Goal: Task Accomplishment & Management: Manage account settings

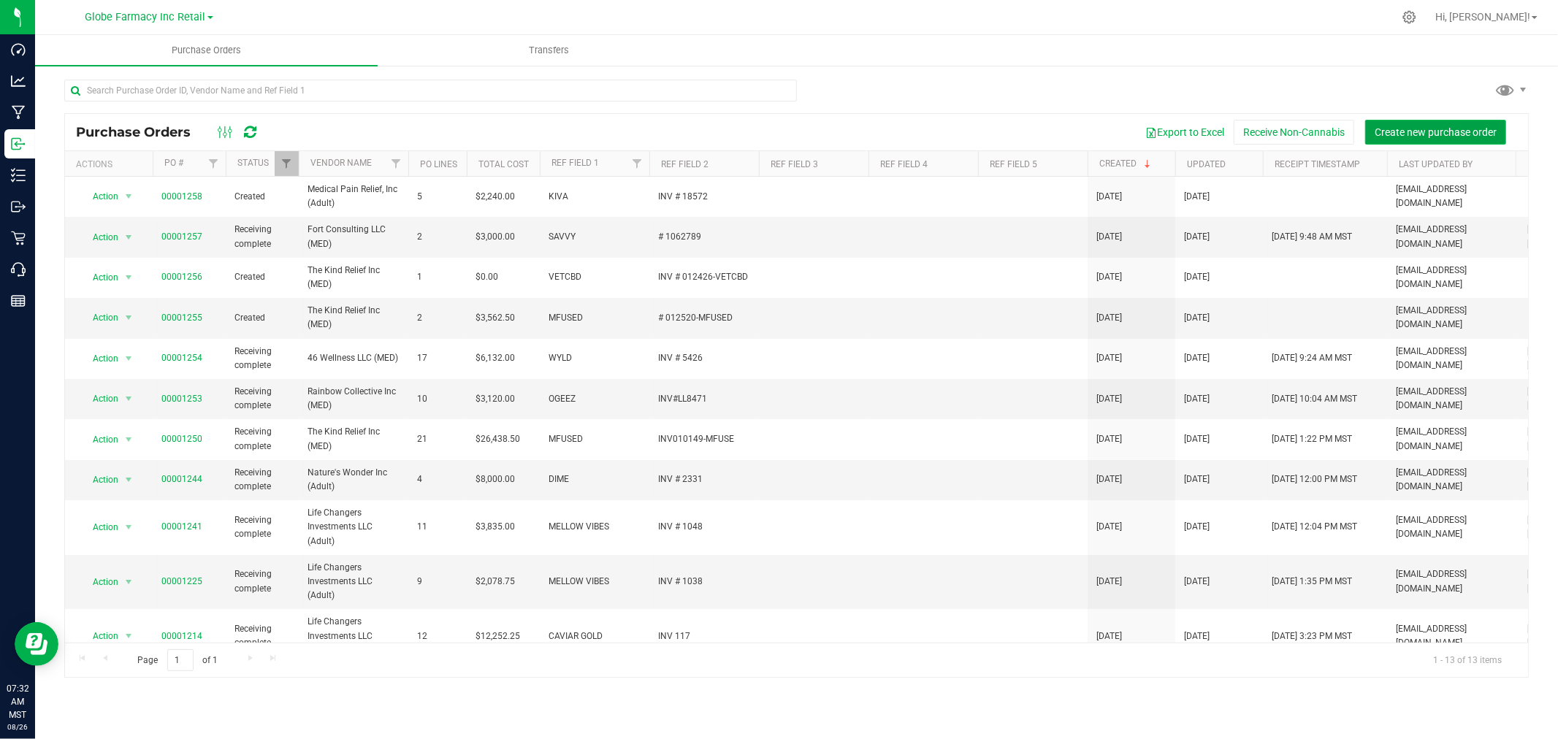
click at [1477, 134] on span "Create new purchase order" at bounding box center [1435, 132] width 122 height 12
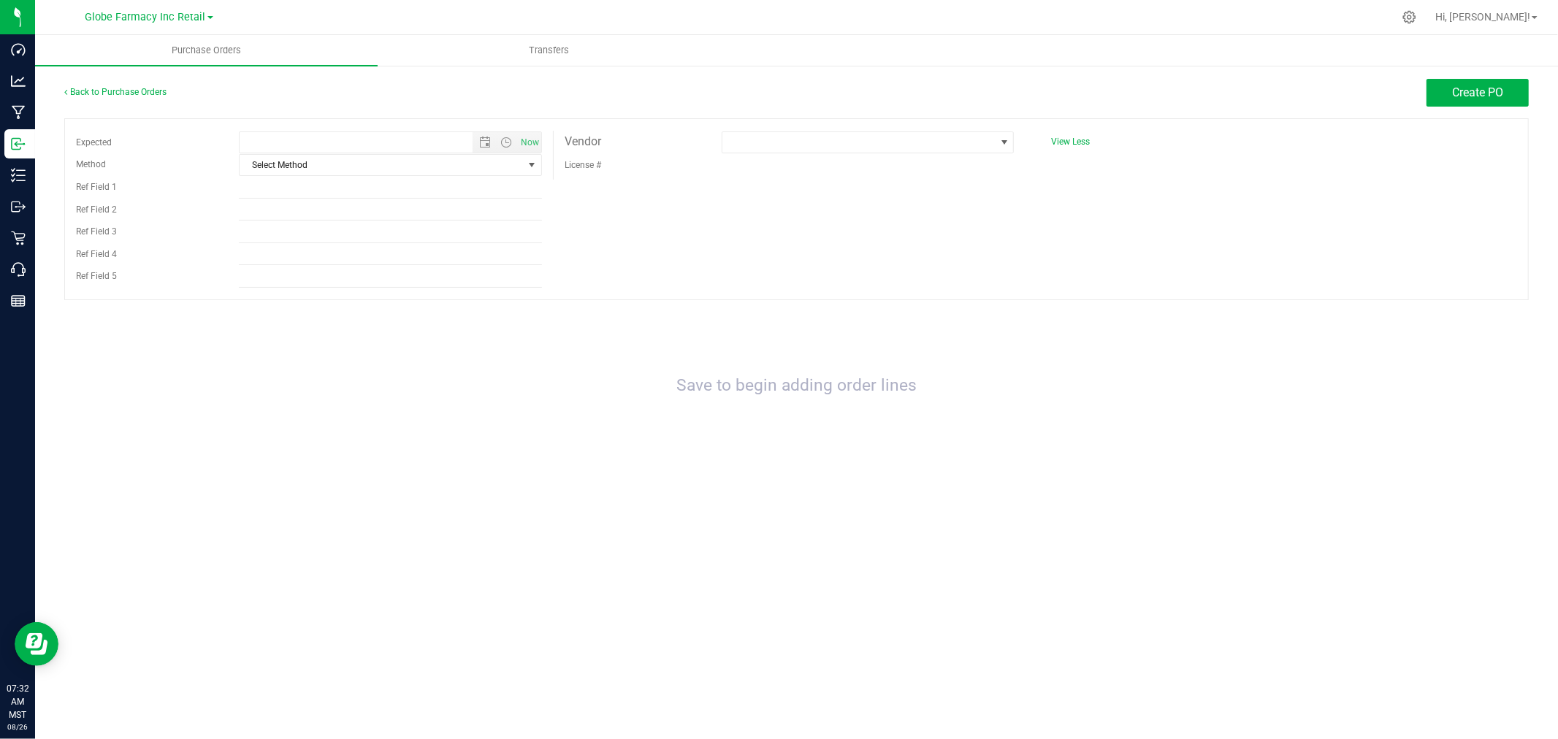
type input "8/26/2025 7:32 AM"
click at [440, 164] on span "Select Method" at bounding box center [381, 165] width 283 height 20
click at [303, 277] on li "Local Delivery" at bounding box center [391, 278] width 302 height 22
click at [295, 187] on input "Ref Field 1" at bounding box center [390, 188] width 303 height 22
type input "B"
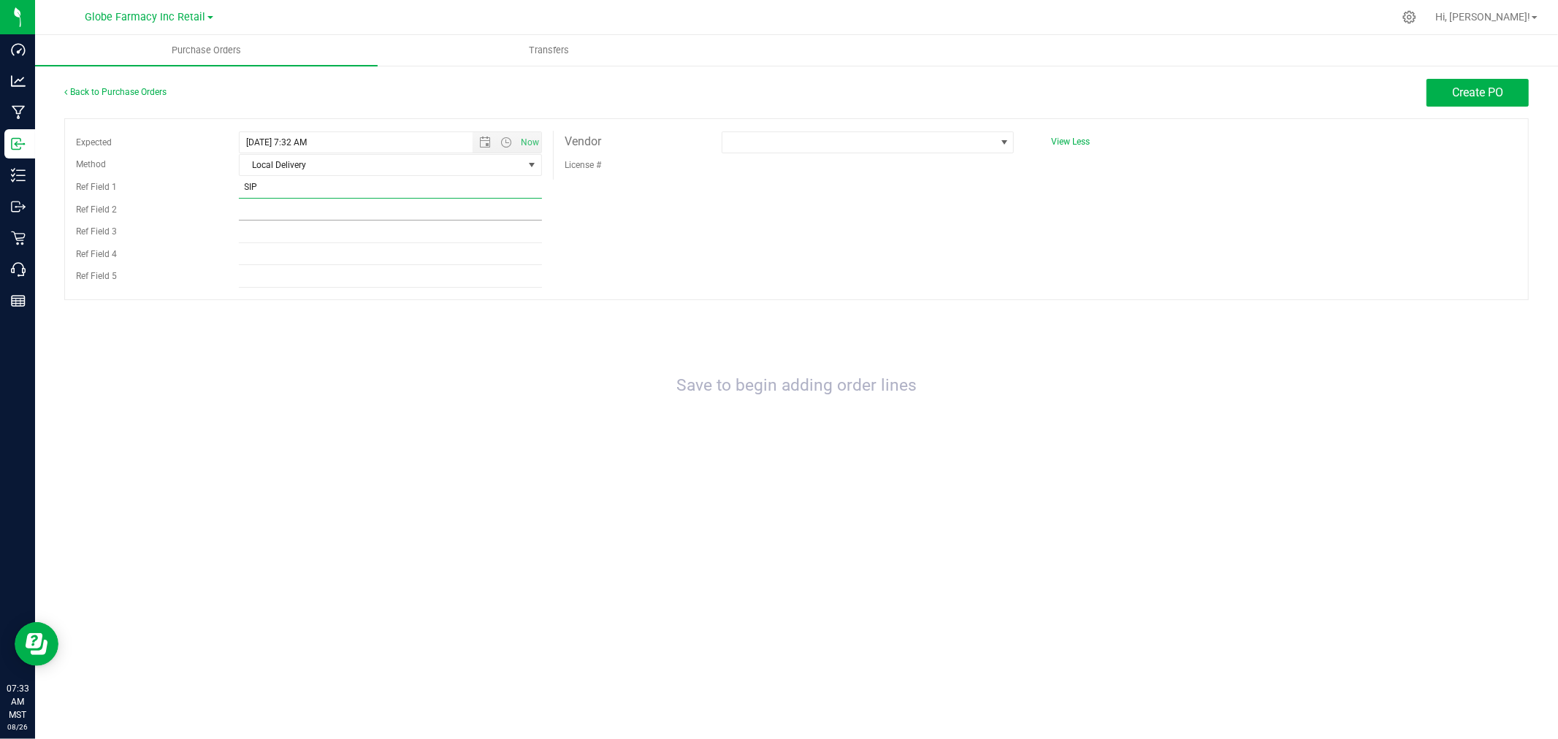
type input "SIP"
type input "D"
type input "INV # 18573"
click at [826, 165] on div "License #" at bounding box center [790, 164] width 472 height 23
click at [812, 142] on span at bounding box center [858, 142] width 272 height 20
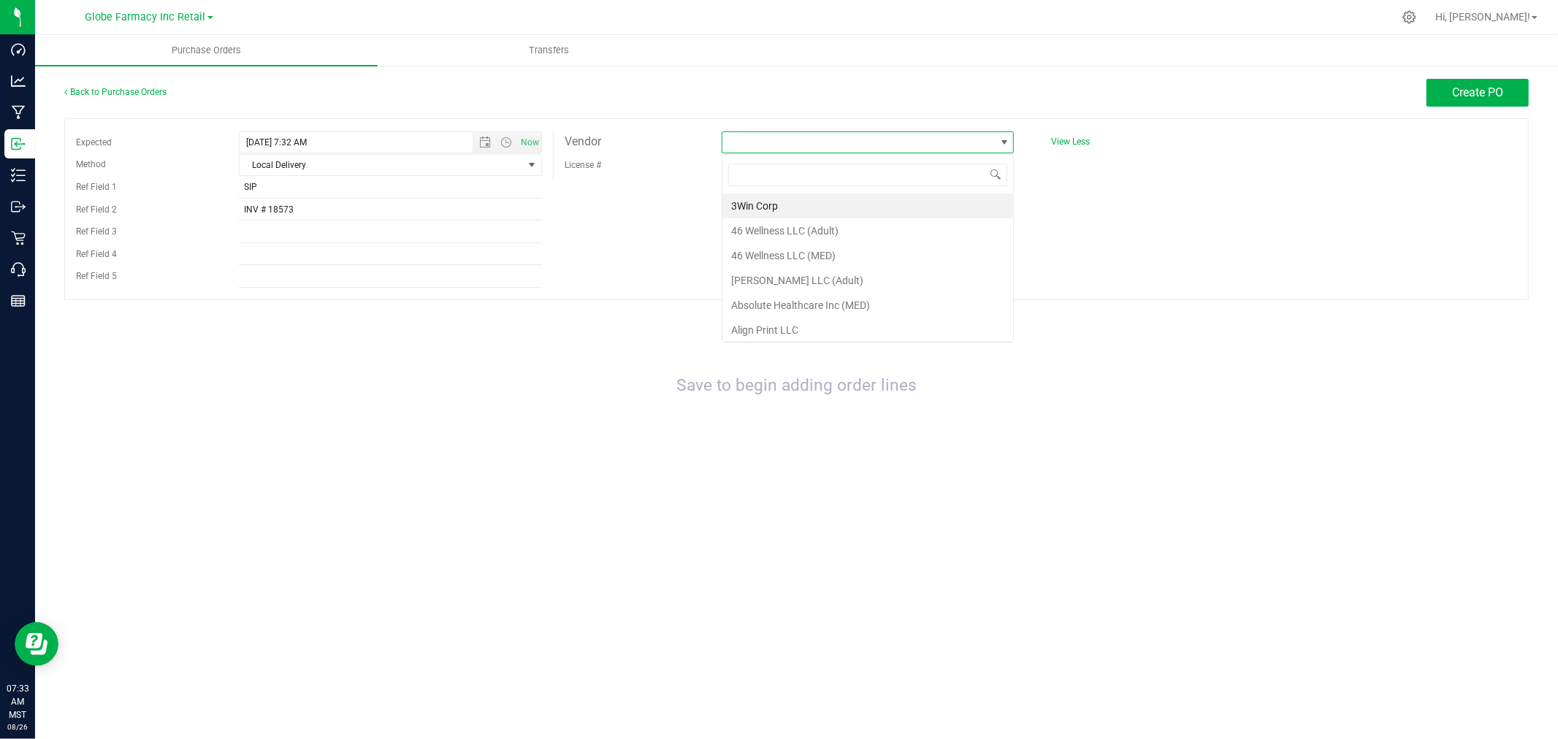
scroll to position [22, 293]
type input "MEDICAL PAIN"
click at [833, 212] on li "Medical Pain Relief, Inc (Adult)" at bounding box center [867, 206] width 291 height 25
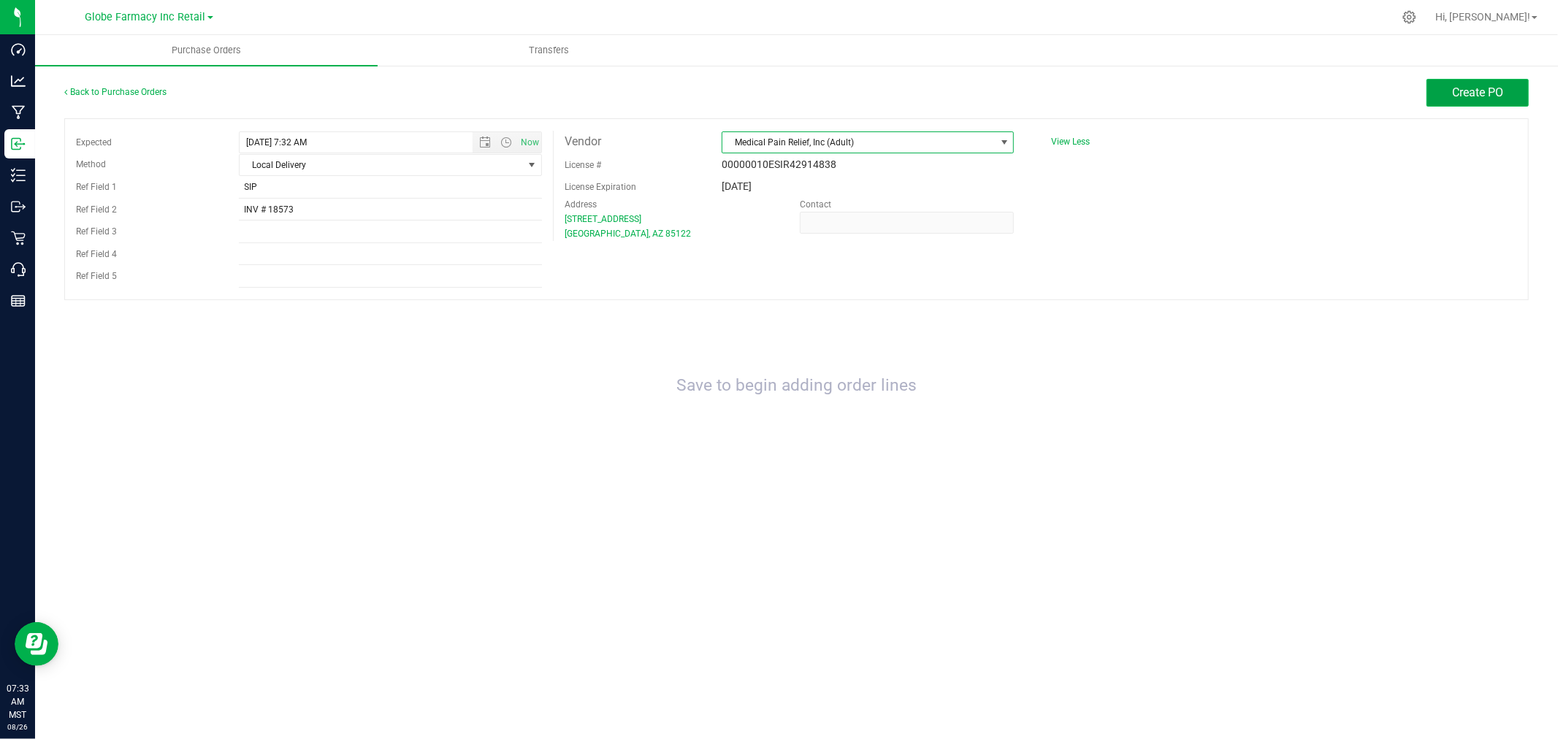
click at [1502, 99] on span "Create PO" at bounding box center [1477, 92] width 51 height 14
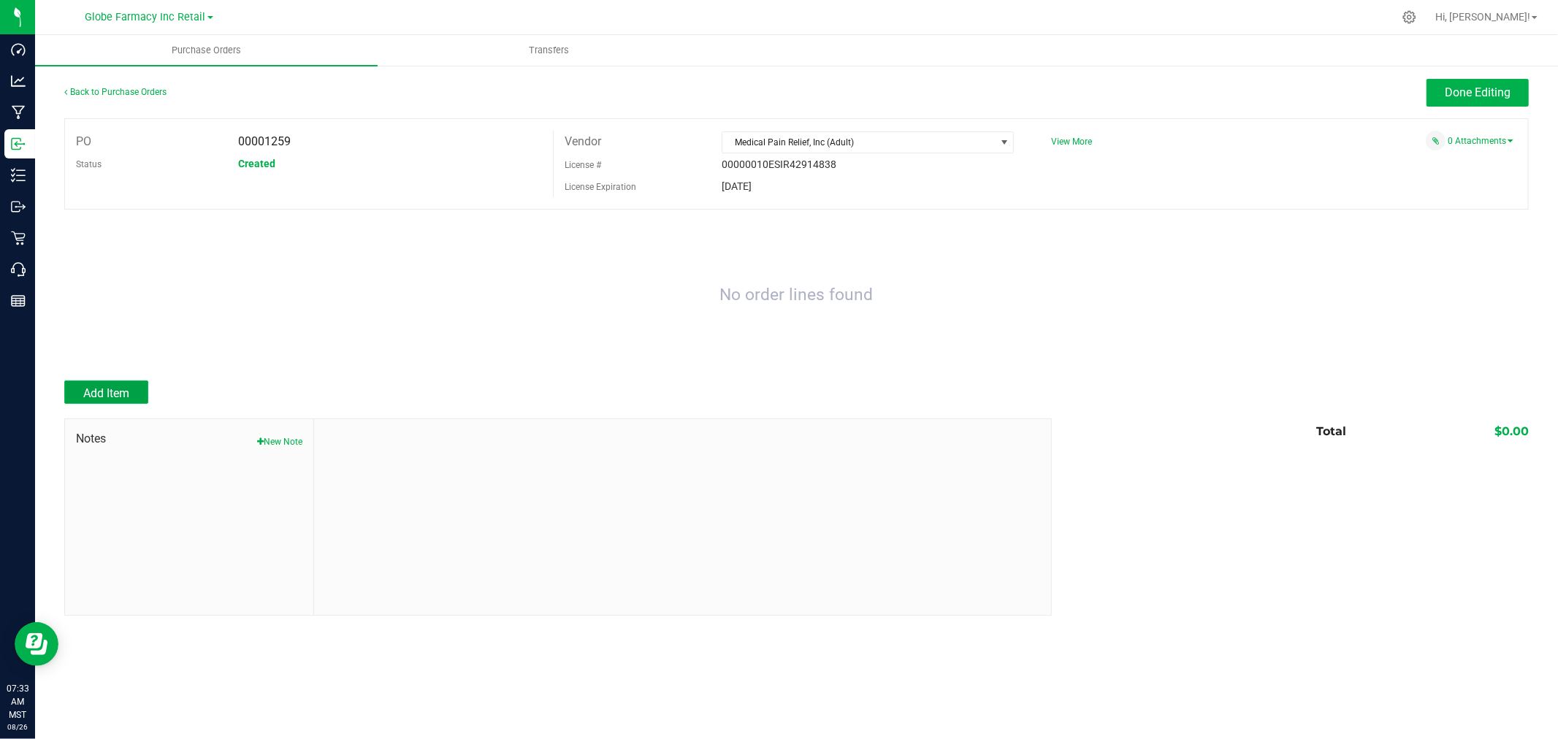
click at [115, 391] on span "Add Item" at bounding box center [106, 393] width 46 height 14
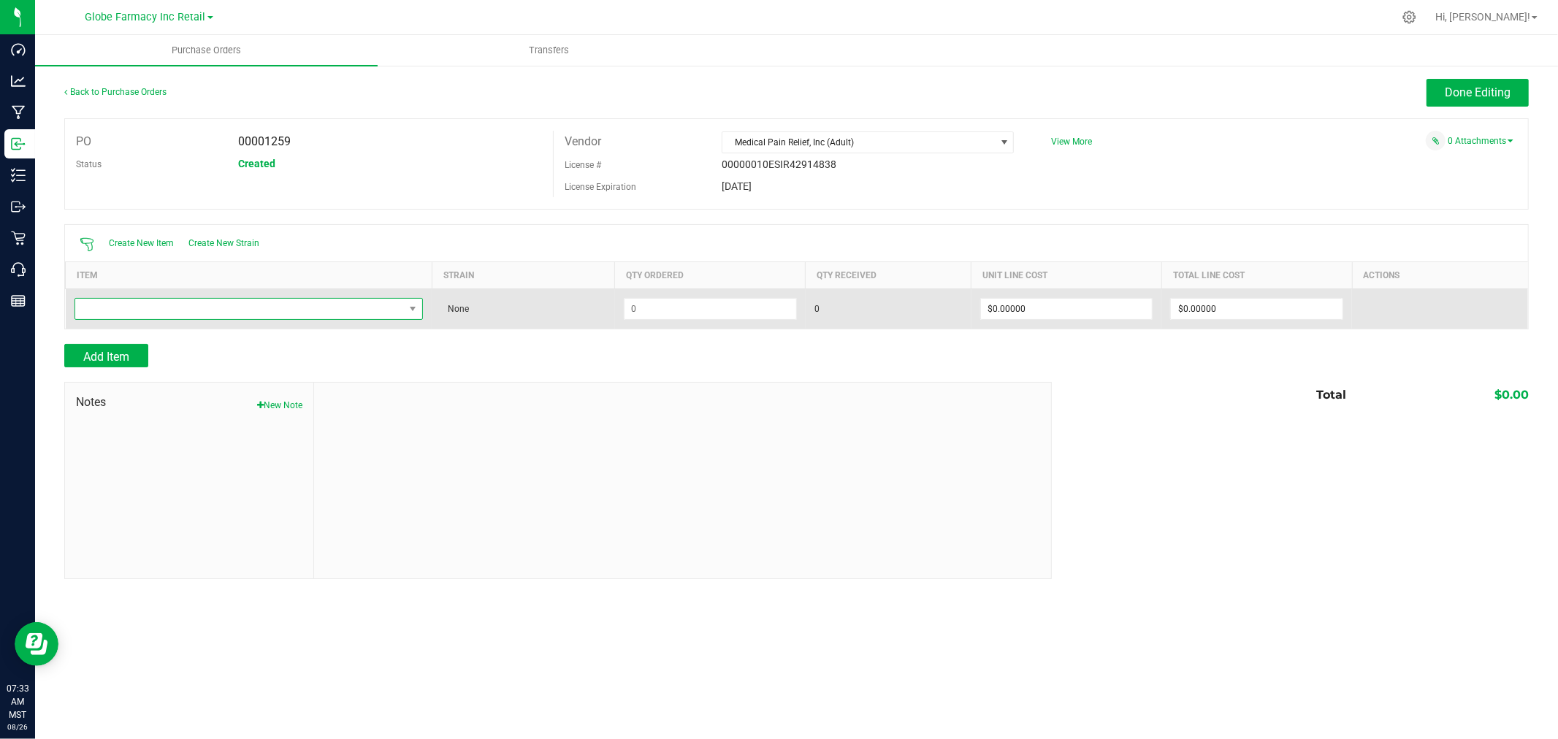
click at [269, 310] on span "NO DATA FOUND" at bounding box center [239, 309] width 329 height 20
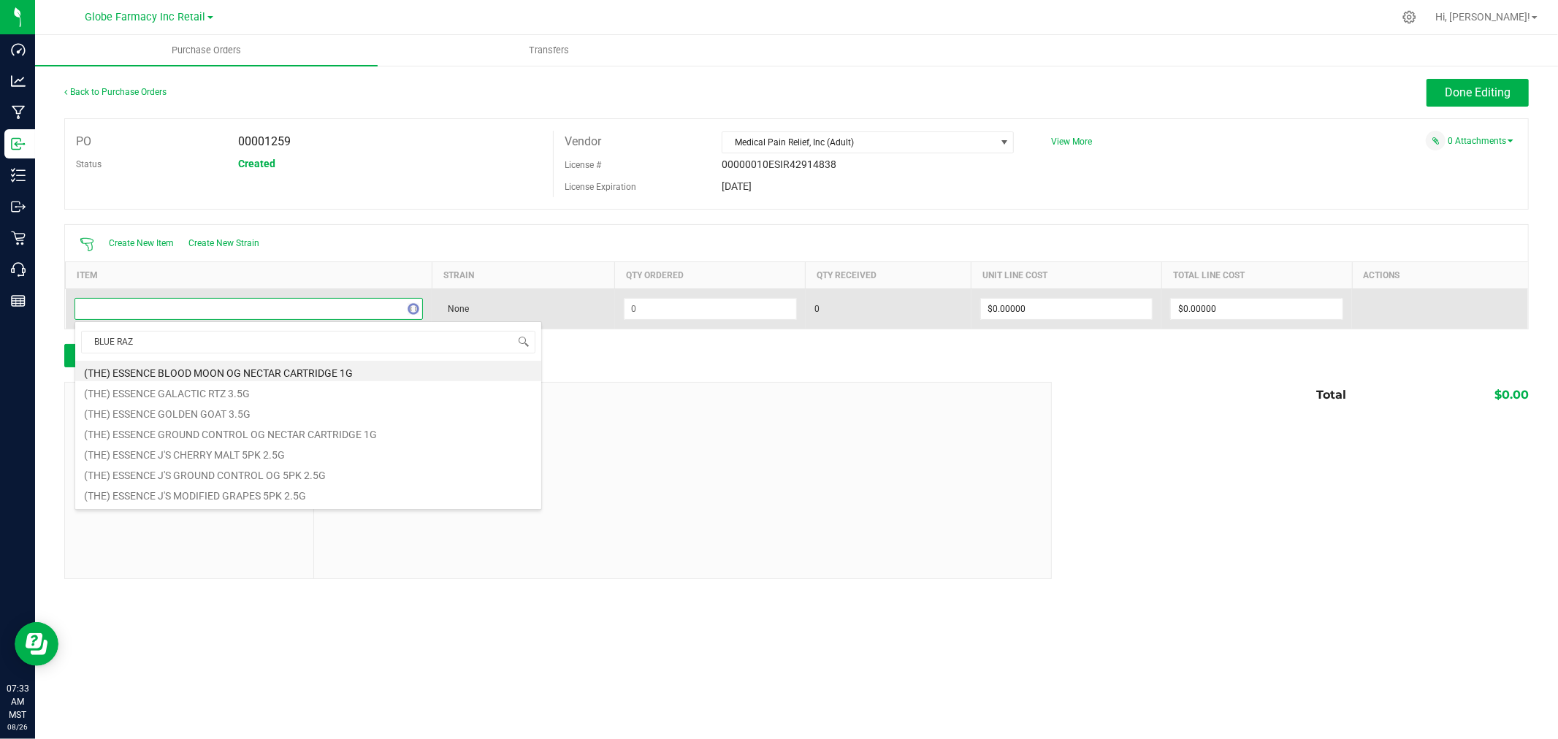
type input "BLUE RAZZ"
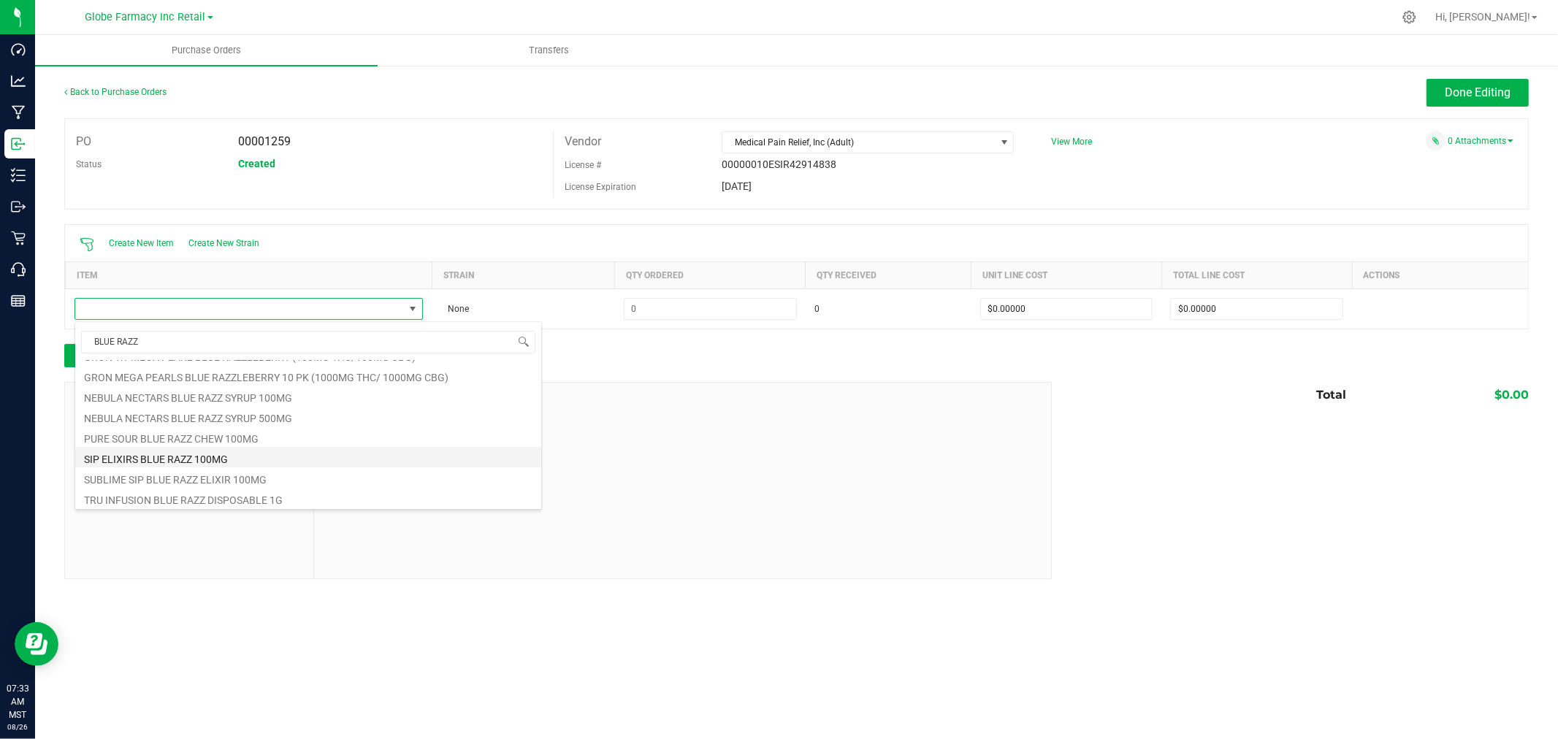
scroll to position [78, 0]
click at [172, 463] on li "SIP ELIXIRS BLUE RAZZ 100MG" at bounding box center [308, 456] width 466 height 20
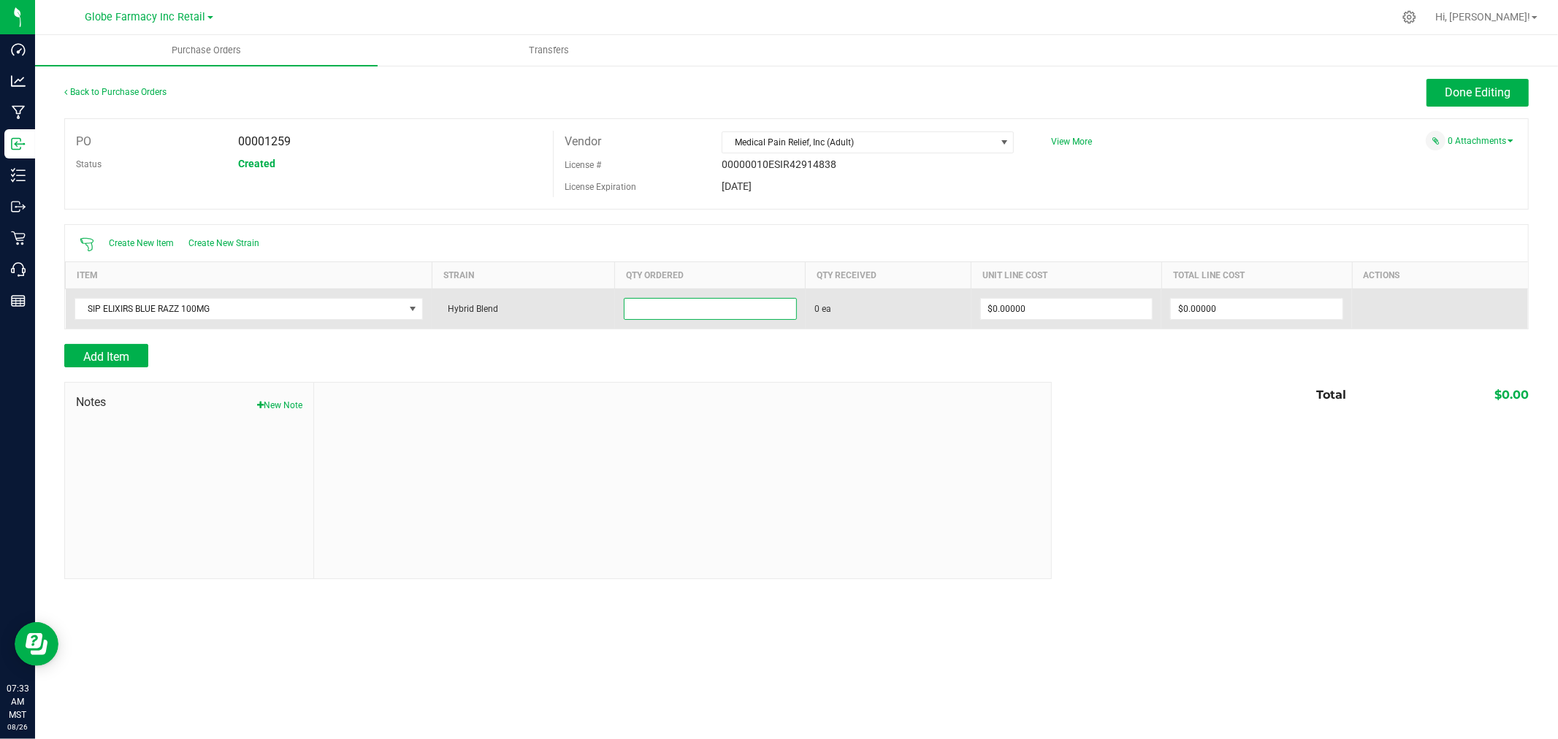
click at [696, 301] on input at bounding box center [710, 309] width 172 height 20
type input "128 ea"
type input "$4.50000"
type input "0"
type input "128"
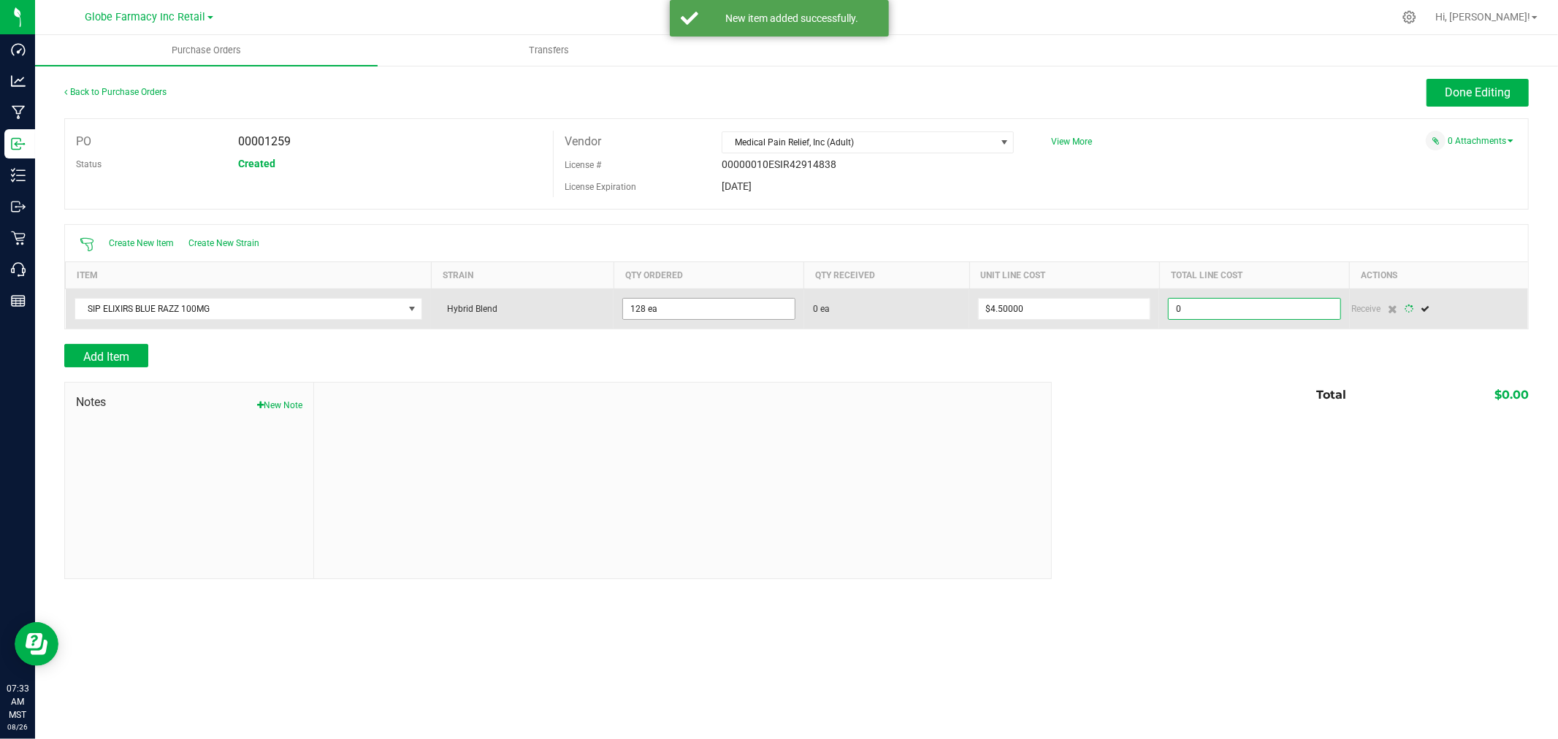
type input "576"
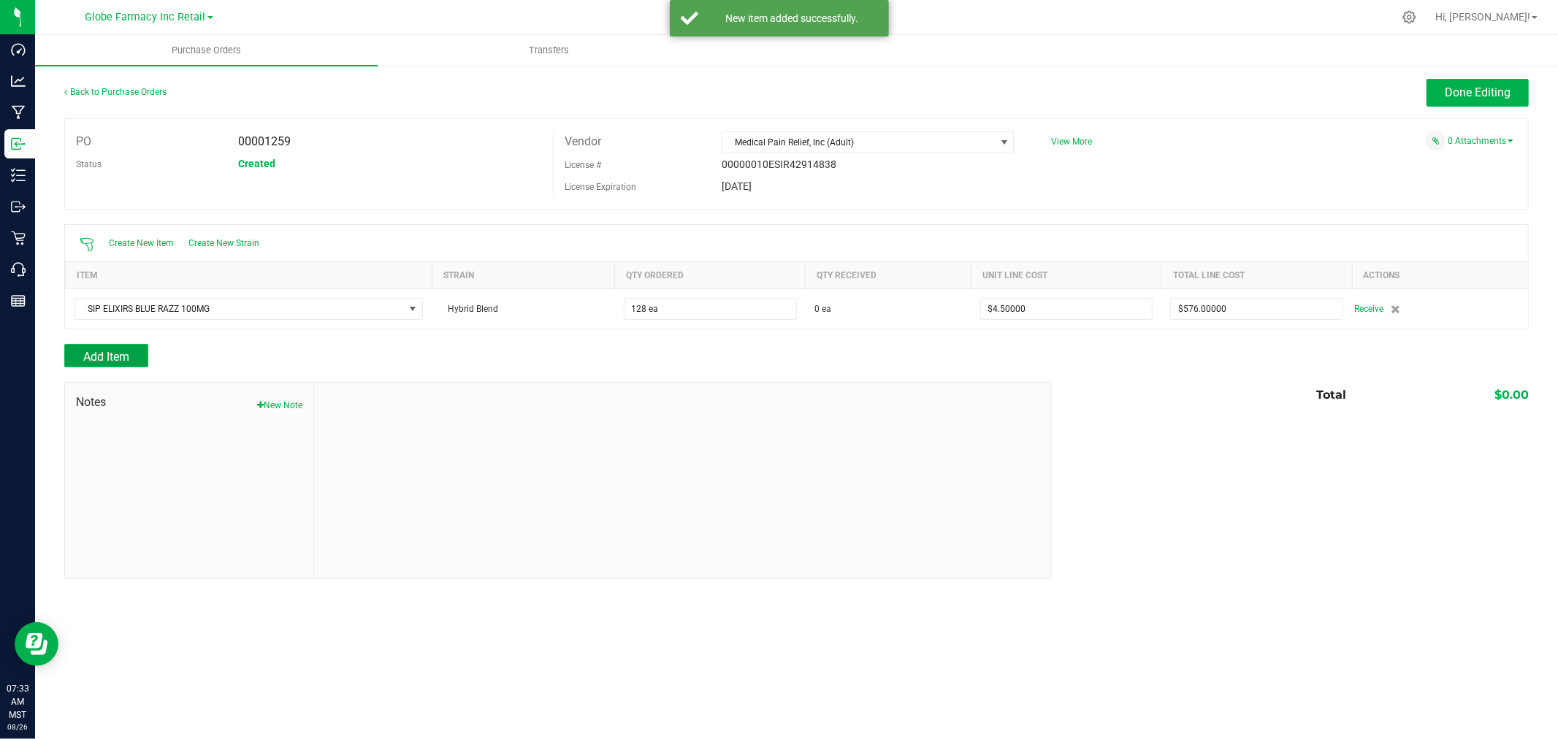
click at [124, 361] on span "Add Item" at bounding box center [106, 357] width 46 height 14
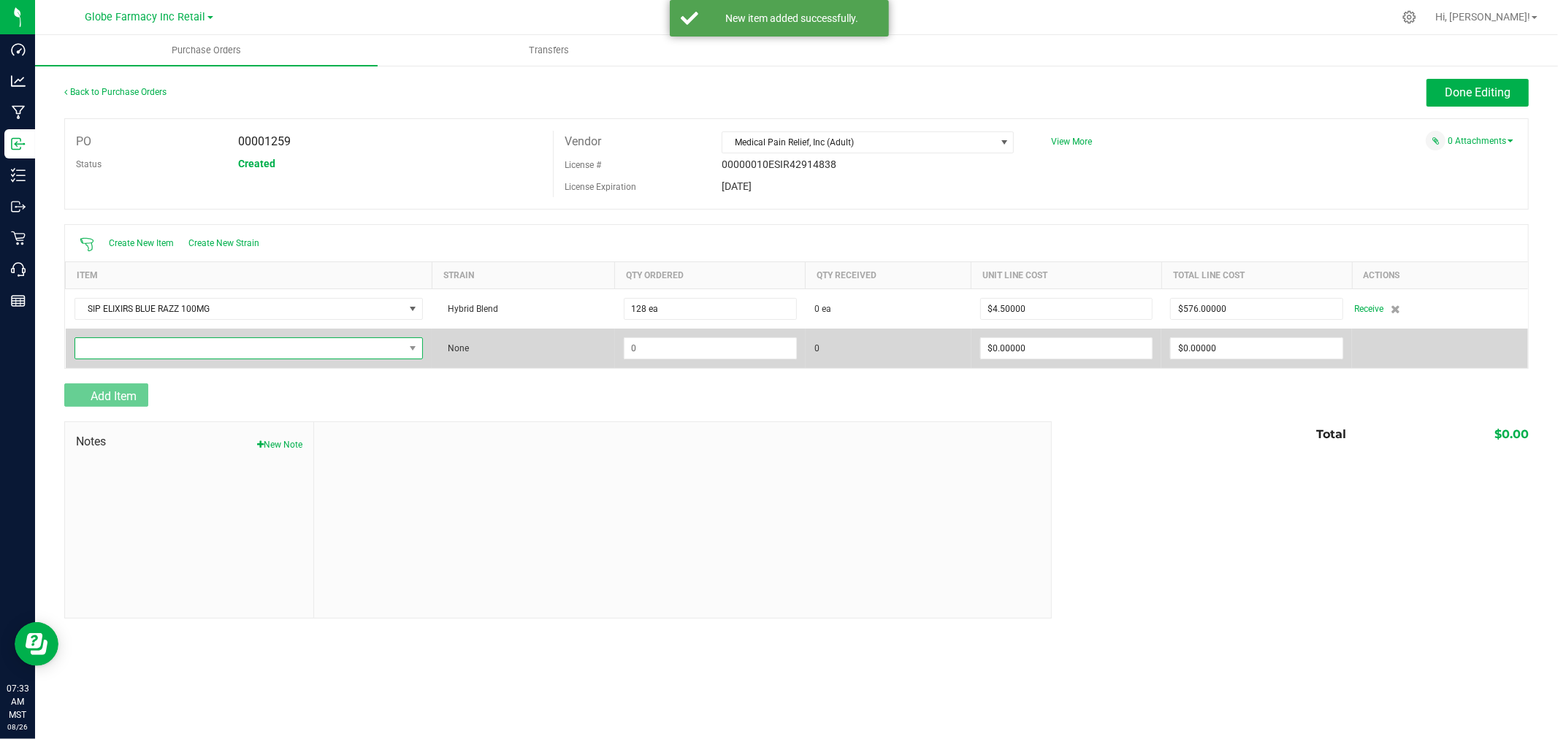
click at [148, 341] on span "NO DATA FOUND" at bounding box center [239, 348] width 329 height 20
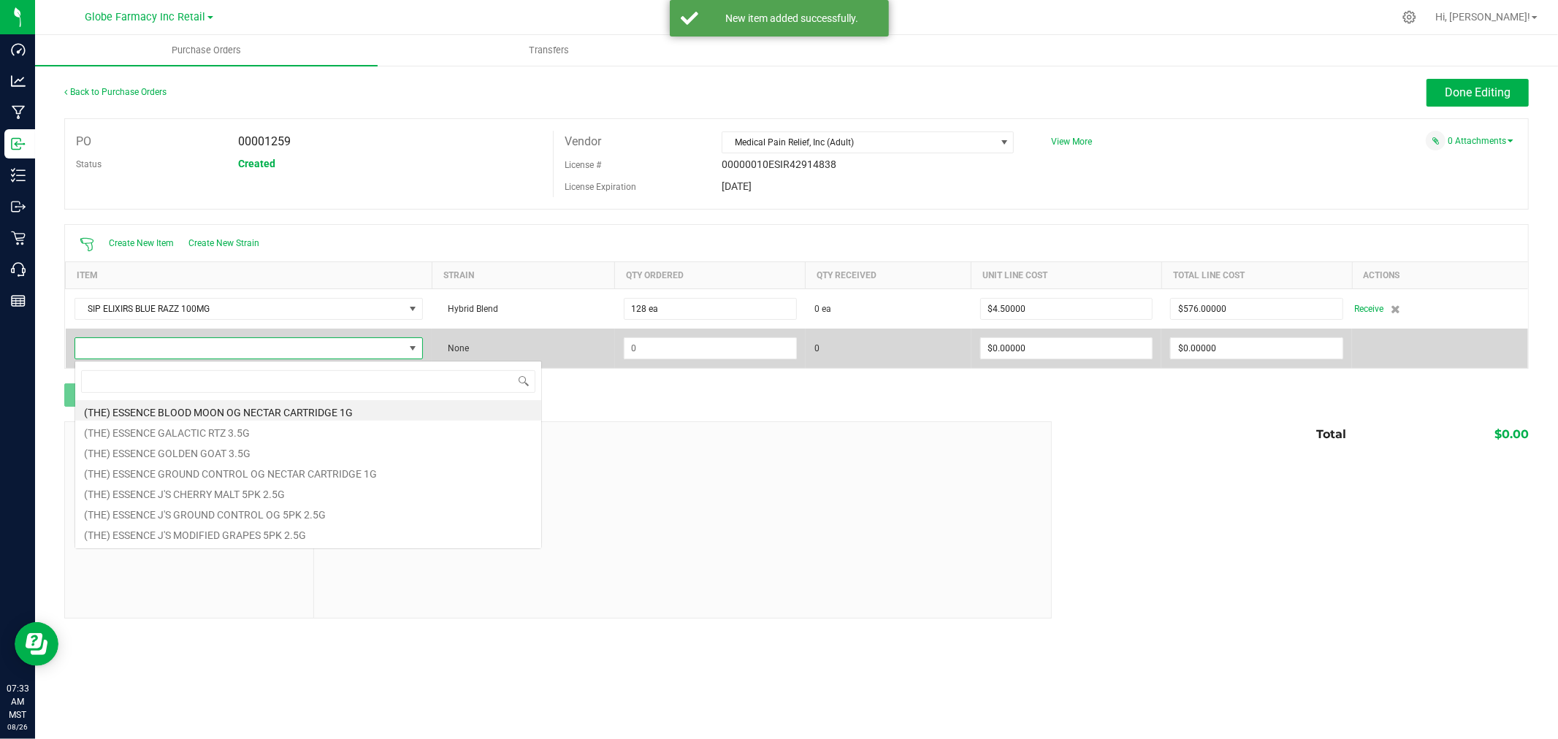
scroll to position [22, 349]
type input "S"
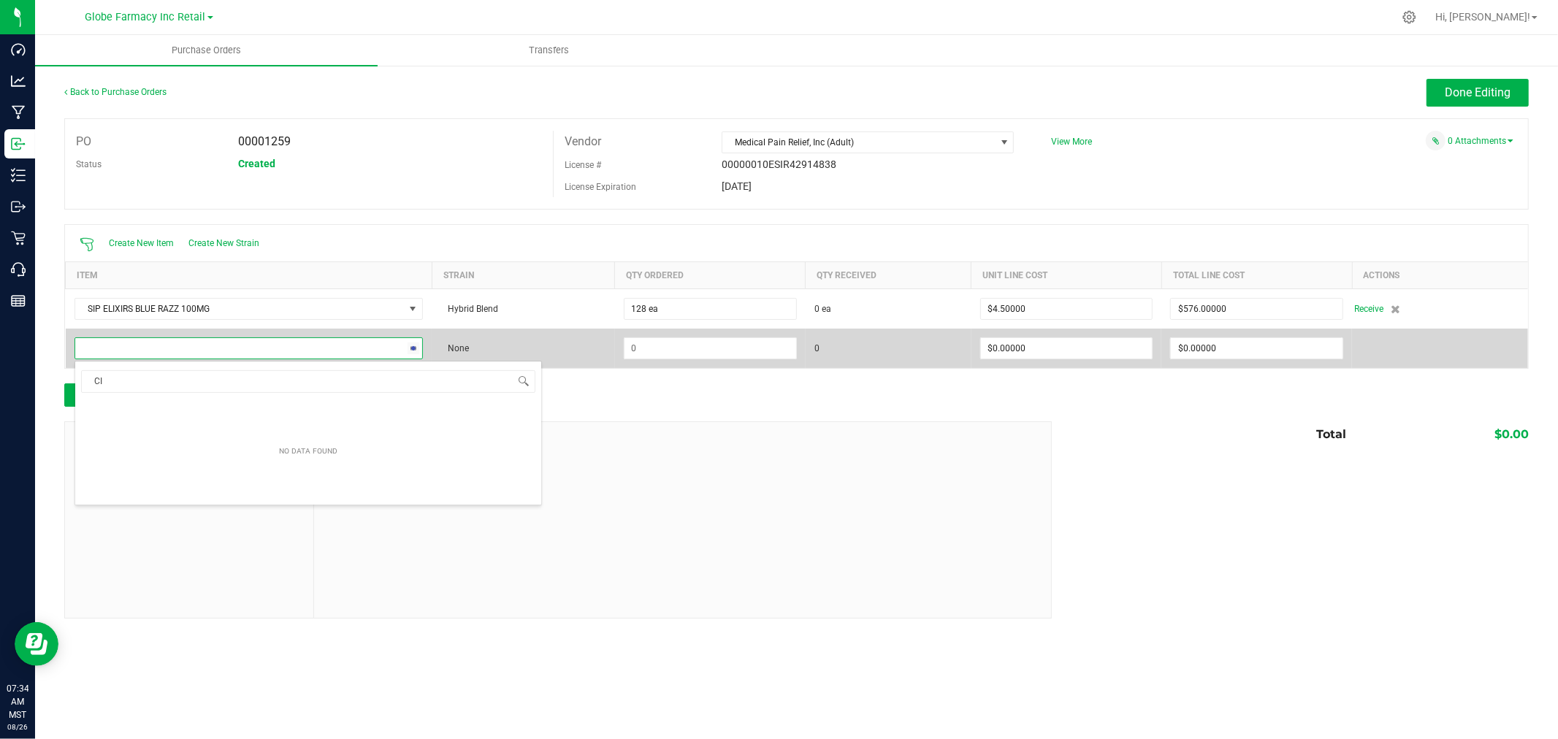
type input "C"
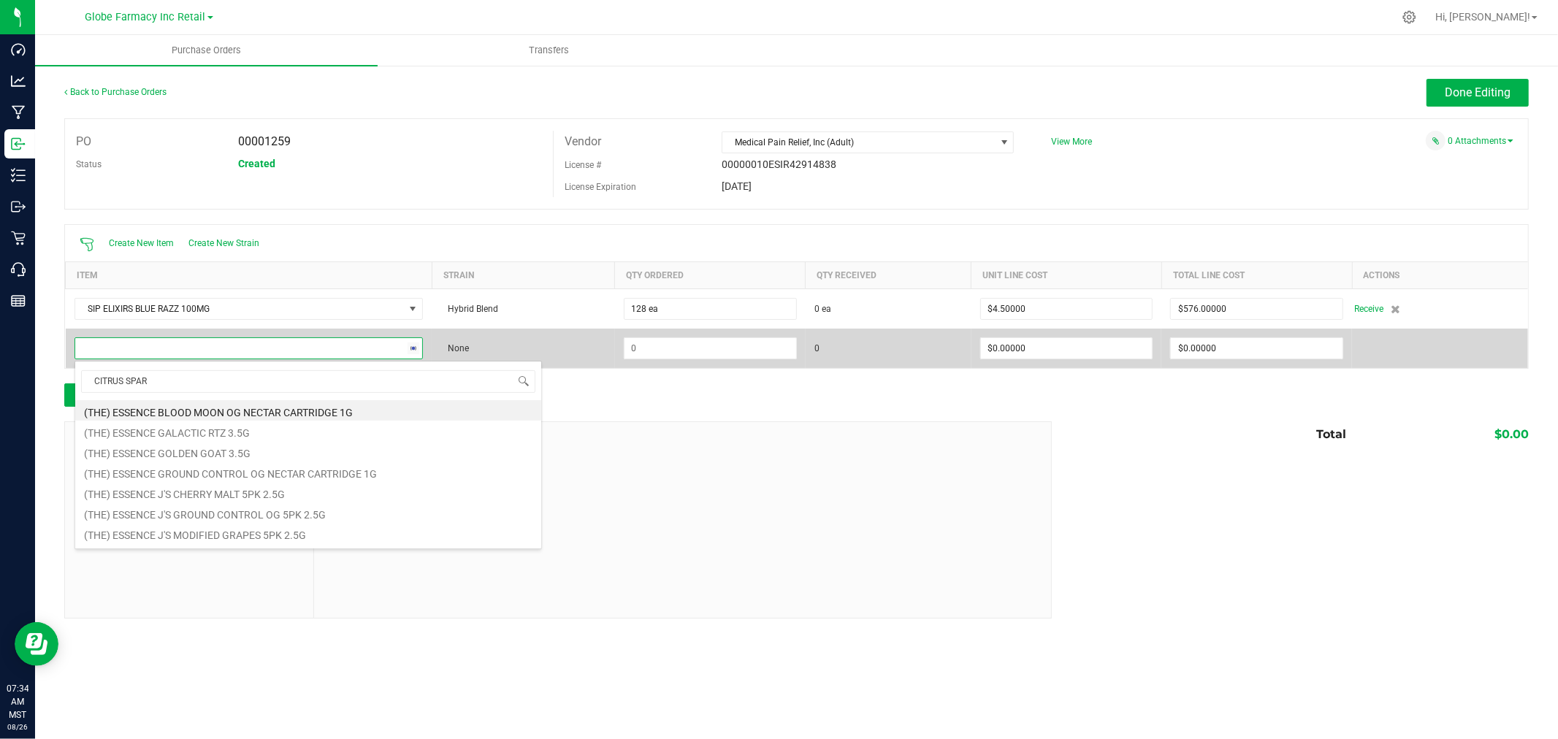
type input "CITRUS SPARK"
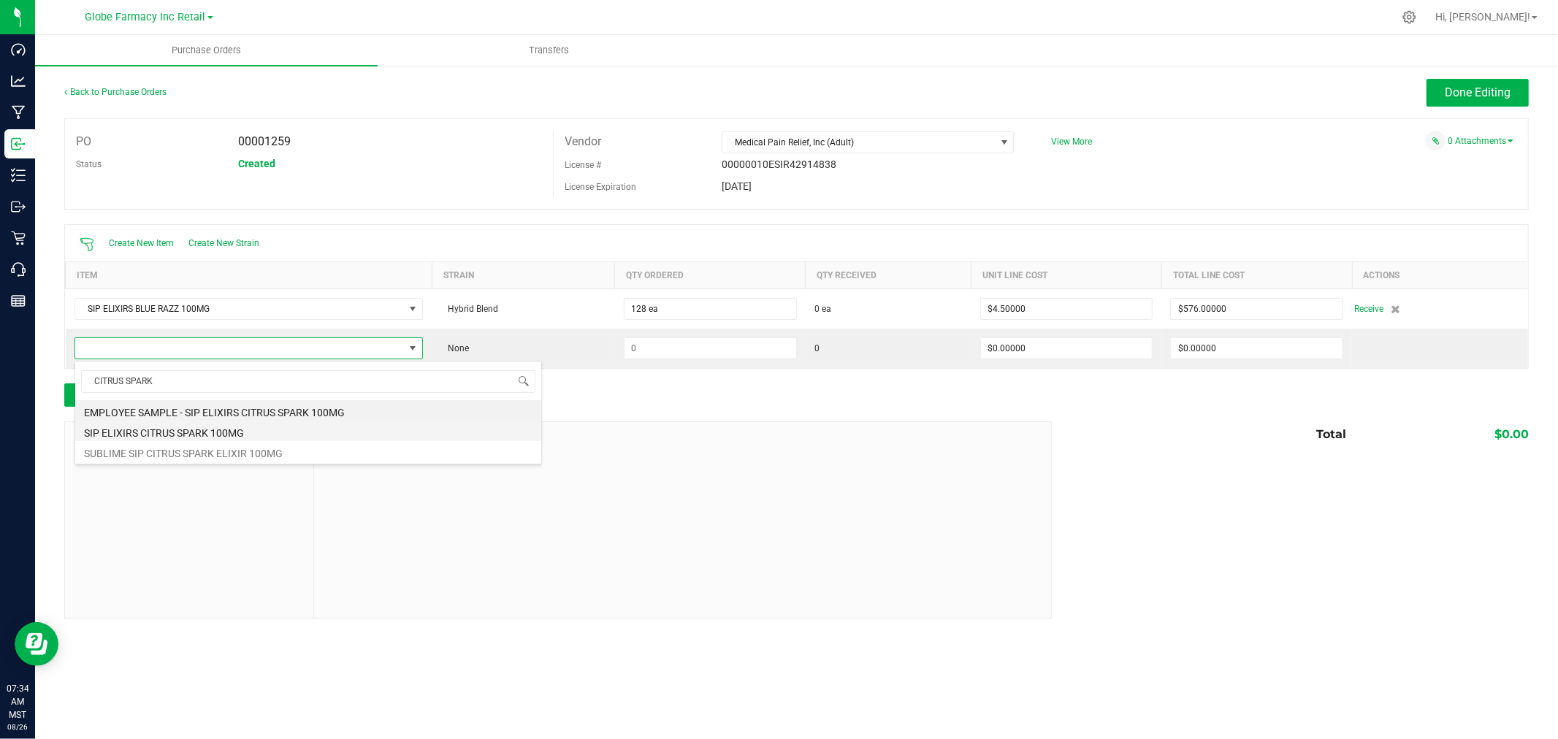
click at [185, 437] on li "SIP ELIXIRS CITRUS SPARK 100MG" at bounding box center [308, 431] width 466 height 20
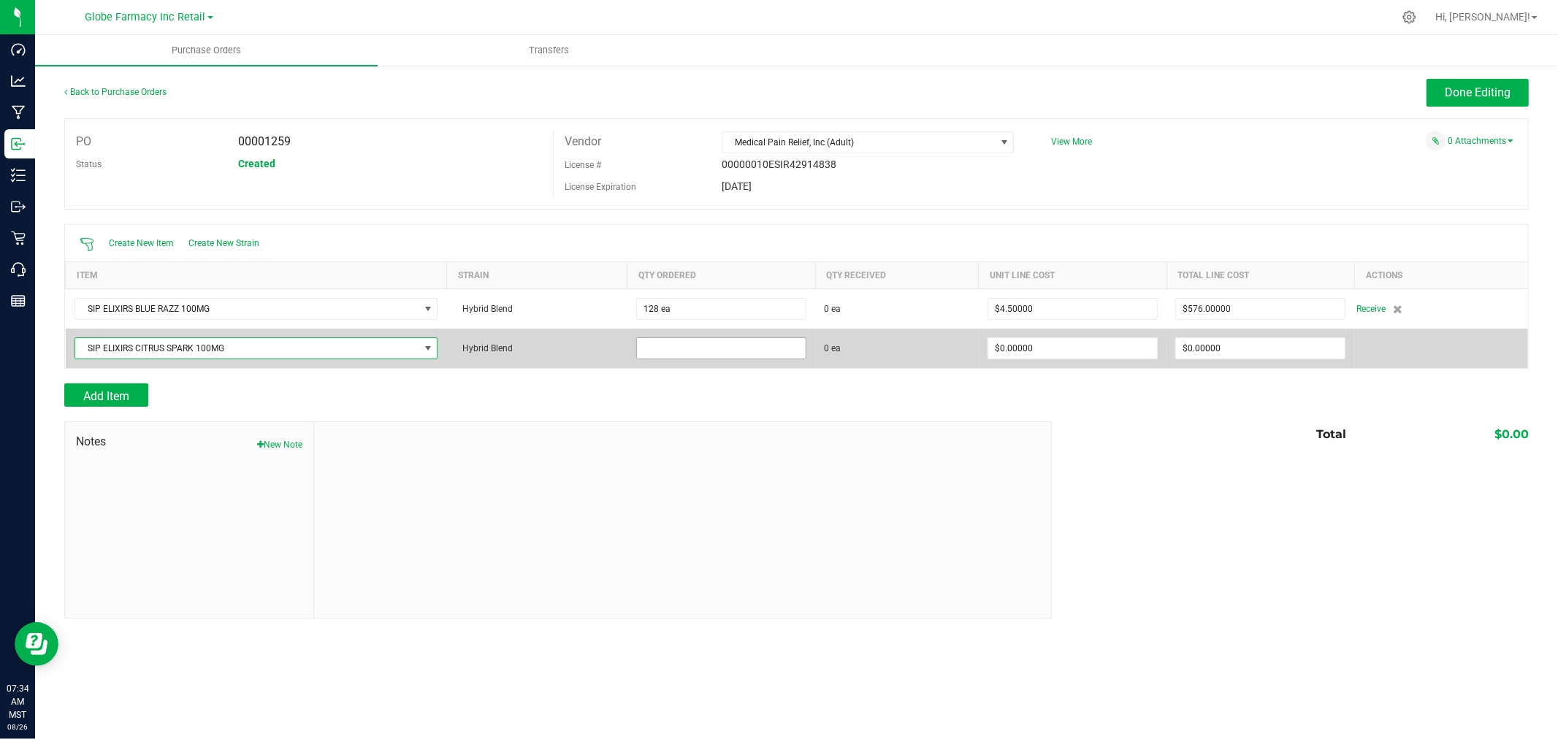
click at [750, 356] on input at bounding box center [721, 348] width 169 height 20
type input "128 ea"
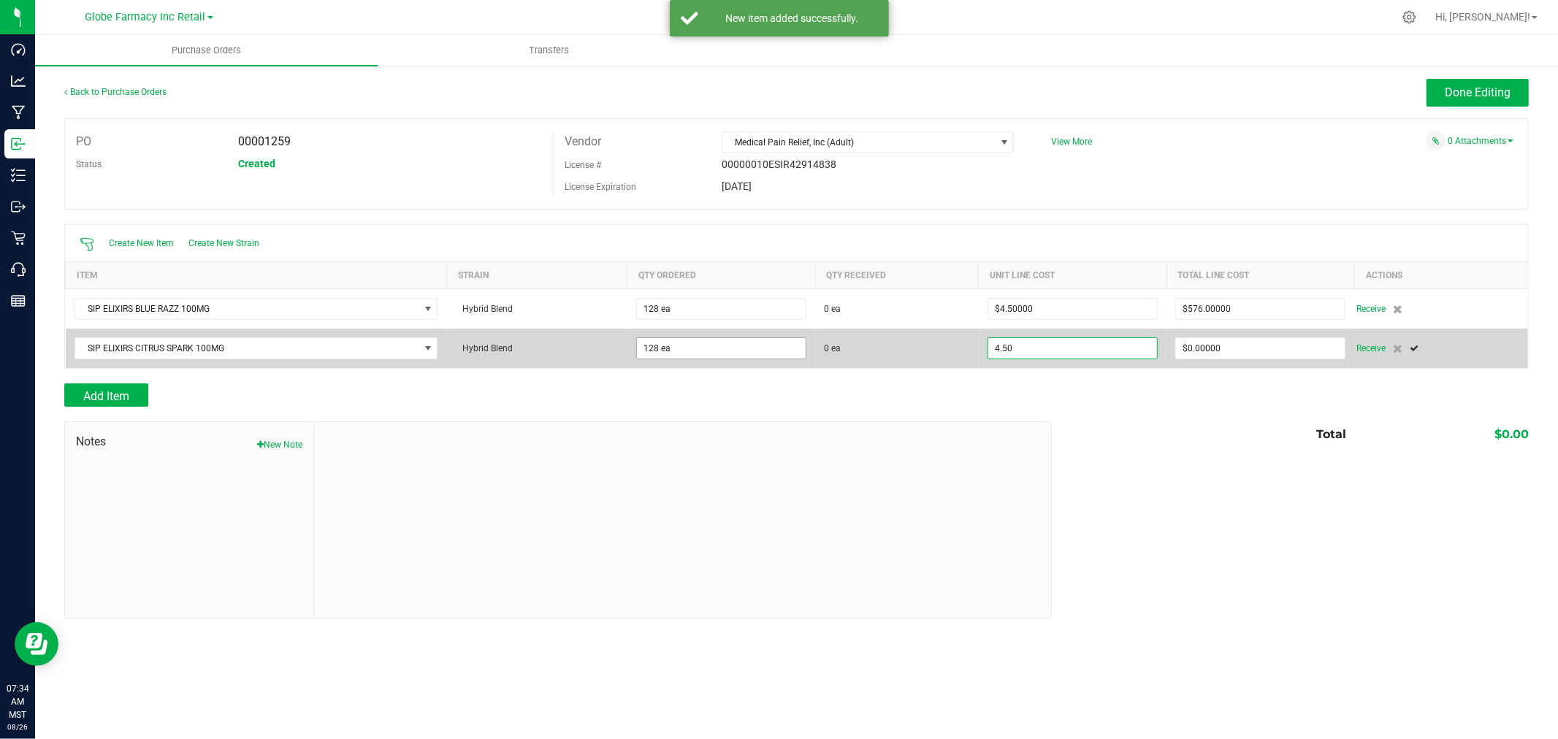
type input "$4.50000"
type input "0"
type input "128"
type input "576"
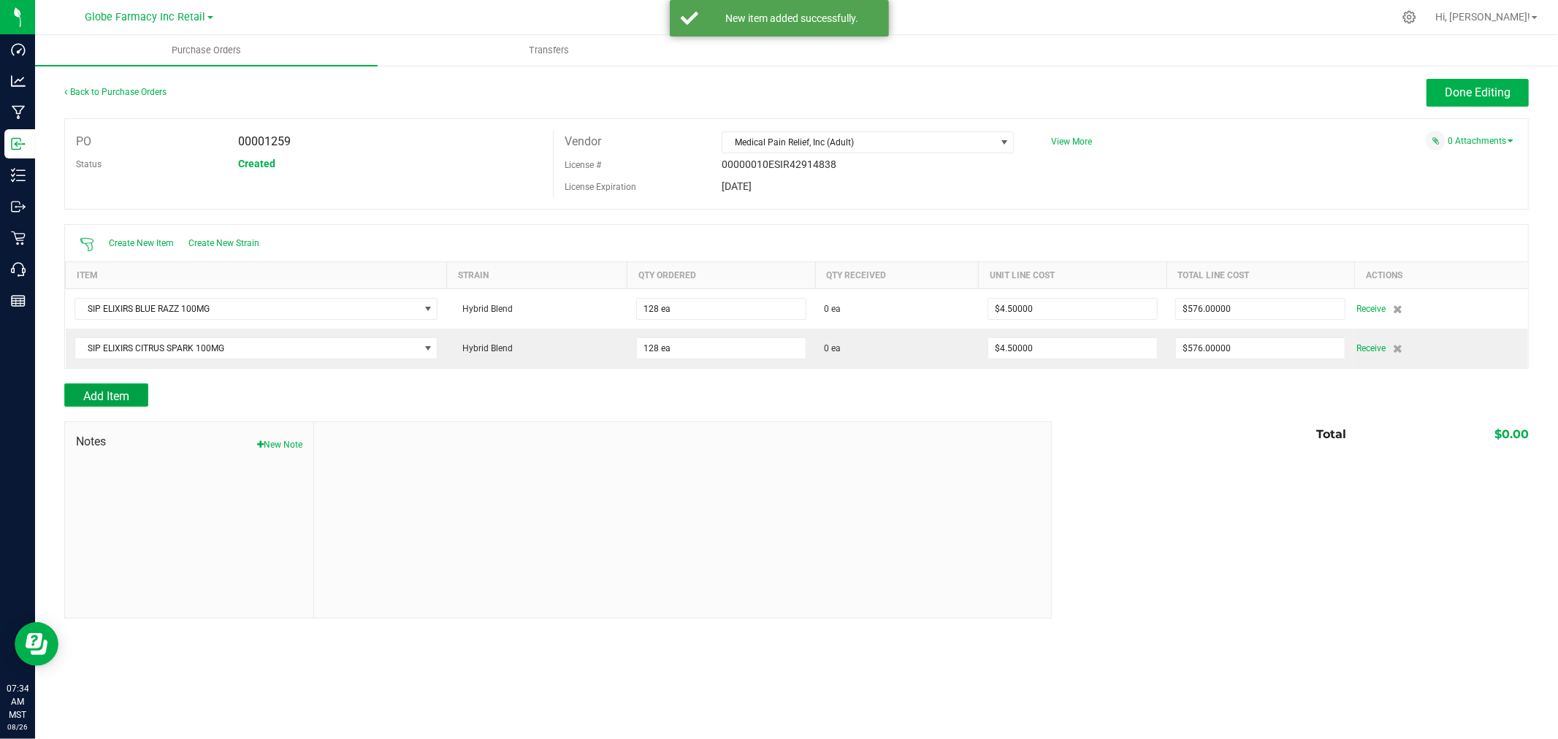
click at [145, 397] on button "Add Item" at bounding box center [106, 394] width 84 height 23
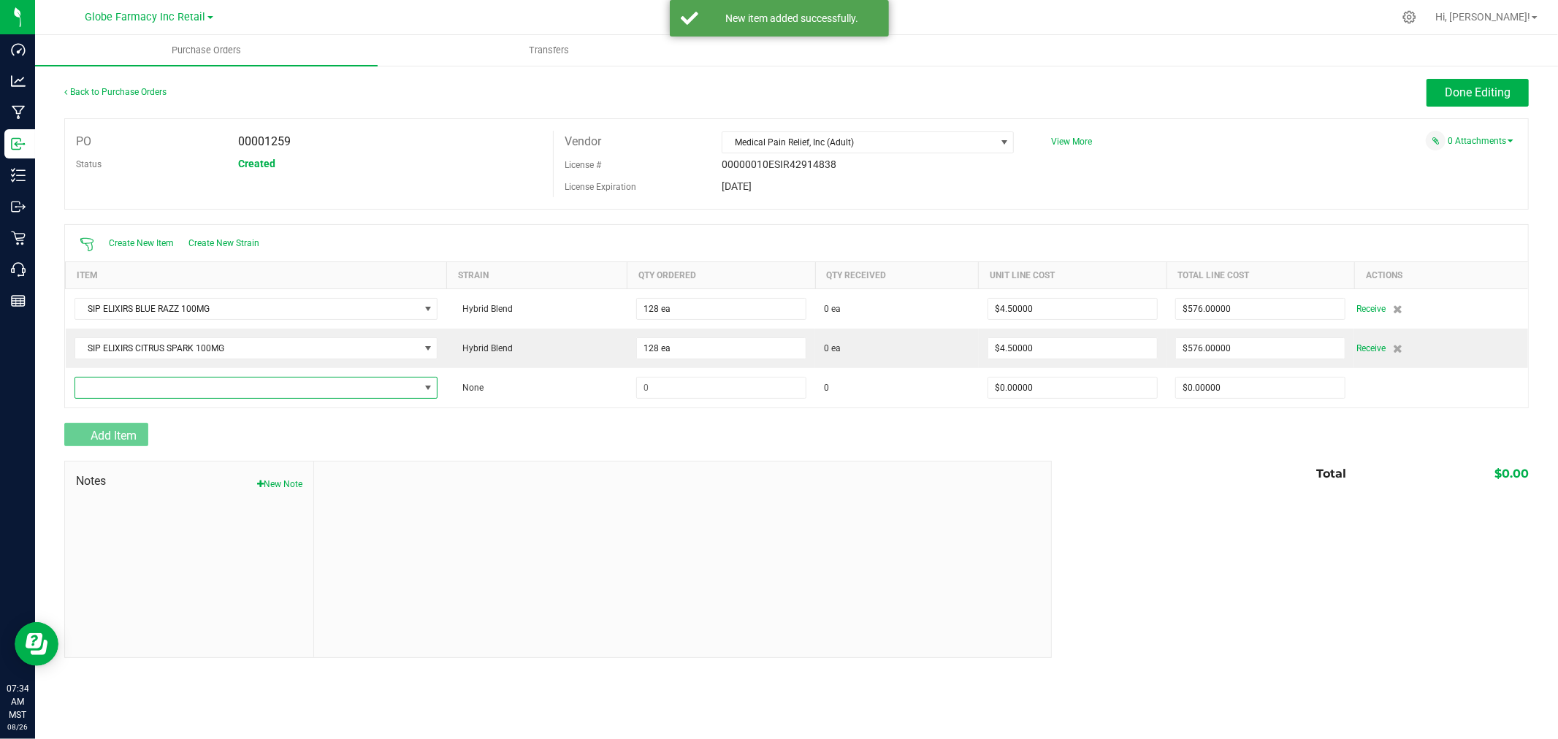
click at [144, 397] on span "NO DATA FOUND" at bounding box center [247, 388] width 344 height 20
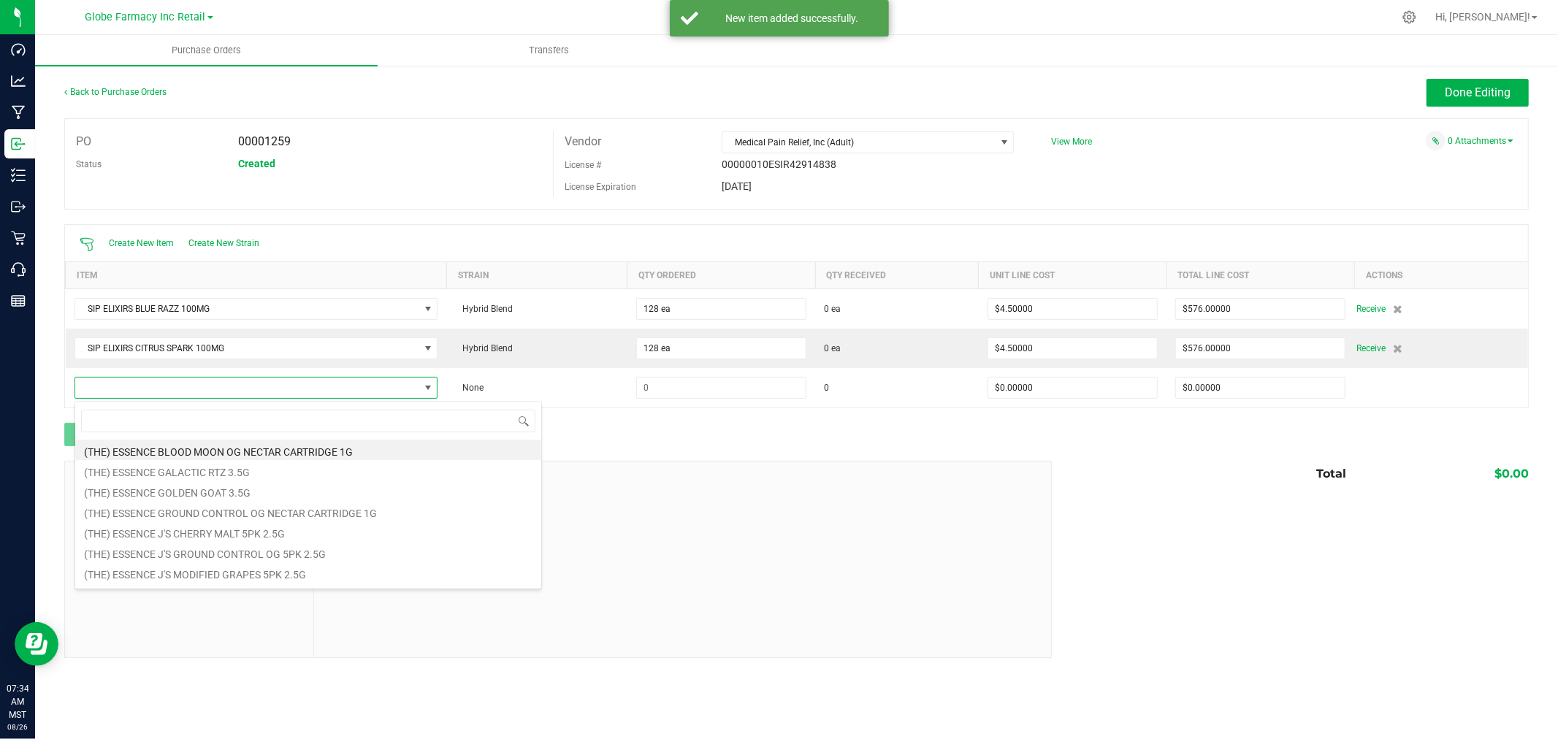
scroll to position [22, 365]
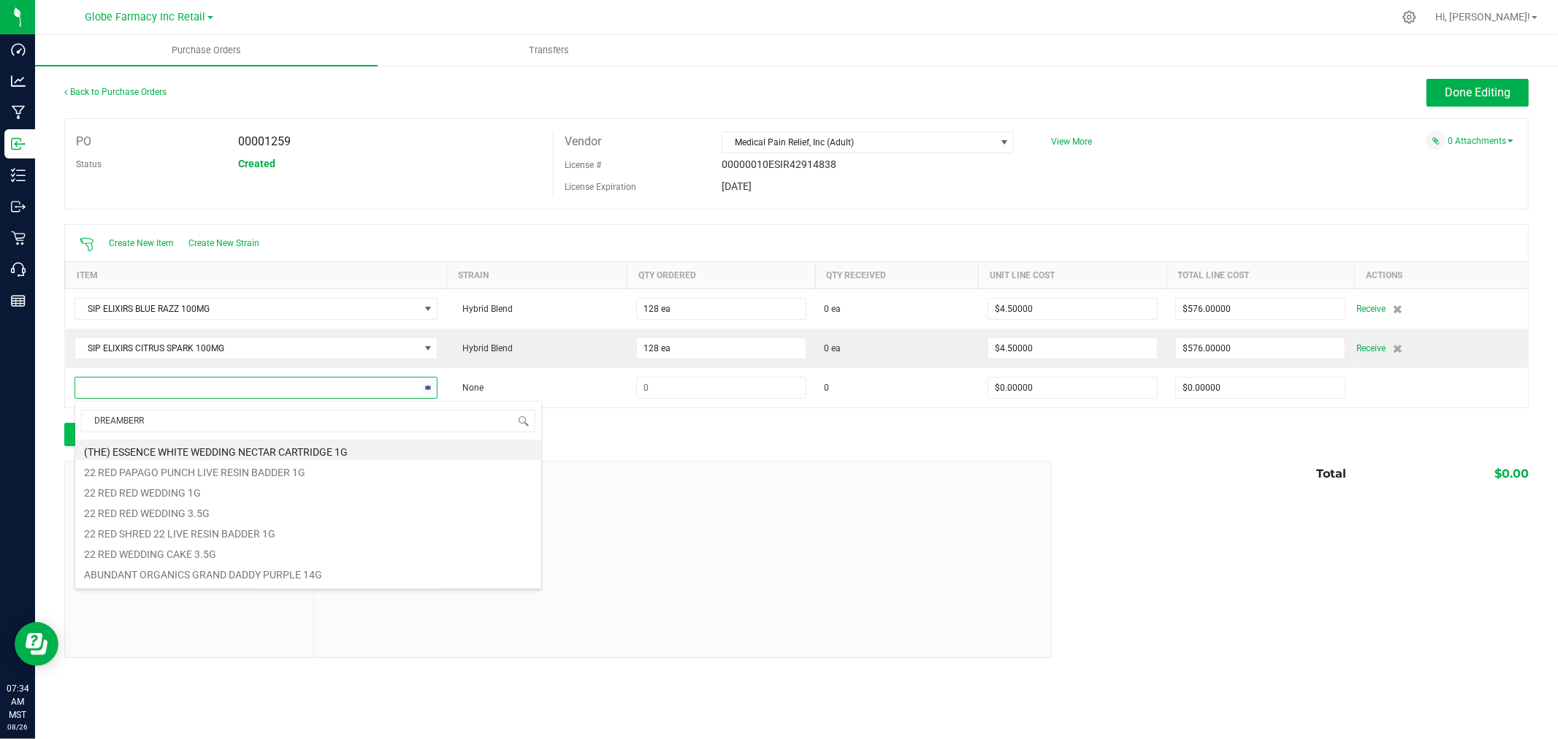
type input "DREAMBERRY"
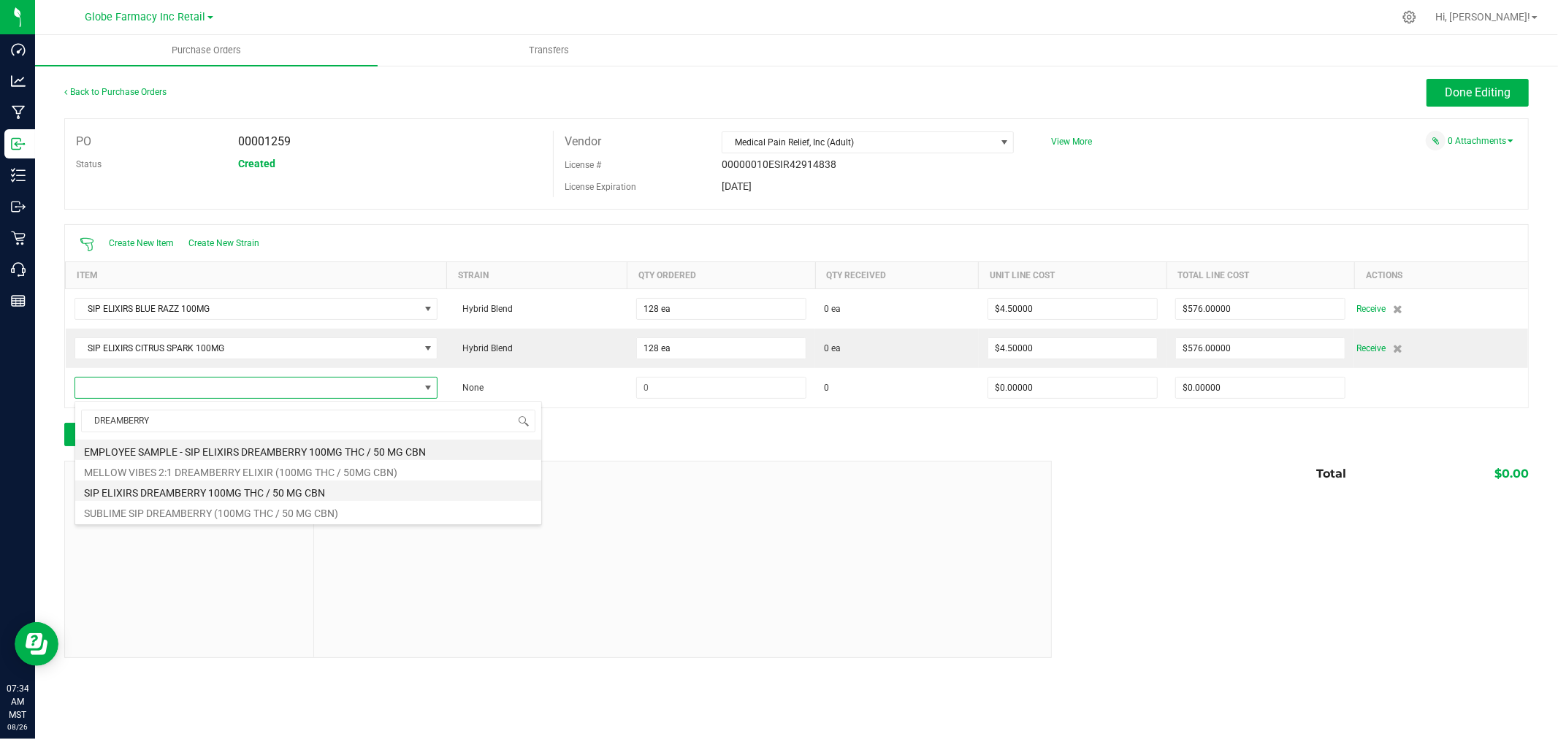
click at [148, 486] on li "SIP ELIXIRS DREAMBERRY 100MG THC / 50 MG CBN" at bounding box center [308, 490] width 466 height 20
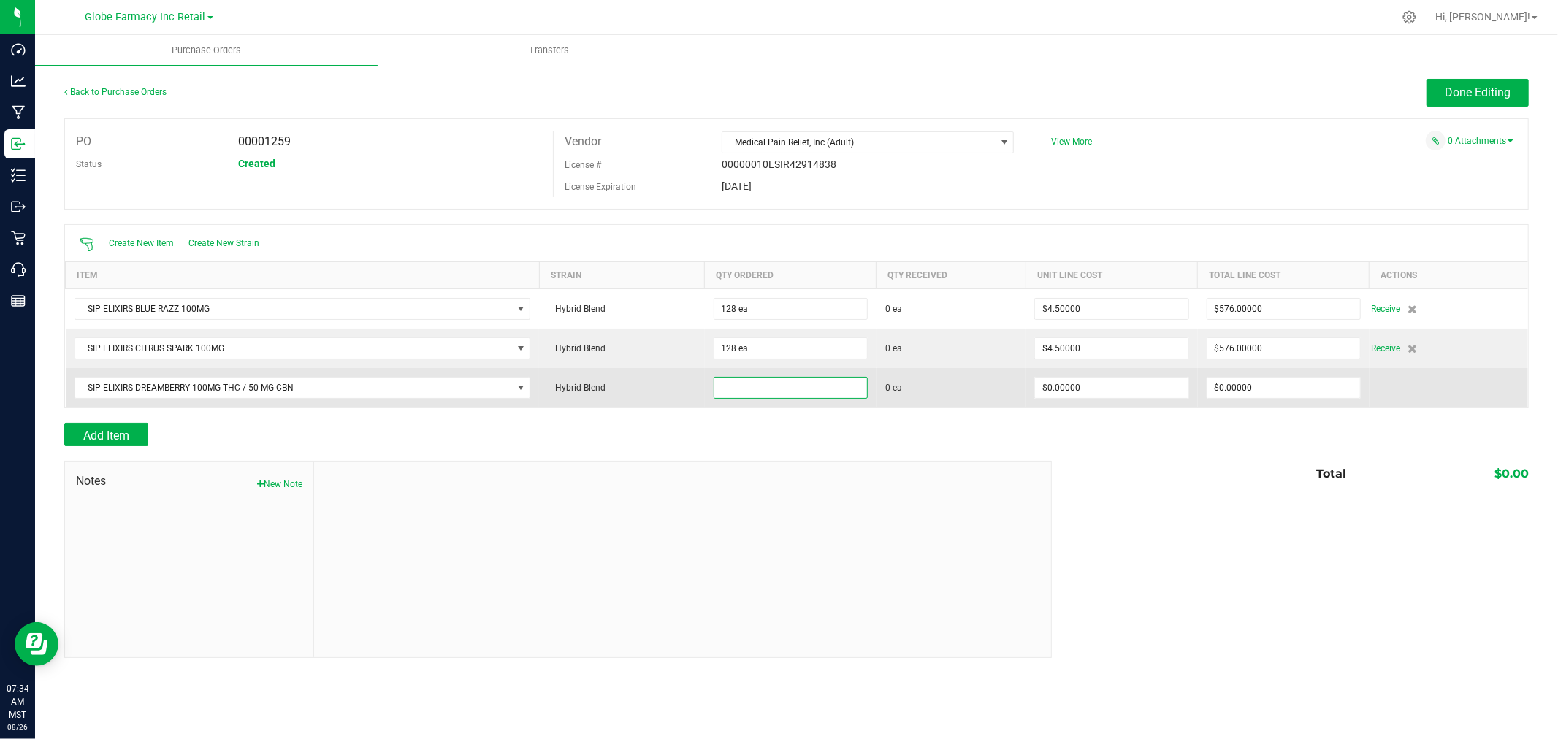
click at [746, 398] on input at bounding box center [790, 388] width 153 height 20
type input "64 ea"
type input "$4.50000"
type input "0"
type input "64"
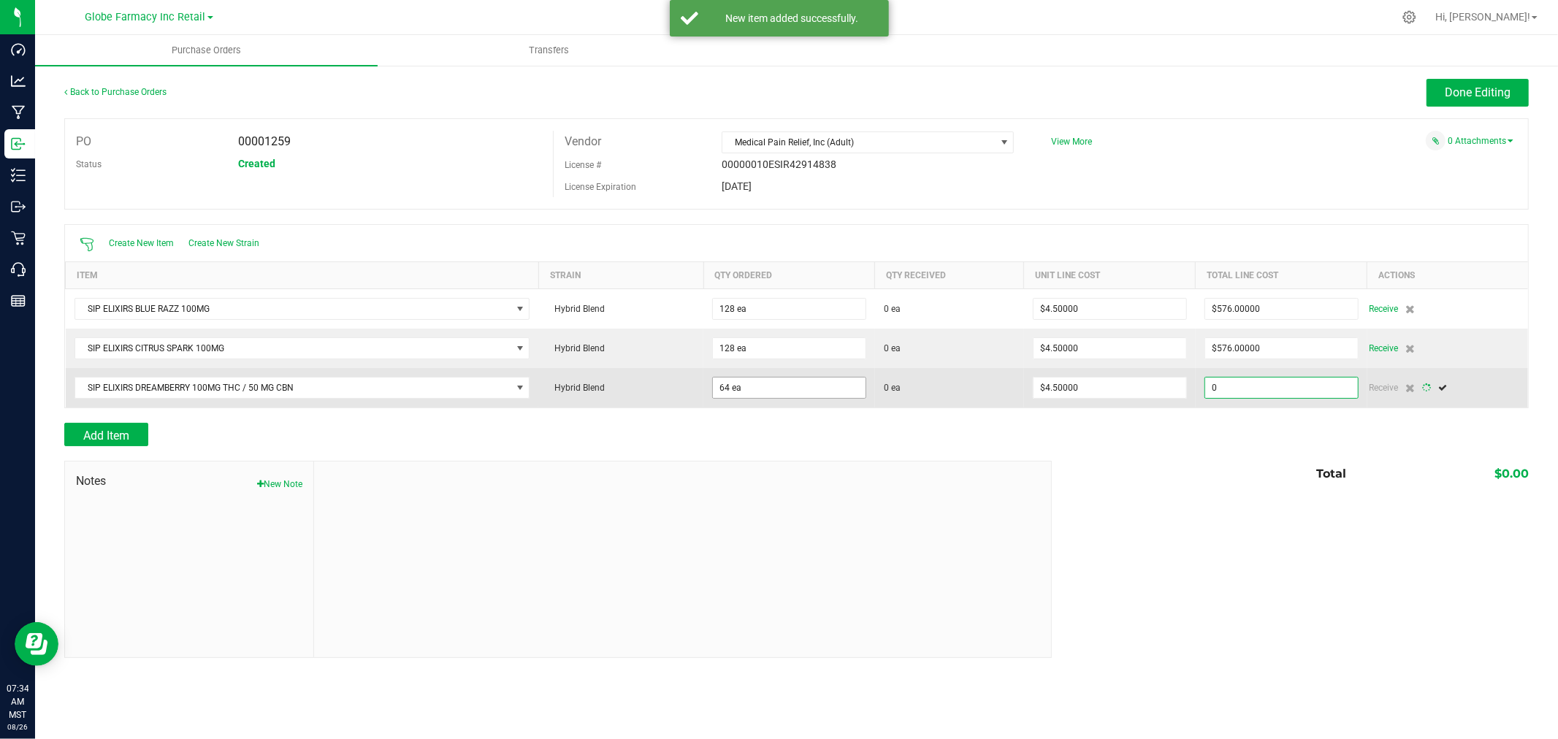
type input "288"
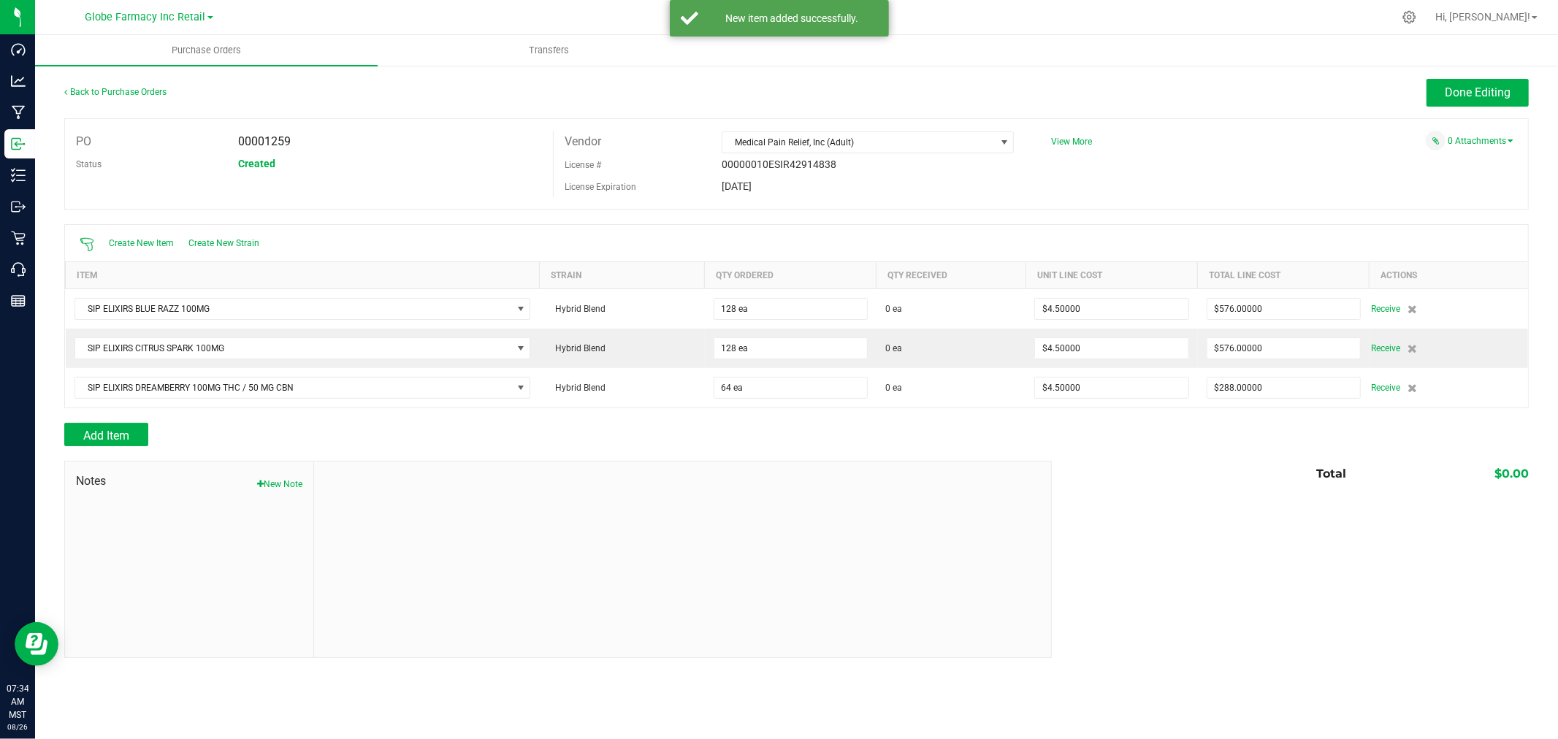
click at [151, 439] on div "Add Item" at bounding box center [552, 434] width 976 height 23
click at [140, 437] on button "Add Item" at bounding box center [106, 434] width 84 height 23
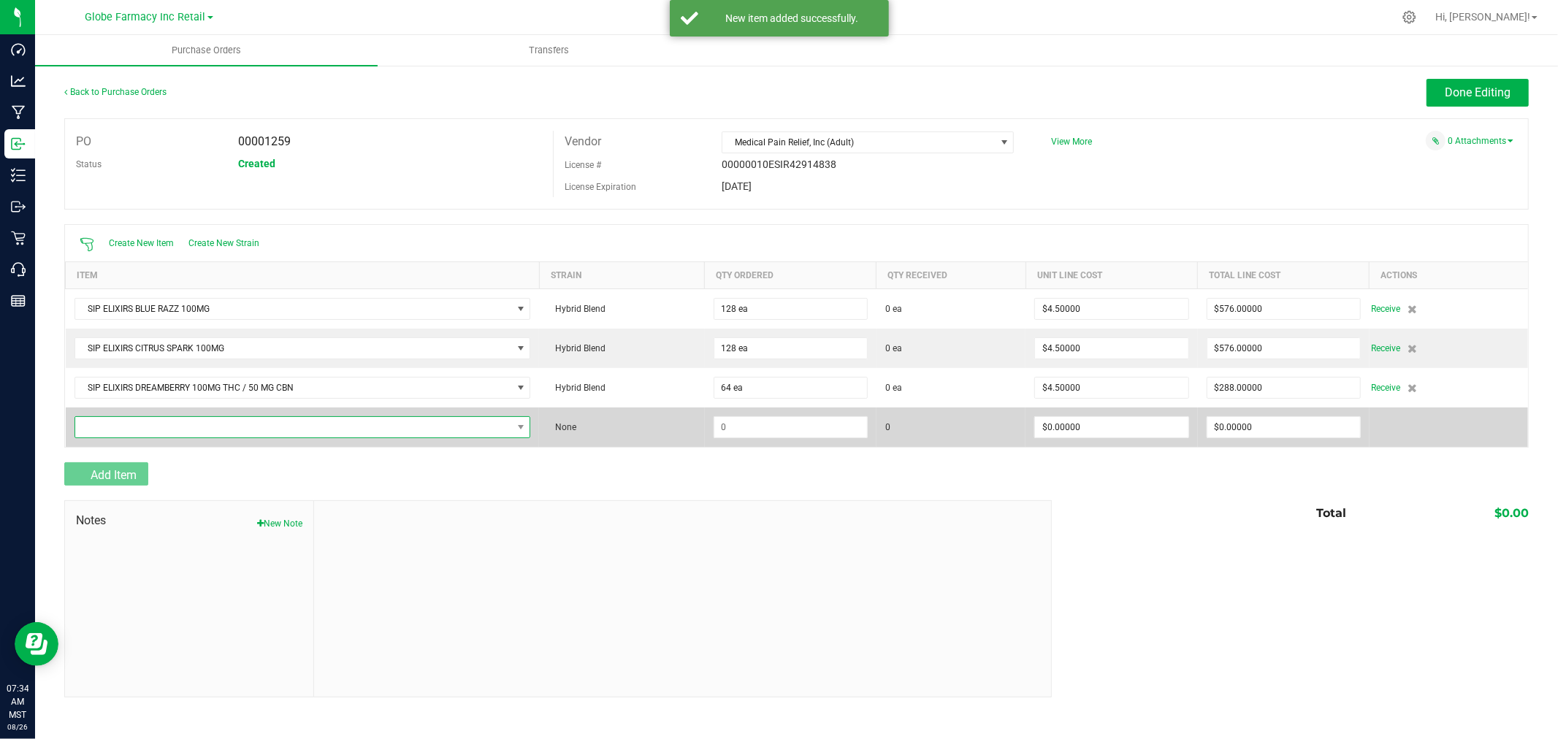
click at [139, 437] on span "NO DATA FOUND" at bounding box center [293, 427] width 437 height 20
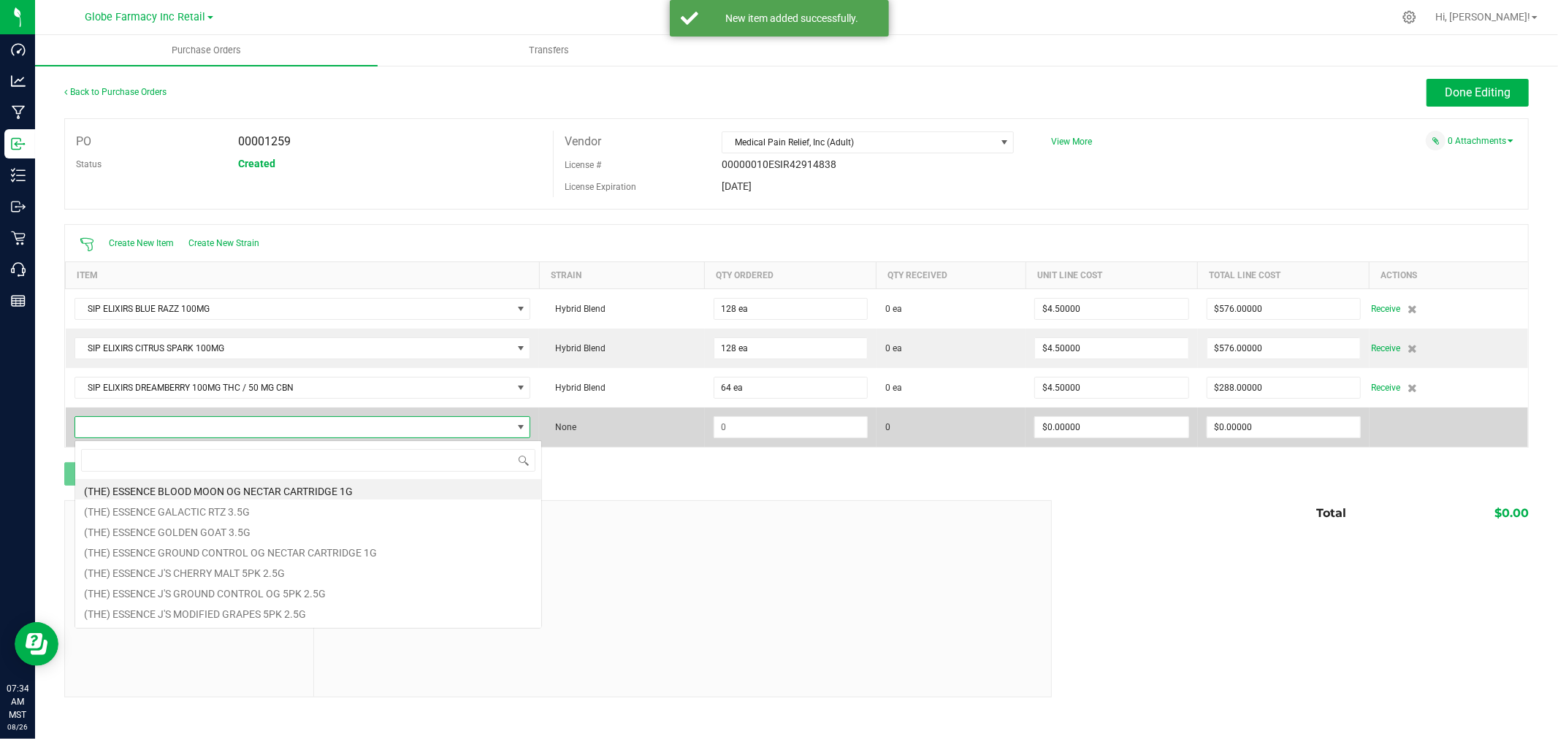
scroll to position [22, 458]
type input "ELECTRIC LEMON"
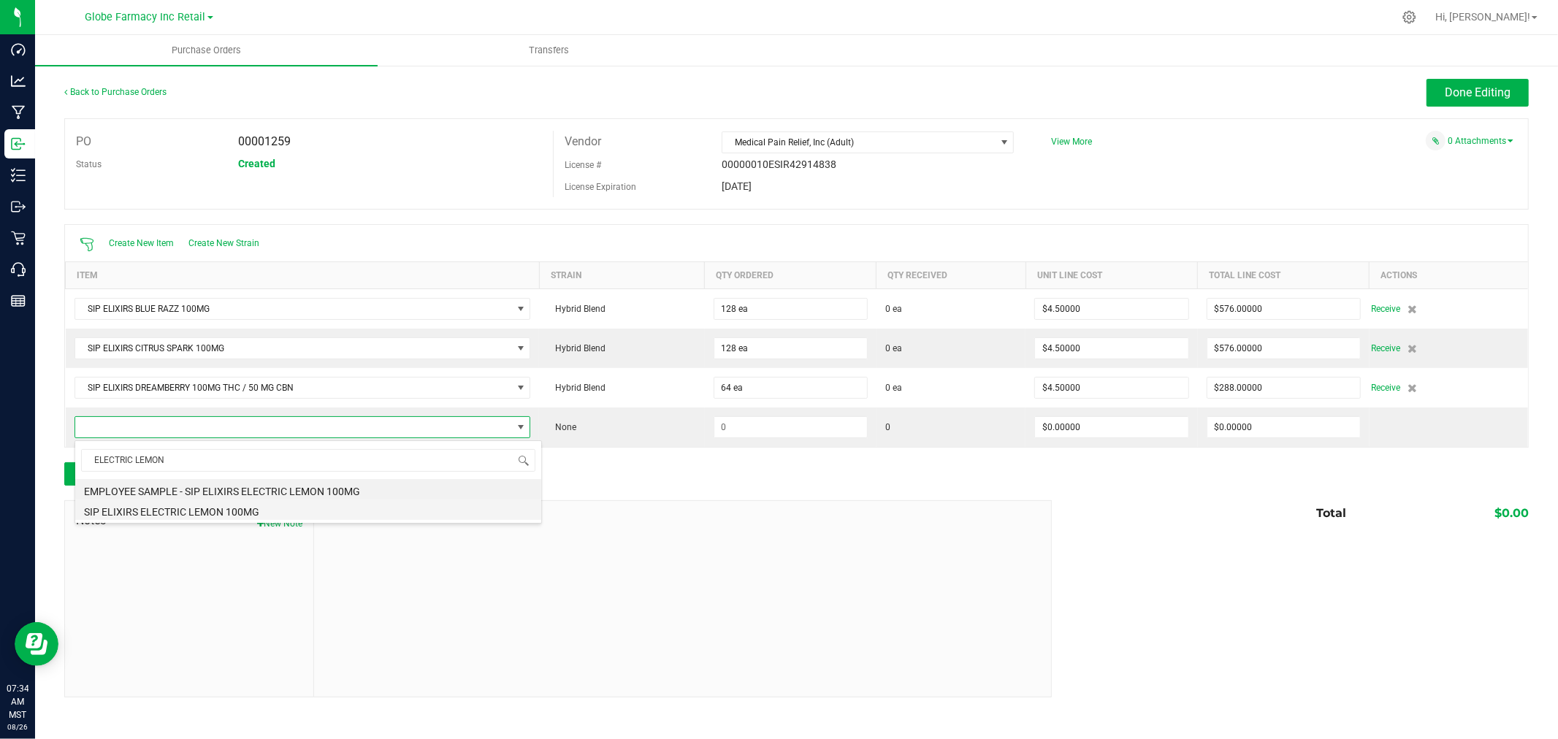
click at [188, 509] on li "SIP ELIXIRS ELECTRIC LEMON 100MG" at bounding box center [308, 509] width 466 height 20
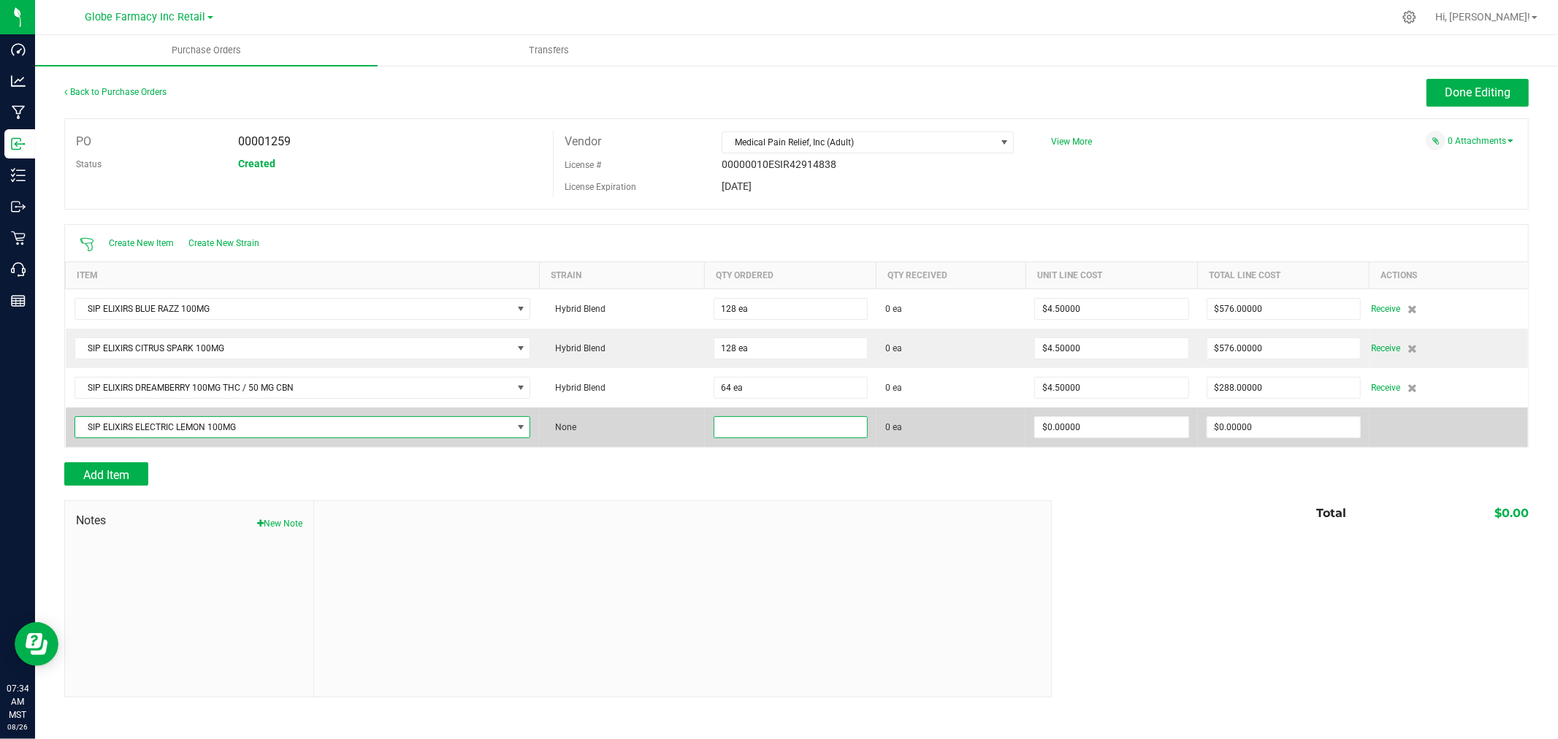
click at [808, 424] on input at bounding box center [790, 427] width 153 height 20
click at [805, 427] on input at bounding box center [790, 427] width 153 height 20
type input "192 ea"
type input "$4.00000"
type input "0"
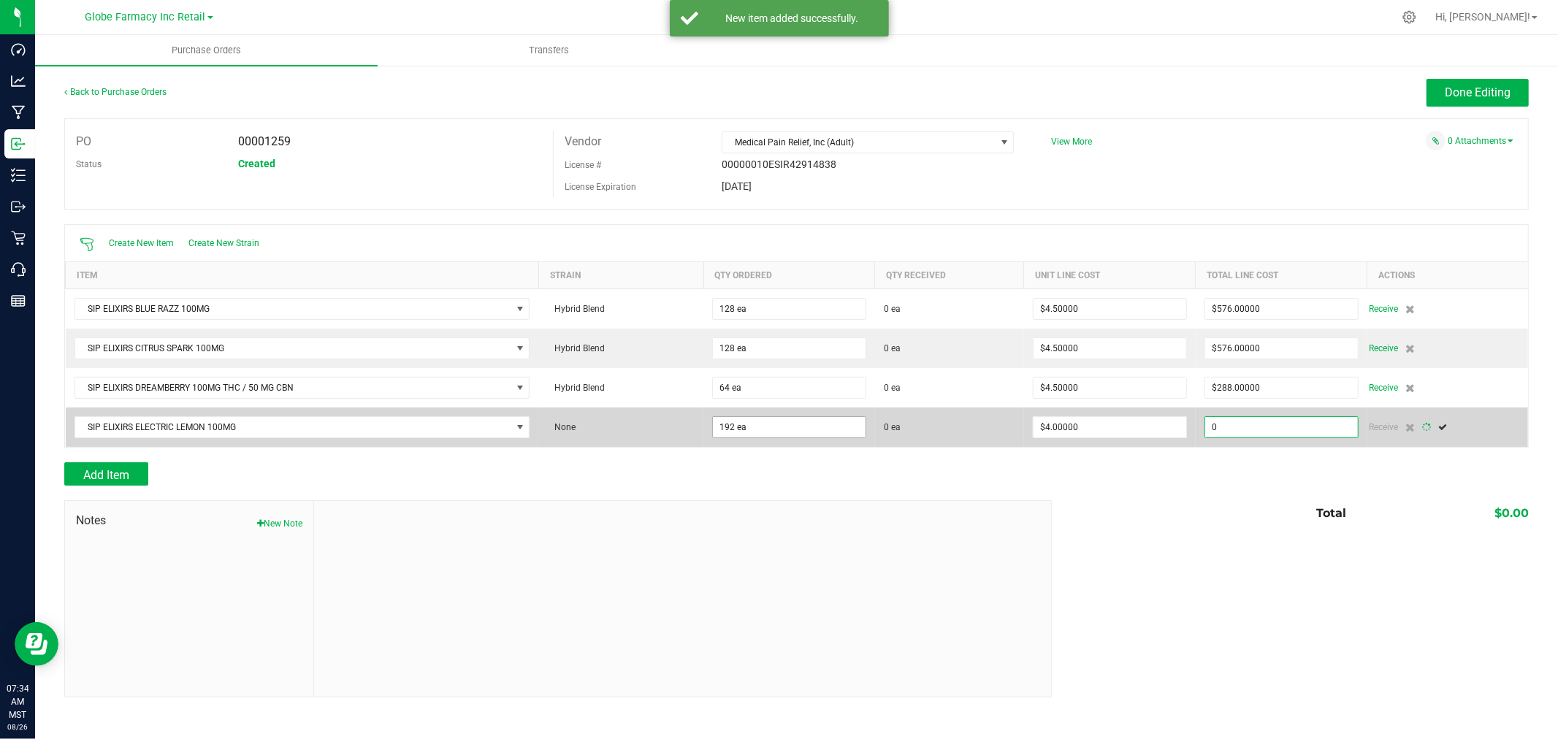
type input "192"
type input "768"
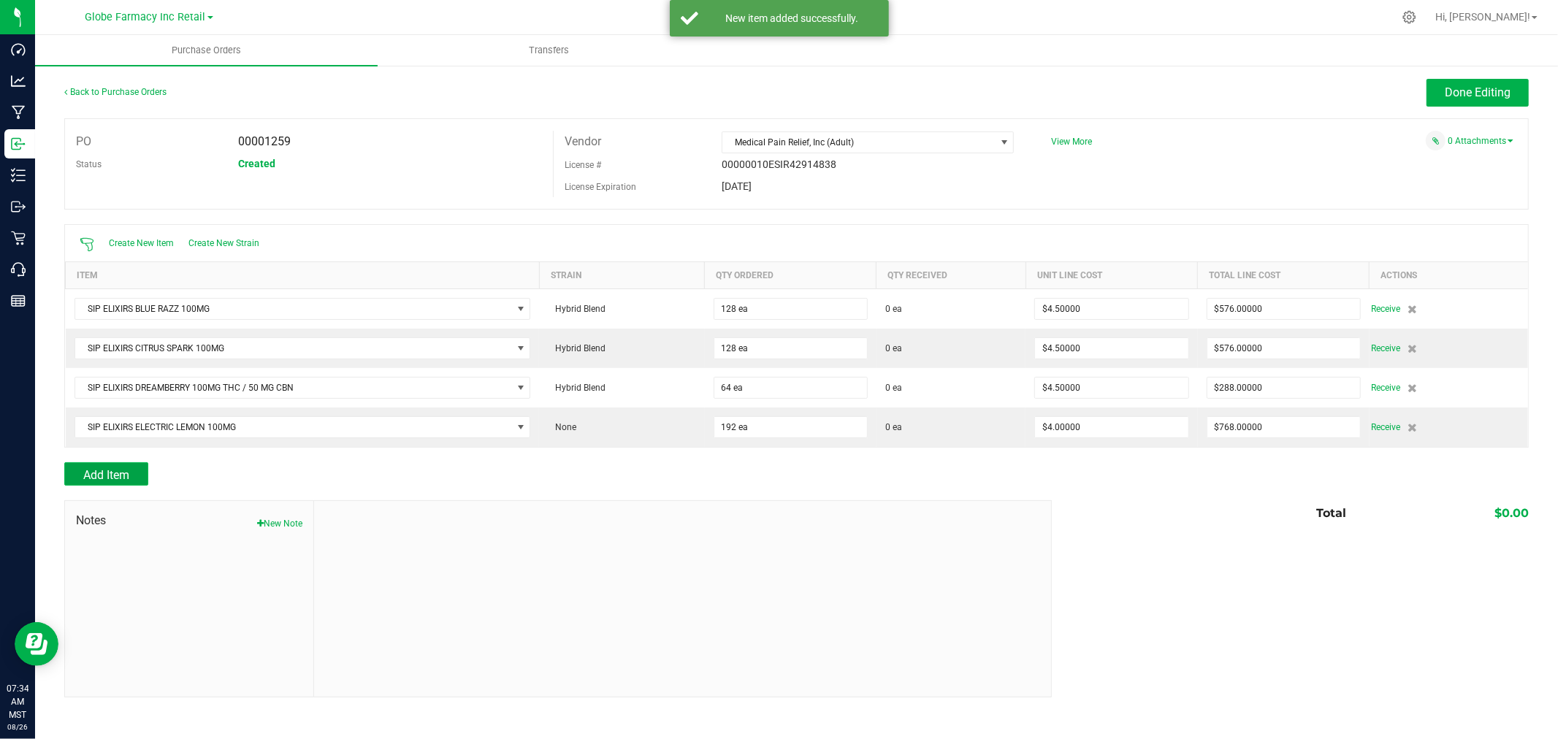
click at [127, 470] on span "Add Item" at bounding box center [106, 475] width 46 height 14
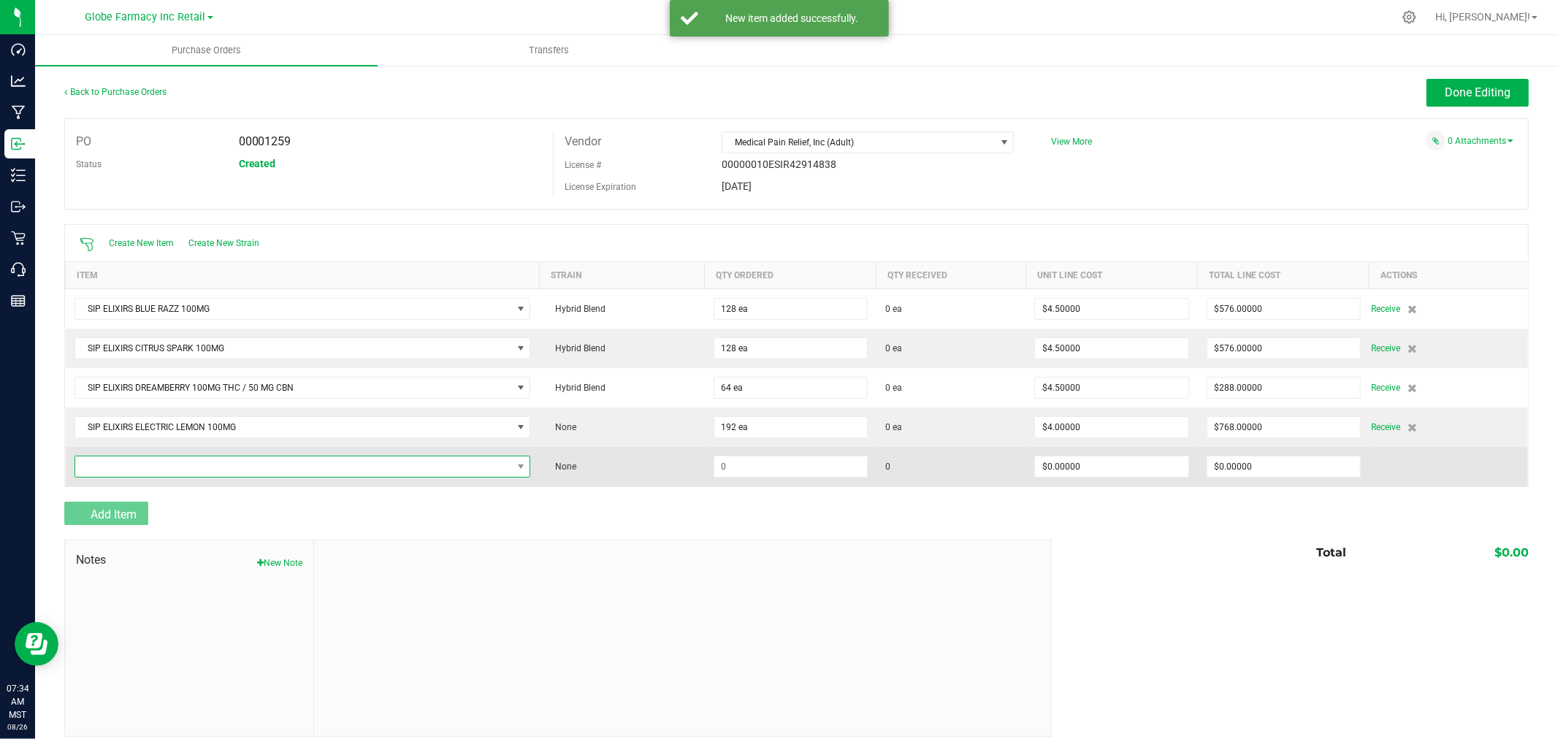
click at [126, 470] on span "NO DATA FOUND" at bounding box center [293, 466] width 437 height 20
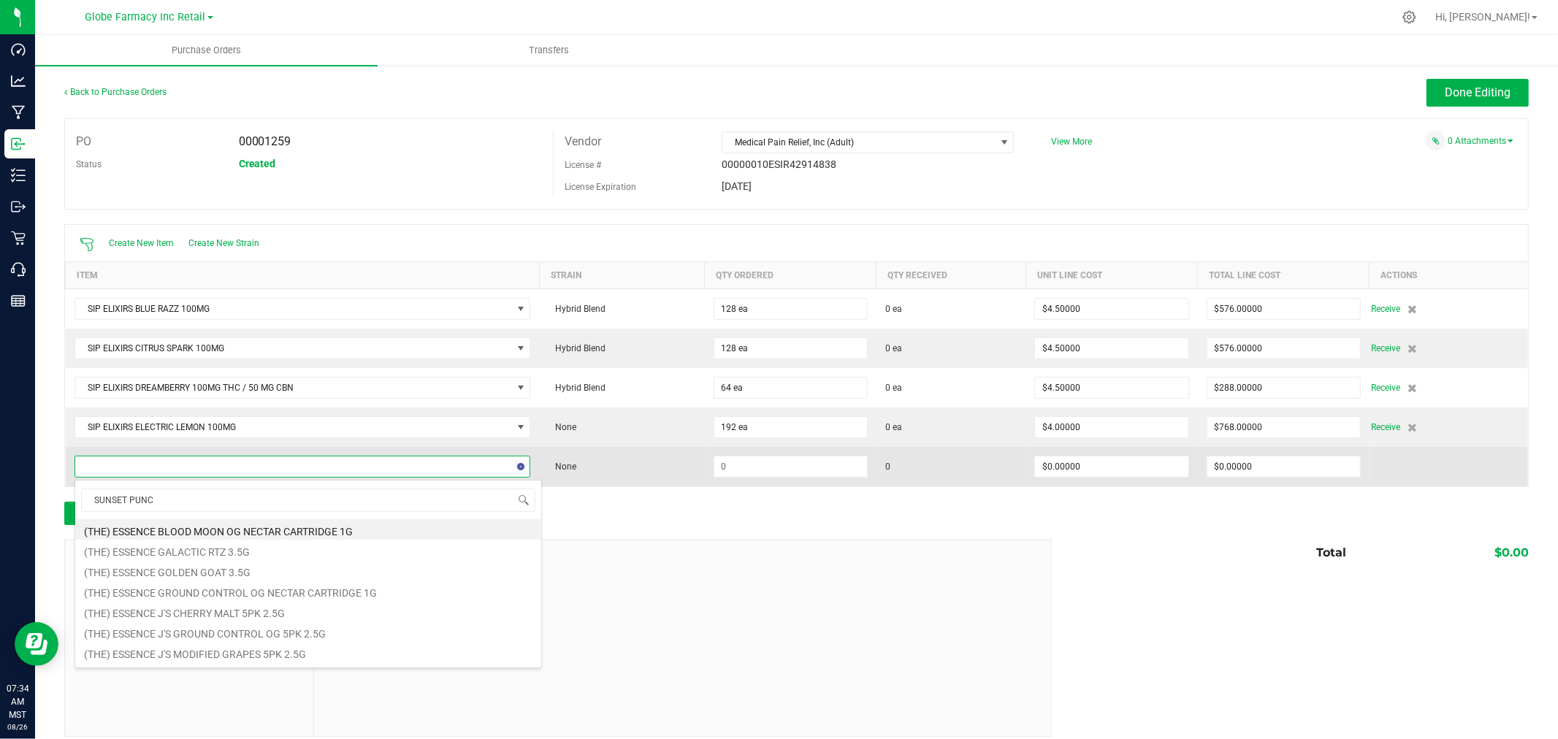
type input "SUNSET PUNCH"
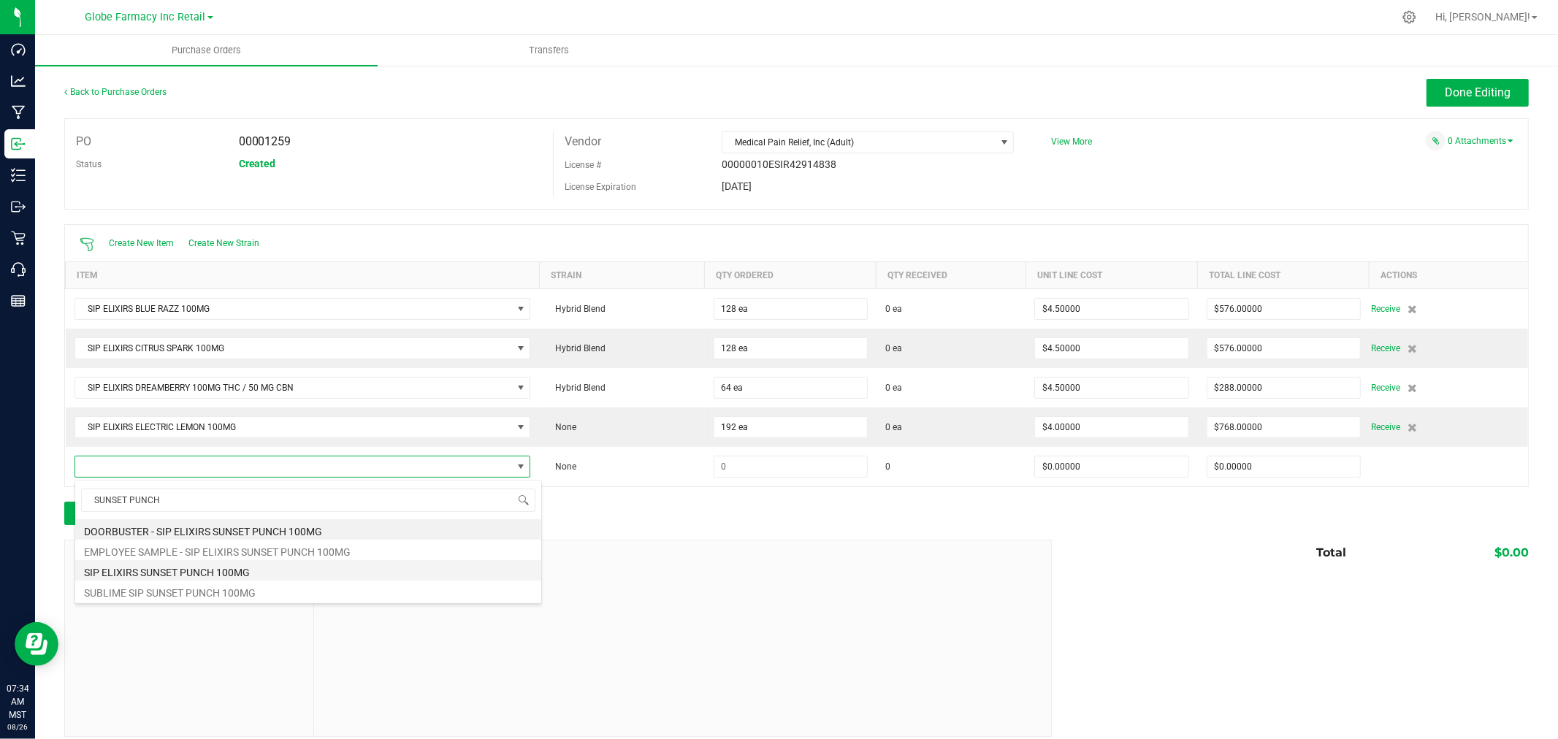
click at [159, 566] on li "SIP ELIXIRS SUNSET PUNCH 100MG" at bounding box center [308, 570] width 466 height 20
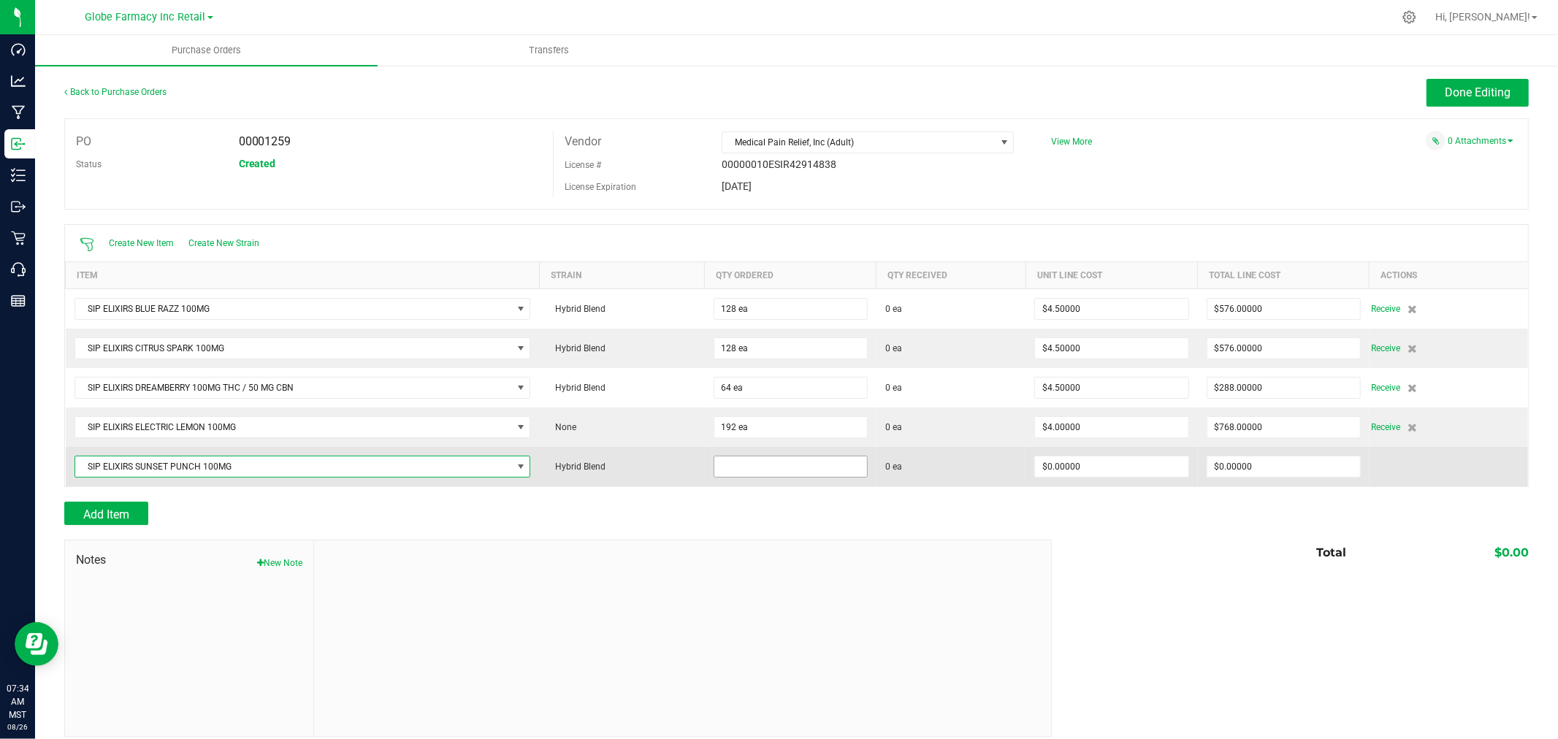
click at [756, 472] on input at bounding box center [790, 466] width 153 height 20
type input "192 ea"
type input "$4.00000"
type input "0"
type input "192"
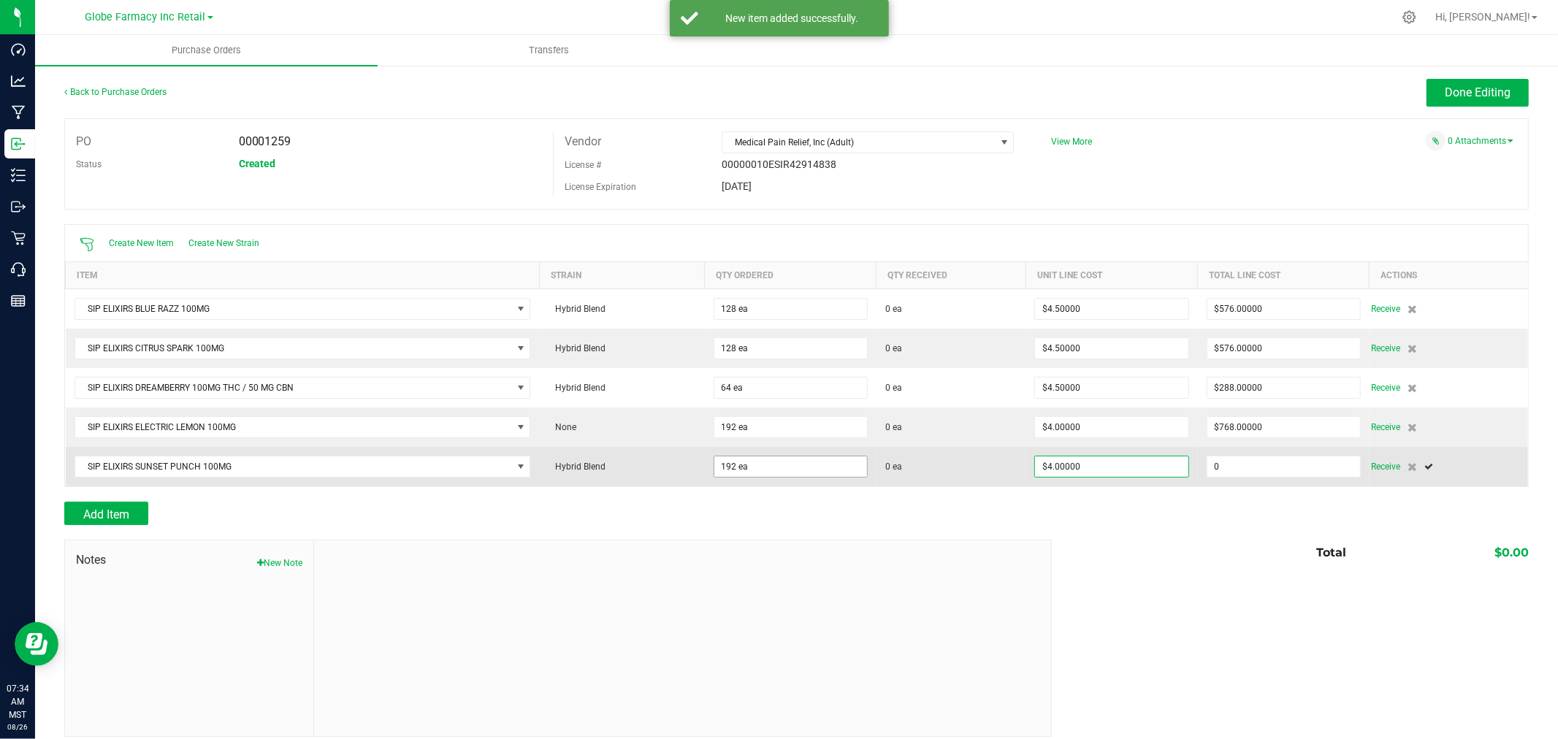
type input "768"
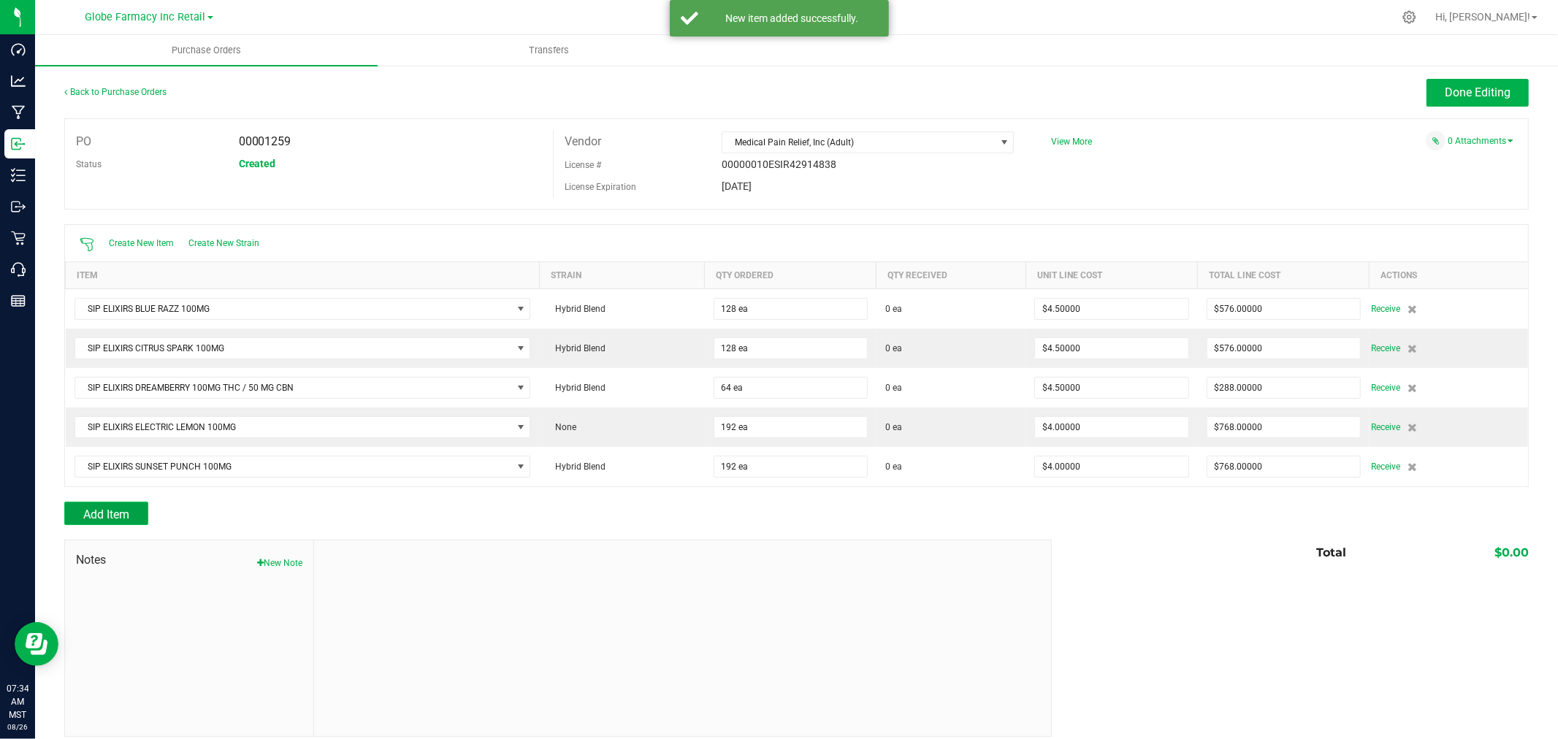
click at [102, 520] on span "Add Item" at bounding box center [106, 515] width 46 height 14
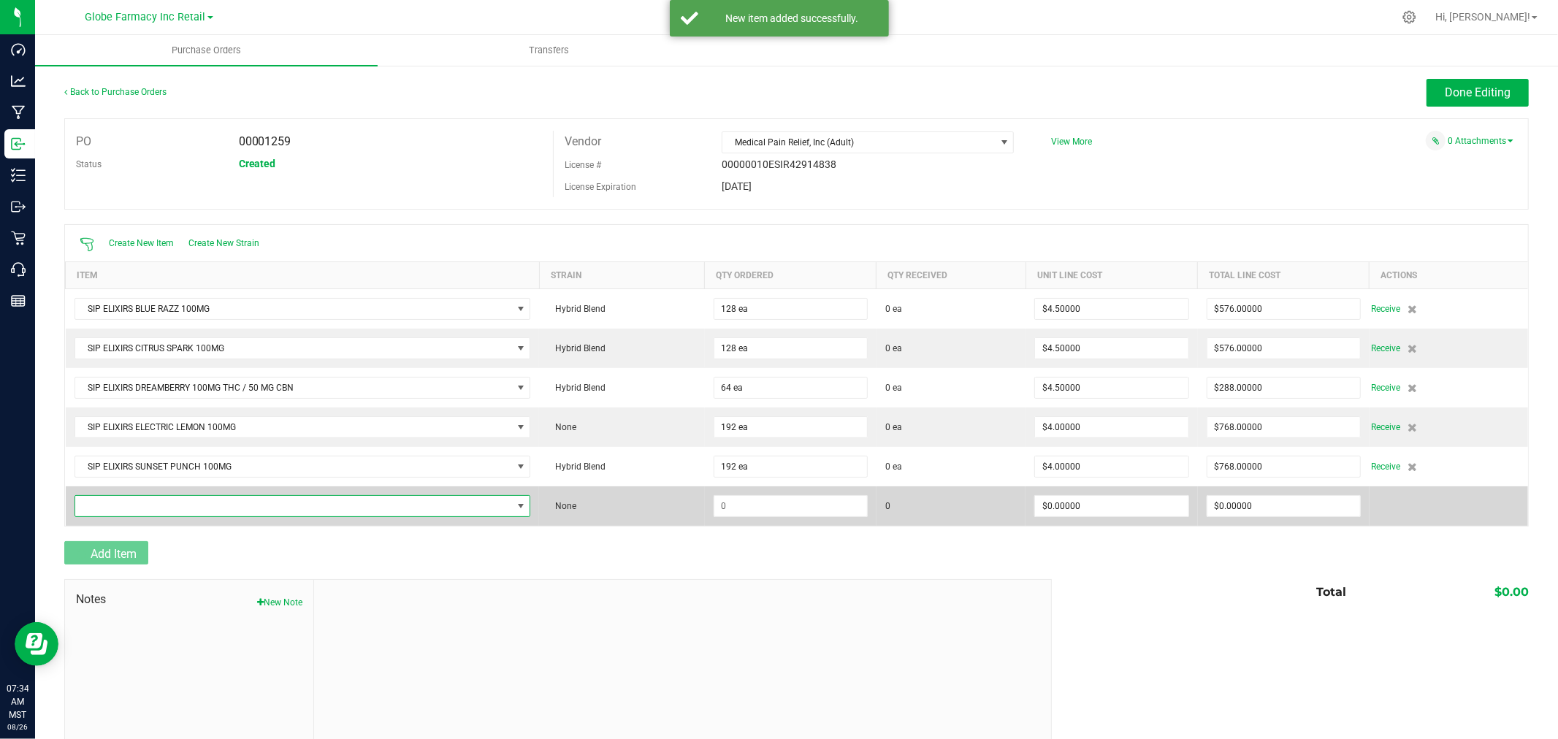
click at [111, 502] on span "NO DATA FOUND" at bounding box center [293, 506] width 437 height 20
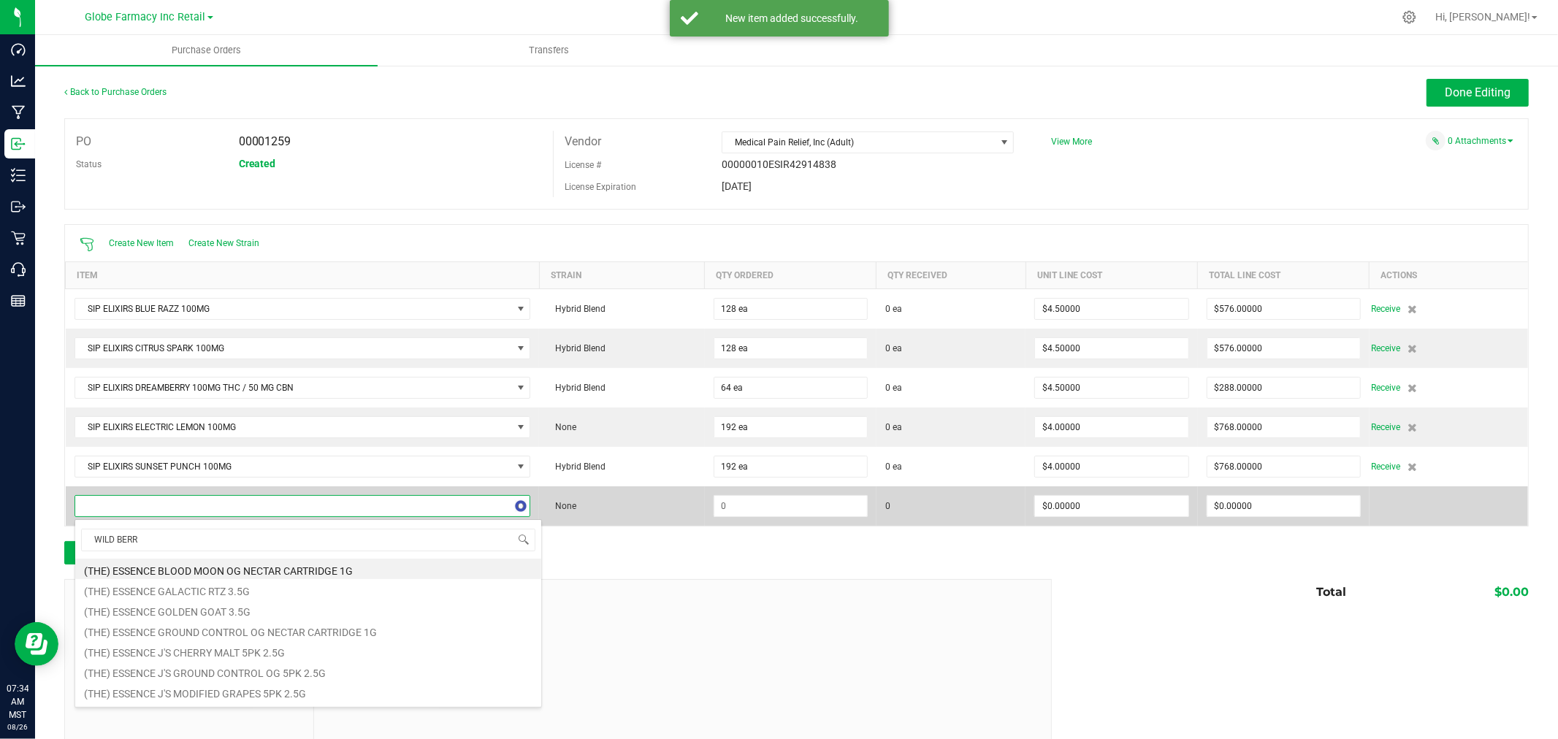
type input "WILD BERRY"
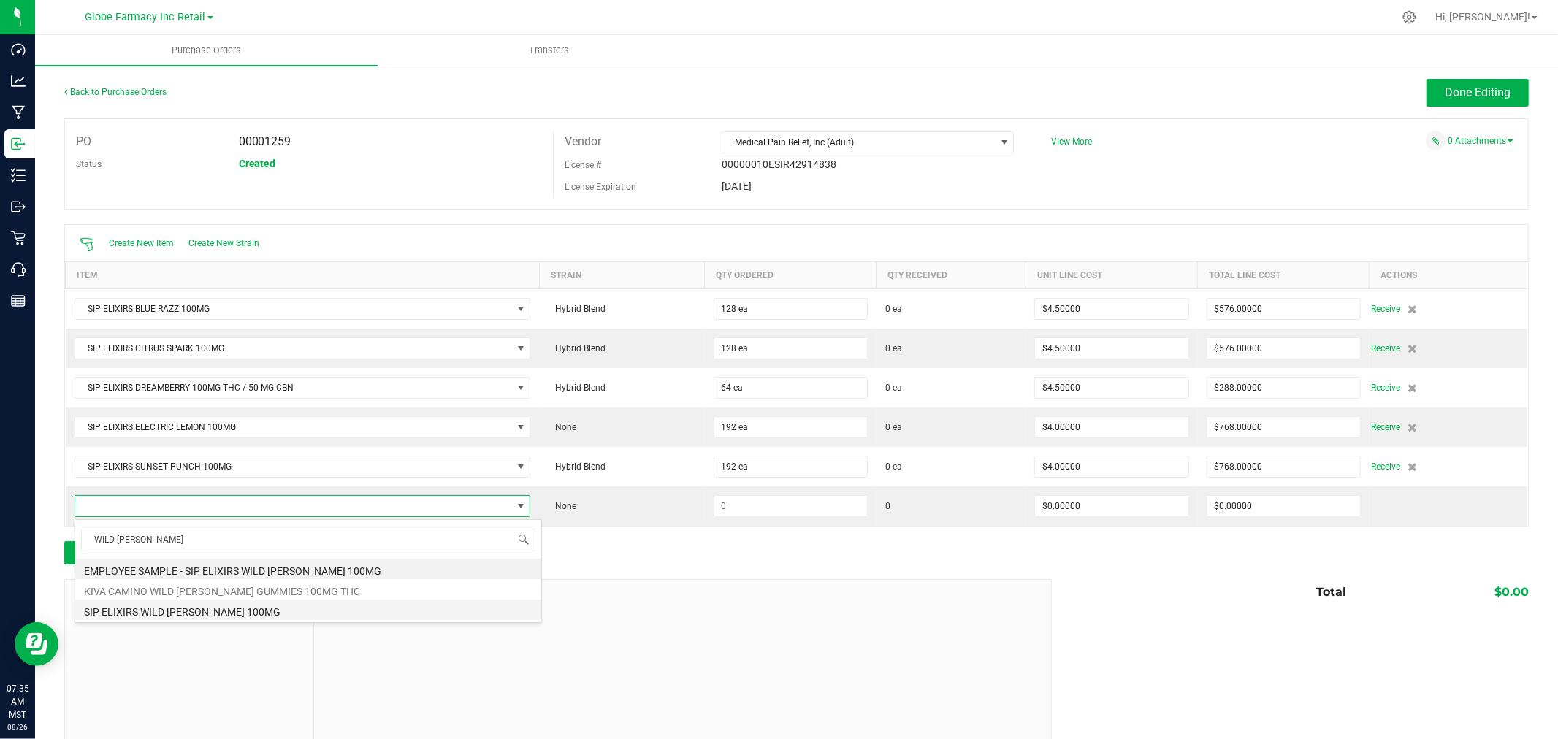
click at [165, 615] on li "SIP ELIXIRS WILD BERRY 100MG" at bounding box center [308, 610] width 466 height 20
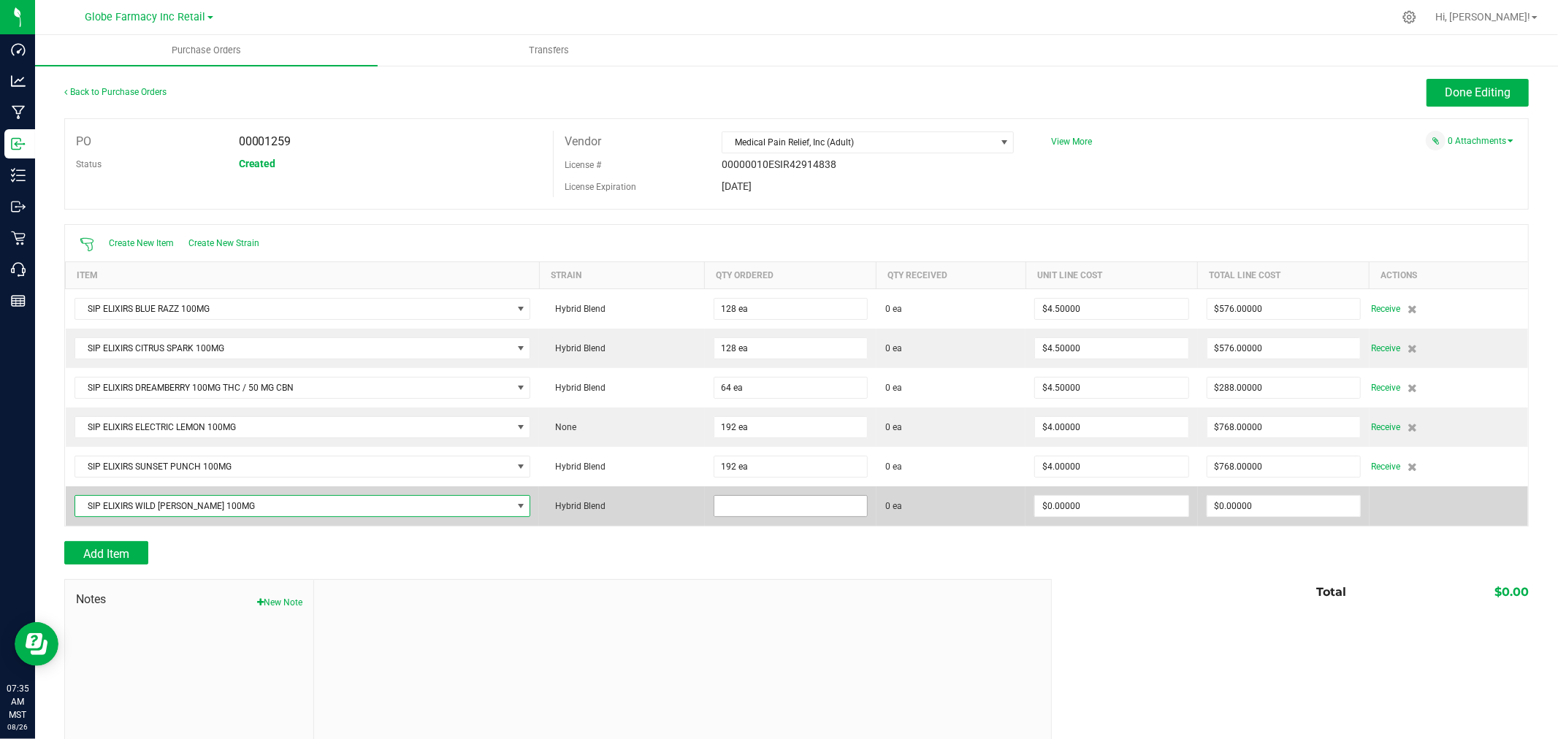
click at [729, 509] on input at bounding box center [790, 506] width 153 height 20
type input "128 ea"
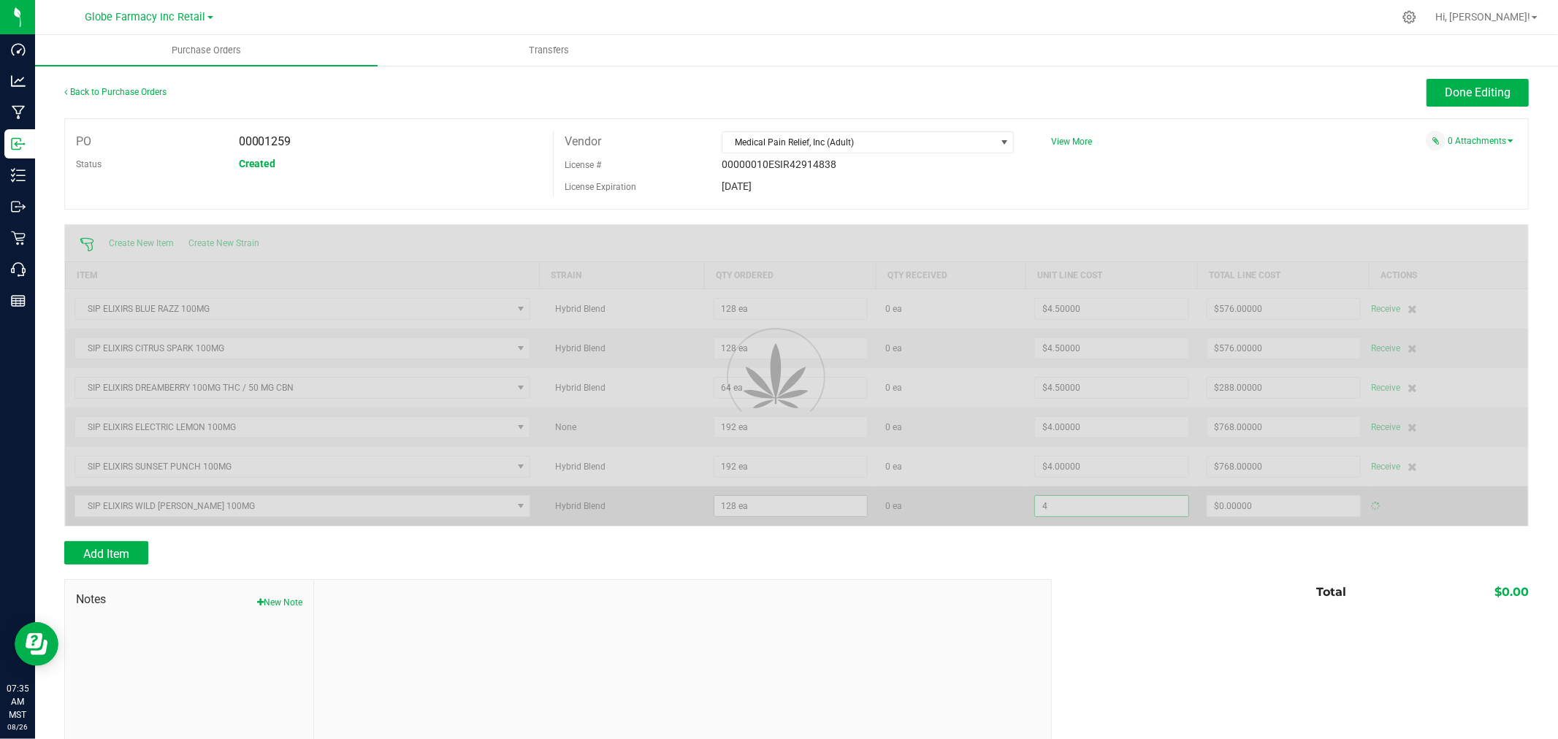
type input "$4.00000"
type input "512"
type input "$0.00000"
type input "0"
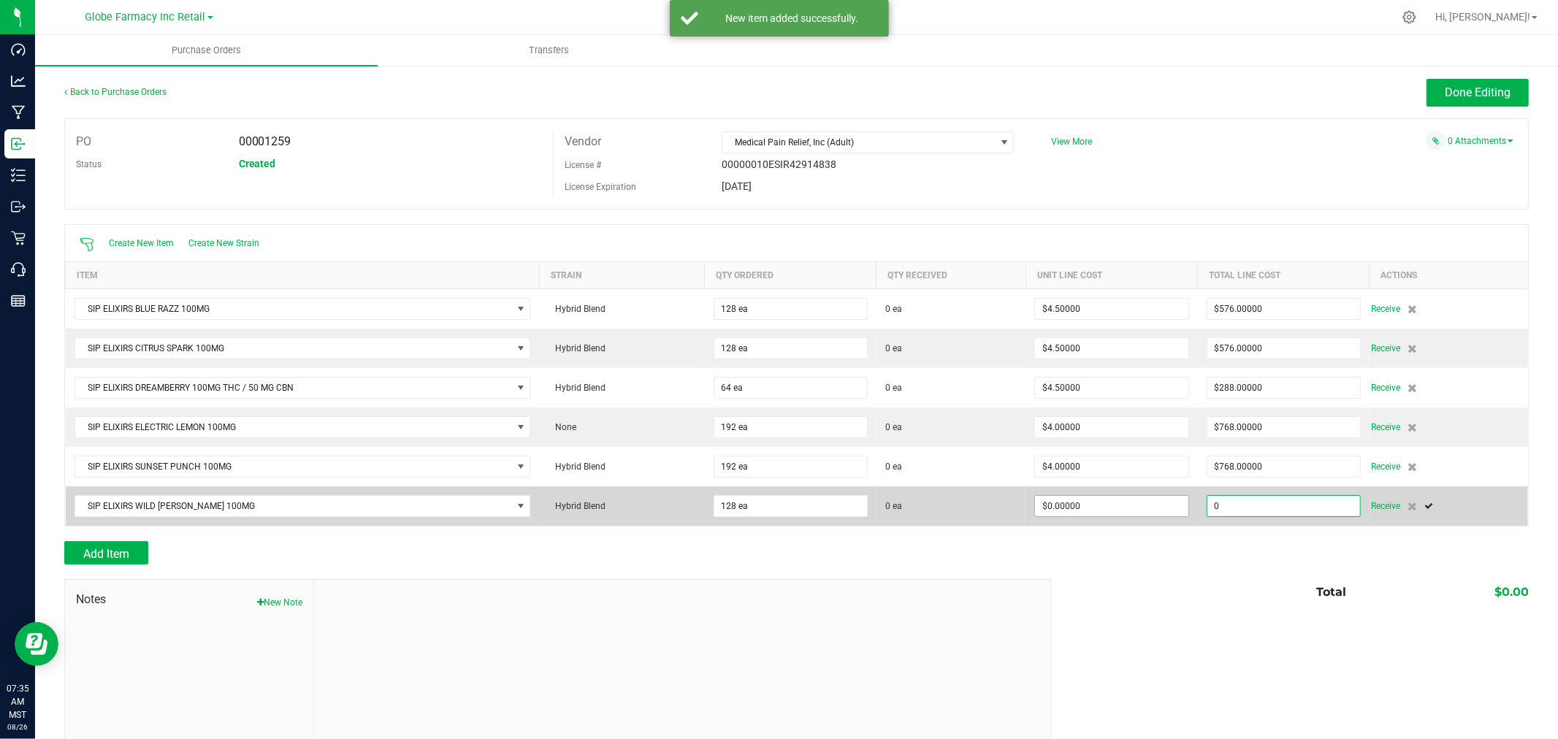
type input "0"
type input "$0.00000"
click at [1095, 505] on input "0" at bounding box center [1111, 506] width 153 height 20
type input "$4.00000"
type input "0"
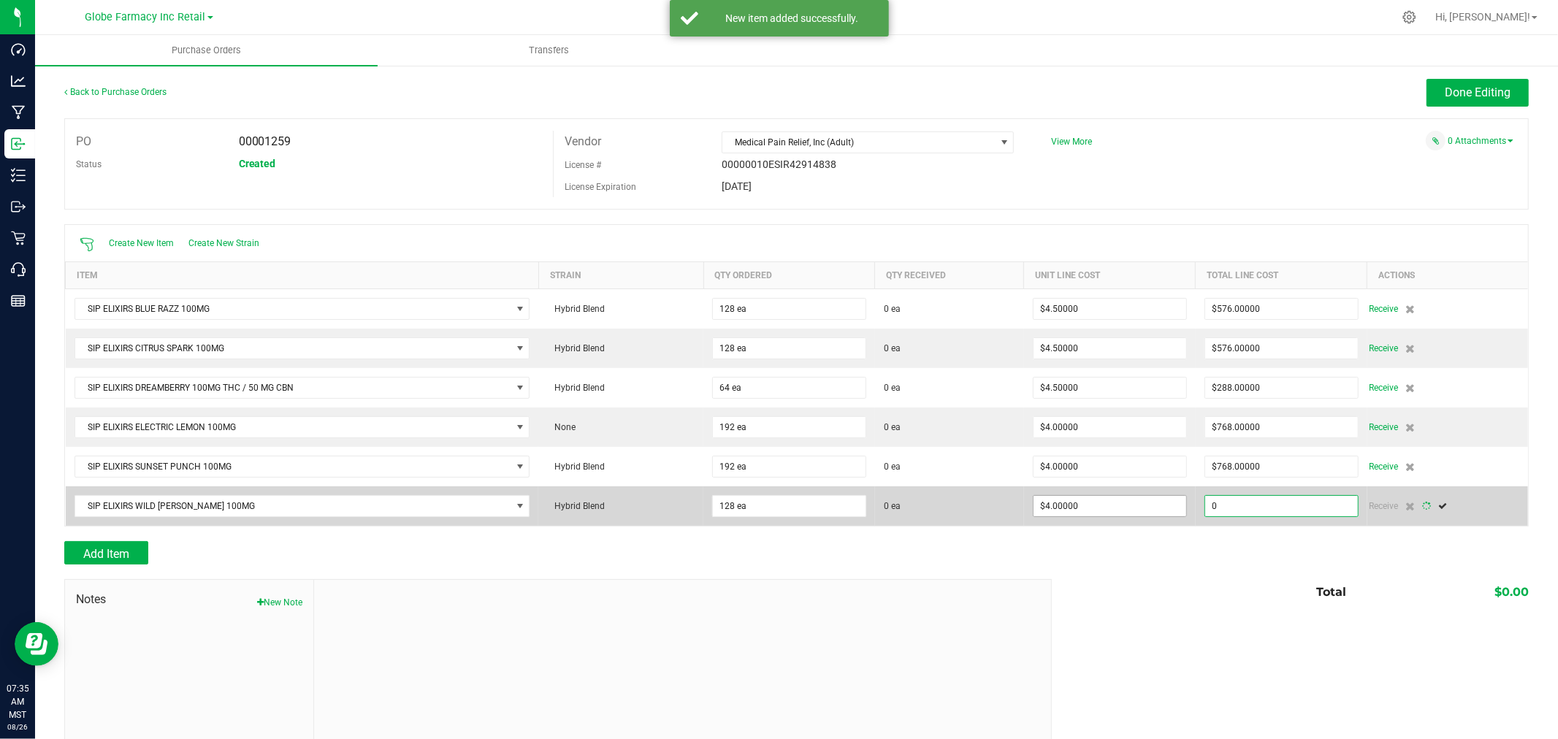
type input "128"
type input "512"
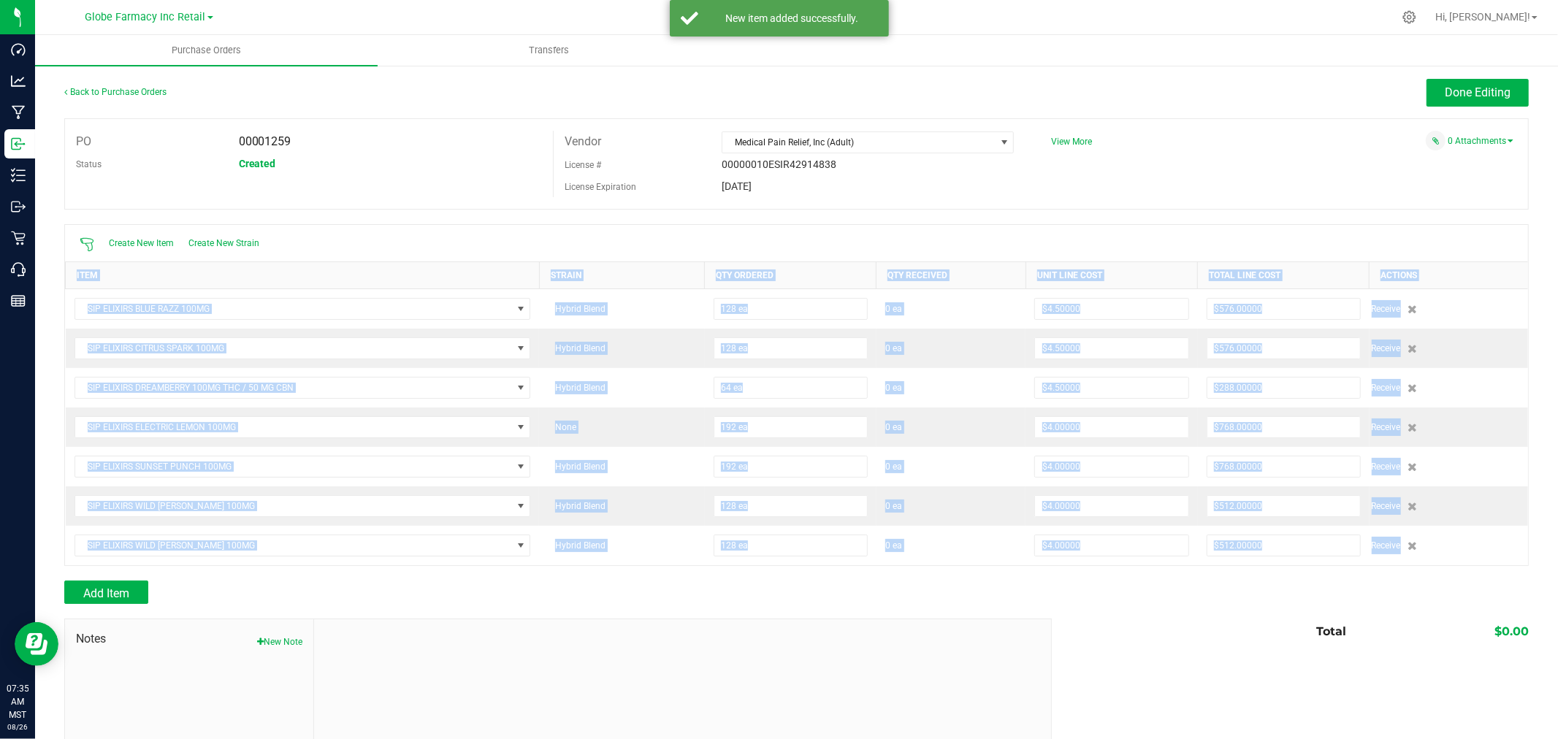
click at [1113, 568] on div "Back to Purchase Orders Done Editing PO 00001259 Status Created Vendor Medical …" at bounding box center [796, 447] width 1464 height 737
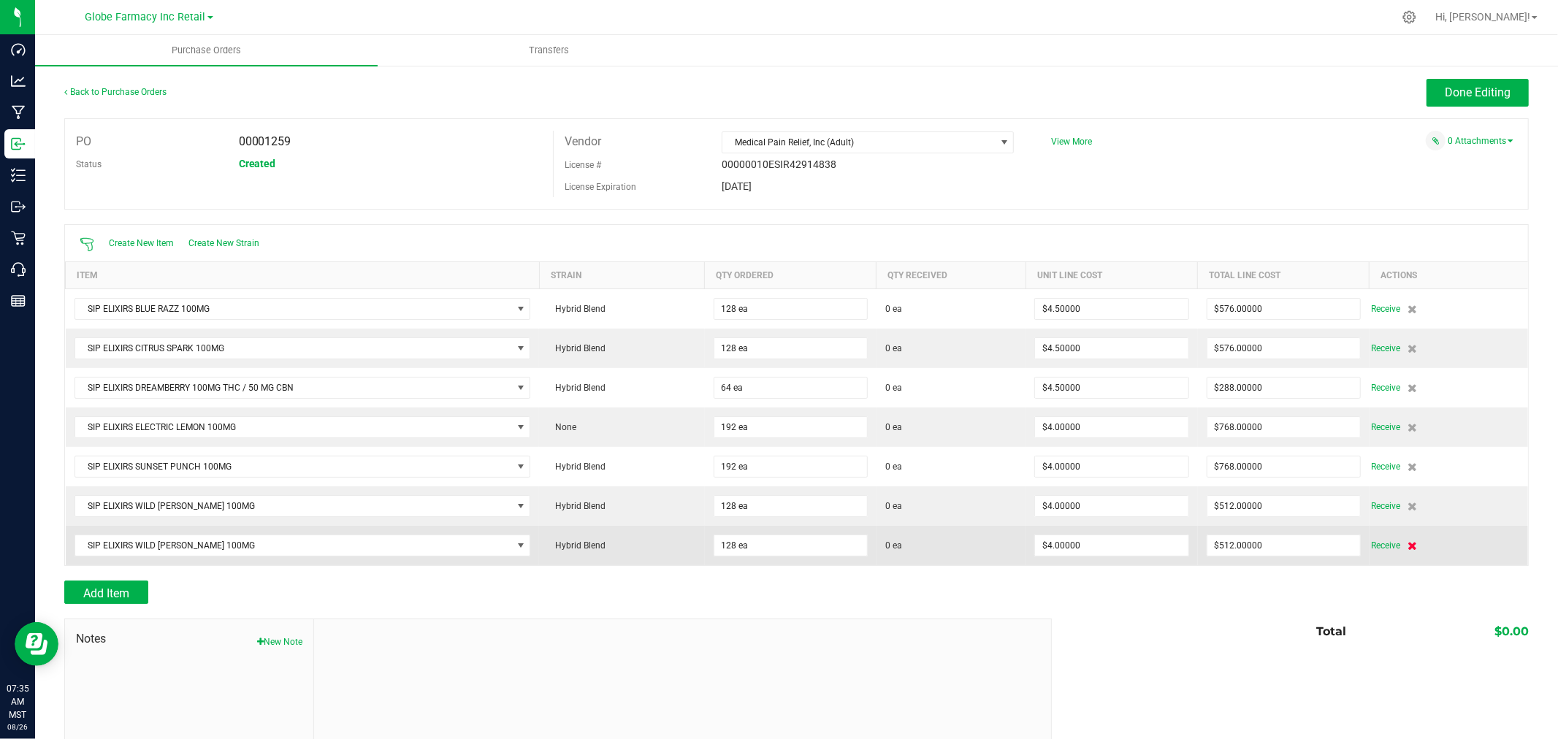
click at [1408, 549] on icon at bounding box center [1412, 545] width 9 height 9
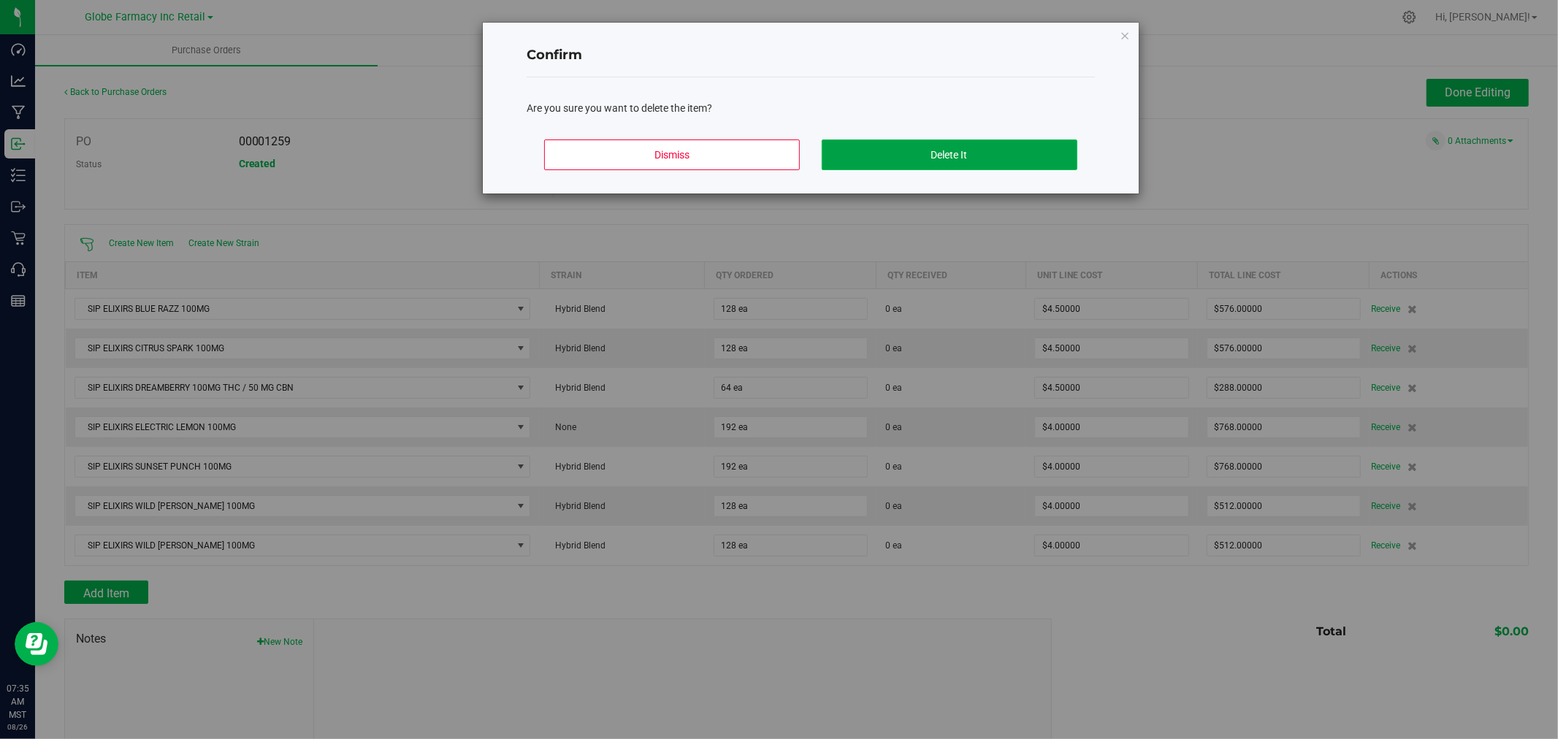
click at [947, 150] on button "Delete It" at bounding box center [950, 154] width 256 height 31
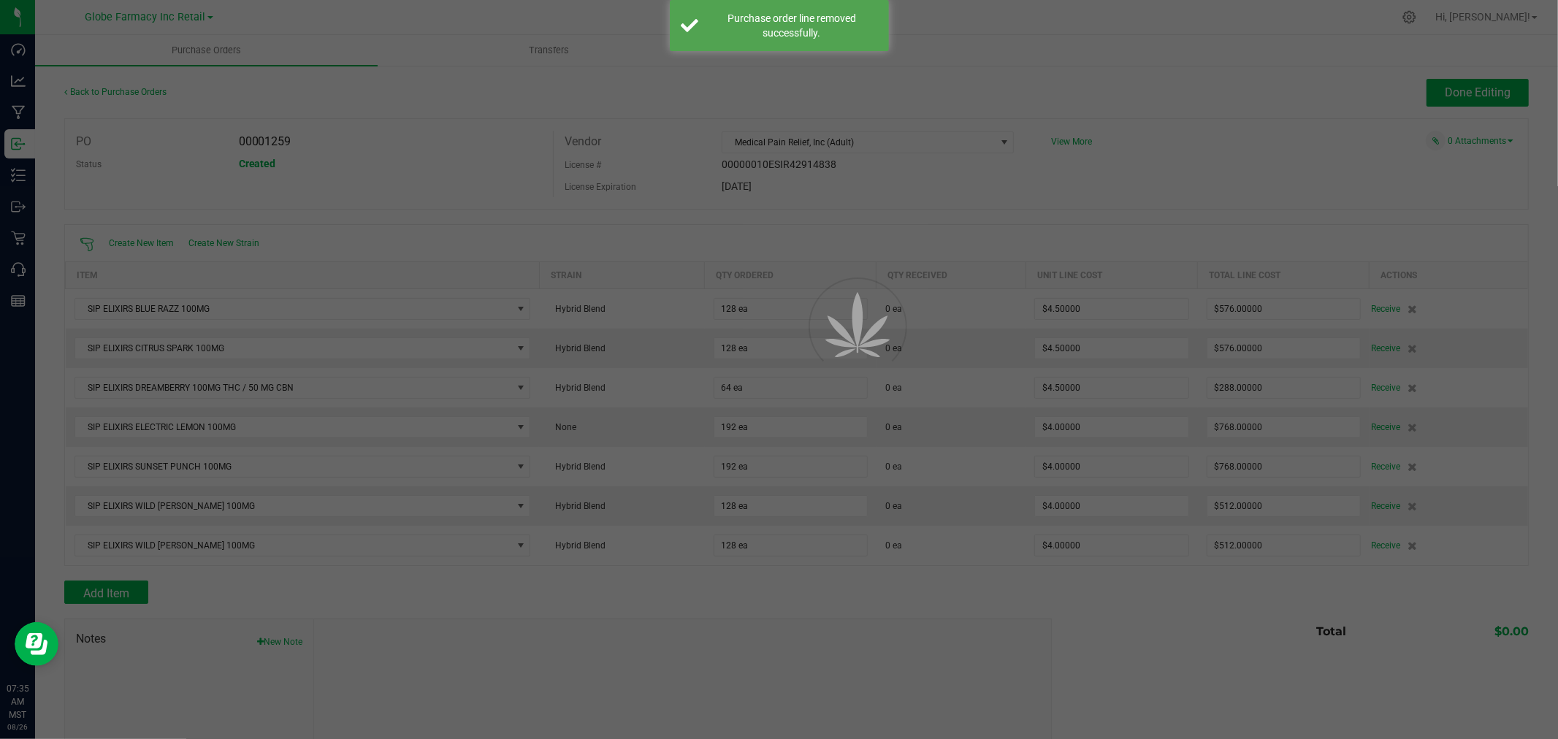
click at [1436, 96] on div at bounding box center [779, 369] width 1558 height 739
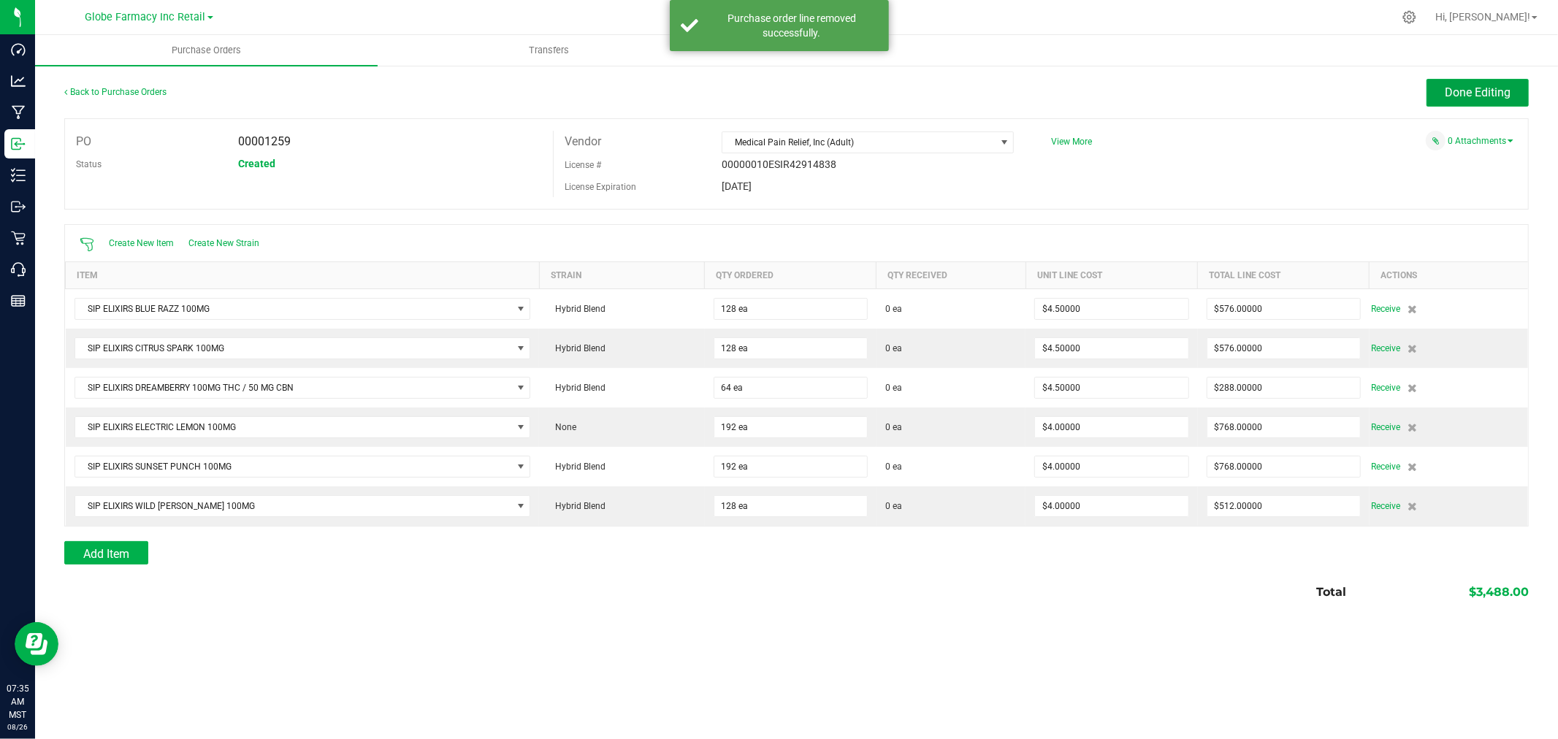
click at [1436, 96] on button "Done Editing" at bounding box center [1477, 93] width 102 height 28
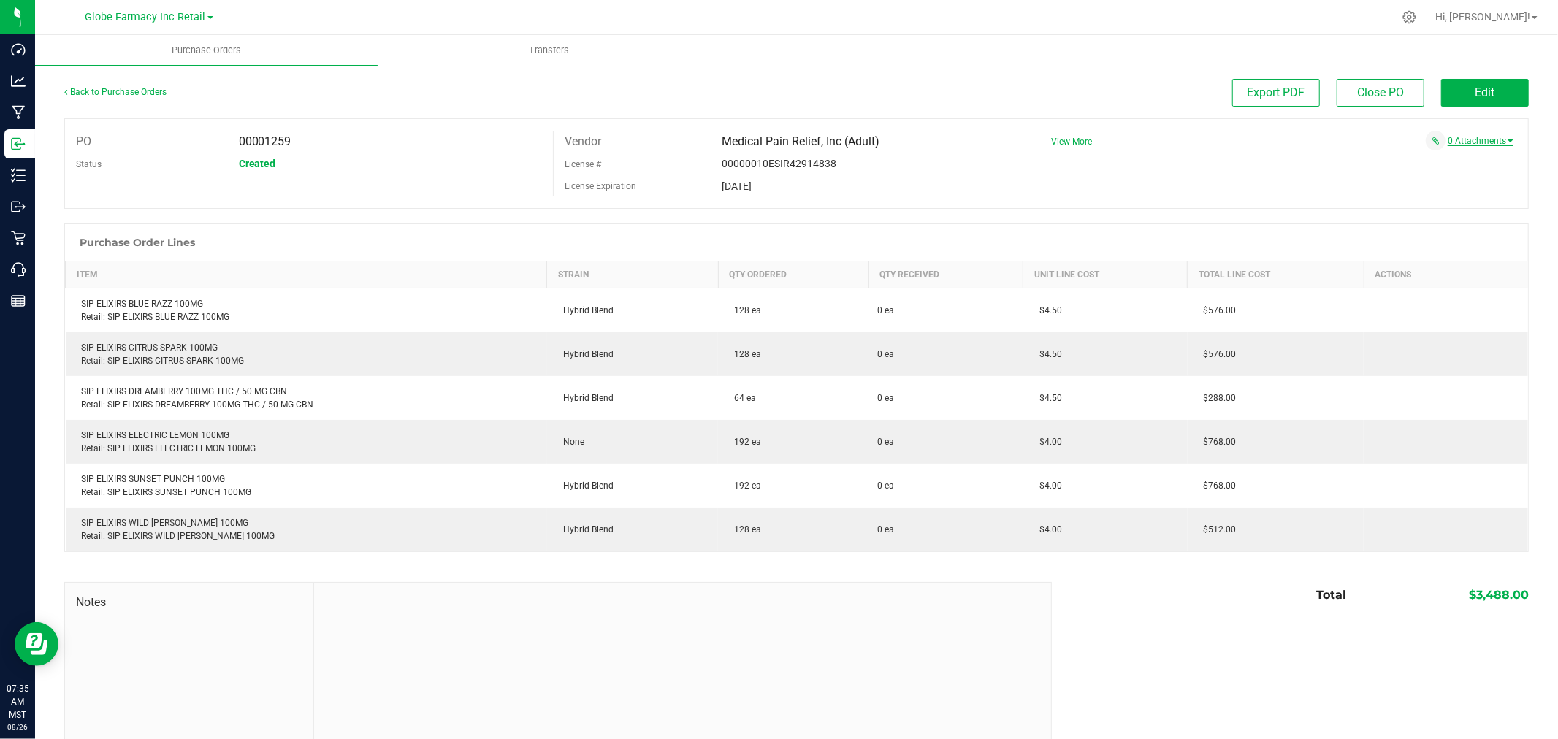
click at [1466, 136] on link "0 Attachments" at bounding box center [1480, 141] width 66 height 10
click at [142, 87] on link "Back to Purchase Orders" at bounding box center [115, 92] width 102 height 10
click at [134, 90] on link "Back to Purchase Orders" at bounding box center [115, 92] width 102 height 10
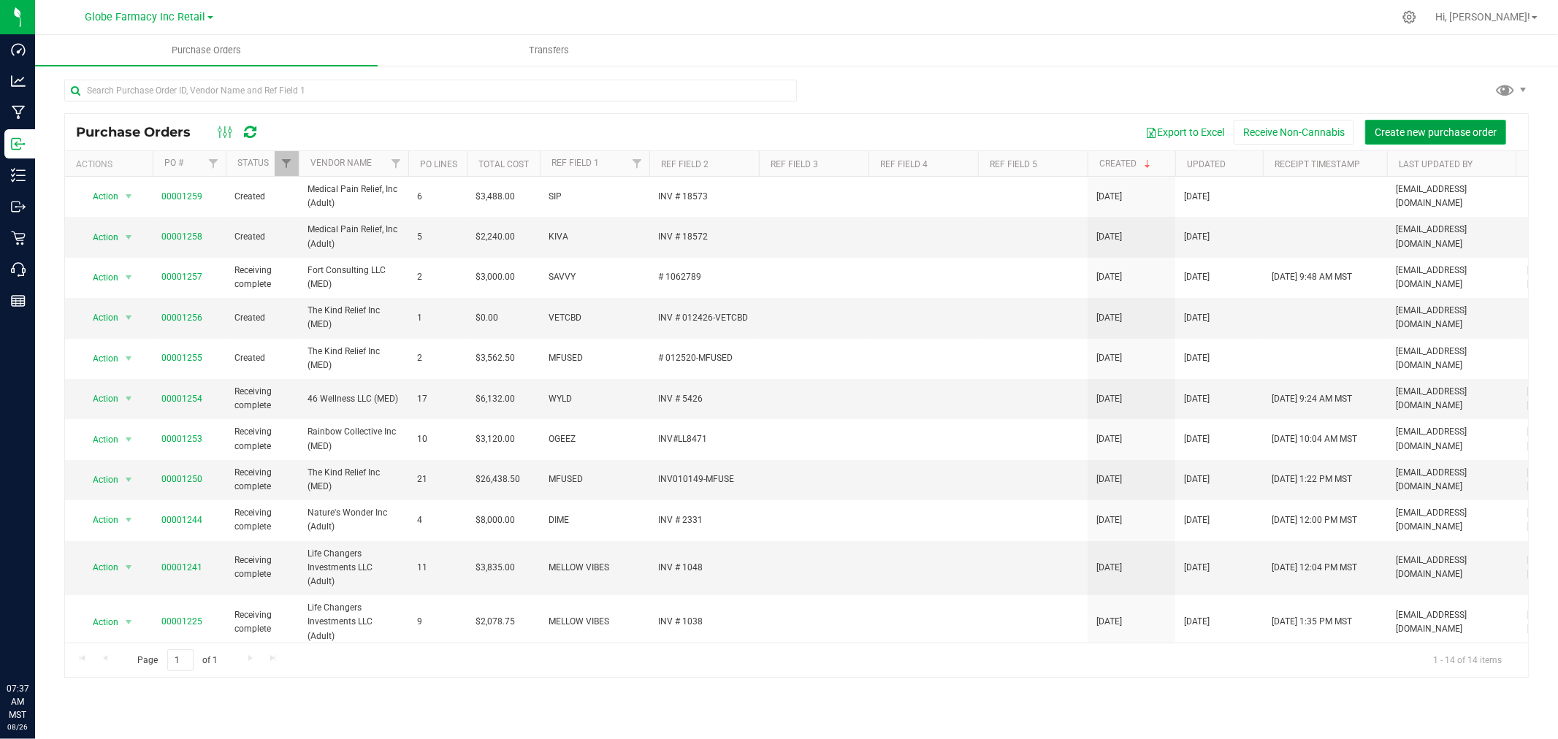
click at [1432, 126] on span "Create new purchase order" at bounding box center [1435, 132] width 122 height 12
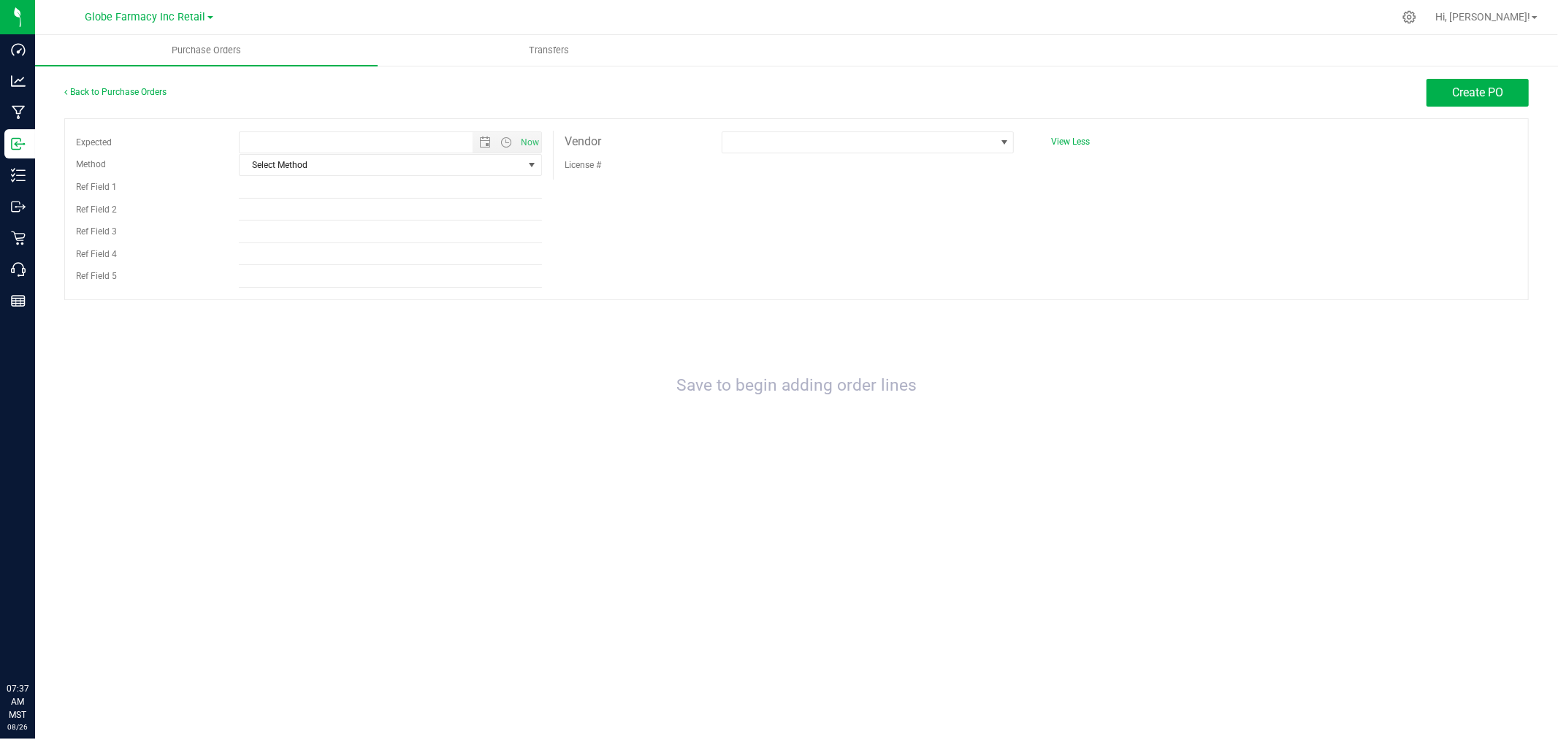
type input "8/26/2025 7:37 AM"
click at [383, 161] on span "Select Method" at bounding box center [381, 165] width 283 height 20
click at [280, 281] on li "Local Delivery" at bounding box center [391, 278] width 302 height 22
click at [283, 187] on input "Ref Field 1" at bounding box center [390, 188] width 303 height 22
click at [296, 185] on input "Ref Field 1" at bounding box center [390, 188] width 303 height 22
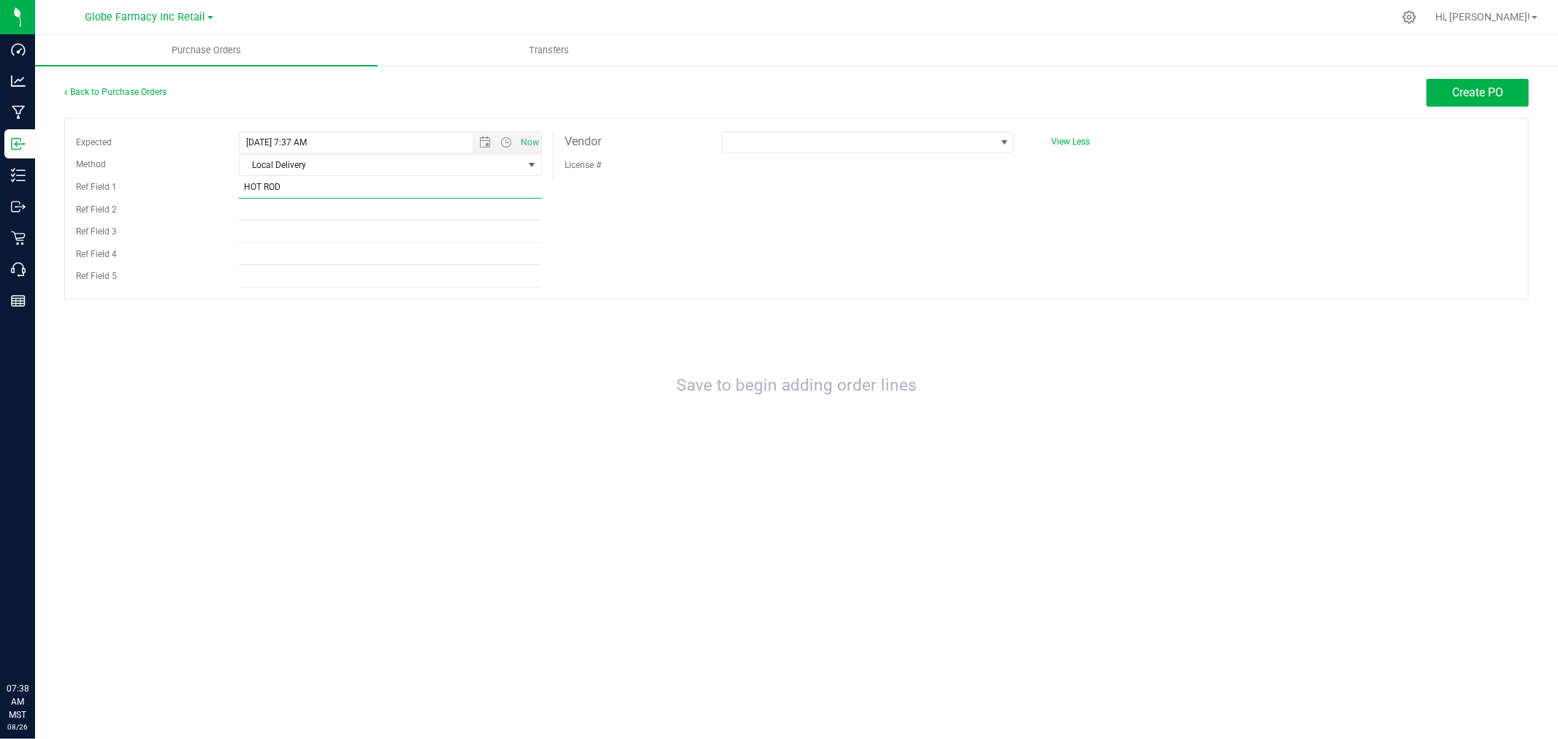
type input "HOT ROD"
type input "INV # 18574"
click at [967, 135] on span "46 Wellness LLC (MED)" at bounding box center [858, 142] width 272 height 20
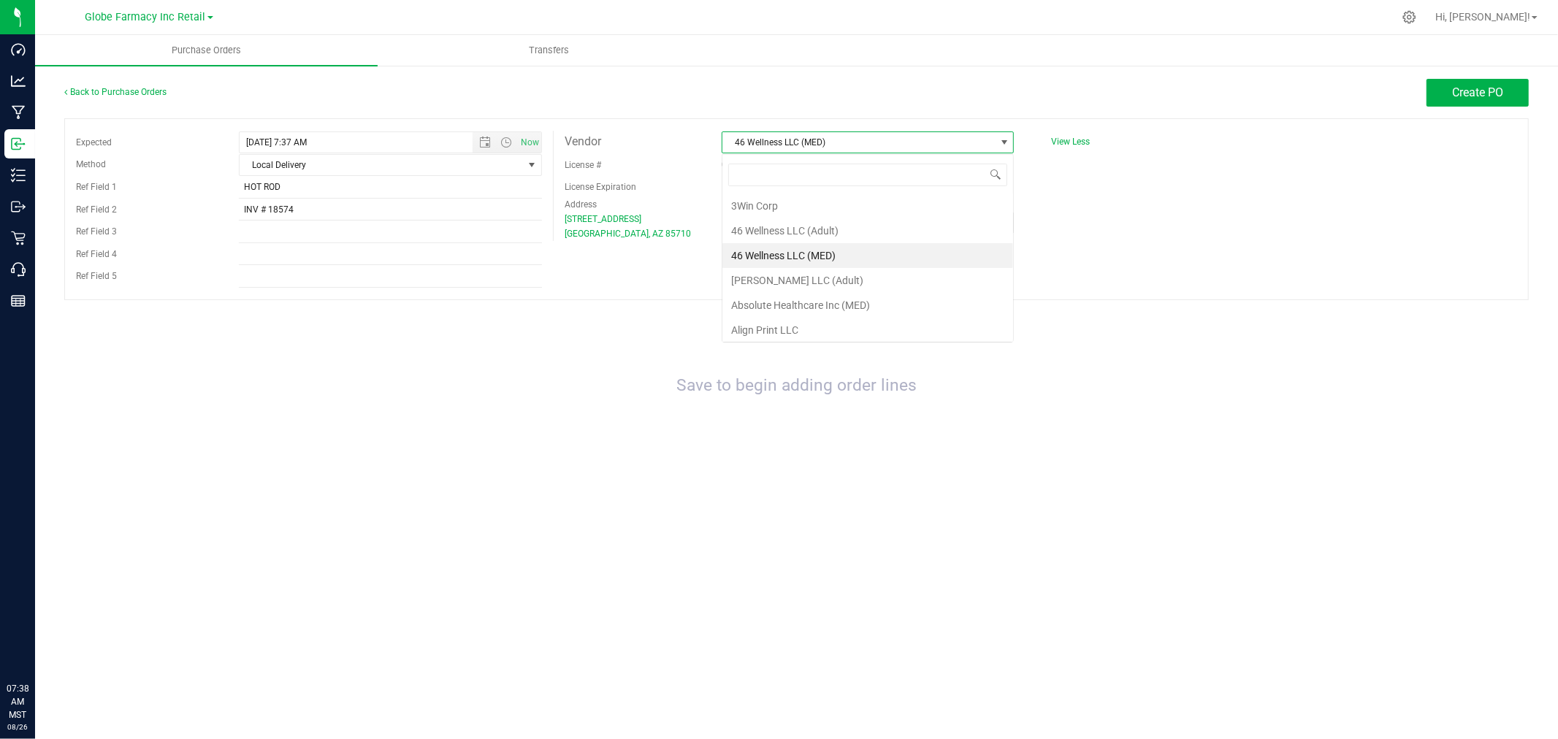
scroll to position [22, 293]
type input "MEDICAL"
click at [813, 257] on li "Medical Pain Relief, Inc (Adult)" at bounding box center [867, 255] width 291 height 25
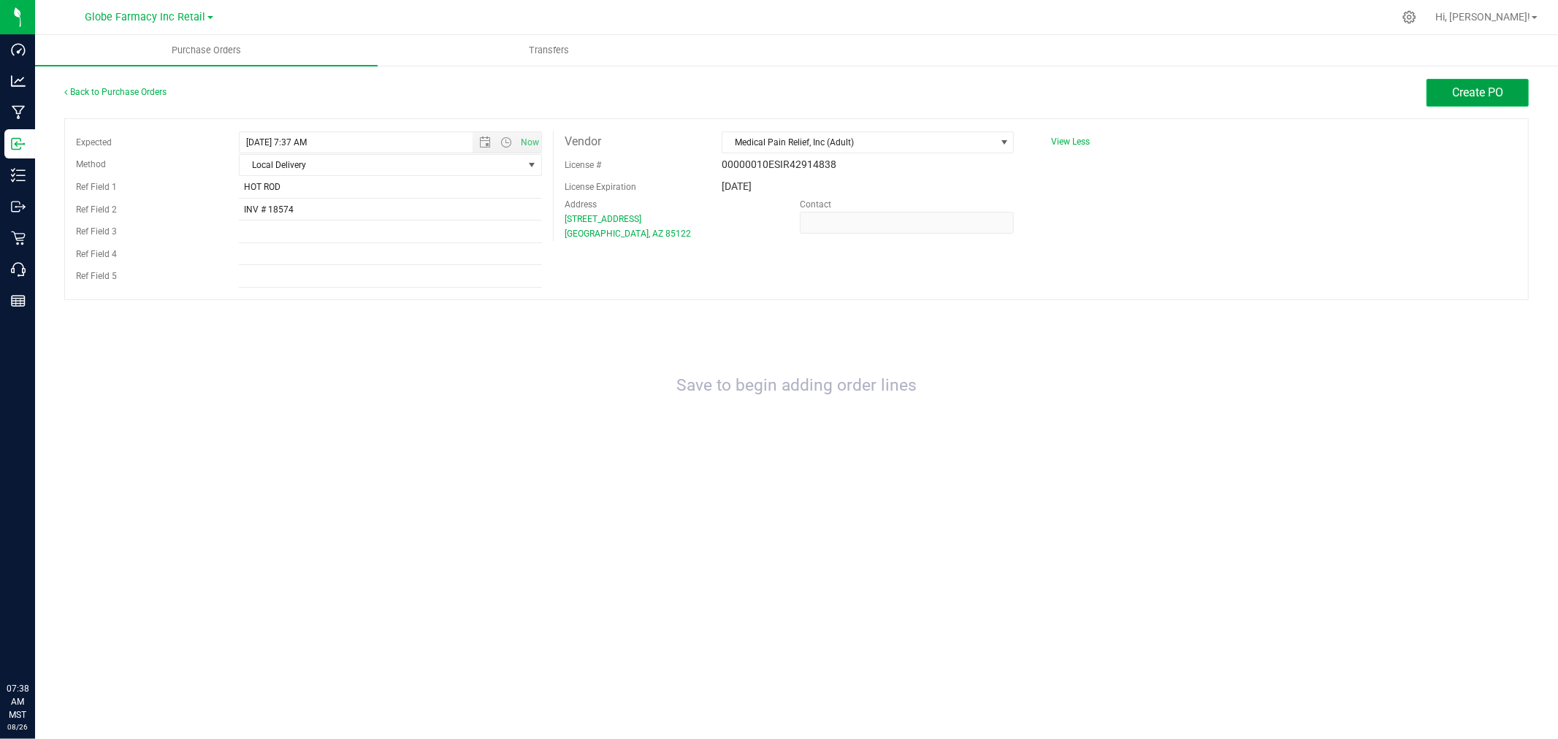
click at [1477, 88] on span "Create PO" at bounding box center [1477, 92] width 51 height 14
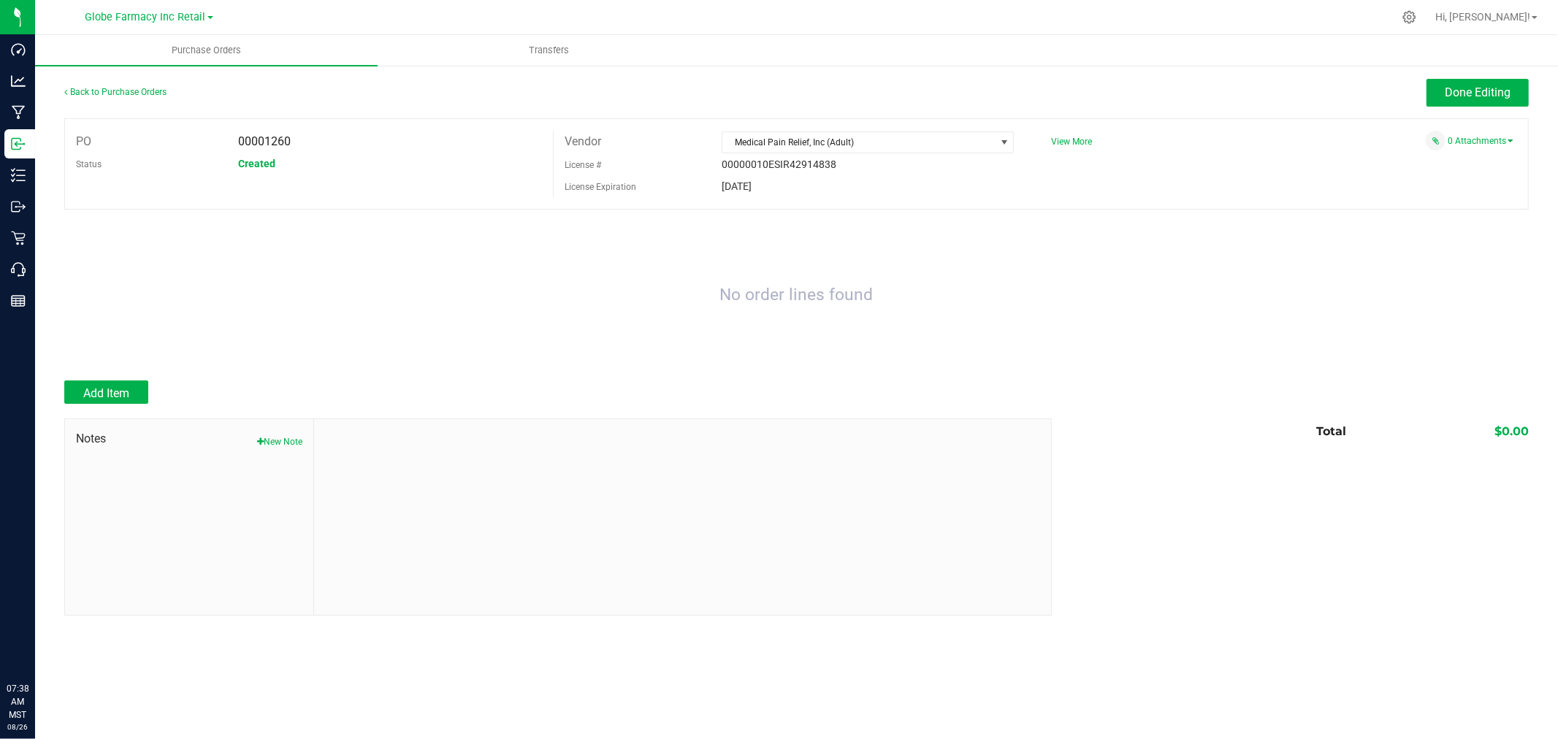
click at [89, 368] on div at bounding box center [796, 373] width 1464 height 15
drag, startPoint x: 93, startPoint y: 399, endPoint x: 107, endPoint y: 396, distance: 14.3
click at [95, 400] on span "Add Item" at bounding box center [106, 393] width 46 height 14
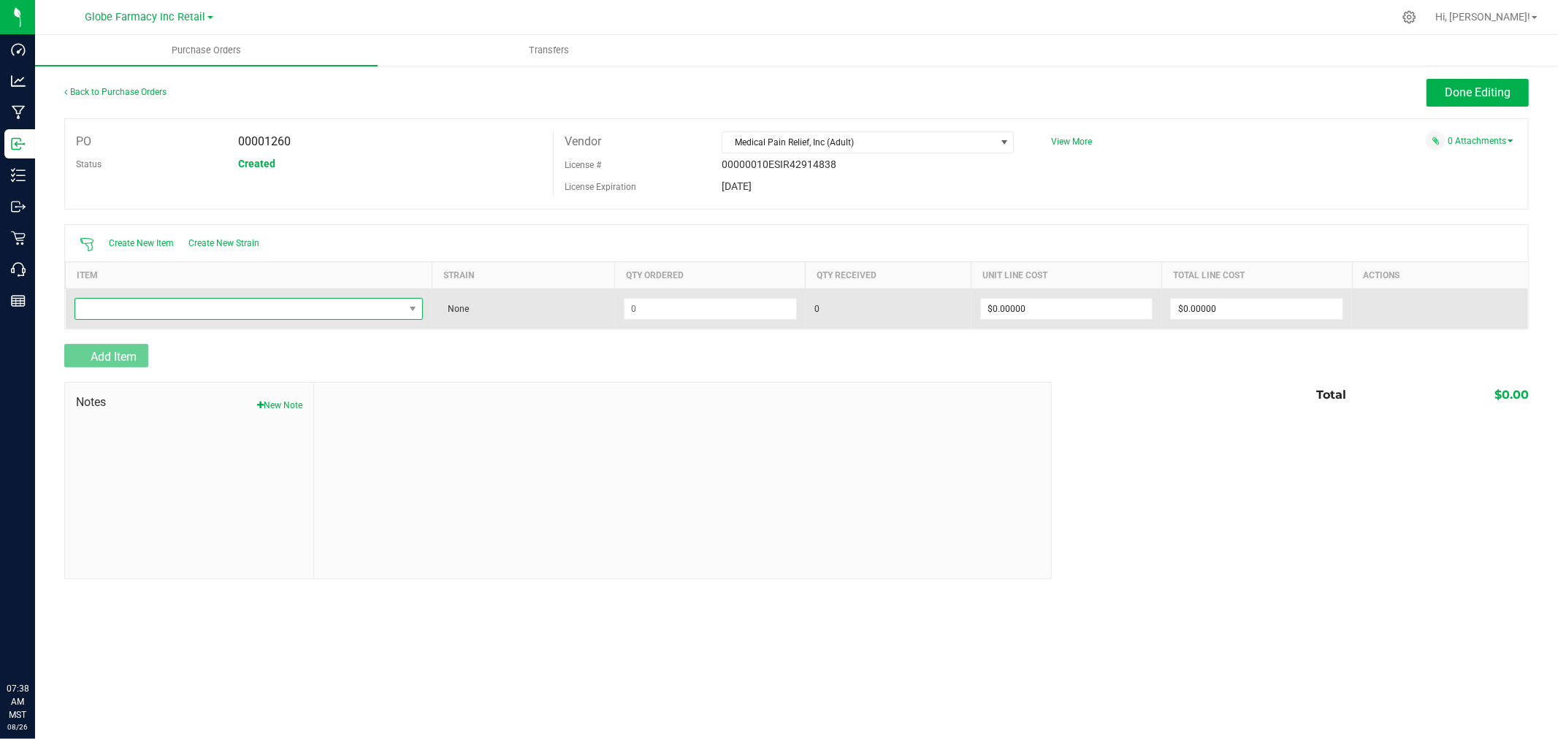
click at [196, 308] on span "NO DATA FOUND" at bounding box center [239, 309] width 329 height 20
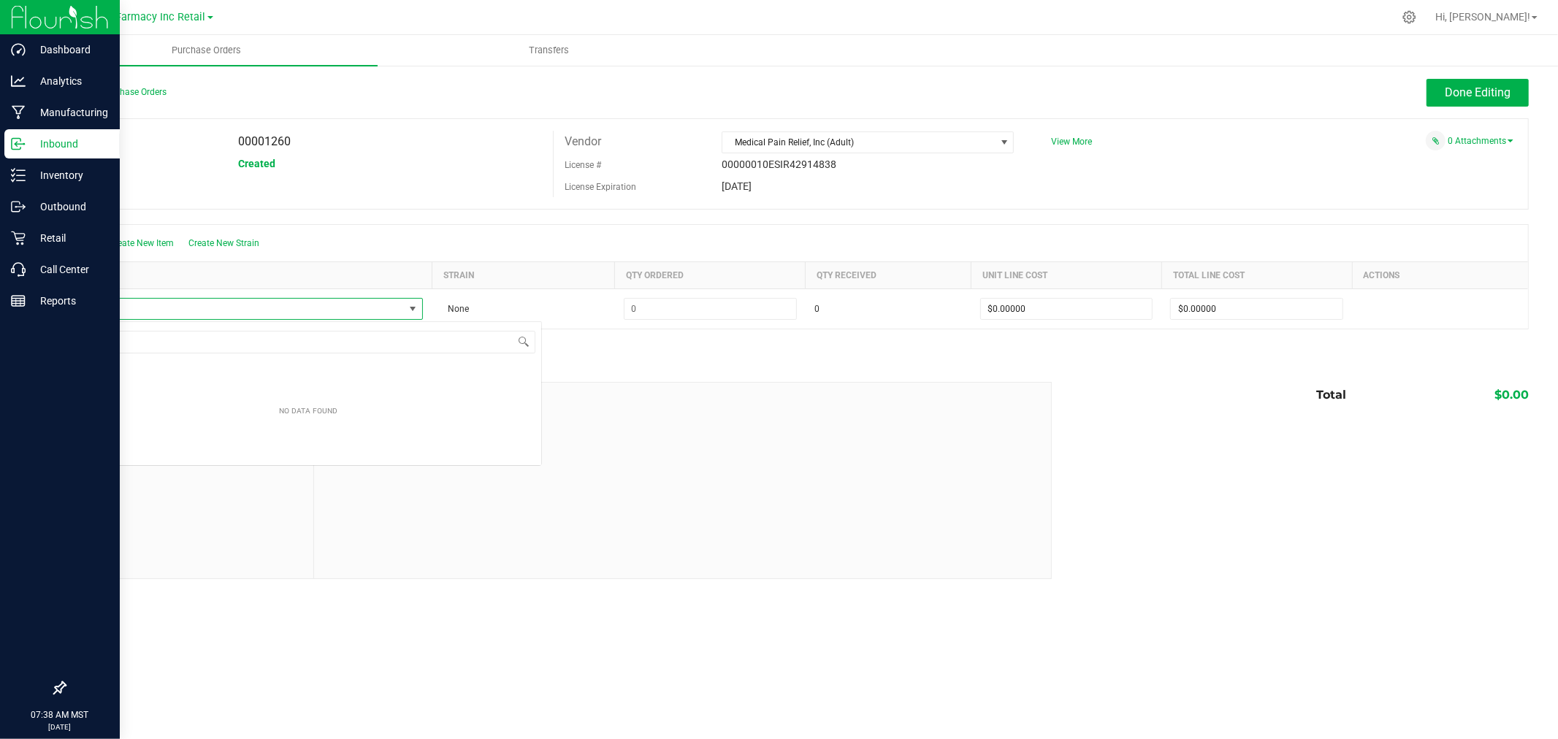
scroll to position [22, 349]
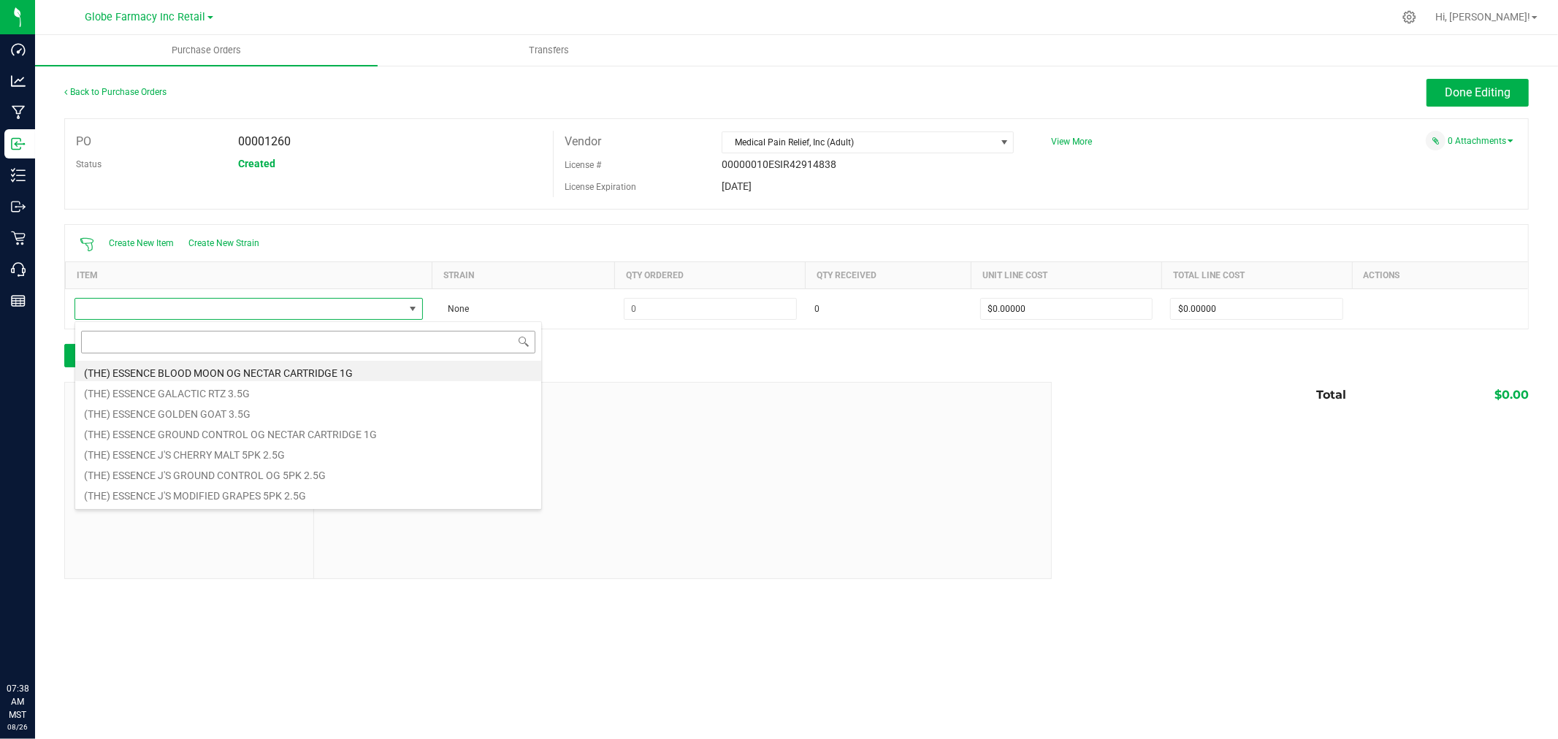
click at [242, 339] on input at bounding box center [308, 342] width 454 height 23
type input "HOT ROD"
type input "BERRY BLACK"
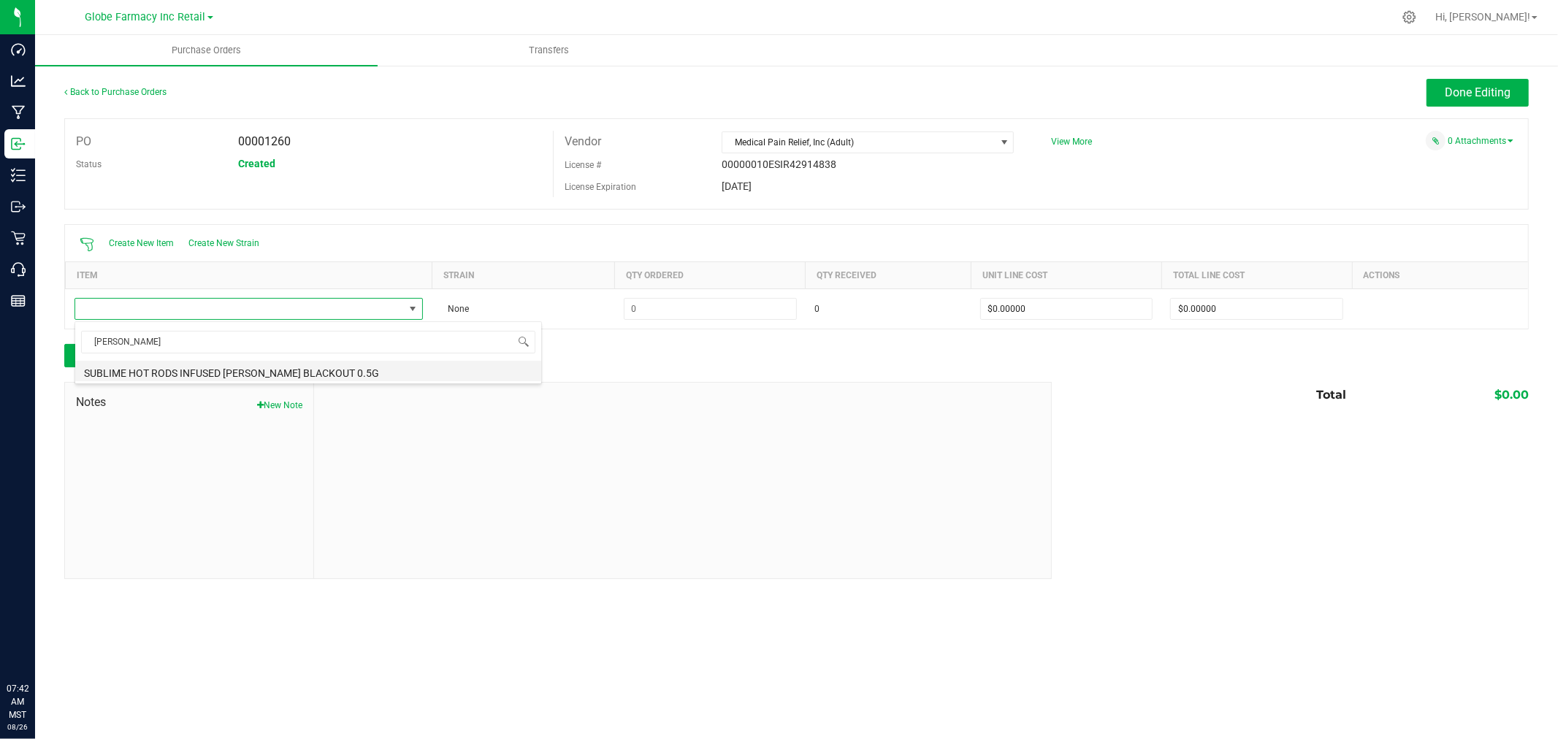
click at [249, 372] on li "SUBLIME HOT RODS INFUSED BERRY BLACKOUT 0.5G" at bounding box center [308, 371] width 466 height 20
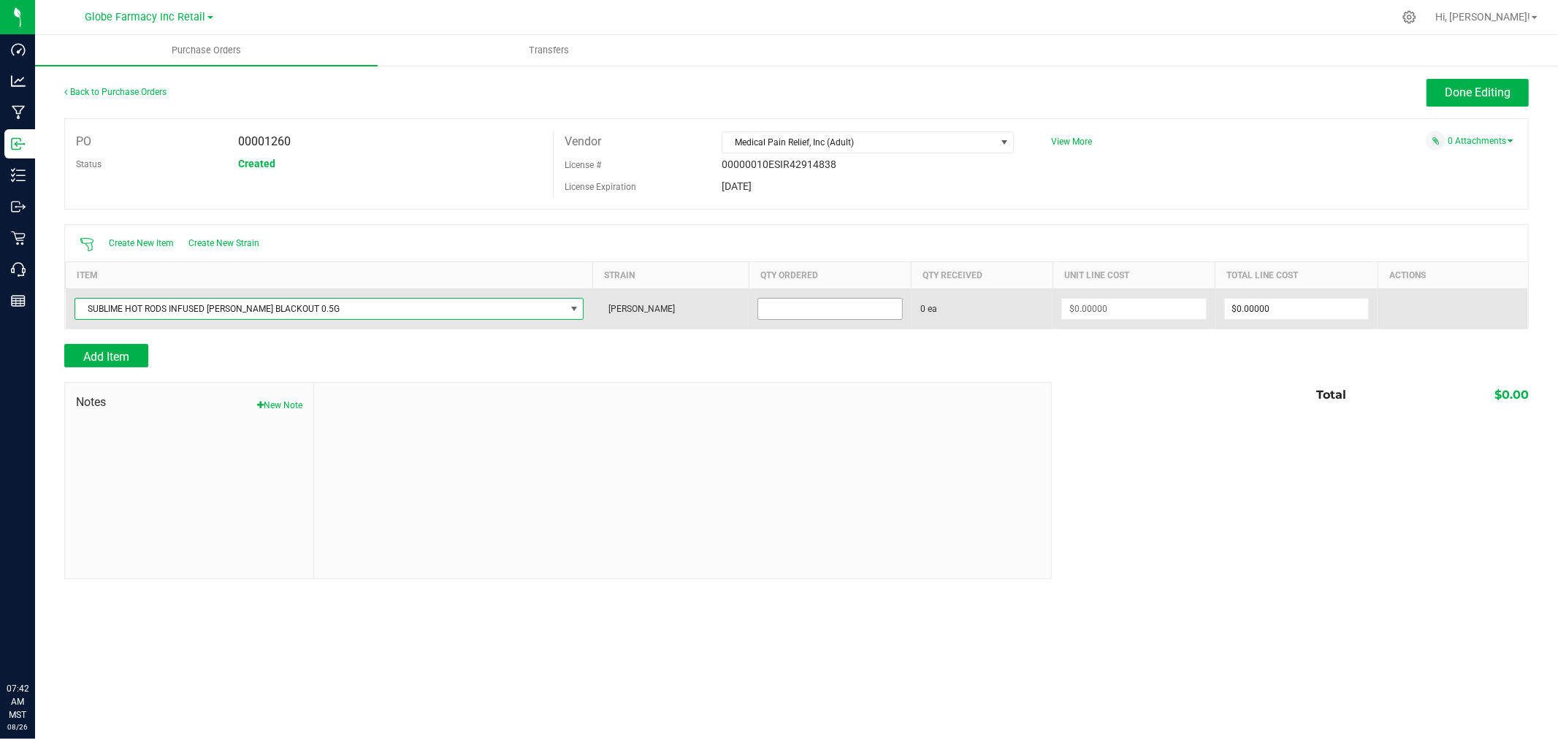
click at [826, 302] on input at bounding box center [830, 309] width 144 height 20
click at [768, 308] on input at bounding box center [830, 309] width 144 height 20
click at [768, 309] on input at bounding box center [830, 309] width 144 height 20
type input "160 ea"
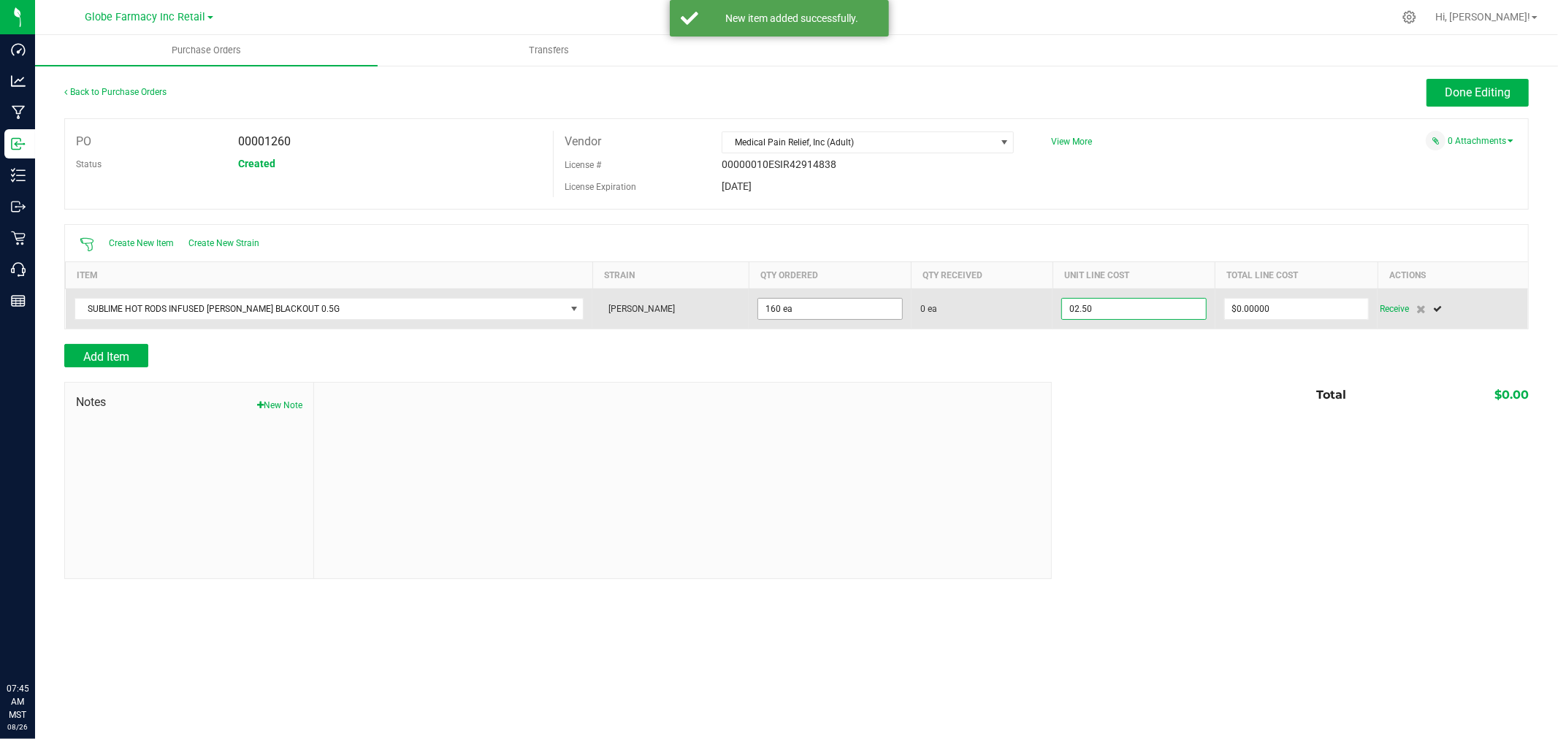
type input "$2.50000"
type input "0"
type input "160"
type input "400"
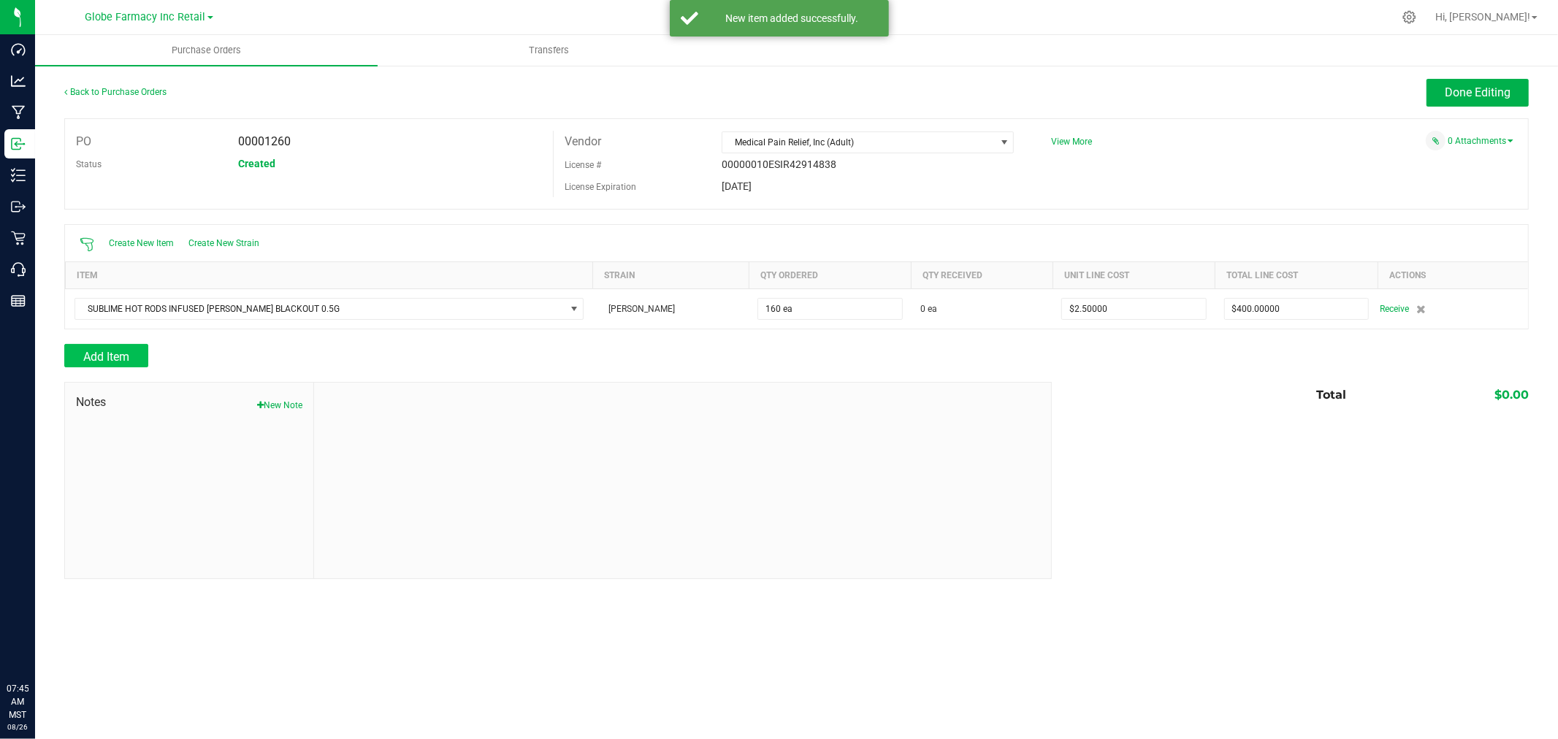
drag, startPoint x: 111, startPoint y: 337, endPoint x: 110, endPoint y: 346, distance: 8.9
click at [110, 340] on div at bounding box center [796, 336] width 1464 height 15
click at [110, 348] on button "Add Item" at bounding box center [106, 355] width 84 height 23
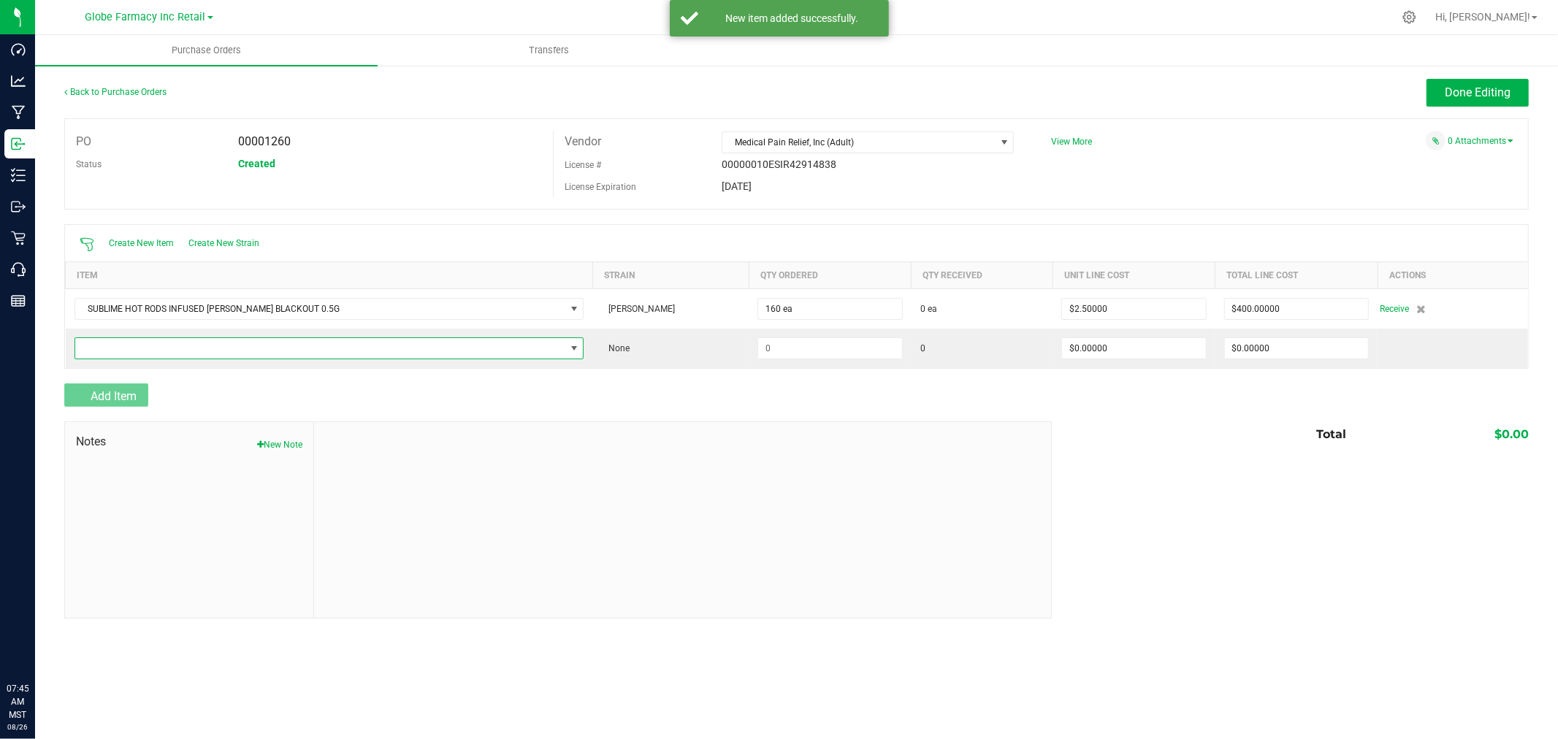
click at [110, 348] on span "NO DATA FOUND" at bounding box center [320, 348] width 490 height 20
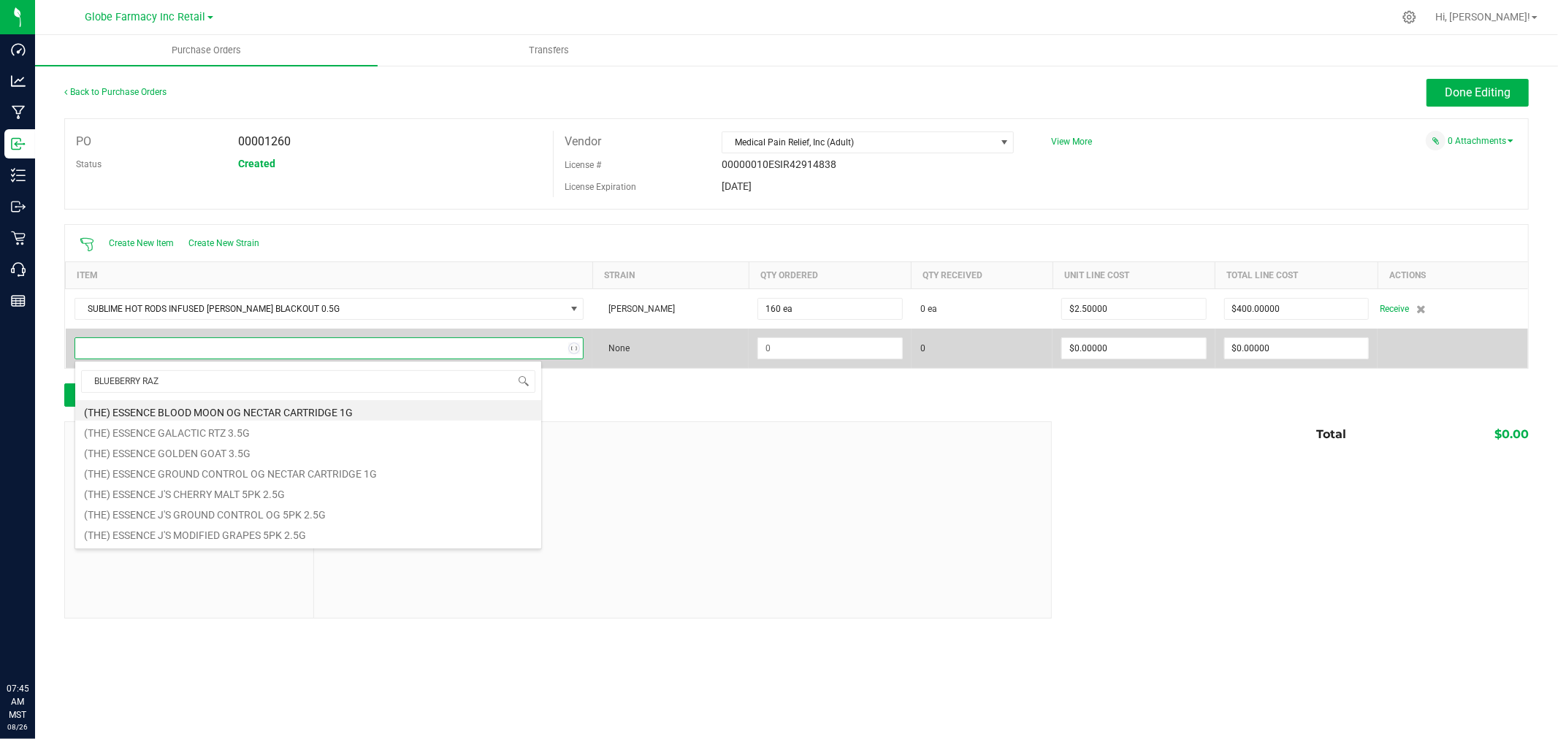
type input "BLUEBERRY RAZZ"
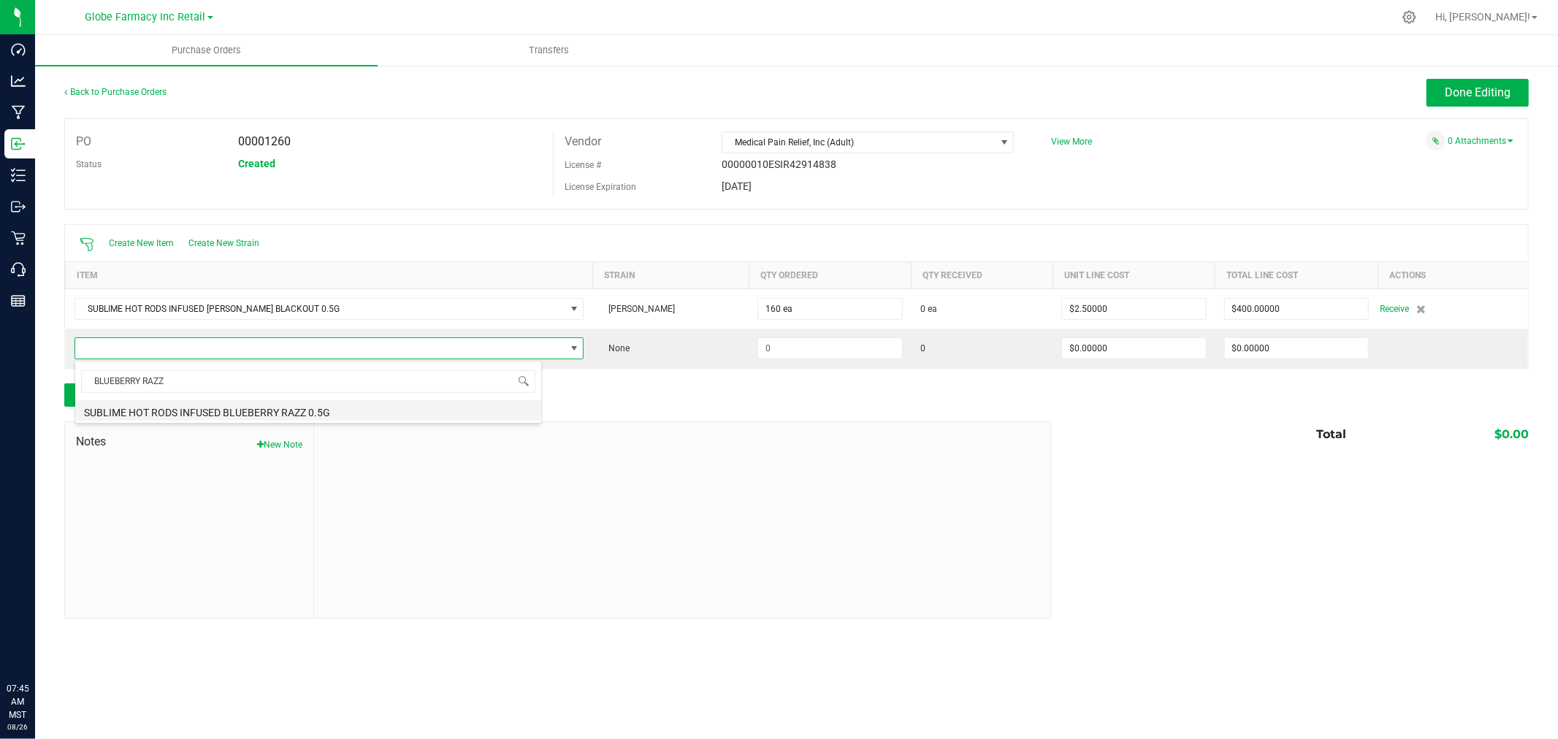
click at [194, 406] on li "SUBLIME HOT RODS INFUSED BLUEBERRY RAZZ 0.5G" at bounding box center [308, 410] width 466 height 20
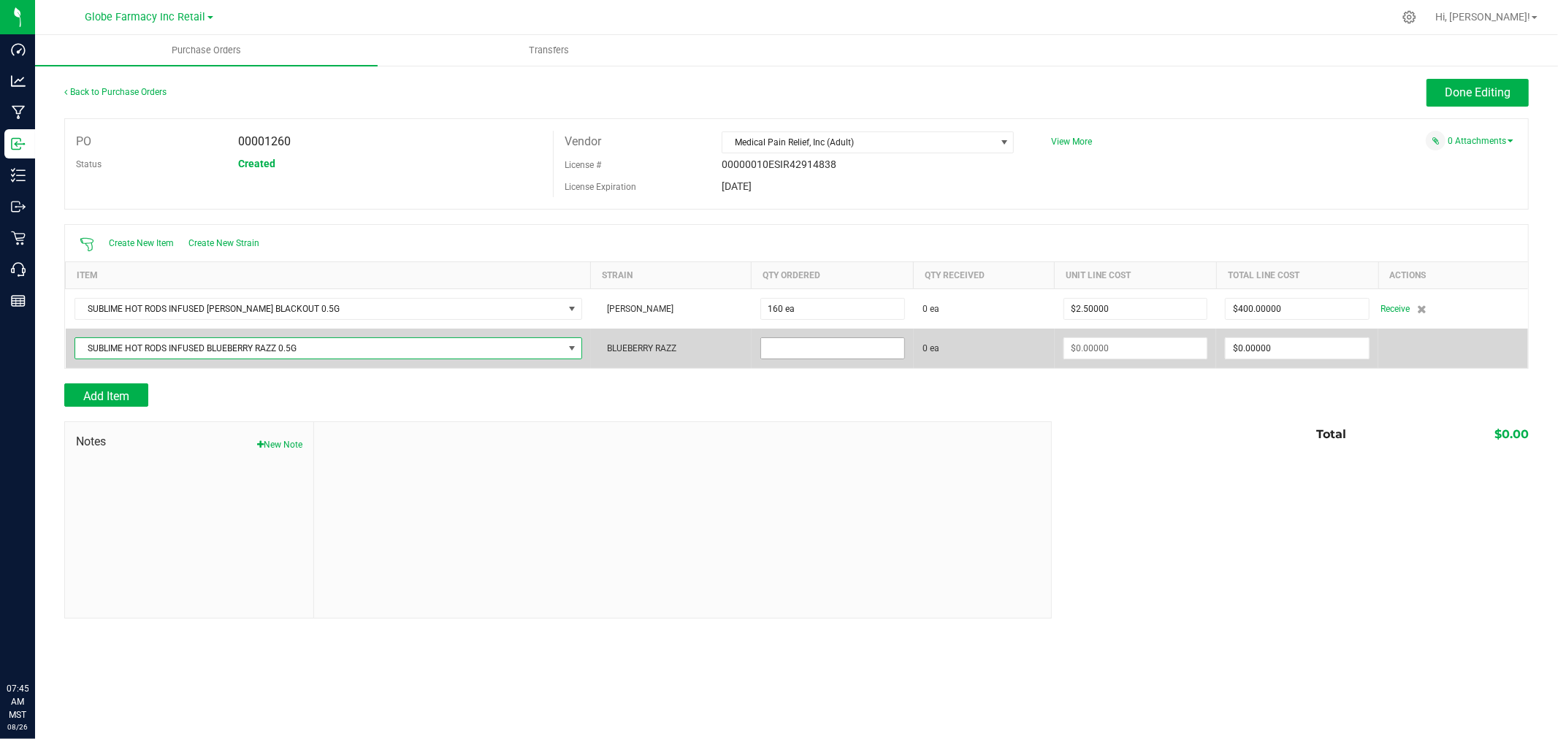
click at [825, 358] on input at bounding box center [832, 348] width 143 height 20
type input "80 ea"
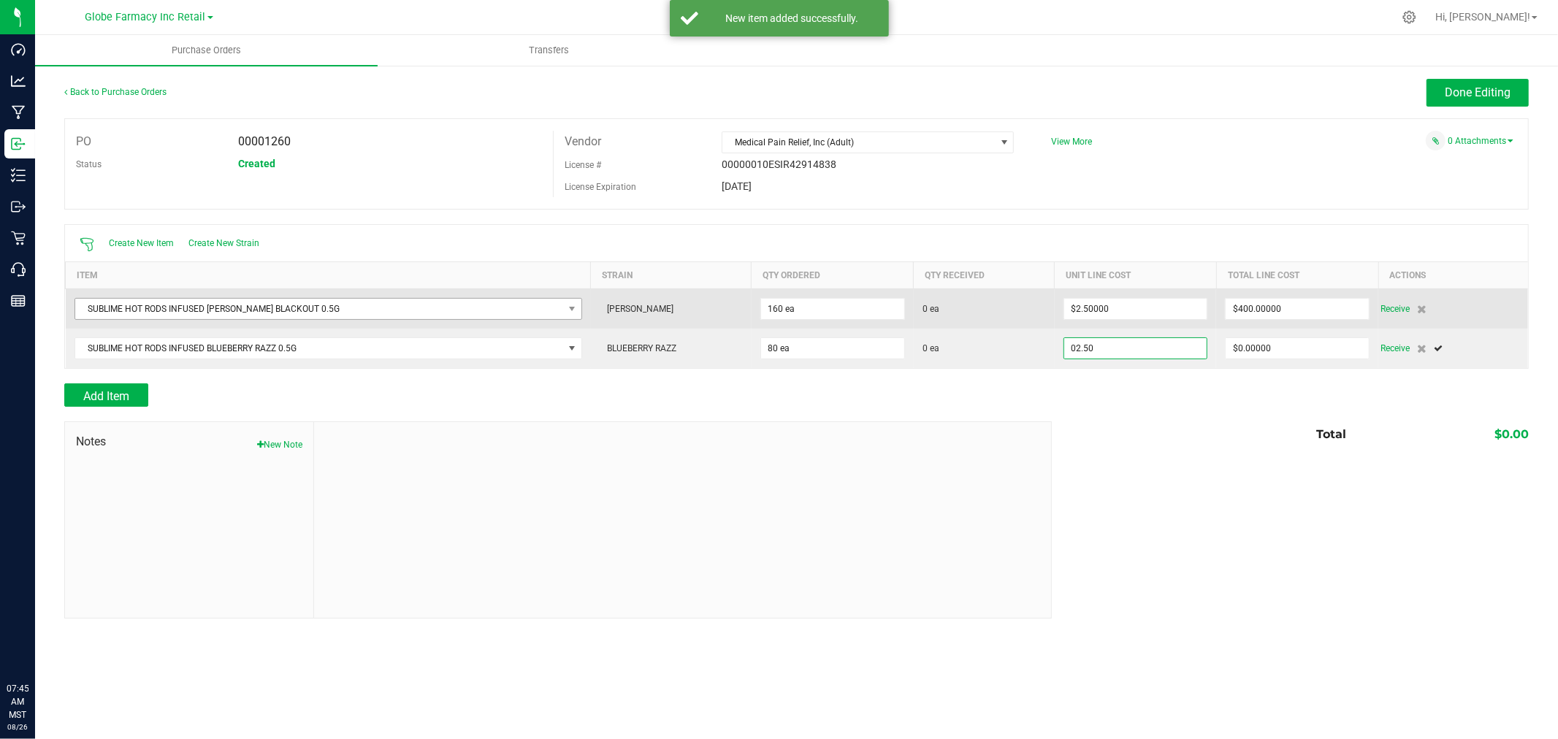
type input "$2.50000"
type input "0"
type input "80"
type input "200"
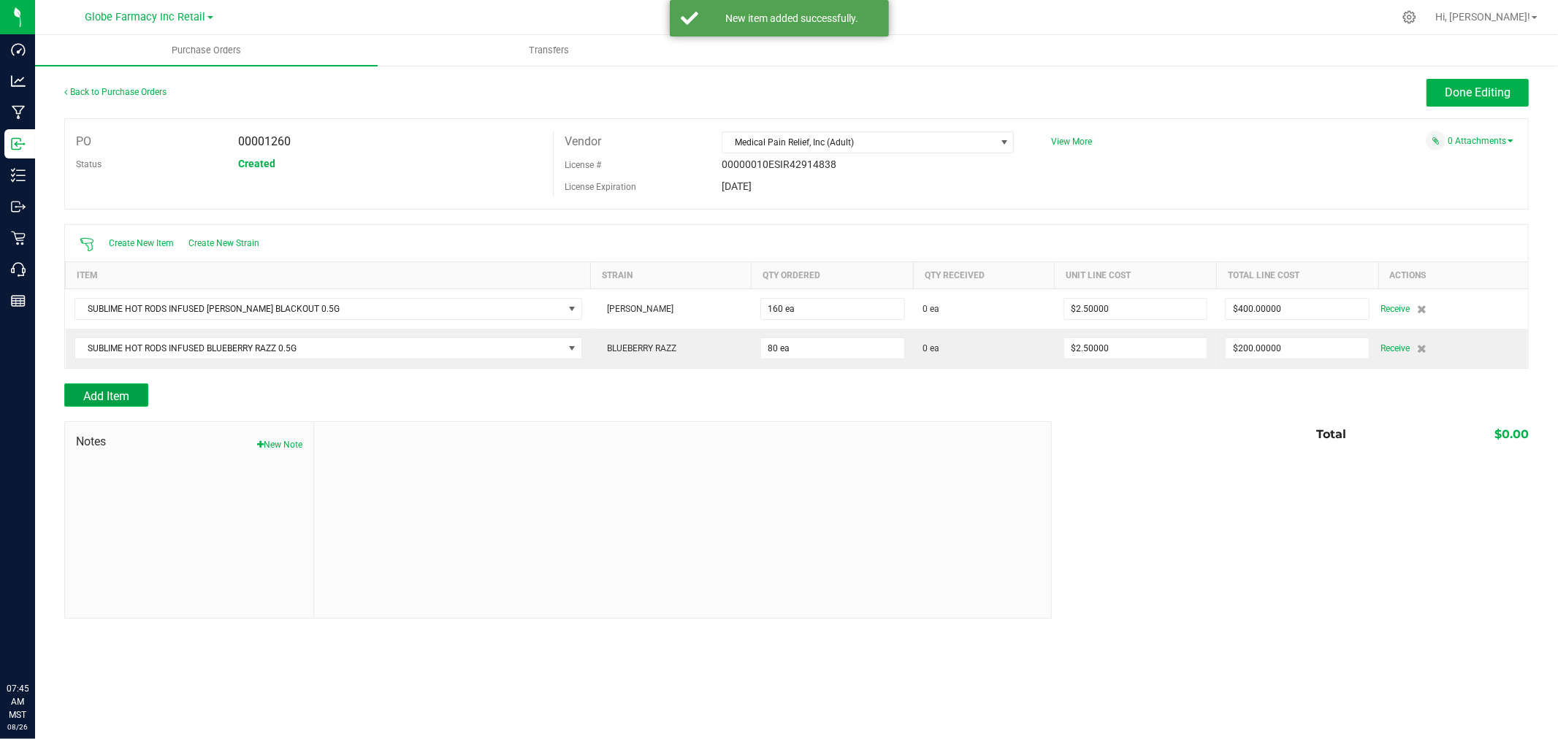
click at [129, 407] on button "Add Item" at bounding box center [106, 394] width 84 height 23
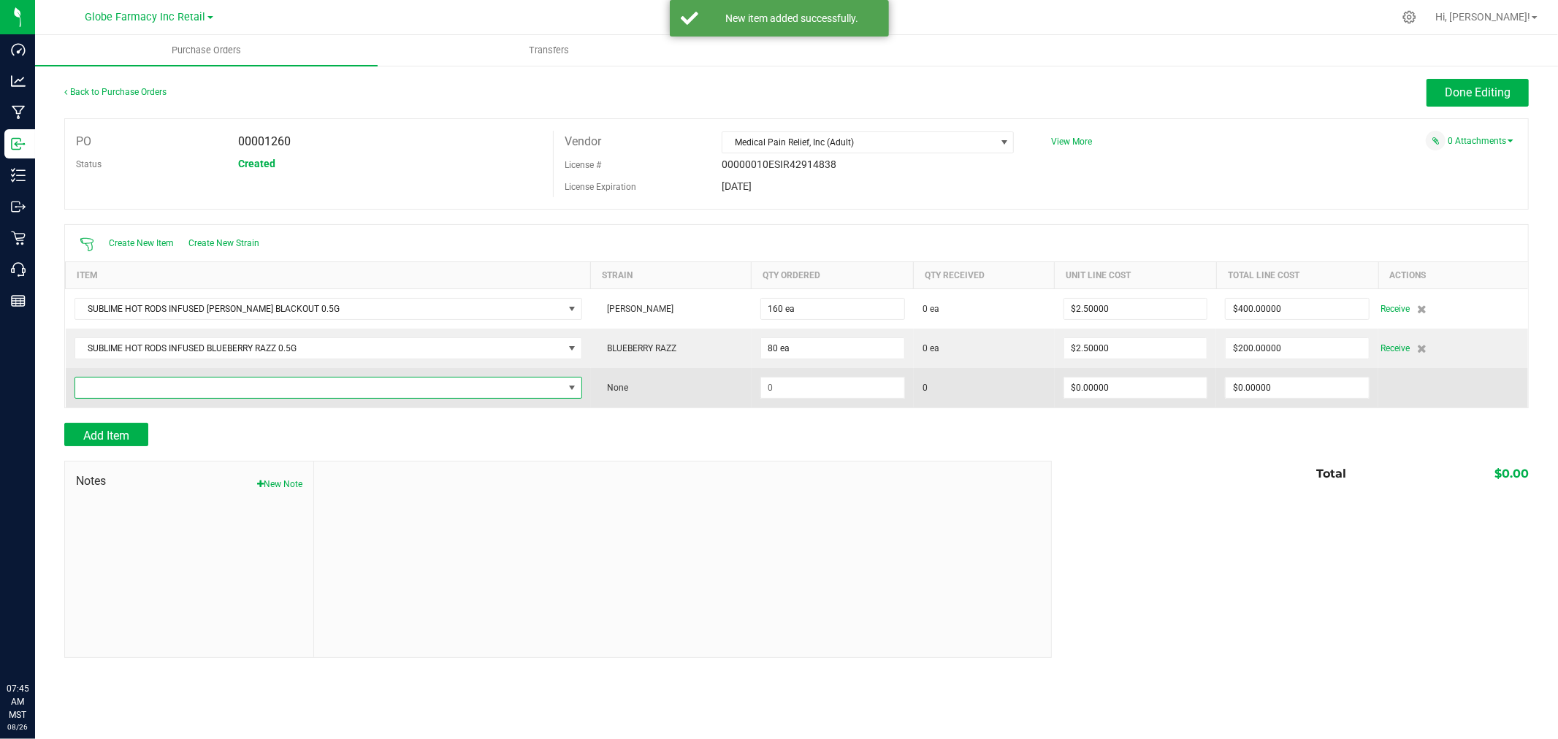
click at [137, 399] on span "NO DATA FOUND" at bounding box center [328, 388] width 508 height 22
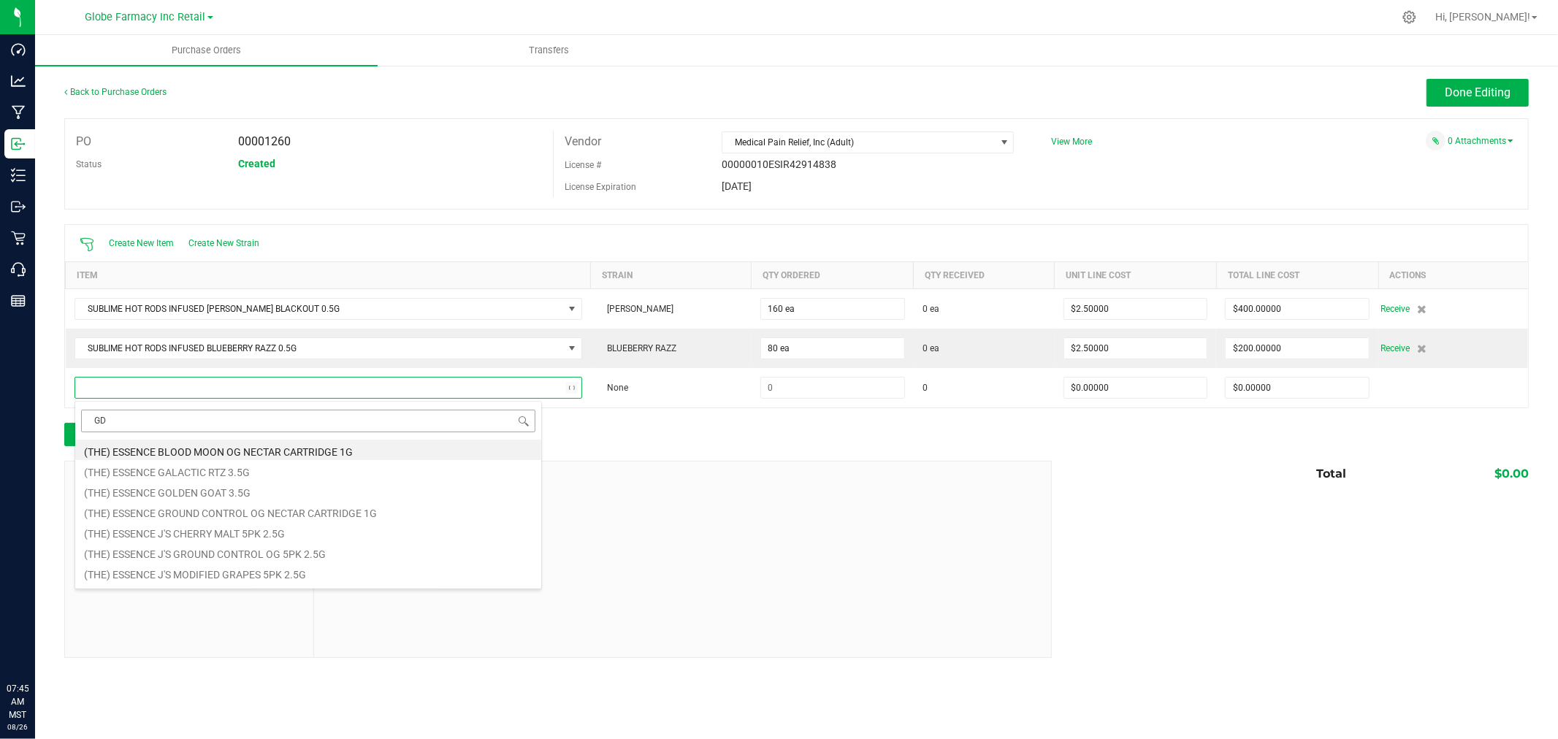
type input "GDP"
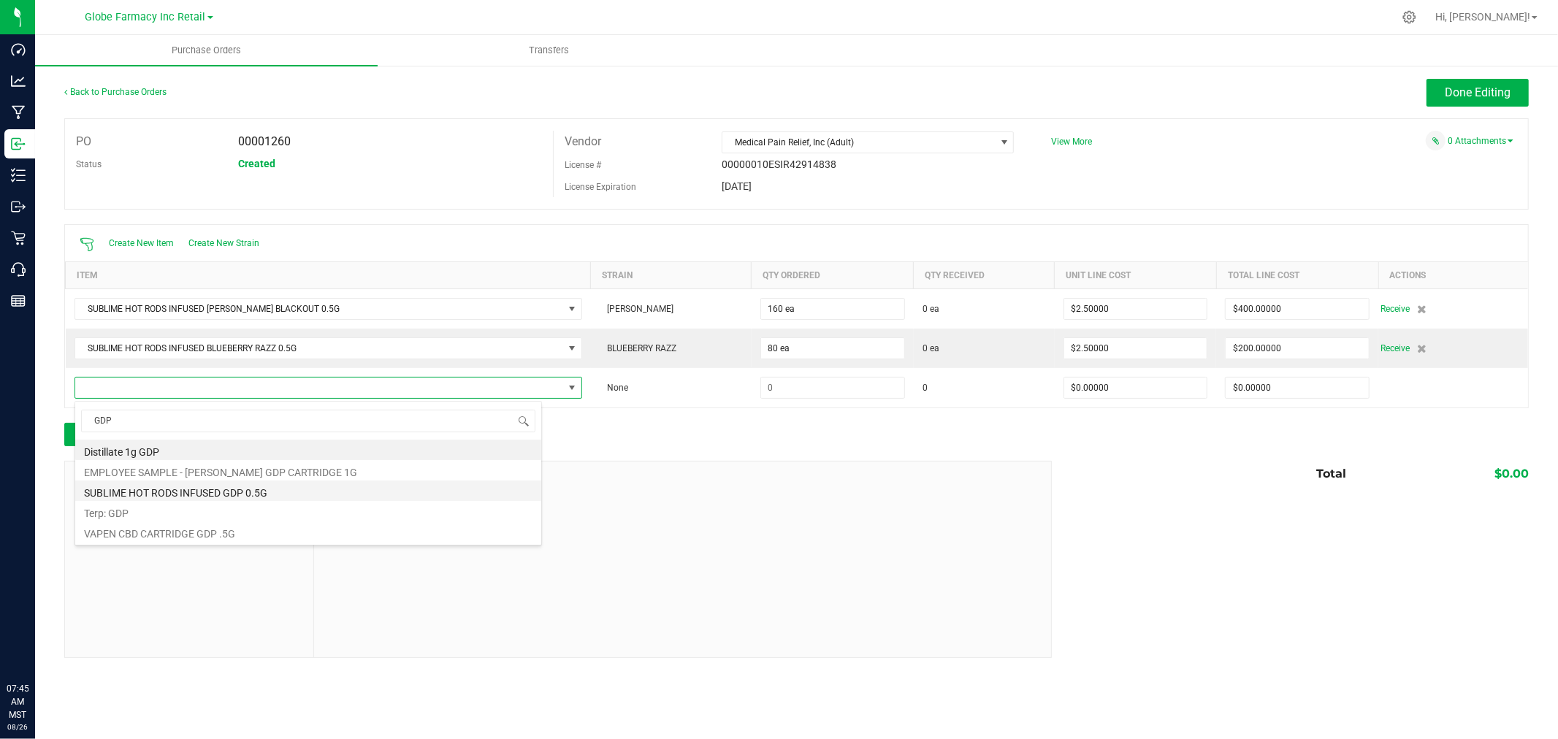
click at [181, 495] on li "SUBLIME HOT RODS INFUSED GDP 0.5G" at bounding box center [308, 490] width 466 height 20
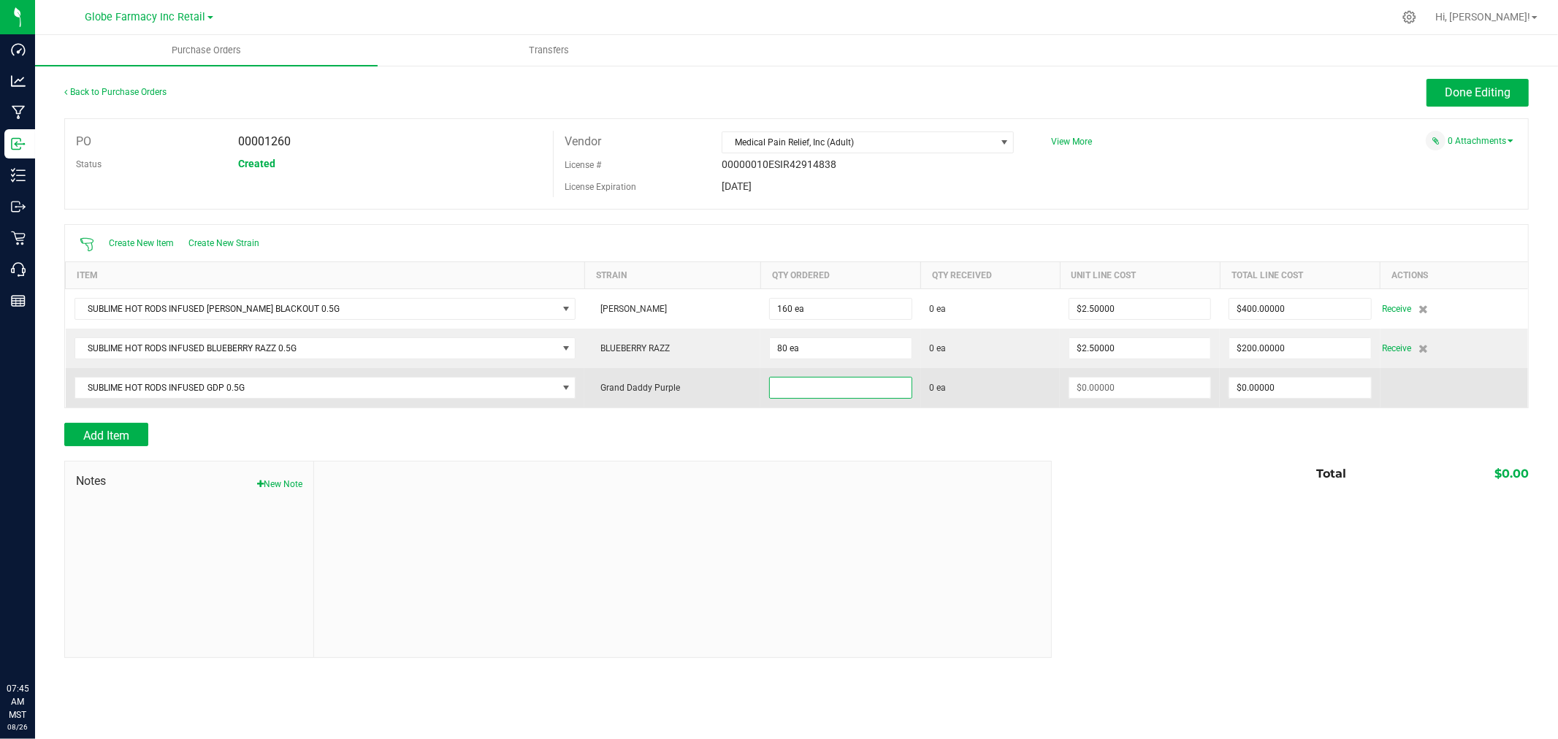
click at [811, 391] on input at bounding box center [840, 388] width 141 height 20
type input "320 ea"
type input "$2.50000"
type input "0"
type input "320"
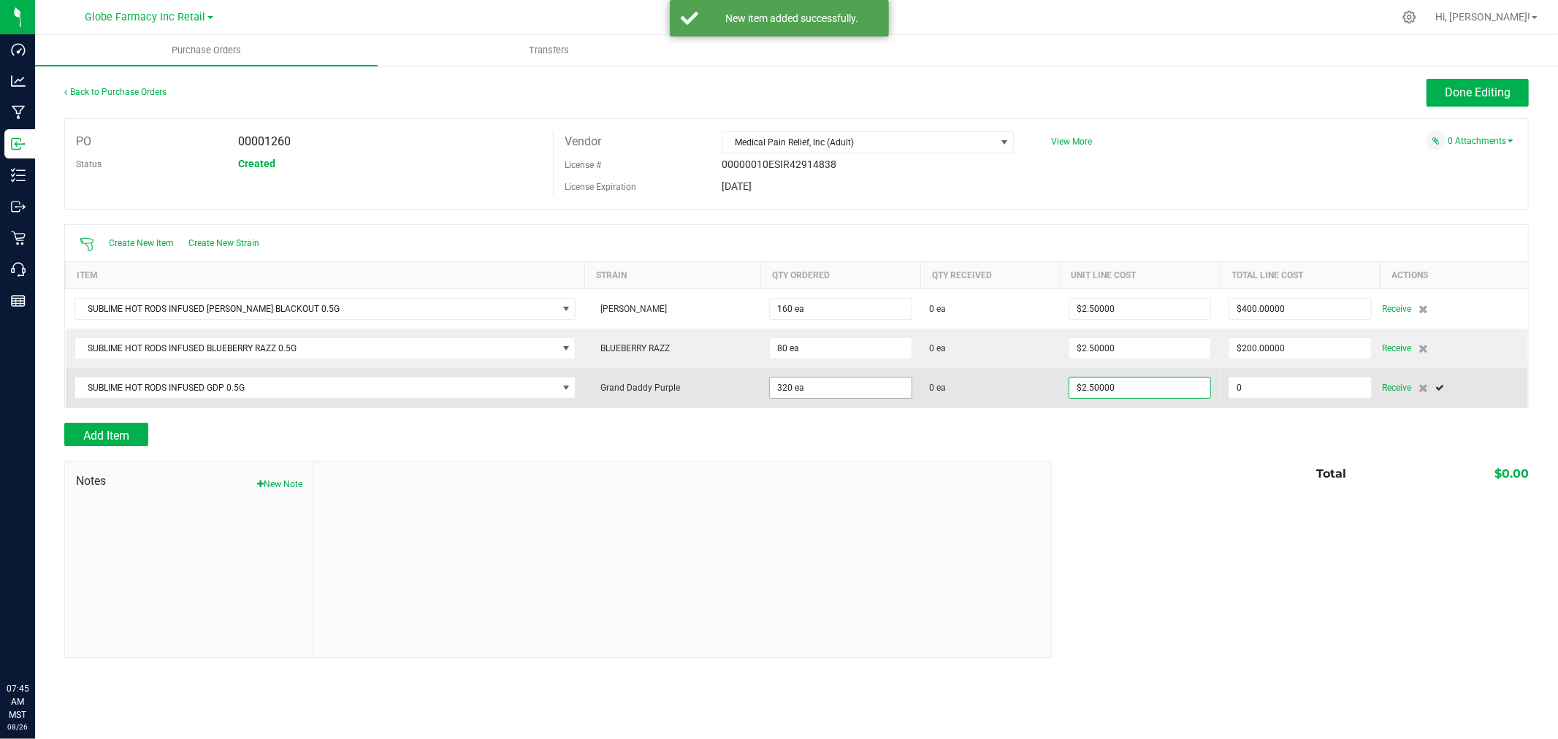
type input "800"
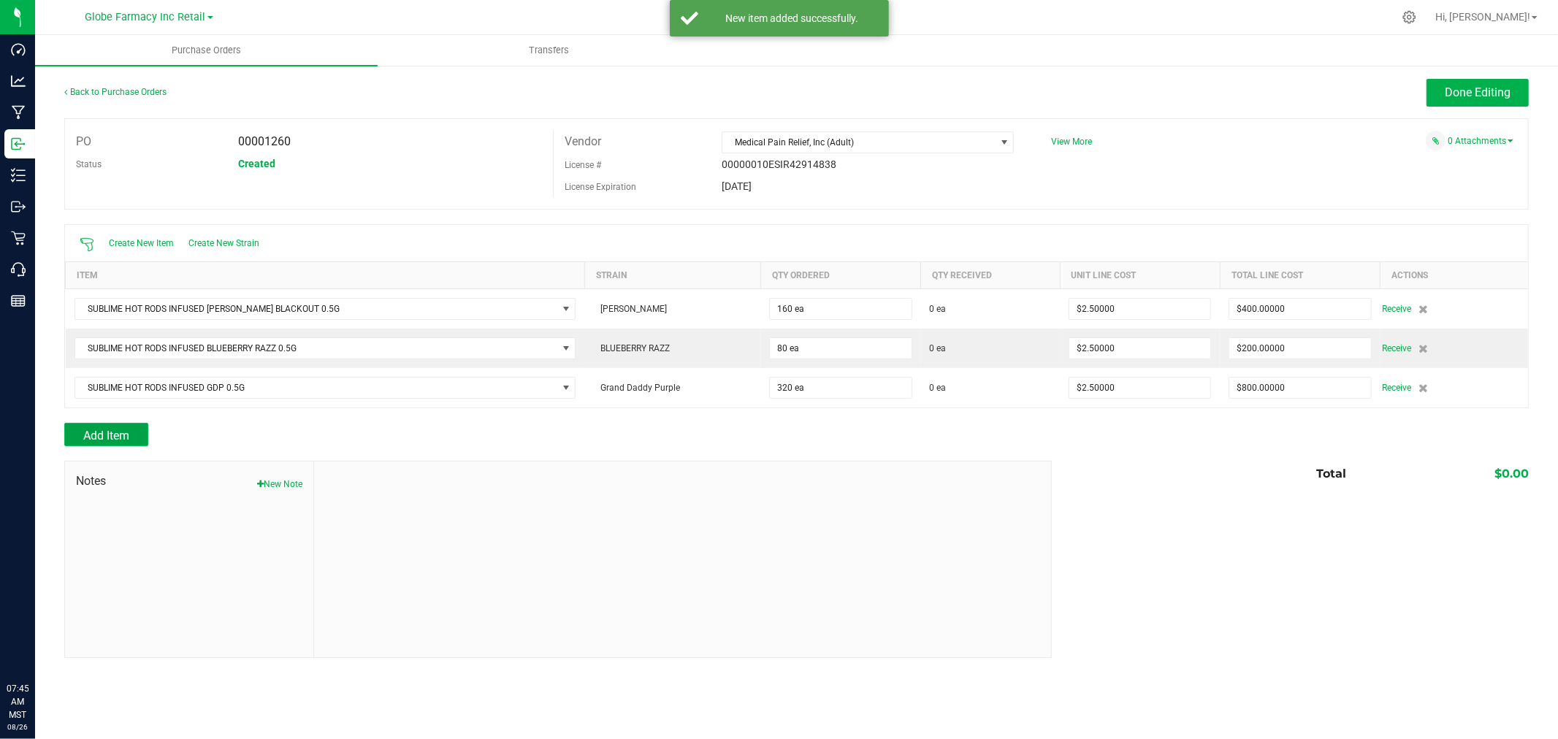
click at [119, 434] on span "Add Item" at bounding box center [106, 436] width 46 height 14
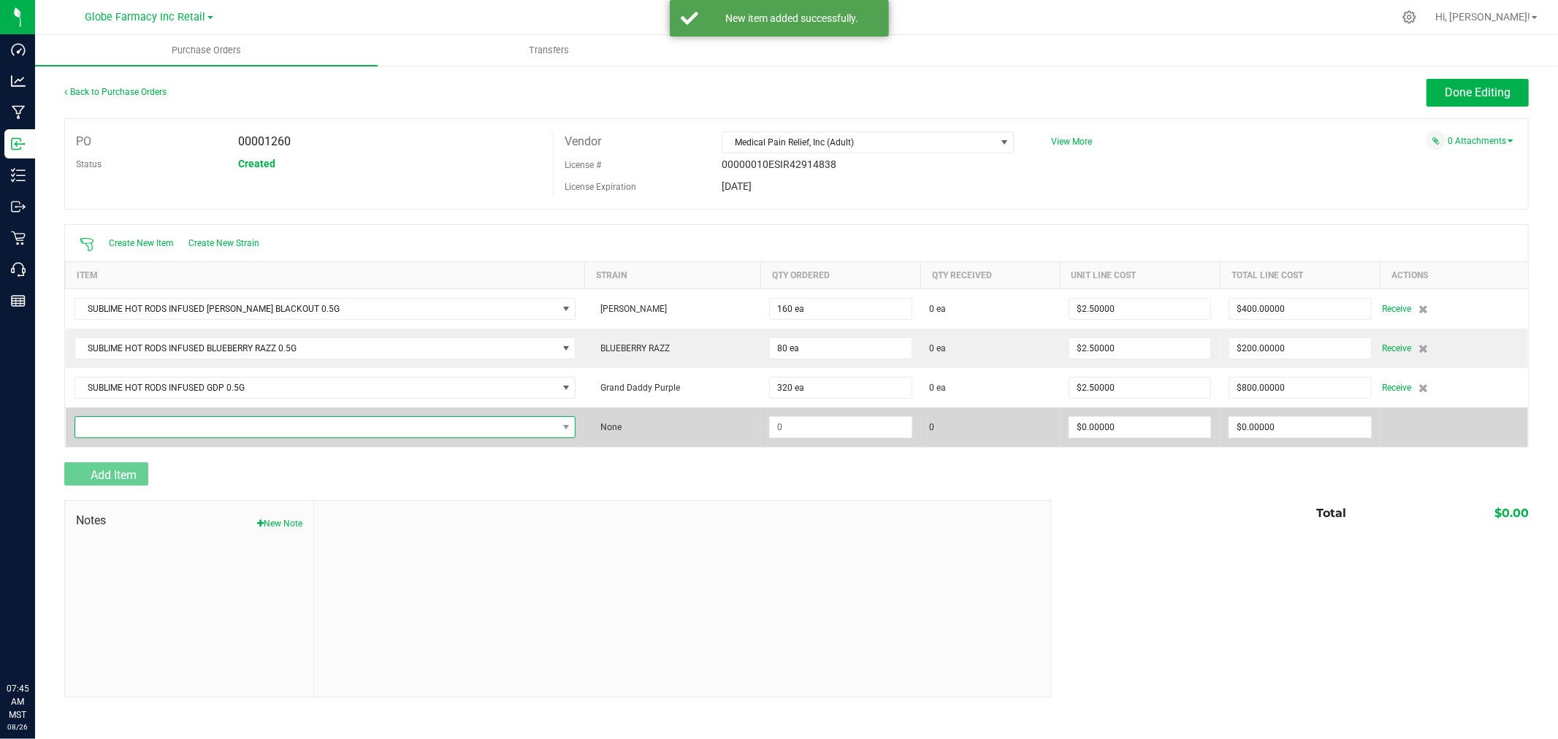
click at [119, 431] on span "NO DATA FOUND" at bounding box center [316, 427] width 482 height 20
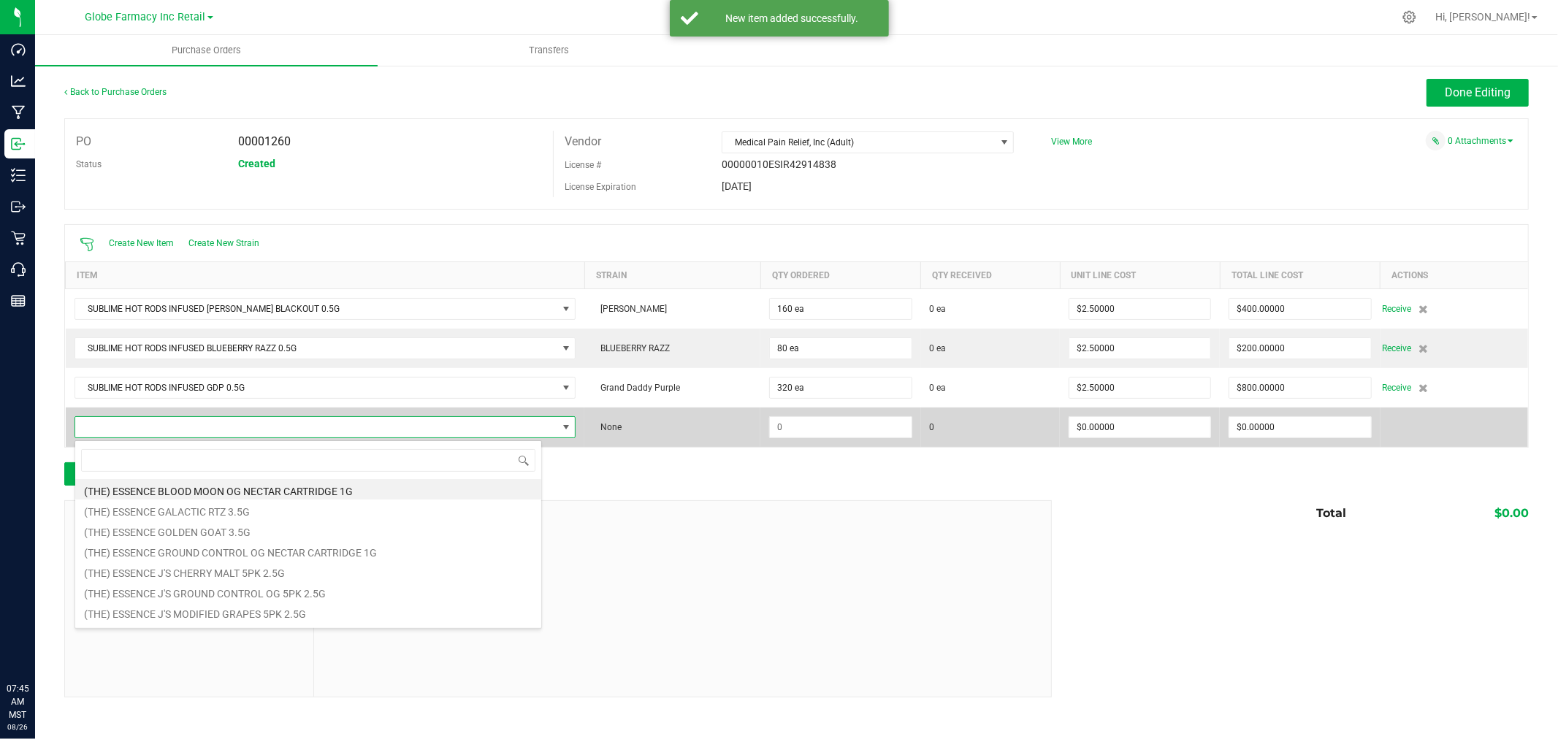
scroll to position [22, 458]
type input "PURPLE URKLE"
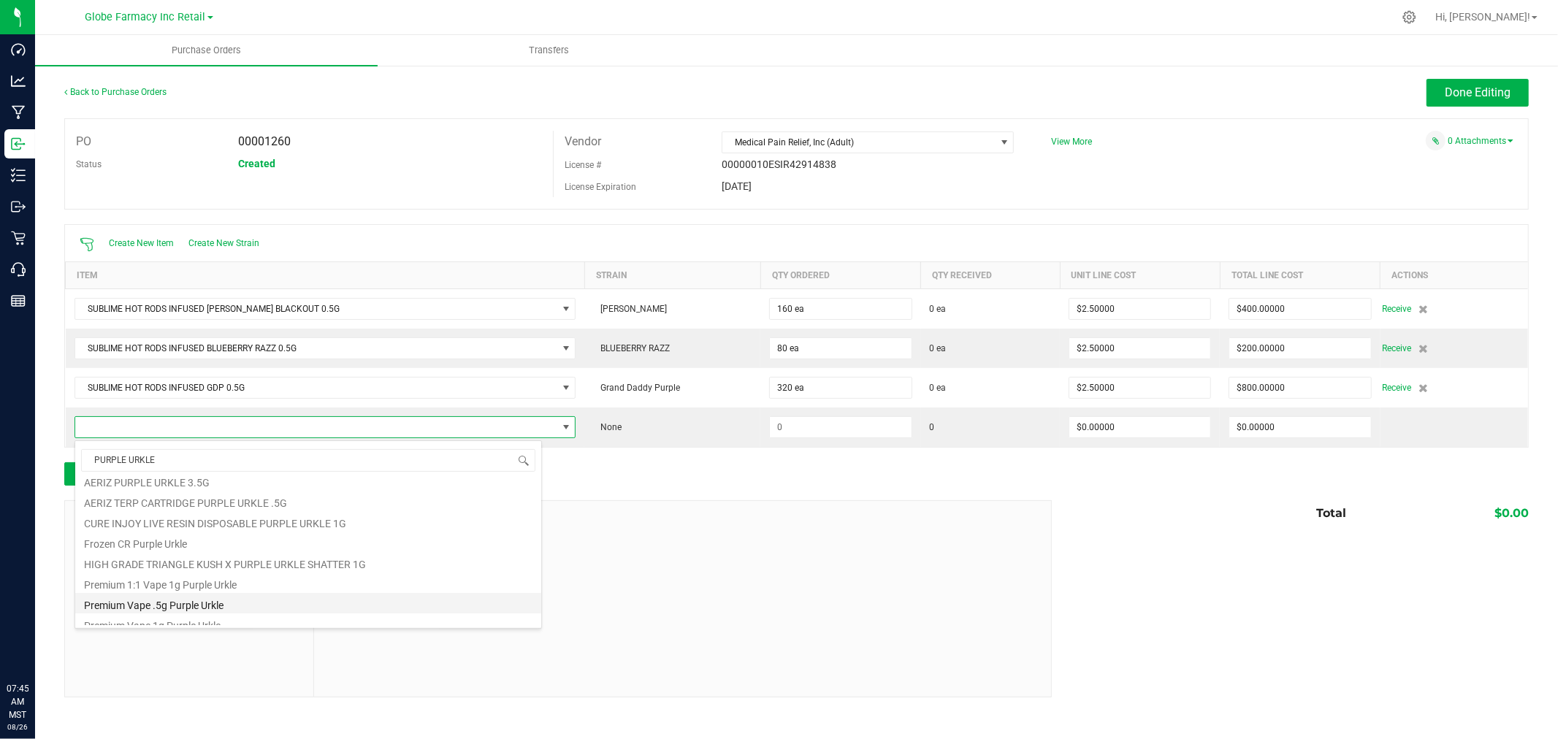
scroll to position [58, 0]
click at [200, 615] on li "SUBLIME HOT RODS INFUSED PURPLE URKLE 0.5G" at bounding box center [308, 615] width 466 height 20
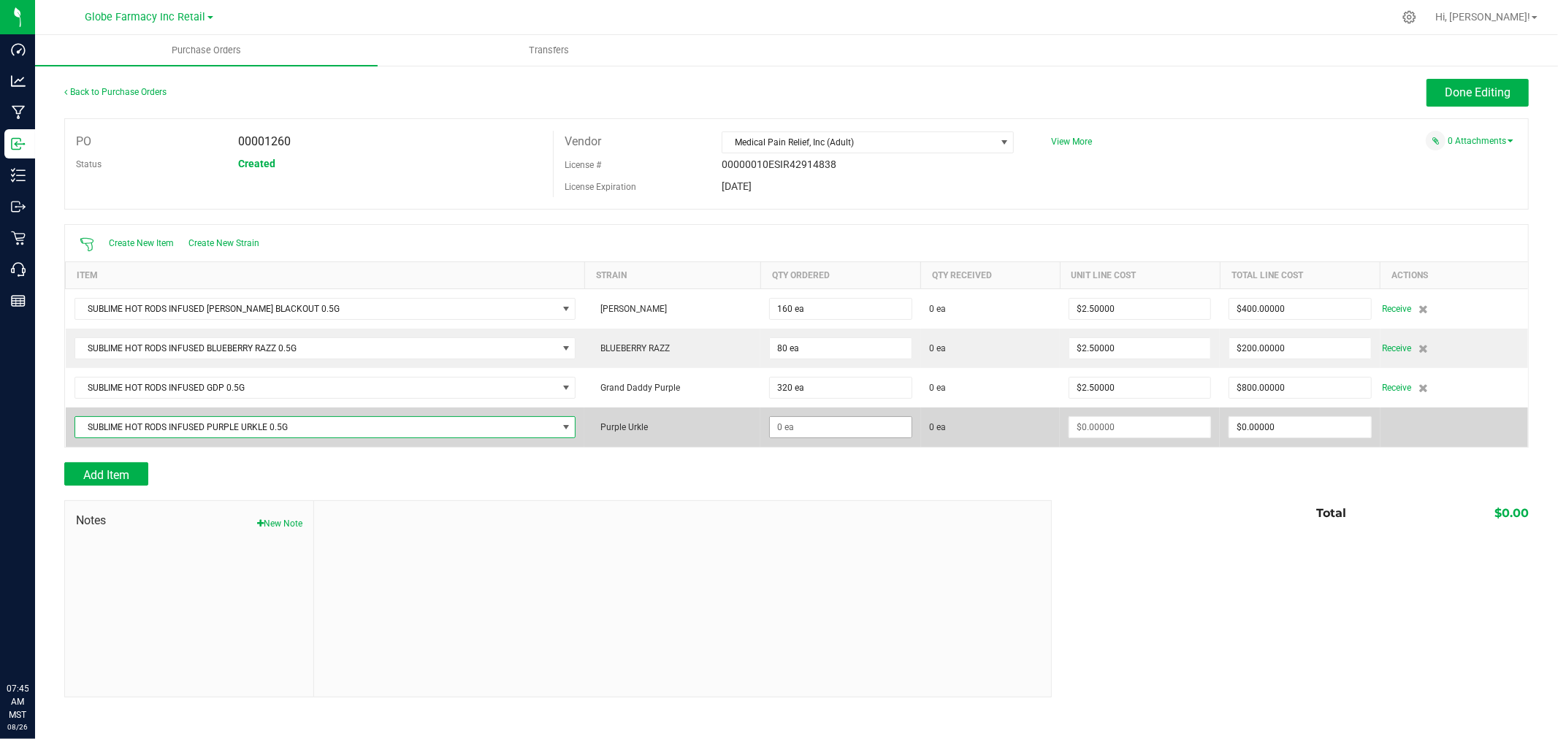
click at [790, 417] on td at bounding box center [840, 426] width 160 height 39
click at [789, 435] on input at bounding box center [840, 427] width 141 height 20
type input "160 ea"
type input "$2.50000"
type input "0"
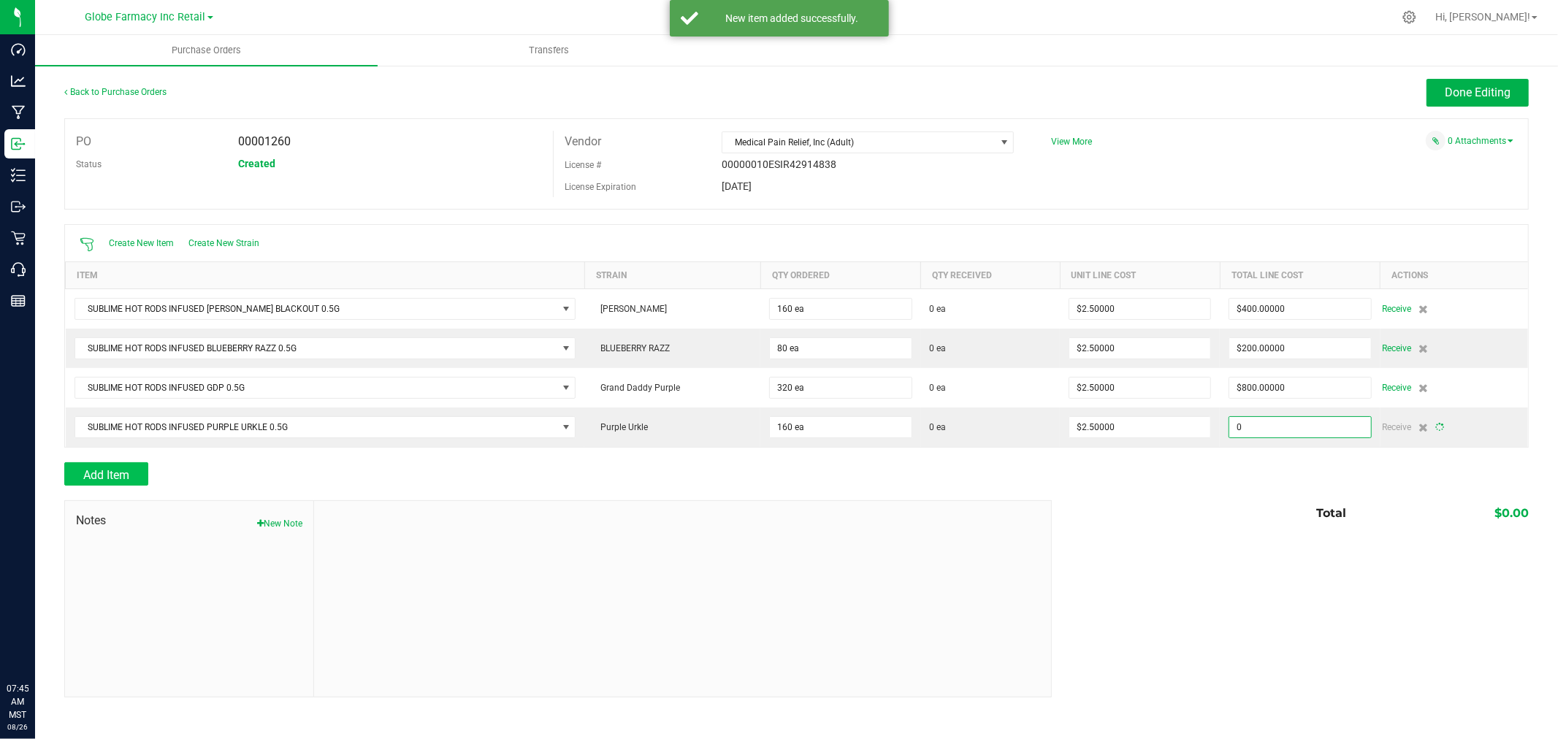
type input "160"
type input "400"
click at [118, 464] on button "Add Item" at bounding box center [106, 473] width 84 height 23
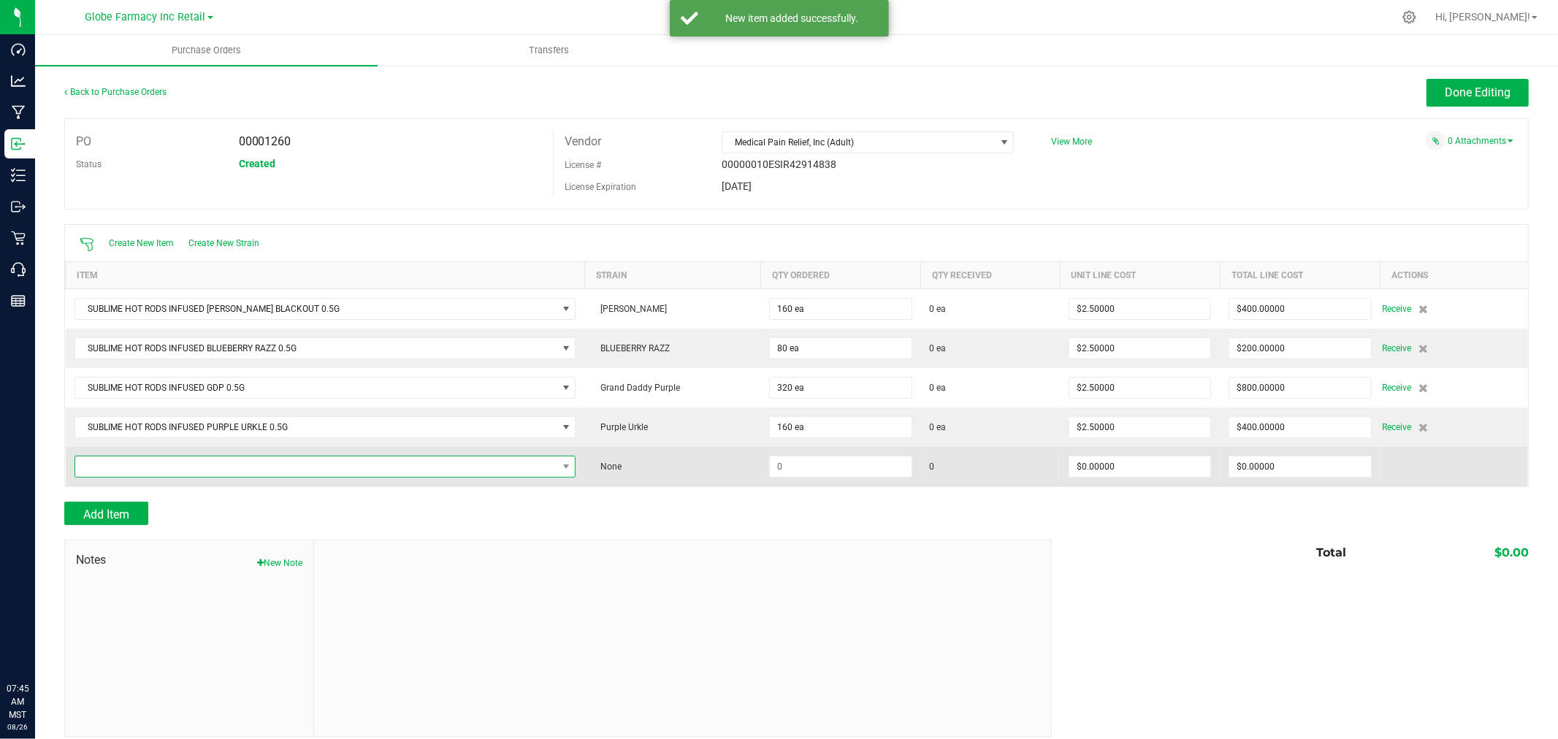
click at [133, 471] on span "NO DATA FOUND" at bounding box center [316, 466] width 482 height 20
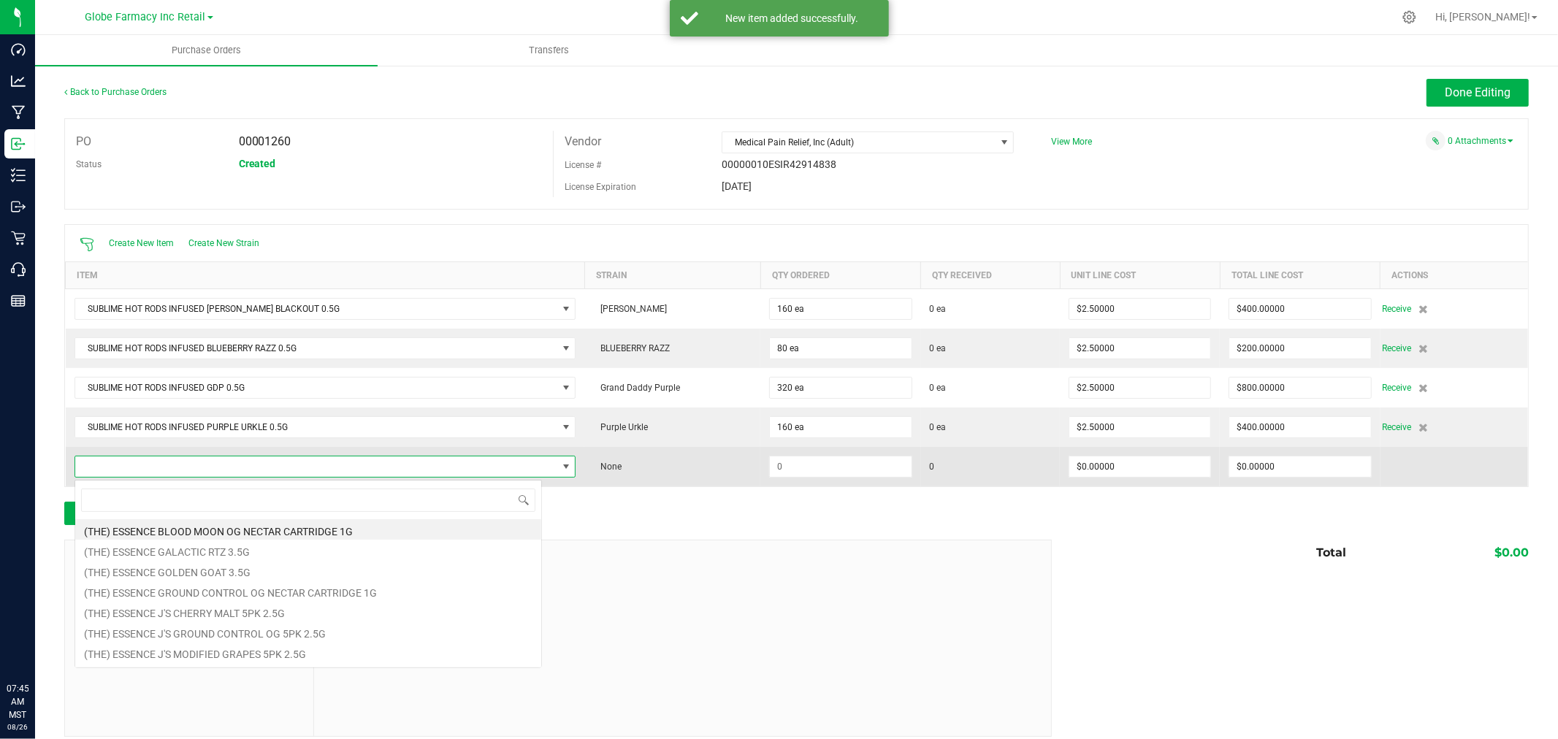
scroll to position [22, 449]
type input "STRAWBERRY TWIST"
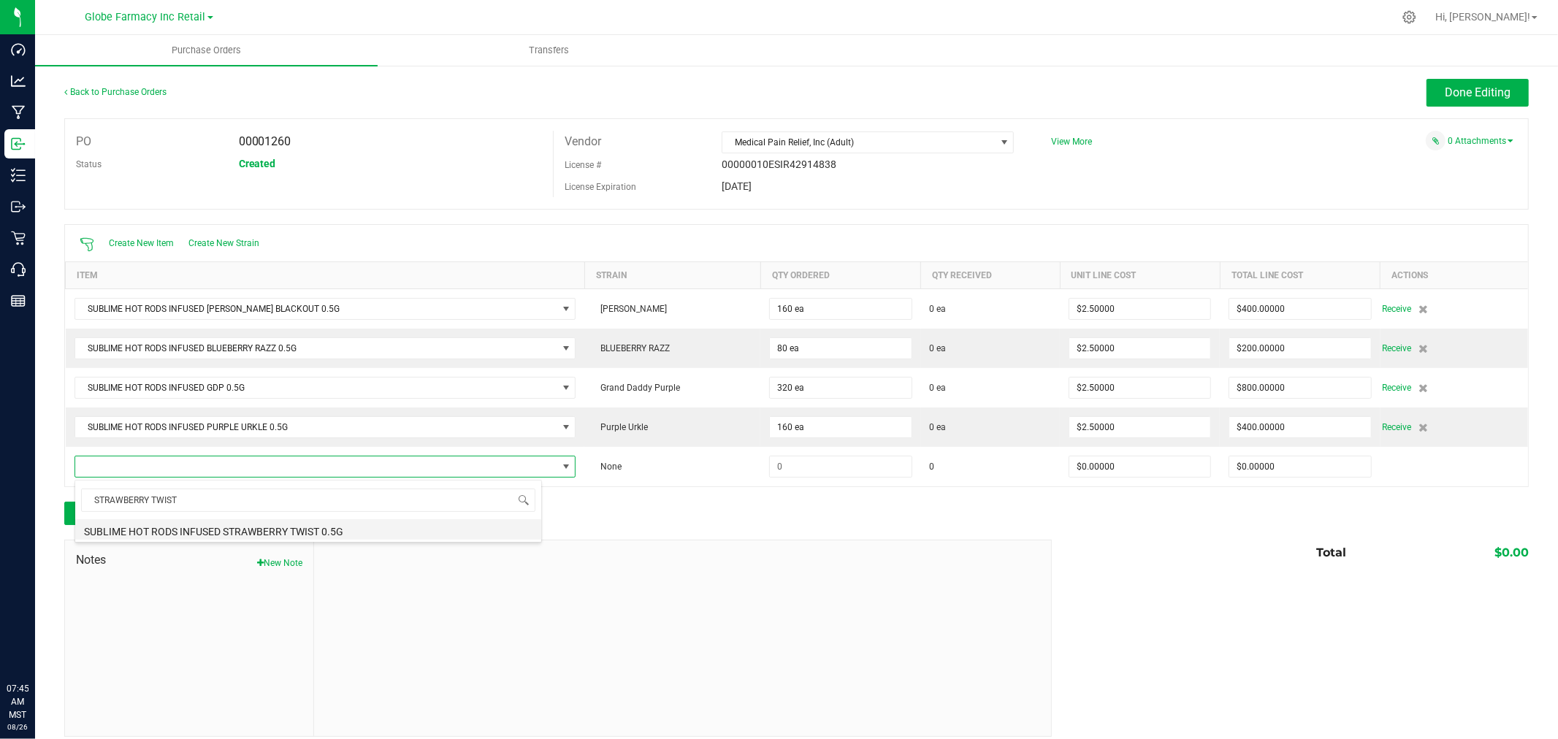
click at [252, 536] on li "SUBLIME HOT RODS INFUSED STRAWBERRY TWIST 0.5G" at bounding box center [308, 529] width 466 height 20
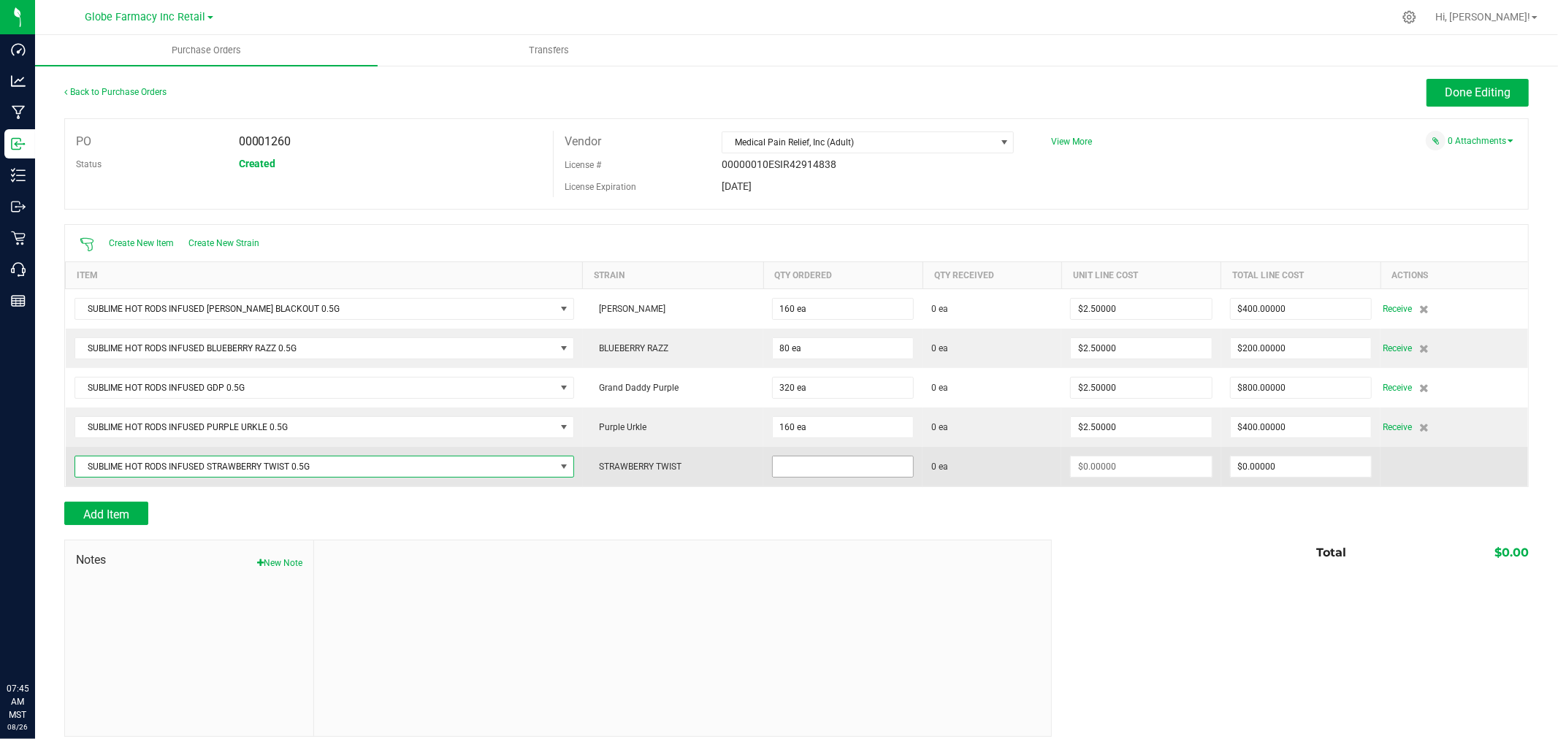
click at [819, 464] on input at bounding box center [843, 466] width 140 height 20
type input "80 ea"
type input "$2.50000"
type input "0"
type input "80"
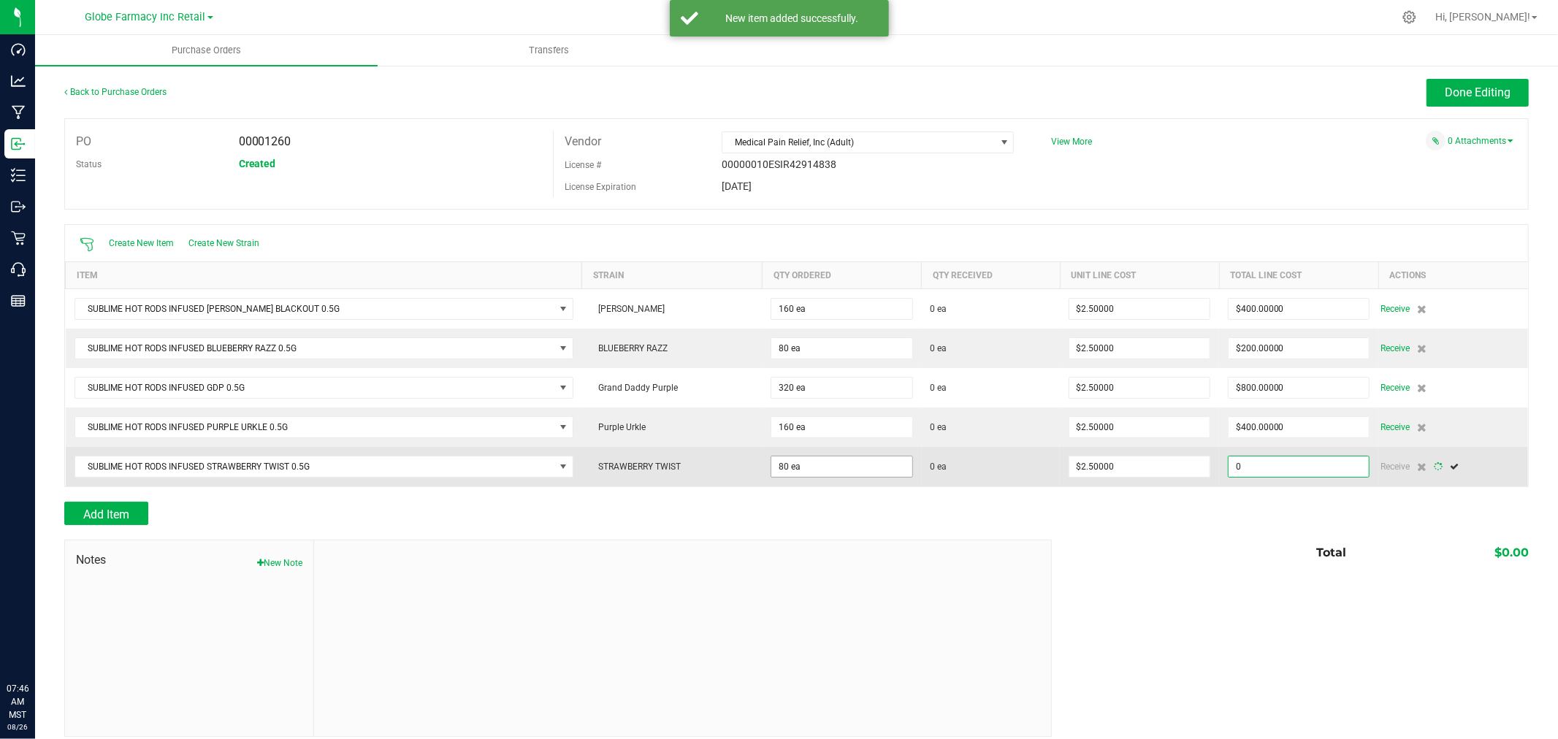
type input "200"
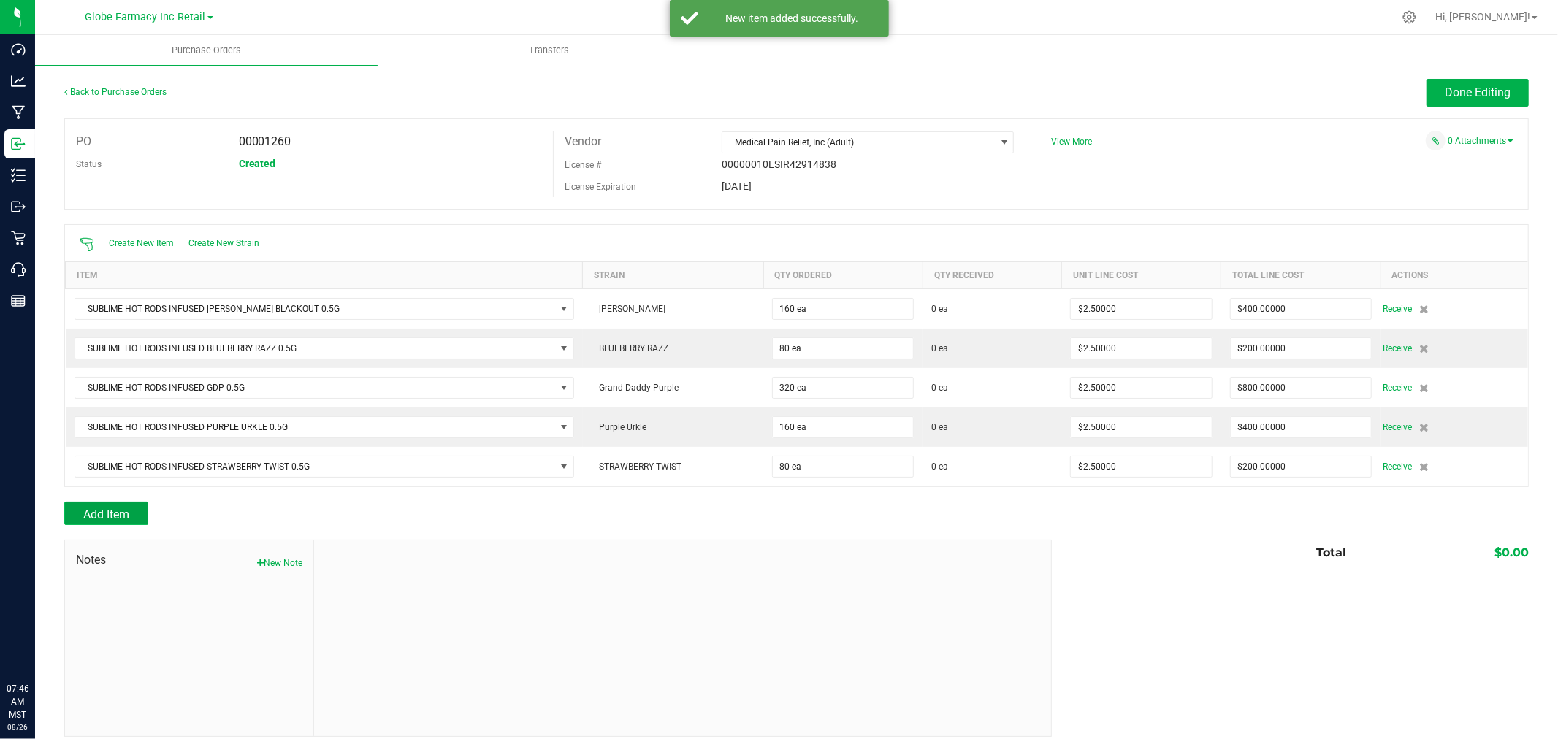
click at [134, 506] on button "Add Item" at bounding box center [106, 513] width 84 height 23
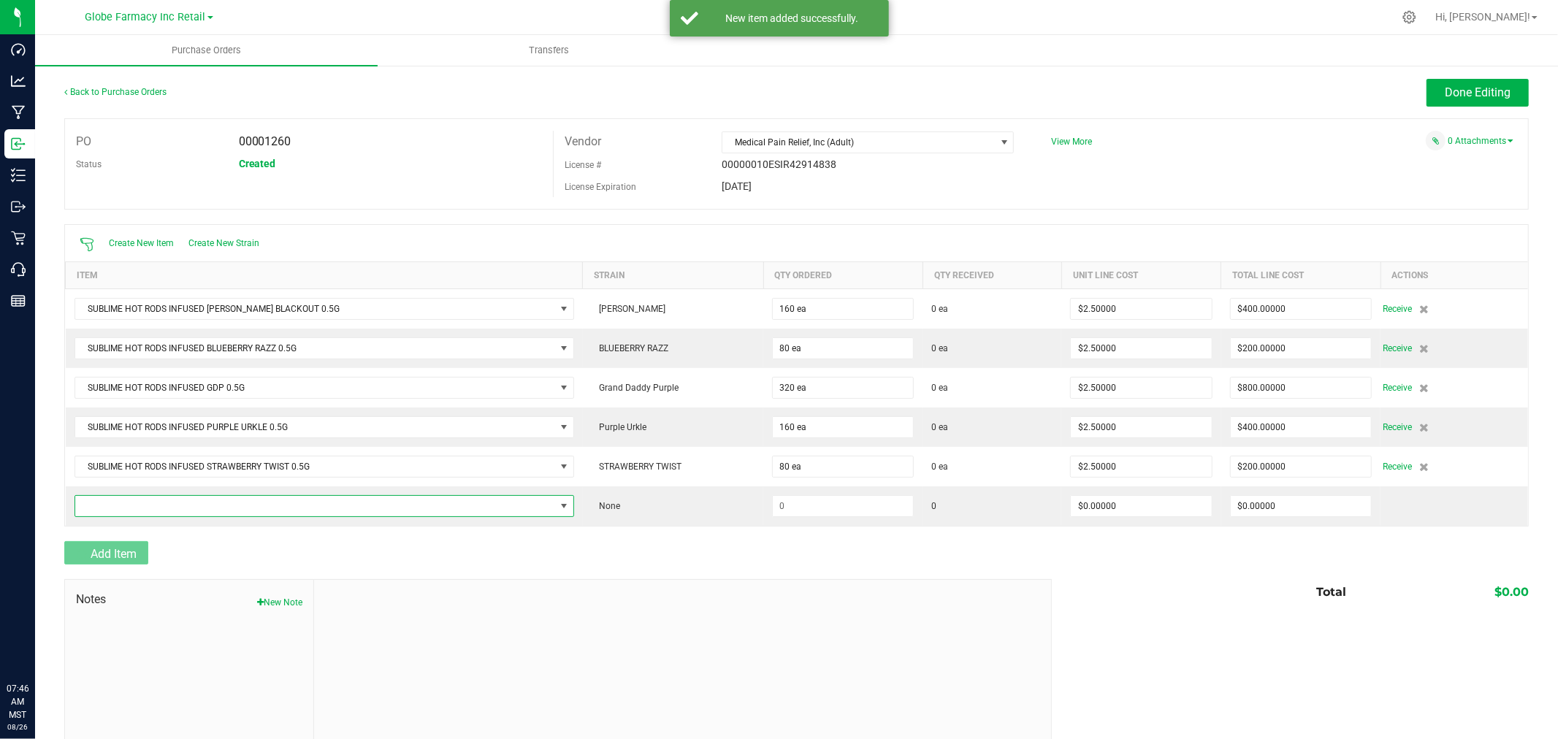
click at [131, 507] on span "NO DATA FOUND" at bounding box center [315, 506] width 480 height 20
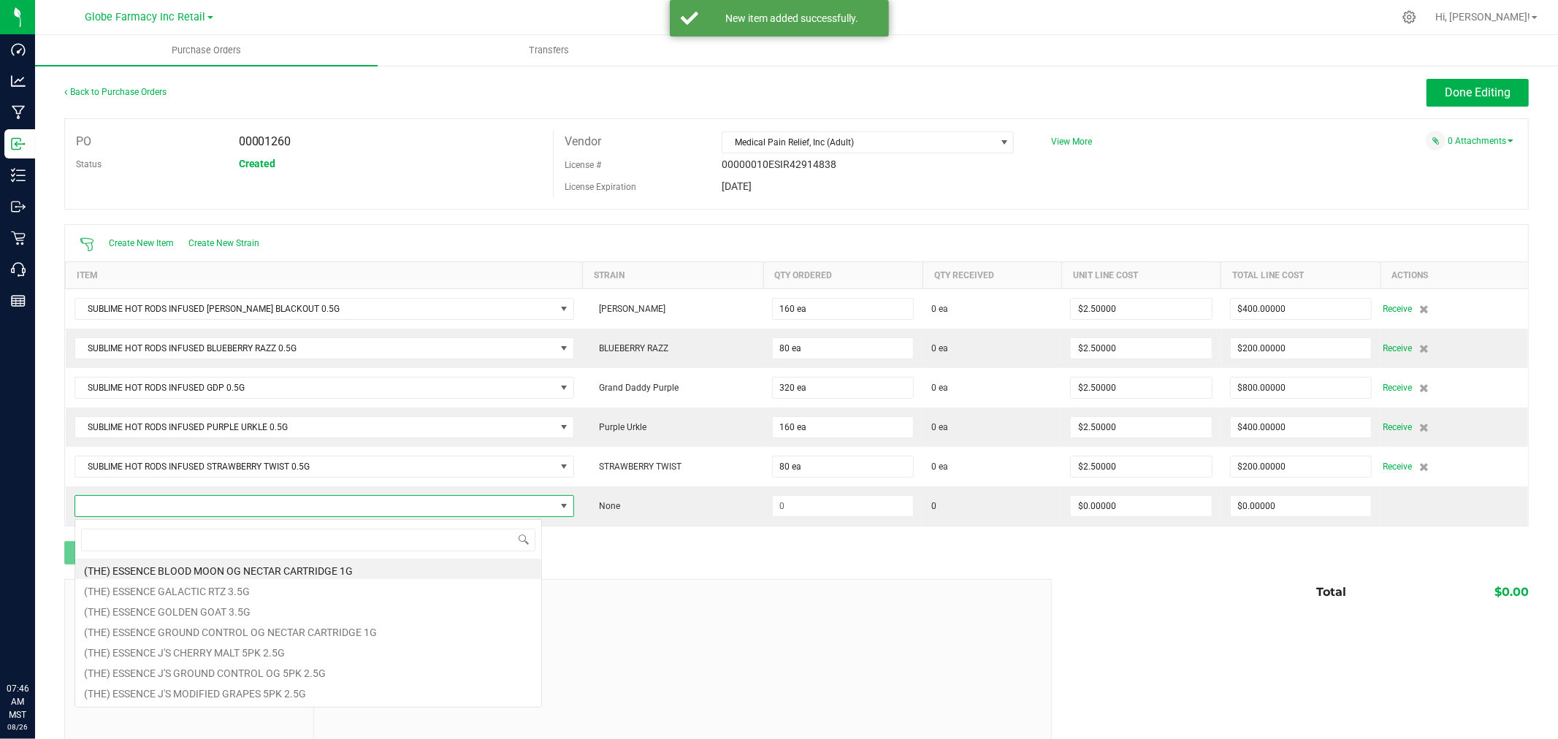
scroll to position [22, 459]
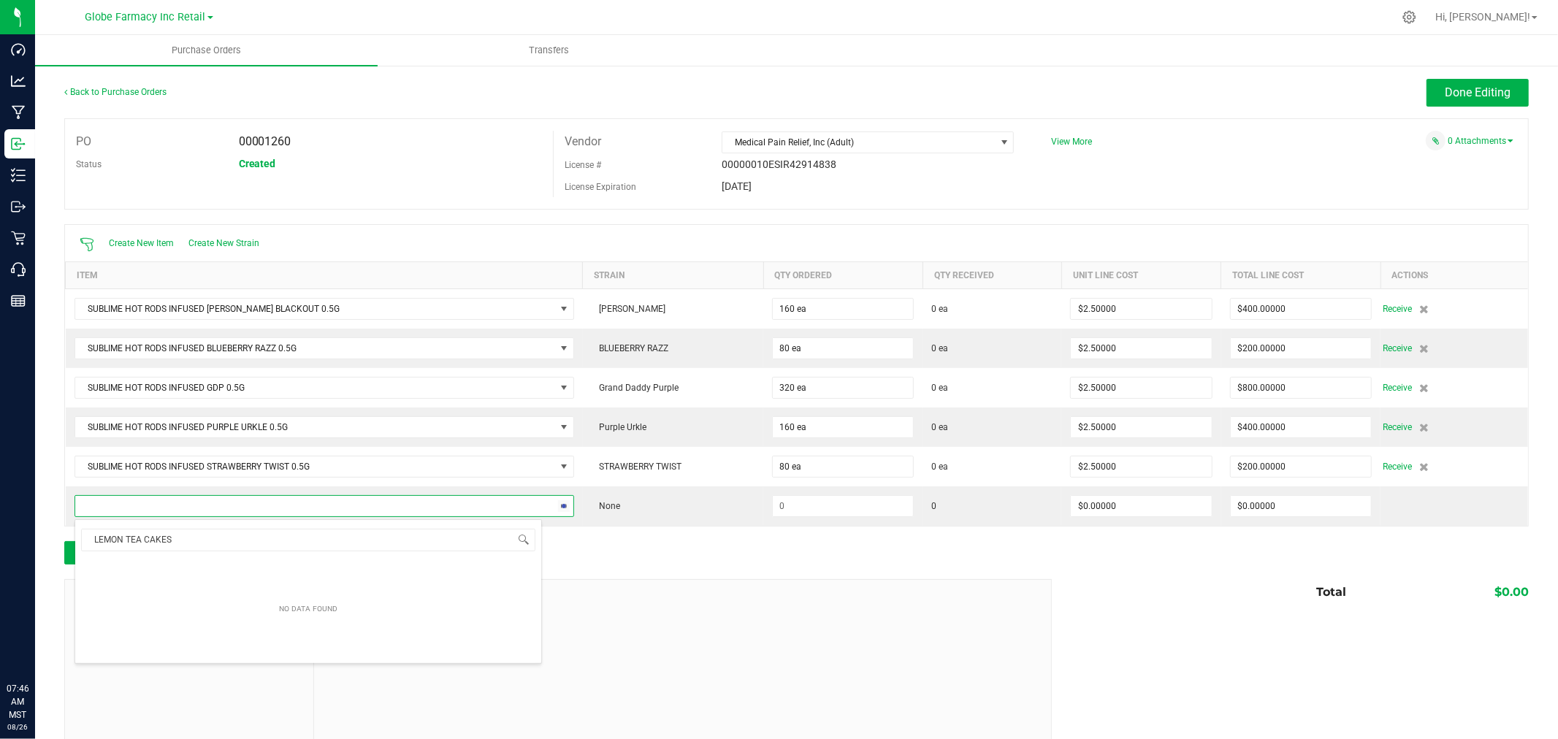
type input "LEMON TEA CAKE"
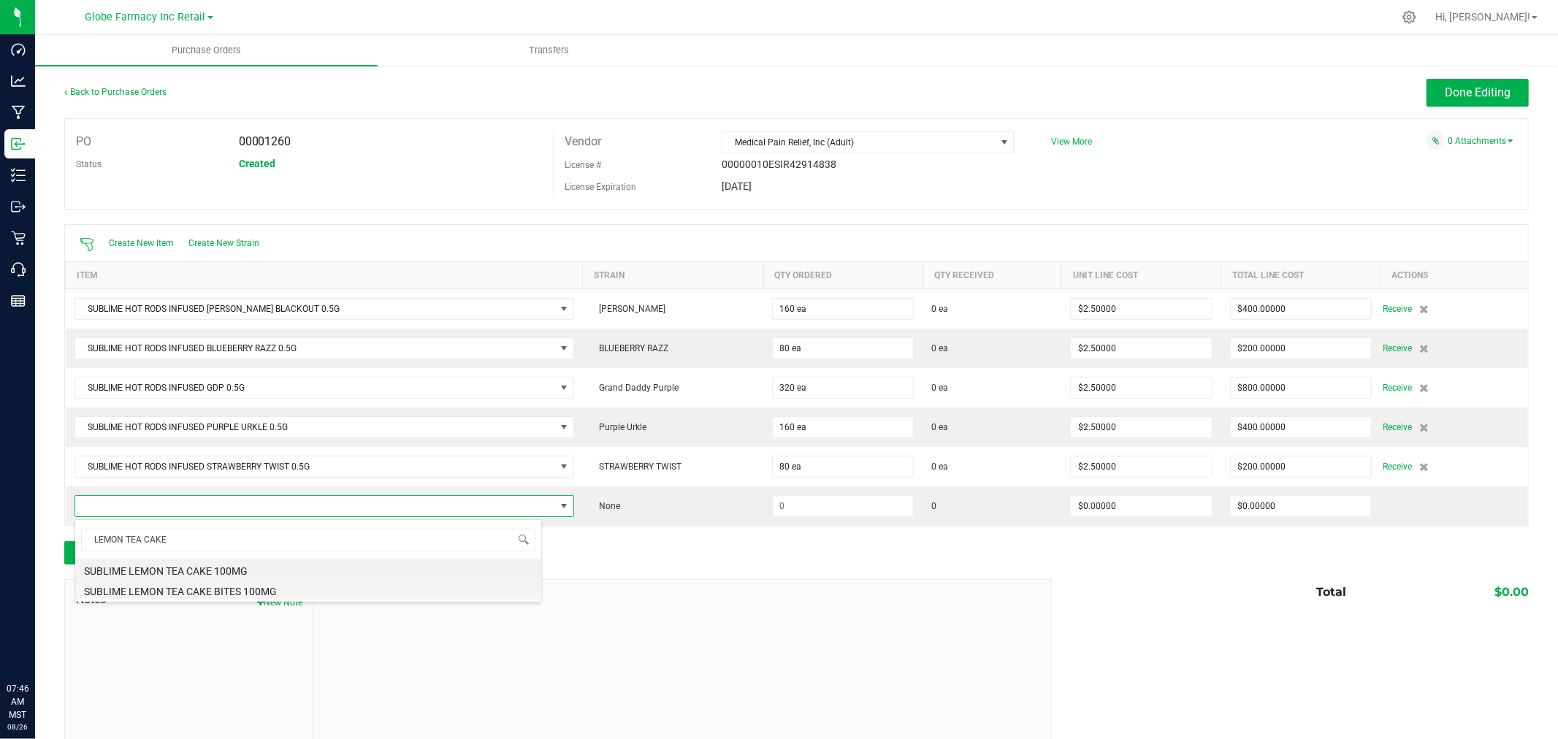
click at [312, 589] on li "SUBLIME LEMON TEA CAKE BITES 100MG" at bounding box center [308, 589] width 466 height 20
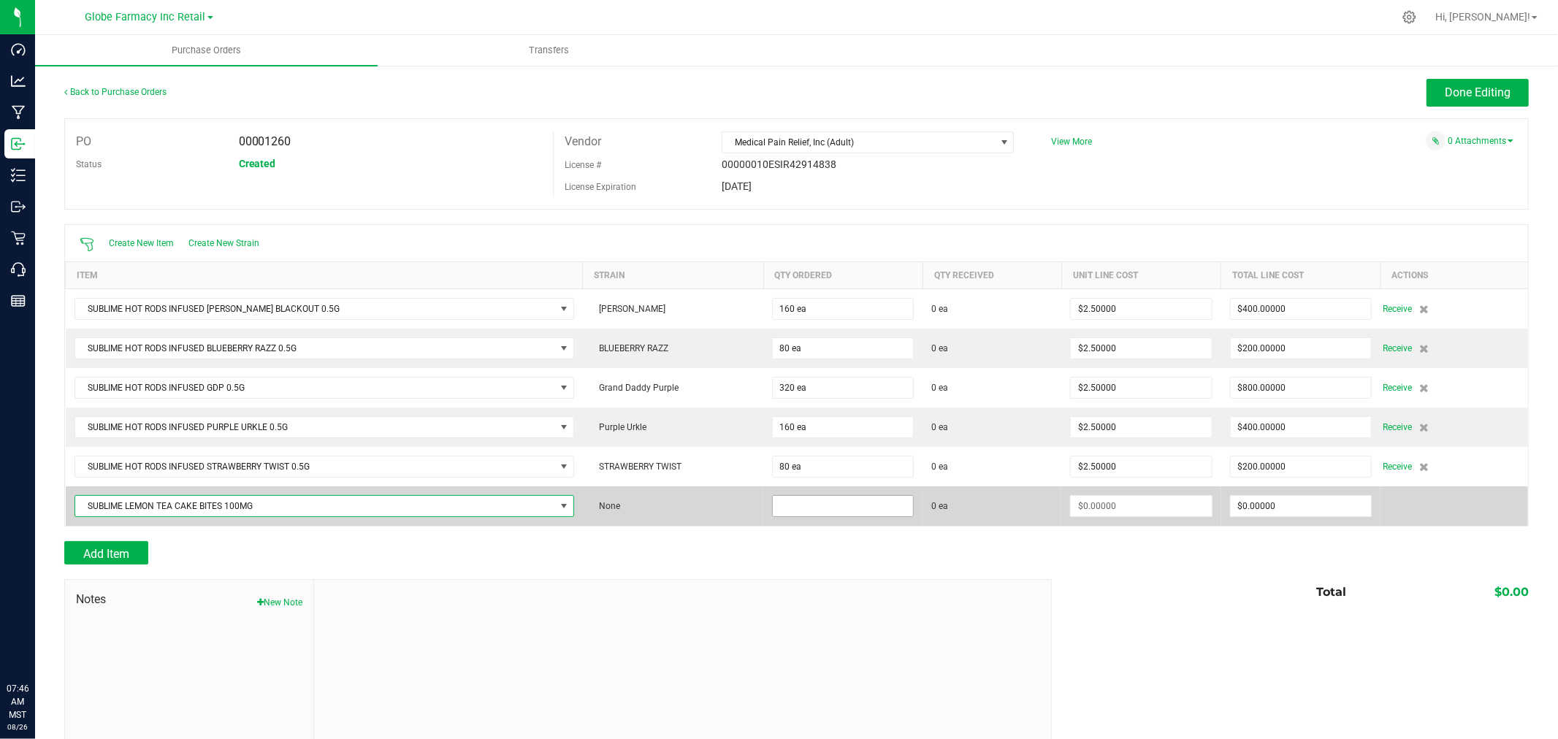
click at [850, 512] on input at bounding box center [843, 506] width 140 height 20
type input "30 ea"
type input "$8.25000"
type input "0"
type input "30"
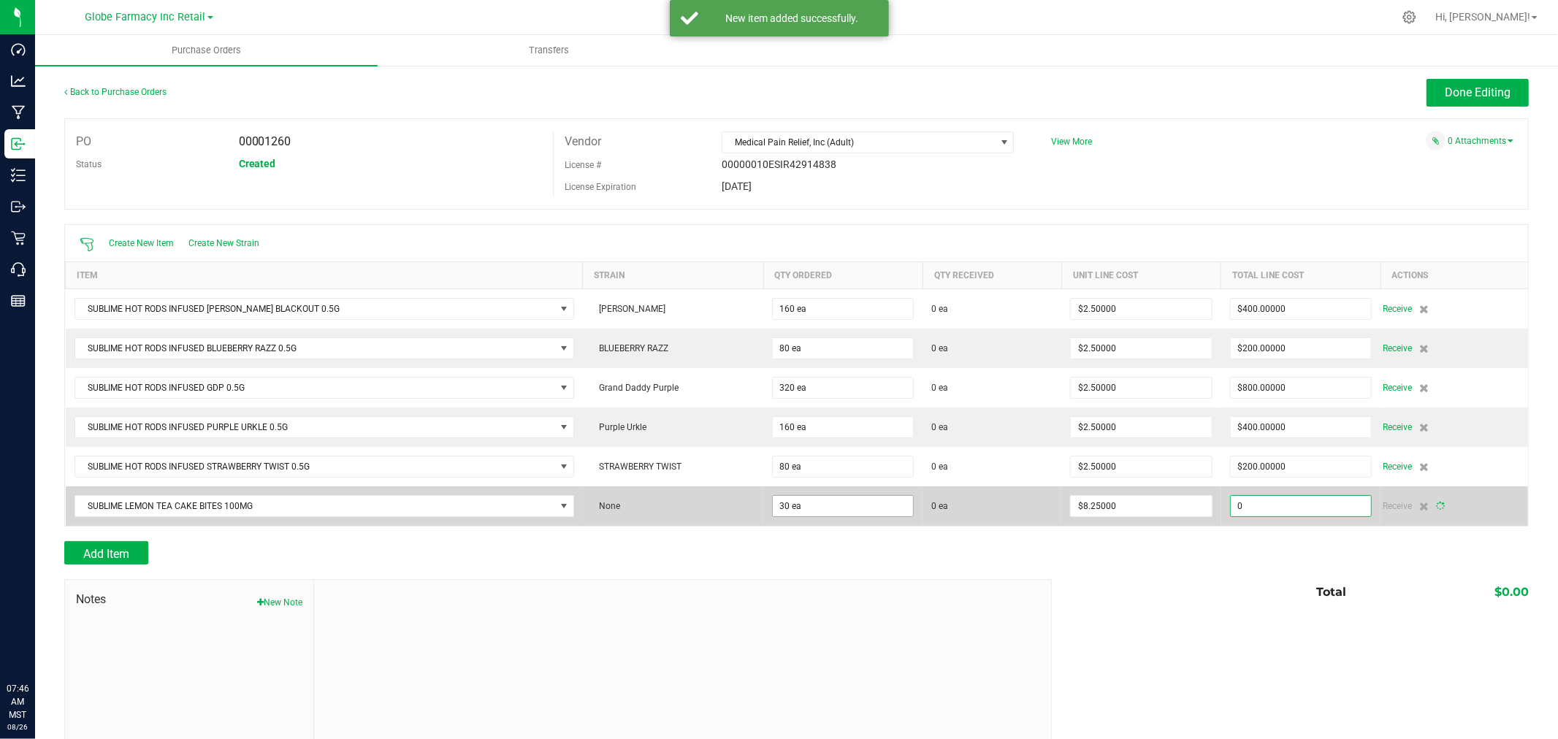
type input "247.5"
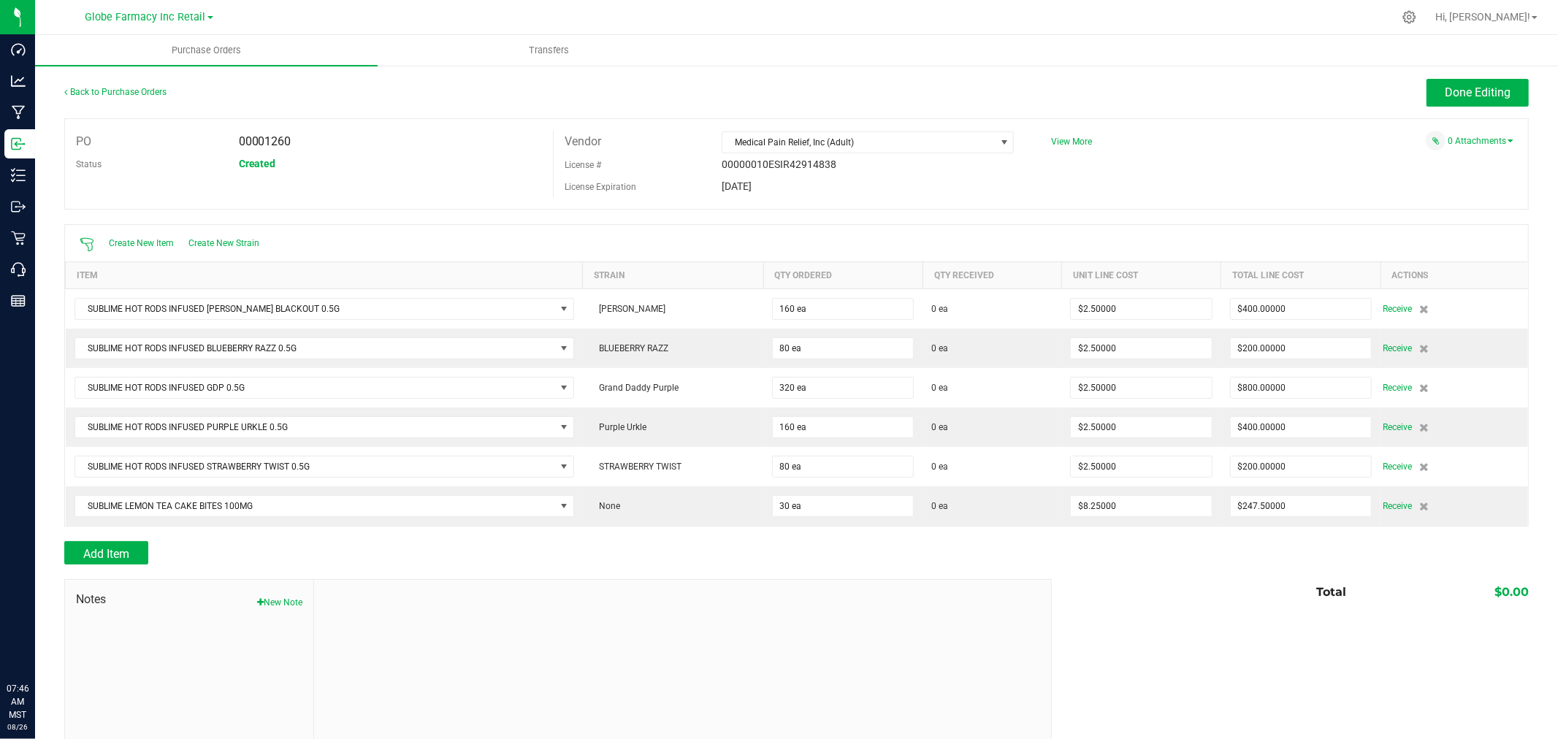
click at [1198, 540] on div at bounding box center [796, 533] width 1464 height 15
click at [1471, 99] on span "Done Editing" at bounding box center [1477, 92] width 66 height 14
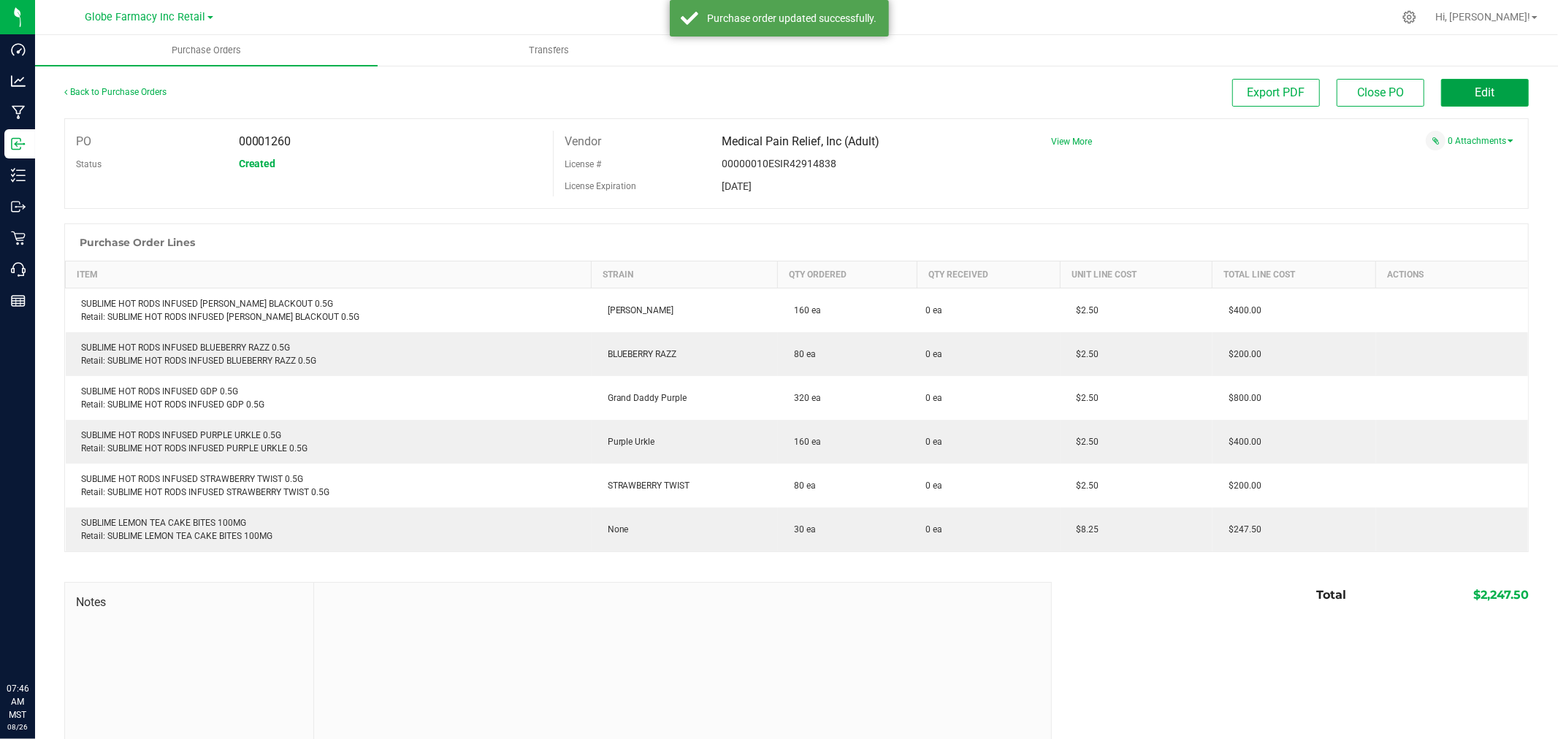
click at [1475, 99] on span "Edit" at bounding box center [1485, 92] width 20 height 14
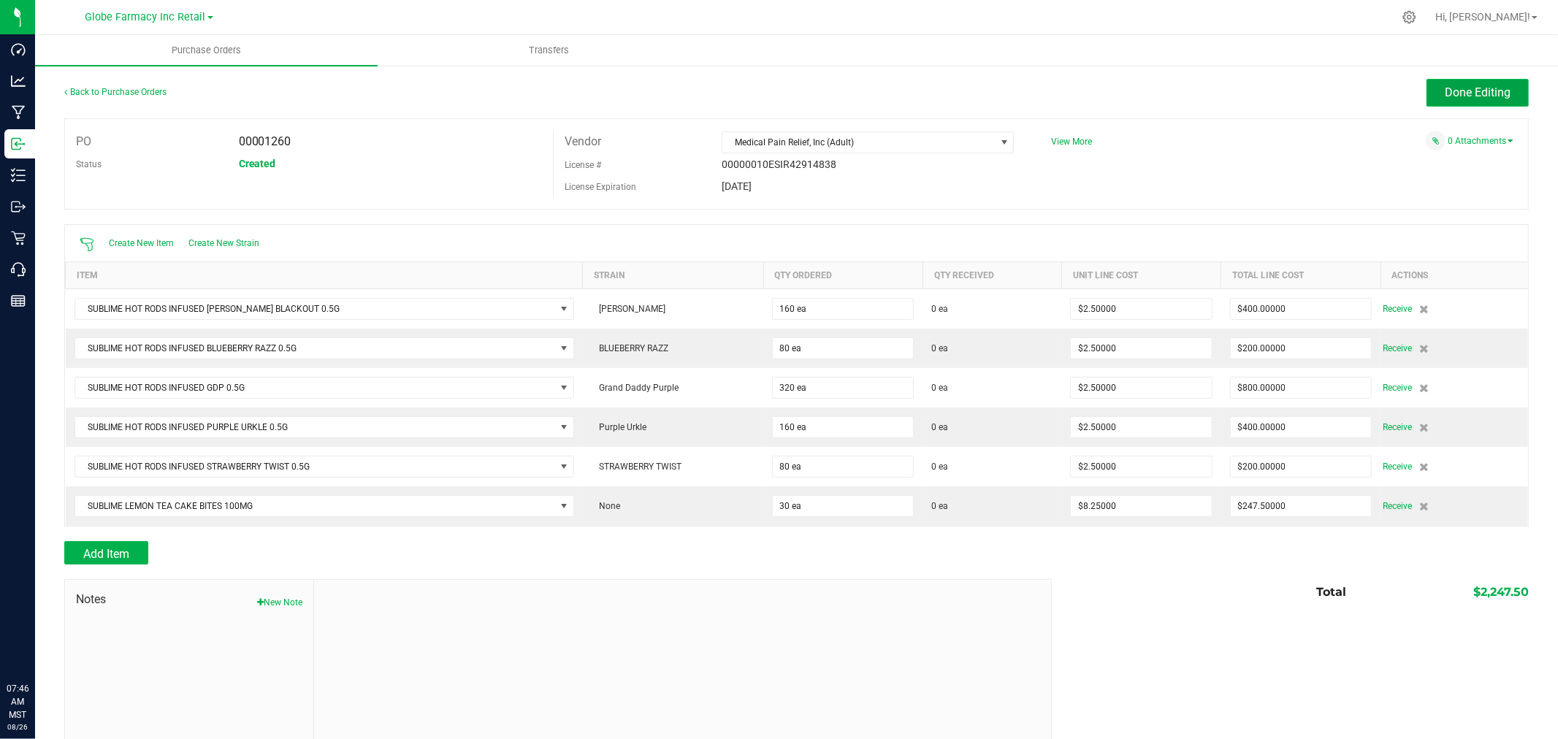
click at [1477, 89] on span "Done Editing" at bounding box center [1477, 92] width 66 height 14
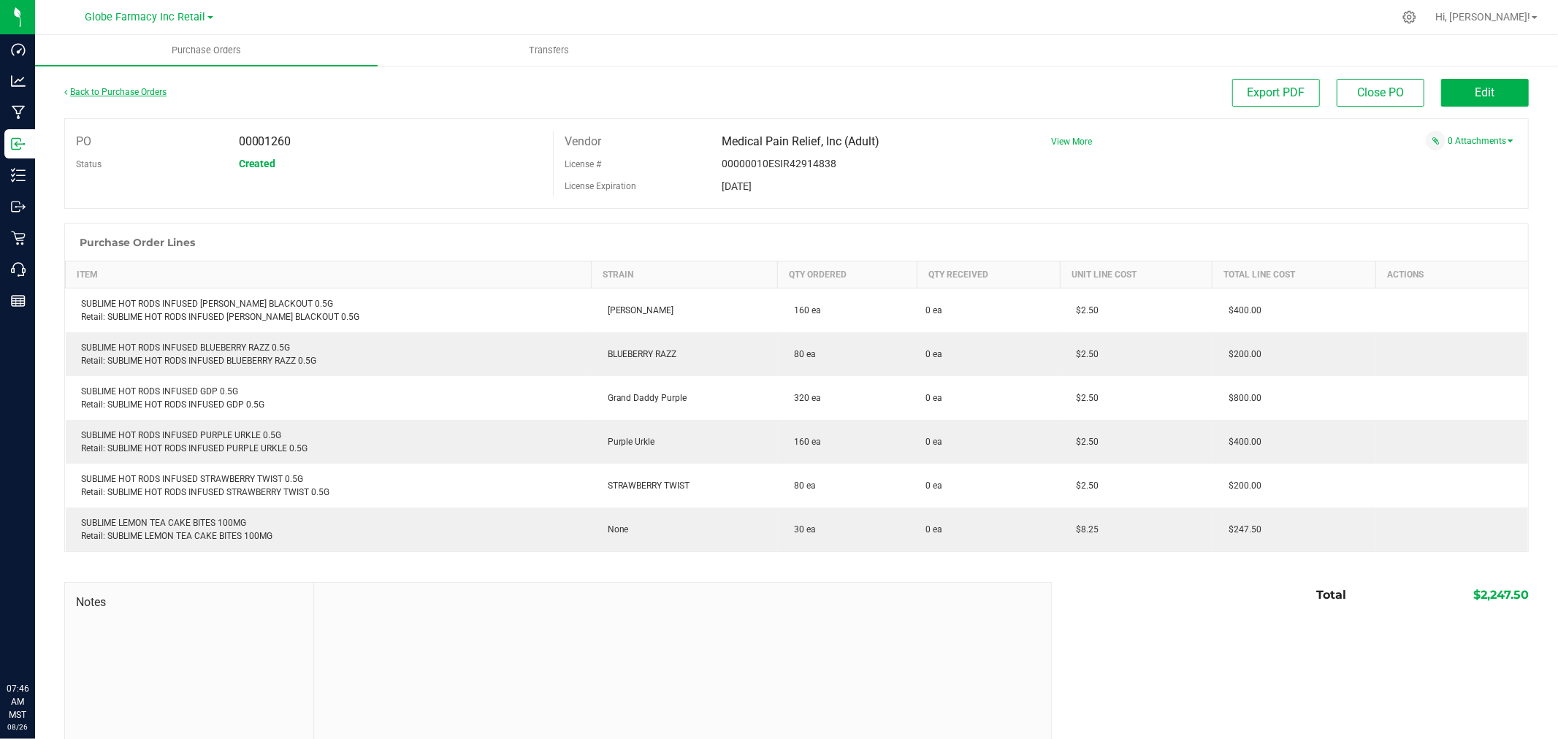
click at [131, 92] on link "Back to Purchase Orders" at bounding box center [115, 92] width 102 height 10
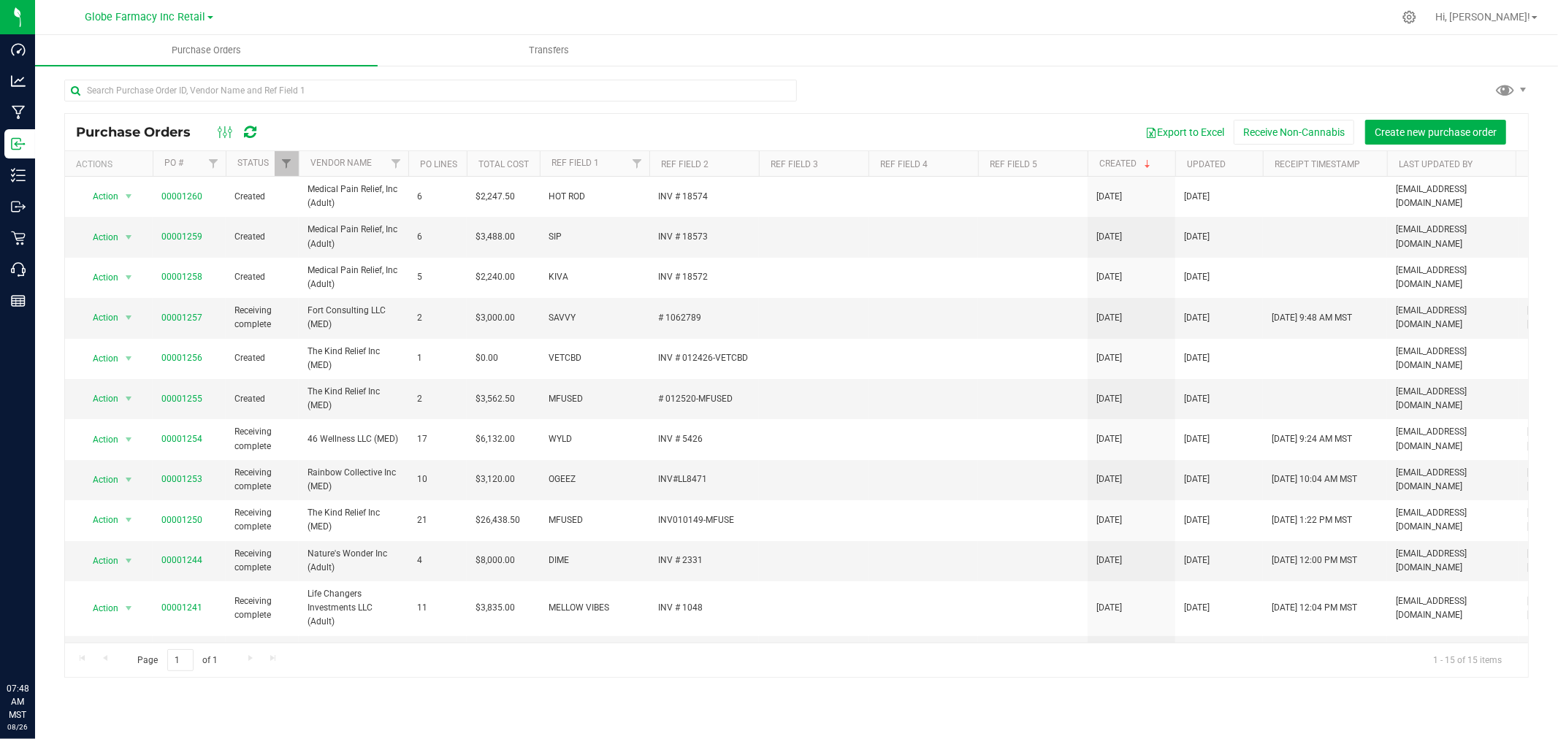
click at [962, 113] on div "Purchase Orders Export to Excel Receive Non-Cannabis Create new purchase order …" at bounding box center [796, 395] width 1464 height 565
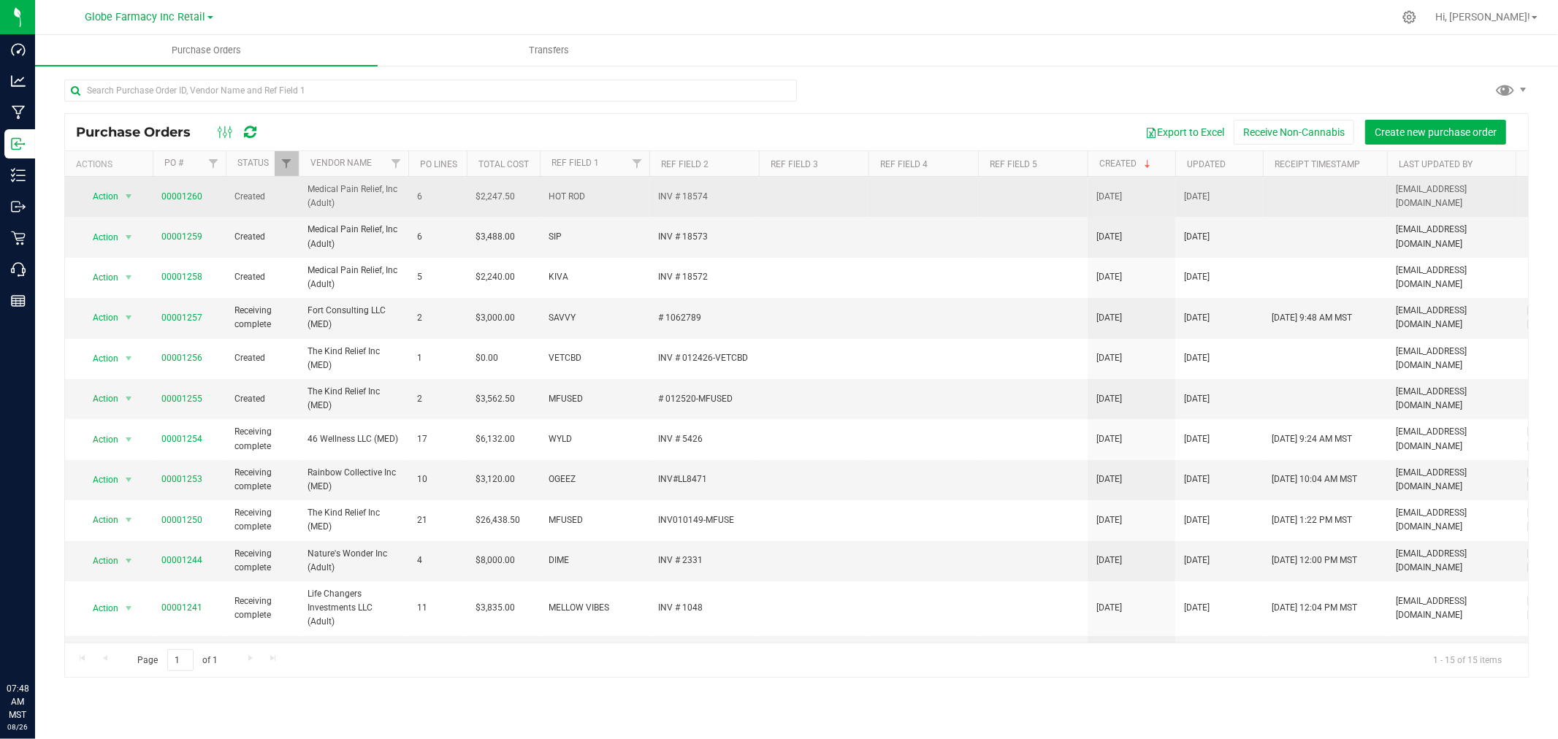
click at [575, 199] on span "HOT ROD" at bounding box center [594, 197] width 92 height 14
click at [161, 191] on span "00001260" at bounding box center [181, 197] width 41 height 14
click at [165, 193] on link "00001260" at bounding box center [181, 196] width 41 height 10
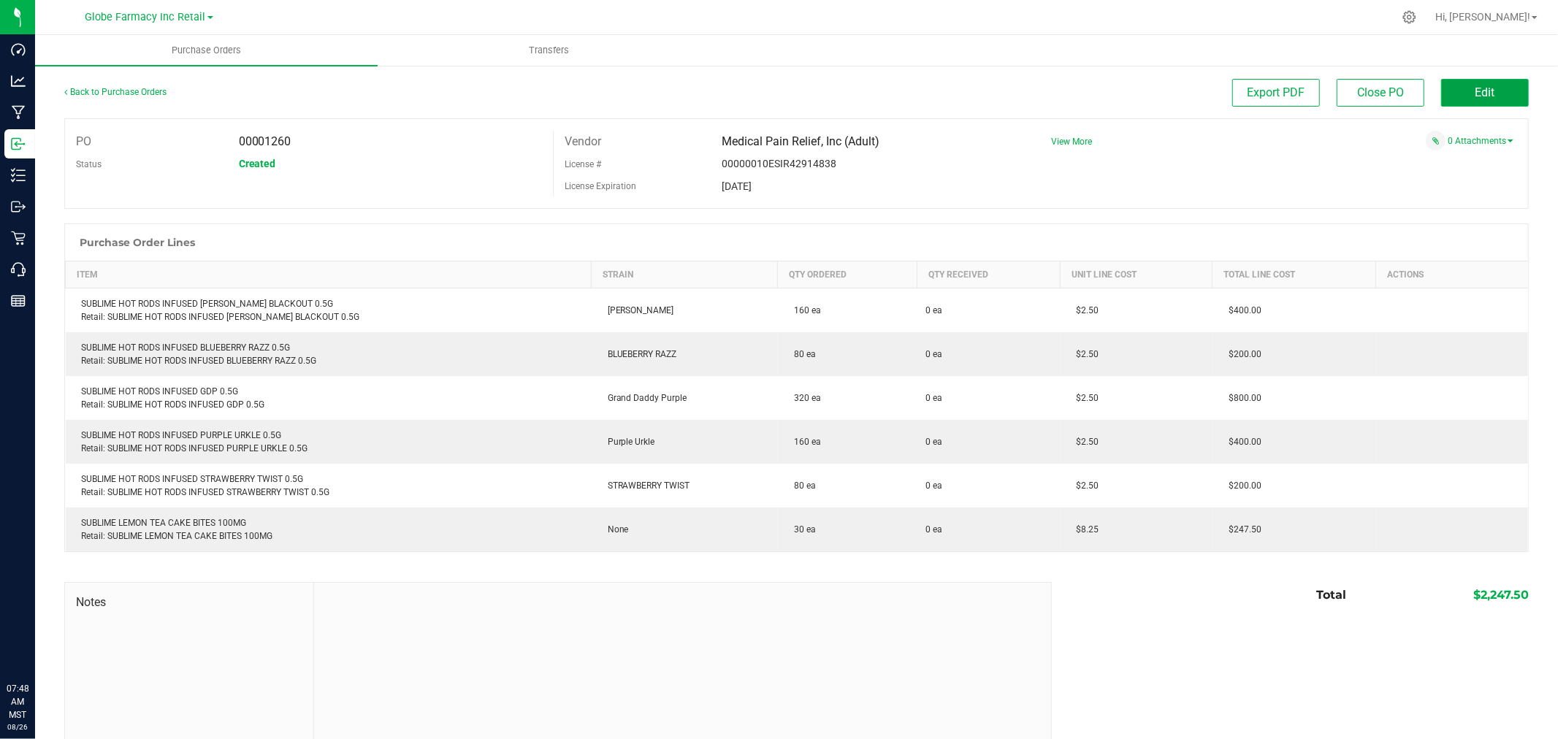
click at [1441, 98] on button "Edit" at bounding box center [1485, 93] width 88 height 28
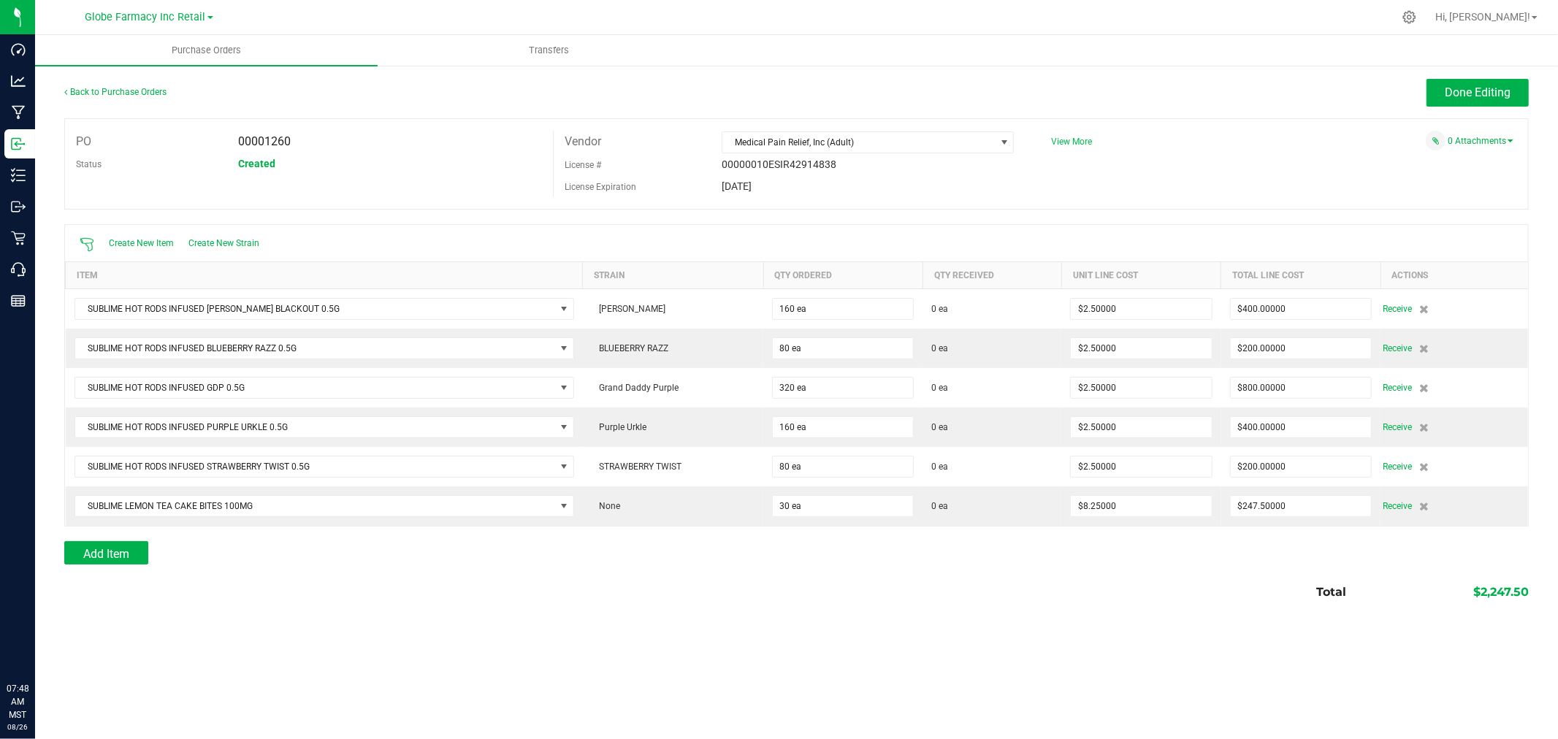
click at [1069, 139] on span "View More" at bounding box center [1071, 142] width 41 height 10
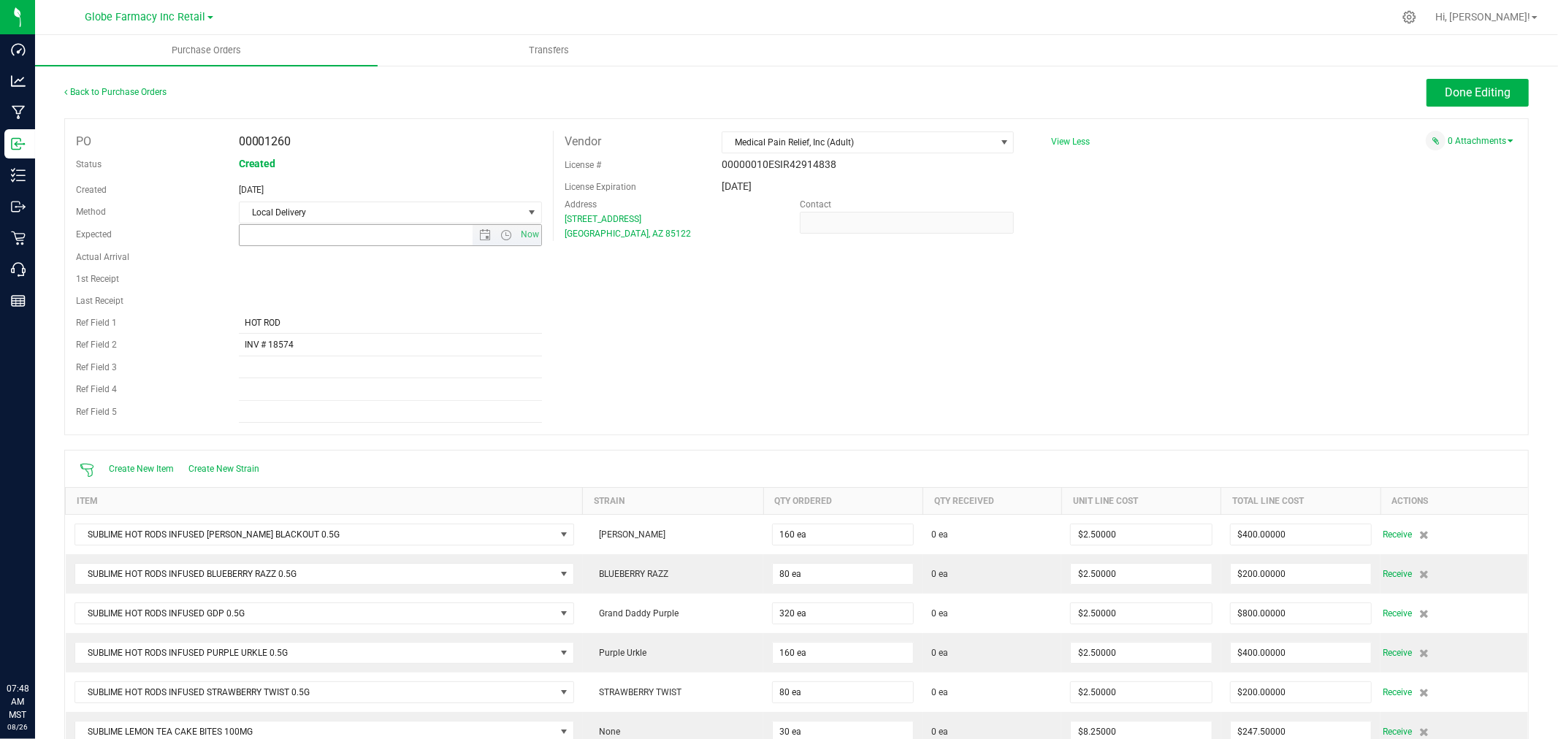
type input "8/26/2025 7:37 AM"
click at [282, 322] on input "HOT ROD" at bounding box center [390, 323] width 303 height 22
click at [283, 323] on input "HOT ROD" at bounding box center [390, 323] width 303 height 22
type input "SUBLIME"
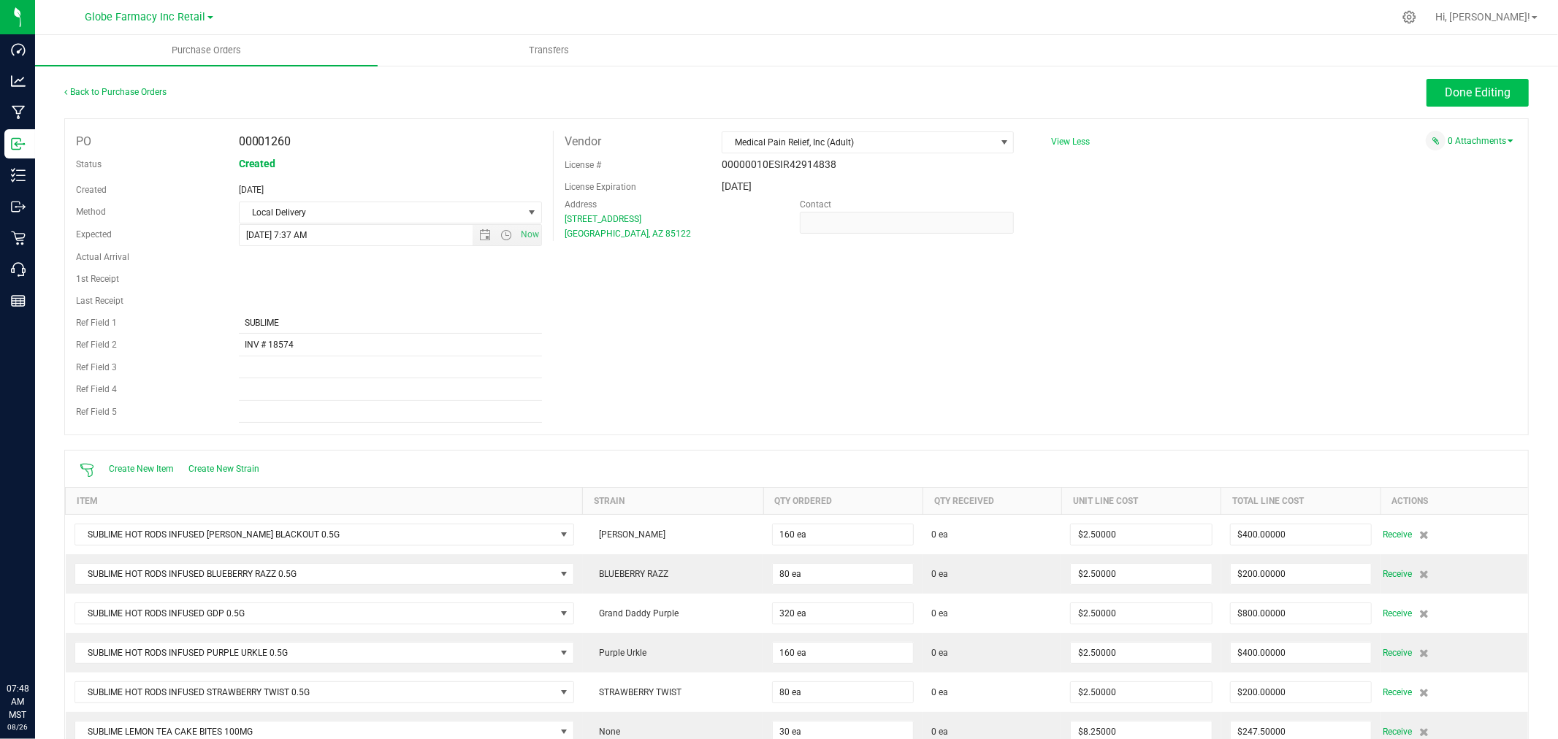
drag, startPoint x: 1471, startPoint y: 111, endPoint x: 1472, endPoint y: 99, distance: 11.7
click at [1472, 110] on div "Back to Purchase Orders Done Editing" at bounding box center [796, 98] width 1464 height 39
click at [1472, 93] on span "Done Editing" at bounding box center [1477, 92] width 66 height 14
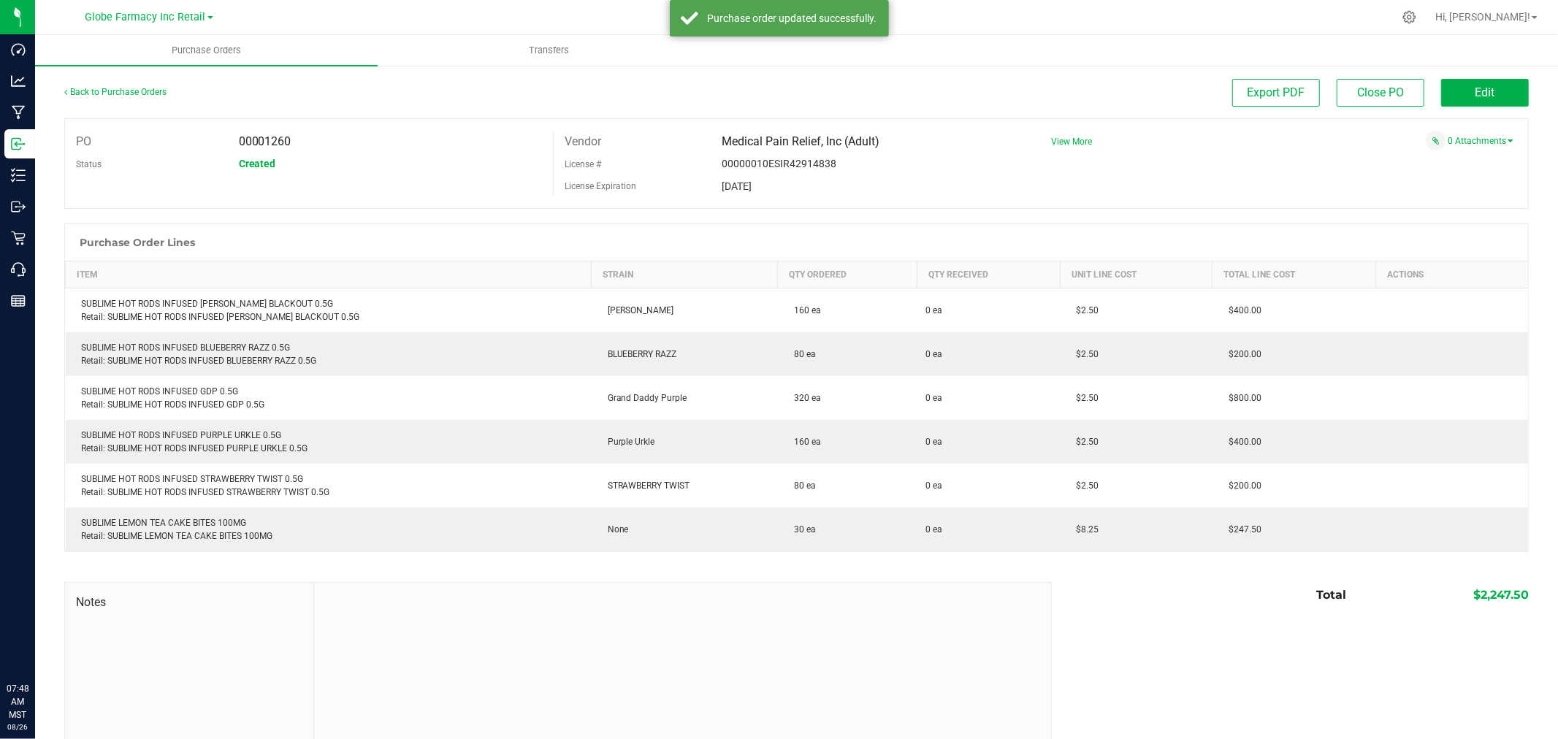
click at [130, 103] on div "Back to Purchase Orders" at bounding box center [247, 92] width 366 height 26
click at [119, 89] on link "Back to Purchase Orders" at bounding box center [115, 92] width 102 height 10
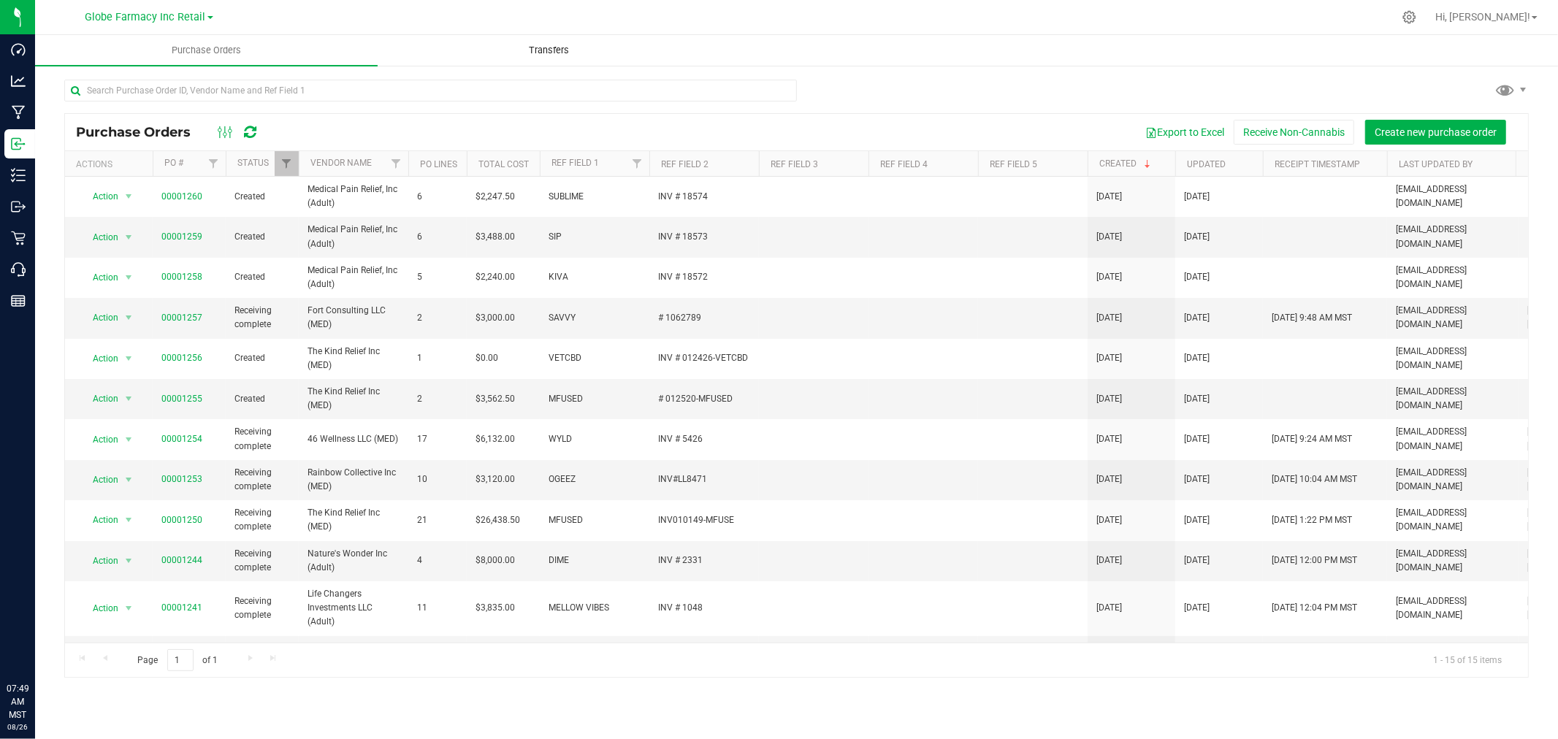
click at [551, 47] on span "Transfers" at bounding box center [549, 50] width 80 height 13
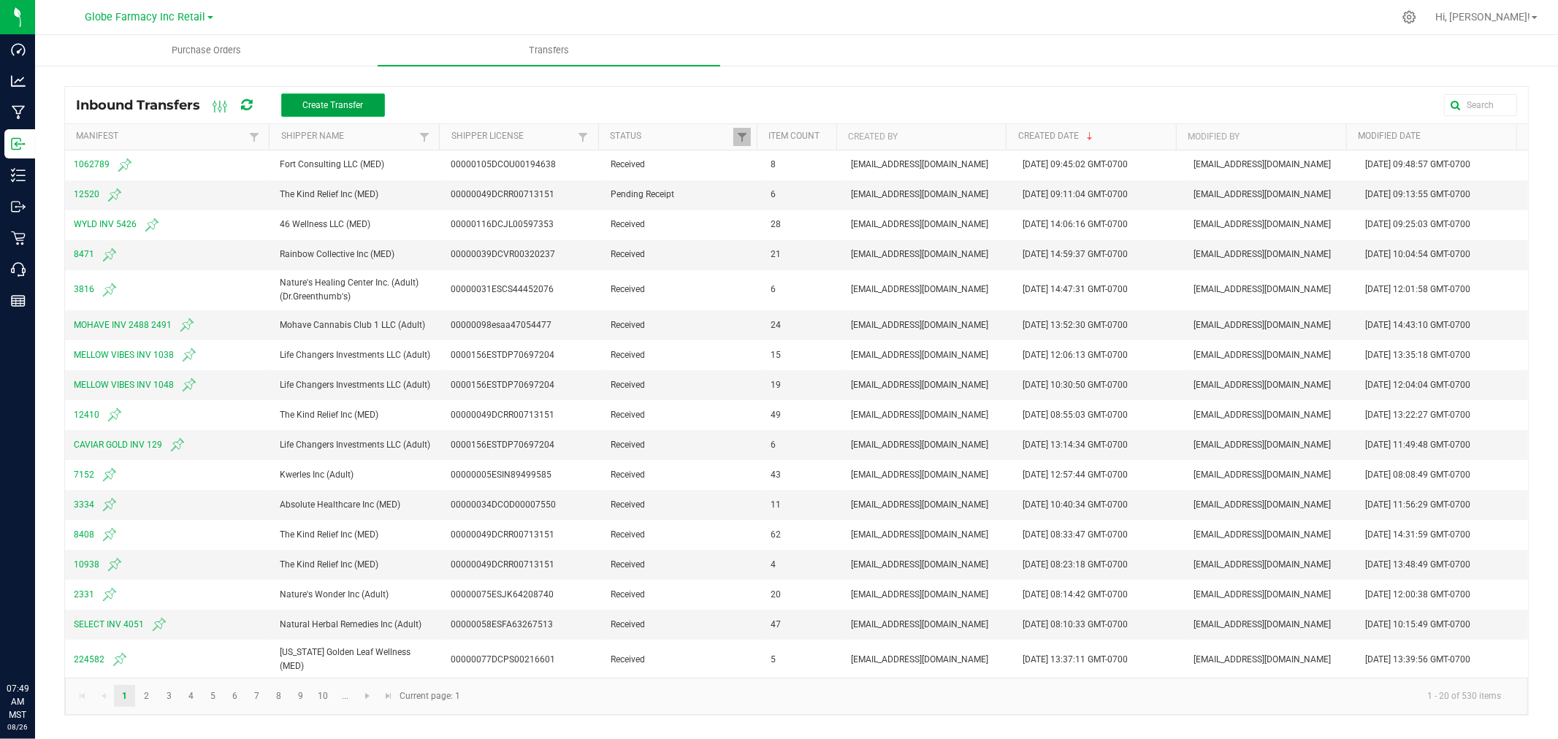
click at [340, 107] on span "Create Transfer" at bounding box center [332, 105] width 61 height 10
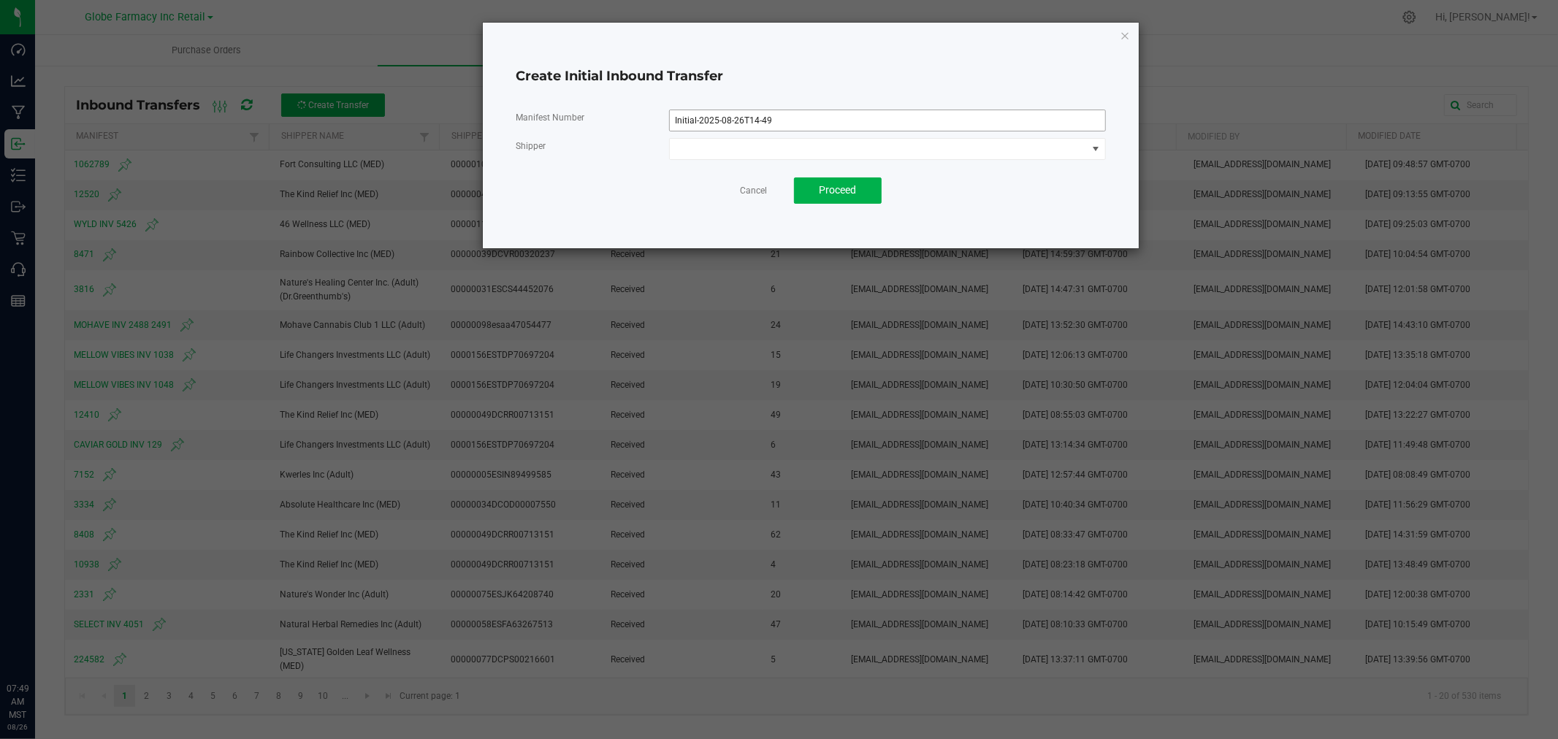
click at [815, 119] on div "Manifest Number Initial-2025-08-26T14-49 Shipper Cancel Proceed" at bounding box center [811, 157] width 590 height 118
click at [814, 123] on input "Initial-2025-08-26T14-49" at bounding box center [887, 121] width 437 height 22
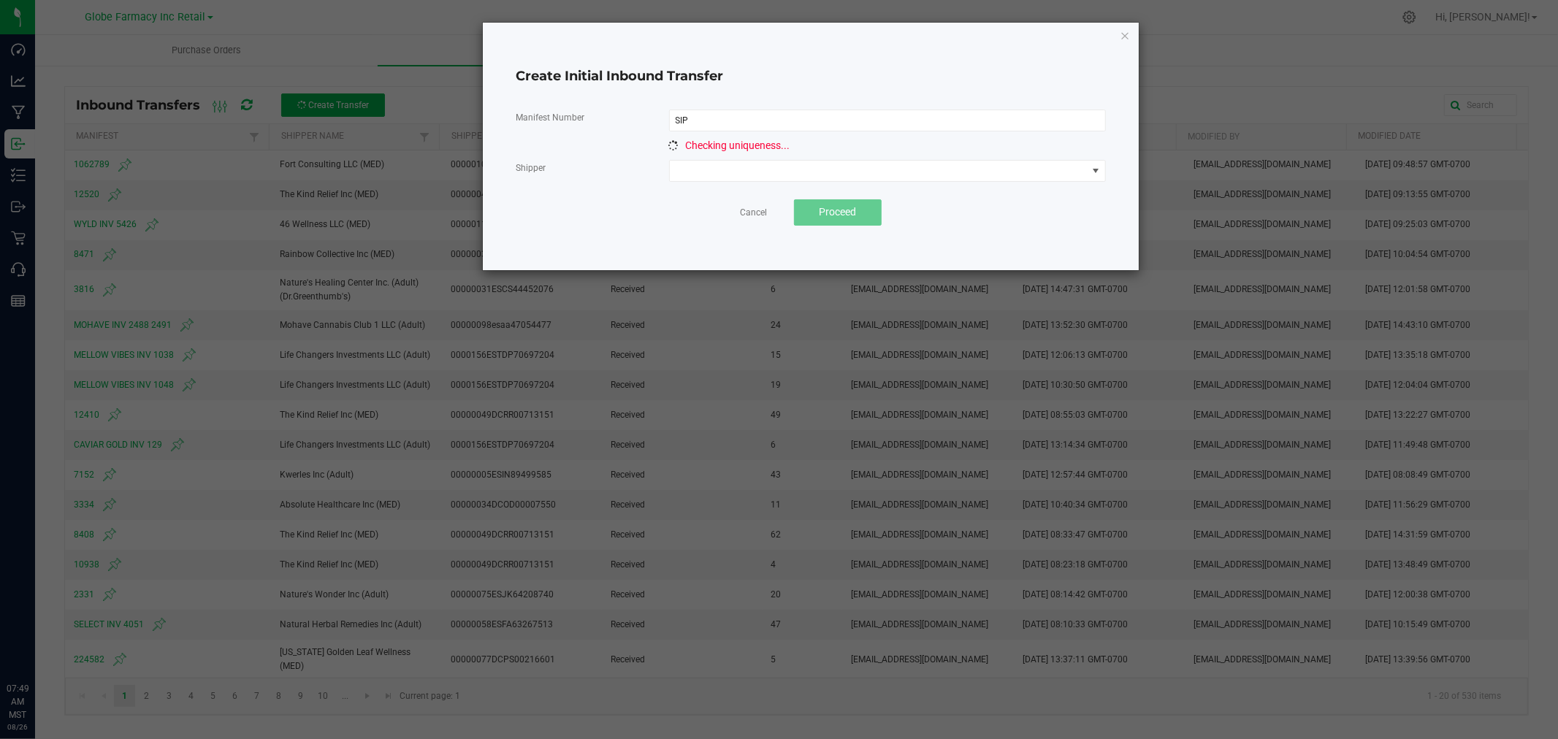
click at [730, 145] on span "Checking uniqueness..." at bounding box center [738, 145] width 104 height 12
click at [732, 128] on input "SIP" at bounding box center [887, 121] width 437 height 22
type input "18573"
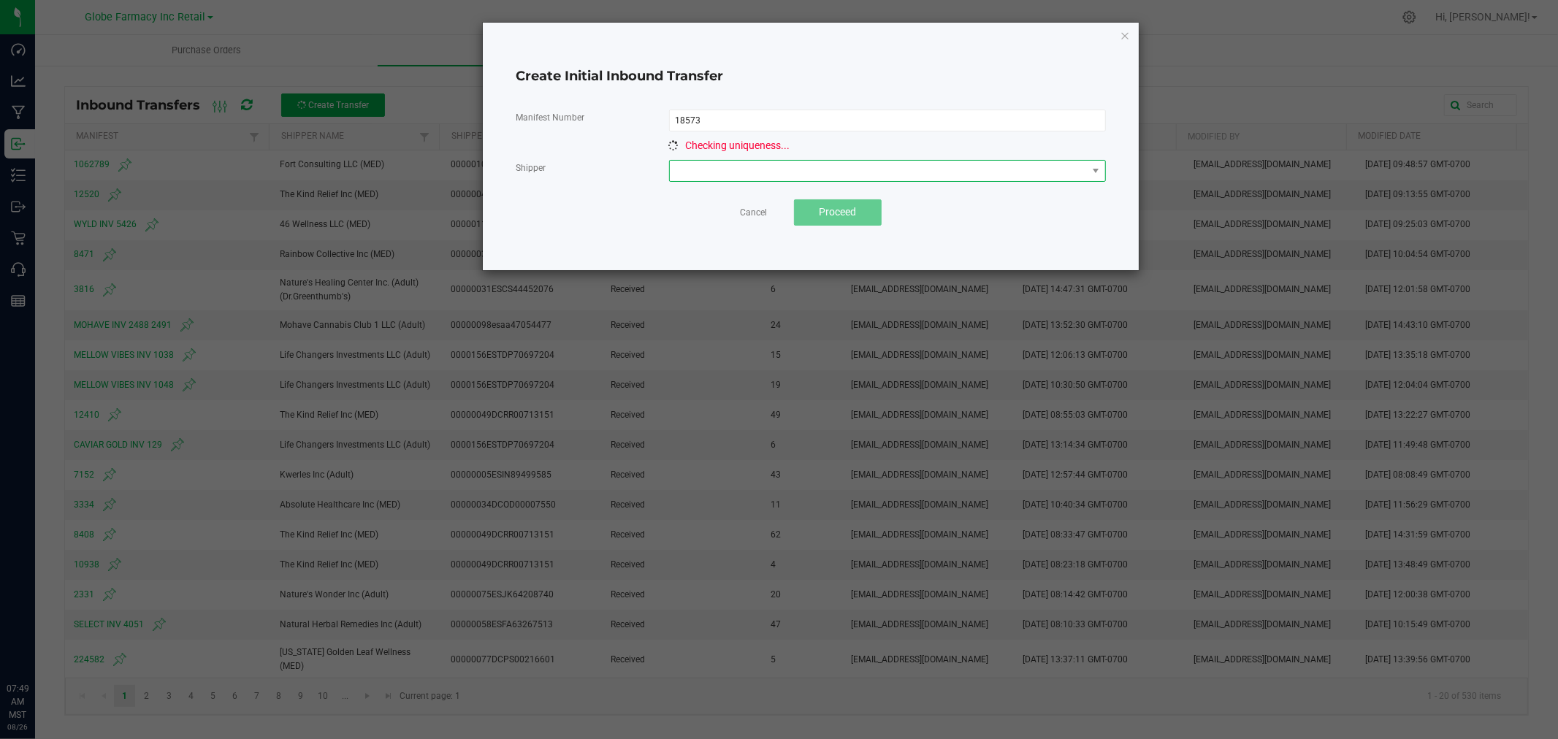
click at [721, 162] on span at bounding box center [879, 171] width 418 height 20
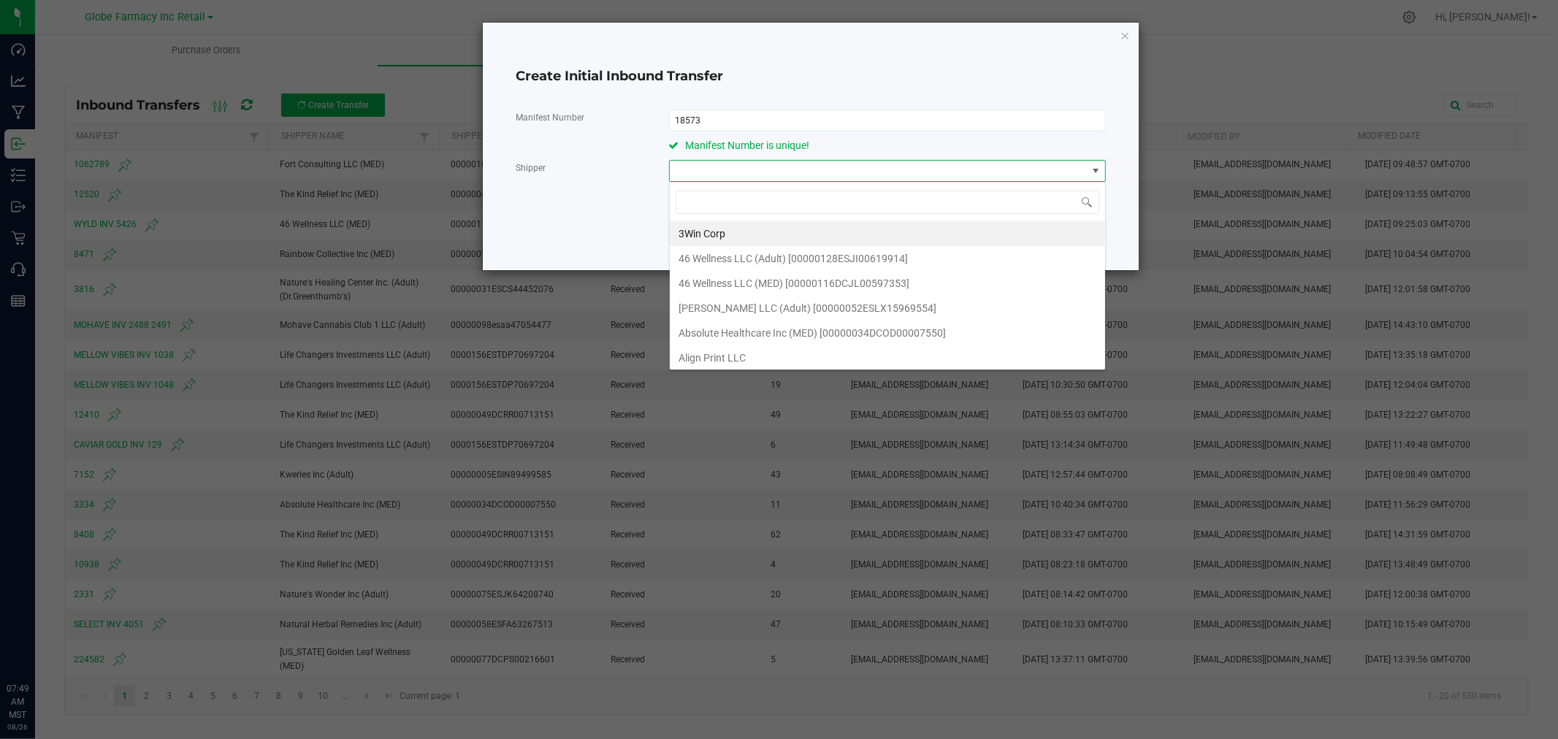
scroll to position [22, 436]
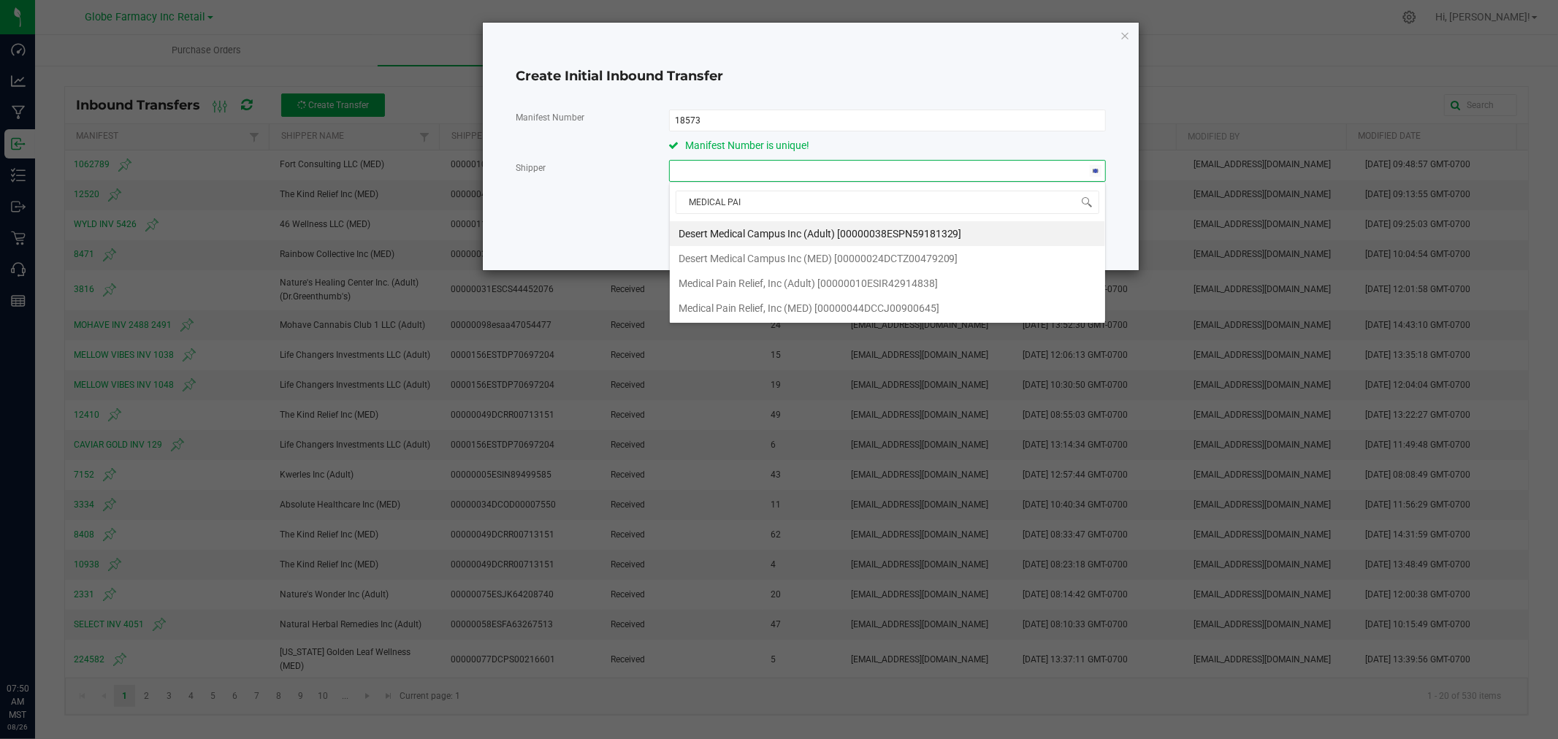
type input "MEDICAL PAIN"
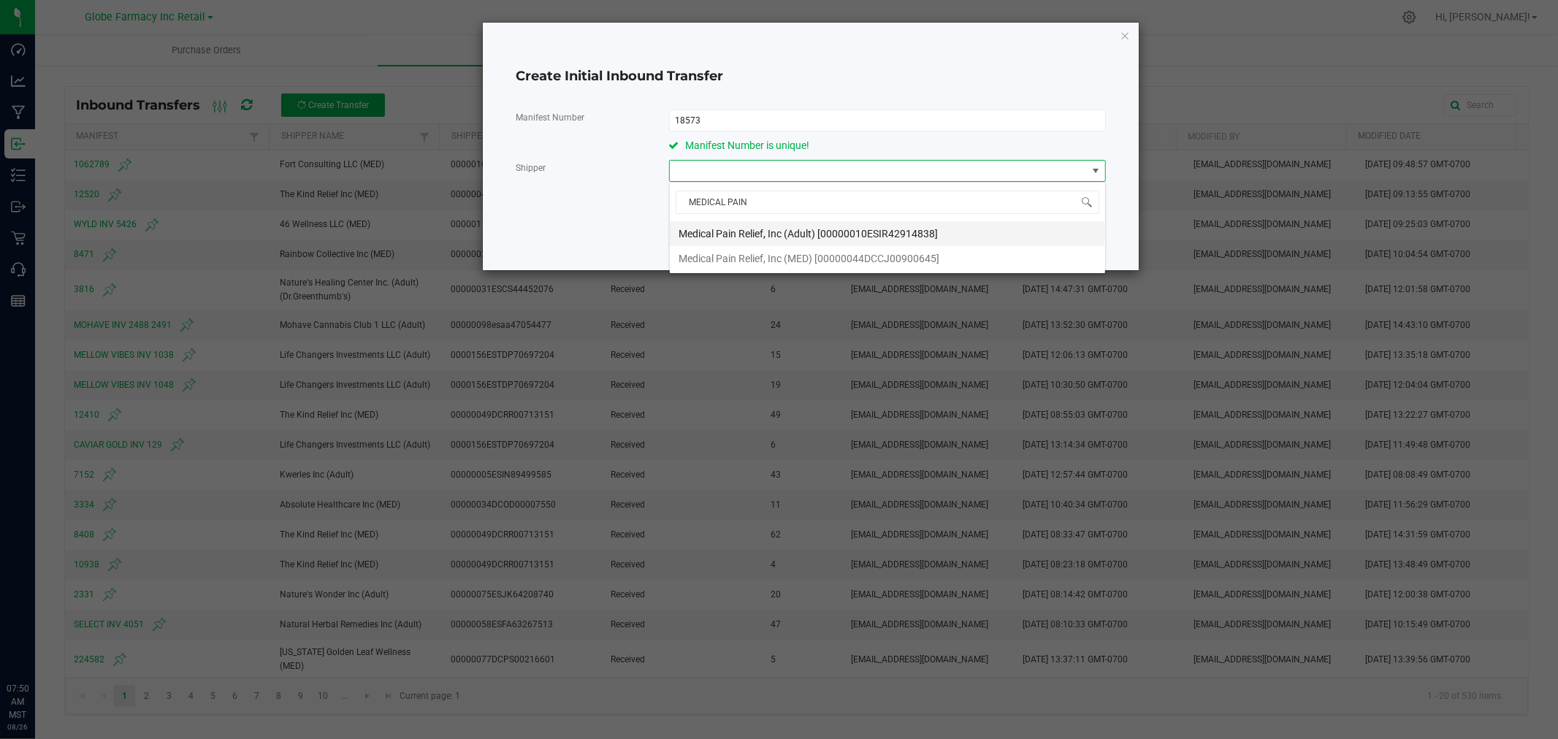
click at [827, 221] on li "Medical Pain Relief, Inc (Adult) [00000010ESIR42914838]" at bounding box center [887, 233] width 435 height 25
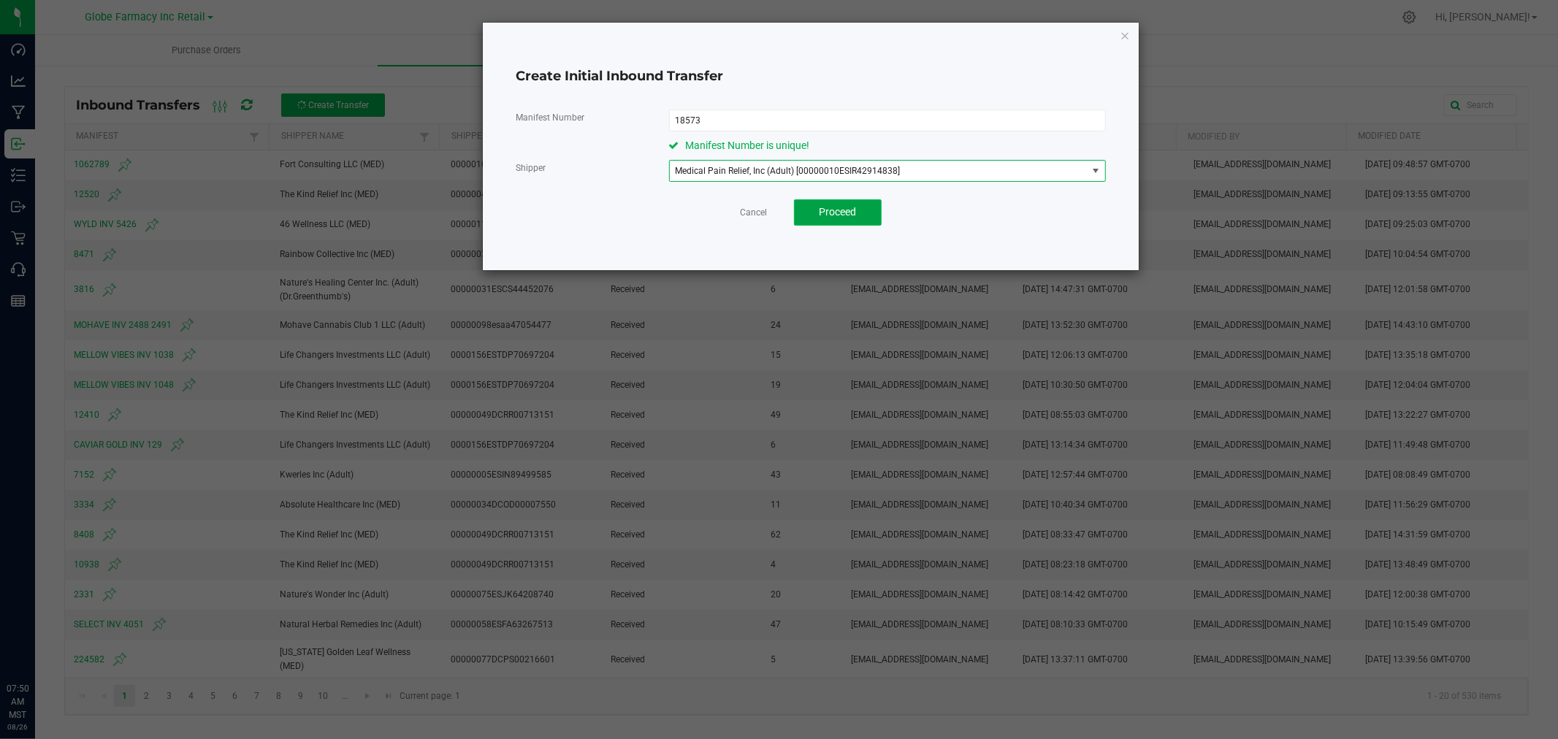
click at [852, 210] on span "Proceed" at bounding box center [837, 212] width 37 height 12
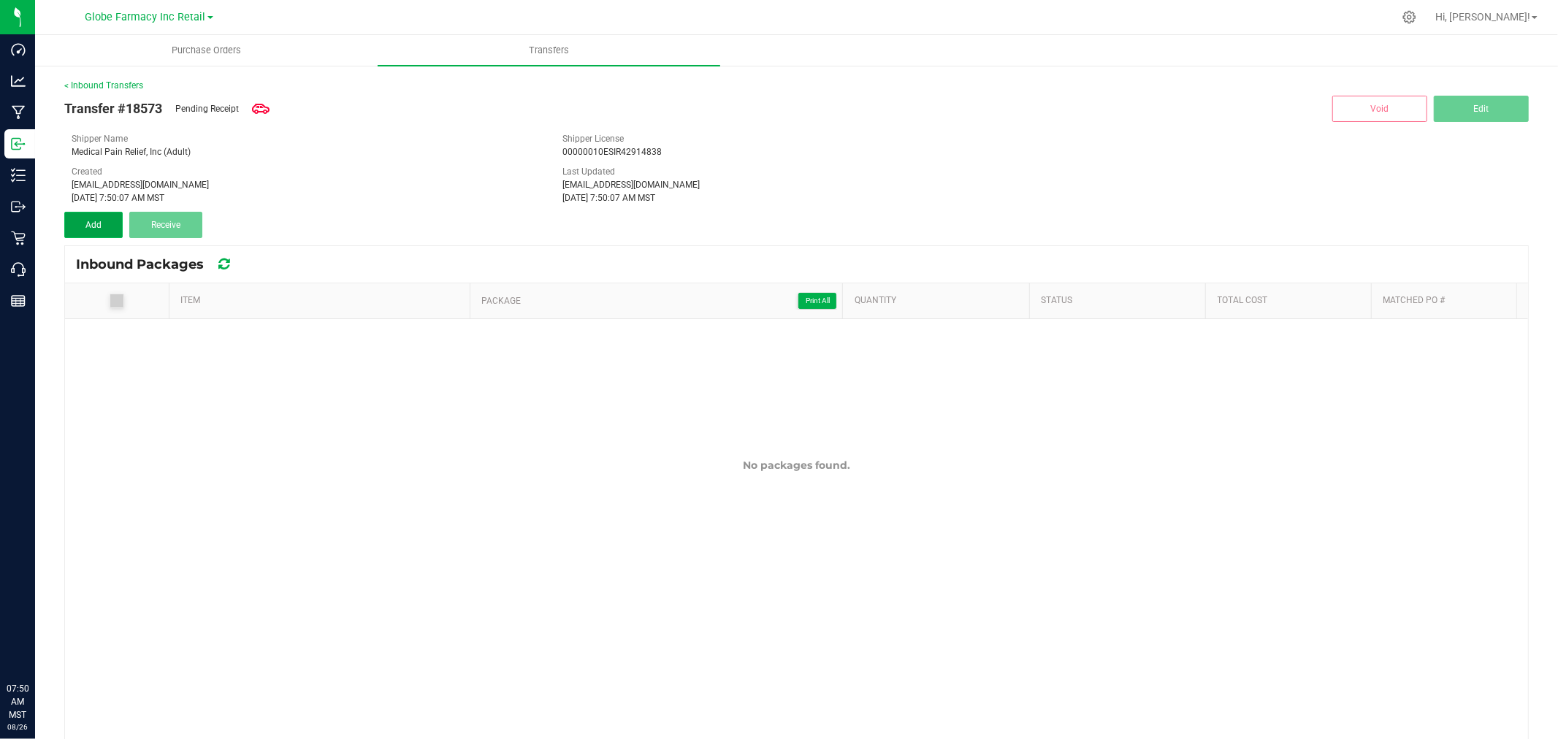
click at [110, 227] on button "Add" at bounding box center [93, 225] width 58 height 26
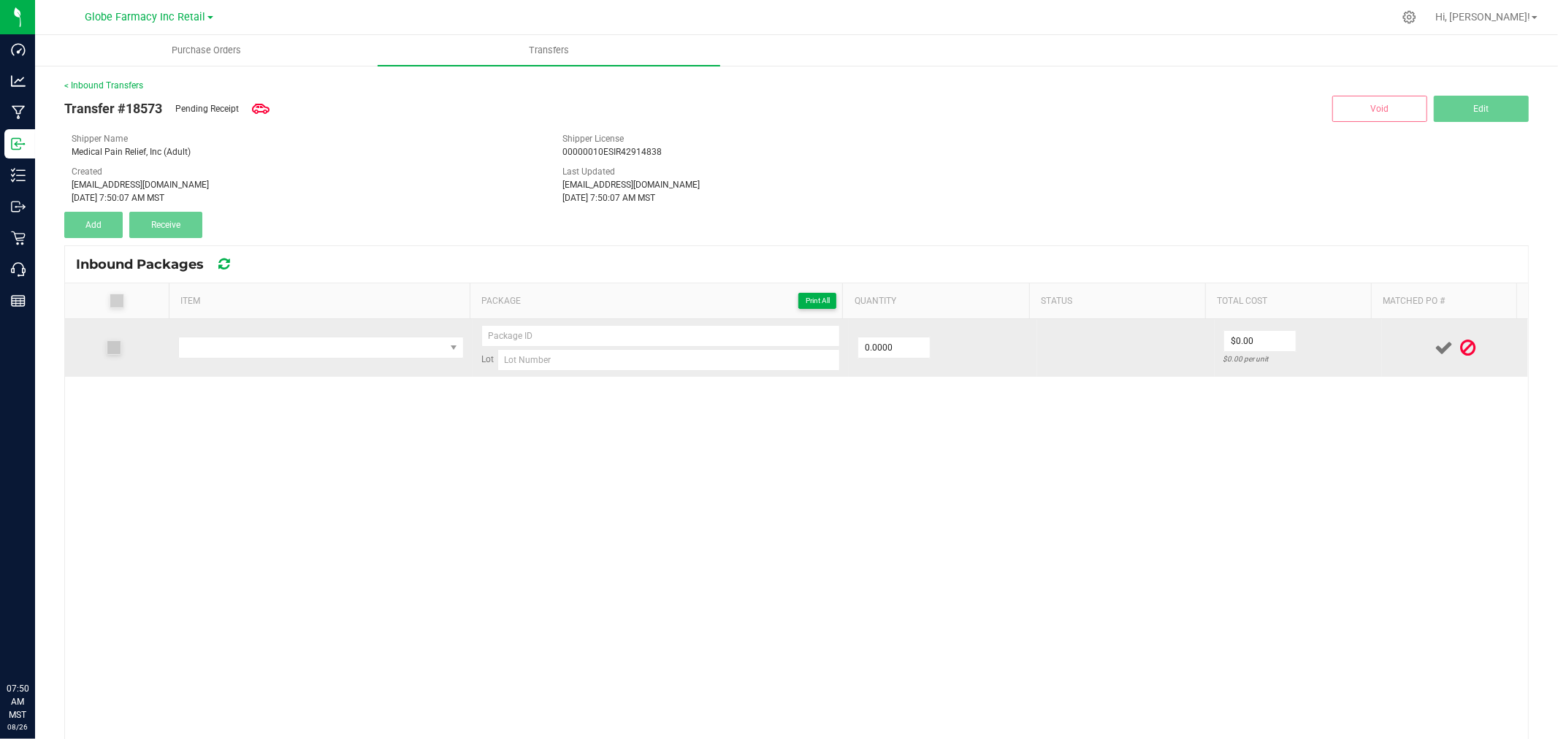
click at [355, 363] on td at bounding box center [320, 348] width 303 height 58
click at [375, 353] on span "NO DATA FOUND" at bounding box center [312, 347] width 266 height 20
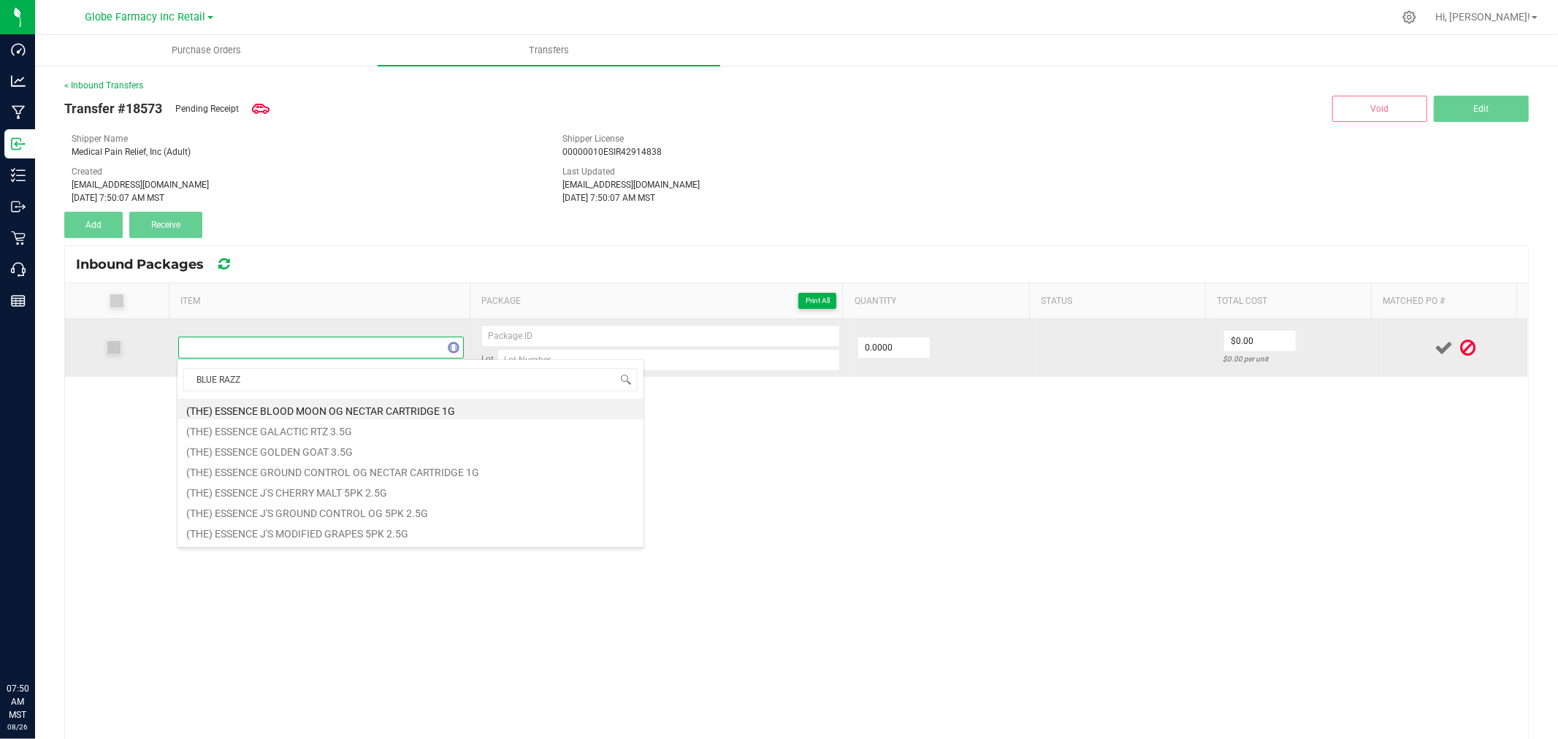
type input "BLUE RAZZ"
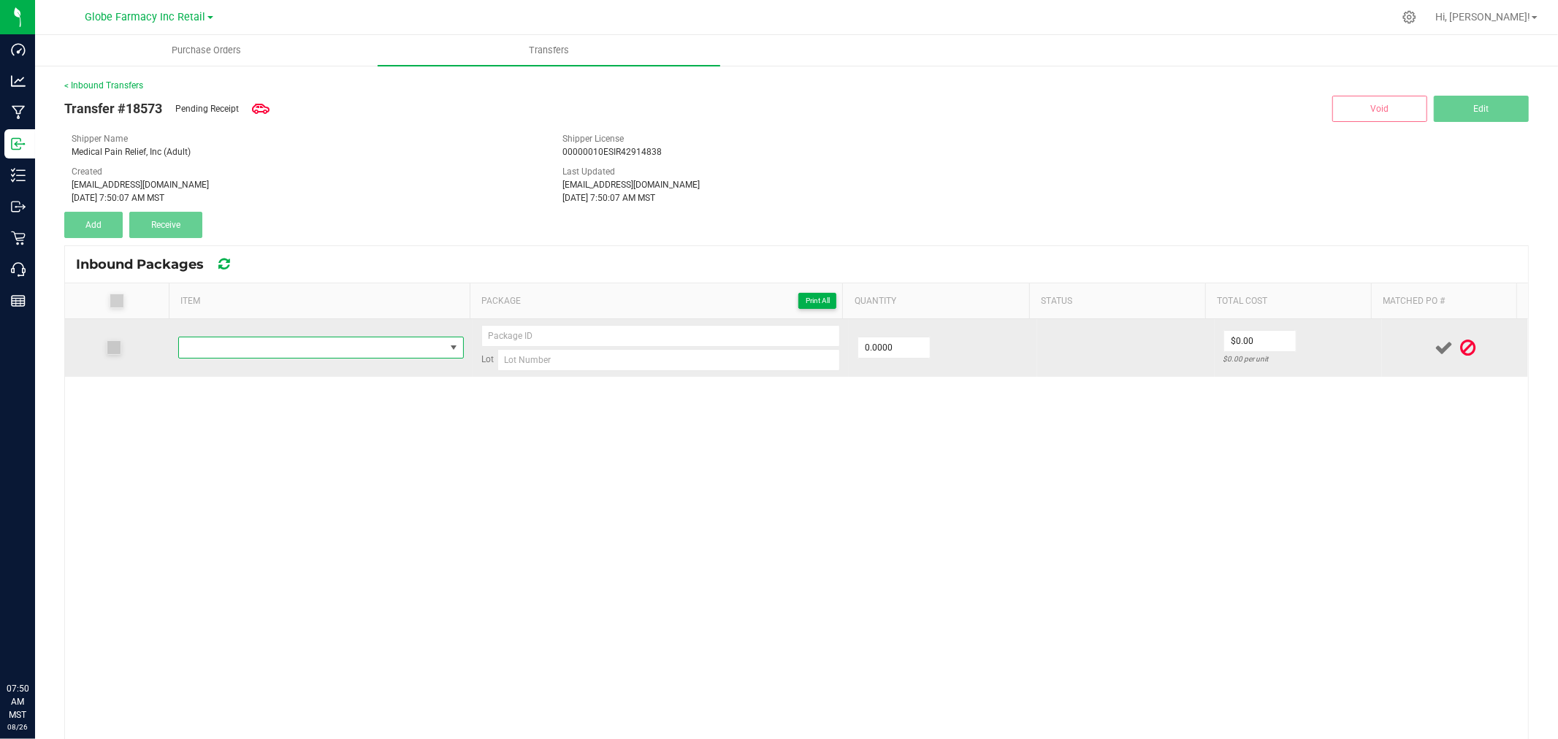
click at [318, 353] on span "NO DATA FOUND" at bounding box center [312, 347] width 266 height 20
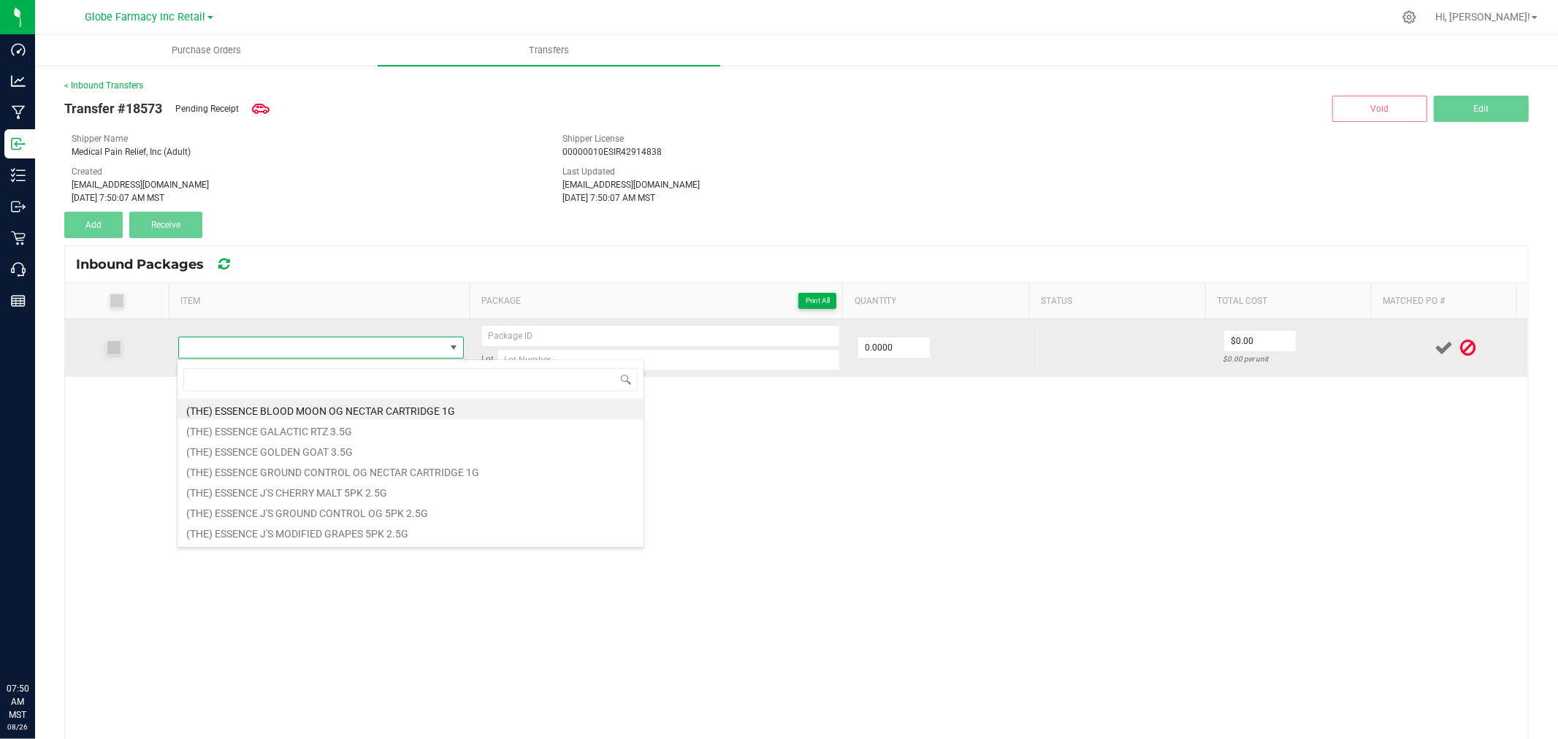
type input "SIP ELIXIRS BLUE RAZZ 100MG"
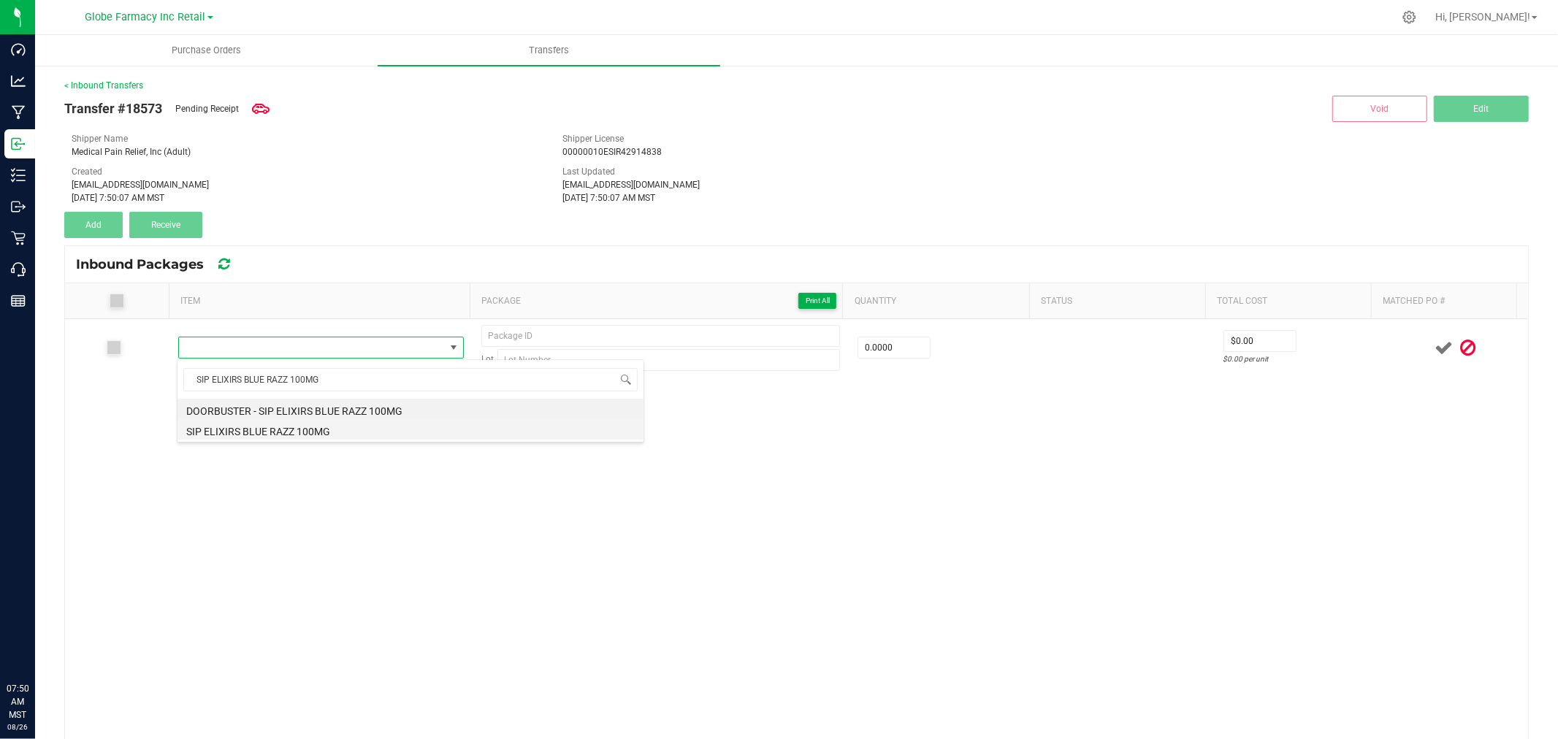
drag, startPoint x: 313, startPoint y: 407, endPoint x: 302, endPoint y: 426, distance: 22.2
click at [302, 399] on ul "DOORBUSTER - SIP ELIXIRS BLUE RAZZ 100MG SIP ELIXIRS BLUE RAZZ 100MG" at bounding box center [410, 399] width 466 height 0
click at [302, 426] on li "SIP ELIXIRS BLUE RAZZ 100MG" at bounding box center [410, 429] width 466 height 20
type input "0 ea"
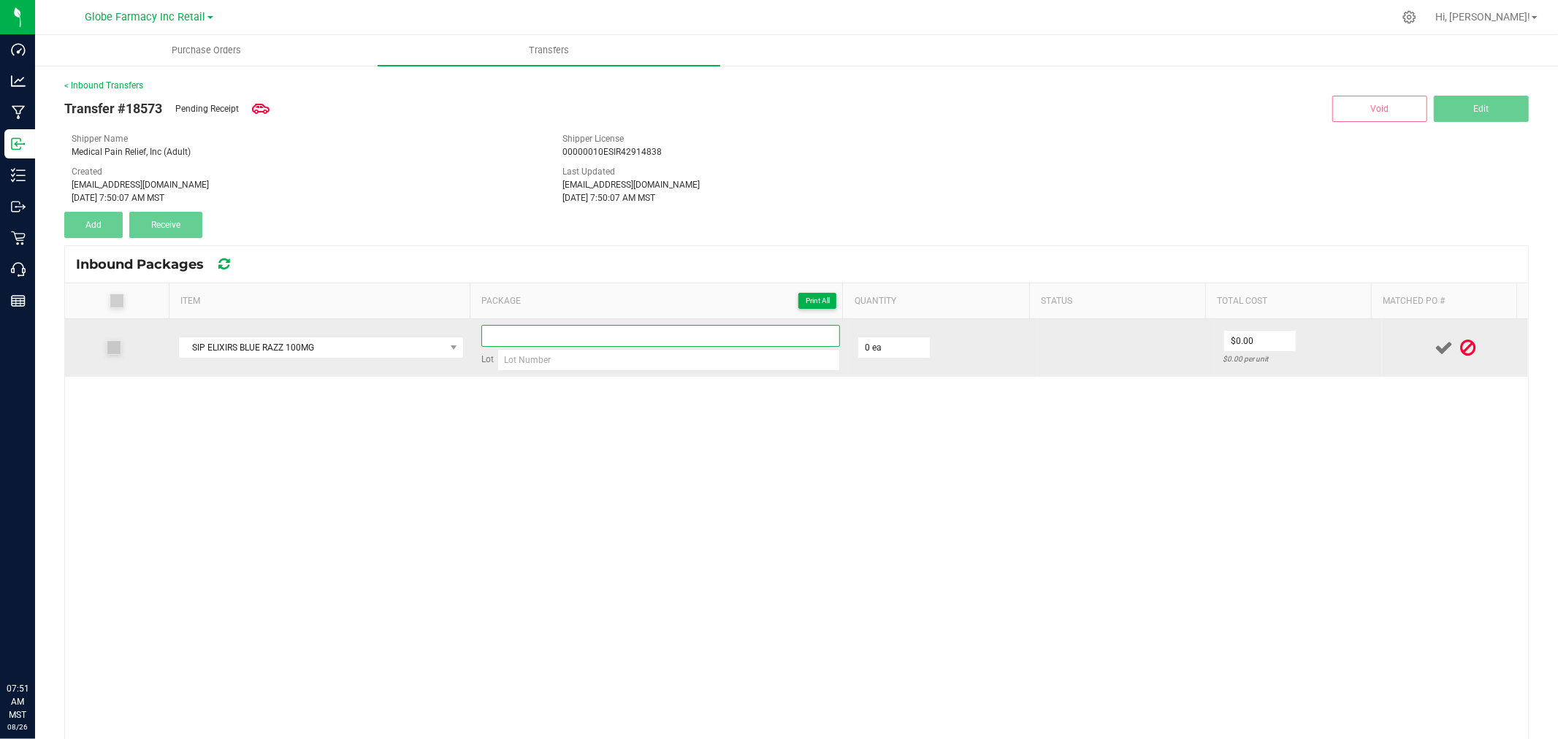
click at [675, 339] on input at bounding box center [660, 336] width 359 height 22
paste input "25-0702-22"
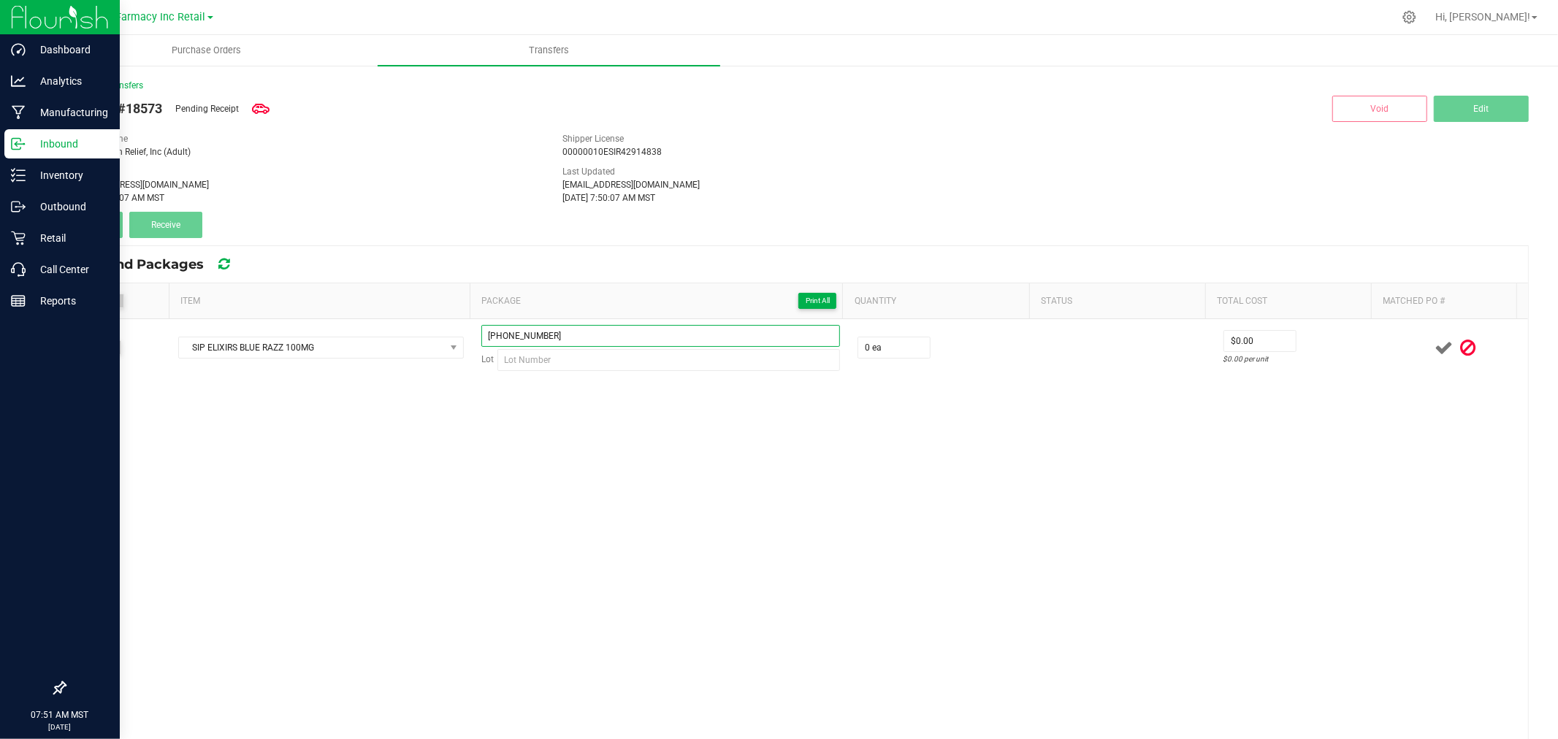
type input "25-0702-22"
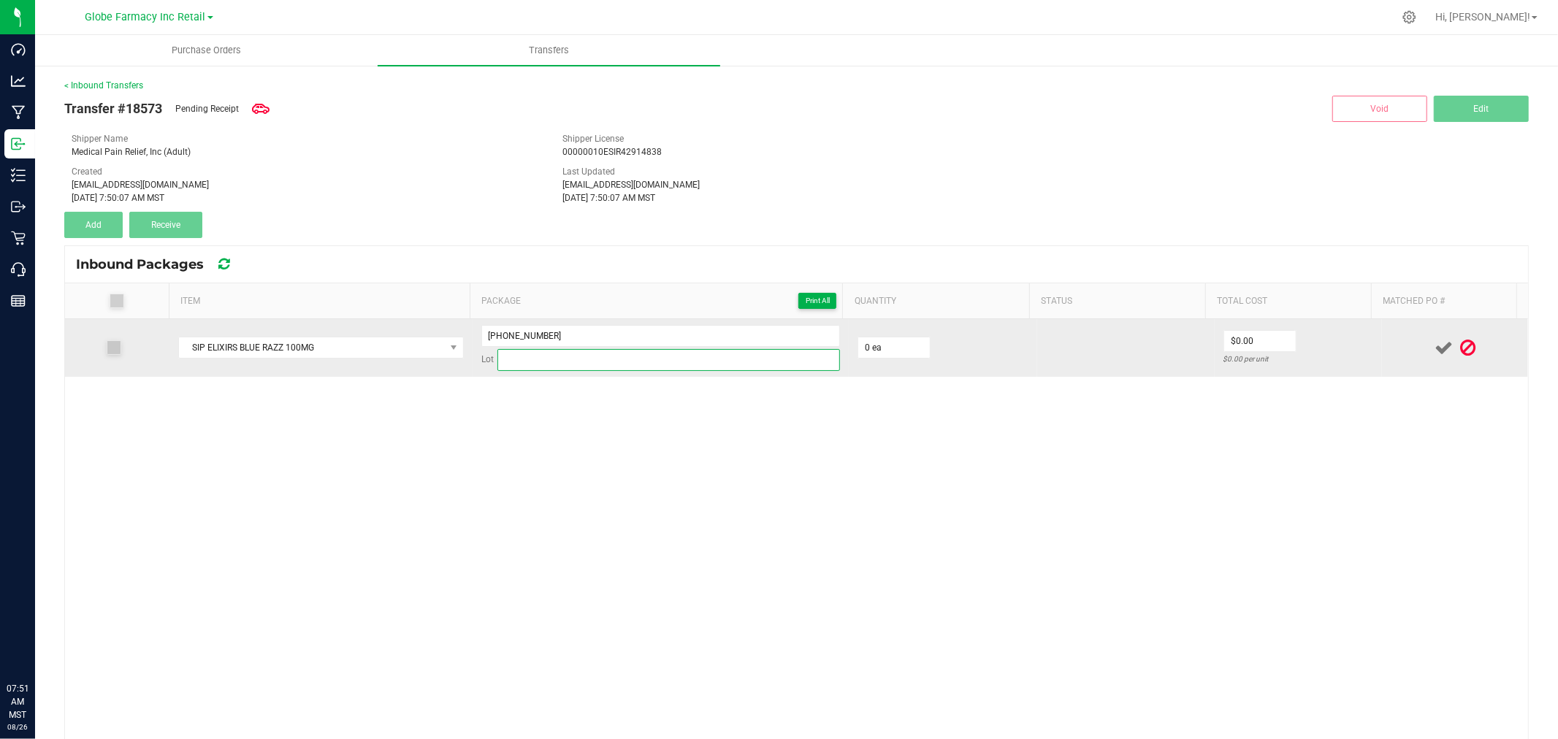
click at [753, 360] on input at bounding box center [668, 360] width 342 height 22
paste input "25-0702-22"
type input "25-0702-22"
click at [746, 333] on input "25-0702-22" at bounding box center [660, 336] width 359 height 22
type input "25070222 - 1"
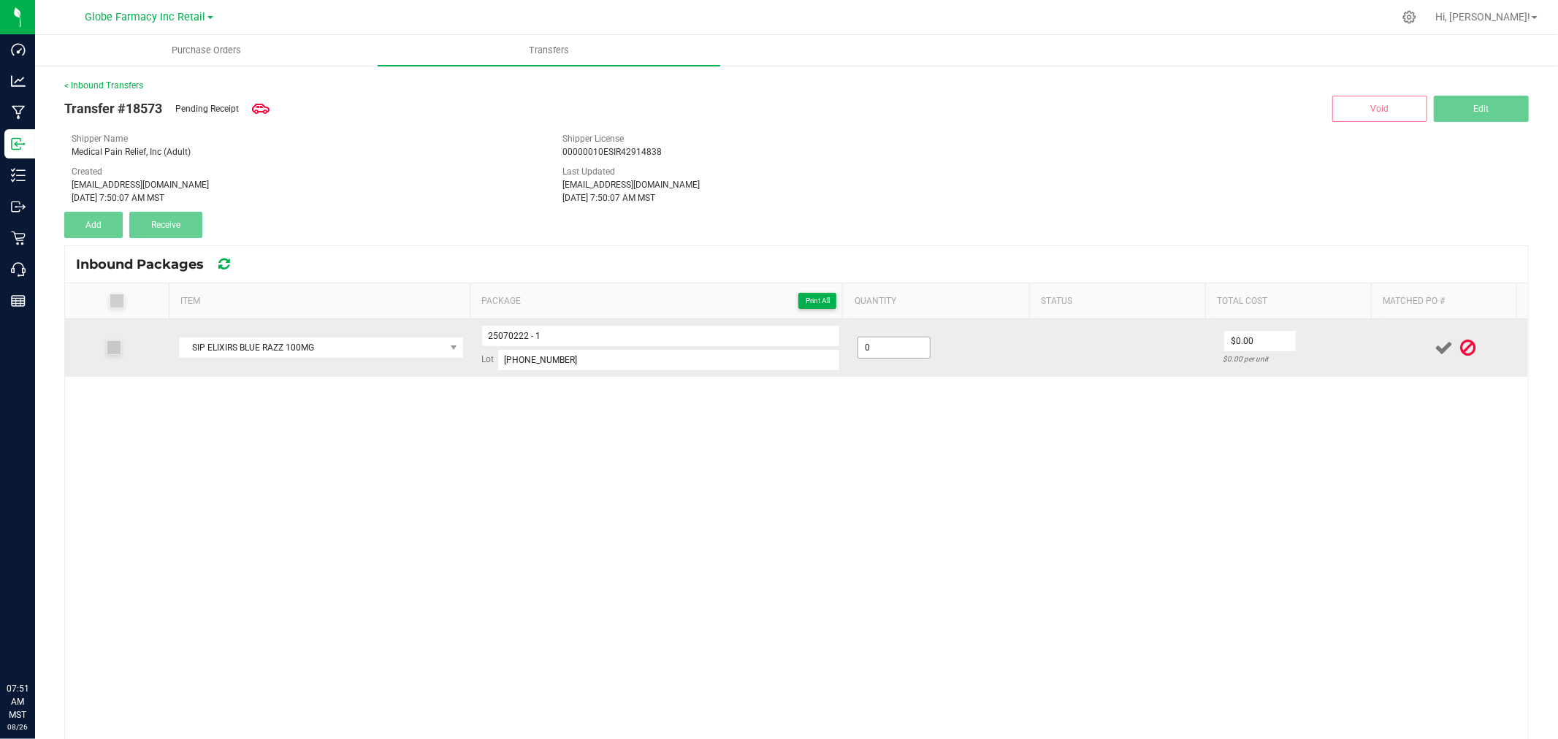
click at [905, 348] on input "0" at bounding box center [894, 347] width 72 height 20
type input "32 ea"
type input "$4.50"
click at [1390, 351] on div at bounding box center [1454, 348] width 129 height 18
click at [1434, 351] on icon at bounding box center [1443, 348] width 18 height 18
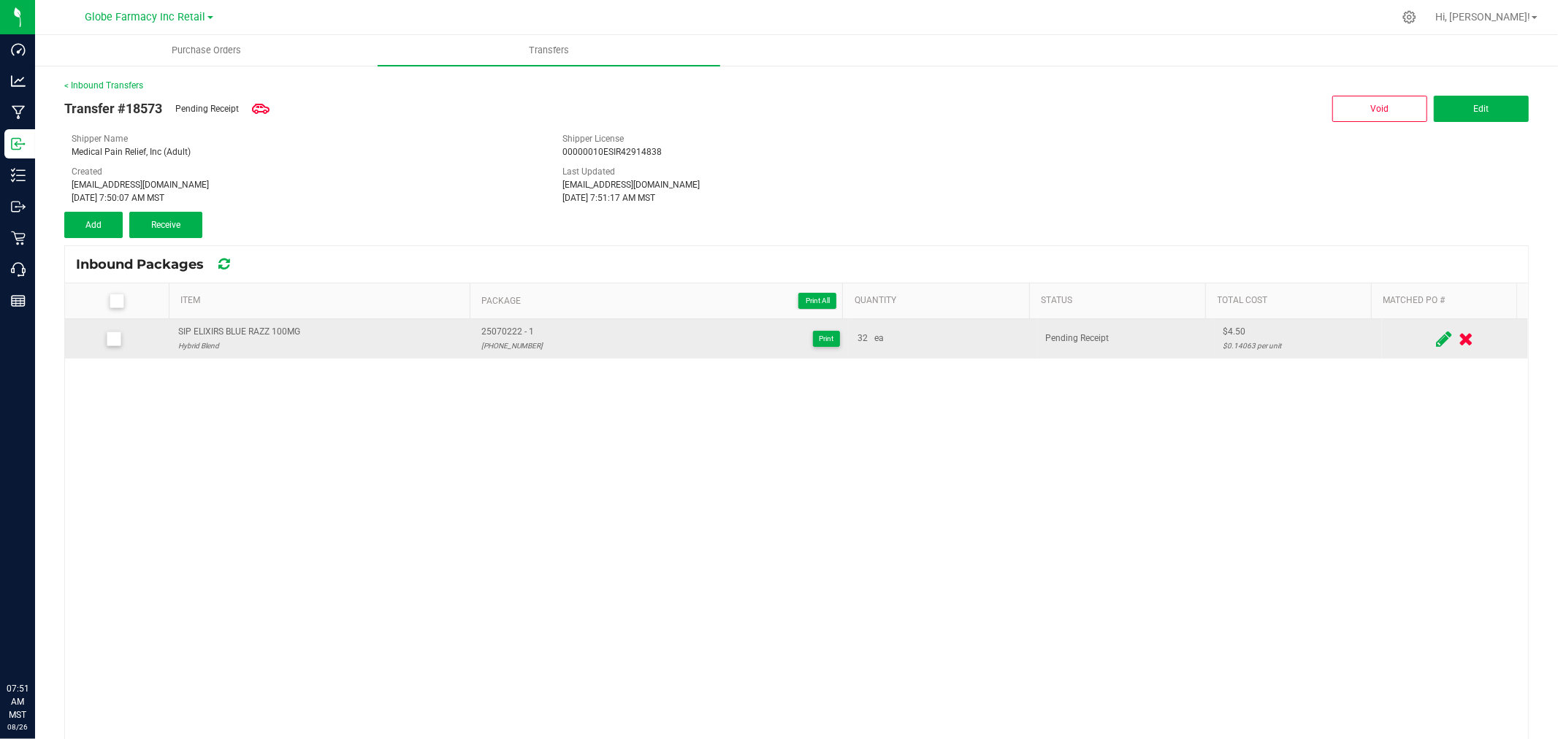
click at [91, 203] on div "Transfer #18573 Pending Receipt Void Edit Shipper Name Medical Pain Relief, Inc…" at bounding box center [796, 165] width 1464 height 146
click at [90, 216] on button "Add" at bounding box center [93, 225] width 58 height 26
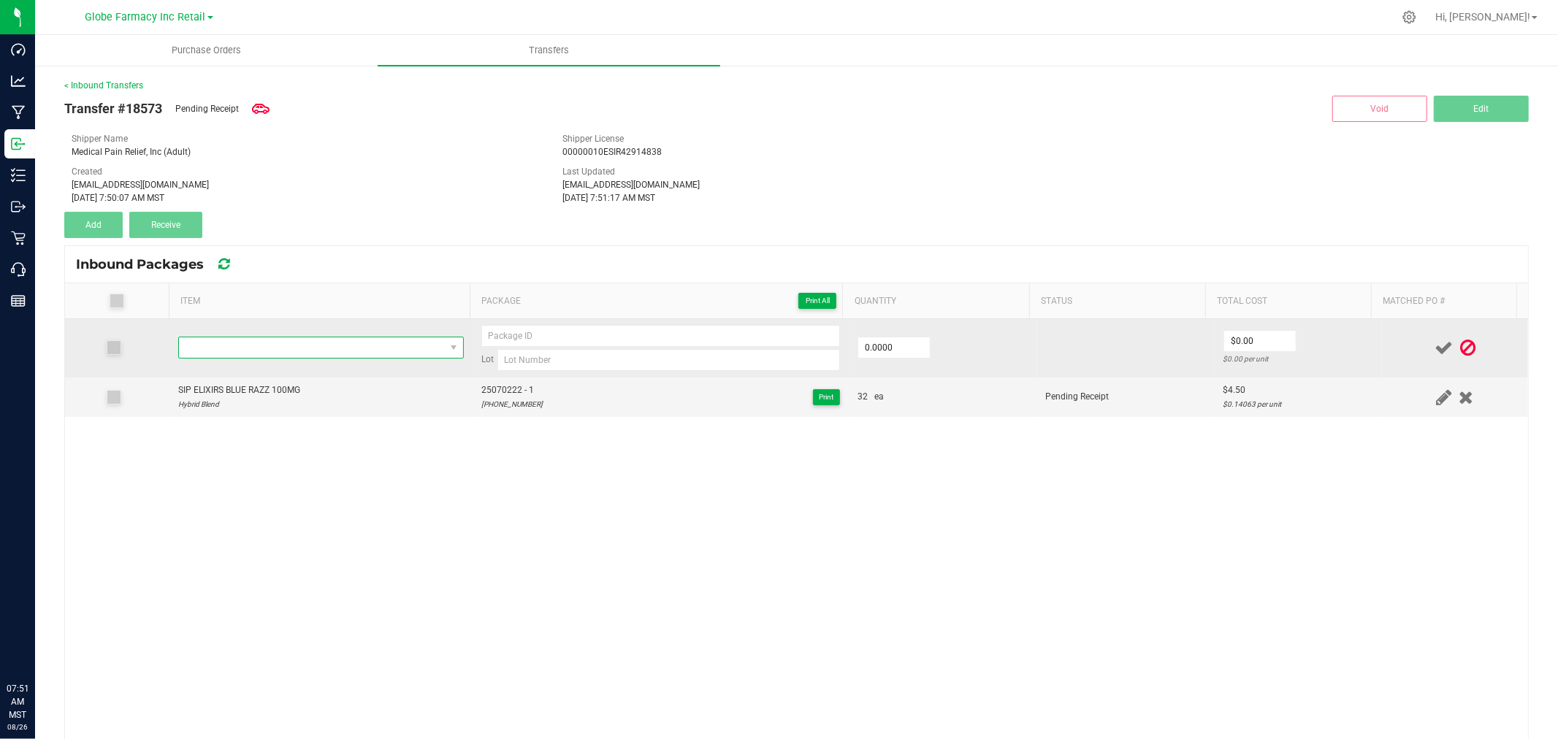
click at [320, 354] on span "NO DATA FOUND" at bounding box center [312, 347] width 266 height 20
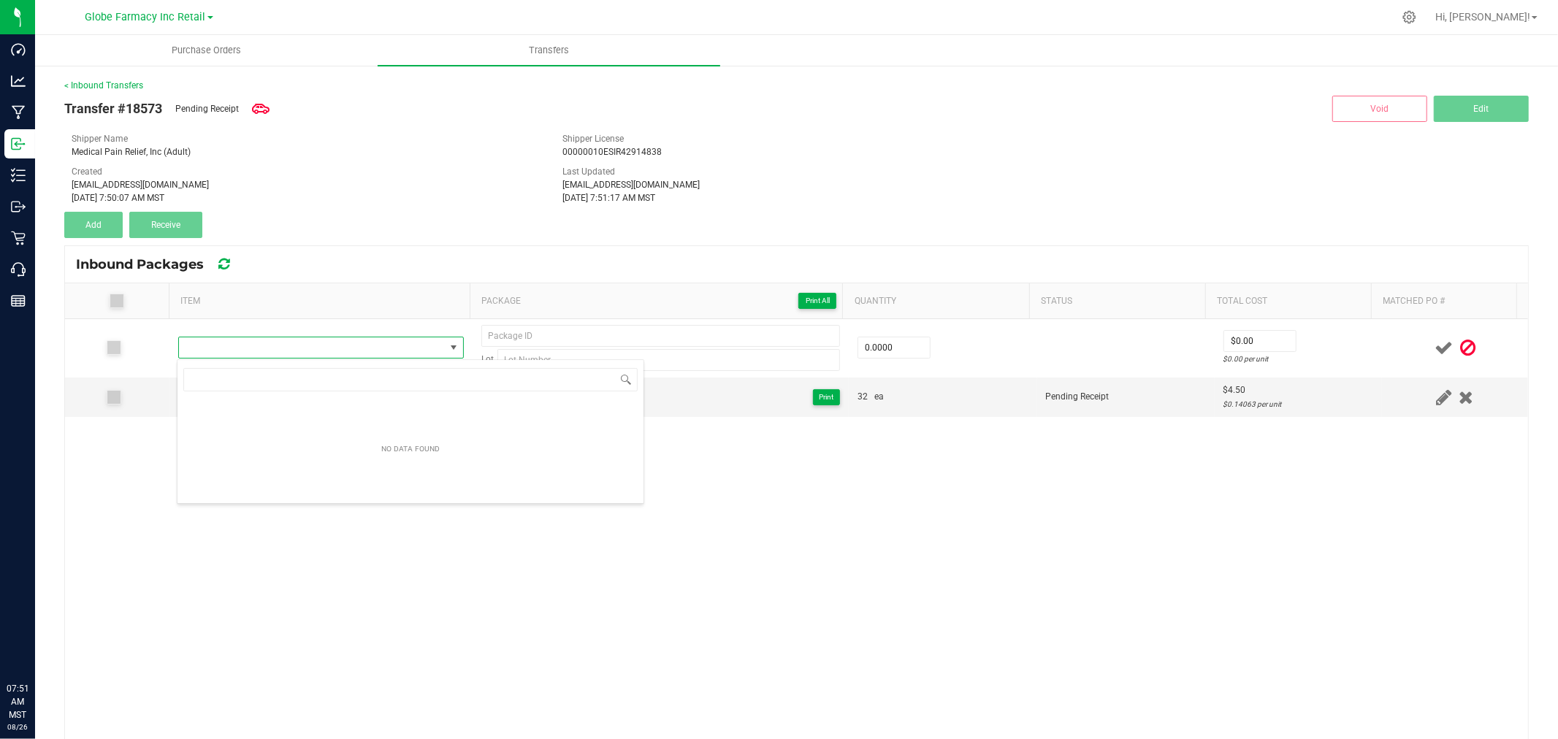
click at [285, 578] on div "Lot 0.0000 $0.00 $0.00 per unit SIP ELIXIRS BLUE RAZZ 100MG Hybrid Blend 250702…" at bounding box center [796, 604] width 1463 height 570
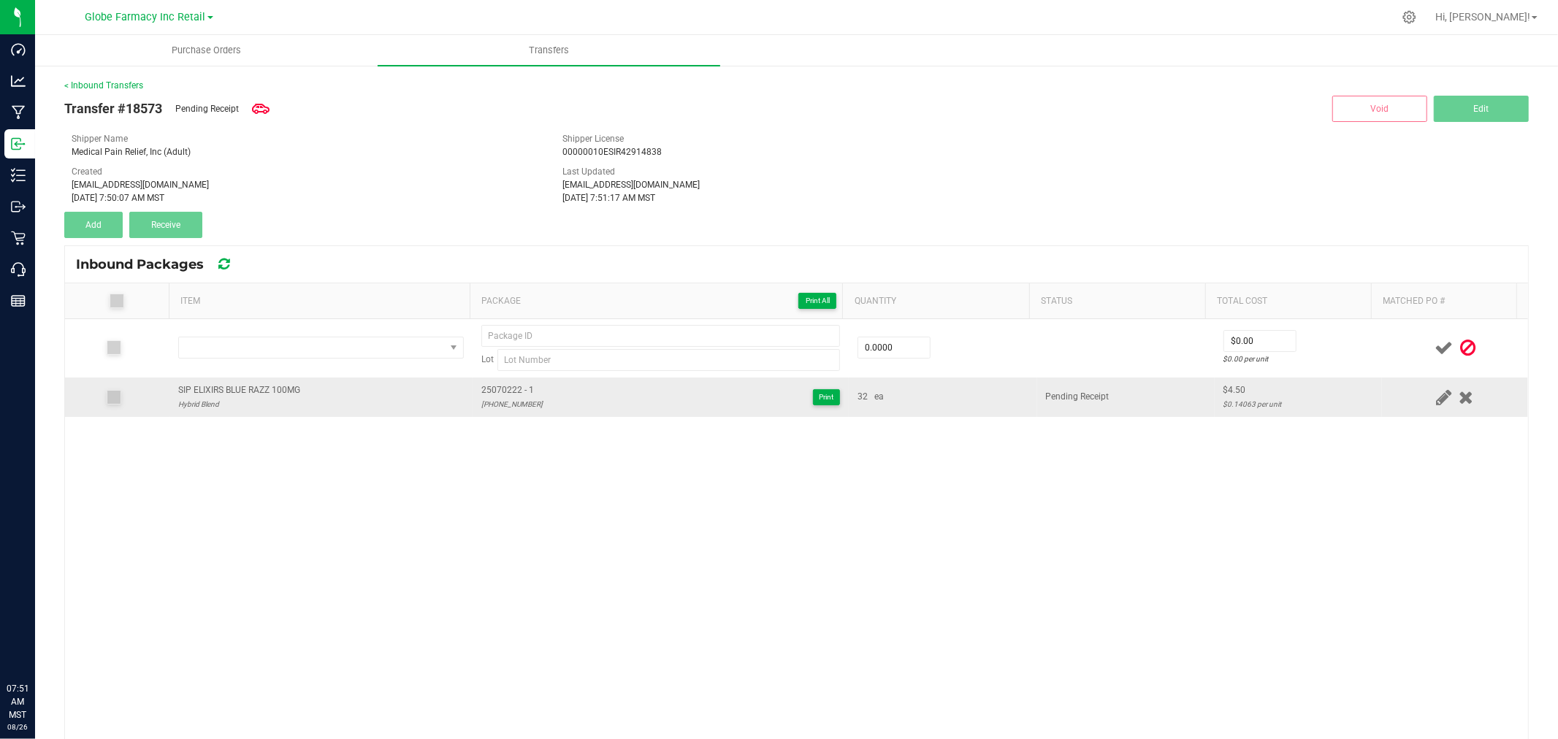
click at [253, 386] on div "SIP ELIXIRS BLUE RAZZ 100MG" at bounding box center [239, 390] width 122 height 14
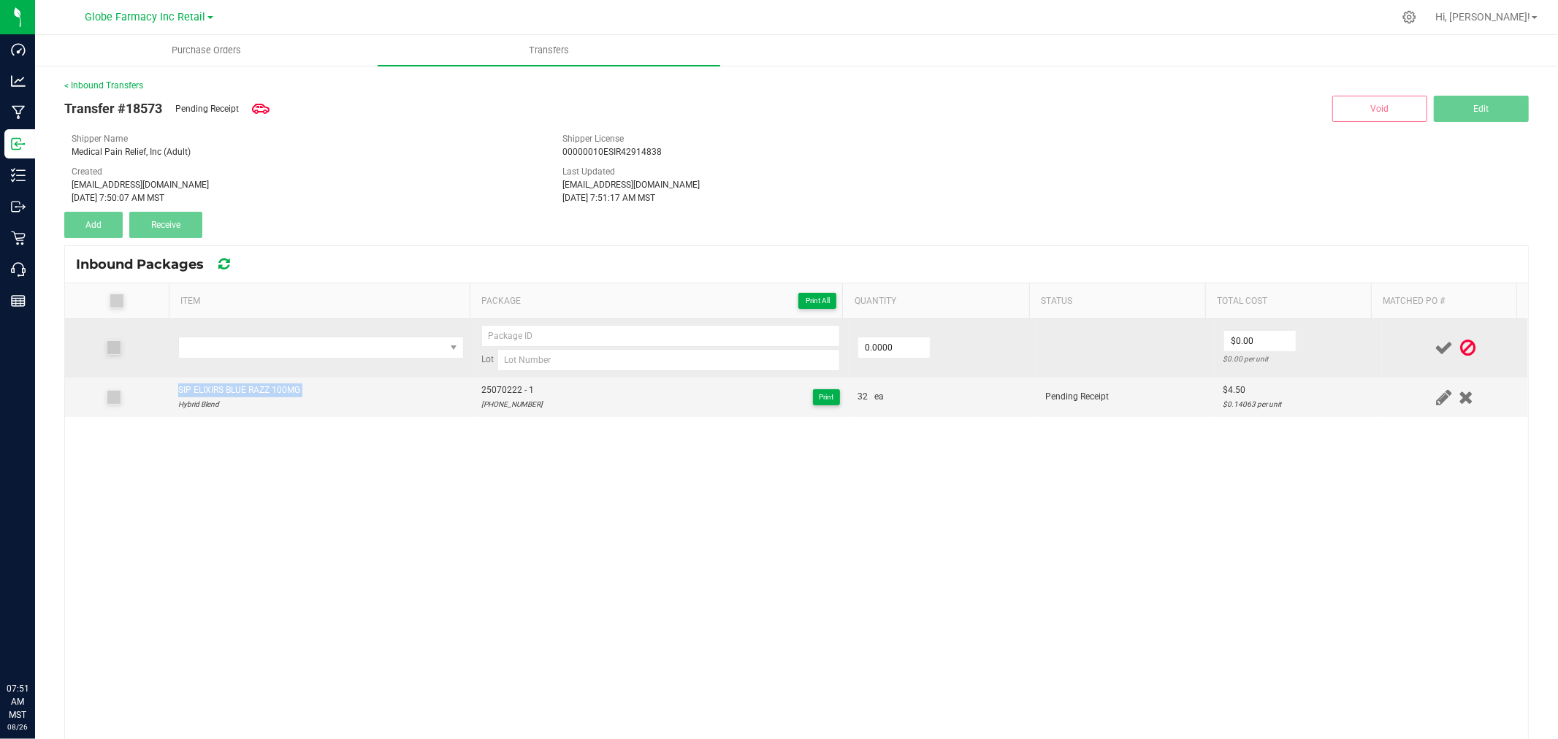
copy div "SIP ELIXIRS BLUE RAZZ 100MG"
click at [273, 351] on span at bounding box center [312, 347] width 266 height 20
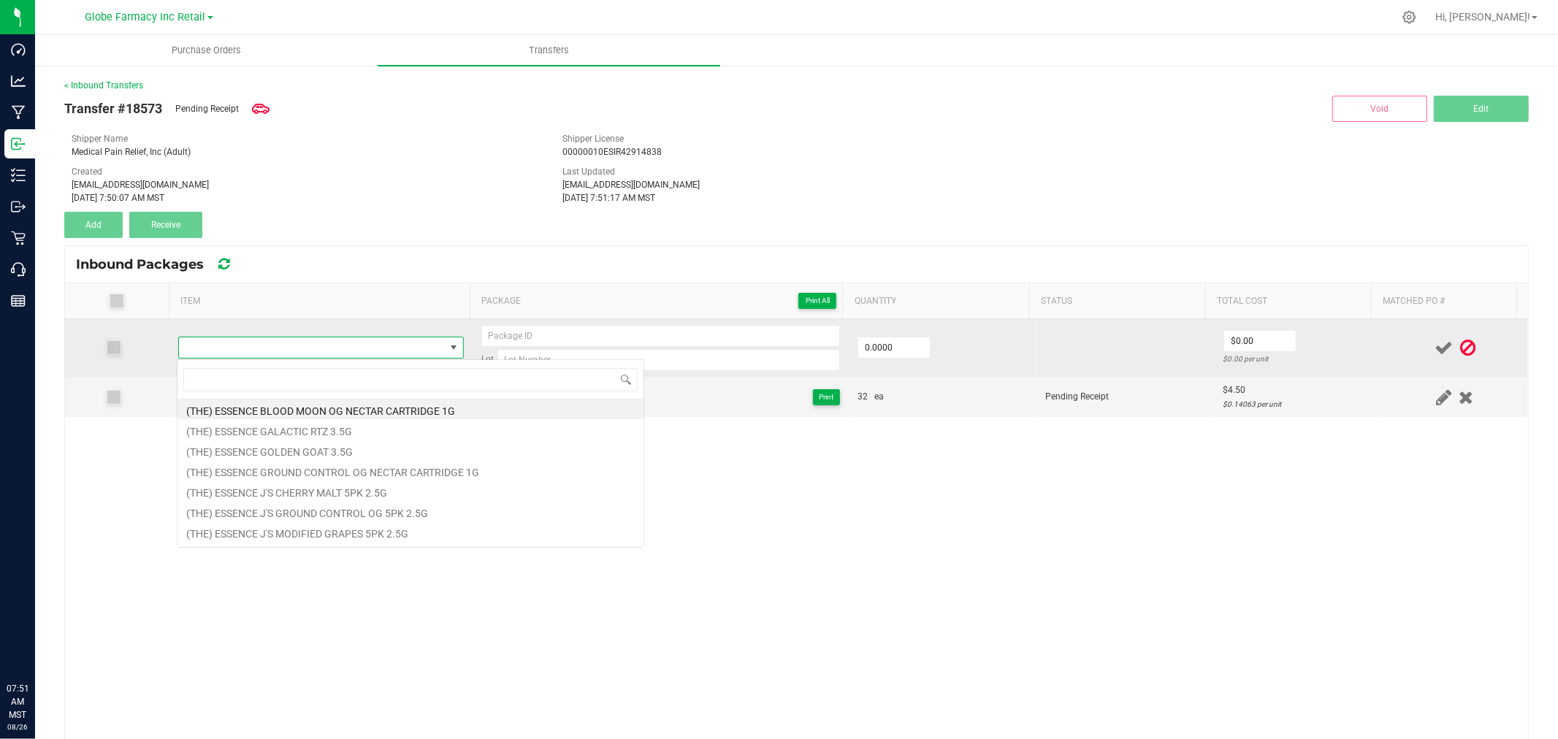
type input "SIP ELIXIRS BLUE RAZZ 100MG"
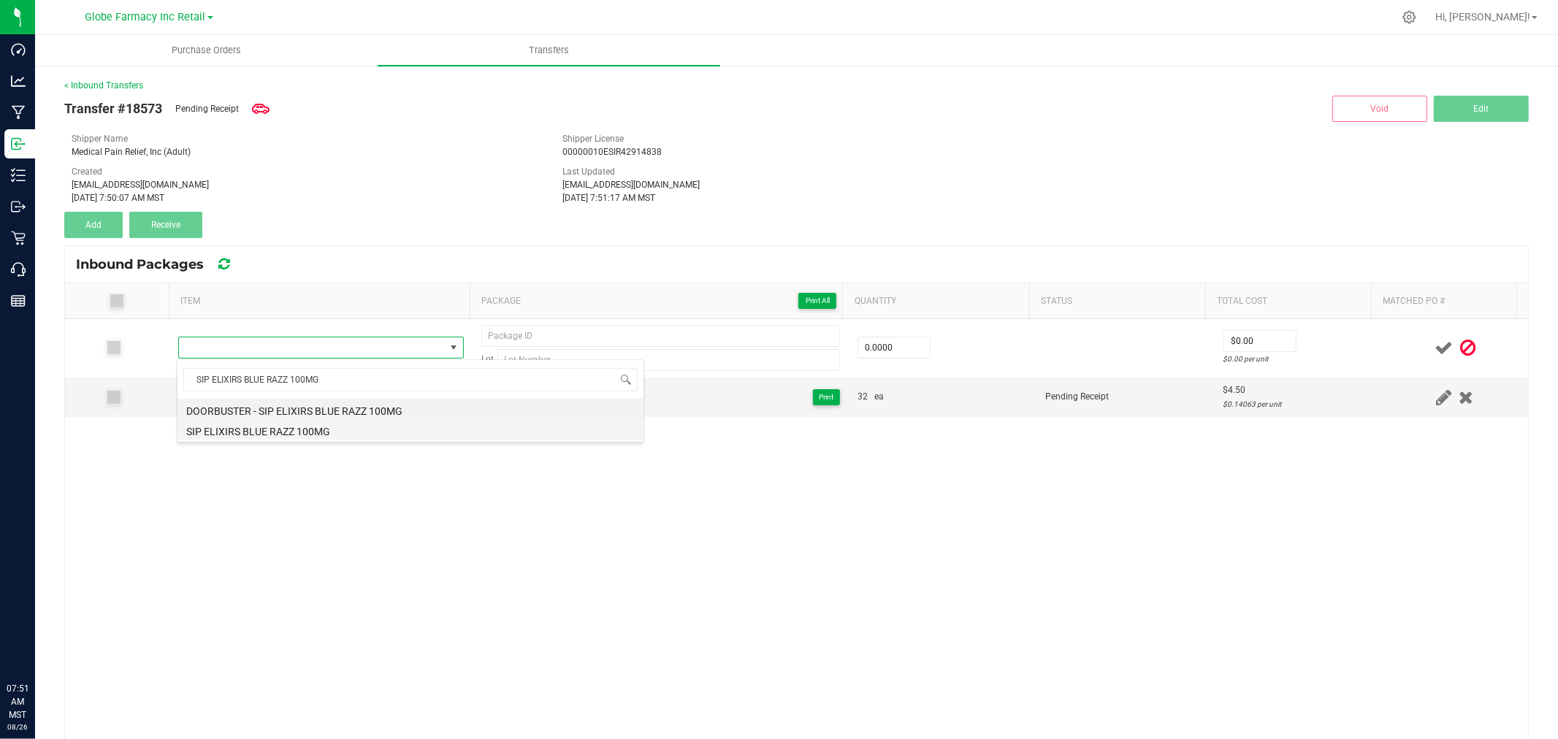
click at [310, 431] on li "SIP ELIXIRS BLUE RAZZ 100MG" at bounding box center [410, 429] width 466 height 20
type input "0 ea"
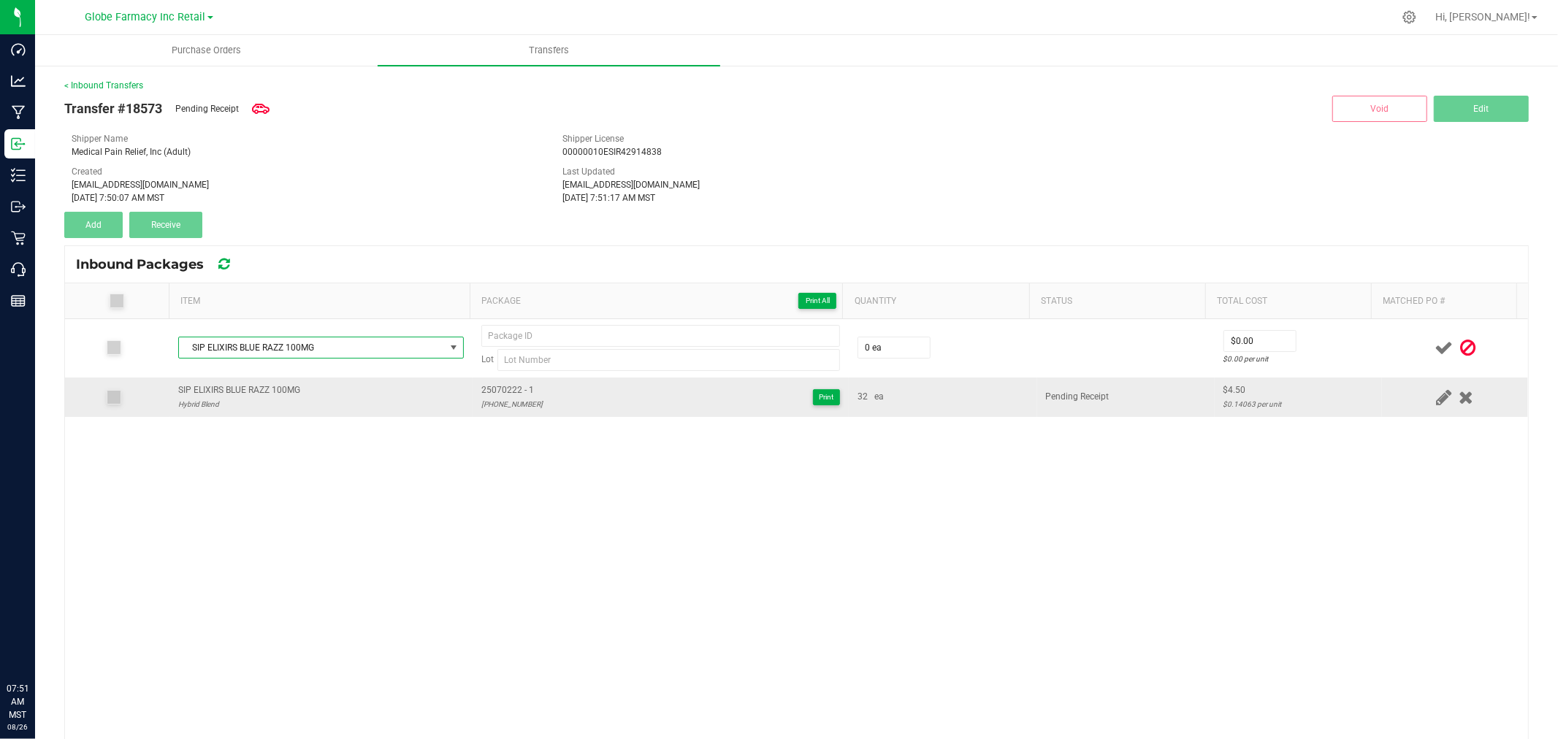
click at [487, 389] on span "25070222 - 1" at bounding box center [511, 390] width 61 height 14
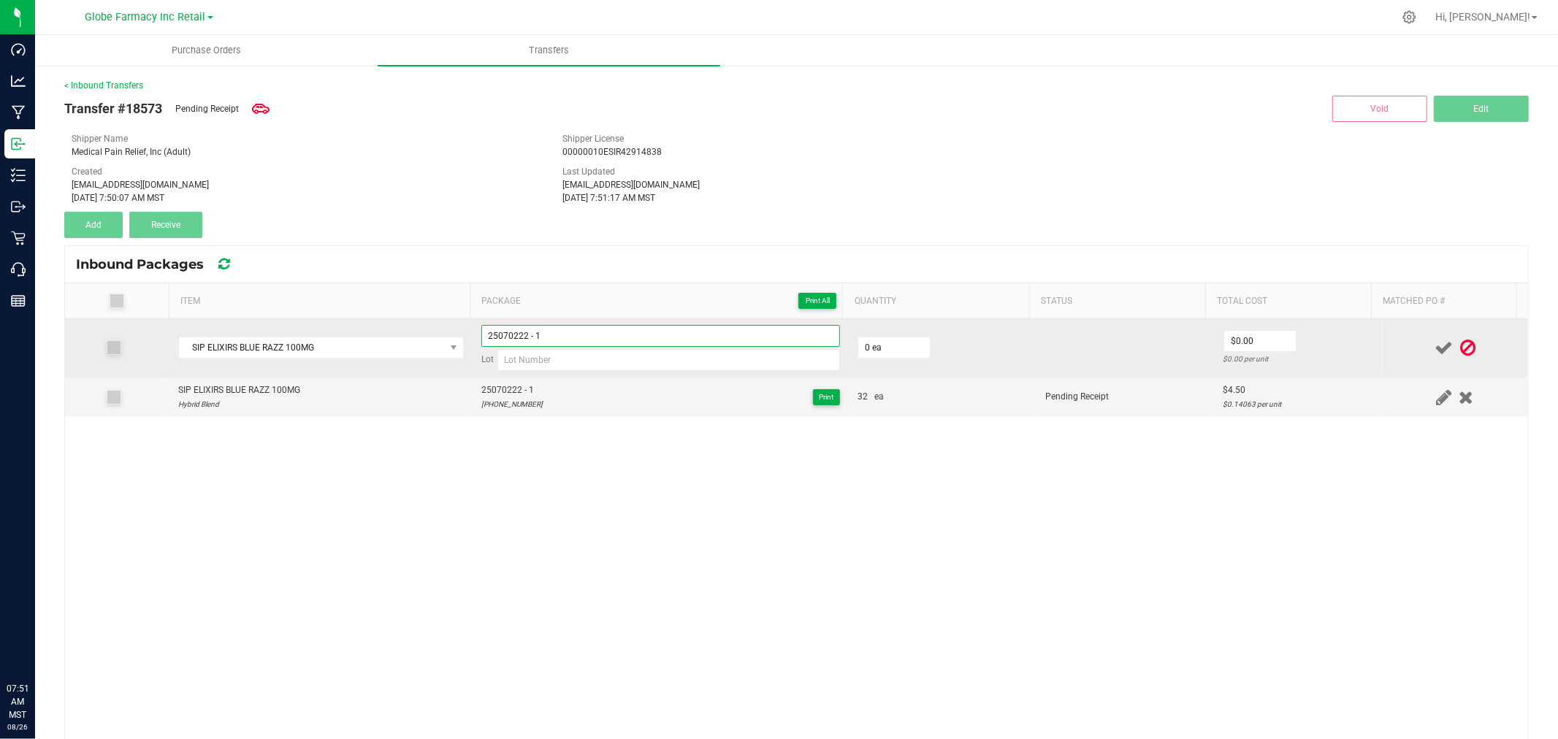
click at [578, 336] on input "25070222 - 1" at bounding box center [660, 336] width 359 height 22
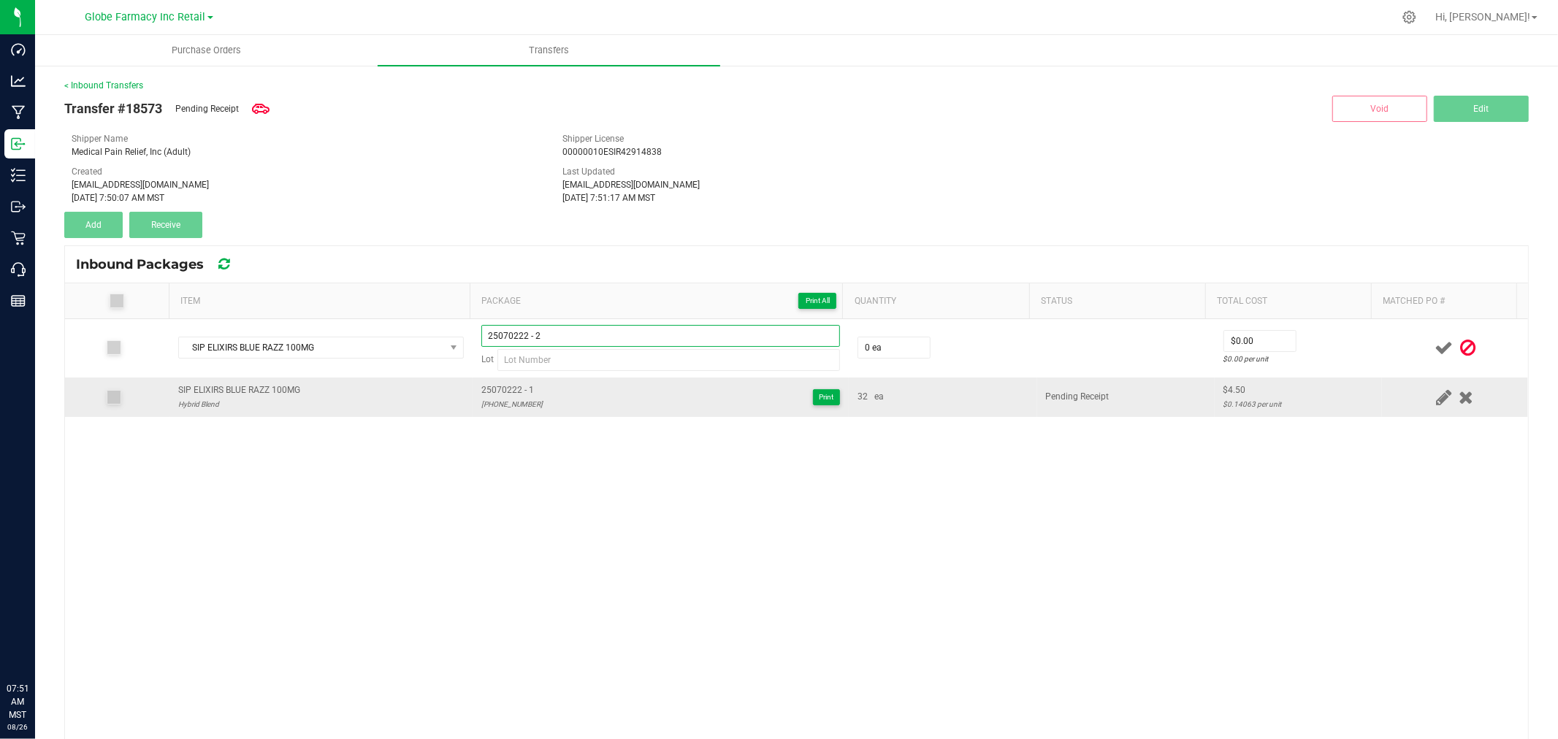
type input "25070222 - 2"
click at [481, 409] on div "25-0702-22" at bounding box center [511, 404] width 61 height 14
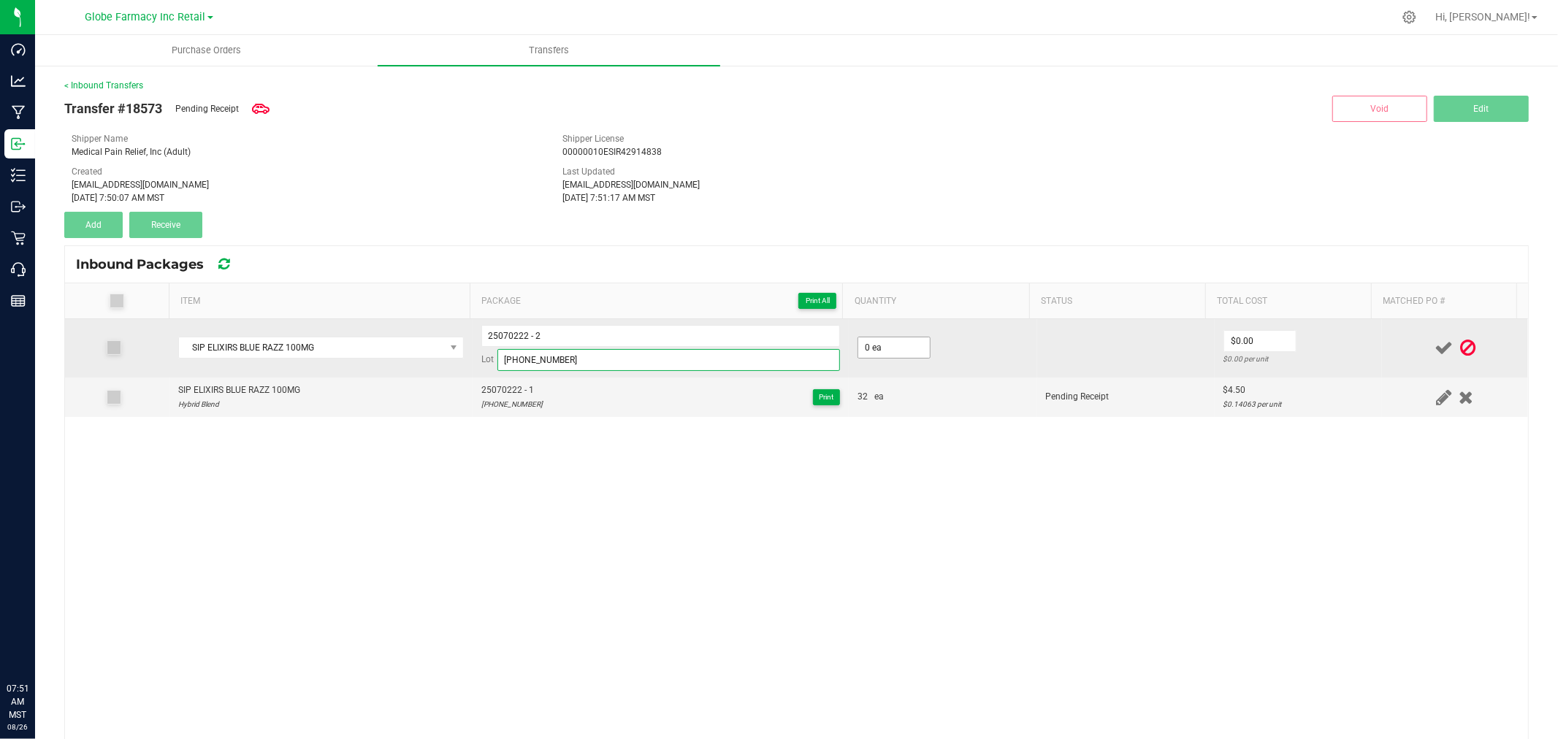
type input "25-0702-22"
click at [885, 347] on input "0" at bounding box center [894, 347] width 72 height 20
type input "32 ea"
type input "$4.50"
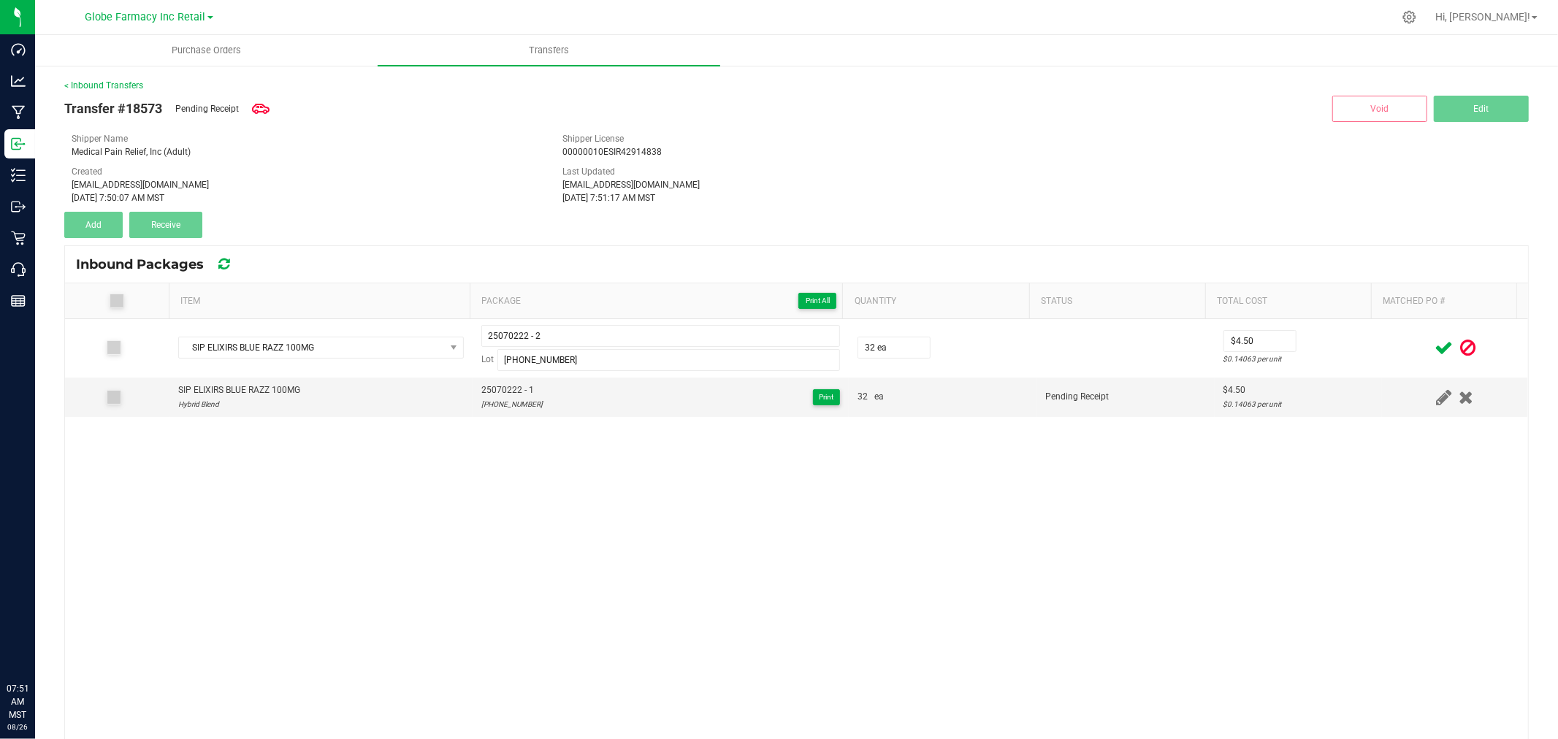
drag, startPoint x: 1386, startPoint y: 359, endPoint x: 1421, endPoint y: 340, distance: 39.9
click at [1385, 359] on td at bounding box center [1455, 348] width 146 height 58
click at [1434, 340] on icon at bounding box center [1443, 348] width 18 height 18
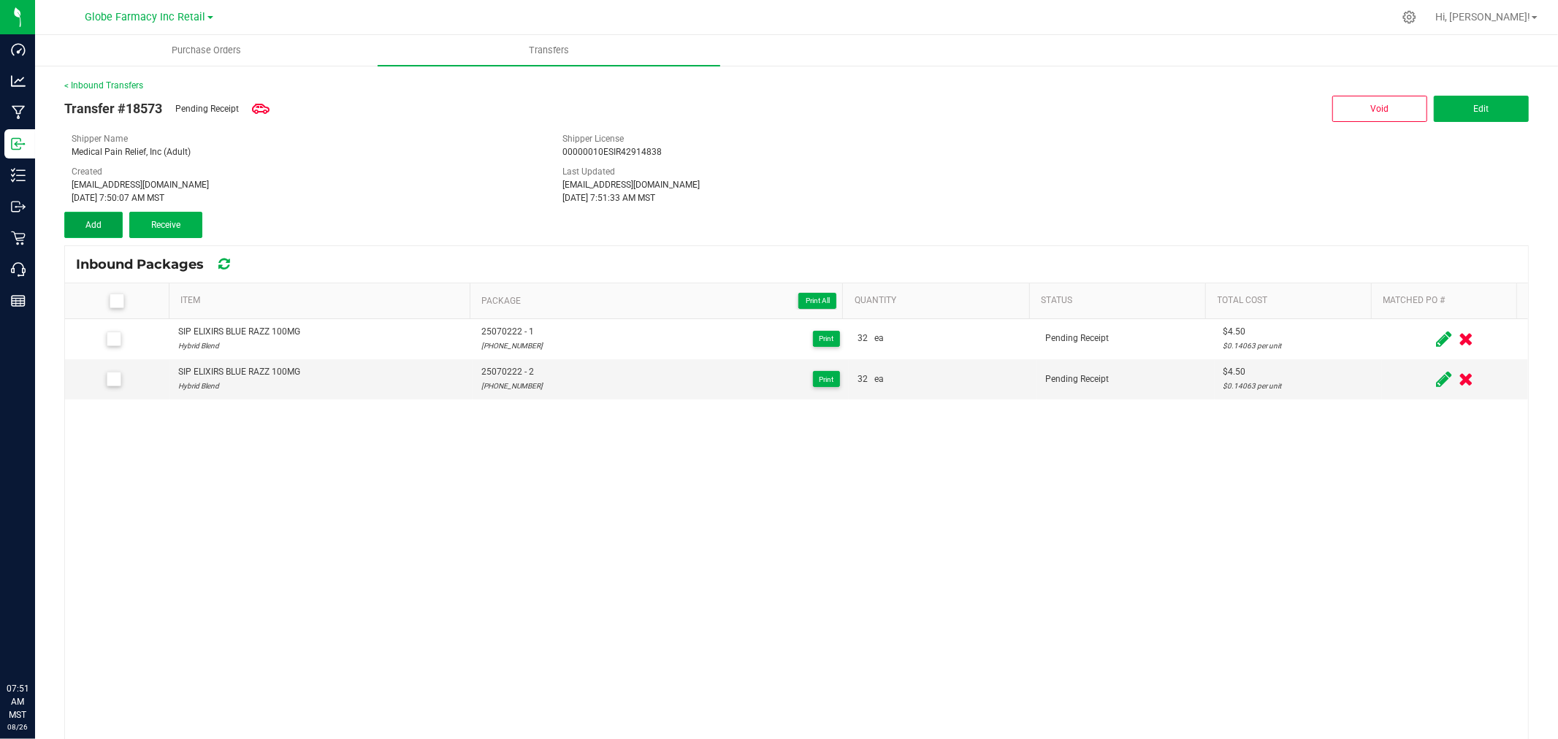
click at [69, 218] on button "Add" at bounding box center [93, 225] width 58 height 26
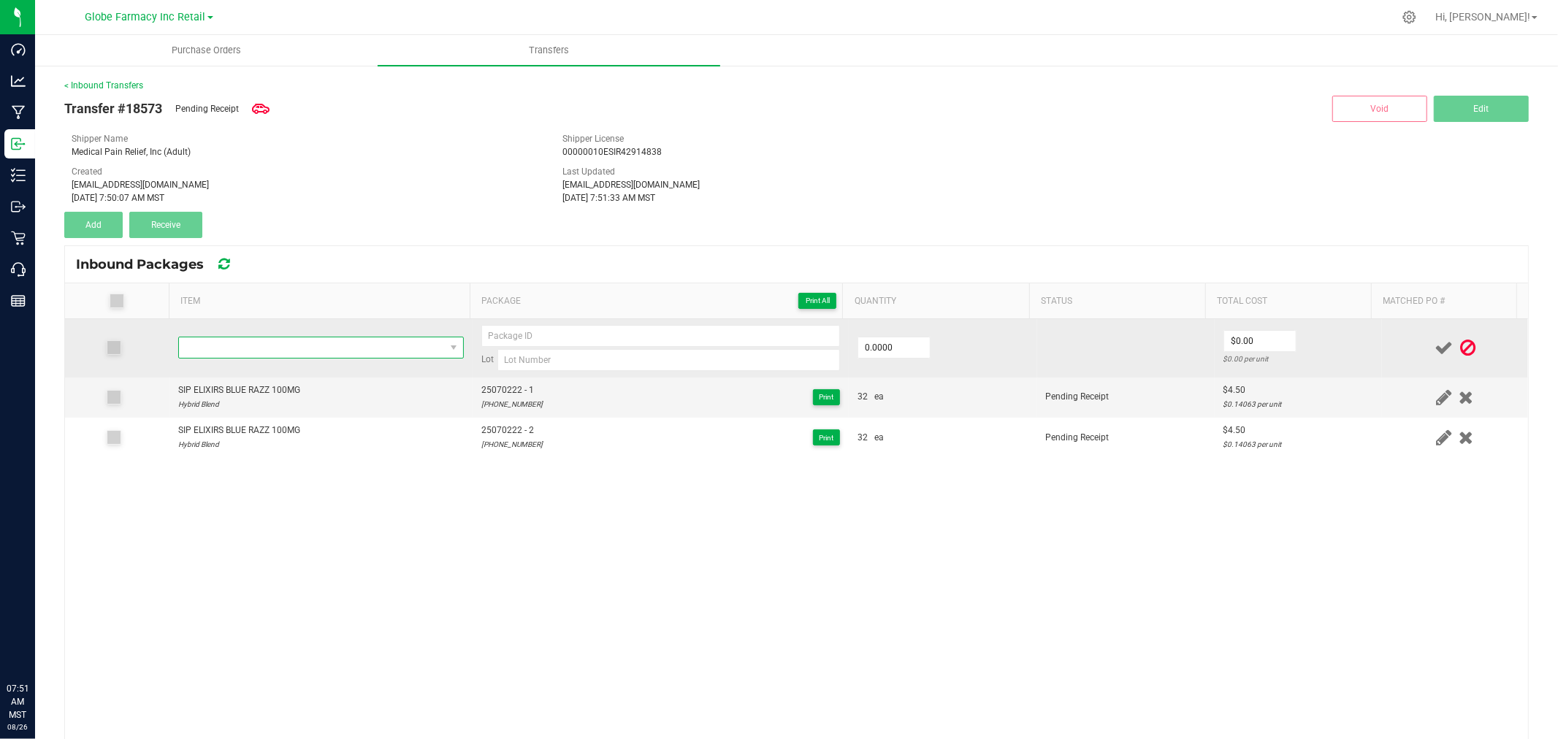
click at [303, 348] on span "NO DATA FOUND" at bounding box center [312, 347] width 266 height 20
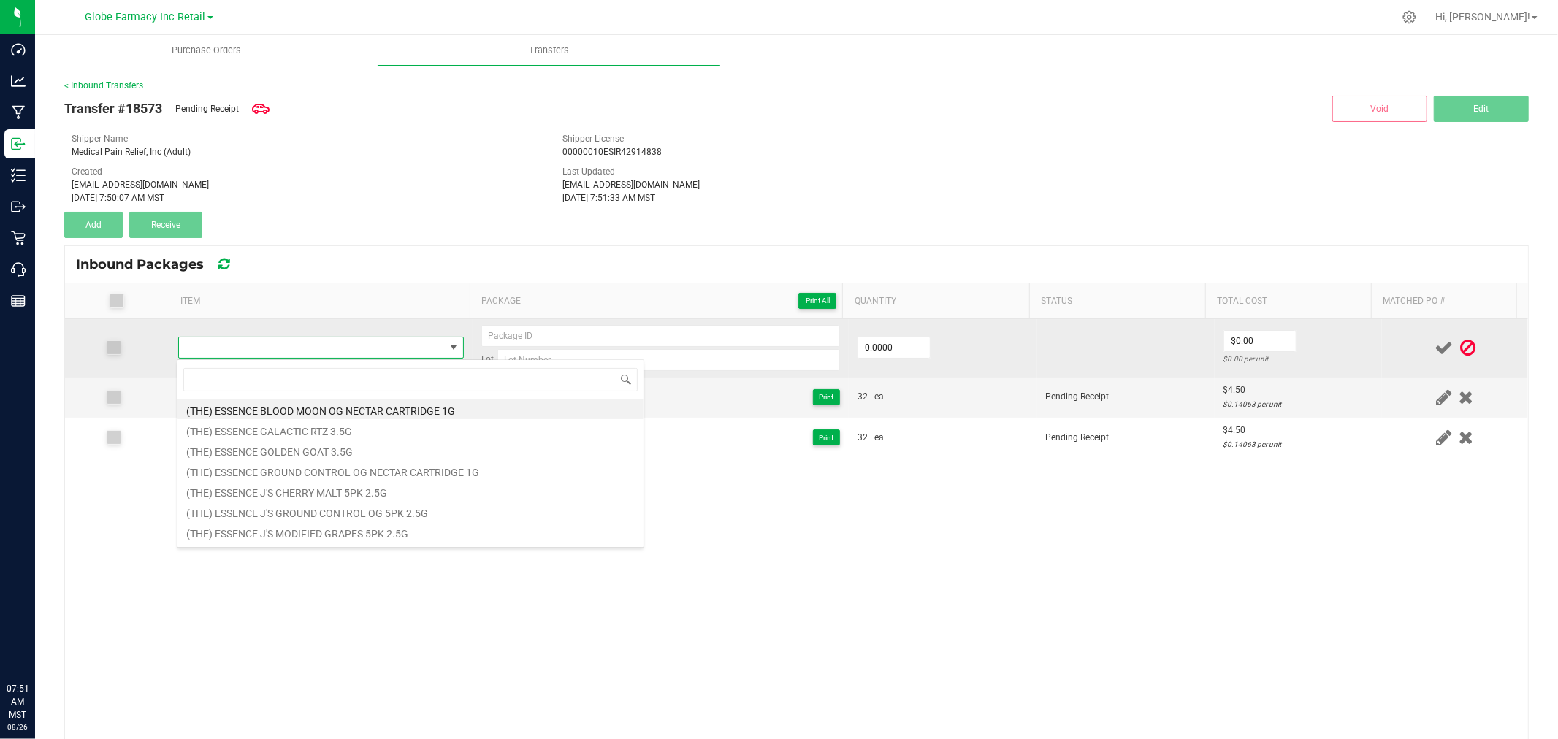
type input "SIP ELIXIRS BLUE RAZZ 100MG"
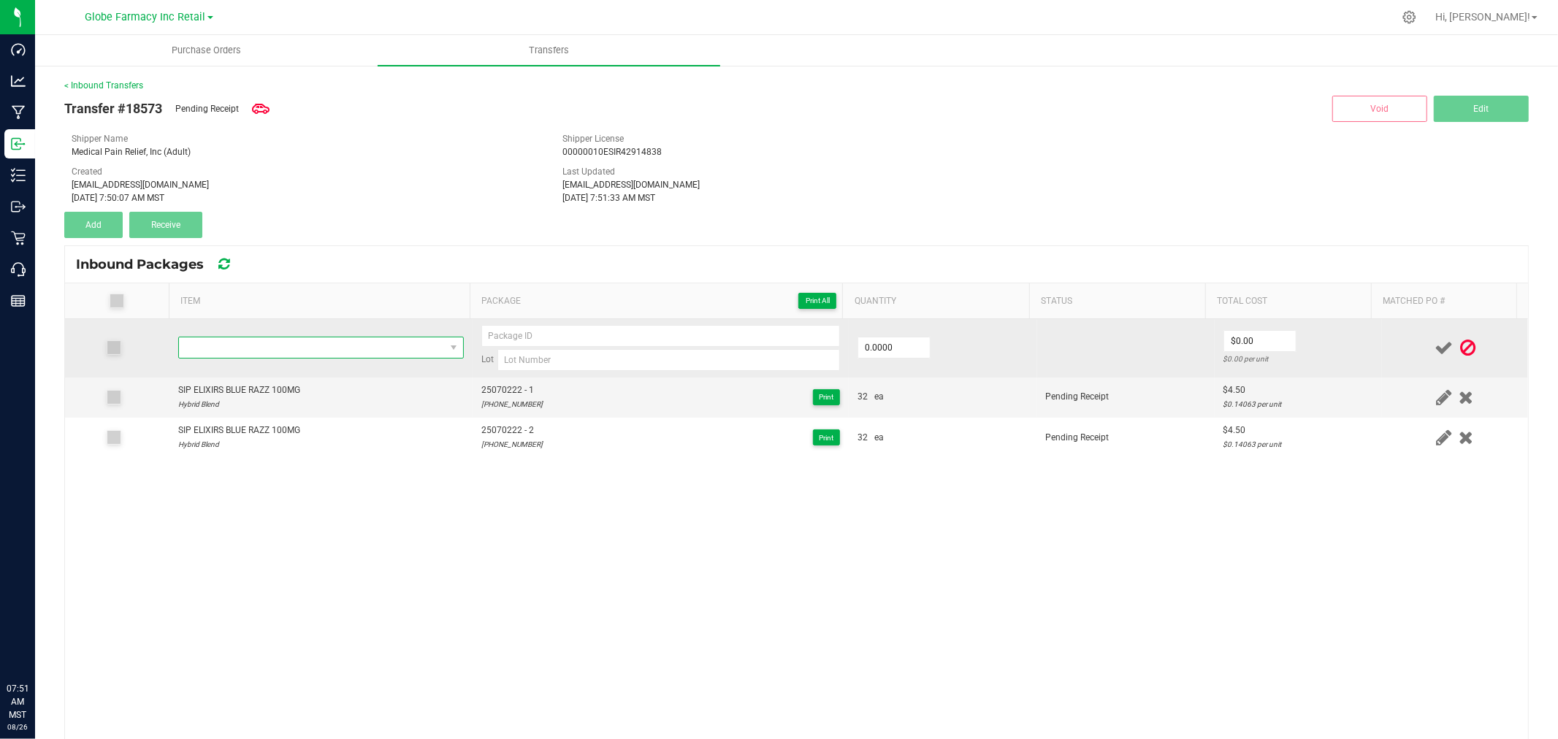
click at [320, 348] on span "NO DATA FOUND" at bounding box center [312, 347] width 266 height 20
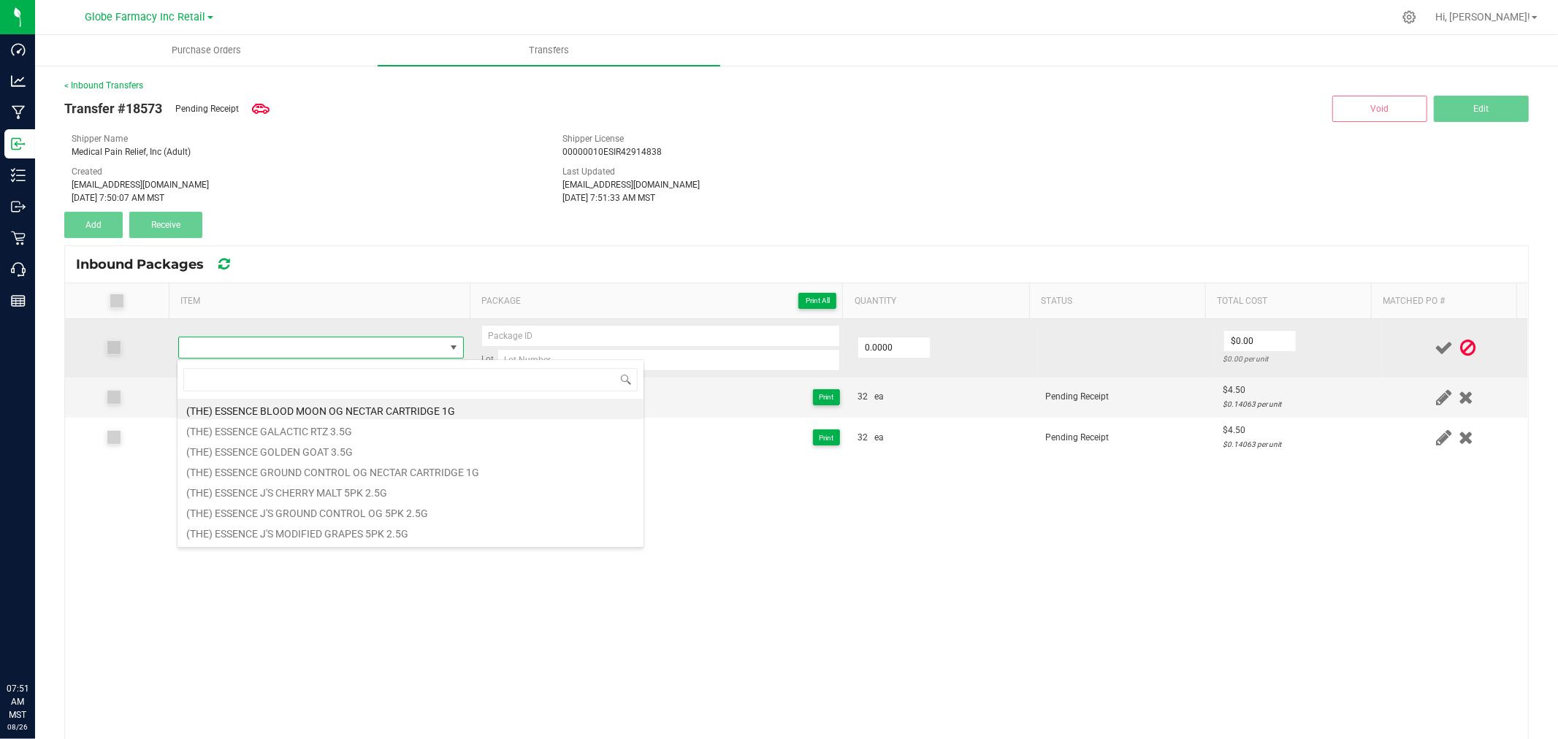
type input "SIP ELIXIRS CITRUS SPARK 100MG"
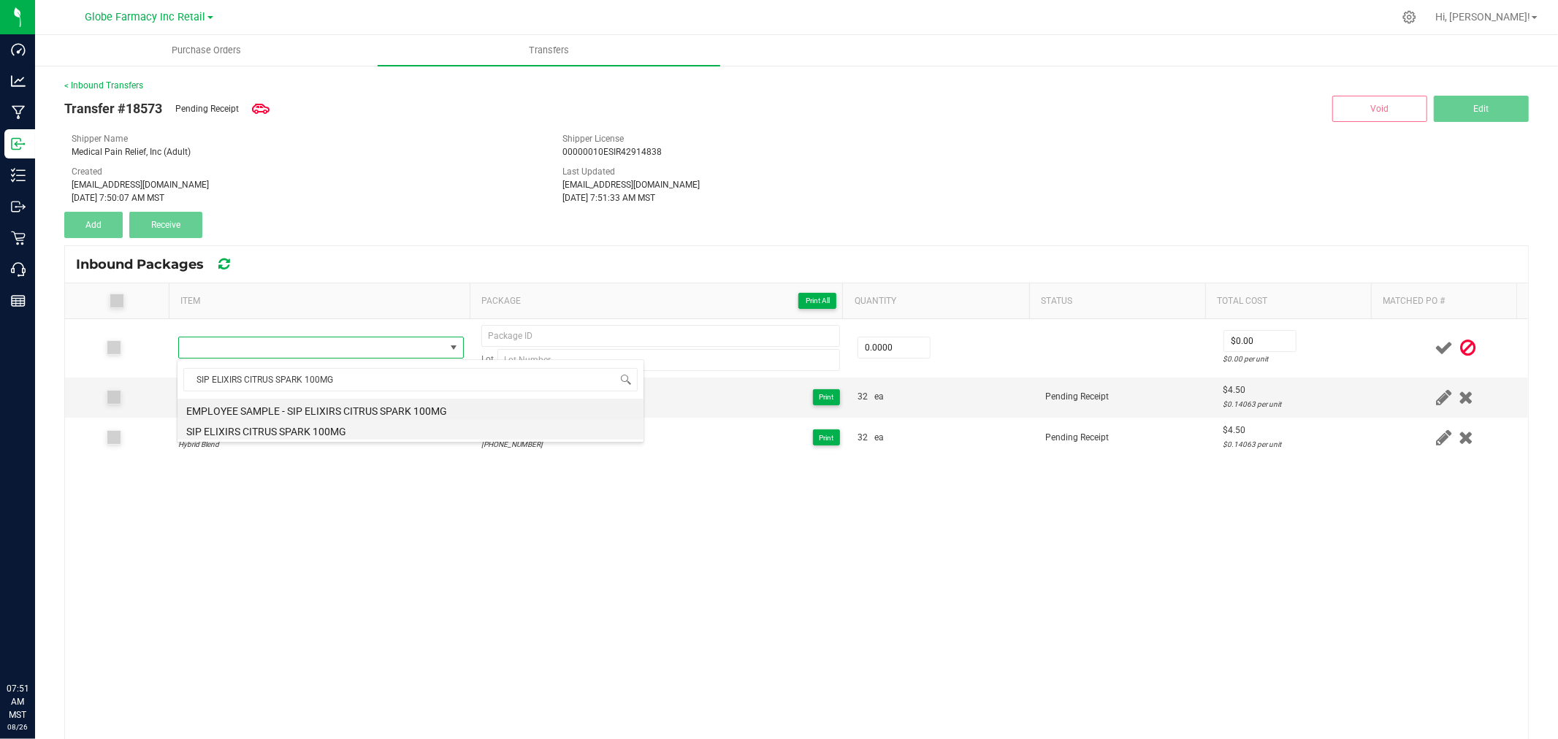
click at [330, 427] on li "SIP ELIXIRS CITRUS SPARK 100MG" at bounding box center [410, 429] width 466 height 20
type input "0 ea"
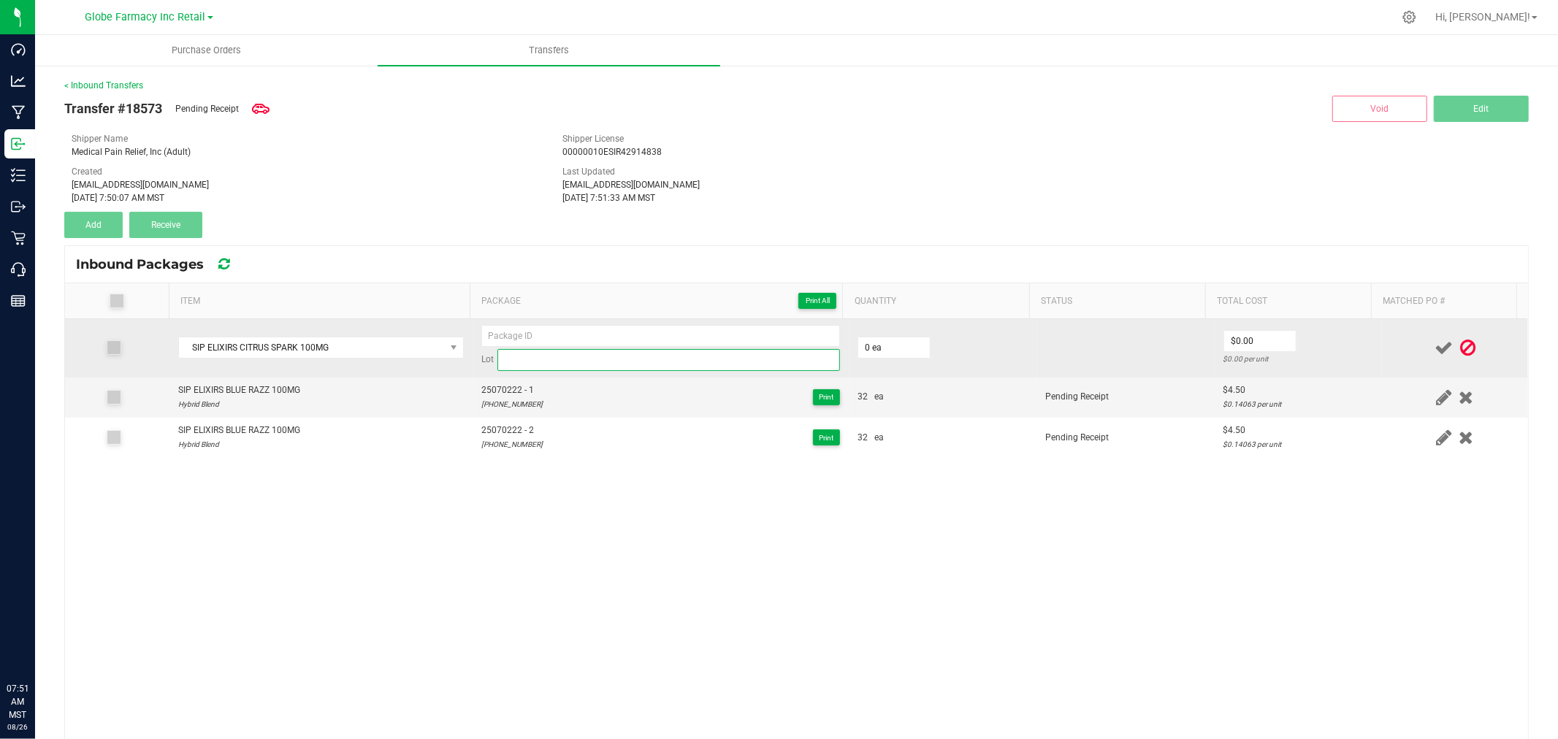
click at [643, 356] on input at bounding box center [668, 360] width 342 height 22
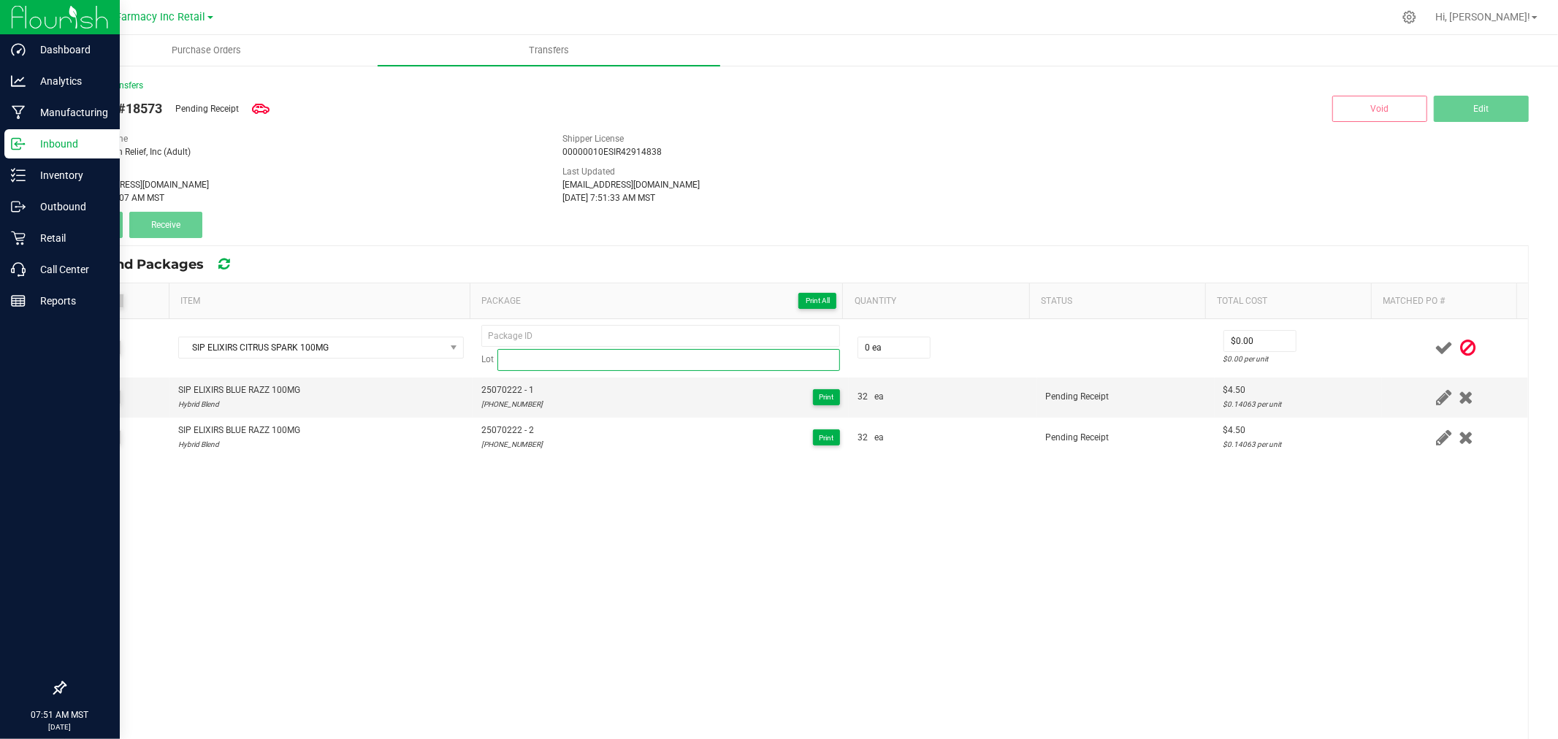
paste input "25-0609-21"
type input "25-0609-21"
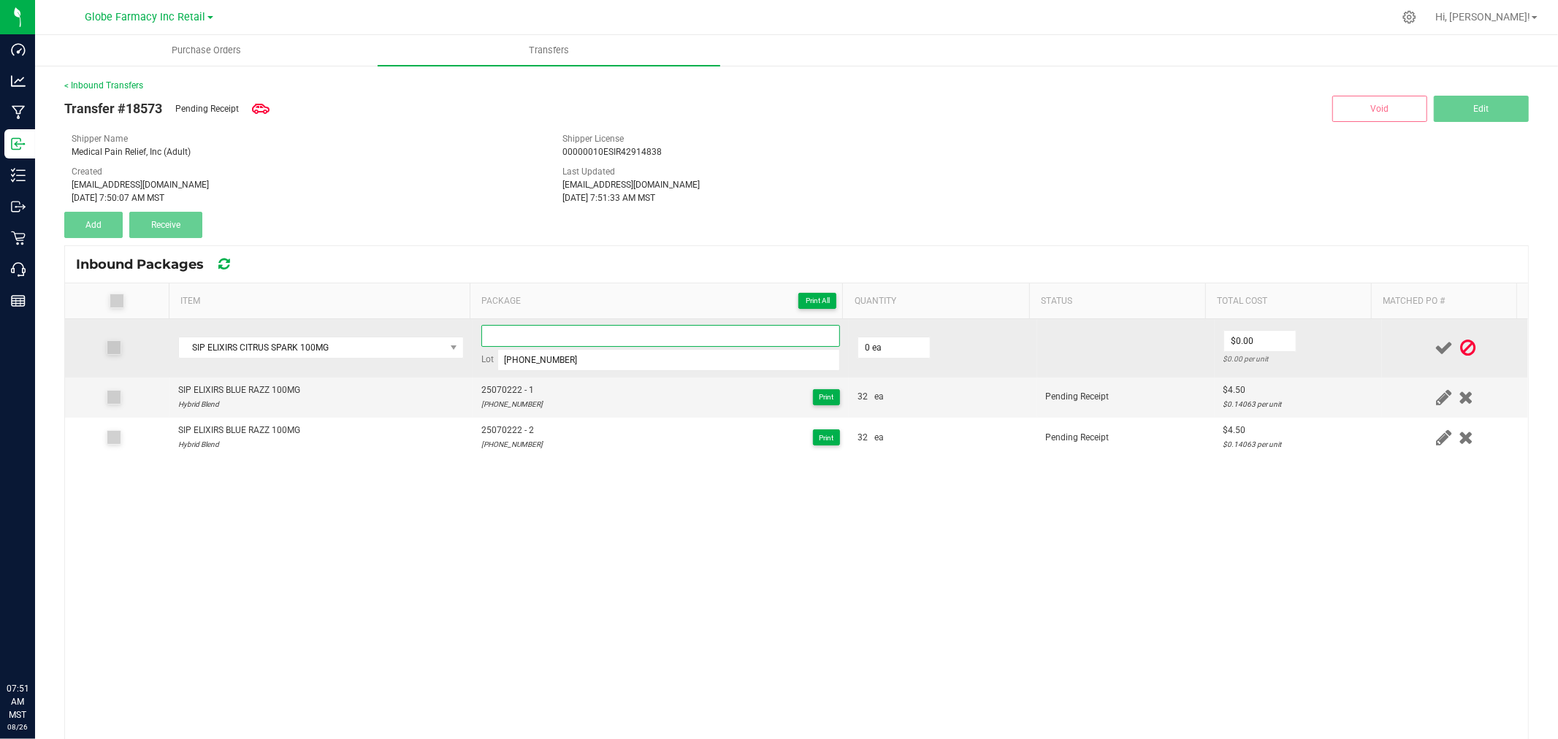
click at [600, 331] on input at bounding box center [660, 336] width 359 height 22
paste input "25-0609-21"
type input "25060921 - 1"
type input "32 ea"
type input "$4.50"
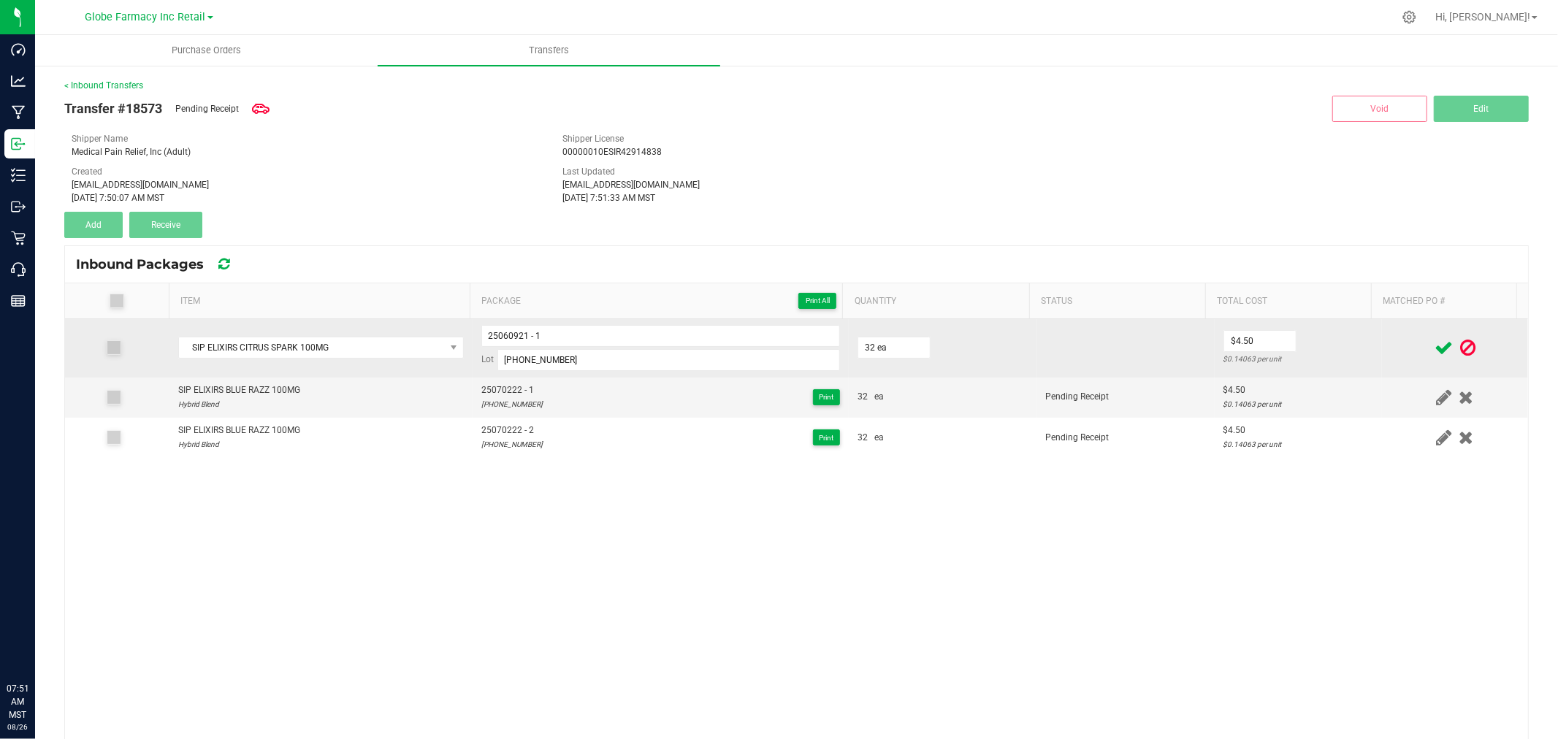
click at [1306, 325] on td "$4.50 $0.14063 per unit" at bounding box center [1297, 348] width 167 height 58
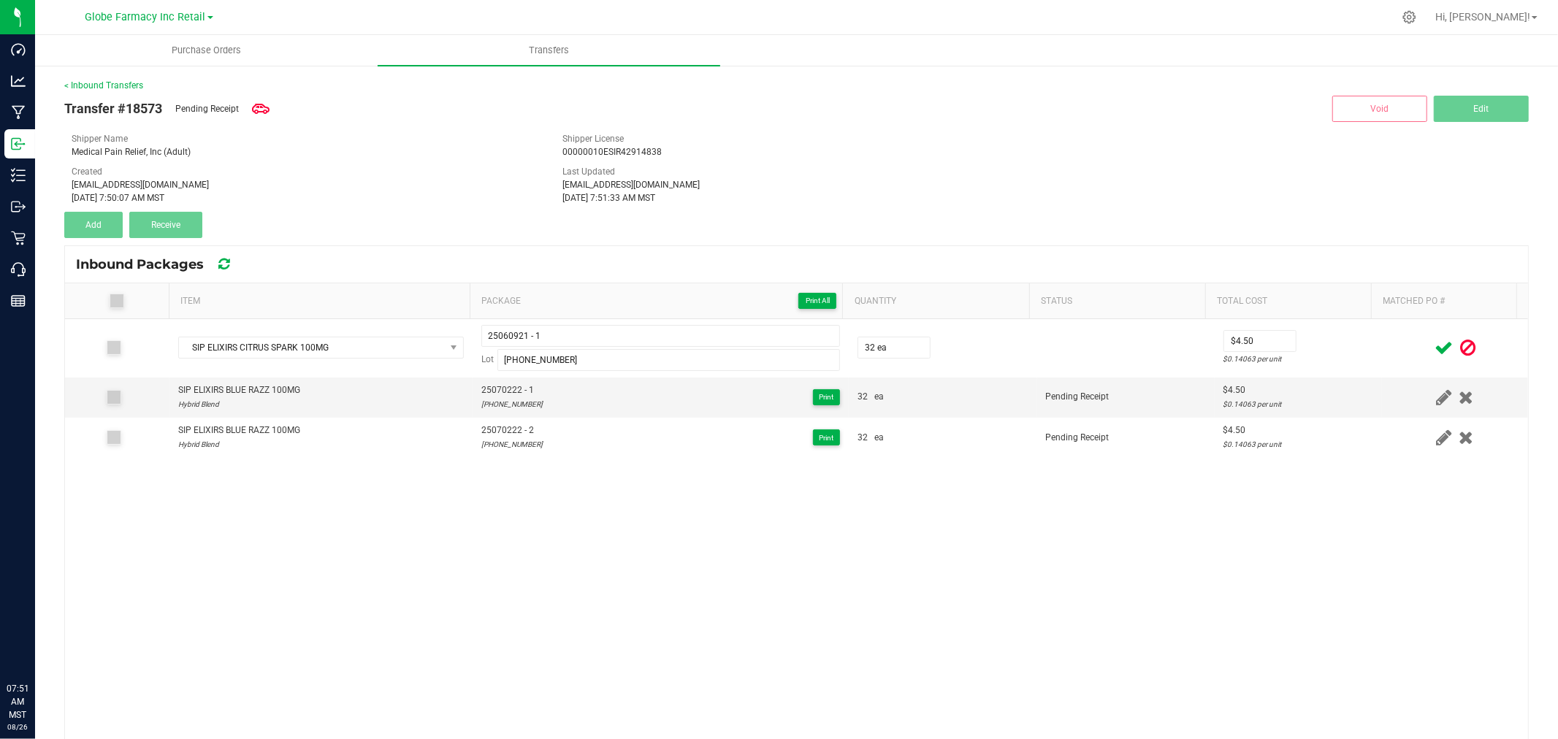
click at [1434, 352] on icon at bounding box center [1443, 348] width 18 height 18
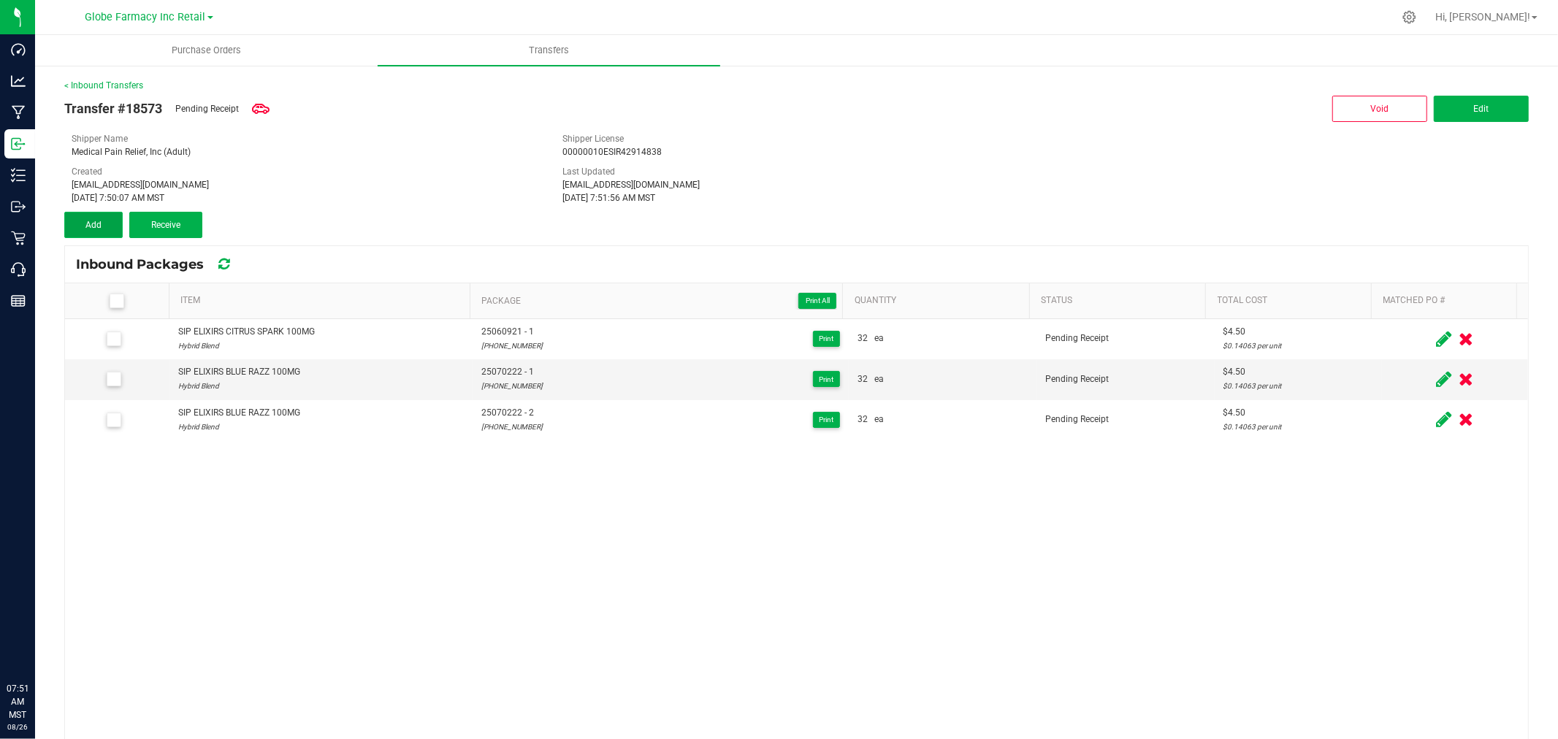
click at [111, 224] on button "Add" at bounding box center [93, 225] width 58 height 26
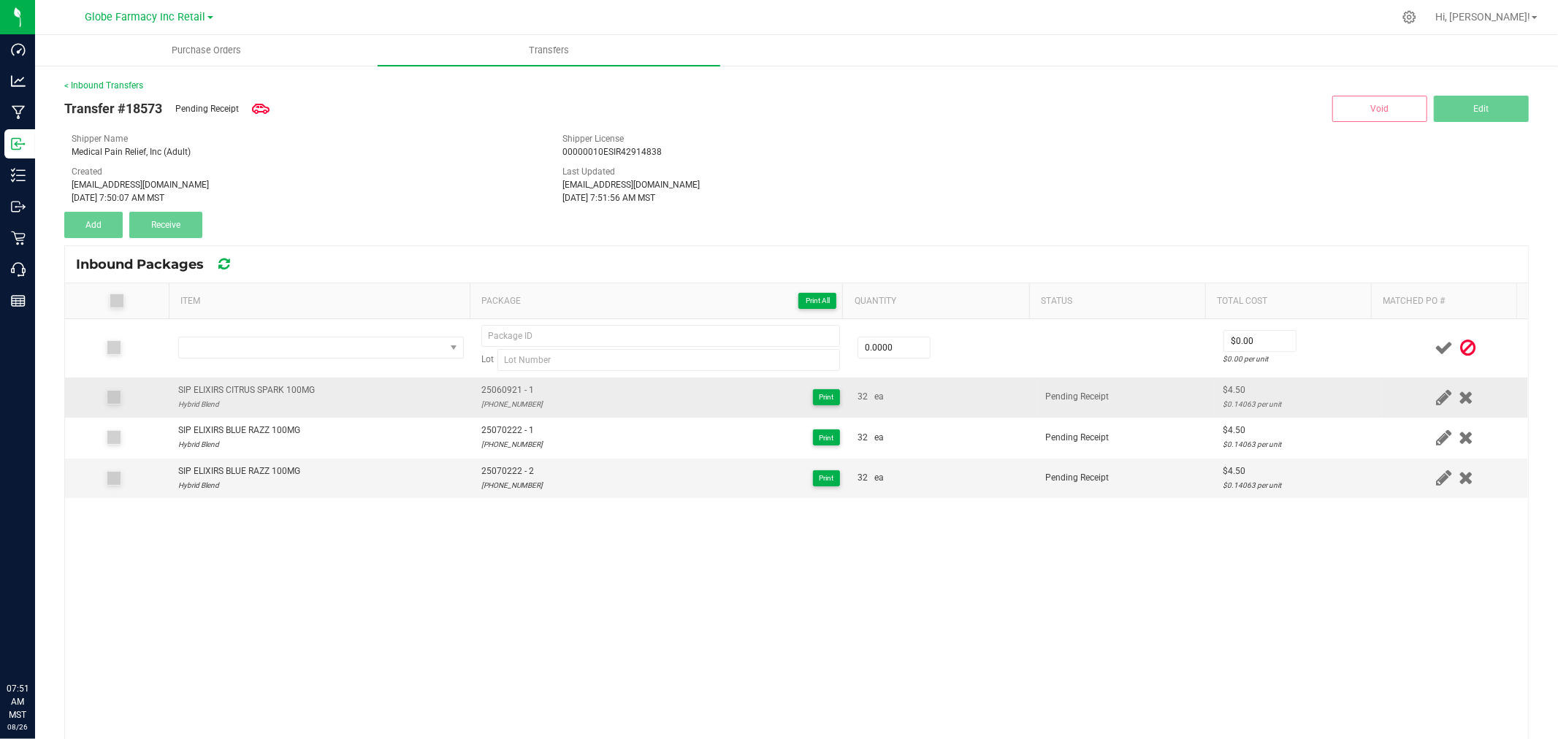
click at [288, 382] on td "SIP ELIXIRS CITRUS SPARK 100MG Hybrid Blend" at bounding box center [320, 398] width 303 height 40
copy div "SIP ELIXIRS CITRUS SPARK 100MG"
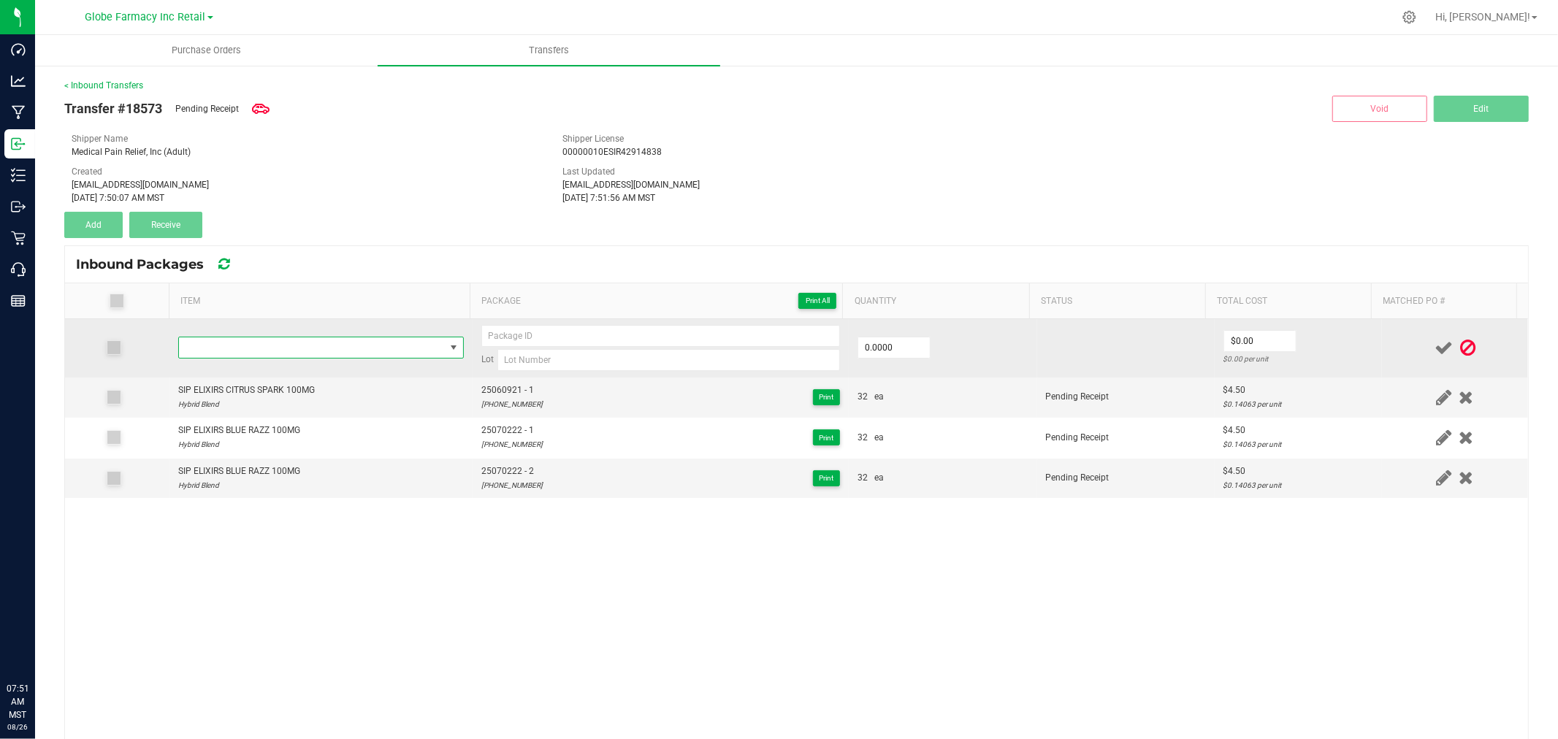
click at [307, 347] on span "NO DATA FOUND" at bounding box center [312, 347] width 266 height 20
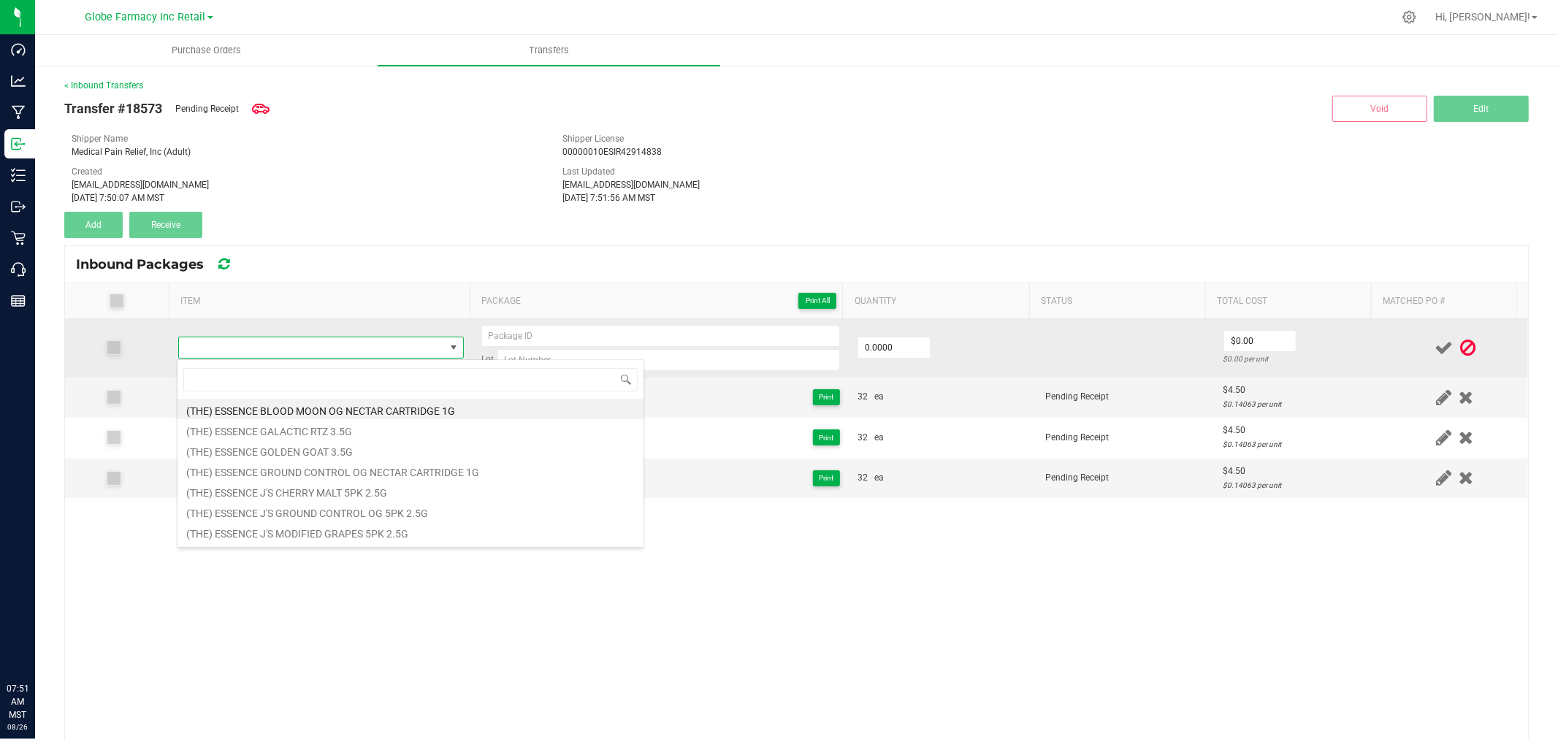
type input "SIP ELIXIRS CITRUS SPARK 100MG"
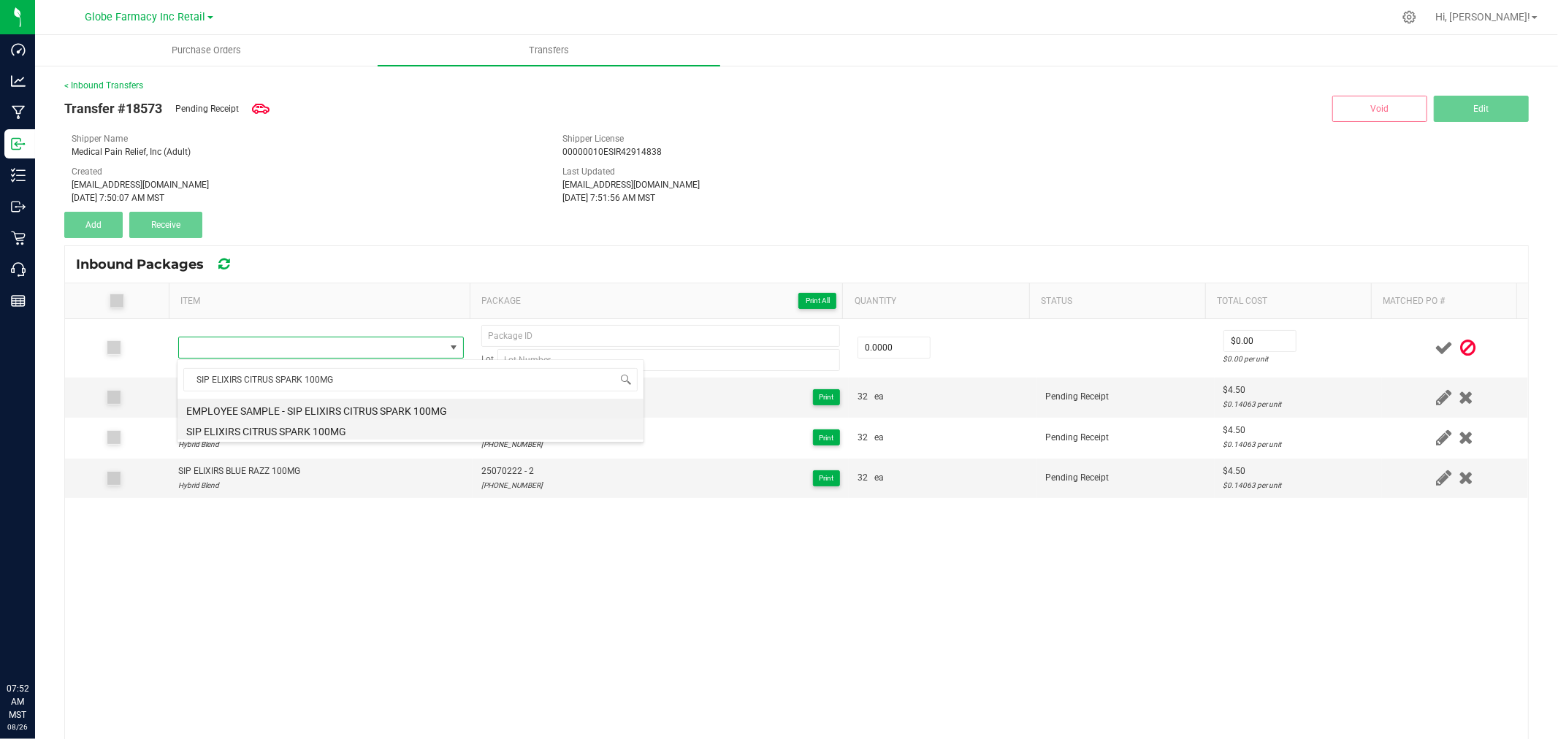
click at [327, 426] on li "SIP ELIXIRS CITRUS SPARK 100MG" at bounding box center [410, 429] width 466 height 20
type input "0 ea"
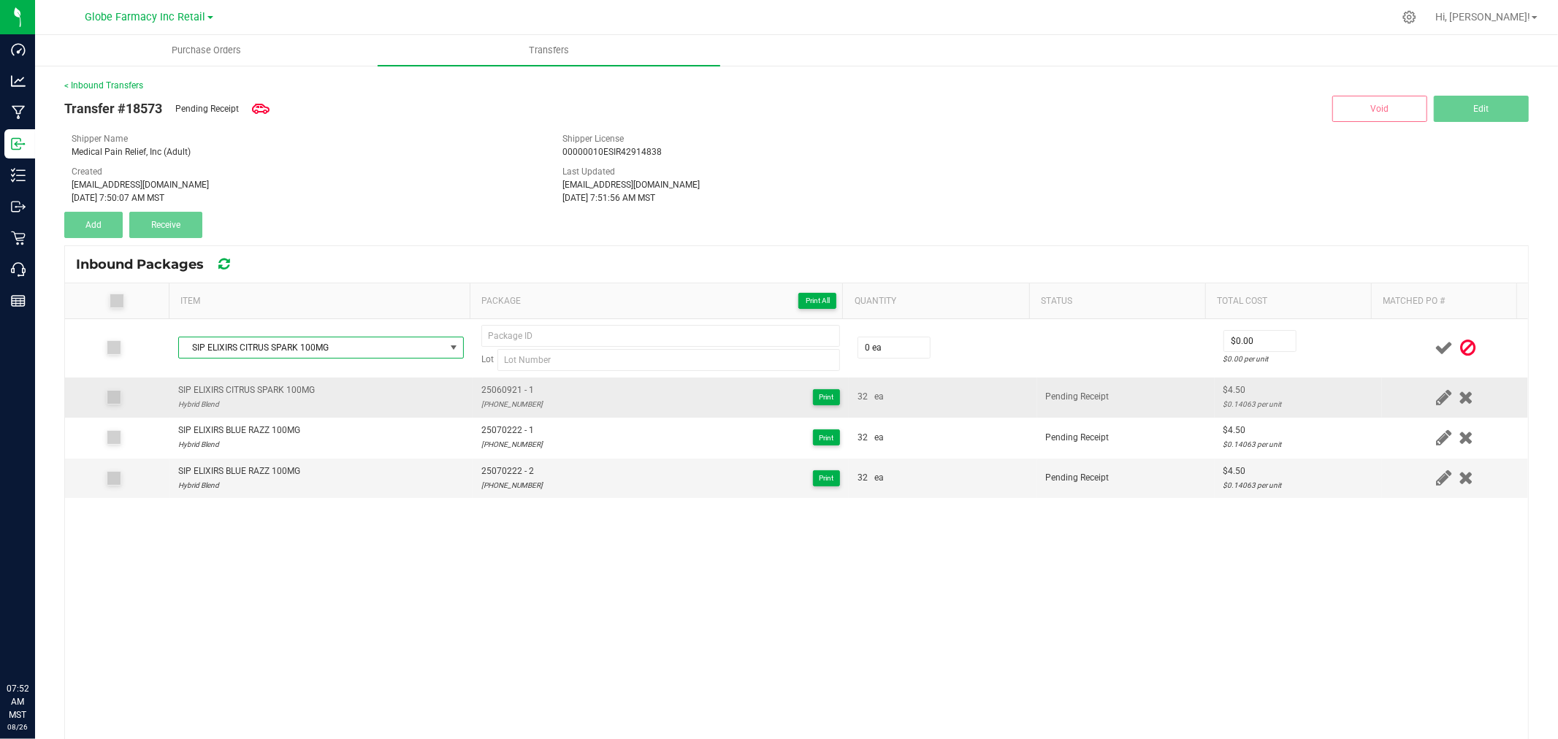
click at [510, 392] on span "25060921 - 1" at bounding box center [511, 390] width 61 height 14
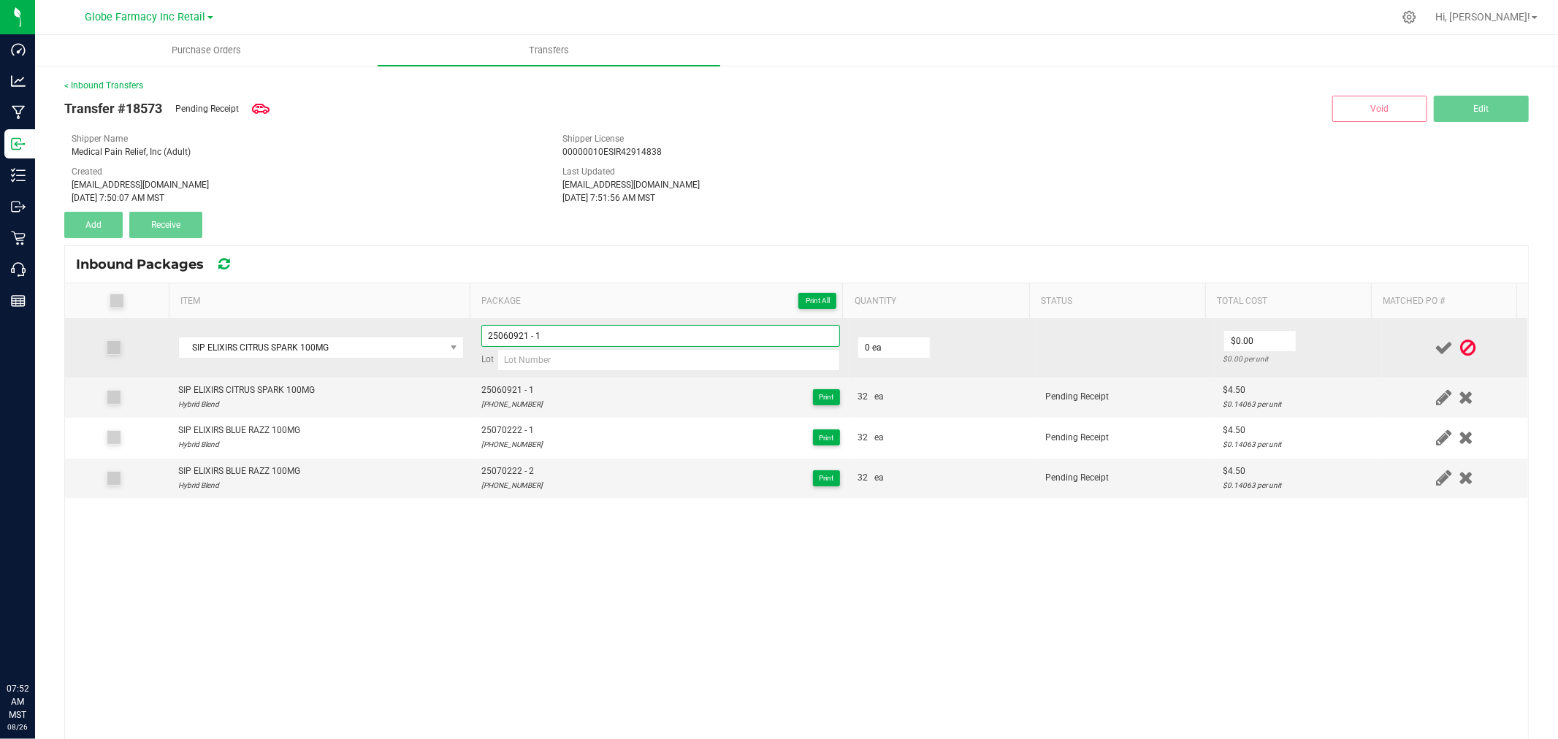
click at [602, 340] on input "25060921 - 1" at bounding box center [660, 336] width 359 height 22
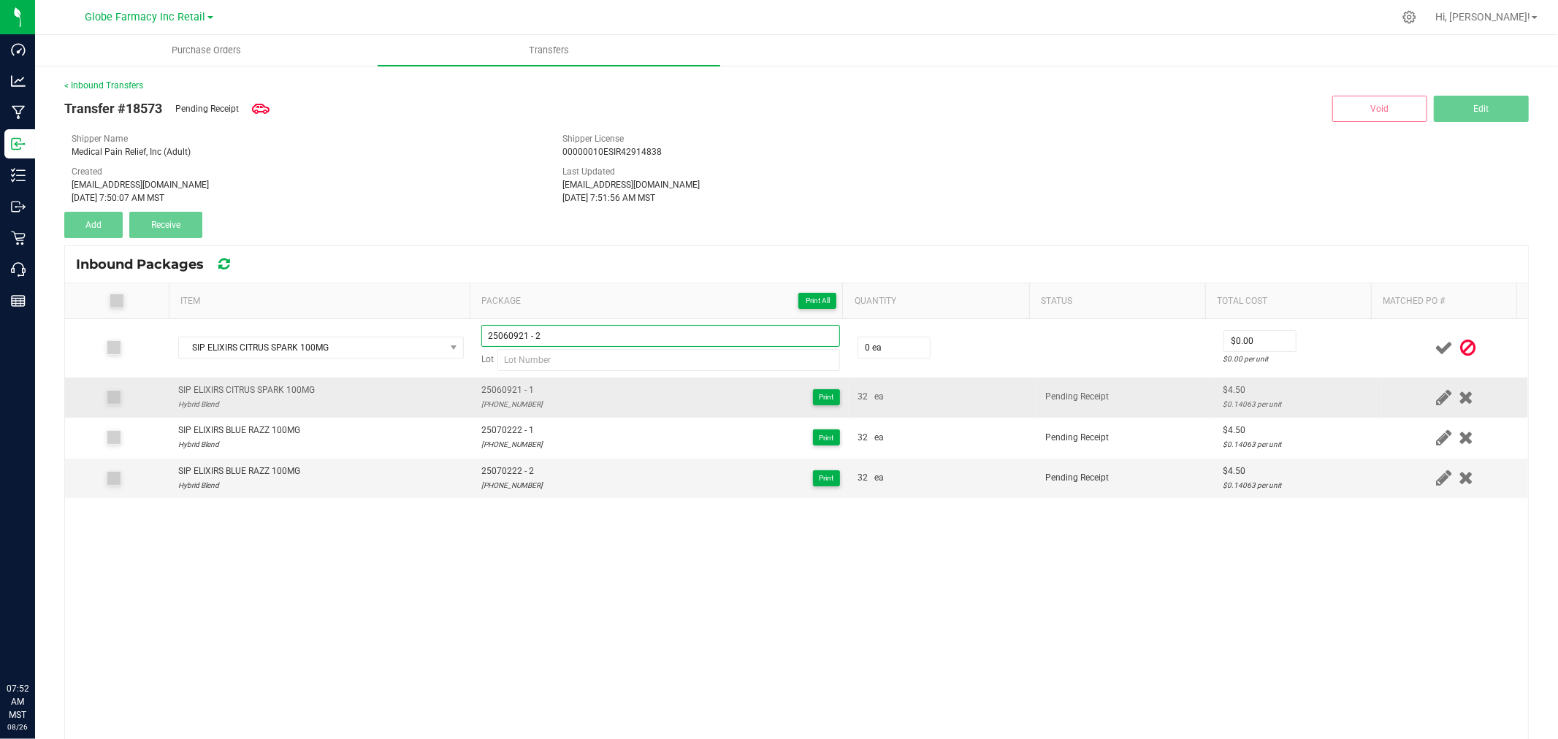
type input "25060921 - 2"
click at [497, 407] on div "25-0609-21" at bounding box center [511, 404] width 61 height 14
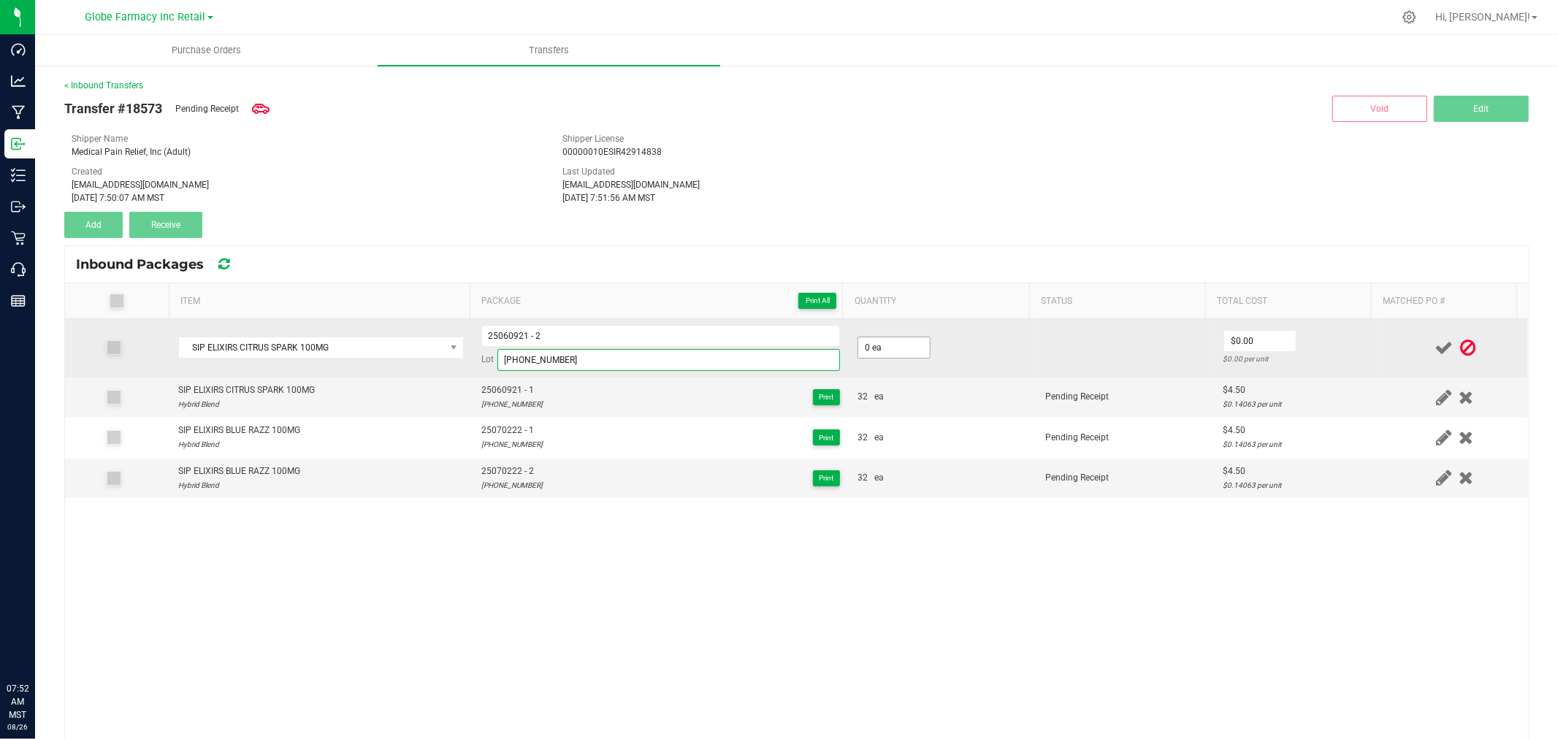
type input "25-0609-21"
click at [889, 344] on input "0" at bounding box center [894, 347] width 72 height 20
type input "32 ea"
type input "$4.50"
click at [1349, 356] on div "$0.14063 per unit" at bounding box center [1298, 359] width 150 height 14
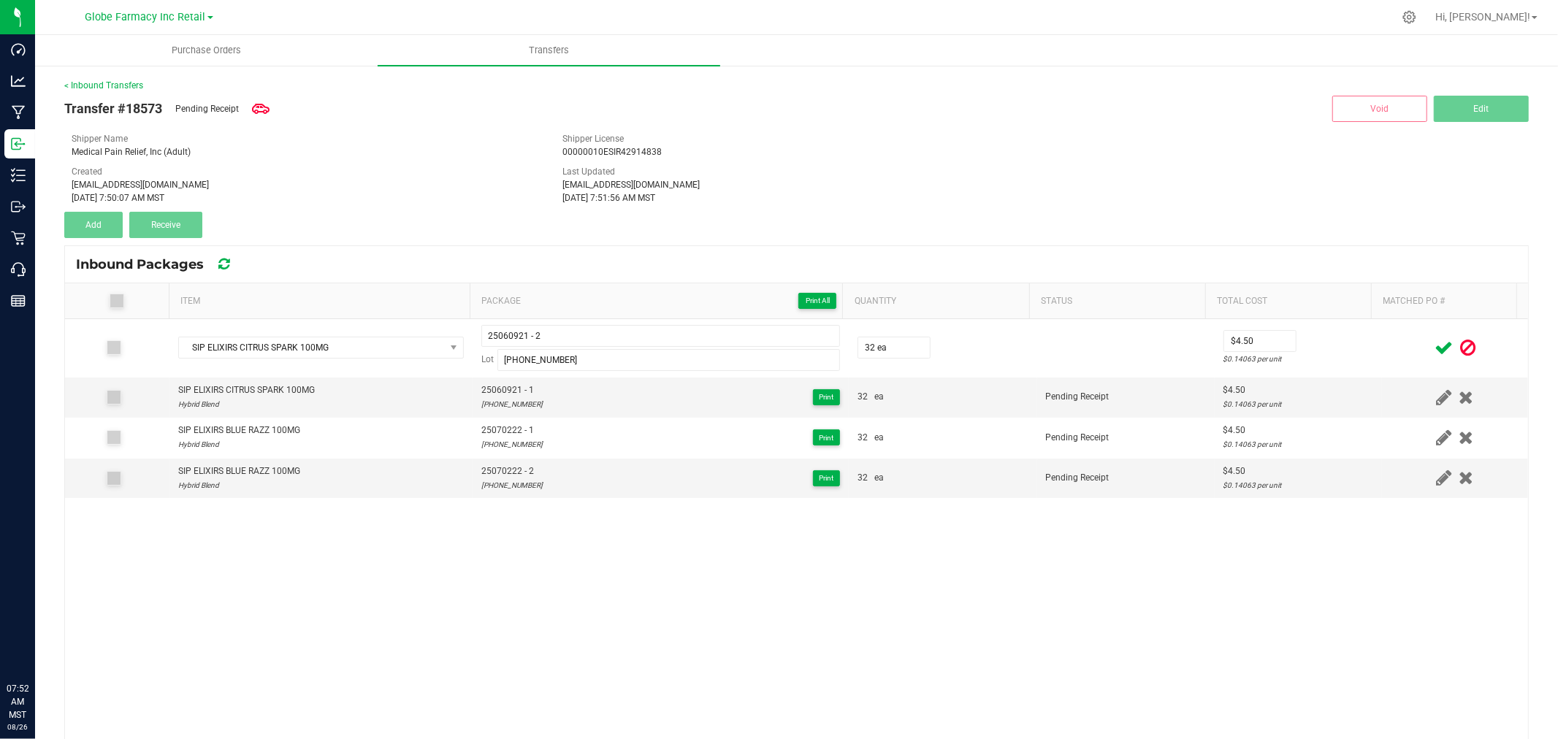
click at [1399, 343] on div at bounding box center [1454, 348] width 129 height 18
click at [1434, 345] on icon at bounding box center [1443, 348] width 18 height 18
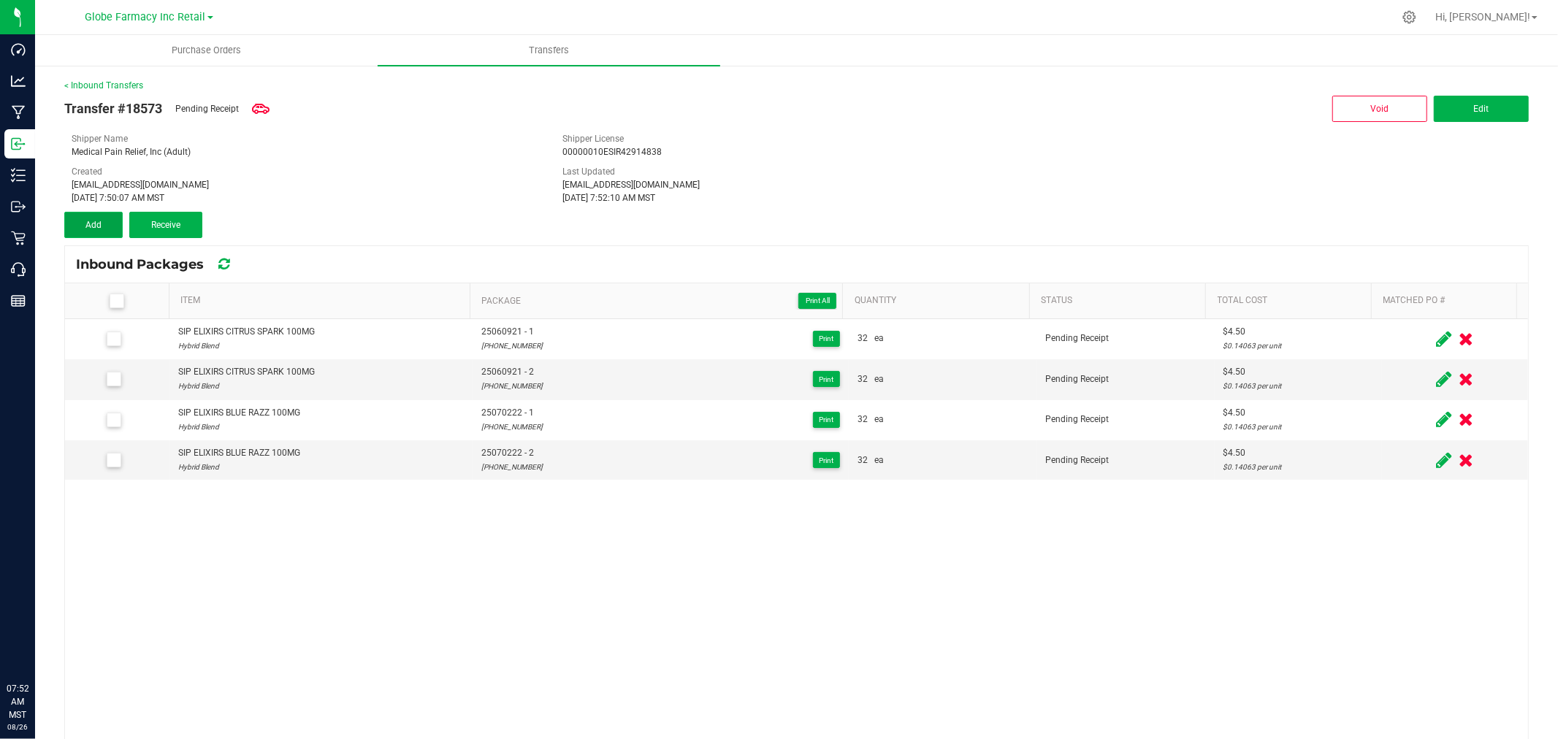
click at [103, 223] on button "Add" at bounding box center [93, 225] width 58 height 26
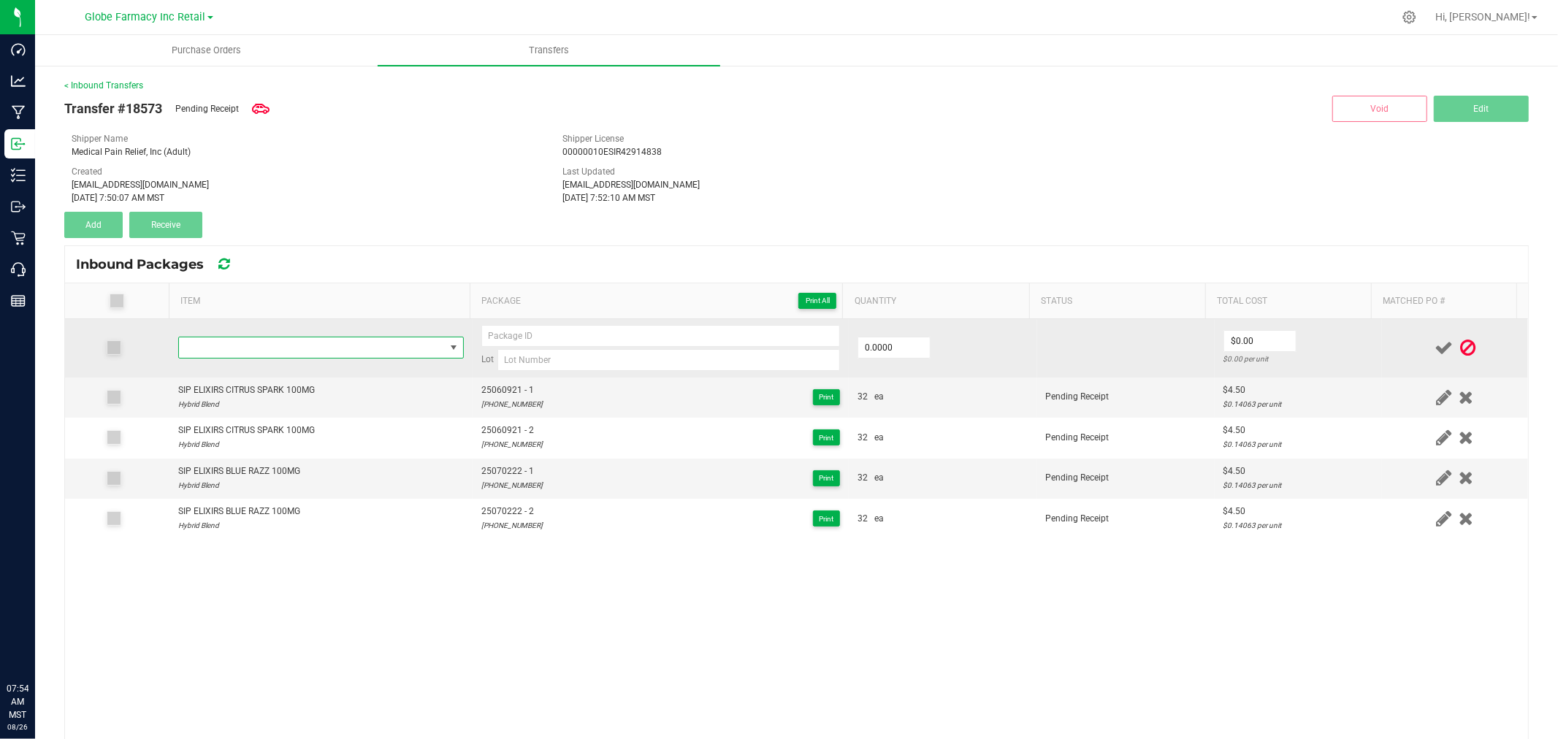
click at [349, 354] on span "NO DATA FOUND" at bounding box center [312, 347] width 266 height 20
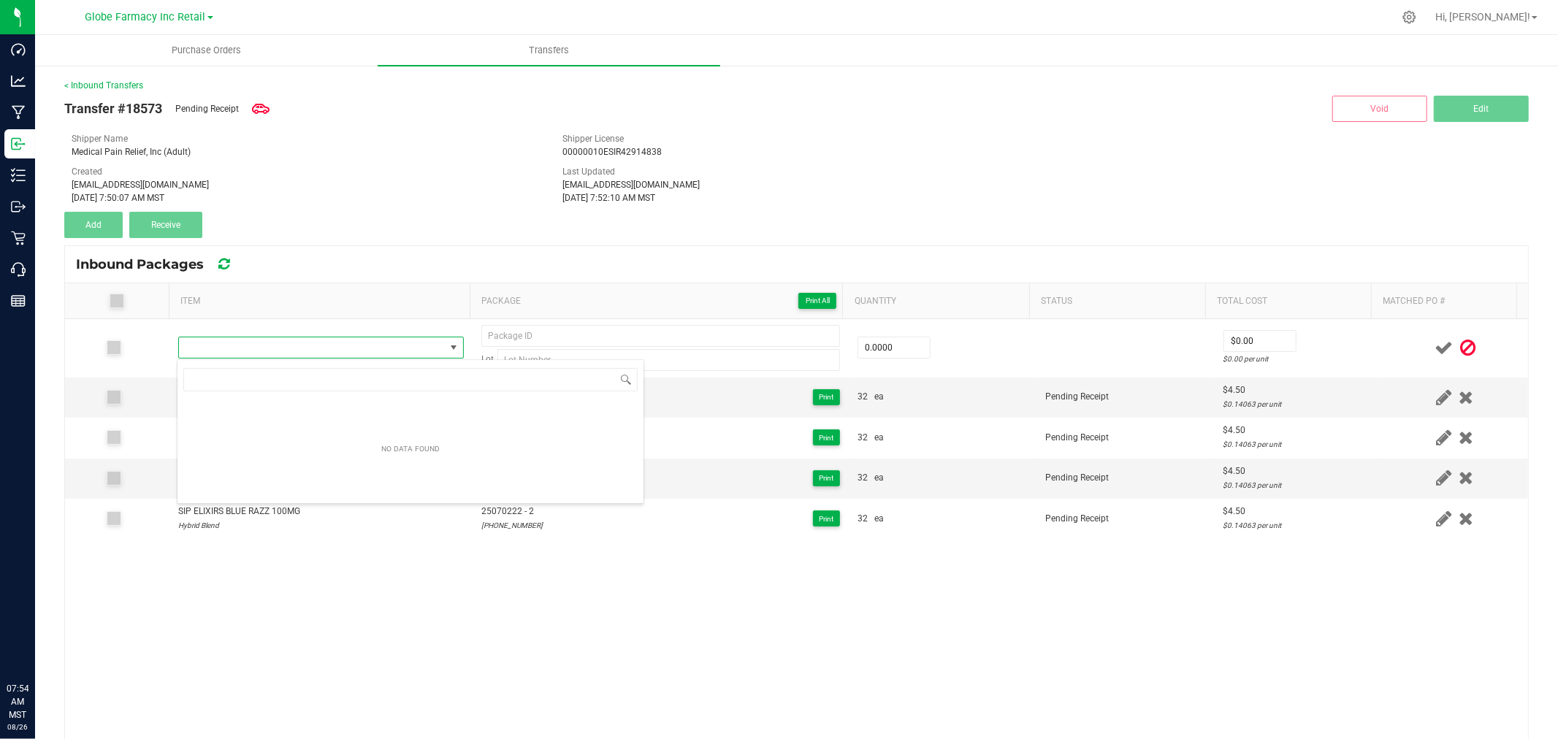
type input "SIP ELIXIRS DREAMBERRY 100MG THC / 50 MG CBN"
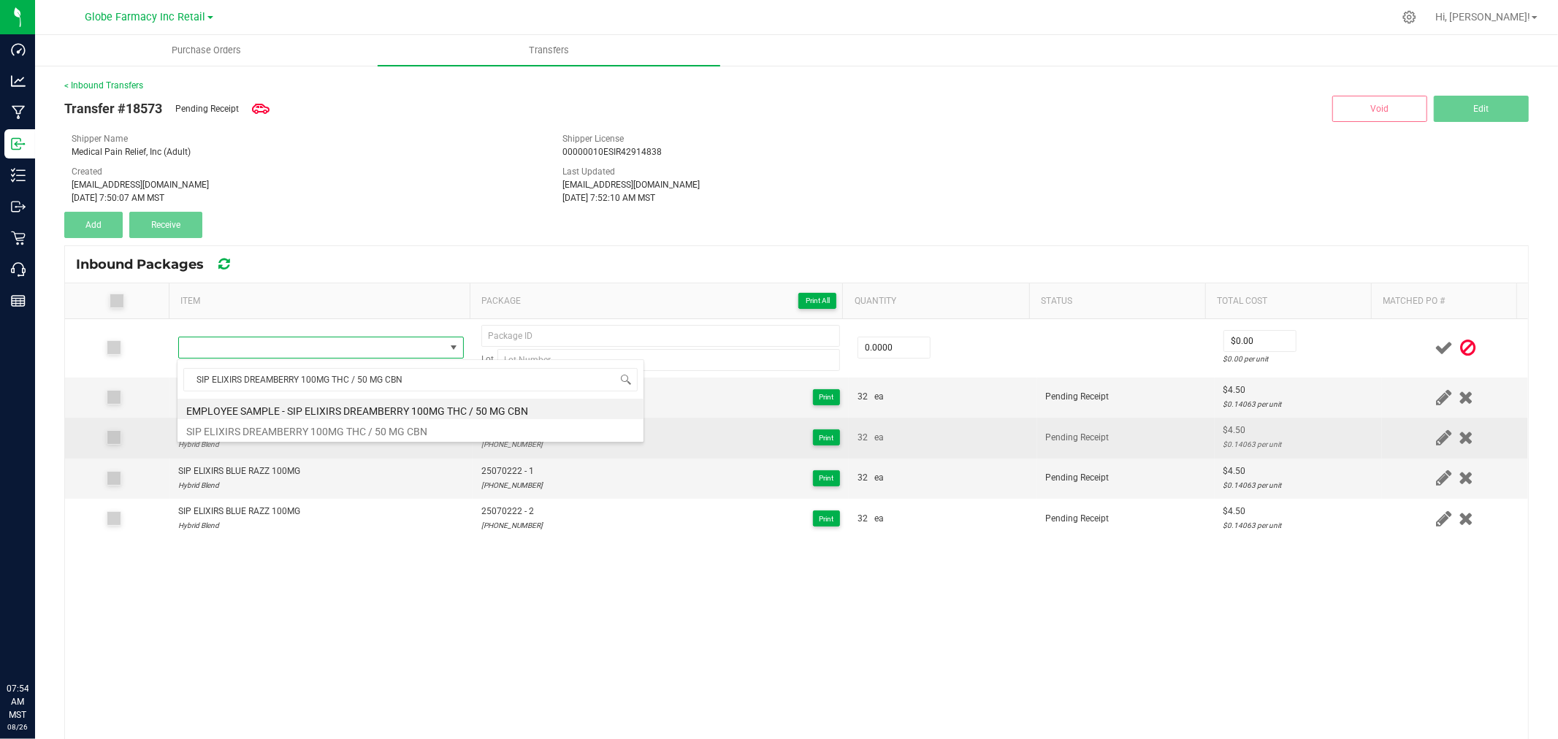
click at [332, 432] on li "SIP ELIXIRS DREAMBERRY 100MG THC / 50 MG CBN" at bounding box center [410, 429] width 466 height 20
type input "0 ea"
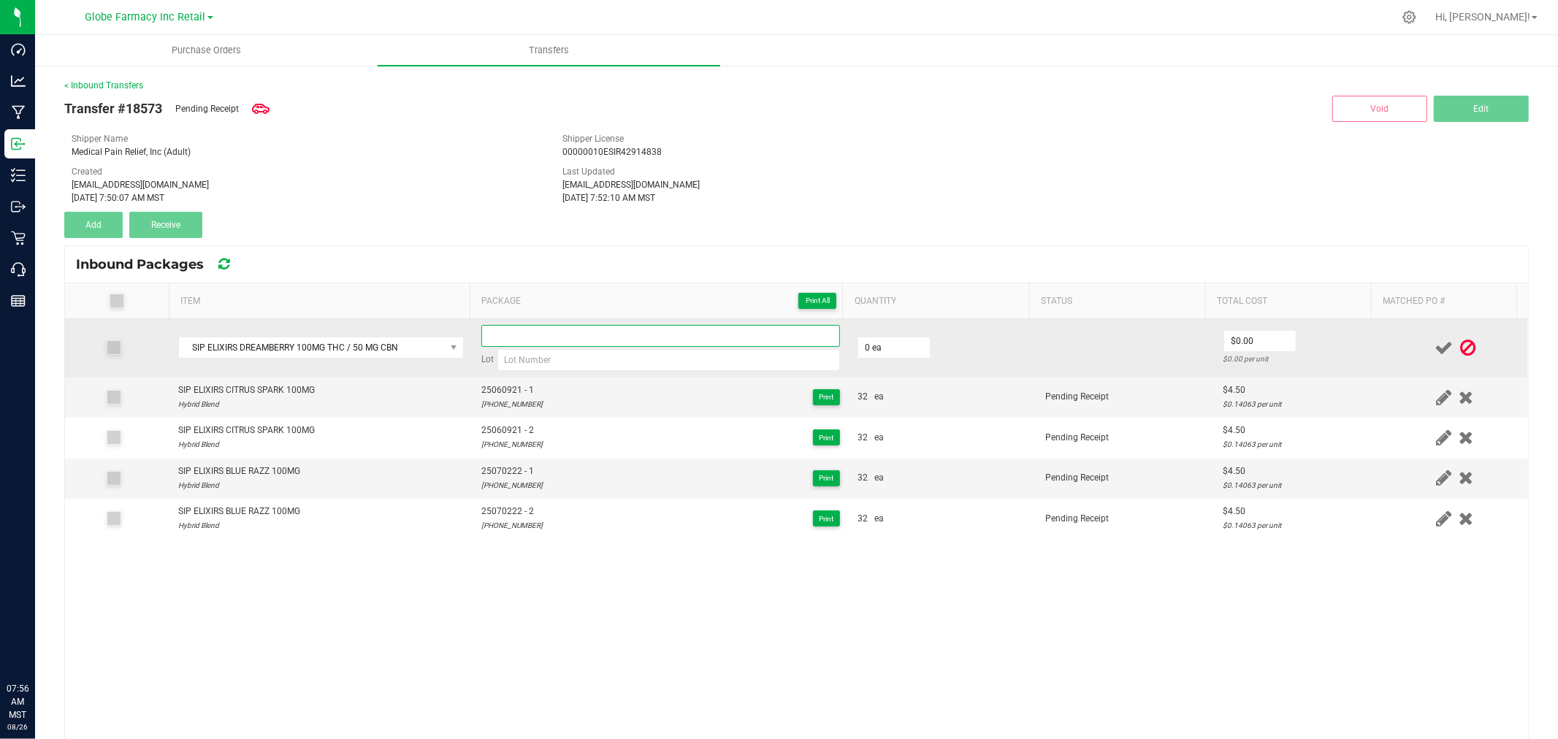
click at [572, 334] on input at bounding box center [660, 336] width 359 height 22
paste input "SIP ELIXIRS DREAMBERRY 100MG THC / 50 MG CBN"
type input "SIP ELIXIRS DREAMBERRY 100MG THC / 50 MG CBN"
click at [539, 360] on input at bounding box center [668, 360] width 342 height 22
click at [750, 366] on input at bounding box center [668, 360] width 342 height 22
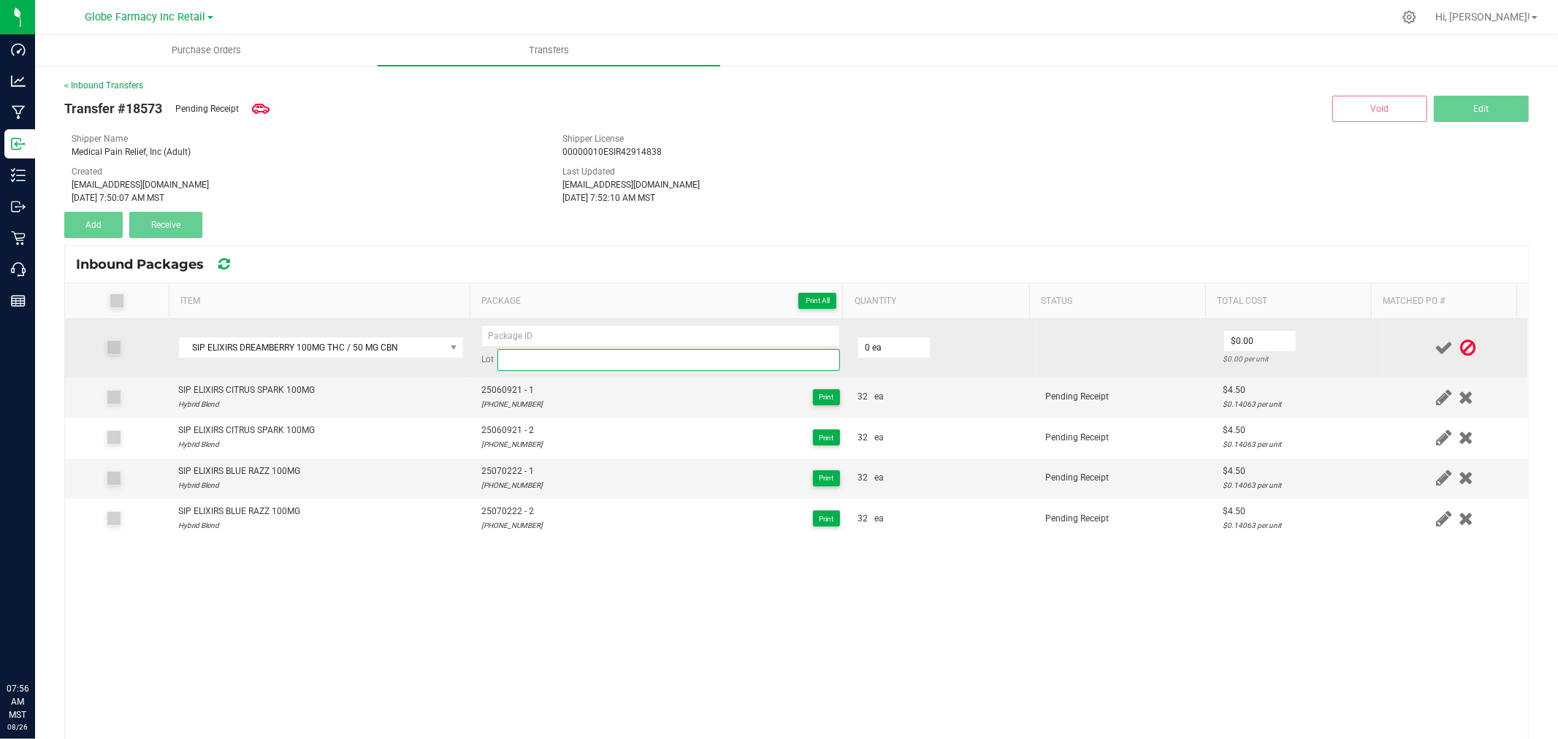
paste input "25-0709-20"
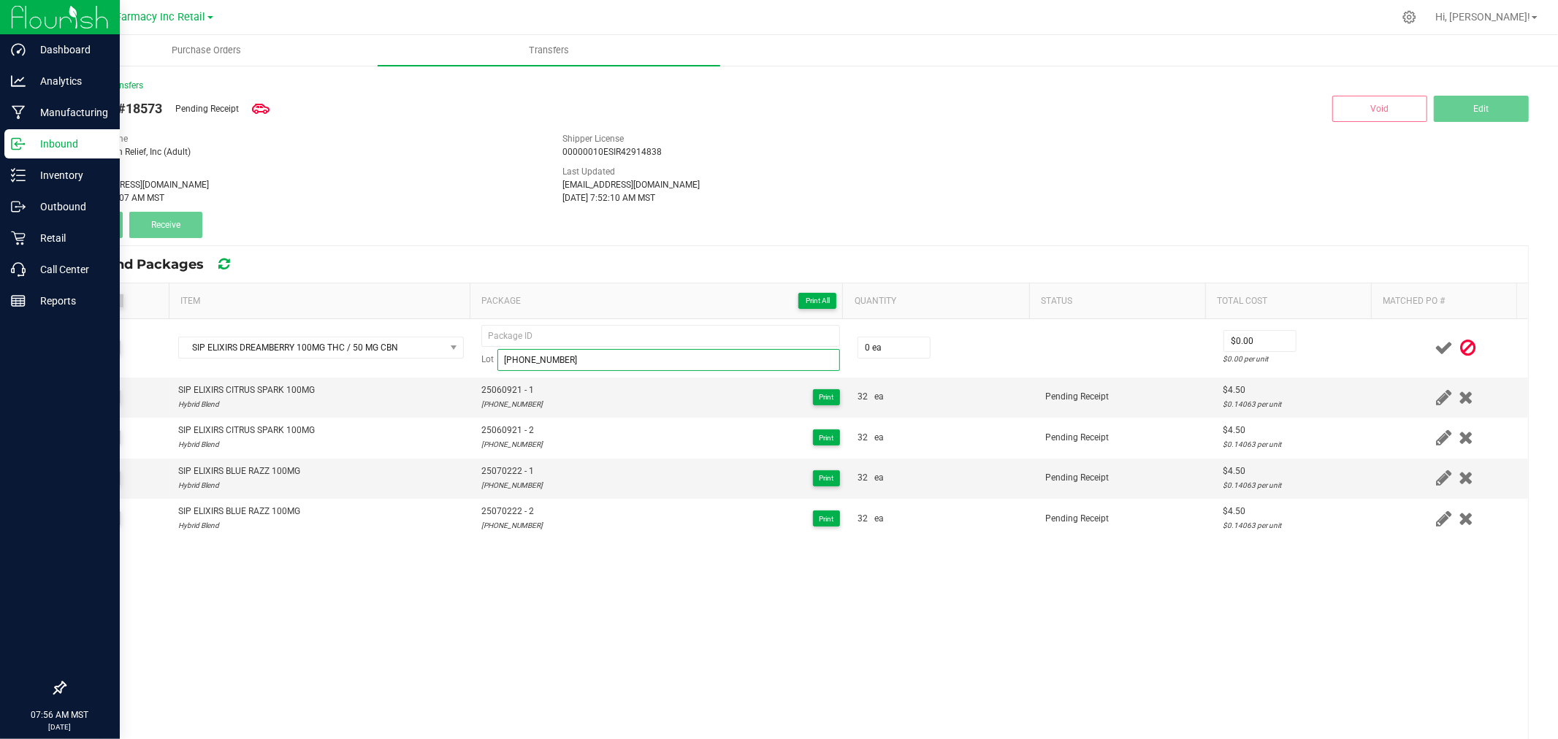
type input "25-0709-20"
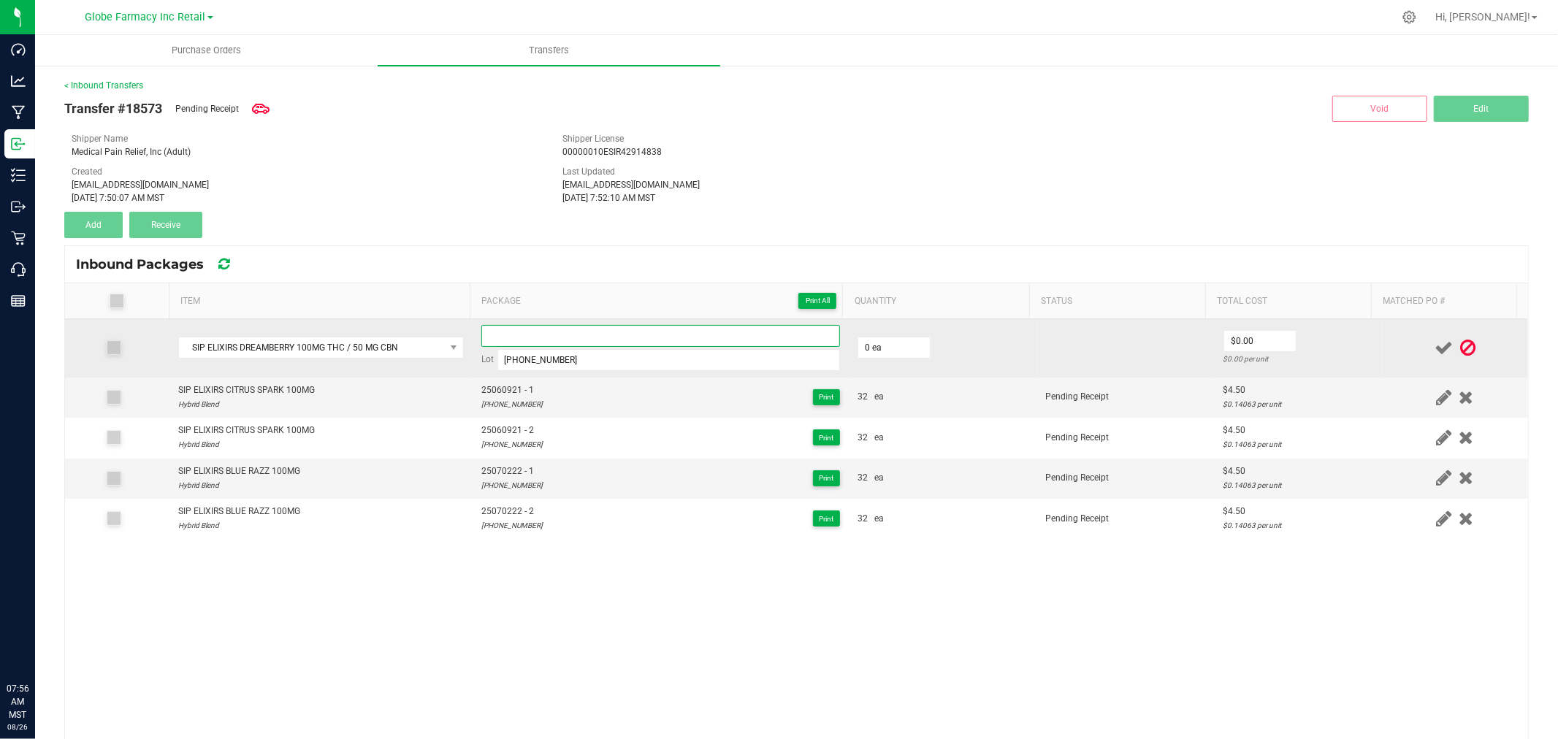
click at [645, 331] on input at bounding box center [660, 336] width 359 height 22
paste input "25-0709-20"
click at [750, 330] on input "25070920" at bounding box center [660, 336] width 359 height 22
type input "25070920 - 1"
type input "32 ea"
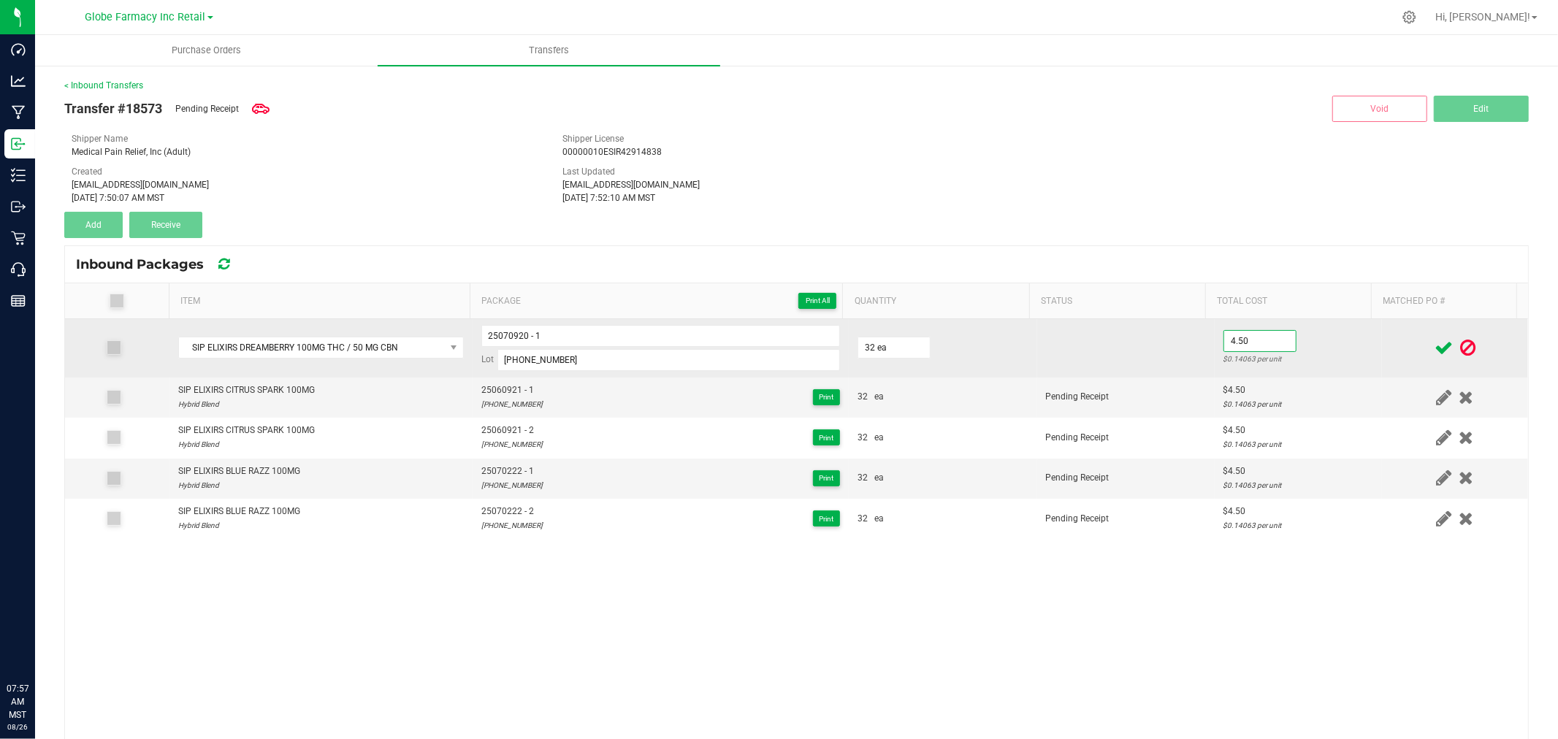
type input "$4.50"
click at [1382, 367] on td at bounding box center [1455, 348] width 146 height 58
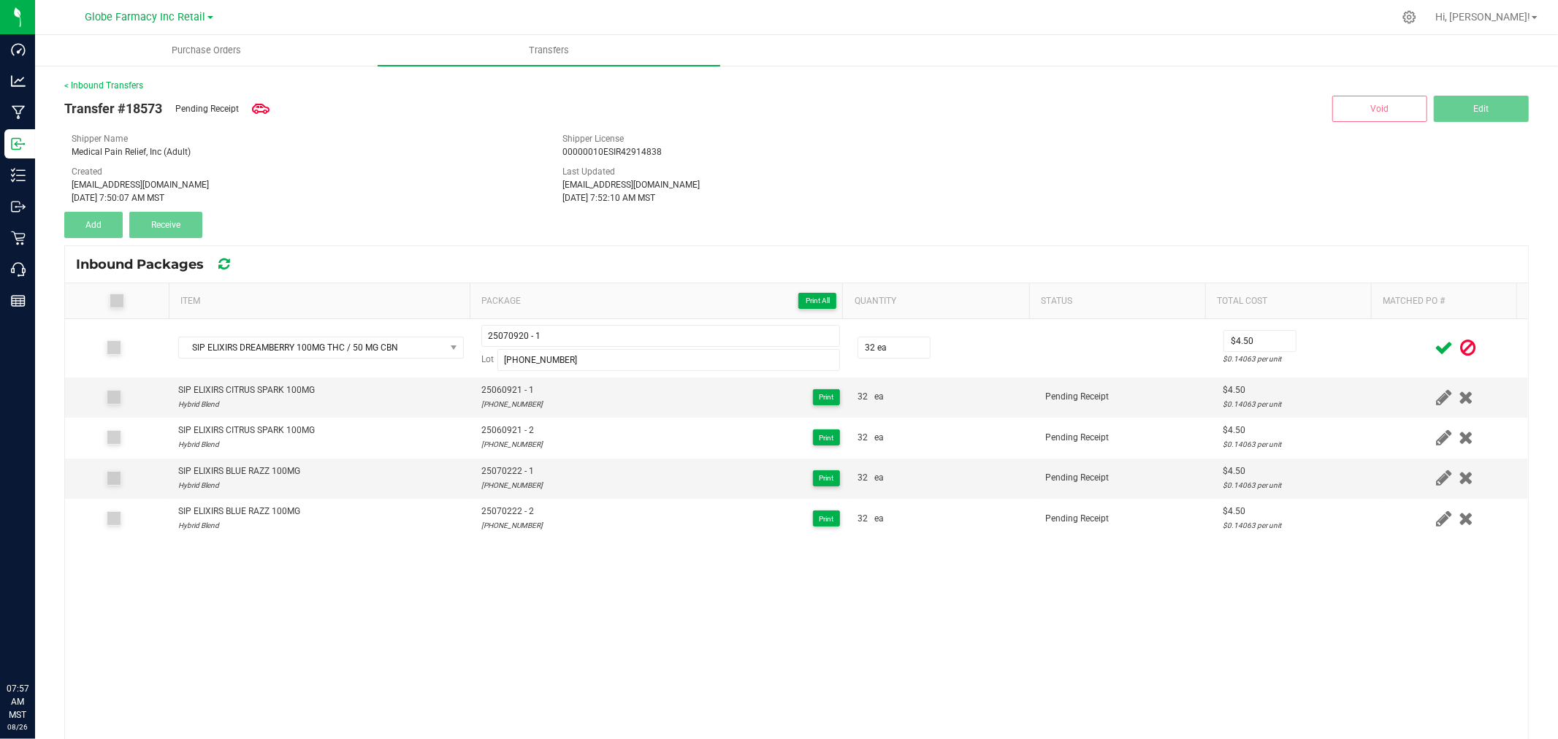
click at [1434, 349] on icon at bounding box center [1443, 348] width 18 height 18
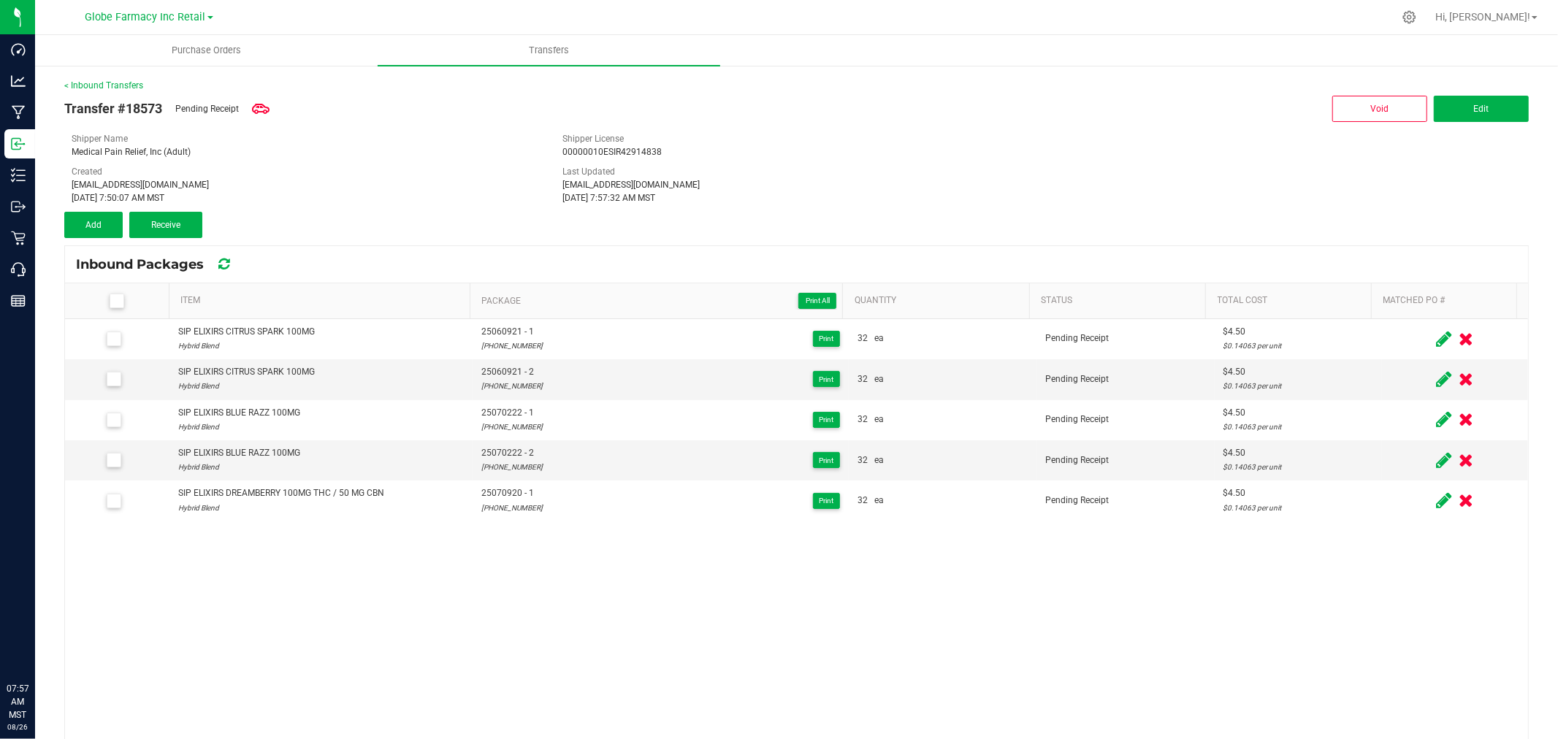
click at [1436, 342] on icon at bounding box center [1443, 339] width 15 height 18
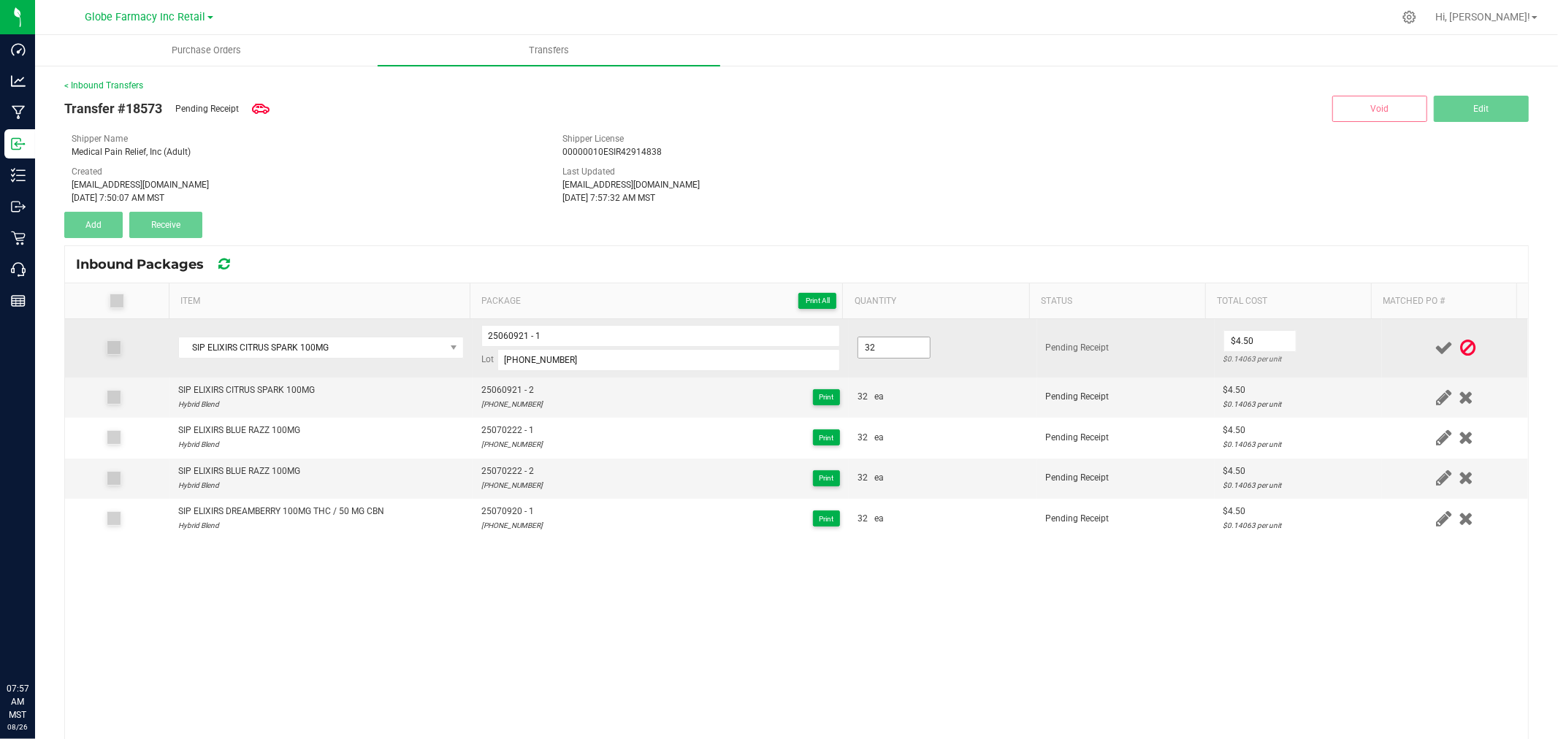
click at [908, 351] on input "32" at bounding box center [894, 347] width 72 height 20
click at [907, 349] on input "32" at bounding box center [894, 347] width 72 height 20
type input "64.0000"
type input "$0.00"
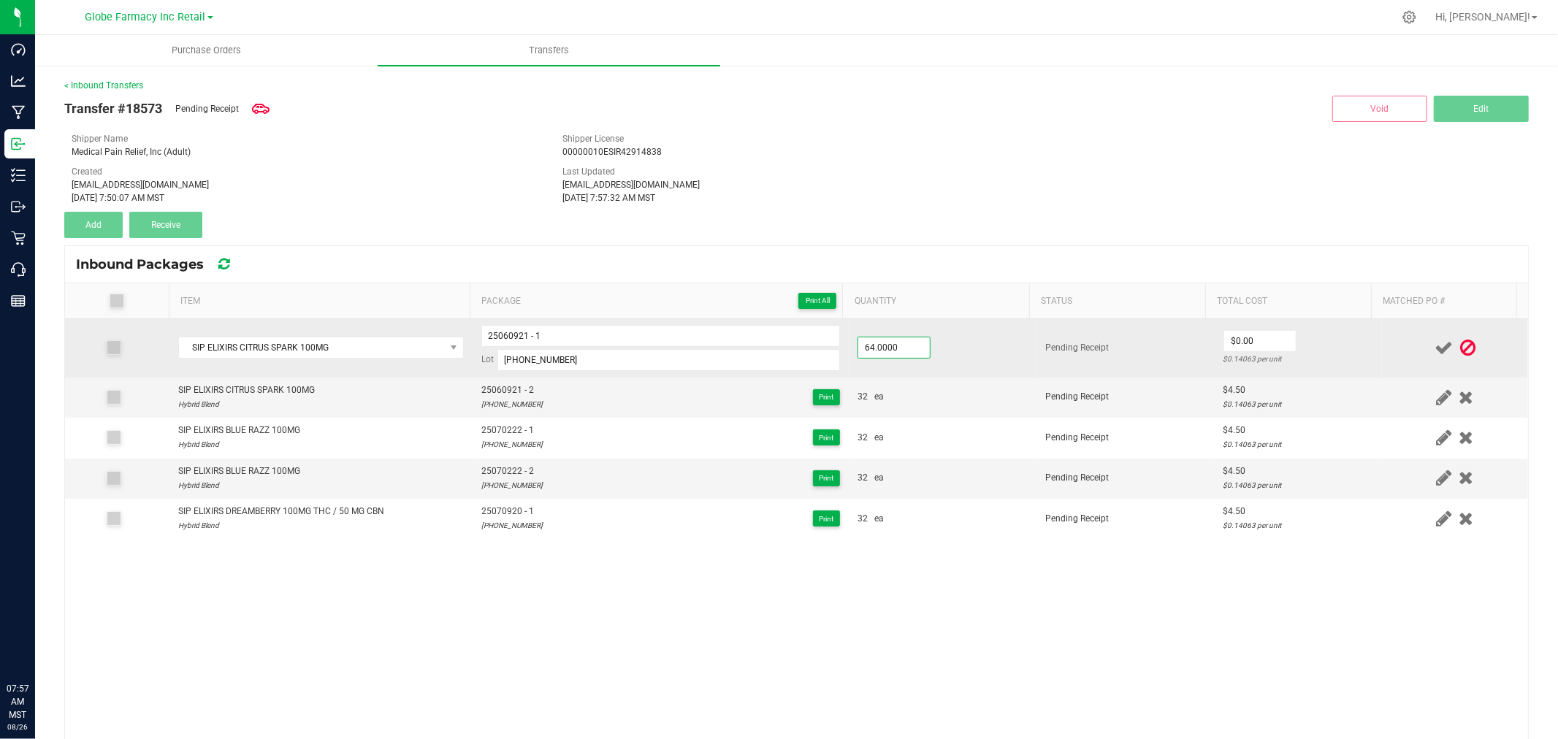
drag, startPoint x: 1344, startPoint y: 347, endPoint x: 1355, endPoint y: 347, distance: 11.7
click at [1347, 347] on td "$0.00 $0.14063 per unit" at bounding box center [1297, 348] width 167 height 58
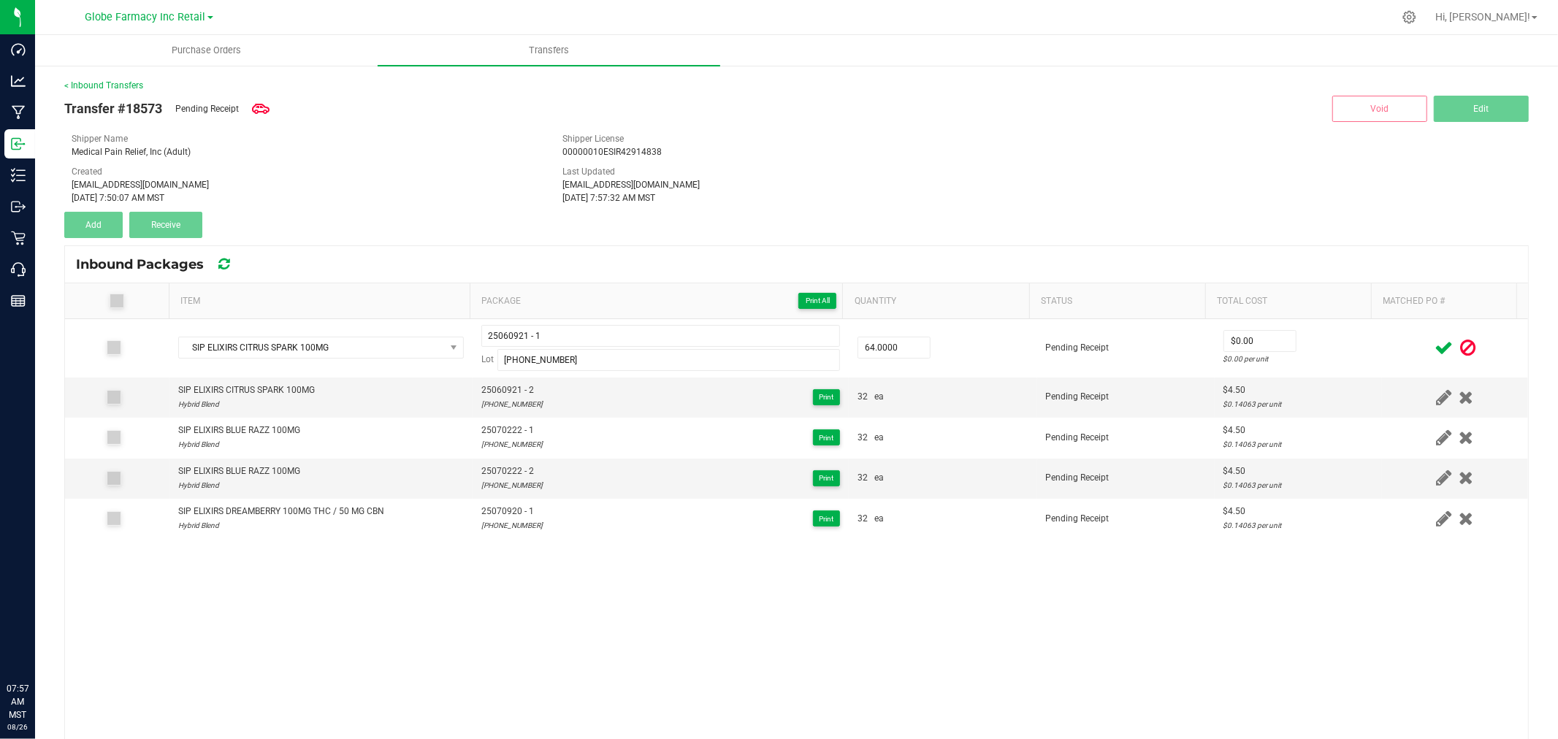
click at [1434, 345] on icon at bounding box center [1443, 348] width 18 height 18
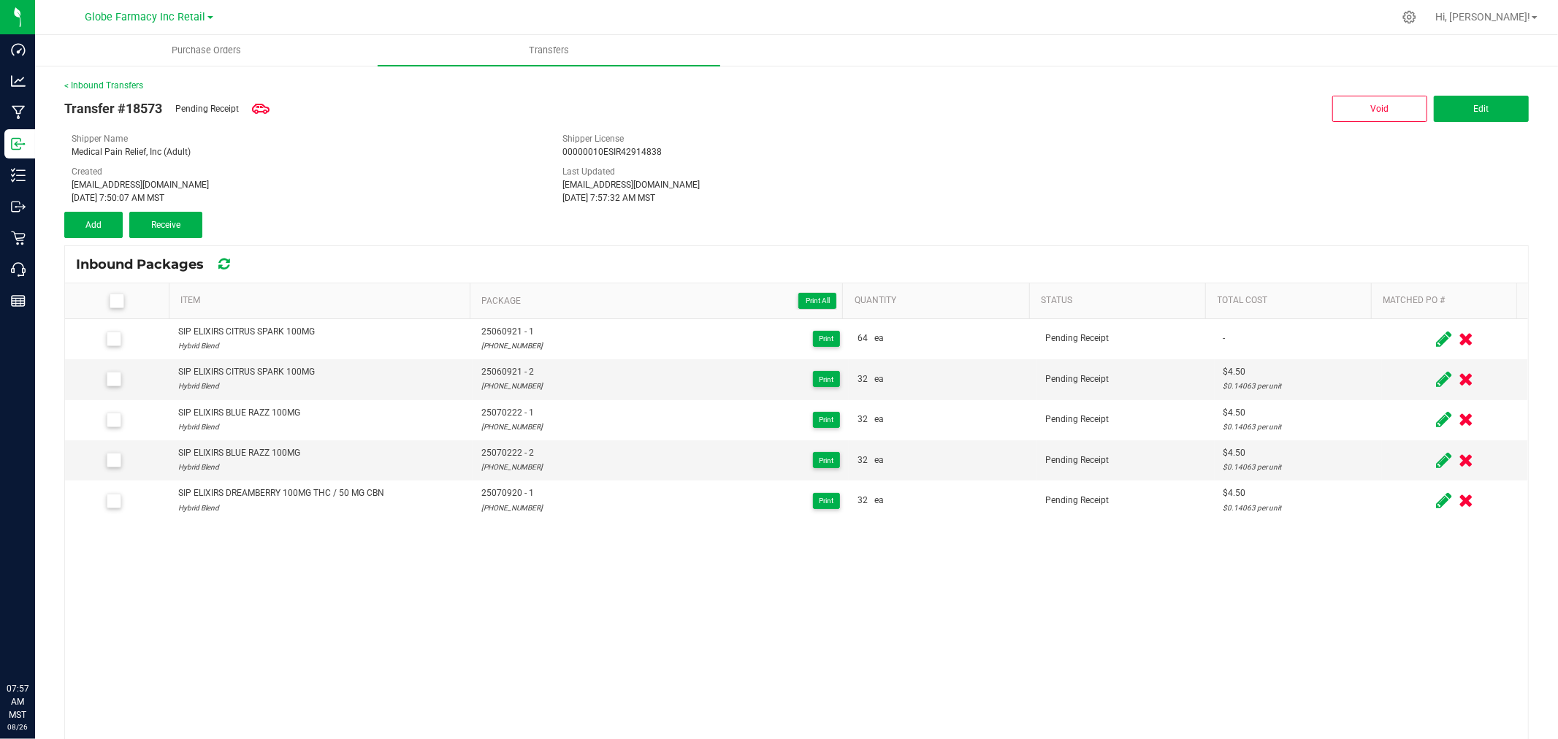
click at [1432, 337] on span at bounding box center [1443, 339] width 23 height 28
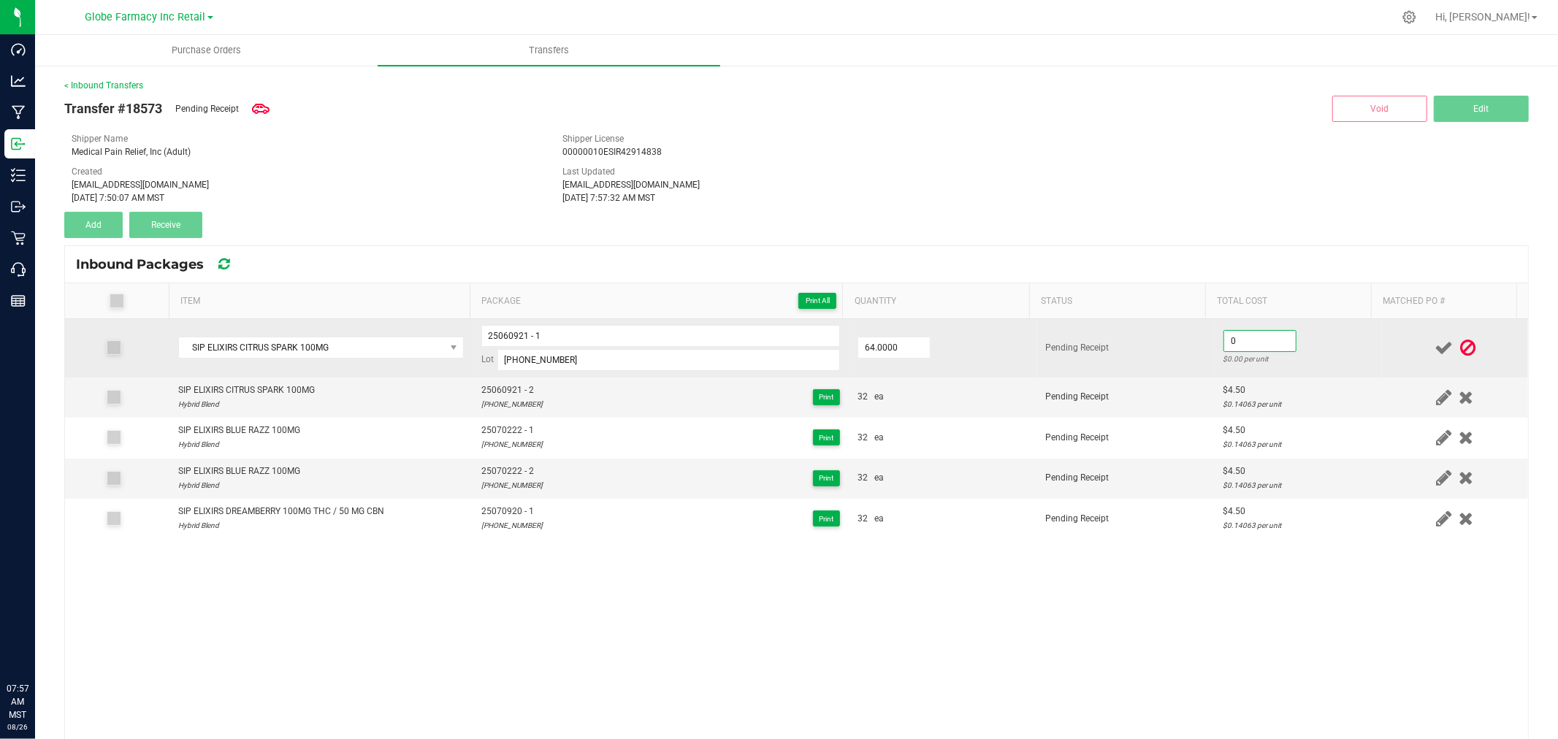
click at [1224, 337] on input "0" at bounding box center [1260, 341] width 72 height 20
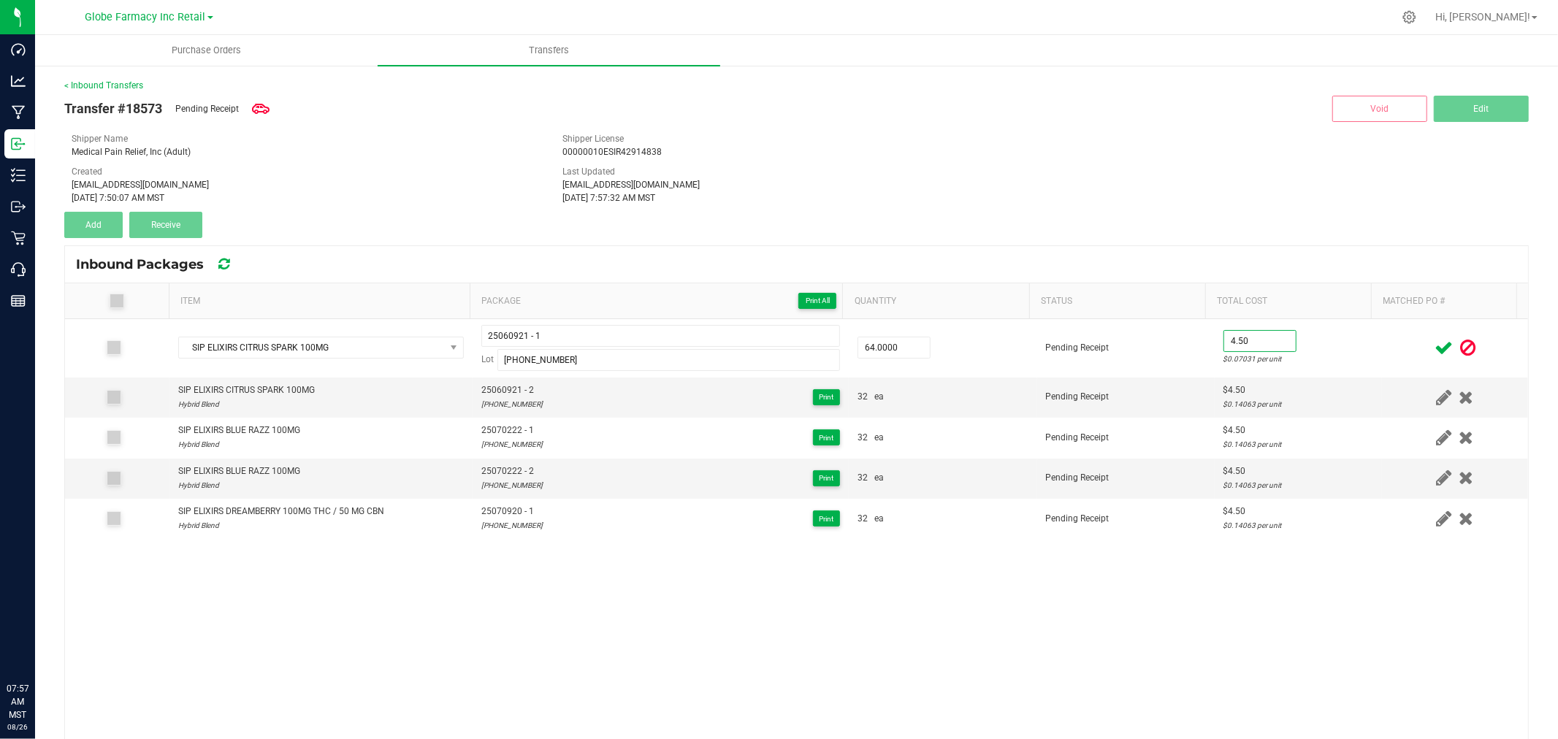
type input "$4.50"
click at [1393, 354] on div at bounding box center [1454, 348] width 129 height 18
drag, startPoint x: 1413, startPoint y: 351, endPoint x: 1414, endPoint y: 341, distance: 9.6
click at [1434, 351] on icon at bounding box center [1443, 348] width 18 height 18
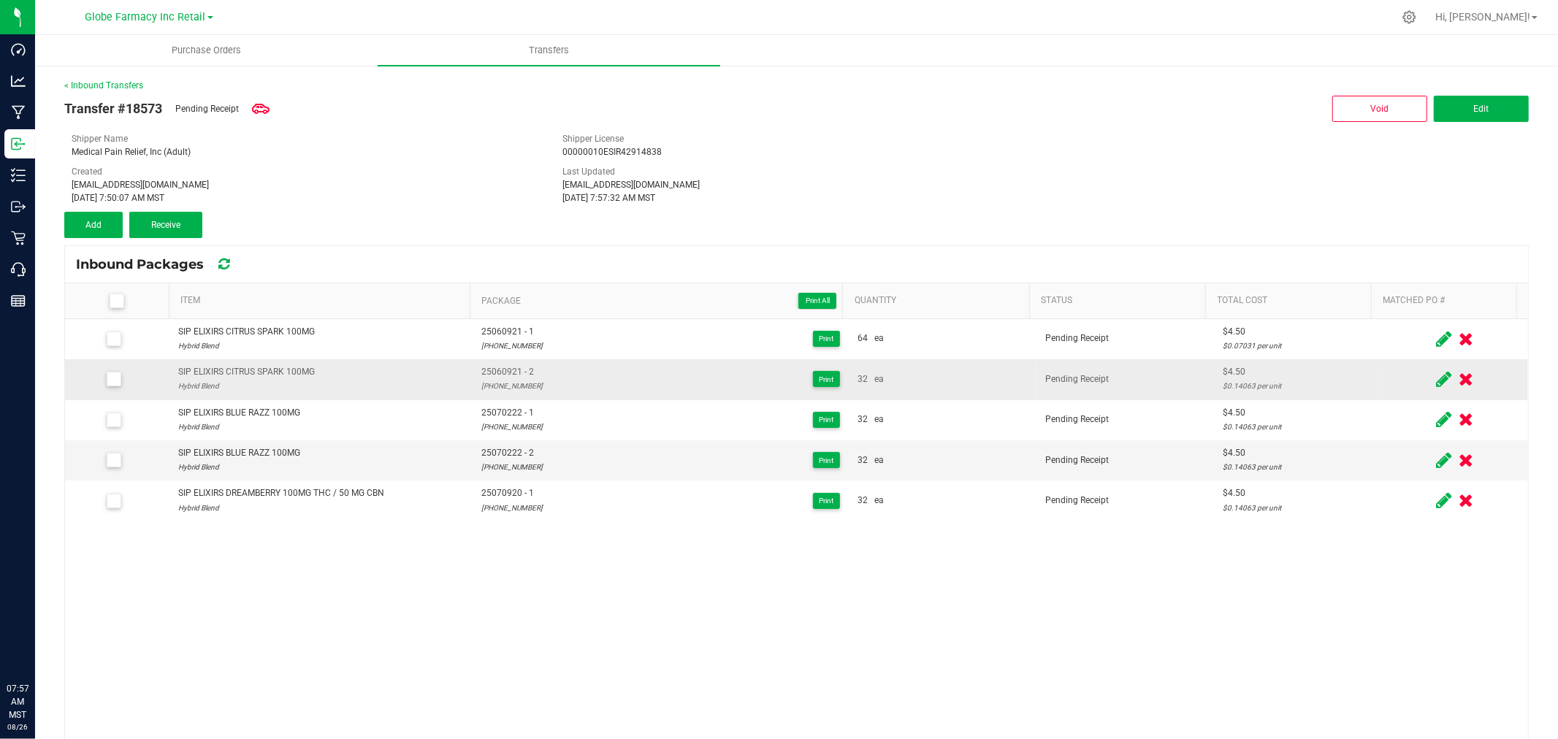
click at [1436, 378] on icon at bounding box center [1443, 379] width 15 height 18
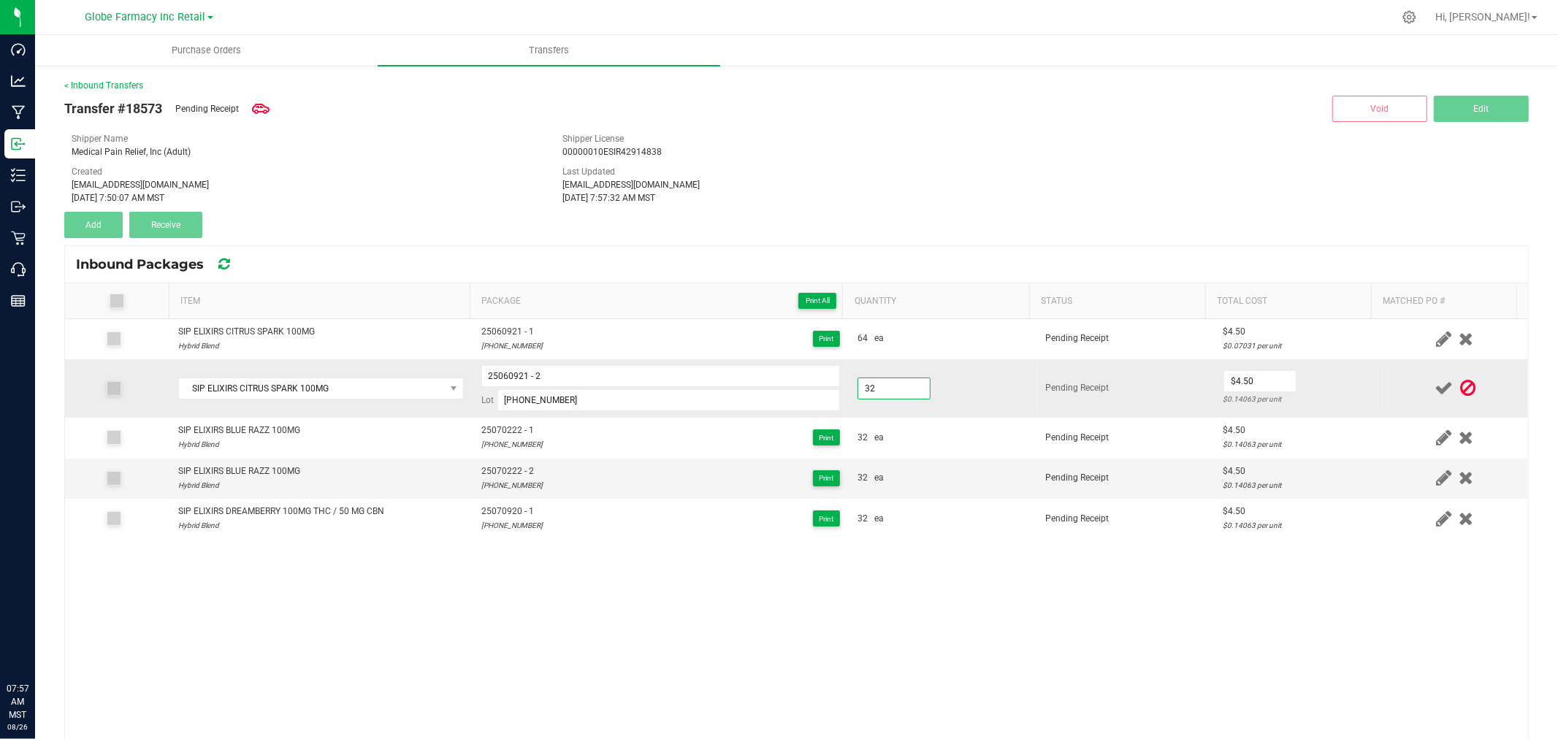
click at [908, 385] on input "32" at bounding box center [894, 388] width 72 height 20
click at [908, 386] on input "32" at bounding box center [894, 388] width 72 height 20
type input "64.0000"
type input "$4.50"
click at [1398, 378] on td at bounding box center [1455, 388] width 146 height 58
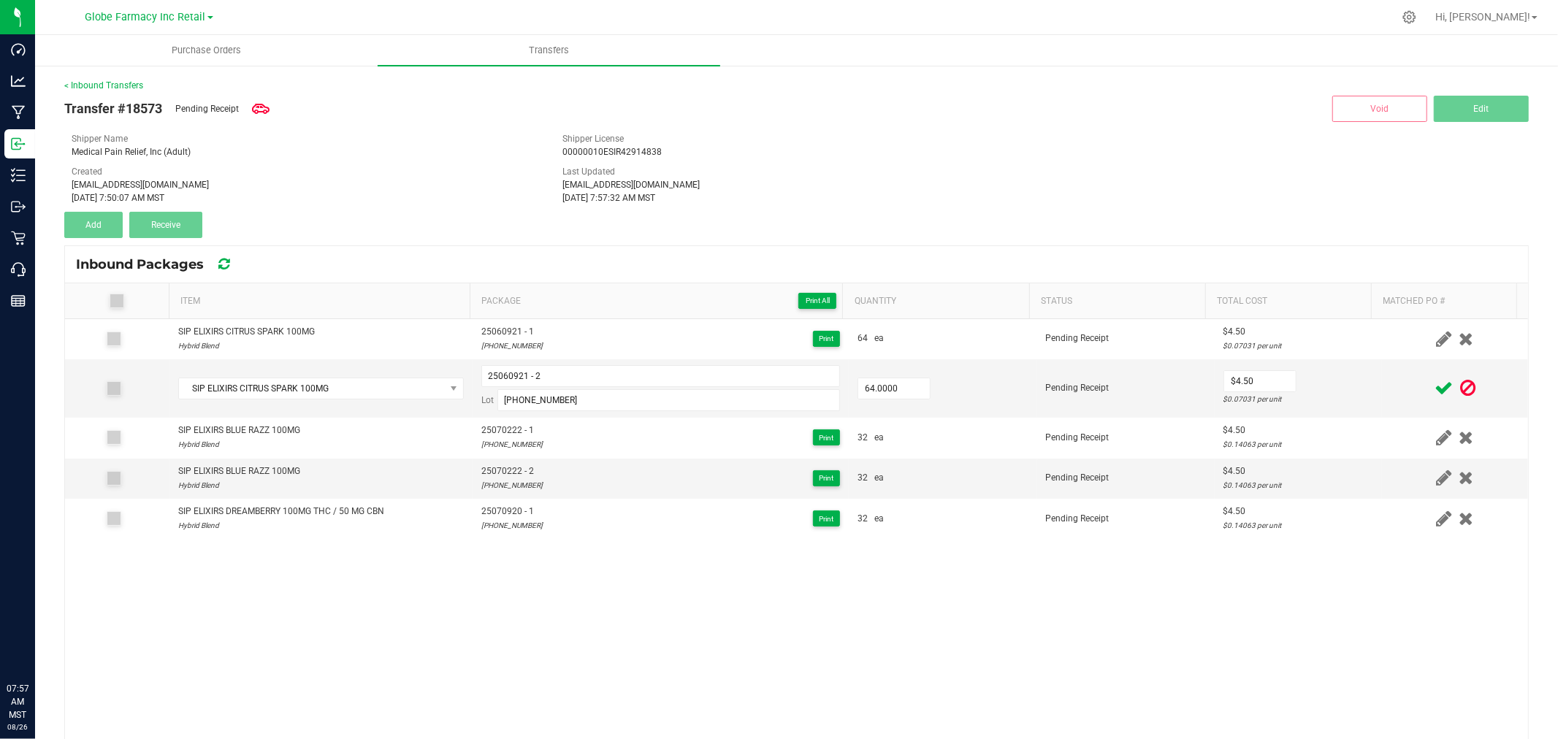
click at [1434, 384] on icon at bounding box center [1443, 388] width 18 height 18
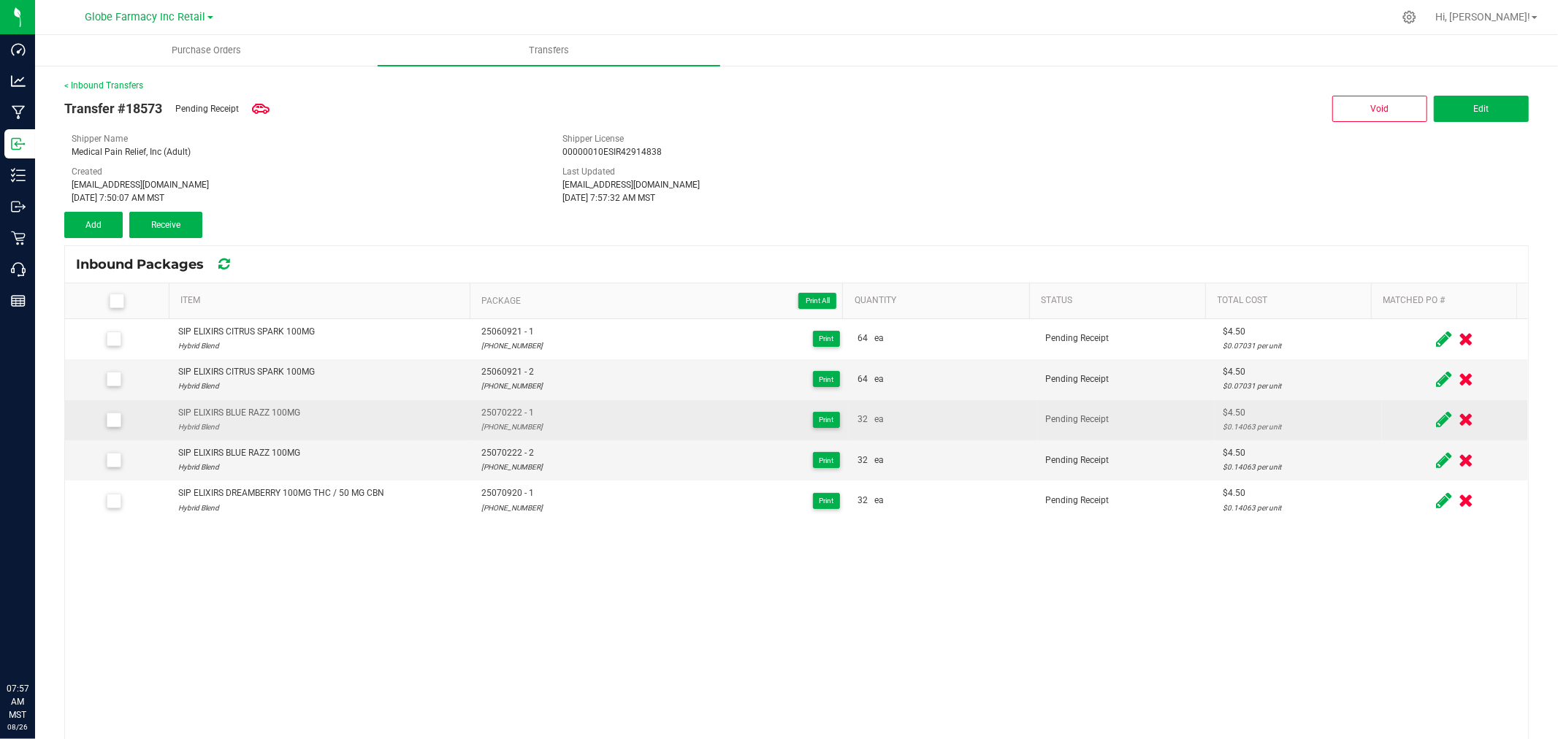
click at [1436, 417] on icon at bounding box center [1443, 419] width 15 height 18
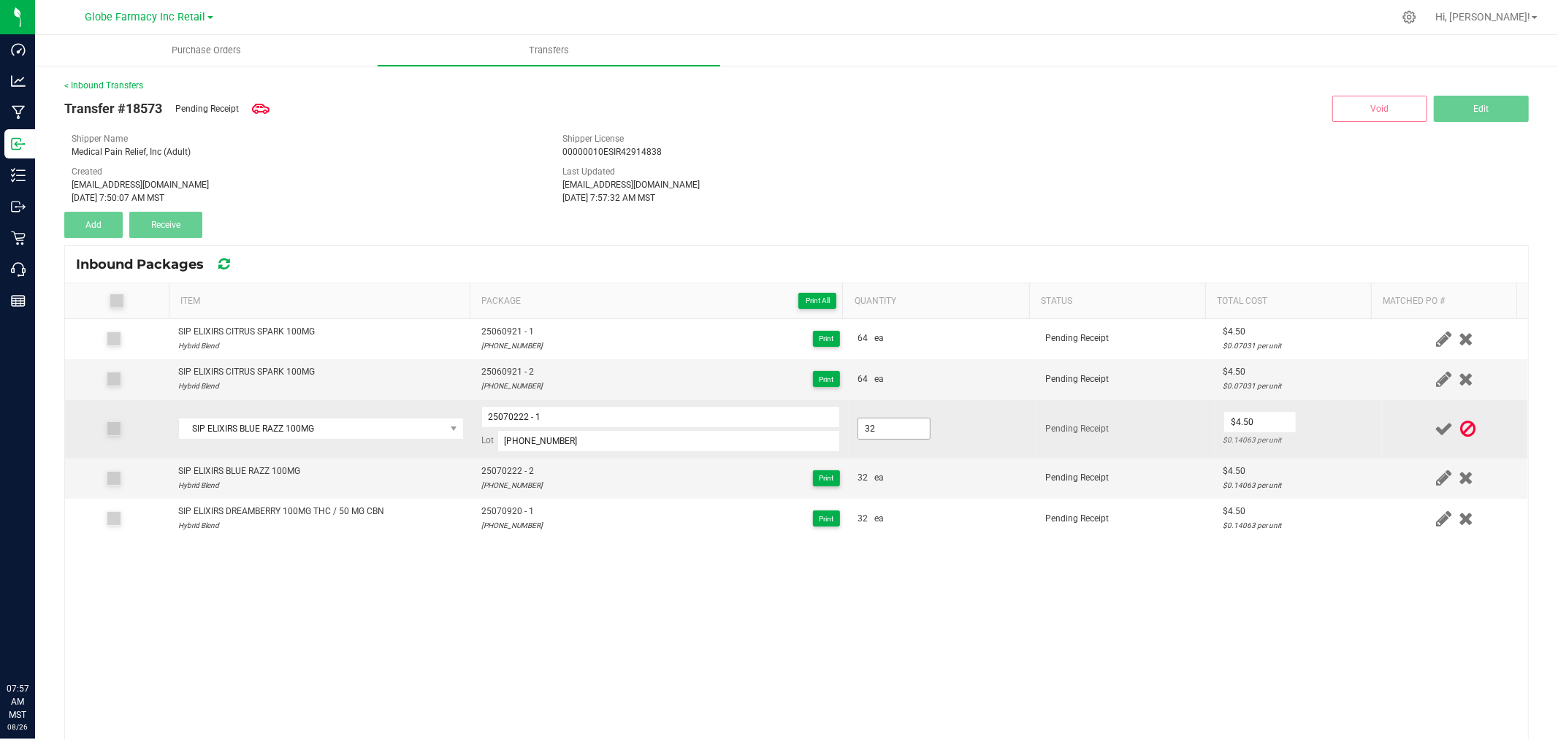
click at [875, 429] on input "32" at bounding box center [894, 428] width 72 height 20
type input "64.0000"
type input "$4.50"
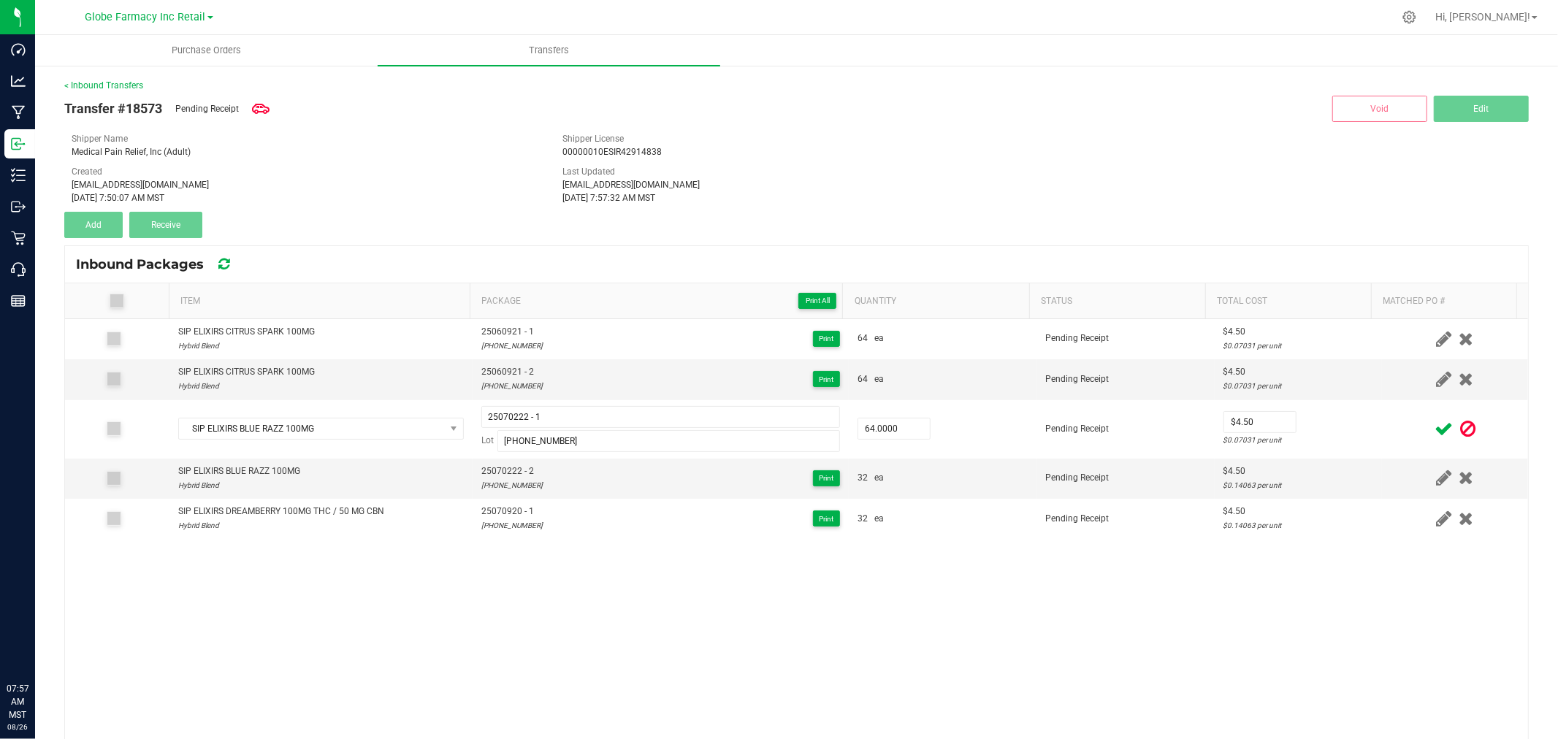
click at [1390, 431] on div at bounding box center [1454, 429] width 129 height 18
click at [1434, 427] on icon at bounding box center [1443, 429] width 18 height 18
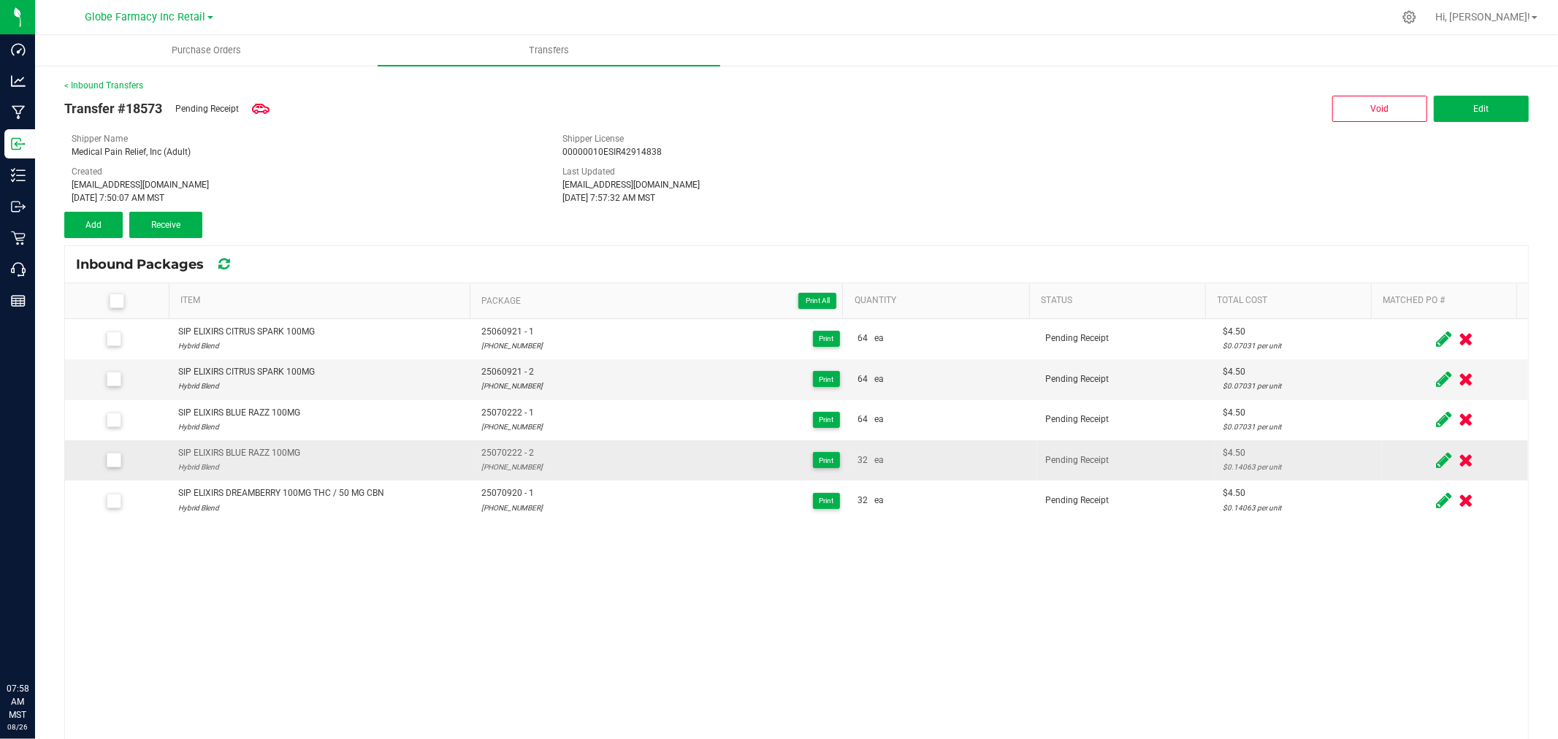
click at [1436, 456] on icon at bounding box center [1443, 460] width 15 height 18
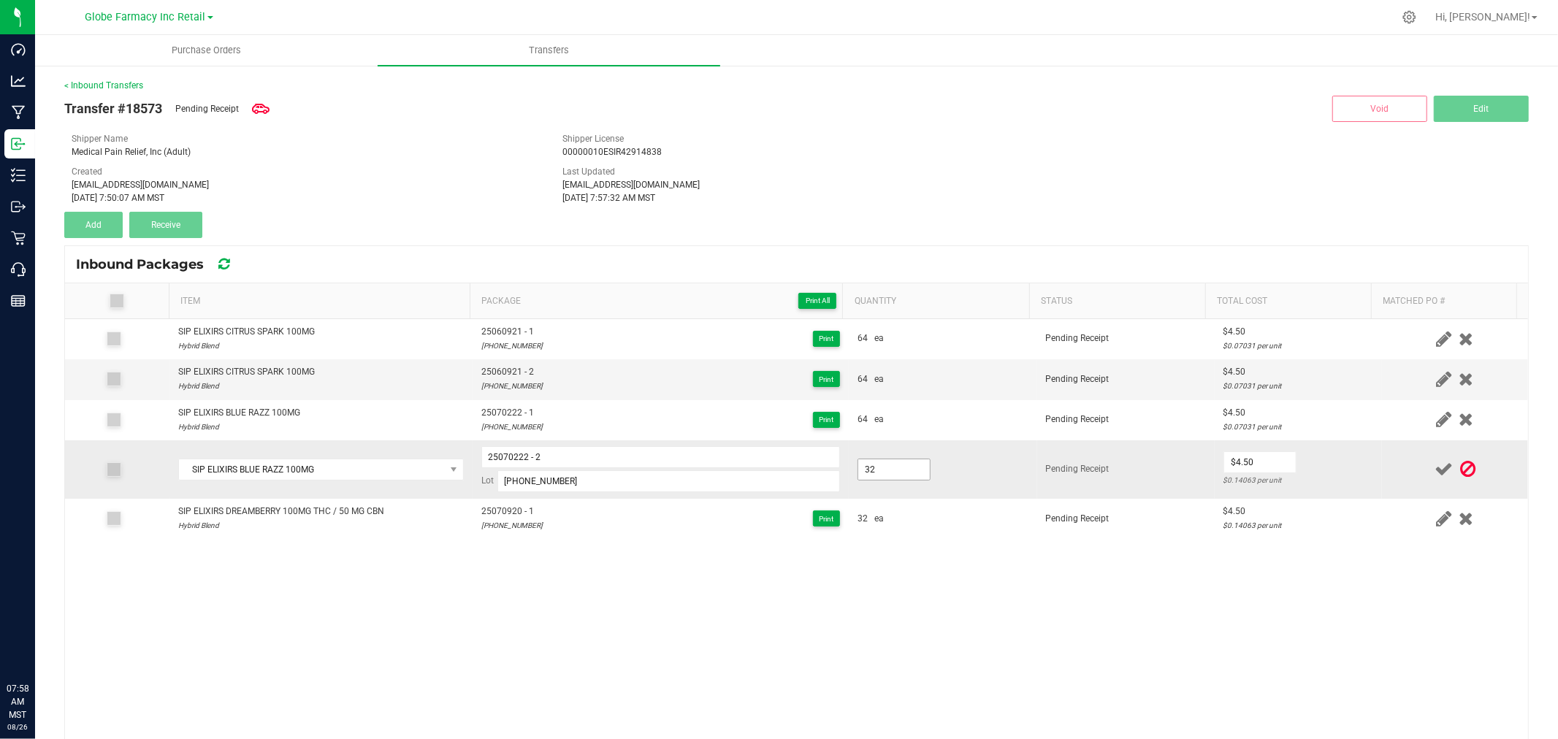
click at [862, 472] on input "32" at bounding box center [894, 469] width 72 height 20
type input "64.0000"
type input "$4.50"
drag, startPoint x: 1329, startPoint y: 470, endPoint x: 1381, endPoint y: 470, distance: 51.8
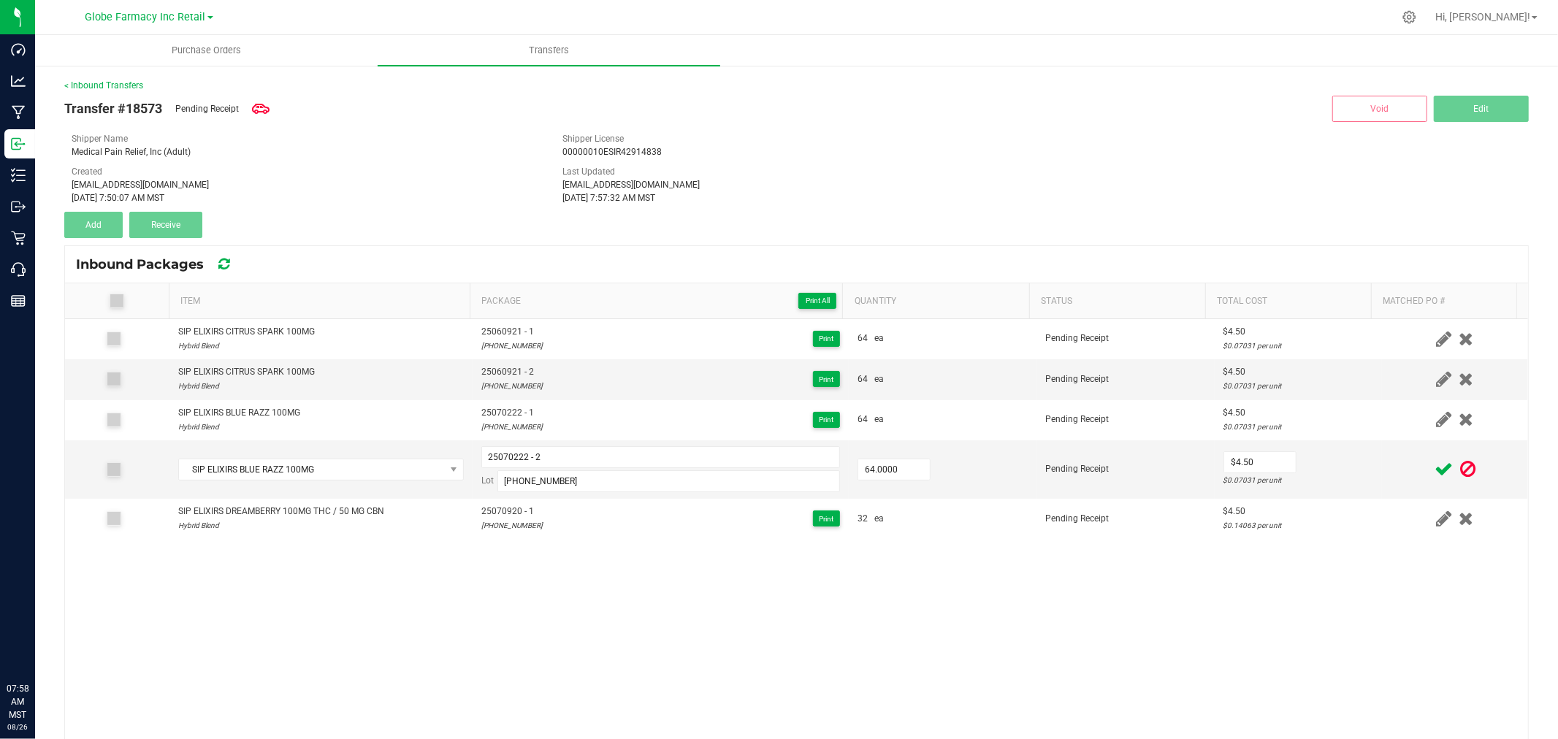
click at [1330, 470] on td "$4.50 $0.07031 per unit" at bounding box center [1297, 469] width 167 height 58
click at [1434, 475] on icon at bounding box center [1443, 469] width 18 height 18
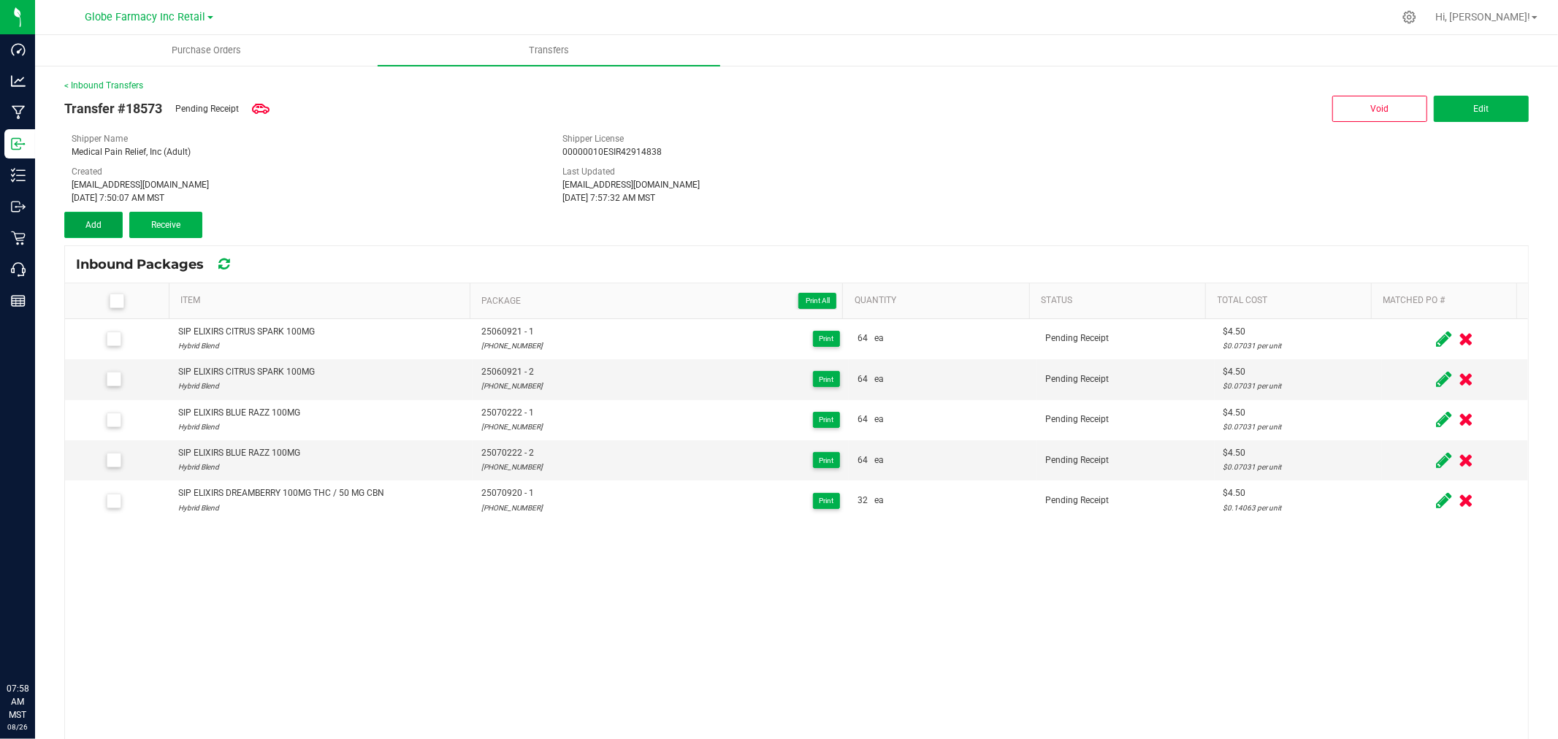
click at [104, 215] on button "Add" at bounding box center [93, 225] width 58 height 26
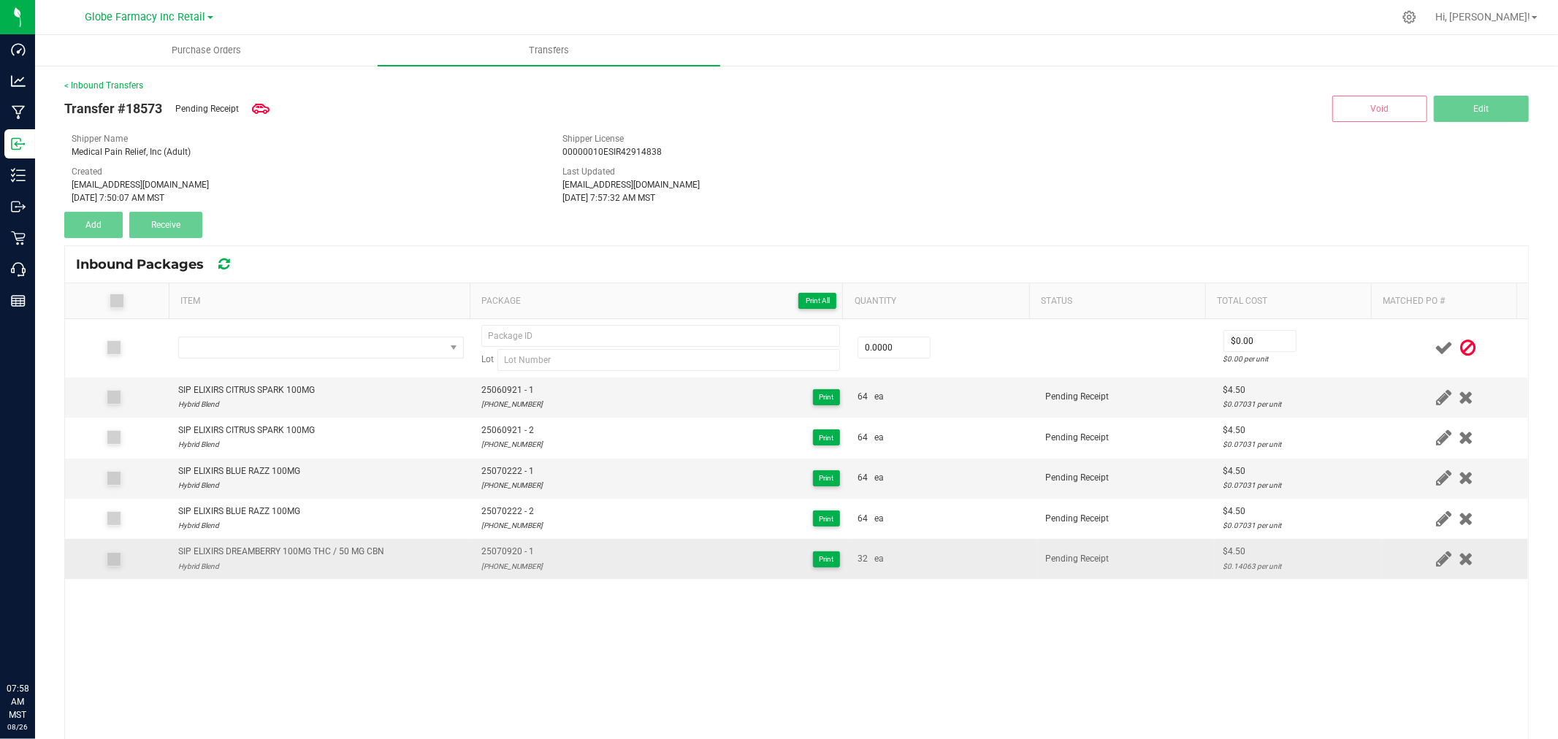
click at [274, 548] on div "SIP ELIXIRS DREAMBERRY 100MG THC / 50 MG CBN" at bounding box center [281, 552] width 206 height 14
copy div "SIP ELIXIRS DREAMBERRY 100MG THC / 50 MG CBN"
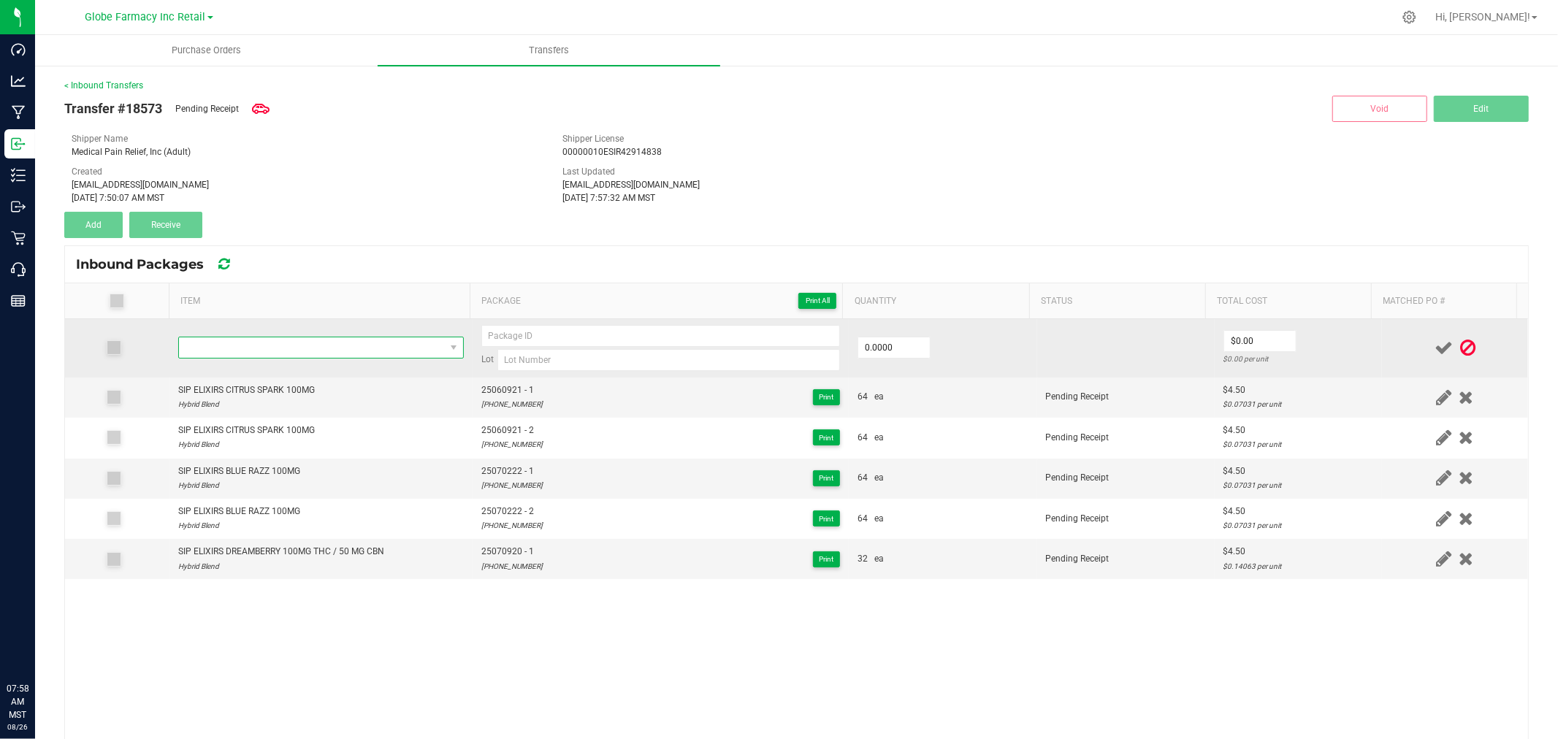
click at [374, 345] on span "NO DATA FOUND" at bounding box center [312, 347] width 266 height 20
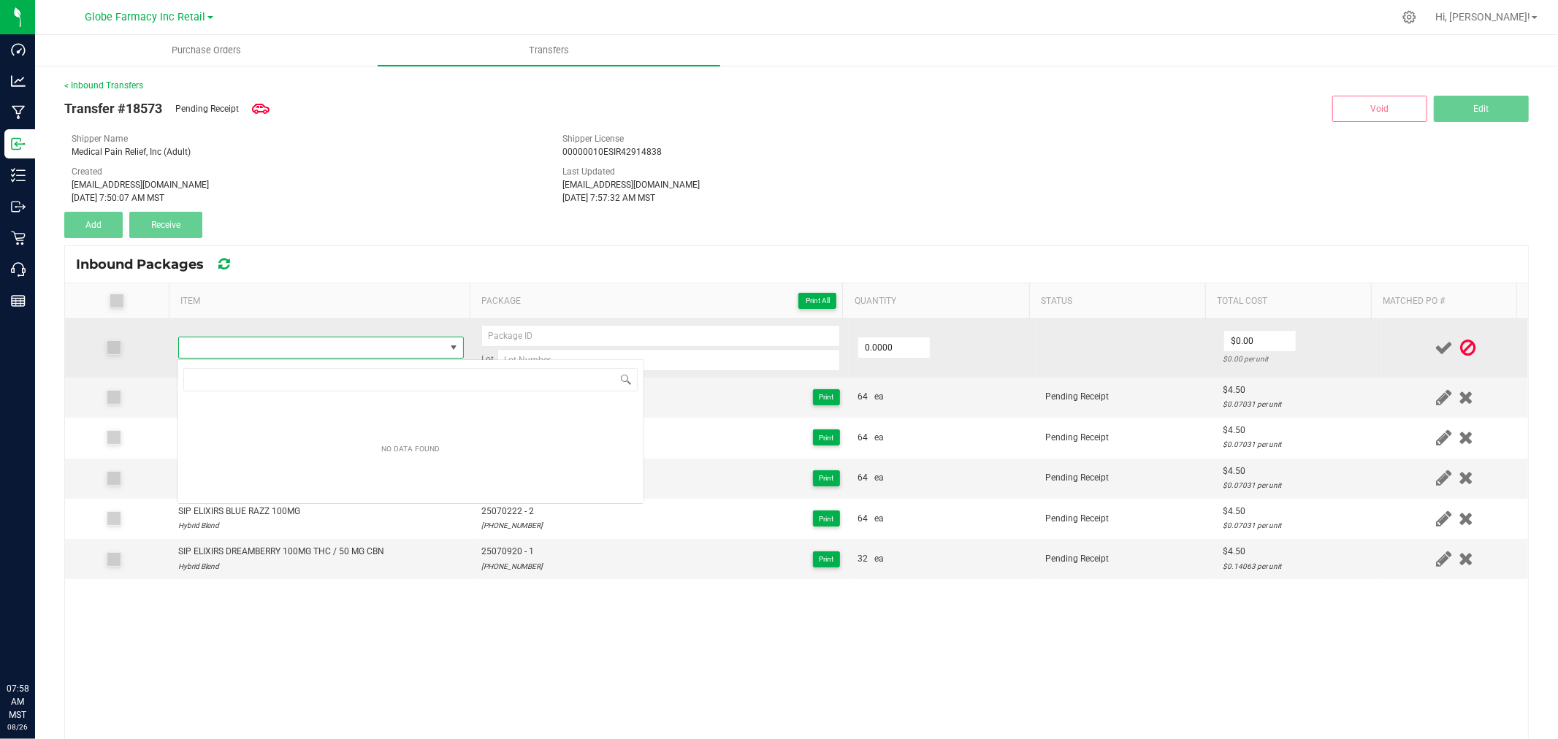
type input "SIP ELIXIRS DREAMBERRY 100MG THC / 50 MG CBN"
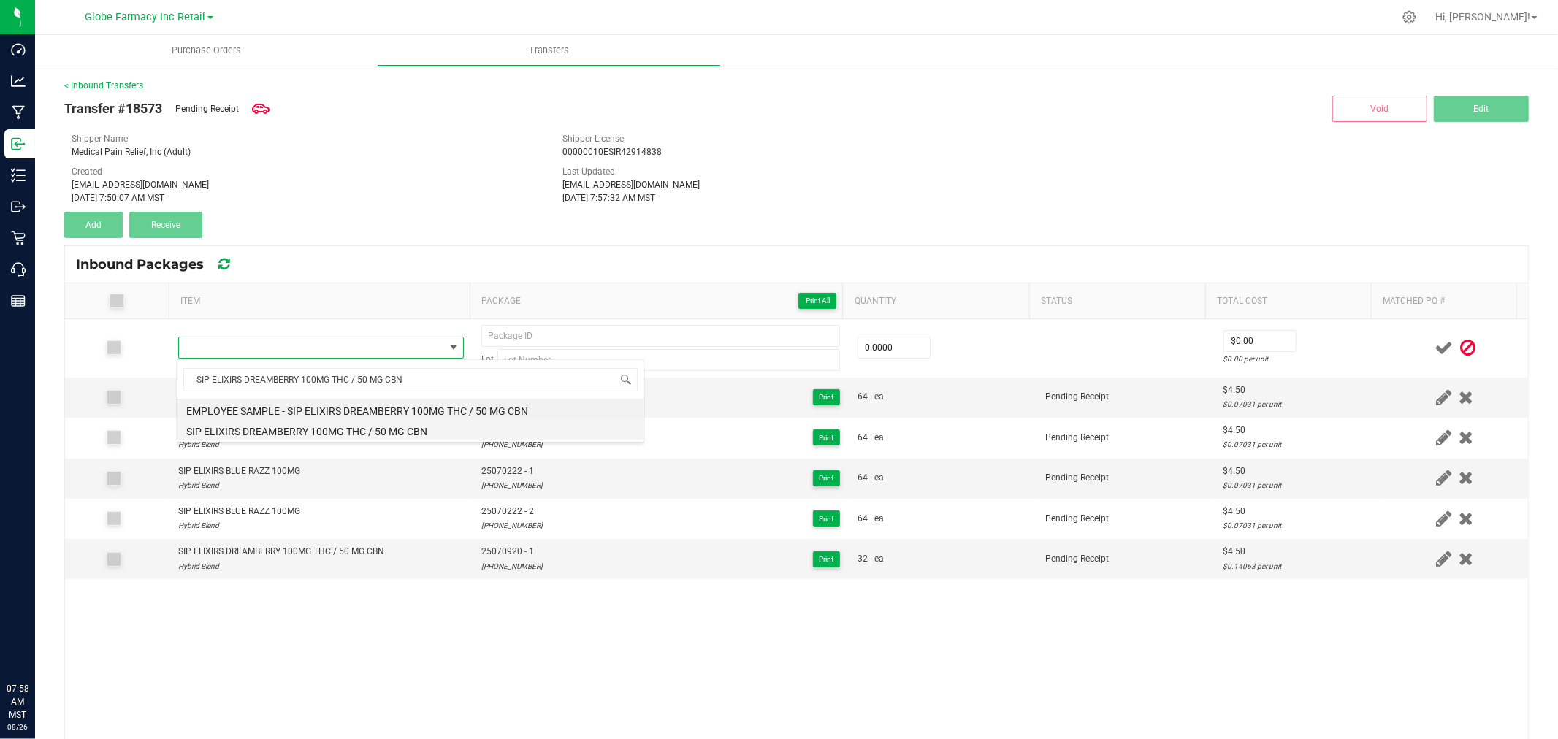
click at [348, 432] on li "SIP ELIXIRS DREAMBERRY 100MG THC / 50 MG CBN" at bounding box center [410, 429] width 466 height 20
type input "0 ea"
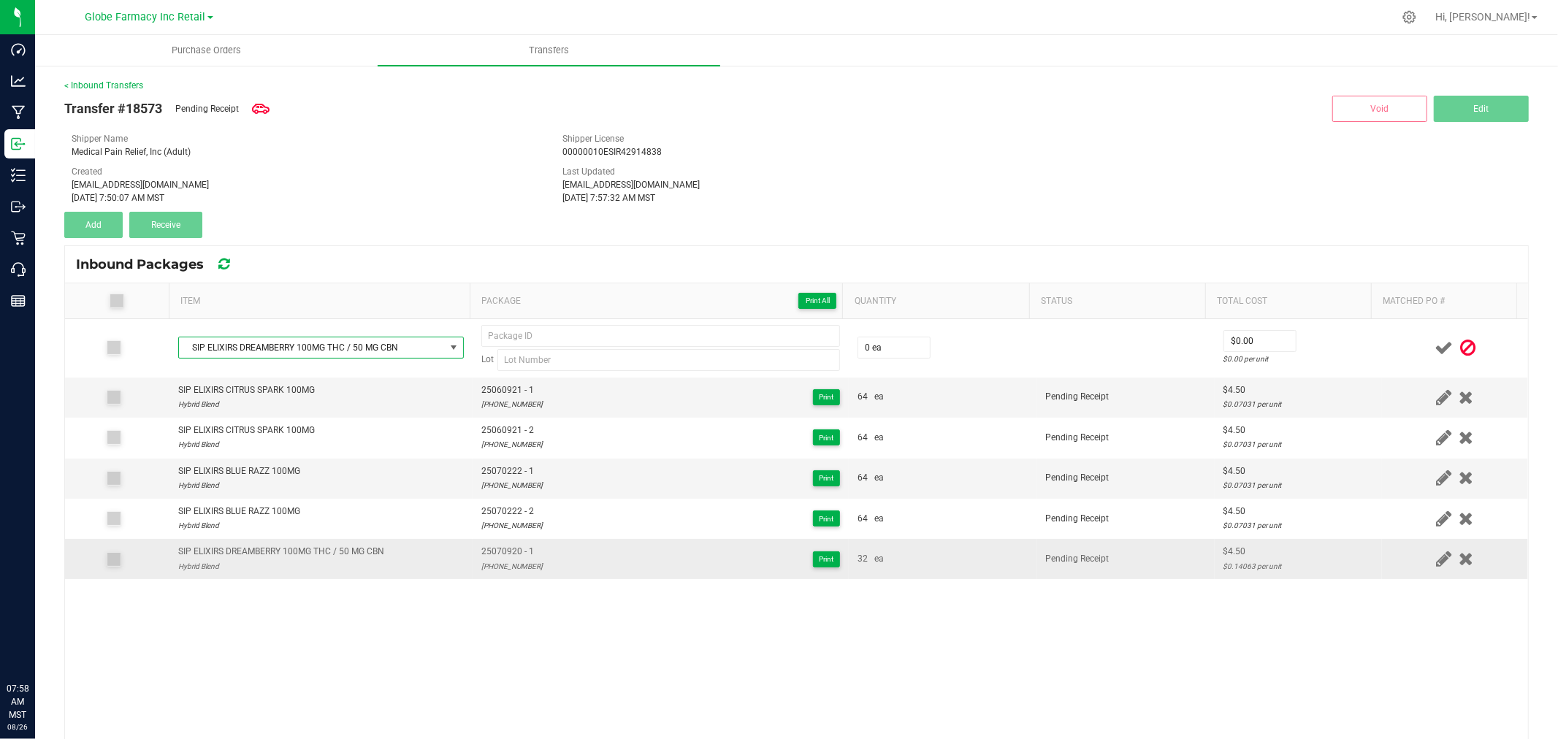
click at [509, 549] on span "25070920 - 1" at bounding box center [511, 552] width 61 height 14
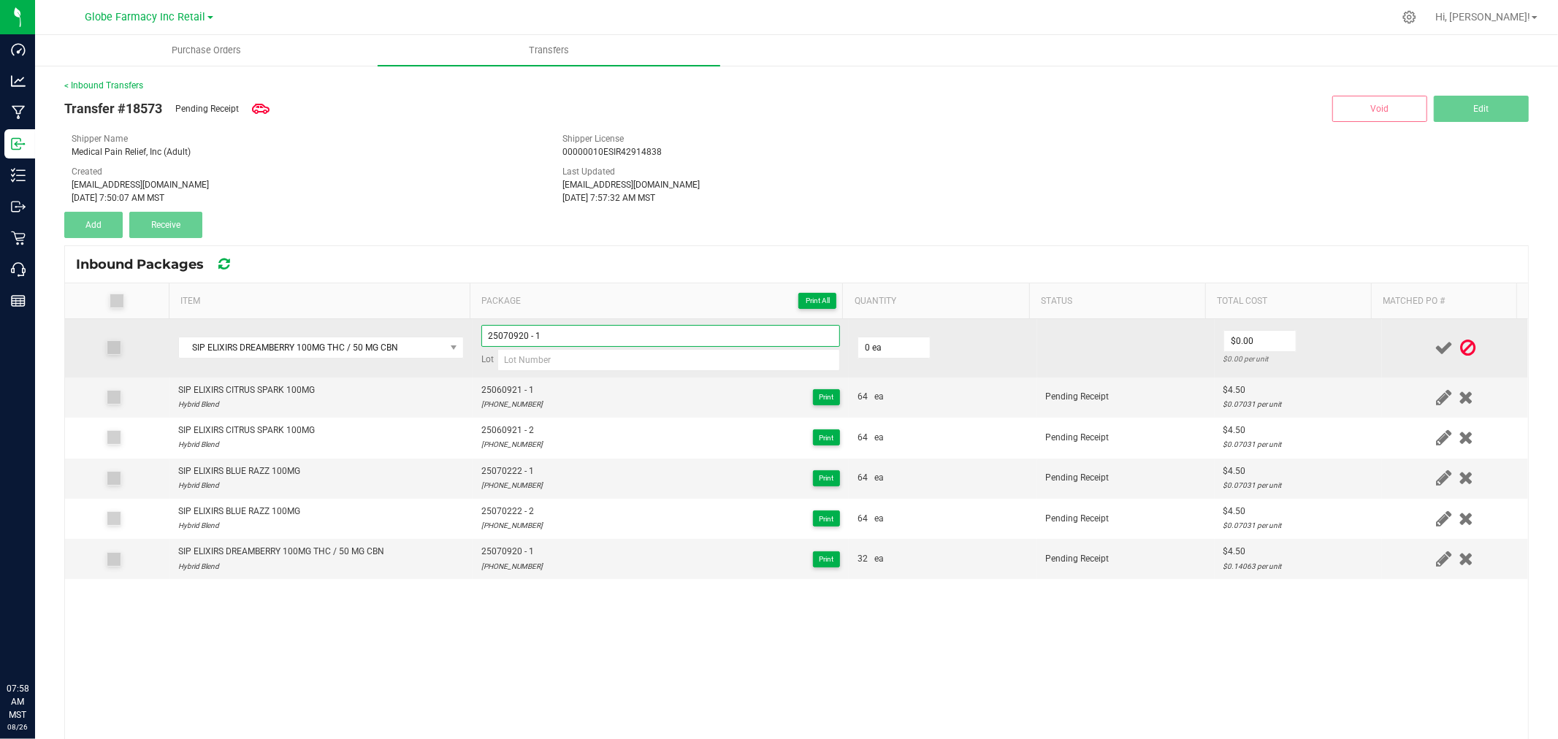
click at [594, 334] on input "25070920 - 1" at bounding box center [660, 336] width 359 height 22
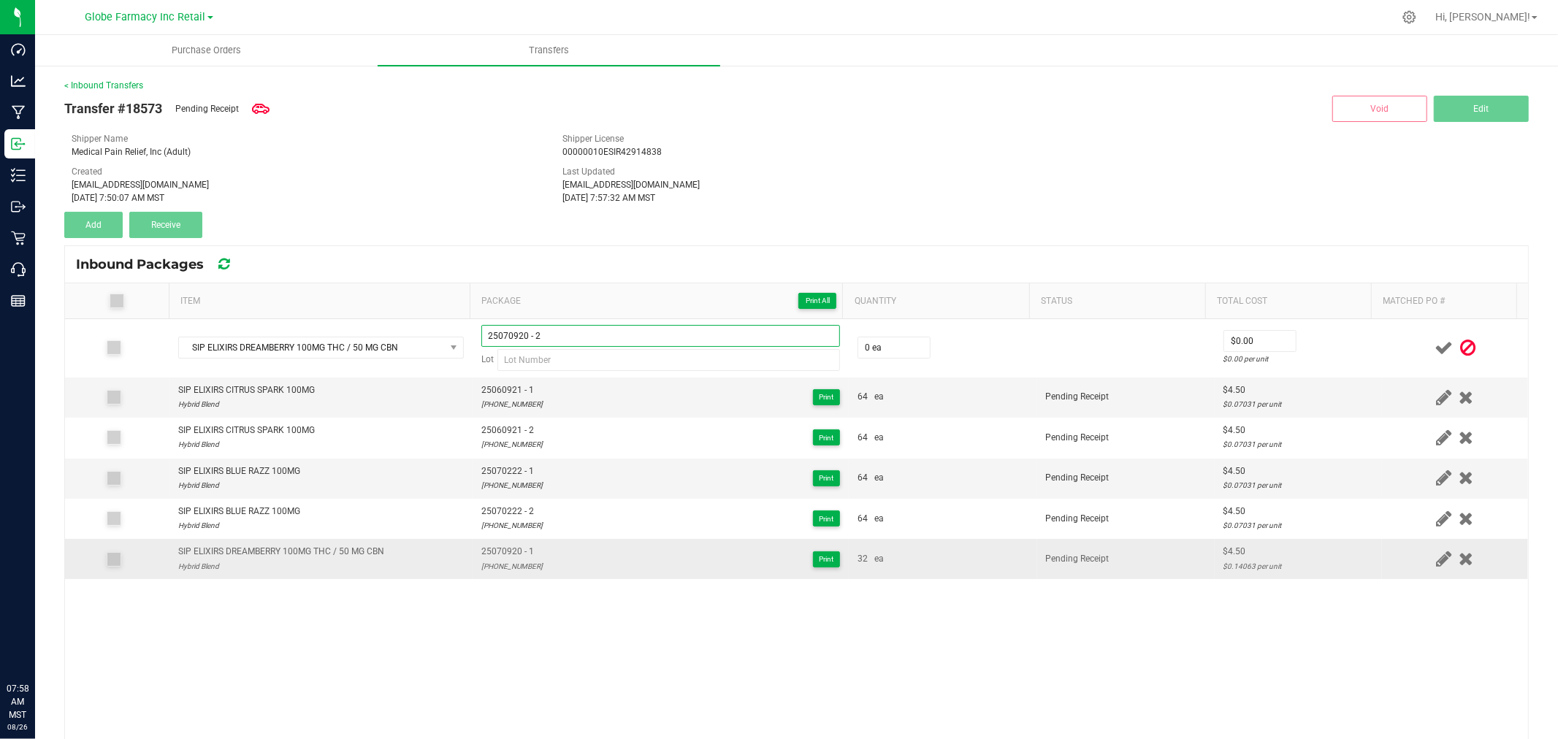
type input "25070920 - 2"
click at [493, 563] on div "25-0709-20" at bounding box center [511, 566] width 61 height 14
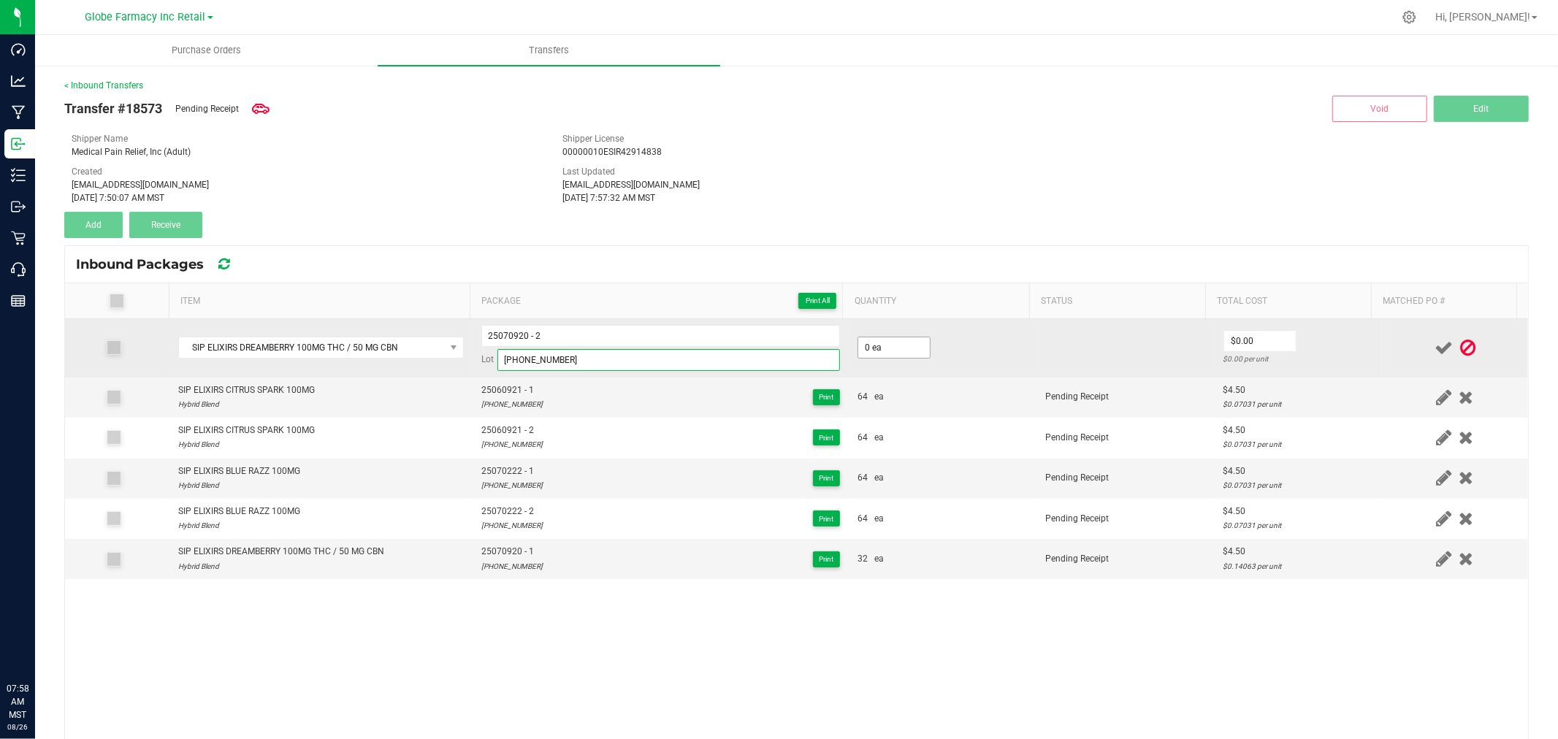
type input "25-0709-20"
click at [892, 341] on input "0" at bounding box center [894, 347] width 72 height 20
type input "32 ea"
click at [1236, 351] on span "$0.00" at bounding box center [1259, 341] width 73 height 22
click at [1241, 345] on input "0" at bounding box center [1260, 341] width 72 height 20
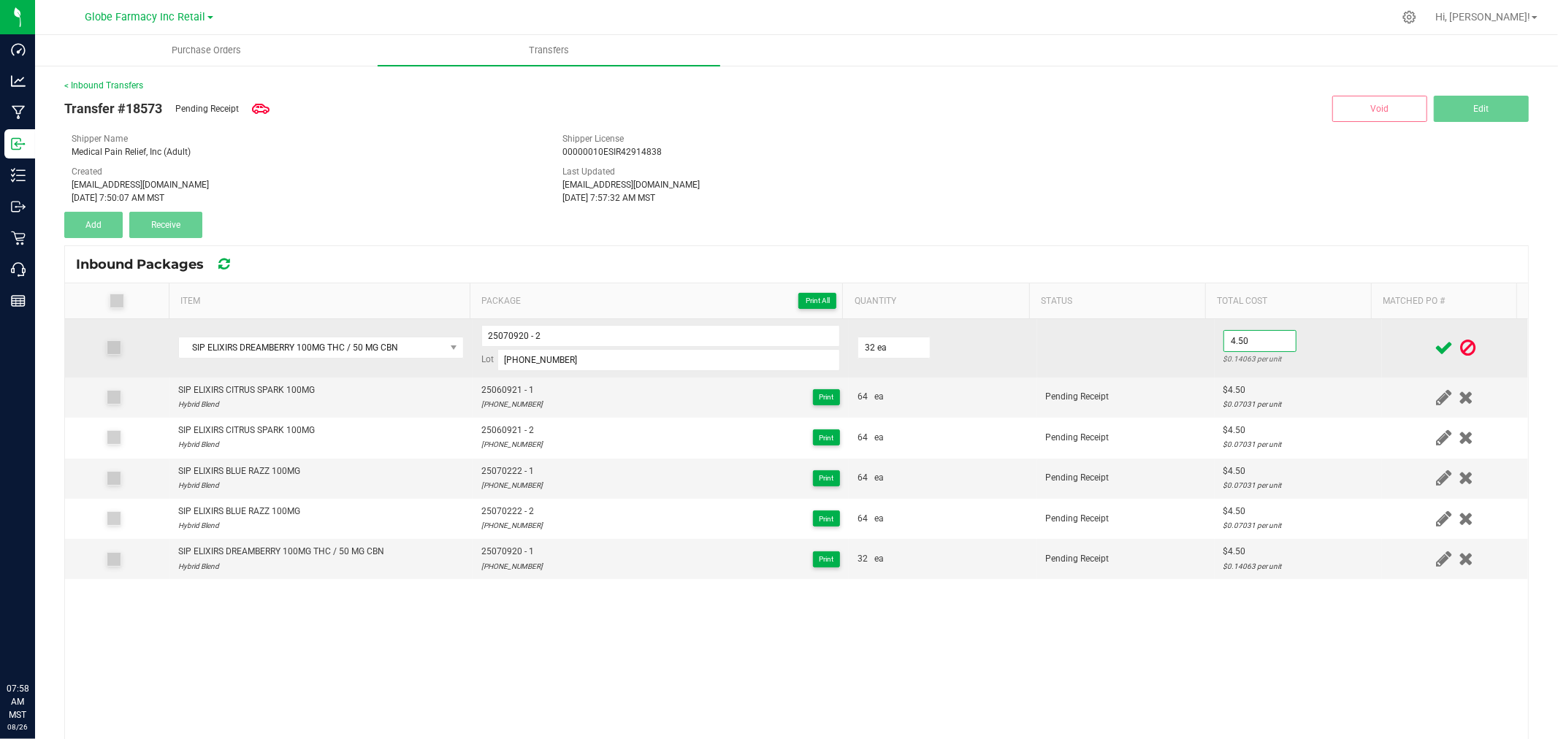
type input "$4.50"
drag, startPoint x: 1330, startPoint y: 349, endPoint x: 1398, endPoint y: 349, distance: 67.9
click at [1331, 349] on td "$4.50 $0.14063 per unit" at bounding box center [1297, 348] width 167 height 58
click at [1434, 348] on icon at bounding box center [1443, 348] width 18 height 18
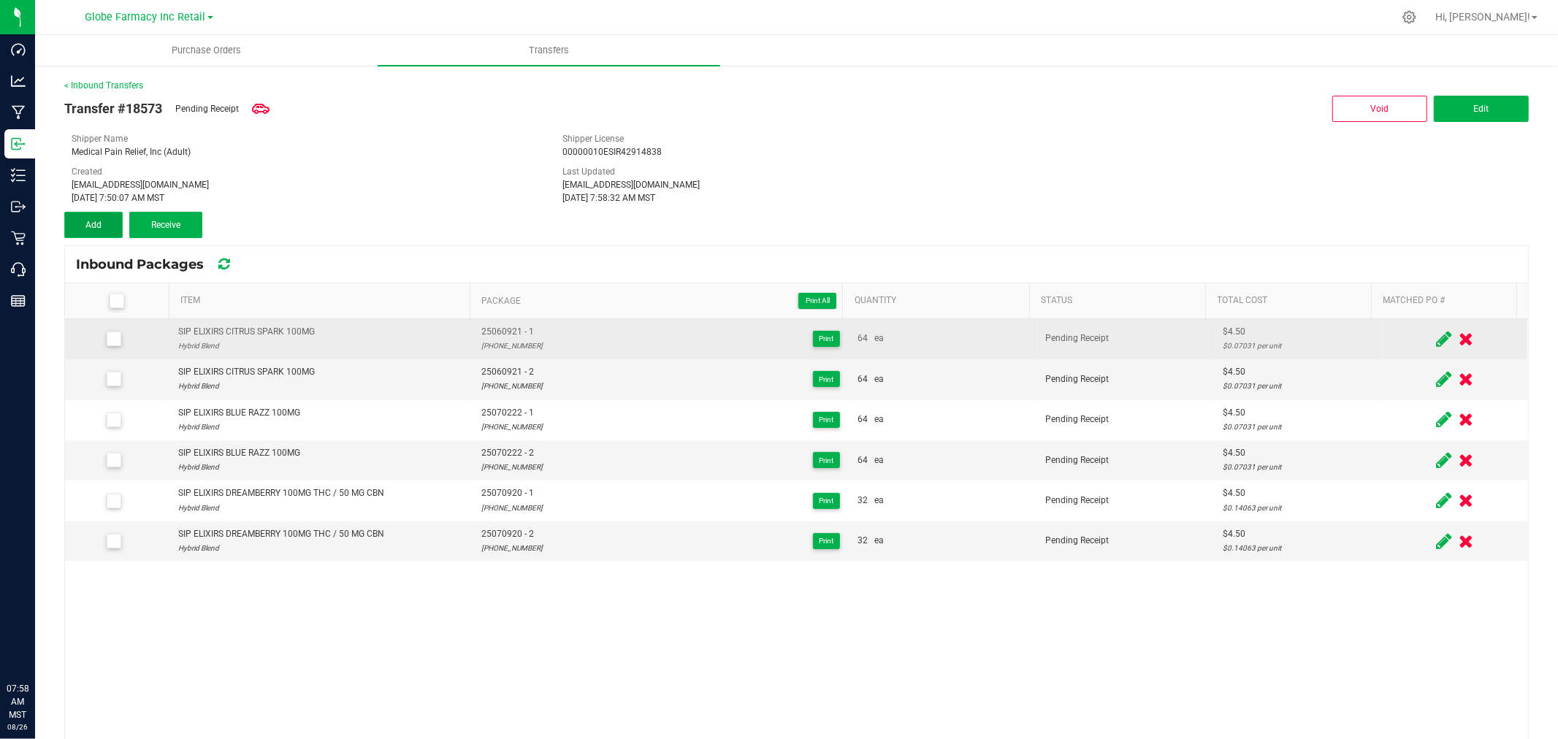
click at [93, 215] on button "Add" at bounding box center [93, 225] width 58 height 26
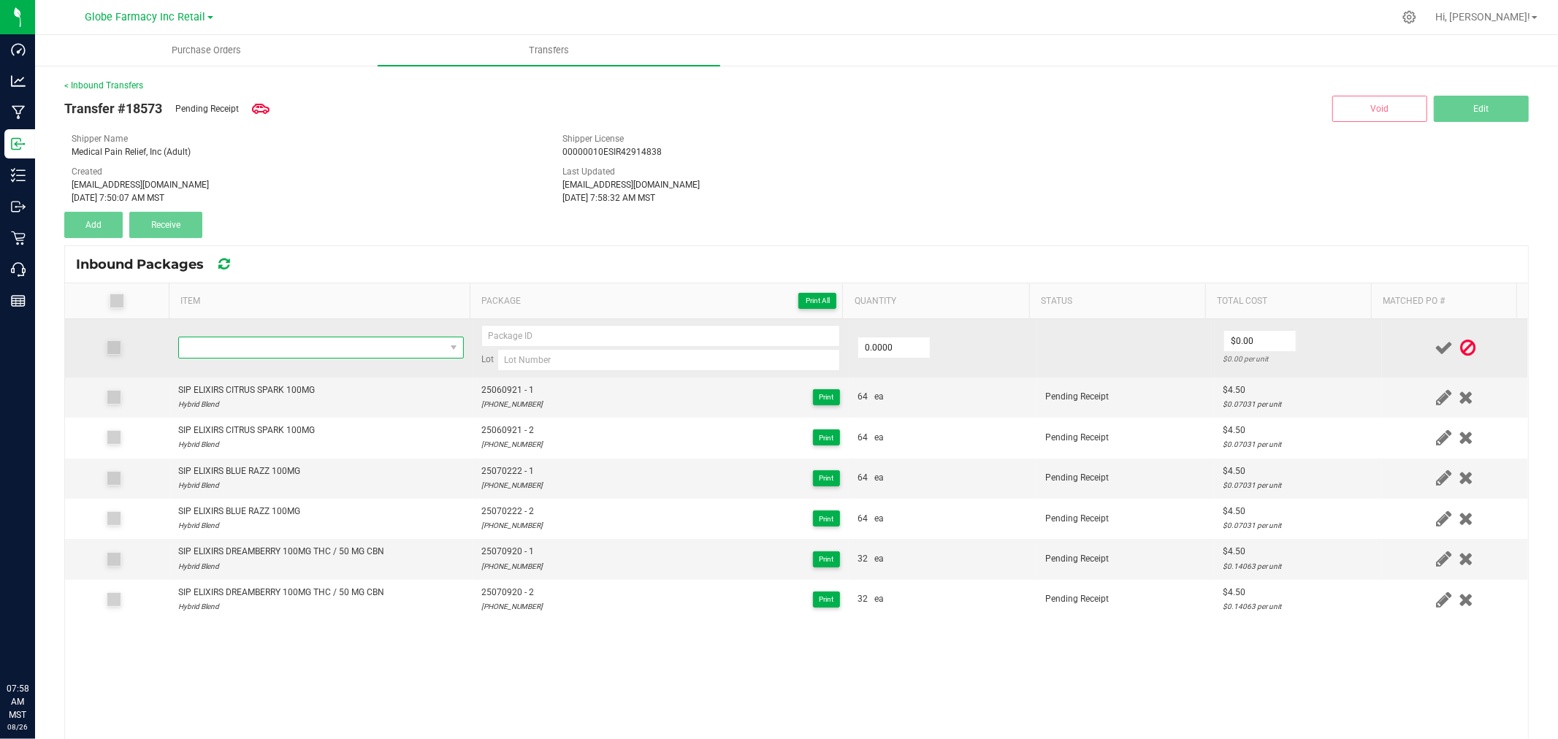
click at [310, 347] on span "NO DATA FOUND" at bounding box center [312, 347] width 266 height 20
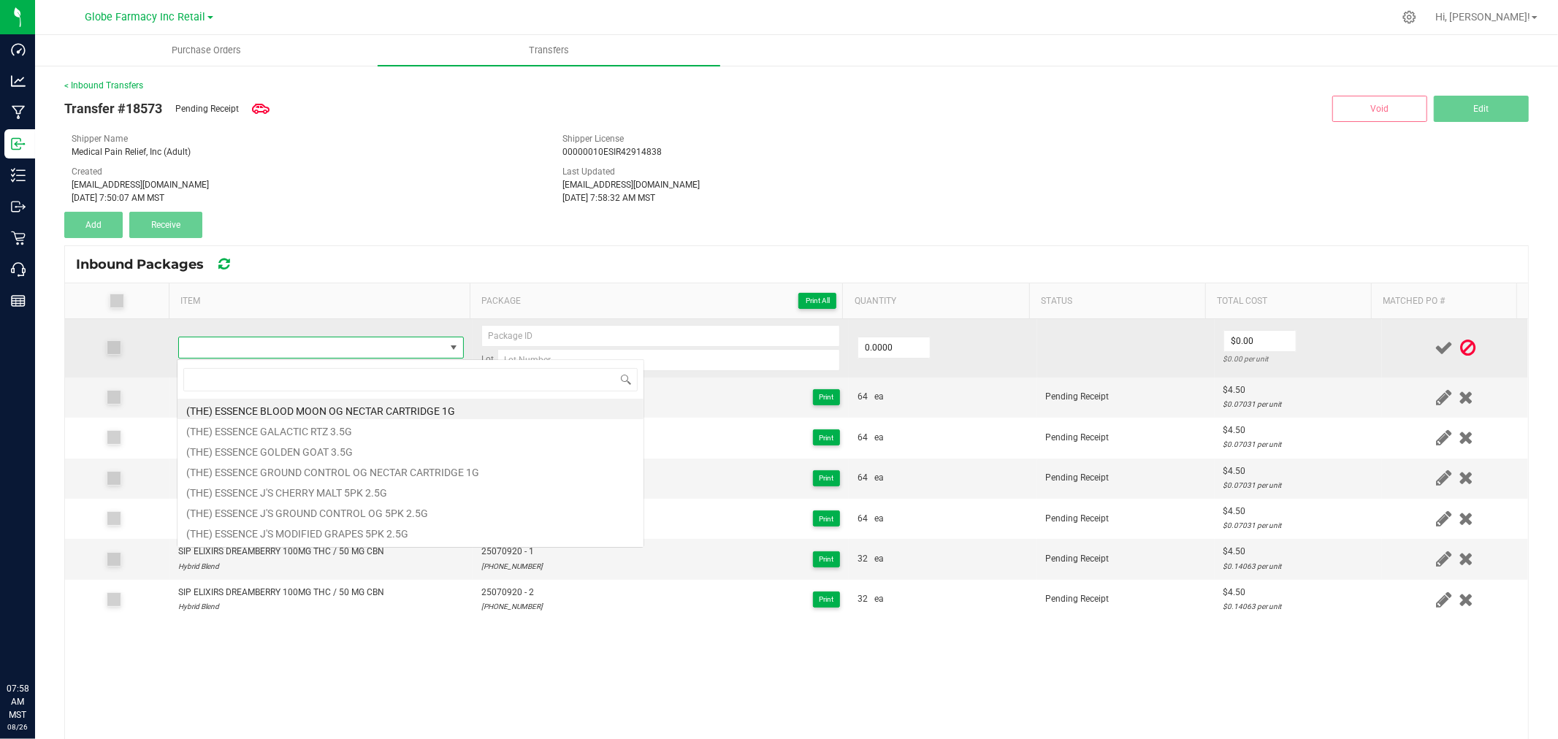
type input "SIP ELIXIRS ELECTRIC LEMON 100MG"
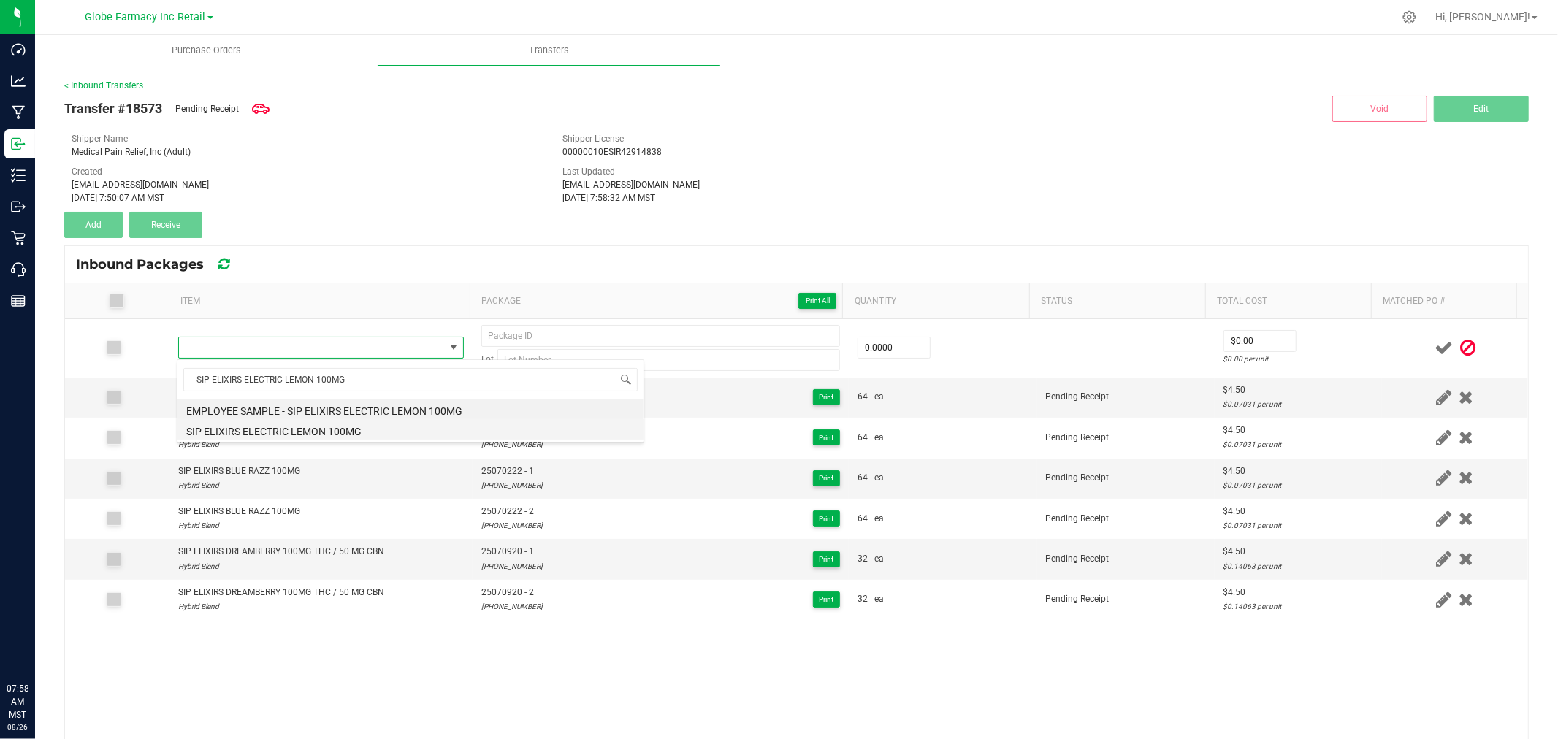
click at [304, 432] on li "SIP ELIXIRS ELECTRIC LEMON 100MG" at bounding box center [410, 429] width 466 height 20
type input "0 ea"
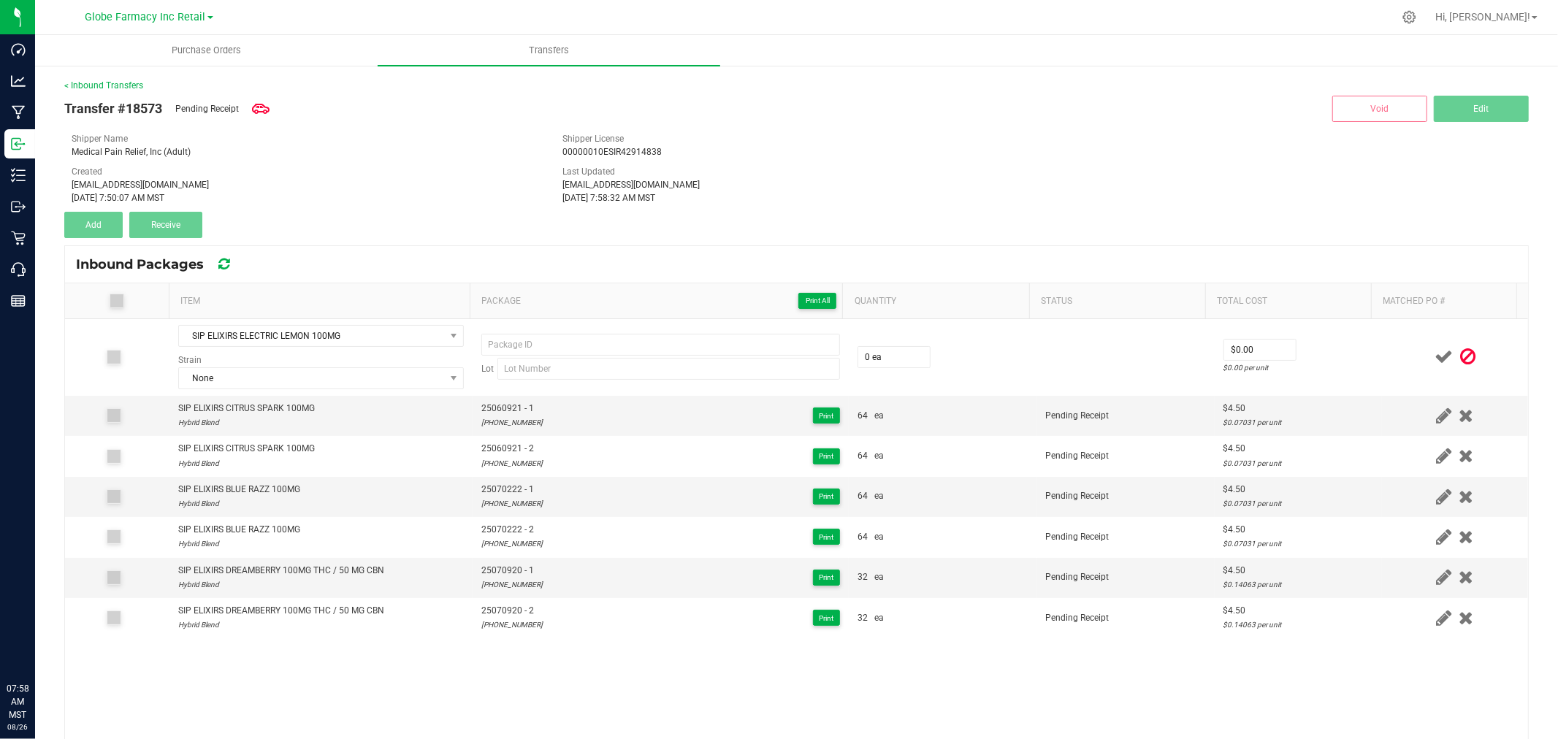
click at [491, 194] on div "Aug 26, 2025 7:50:07 AM MST" at bounding box center [306, 197] width 469 height 13
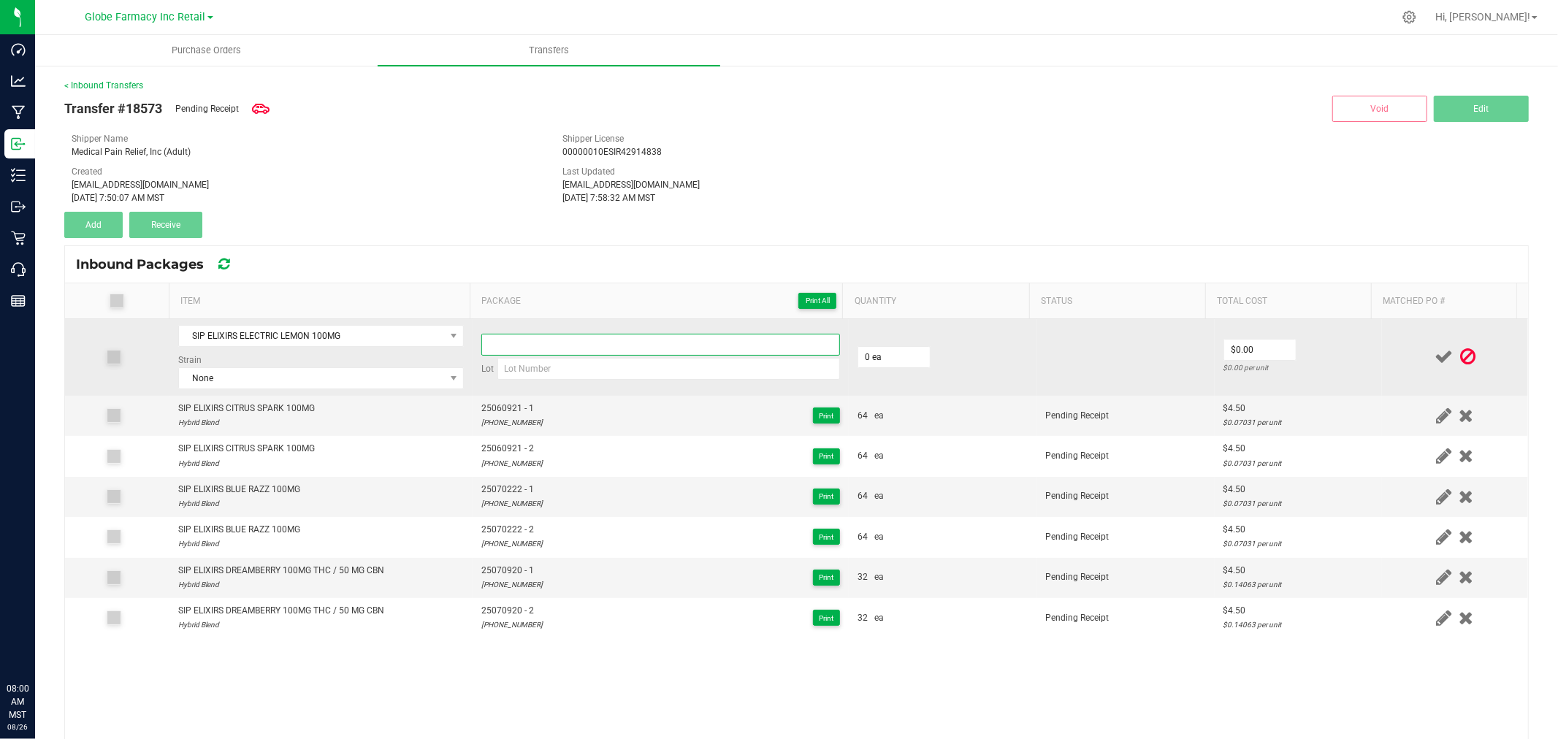
click at [578, 351] on input at bounding box center [660, 345] width 359 height 22
click at [539, 367] on input at bounding box center [668, 369] width 342 height 22
paste input "25-0730-20"
type input "25-0730-20"
click at [543, 345] on input at bounding box center [660, 345] width 359 height 22
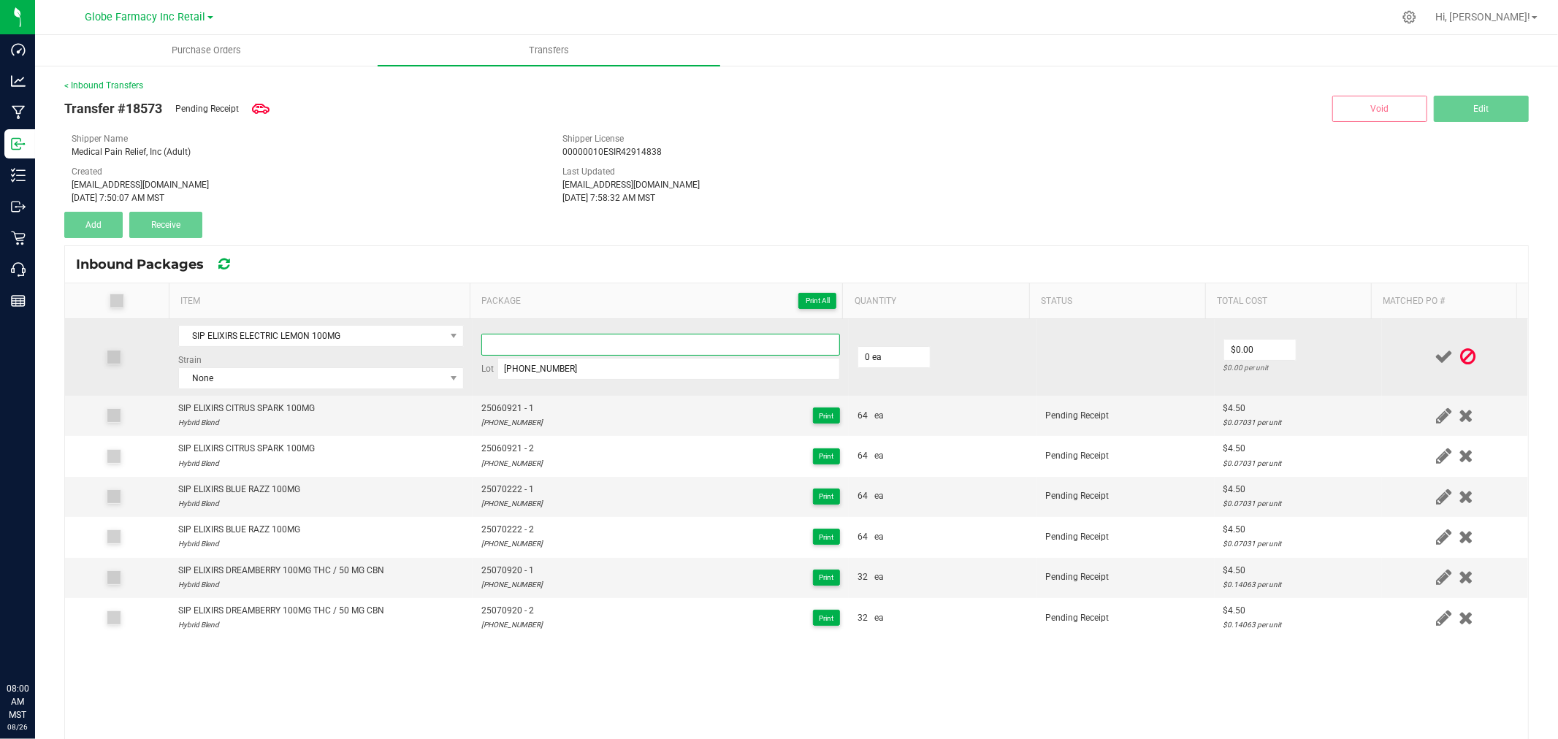
paste input "25-0730-20"
type input "25073020 - 1"
click at [345, 377] on span "None" at bounding box center [312, 378] width 266 height 20
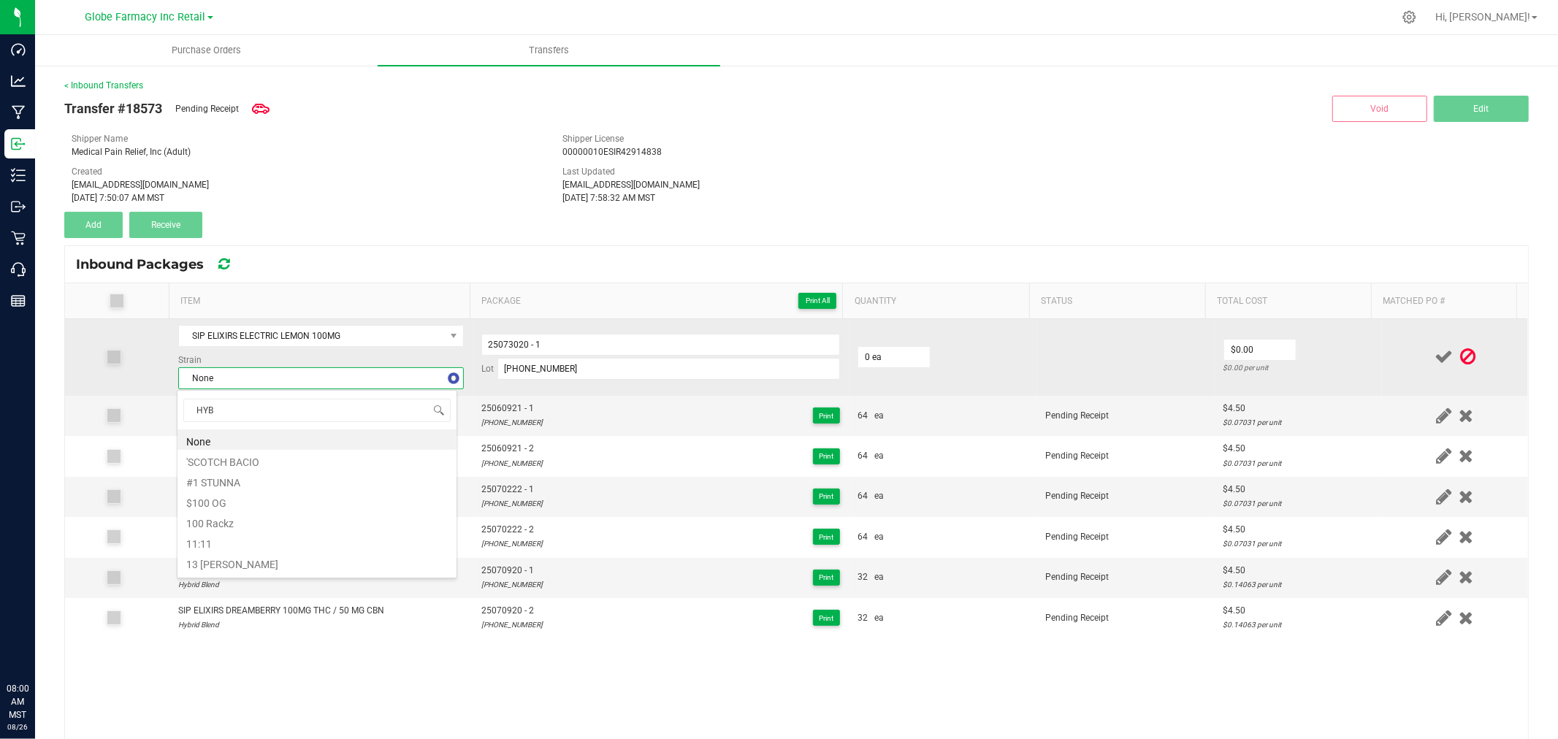
type input "HYBR"
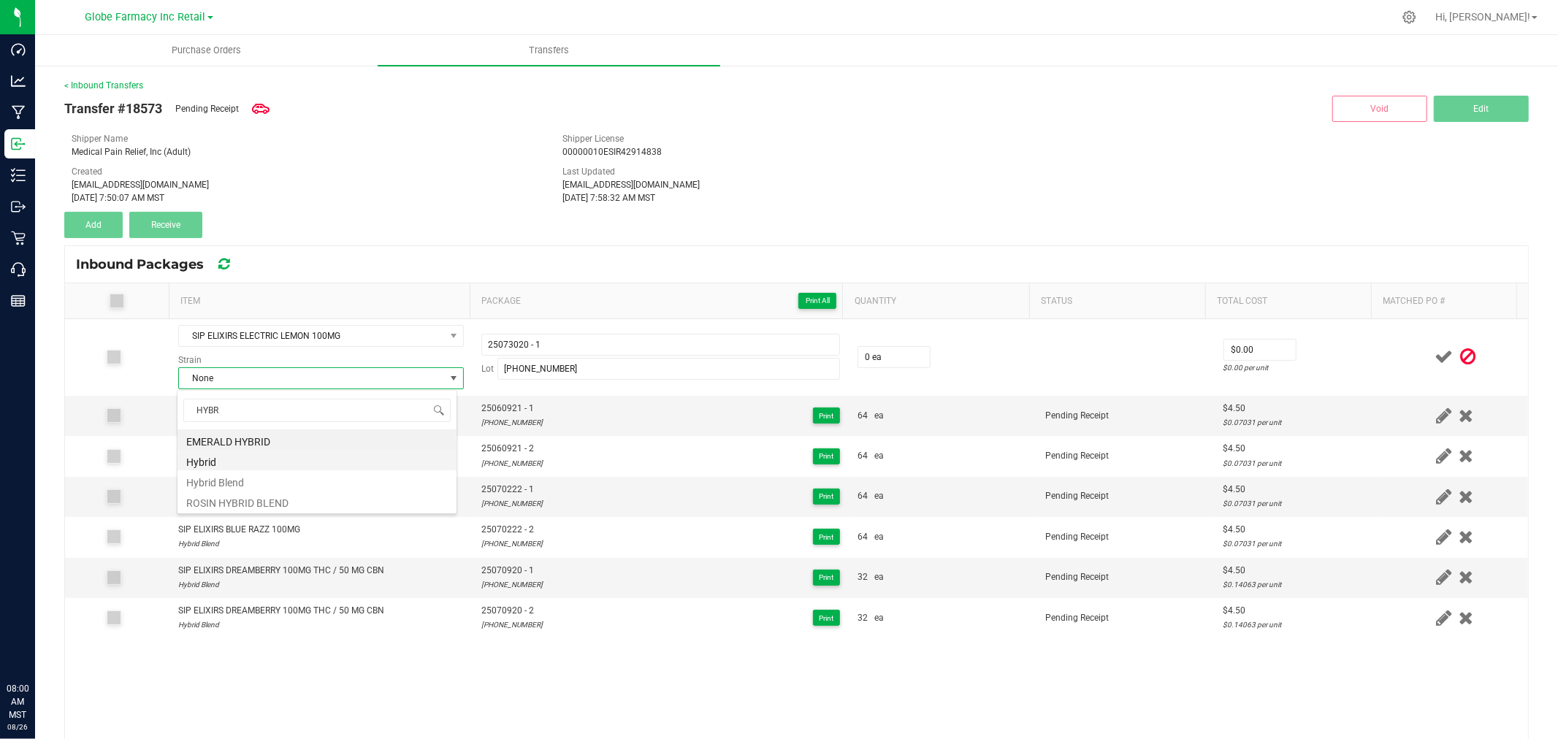
click at [231, 462] on li "Hybrid" at bounding box center [316, 460] width 279 height 20
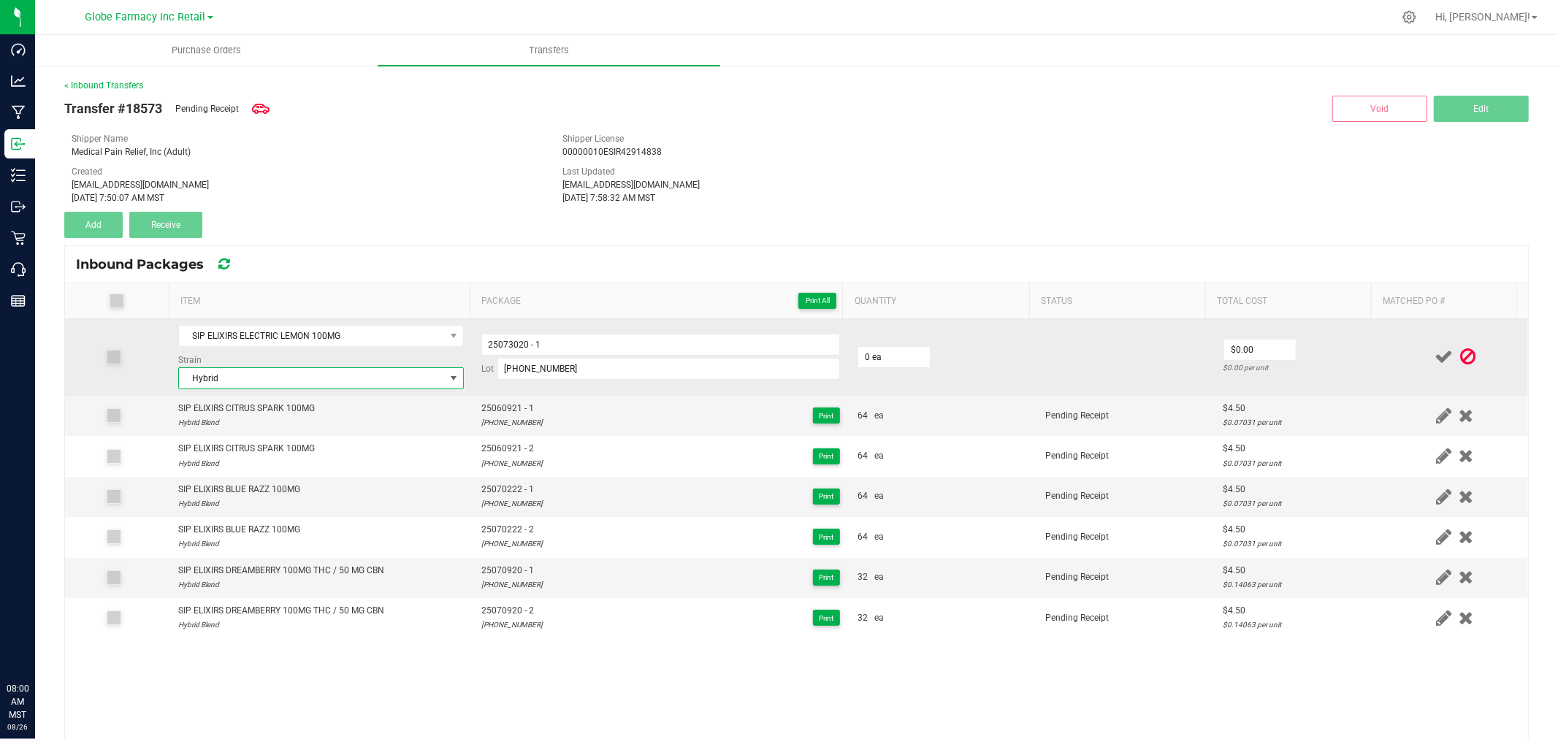
click at [285, 376] on span "Hybrid" at bounding box center [312, 378] width 266 height 20
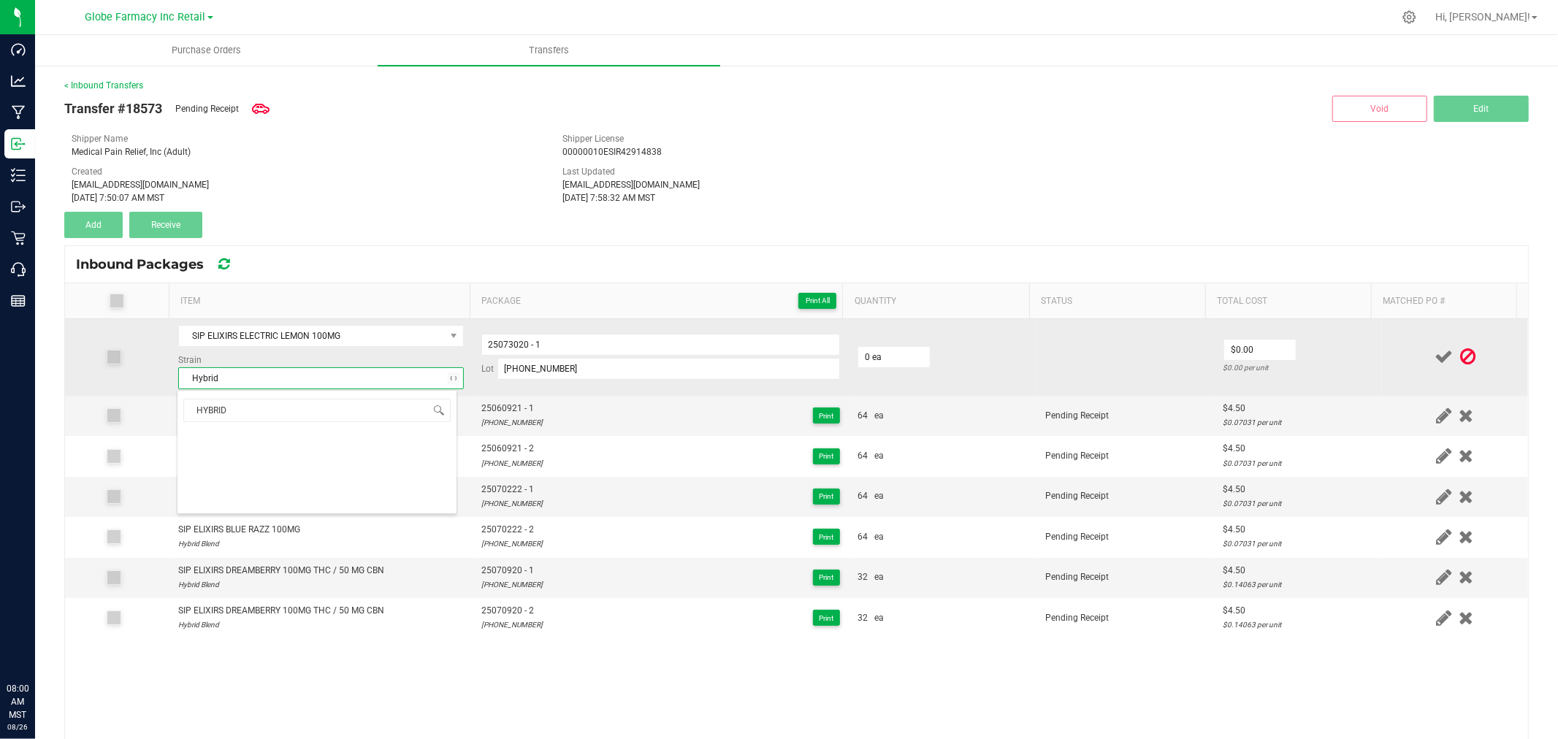
scroll to position [0, 0]
type input "HYBRID B"
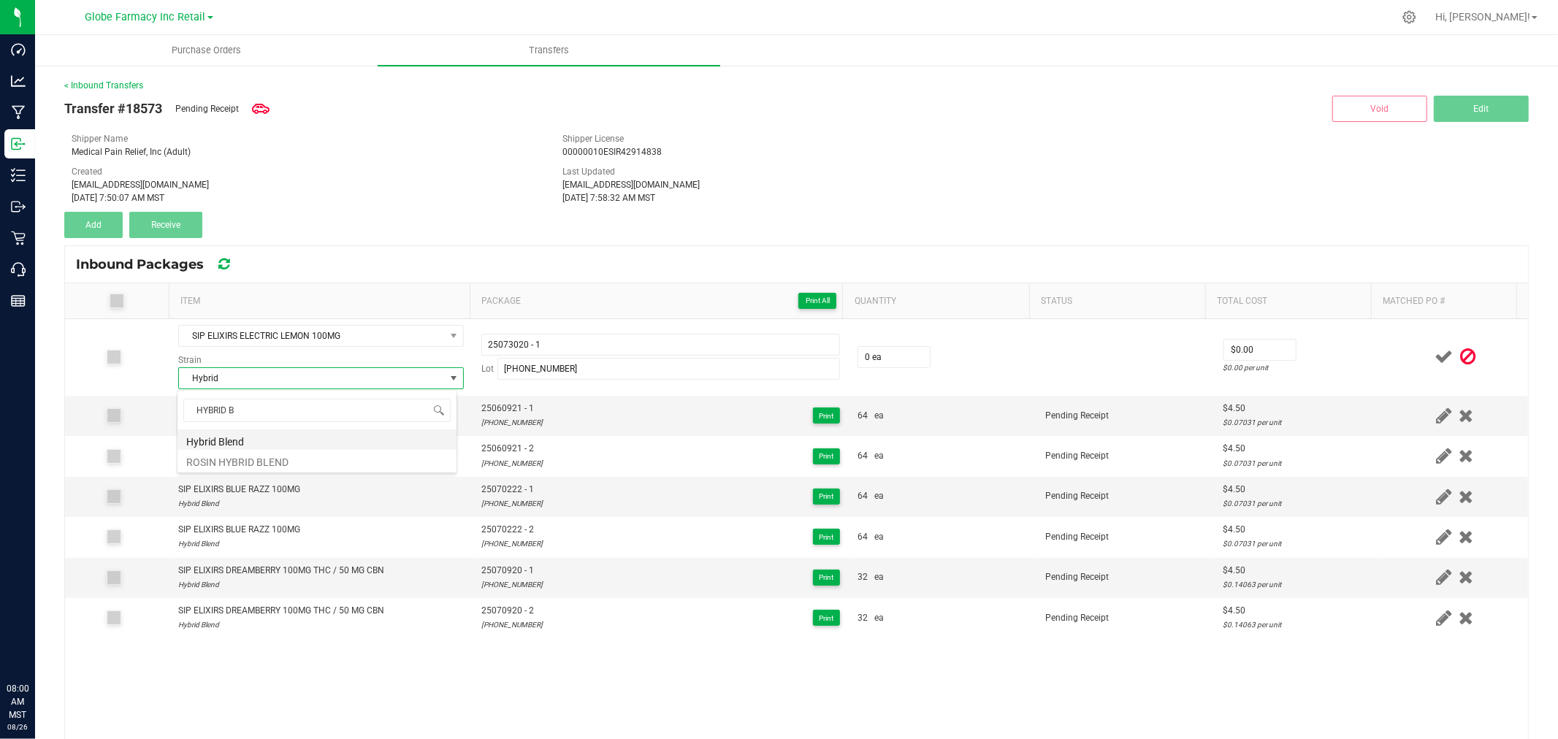
click at [222, 436] on li "Hybrid Blend" at bounding box center [316, 439] width 279 height 20
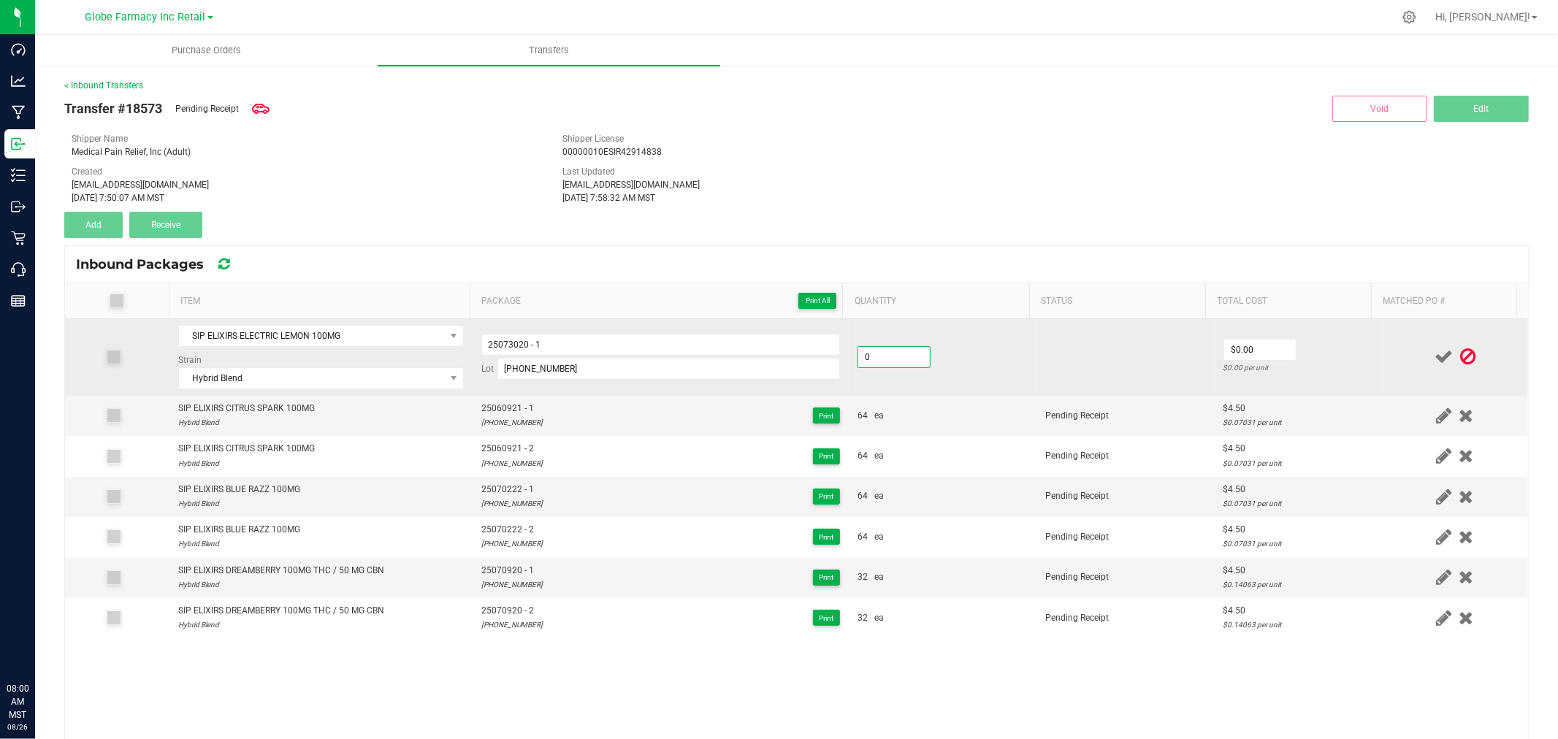
click at [891, 352] on input "0" at bounding box center [894, 357] width 72 height 20
type input "64 ea"
type input "$4.00"
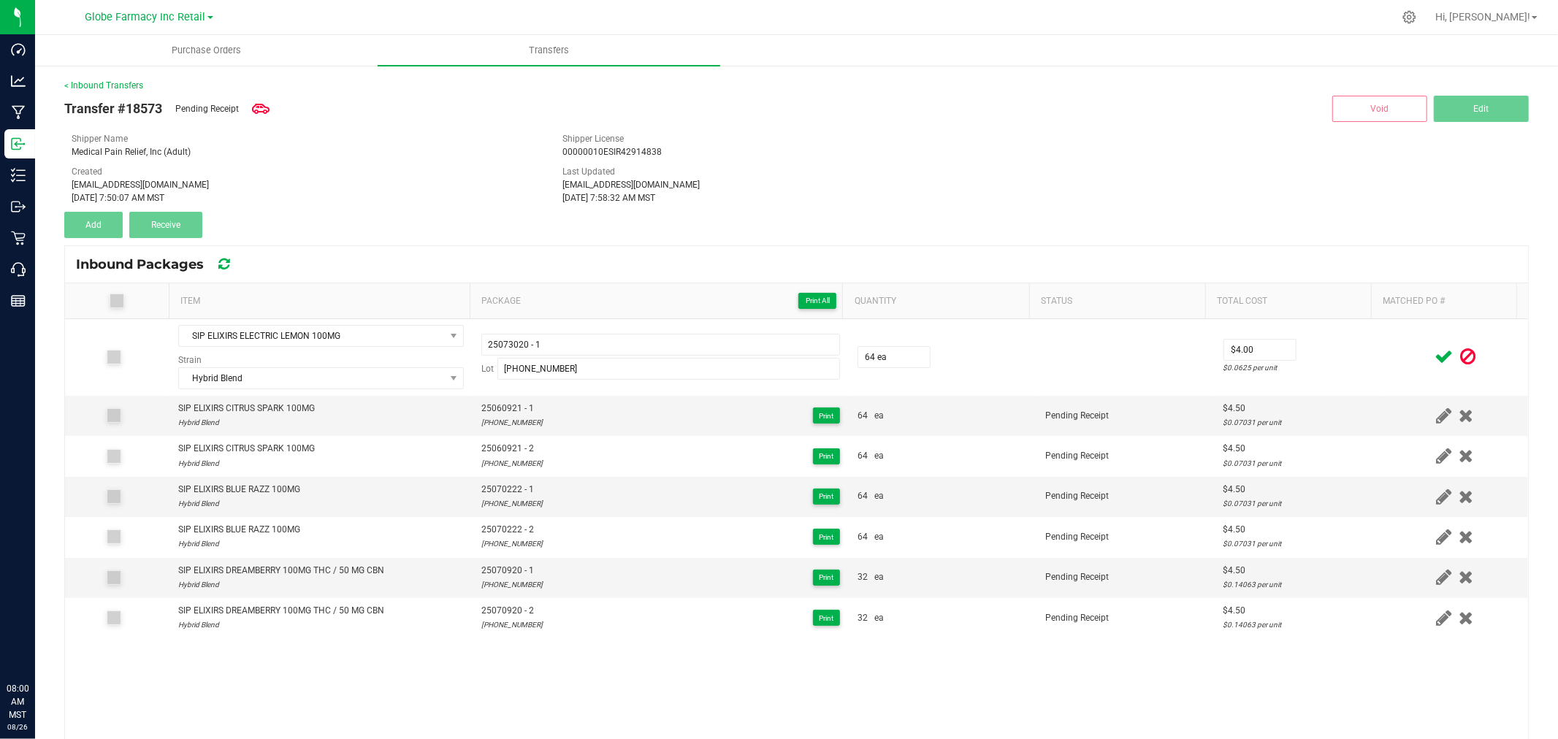
click at [1400, 365] on div at bounding box center [1454, 357] width 129 height 18
click at [1434, 359] on icon at bounding box center [1443, 357] width 18 height 18
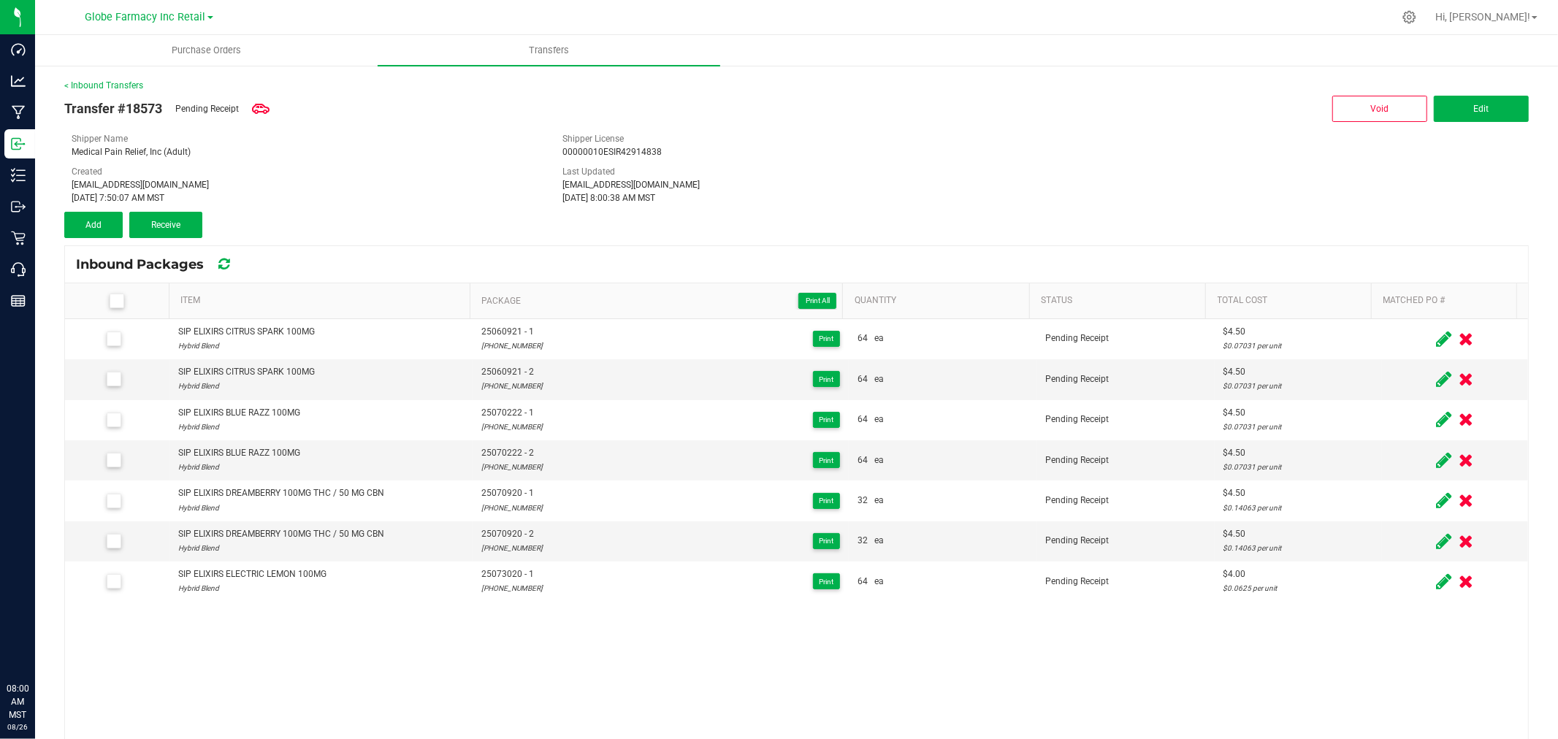
click at [323, 288] on th "Item" at bounding box center [319, 301] width 301 height 36
drag, startPoint x: 323, startPoint y: 300, endPoint x: 253, endPoint y: 264, distance: 79.0
click at [323, 300] on link "Item" at bounding box center [321, 301] width 283 height 12
click at [326, 285] on th "Item Sorted Ascending" at bounding box center [319, 301] width 301 height 36
click at [325, 296] on link "Item" at bounding box center [321, 301] width 283 height 12
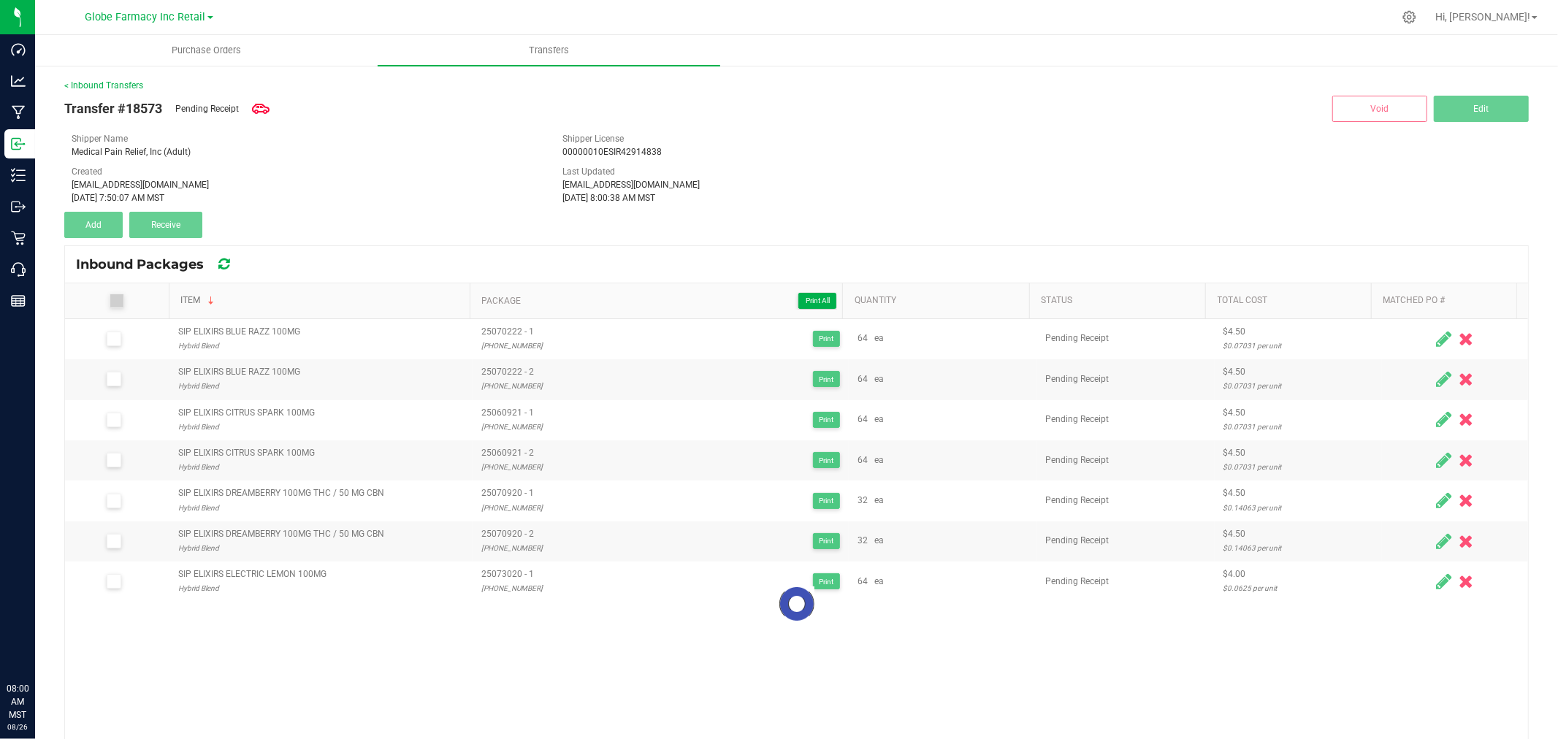
click at [325, 296] on link "Item" at bounding box center [321, 301] width 283 height 12
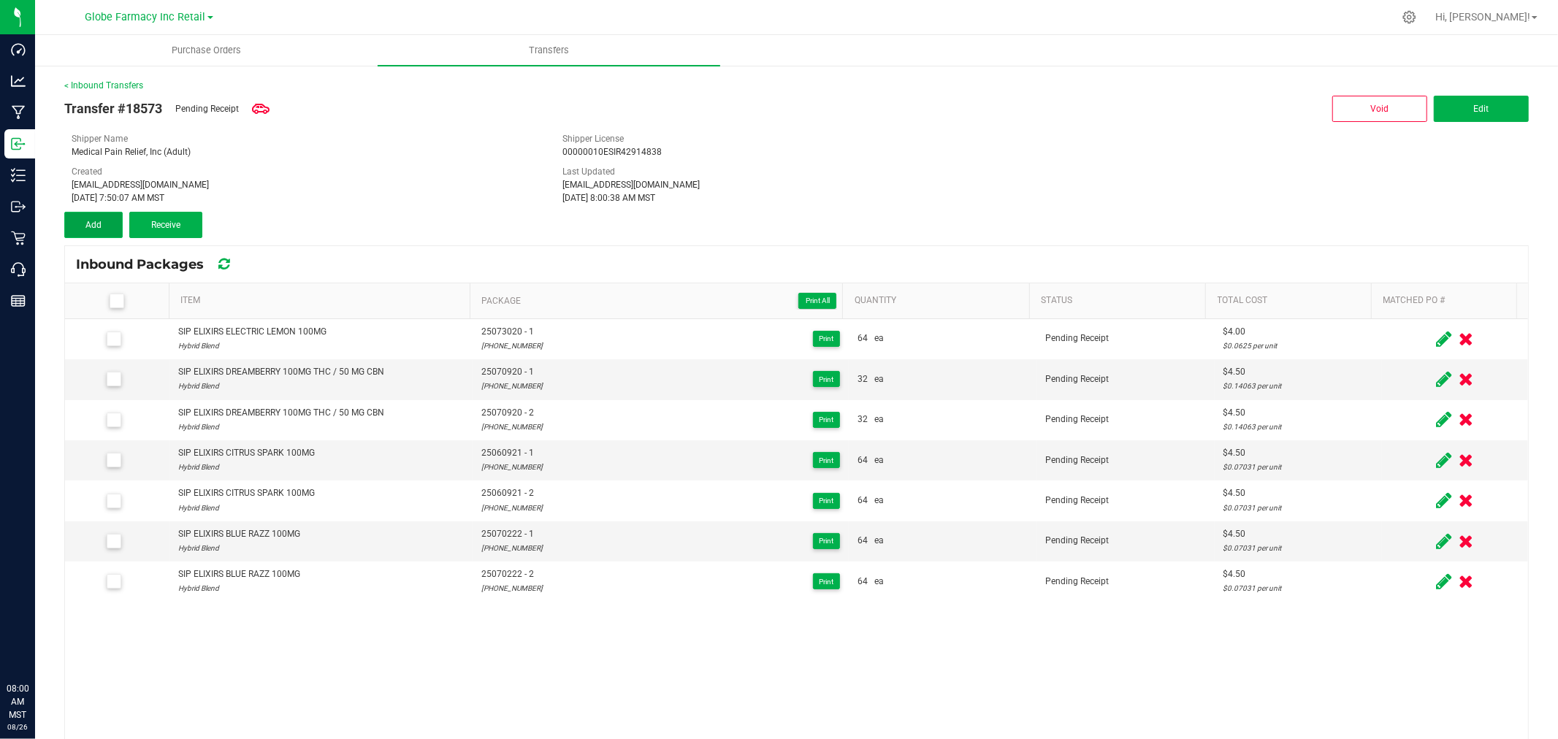
click at [93, 221] on span "Add" at bounding box center [93, 225] width 16 height 10
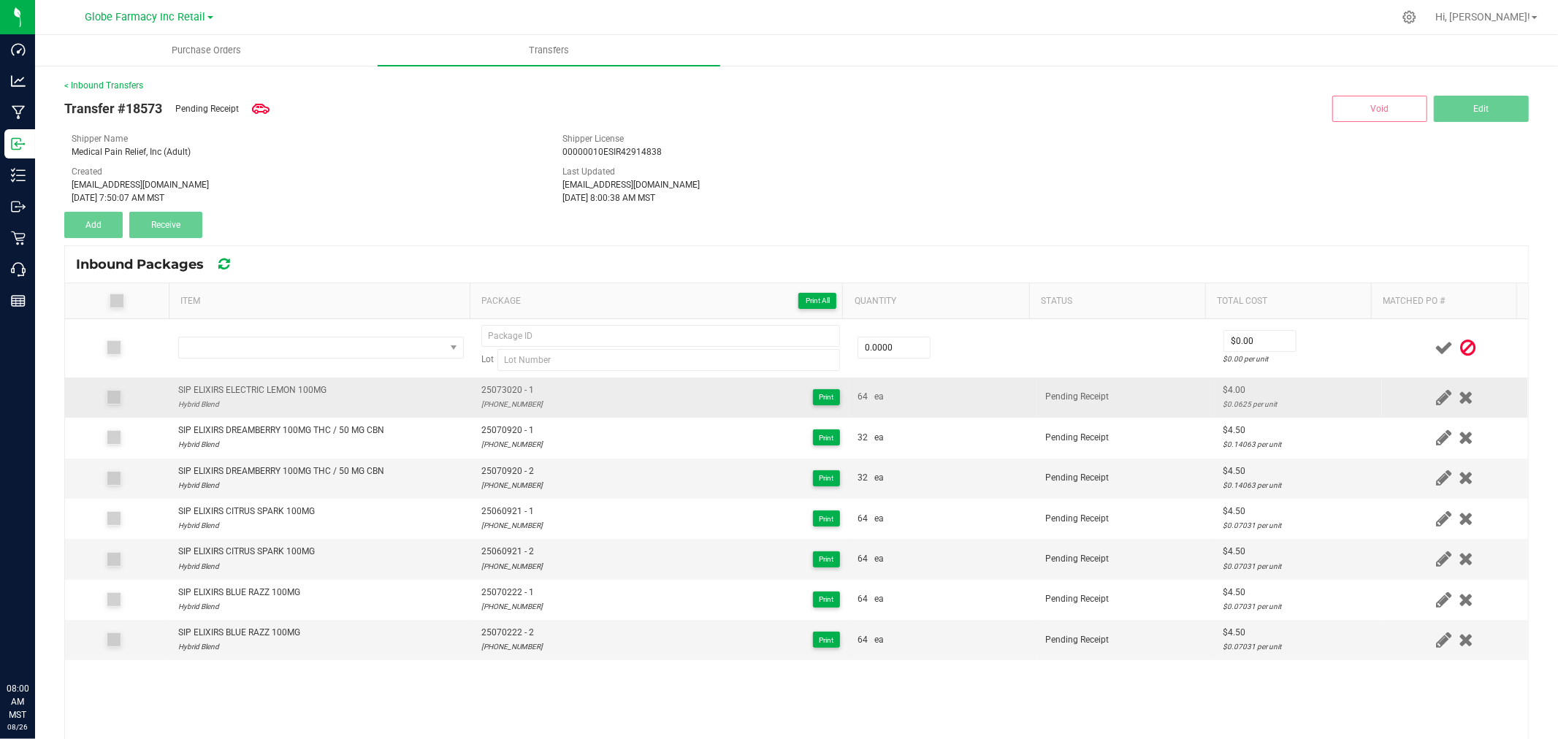
click at [253, 387] on div "SIP ELIXIRS ELECTRIC LEMON 100MG" at bounding box center [252, 390] width 148 height 14
copy div "SIP ELIXIRS ELECTRIC LEMON 100MG"
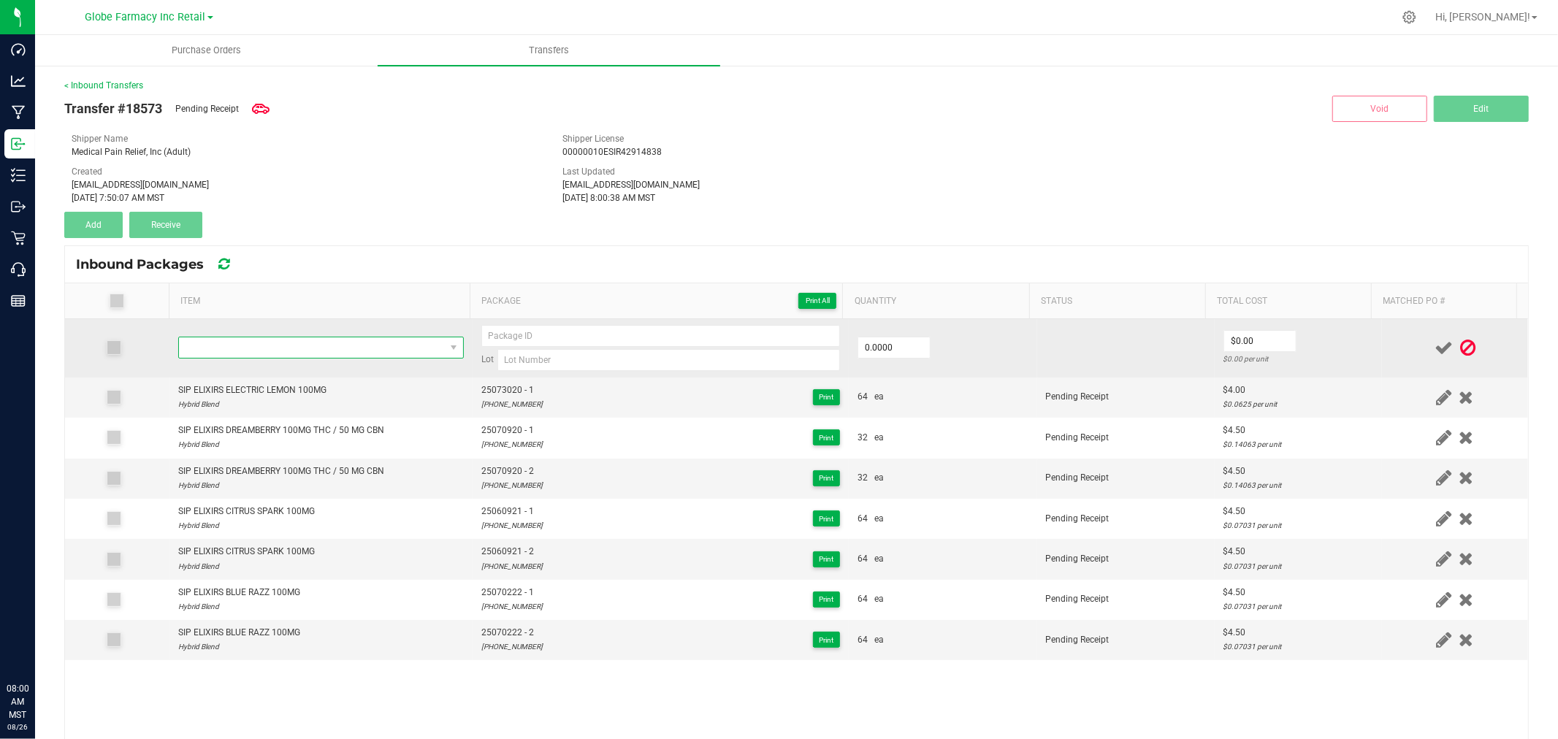
click at [271, 342] on span "NO DATA FOUND" at bounding box center [312, 347] width 266 height 20
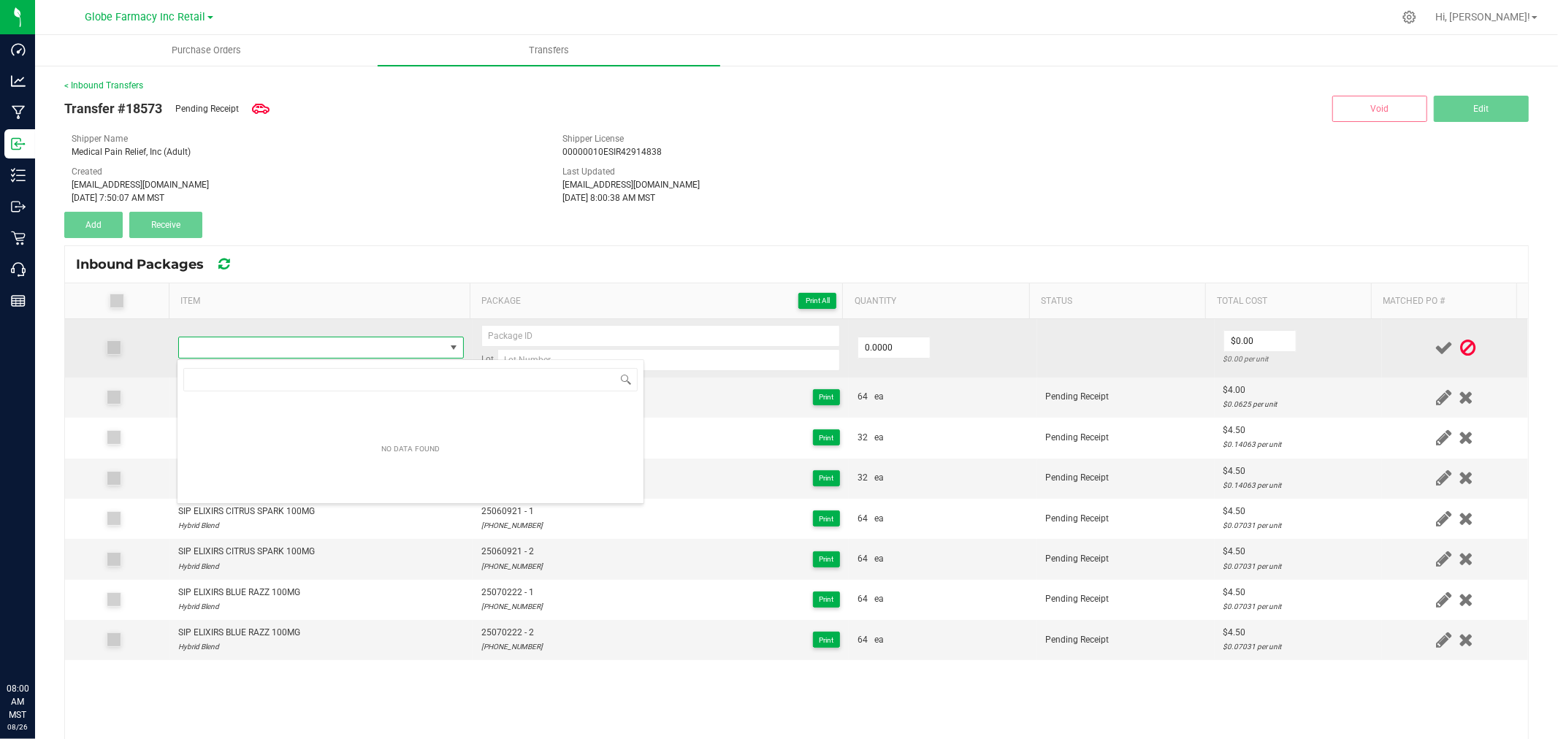
scroll to position [22, 280]
type input "SIP ELIXIRS ELECTRIC LEMON 100MG"
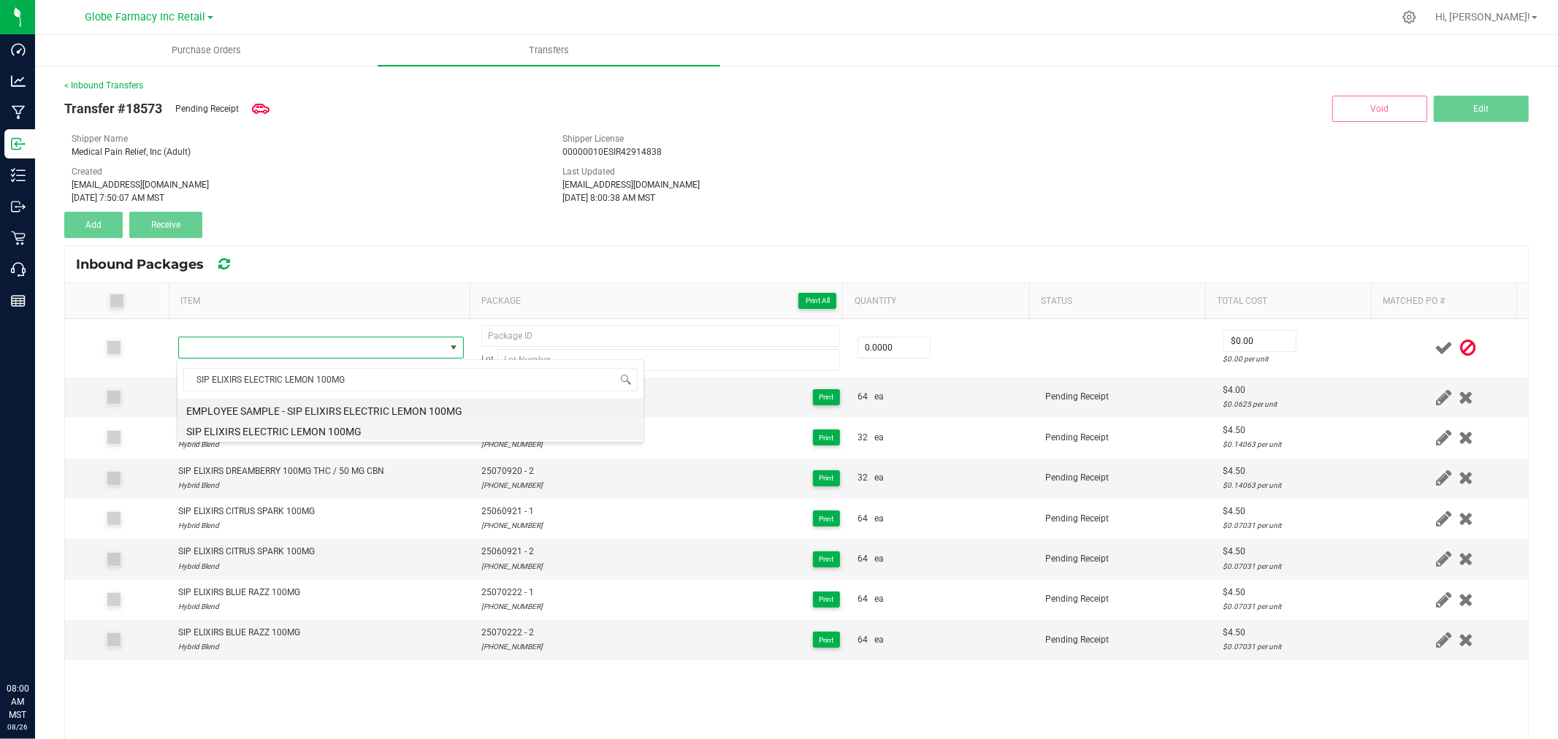
click at [308, 425] on li "SIP ELIXIRS ELECTRIC LEMON 100MG" at bounding box center [410, 429] width 466 height 20
type input "0 ea"
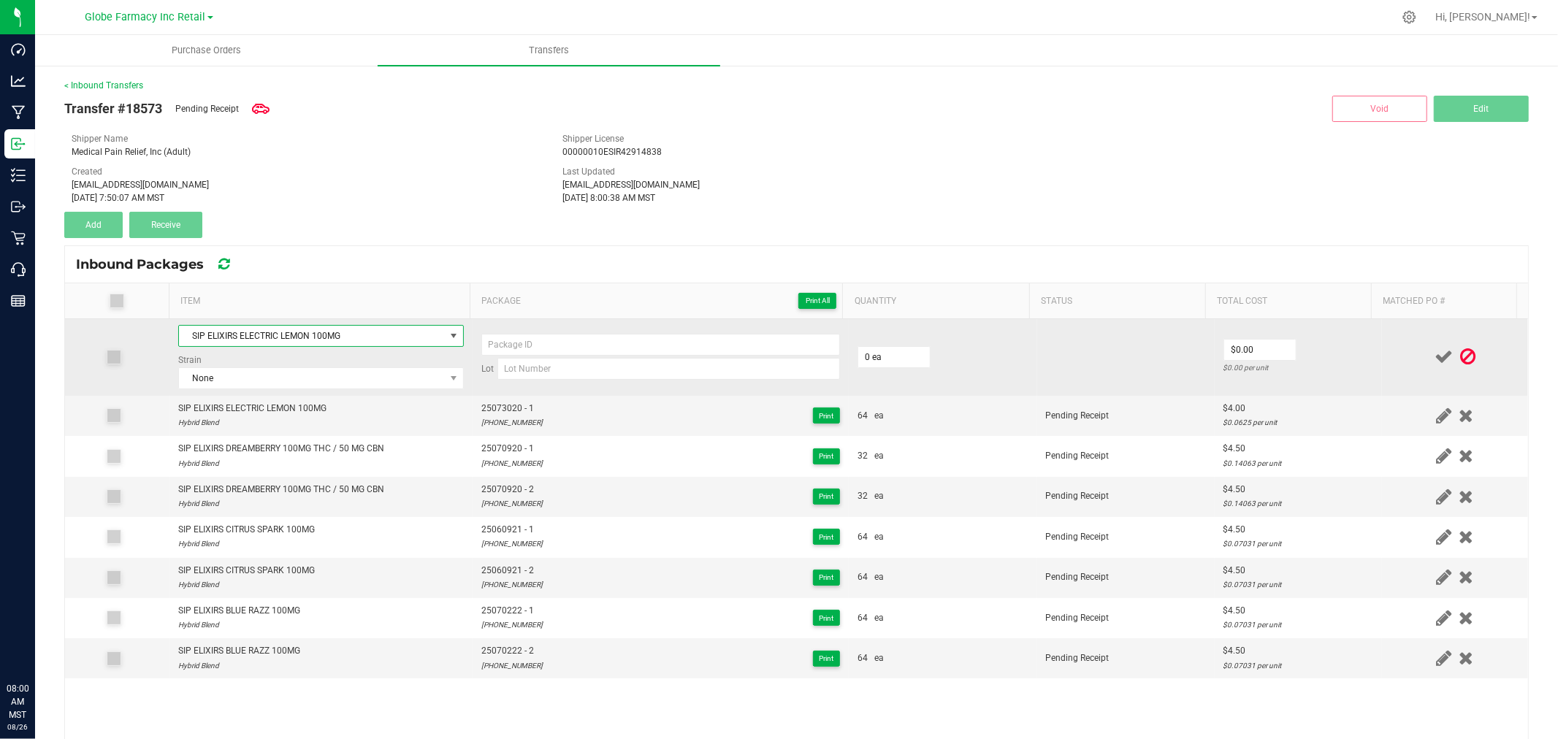
click at [323, 363] on div "Strain None" at bounding box center [321, 371] width 286 height 36
click at [330, 382] on span "None" at bounding box center [312, 378] width 266 height 20
type input "HYBRID BL"
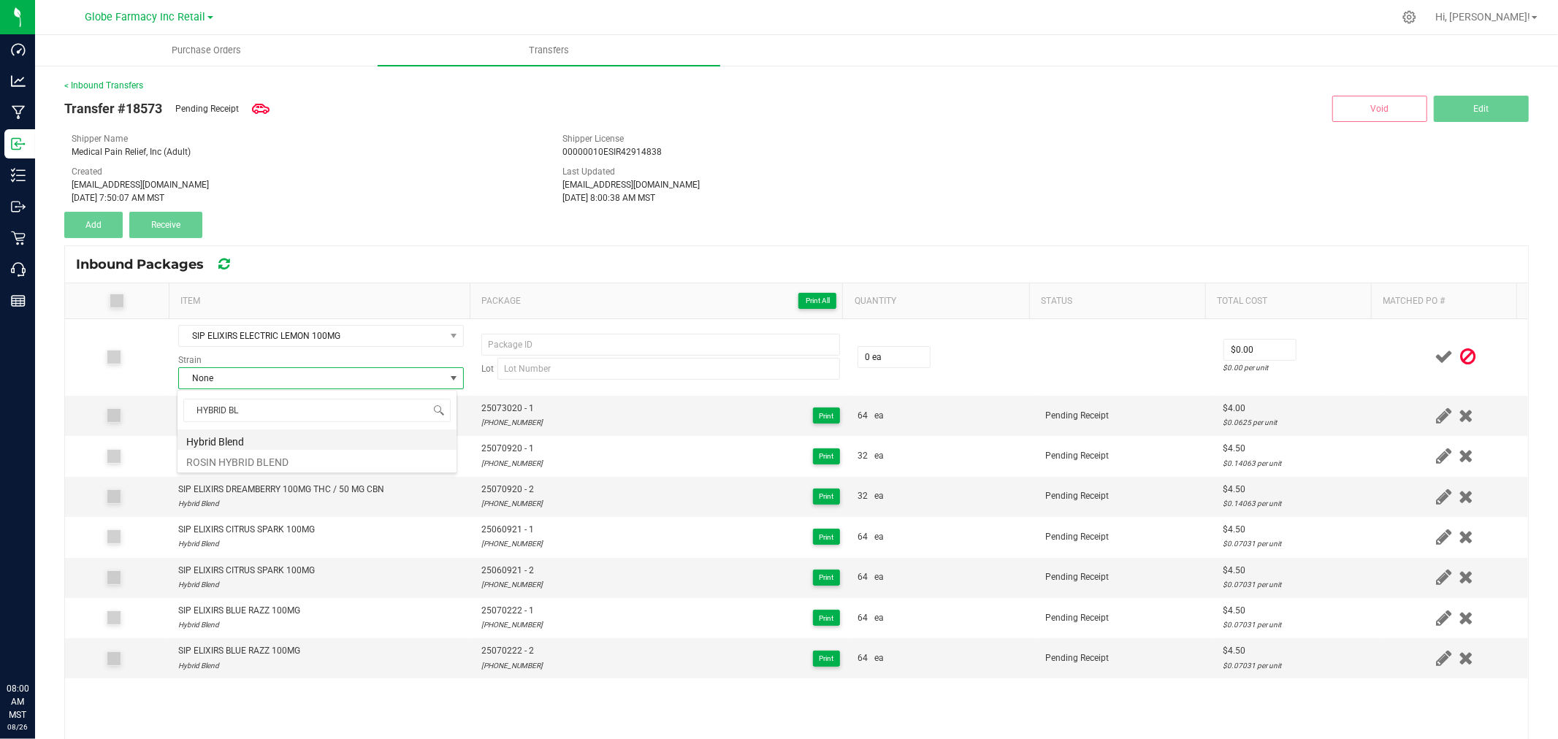
click at [244, 442] on li "Hybrid Blend" at bounding box center [316, 439] width 279 height 20
click at [499, 410] on span "25073020 - 1" at bounding box center [511, 409] width 61 height 14
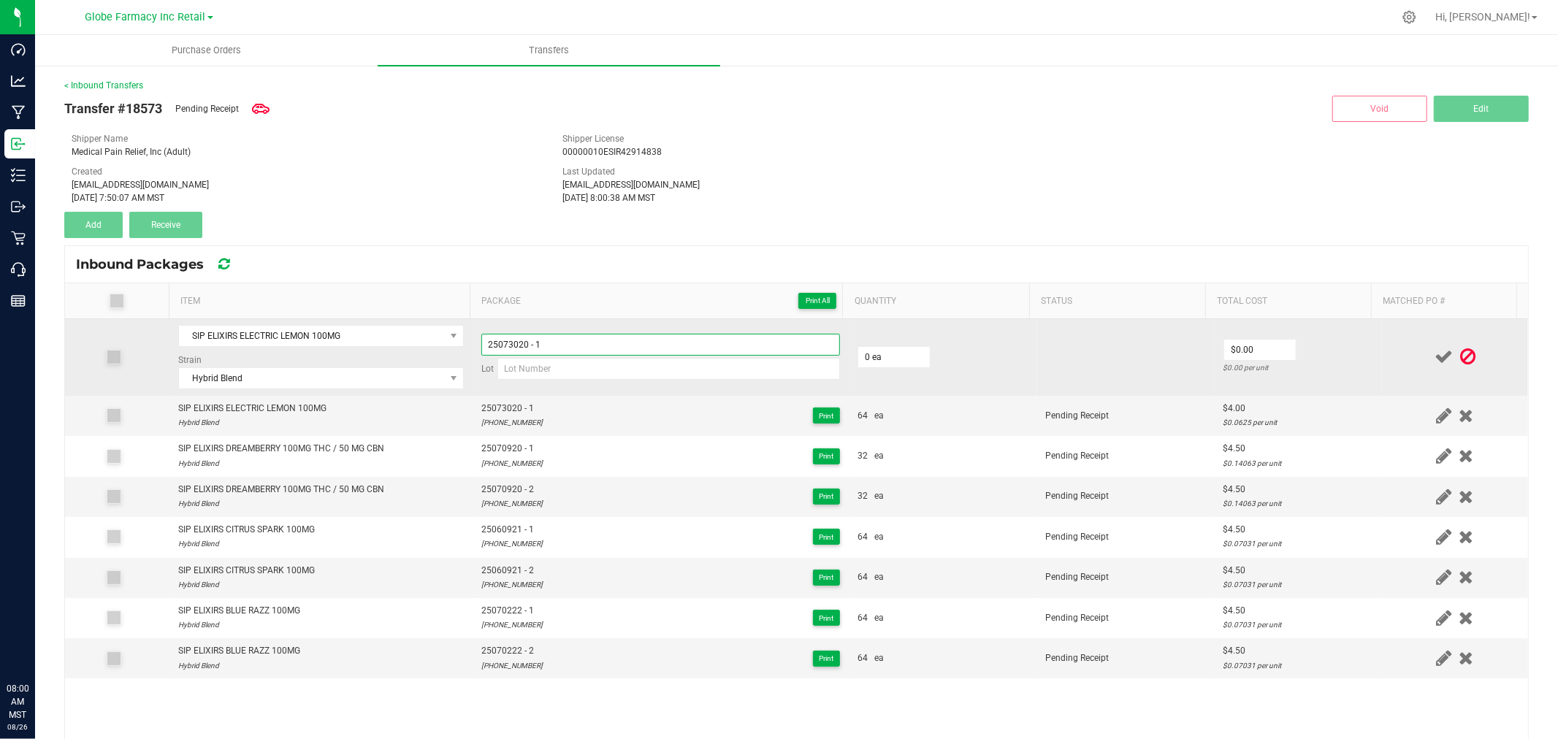
click at [591, 344] on input "25073020 - 1" at bounding box center [660, 345] width 359 height 22
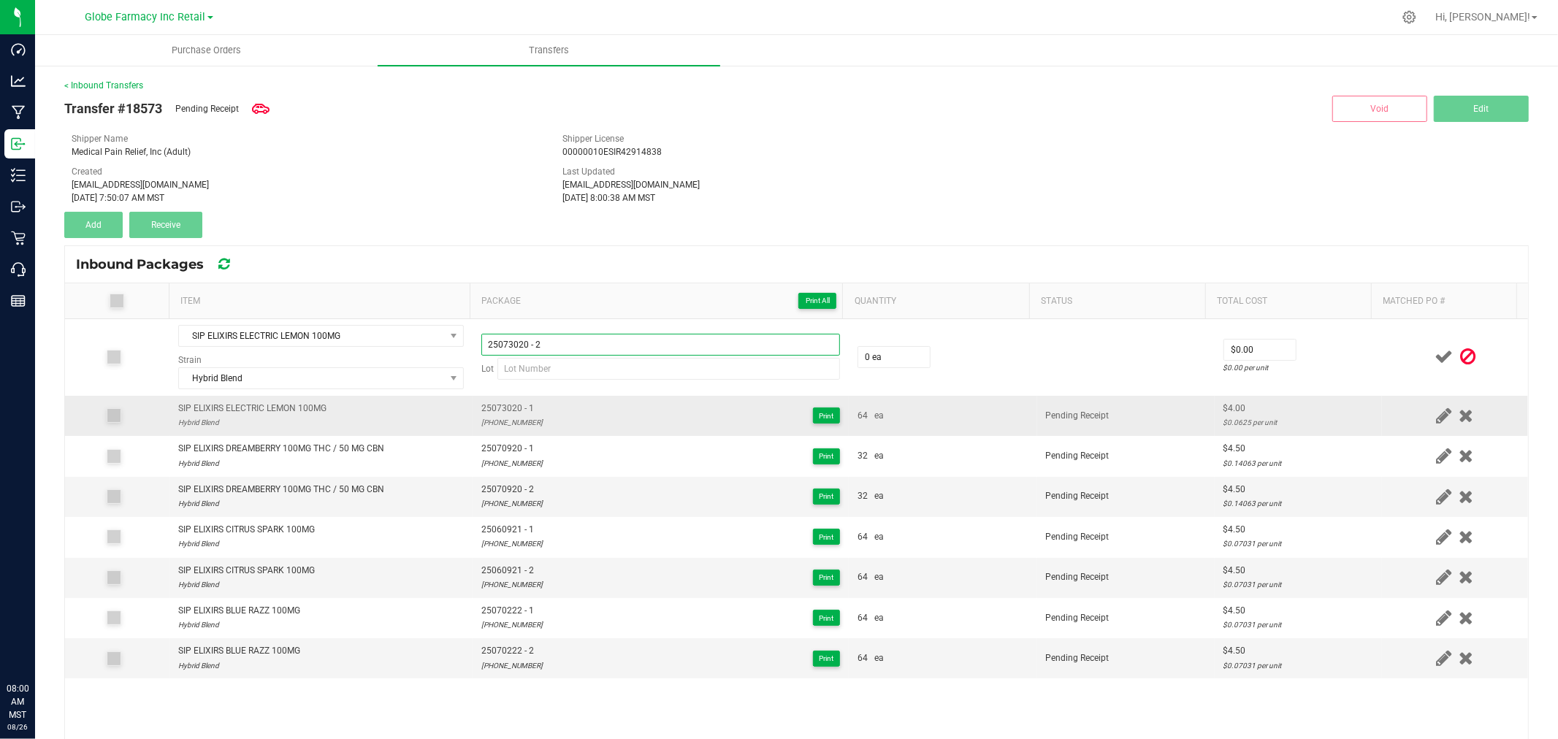
type input "25073020 - 2"
click at [481, 426] on div "25-0730-20" at bounding box center [511, 422] width 61 height 14
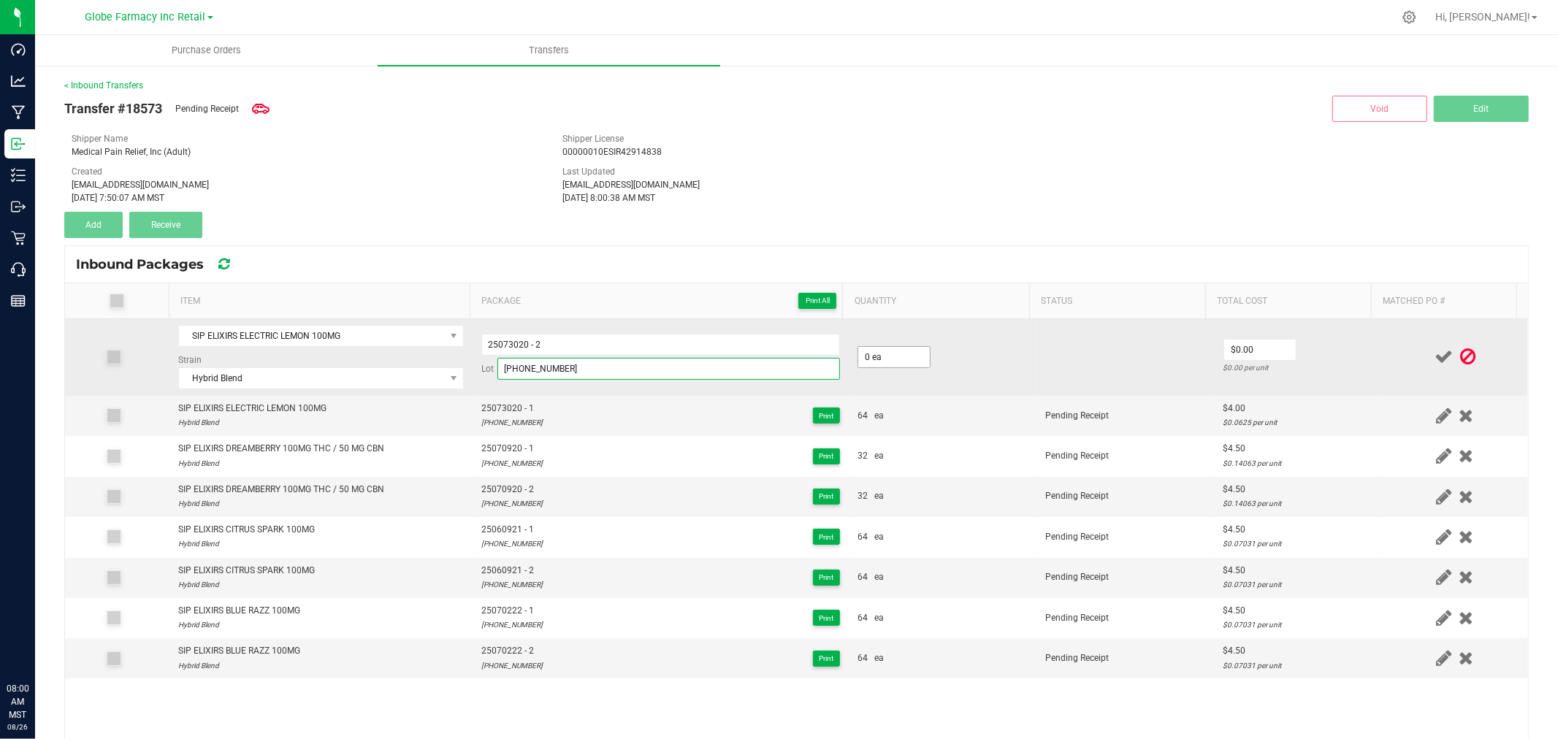
type input "25-0730-20"
click at [880, 359] on input "0" at bounding box center [894, 357] width 72 height 20
type input "64 ea"
click at [1251, 348] on input "0" at bounding box center [1260, 350] width 72 height 20
type input "$4.00"
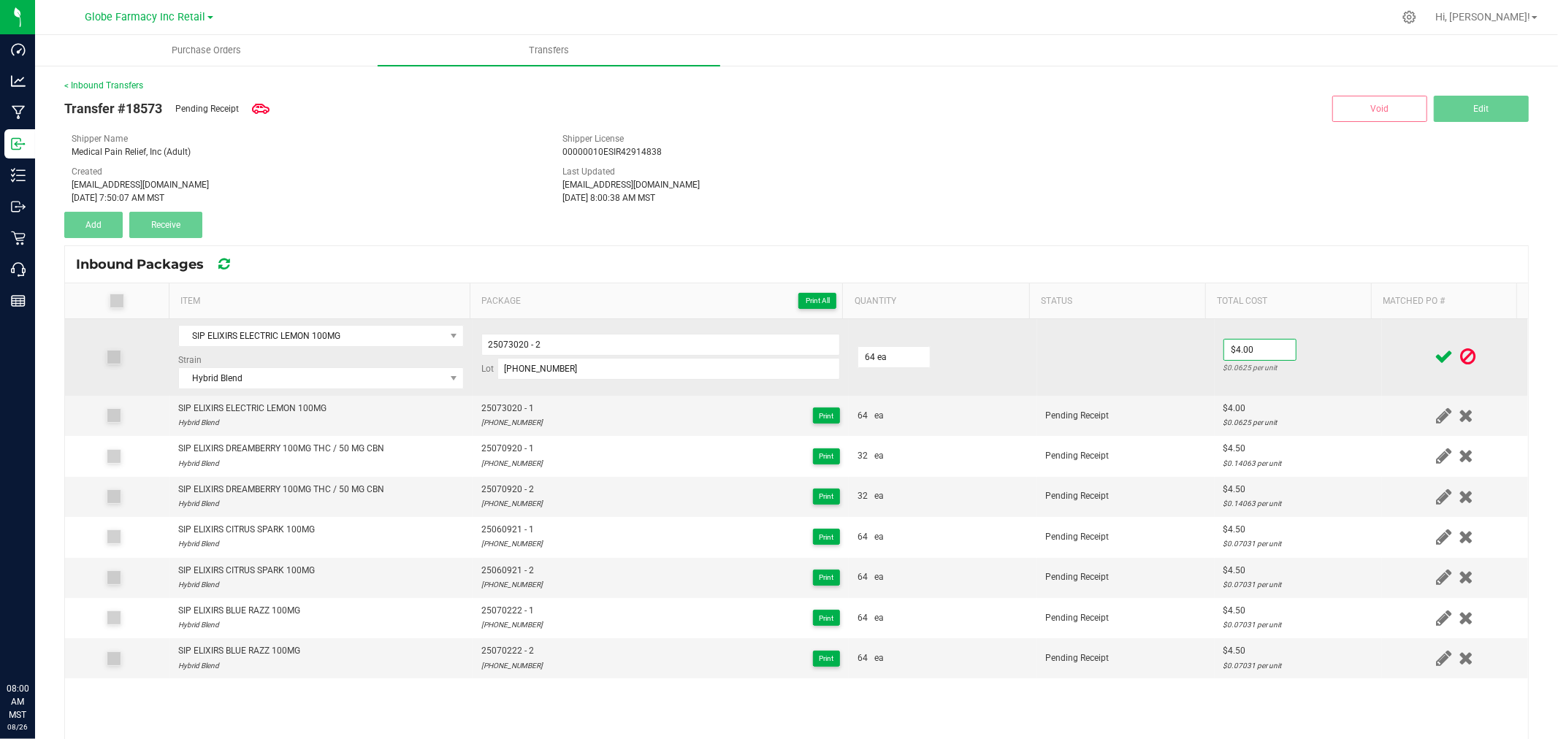
drag, startPoint x: 1316, startPoint y: 348, endPoint x: 1387, endPoint y: 355, distance: 71.9
click at [1317, 348] on td "$4.00 $0.0625 per unit" at bounding box center [1297, 357] width 167 height 77
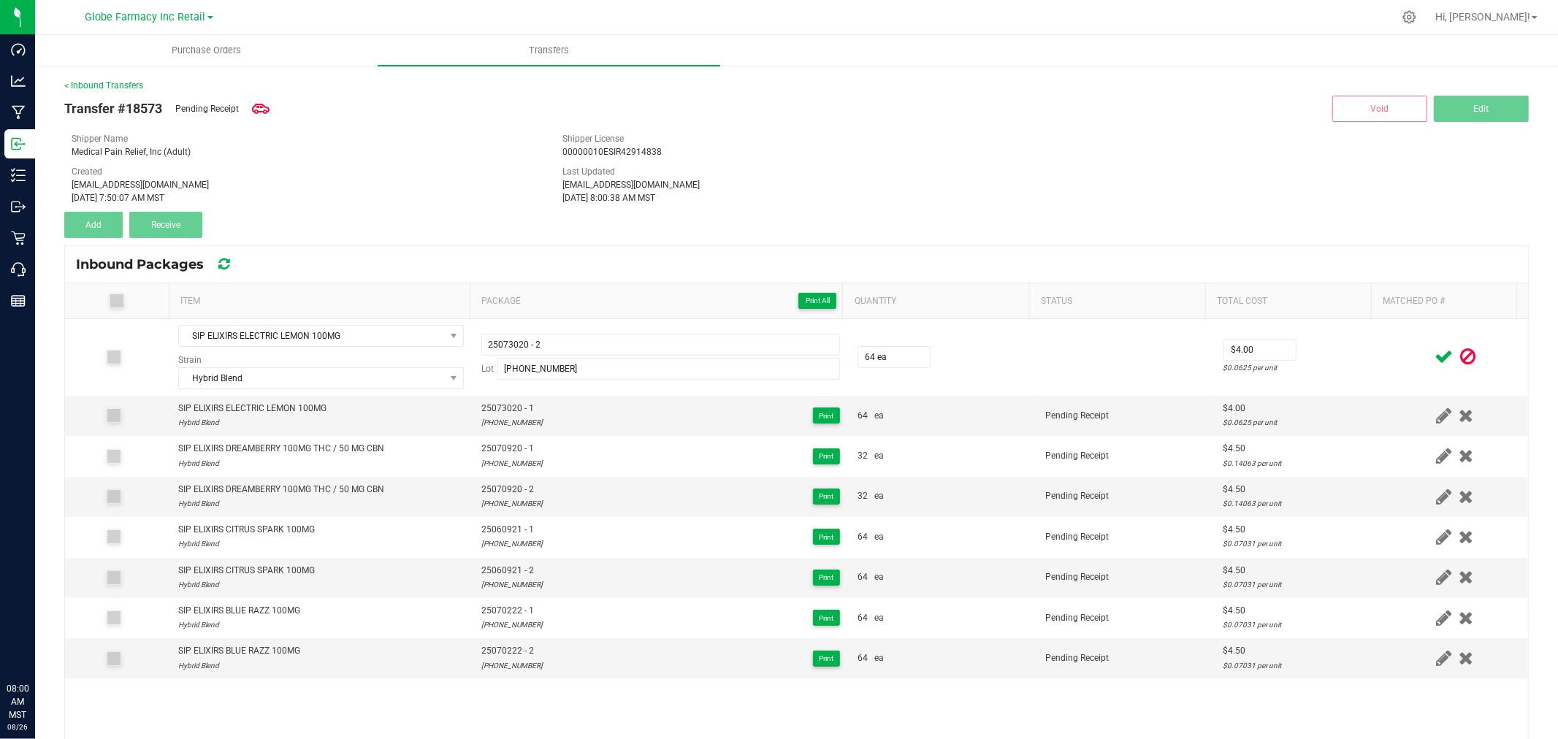
click at [1434, 355] on icon at bounding box center [1443, 357] width 18 height 18
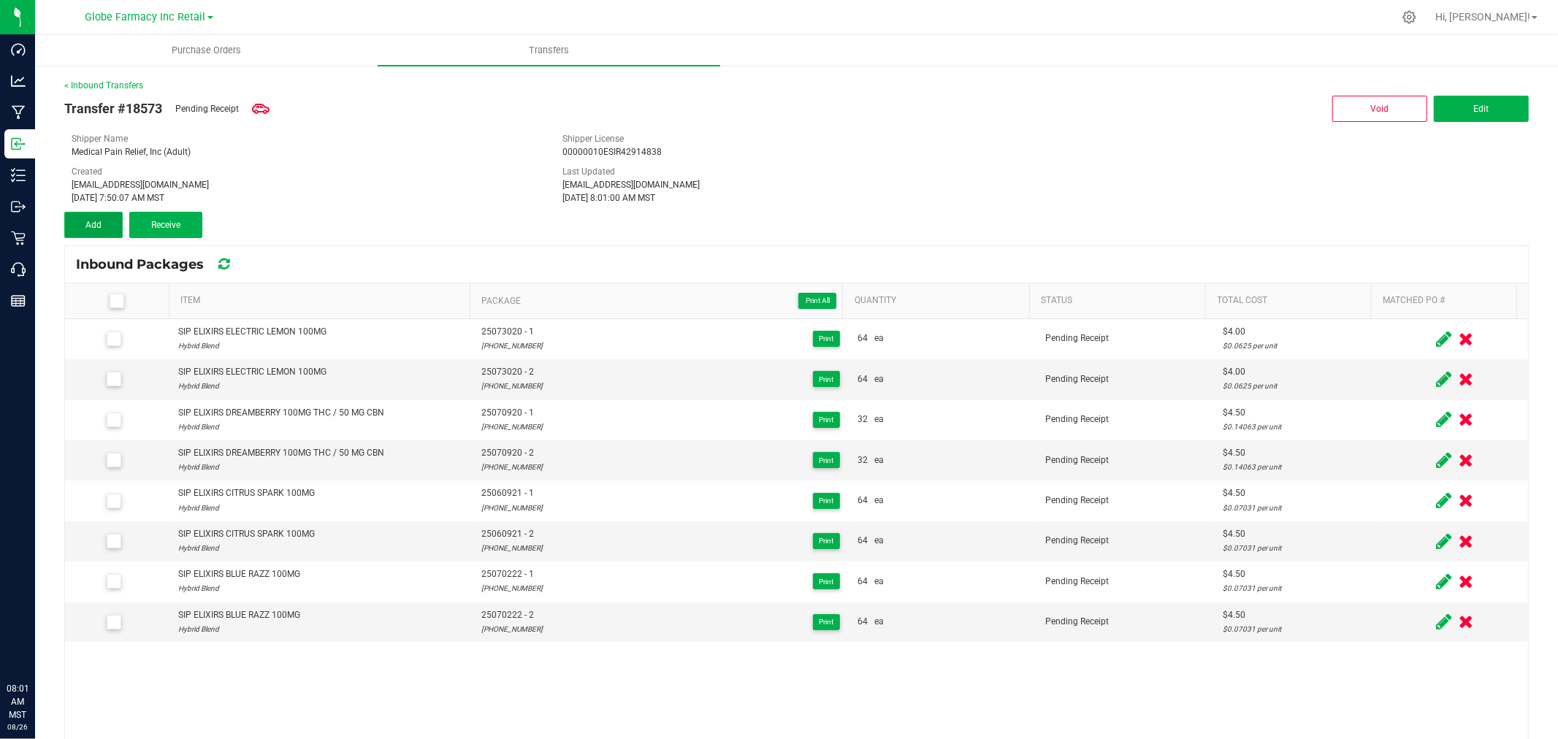
click at [104, 229] on button "Add" at bounding box center [93, 225] width 58 height 26
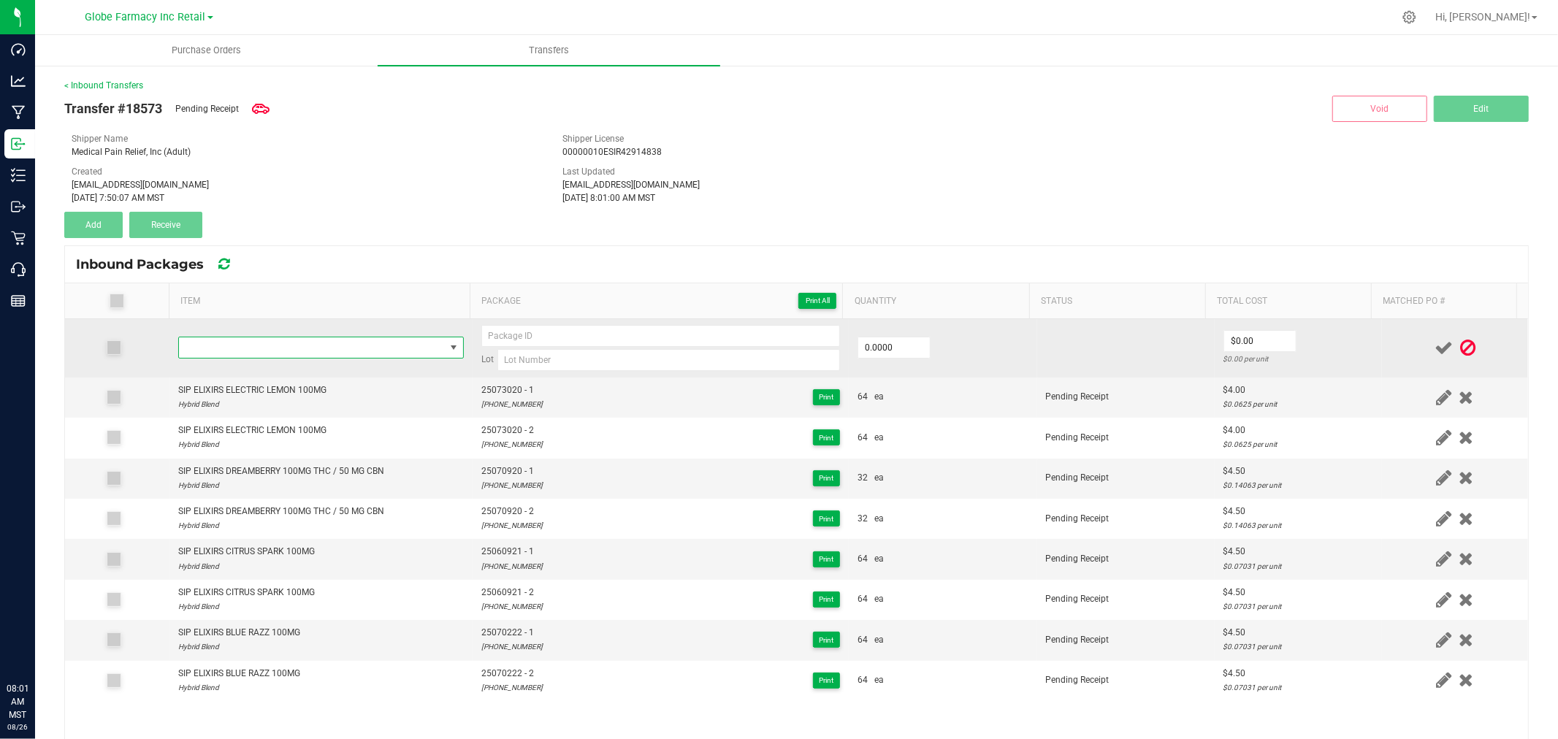
click at [268, 346] on span "NO DATA FOUND" at bounding box center [312, 347] width 266 height 20
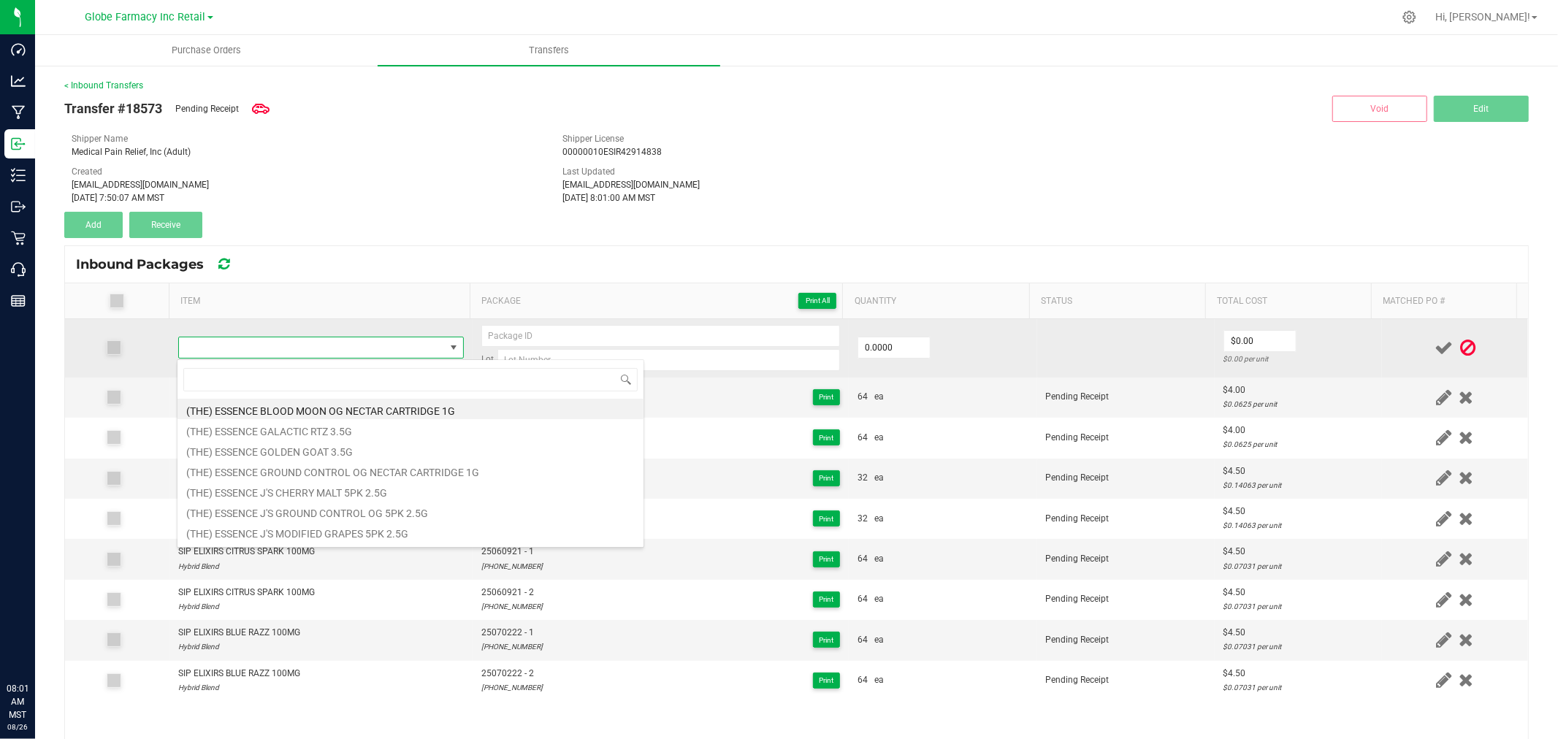
type input "SIP ELIXIRS ELECTRIC LEMON 100MG"
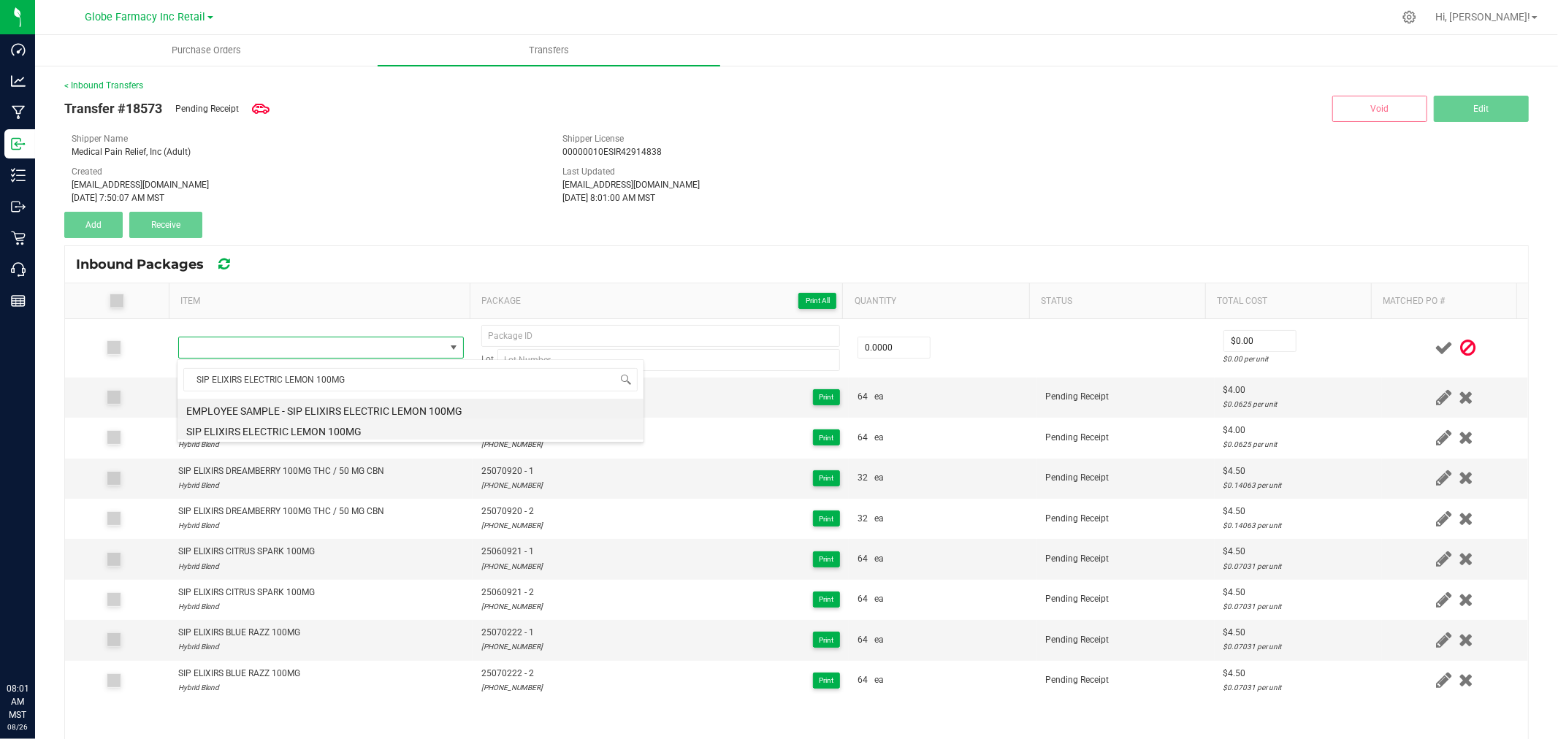
click at [333, 426] on li "SIP ELIXIRS ELECTRIC LEMON 100MG" at bounding box center [410, 429] width 466 height 20
type input "0 ea"
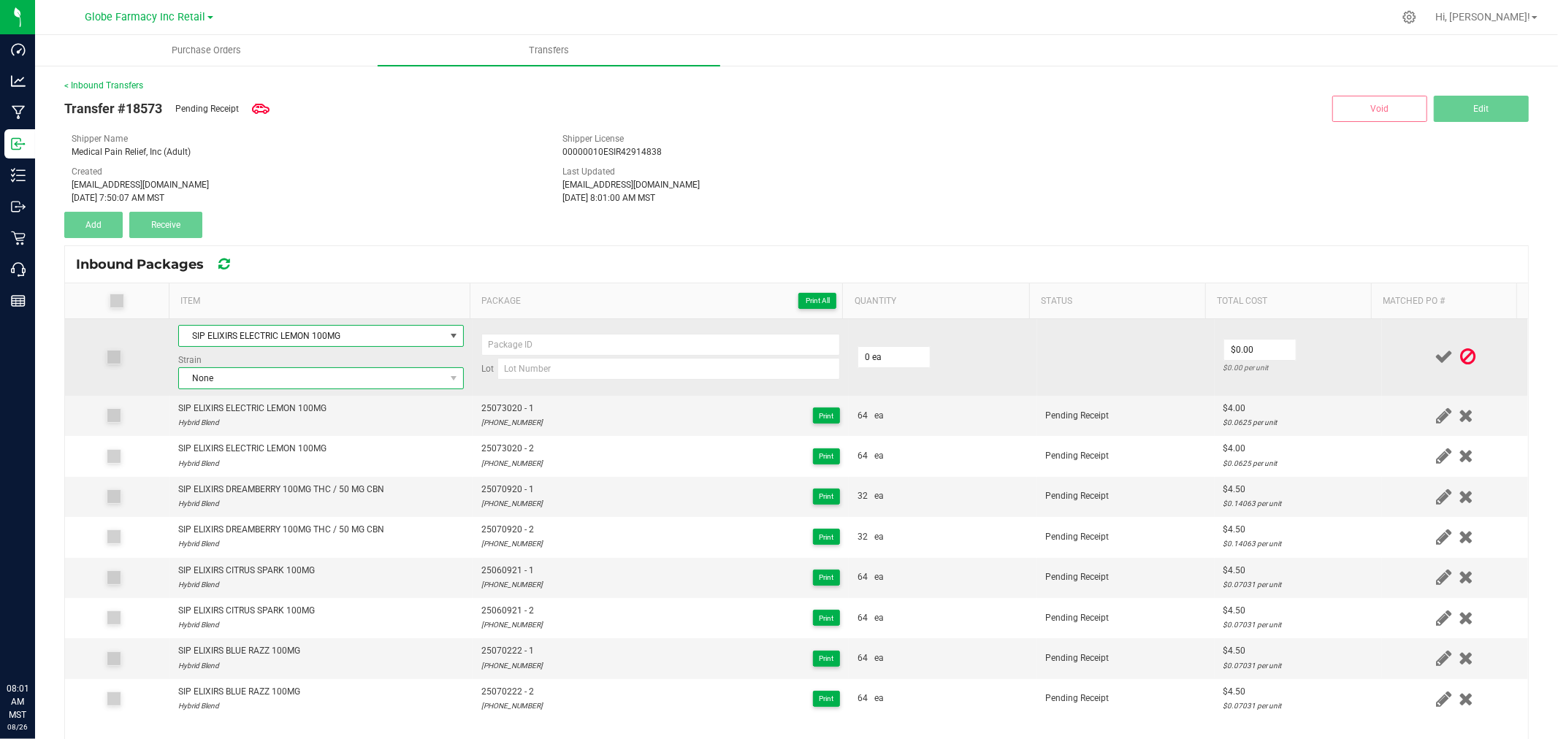
click at [279, 385] on span "None" at bounding box center [312, 378] width 266 height 20
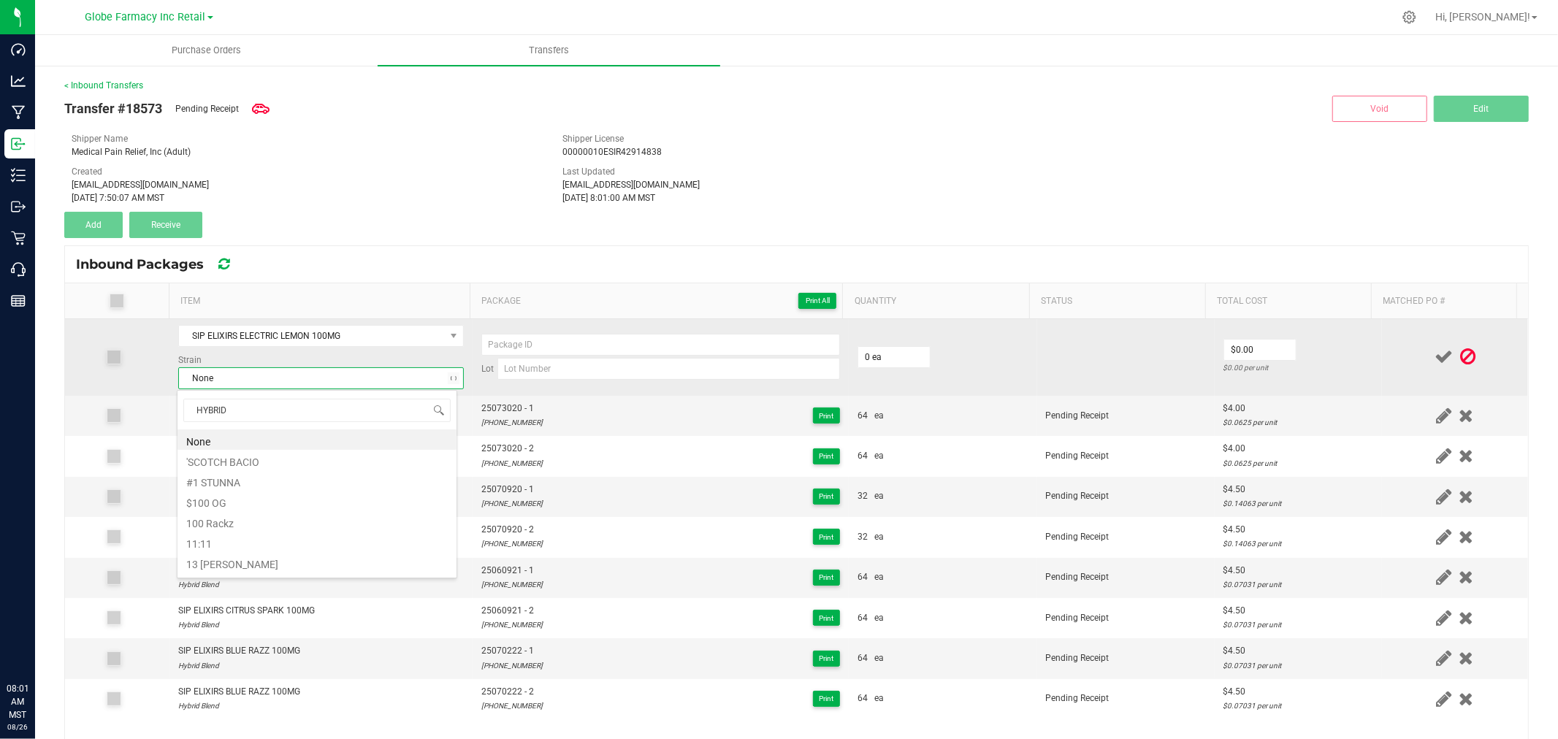
type input "HYBRID B"
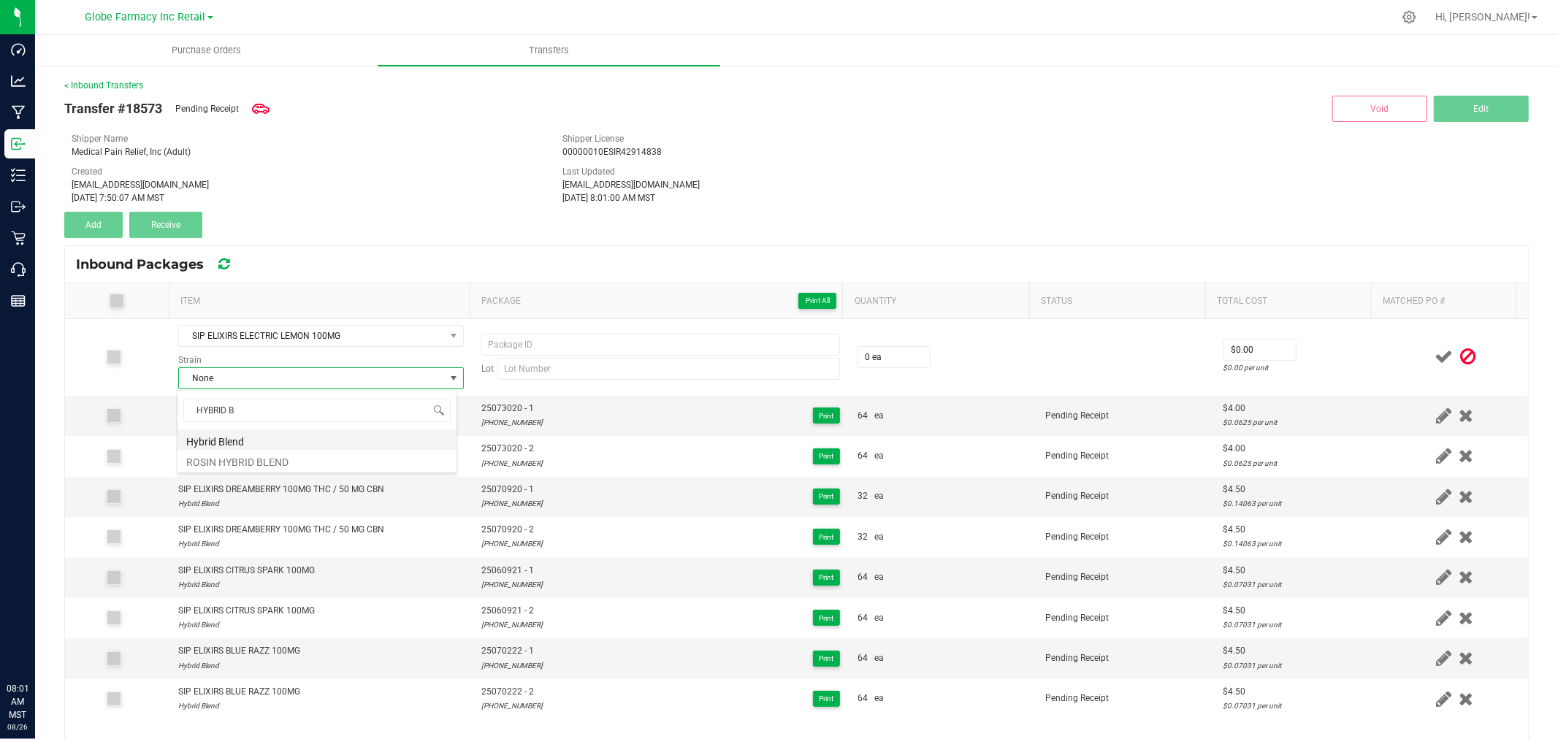
click at [258, 443] on li "Hybrid Blend" at bounding box center [316, 439] width 279 height 20
click at [498, 409] on span "25073020 - 1" at bounding box center [511, 409] width 61 height 14
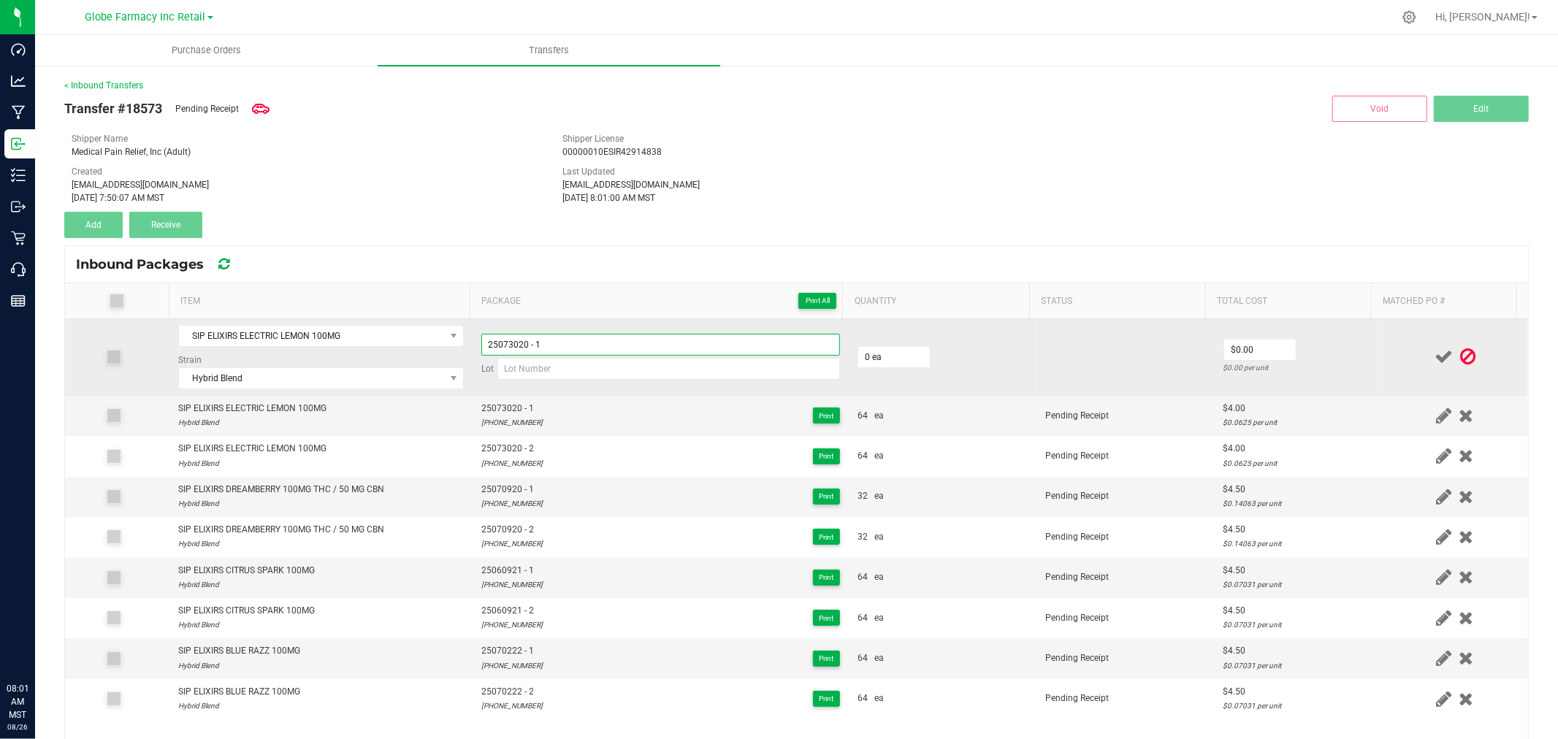
click at [602, 342] on input "25073020 - 1" at bounding box center [660, 345] width 359 height 22
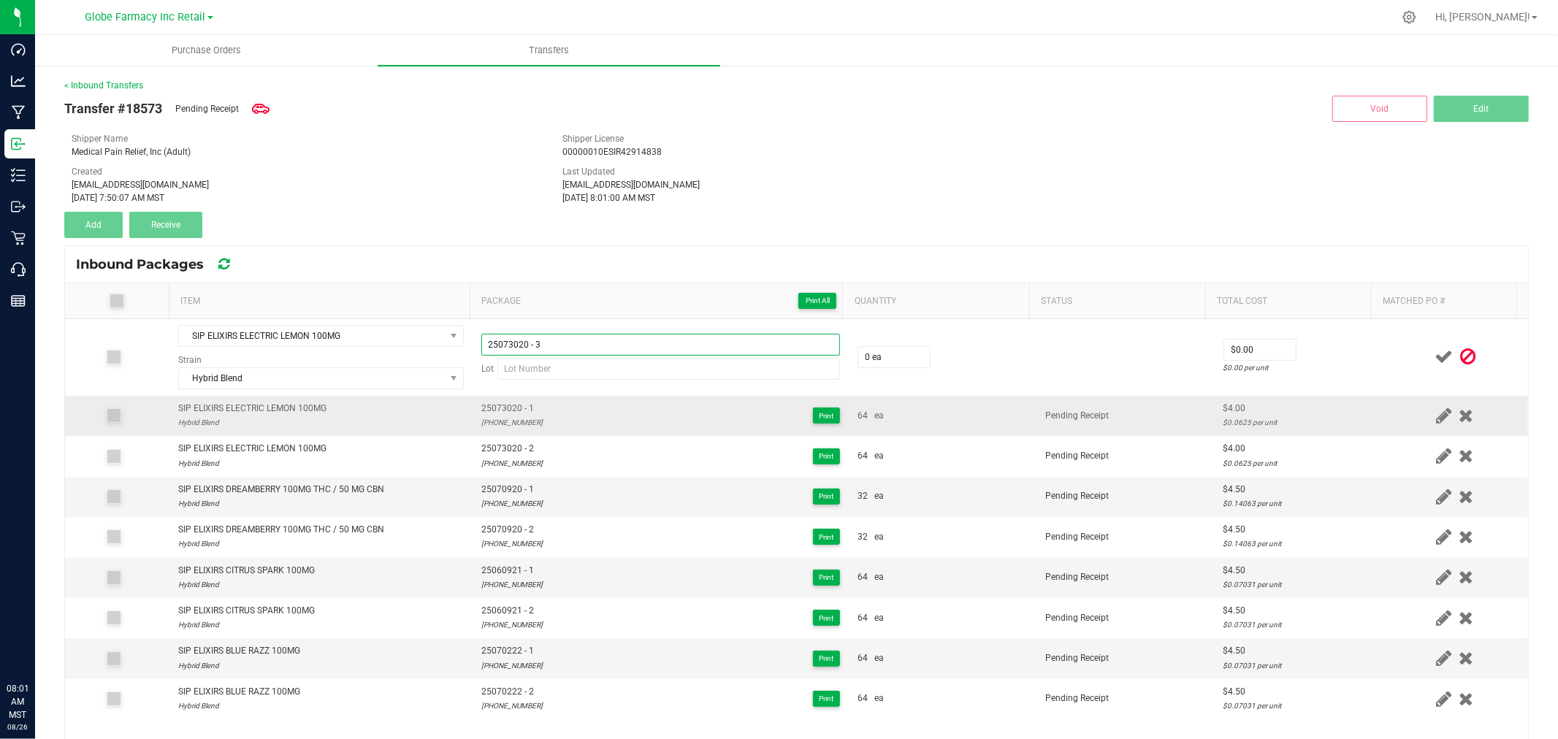
type input "25073020 - 3"
click at [486, 424] on div "25-0730-20" at bounding box center [511, 422] width 61 height 14
click at [486, 422] on div "25-0730-20" at bounding box center [511, 422] width 61 height 14
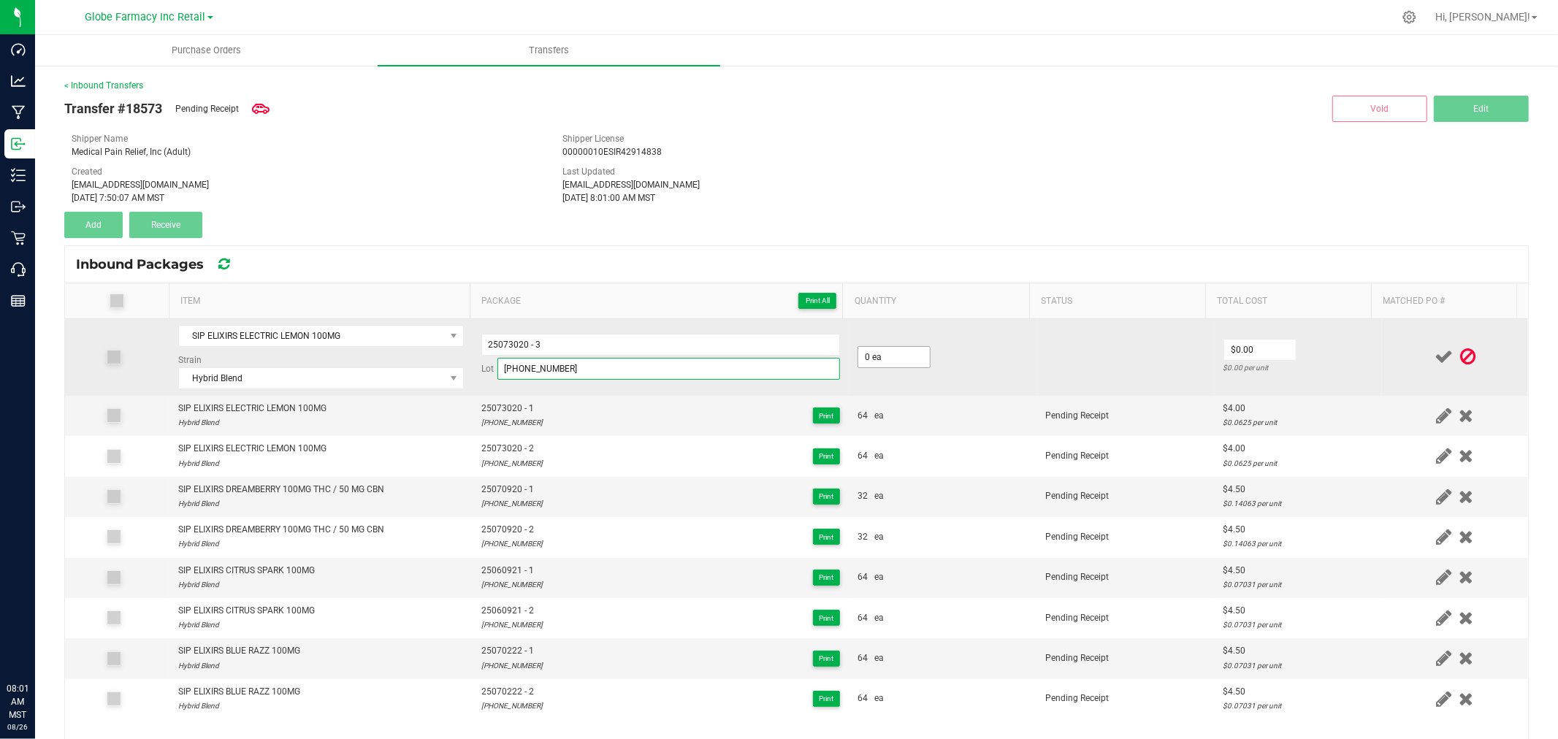
type input "25-0730-20"
click at [880, 354] on input "0" at bounding box center [894, 357] width 72 height 20
type input "32 ea"
click at [1261, 356] on input "0" at bounding box center [1260, 350] width 72 height 20
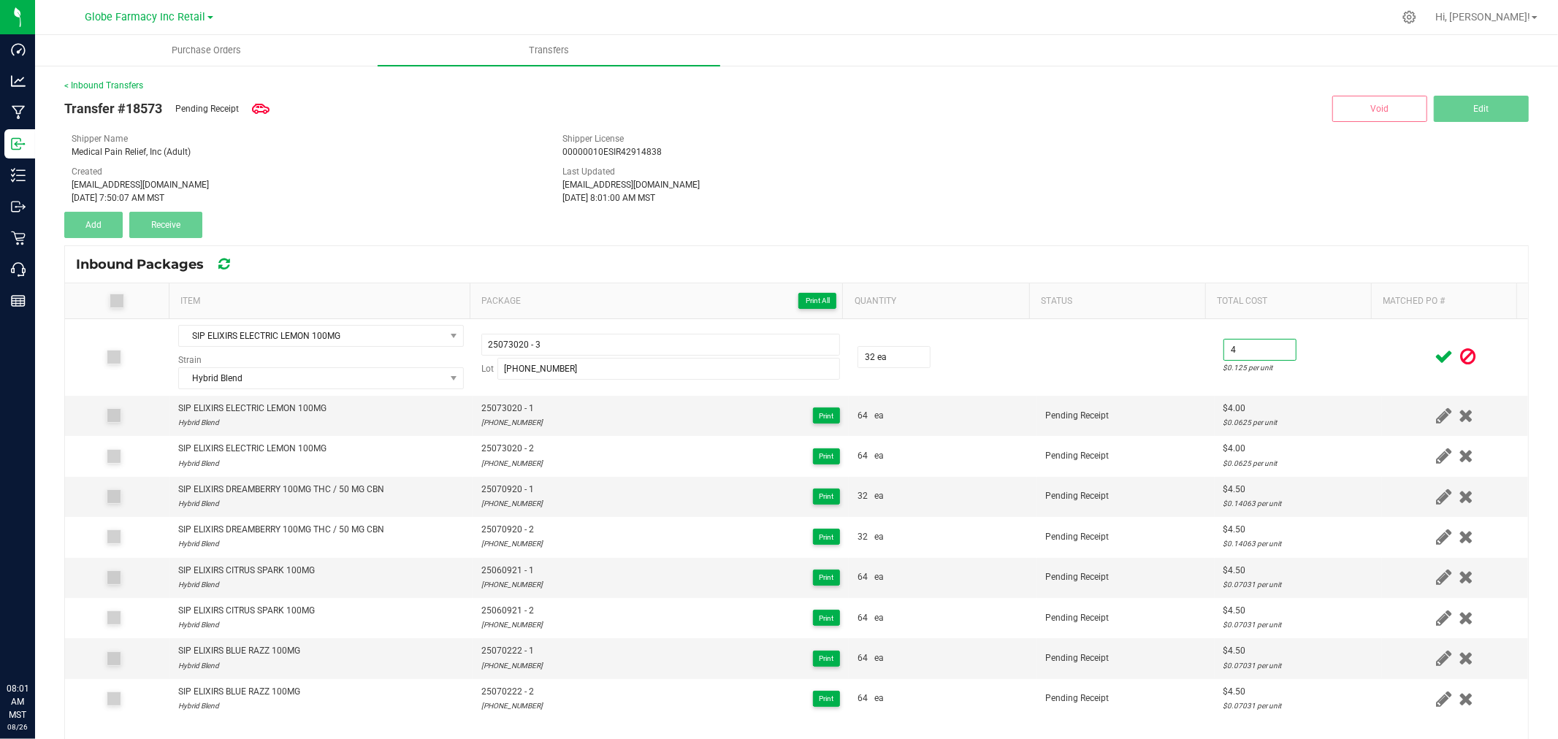
type input "$4.00"
drag, startPoint x: 1368, startPoint y: 360, endPoint x: 1475, endPoint y: 360, distance: 107.3
click at [1390, 360] on div at bounding box center [1454, 357] width 129 height 18
click at [1434, 359] on icon at bounding box center [1443, 357] width 18 height 18
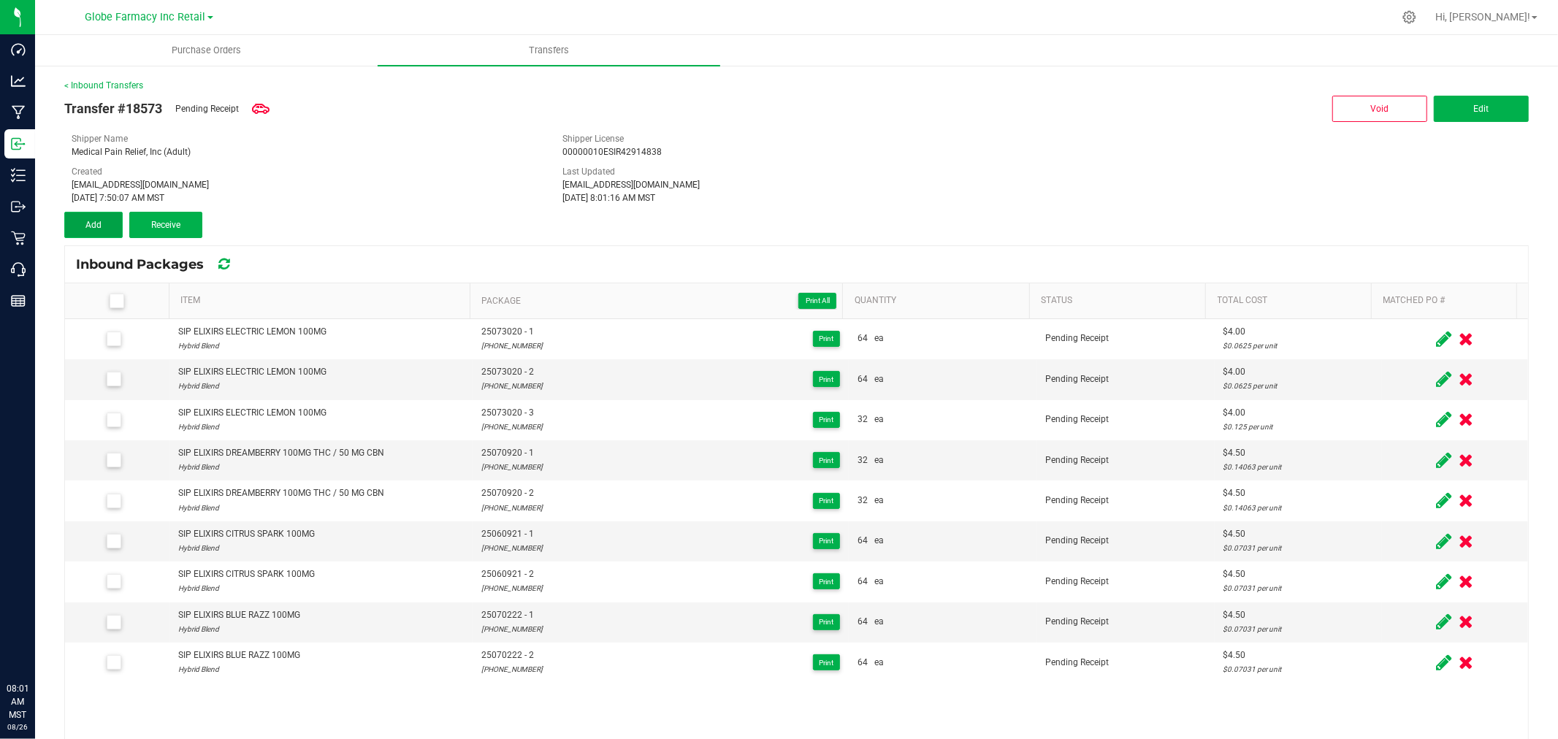
click at [107, 229] on button "Add" at bounding box center [93, 225] width 58 height 26
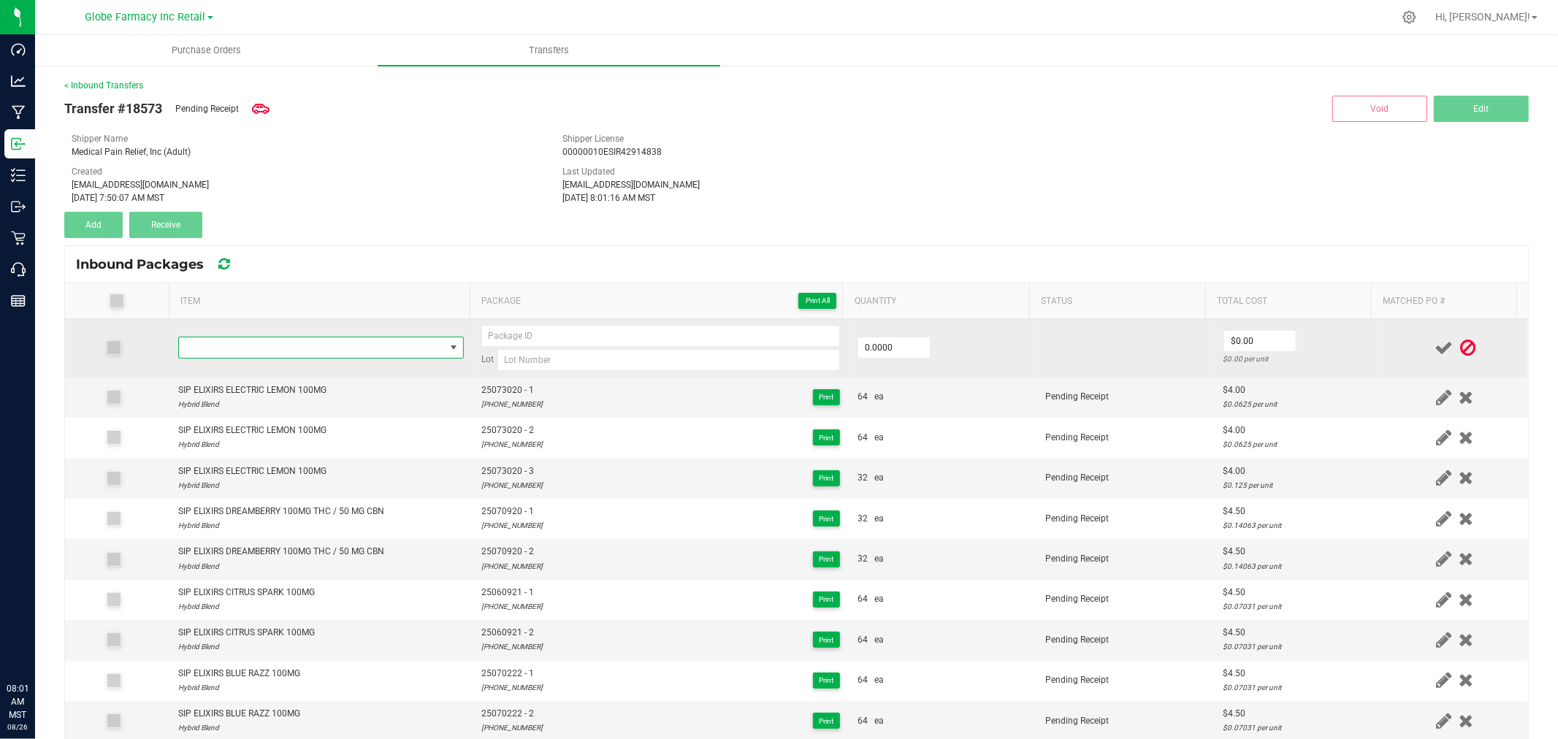
drag, startPoint x: 294, startPoint y: 340, endPoint x: 296, endPoint y: 348, distance: 9.0
click at [296, 348] on span "NO DATA FOUND" at bounding box center [321, 348] width 286 height 22
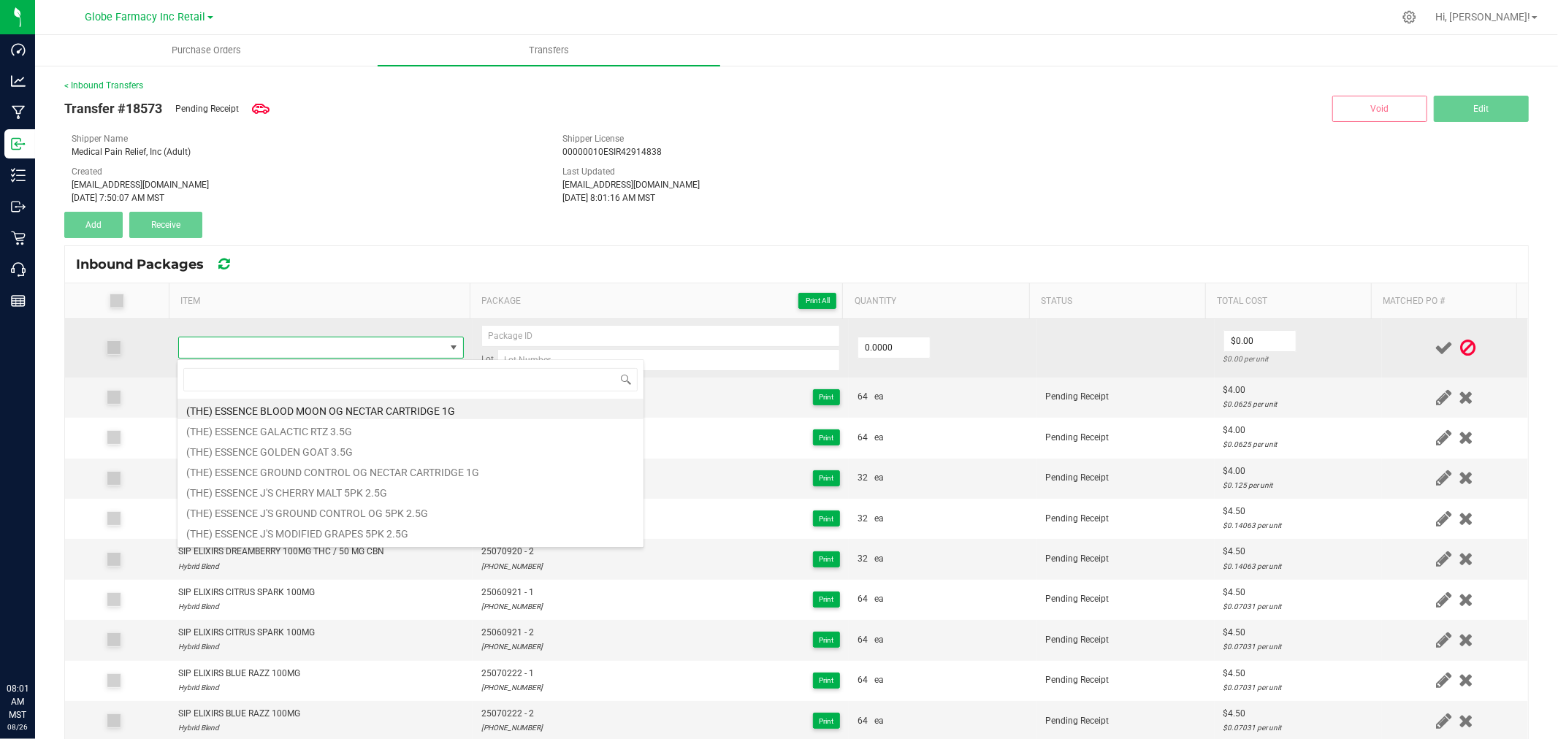
type input "SIP ELIXIRS ELECTRIC LEMON 100MG"
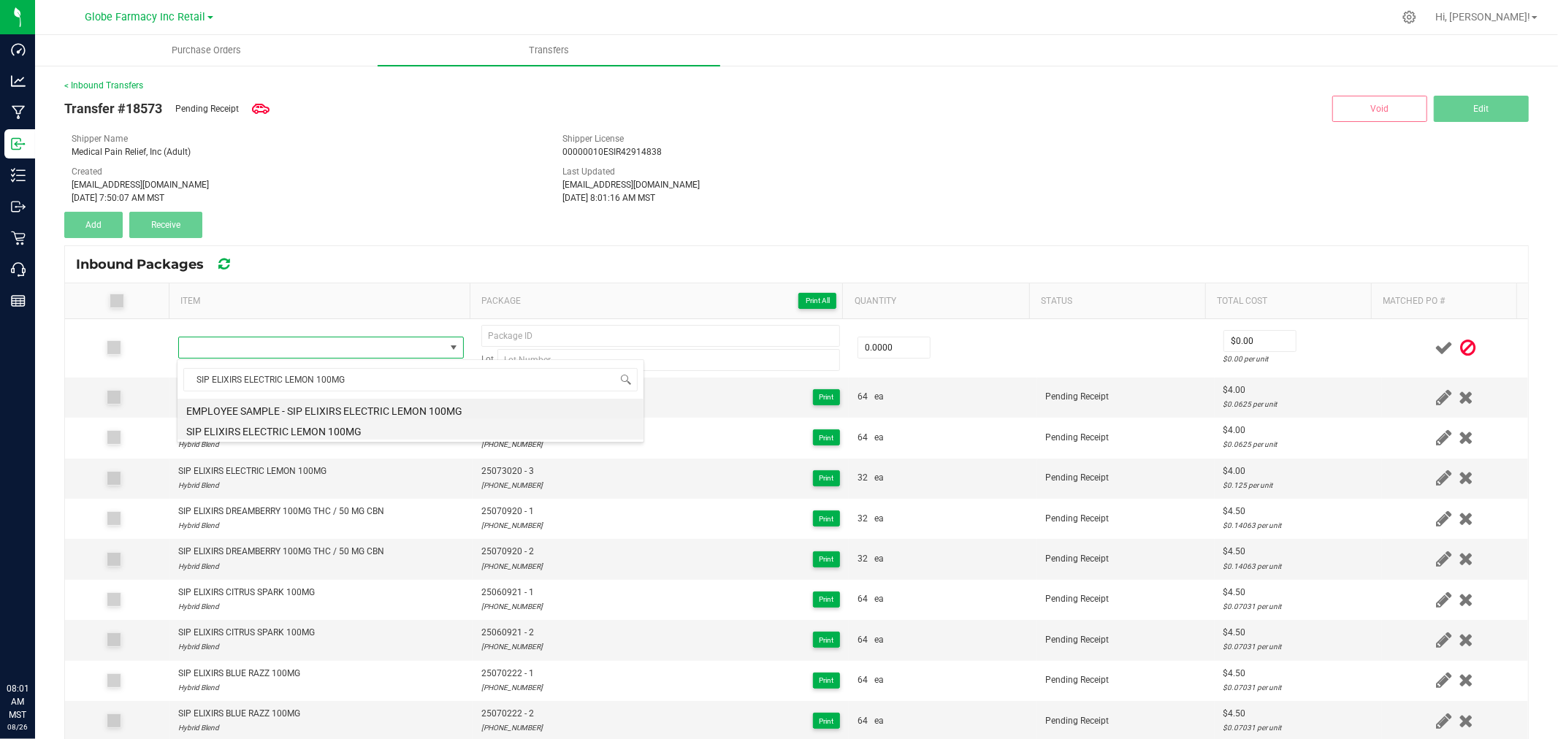
click at [338, 427] on li "SIP ELIXIRS ELECTRIC LEMON 100MG" at bounding box center [410, 429] width 466 height 20
type input "0 ea"
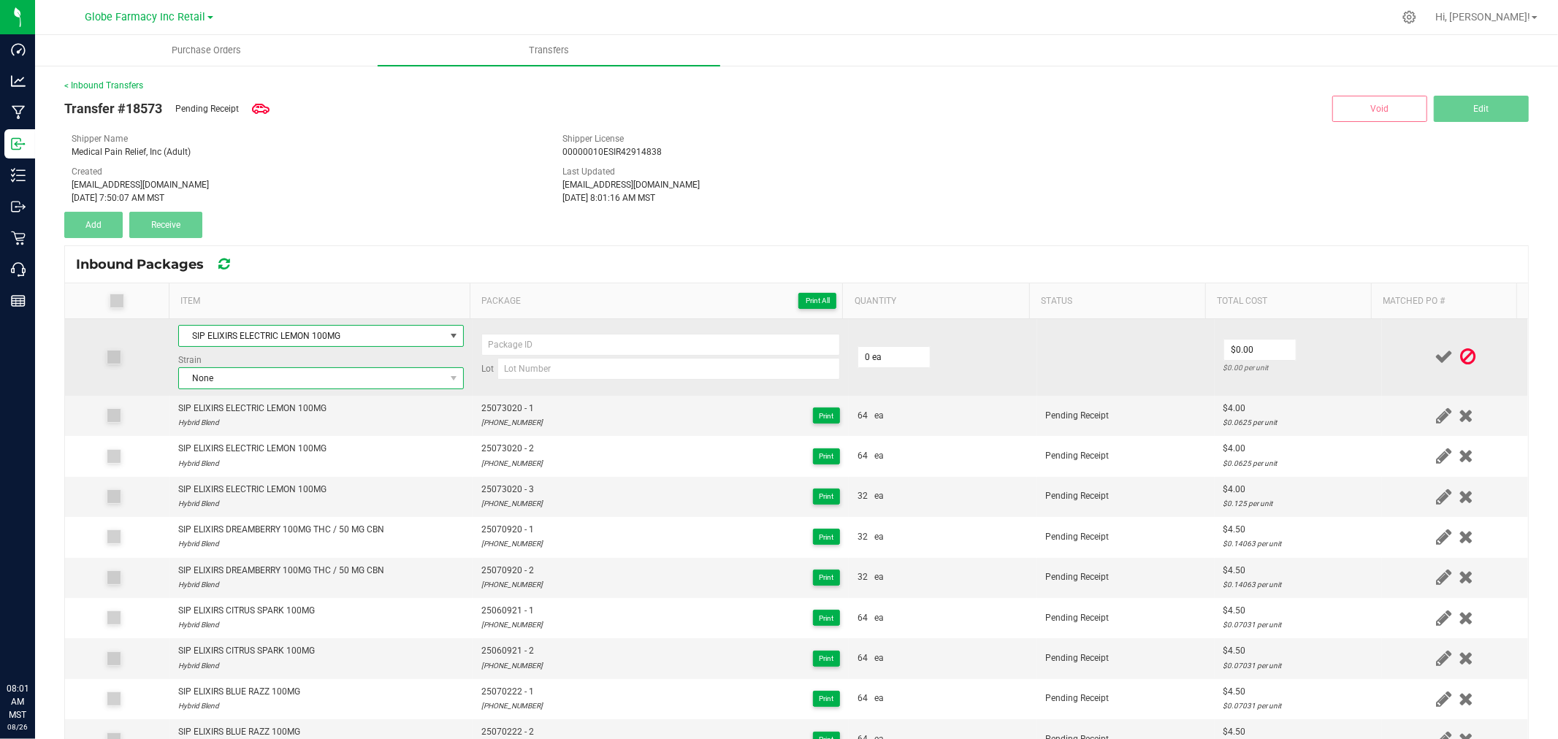
click at [367, 376] on span "None" at bounding box center [312, 378] width 266 height 20
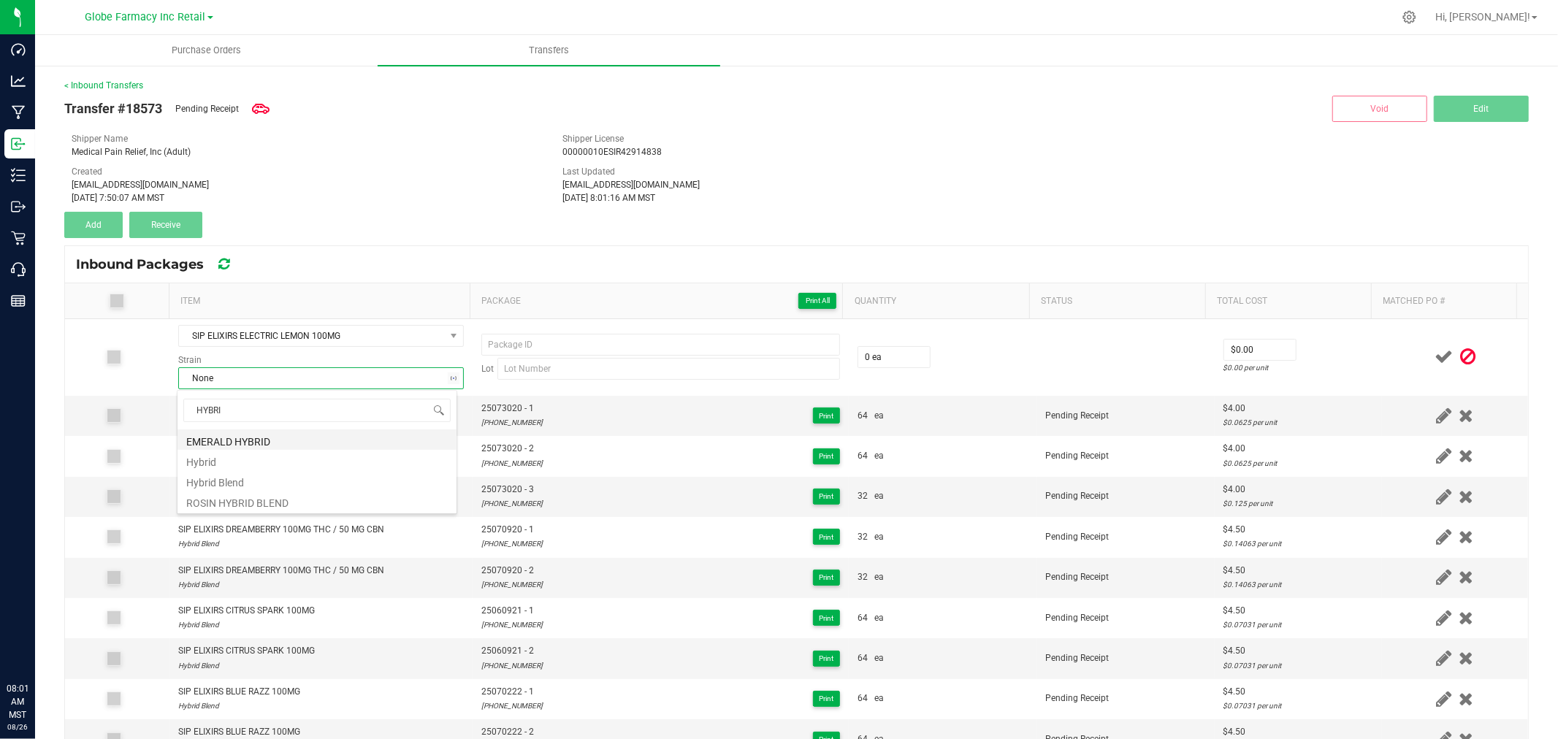
type input "HYBRID"
click at [222, 478] on li "Hybrid Blend" at bounding box center [316, 480] width 279 height 20
click at [515, 407] on span "25073020 - 1" at bounding box center [511, 409] width 61 height 14
click at [514, 407] on span "25073020 - 1" at bounding box center [511, 409] width 61 height 14
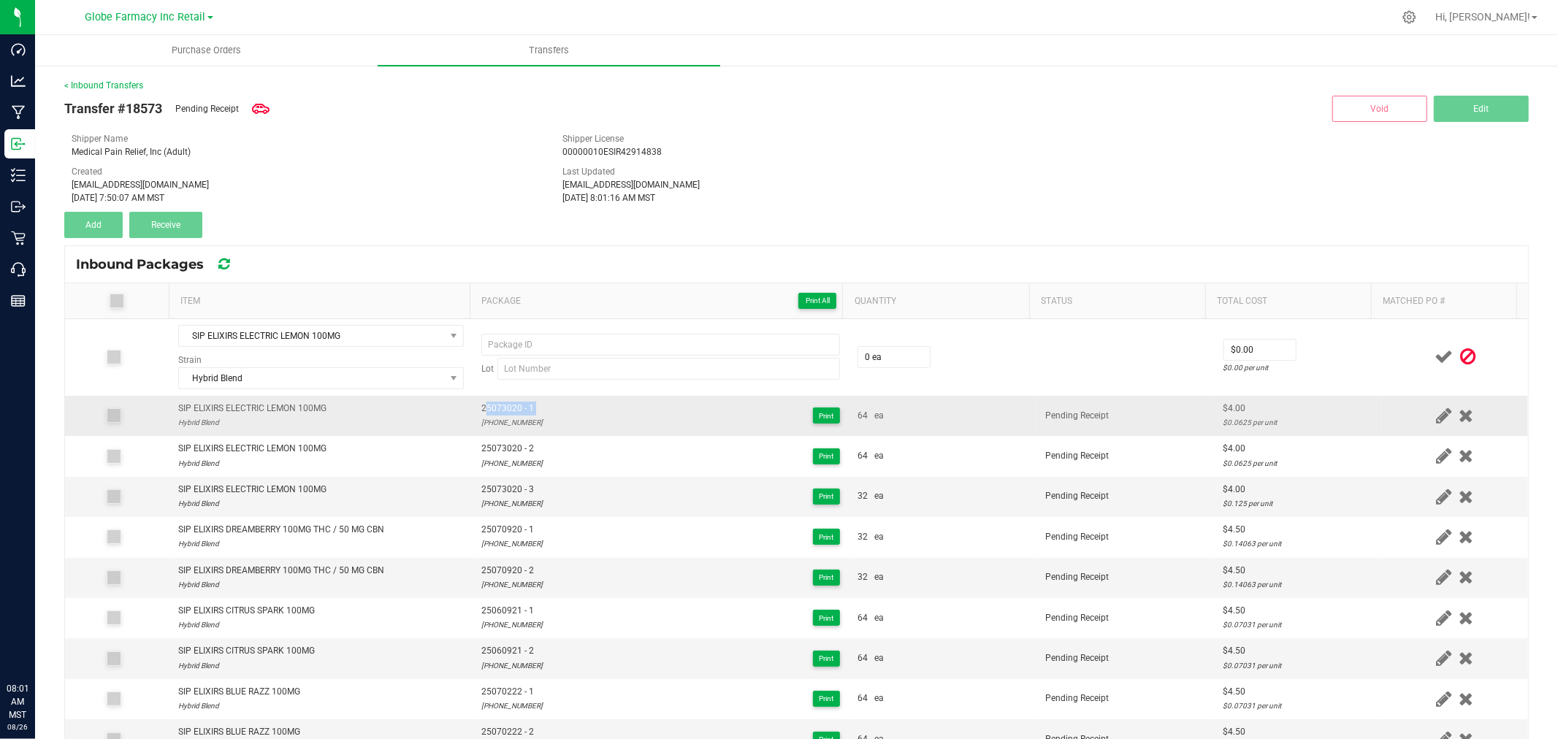
click at [514, 407] on span "25073020 - 1" at bounding box center [511, 409] width 61 height 14
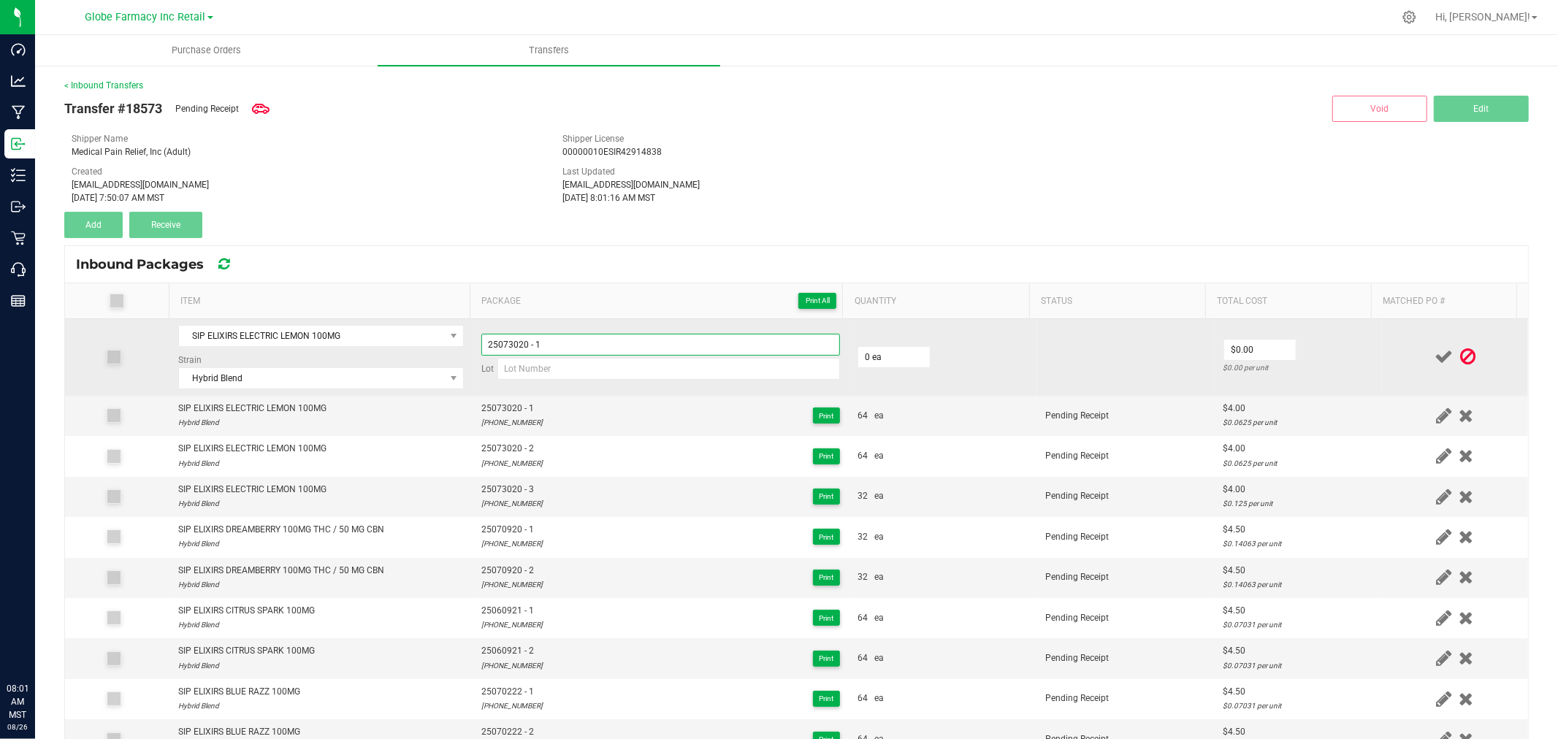
click at [548, 340] on input "25073020 - 1" at bounding box center [660, 345] width 359 height 22
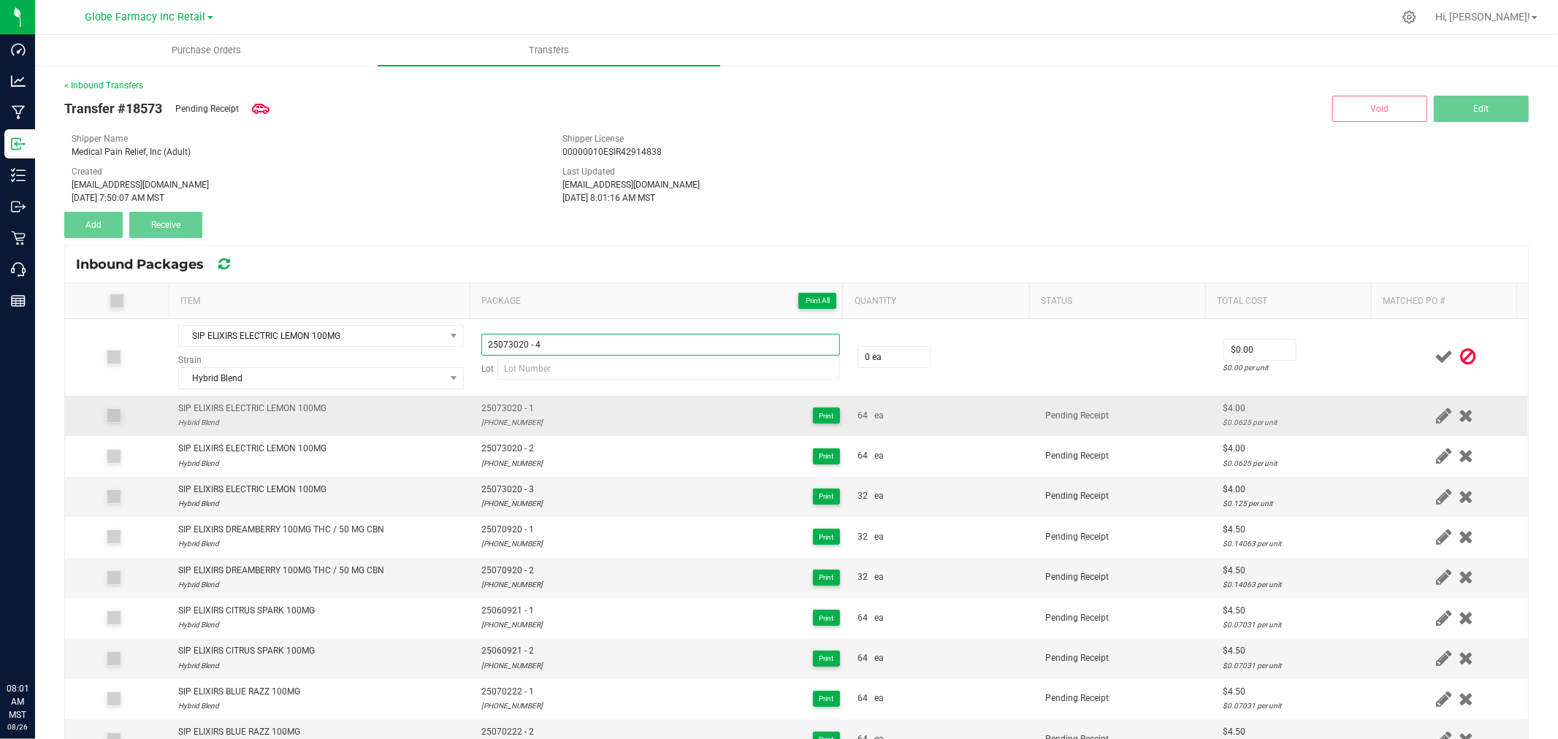
type input "25073020 - 4"
click at [491, 424] on div "25-0730-20" at bounding box center [511, 422] width 61 height 14
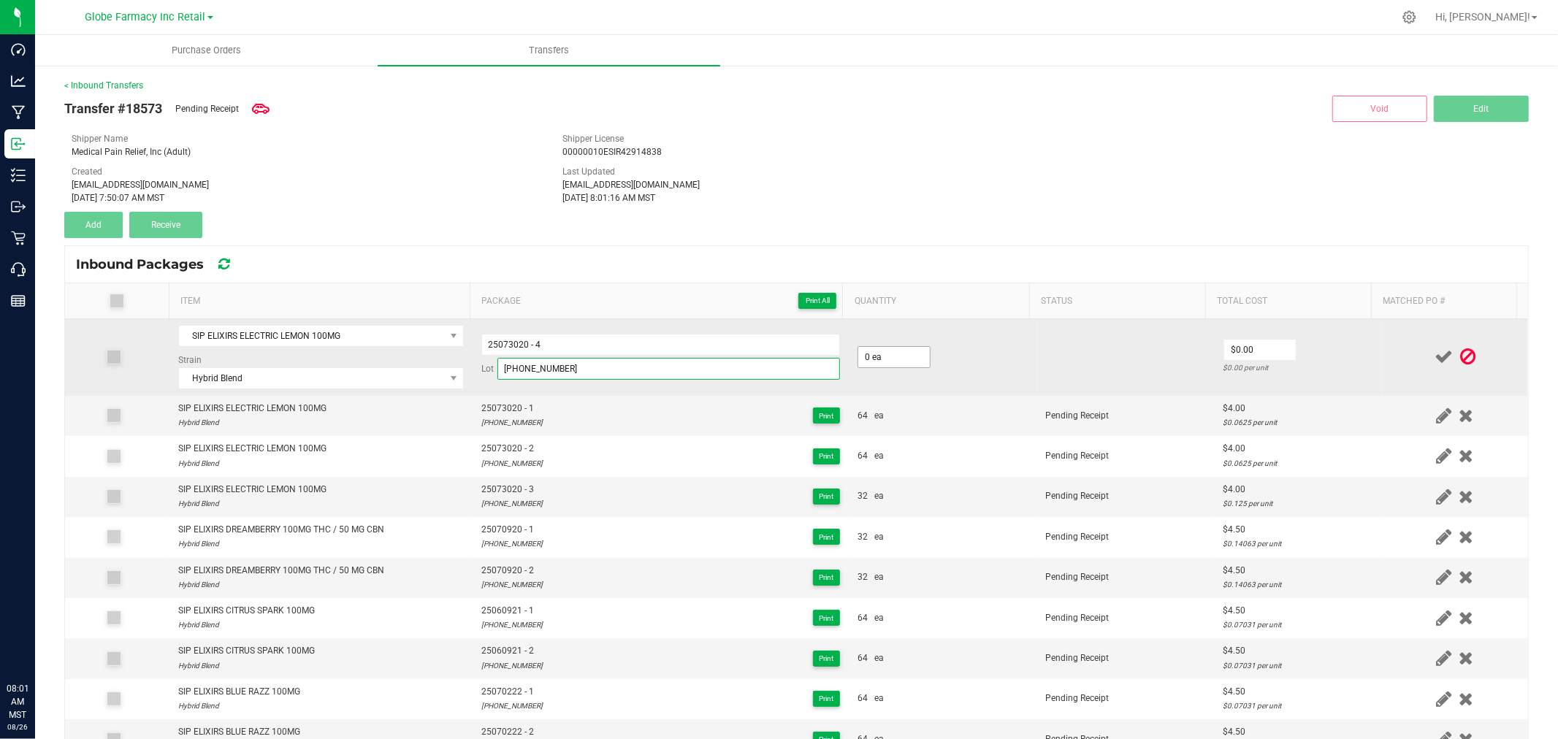
type input "25-0730-20"
click at [872, 351] on input "0" at bounding box center [894, 357] width 72 height 20
type input "32 ea"
click at [1262, 341] on input "0" at bounding box center [1260, 350] width 72 height 20
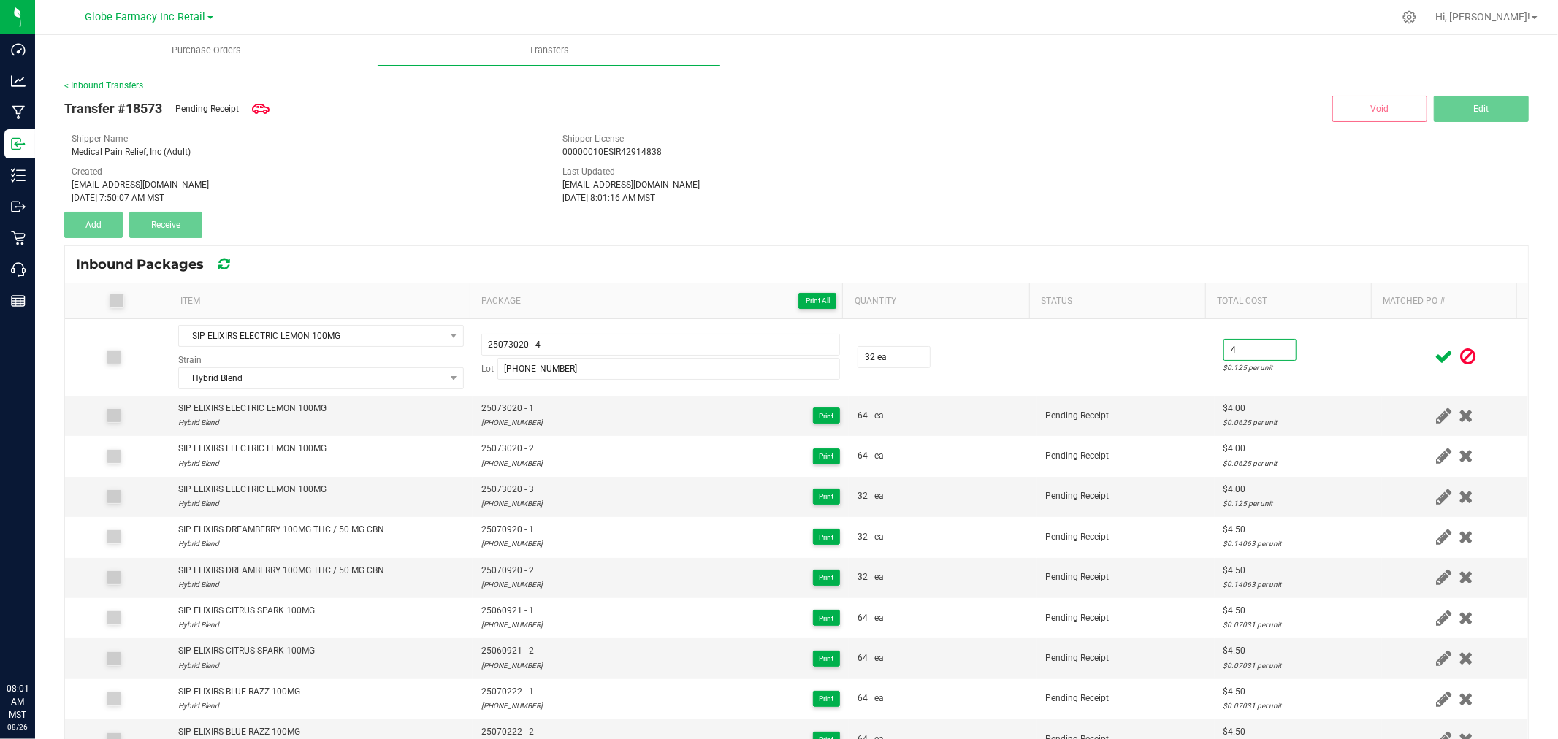
type input "$4.00"
click at [1348, 363] on div "$0.125 per unit" at bounding box center [1298, 368] width 150 height 14
click at [1434, 361] on icon at bounding box center [1443, 357] width 18 height 18
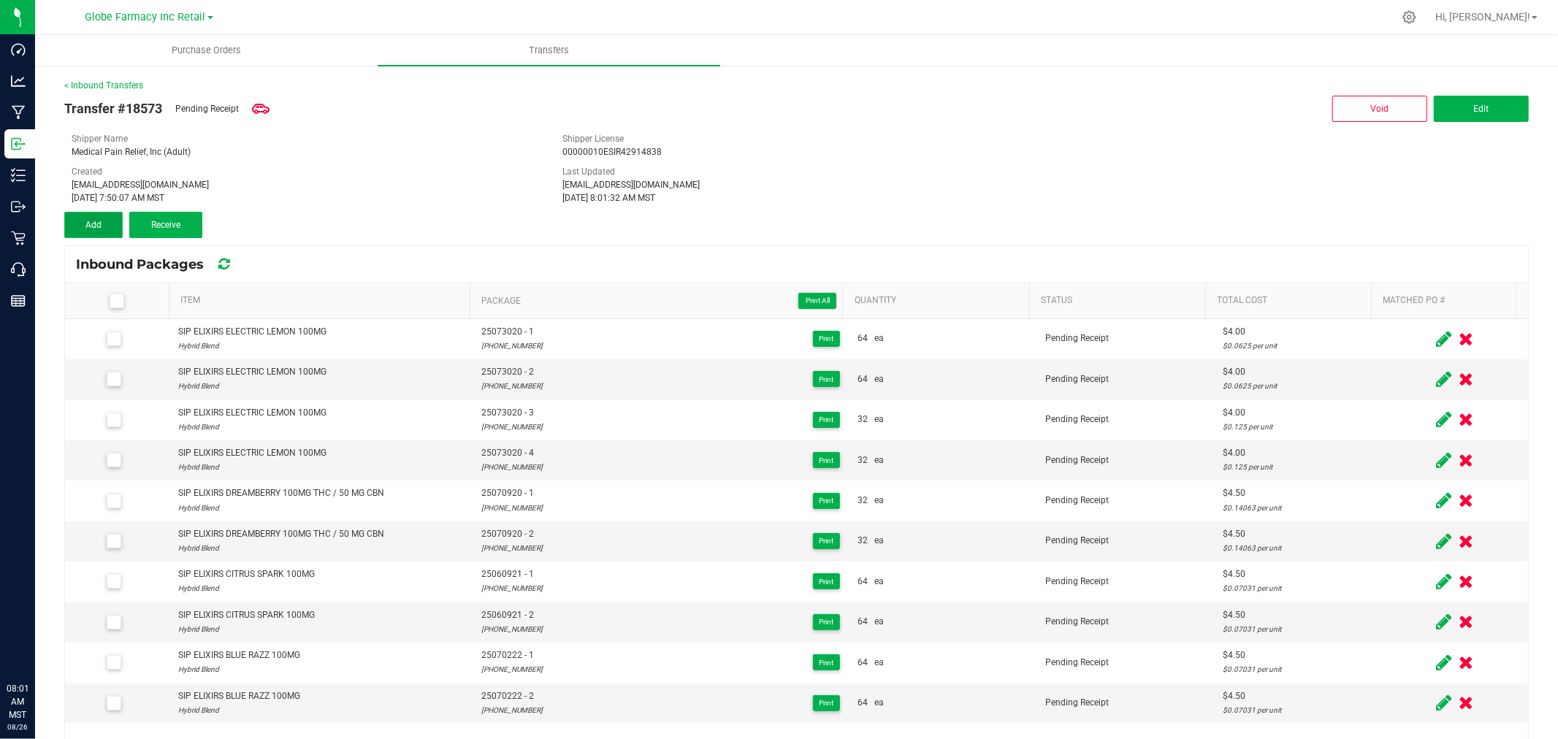
click at [102, 228] on button "Add" at bounding box center [93, 225] width 58 height 26
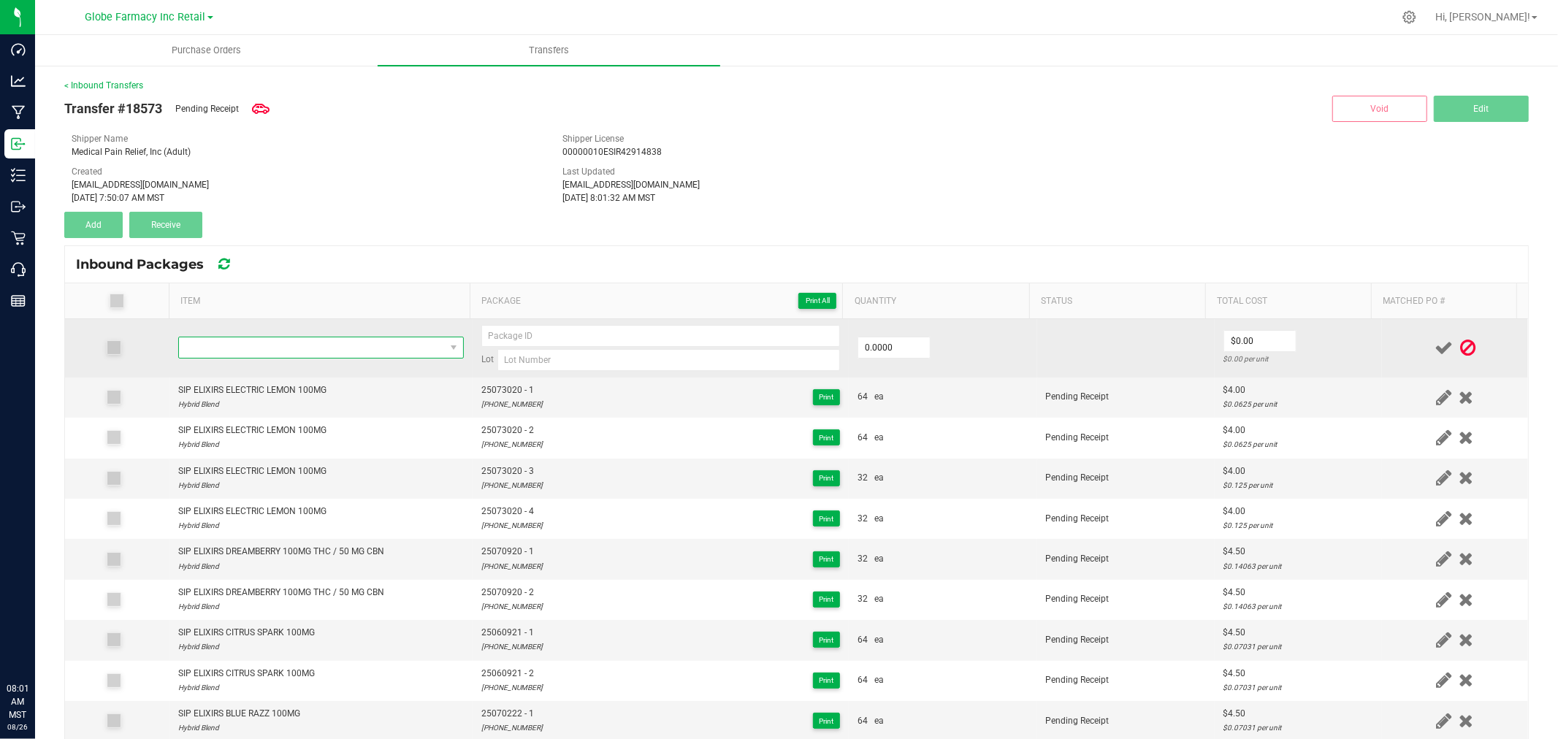
click at [393, 348] on span "NO DATA FOUND" at bounding box center [312, 347] width 266 height 20
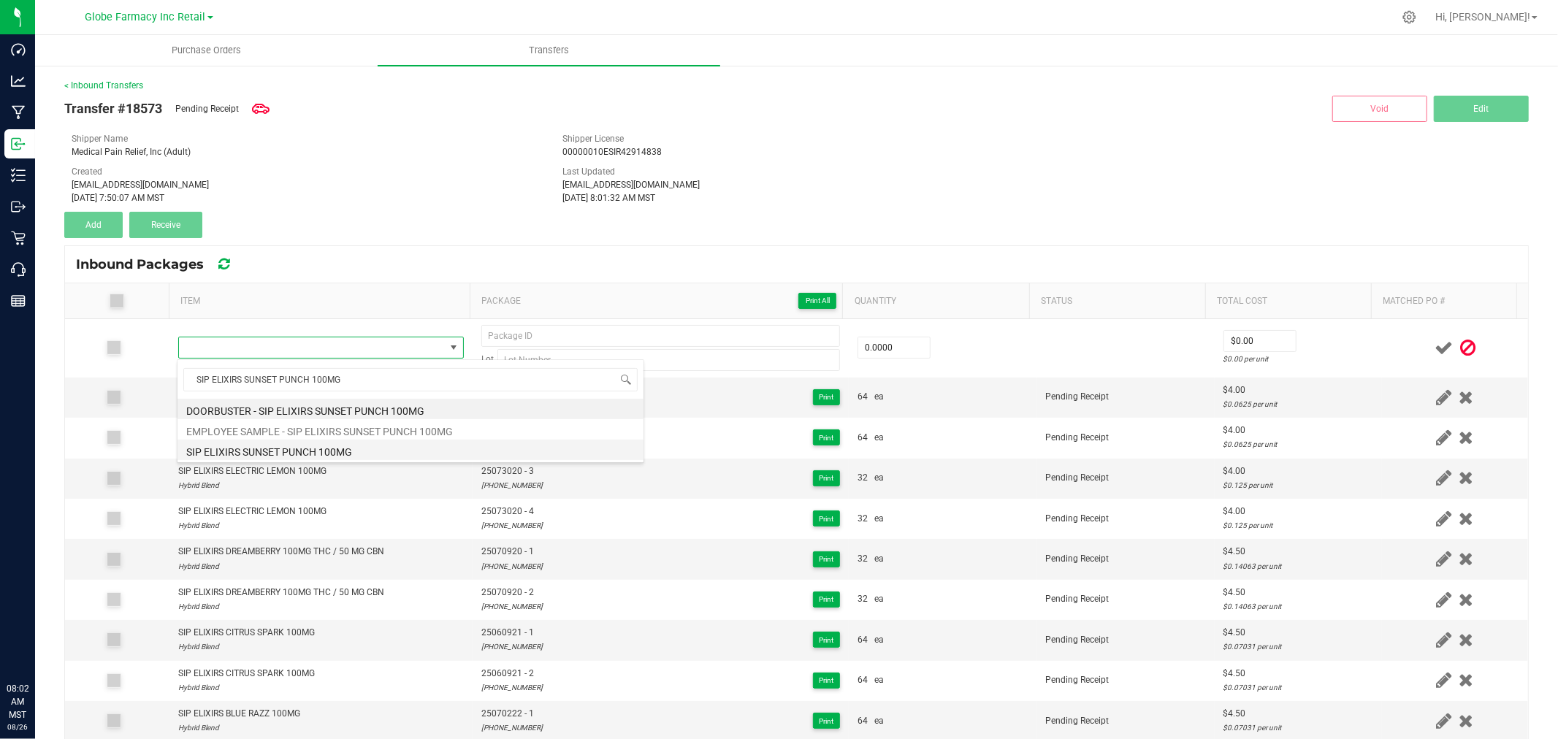
click at [340, 457] on li "SIP ELIXIRS SUNSET PUNCH 100MG" at bounding box center [410, 450] width 466 height 20
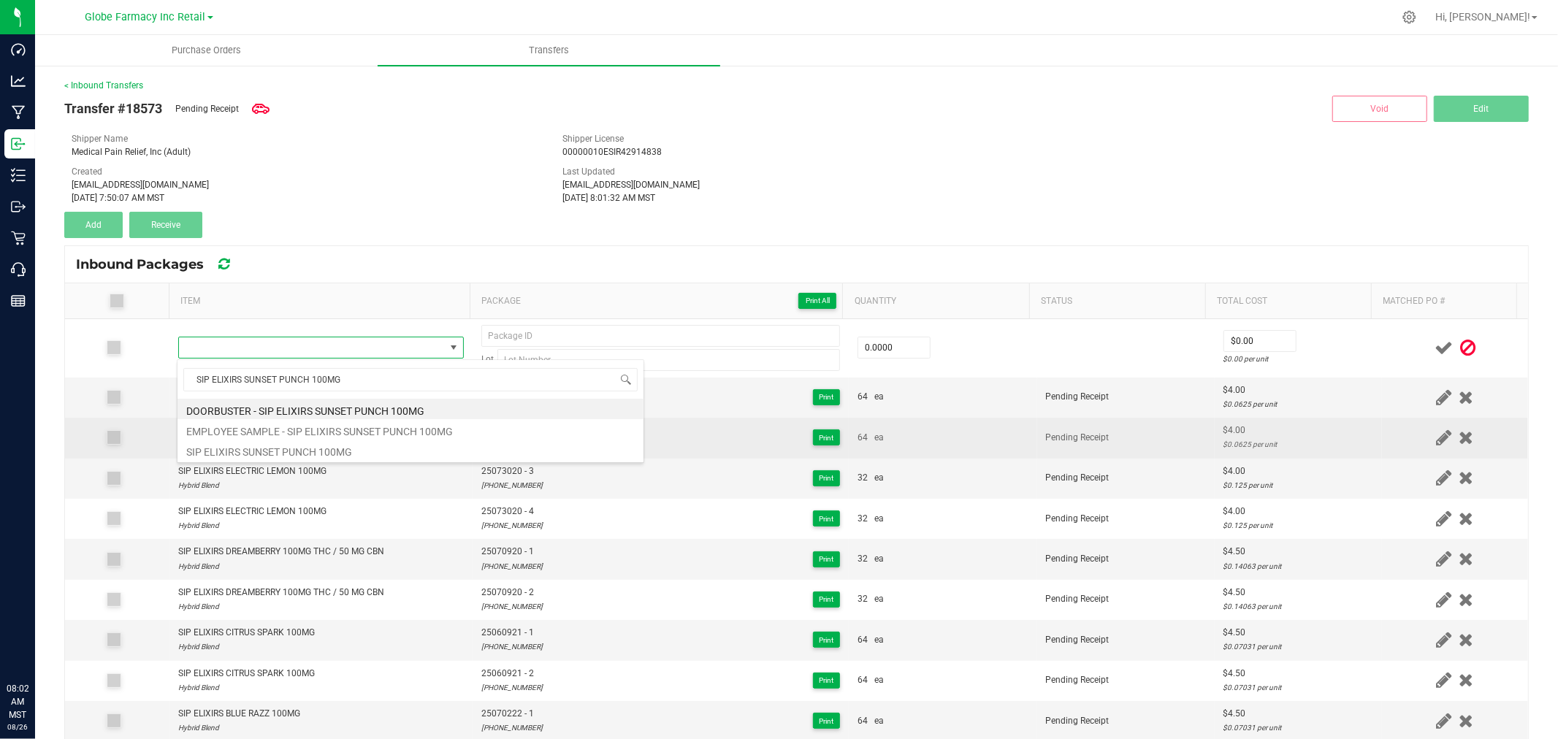
type input "0 ea"
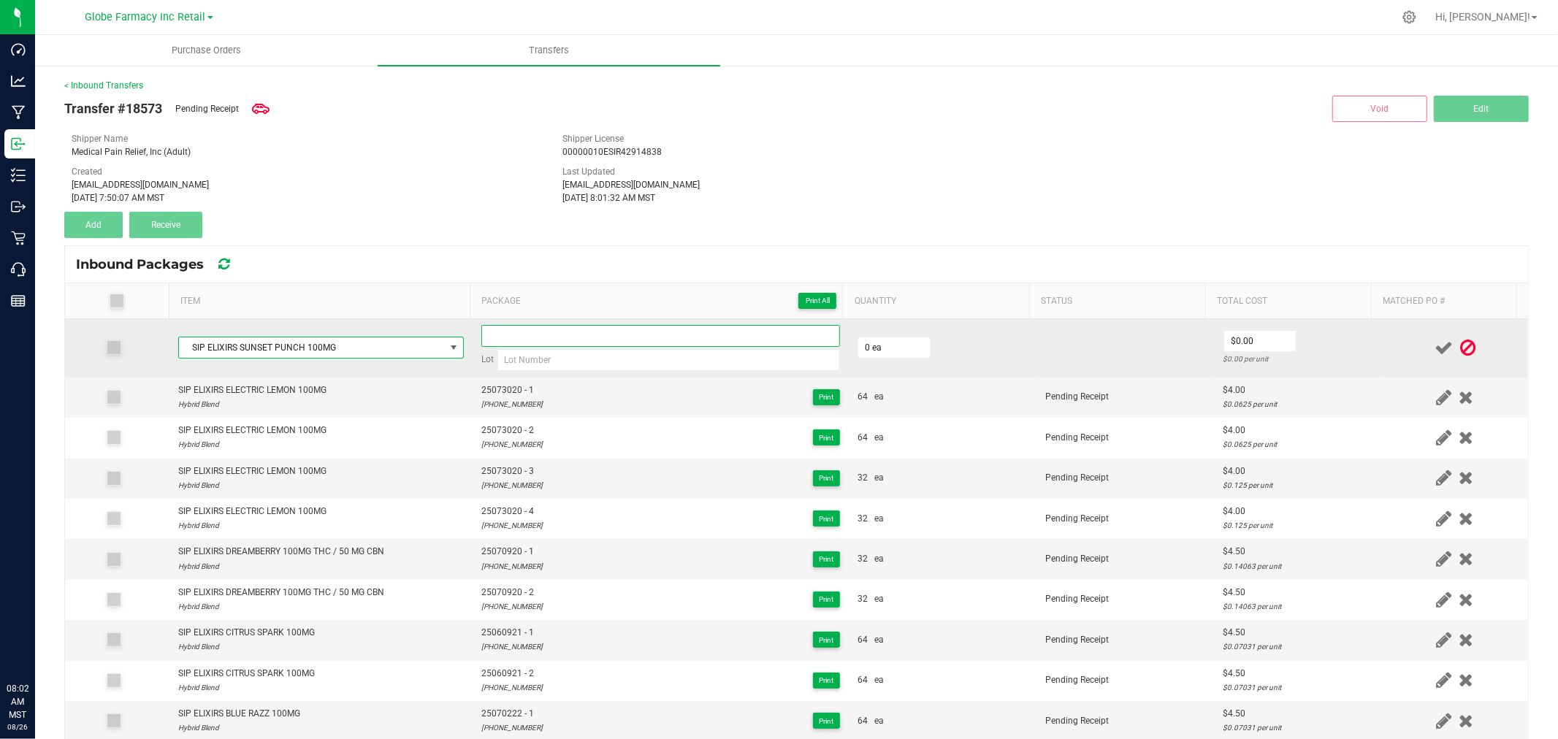
click at [643, 345] on input at bounding box center [660, 336] width 359 height 22
click at [645, 372] on td "Lot" at bounding box center [660, 348] width 376 height 58
drag, startPoint x: 637, startPoint y: 358, endPoint x: 623, endPoint y: 347, distance: 17.7
click at [636, 358] on input at bounding box center [668, 360] width 342 height 22
paste input "25-0708-20"
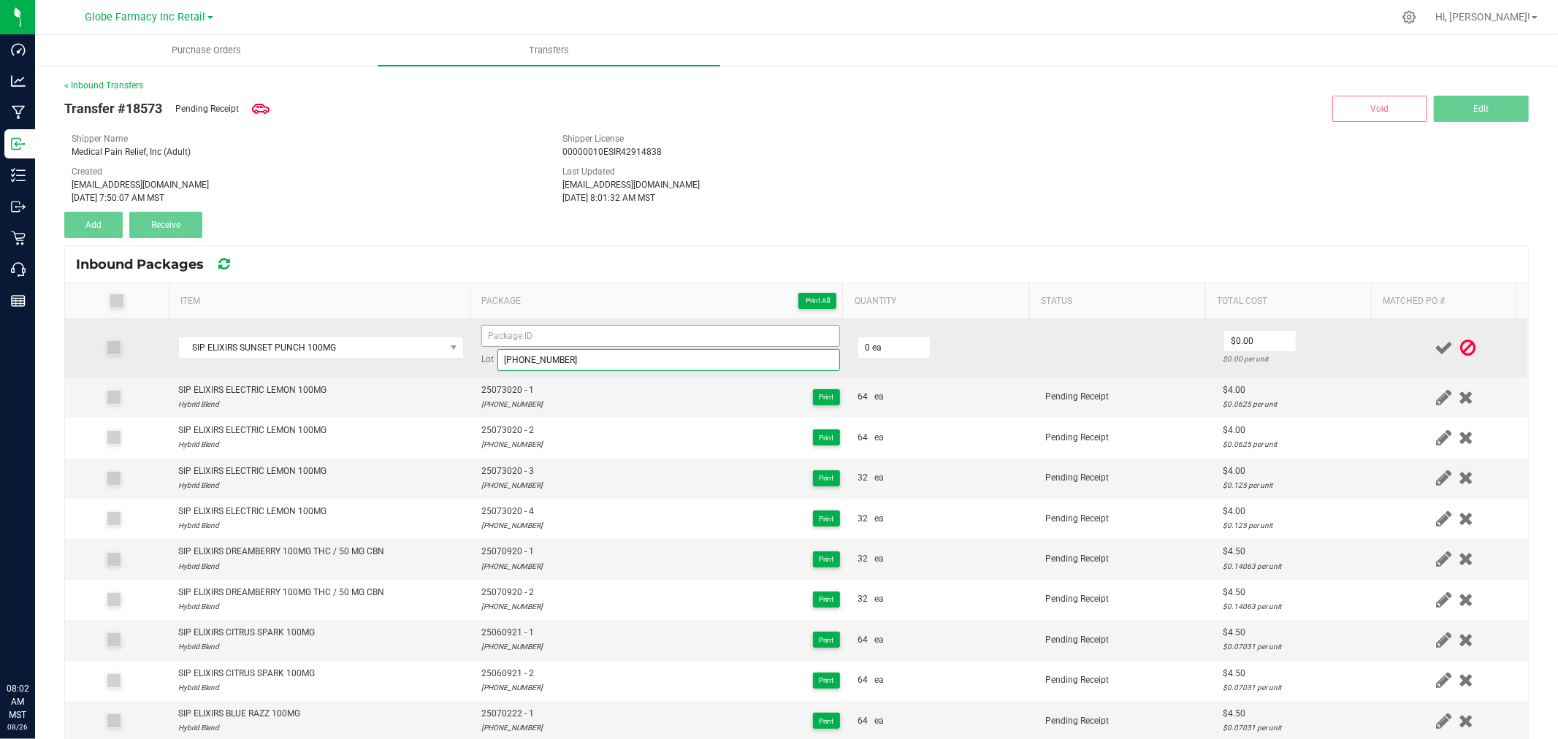
type input "25-0708-20"
click at [615, 334] on input at bounding box center [660, 336] width 359 height 22
paste input "25-0708-20"
type input "25070820 - 1"
type input "64 ea"
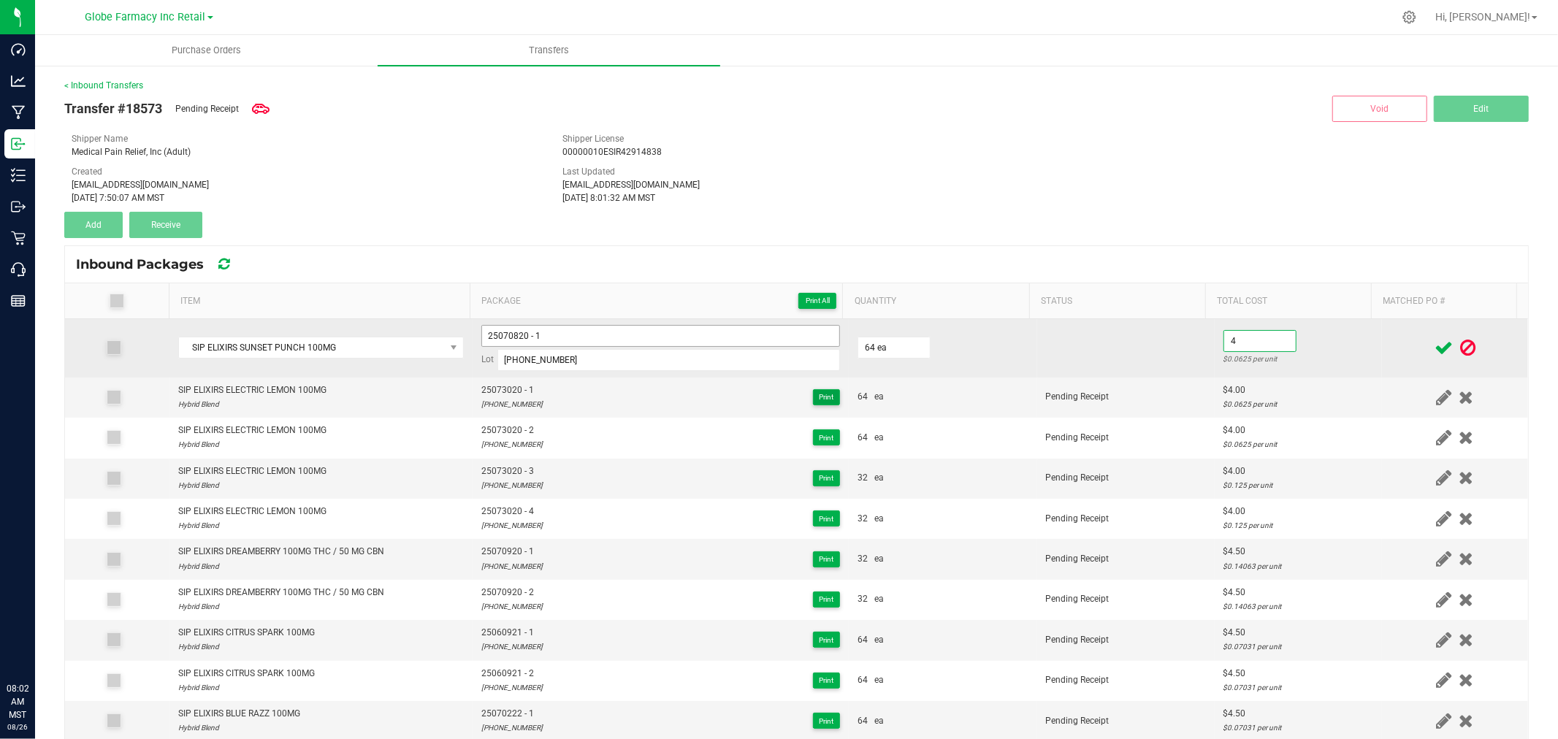
type input "$4.00"
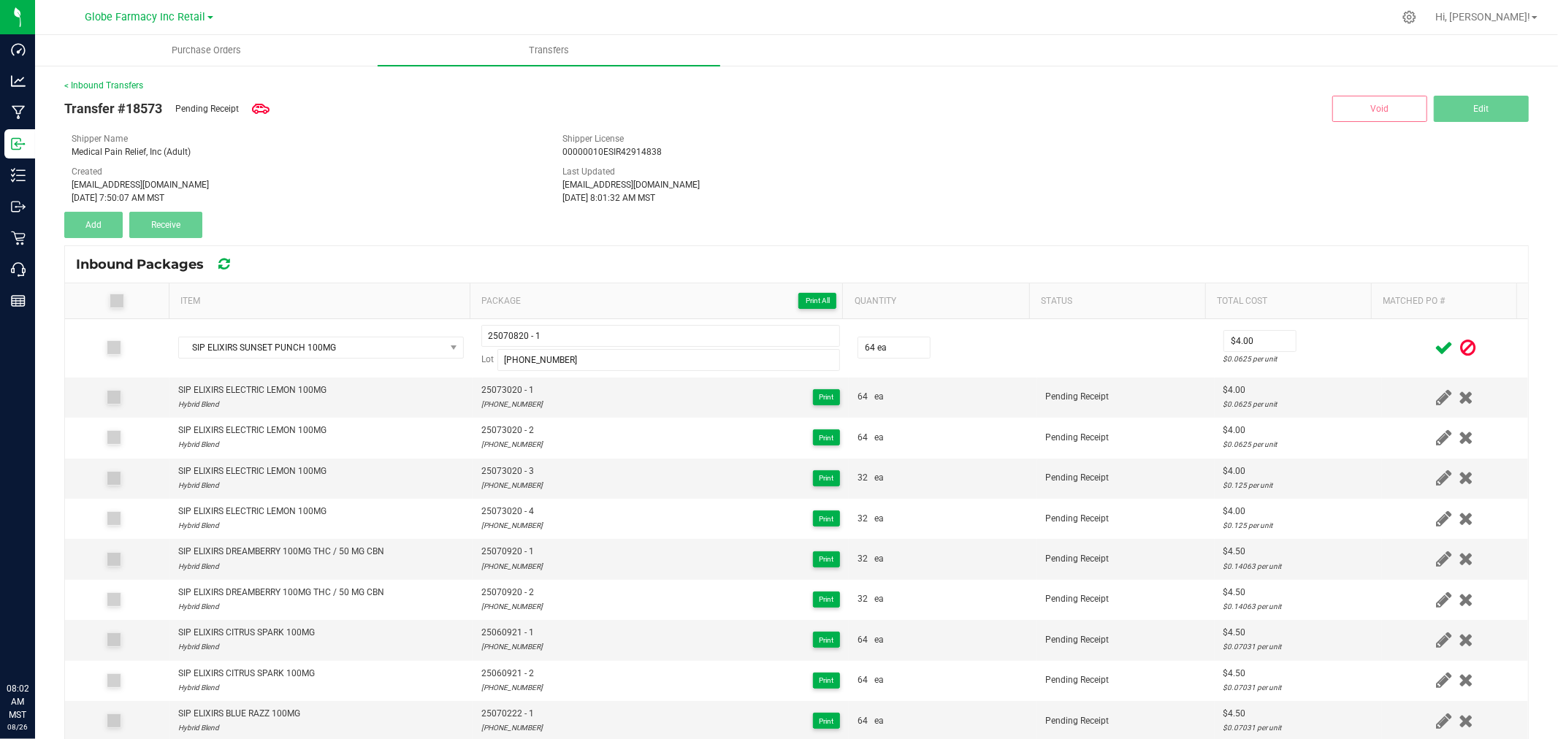
click at [1390, 340] on div at bounding box center [1454, 348] width 129 height 18
click at [1434, 349] on icon at bounding box center [1443, 348] width 18 height 18
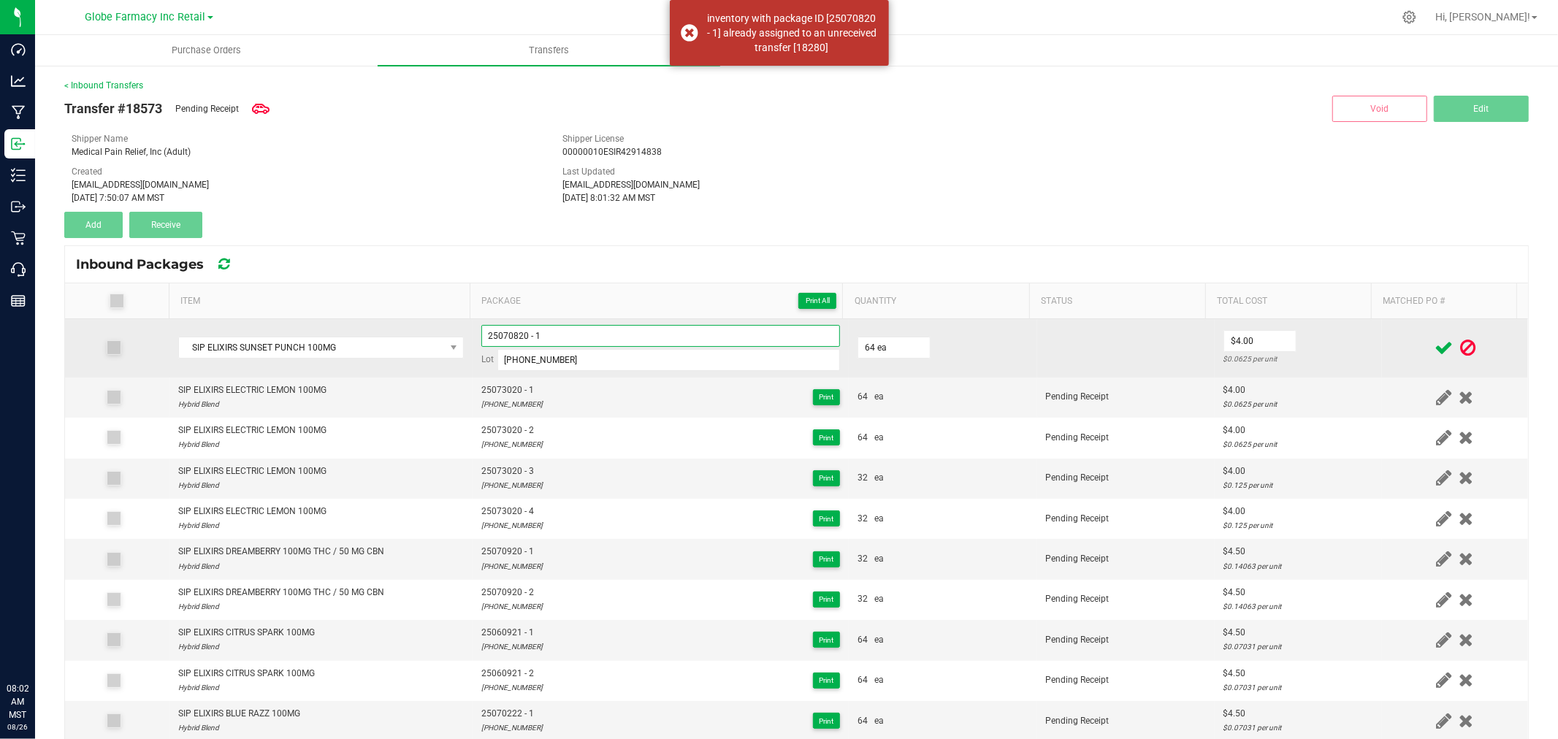
click at [670, 334] on input "25070820 - 1" at bounding box center [660, 336] width 359 height 22
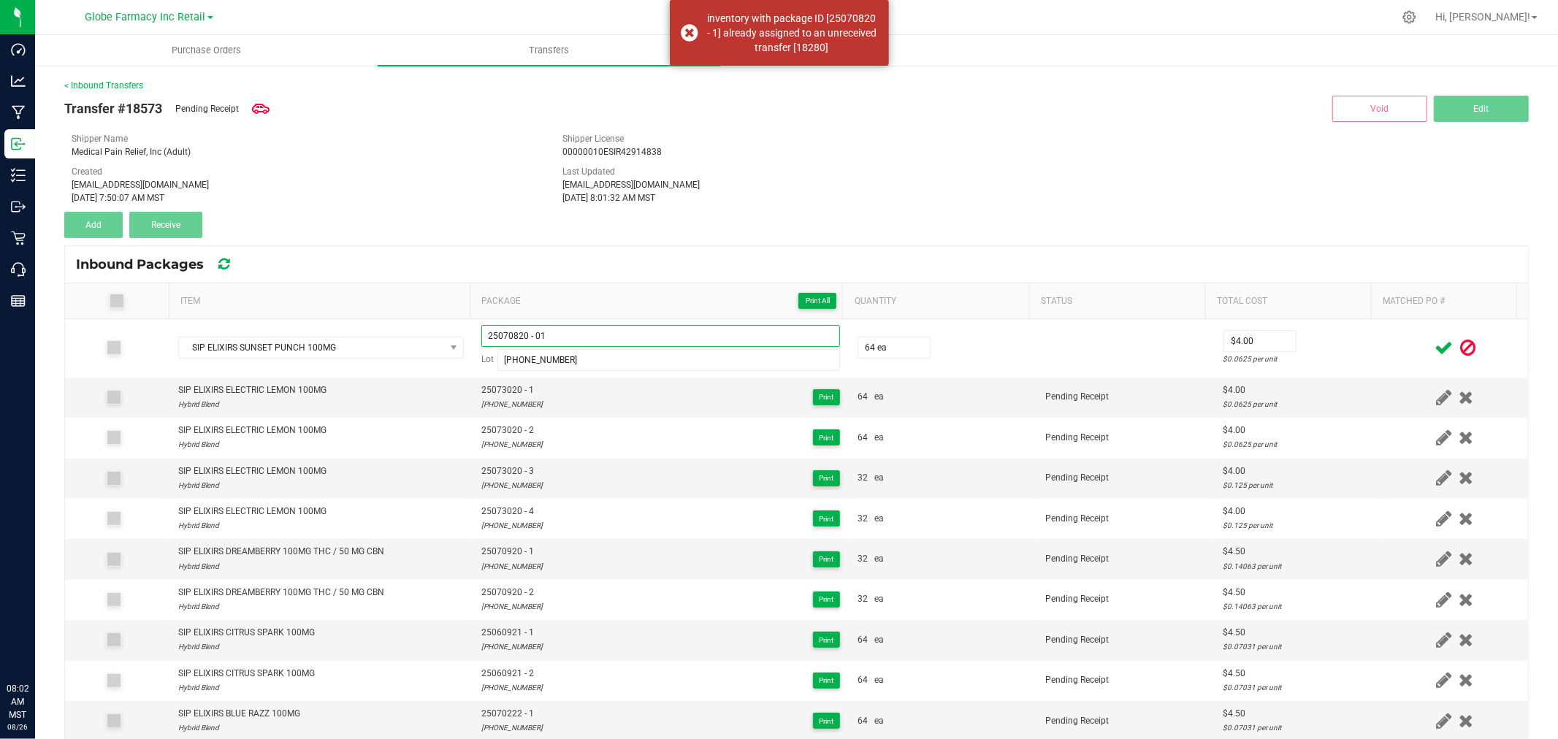
type input "25070820 - 01"
click at [1390, 341] on div at bounding box center [1454, 348] width 129 height 18
click at [1434, 348] on icon at bounding box center [1443, 348] width 18 height 18
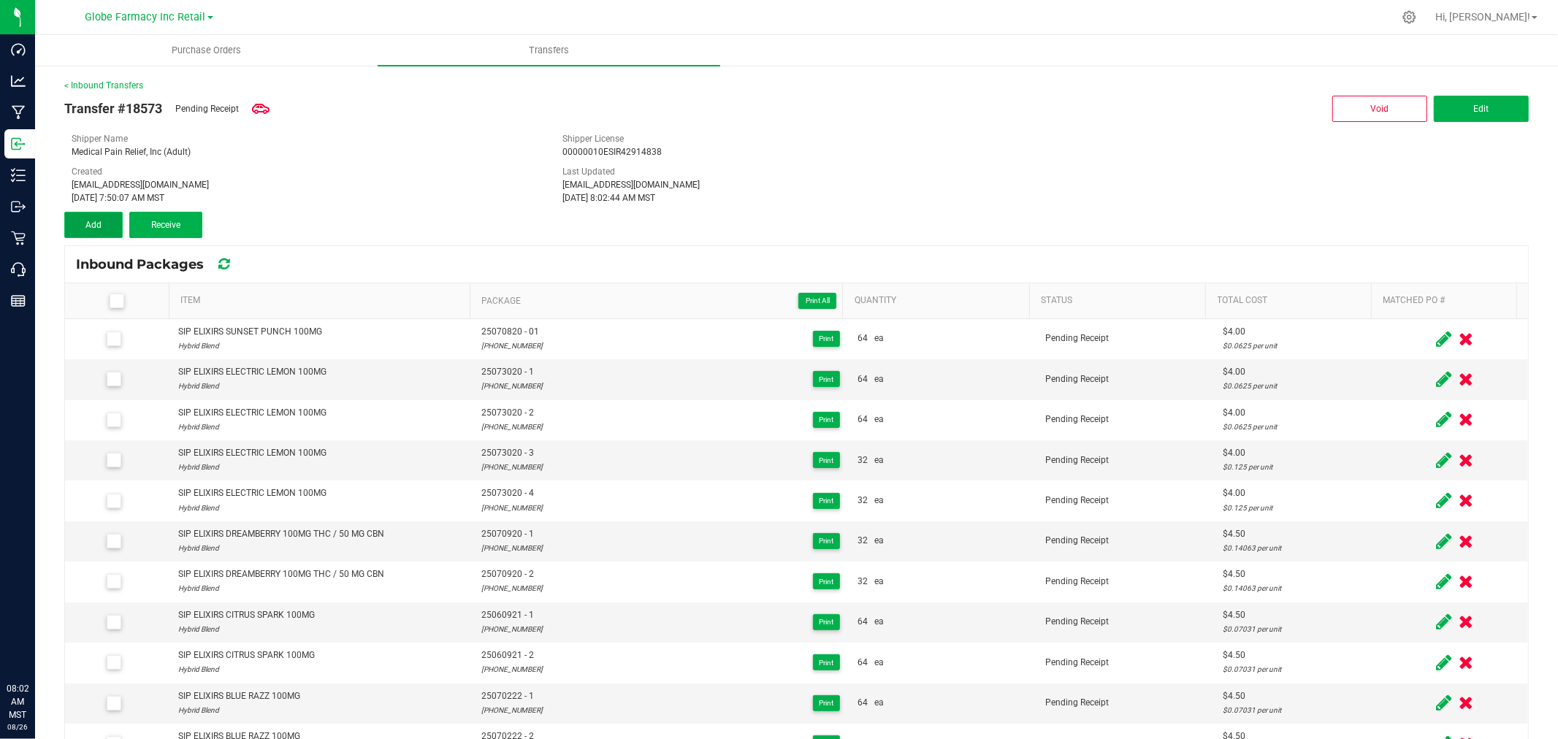
drag, startPoint x: 90, startPoint y: 234, endPoint x: 105, endPoint y: 231, distance: 15.6
click at [90, 234] on button "Add" at bounding box center [93, 225] width 58 height 26
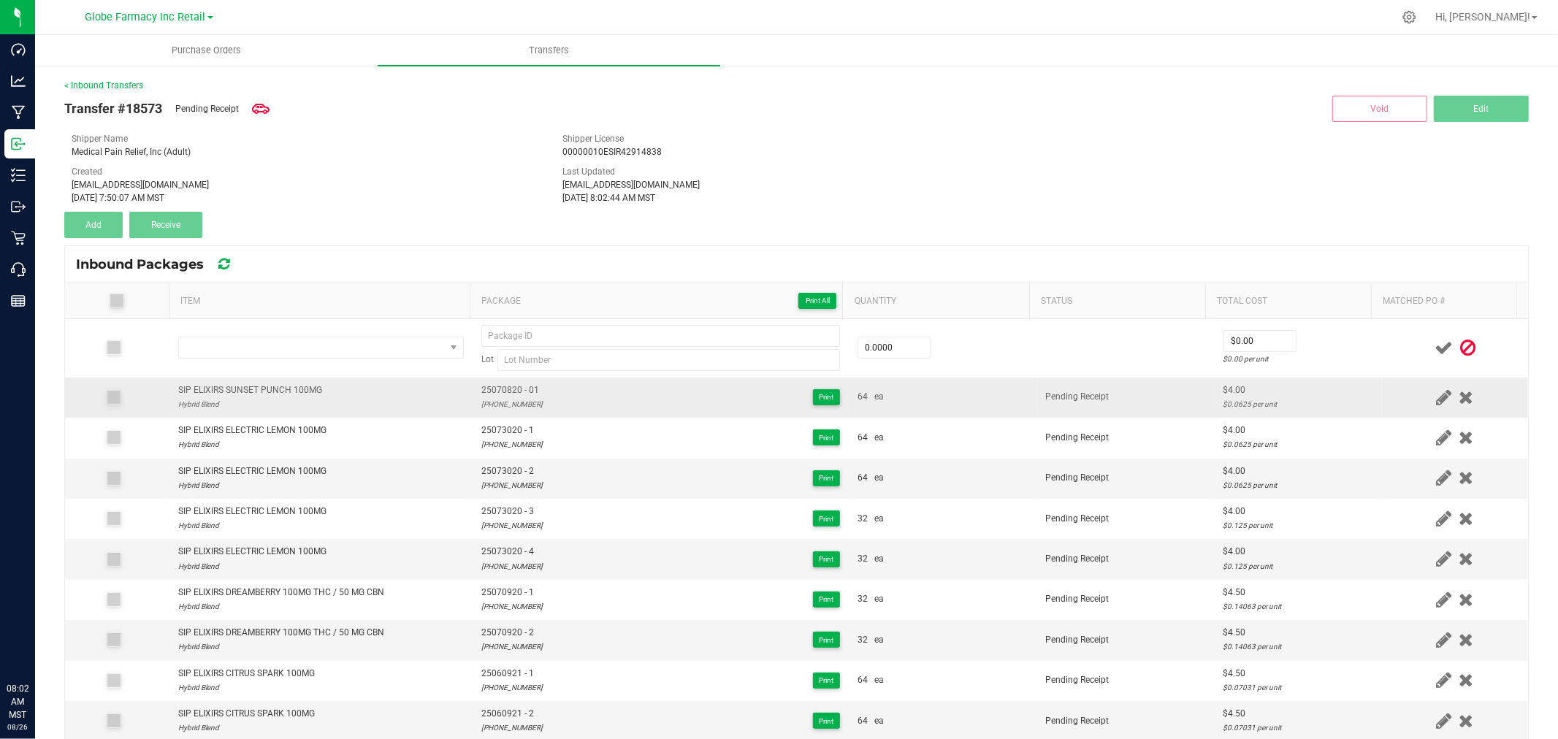
click at [289, 390] on div "SIP ELIXIRS SUNSET PUNCH 100MG" at bounding box center [250, 390] width 144 height 14
copy div "SIP ELIXIRS SUNSET PUNCH 100MG"
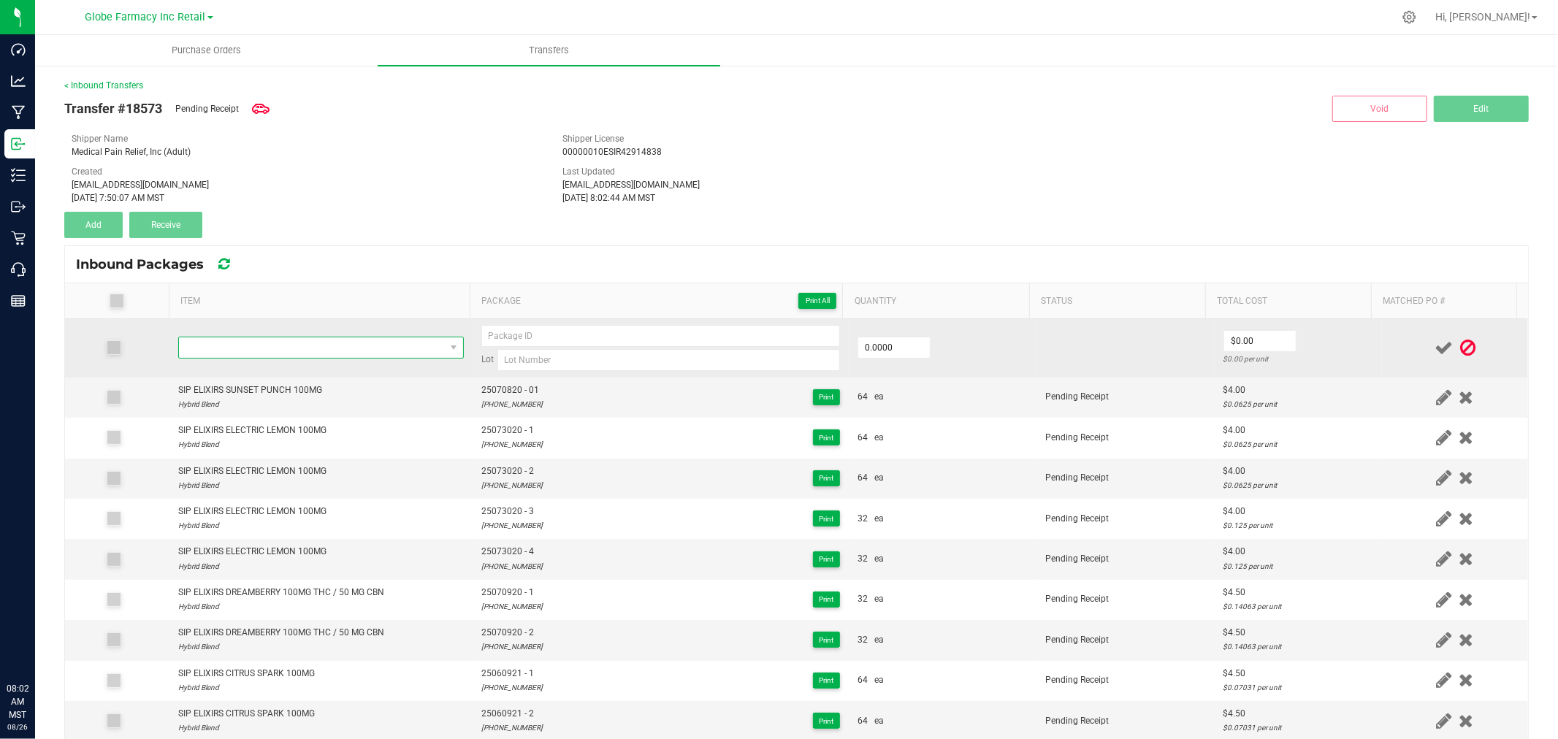
click at [298, 359] on span "NO DATA FOUND" at bounding box center [321, 348] width 286 height 22
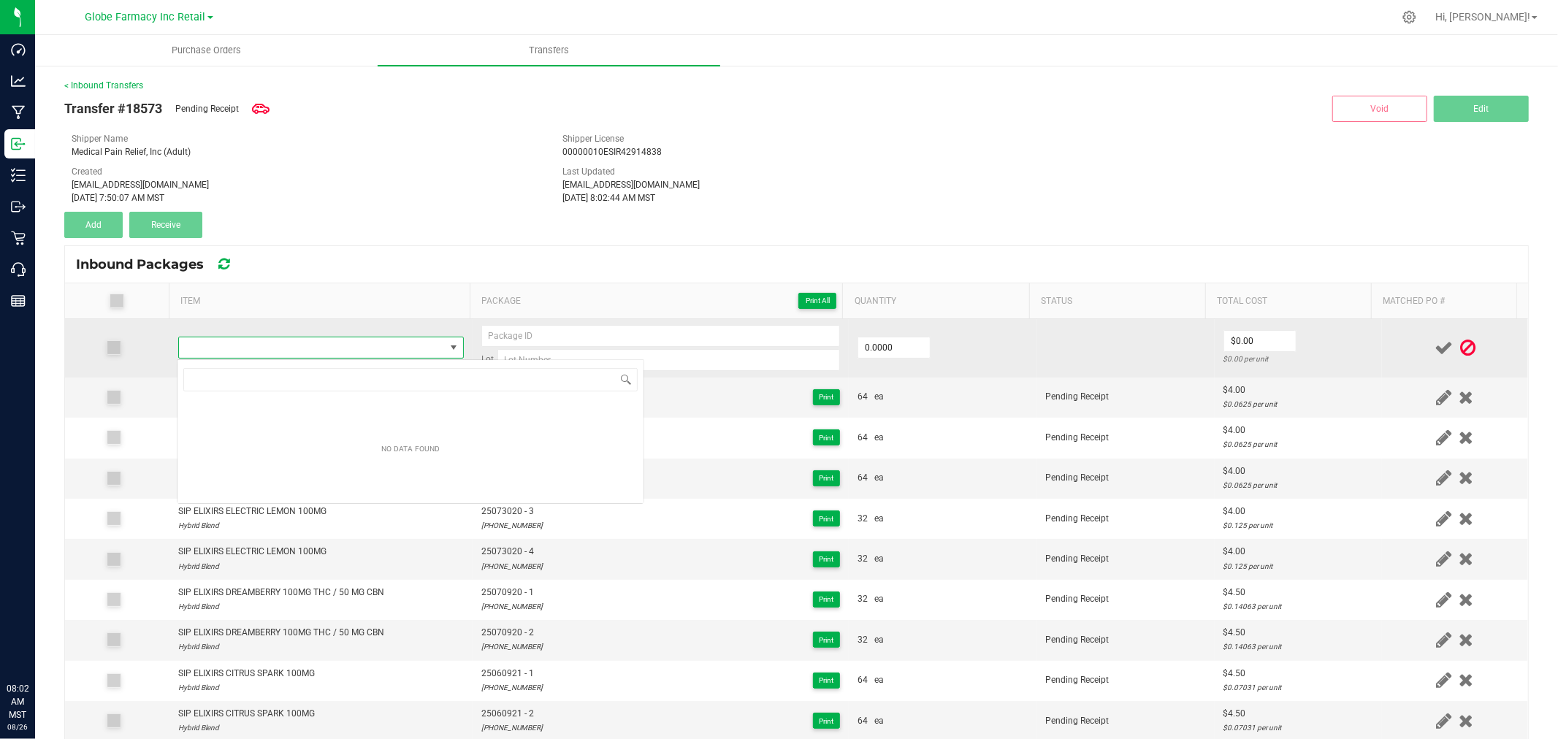
type input "SIP ELIXIRS SUNSET PUNCH 100MG"
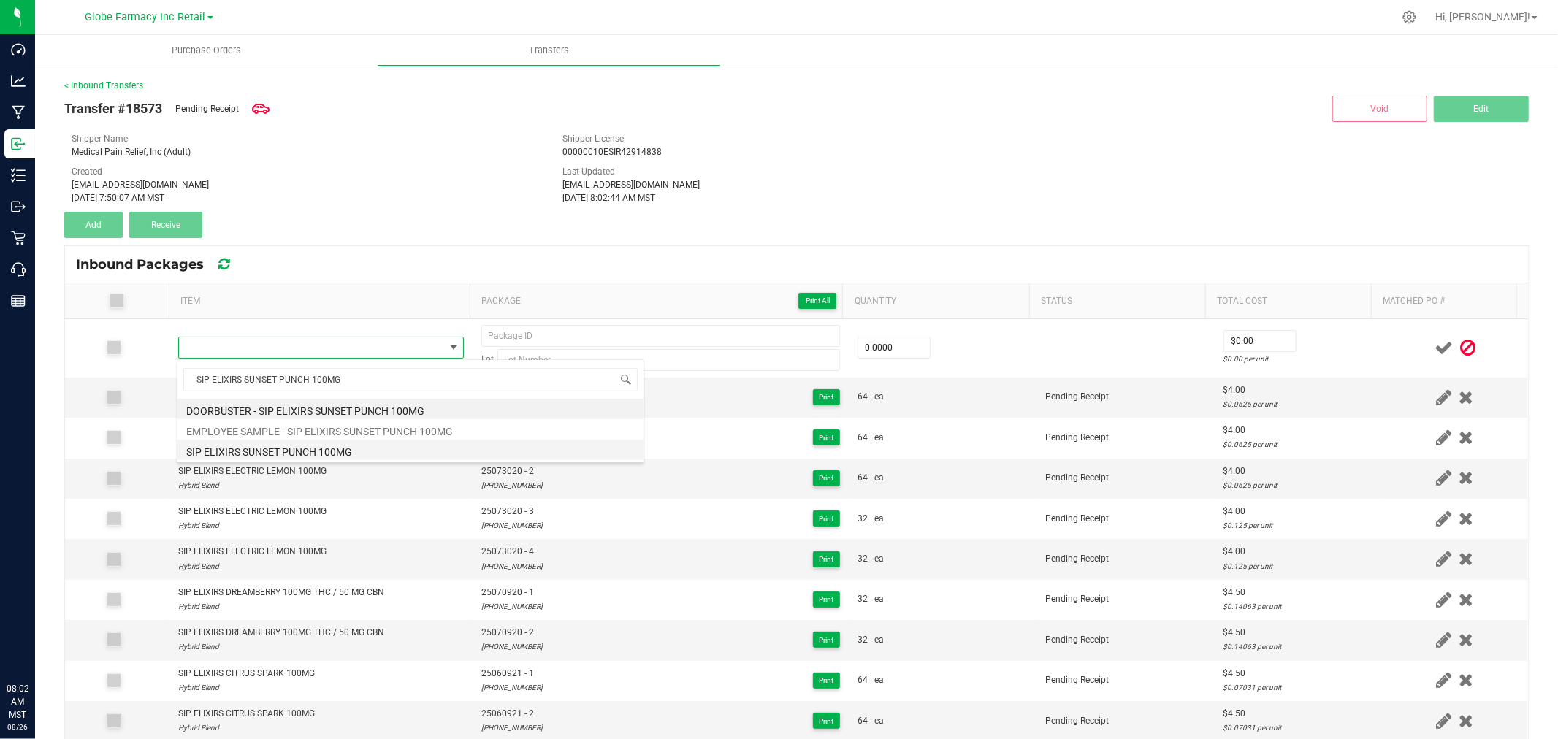
click at [315, 446] on li "SIP ELIXIRS SUNSET PUNCH 100MG" at bounding box center [410, 450] width 466 height 20
type input "0 ea"
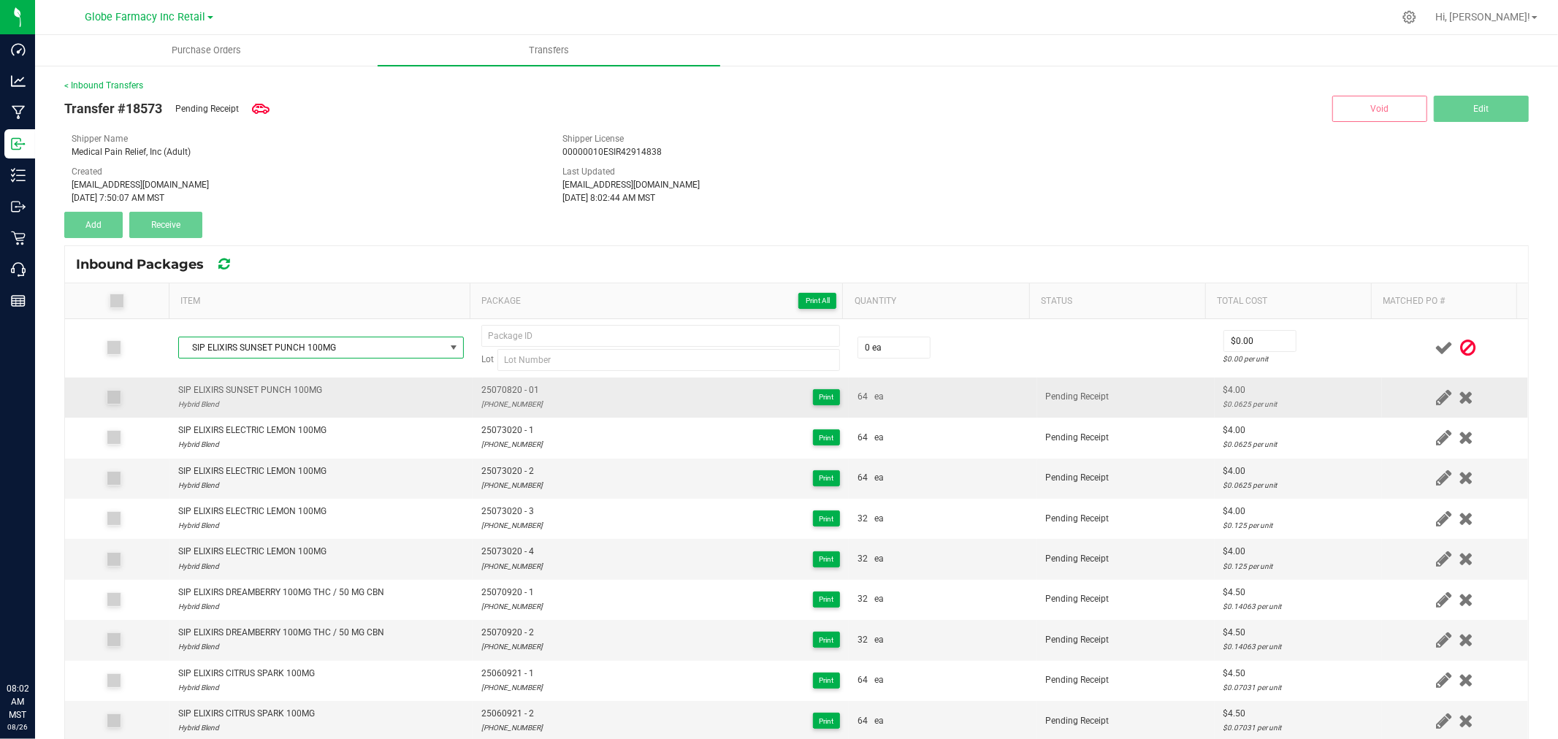
click at [513, 385] on span "25070820 - 01" at bounding box center [511, 390] width 61 height 14
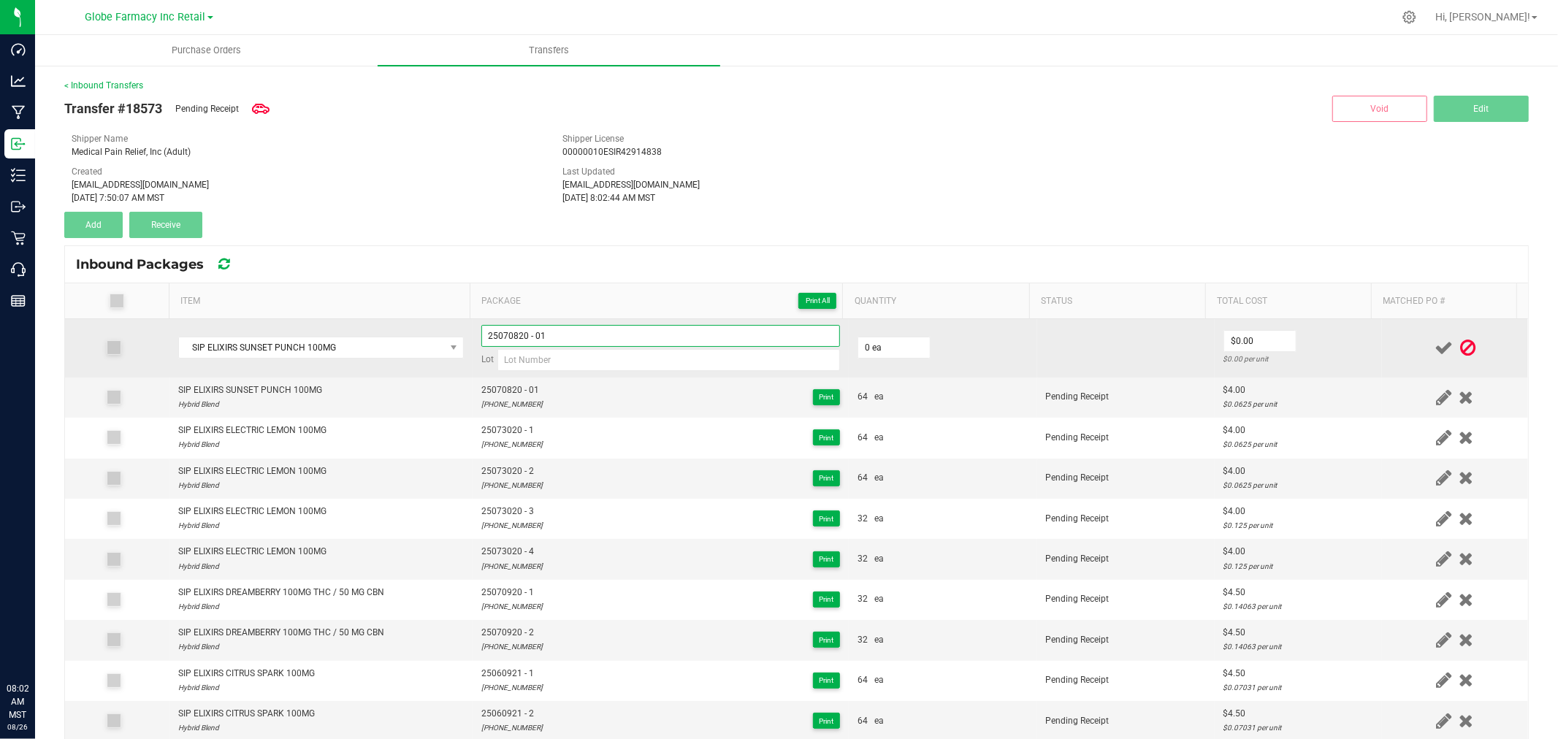
click at [556, 331] on input "25070820 - 01" at bounding box center [660, 336] width 359 height 22
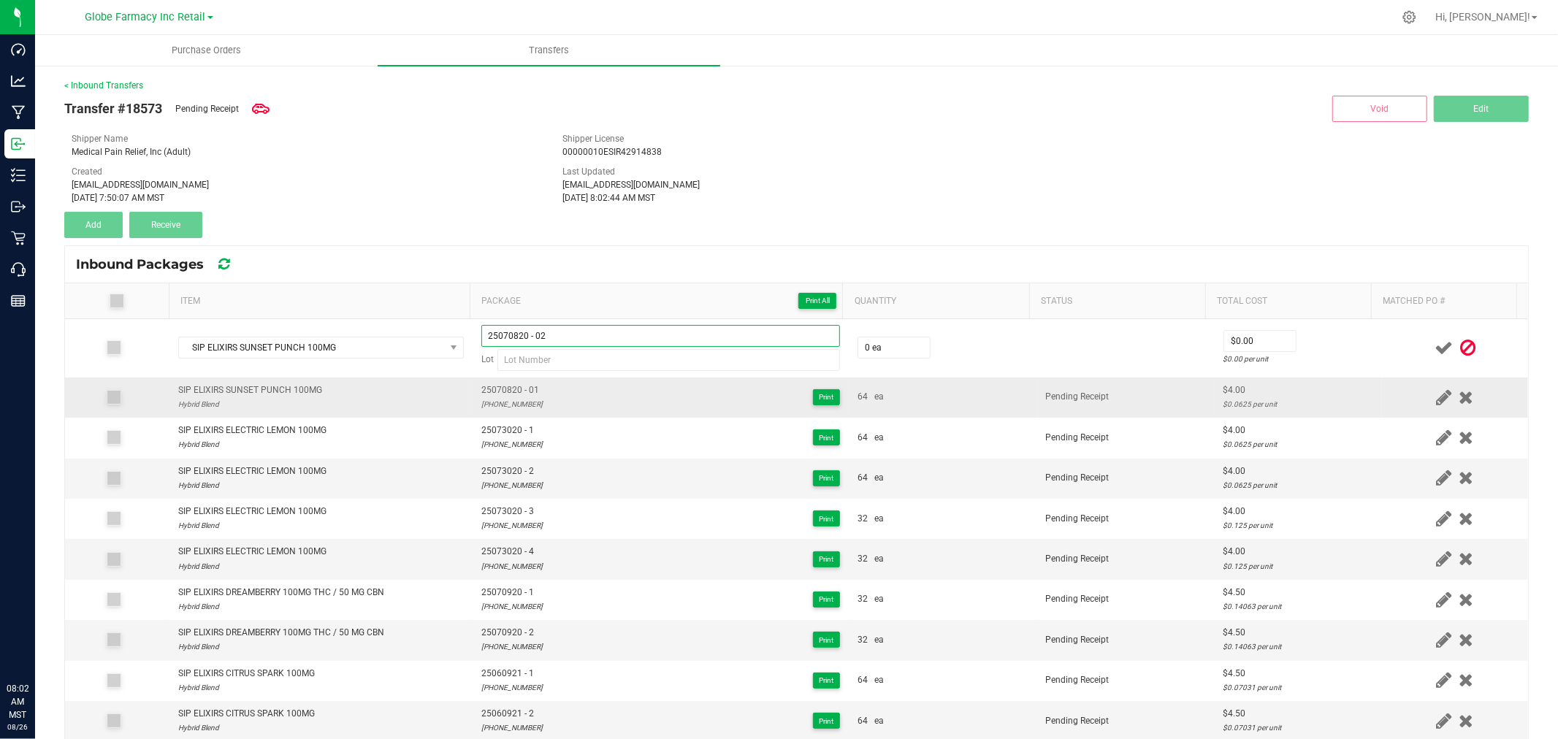
type input "25070820 - 02"
click at [507, 407] on div "25-0708-20" at bounding box center [511, 404] width 61 height 14
click at [506, 407] on div "25-0708-20" at bounding box center [511, 404] width 61 height 14
click at [481, 405] on div "25-0708-20" at bounding box center [511, 404] width 61 height 14
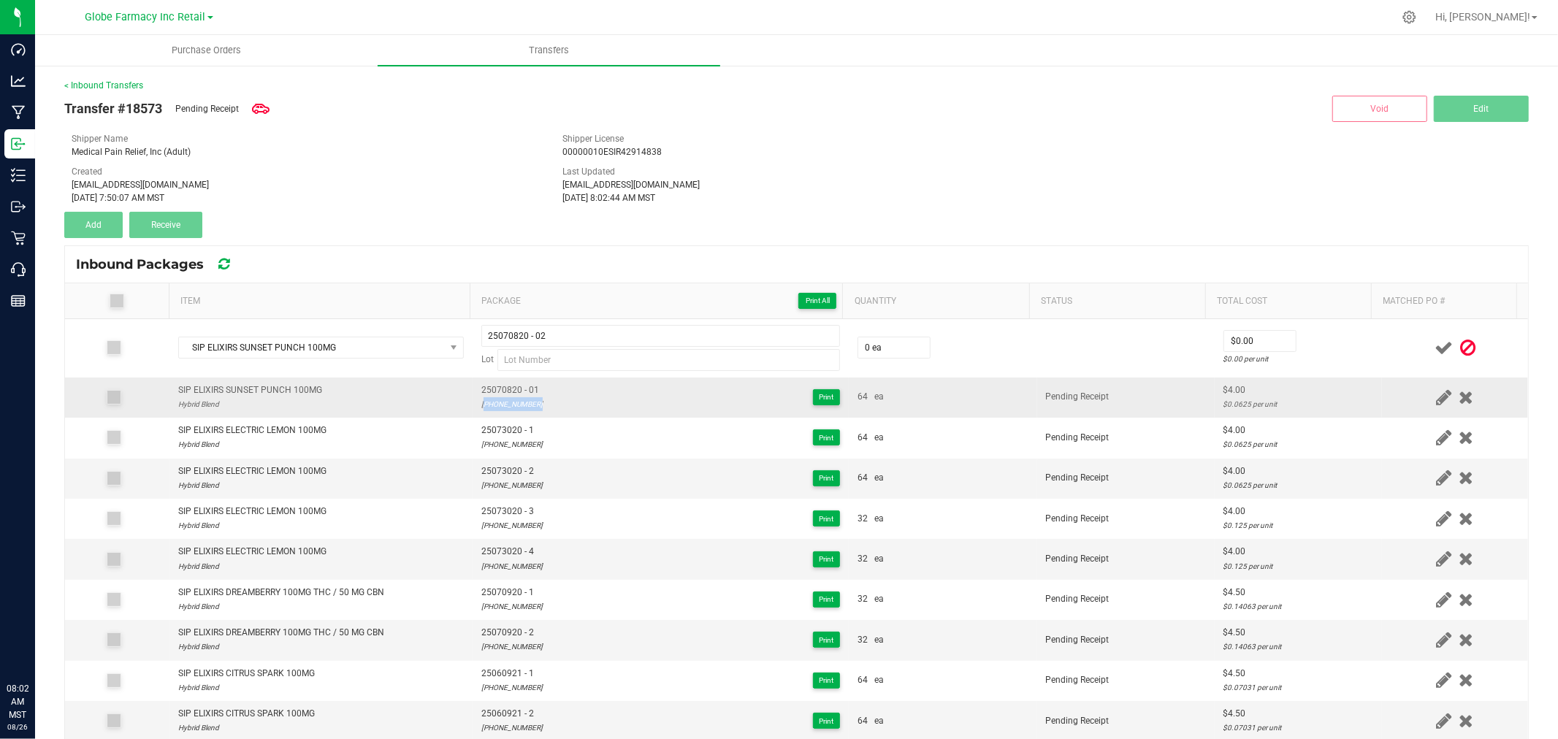
click at [481, 405] on div "25-0708-20" at bounding box center [511, 404] width 61 height 14
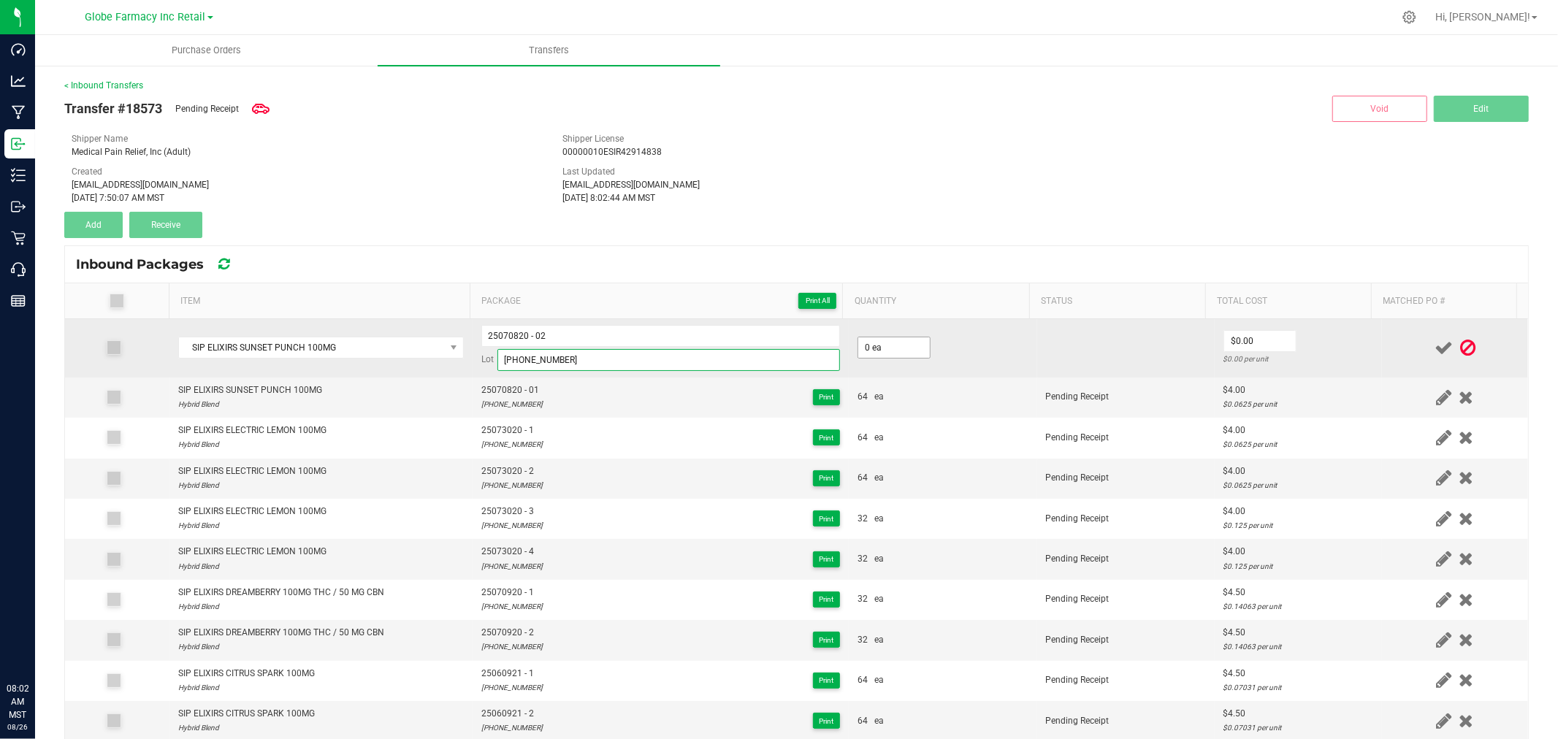
type input "25-0708-20"
click at [885, 347] on input "0" at bounding box center [894, 347] width 72 height 20
type input "64 ea"
type input "$4.00"
drag, startPoint x: 1349, startPoint y: 347, endPoint x: 1380, endPoint y: 348, distance: 31.4
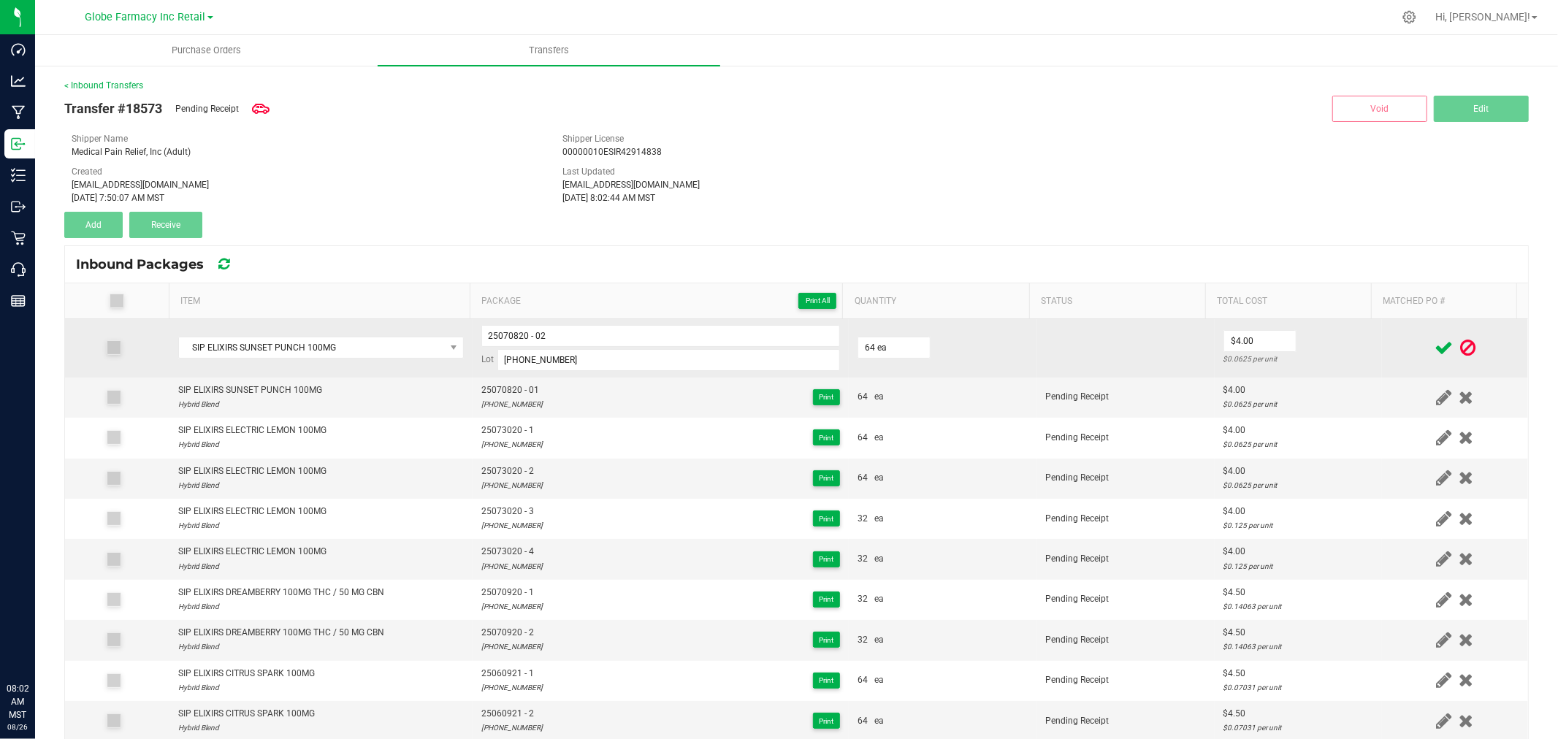
click at [1349, 348] on td "$4.00 $0.0625 per unit" at bounding box center [1297, 348] width 167 height 58
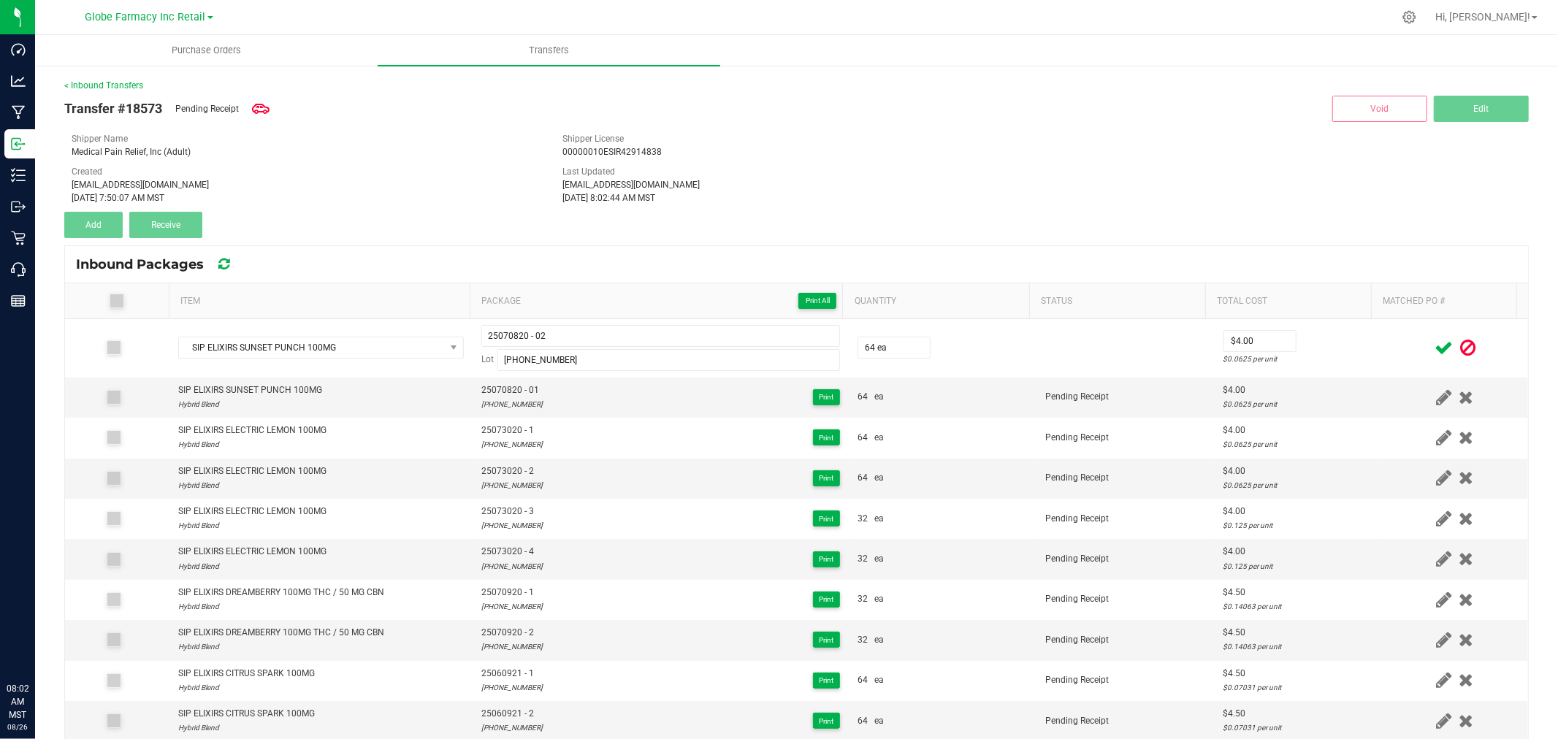
click at [1434, 348] on icon at bounding box center [1443, 348] width 18 height 18
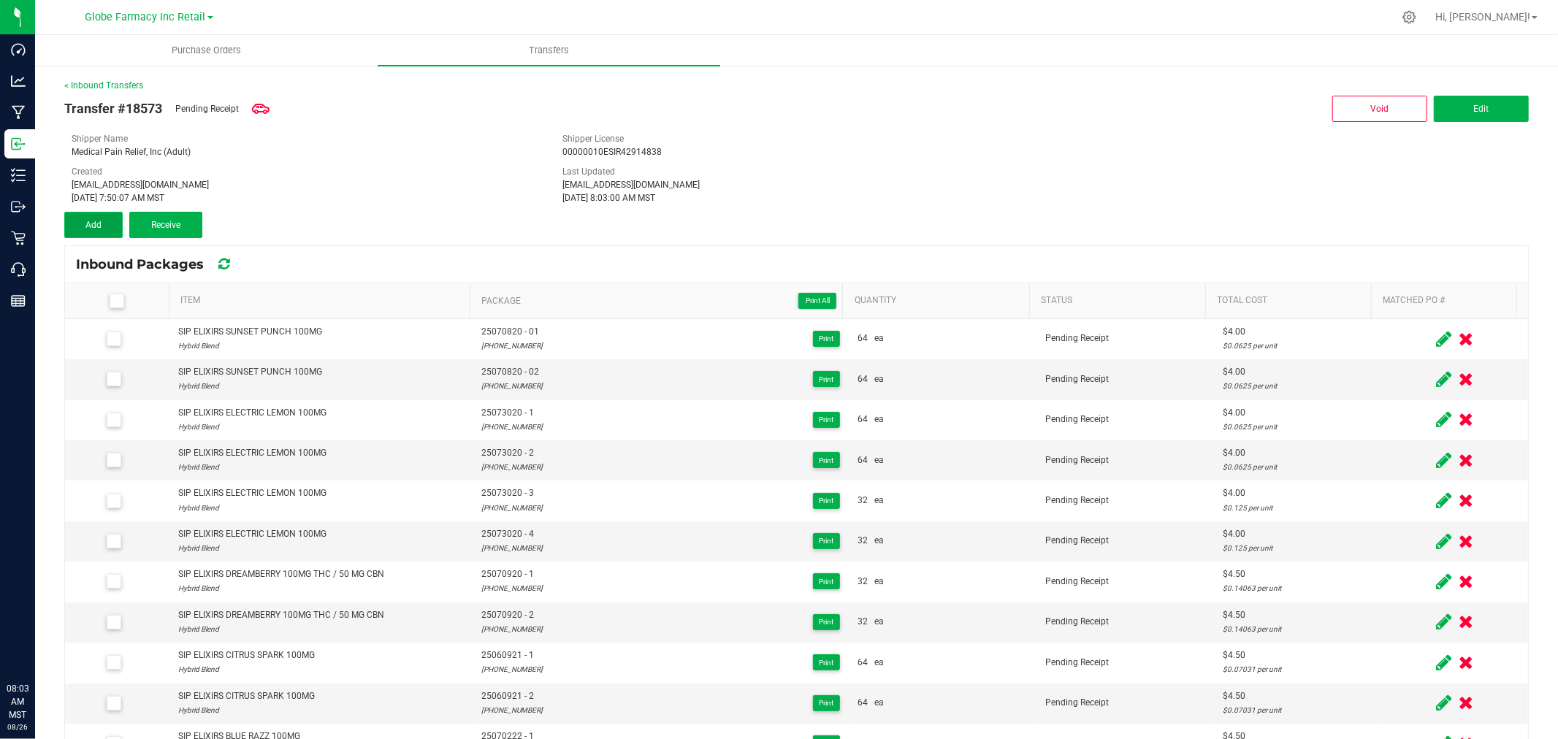
click at [101, 224] on button "Add" at bounding box center [93, 225] width 58 height 26
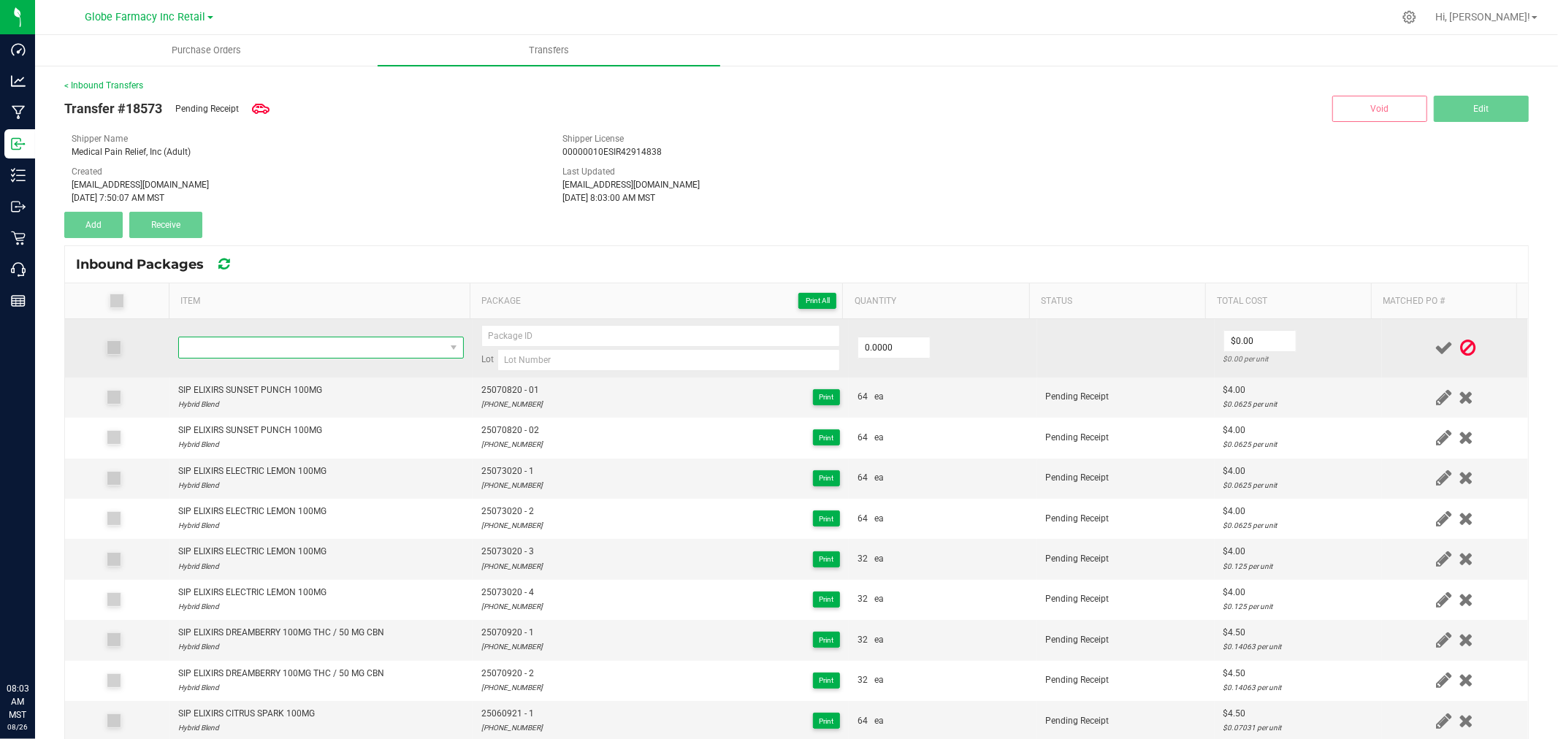
click at [286, 349] on span "NO DATA FOUND" at bounding box center [312, 347] width 266 height 20
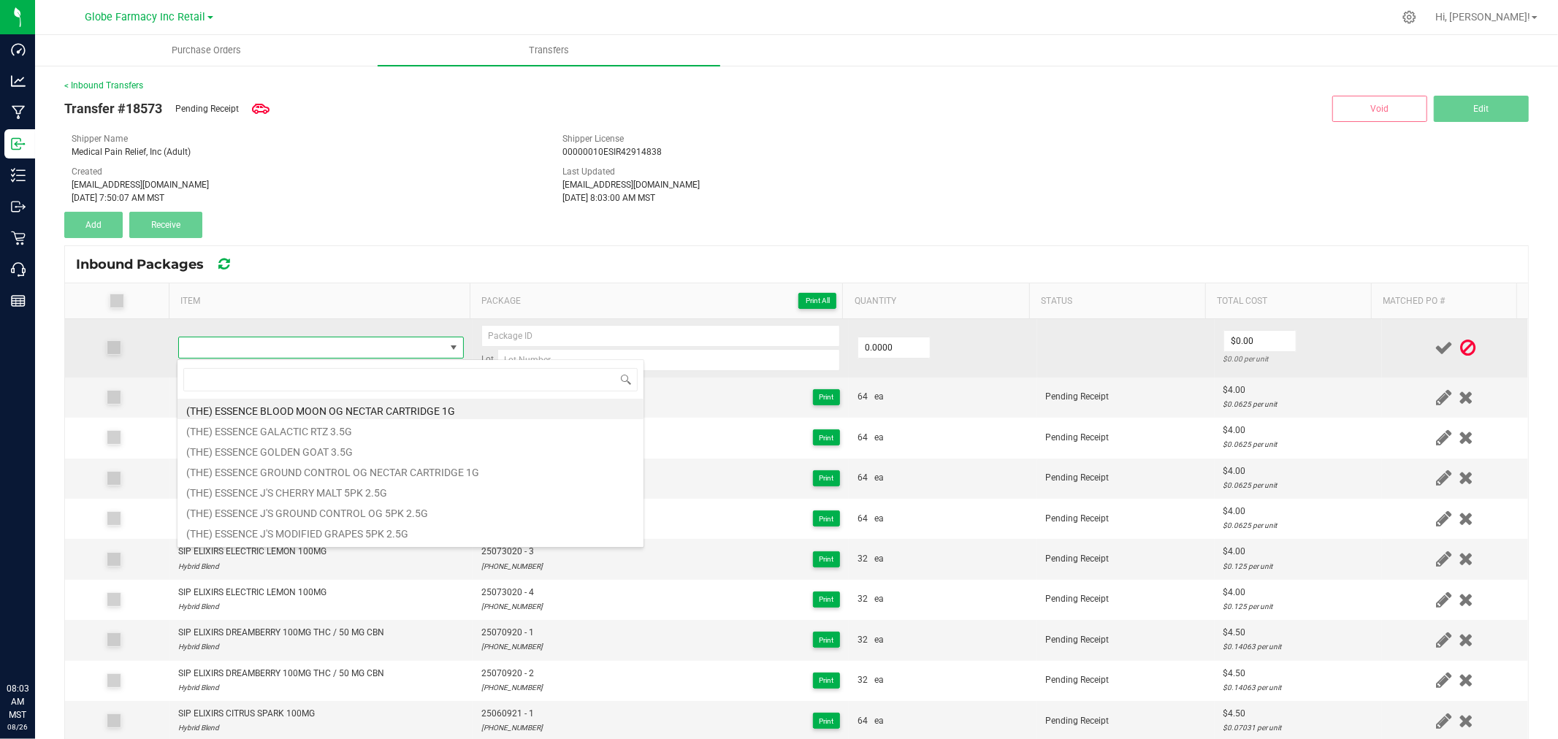
type input "SIP ELIXIRS SUNSET PUNCH 100MG"
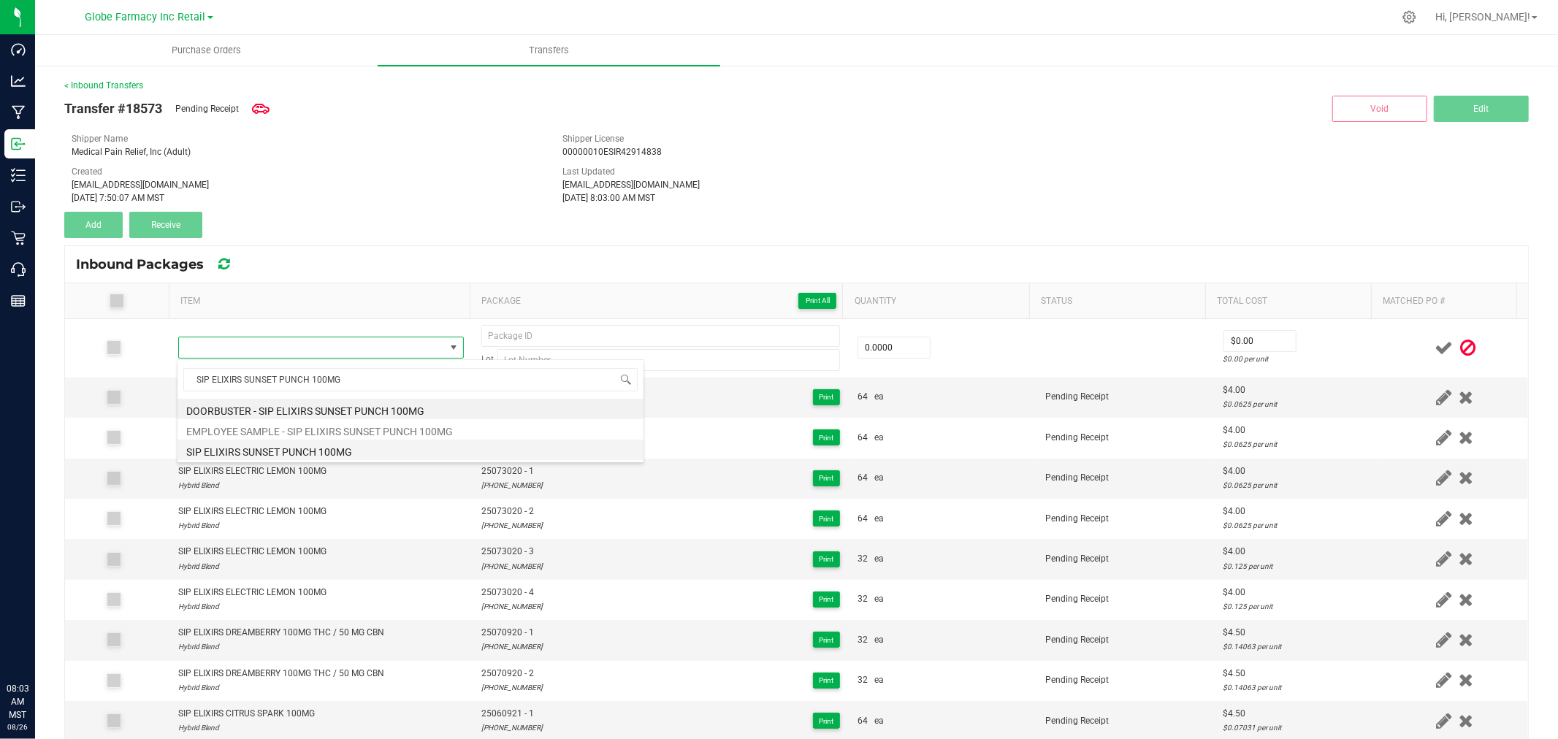
click at [330, 454] on li "SIP ELIXIRS SUNSET PUNCH 100MG" at bounding box center [410, 450] width 466 height 20
type input "0 ea"
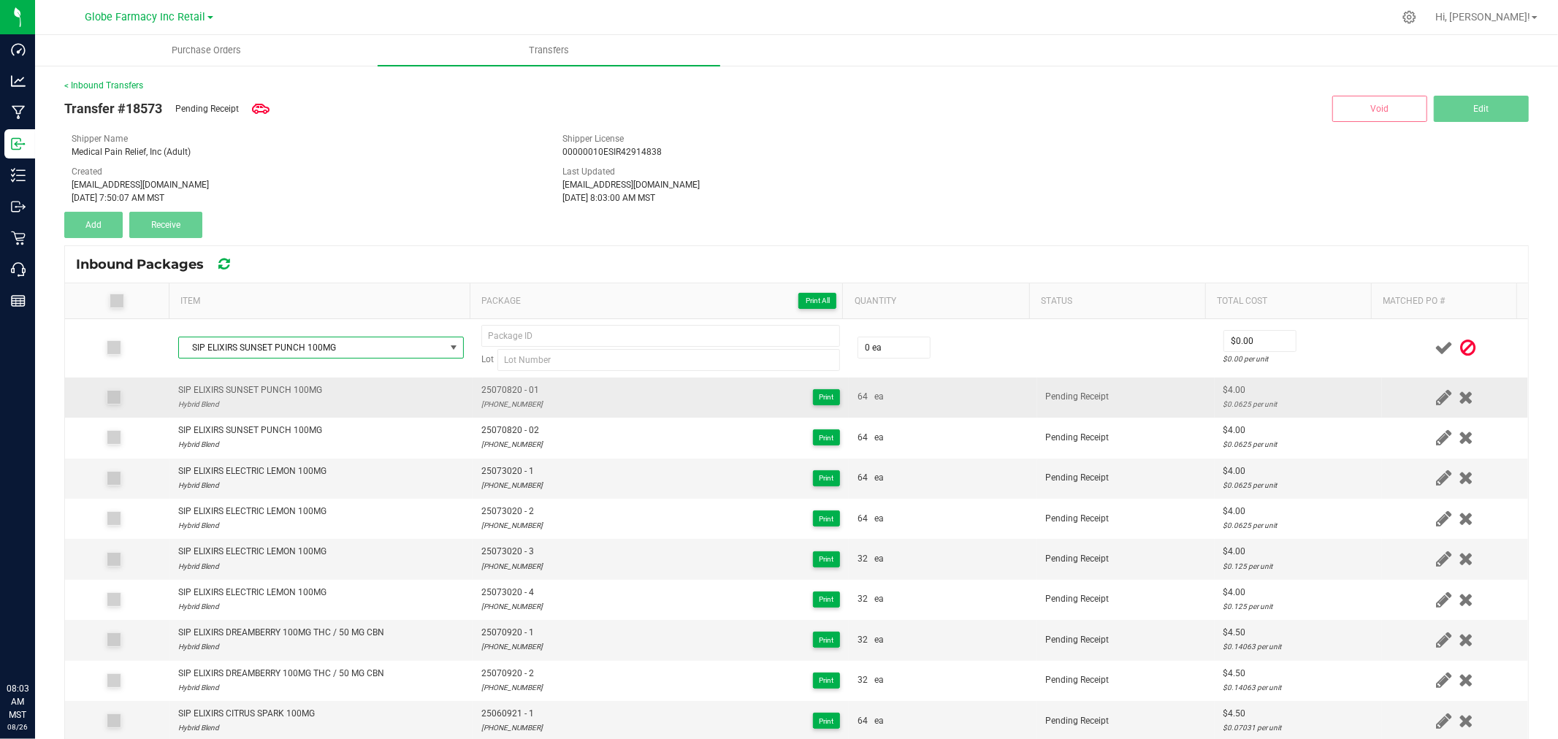
click at [522, 389] on span "25070820 - 01" at bounding box center [511, 390] width 61 height 14
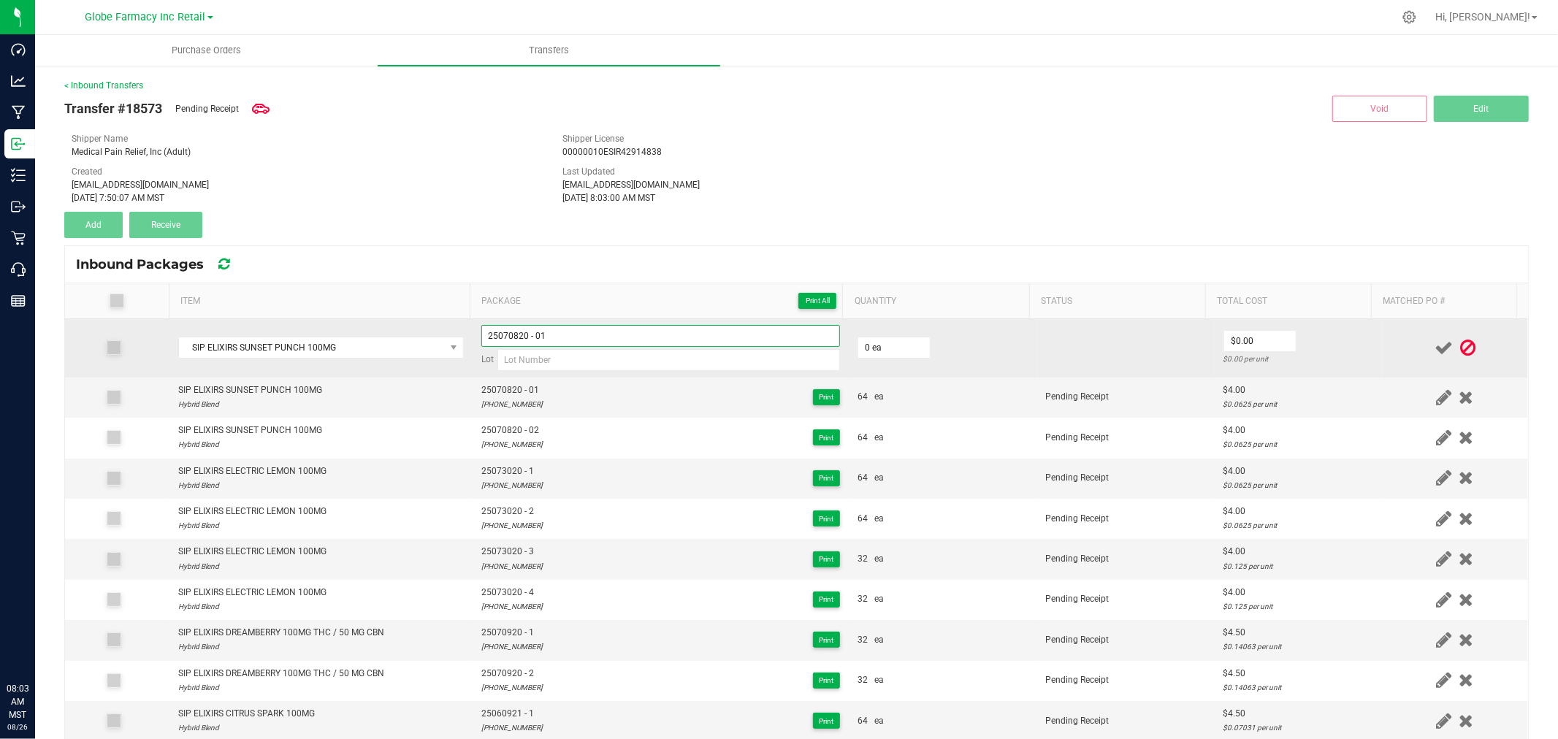
click at [578, 330] on input "25070820 - 01" at bounding box center [660, 336] width 359 height 22
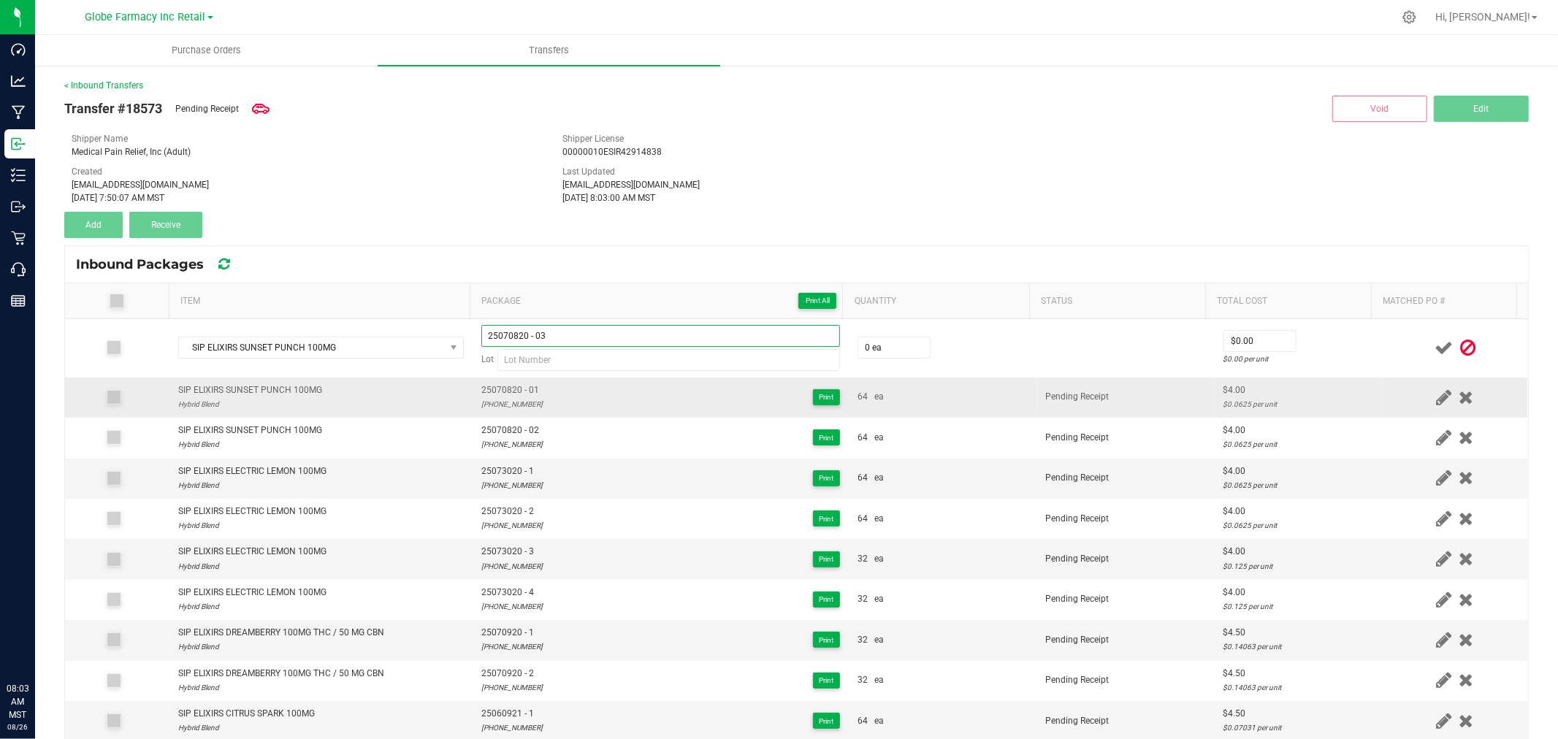
type input "25070820 - 03"
click at [504, 403] on div "25-0708-20" at bounding box center [511, 404] width 61 height 14
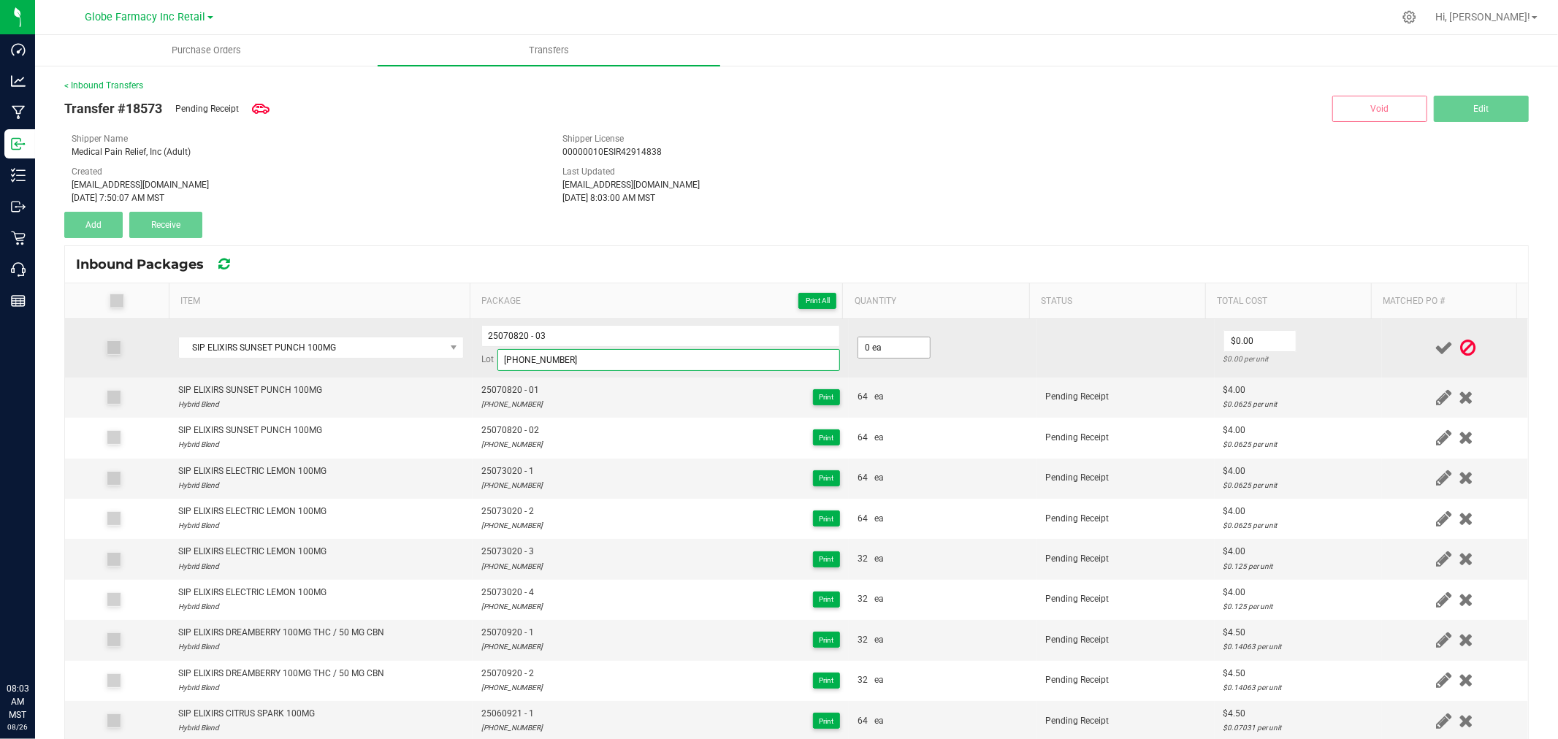
type input "25-0708-20"
click at [889, 343] on input "0" at bounding box center [894, 347] width 72 height 20
type input "32 ea"
type input "$0.00"
click at [1253, 340] on input "0" at bounding box center [1260, 341] width 72 height 20
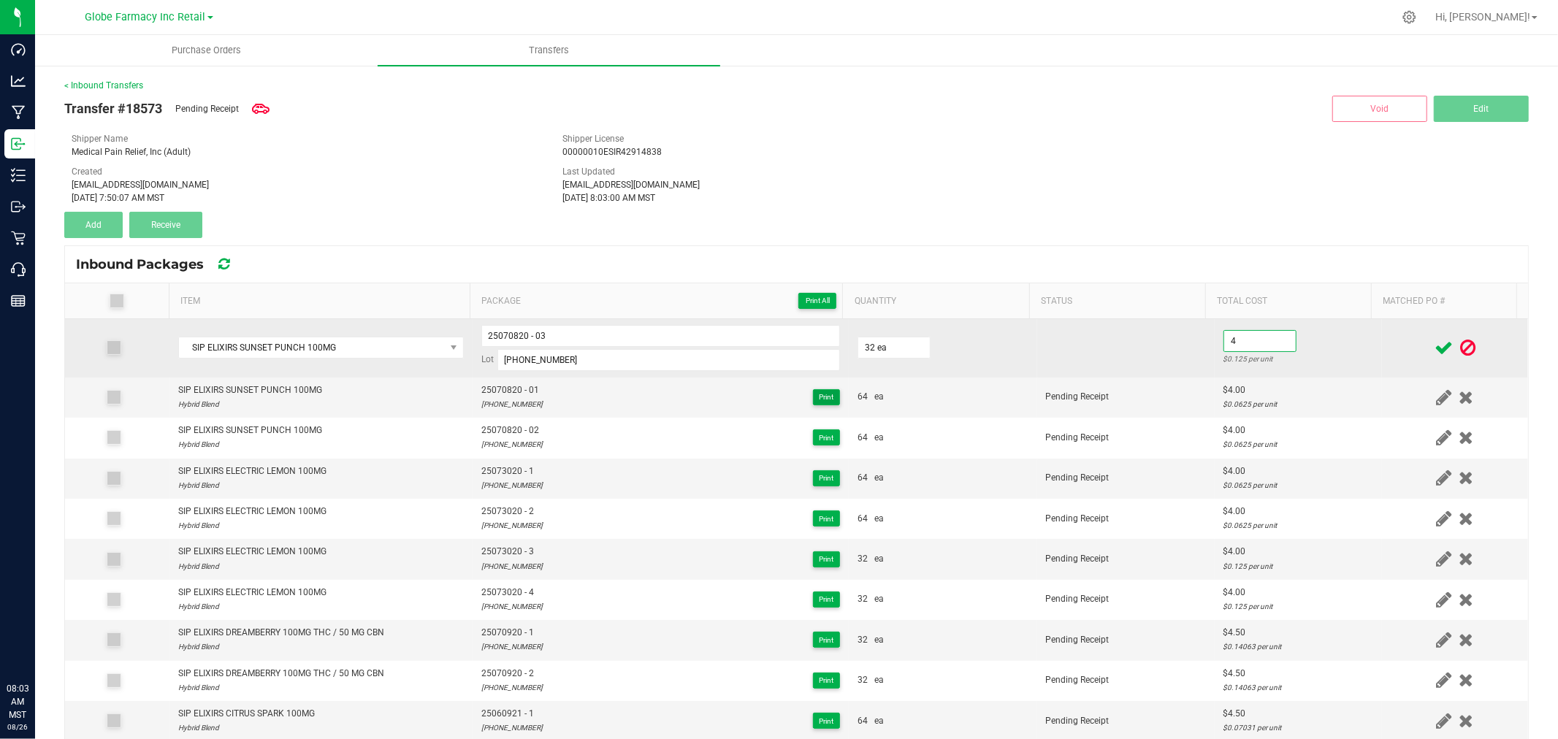
type input "$4.00"
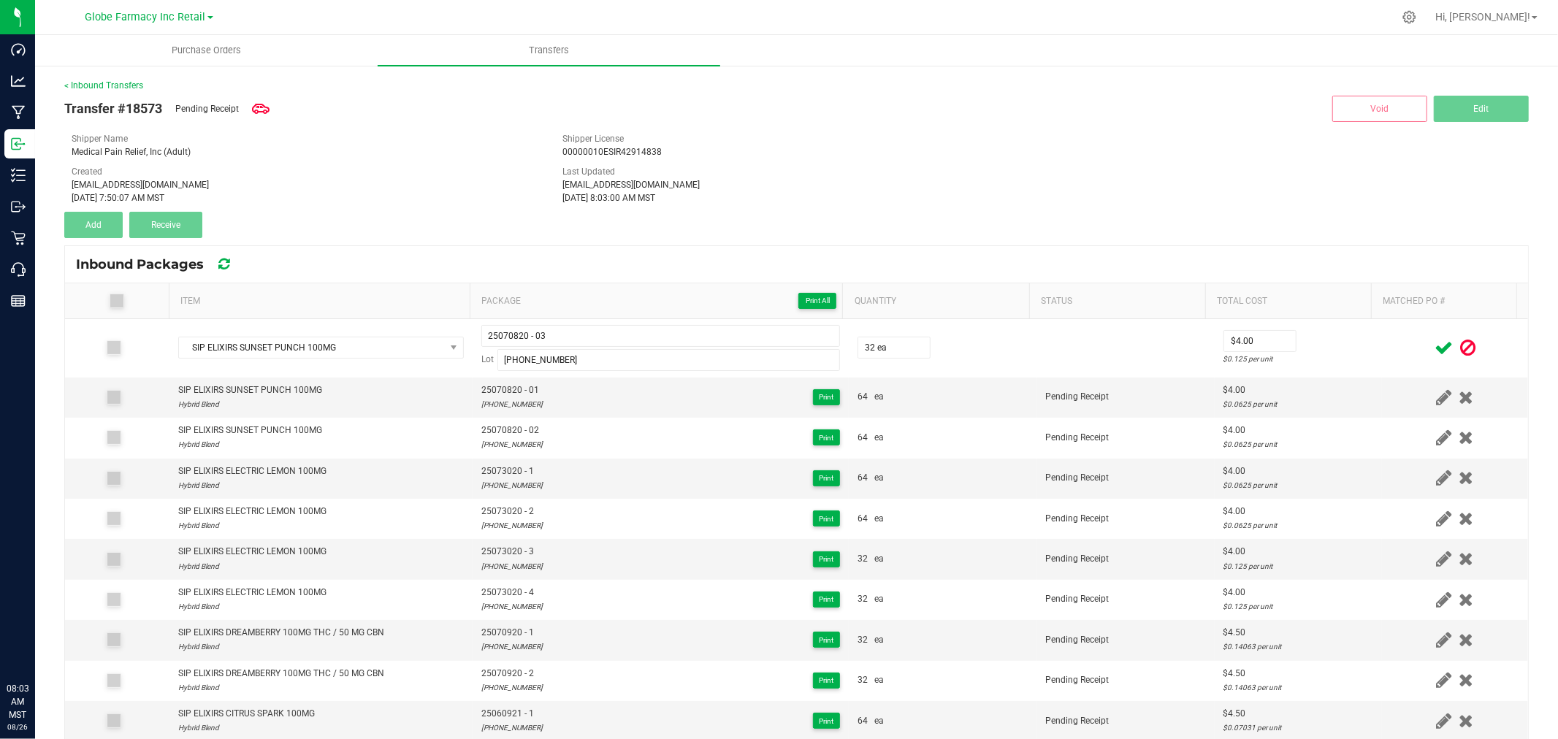
drag, startPoint x: 1319, startPoint y: 348, endPoint x: 1381, endPoint y: 351, distance: 62.2
click at [1320, 348] on td "$4.00 $0.125 per unit" at bounding box center [1297, 348] width 167 height 58
click at [1434, 345] on icon at bounding box center [1443, 348] width 18 height 18
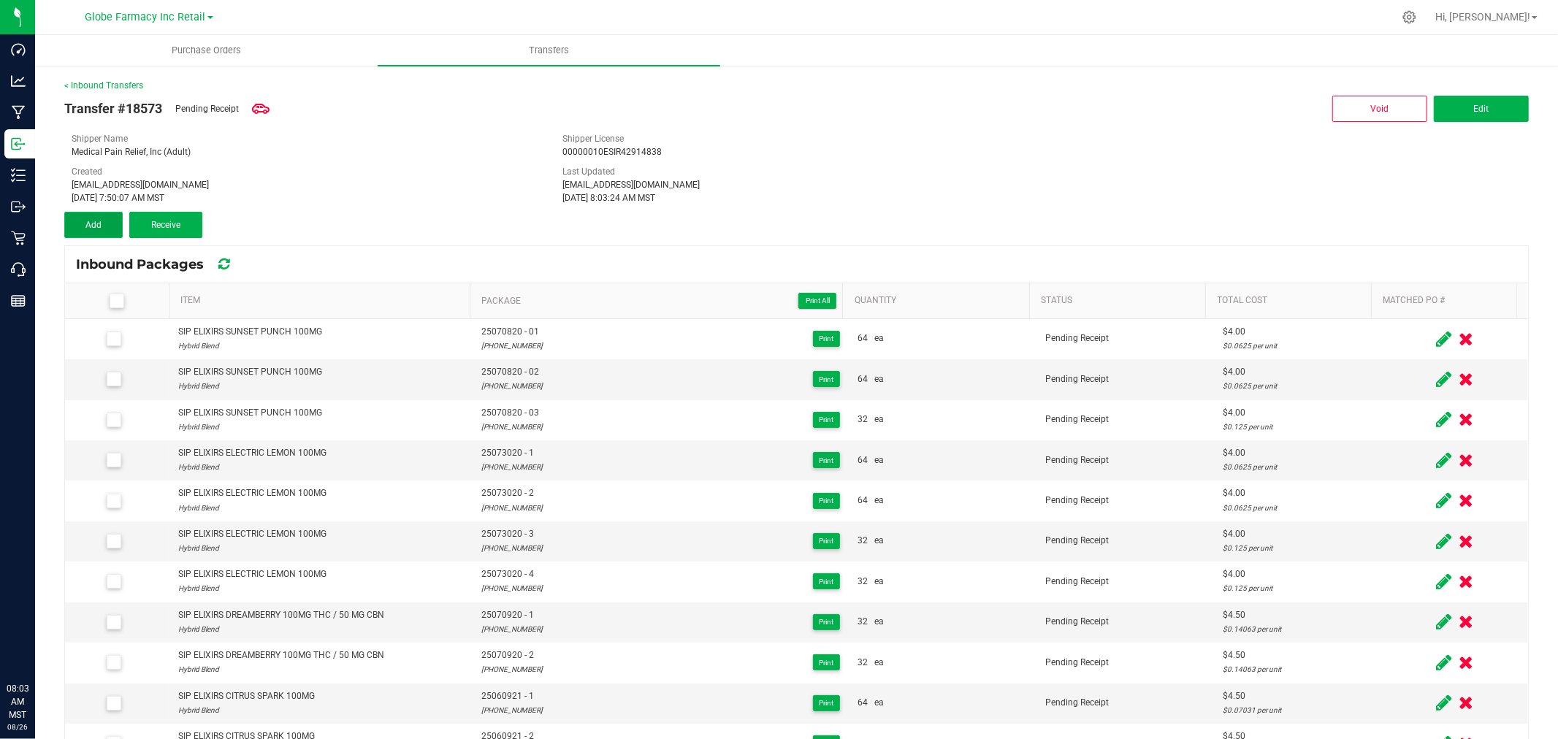
click at [83, 220] on button "Add" at bounding box center [93, 225] width 58 height 26
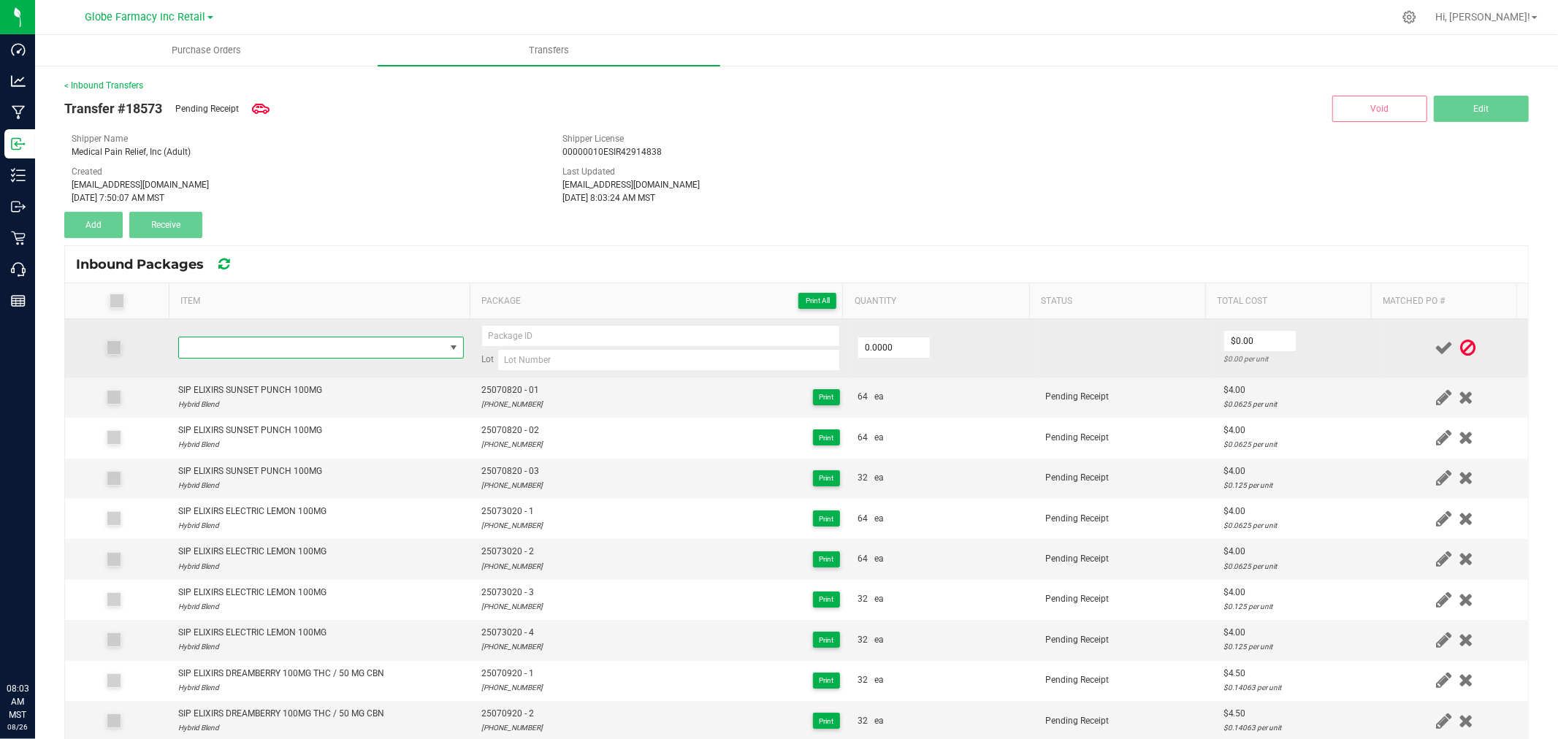
click at [294, 345] on span "NO DATA FOUND" at bounding box center [312, 347] width 266 height 20
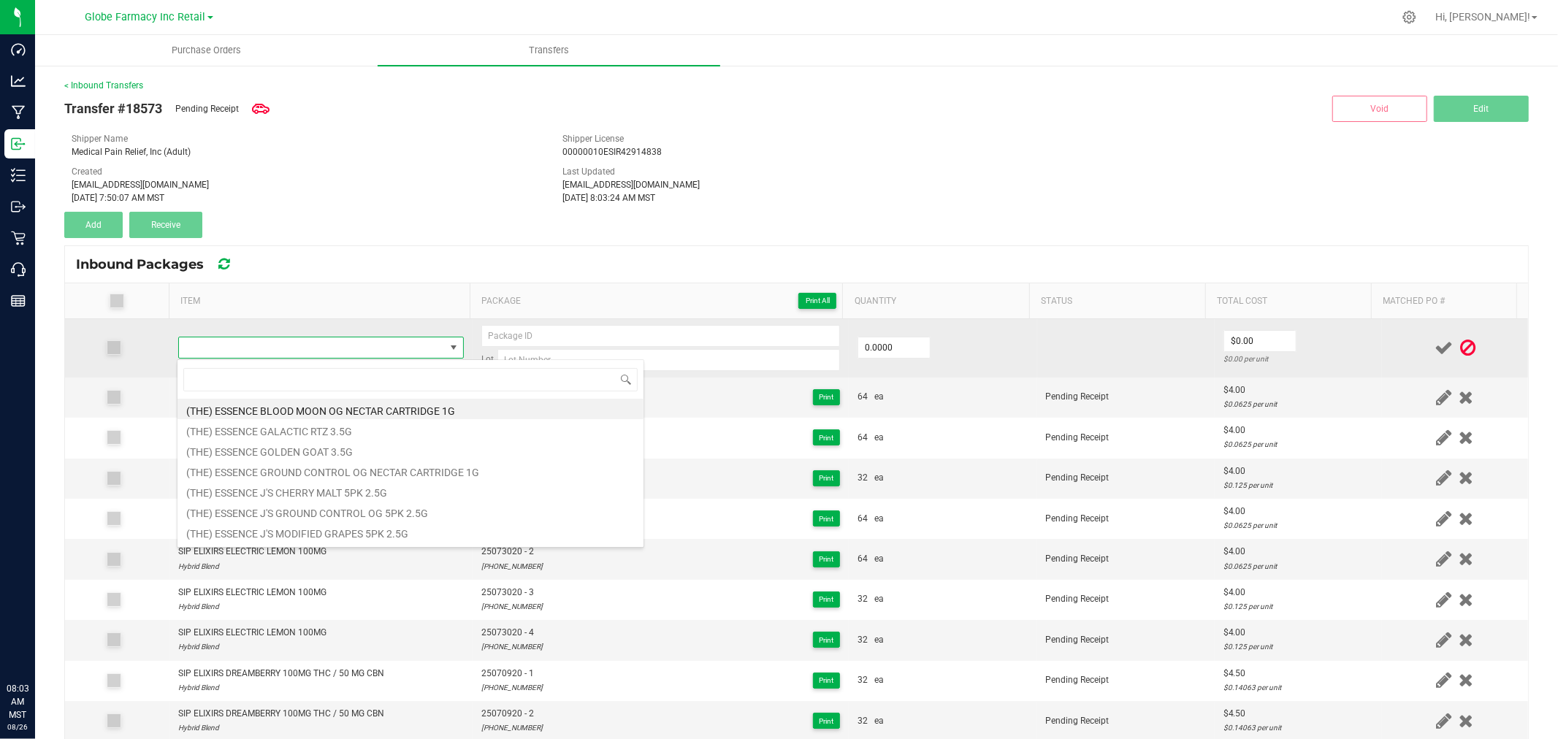
type input "SIP ELIXIRS SUNSET PUNCH 100MG"
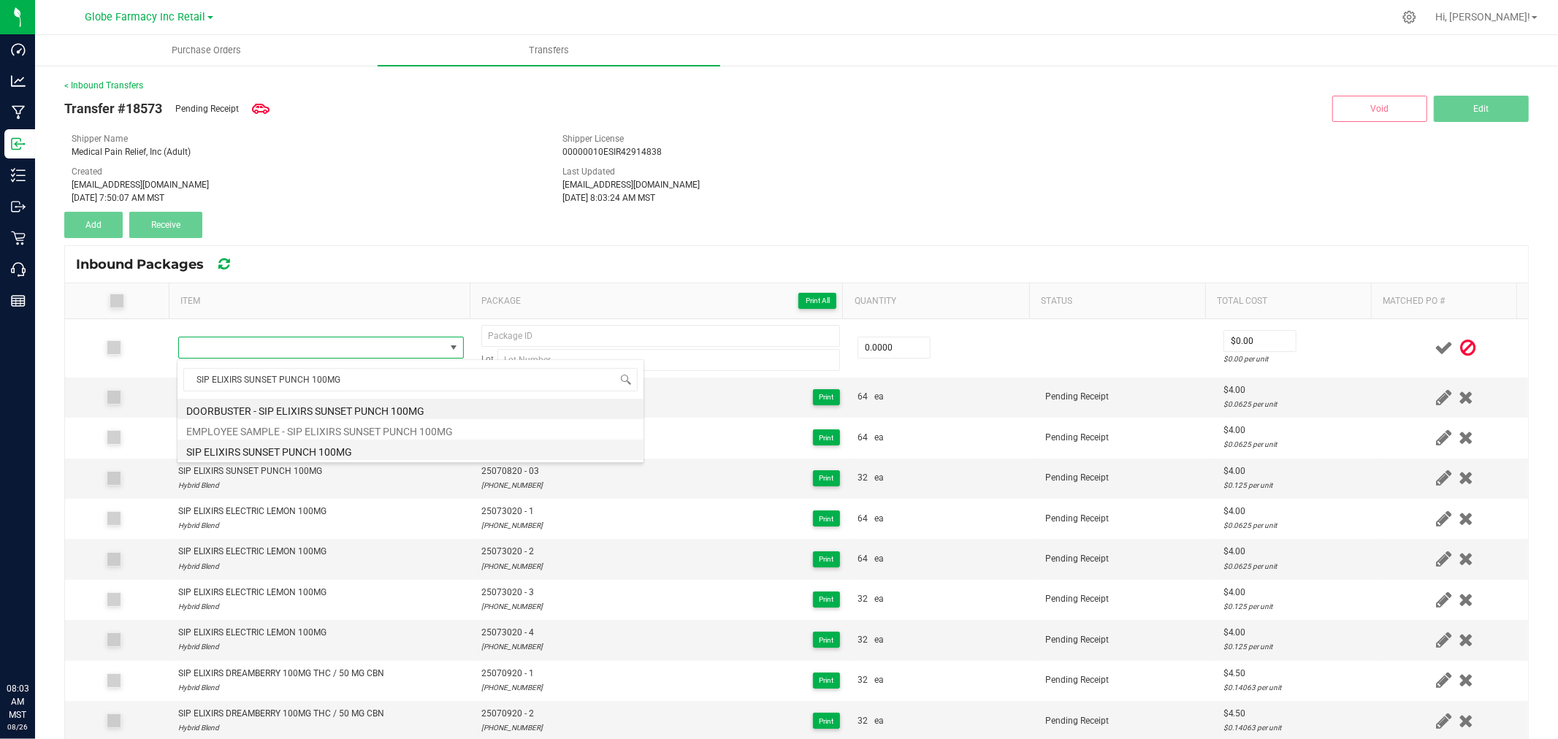
click at [305, 456] on li "SIP ELIXIRS SUNSET PUNCH 100MG" at bounding box center [410, 450] width 466 height 20
type input "0 ea"
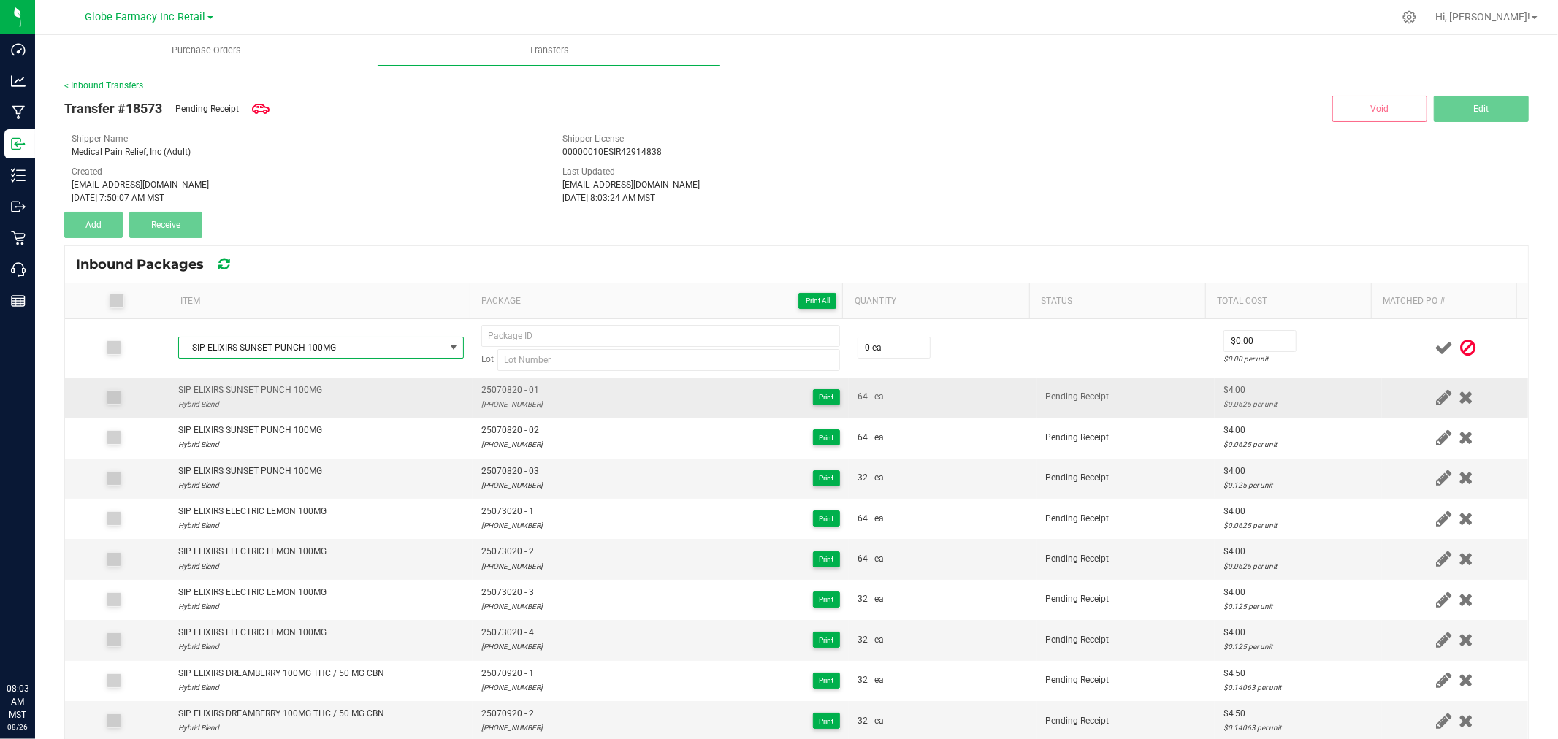
click at [516, 391] on span "25070820 - 01" at bounding box center [511, 390] width 61 height 14
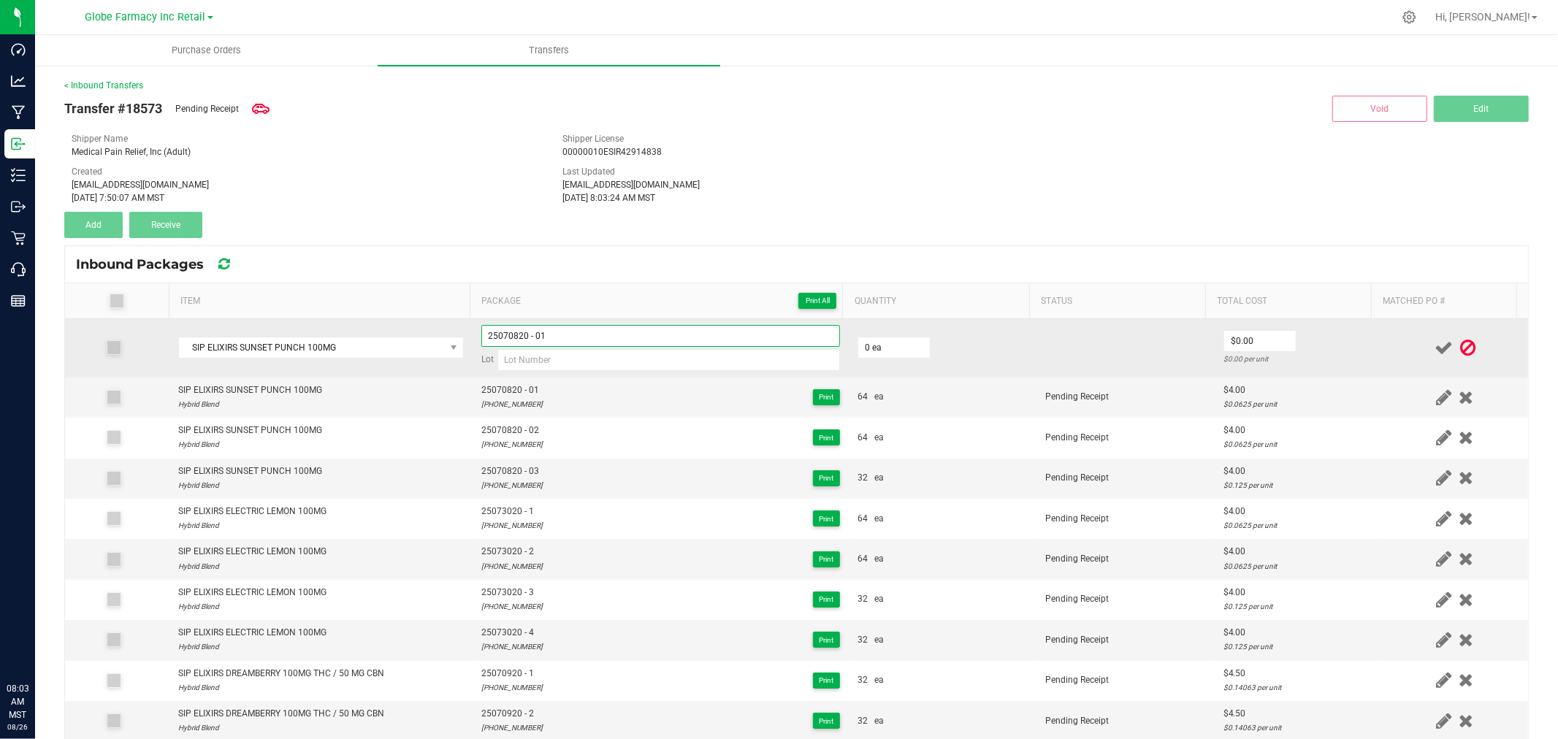
click at [584, 332] on input "25070820 - 01" at bounding box center [660, 336] width 359 height 22
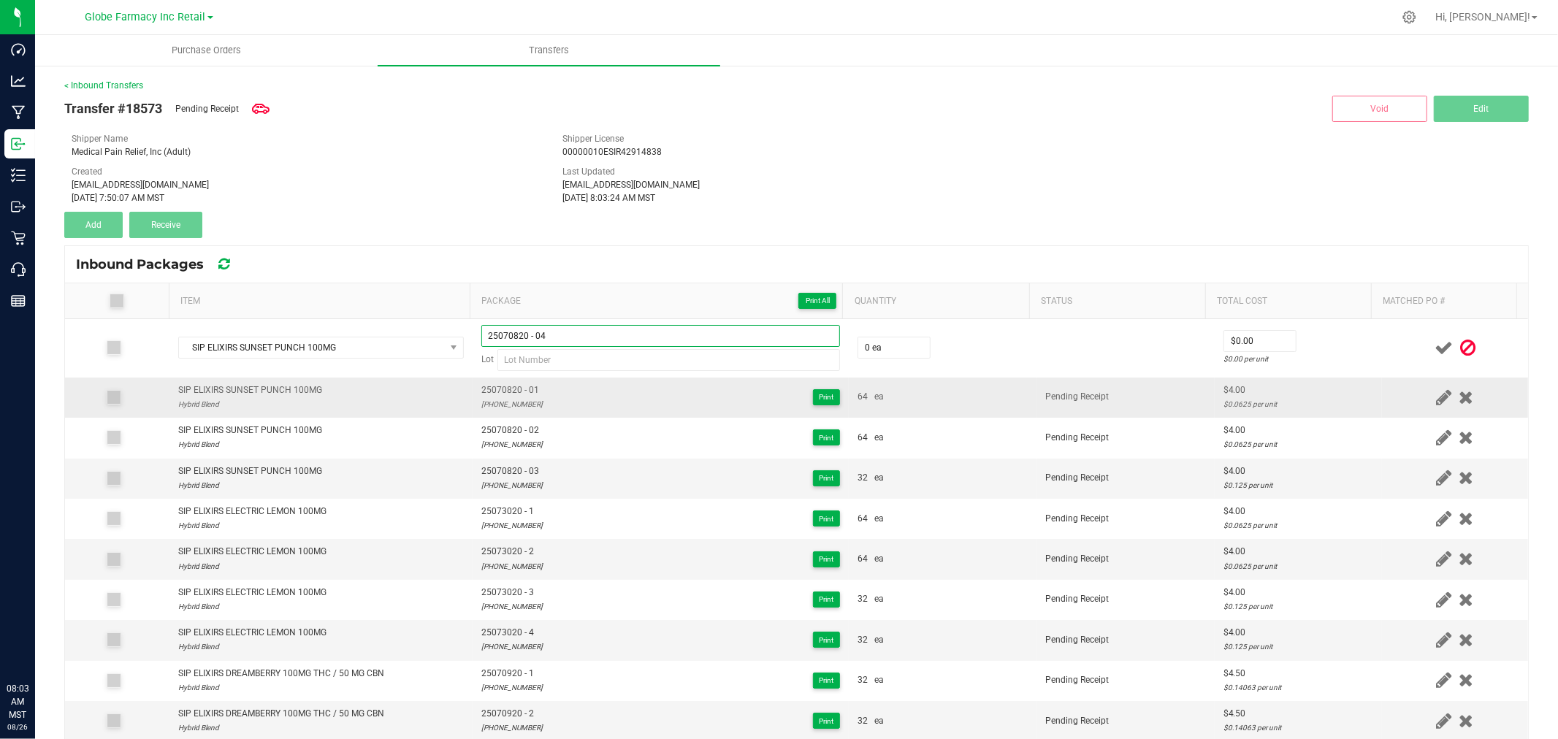
type input "25070820 - 04"
click at [489, 402] on div "25-0708-20" at bounding box center [511, 404] width 61 height 14
click at [490, 402] on div "25-0708-20" at bounding box center [511, 404] width 61 height 14
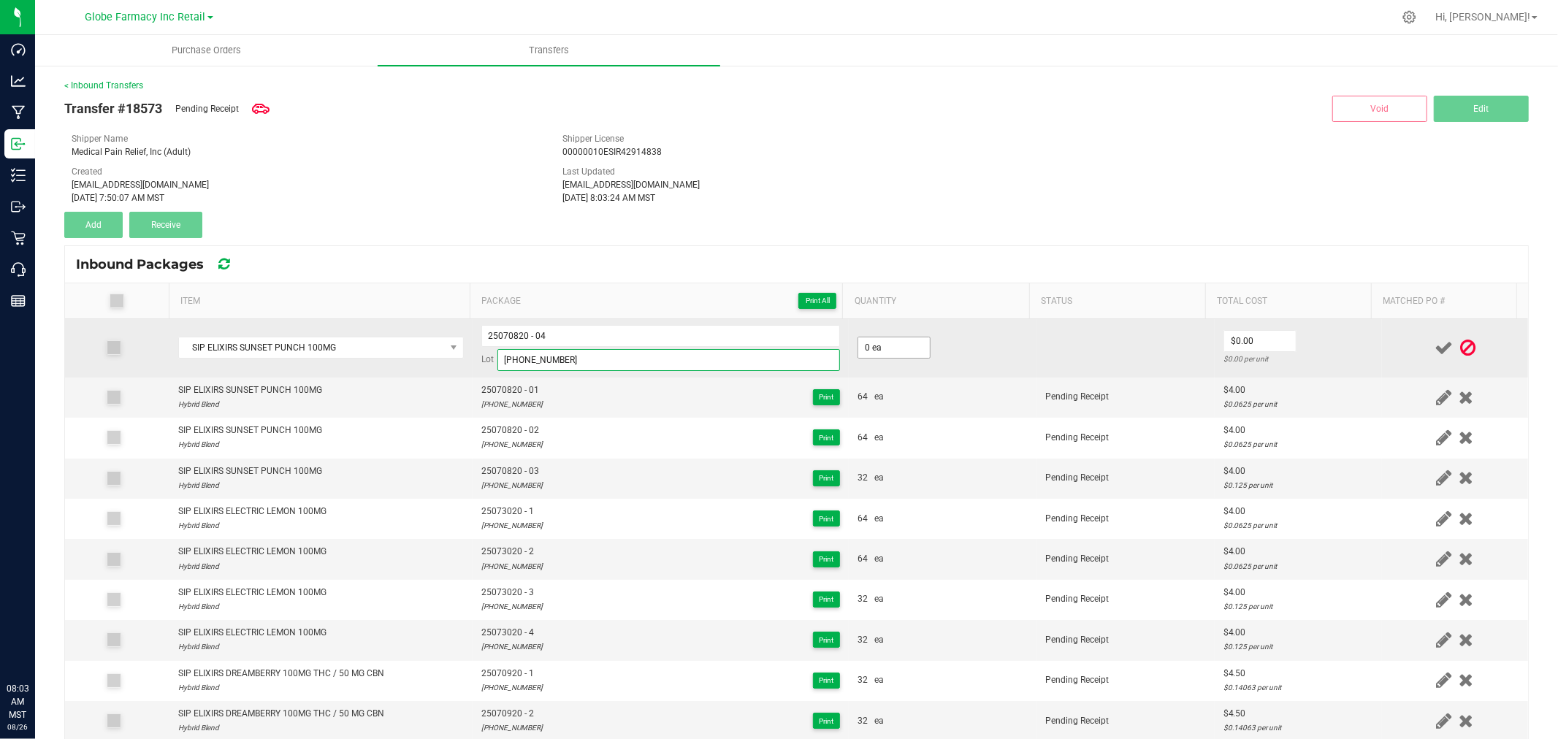
type input "25-0708-20"
click at [889, 343] on input "0" at bounding box center [894, 347] width 72 height 20
type input "32 ea"
type input "$4.00"
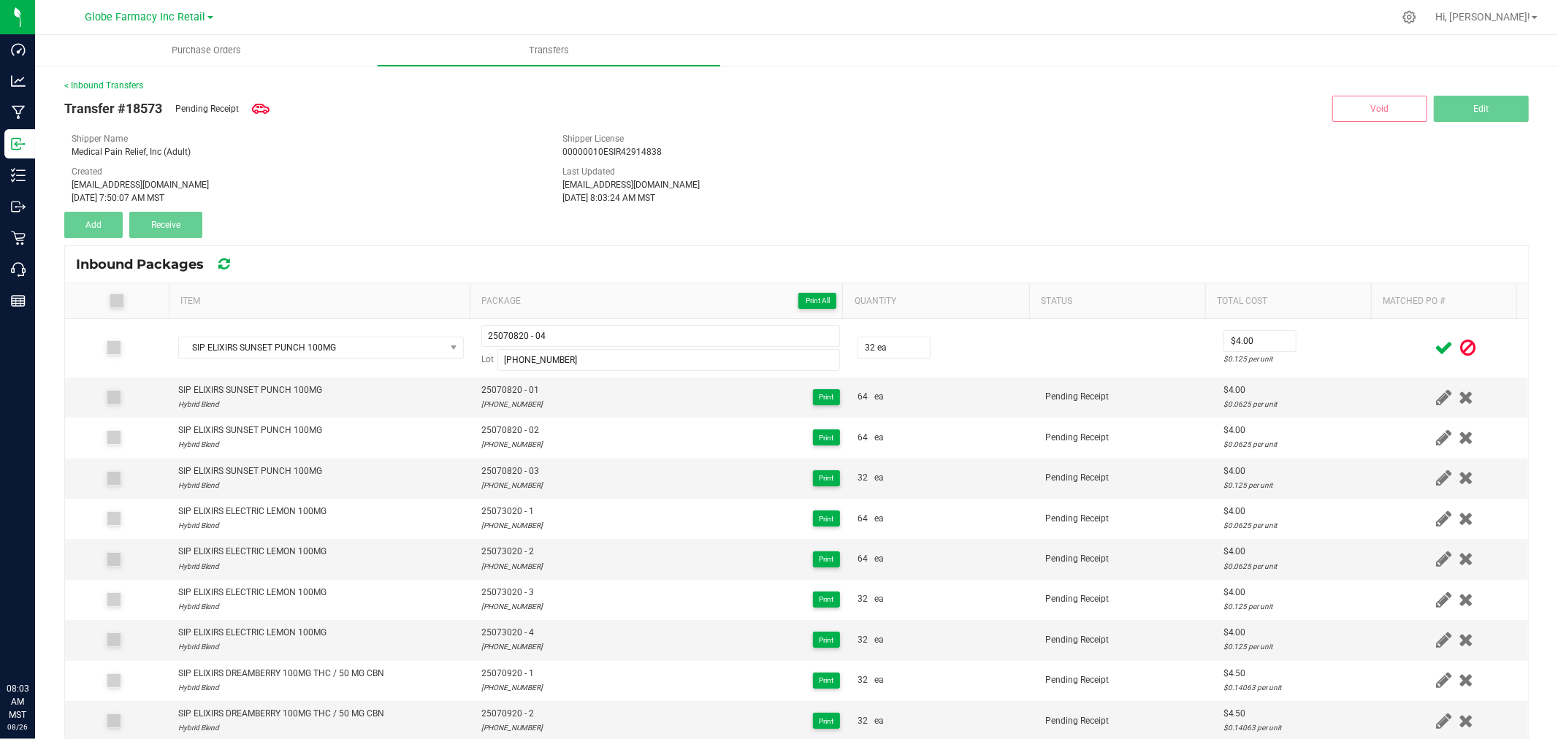
click at [1382, 337] on td at bounding box center [1455, 348] width 146 height 58
click at [1434, 345] on icon at bounding box center [1443, 348] width 18 height 18
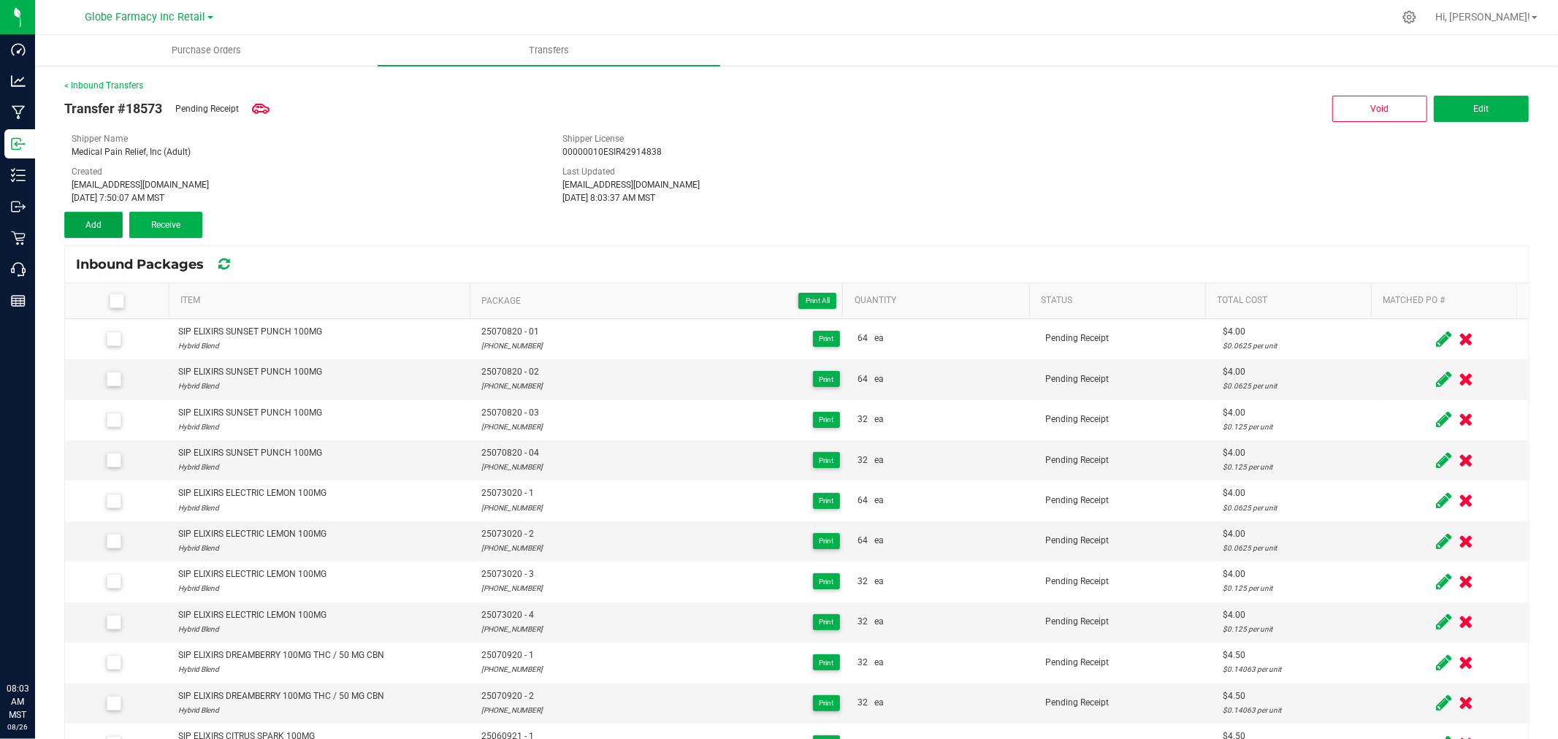
click at [104, 219] on button "Add" at bounding box center [93, 225] width 58 height 26
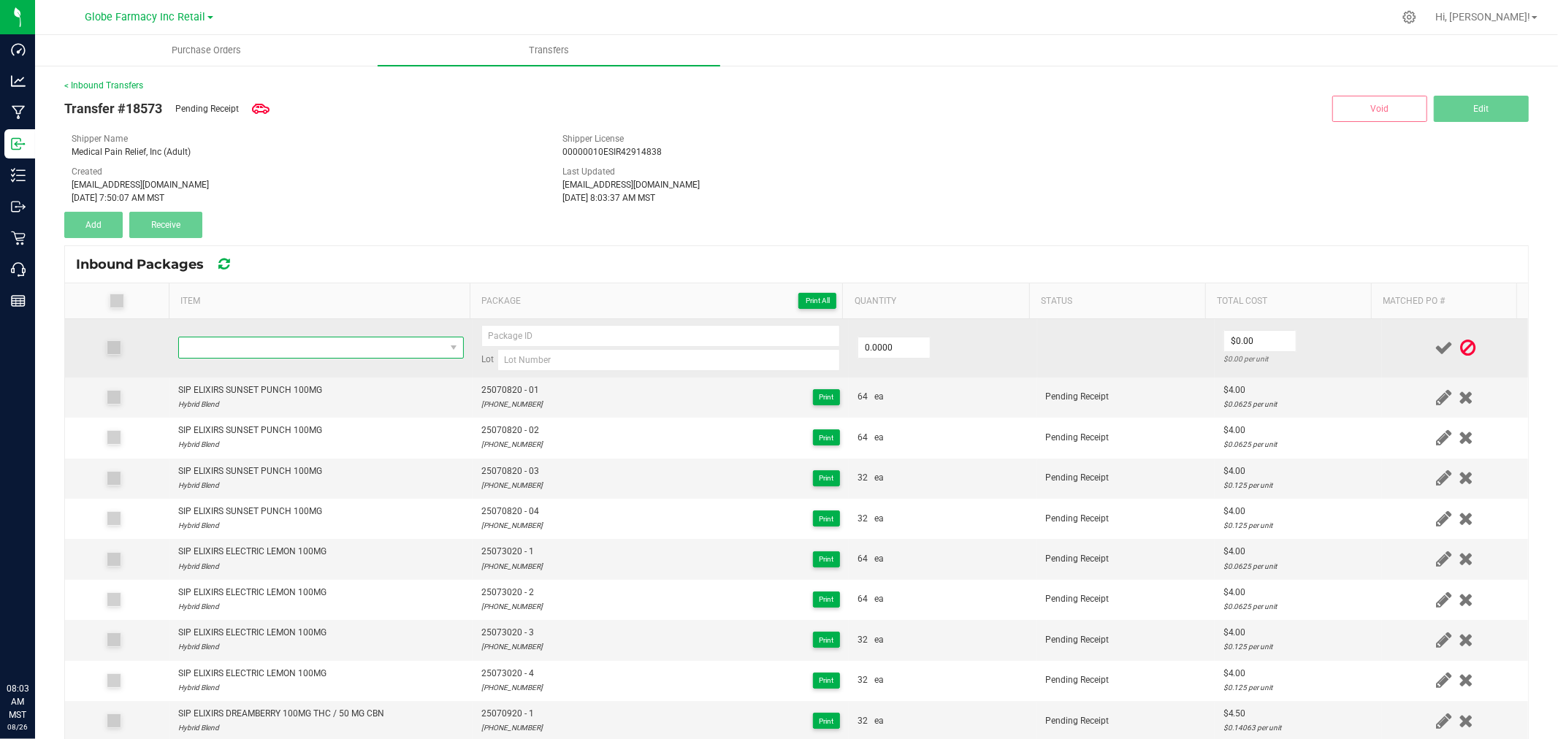
click at [343, 347] on span "NO DATA FOUND" at bounding box center [312, 347] width 266 height 20
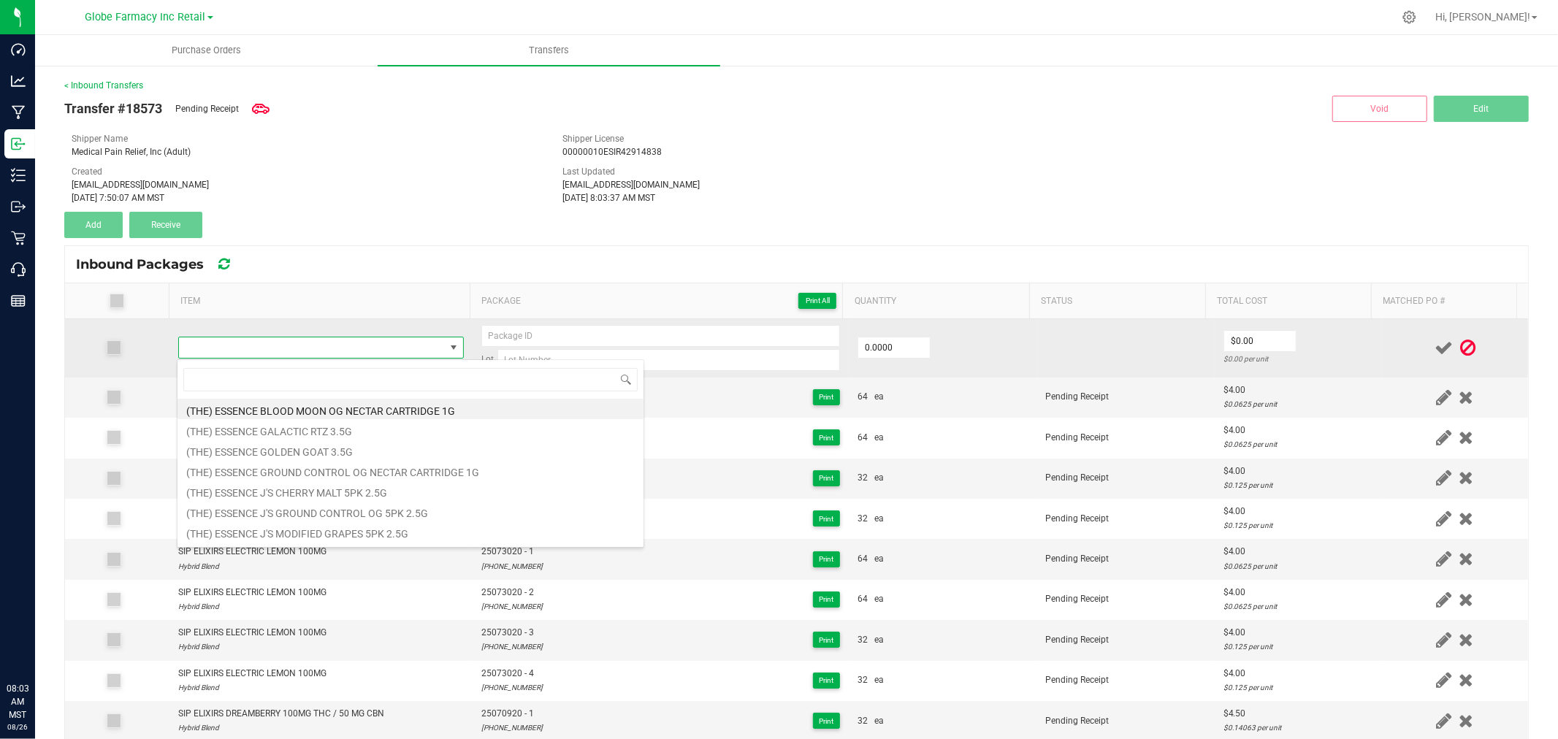
type input "SIP ELIXIRS WILD BERRY 100MG"
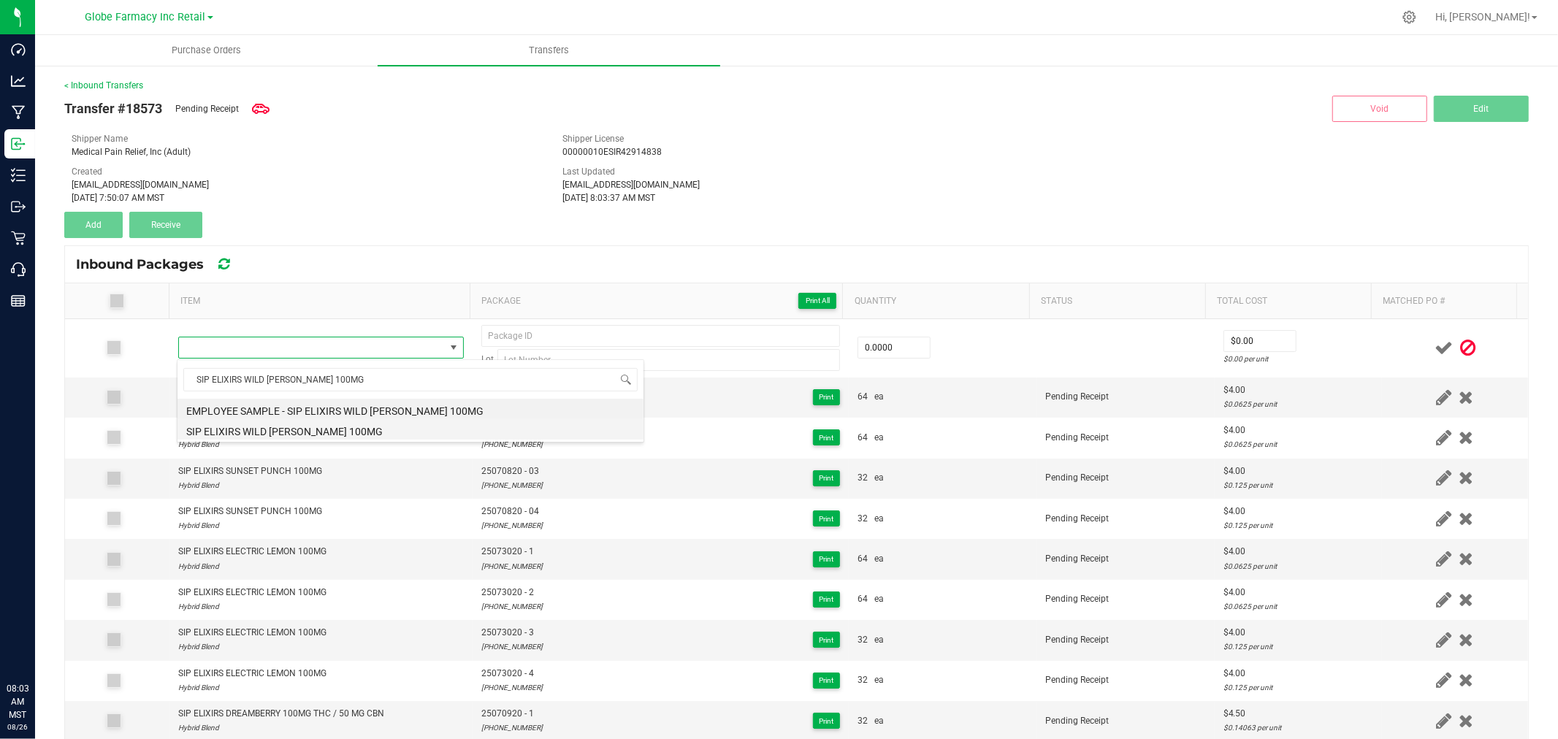
click at [340, 432] on li "SIP ELIXIRS WILD BERRY 100MG" at bounding box center [410, 429] width 466 height 20
type input "0 ea"
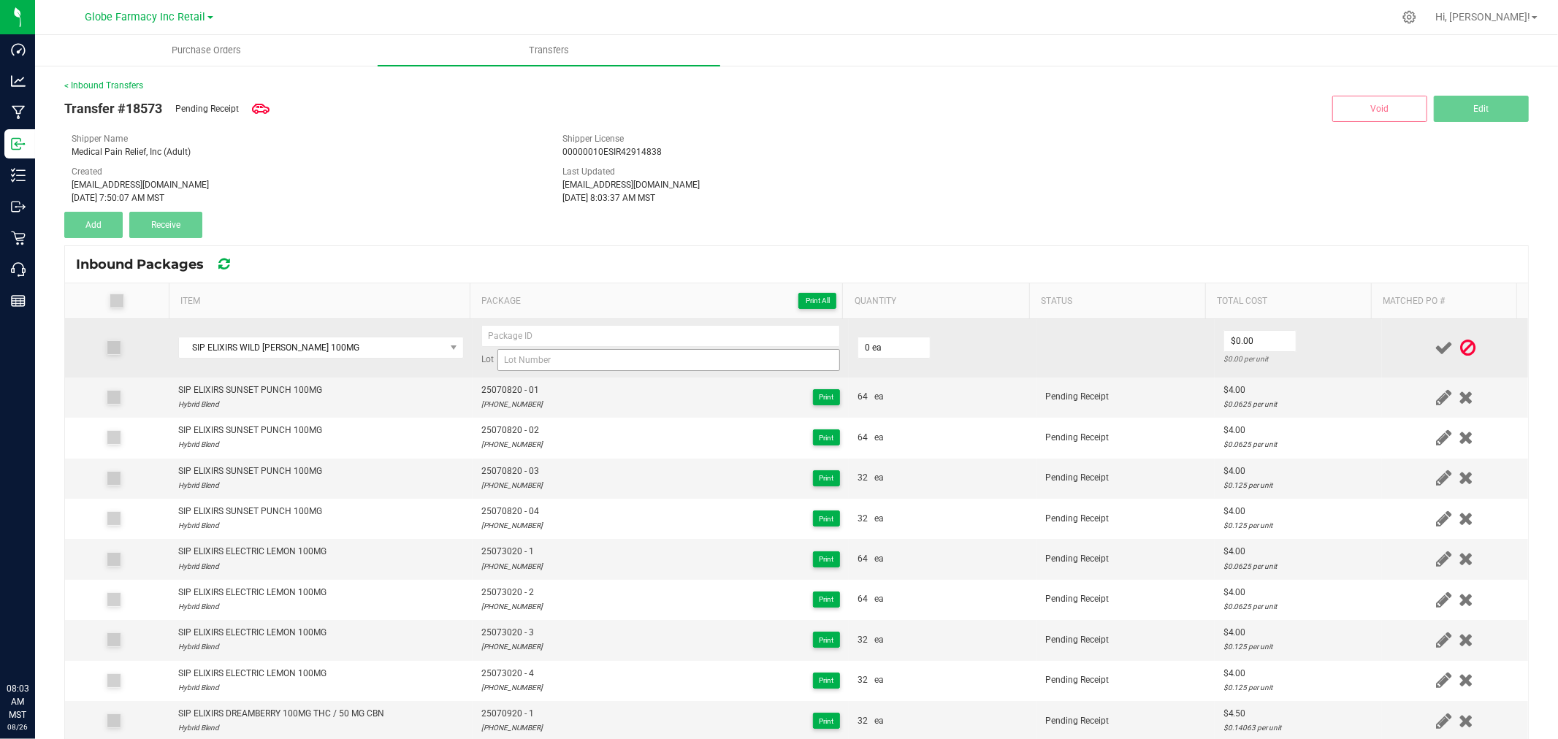
click at [599, 374] on td "Lot" at bounding box center [660, 348] width 376 height 58
click at [597, 365] on input at bounding box center [668, 360] width 342 height 22
paste input "25-0731-21"
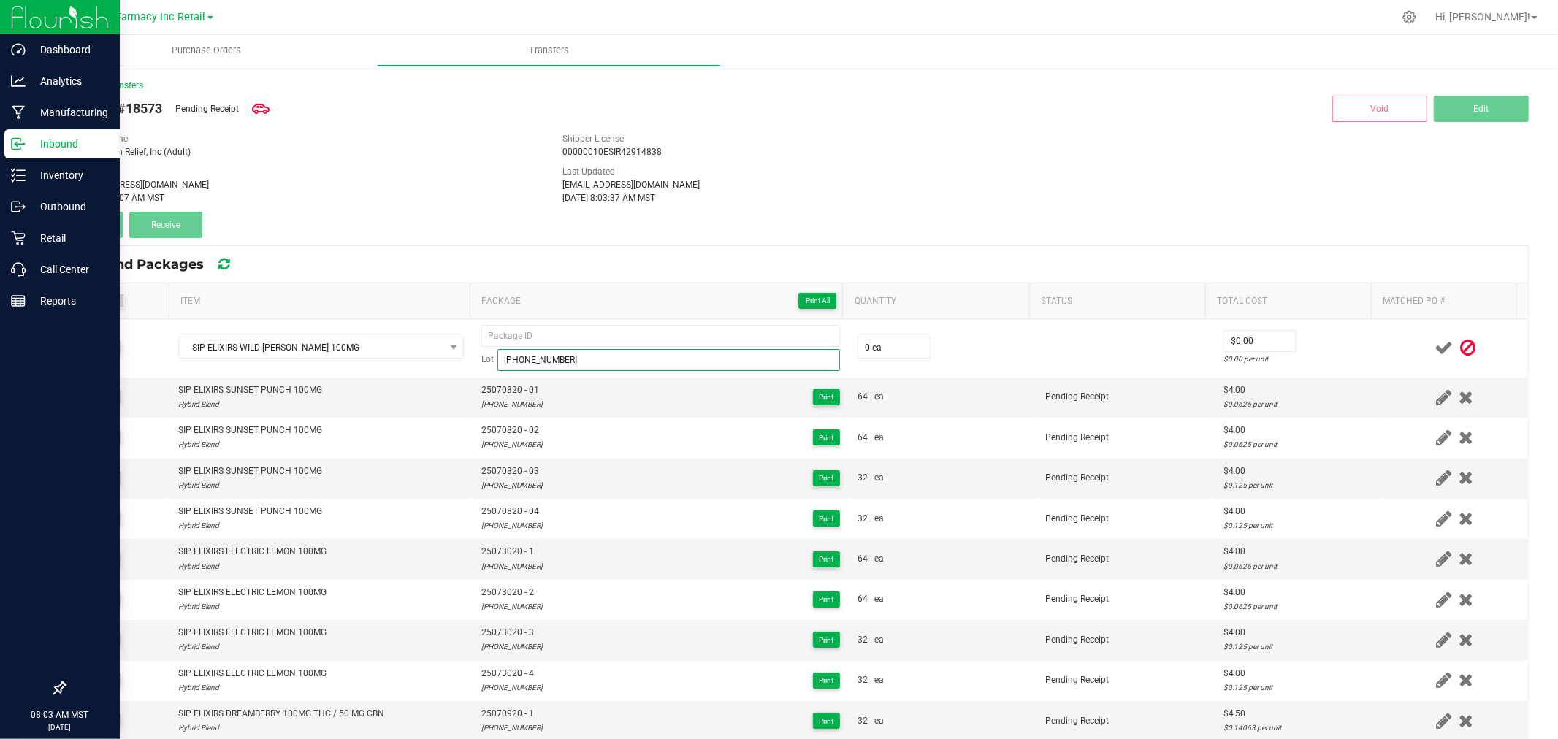
type input "25-0731-21"
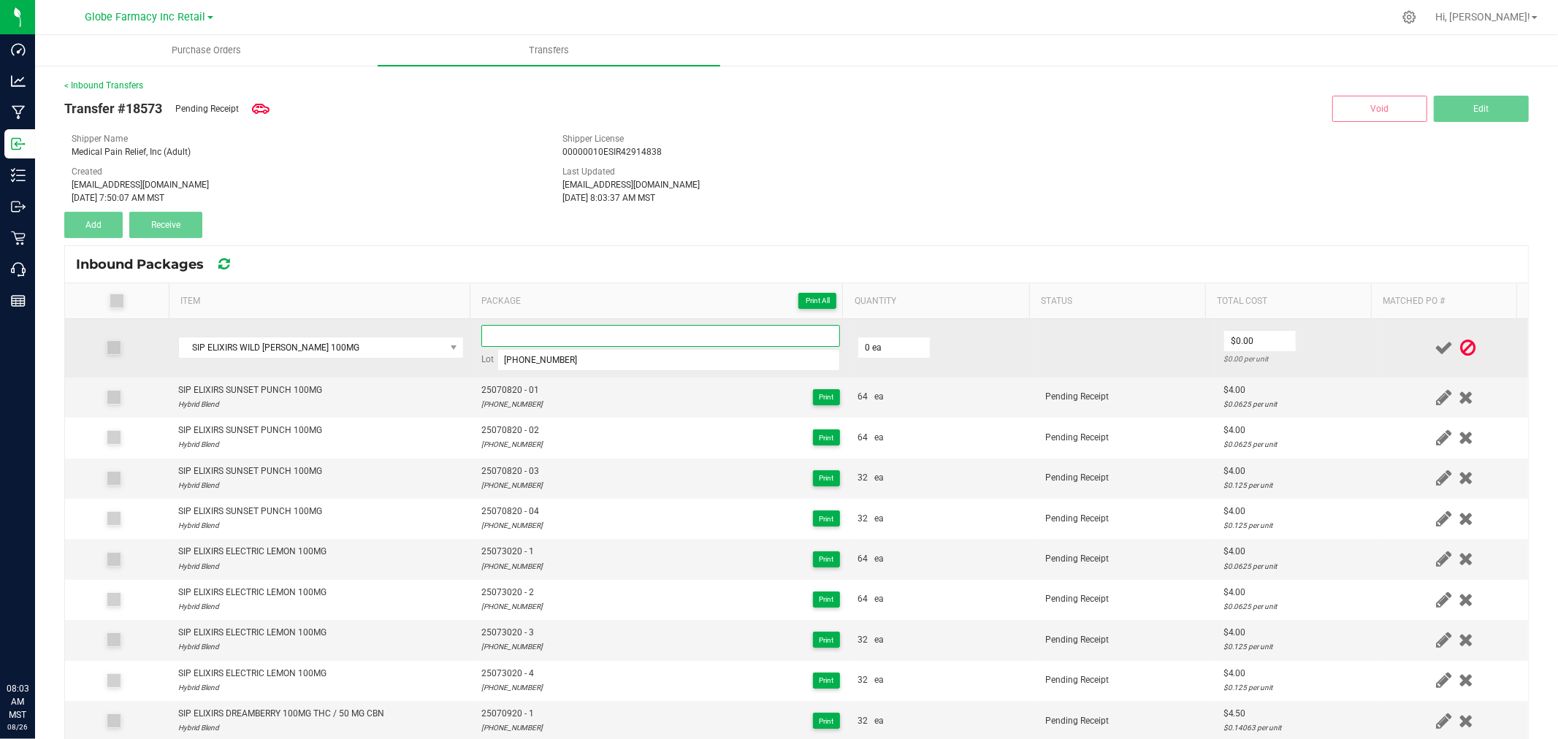
click at [666, 342] on input at bounding box center [660, 336] width 359 height 22
paste input "25-0731-21"
type input "25073121 - 1"
type input "3"
type input "64 ea"
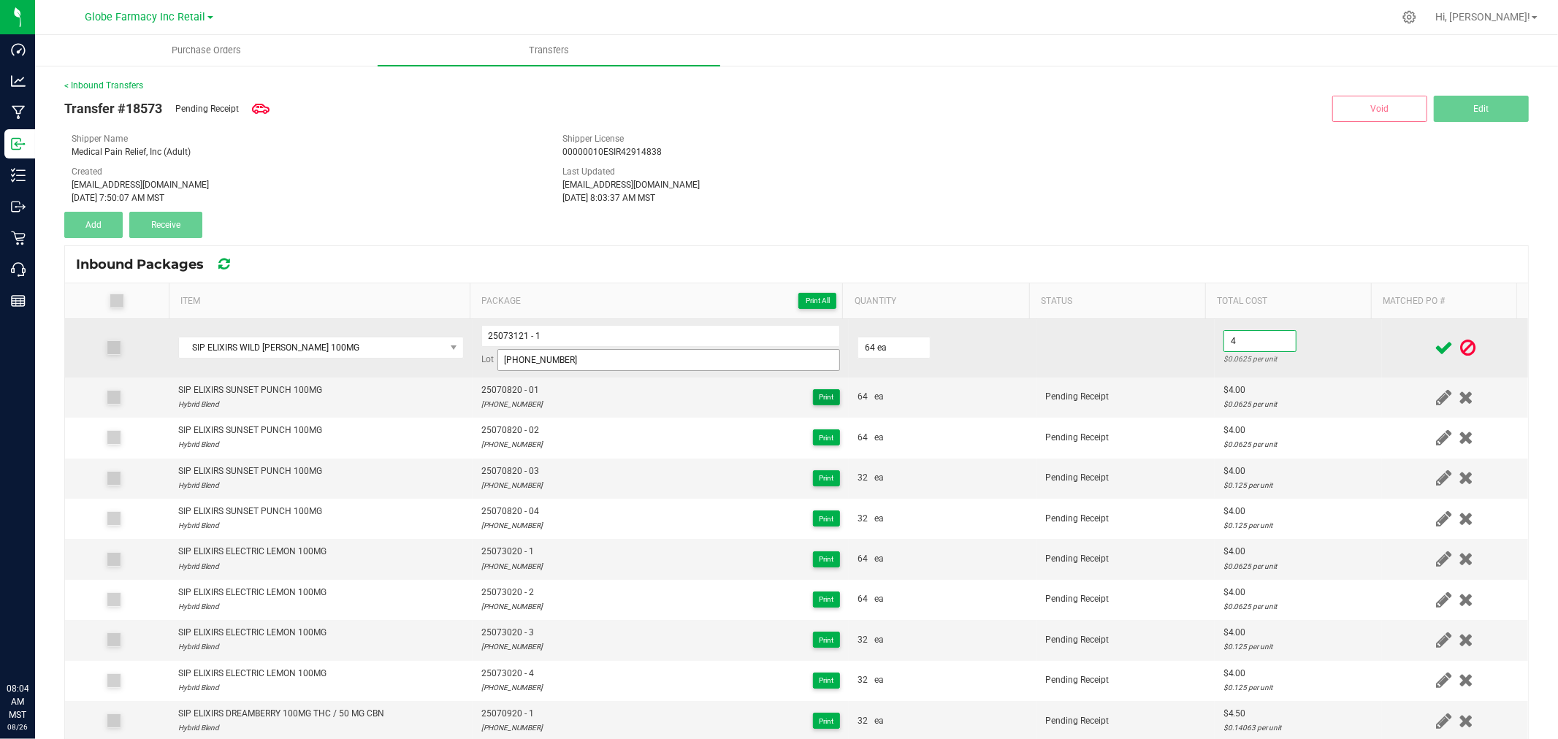
type input "$4.00"
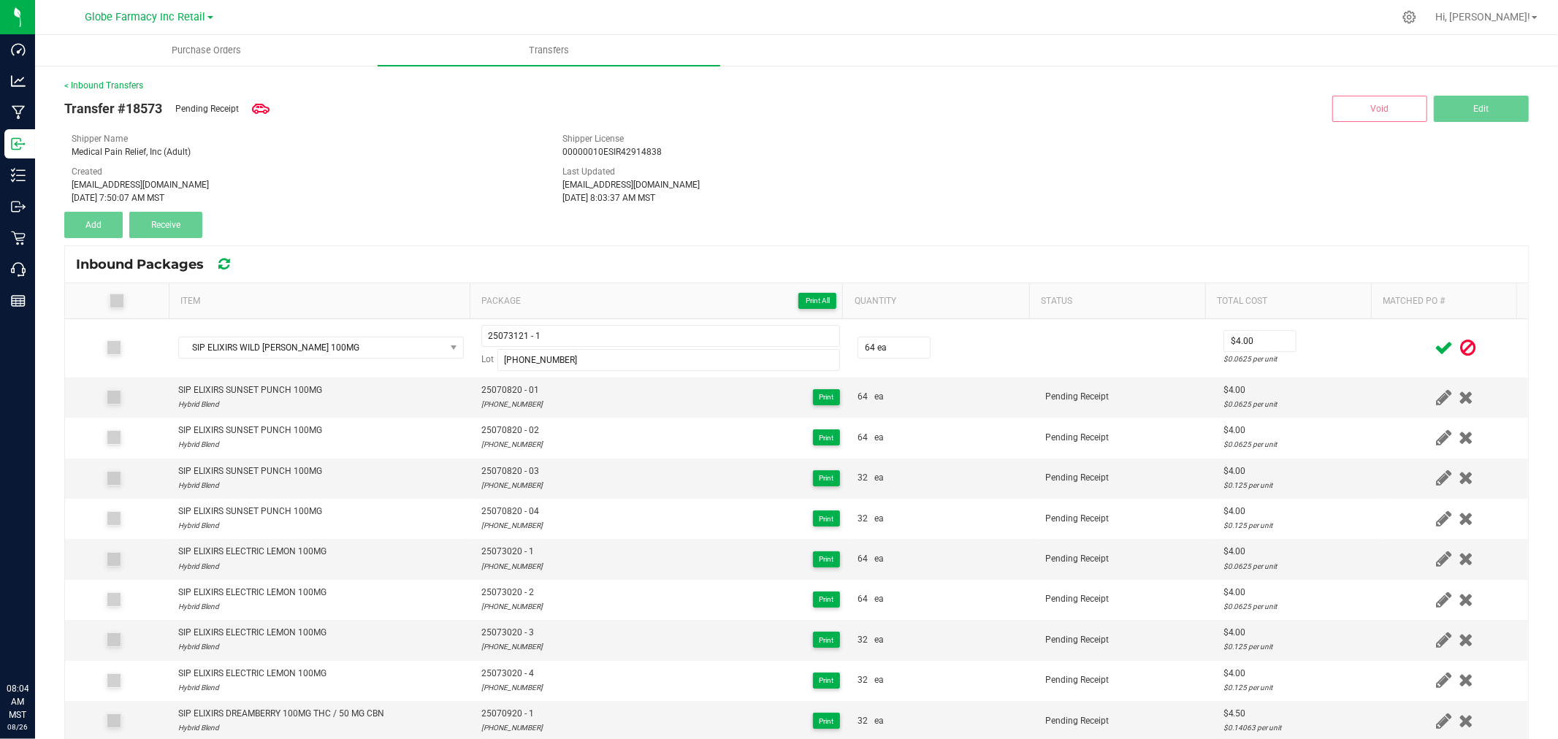
click at [1395, 345] on div at bounding box center [1454, 348] width 129 height 18
click at [1434, 343] on icon at bounding box center [1443, 348] width 18 height 18
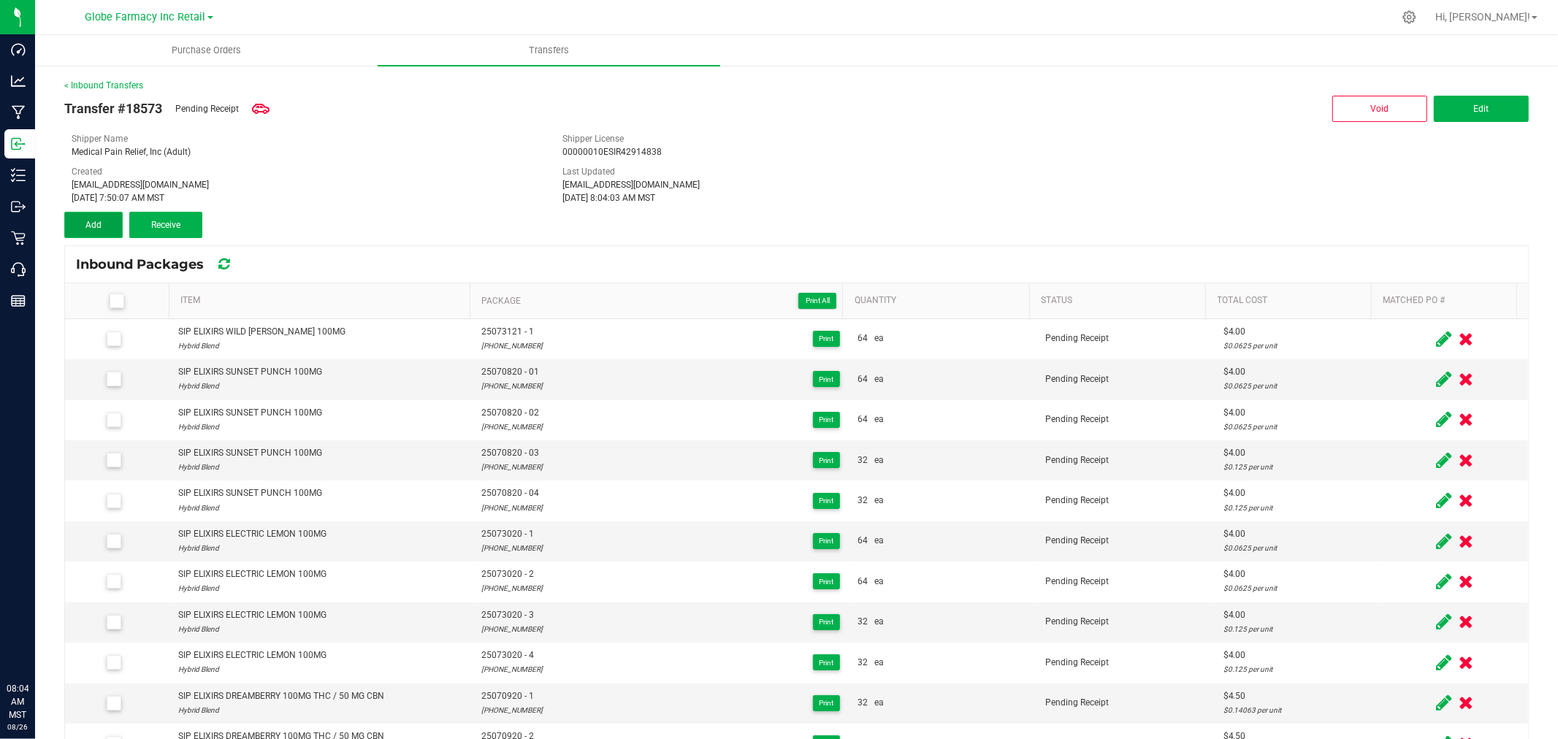
click at [85, 212] on button "Add" at bounding box center [93, 225] width 58 height 26
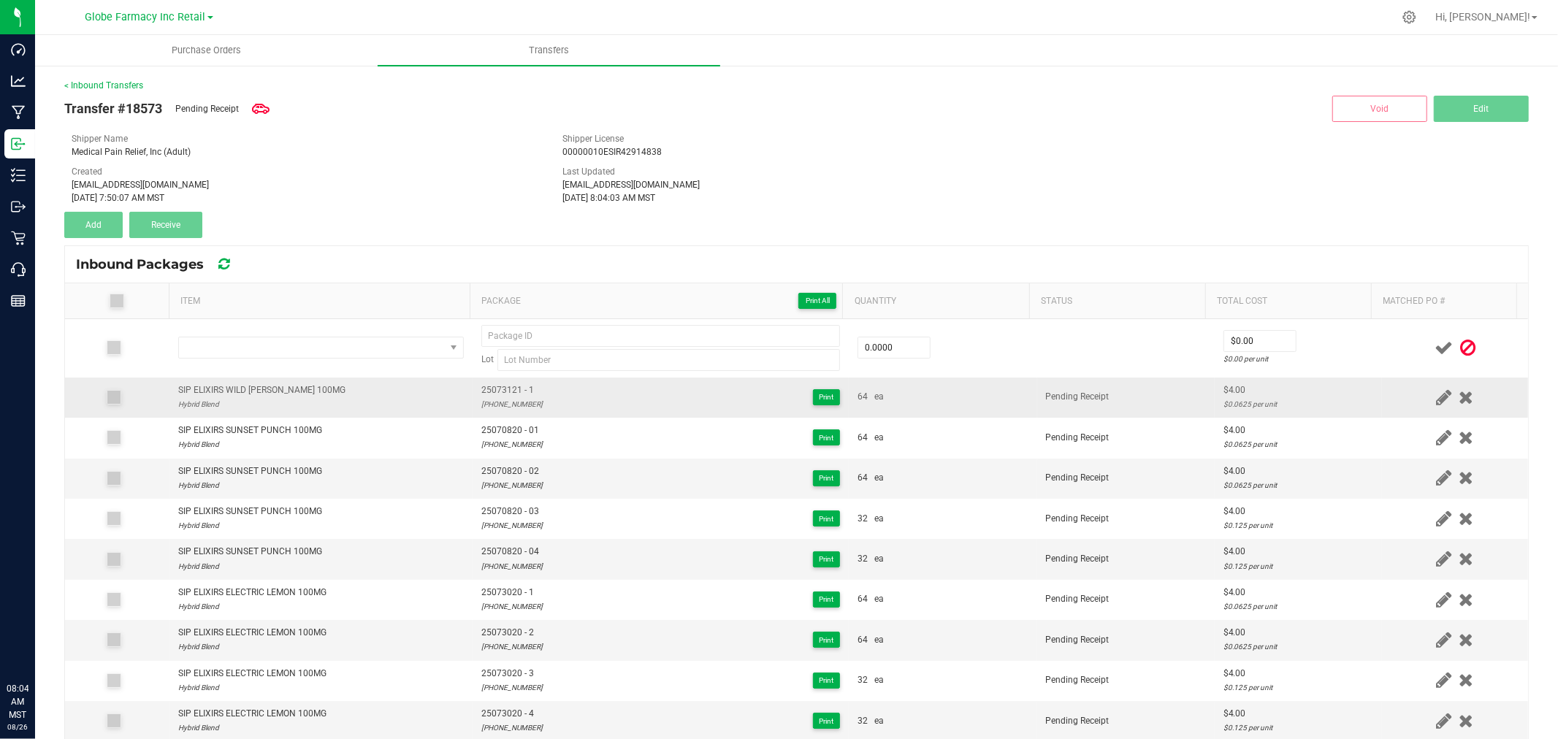
click at [223, 384] on div "SIP ELIXIRS WILD BERRY 100MG" at bounding box center [261, 390] width 167 height 14
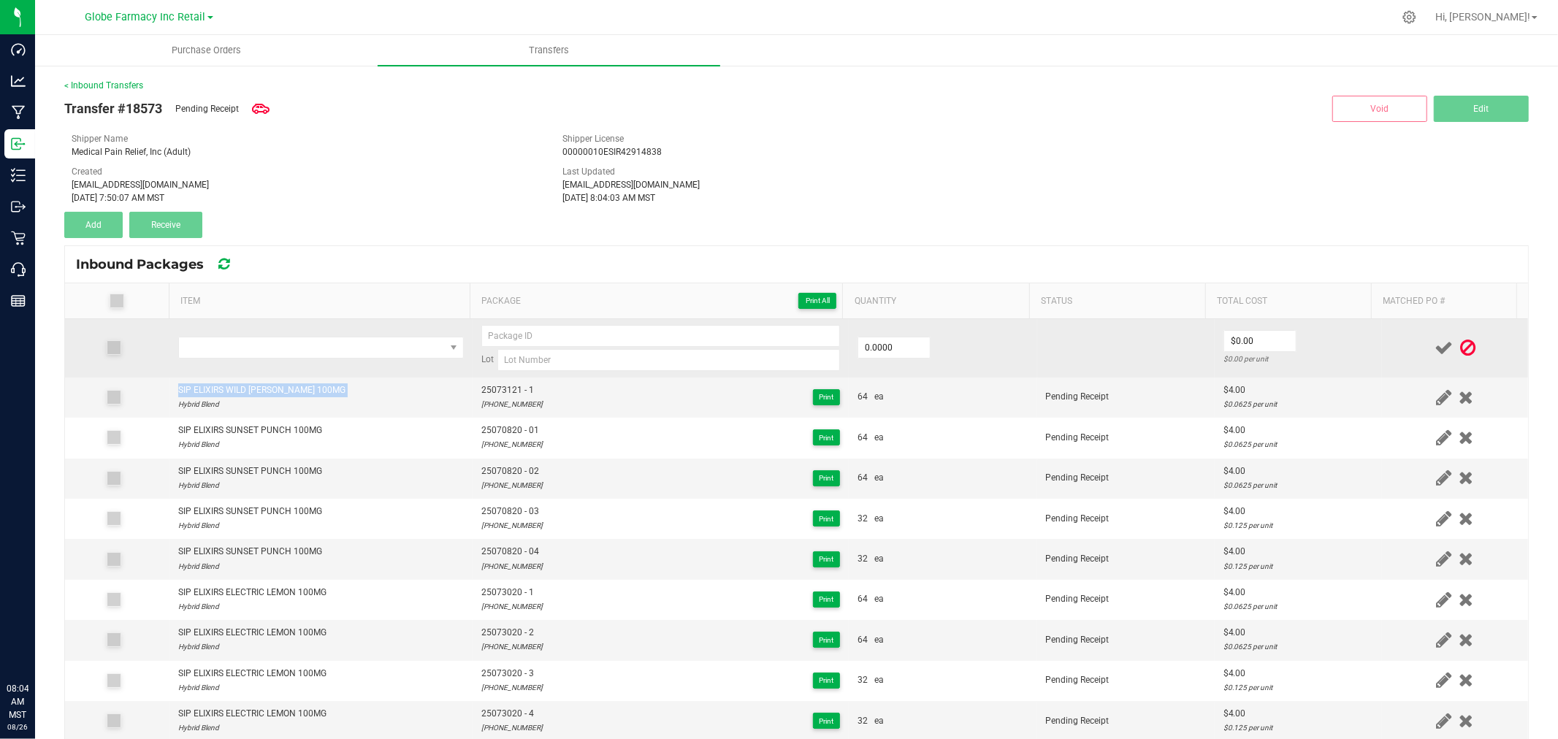
copy div "SIP ELIXIRS WILD BERRY 100MG"
click at [235, 366] on td at bounding box center [320, 348] width 303 height 58
click at [239, 351] on span "NO DATA FOUND" at bounding box center [312, 347] width 266 height 20
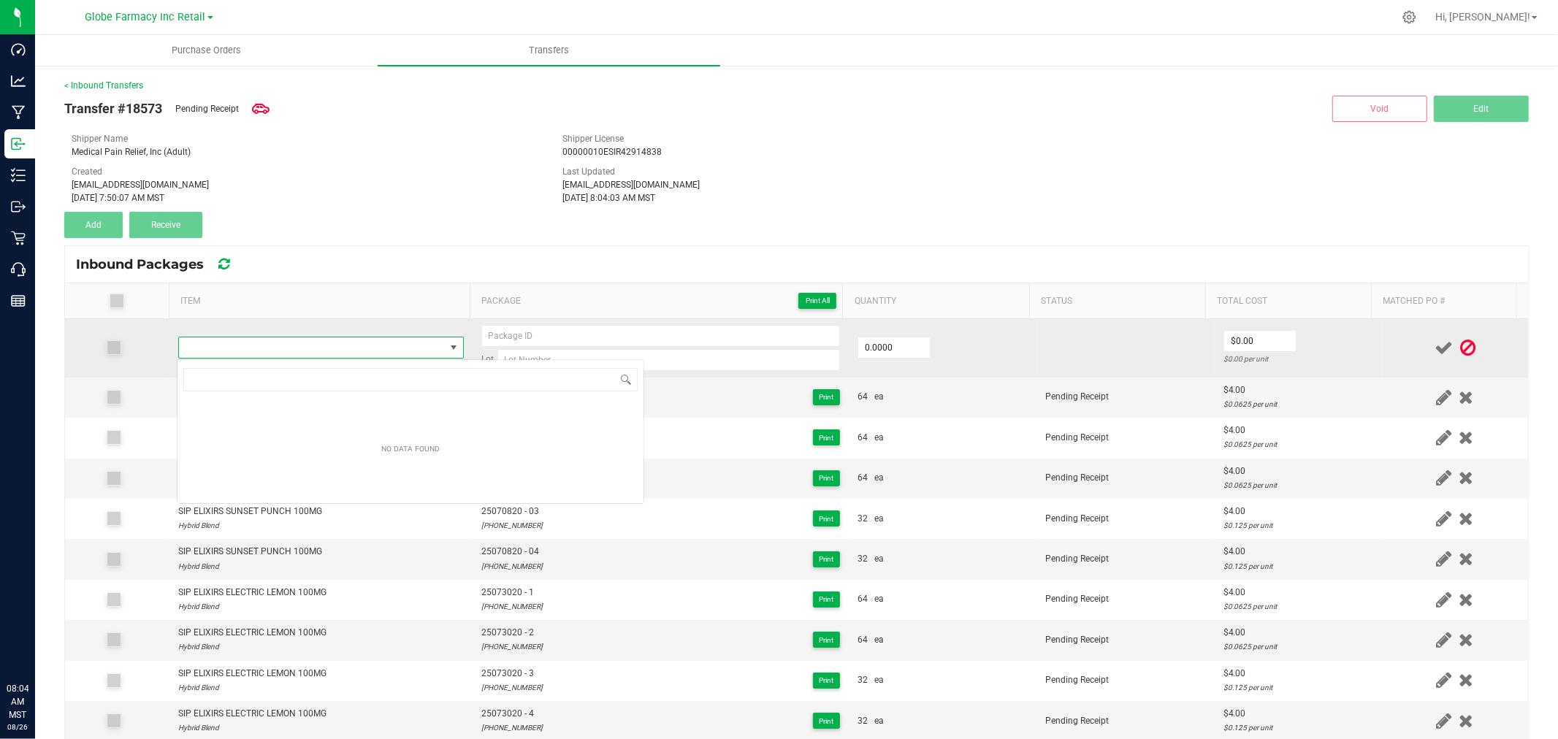
type input "SIP ELIXIRS WILD BERRY 100MG"
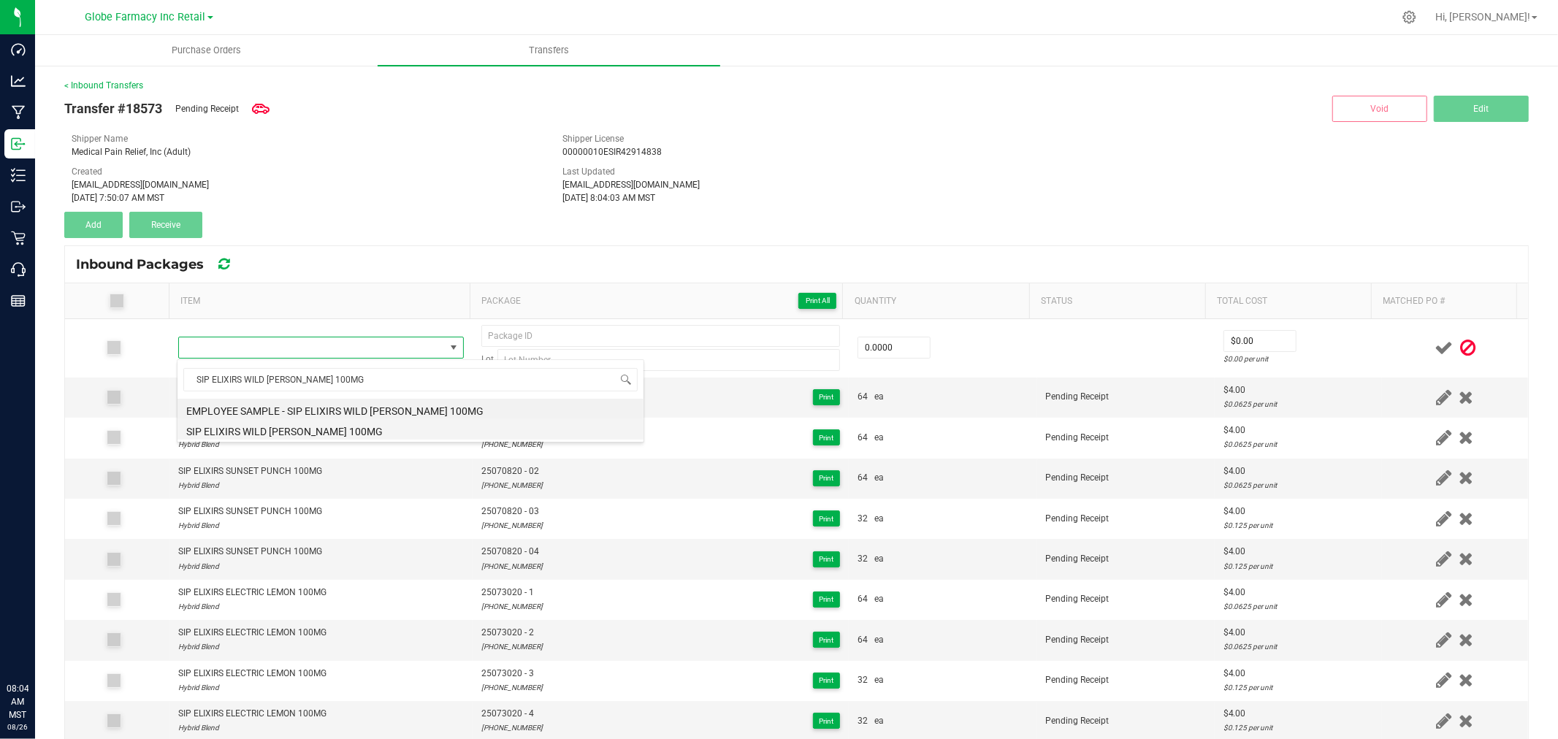
click at [279, 427] on li "SIP ELIXIRS WILD BERRY 100MG" at bounding box center [410, 429] width 466 height 20
type input "0 ea"
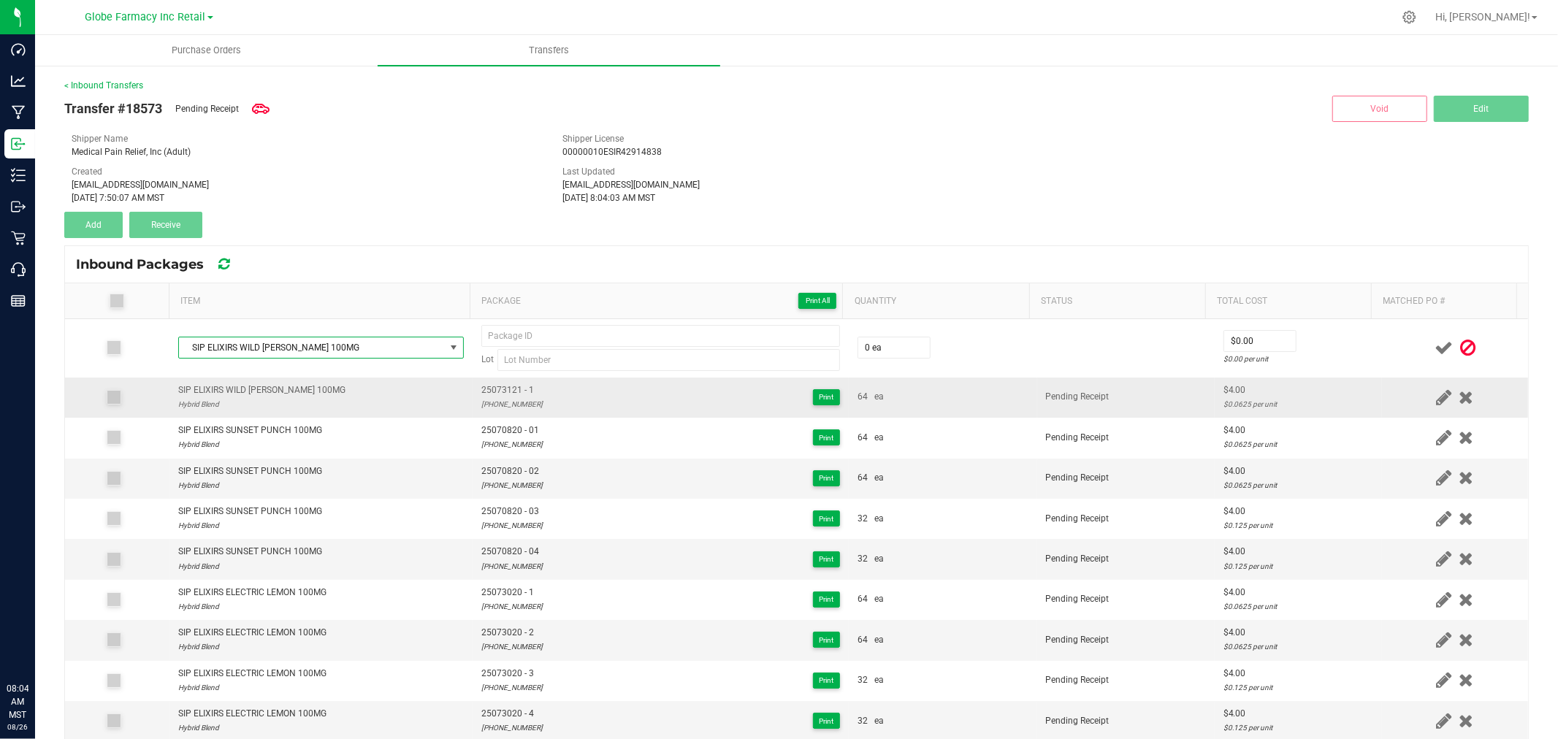
click at [482, 378] on td "25073121 - 1 25-0731-21 Print" at bounding box center [660, 398] width 376 height 40
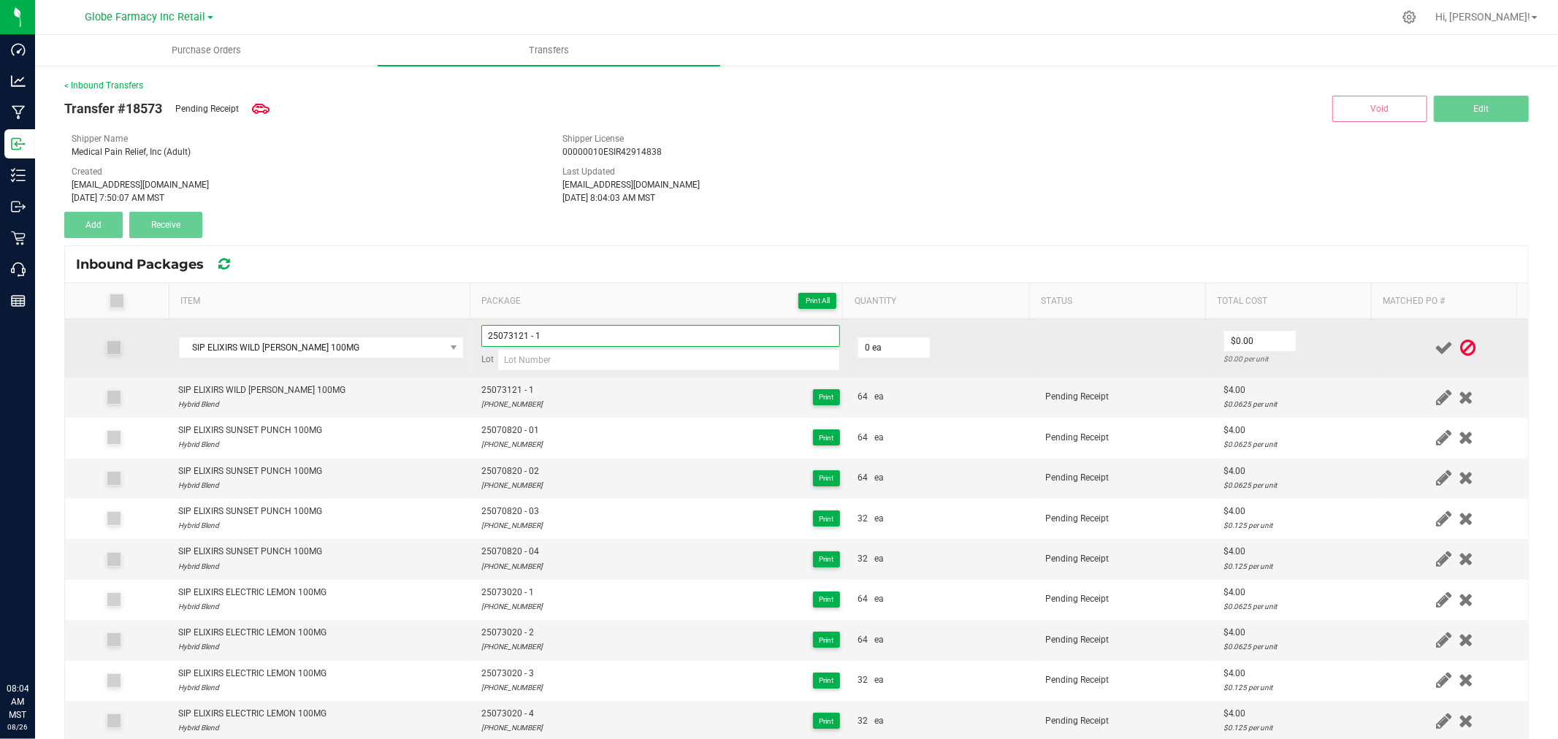
click at [600, 338] on input "25073121 - 1" at bounding box center [660, 336] width 359 height 22
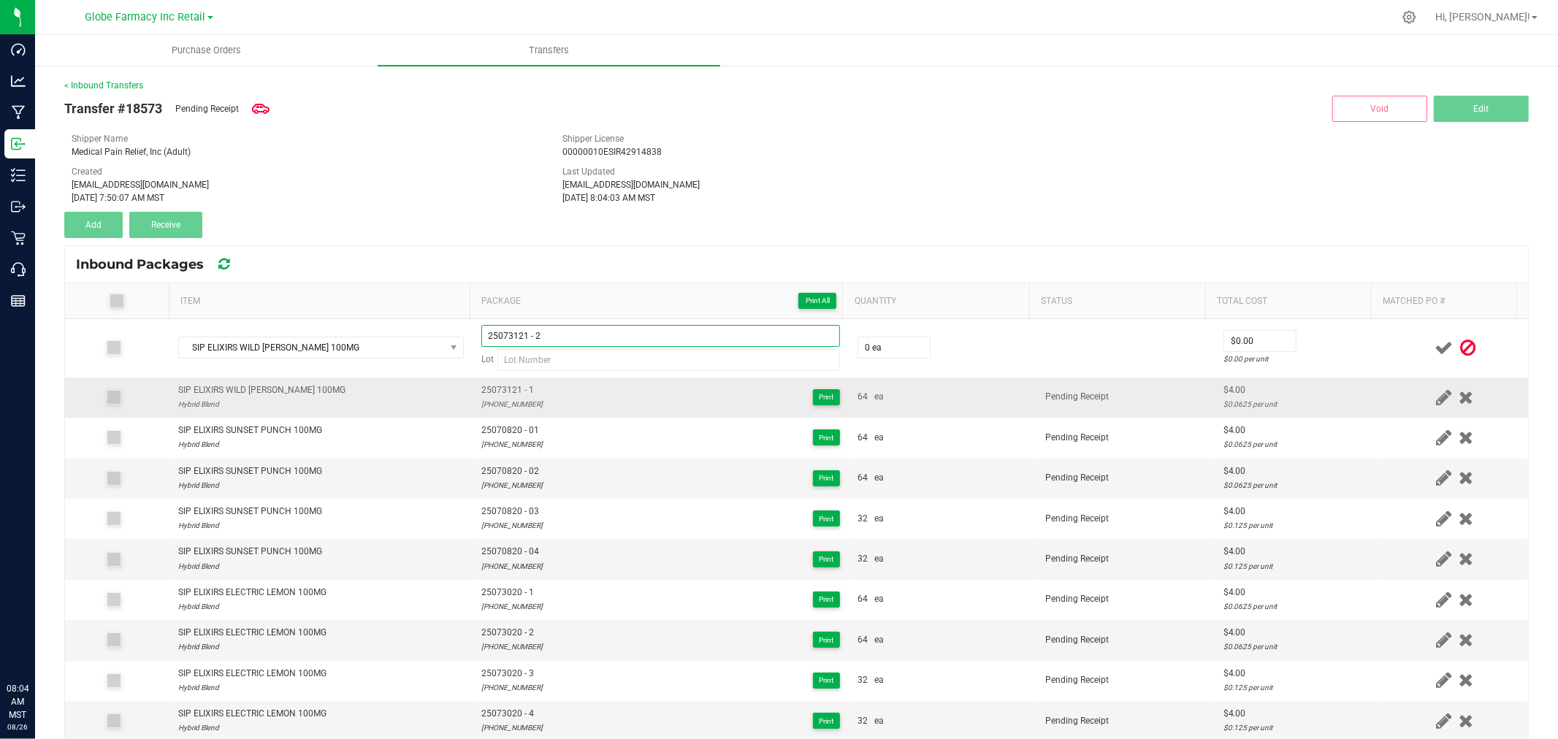
type input "25073121 - 2"
click at [491, 407] on div "25-0731-21" at bounding box center [511, 404] width 61 height 14
click at [489, 406] on div "25-0731-21" at bounding box center [511, 404] width 61 height 14
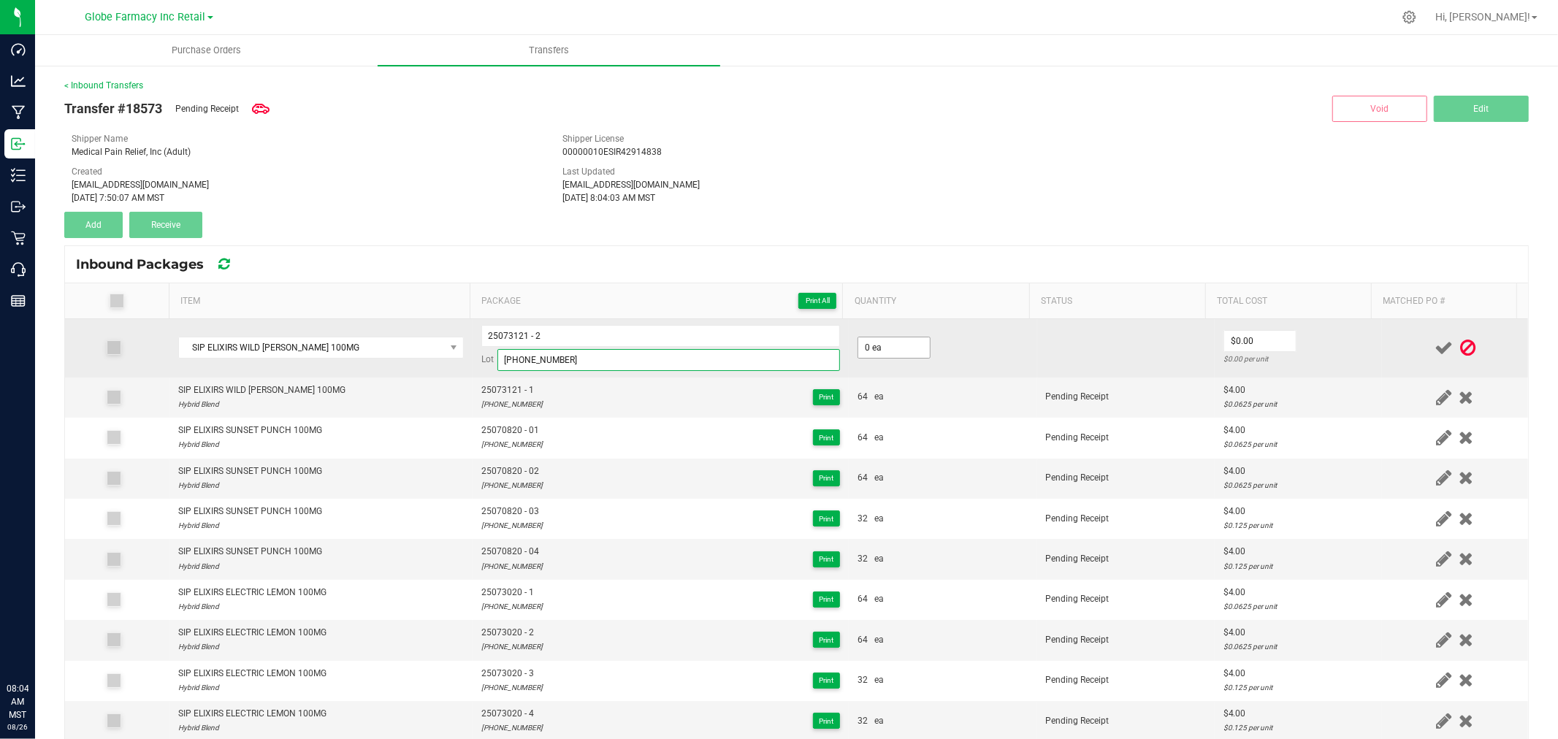
type input "25-0731-21"
click at [903, 351] on input "0" at bounding box center [894, 347] width 72 height 20
type input "64 ea"
type input "$4.00"
click at [1282, 341] on td "$4.00 $0.0625 per unit" at bounding box center [1297, 348] width 167 height 58
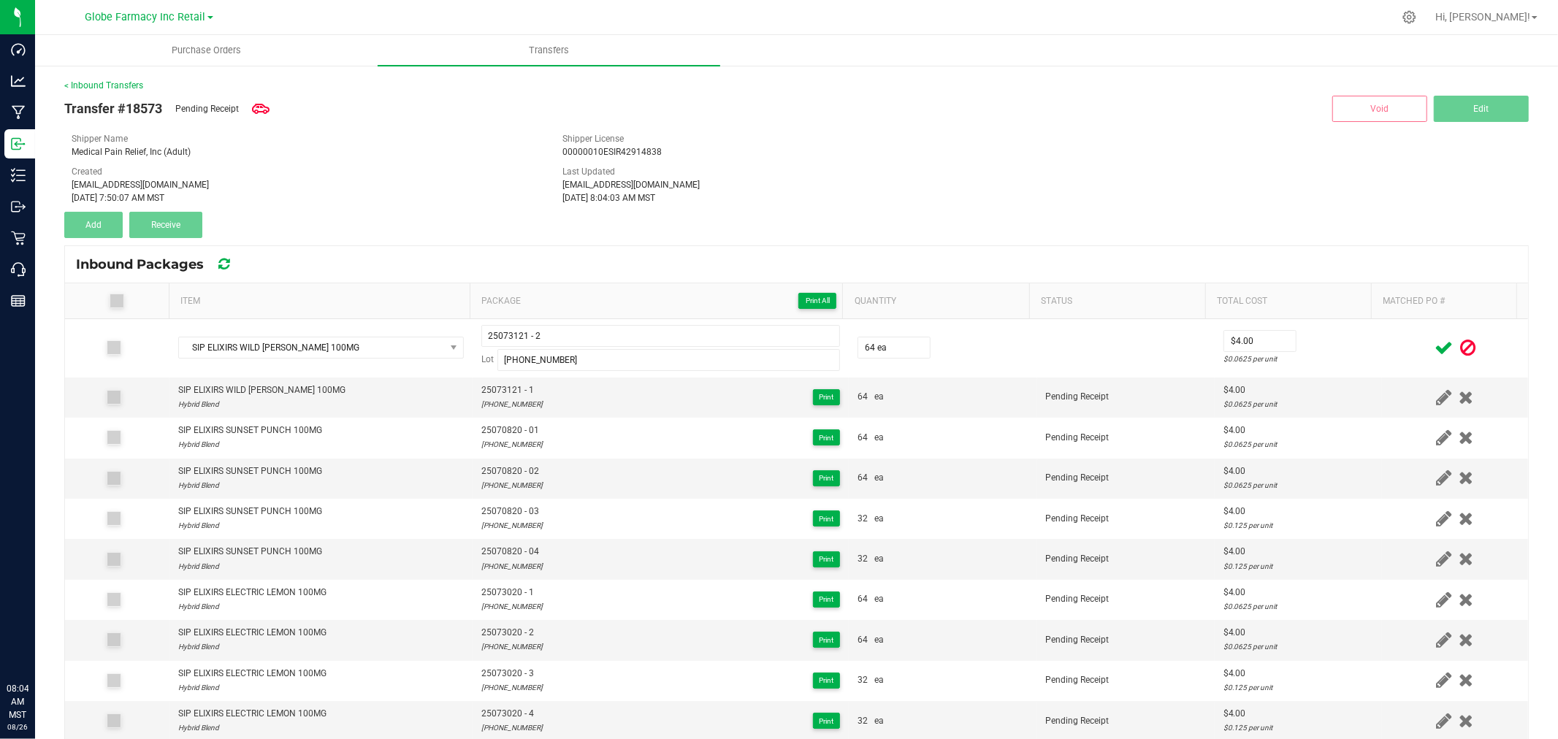
drag, startPoint x: 1361, startPoint y: 349, endPoint x: 1391, endPoint y: 349, distance: 29.9
click at [1382, 349] on td at bounding box center [1455, 348] width 146 height 58
click at [1434, 345] on icon at bounding box center [1443, 348] width 18 height 18
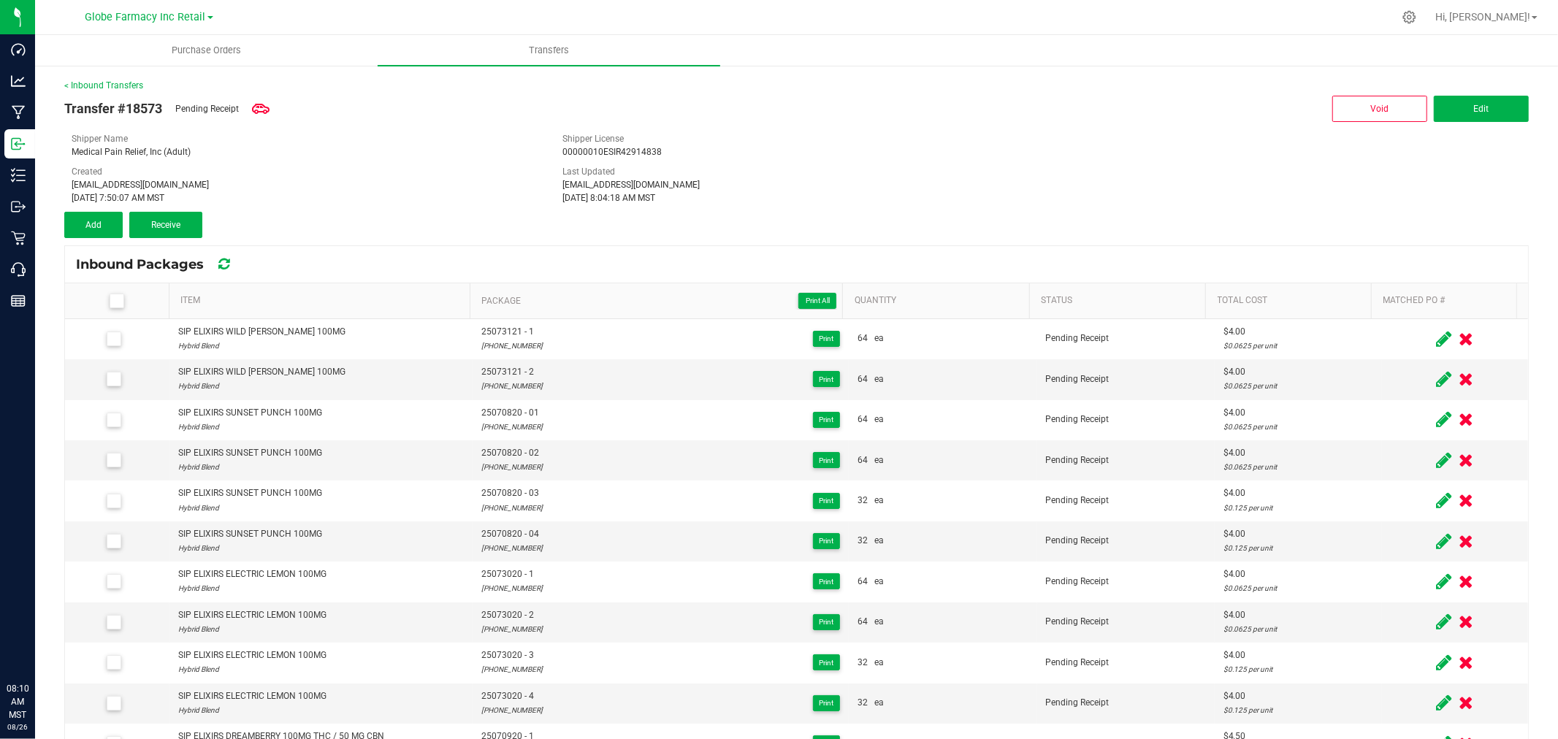
click at [110, 302] on span at bounding box center [117, 301] width 15 height 15
click at [0, 0] on input "checkbox" at bounding box center [0, 0] width 0 height 0
click at [120, 301] on span at bounding box center [117, 301] width 15 height 15
click at [0, 0] on input "checkbox" at bounding box center [0, 0] width 0 height 0
click at [98, 75] on div "< Inbound Transfers Transfer #18573 Pending Receipt Void Edit Shipper Name Medi…" at bounding box center [796, 484] width 1523 height 840
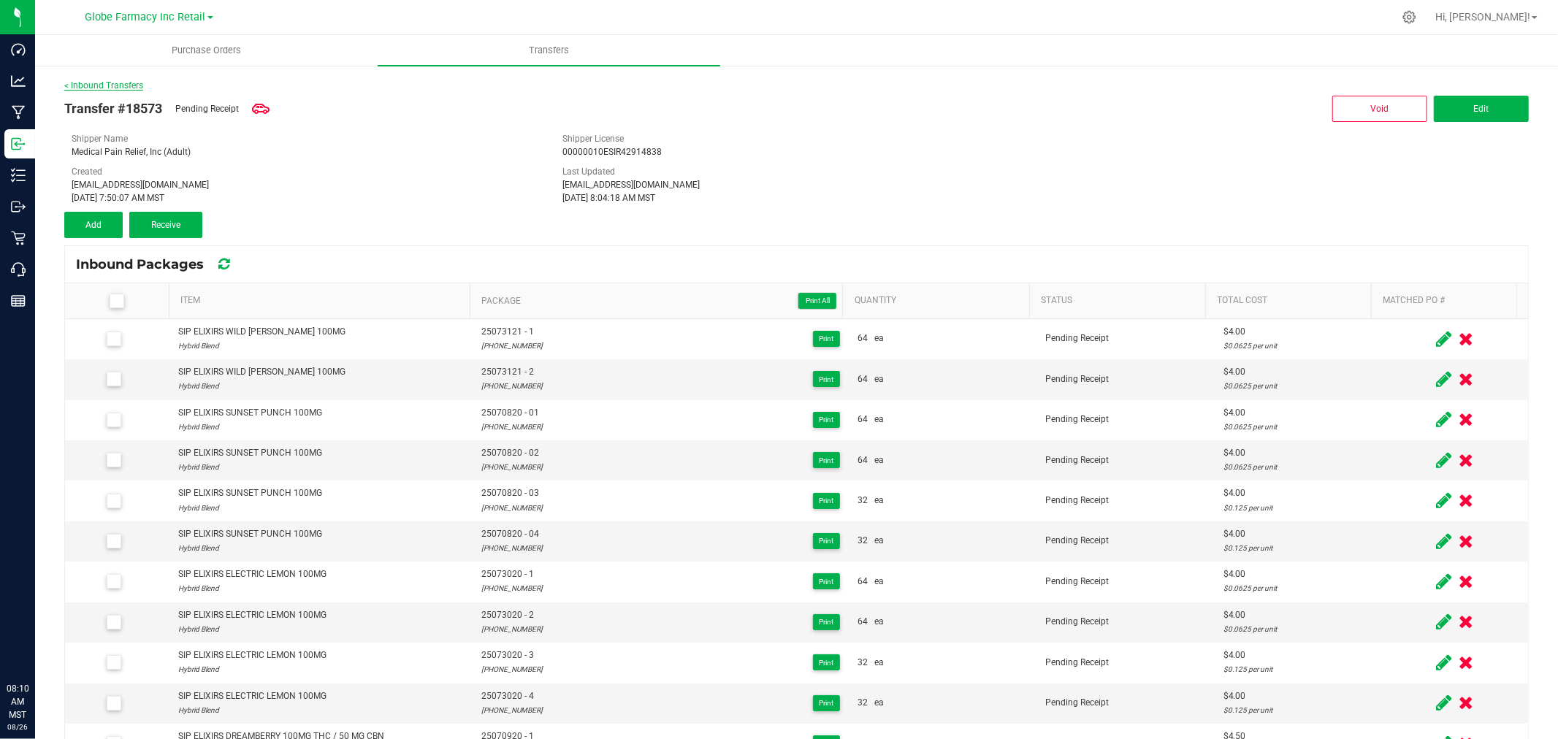
click at [99, 80] on link "< Inbound Transfers" at bounding box center [103, 85] width 79 height 10
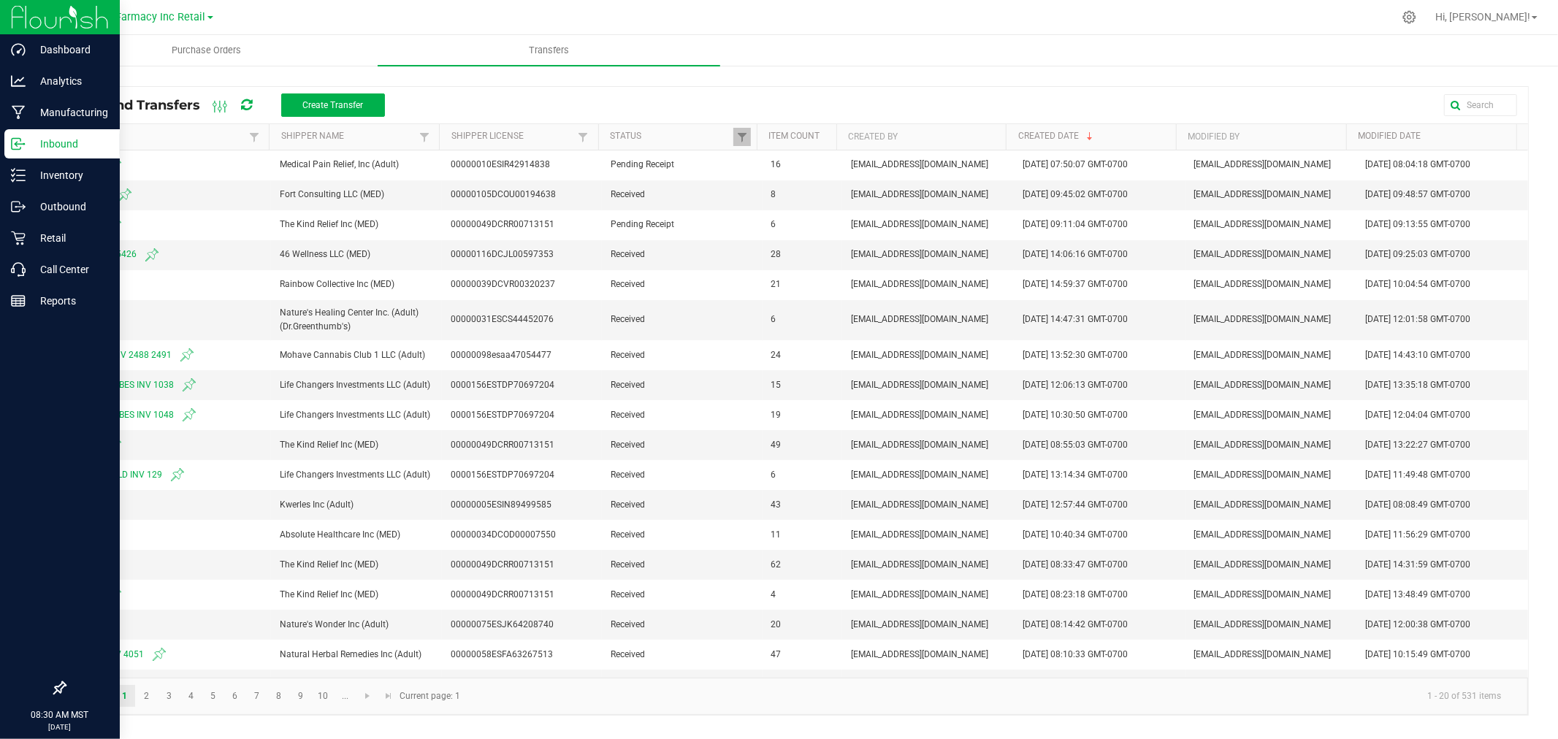
click at [51, 139] on p "Inbound" at bounding box center [70, 144] width 88 height 18
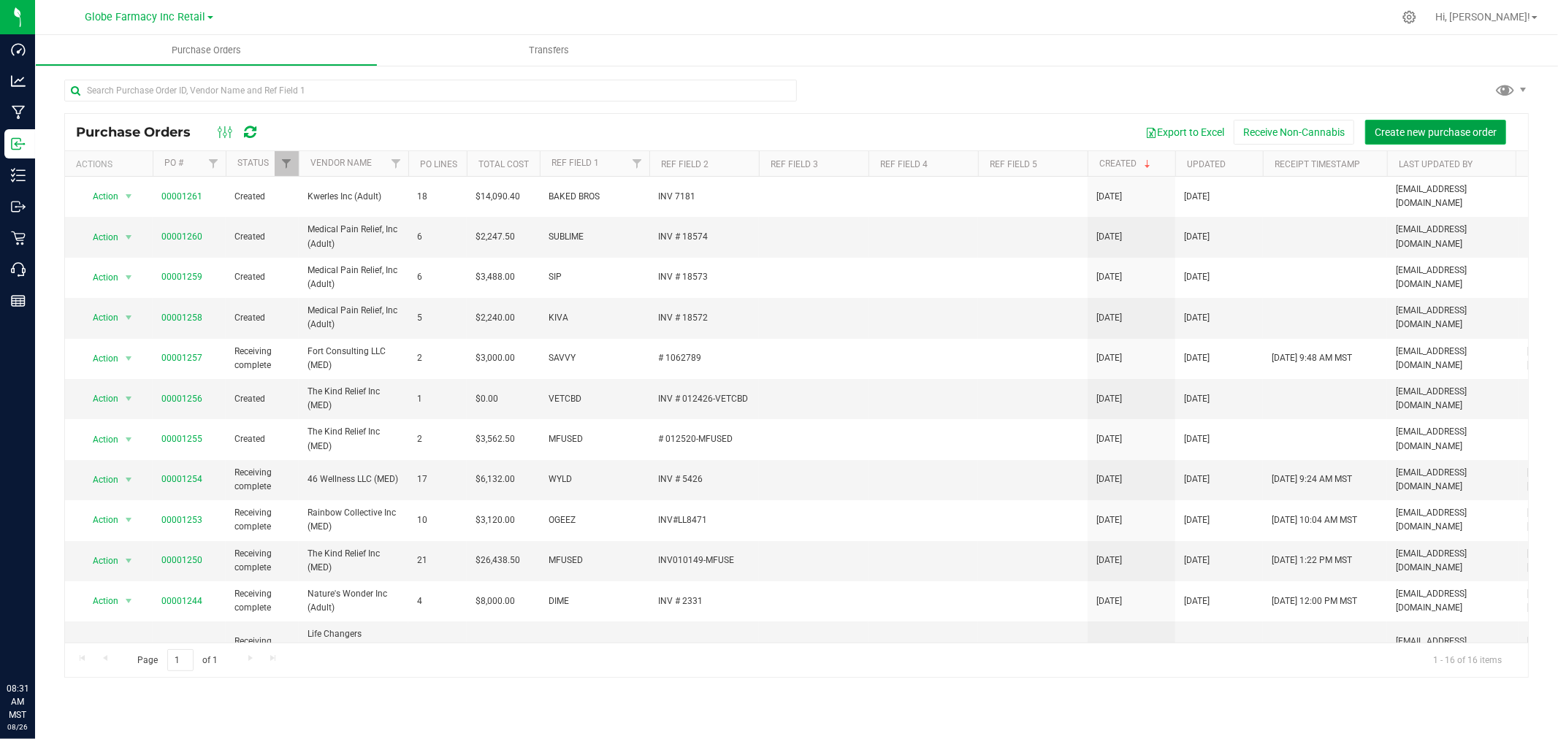
click at [1455, 129] on span "Create new purchase order" at bounding box center [1435, 132] width 122 height 12
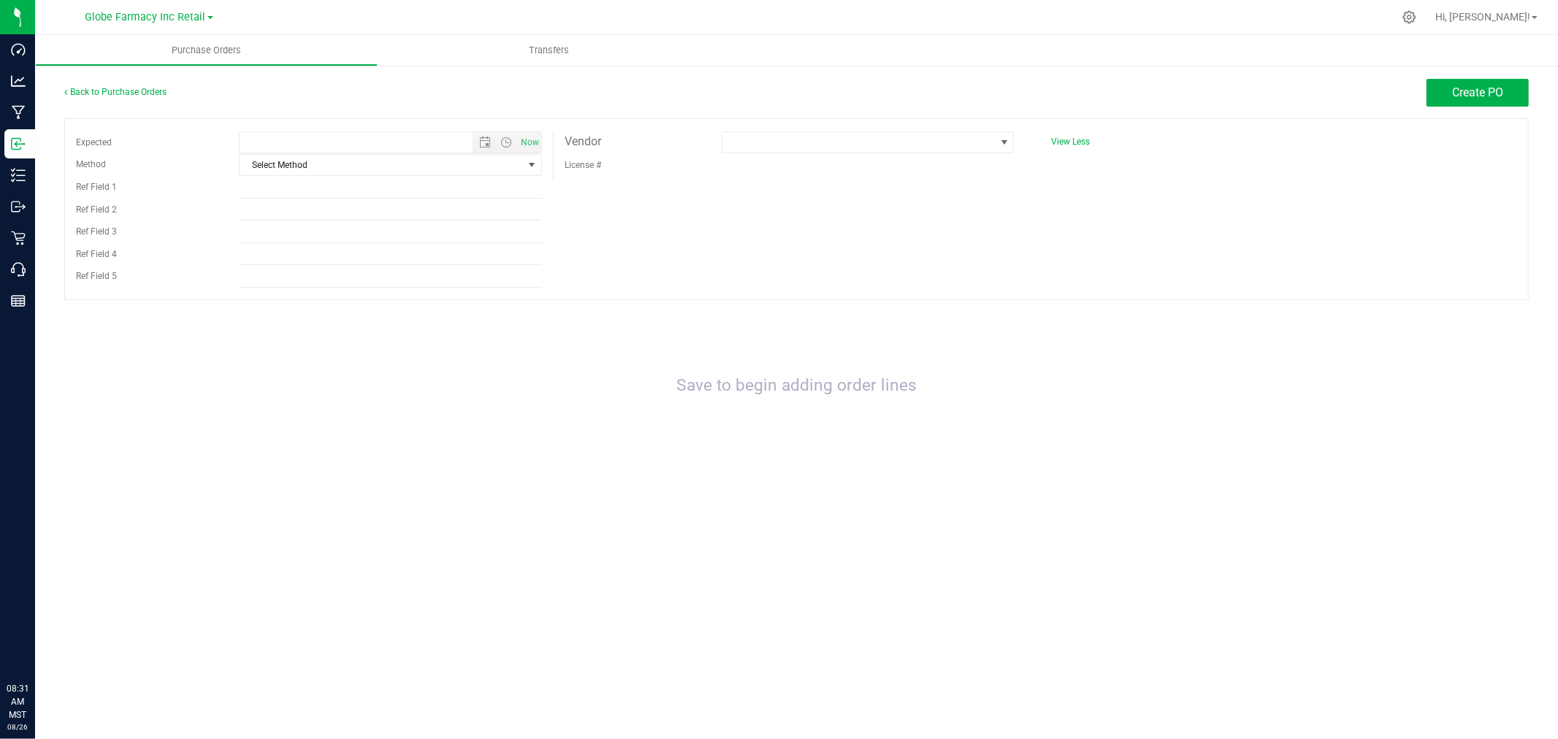
type input "8/26/2025 8:31 AM"
click at [134, 91] on link "Back to Purchase Orders" at bounding box center [115, 92] width 102 height 10
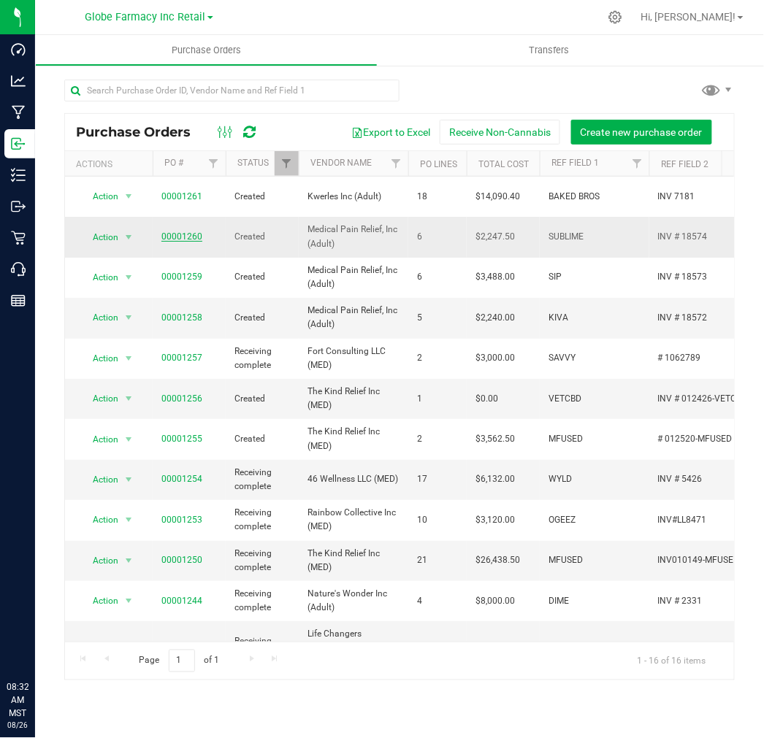
click at [187, 231] on link "00001260" at bounding box center [181, 236] width 41 height 10
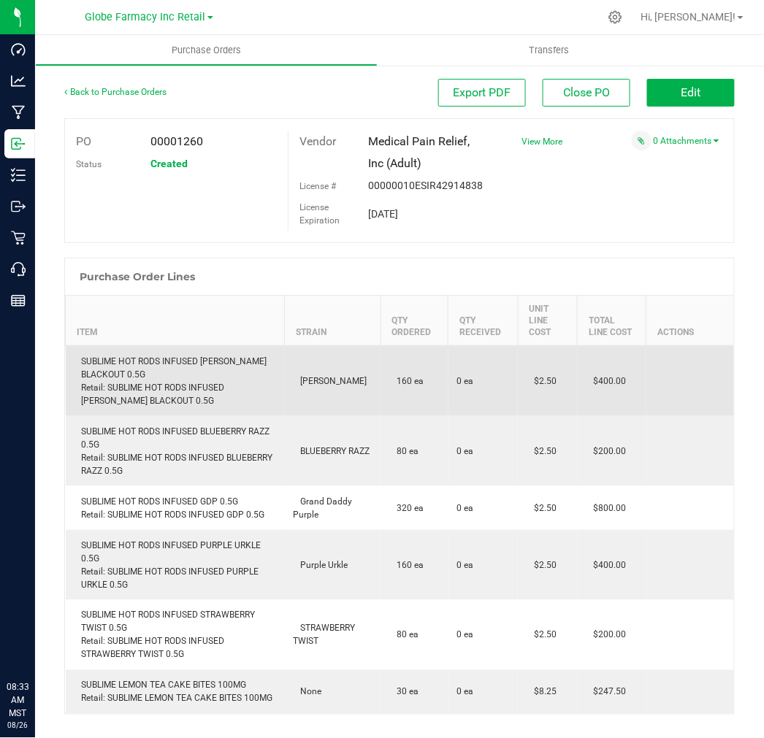
click at [152, 360] on div "SUBLIME HOT RODS INFUSED BERRY BLACKOUT 0.5G Retail: SUBLIME HOT RODS INFUSED B…" at bounding box center [175, 381] width 202 height 53
copy div "SUBLIME HOT RODS INFUSED [PERSON_NAME] BLACKOUT 0.5G"
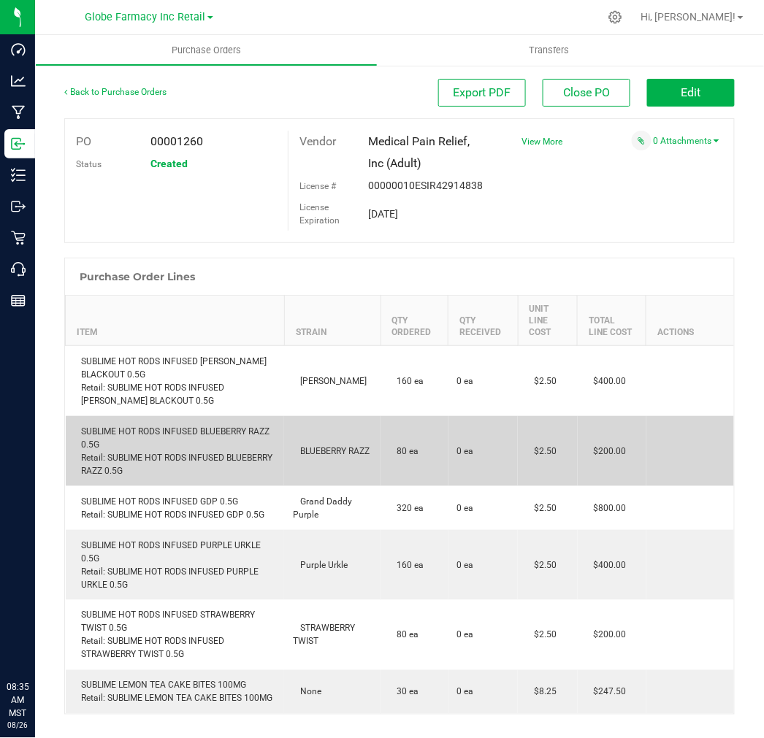
click at [158, 432] on div "SUBLIME HOT RODS INFUSED BLUEBERRY RAZZ 0.5G Retail: SUBLIME HOT RODS INFUSED B…" at bounding box center [175, 451] width 202 height 53
copy div "SUBLIME HOT RODS INFUSED BLUEBERRY RAZZ 0.5G"
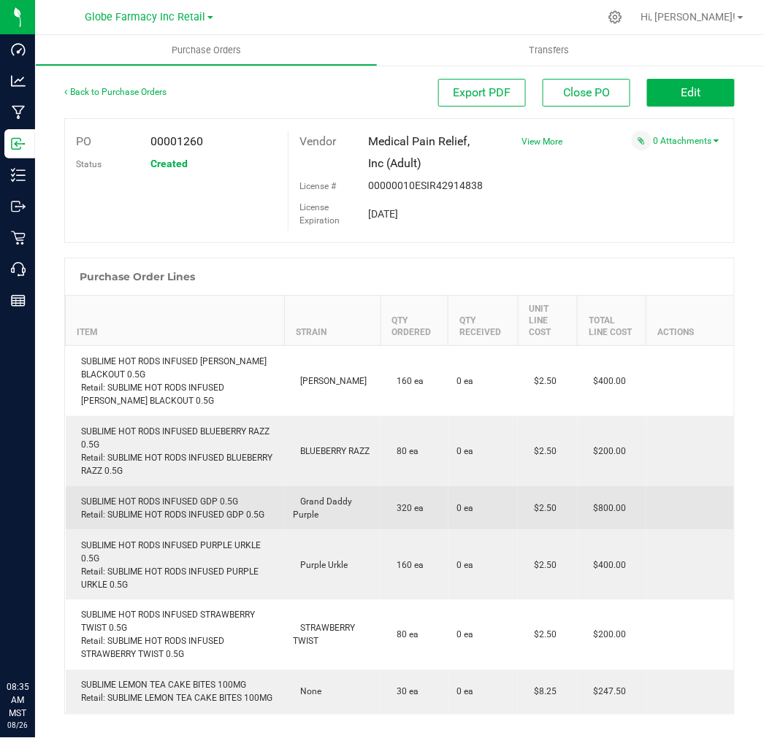
click at [172, 497] on div "SUBLIME HOT RODS INFUSED GDP 0.5G Retail: SUBLIME HOT RODS INFUSED GDP 0.5G" at bounding box center [175, 508] width 202 height 26
copy div "SUBLIME HOT RODS INFUSED GDP 0.5G"
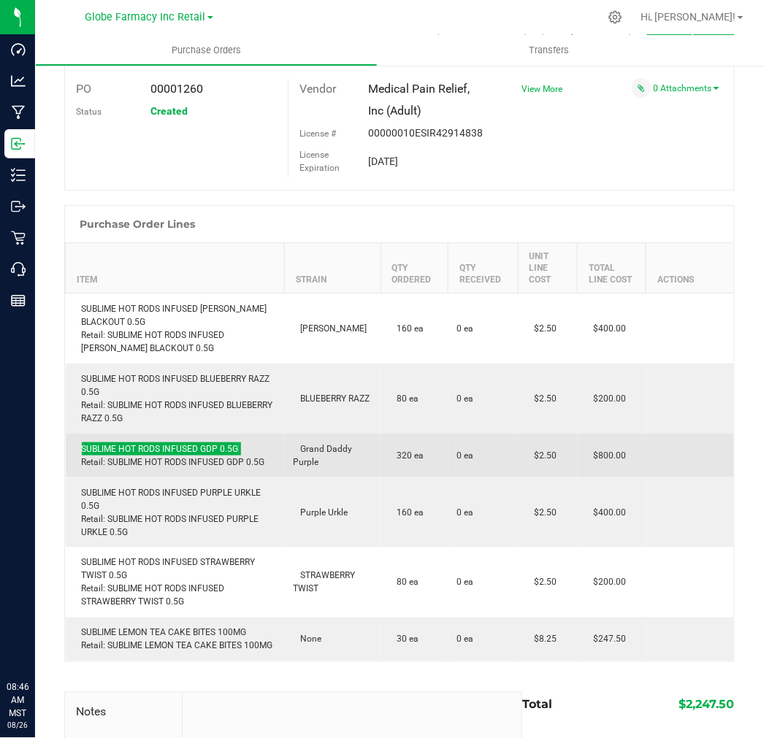
scroll to position [81, 0]
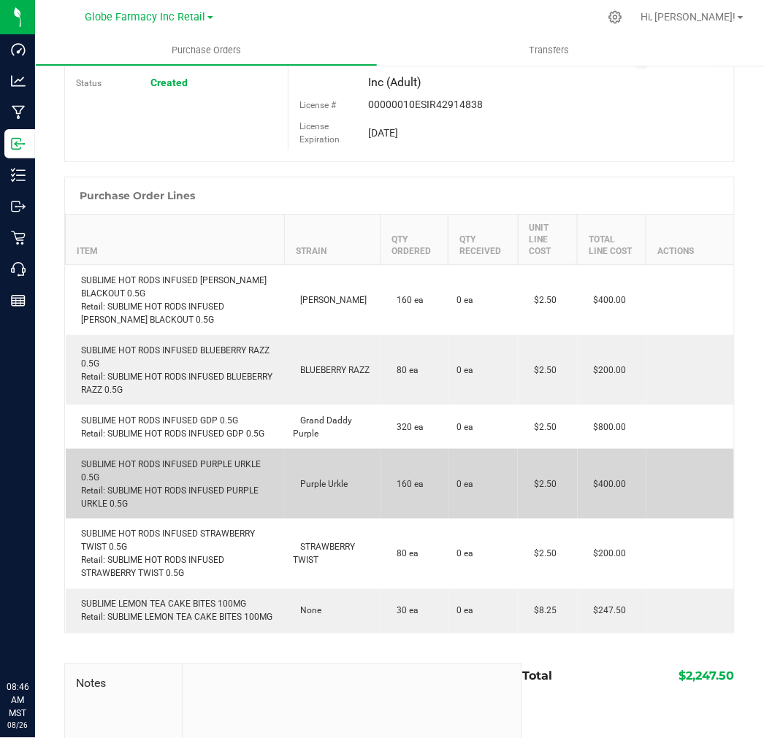
click at [149, 457] on td "SUBLIME HOT RODS INFUSED PURPLE URKLE 0.5G Retail: SUBLIME HOT RODS INFUSED PUR…" at bounding box center [175, 484] width 219 height 70
copy div "SUBLIME HOT RODS INFUSED PURPLE URKLE 0.5G"
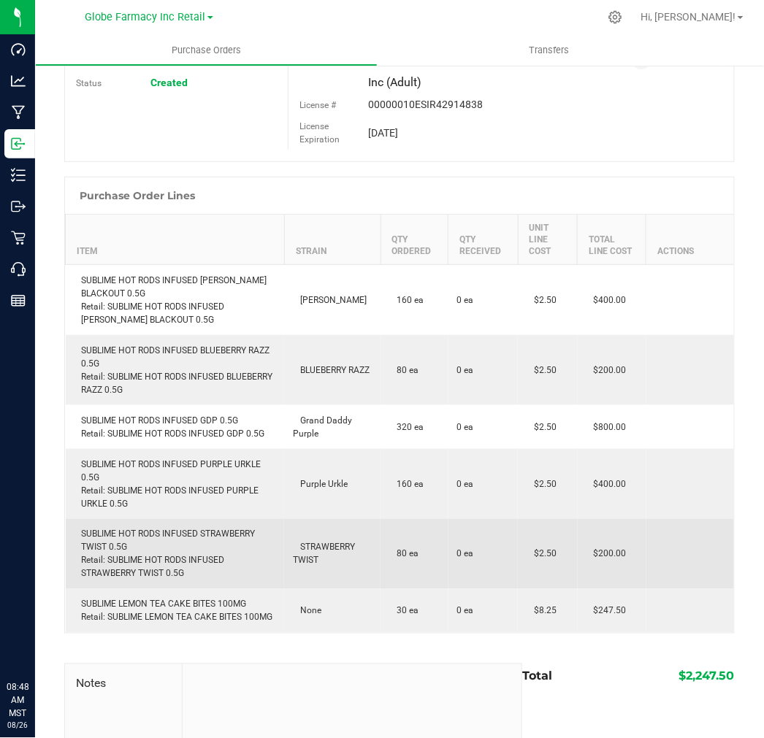
click at [179, 528] on td "SUBLIME HOT RODS INFUSED STRAWBERRY TWIST 0.5G Retail: SUBLIME HOT RODS INFUSED…" at bounding box center [175, 554] width 219 height 70
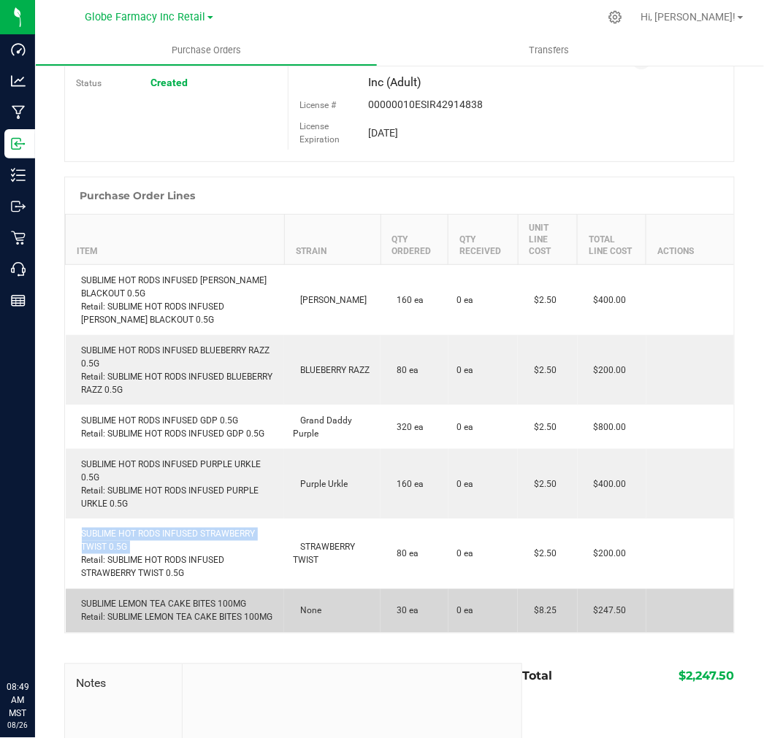
click at [212, 602] on div "SUBLIME LEMON TEA CAKE BITES 100MG Retail: SUBLIME LEMON TEA CAKE BITES 100MG" at bounding box center [175, 611] width 202 height 26
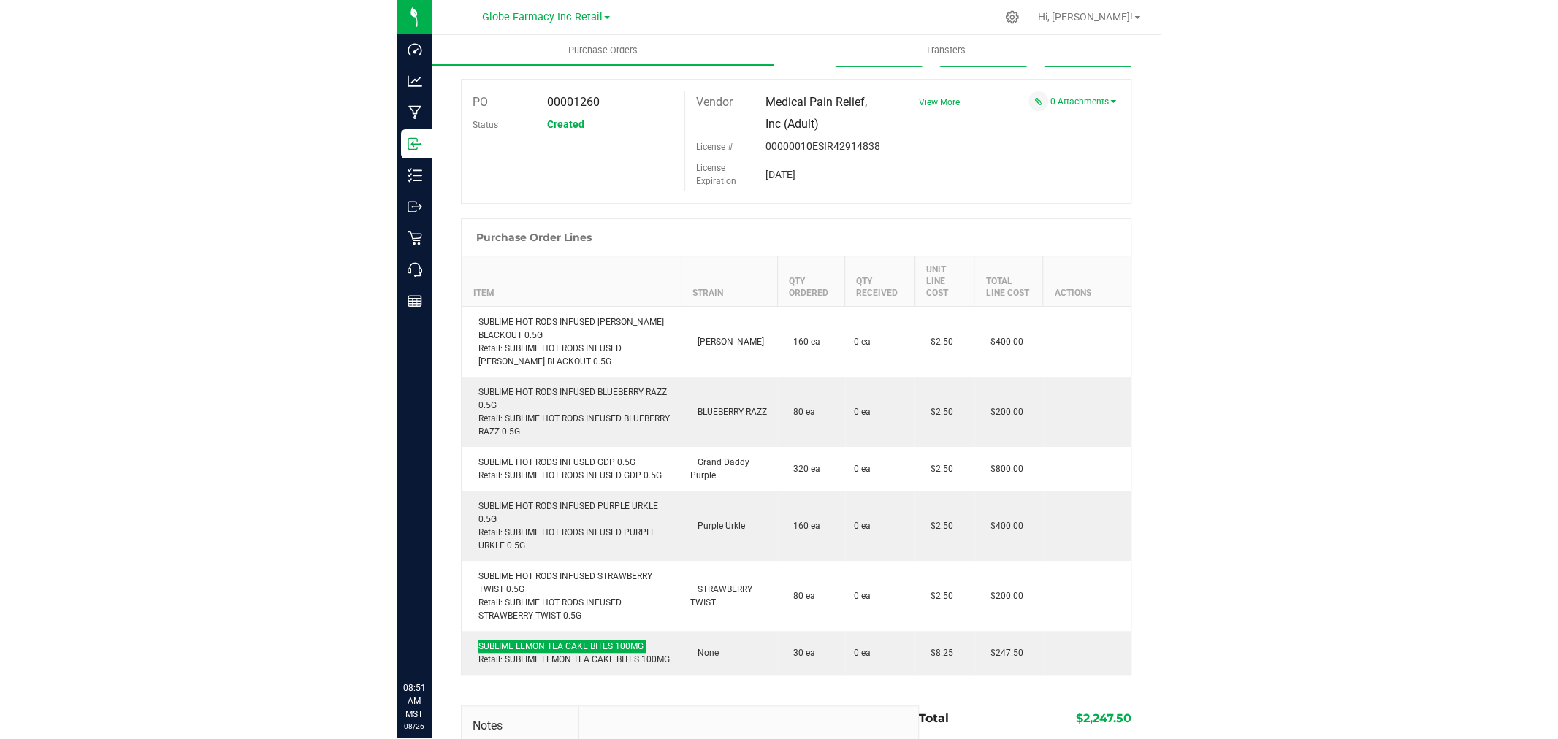
scroll to position [0, 0]
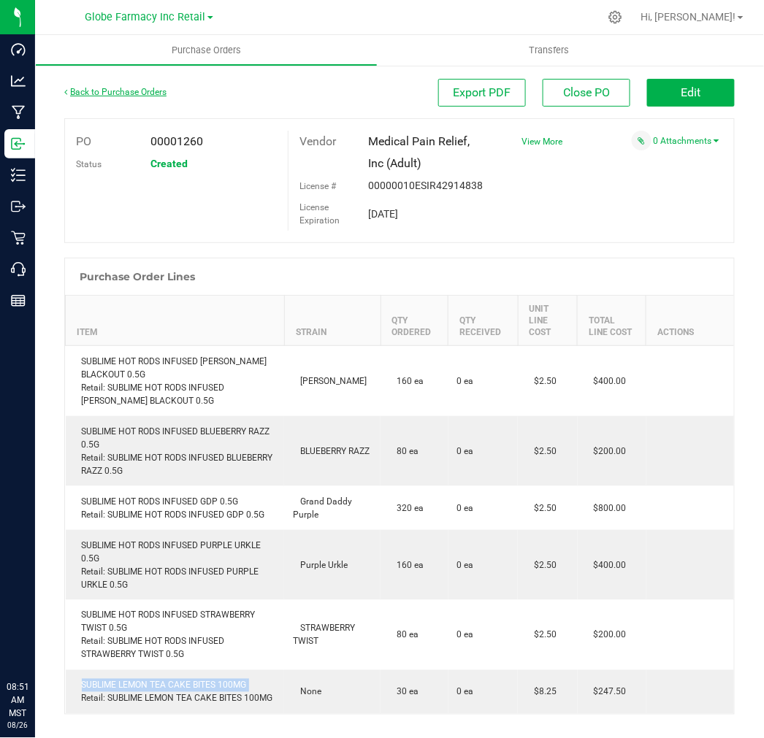
click at [88, 93] on link "Back to Purchase Orders" at bounding box center [115, 92] width 102 height 10
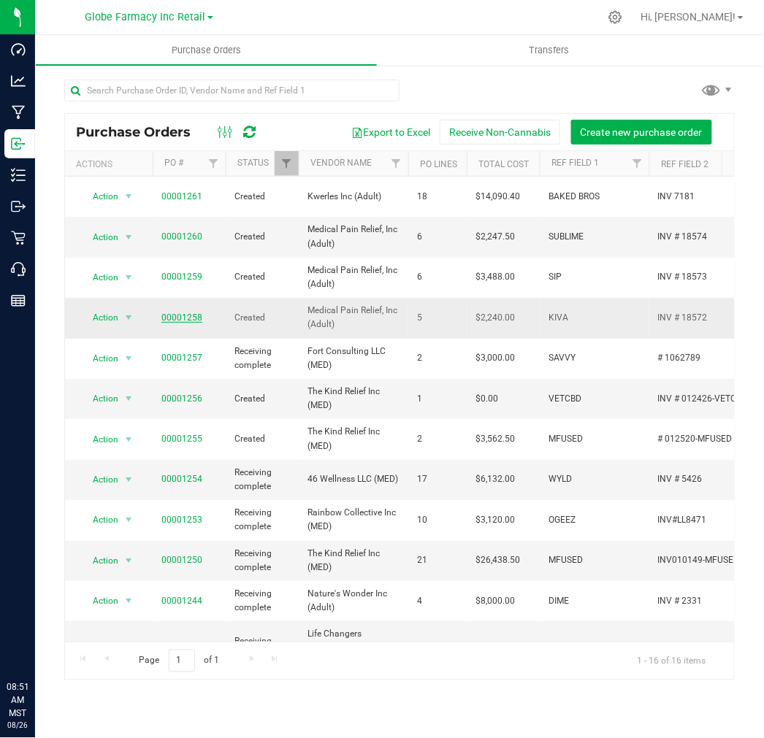
click at [183, 313] on link "00001258" at bounding box center [181, 318] width 41 height 10
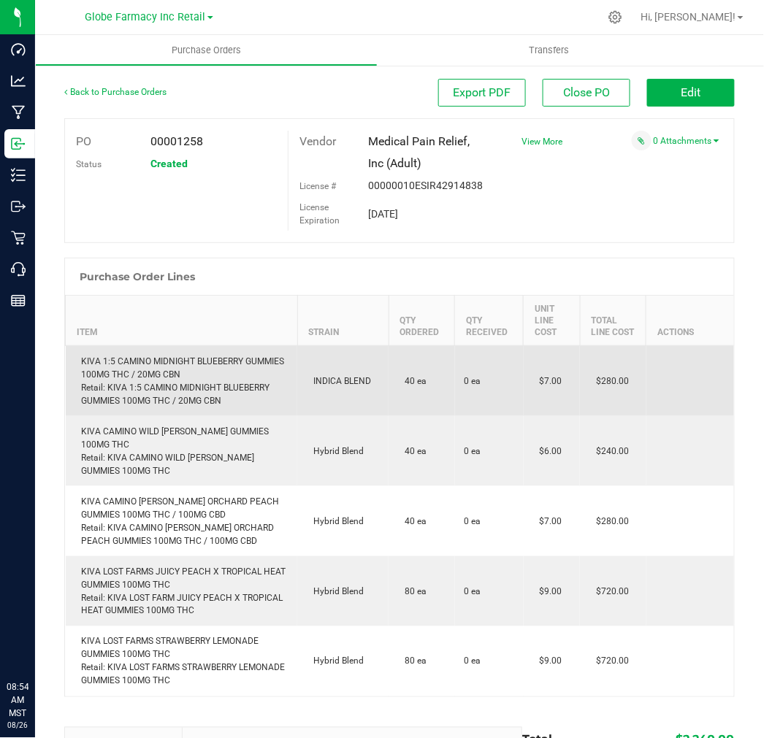
click at [179, 356] on div "KIVA 1:5 CAMINO MIDNIGHT BLUEBERRY GUMMIES 100MG THC / 20MG CBN Retail: KIVA 1:…" at bounding box center [181, 381] width 215 height 53
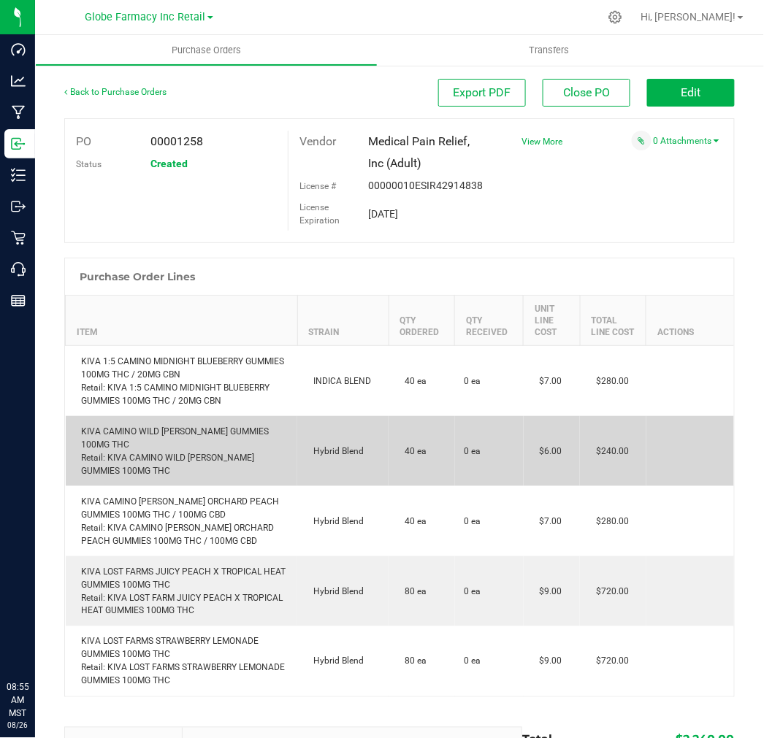
click at [251, 421] on td "KIVA CAMINO WILD BERRY GUMMIES 100MG THC Retail: KIVA CAMINO WILD BERRY GUMMIES…" at bounding box center [182, 451] width 232 height 70
click at [250, 421] on td "KIVA CAMINO WILD BERRY GUMMIES 100MG THC Retail: KIVA CAMINO WILD BERRY GUMMIES…" at bounding box center [182, 451] width 232 height 70
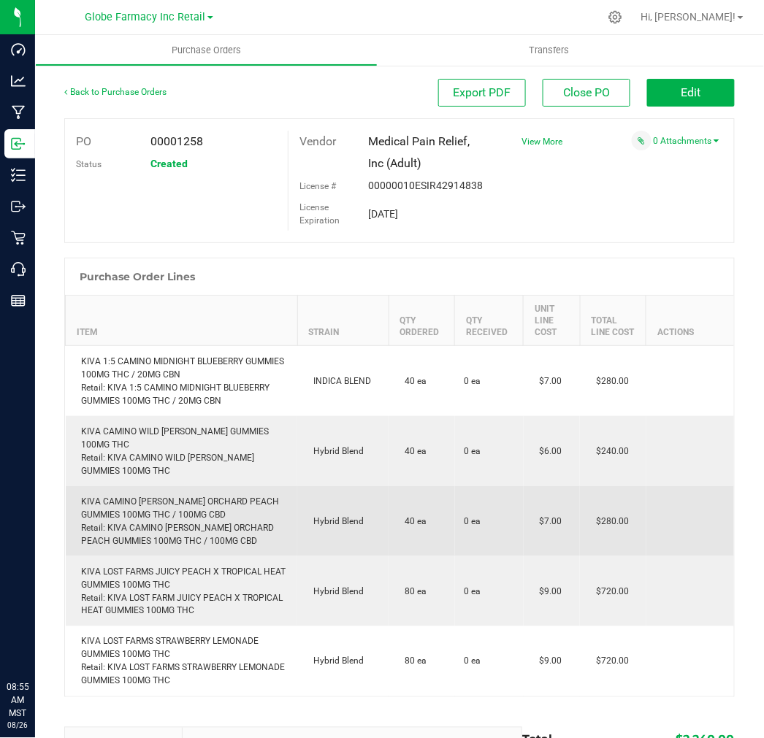
click at [123, 497] on div "KIVA CAMINO SOURS ORCHARD PEACH GUMMIES 100MG THC / 100MG CBD Retail: KIVA CAMI…" at bounding box center [181, 521] width 215 height 53
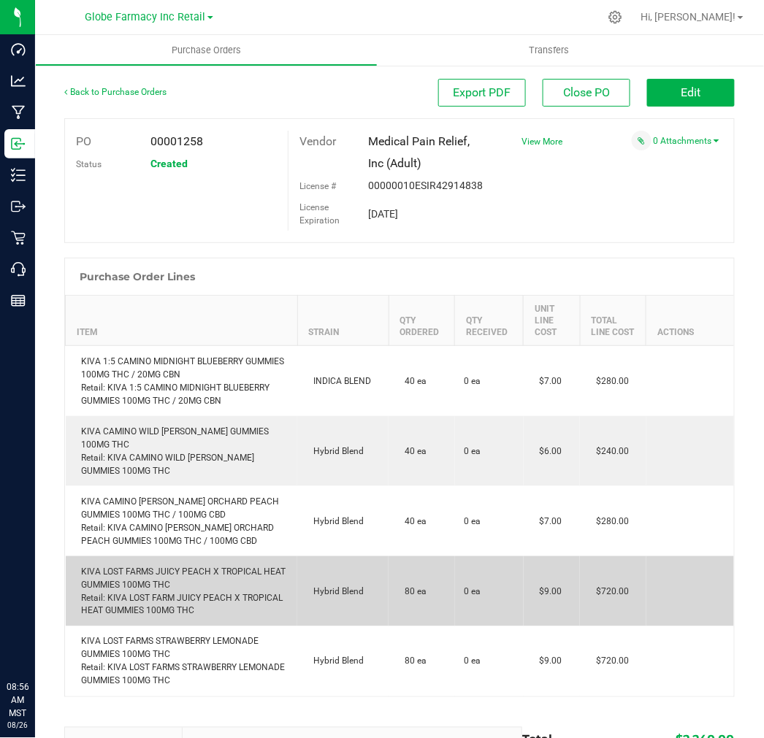
click at [174, 565] on div "KIVA LOST FARMS JUICY PEACH X TROPICAL HEAT GUMMIES 100MG THC Retail: KIVA LOST…" at bounding box center [181, 591] width 215 height 53
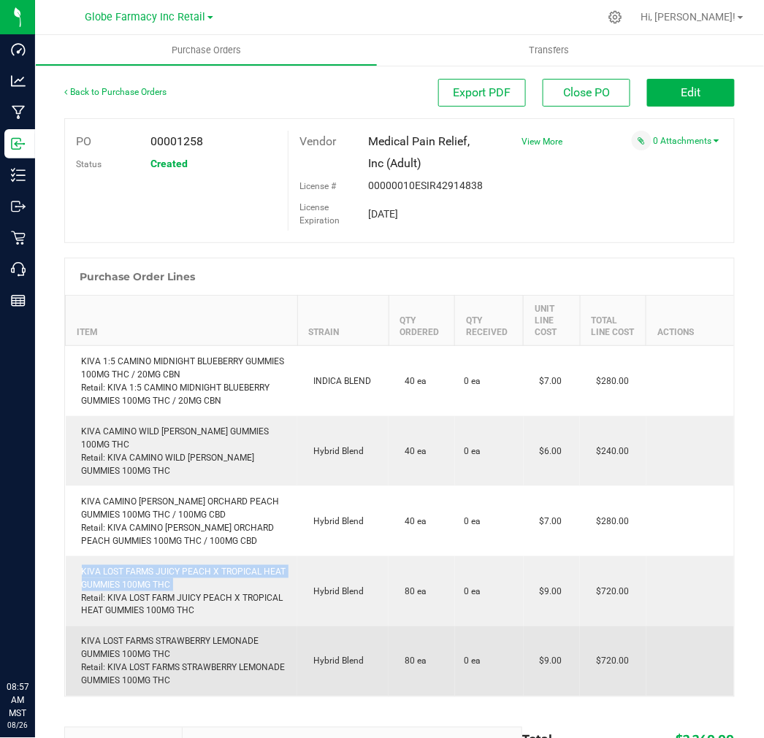
click at [143, 635] on div "KIVA LOST FARMS STRAWBERRY LEMONADE GUMMIES 100MG THC Retail: KIVA LOST FARMS S…" at bounding box center [181, 661] width 215 height 53
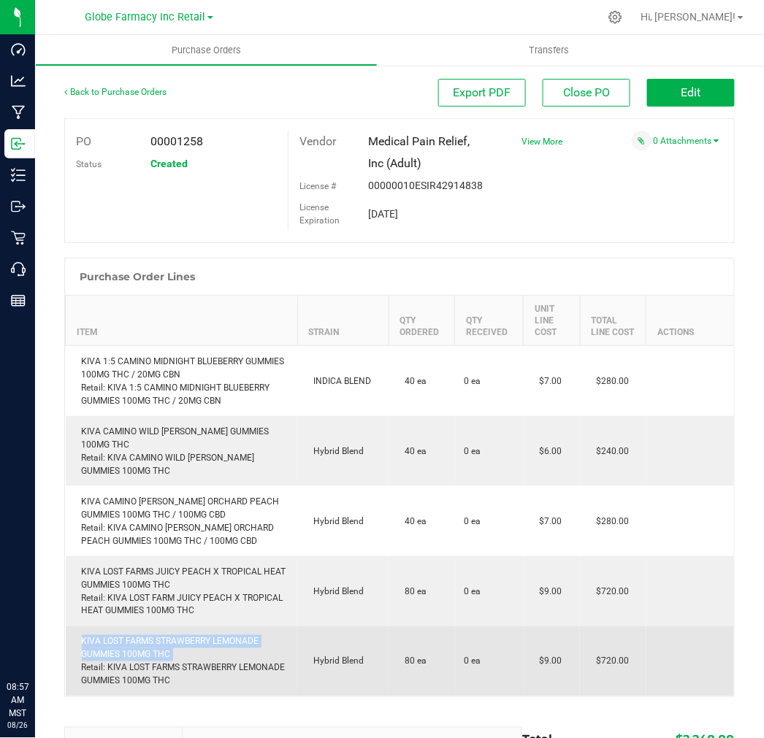
click at [143, 635] on div "KIVA LOST FARMS STRAWBERRY LEMONADE GUMMIES 100MG THC Retail: KIVA LOST FARMS S…" at bounding box center [181, 661] width 215 height 53
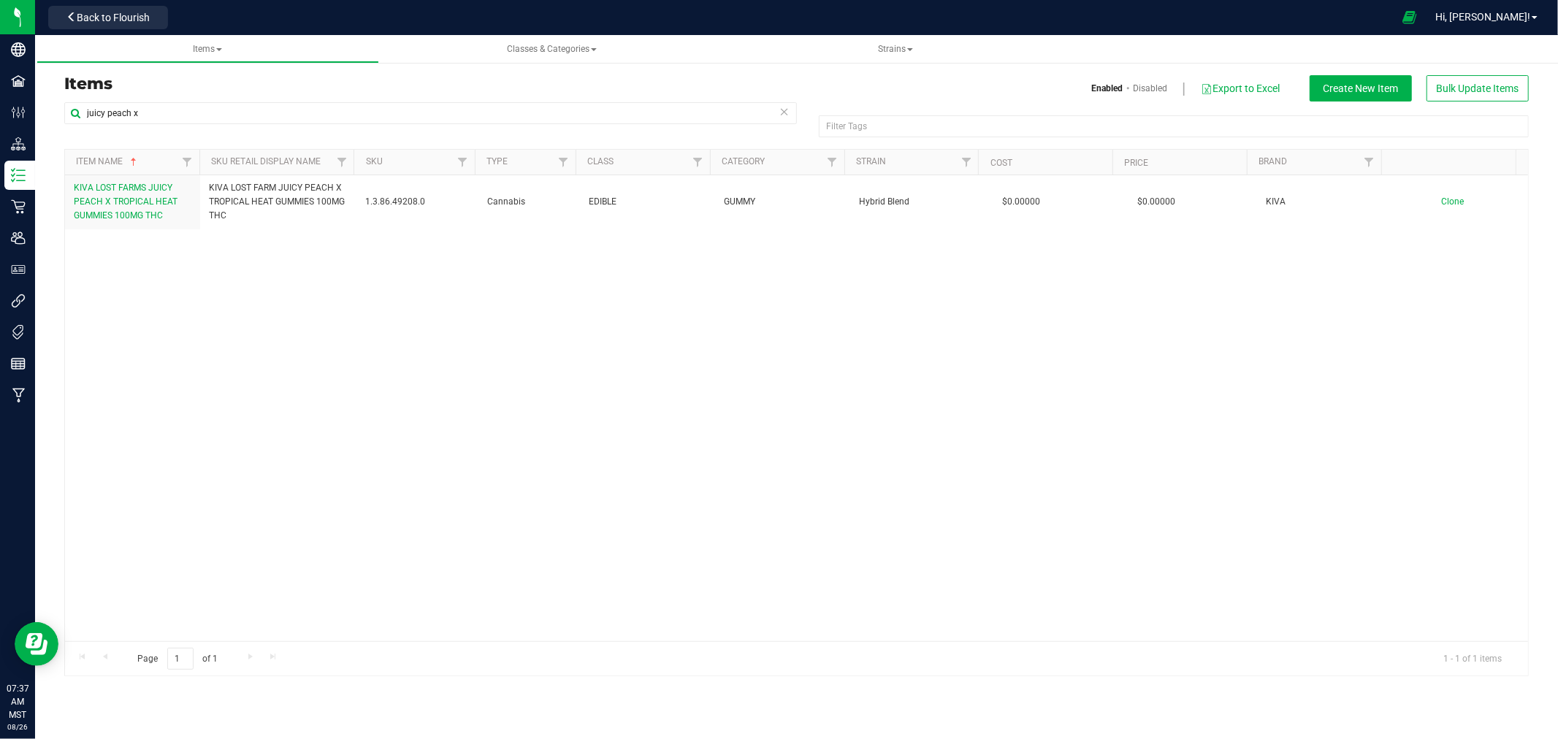
click at [81, 20] on span "Back to Flourish" at bounding box center [113, 18] width 73 height 12
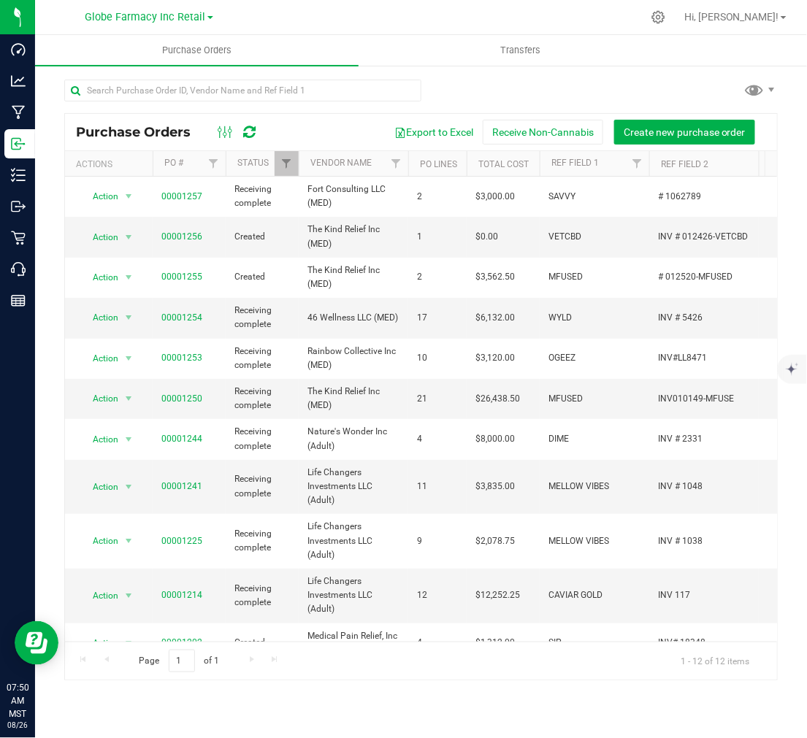
click at [558, 91] on div at bounding box center [420, 97] width 713 height 34
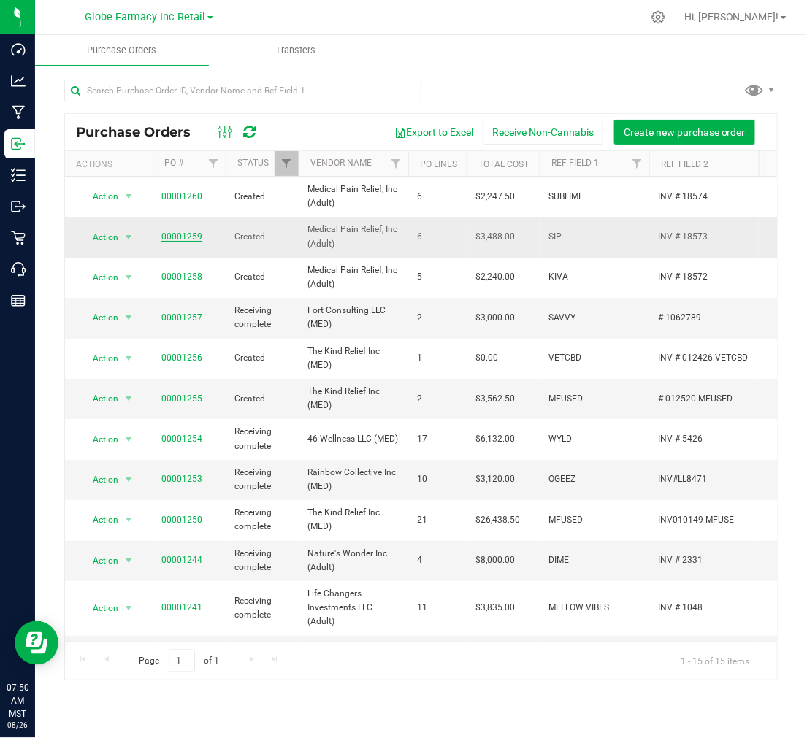
click at [191, 237] on link "00001259" at bounding box center [181, 236] width 41 height 10
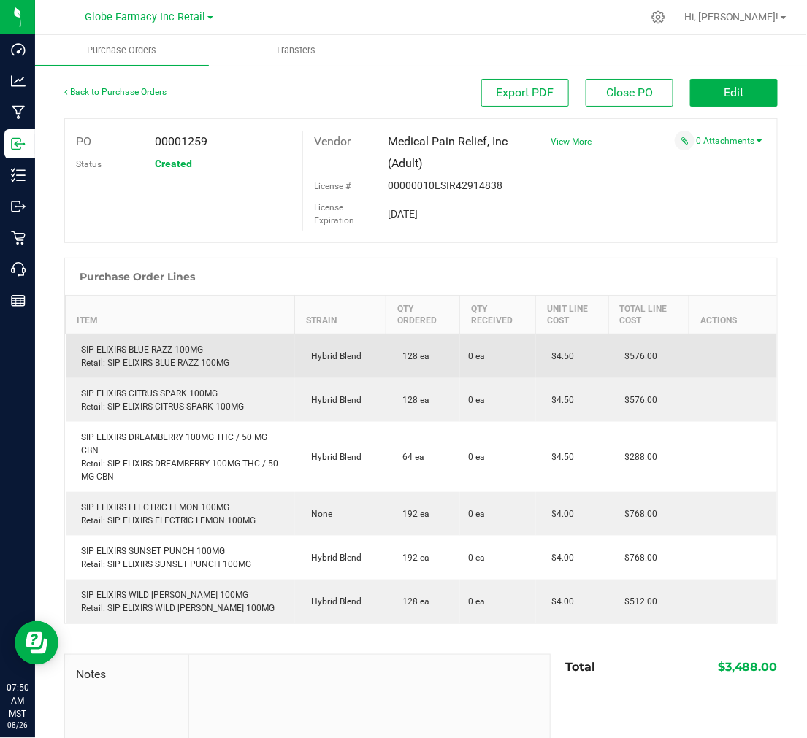
click at [150, 354] on div "SIP ELIXIRS BLUE RAZZ 100MG Retail: SIP ELIXIRS BLUE RAZZ 100MG" at bounding box center [180, 356] width 212 height 26
copy div "SIP ELIXIRS BLUE RAZZ 100MG"
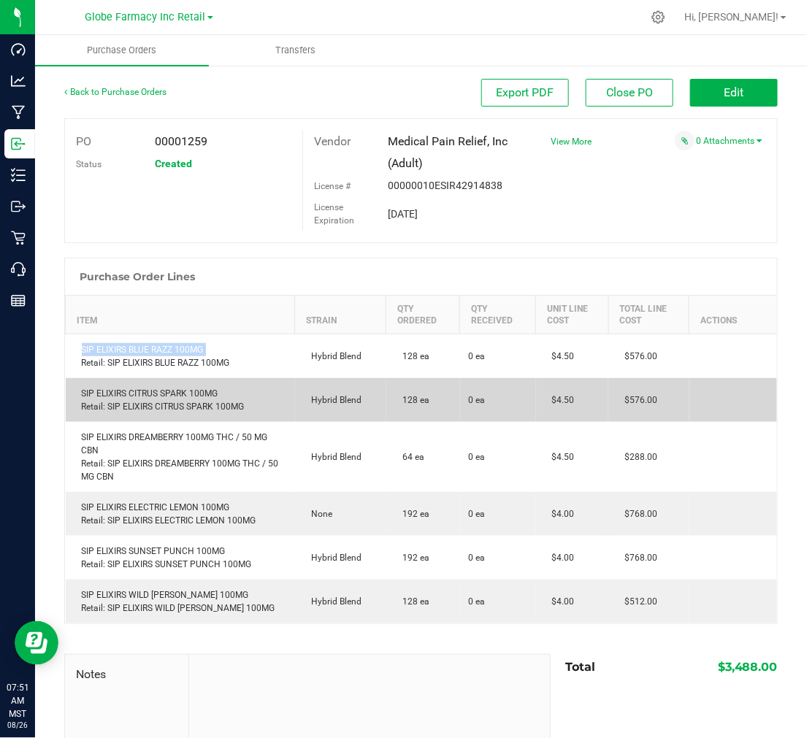
click at [185, 391] on div "SIP ELIXIRS CITRUS SPARK 100MG Retail: SIP ELIXIRS CITRUS SPARK 100MG" at bounding box center [180, 400] width 212 height 26
copy div "SIP ELIXIRS CITRUS SPARK 100MG"
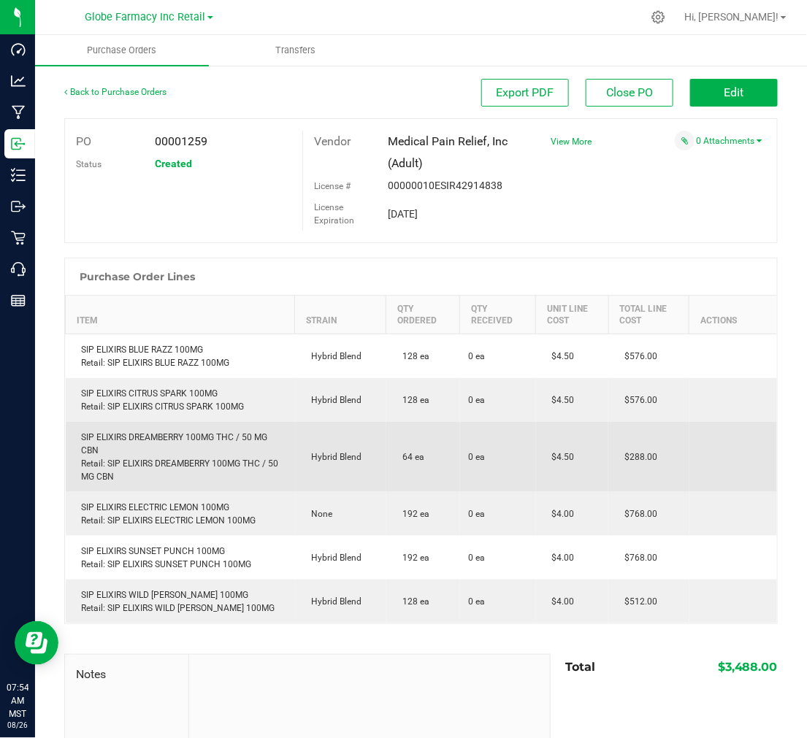
click at [139, 435] on div "SIP ELIXIRS DREAMBERRY 100MG THC / 50 MG CBN Retail: SIP ELIXIRS DREAMBERRY 100…" at bounding box center [180, 457] width 212 height 53
click at [139, 434] on div "SIP ELIXIRS DREAMBERRY 100MG THC / 50 MG CBN Retail: SIP ELIXIRS DREAMBERRY 100…" at bounding box center [180, 457] width 212 height 53
copy div "SIP ELIXIRS DREAMBERRY 100MG THC / 50 MG CBN"
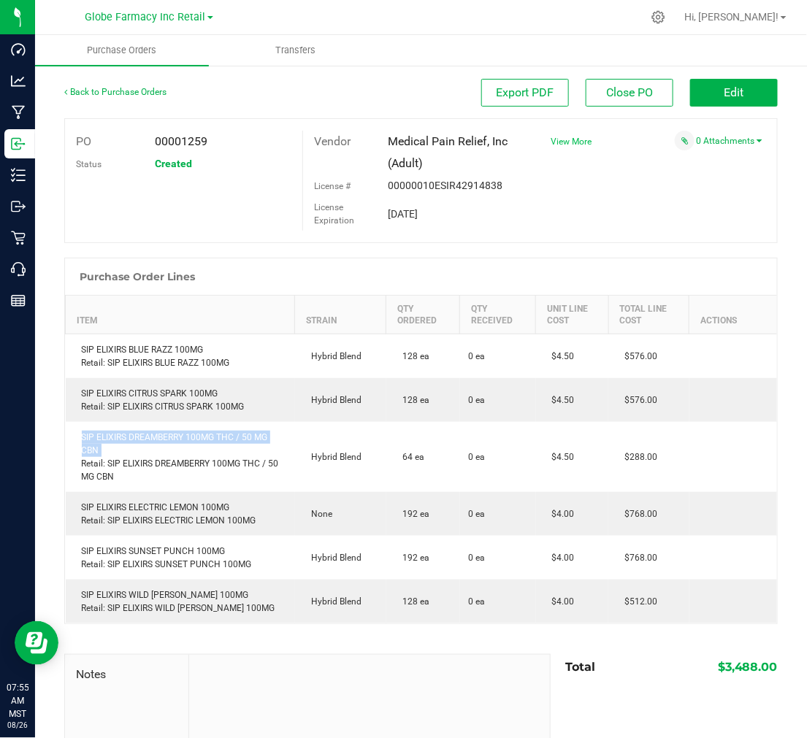
click at [561, 140] on span "View More" at bounding box center [571, 142] width 41 height 10
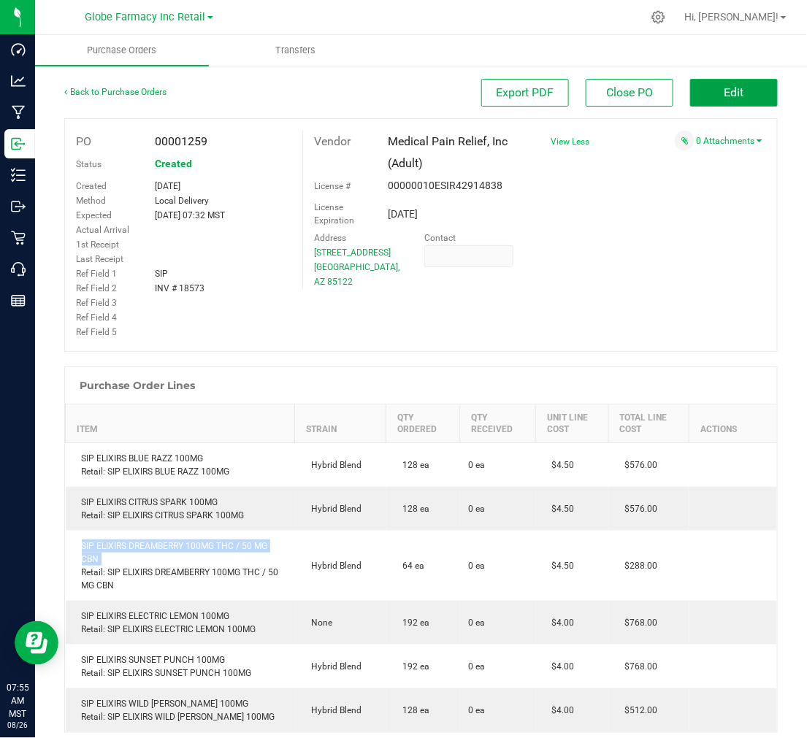
click at [726, 84] on button "Edit" at bounding box center [734, 93] width 88 height 28
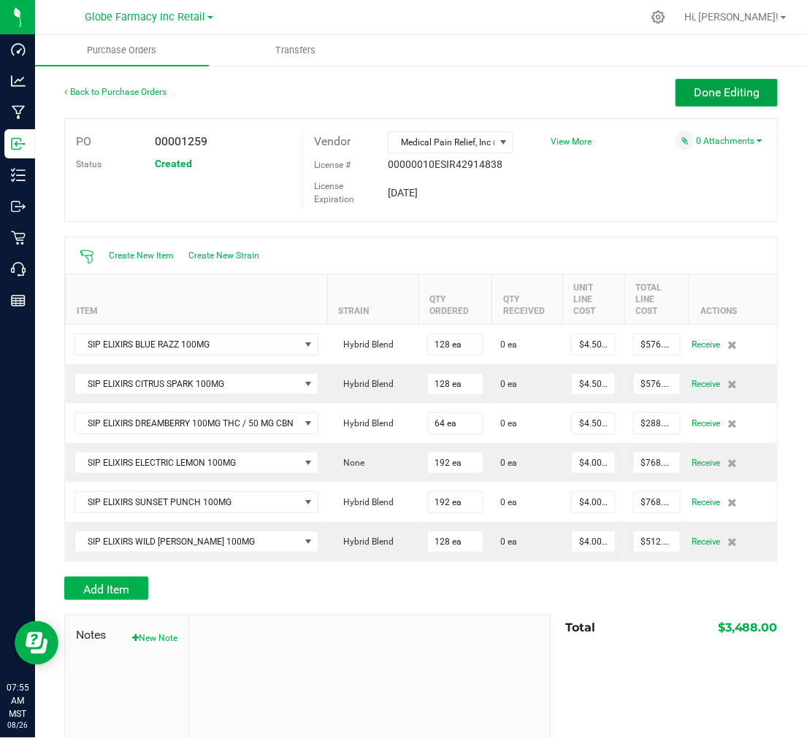
click at [702, 79] on button "Done Editing" at bounding box center [726, 93] width 102 height 28
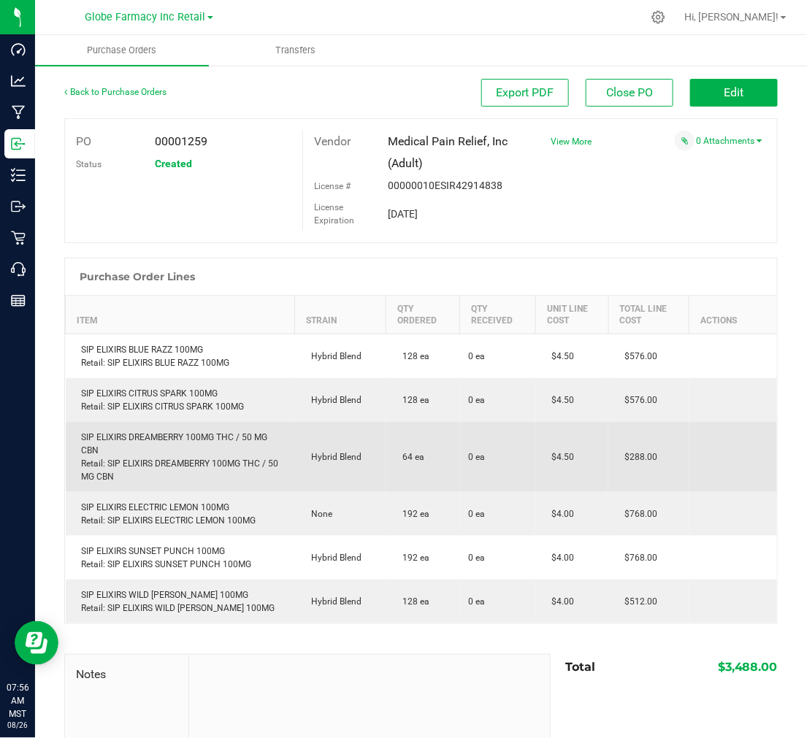
click at [156, 440] on div "SIP ELIXIRS DREAMBERRY 100MG THC / 50 MG CBN Retail: SIP ELIXIRS DREAMBERRY 100…" at bounding box center [180, 457] width 212 height 53
copy div "SIP ELIXIRS DREAMBERRY 100MG THC / 50 MG CBN"
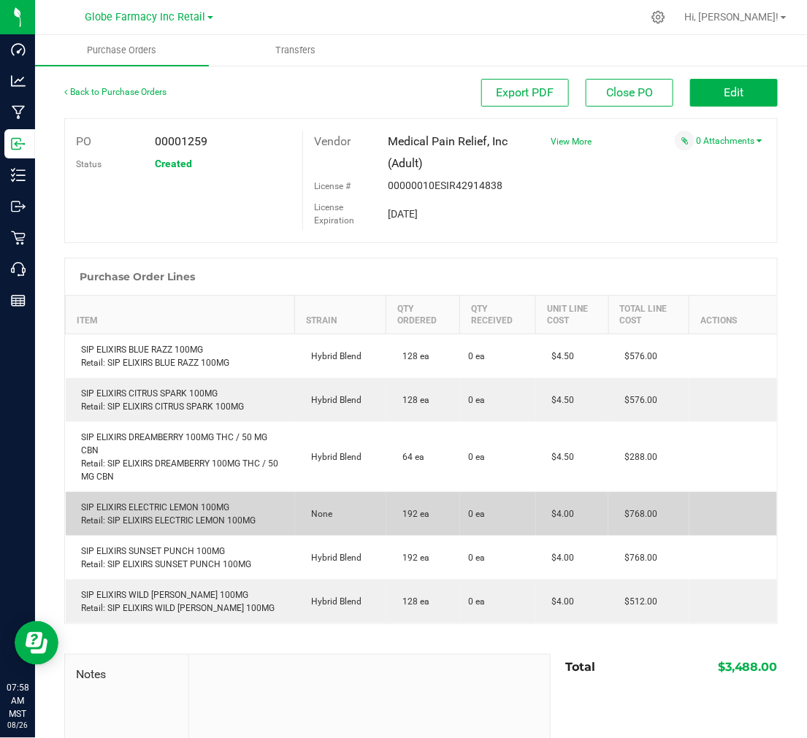
click at [180, 502] on div "SIP ELIXIRS ELECTRIC LEMON 100MG Retail: SIP ELIXIRS ELECTRIC LEMON 100MG" at bounding box center [180, 514] width 212 height 26
copy div "SIP ELIXIRS ELECTRIC LEMON 100MG"
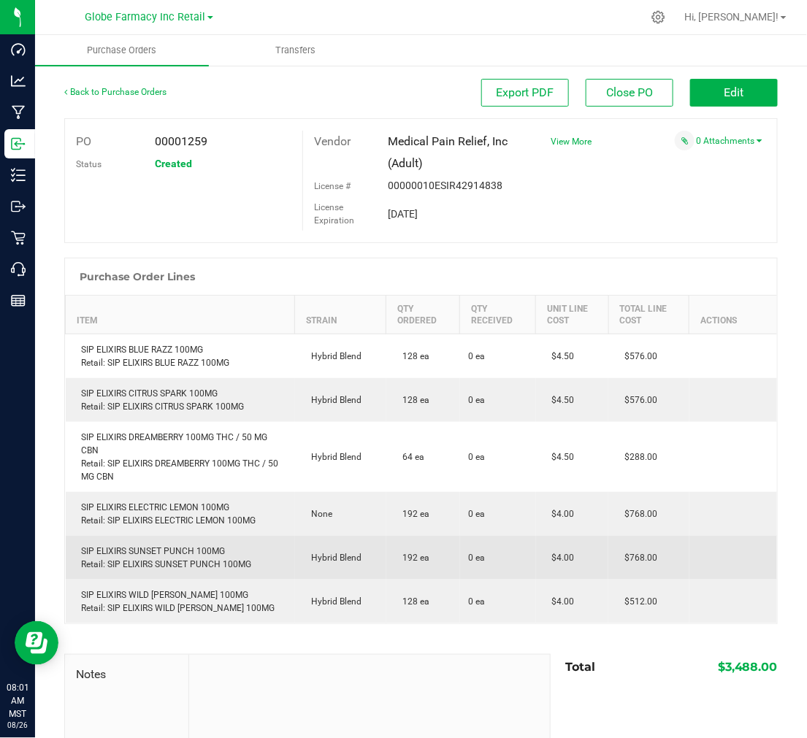
click at [128, 544] on td "SIP ELIXIRS SUNSET PUNCH 100MG Retail: SIP ELIXIRS SUNSET PUNCH 100MG" at bounding box center [180, 558] width 229 height 44
copy div "SIP ELIXIRS SUNSET PUNCH 100MG"
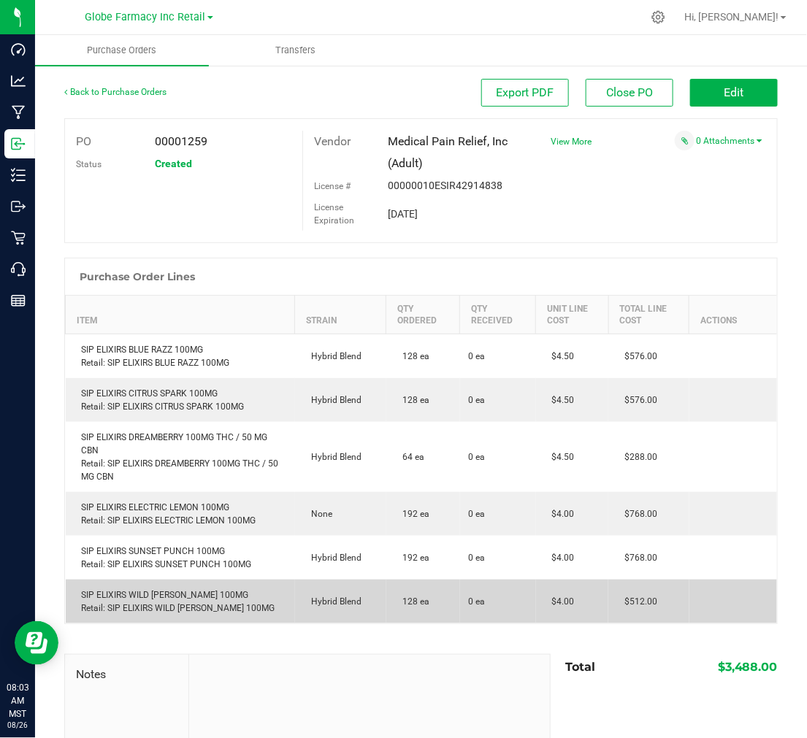
click at [164, 597] on div "SIP ELIXIRS WILD BERRY 100MG Retail: SIP ELIXIRS WILD BERRY 100MG" at bounding box center [180, 602] width 212 height 26
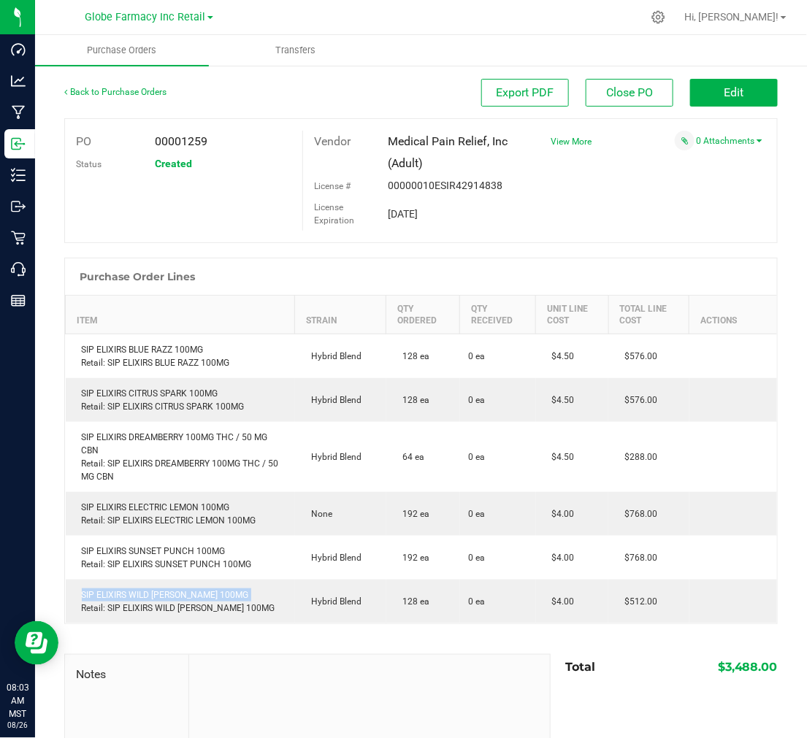
copy div "SIP ELIXIRS WILD BERRY 100MG"
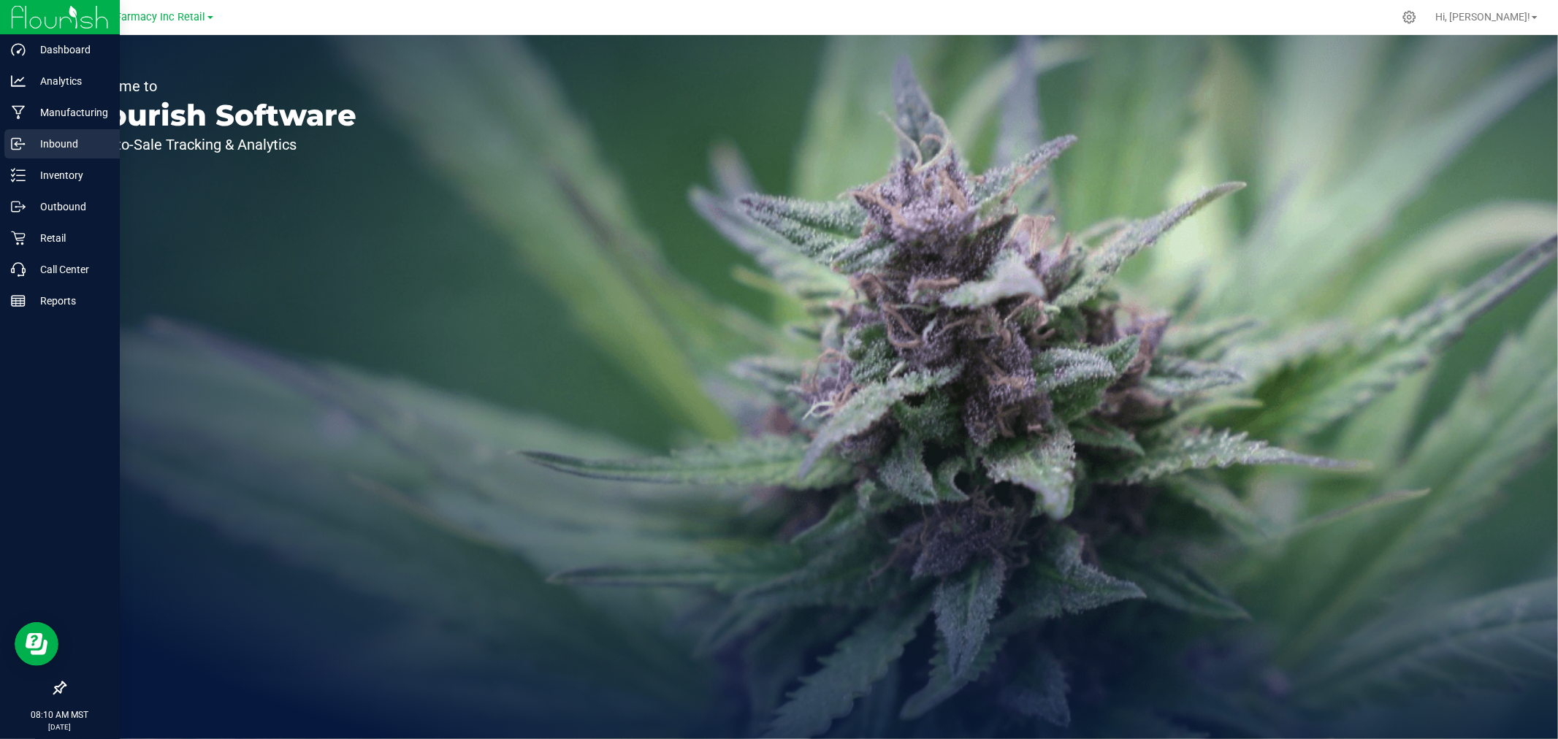
click at [73, 147] on p "Inbound" at bounding box center [70, 144] width 88 height 18
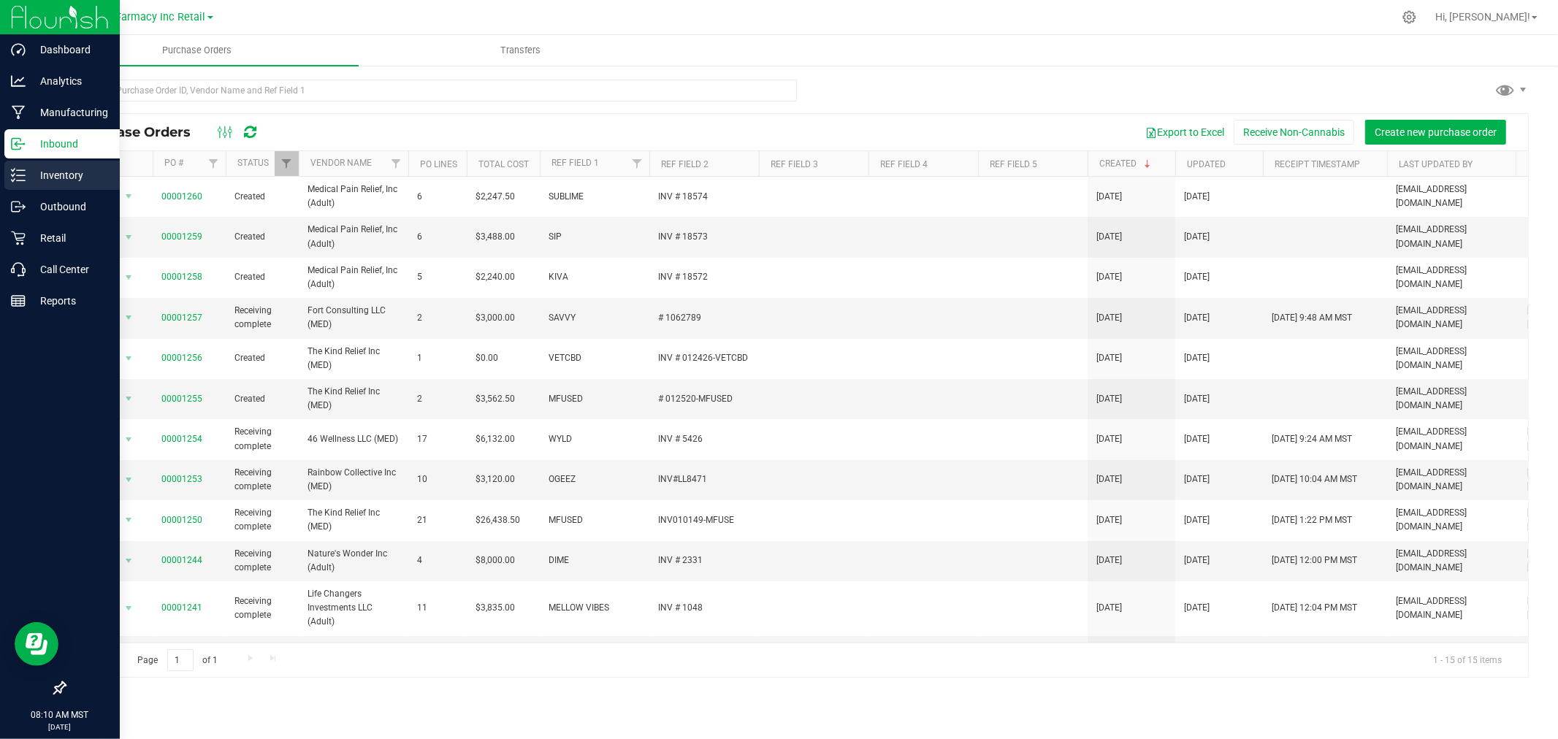
click at [73, 176] on p "Inventory" at bounding box center [70, 175] width 88 height 18
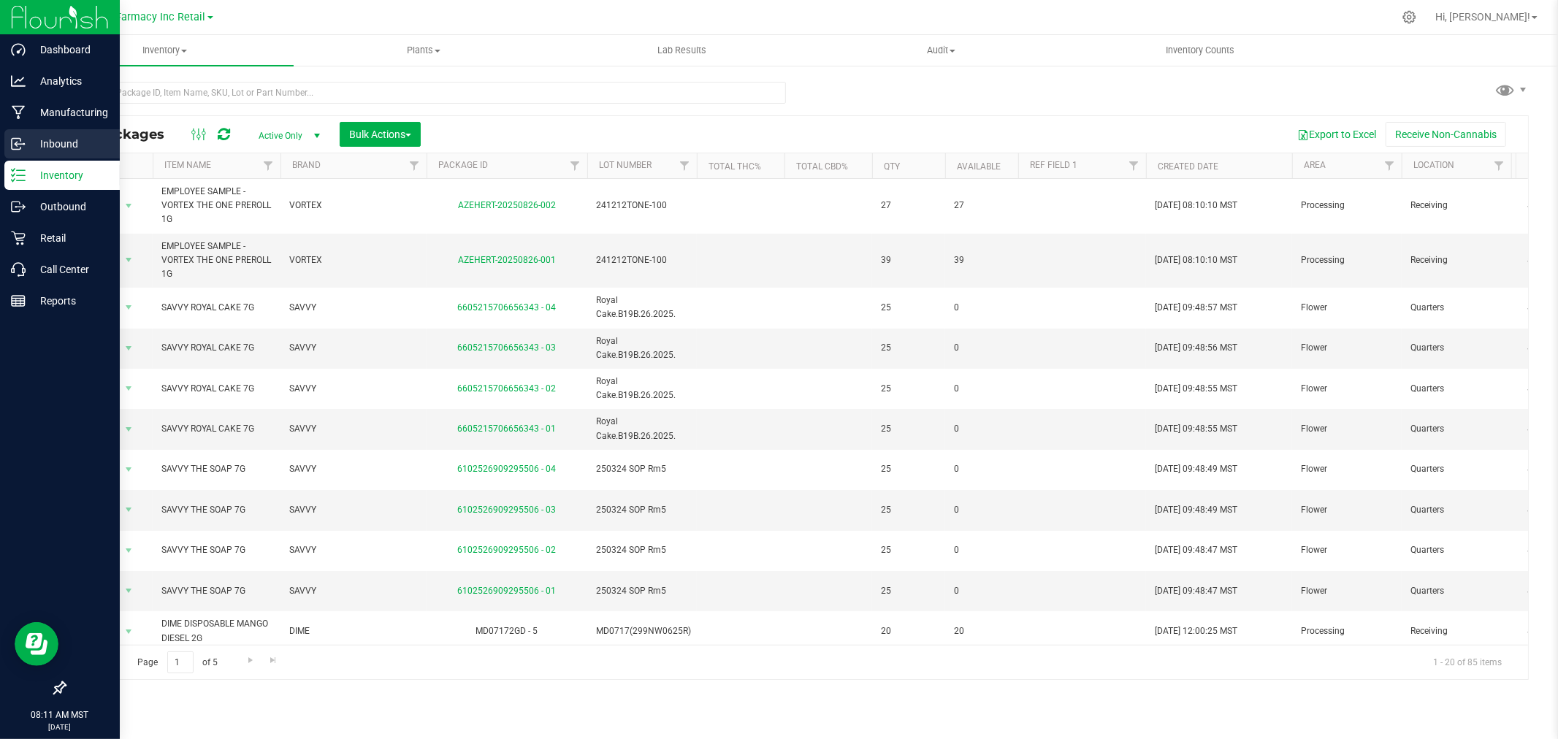
click at [91, 145] on p "Inbound" at bounding box center [70, 144] width 88 height 18
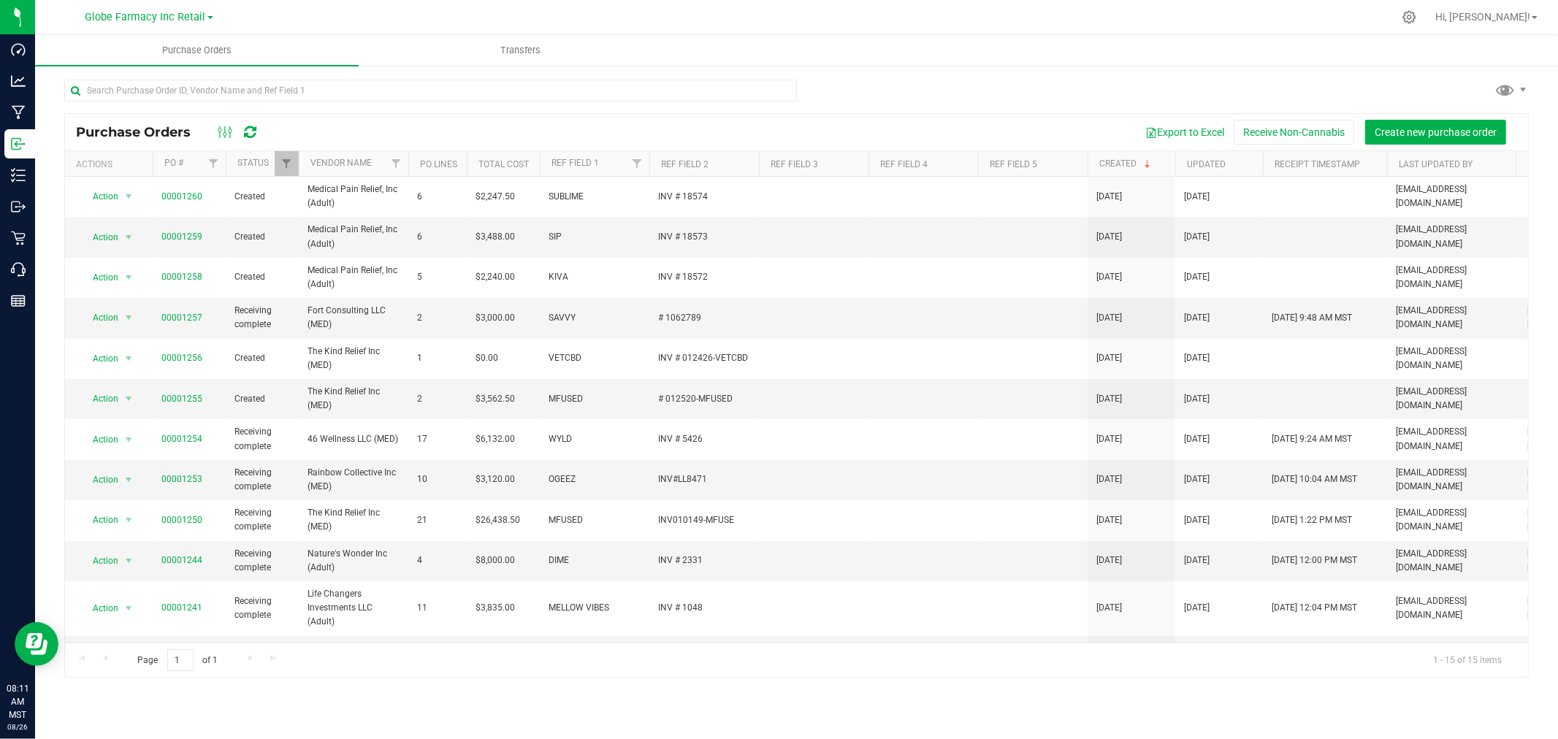
click at [38, 209] on div "Purchase Orders Export to Excel Receive Non-Cannabis Create new purchase order …" at bounding box center [796, 378] width 1523 height 628
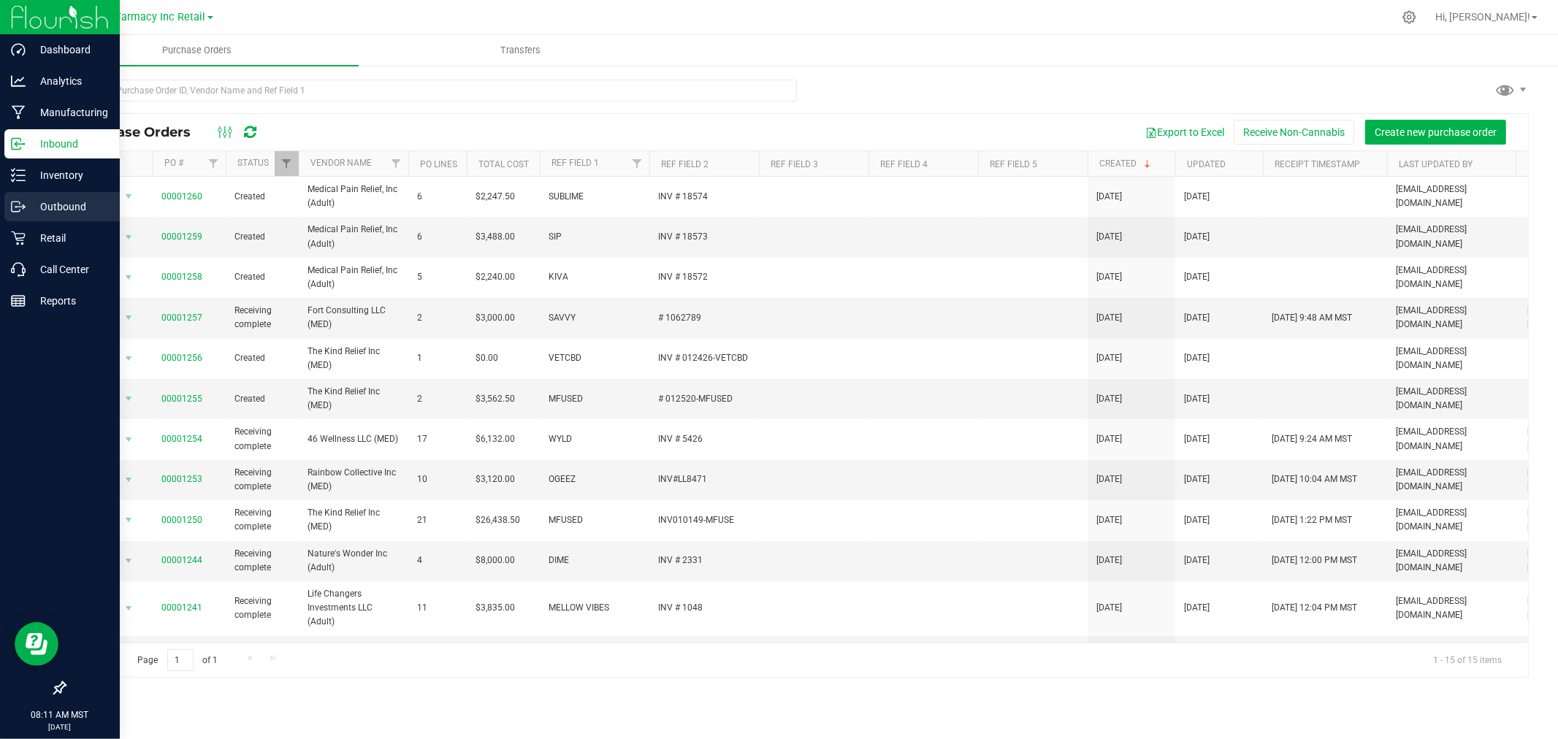
click at [15, 212] on icon at bounding box center [18, 206] width 15 height 15
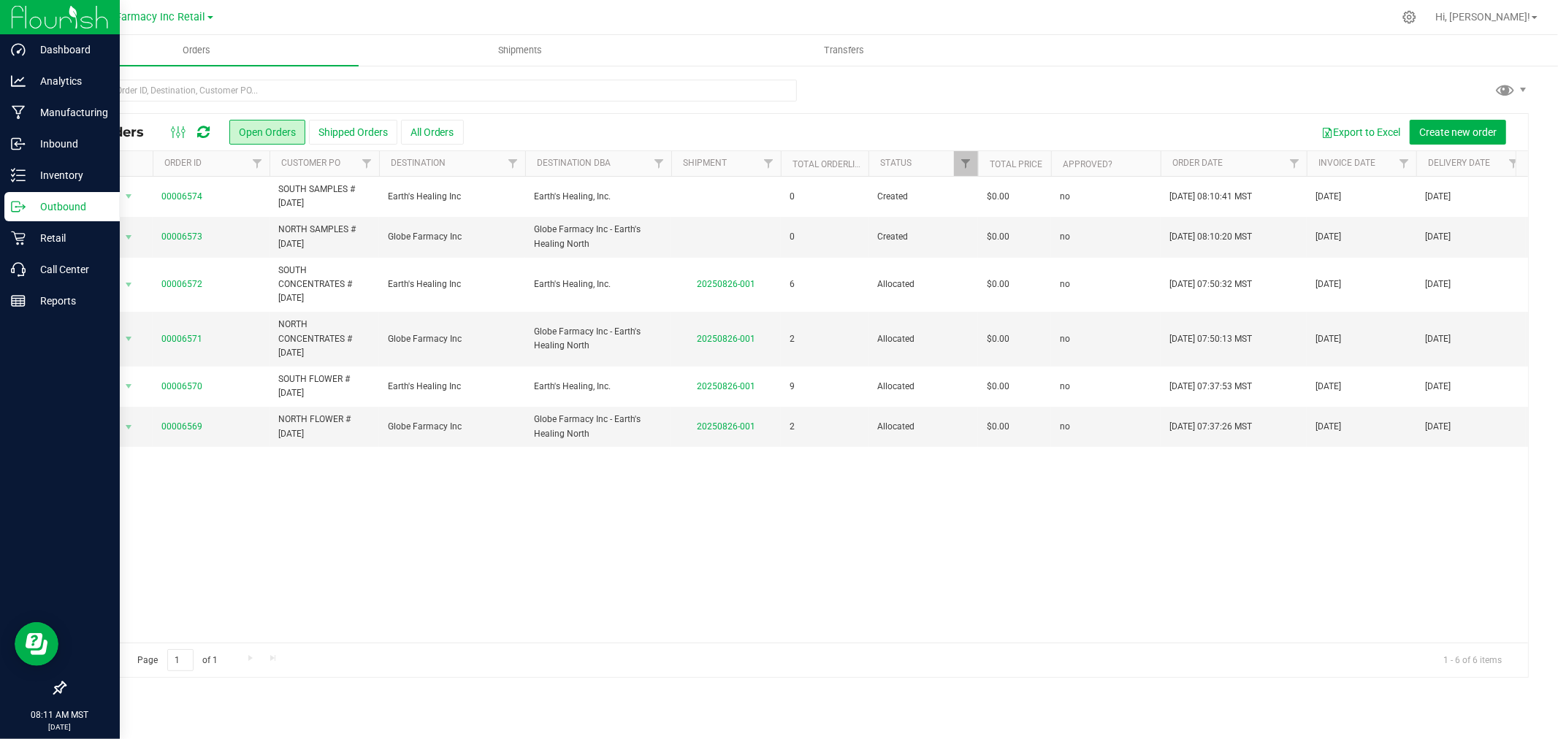
click at [74, 202] on p "Outbound" at bounding box center [70, 207] width 88 height 18
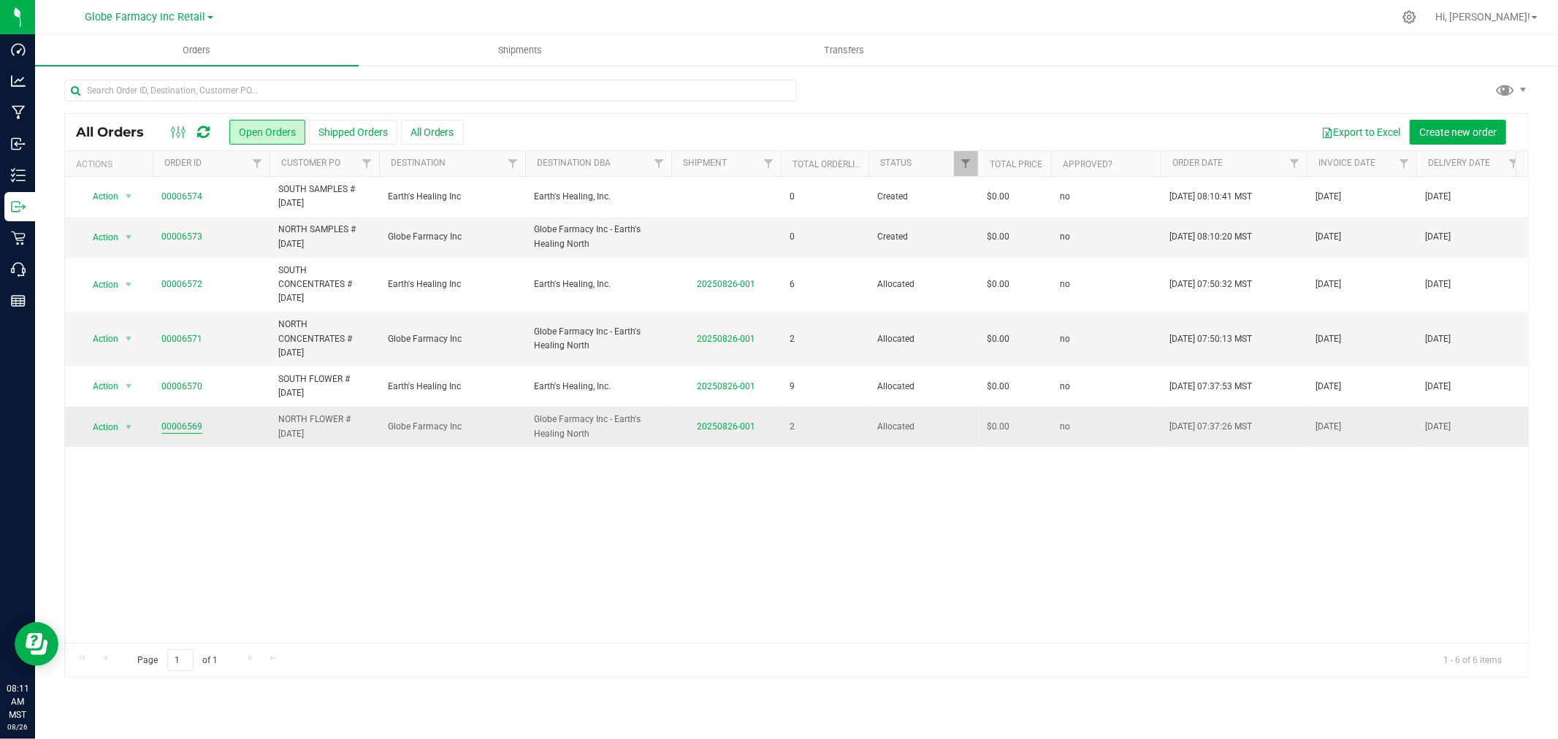
click at [179, 427] on link "00006569" at bounding box center [181, 427] width 41 height 14
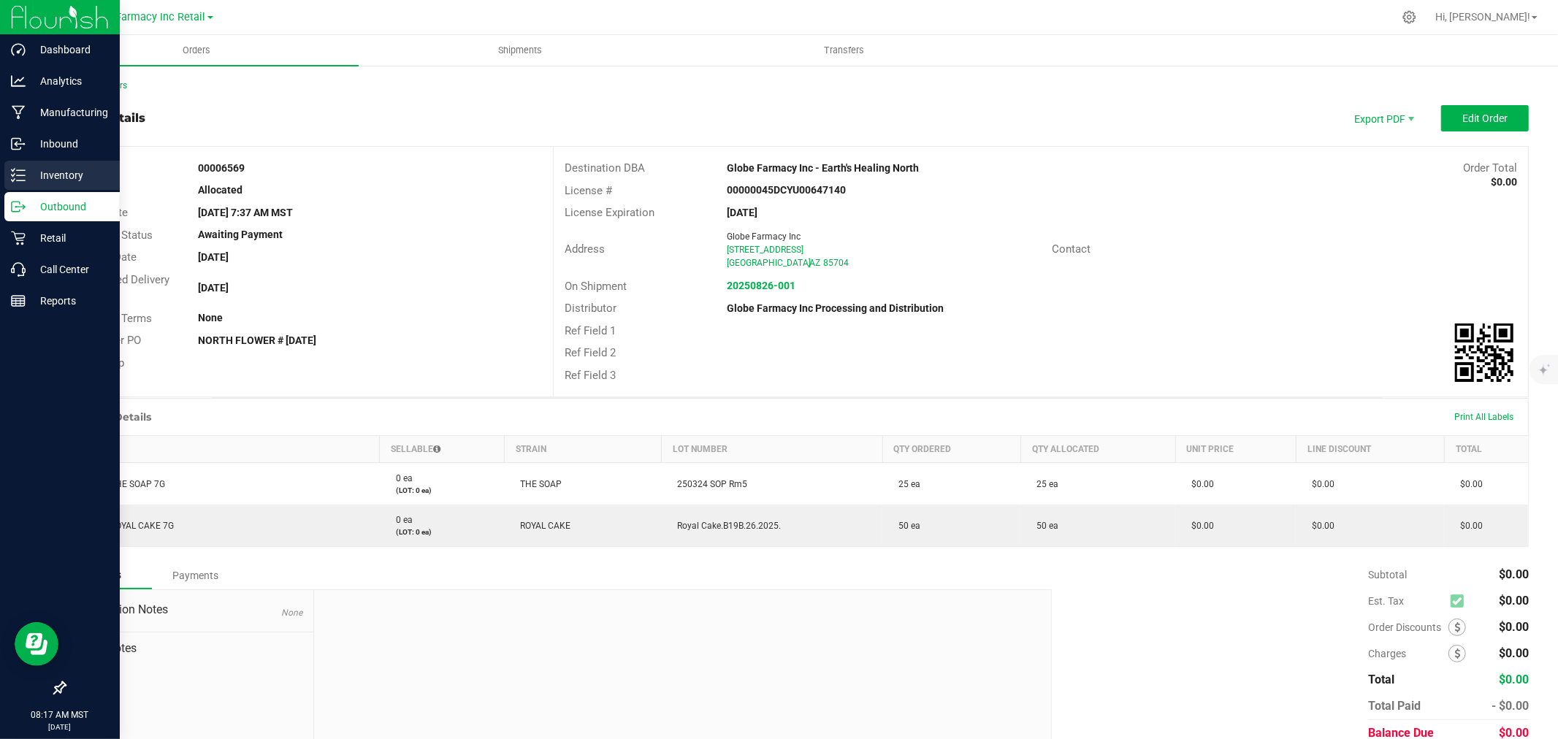
click at [52, 175] on p "Inventory" at bounding box center [70, 175] width 88 height 18
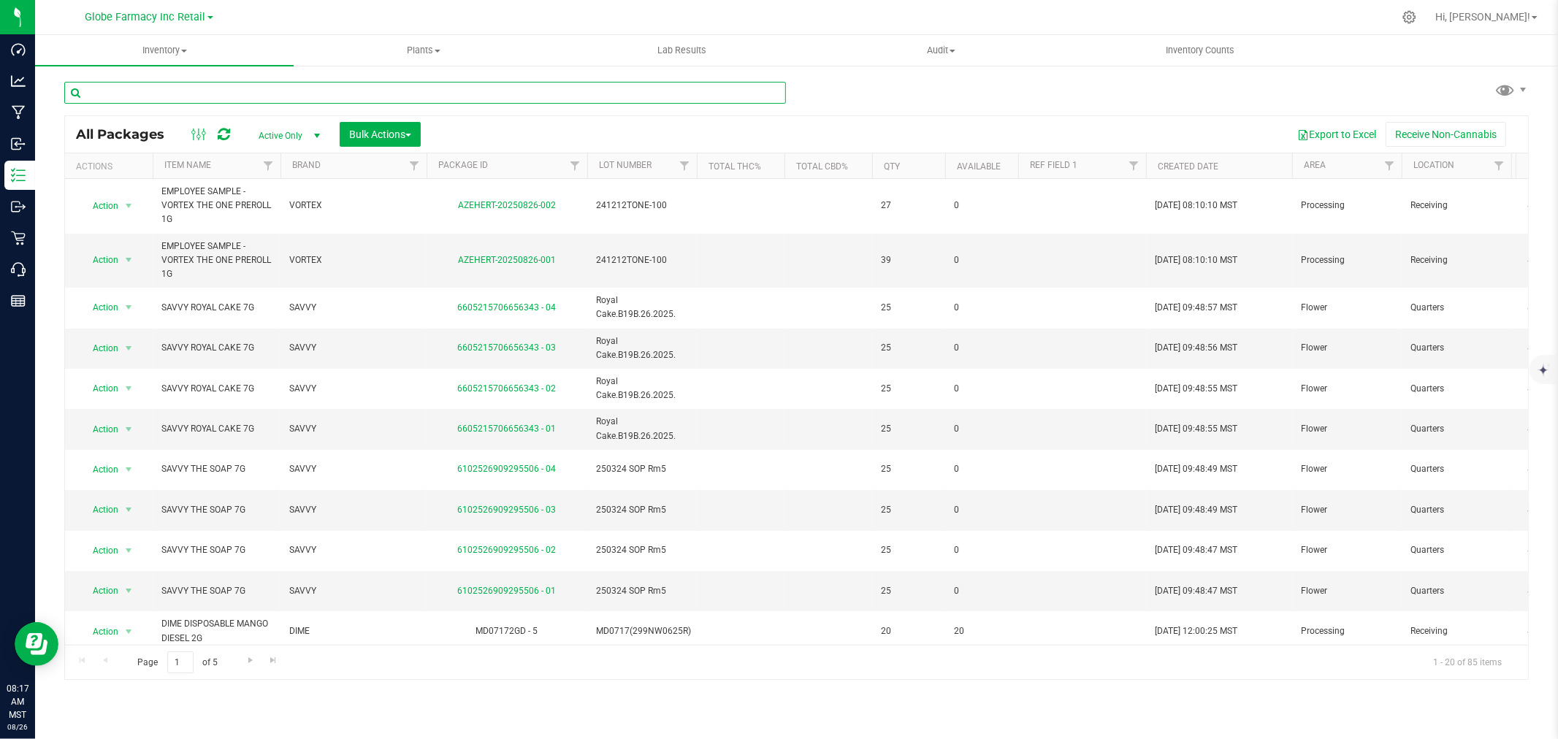
click at [545, 101] on input "text" at bounding box center [424, 93] width 721 height 22
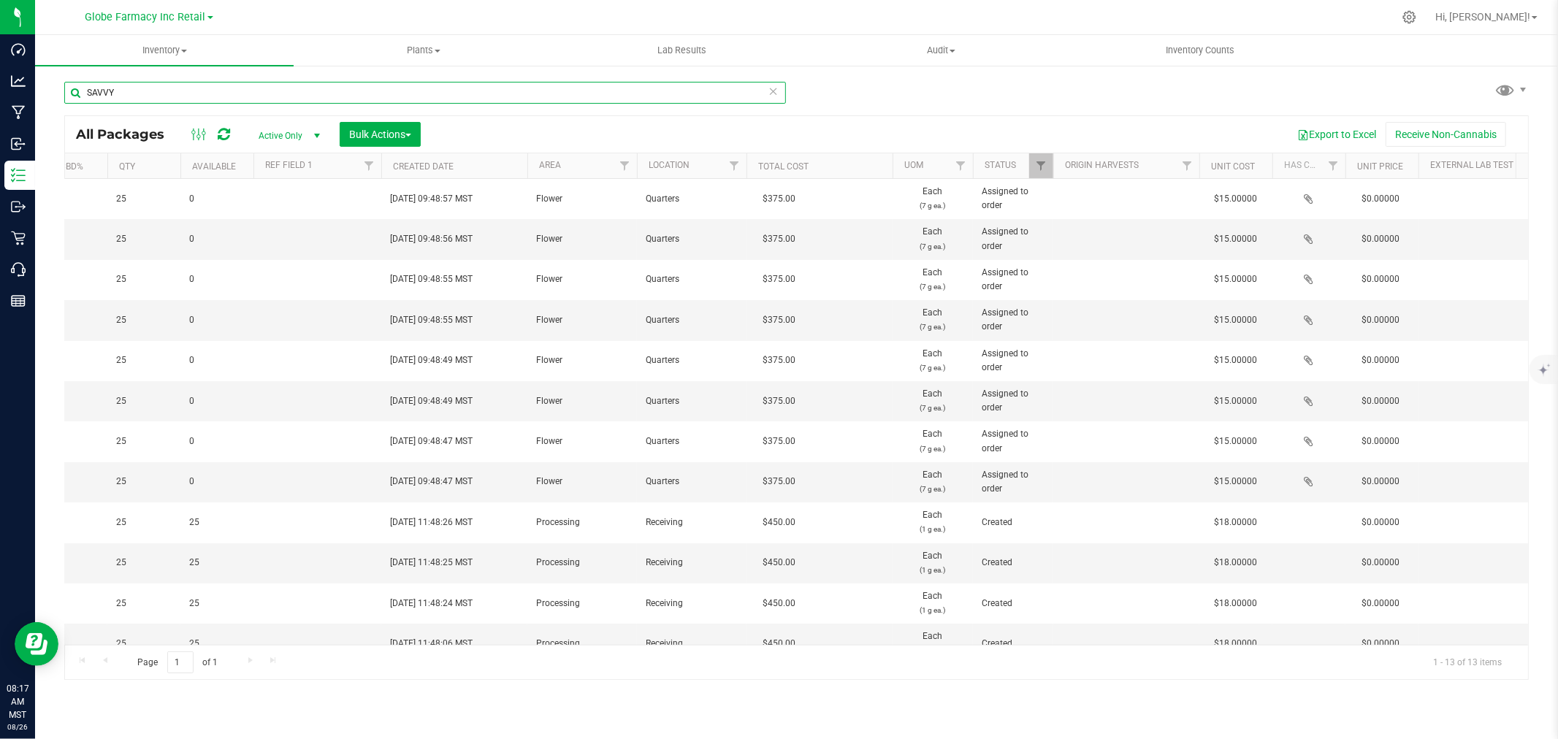
scroll to position [0, 889]
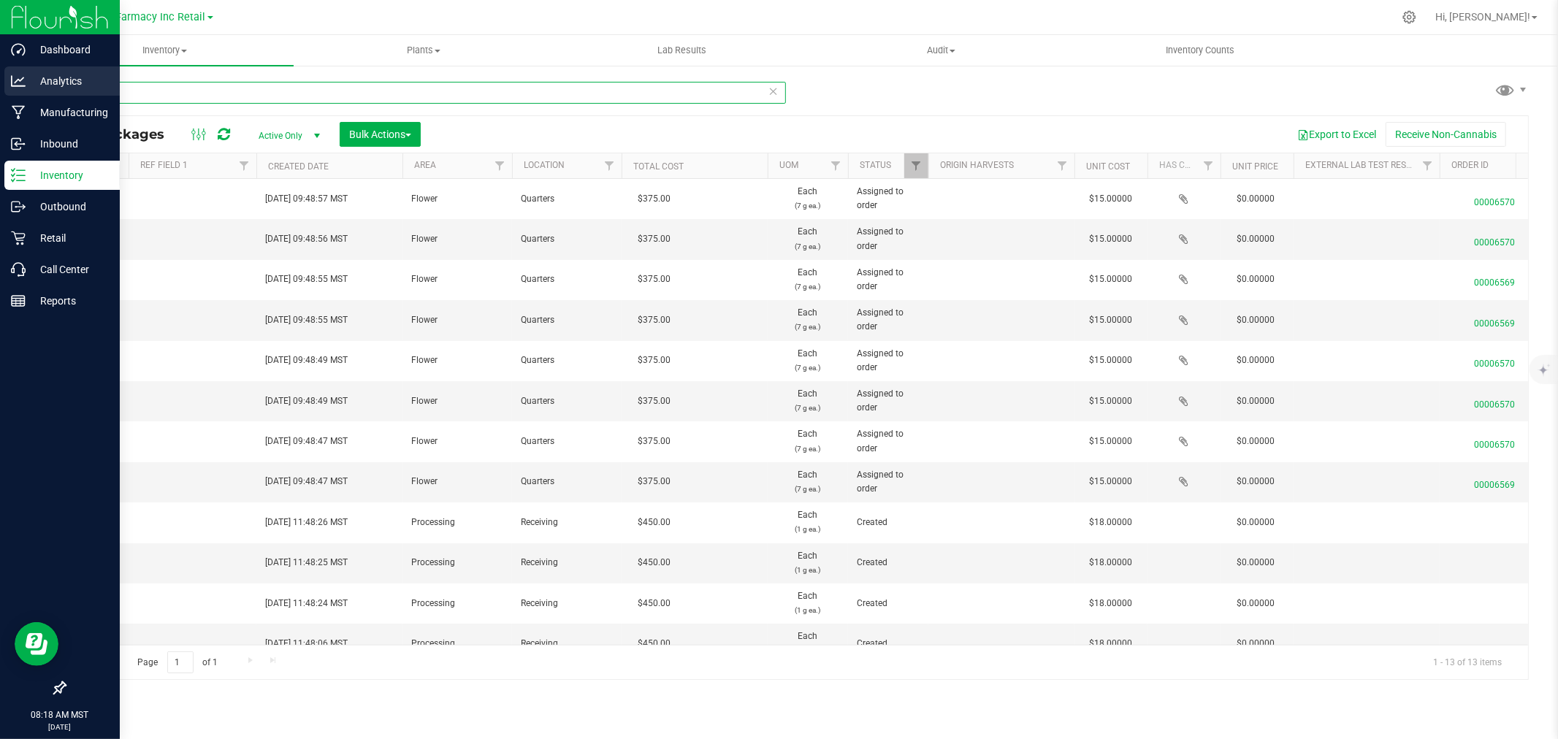
drag, startPoint x: 223, startPoint y: 93, endPoint x: 0, endPoint y: 85, distance: 223.6
click at [0, 85] on div "Dashboard Analytics Manufacturing Inbound Inventory Outbound Retail Call Center…" at bounding box center [779, 369] width 1558 height 739
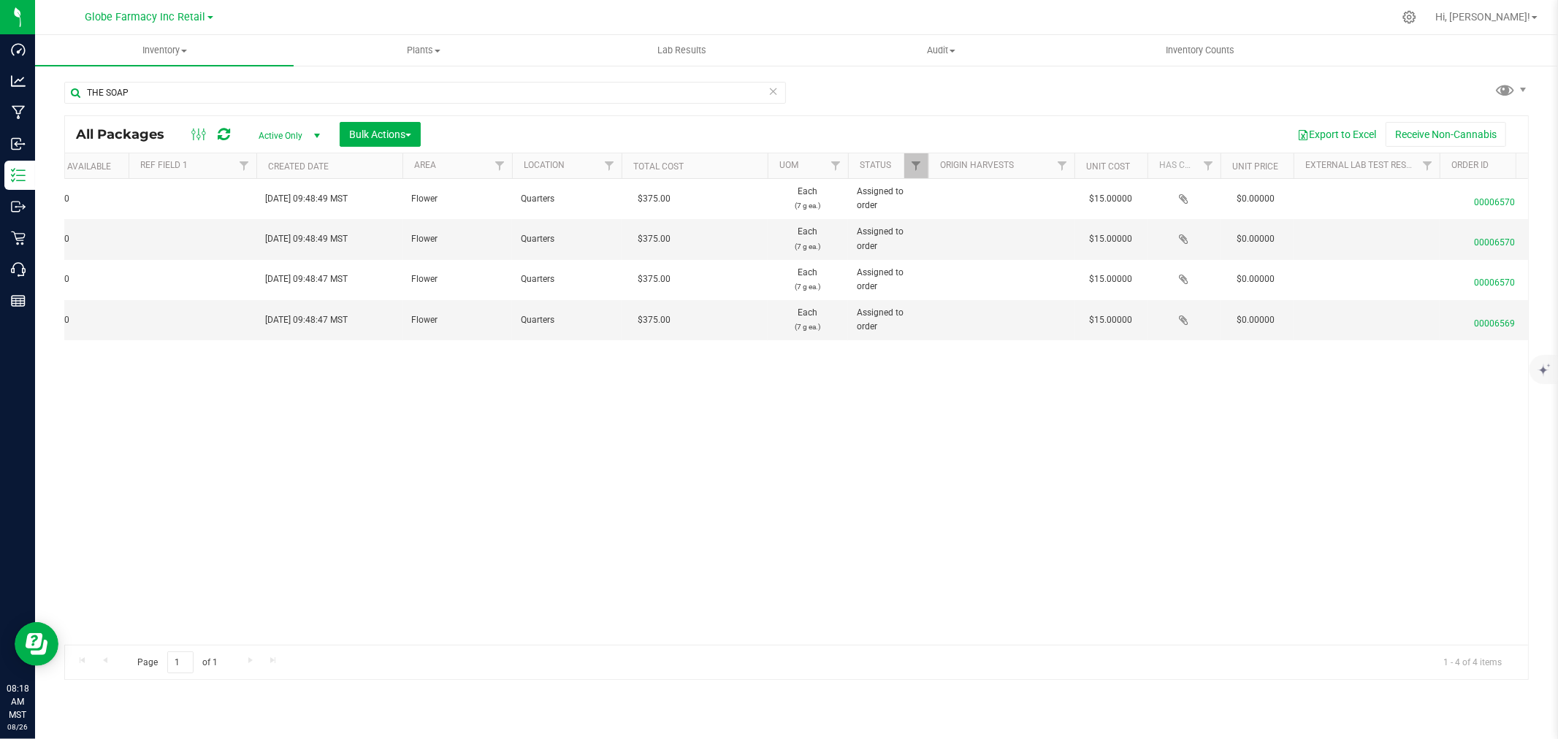
click at [647, 107] on div "THE SOAP" at bounding box center [424, 99] width 721 height 34
drag, startPoint x: 657, startPoint y: 99, endPoint x: 71, endPoint y: 83, distance: 586.6
click at [70, 83] on input "THE SOAP" at bounding box center [424, 93] width 721 height 22
type input "ROYAL CAKE"
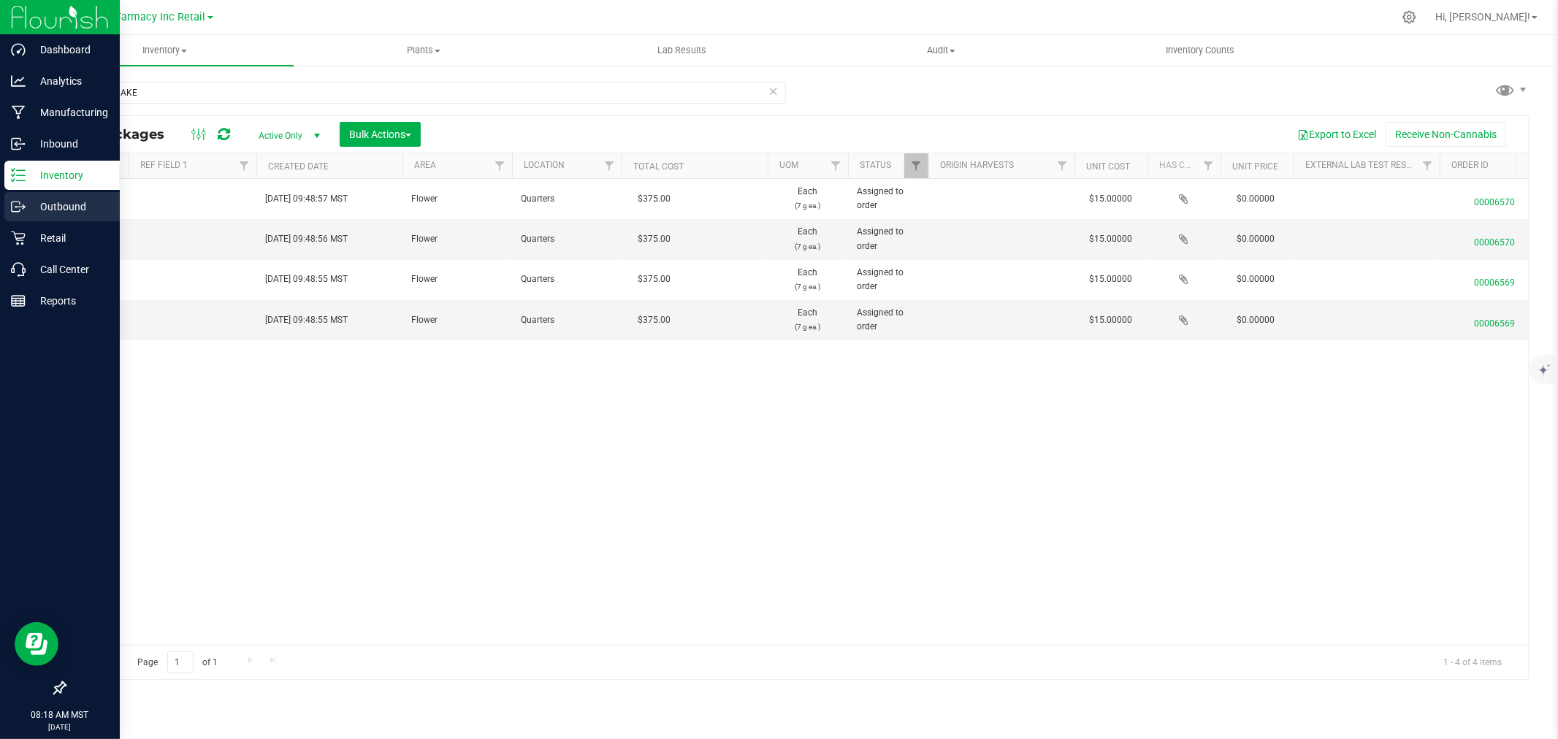
click at [46, 207] on p "Outbound" at bounding box center [70, 207] width 88 height 18
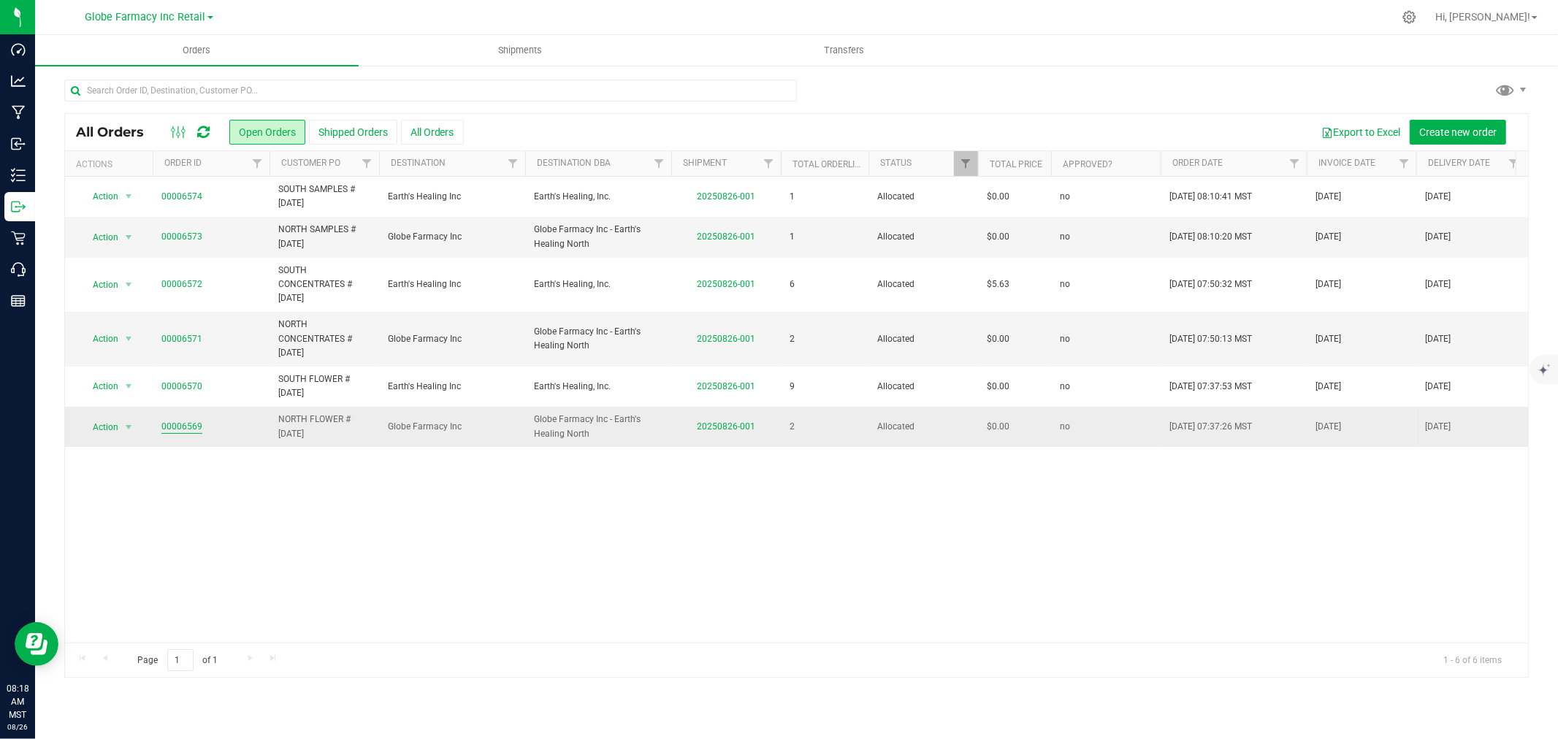
click at [180, 422] on link "00006569" at bounding box center [181, 427] width 41 height 14
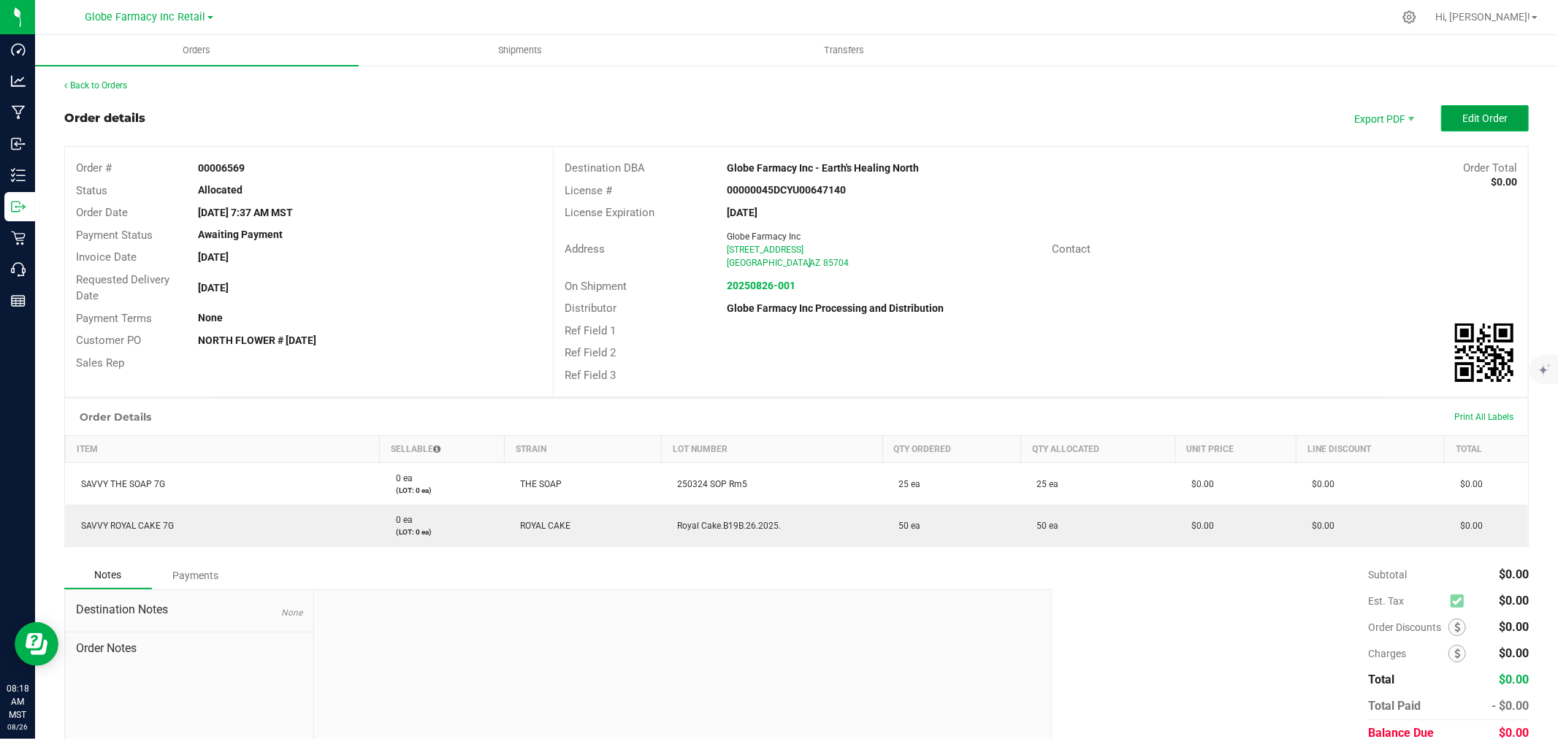
click at [1506, 118] on button "Edit Order" at bounding box center [1485, 118] width 88 height 26
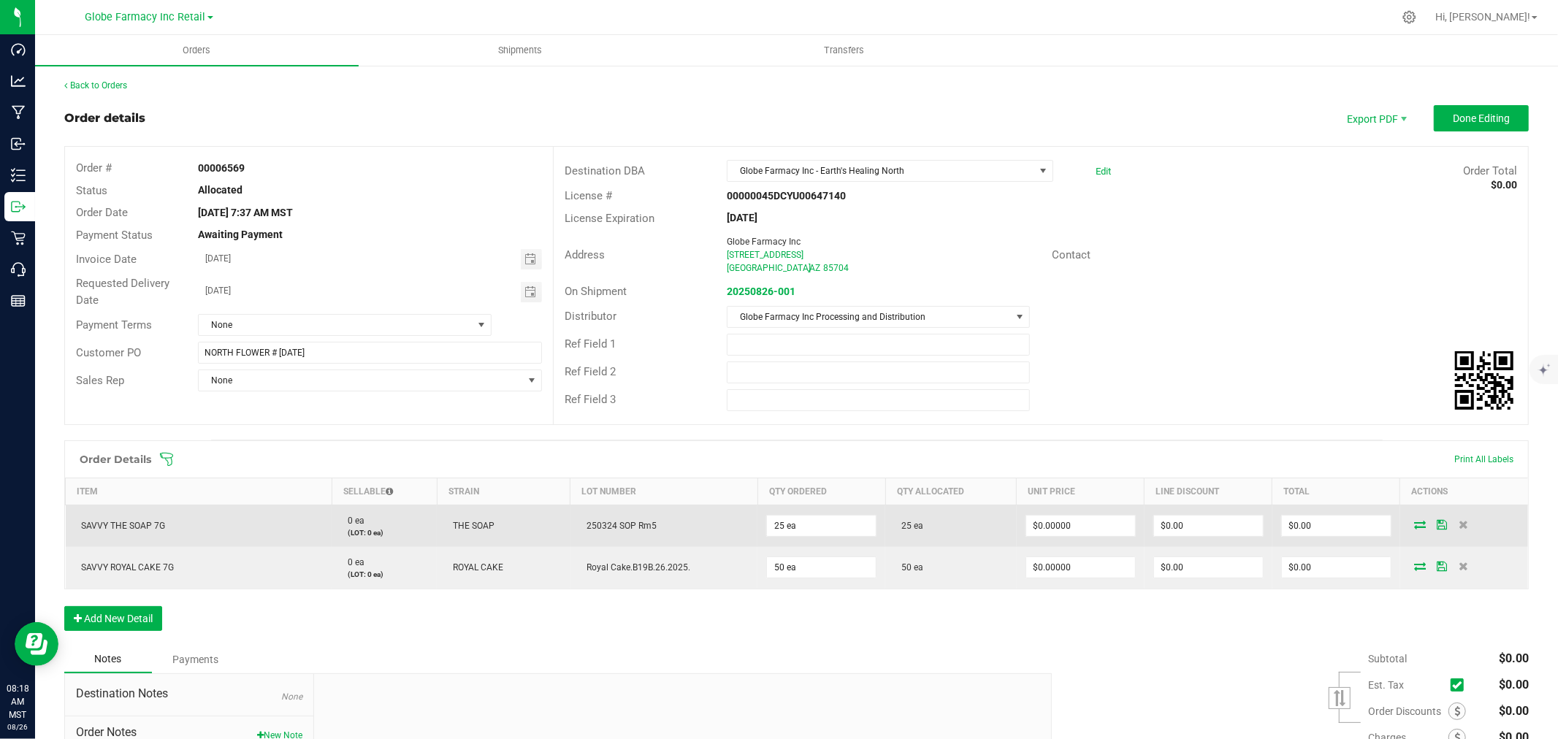
click at [1144, 529] on td "$0.00" at bounding box center [1208, 526] width 128 height 42
click at [1092, 530] on input "0" at bounding box center [1080, 526] width 109 height 20
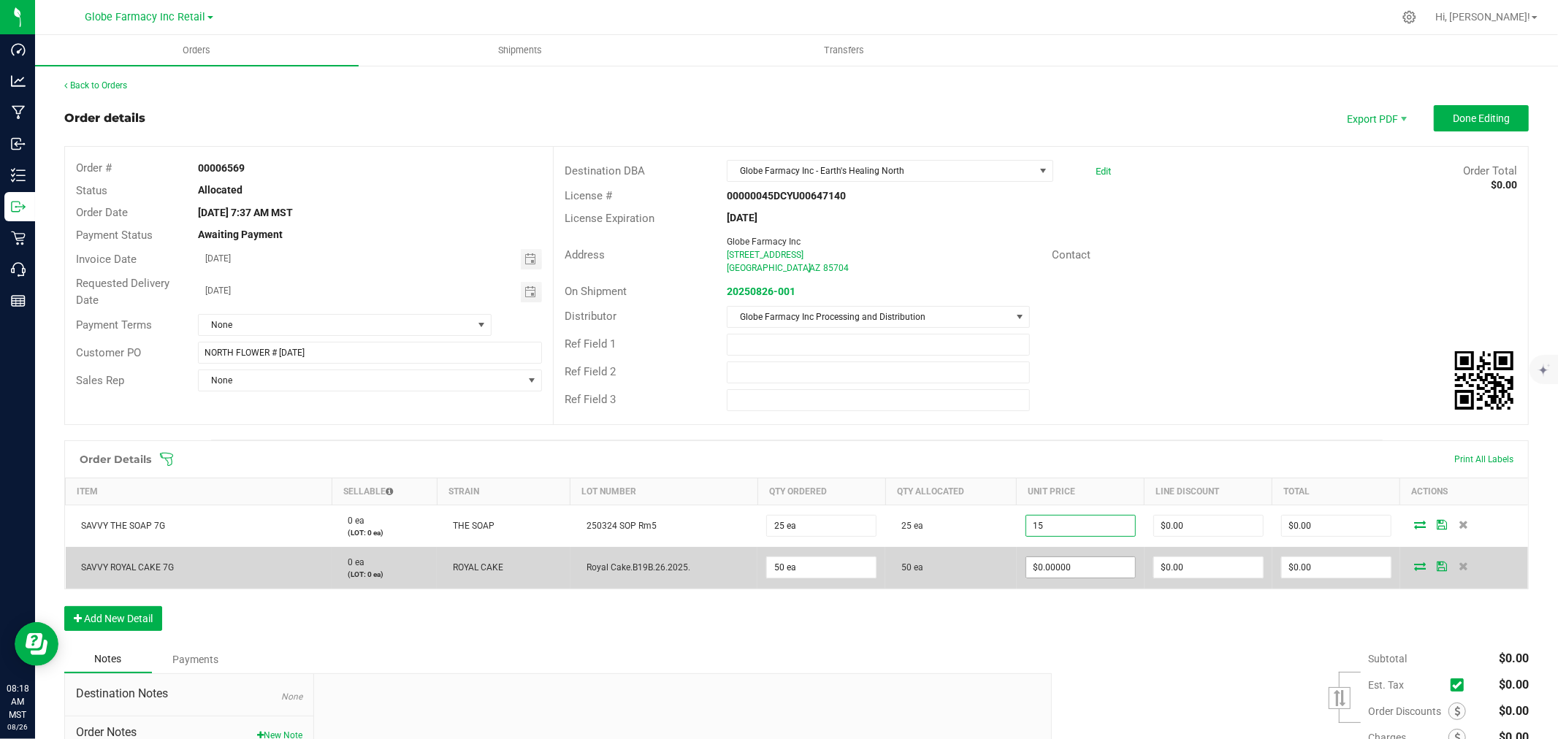
type input "$15.00000"
type input "$375.00"
click at [1083, 577] on input "0" at bounding box center [1080, 567] width 109 height 20
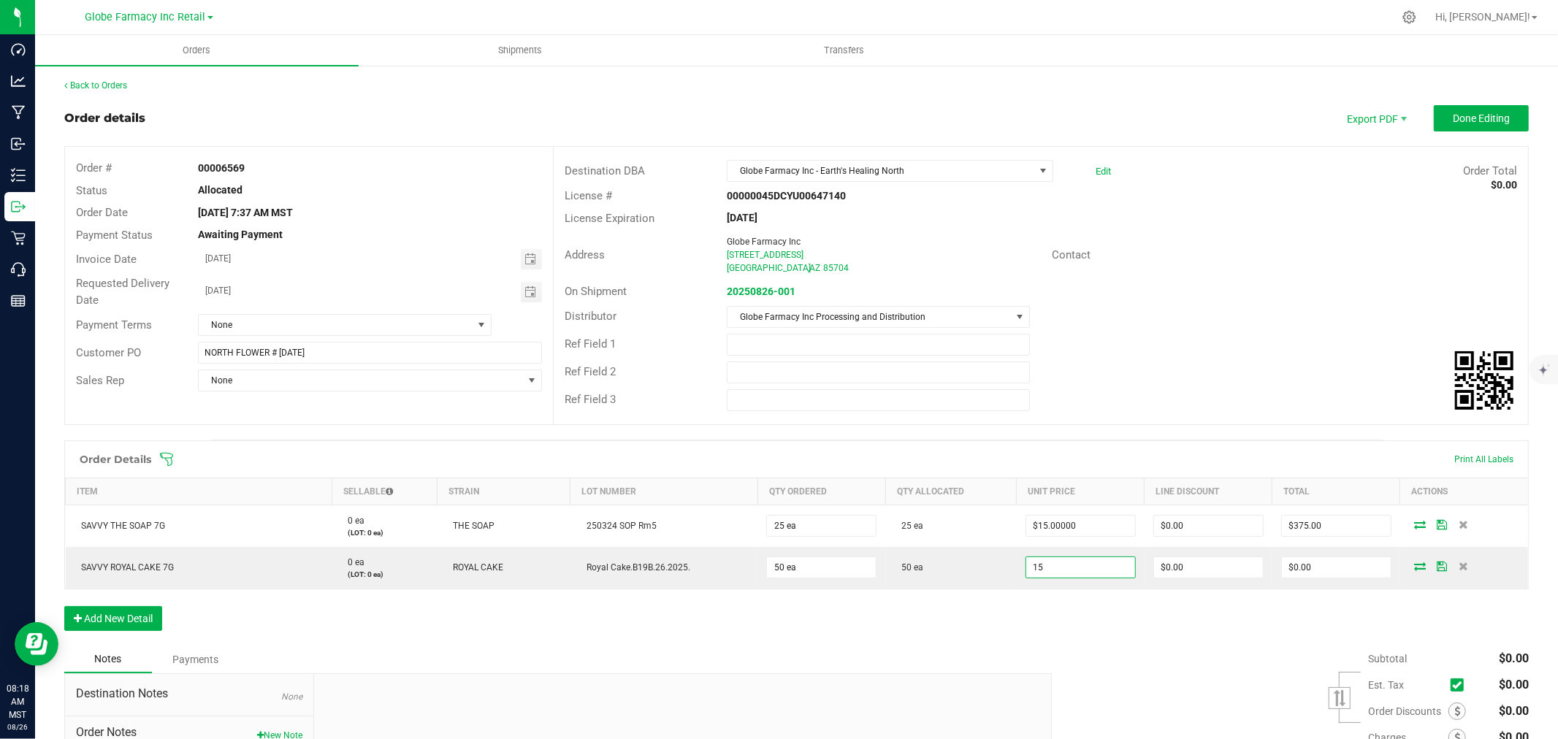
type input "$15.00000"
type input "$750.00"
click at [1081, 616] on div "Order Details Print All Labels Item Sellable Strain Lot Number Qty Ordered Qty …" at bounding box center [796, 542] width 1464 height 205
click at [1463, 115] on span "Done Editing" at bounding box center [1480, 118] width 57 height 12
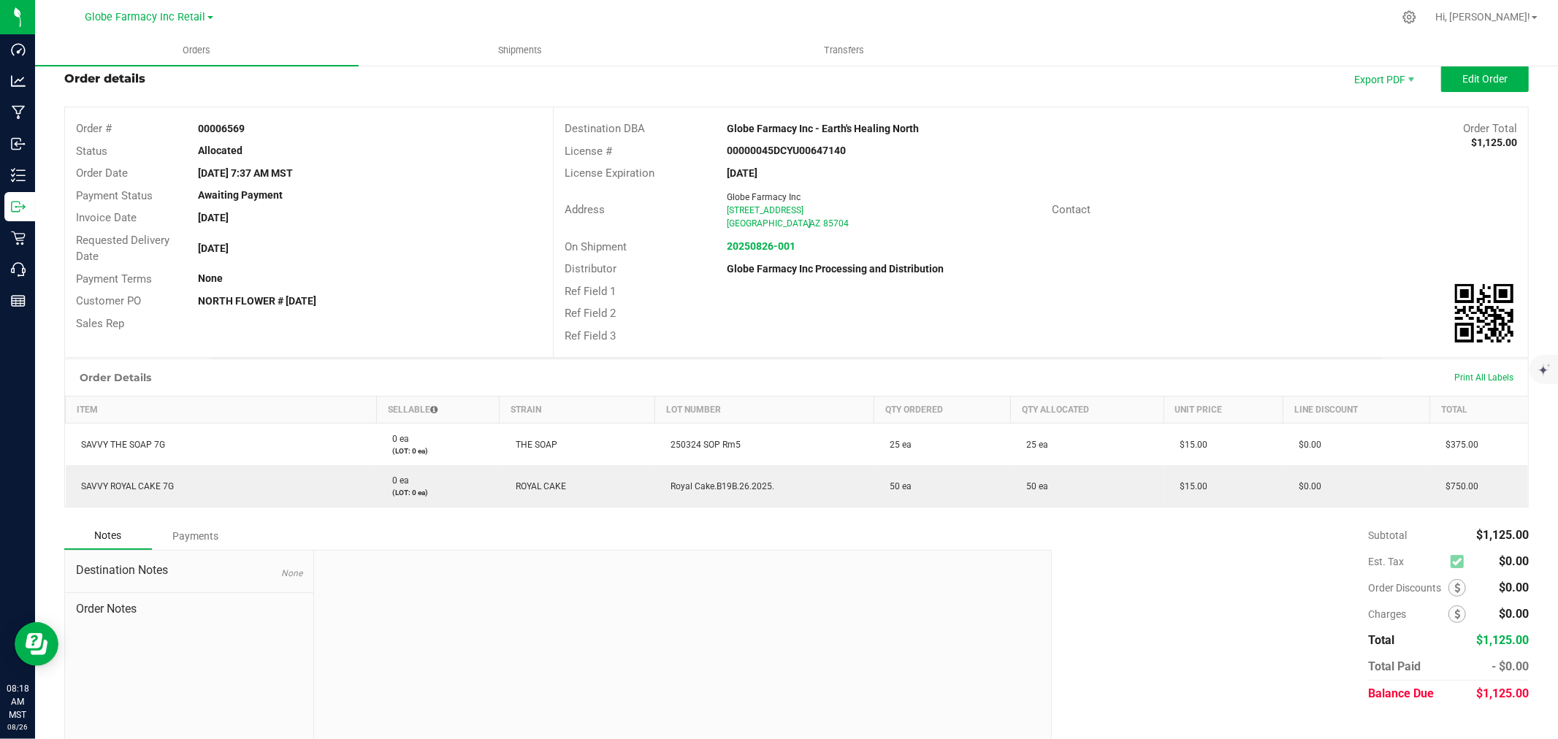
scroll to position [61, 0]
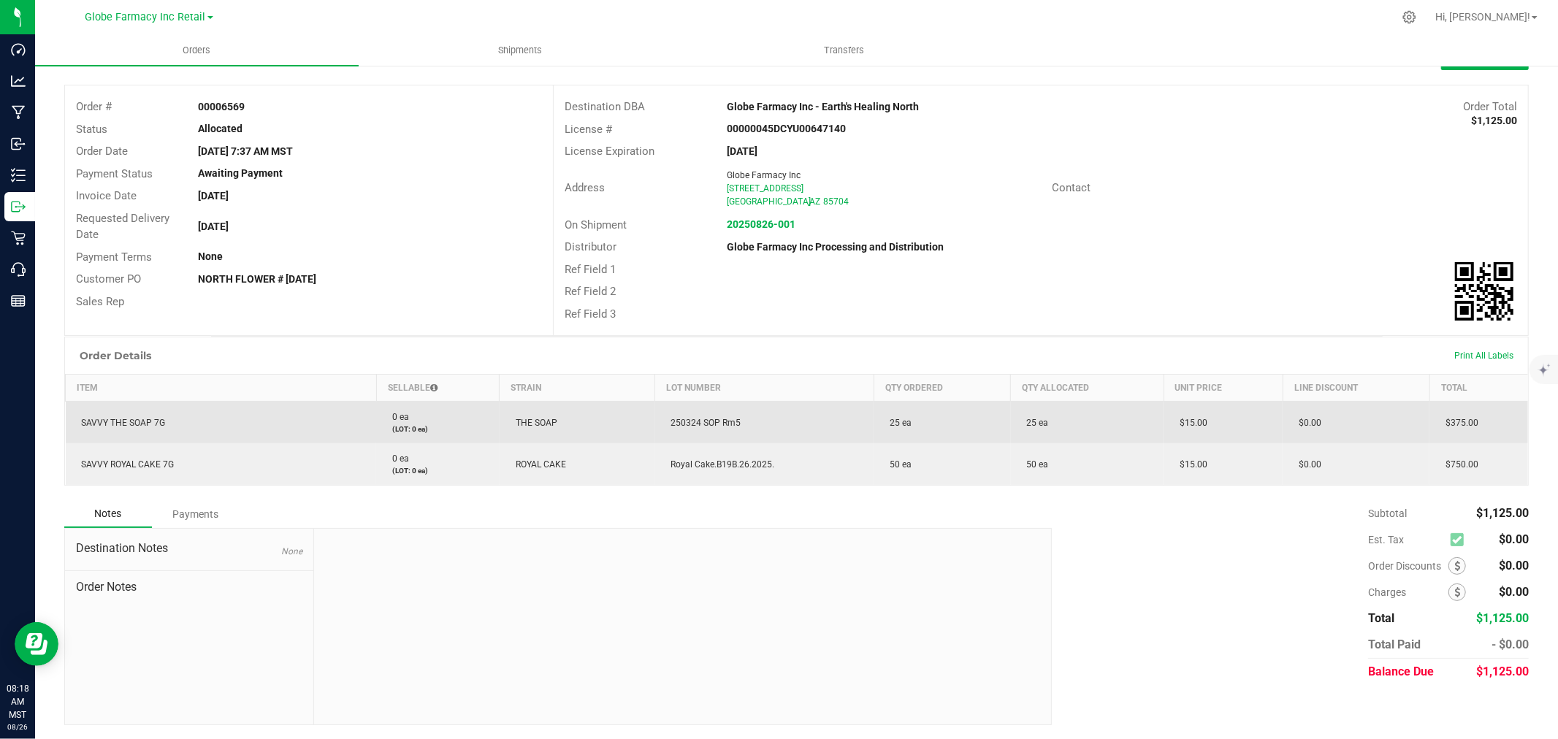
click at [719, 418] on span "250324 SOP Rm5" at bounding box center [702, 423] width 77 height 10
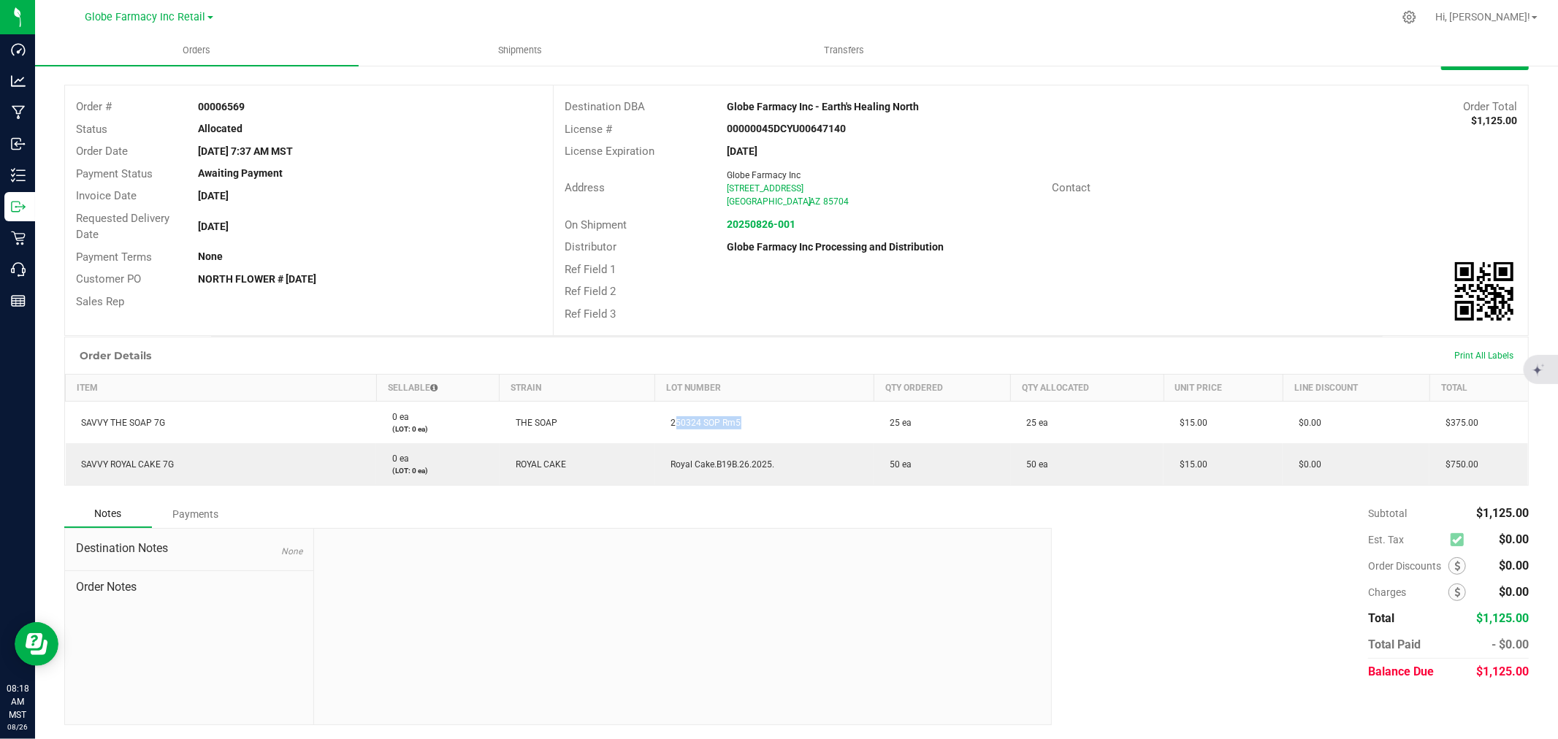
copy span "250324 SOP Rm5"
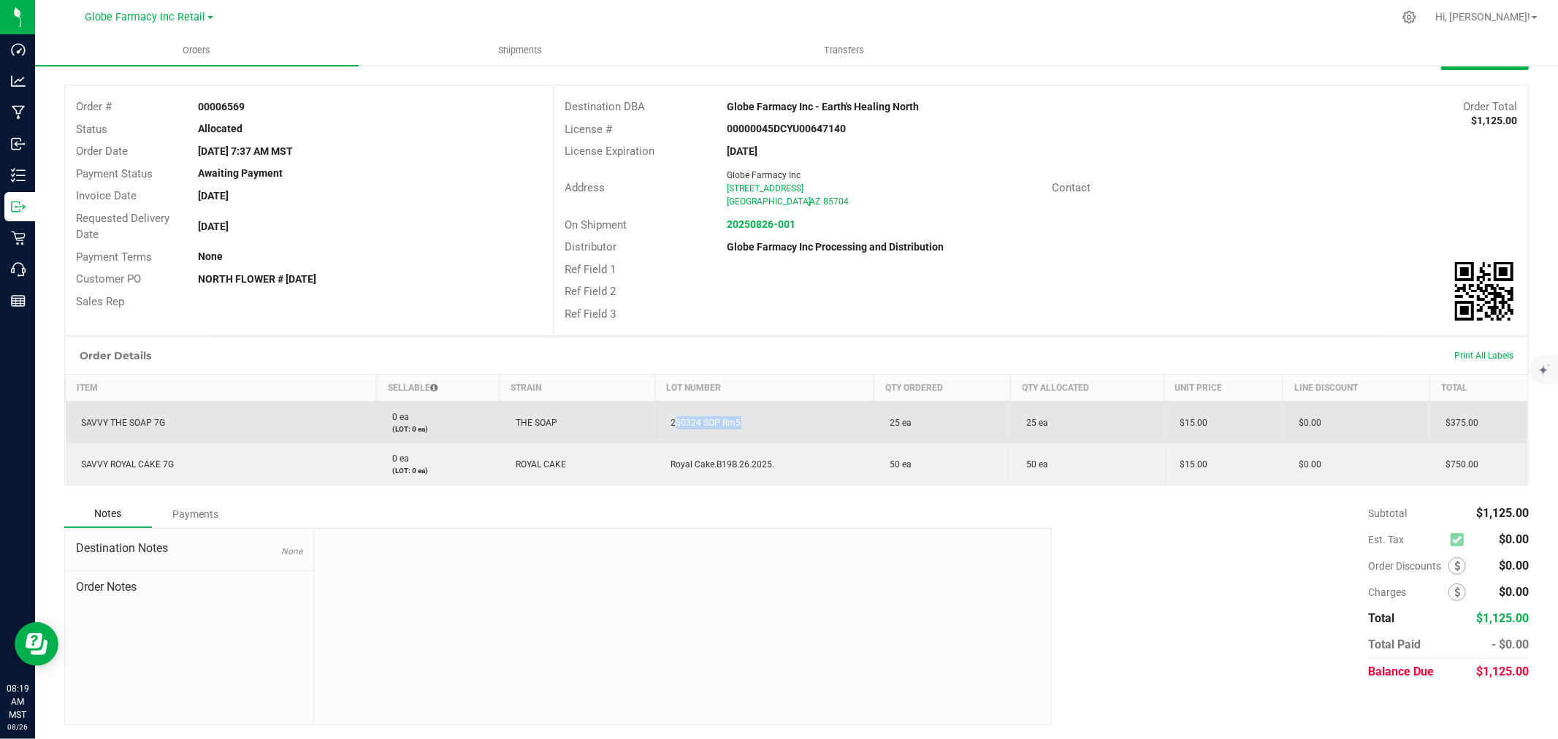
copy span "250324 SOP Rm5"
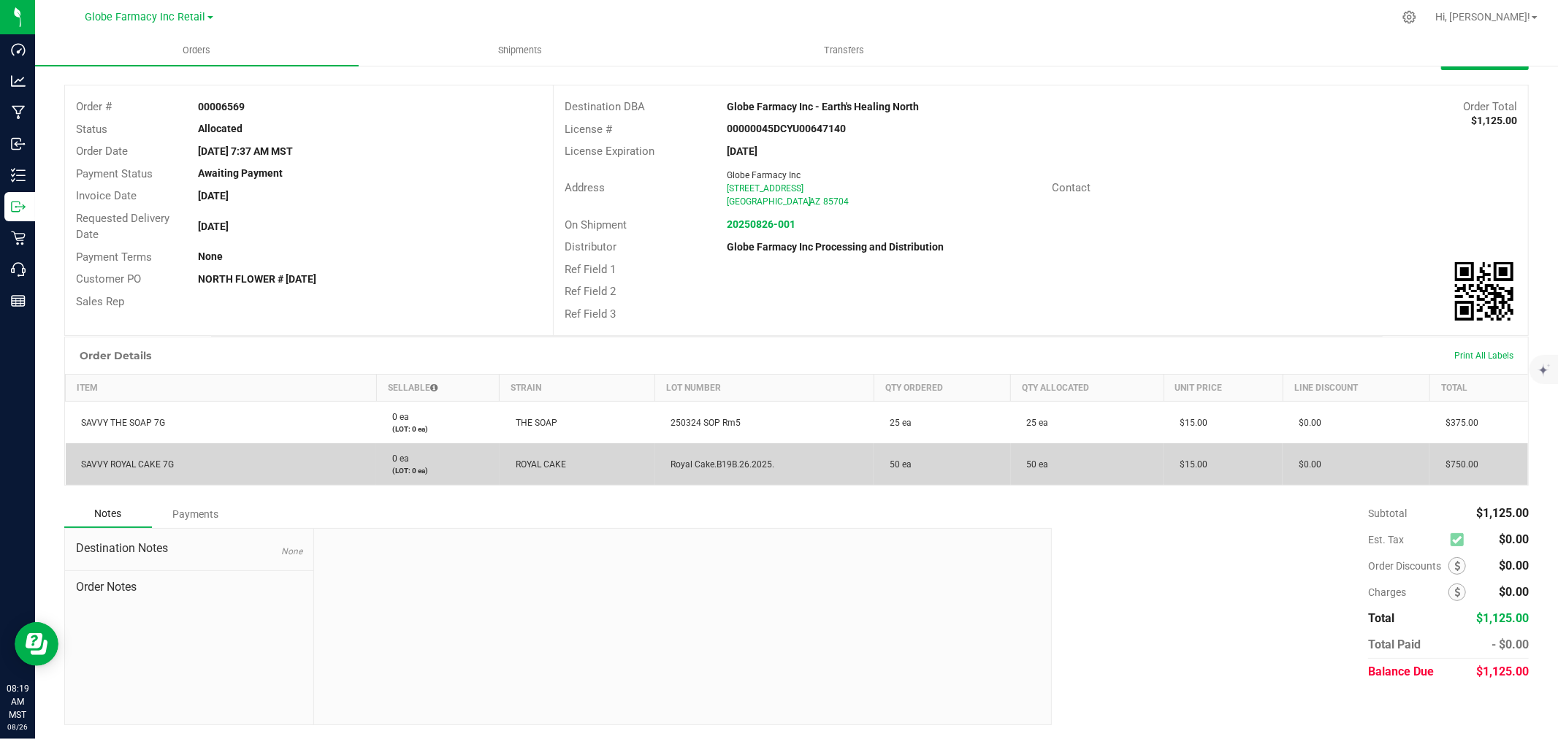
click at [686, 459] on span "Royal Cake.B19B.26.2025." at bounding box center [719, 464] width 111 height 10
copy span "Royal Cake.B19B.26.2025."
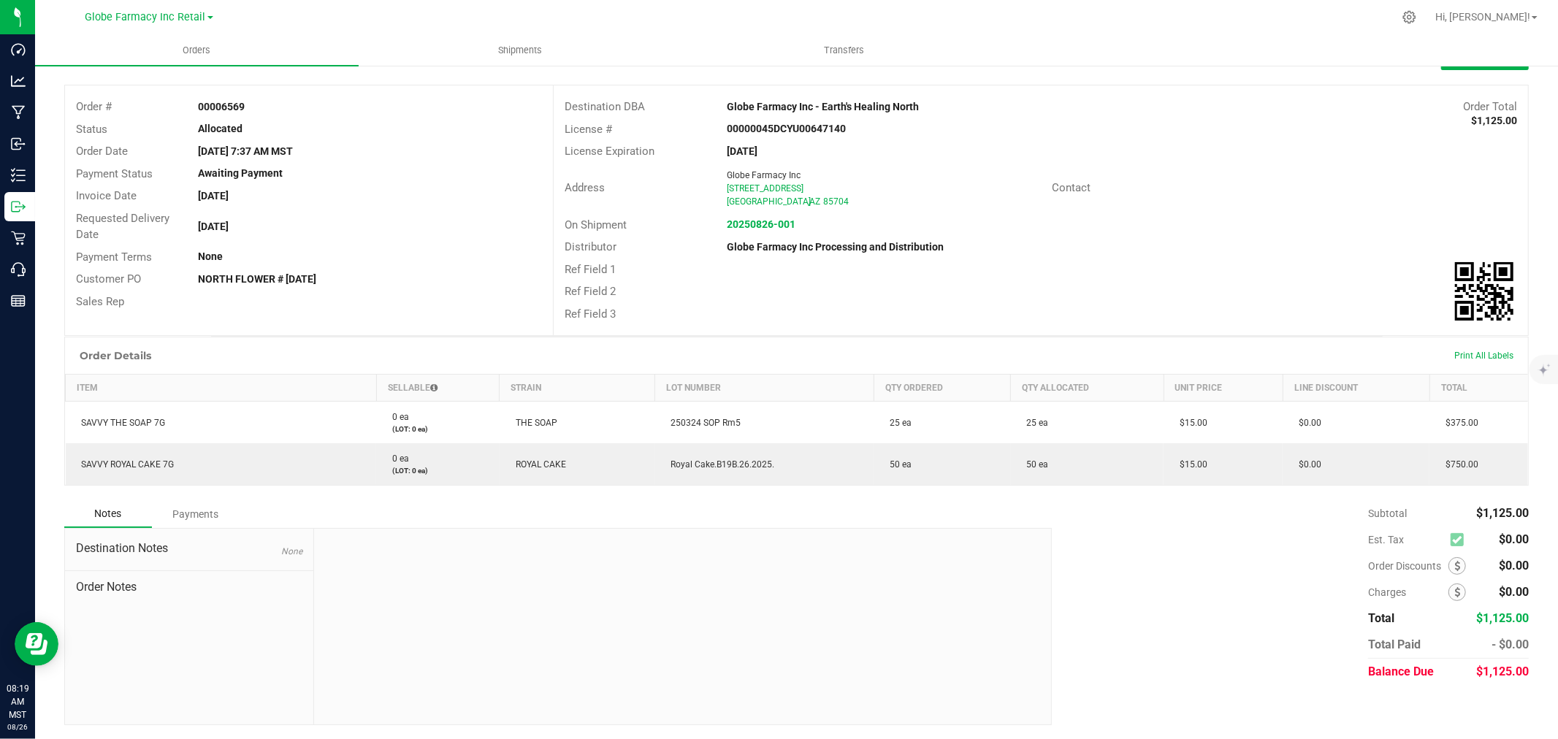
drag, startPoint x: 1505, startPoint y: 216, endPoint x: 1422, endPoint y: 151, distance: 105.6
click at [1504, 216] on div "On Shipment 20250826-001" at bounding box center [1041, 225] width 974 height 23
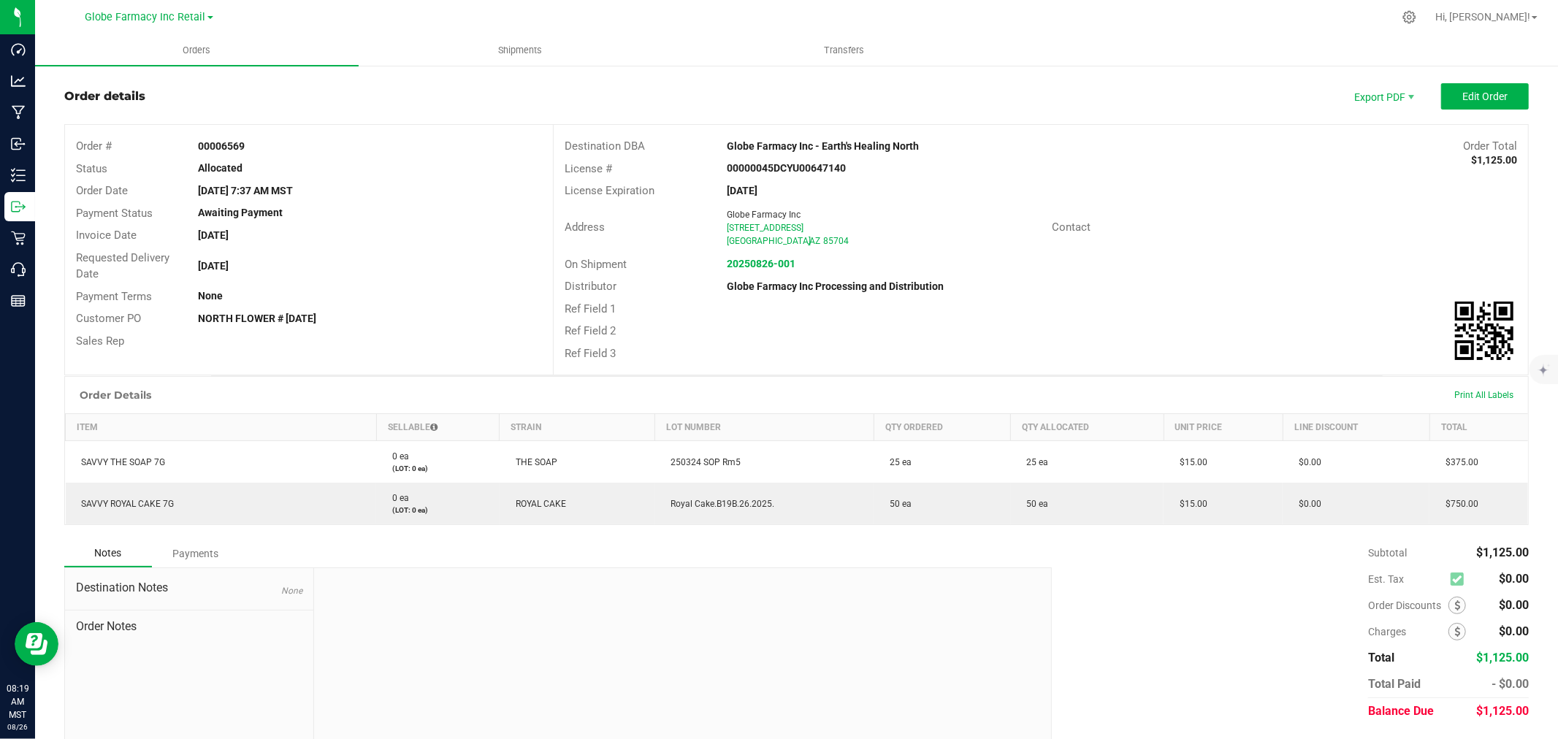
scroll to position [0, 0]
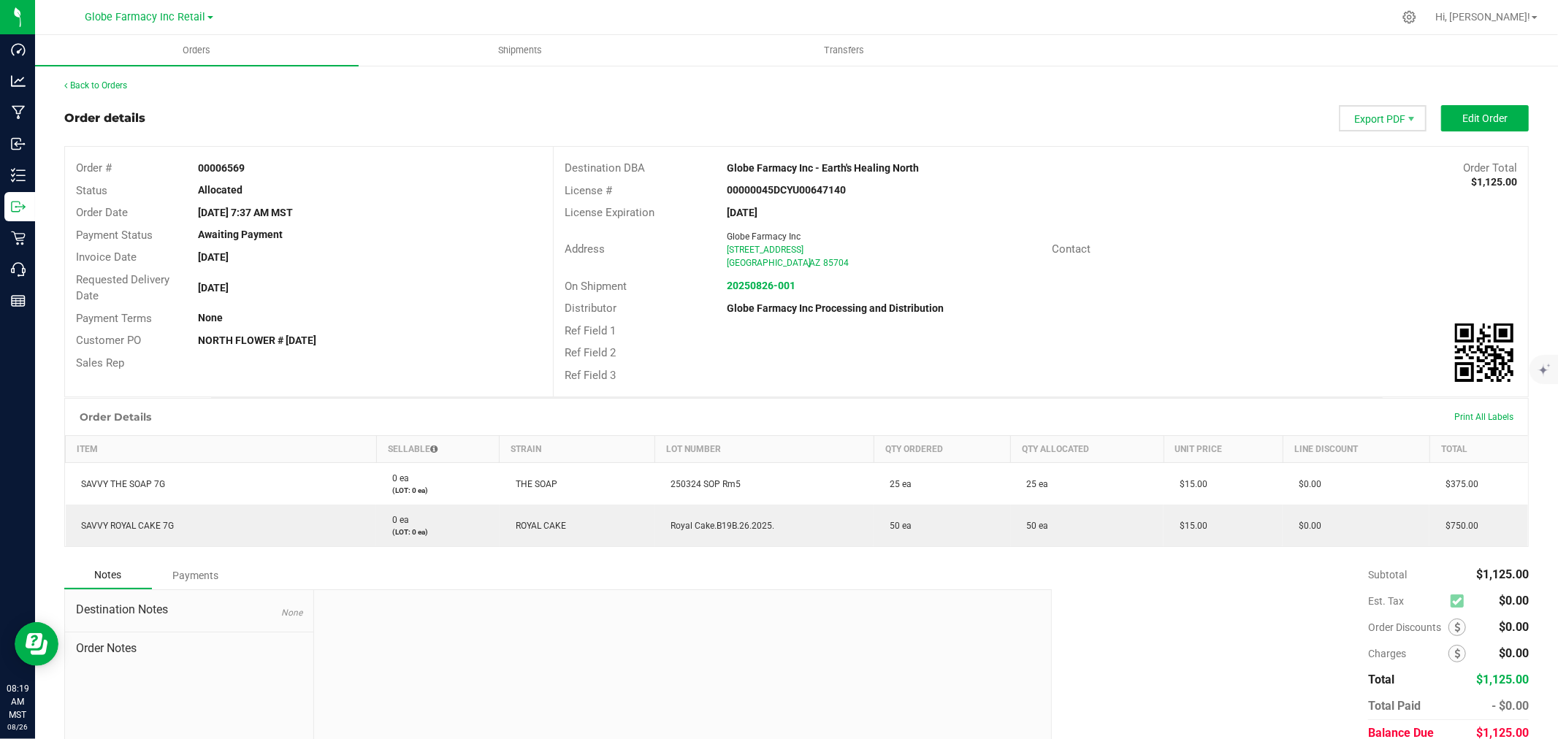
click at [1389, 126] on span "Export PDF" at bounding box center [1383, 118] width 88 height 26
click at [1366, 229] on span "Picking List PDF" at bounding box center [1373, 228] width 91 height 21
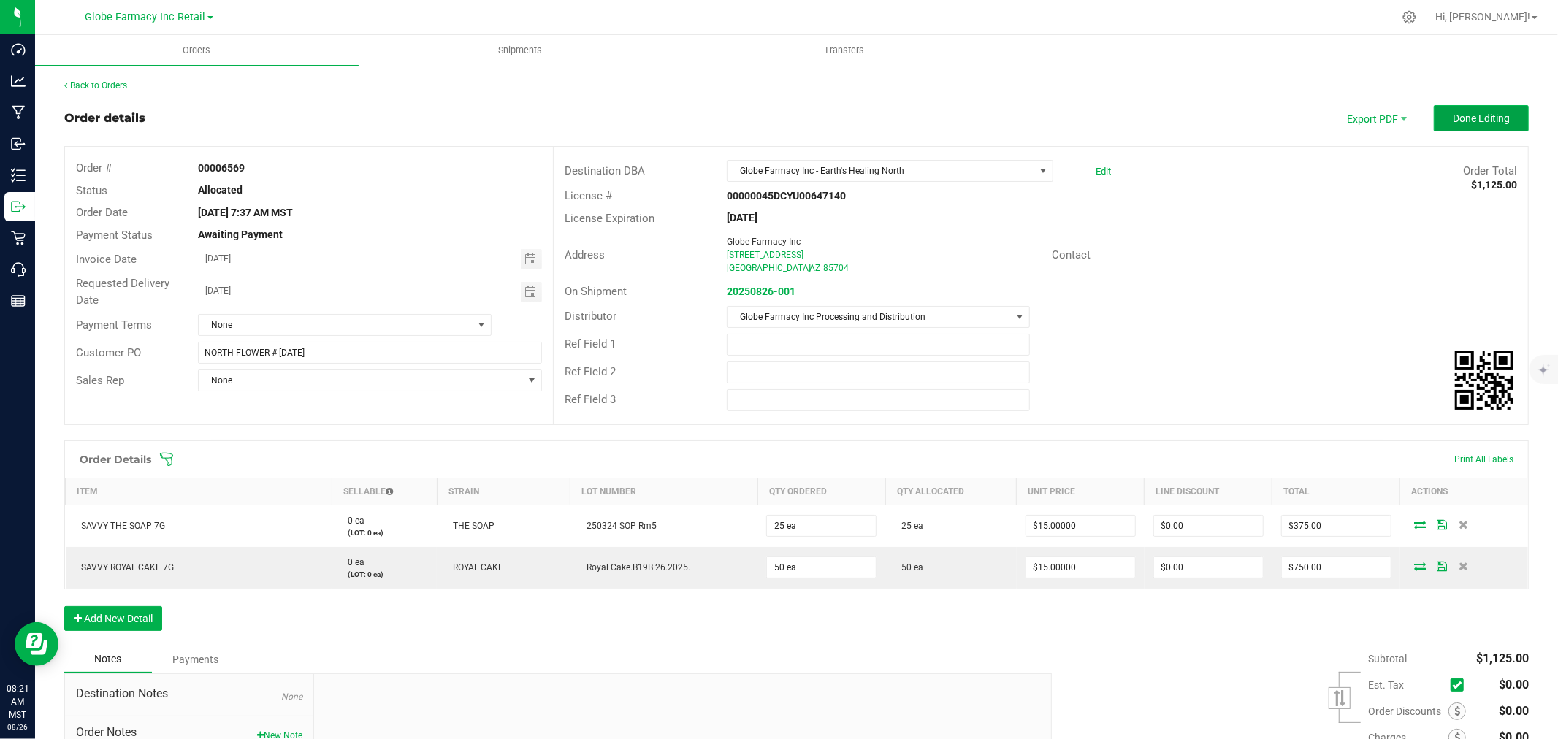
click at [1436, 110] on button "Done Editing" at bounding box center [1480, 118] width 95 height 26
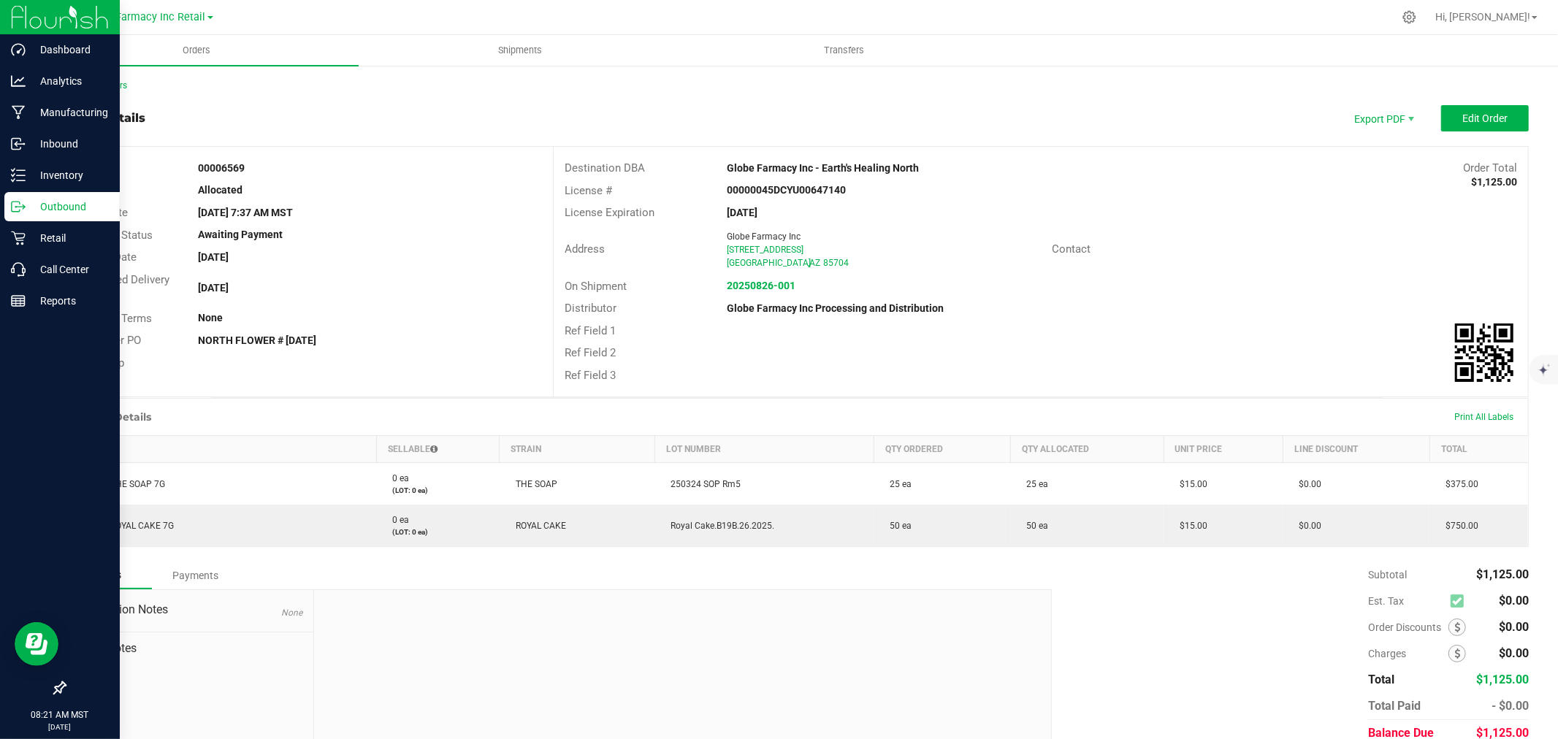
click at [13, 209] on icon at bounding box center [18, 206] width 15 height 15
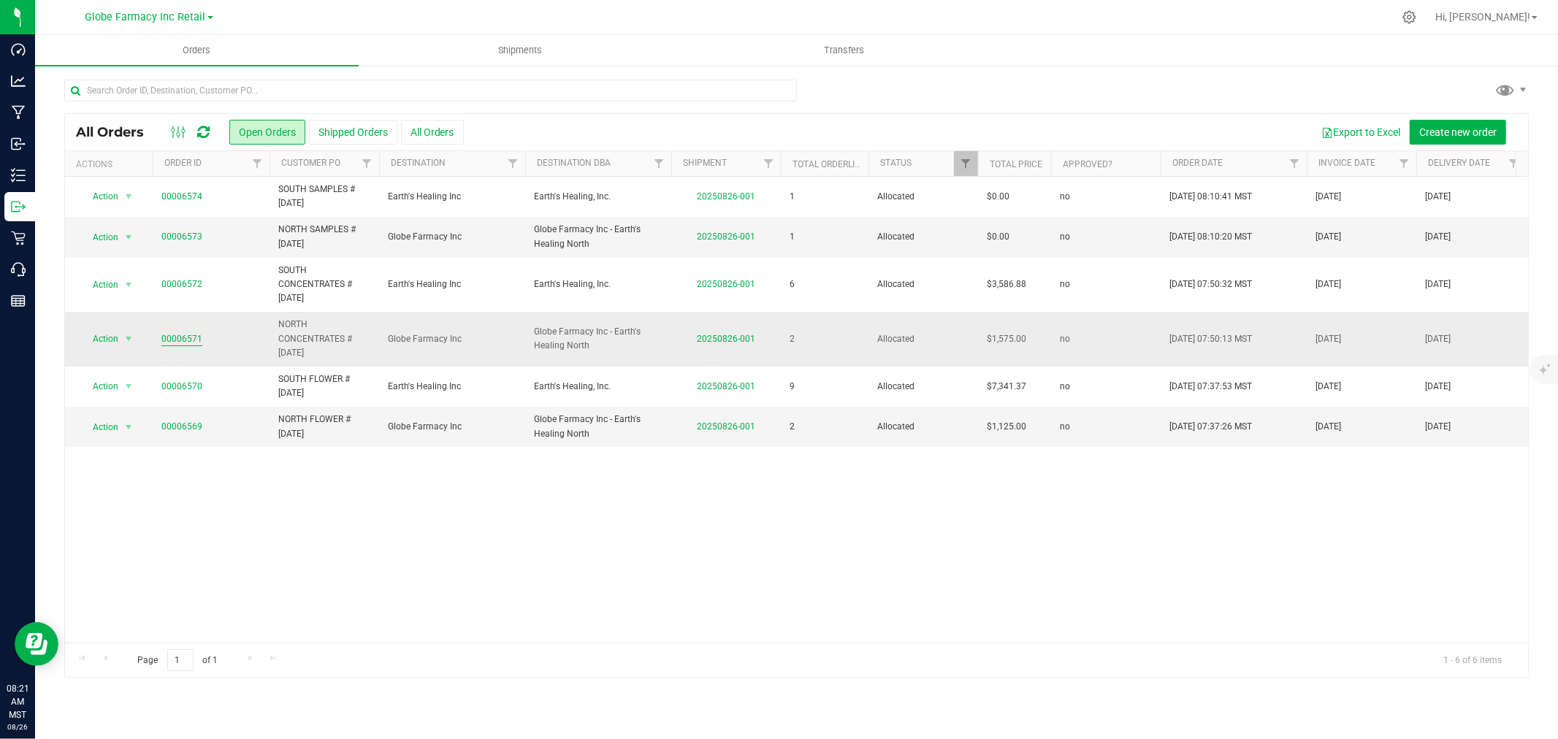
click at [187, 337] on link "00006571" at bounding box center [181, 339] width 41 height 14
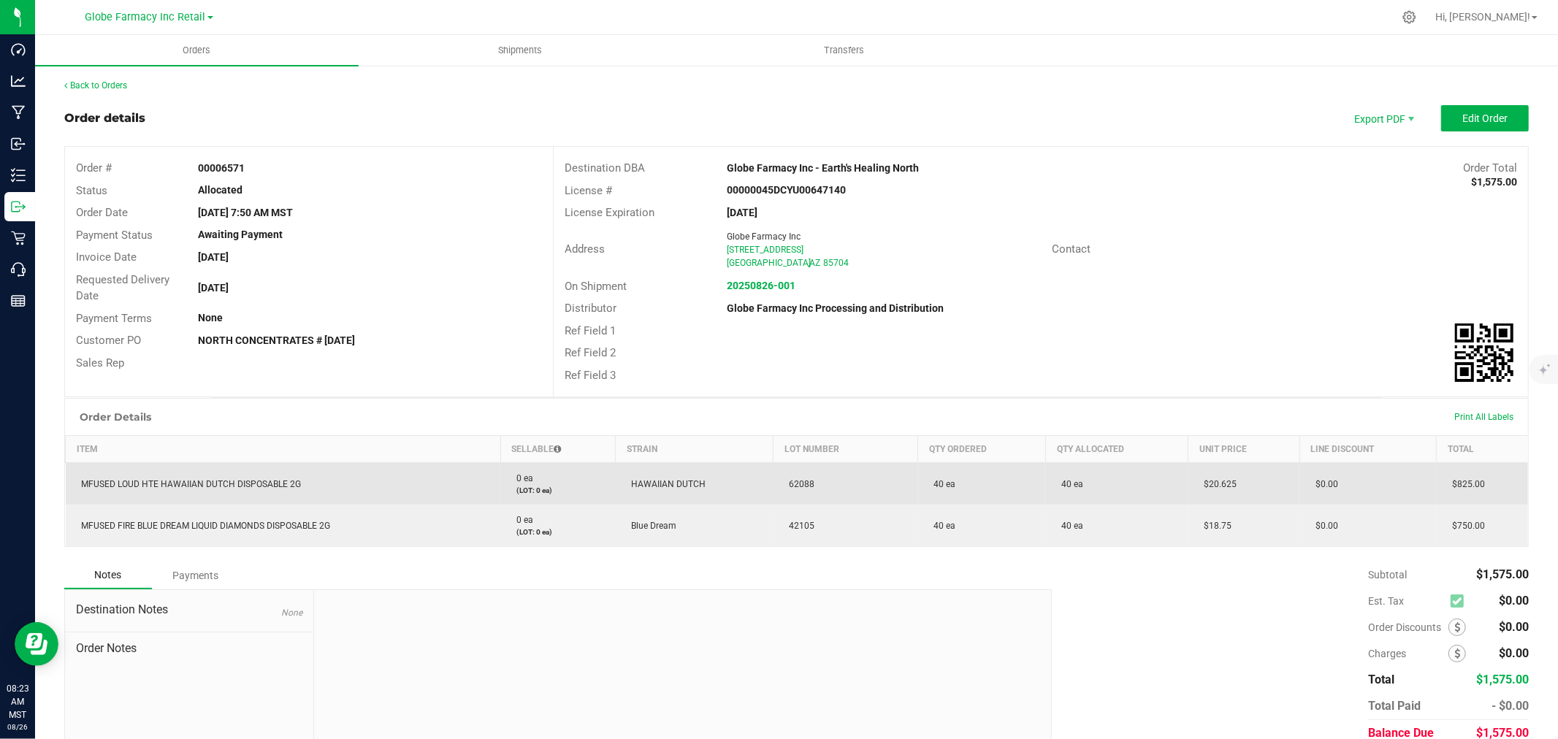
click at [286, 486] on span "MFUSED LOUD HTE HAWAIIAN DUTCH DISPOSABLE 2G" at bounding box center [187, 484] width 227 height 10
copy span "MFUSED LOUD HTE HAWAIIAN DUTCH DISPOSABLE 2G"
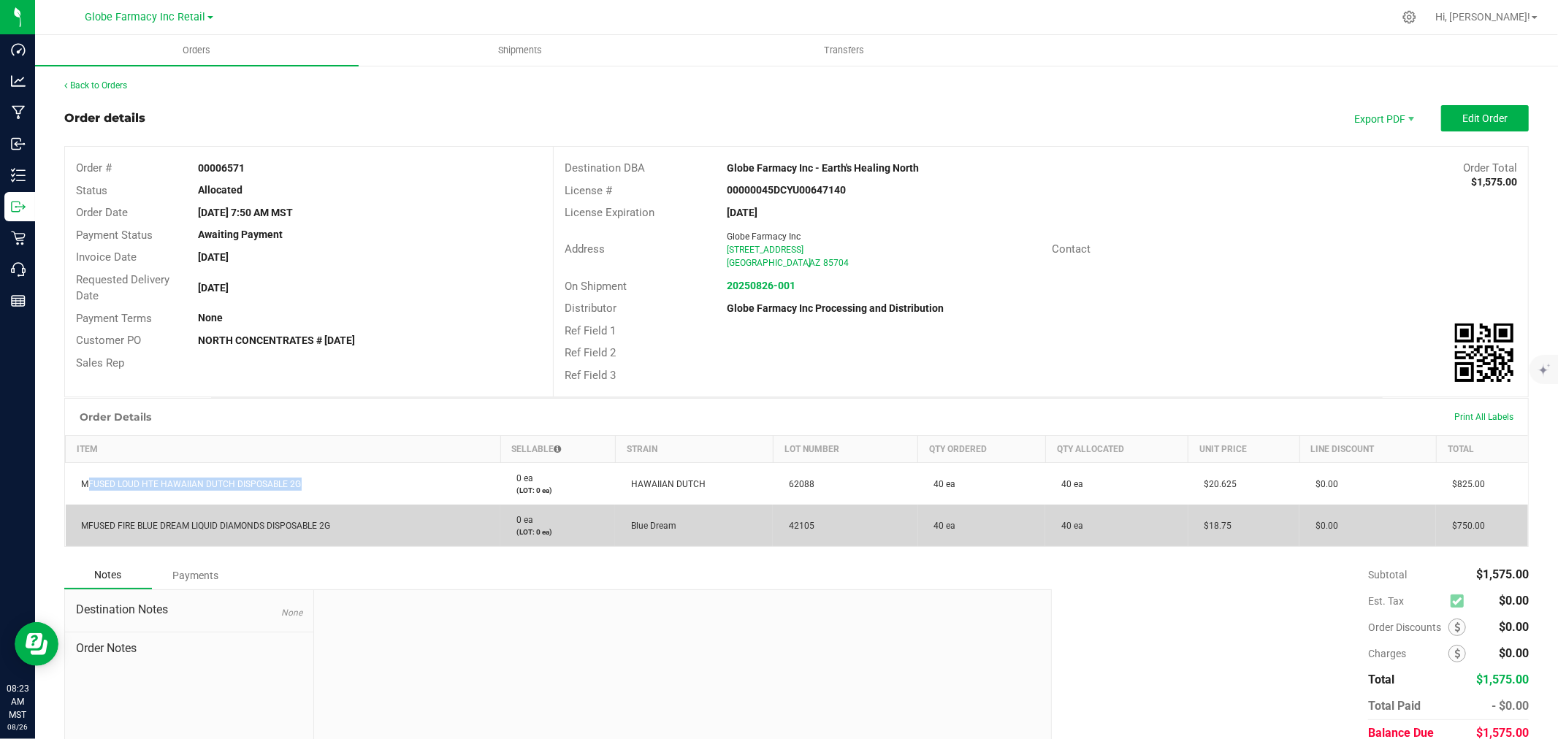
click at [222, 530] on td "MFUSED FIRE BLUE DREAM LIQUID DIAMONDS DISPOSABLE 2G" at bounding box center [283, 526] width 435 height 42
copy span "MFUSED FIRE BLUE DREAM LIQUID DIAMONDS DISPOSABLE 2G"
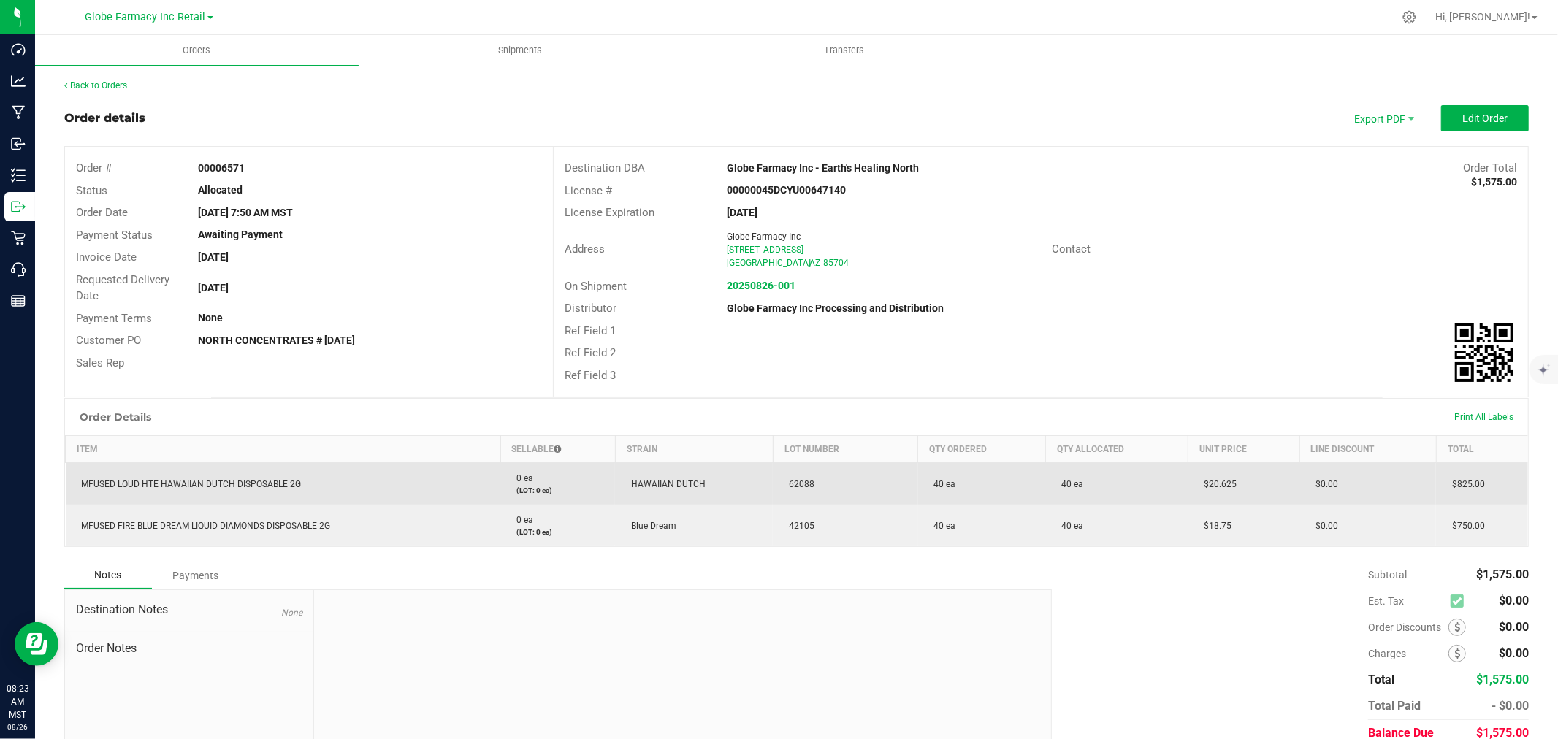
click at [1209, 484] on span "$20.625" at bounding box center [1217, 484] width 40 height 10
copy span "20.625"
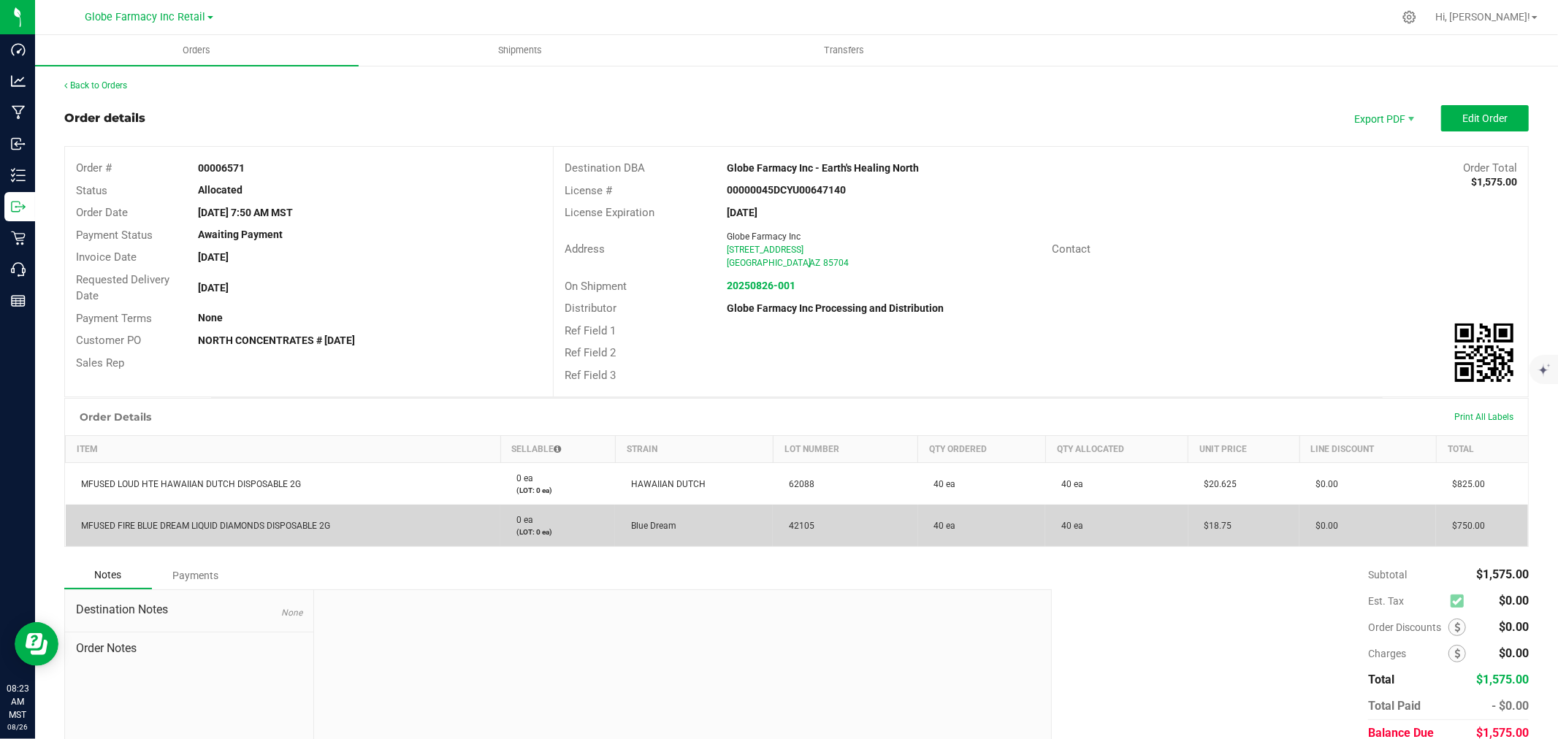
click at [1198, 527] on span "$18.75" at bounding box center [1214, 526] width 35 height 10
click at [1210, 526] on span "$18.75" at bounding box center [1214, 526] width 35 height 10
copy span "18.75"
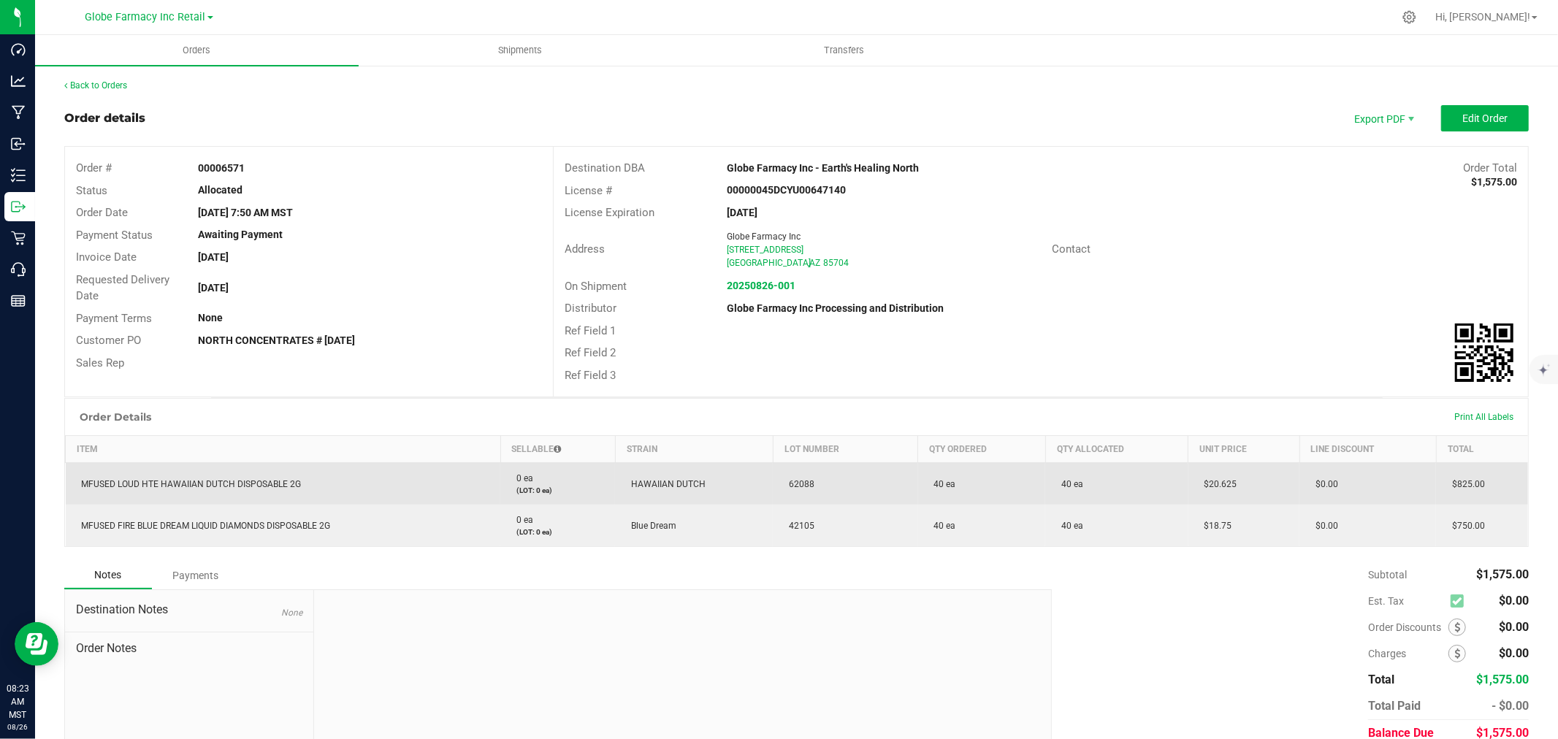
click at [801, 483] on span "62088" at bounding box center [797, 484] width 33 height 10
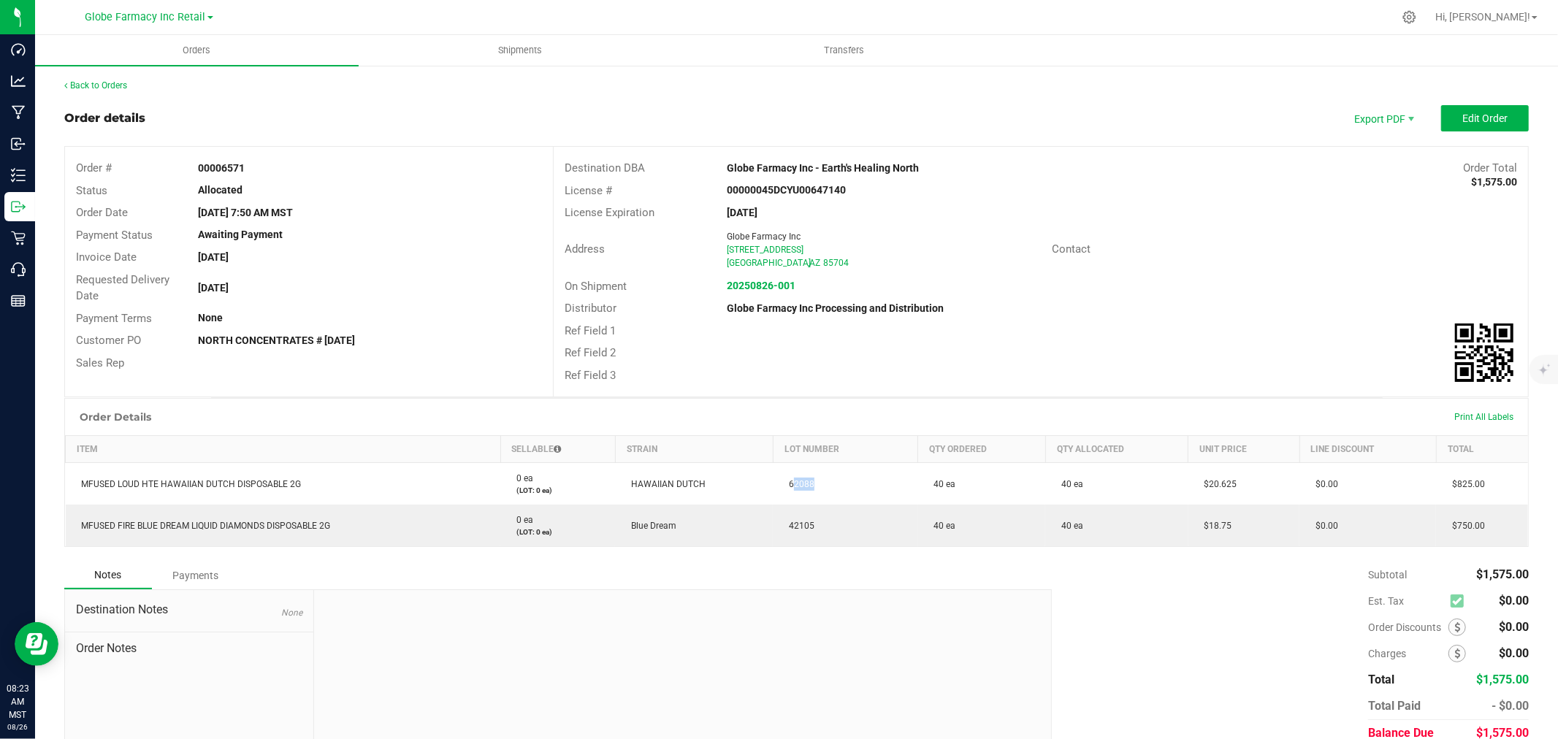
copy span "62088"
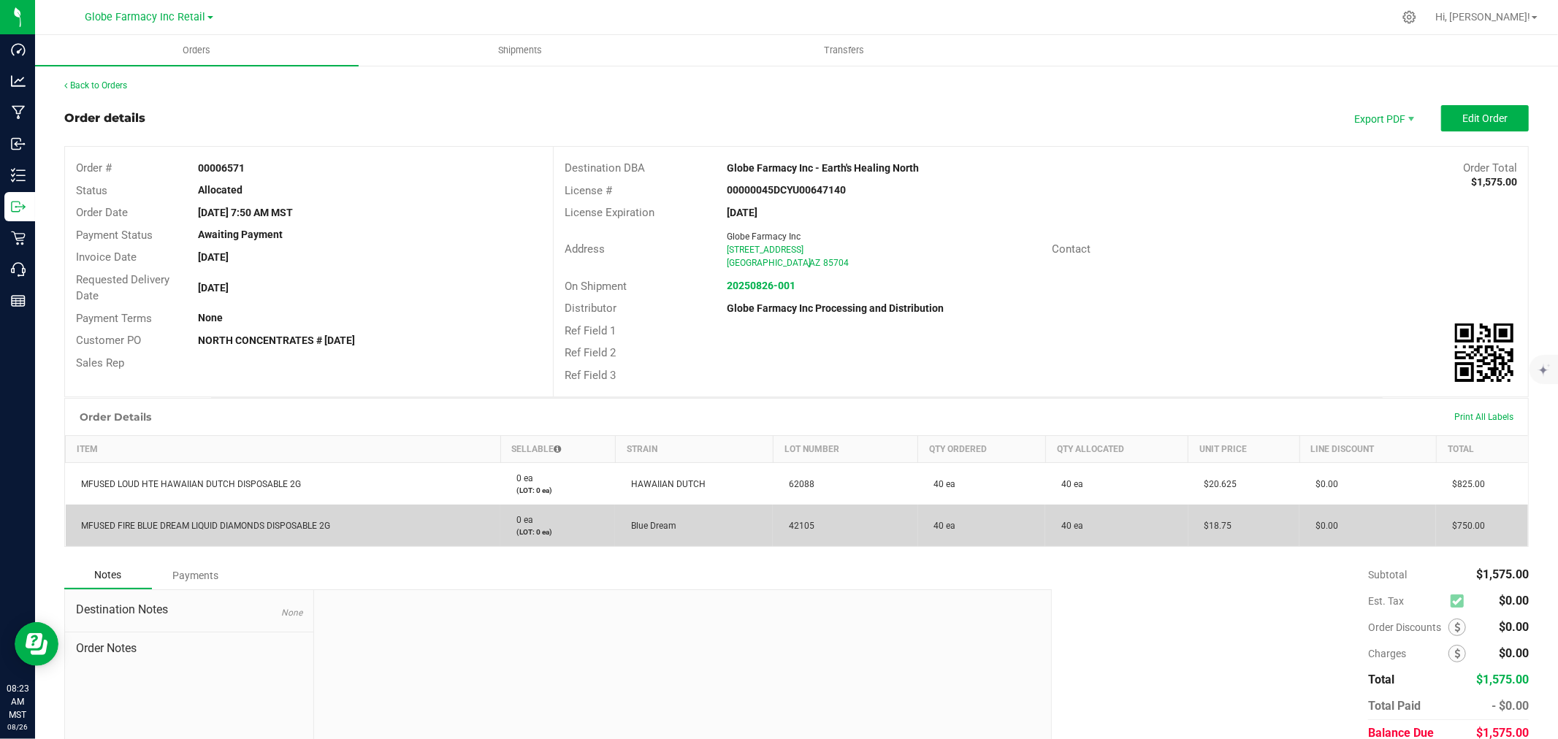
click at [797, 527] on span "42105" at bounding box center [797, 526] width 33 height 10
click at [796, 526] on span "42105" at bounding box center [797, 526] width 33 height 10
copy span "42105"
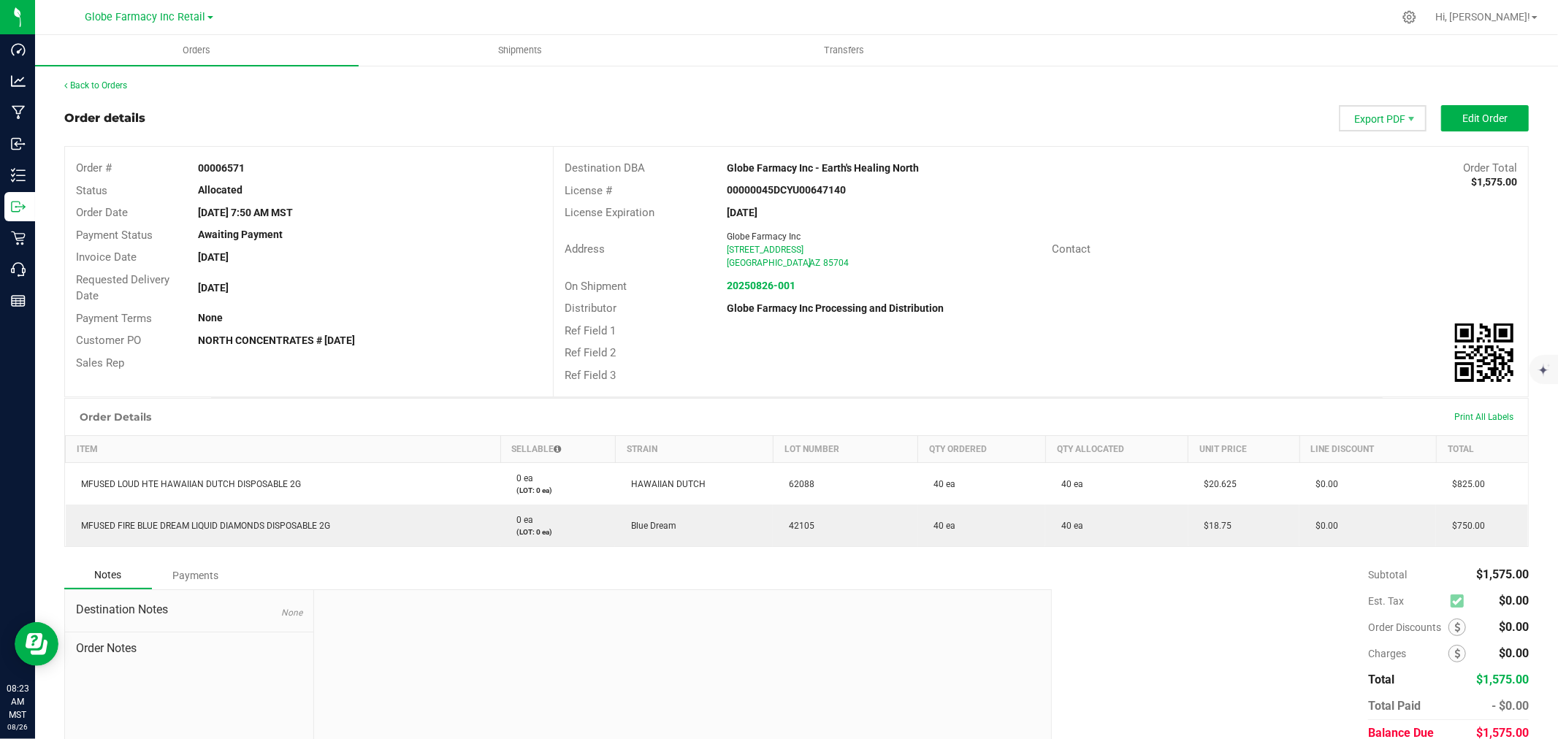
click at [1374, 118] on span "Export PDF" at bounding box center [1383, 118] width 88 height 26
click at [1368, 225] on span "Picking List PDF" at bounding box center [1373, 228] width 91 height 21
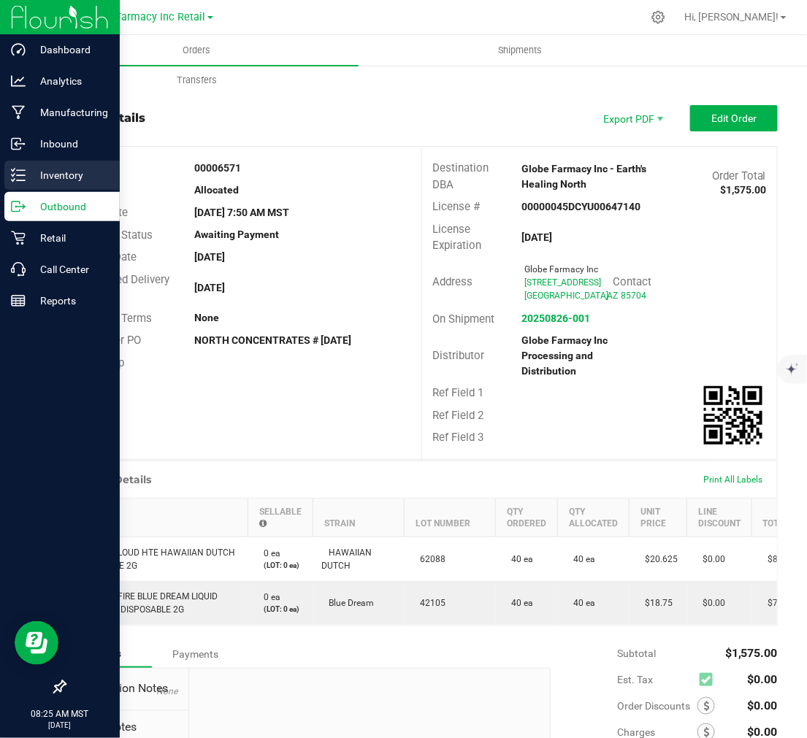
click at [31, 181] on p "Inventory" at bounding box center [70, 175] width 88 height 18
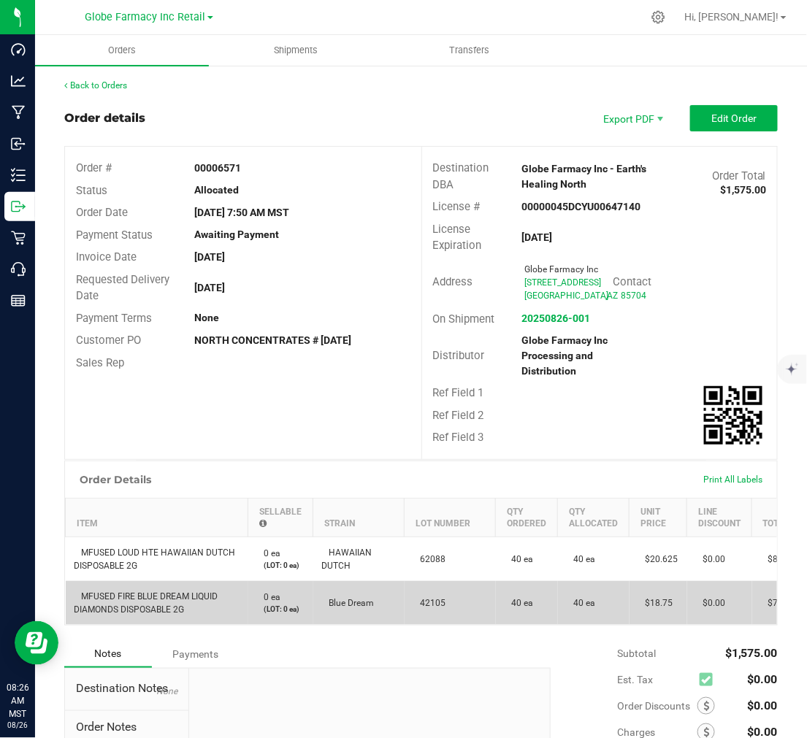
click at [434, 608] on td "42105" at bounding box center [450, 603] width 91 height 44
copy span "42105"
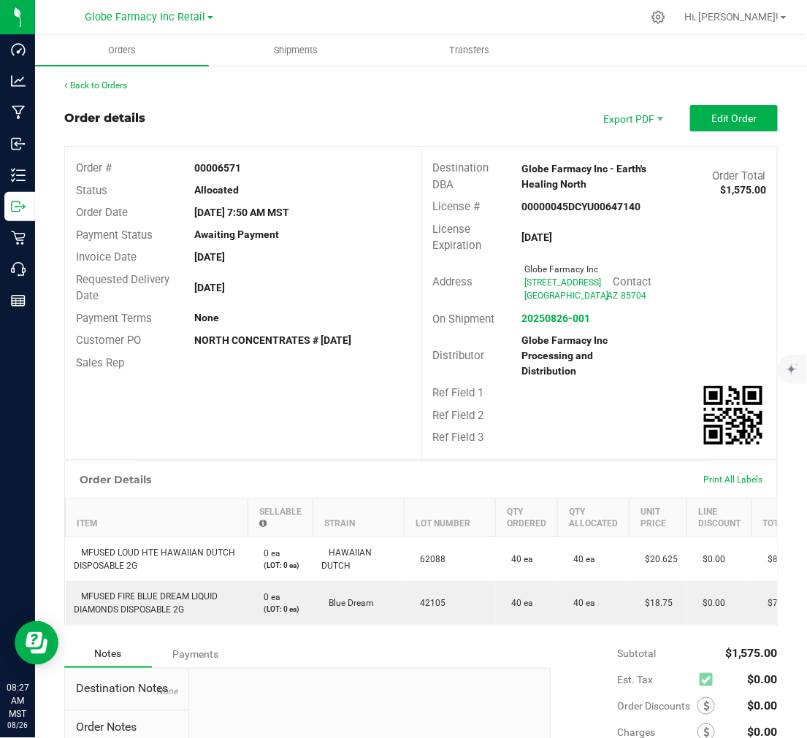
click at [425, 134] on outbound-order-header "Order details Export PDF Edit Order Order # 00006571 Status Allocated Order Dat…" at bounding box center [420, 282] width 713 height 355
click at [81, 45] on uib-tab-heading "Orders" at bounding box center [122, 50] width 174 height 31
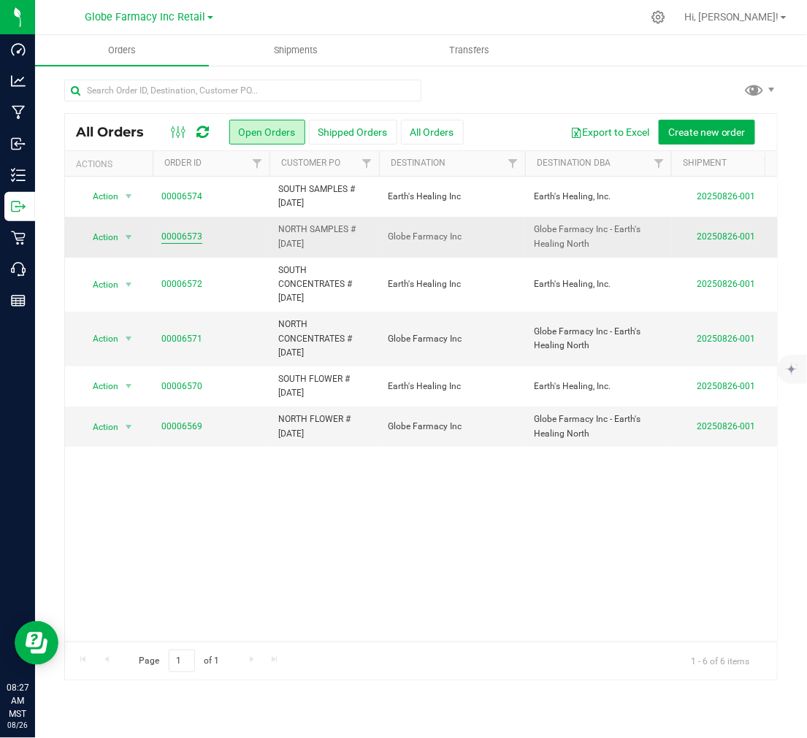
click at [180, 237] on link "00006573" at bounding box center [181, 237] width 41 height 14
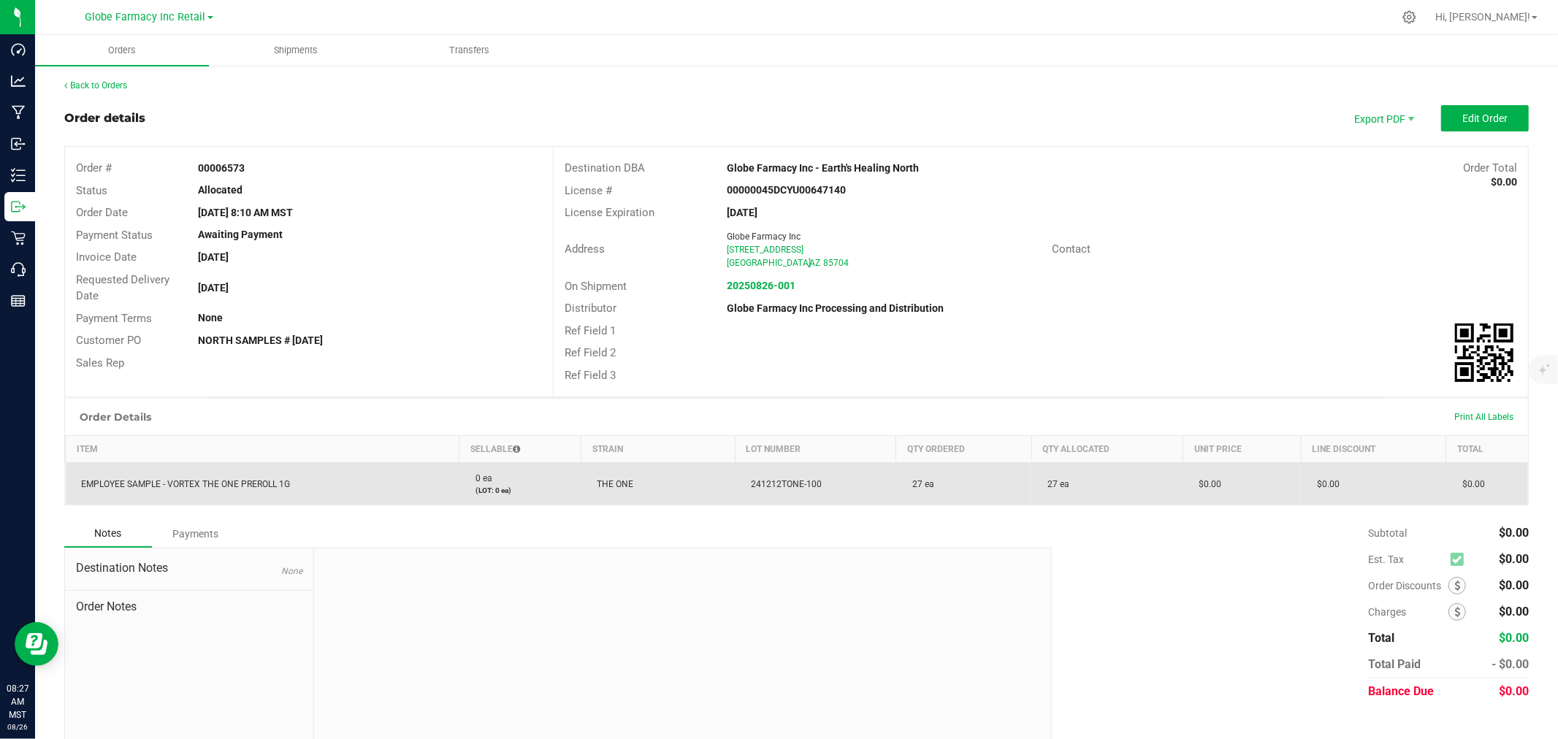
click at [222, 482] on span "EMPLOYEE SAMPLE - VORTEX THE ONE PREROLL 1G" at bounding box center [182, 484] width 216 height 10
click at [798, 480] on span "241212TONE-100" at bounding box center [782, 484] width 78 height 10
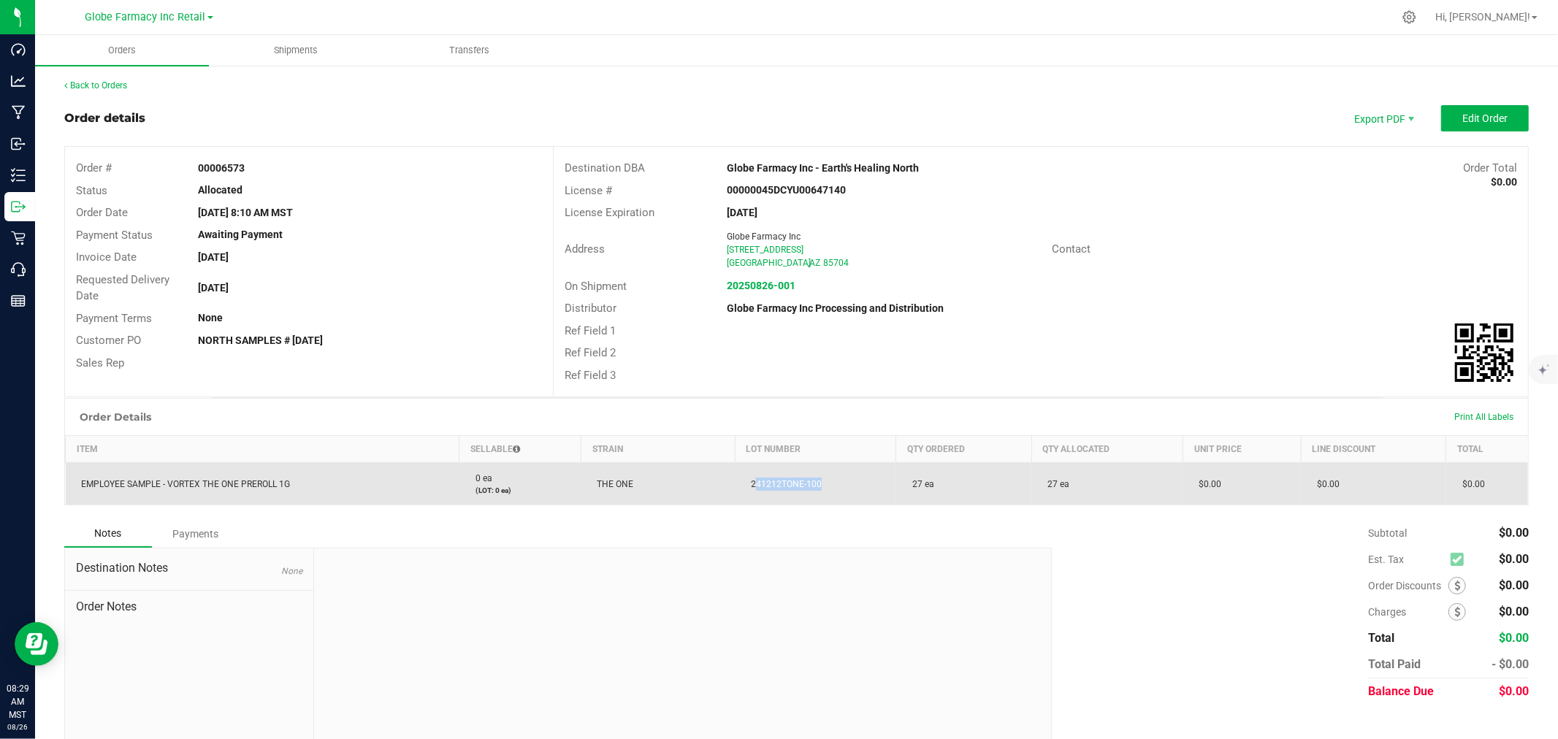
click at [798, 480] on span "241212TONE-100" at bounding box center [782, 484] width 78 height 10
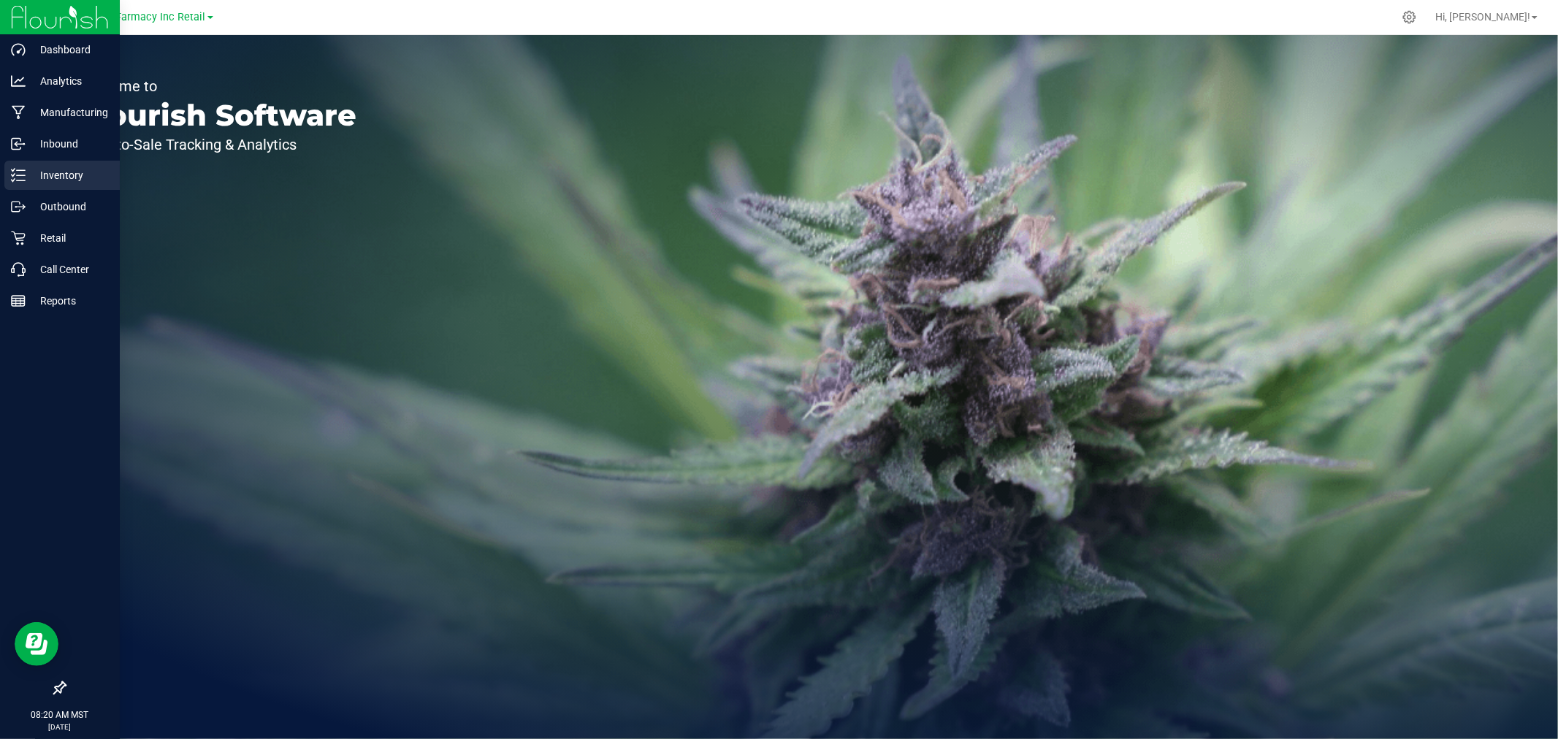
click at [20, 169] on icon at bounding box center [18, 175] width 15 height 15
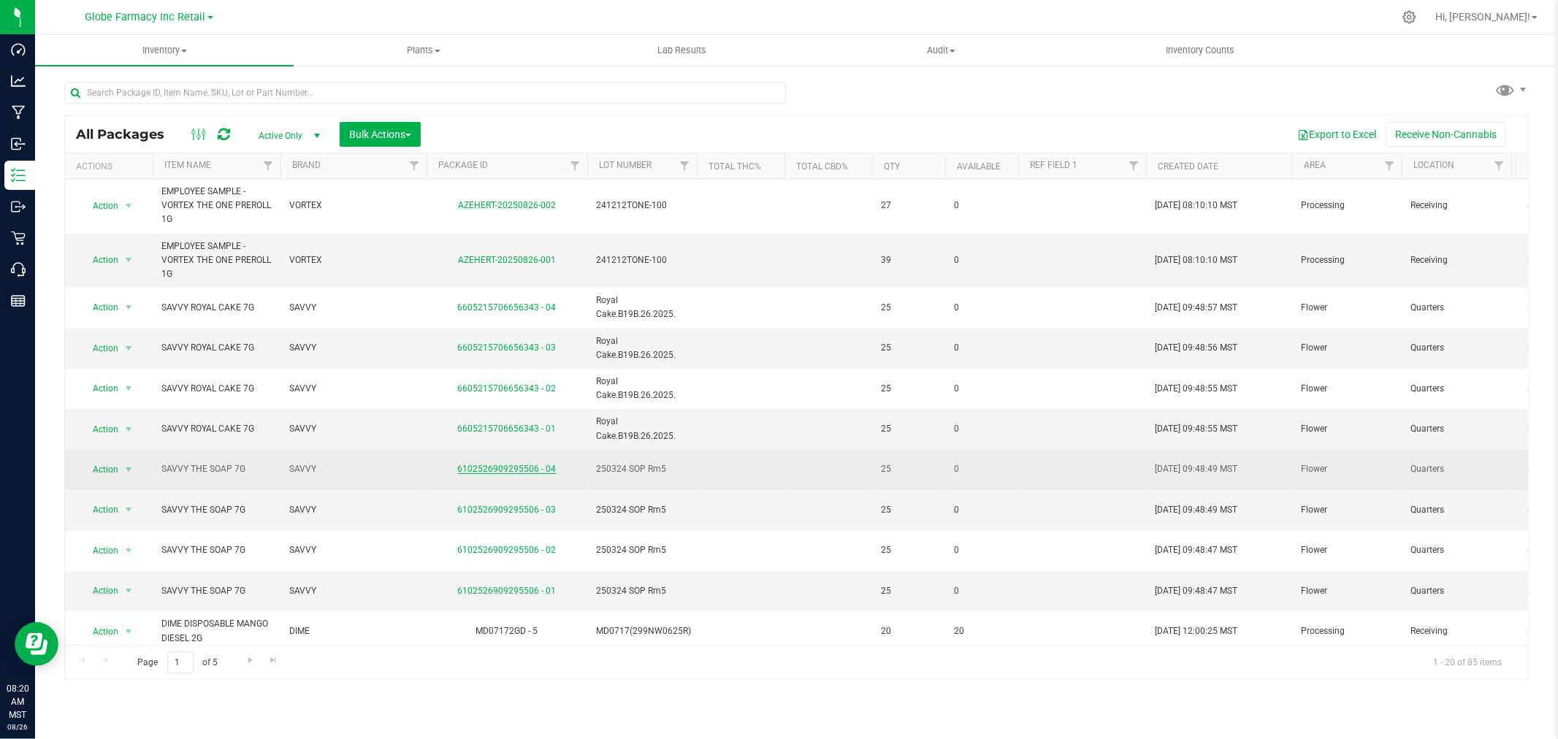
click at [495, 466] on link "6102526909295506 - 04" at bounding box center [507, 469] width 99 height 10
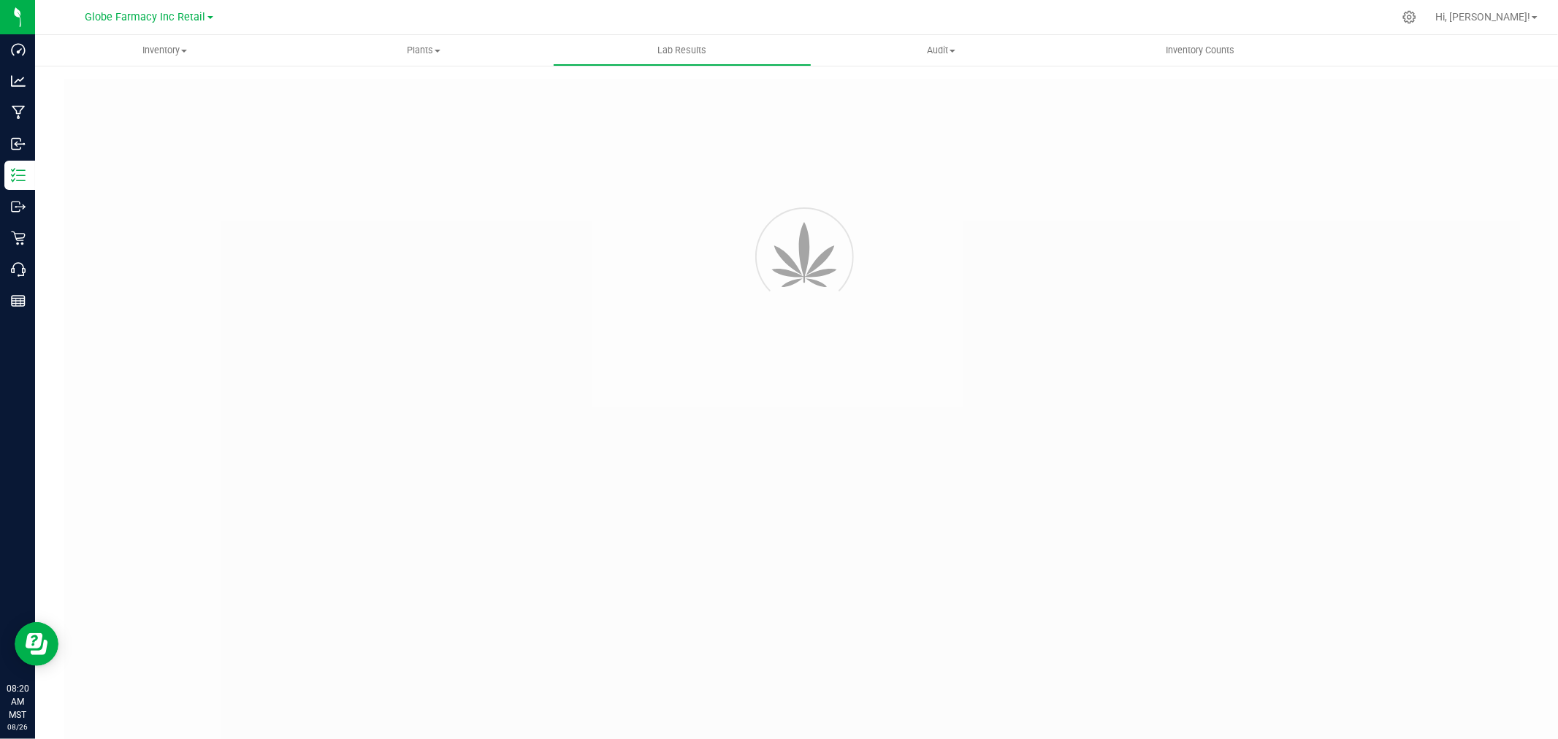
type input "6102526909295506 - 04"
type input "2507APO2960.15172"
type input "6102526909295506 - 04"
type input "[DATE] 7:40 AM"
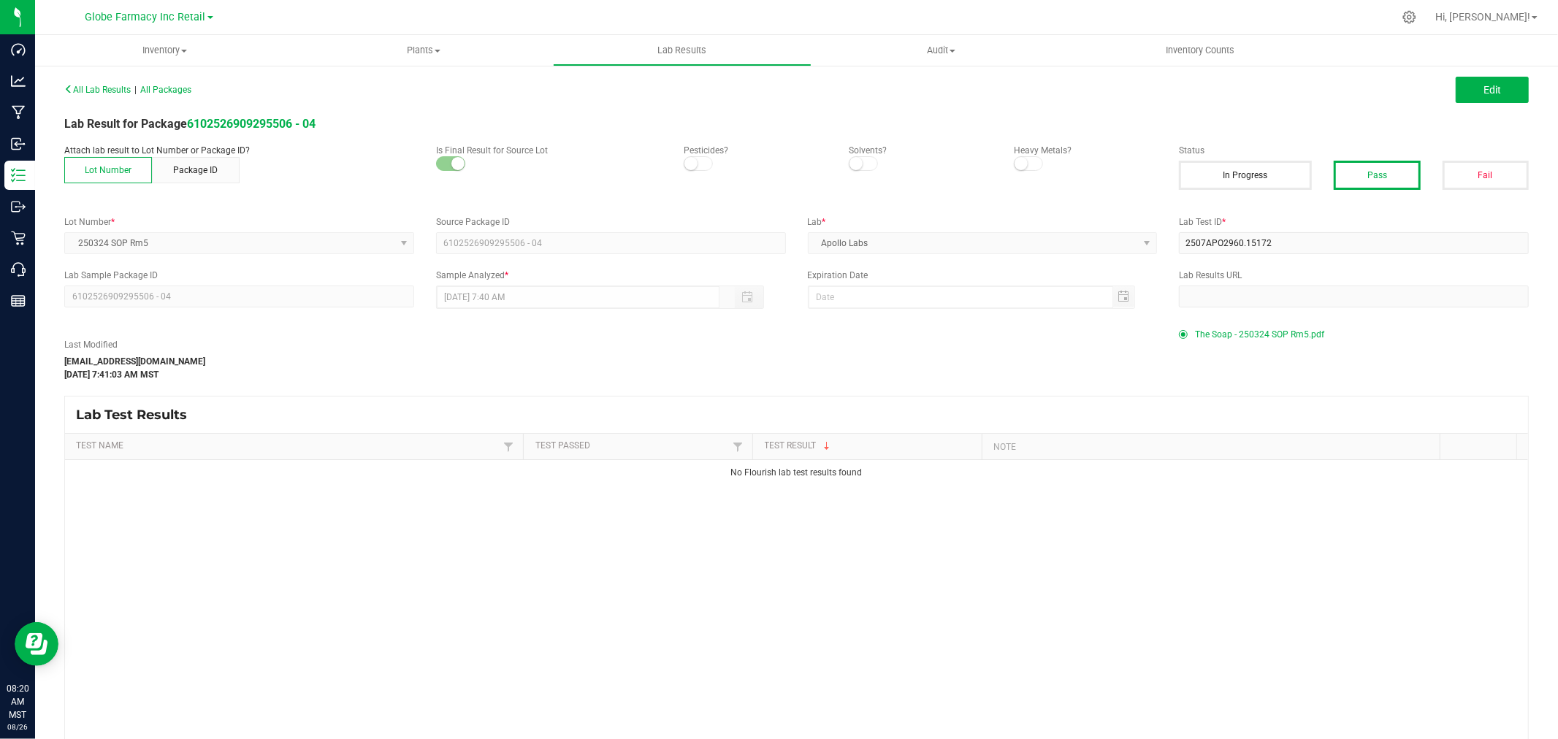
click at [1209, 331] on span "The Soap - 250324 SOP Rm5.pdf" at bounding box center [1259, 334] width 129 height 22
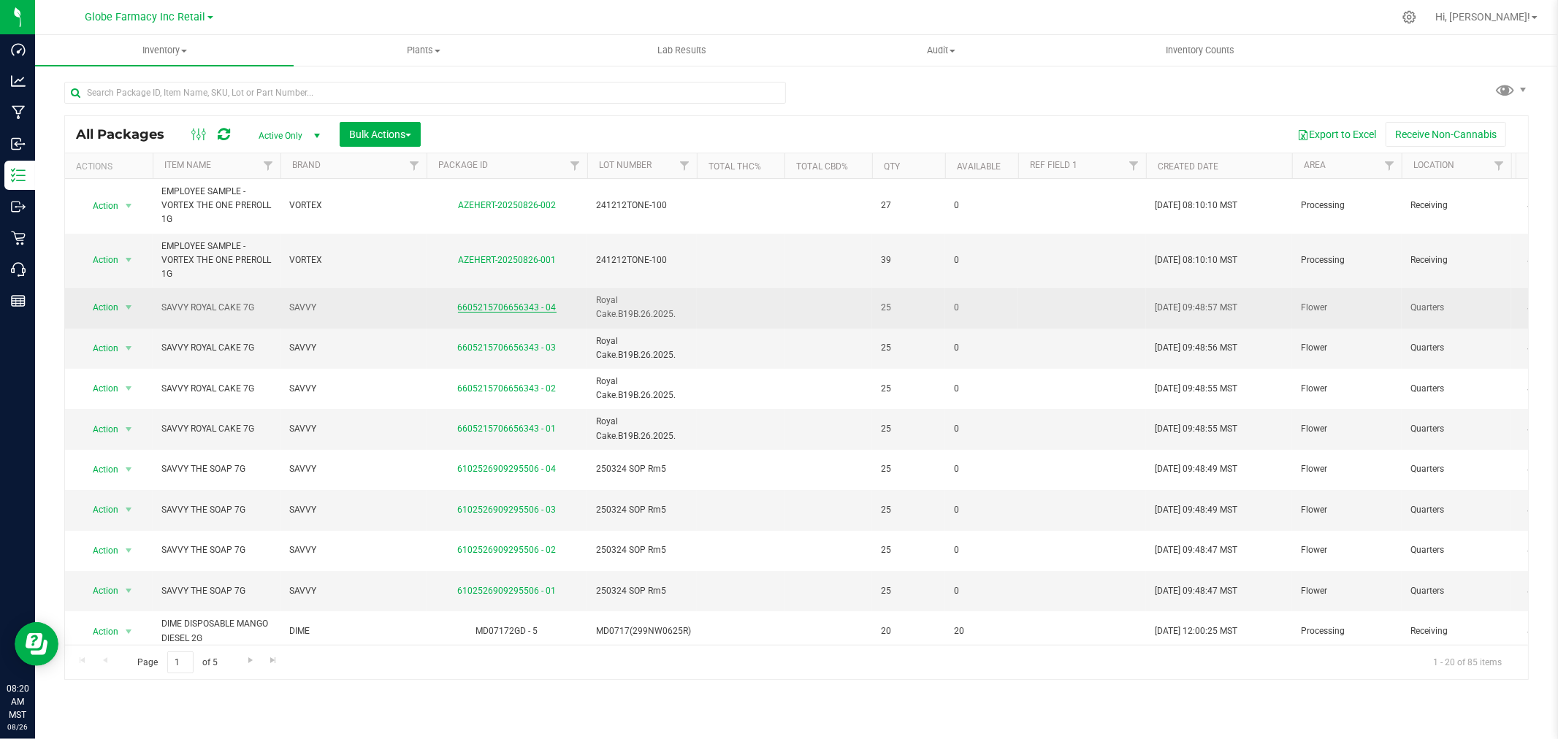
click at [500, 307] on link "6605215706656343 - 04" at bounding box center [507, 307] width 99 height 10
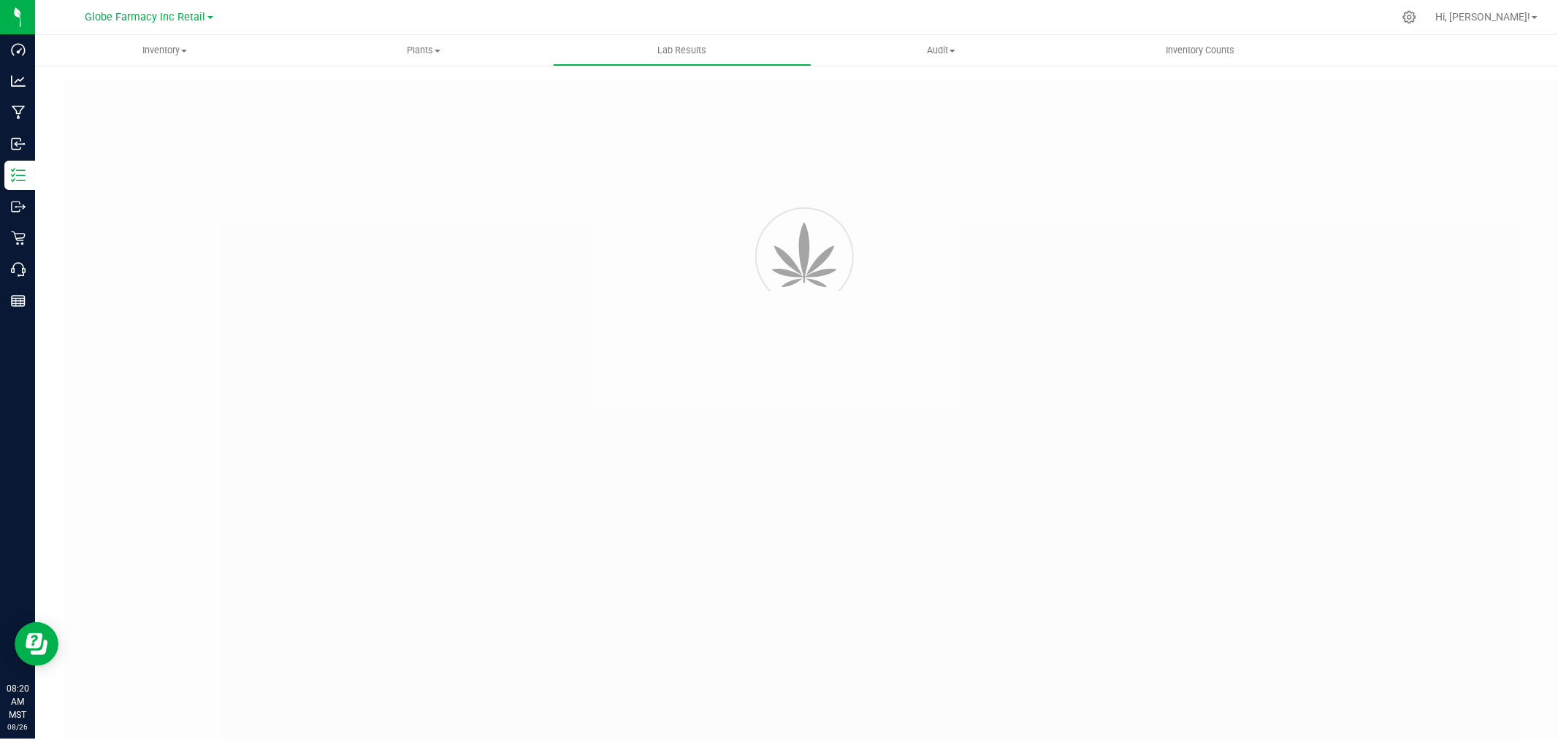
type input "6605215706656343 - 04"
type input "2507APO2884.14799"
type input "6605215706656343 - 04"
type input "[DATE] 7:39 AM"
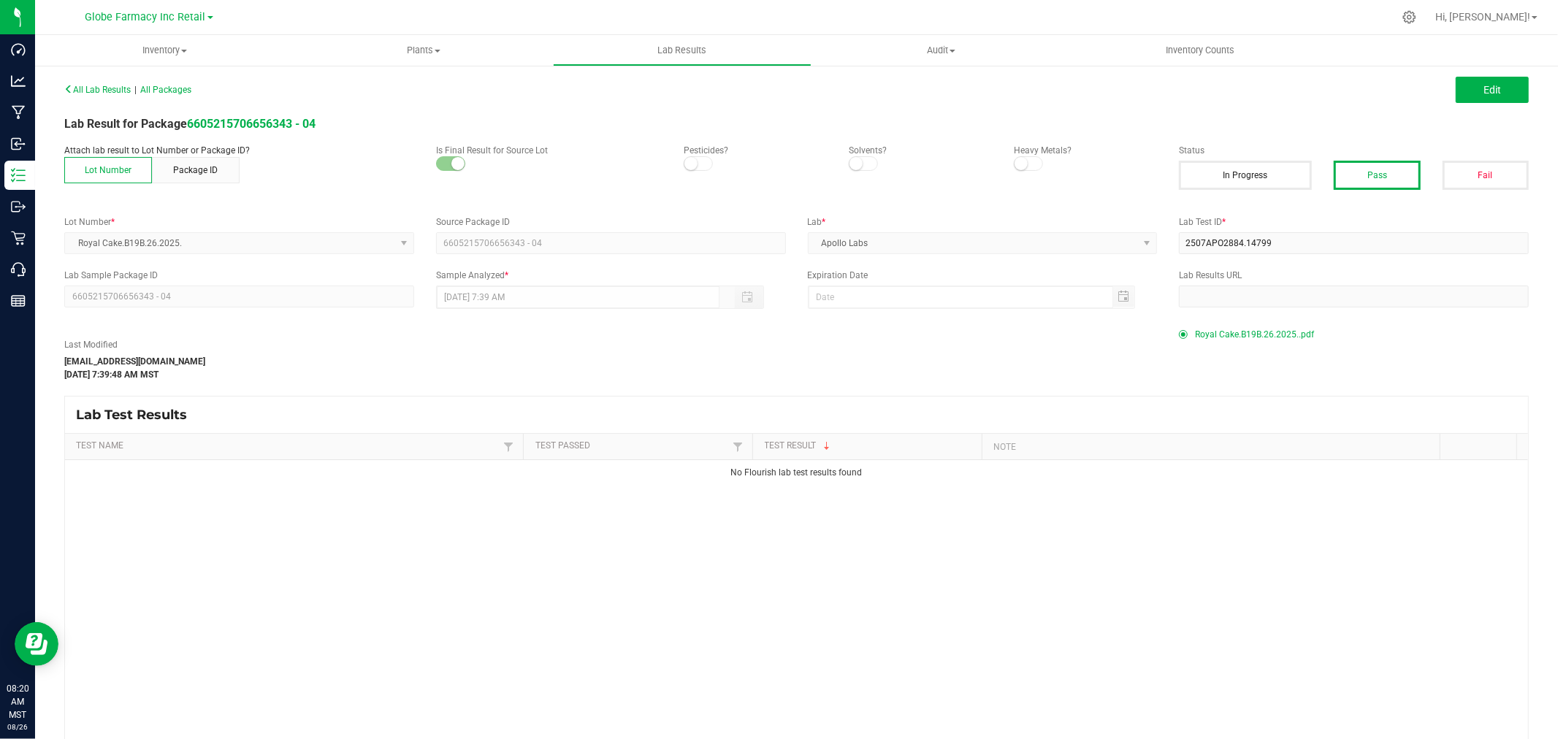
click at [1246, 337] on span "Royal Cake.B19B.26.2025..pdf" at bounding box center [1254, 334] width 119 height 22
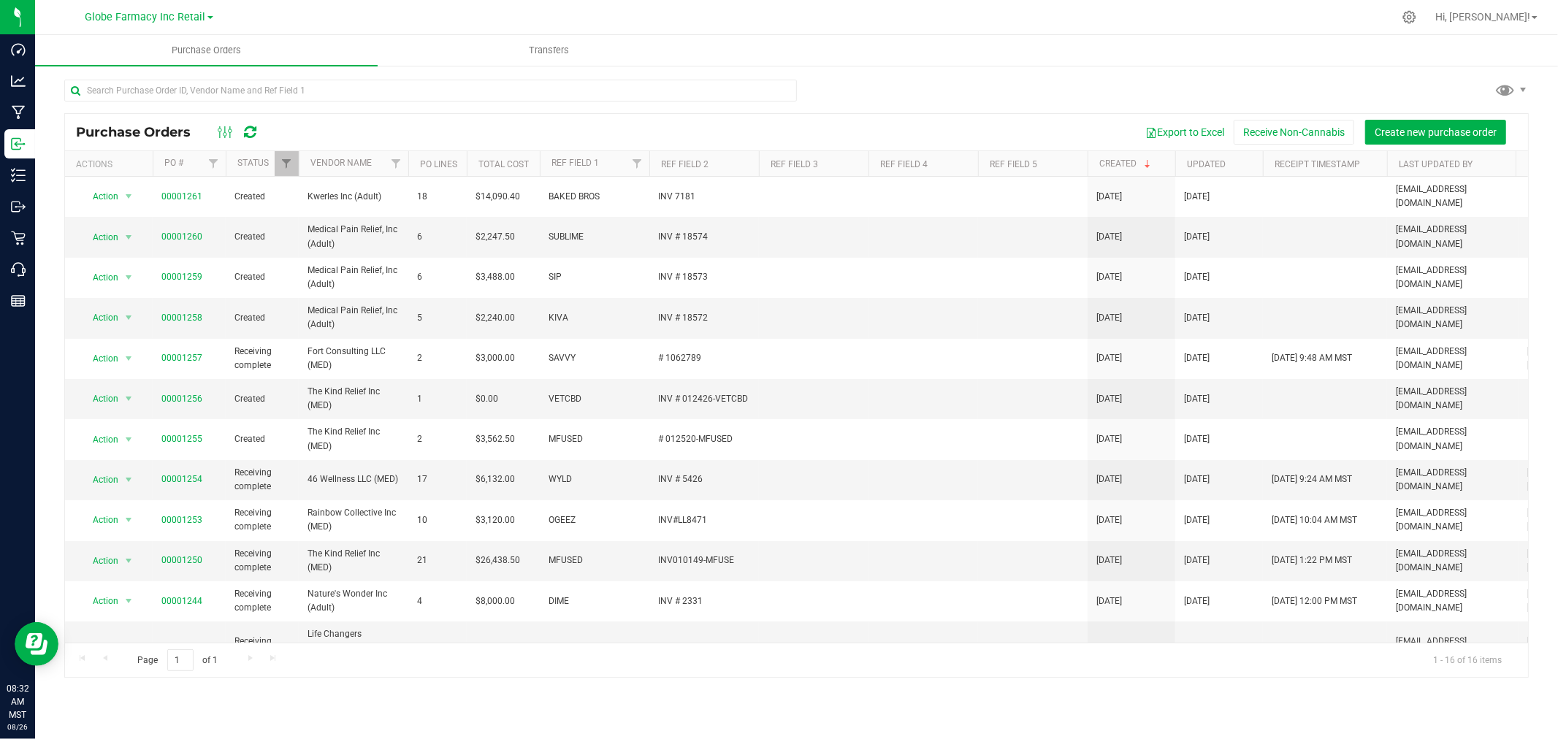
click at [535, 35] on link "Transfers" at bounding box center [549, 50] width 342 height 31
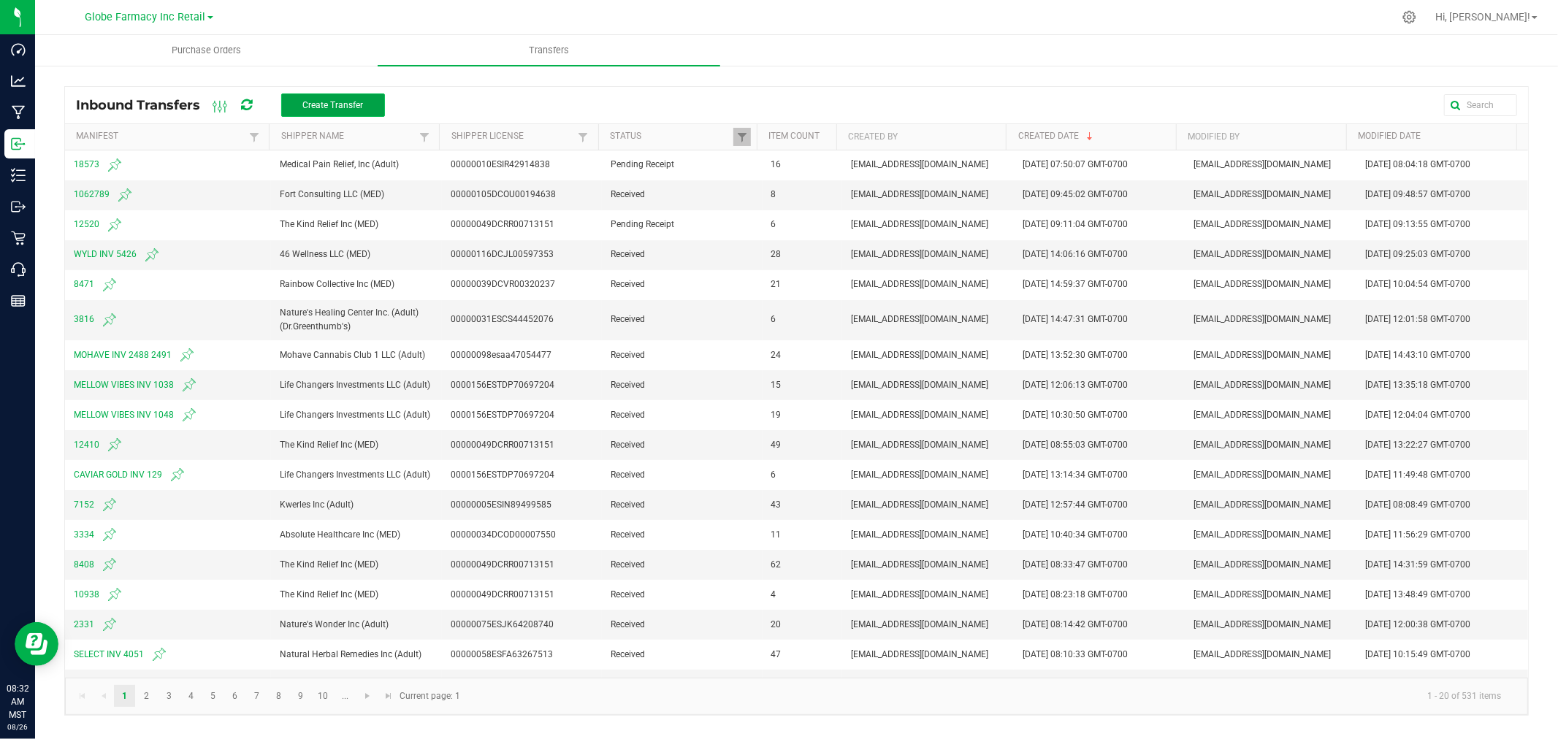
click at [344, 115] on button "Create Transfer" at bounding box center [333, 104] width 104 height 23
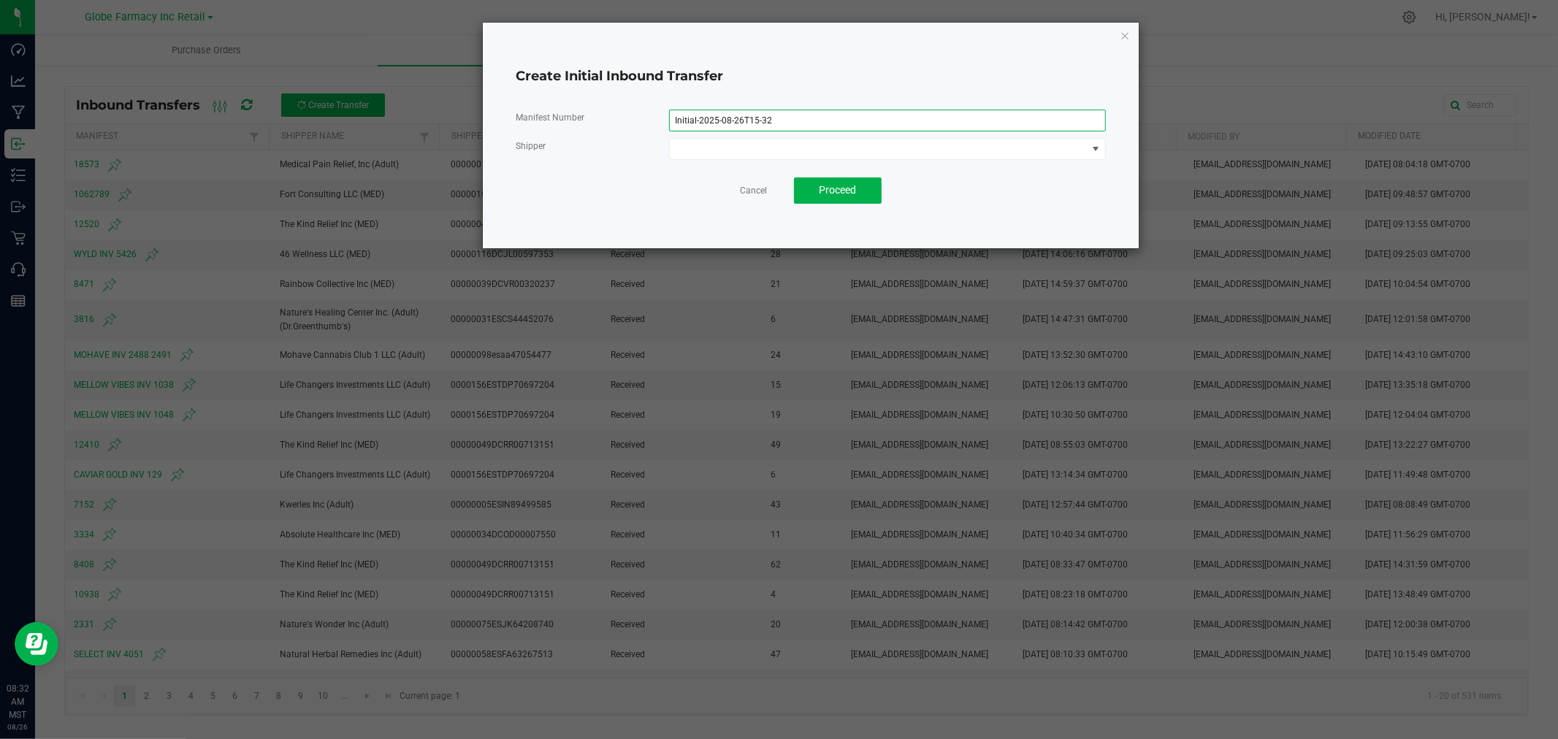
click at [907, 113] on input "Initial-2025-08-26T15-32" at bounding box center [887, 121] width 437 height 22
type input "4"
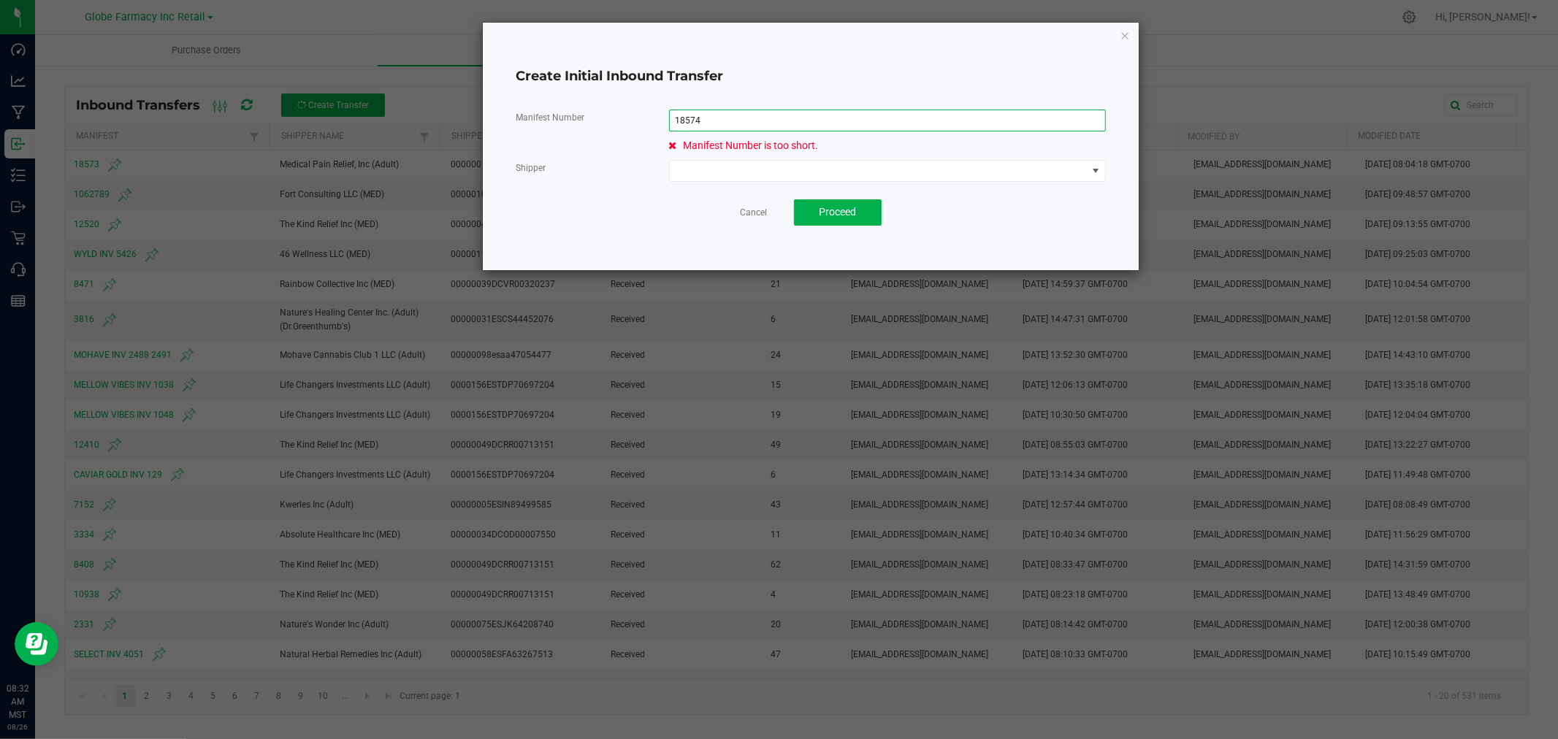
type input "18574"
click at [694, 166] on span at bounding box center [879, 171] width 418 height 20
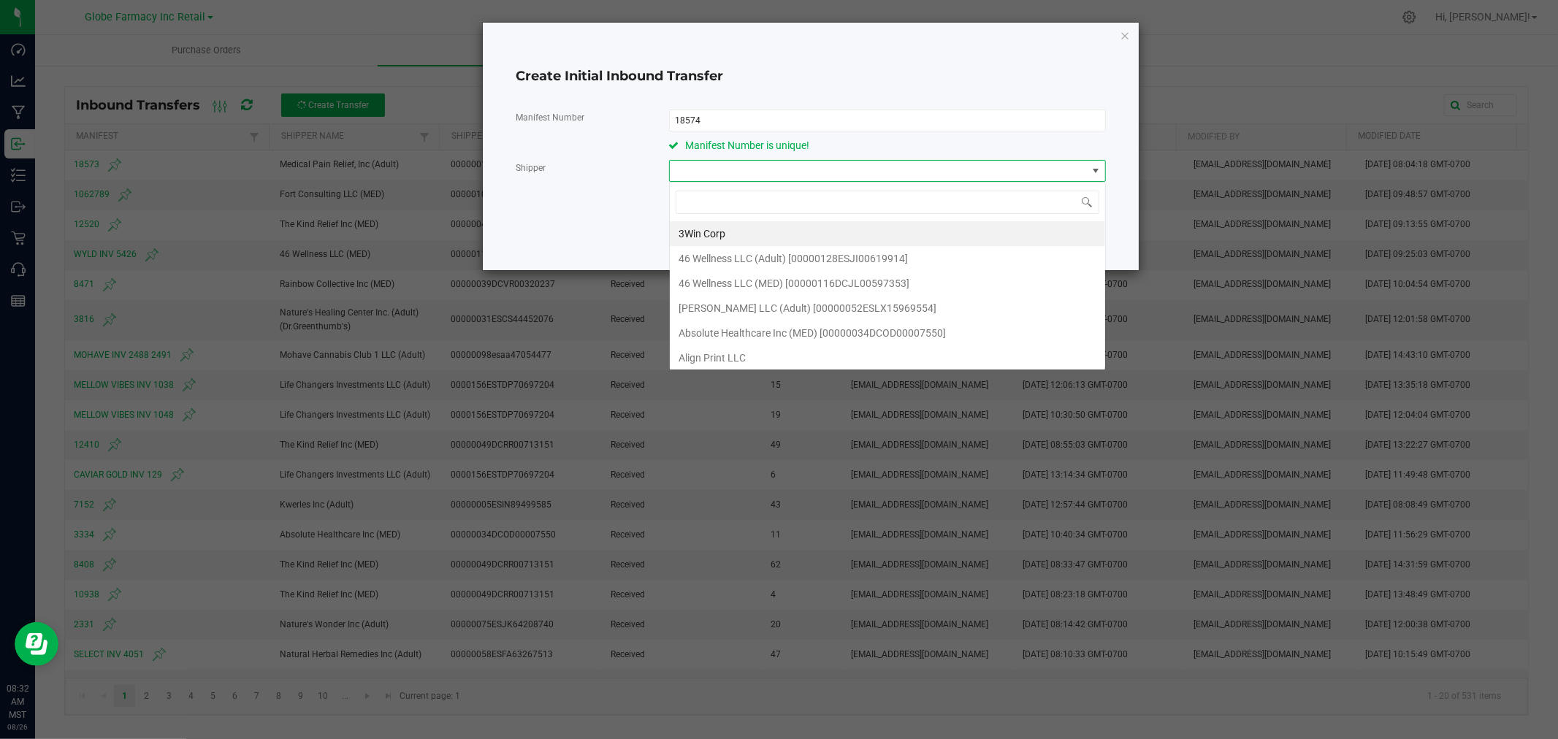
scroll to position [22, 436]
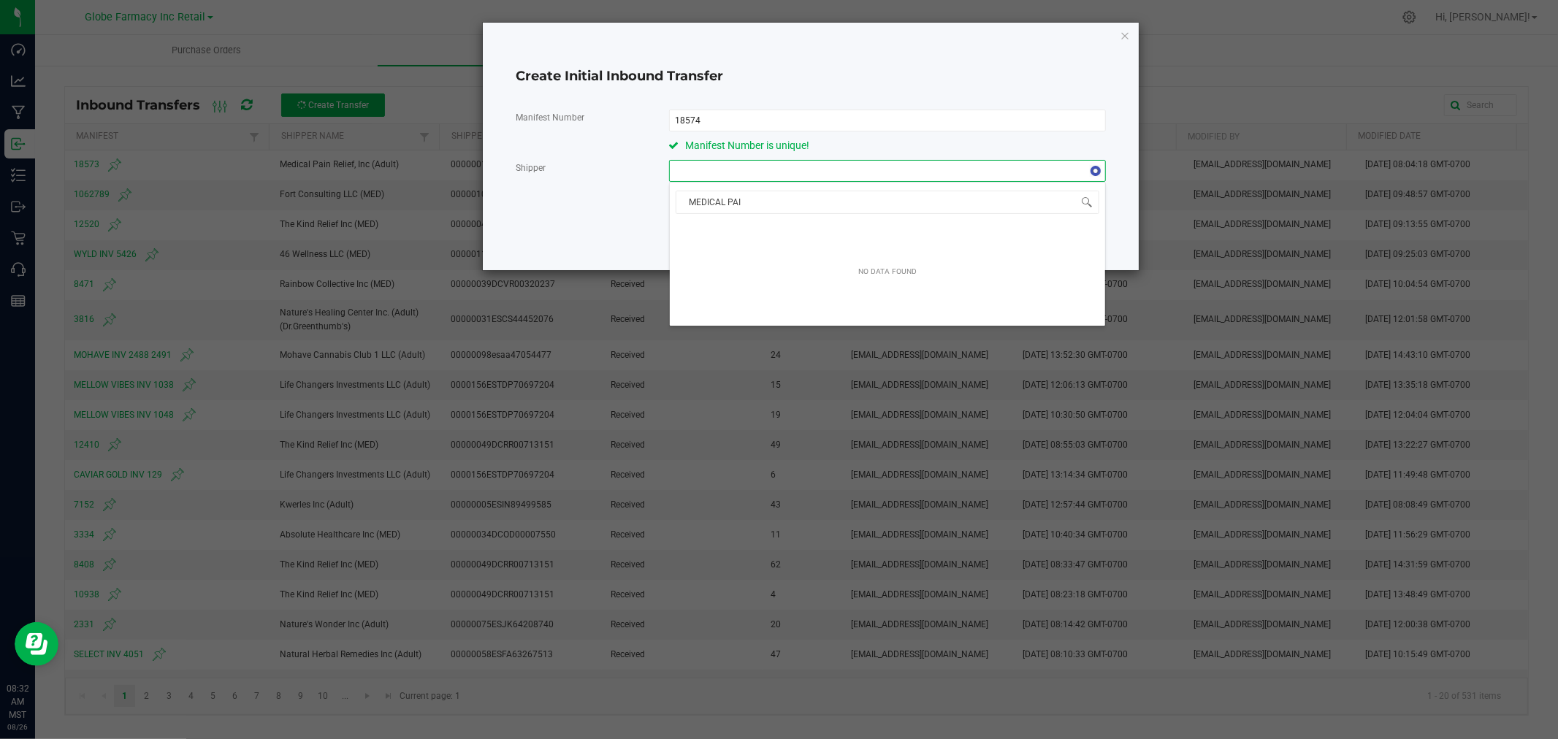
type input "MEDICAL PAIN"
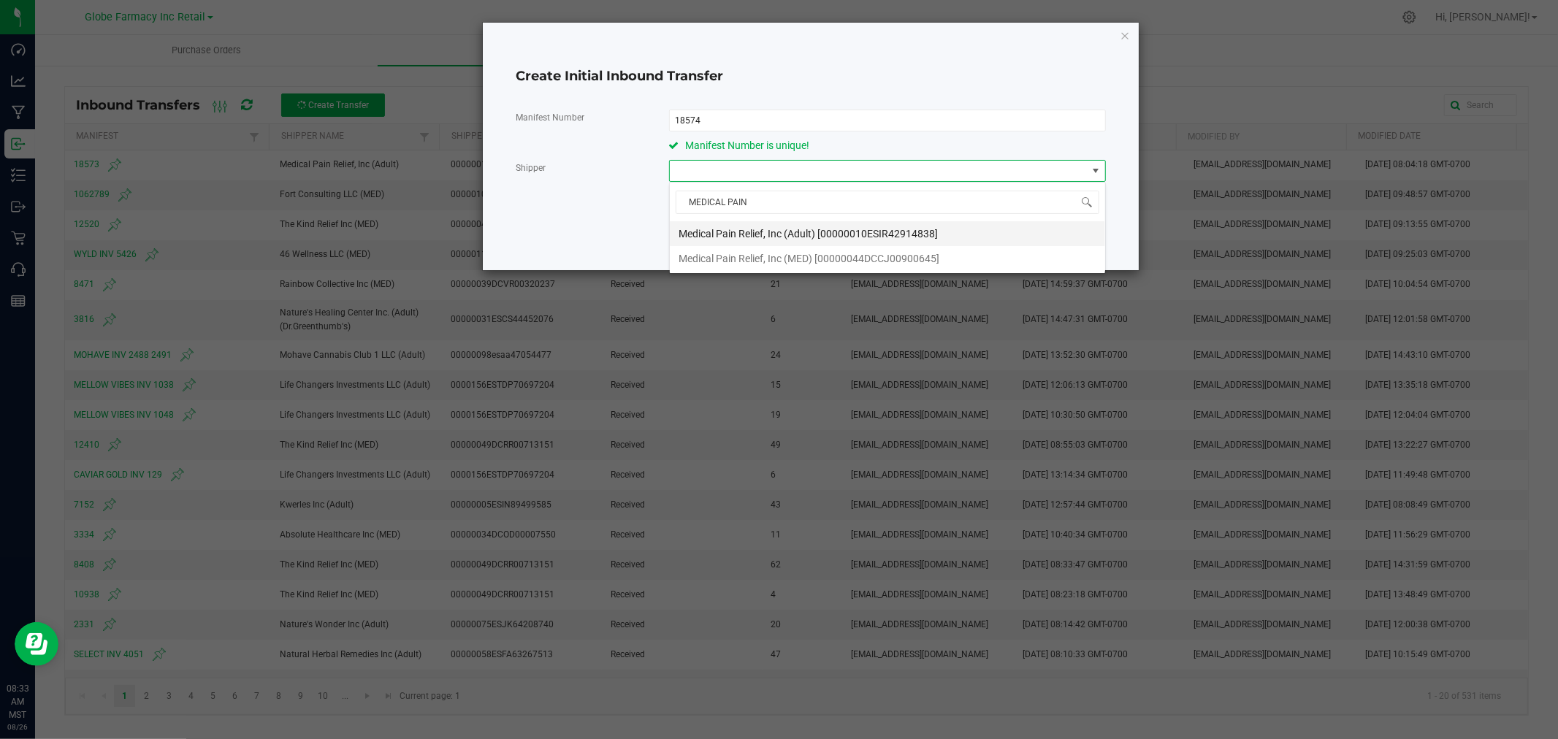
click at [957, 234] on li "Medical Pain Relief, Inc (Adult) [00000010ESIR42914838]" at bounding box center [887, 233] width 435 height 25
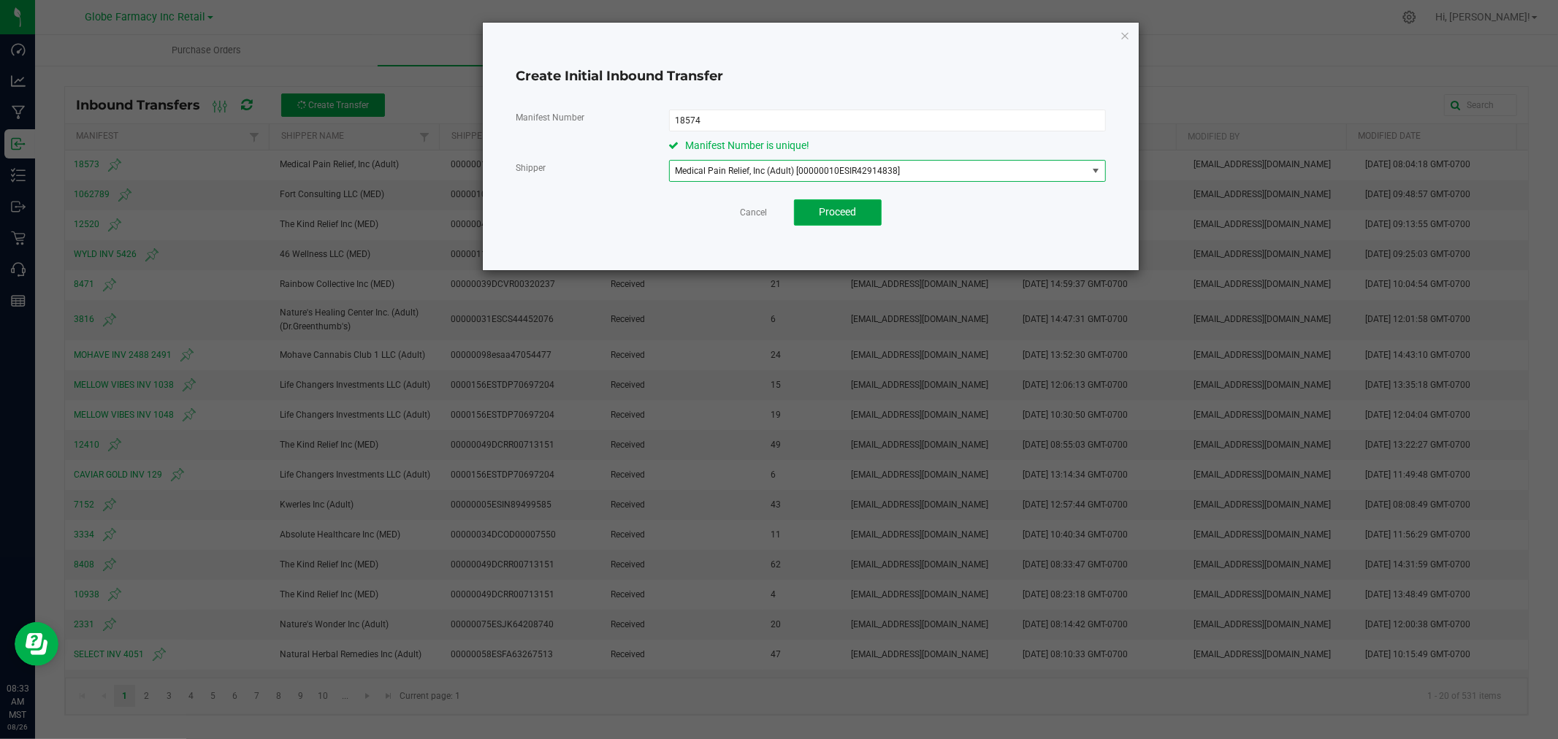
click at [857, 212] on button "Proceed" at bounding box center [838, 212] width 88 height 26
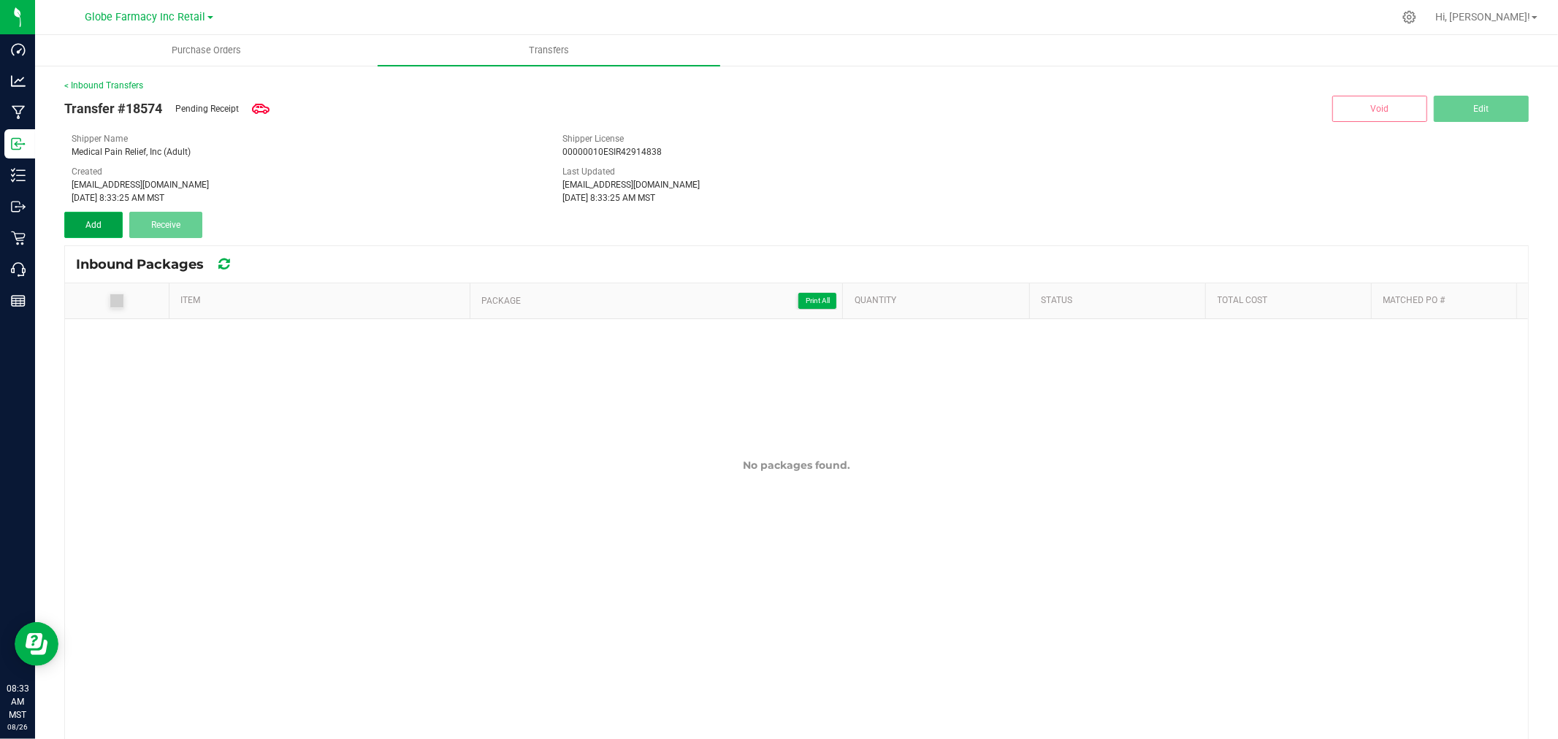
click at [88, 221] on span "Add" at bounding box center [93, 225] width 16 height 10
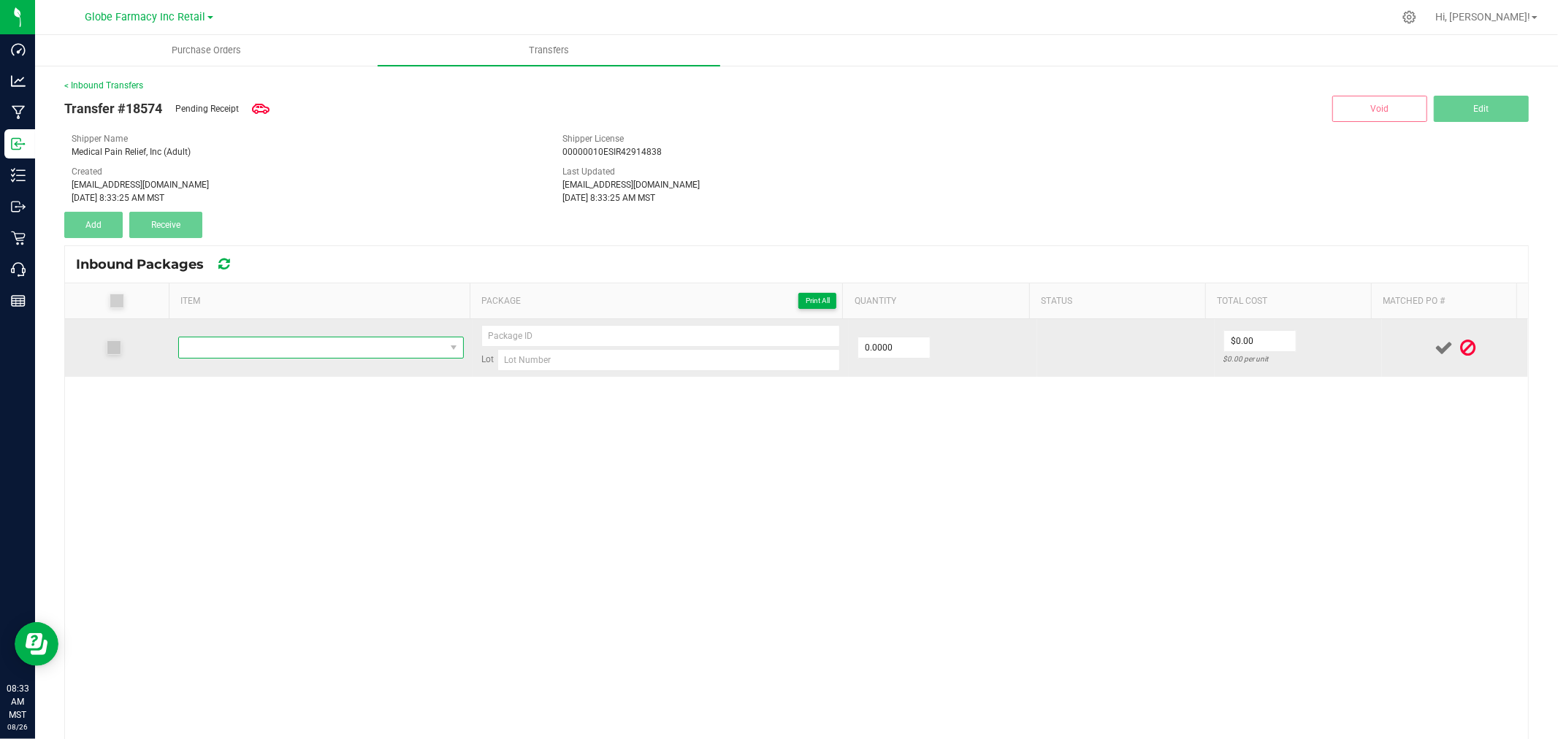
click at [338, 345] on span "NO DATA FOUND" at bounding box center [312, 347] width 266 height 20
type input "SUBLIME HOT RODS INFUSED [PERSON_NAME] BLACKOUT 0.5G"
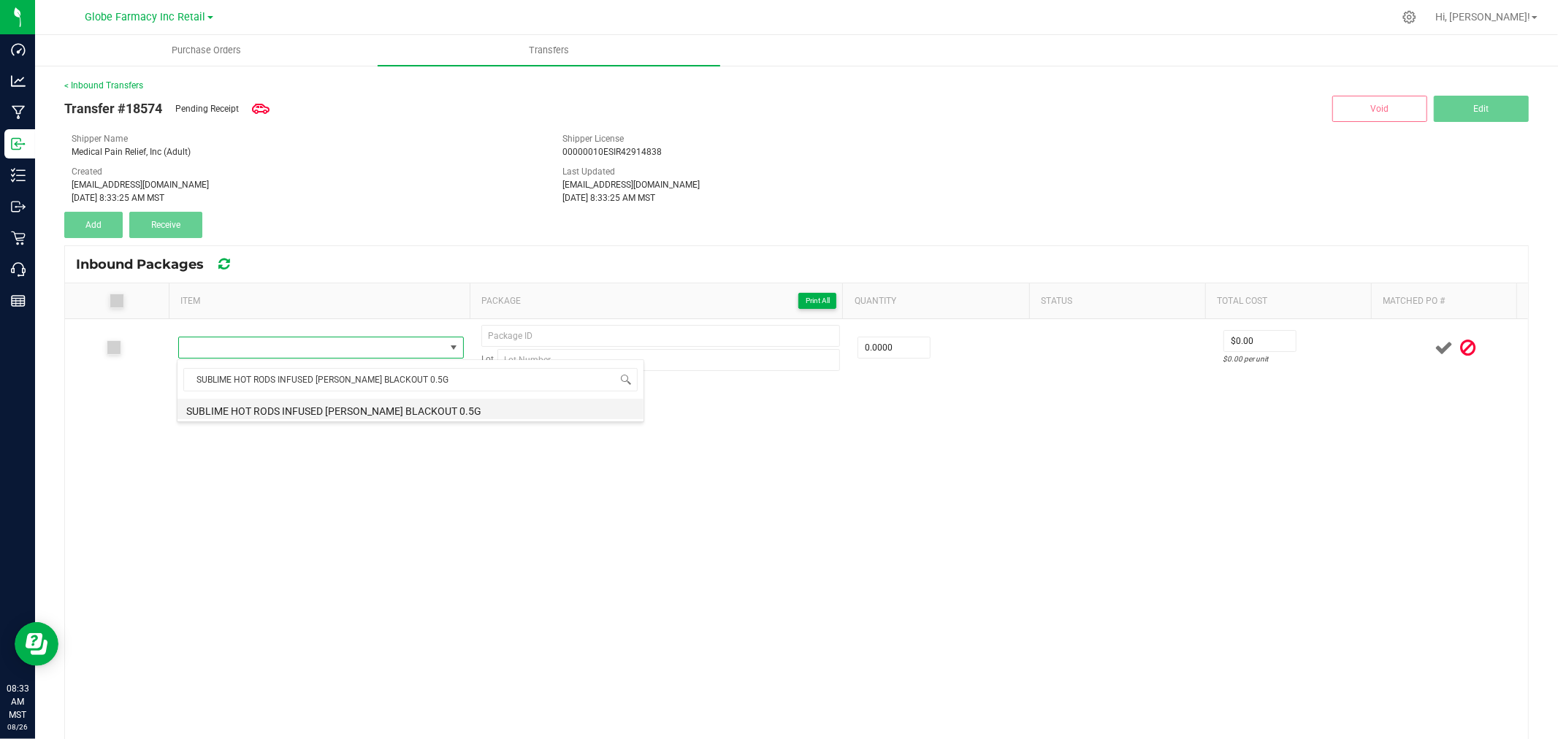
click at [292, 407] on li "SUBLIME HOT RODS INFUSED [PERSON_NAME] BLACKOUT 0.5G" at bounding box center [410, 409] width 466 height 20
type input "0 ea"
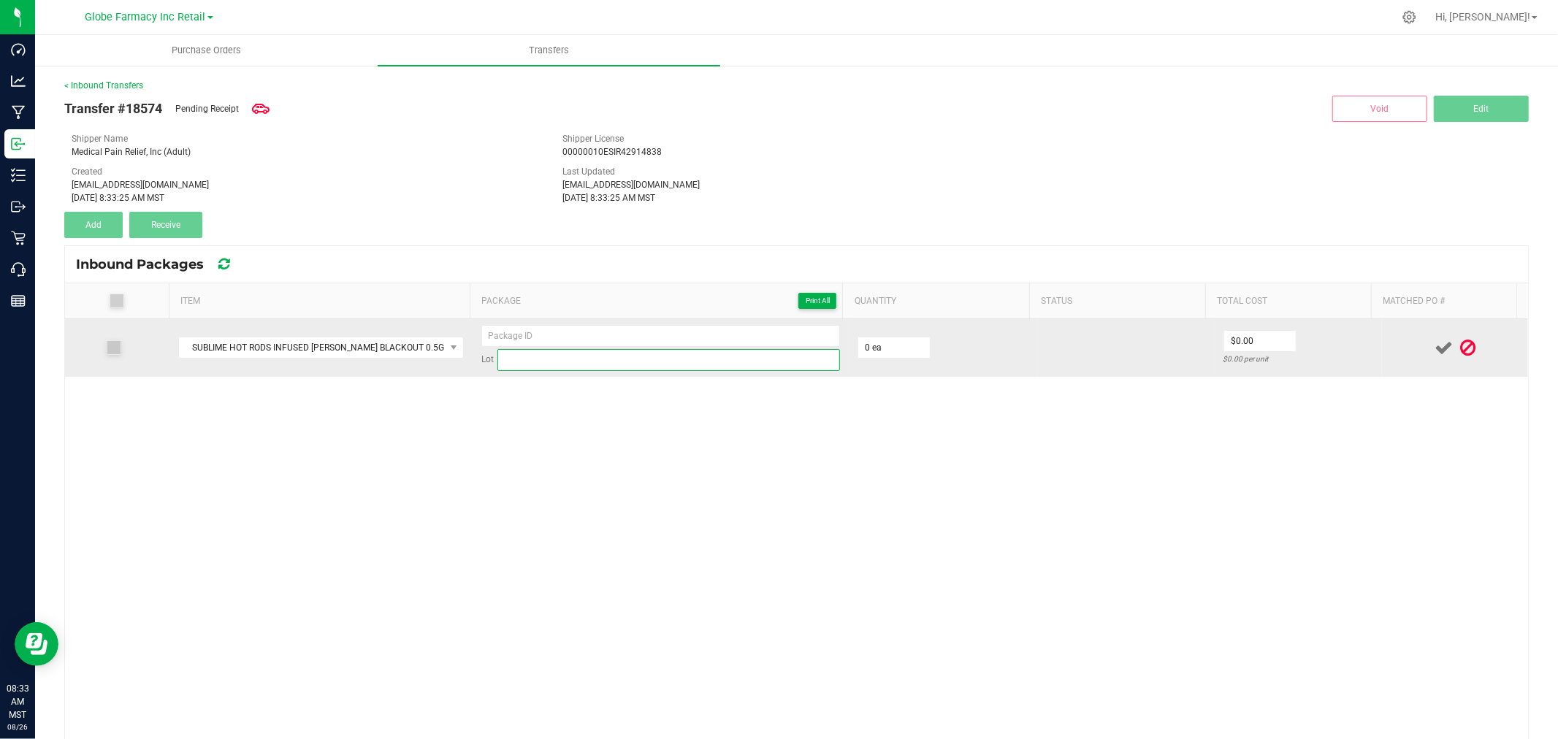
click at [589, 363] on input at bounding box center [668, 360] width 342 height 22
paste input "0603BBLIPRL"
type input "0603BBLIPRL"
click at [621, 332] on input at bounding box center [660, 336] width 359 height 22
type input "- 1"
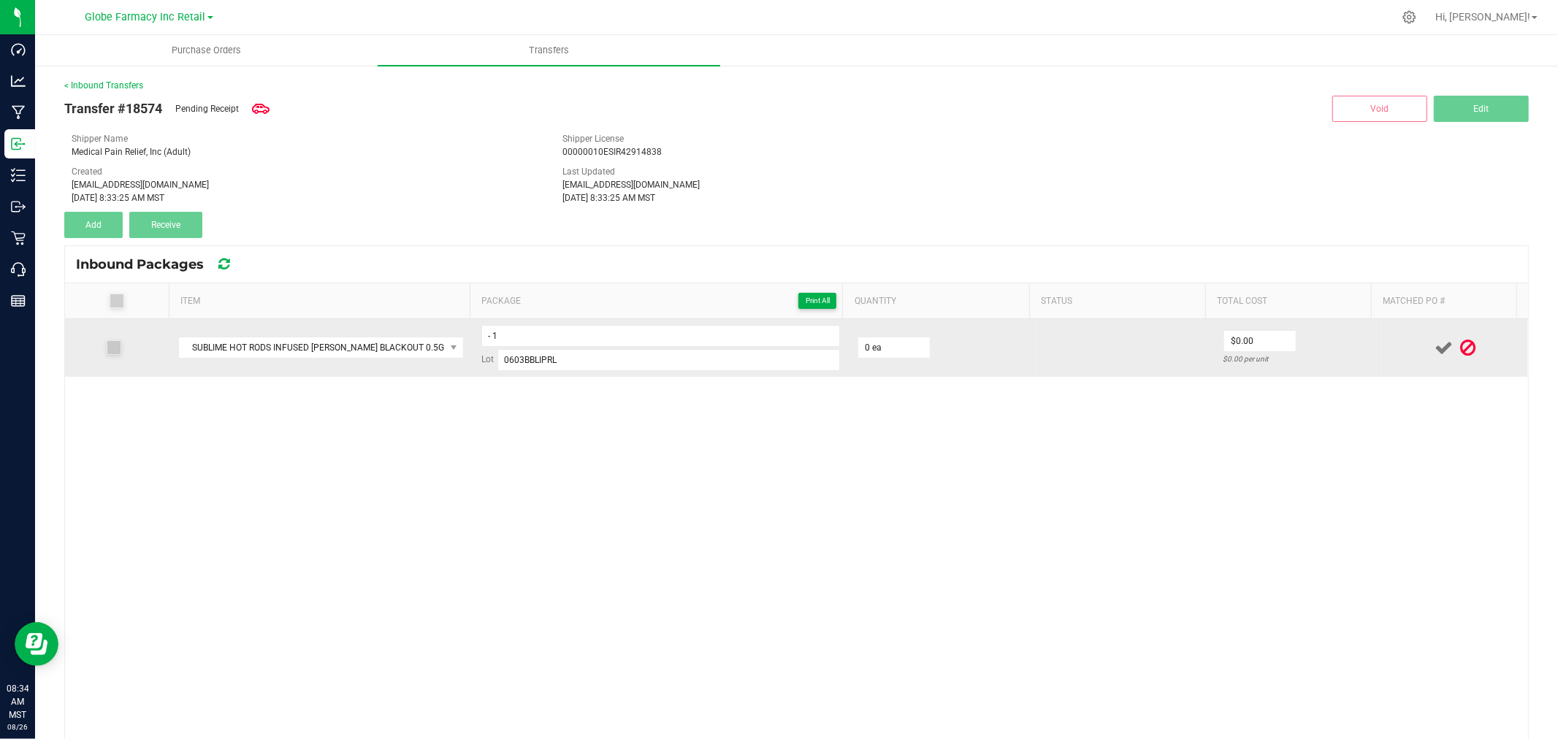
type input "0 ea"
click at [505, 321] on td "- 1 Lot 0603BBLIPRL" at bounding box center [660, 348] width 376 height 58
click at [505, 329] on input "- 1" at bounding box center [660, 336] width 359 height 22
paste input "0603BBLIPRL-HR"
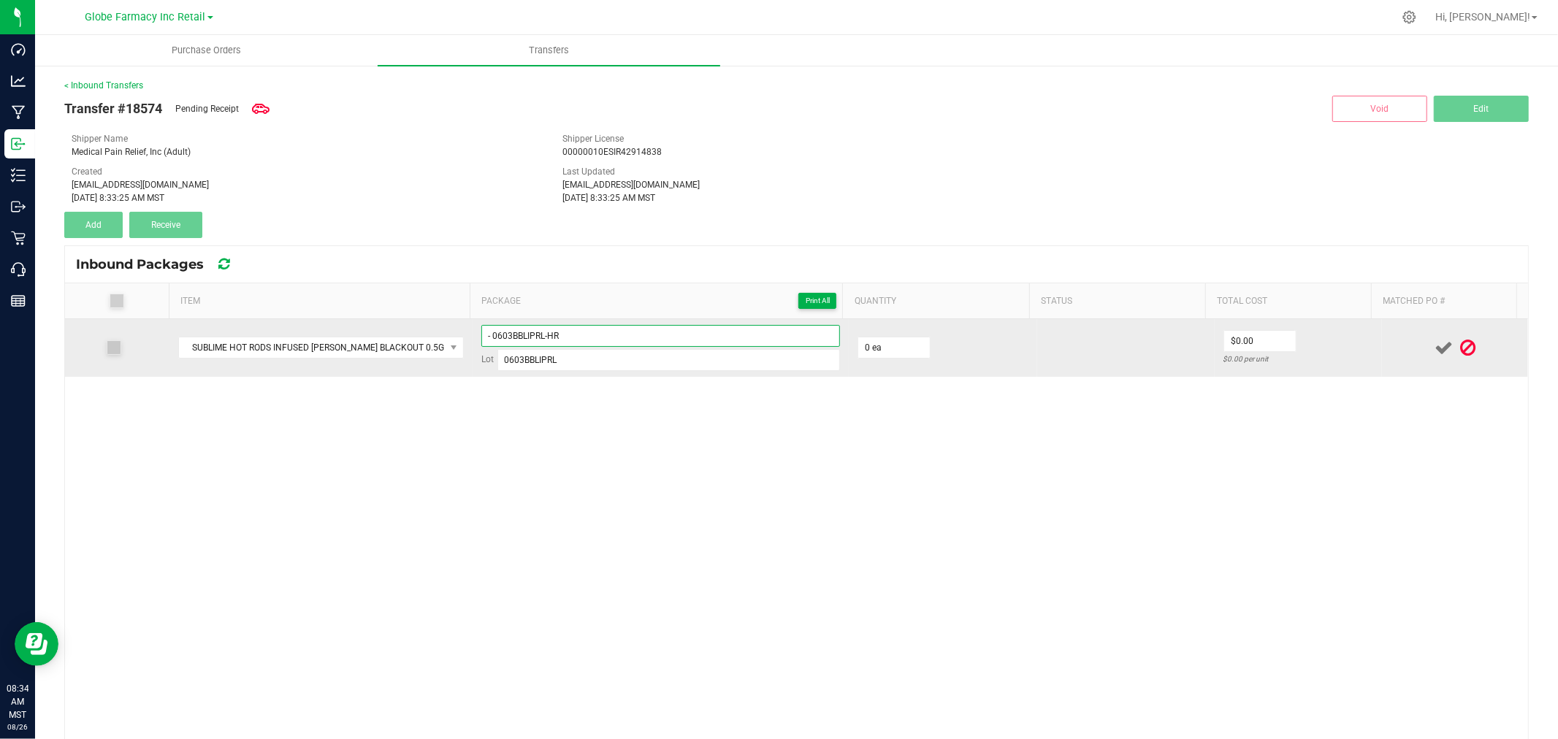
paste input
type input "0603BBLIPRL - 1"
type input "40 ea"
type input "2.50"
type input "$2.50"
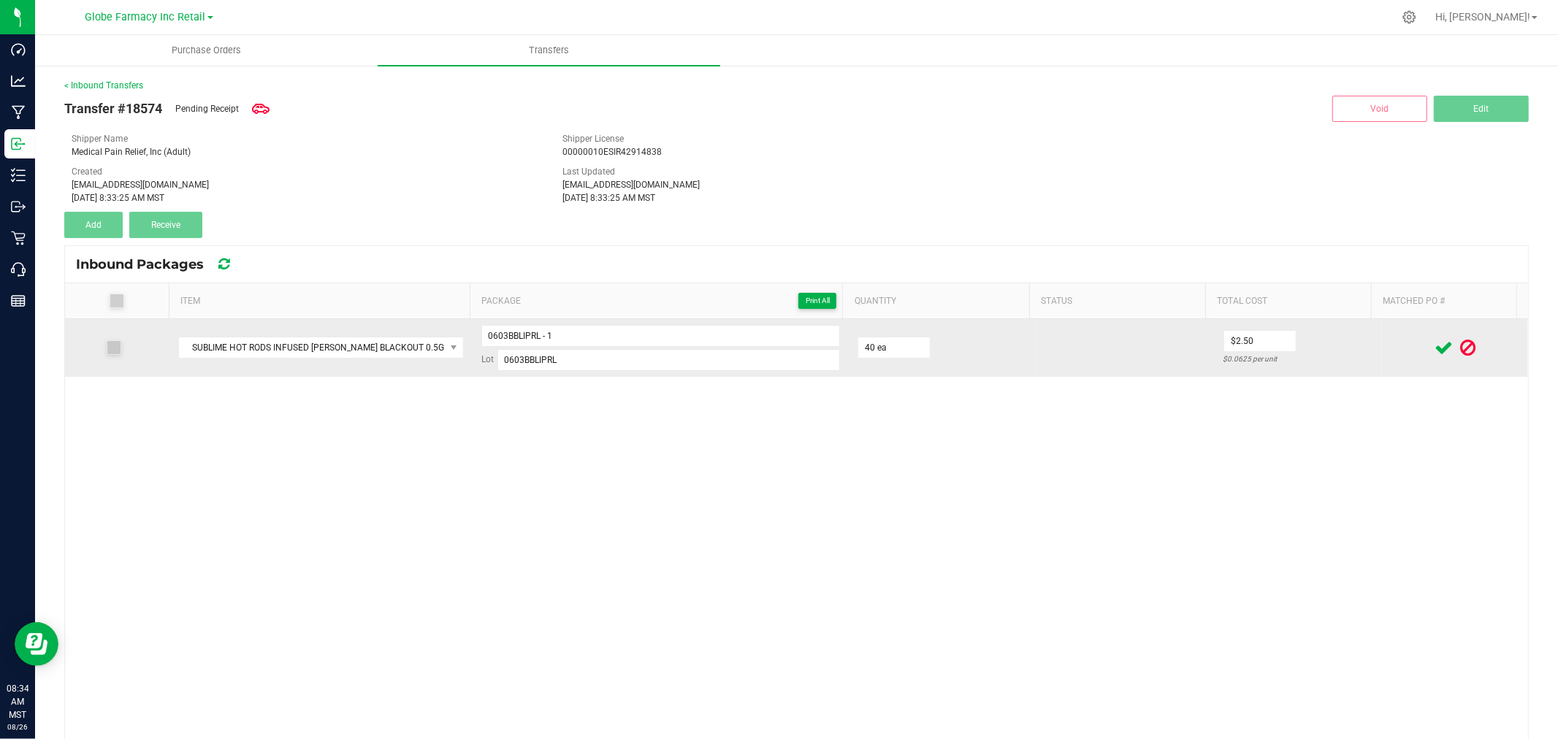
click at [1342, 367] on td "$2.50 $0.0625 per unit" at bounding box center [1297, 348] width 167 height 58
click at [1434, 349] on icon at bounding box center [1443, 348] width 18 height 18
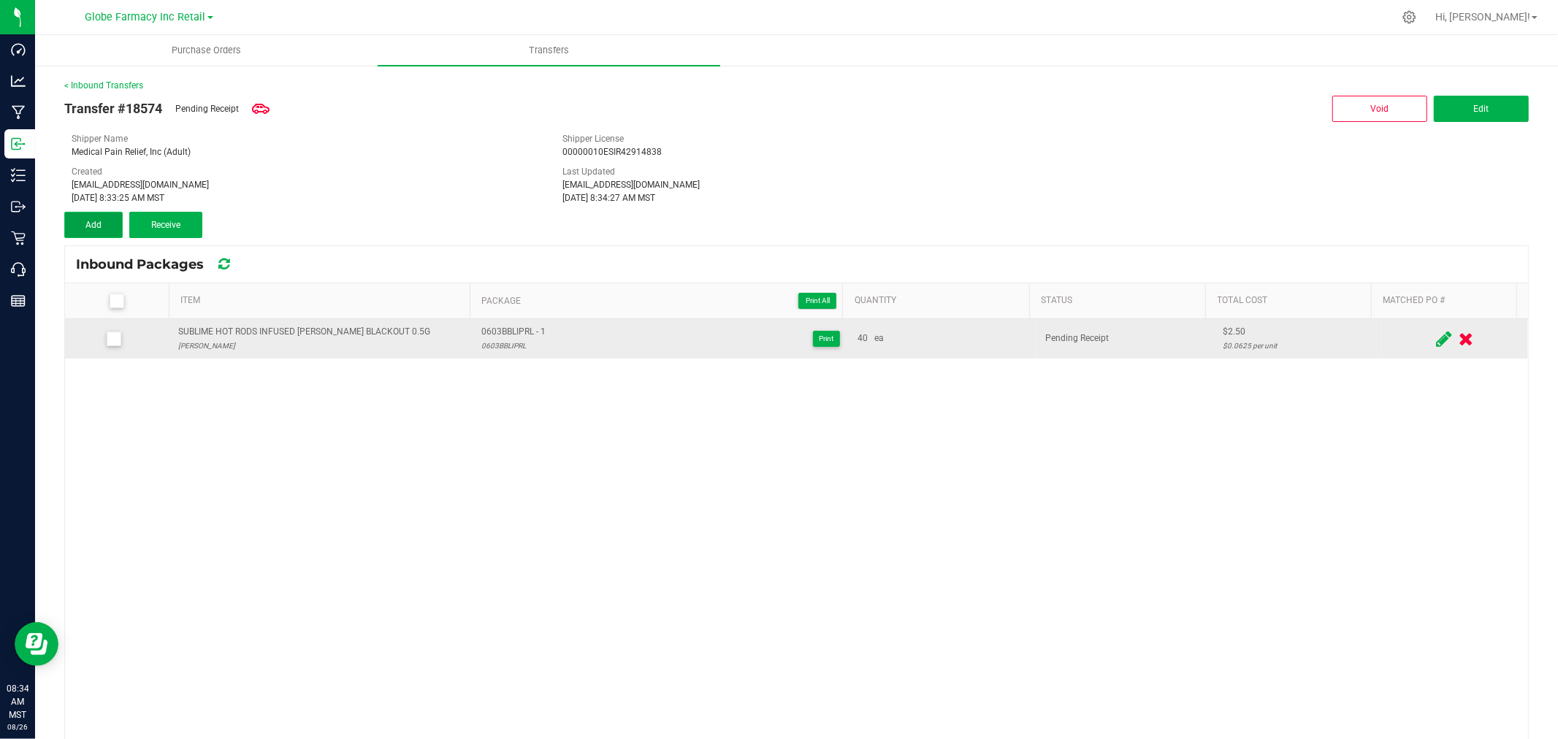
click at [102, 215] on button "Add" at bounding box center [93, 225] width 58 height 26
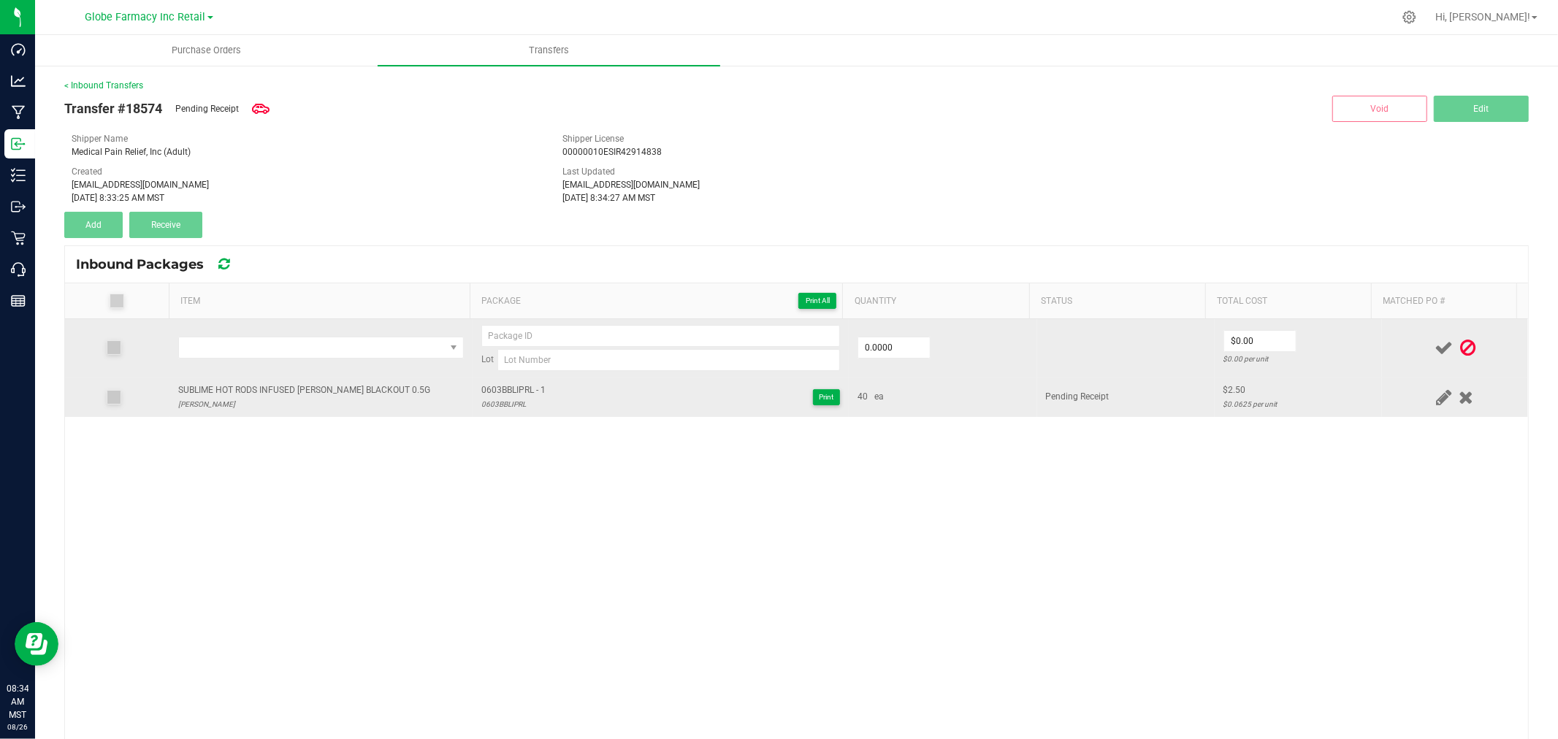
click at [264, 384] on div "SUBLIME HOT RODS INFUSED [PERSON_NAME] BLACKOUT 0.5G" at bounding box center [304, 390] width 252 height 14
copy div "SUBLIME HOT RODS INFUSED [PERSON_NAME] BLACKOUT 0.5G"
click at [342, 362] on td at bounding box center [320, 348] width 303 height 58
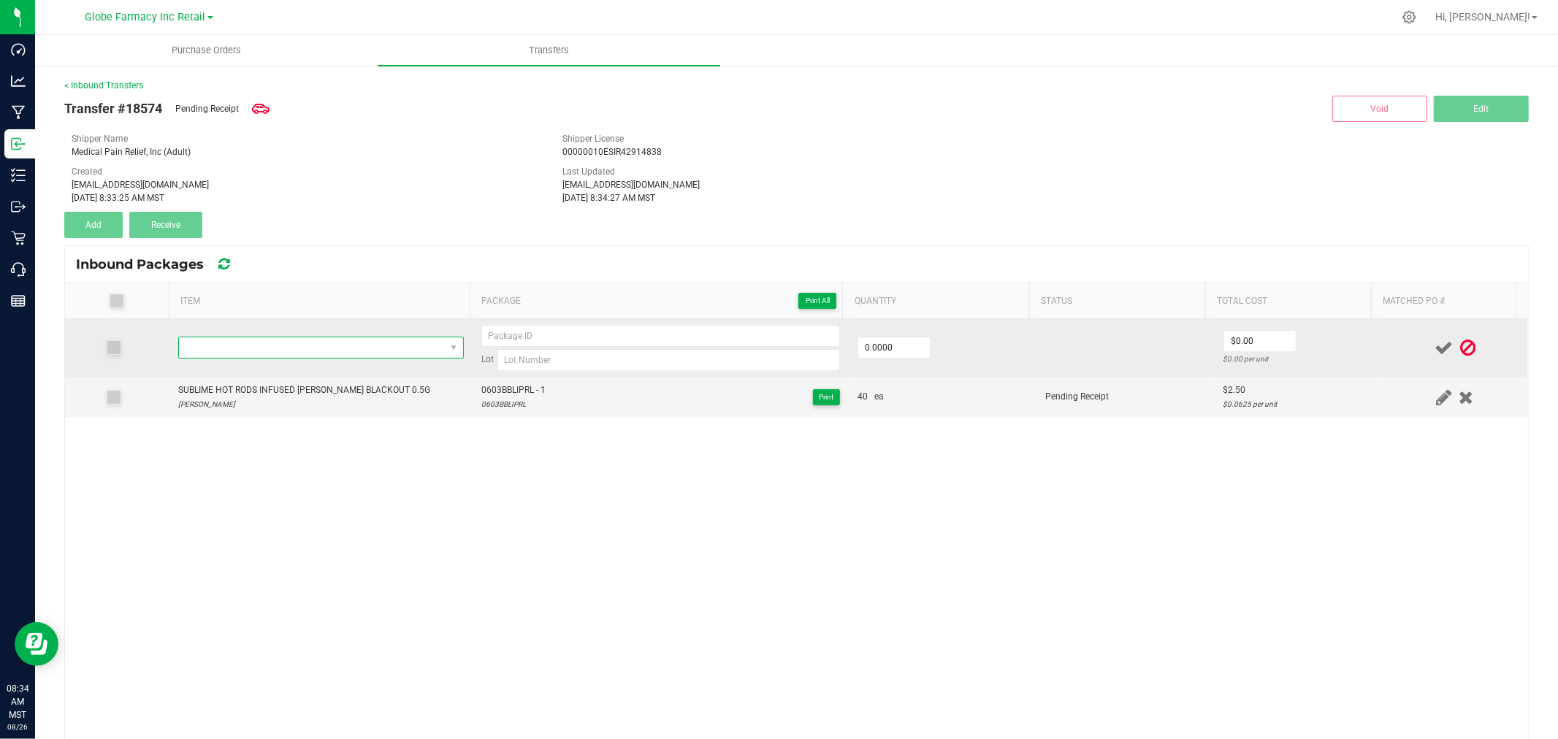
click at [351, 351] on span "NO DATA FOUND" at bounding box center [312, 347] width 266 height 20
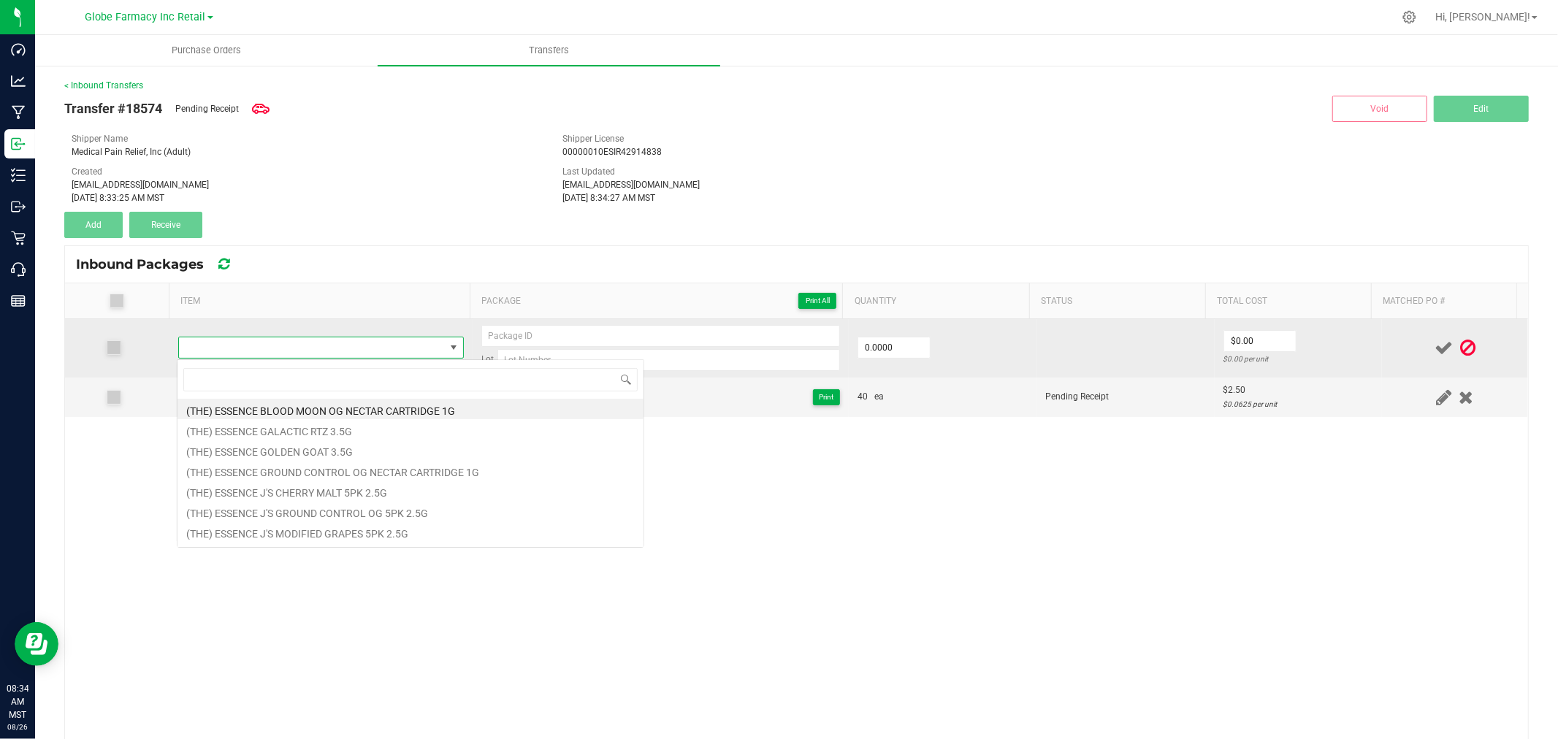
type input "SUBLIME HOT RODS INFUSED [PERSON_NAME] BLACKOUT 0.5G"
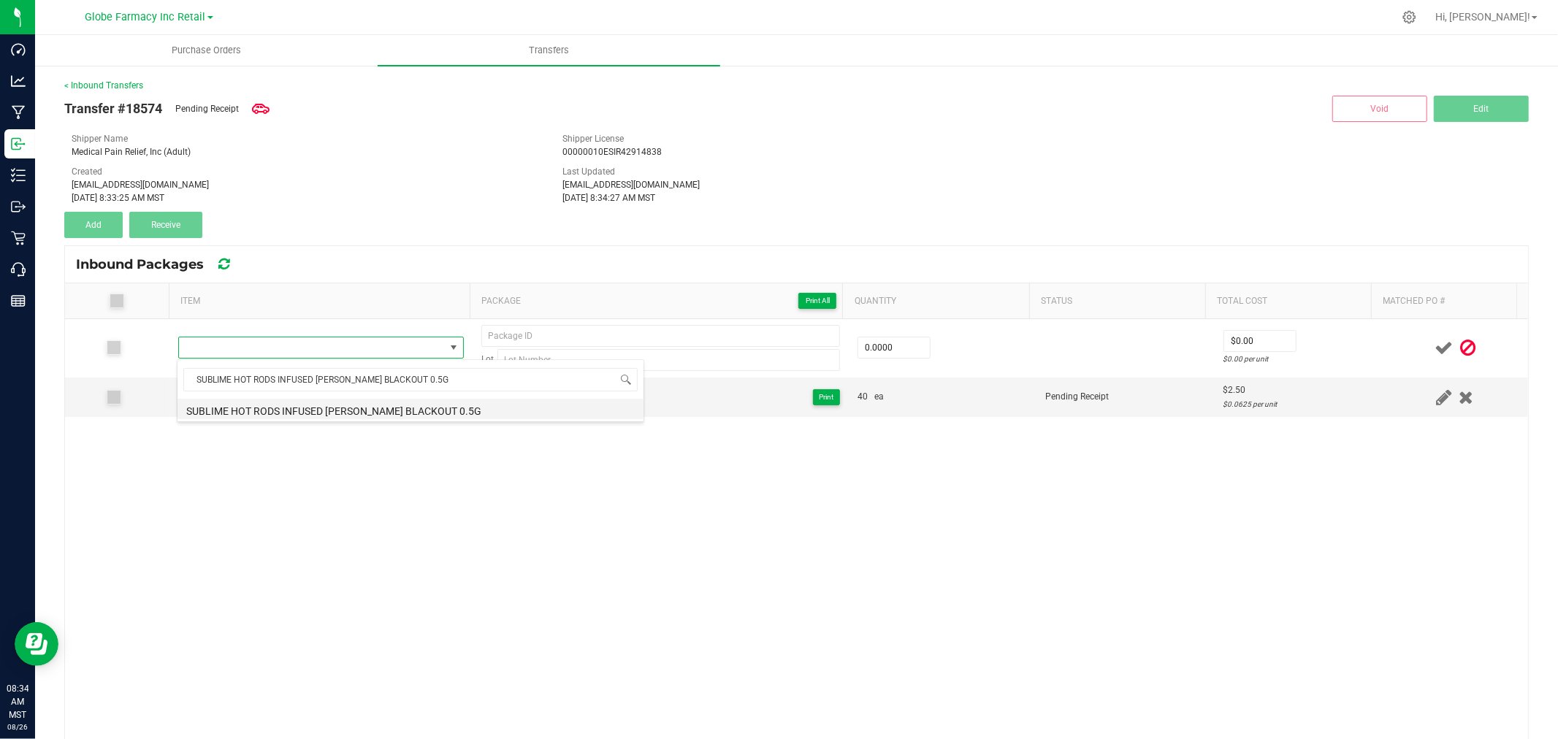
click at [327, 413] on li "SUBLIME HOT RODS INFUSED [PERSON_NAME] BLACKOUT 0.5G" at bounding box center [410, 409] width 466 height 20
type input "0 ea"
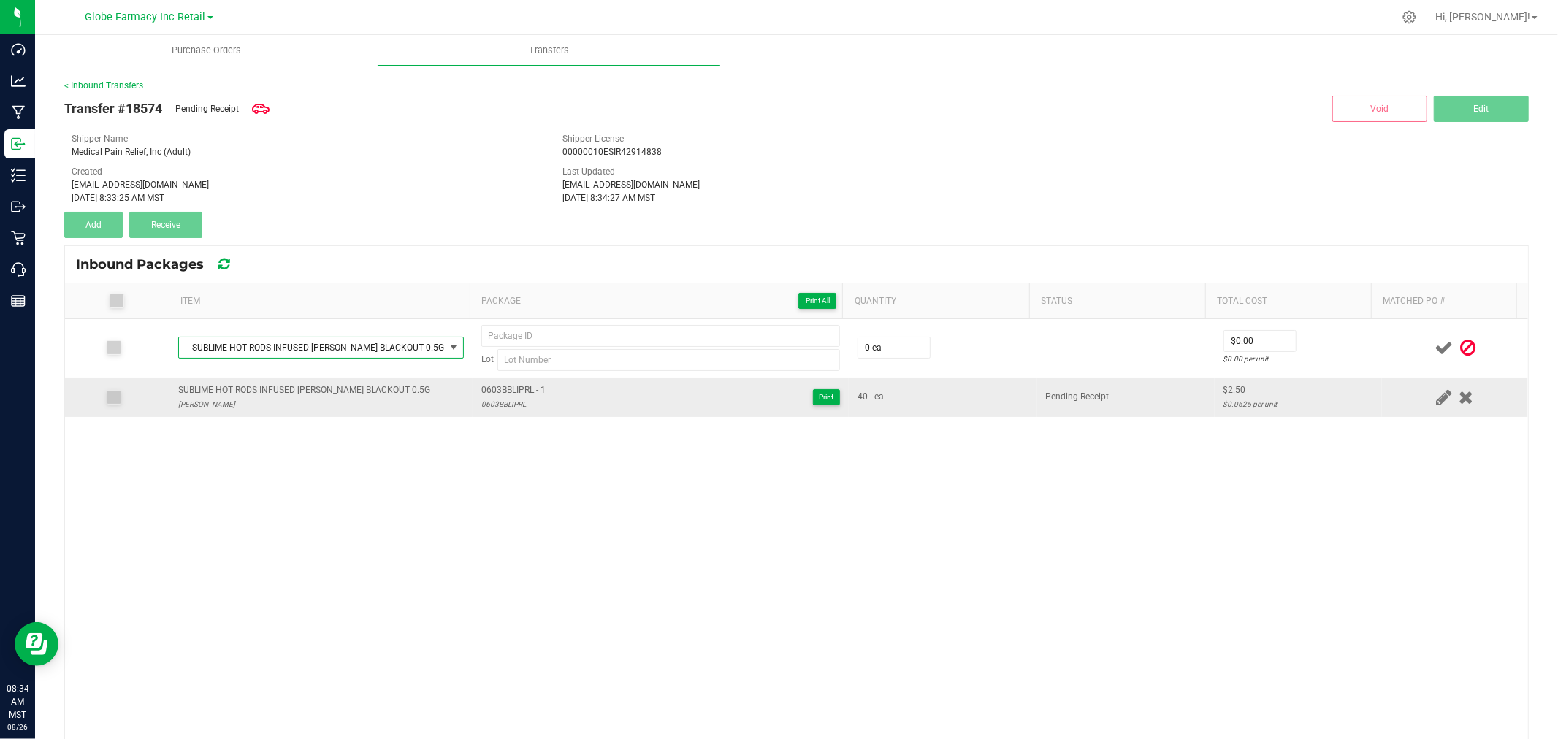
click at [505, 386] on span "0603BBLIPRL - 1" at bounding box center [513, 390] width 64 height 14
type input "0603BBLIPRL - 1"
click at [518, 398] on div "0603BBLIPRL" at bounding box center [513, 404] width 64 height 14
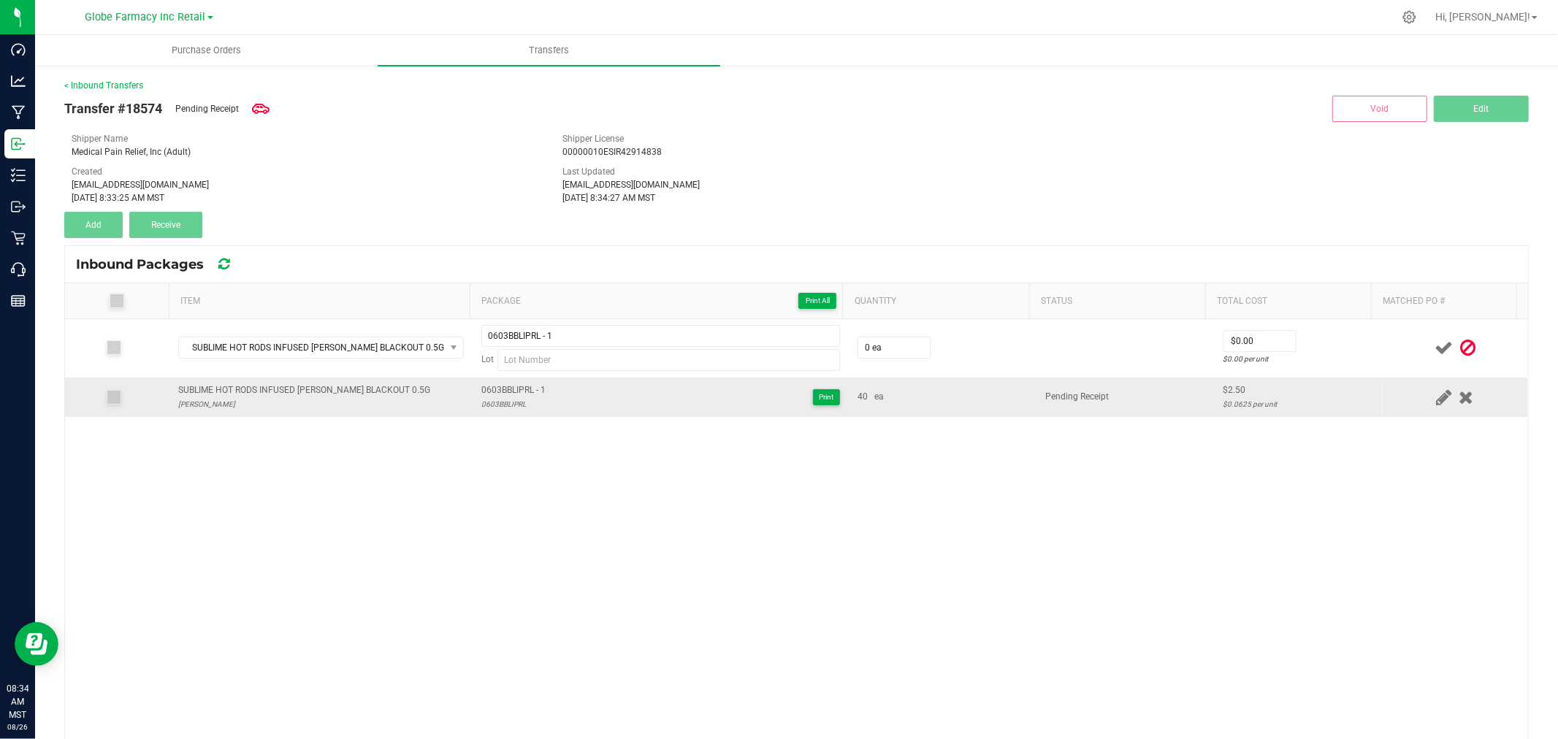
click at [518, 398] on div "0603BBLIPRL" at bounding box center [513, 404] width 64 height 14
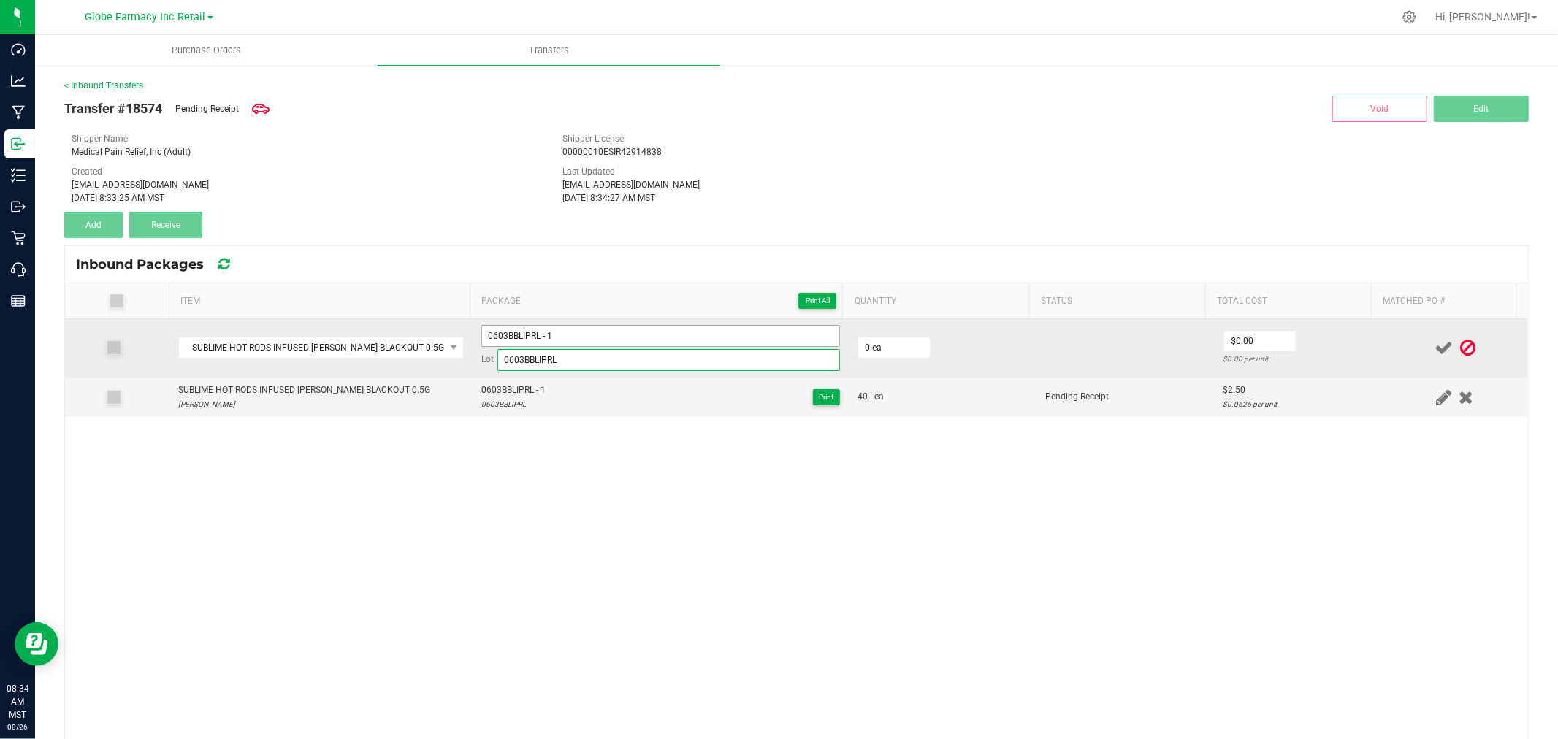
type input "0603BBLIPRL"
click at [602, 329] on input "0603BBLIPRL - 1" at bounding box center [660, 336] width 359 height 22
type input "0603BBLIPRL - 2"
click at [886, 340] on input "0" at bounding box center [894, 347] width 72 height 20
type input "40 ea"
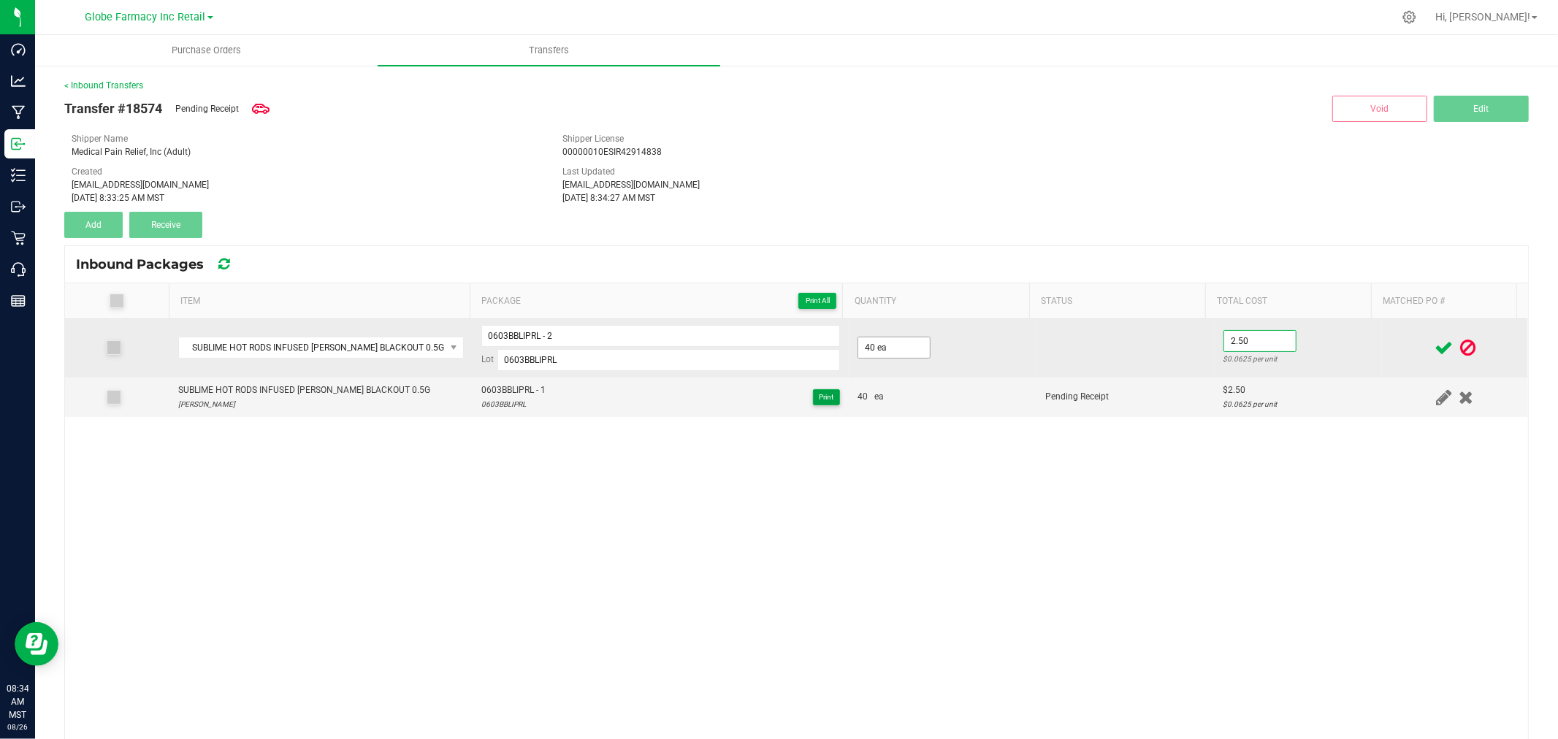
type input "$2.50"
click at [1334, 345] on td "$2.50 $0.0625 per unit" at bounding box center [1297, 348] width 167 height 58
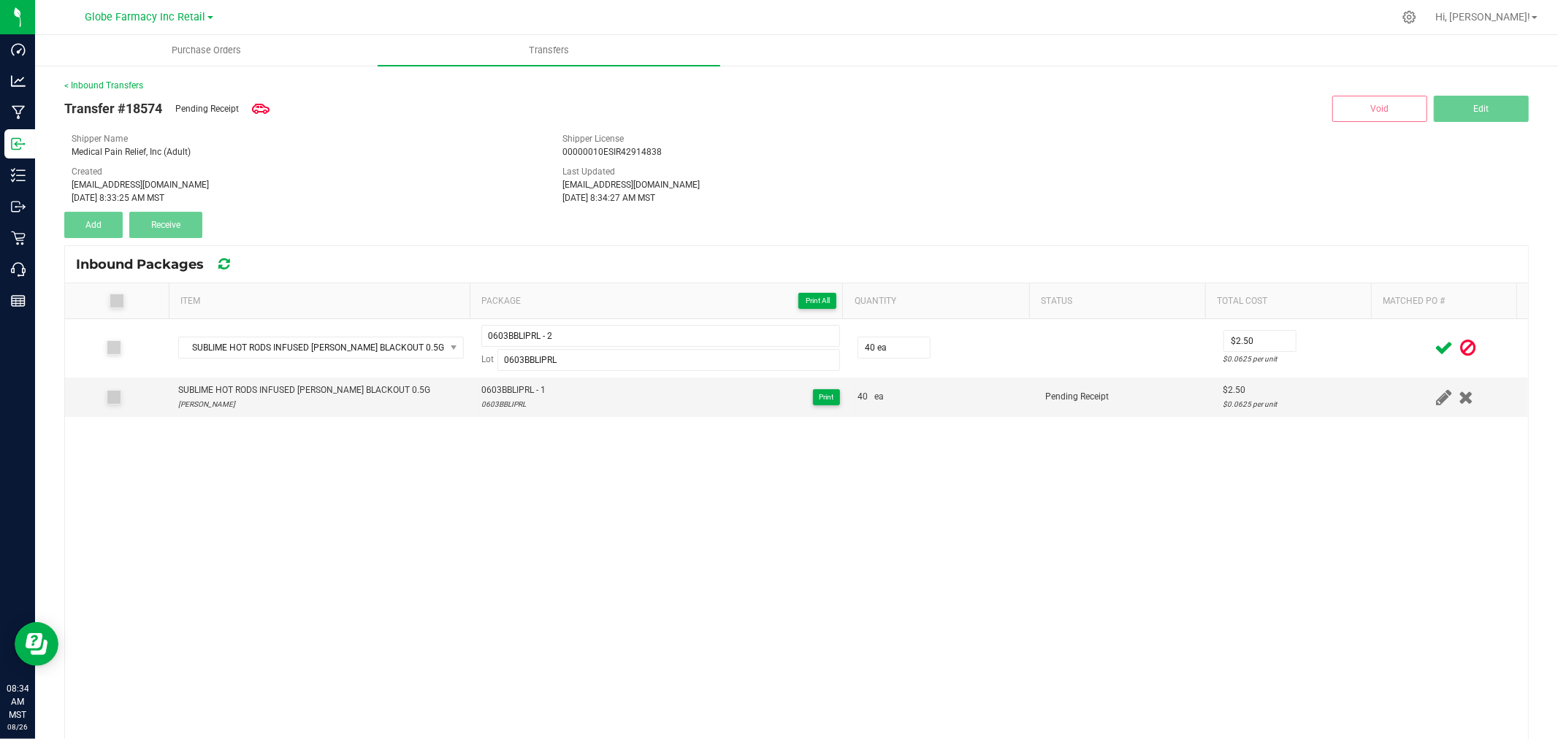
click at [1434, 345] on icon at bounding box center [1443, 348] width 18 height 18
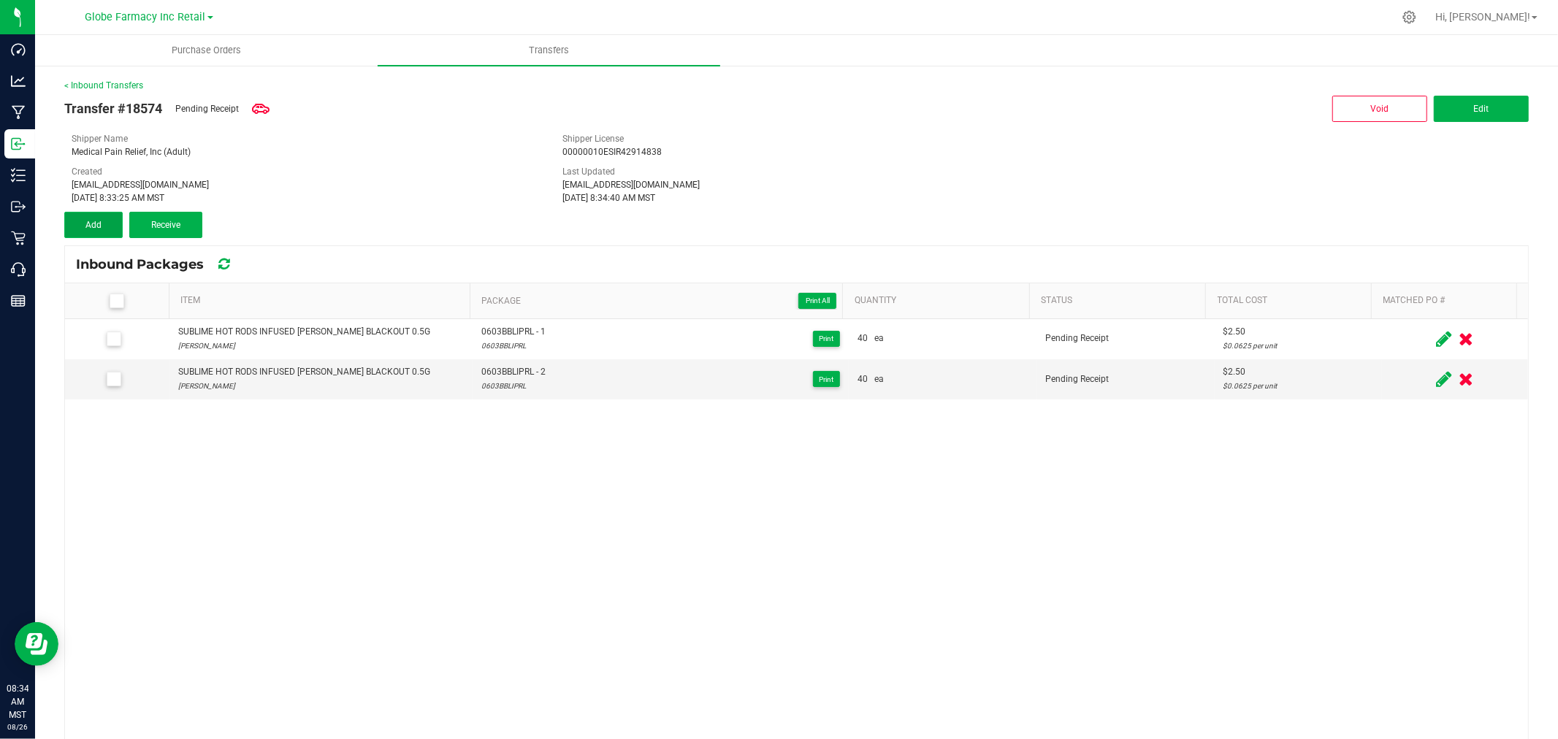
click at [104, 225] on button "Add" at bounding box center [93, 225] width 58 height 26
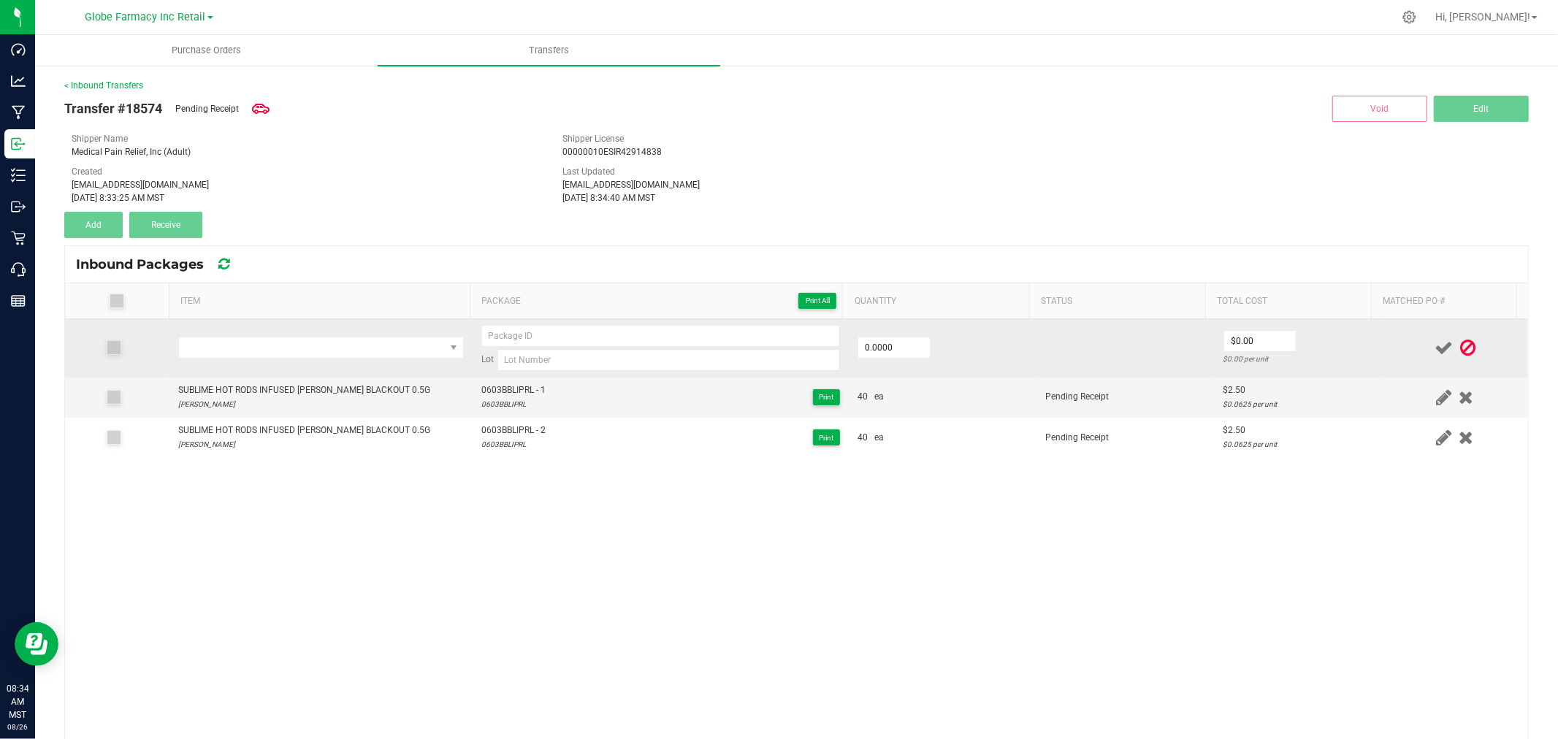
click at [303, 332] on td at bounding box center [320, 348] width 303 height 58
click at [302, 341] on span "NO DATA FOUND" at bounding box center [312, 347] width 266 height 20
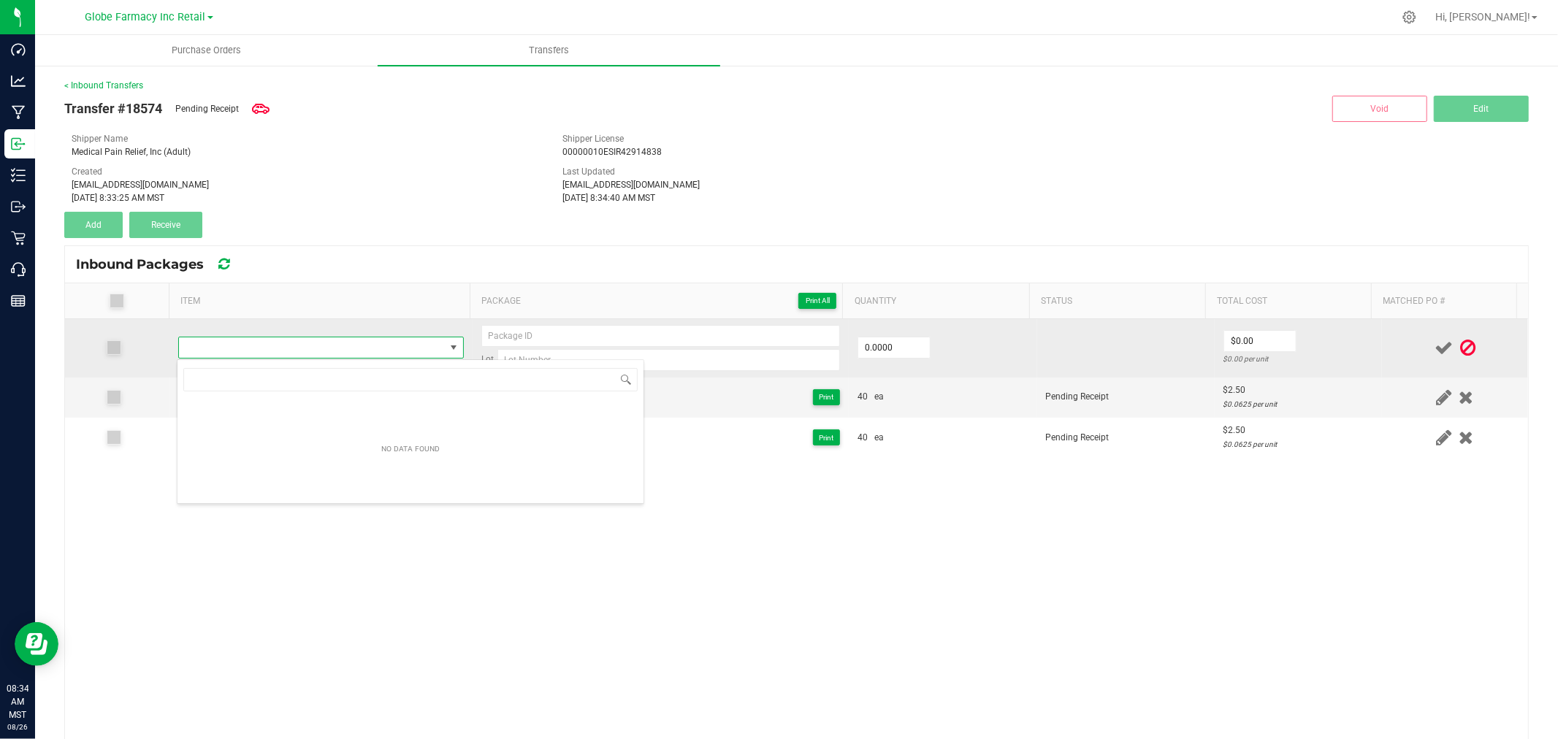
type input "SUBLIME HOT RODS INFUSED [PERSON_NAME] BLACKOUT 0.5G"
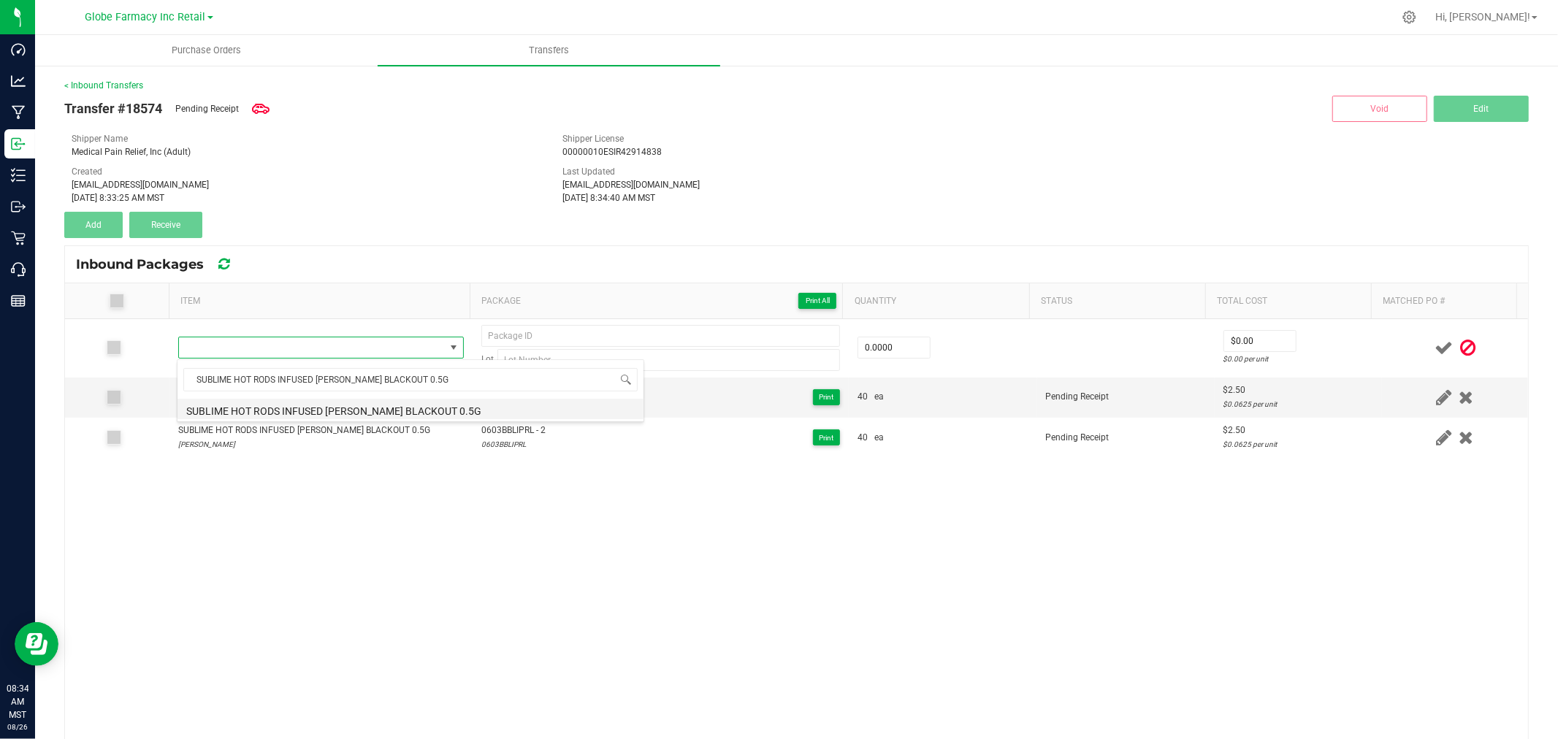
click at [348, 411] on li "SUBLIME HOT RODS INFUSED [PERSON_NAME] BLACKOUT 0.5G" at bounding box center [410, 409] width 466 height 20
type input "0 ea"
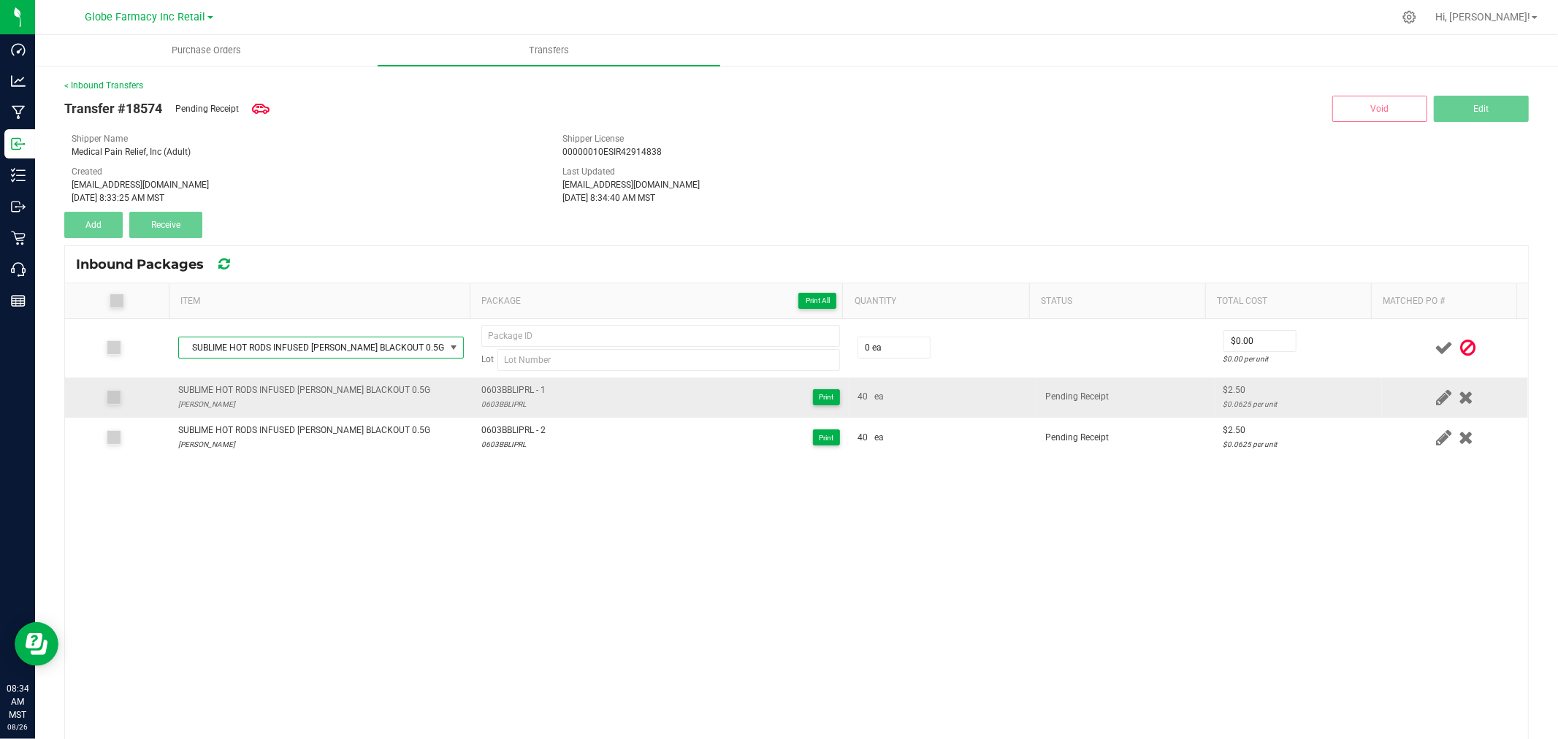
click at [499, 397] on span "0603BBLIPRL - 1" at bounding box center [513, 390] width 64 height 14
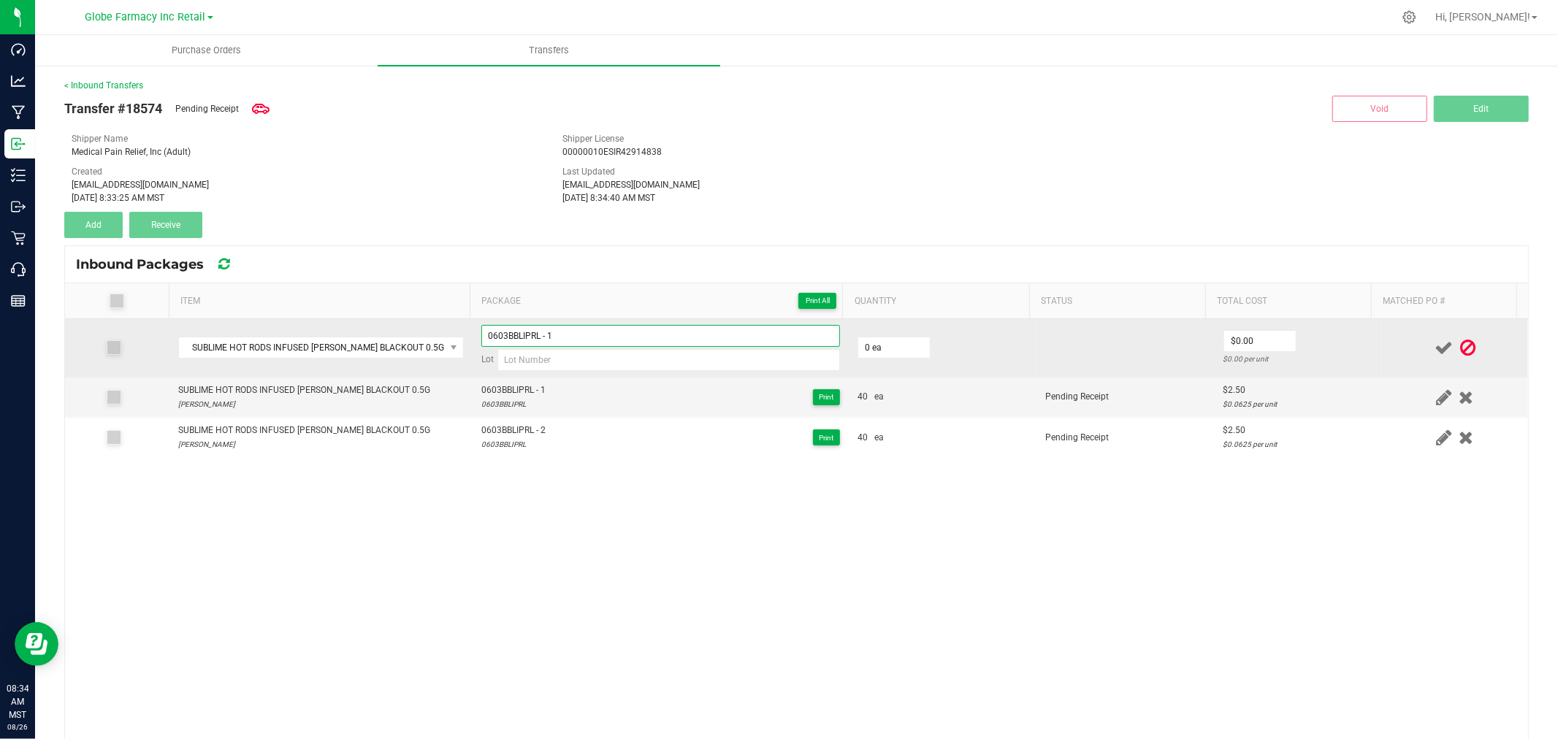
click at [549, 336] on input "0603BBLIPRL - 1" at bounding box center [660, 336] width 359 height 22
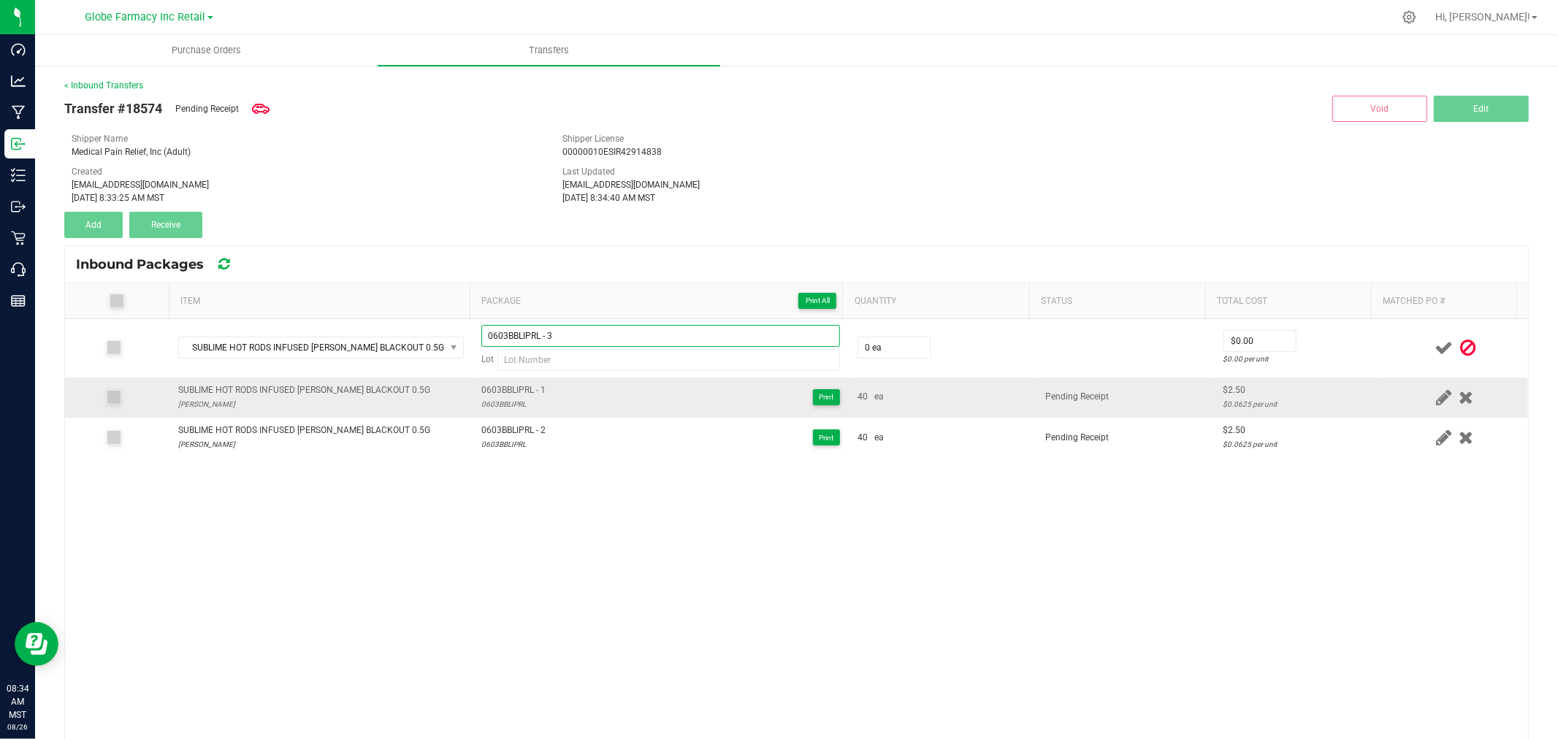
type input "0603BBLIPRL - 3"
click at [481, 399] on div "0603BBLIPRL" at bounding box center [513, 404] width 64 height 14
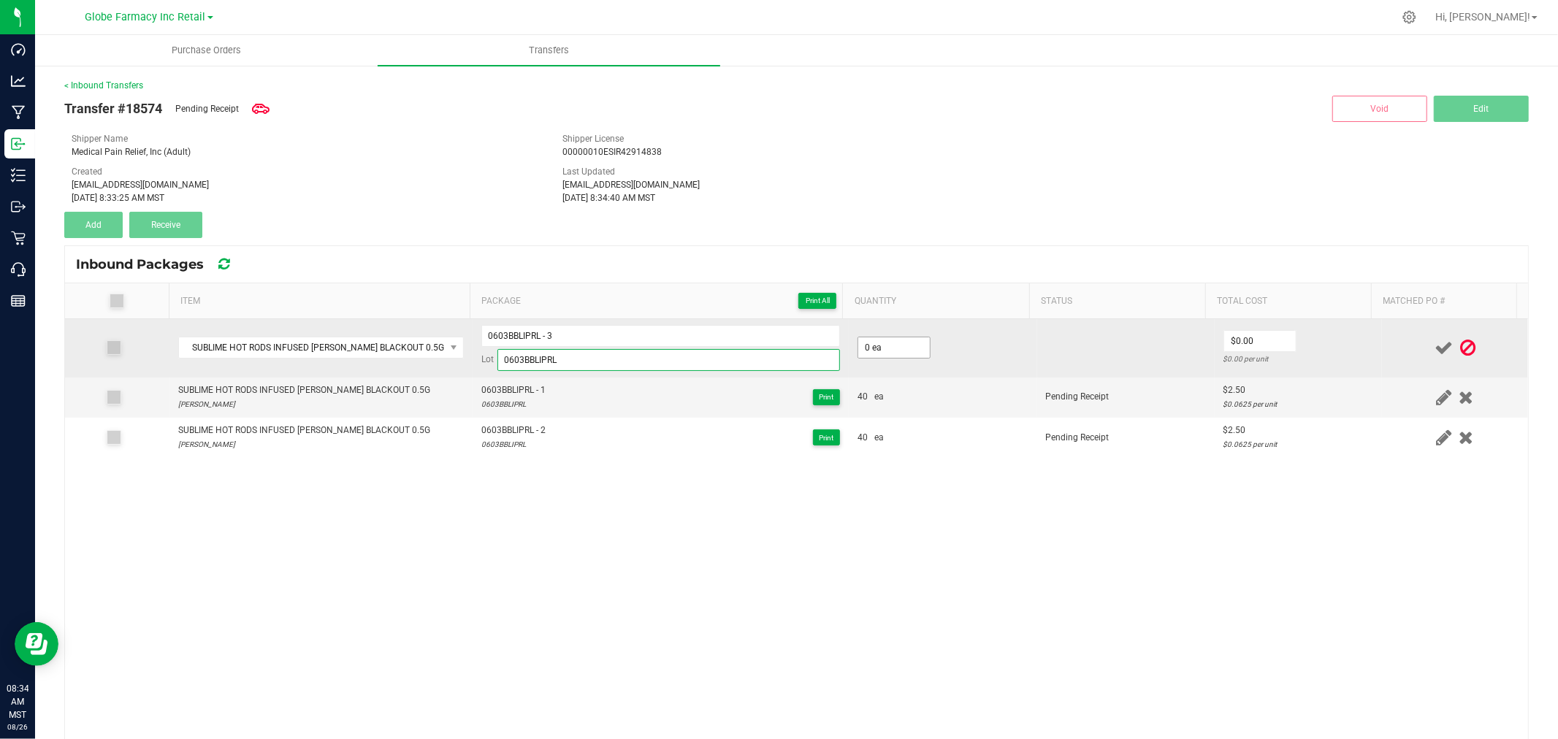
type input "0603BBLIPRL"
click at [882, 345] on input "0" at bounding box center [894, 347] width 72 height 20
type input "40 ea"
type input "$2.50"
click at [1348, 351] on td "$2.50 $0.0625 per unit" at bounding box center [1297, 348] width 167 height 58
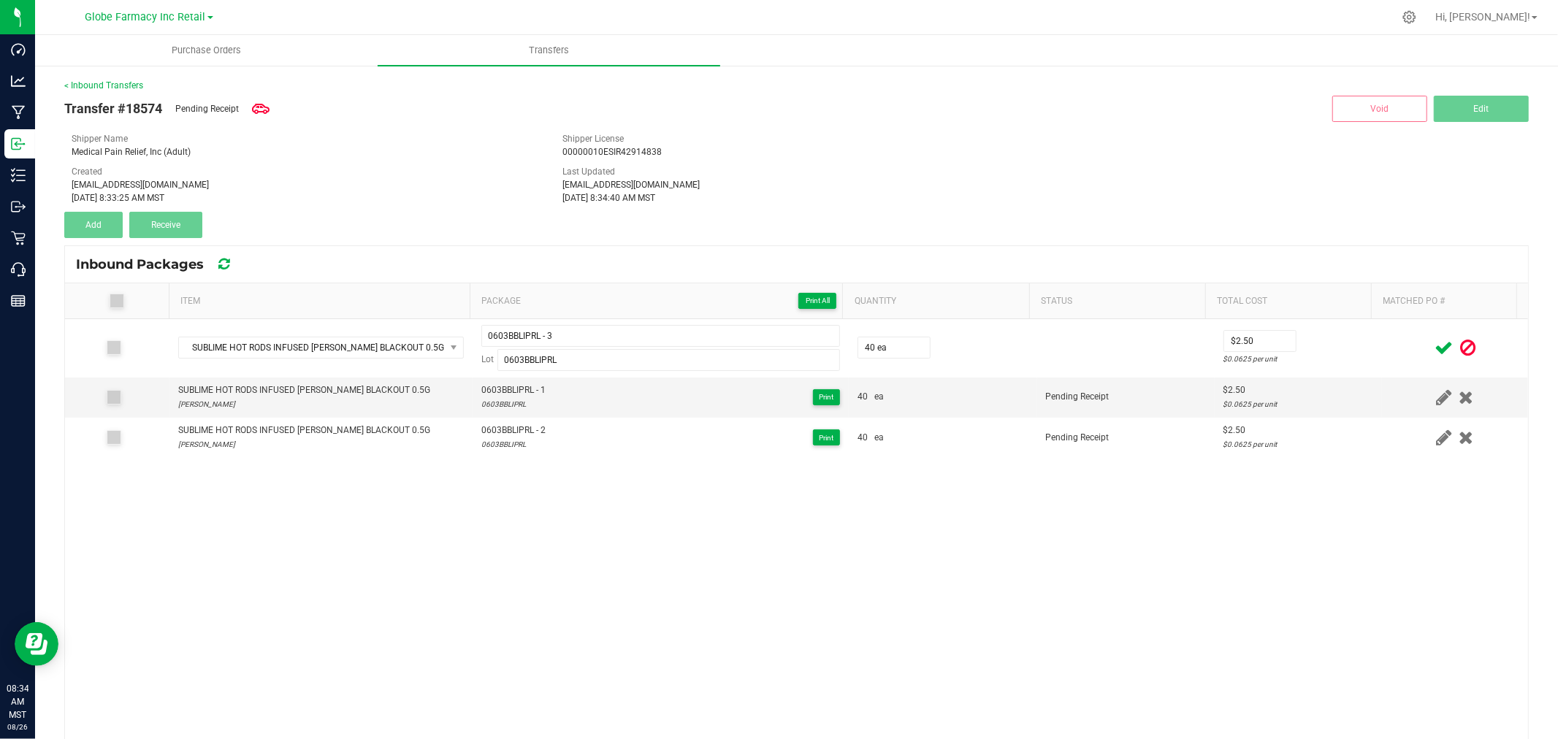
click at [1434, 339] on icon at bounding box center [1443, 348] width 18 height 18
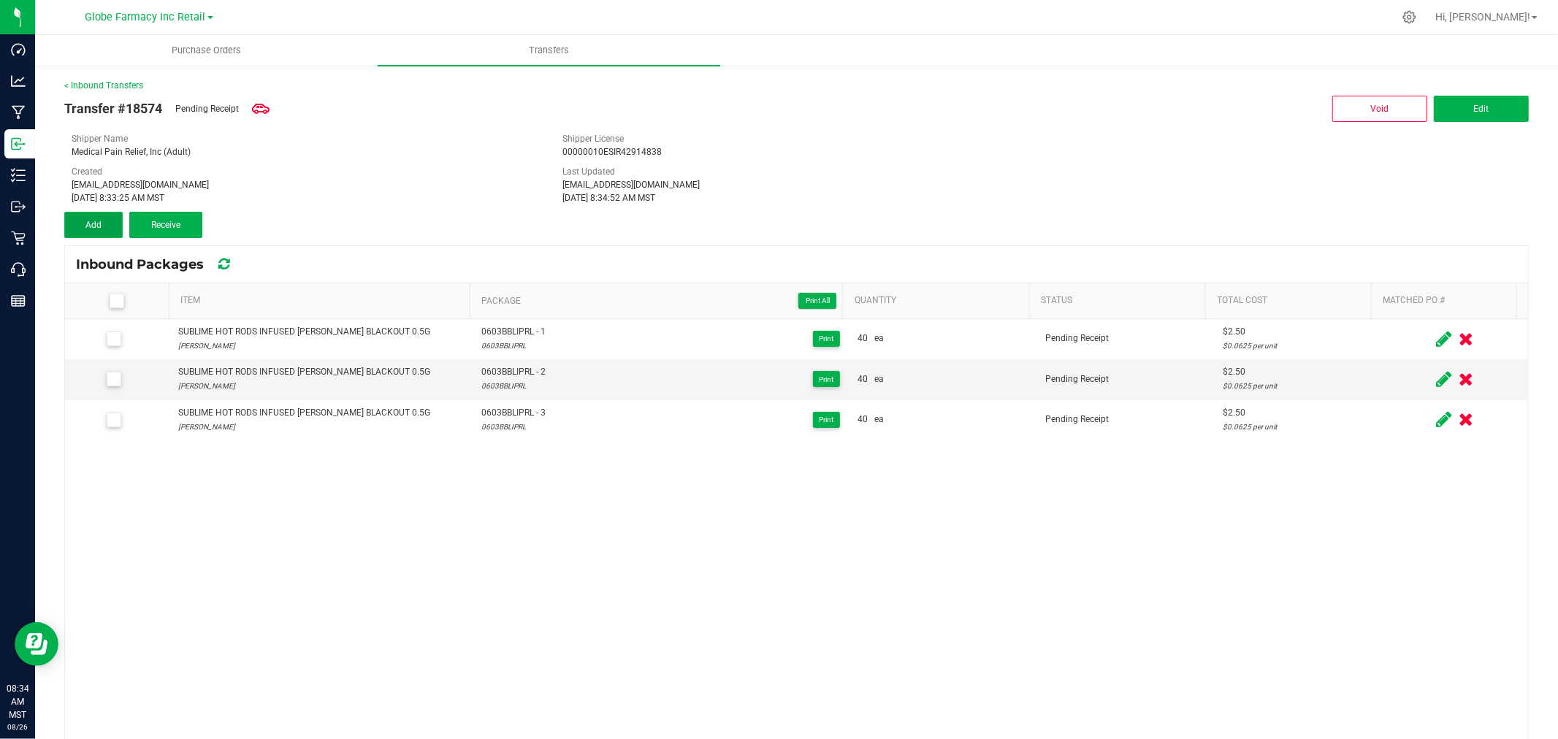
click at [73, 224] on button "Add" at bounding box center [93, 225] width 58 height 26
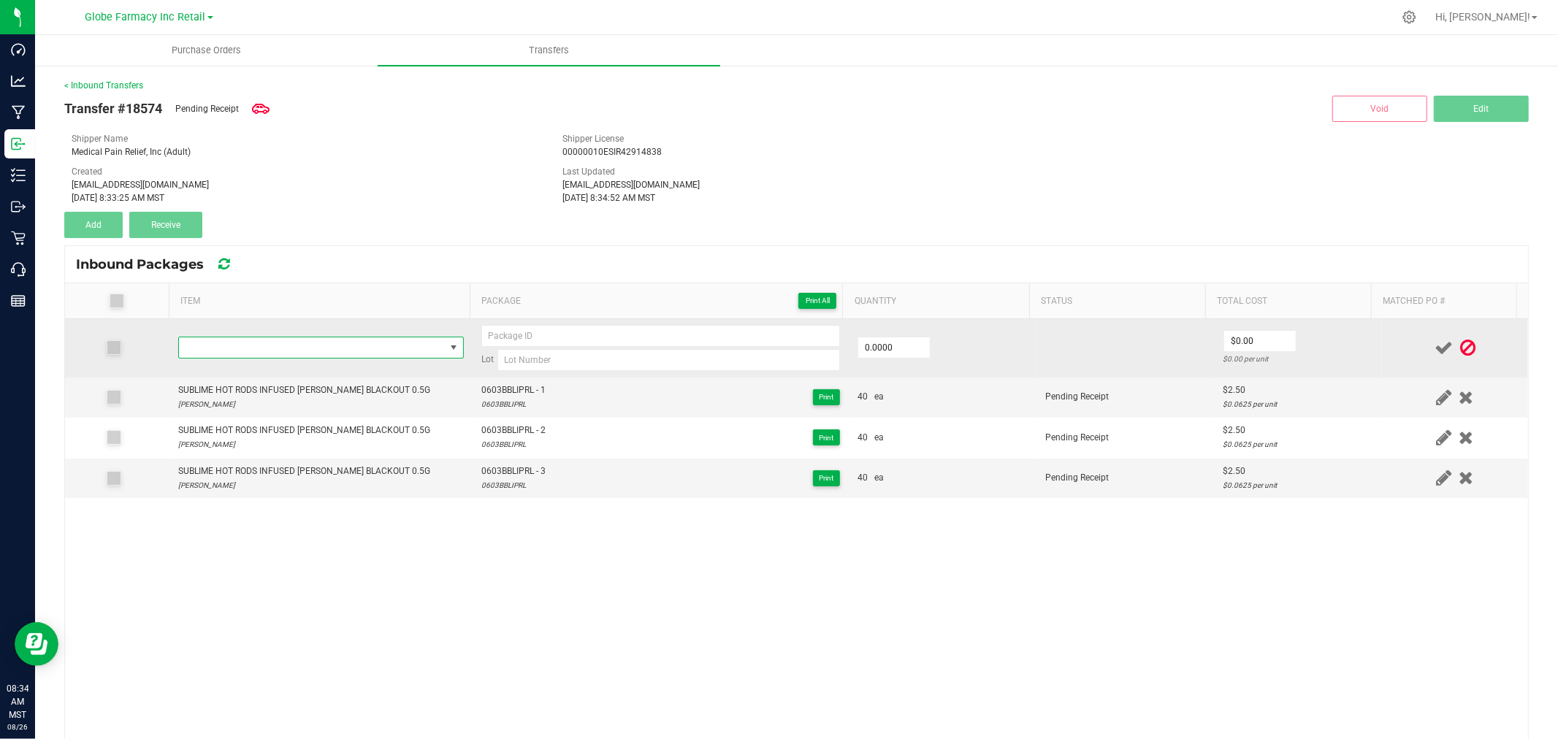
click at [278, 353] on span "NO DATA FOUND" at bounding box center [312, 347] width 266 height 20
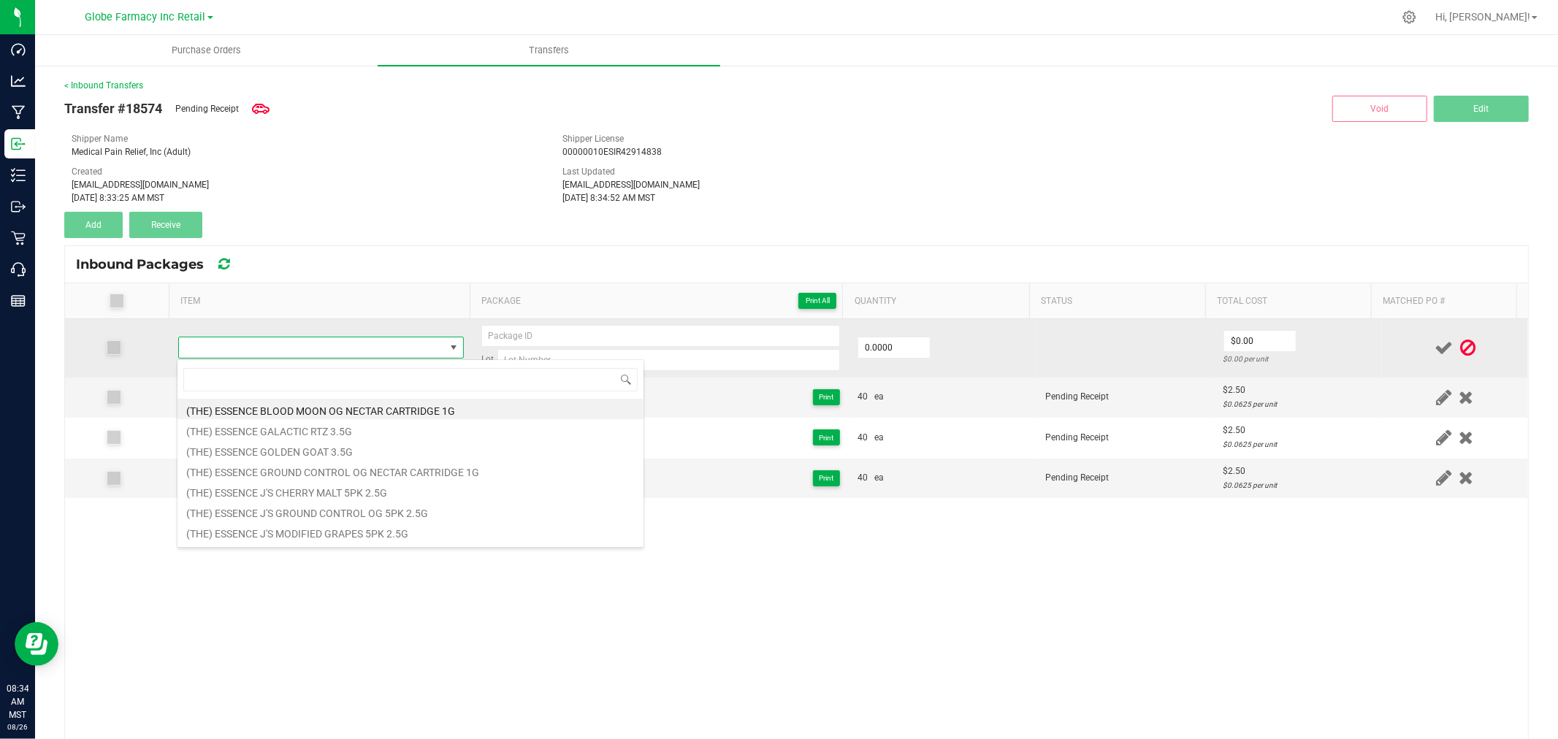
type input "SUBLIME HOT RODS INFUSED [PERSON_NAME] BLACKOUT 0.5G"
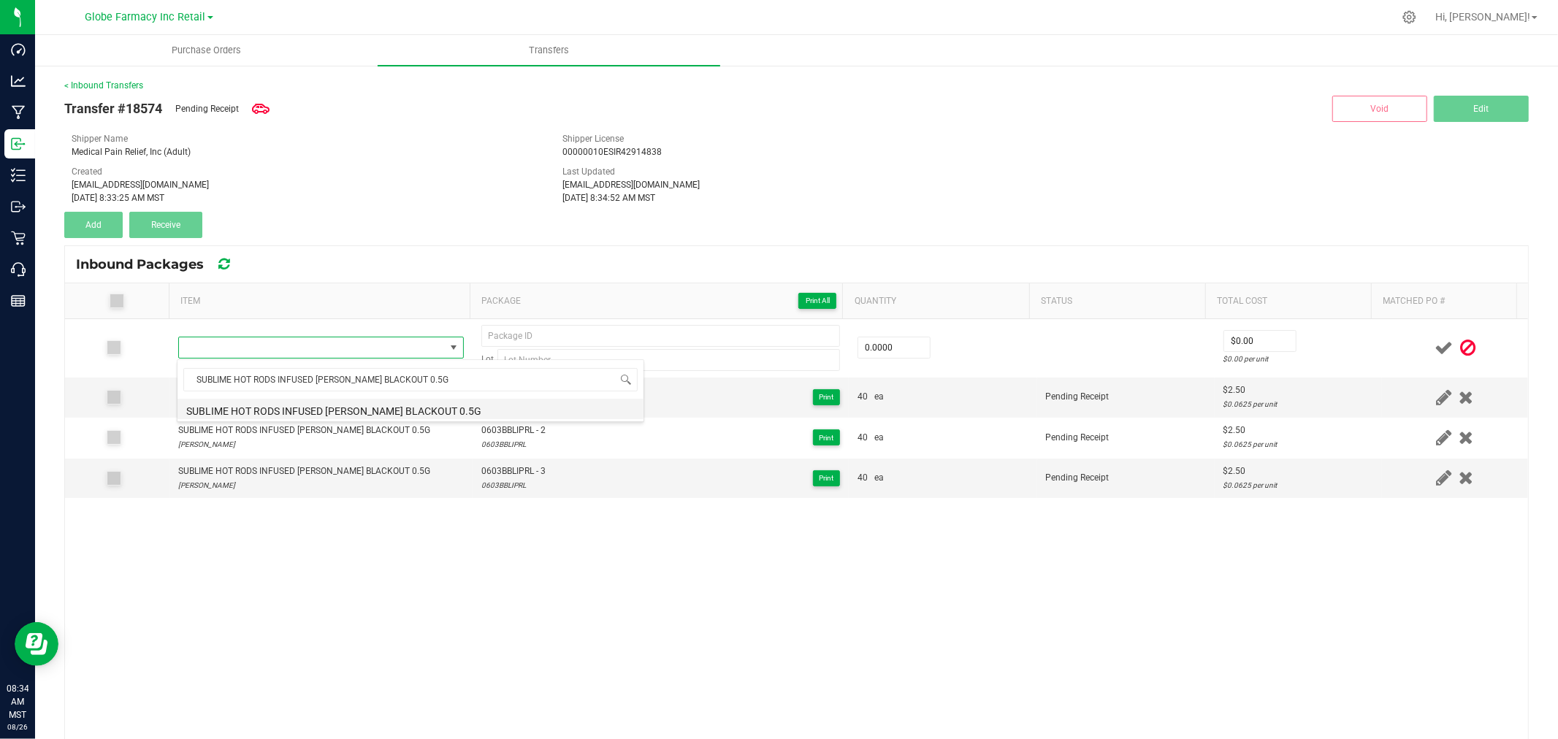
click at [325, 410] on li "SUBLIME HOT RODS INFUSED [PERSON_NAME] BLACKOUT 0.5G" at bounding box center [410, 409] width 466 height 20
type input "0 ea"
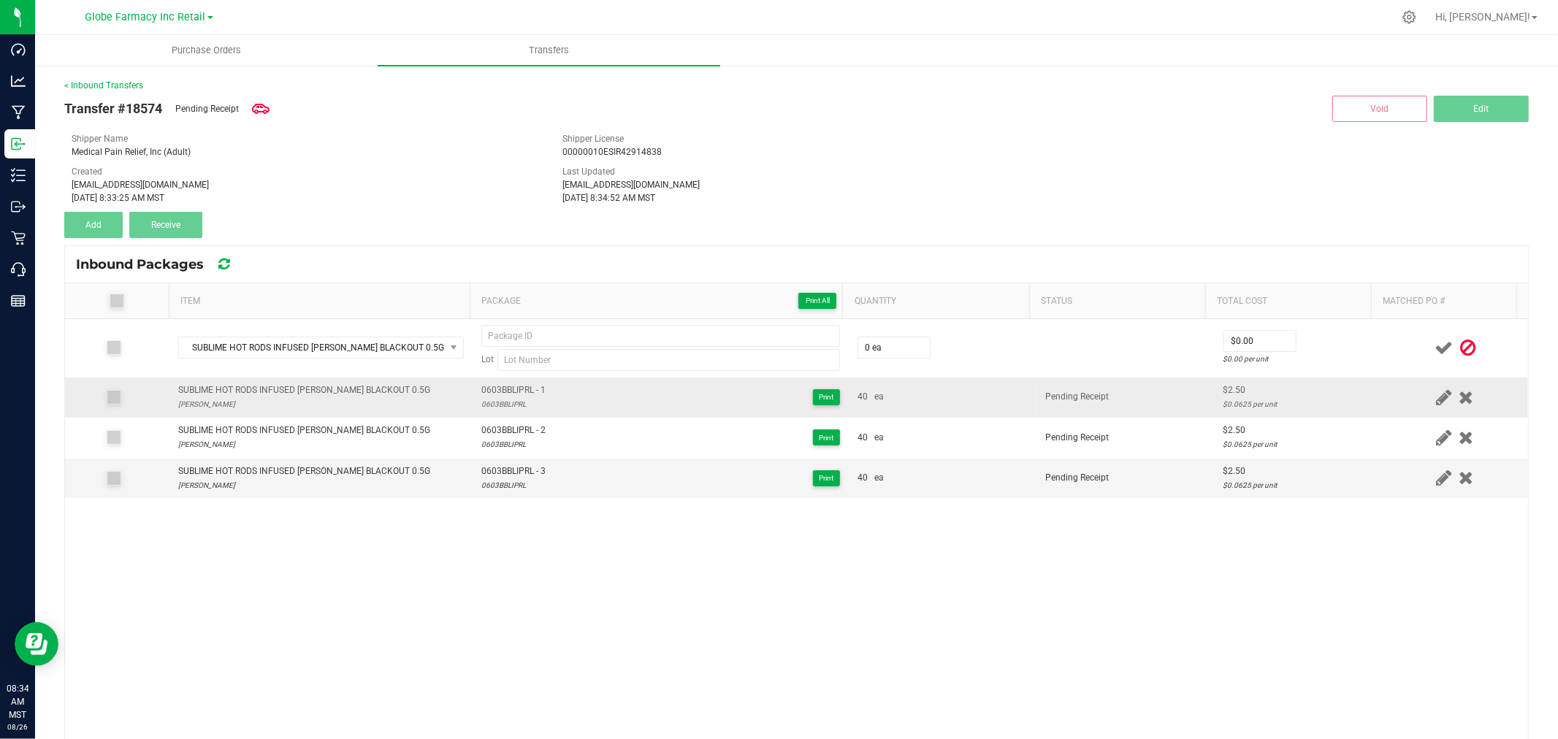
click at [508, 384] on span "0603BBLIPRL - 1" at bounding box center [513, 390] width 64 height 14
drag, startPoint x: 508, startPoint y: 384, endPoint x: 542, endPoint y: 390, distance: 34.1
click at [509, 384] on span "0603BBLIPRL - 1" at bounding box center [513, 390] width 64 height 14
type input "0603BBLIPRL - 4"
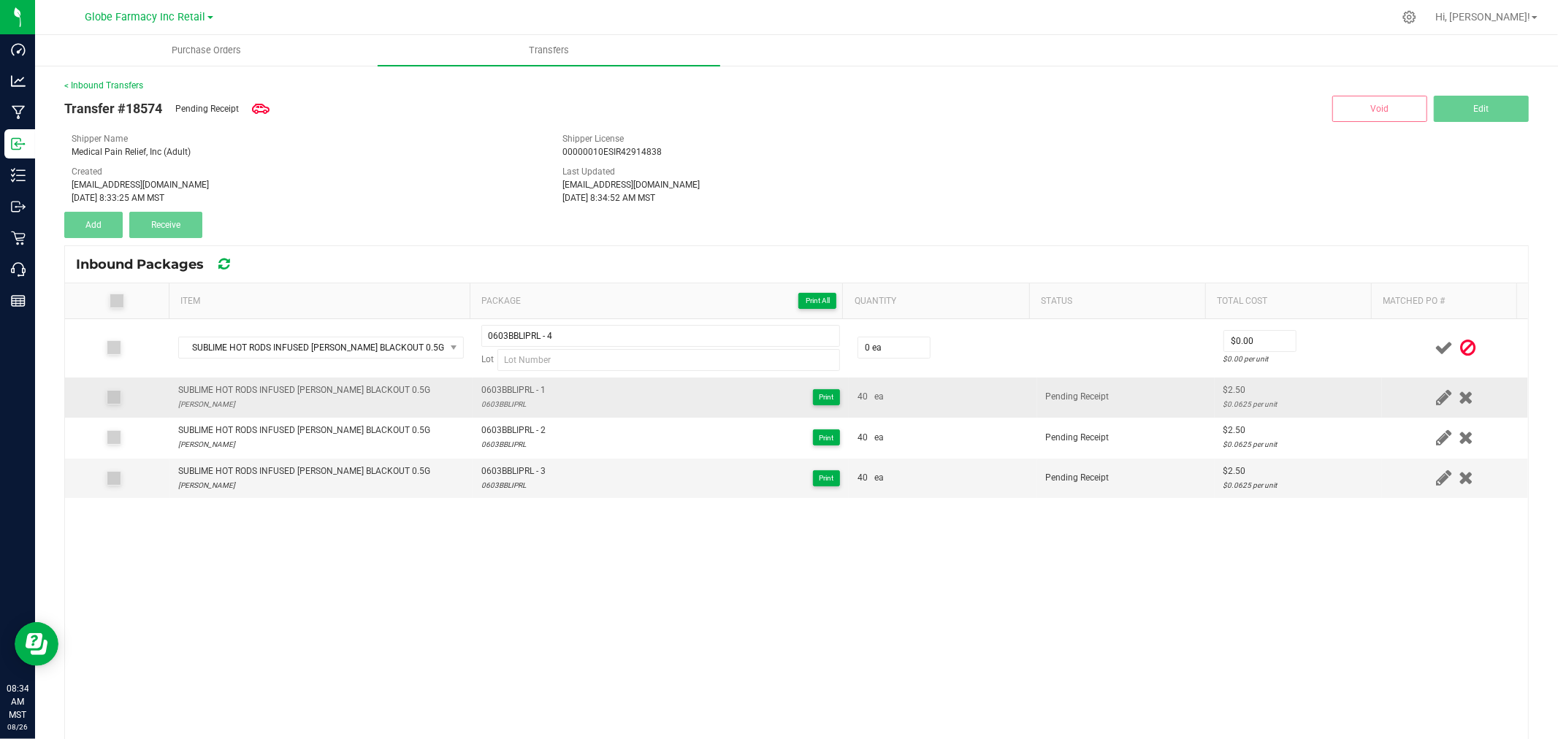
click at [481, 398] on div "0603BBLIPRL" at bounding box center [513, 404] width 64 height 14
click at [481, 399] on div "0603BBLIPRL" at bounding box center [513, 404] width 64 height 14
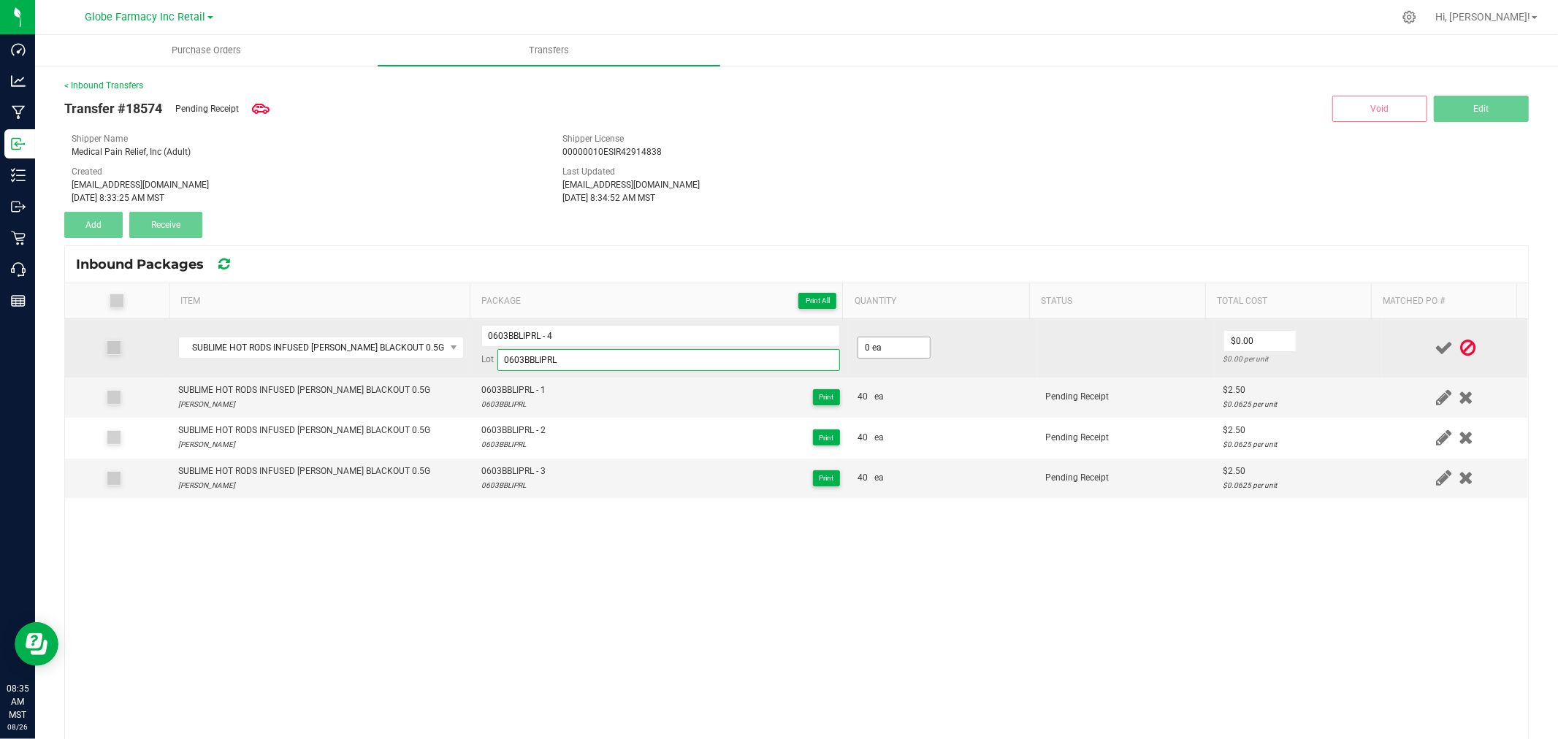
type input "0603BBLIPRL"
click at [876, 345] on input "0" at bounding box center [894, 347] width 72 height 20
type input "40 ea"
type input "$2.50"
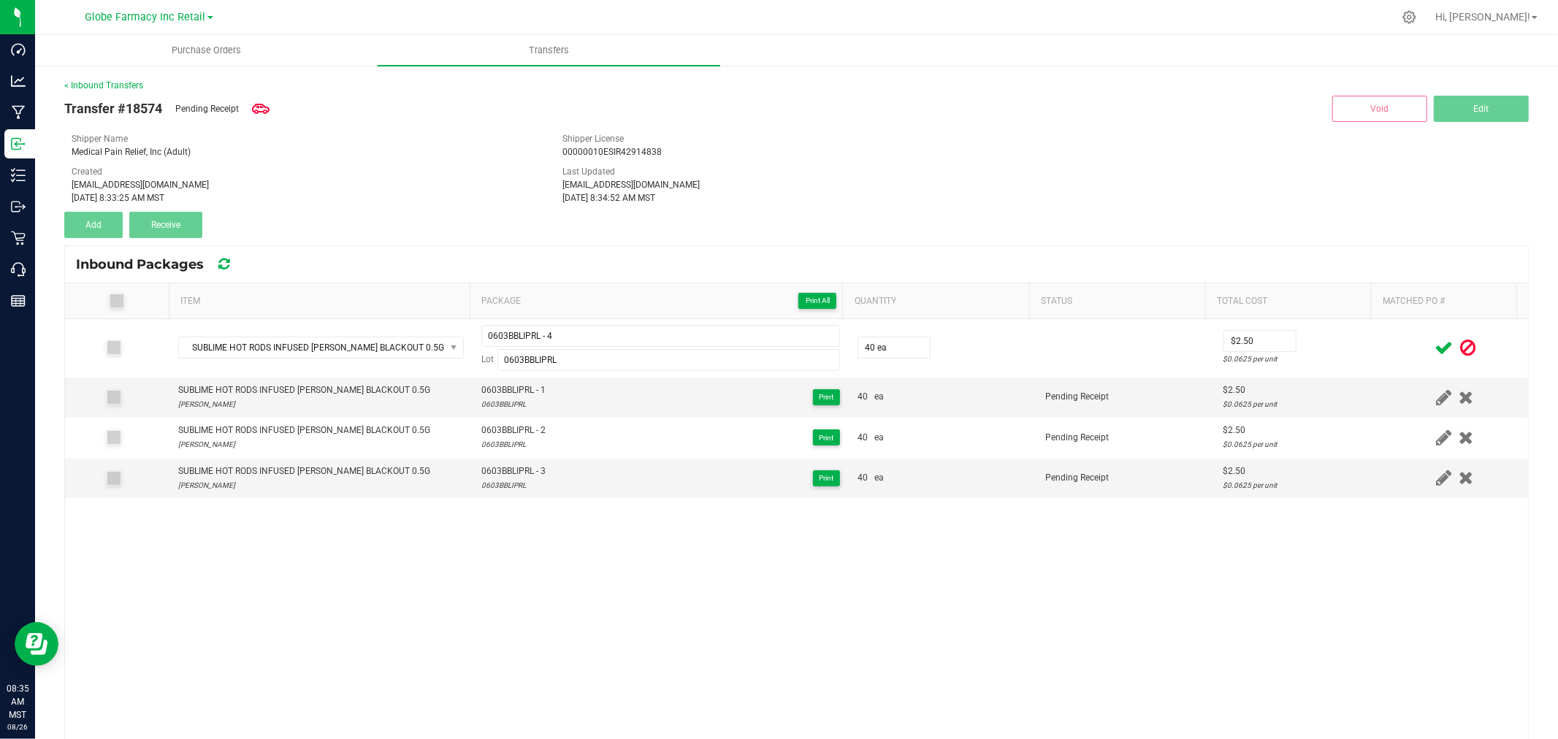
click at [1382, 367] on td at bounding box center [1455, 348] width 146 height 58
click at [1434, 340] on icon at bounding box center [1443, 348] width 18 height 18
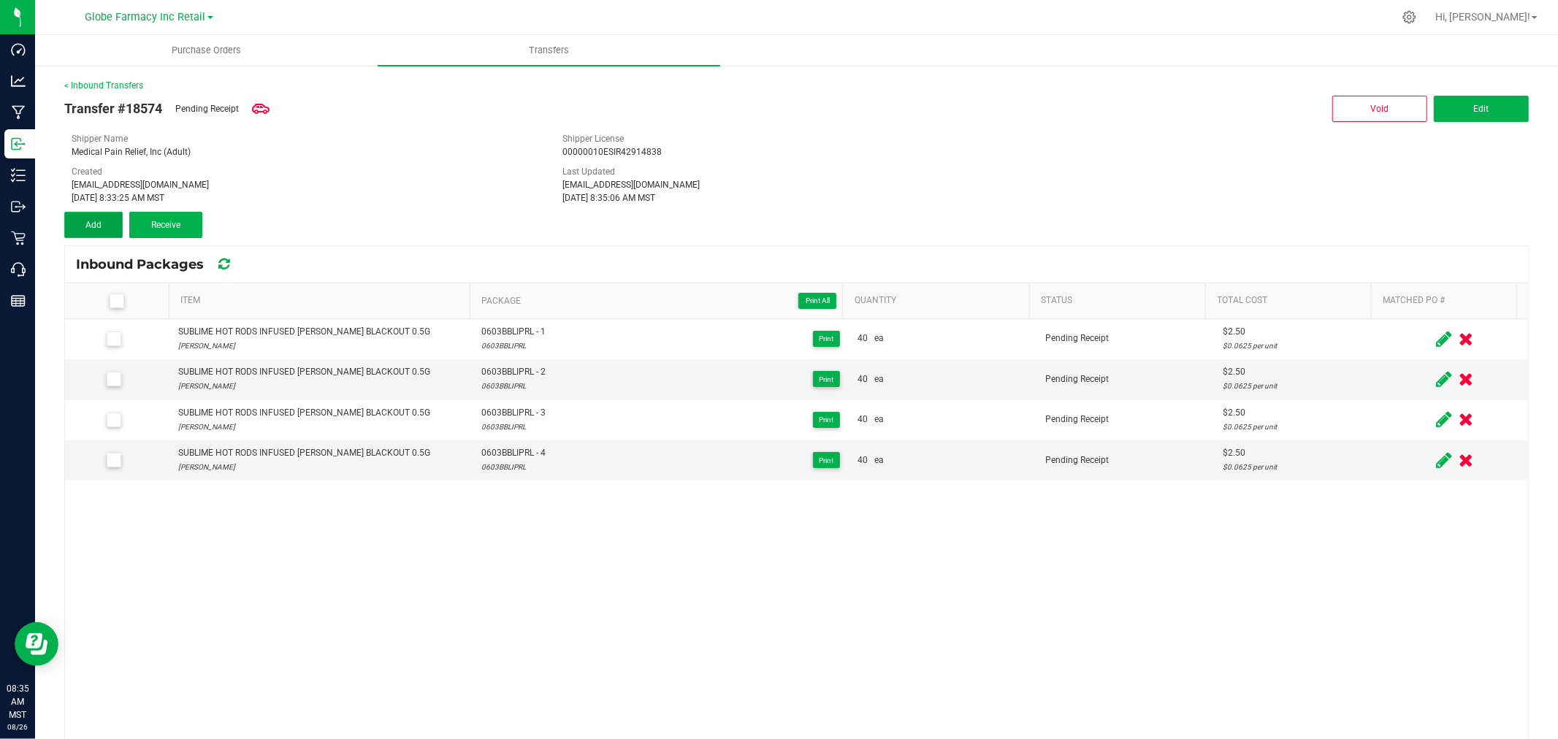
click at [93, 220] on span "Add" at bounding box center [93, 225] width 16 height 10
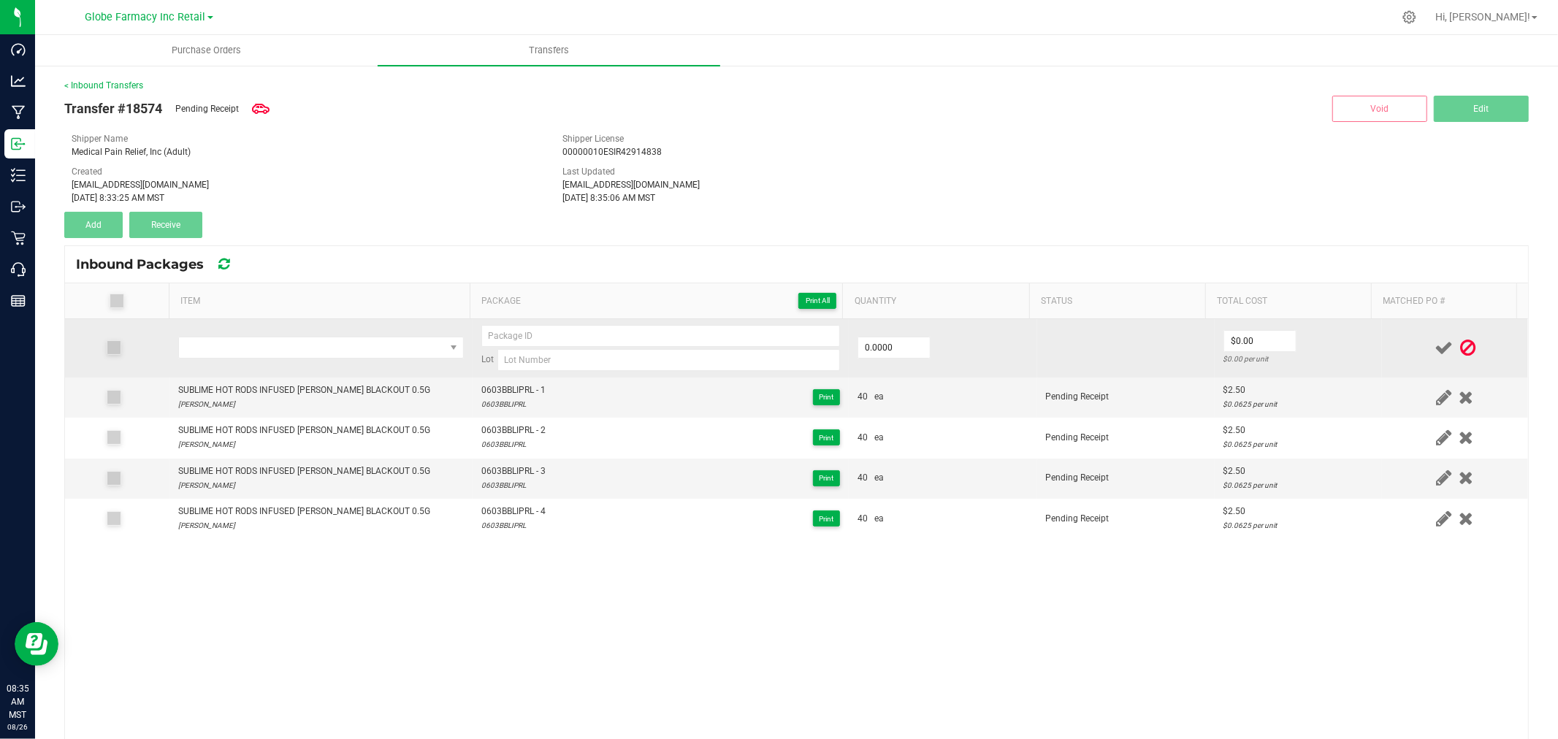
click at [279, 324] on td at bounding box center [320, 348] width 303 height 58
click at [280, 351] on span "NO DATA FOUND" at bounding box center [312, 347] width 266 height 20
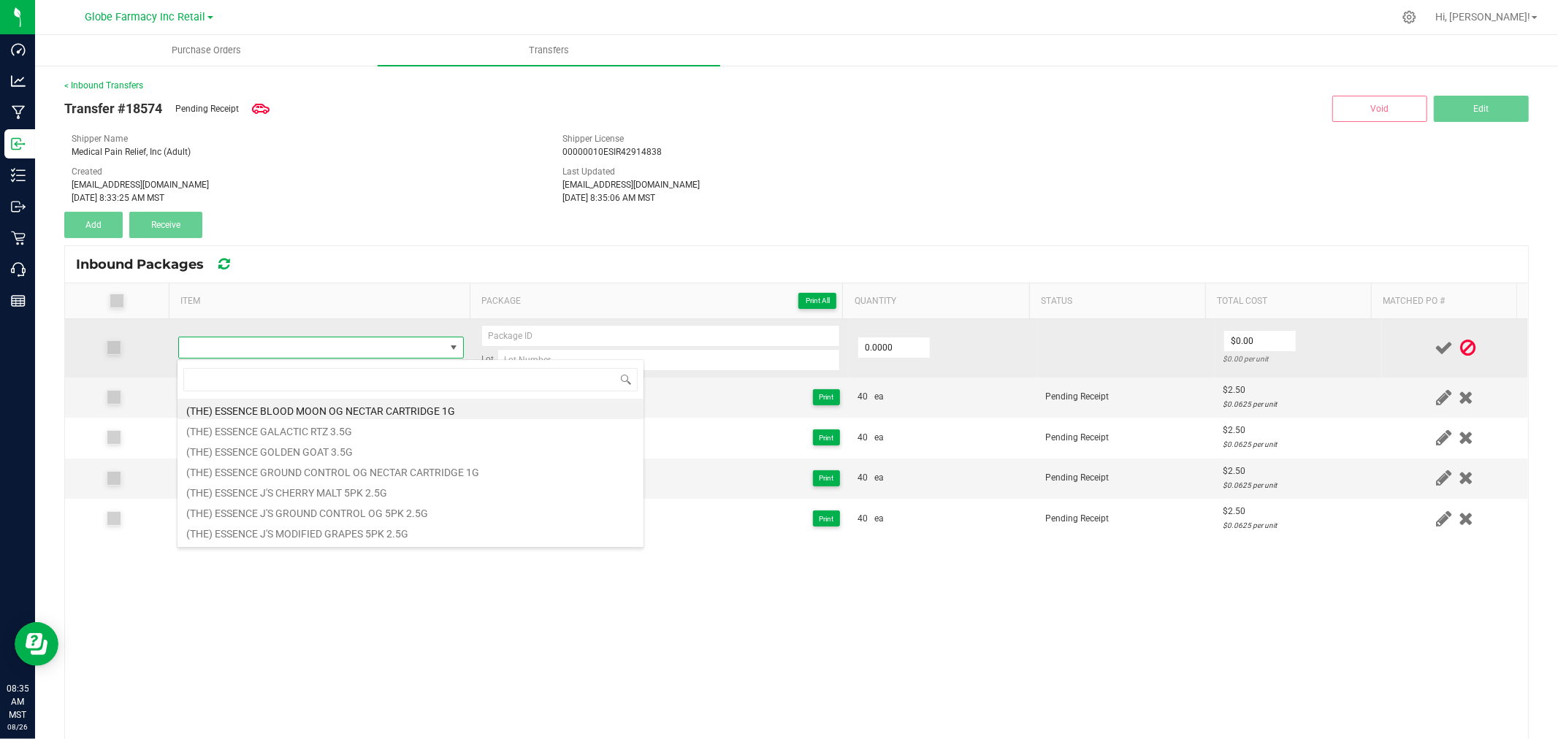
type input "SUBLIME HOT RODS INFUSED BLUEBERRY RAZZ 0.5G"
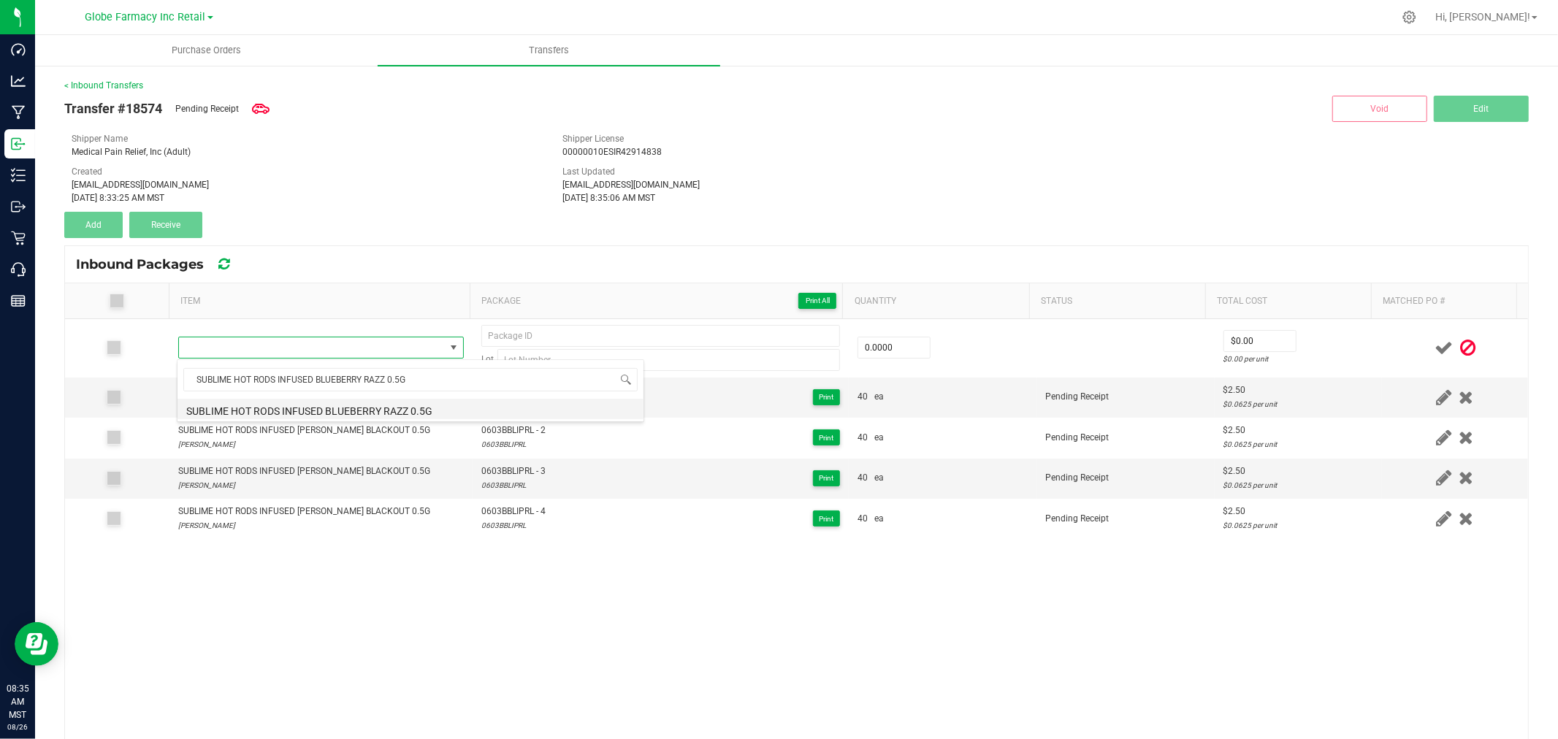
click at [339, 410] on li "SUBLIME HOT RODS INFUSED BLUEBERRY RAZZ 0.5G" at bounding box center [410, 409] width 466 height 20
type input "0 ea"
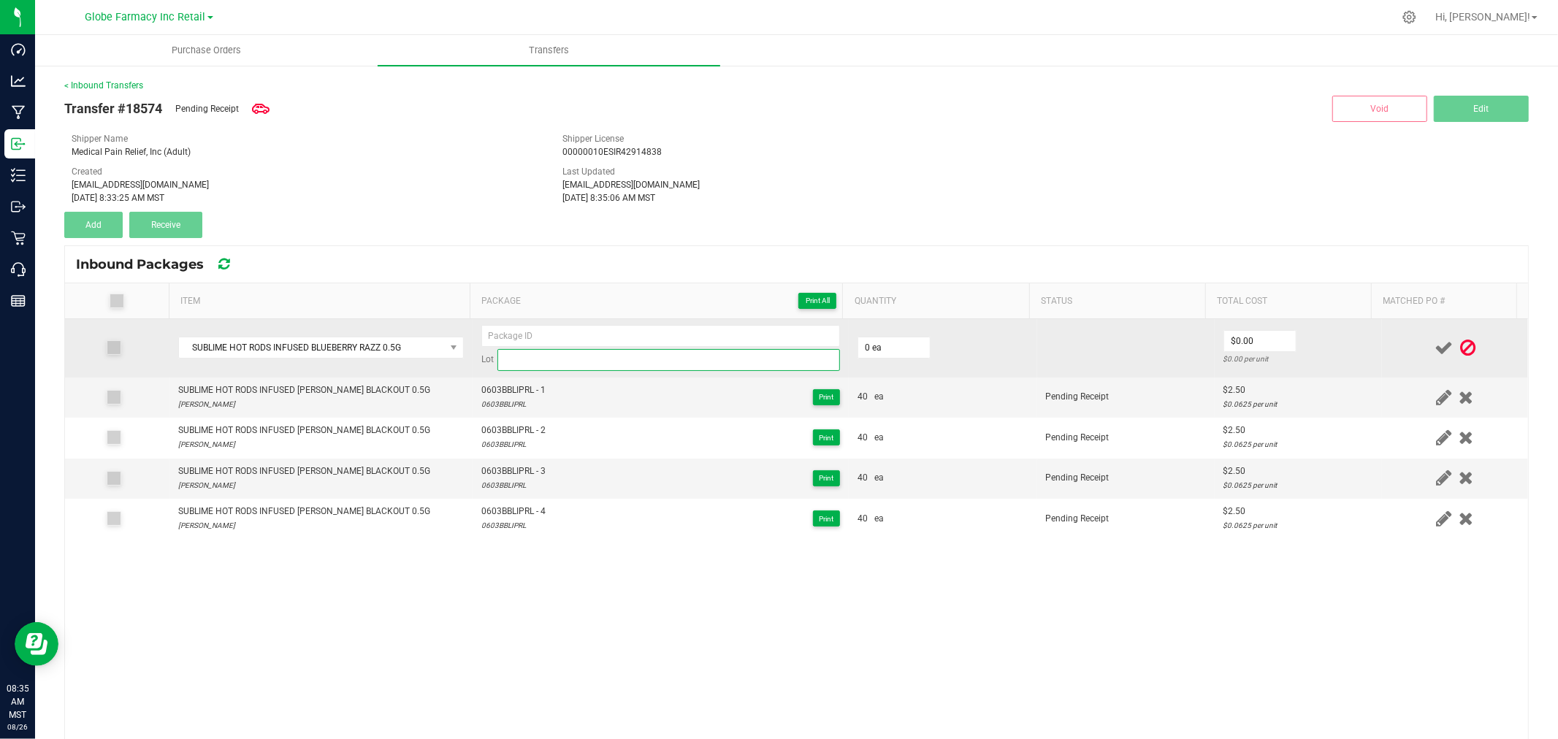
click at [707, 360] on input at bounding box center [668, 360] width 342 height 22
paste input "0603BBRIPRL"
type input "0603BBRIPRL"
click at [687, 333] on input at bounding box center [660, 336] width 359 height 22
click at [603, 334] on input at bounding box center [660, 336] width 359 height 22
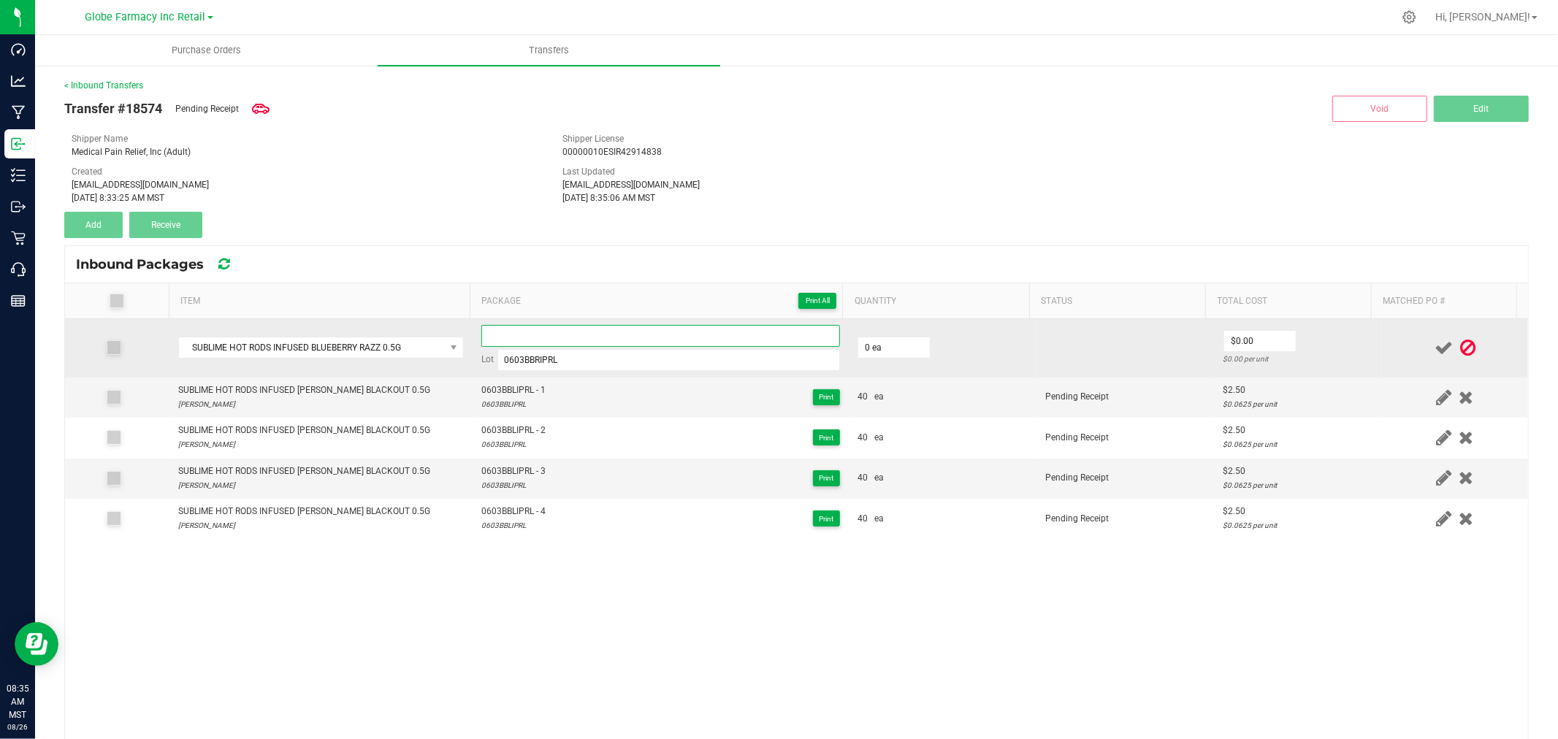
paste input "0603BBRIPRL-HR 49.98%"
type input "0603BBRIPRL - 1"
type input "40 ea"
type input "$2.50"
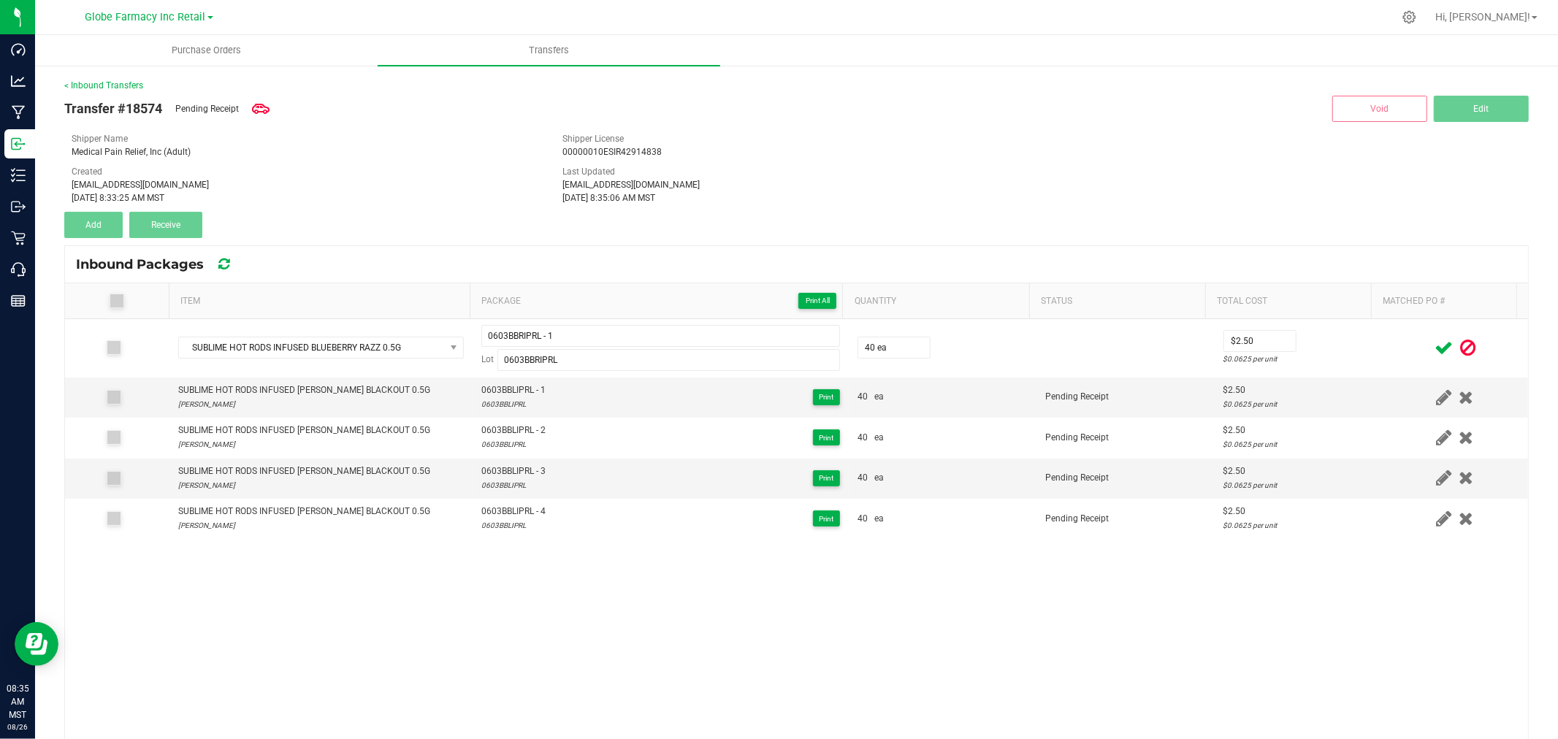
click at [1390, 344] on div at bounding box center [1454, 348] width 129 height 18
click at [1434, 351] on icon at bounding box center [1443, 348] width 18 height 18
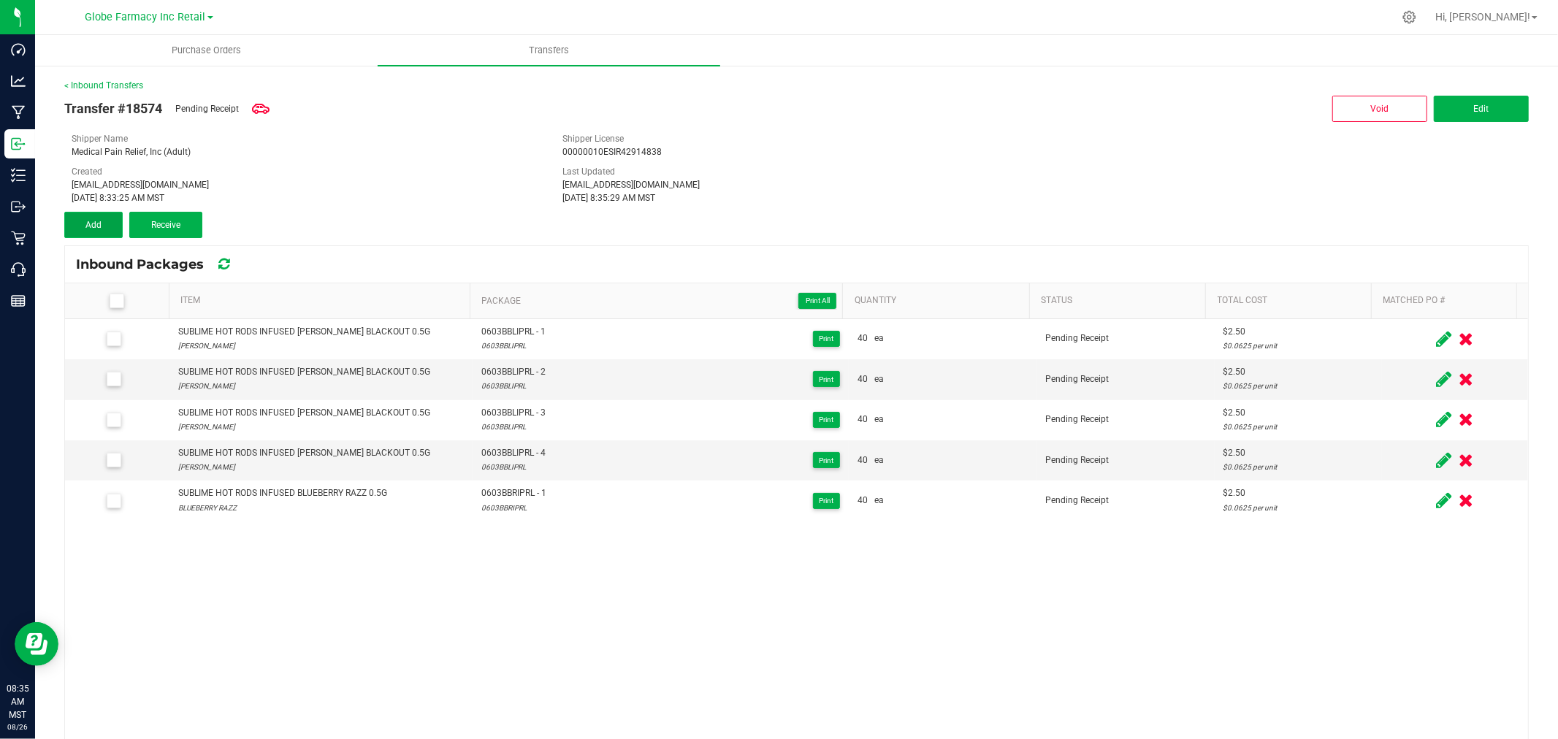
click at [107, 229] on button "Add" at bounding box center [93, 225] width 58 height 26
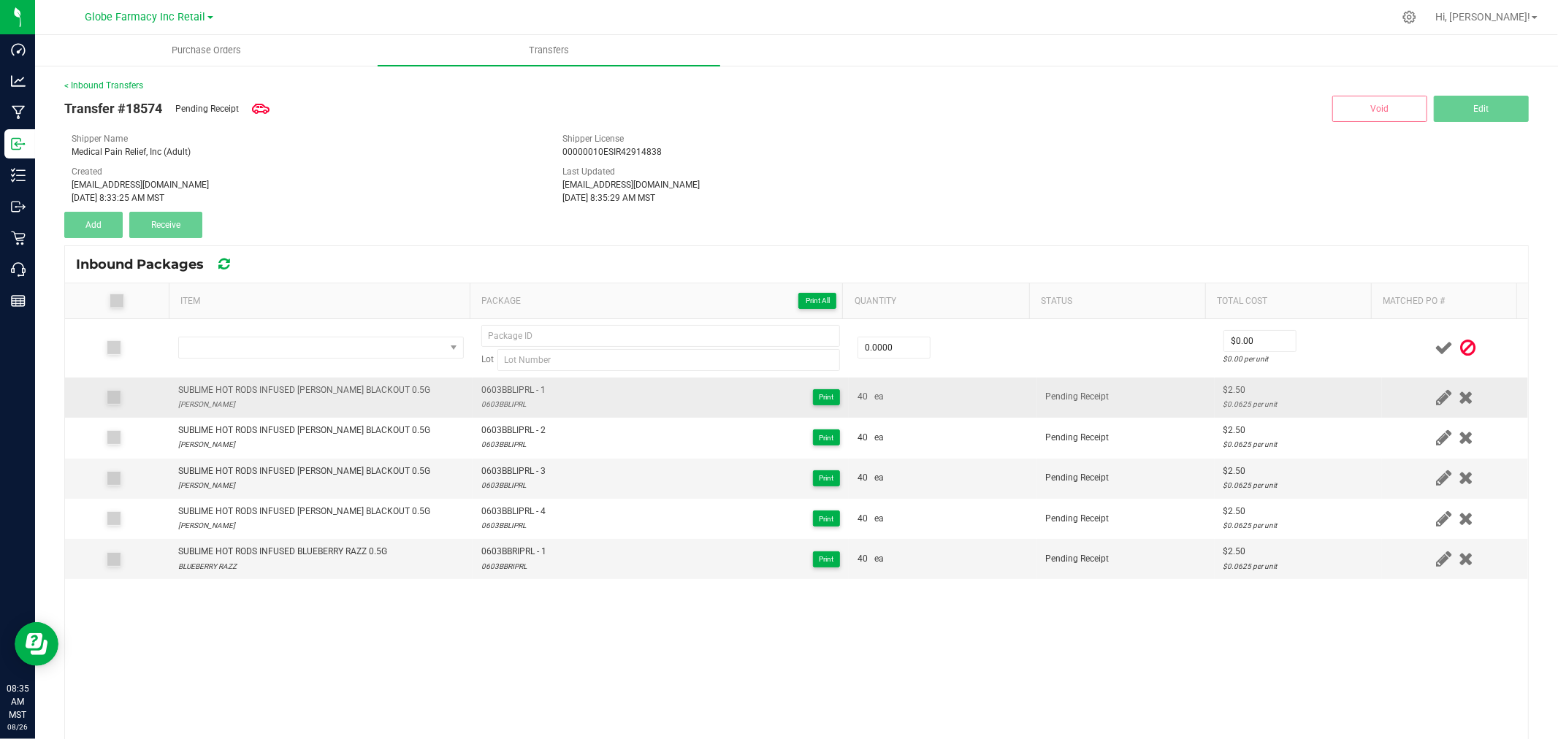
click at [326, 382] on td "SUBLIME HOT RODS INFUSED [PERSON_NAME] BLACKOUT 0.5G [PERSON_NAME] BLACKOUT" at bounding box center [320, 398] width 303 height 40
click at [294, 559] on div "SUBLIME HOT RODS INFUSED BLUEBERRY RAZZ 0.5G" at bounding box center [282, 552] width 209 height 14
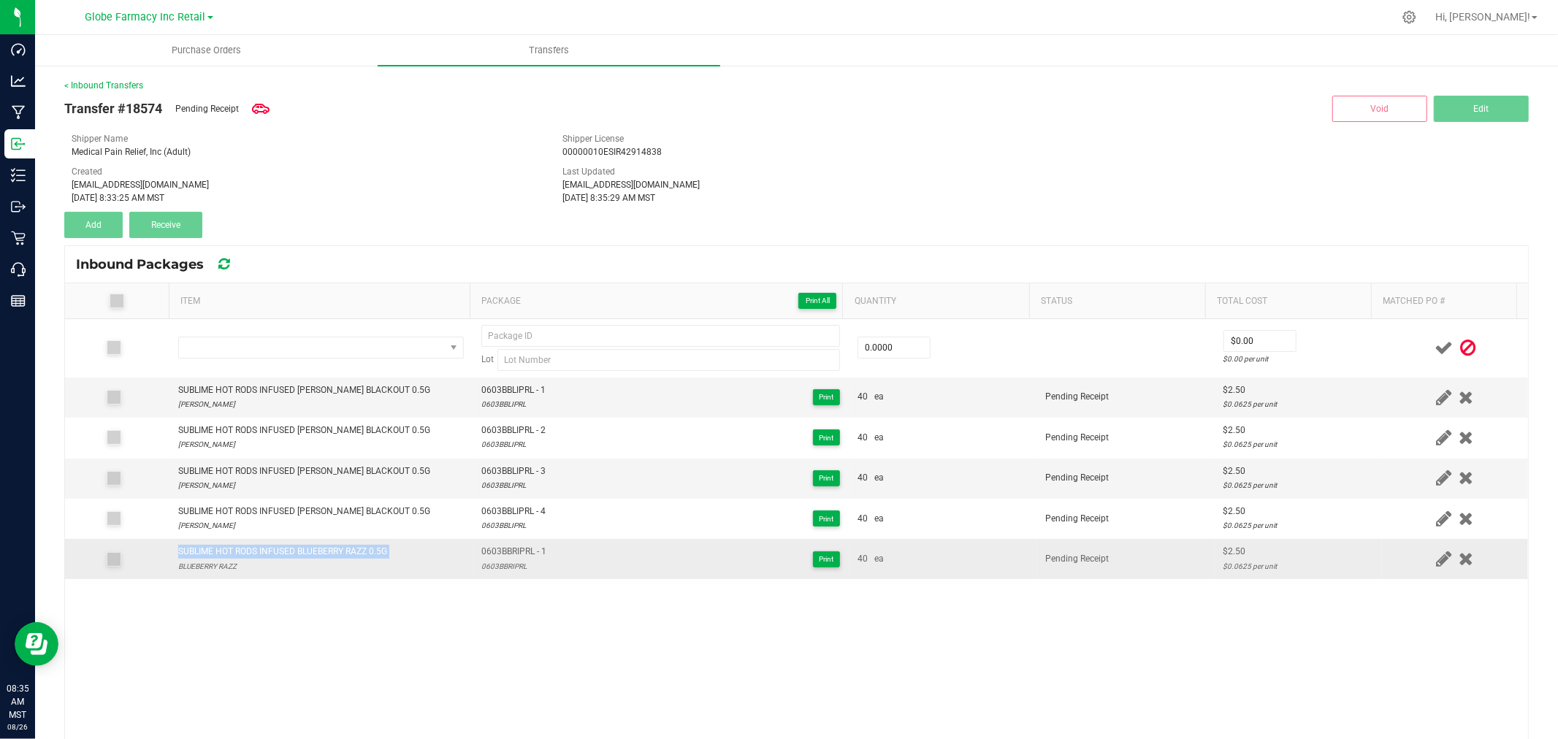
copy div "SUBLIME HOT RODS INFUSED BLUEBERRY RAZZ 0.5G"
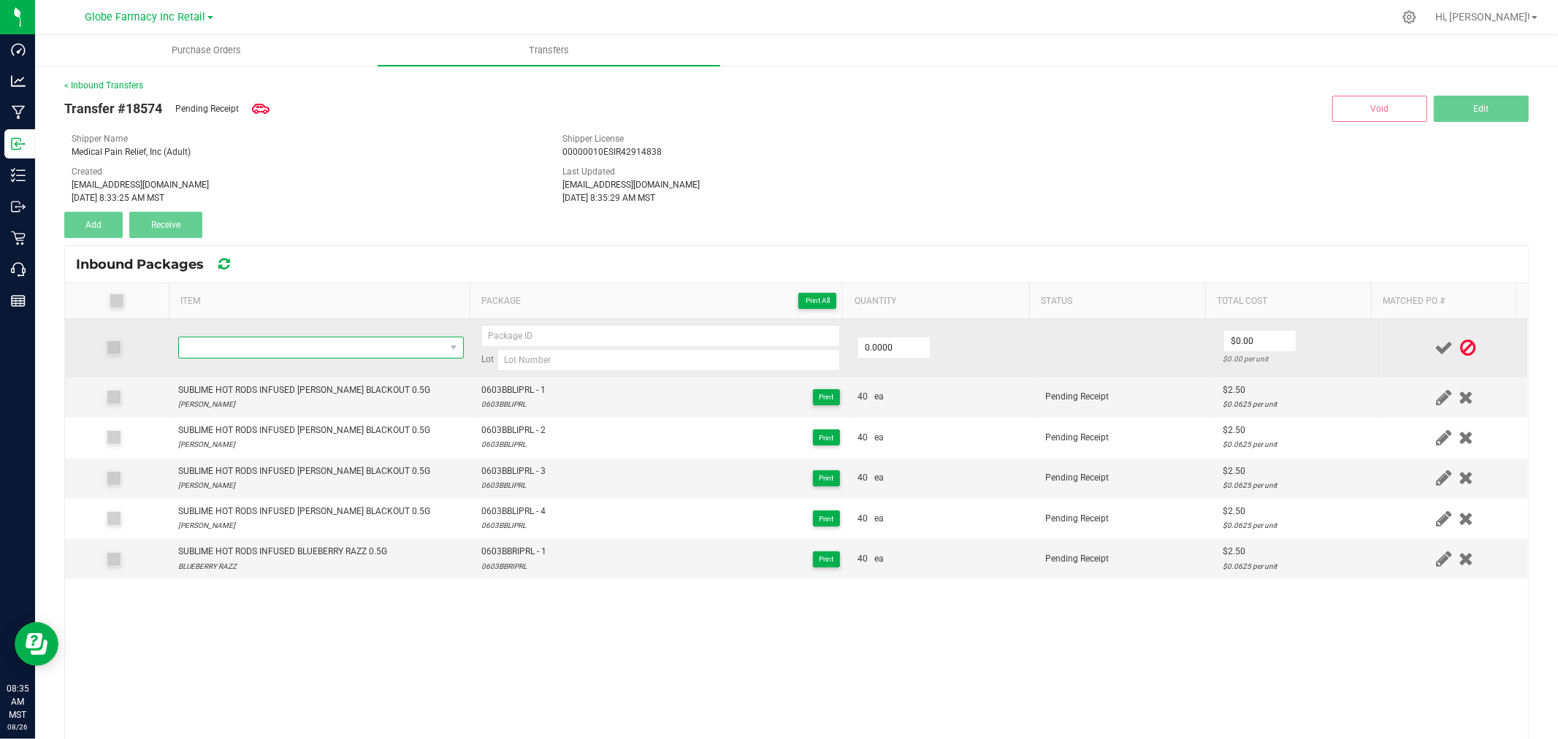
click at [326, 346] on span "NO DATA FOUND" at bounding box center [312, 347] width 266 height 20
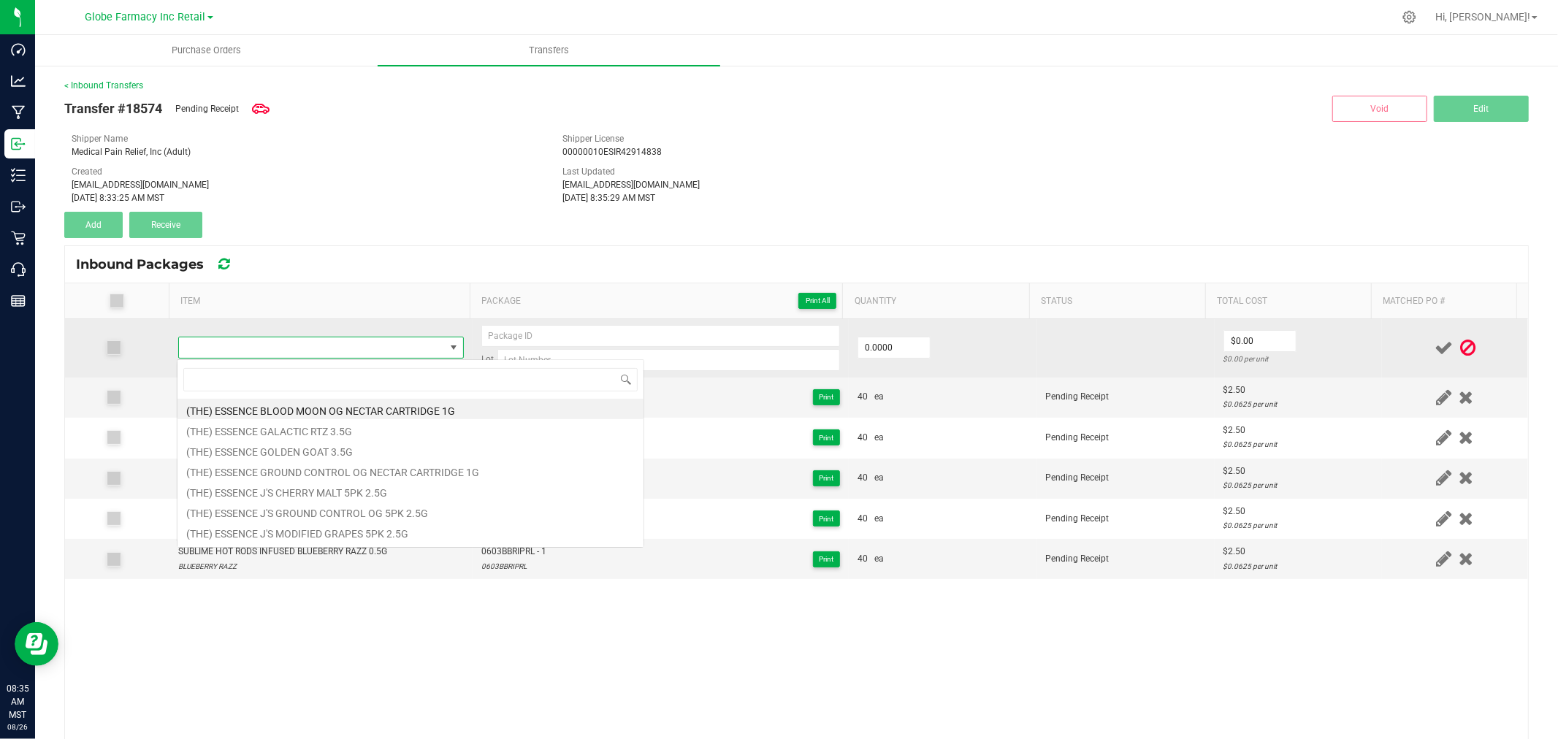
type input "SUBLIME HOT RODS INFUSED BLUEBERRY RAZZ 0.5G"
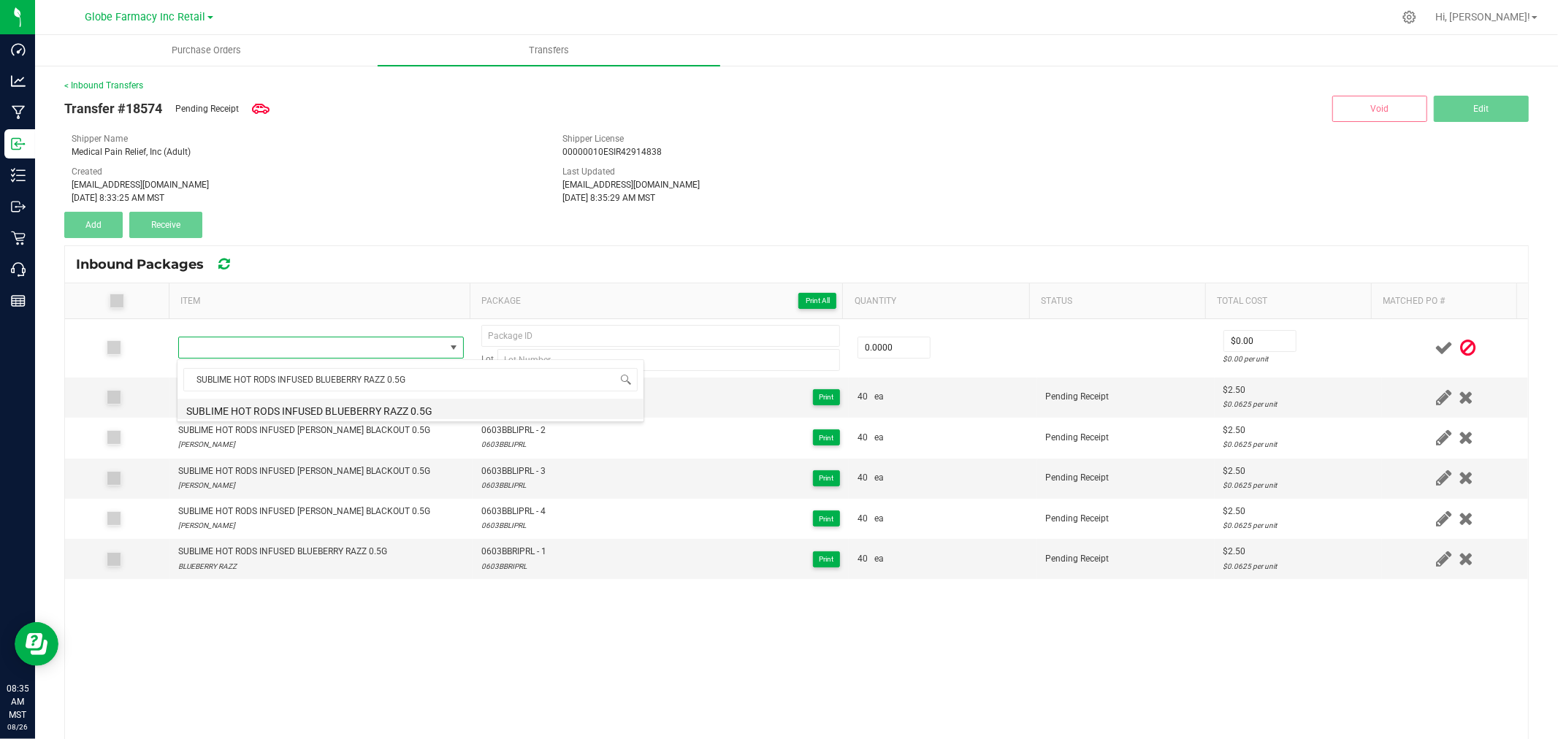
click at [355, 409] on li "SUBLIME HOT RODS INFUSED BLUEBERRY RAZZ 0.5G" at bounding box center [410, 409] width 466 height 20
type input "0 ea"
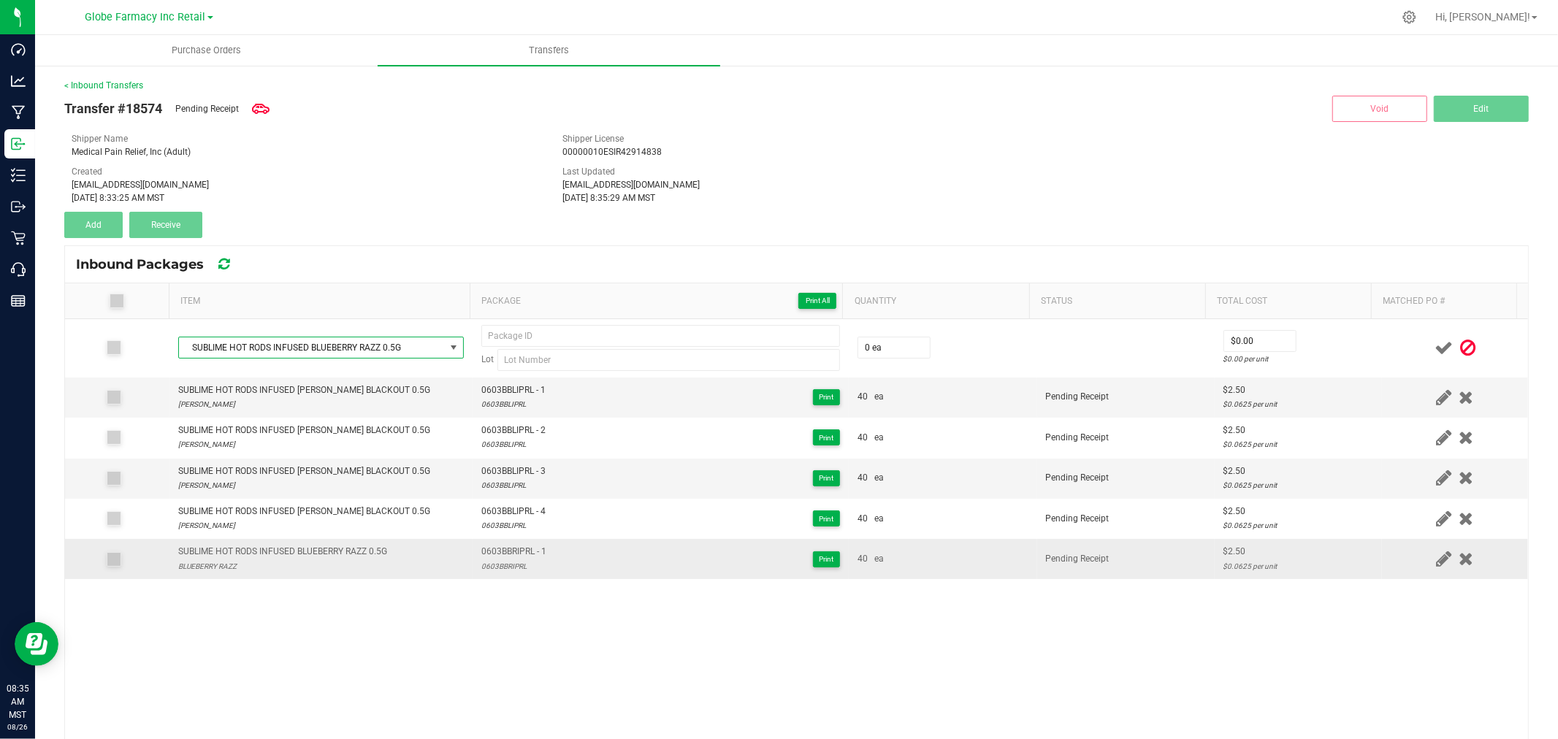
click at [481, 551] on span "0603BBRIPRL - 1" at bounding box center [513, 552] width 65 height 14
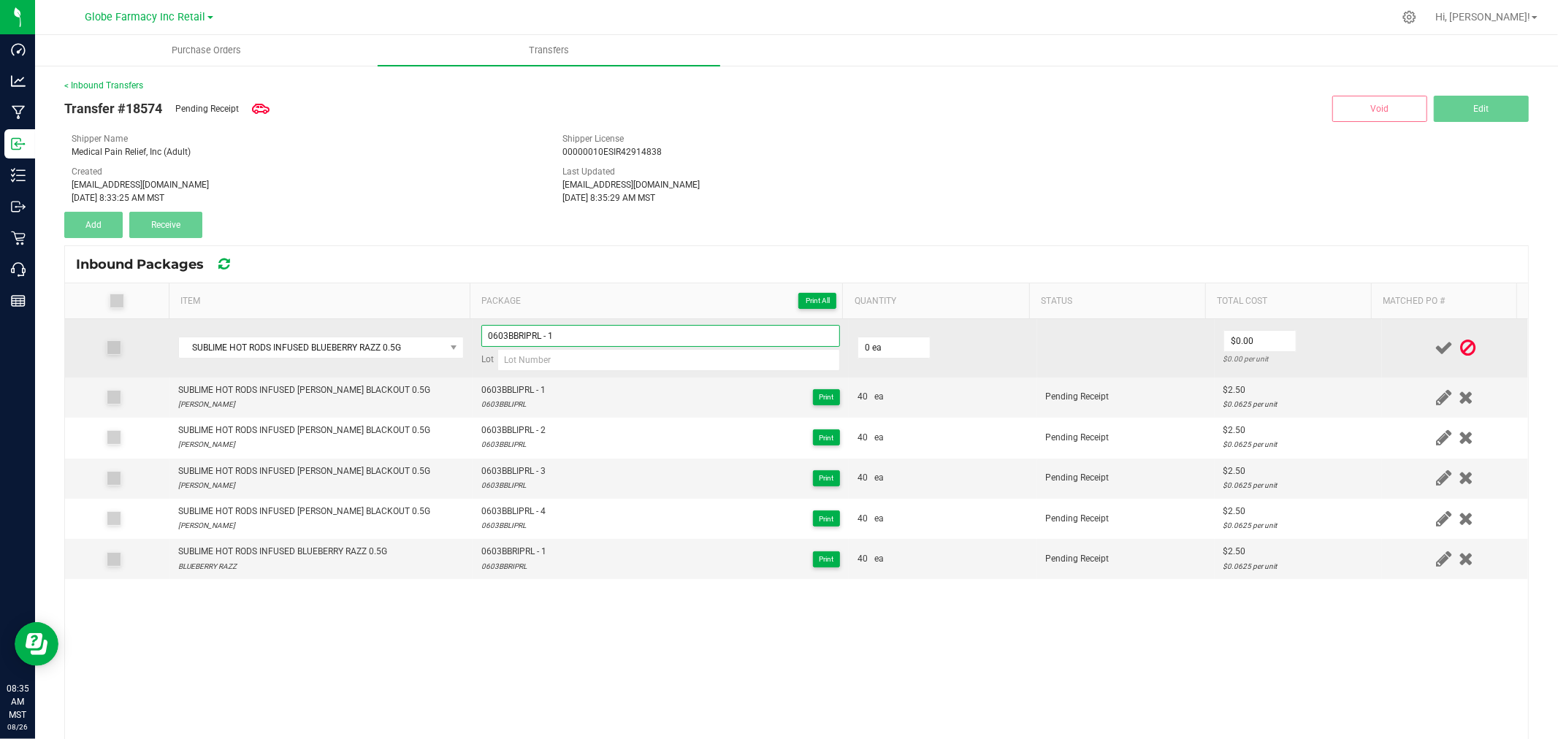
click at [548, 329] on input "0603BBRIPRL - 1" at bounding box center [660, 336] width 359 height 22
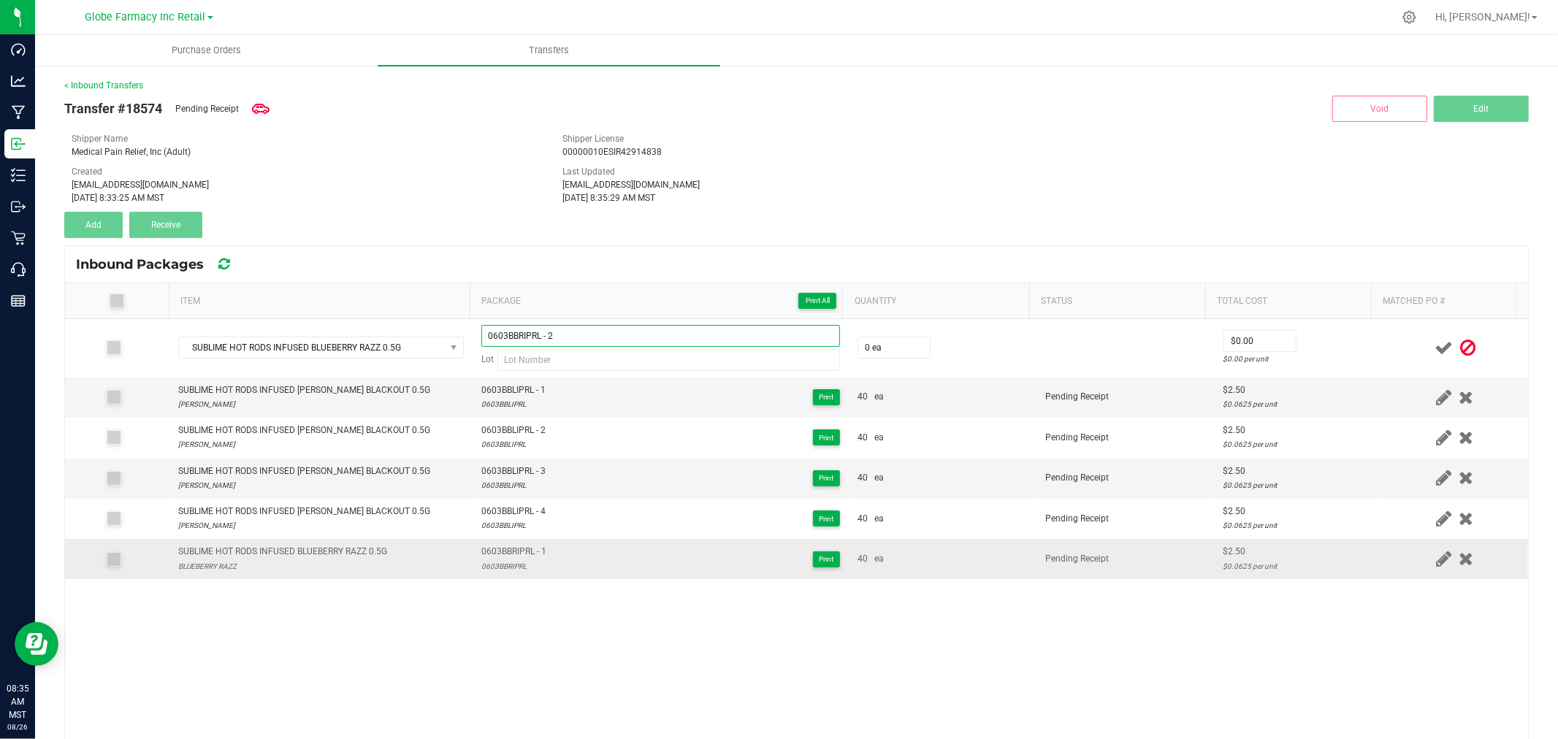
type input "0603BBRIPRL - 2"
click at [492, 552] on span "0603BBRIPRL - 1" at bounding box center [513, 552] width 65 height 14
click at [494, 565] on div "0603BBRIPRL" at bounding box center [513, 566] width 65 height 14
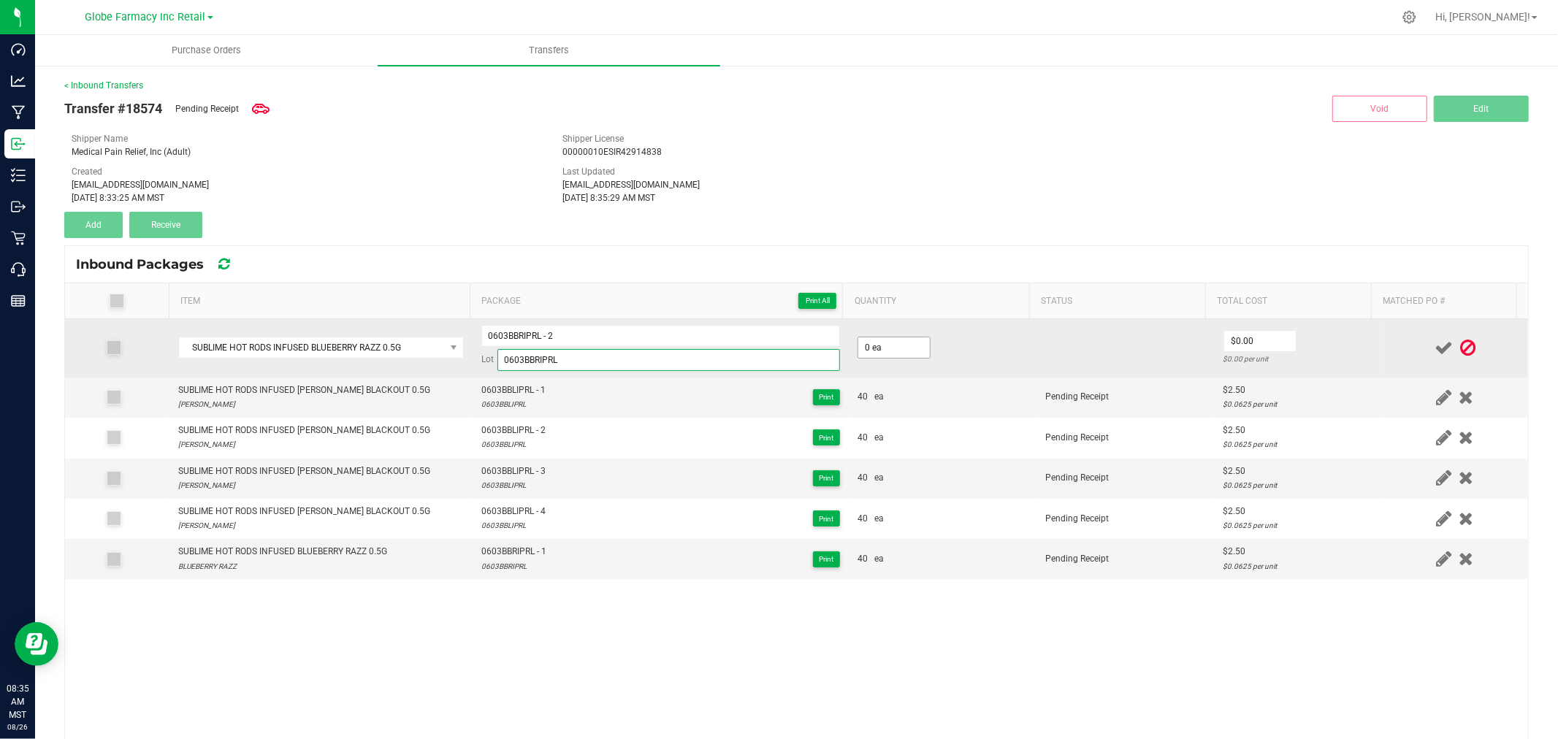
type input "0603BBRIPRL"
click at [870, 353] on input "0" at bounding box center [894, 347] width 72 height 20
type input "40 ea"
type input "$2.50"
click at [1357, 353] on td "$2.50 $0.0625 per unit" at bounding box center [1297, 348] width 167 height 58
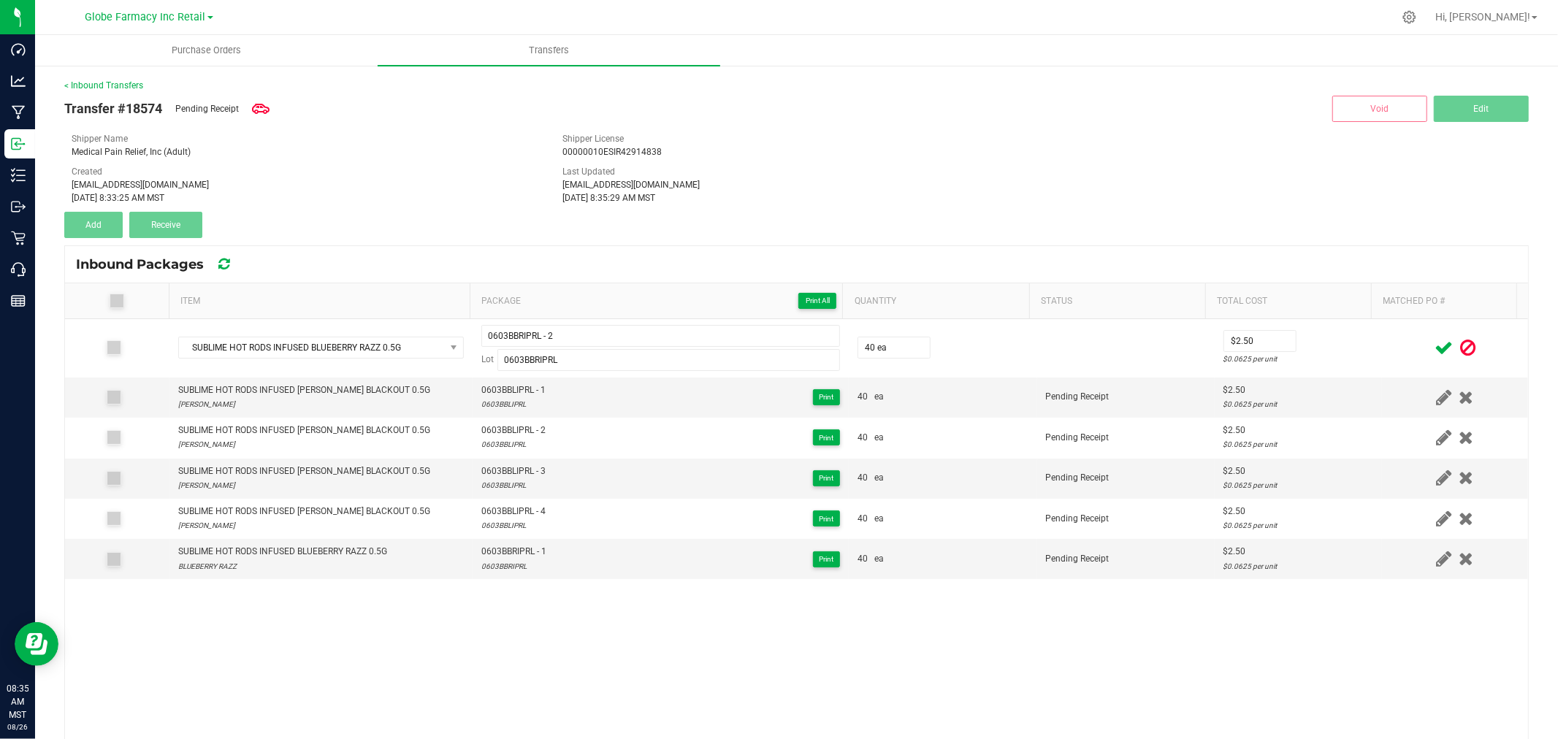
click at [1434, 346] on icon at bounding box center [1443, 348] width 18 height 18
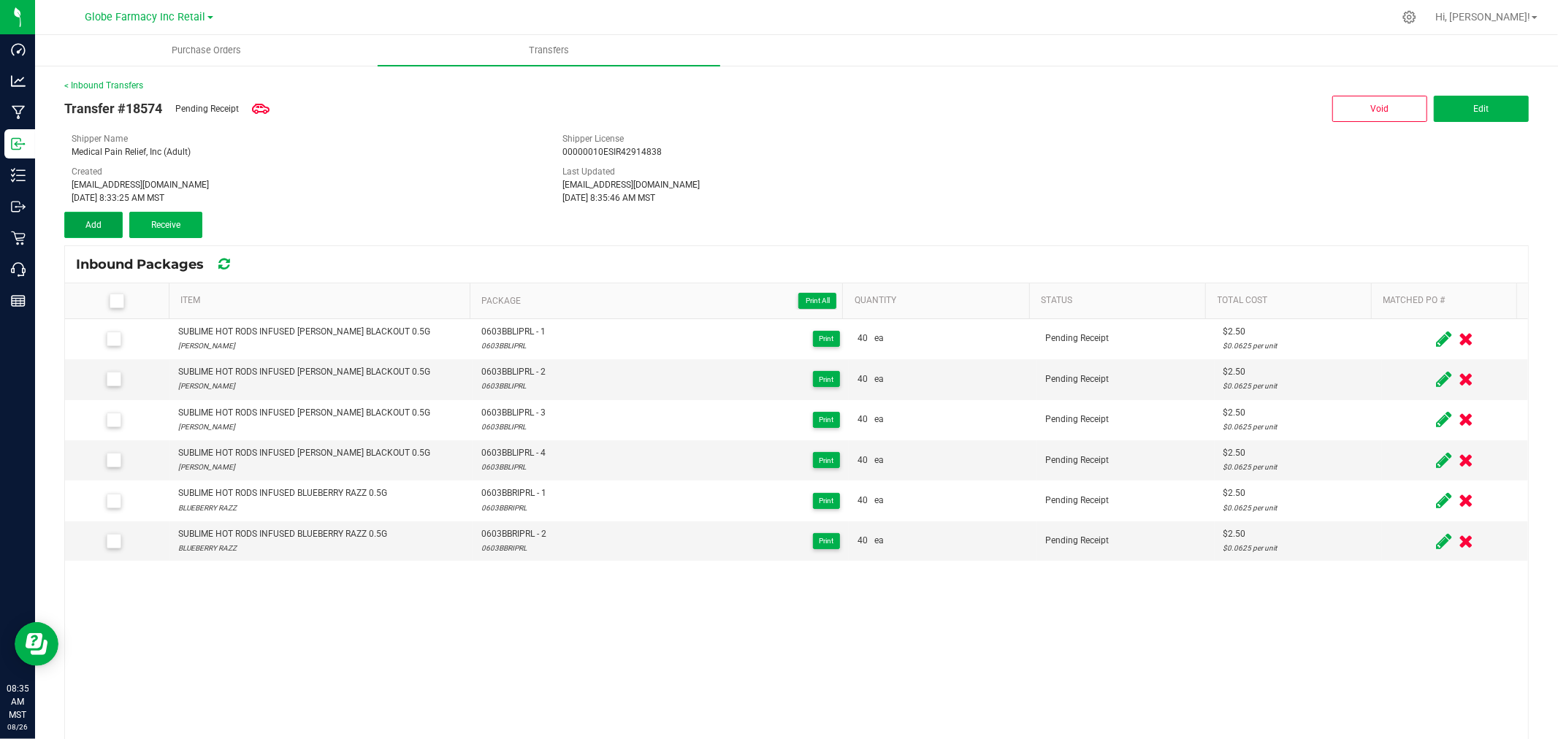
click at [104, 231] on button "Add" at bounding box center [93, 225] width 58 height 26
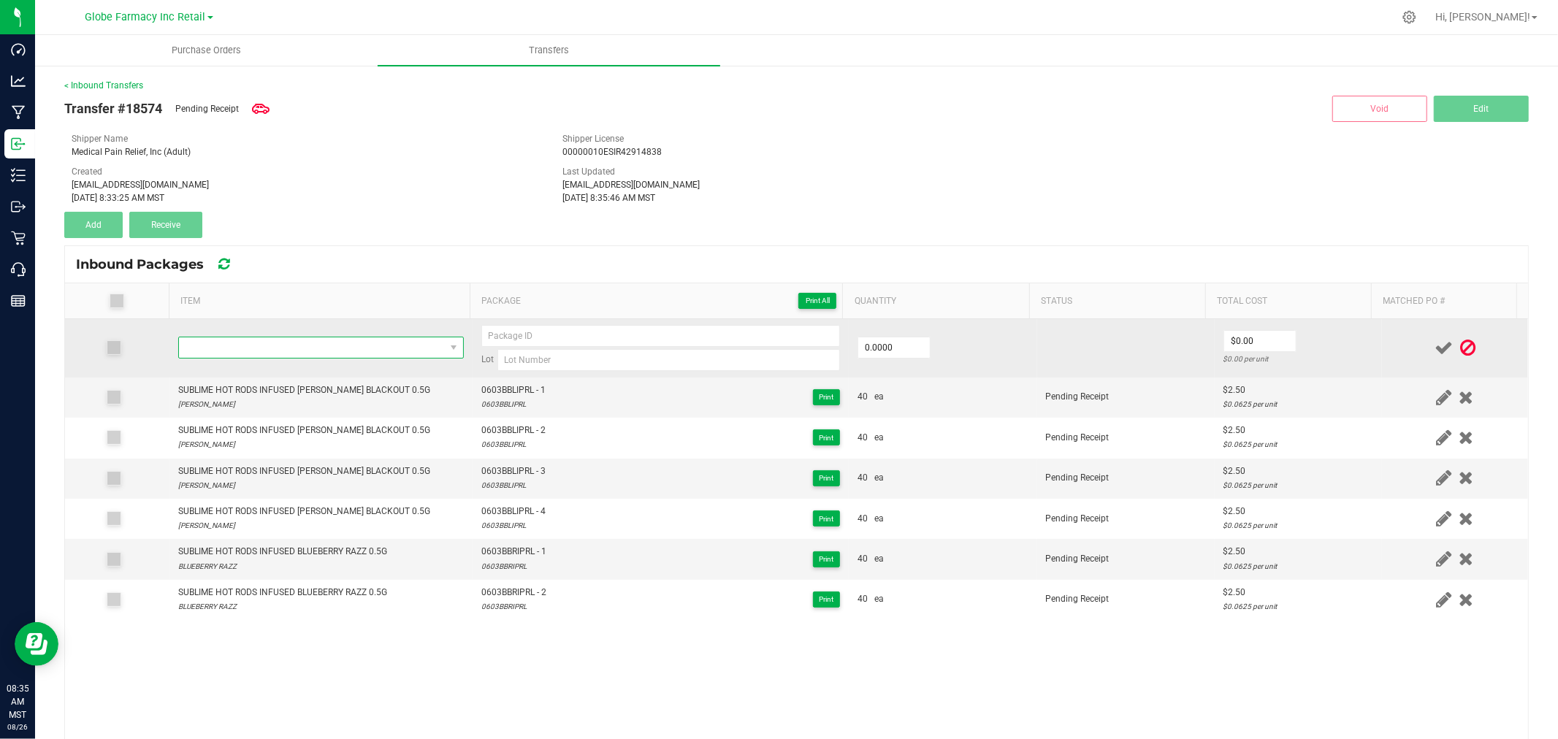
click at [213, 345] on span "NO DATA FOUND" at bounding box center [312, 347] width 266 height 20
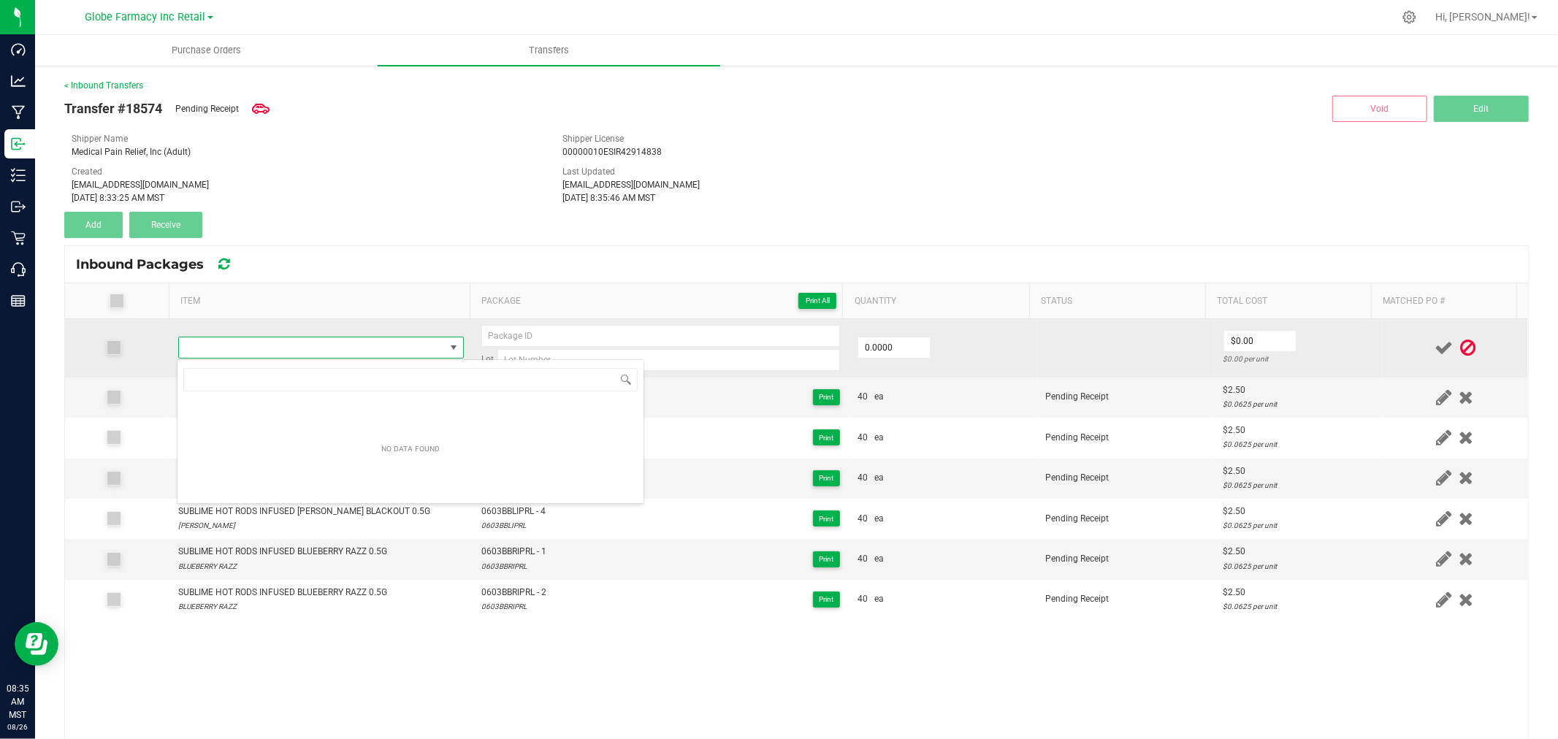
type input "SUBLIME HOT RODS INFUSED GDP 0.5G"
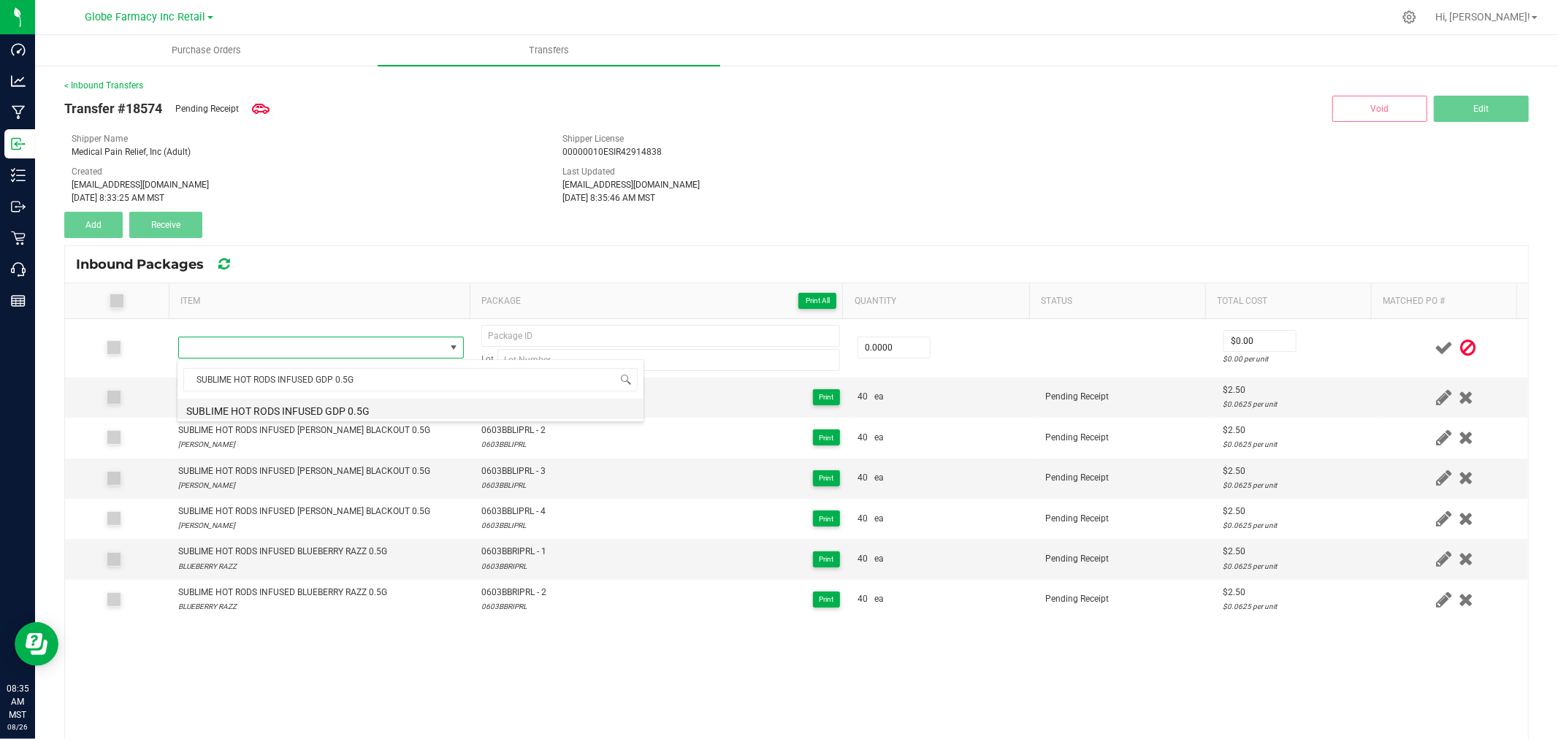
click at [346, 409] on li "SUBLIME HOT RODS INFUSED GDP 0.5G" at bounding box center [410, 409] width 466 height 20
type input "0 ea"
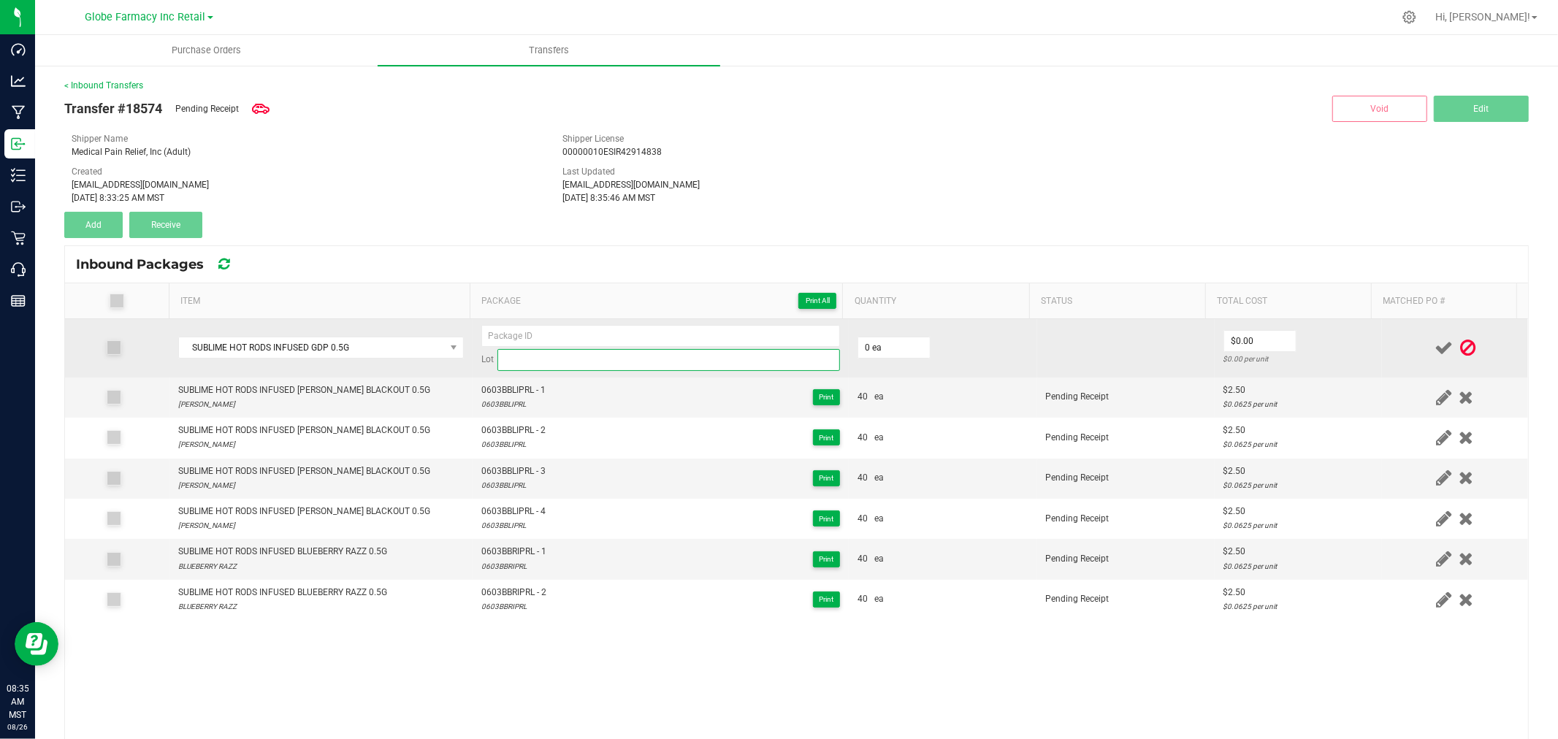
click at [684, 361] on input at bounding box center [668, 360] width 342 height 22
paste input "0603GDPIPRL"
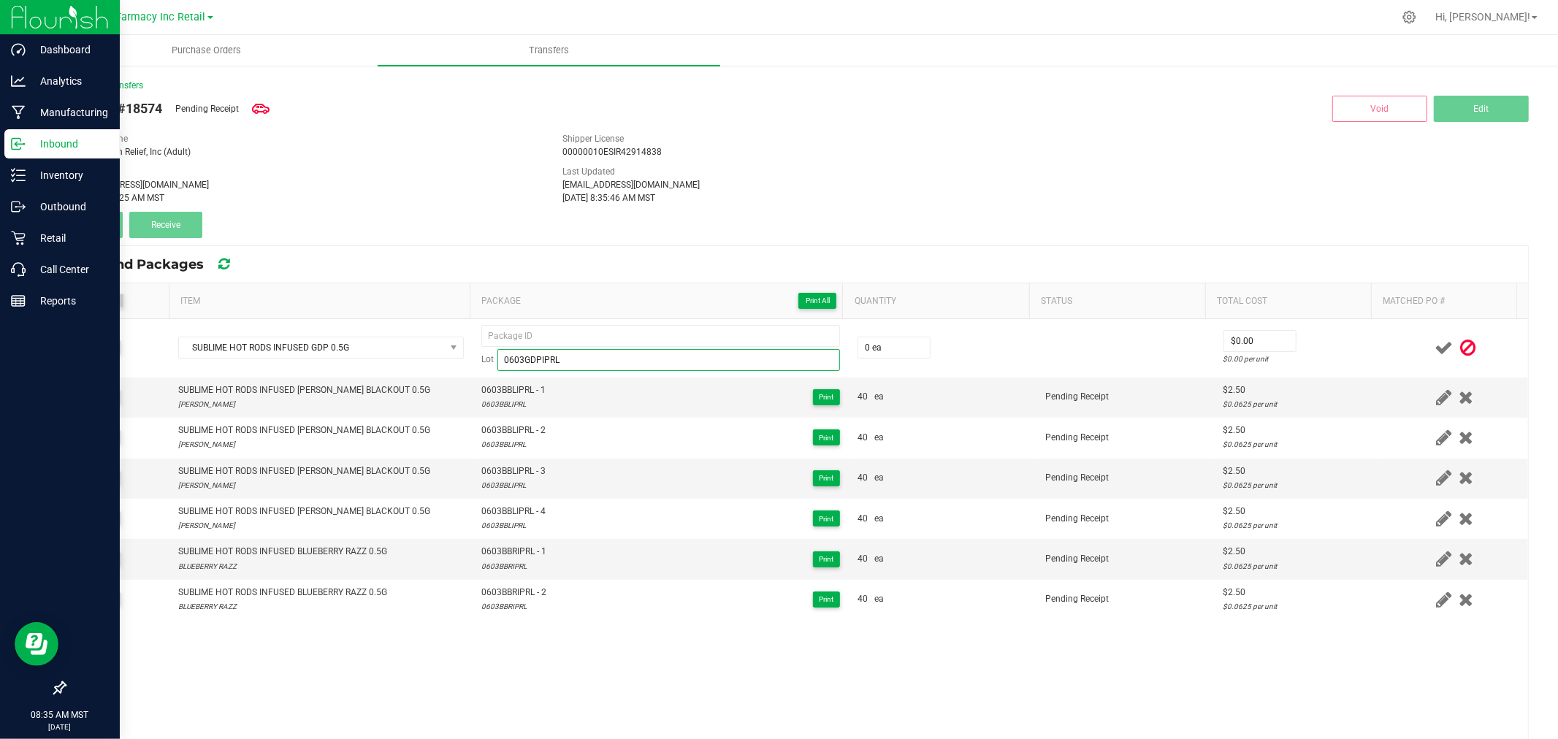
type input "0603GDPIPRL"
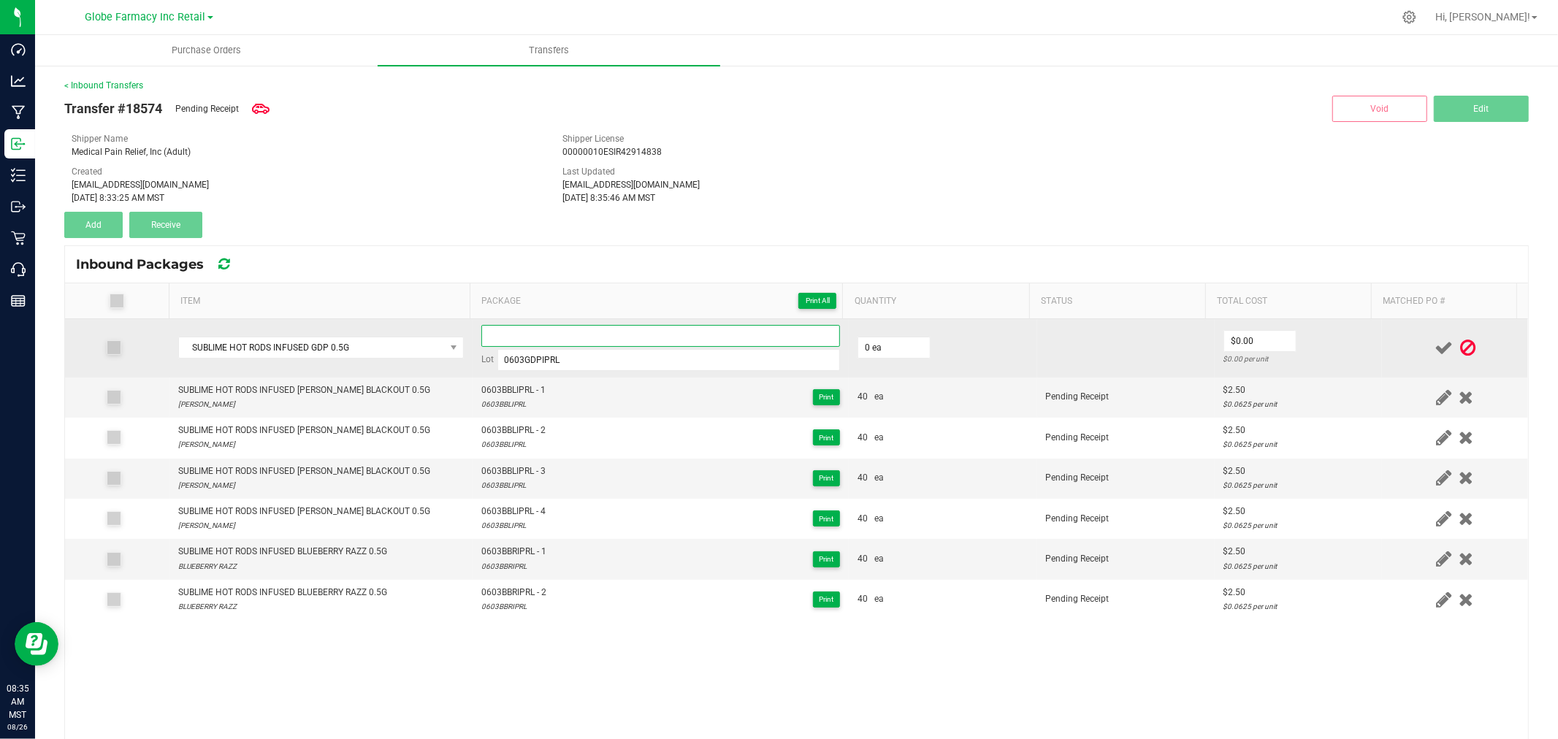
click at [556, 329] on input at bounding box center [660, 336] width 359 height 22
paste input "0603GDPIPRL-HR"
type input "0603GDPIPRL - 1"
type input "40 ea"
type input "$2.50"
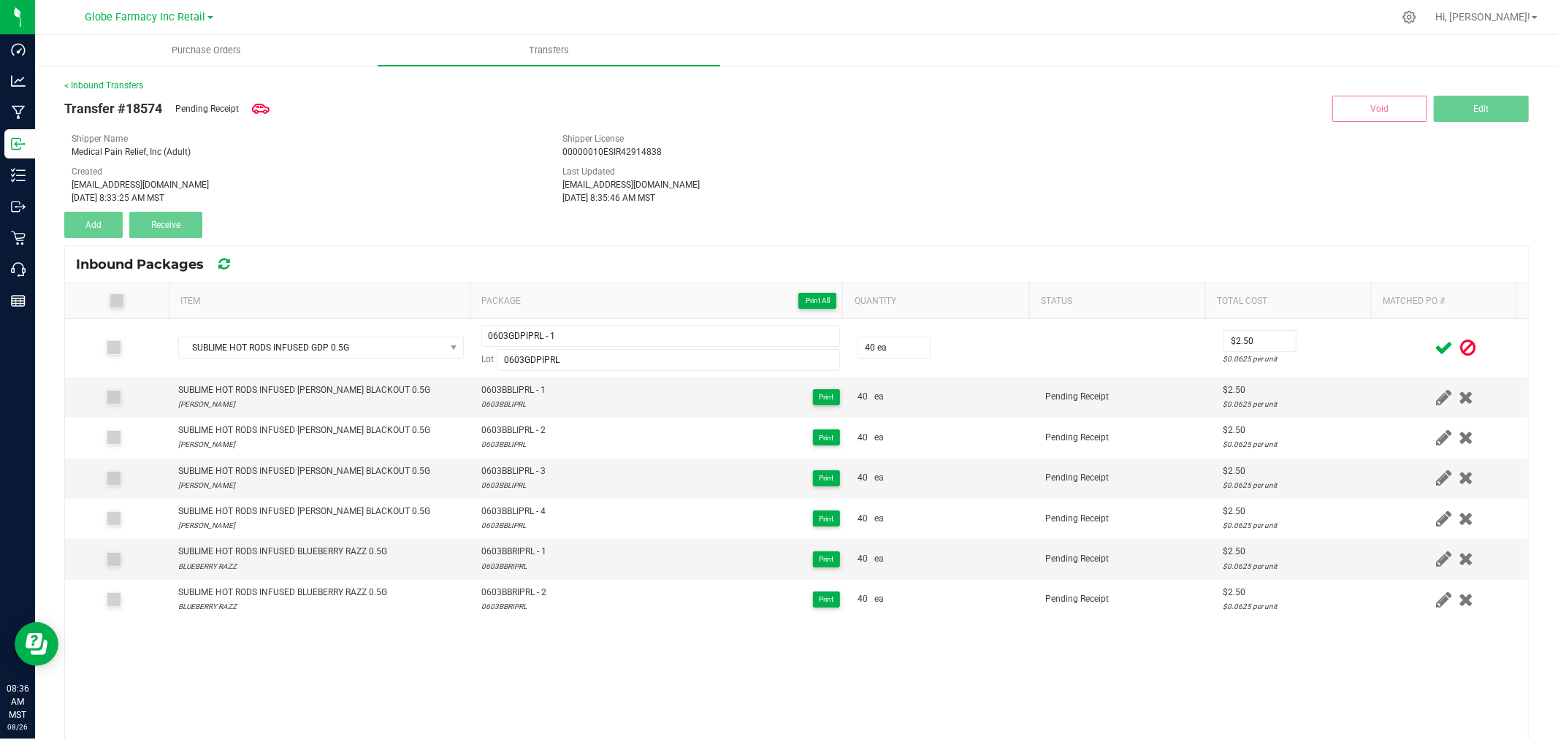
click at [1390, 352] on div at bounding box center [1454, 348] width 129 height 18
click at [1434, 345] on icon at bounding box center [1443, 348] width 18 height 18
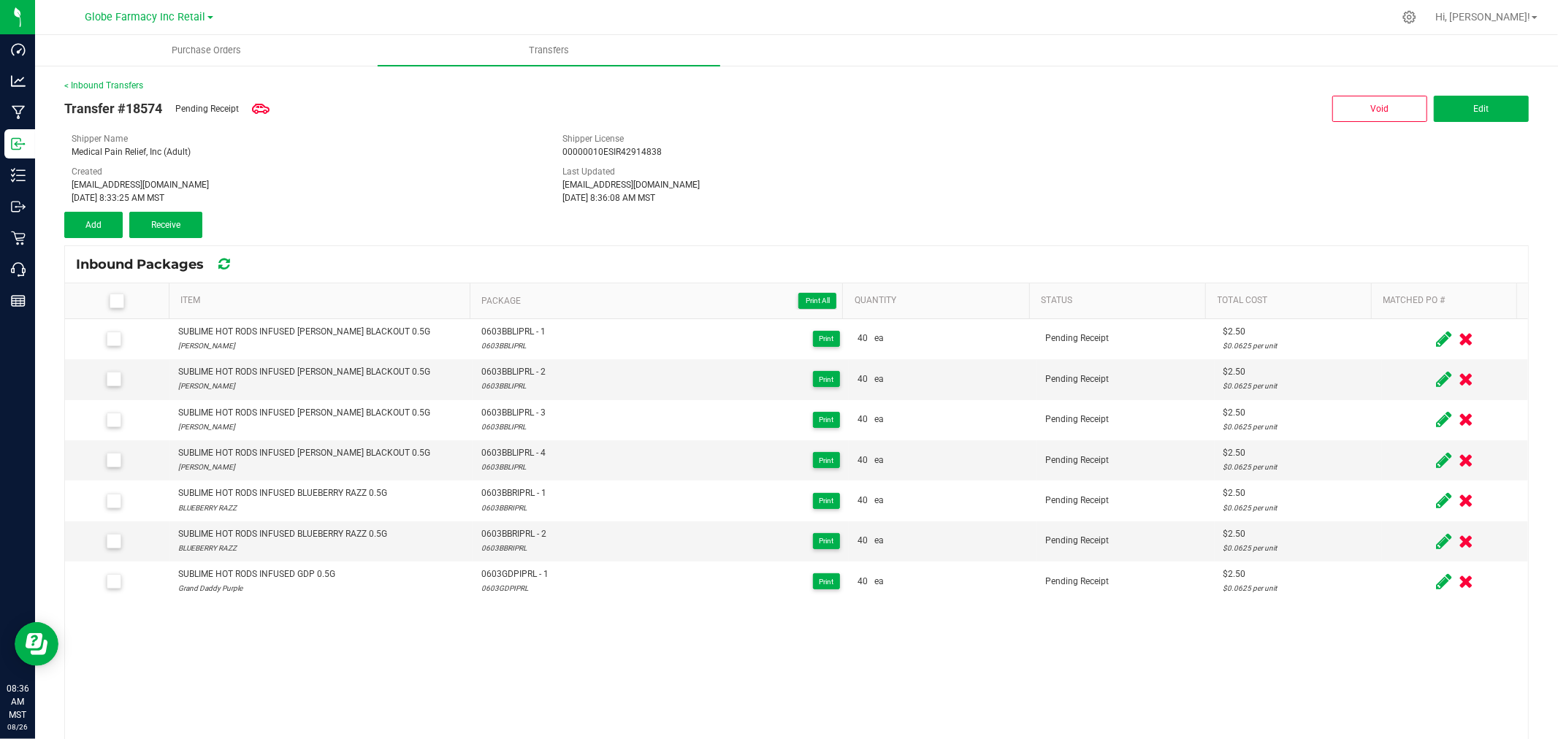
click at [1125, 179] on div "Created [EMAIL_ADDRESS][DOMAIN_NAME] [DATE] 8:33:25 AM MST Last Updated [EMAIL_…" at bounding box center [796, 184] width 1471 height 39
click at [98, 212] on button "Add" at bounding box center [93, 225] width 58 height 26
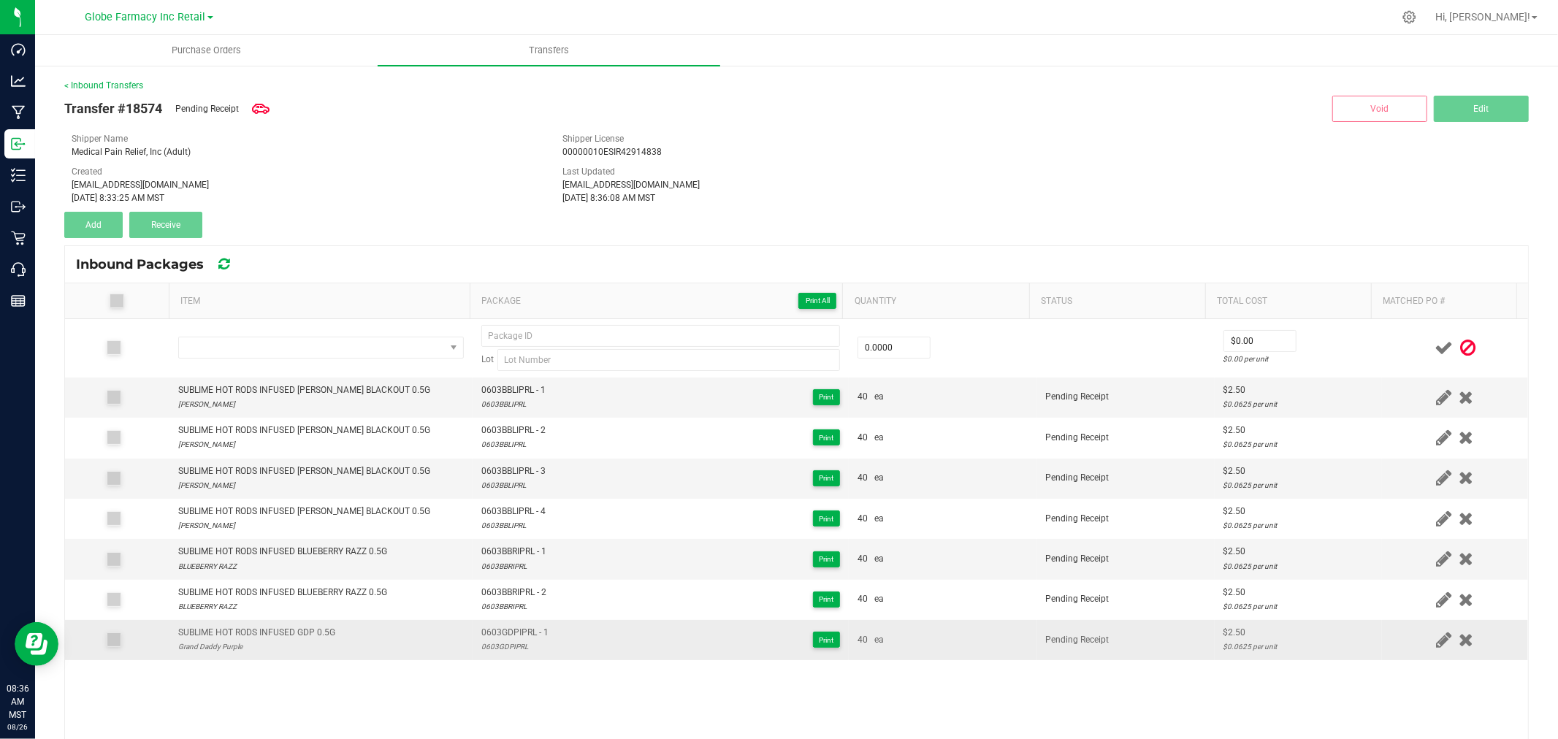
click at [281, 628] on div "SUBLIME HOT RODS INFUSED GDP 0.5G" at bounding box center [256, 633] width 157 height 14
copy div "SUBLIME HOT RODS INFUSED GDP 0.5G"
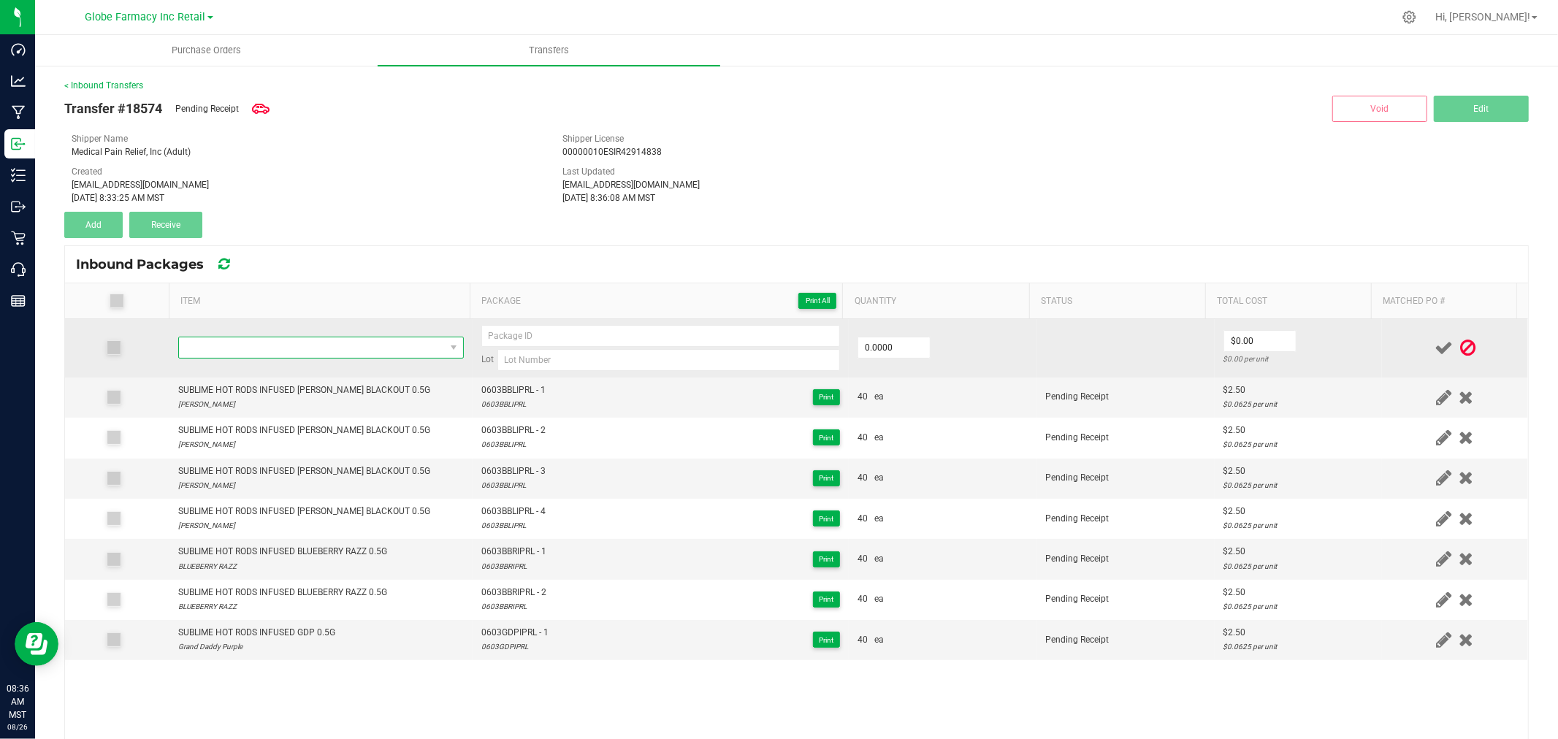
click at [280, 352] on span "NO DATA FOUND" at bounding box center [312, 347] width 266 height 20
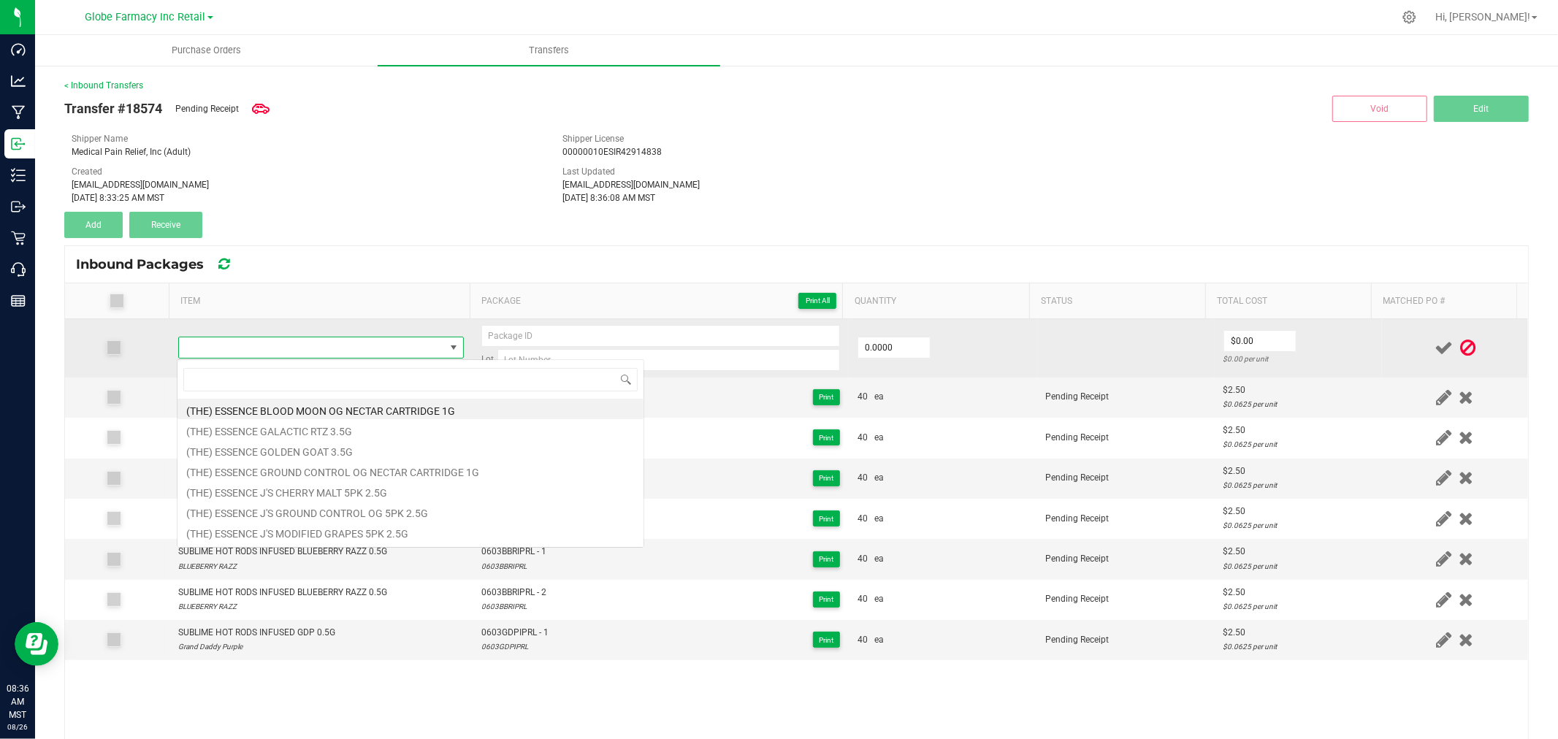
type input "SUBLIME HOT RODS INFUSED GDP 0.5G"
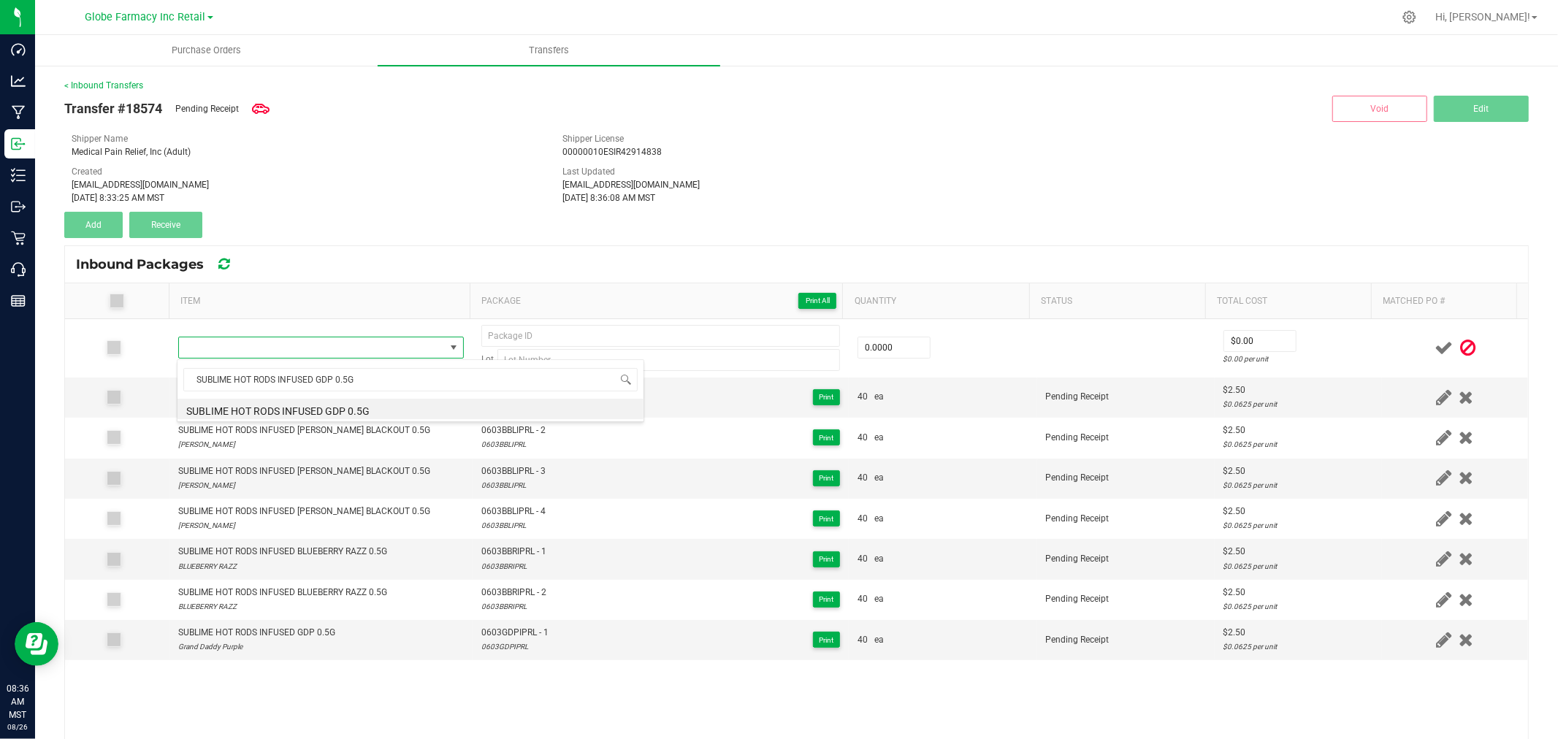
click at [320, 406] on li "SUBLIME HOT RODS INFUSED GDP 0.5G" at bounding box center [410, 409] width 466 height 20
type input "0 ea"
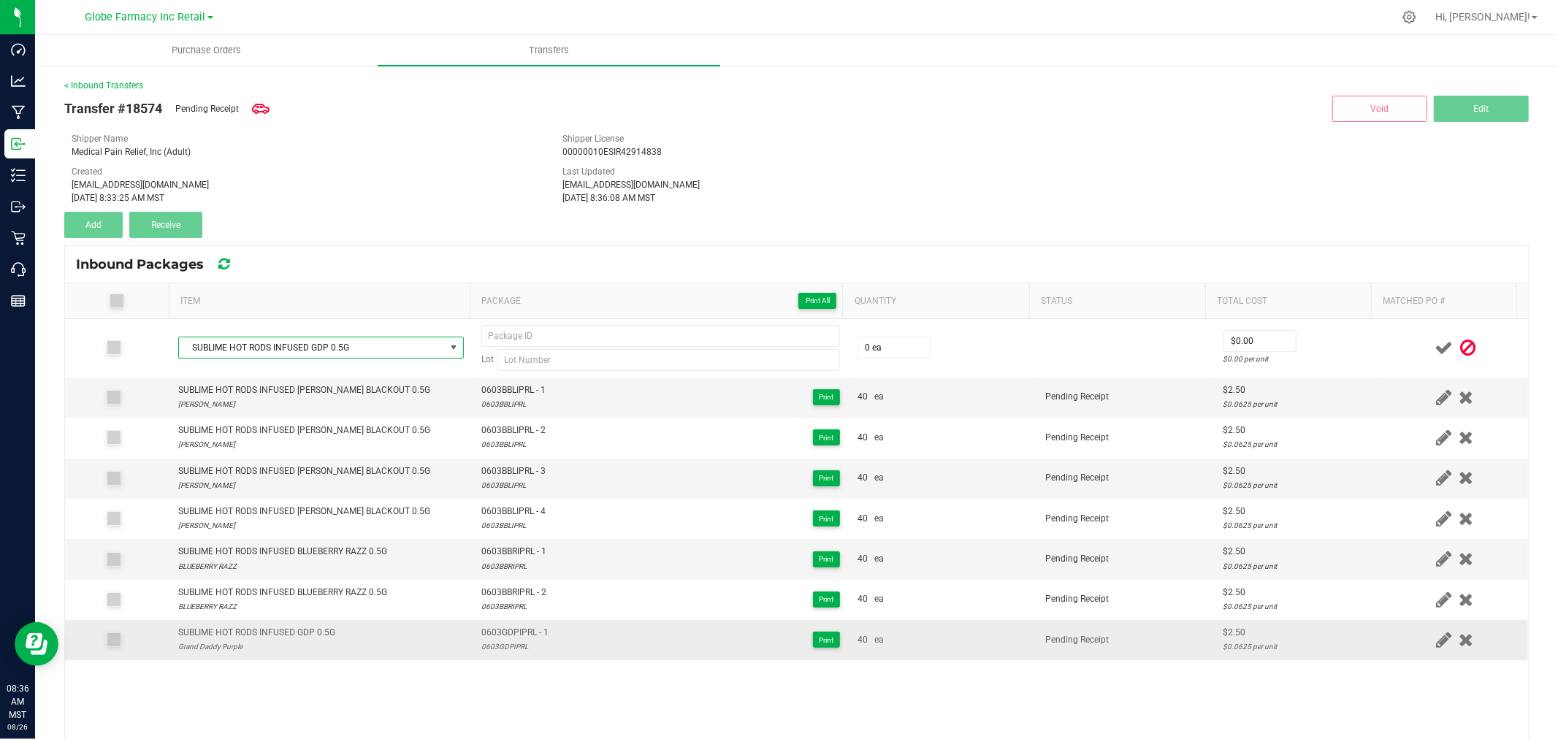
click at [491, 643] on div "0603GDPIPRL" at bounding box center [514, 647] width 67 height 14
click at [491, 641] on div "0603GDPIPRL" at bounding box center [514, 647] width 67 height 14
type input "0603GDPIPRL"
click at [485, 628] on span "0603GDPIPRL - 1" at bounding box center [514, 633] width 67 height 14
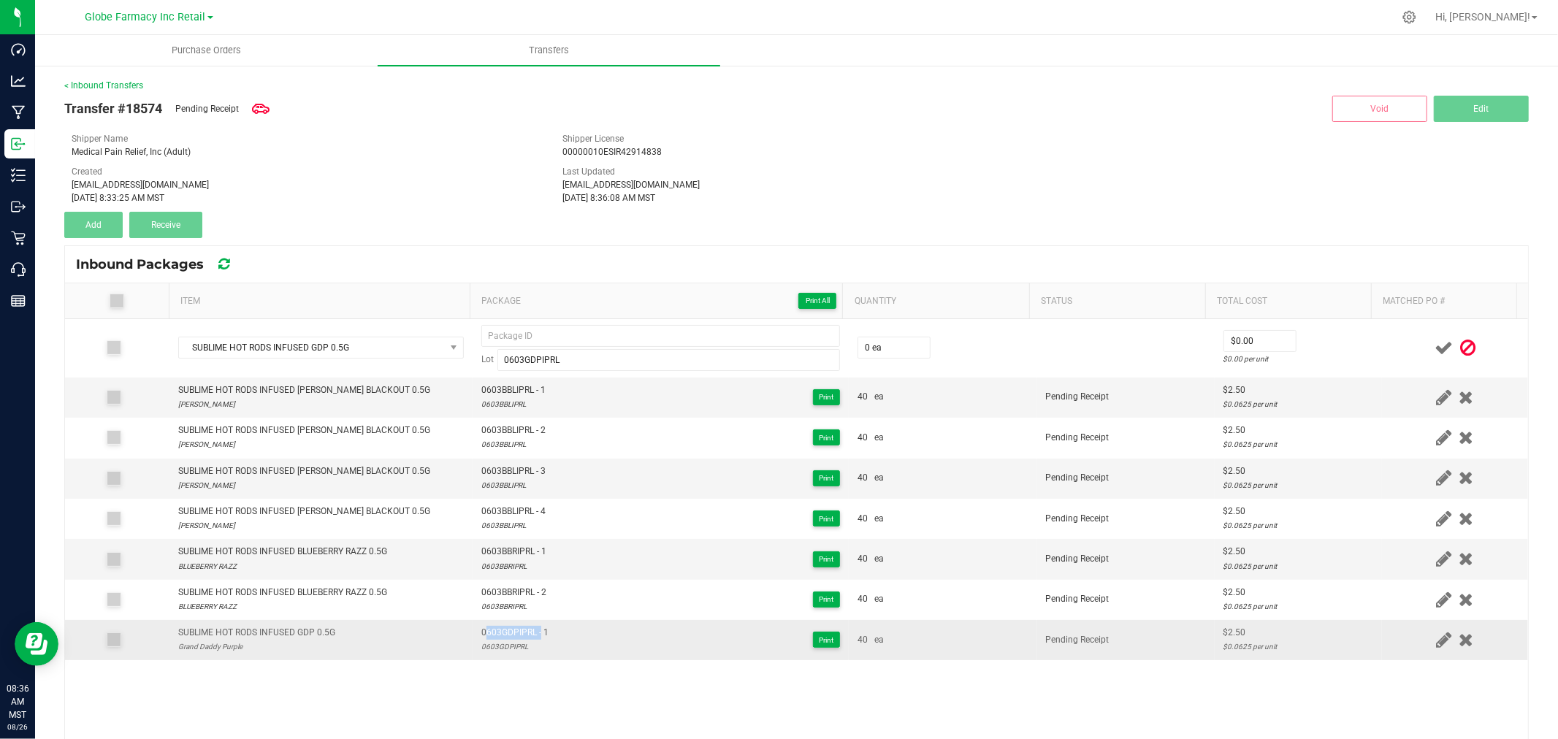
click at [485, 628] on span "0603GDPIPRL - 1" at bounding box center [514, 633] width 67 height 14
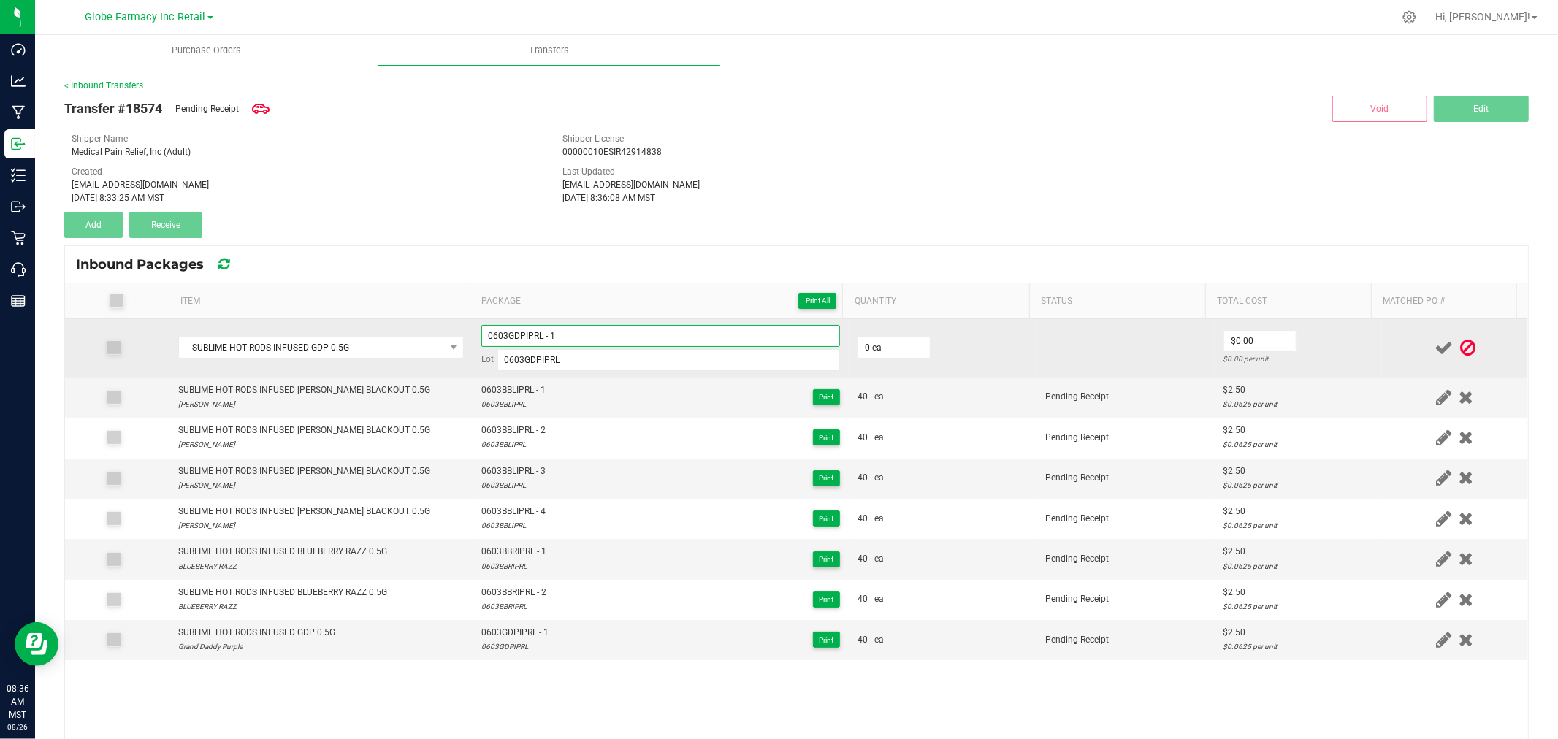
click at [639, 339] on input "0603GDPIPRL - 1" at bounding box center [660, 336] width 359 height 22
type input "0603GDPIPRL - 2"
click at [884, 334] on td "0 ea" at bounding box center [943, 348] width 188 height 58
click at [881, 343] on input "0" at bounding box center [894, 347] width 72 height 20
type input "40 ea"
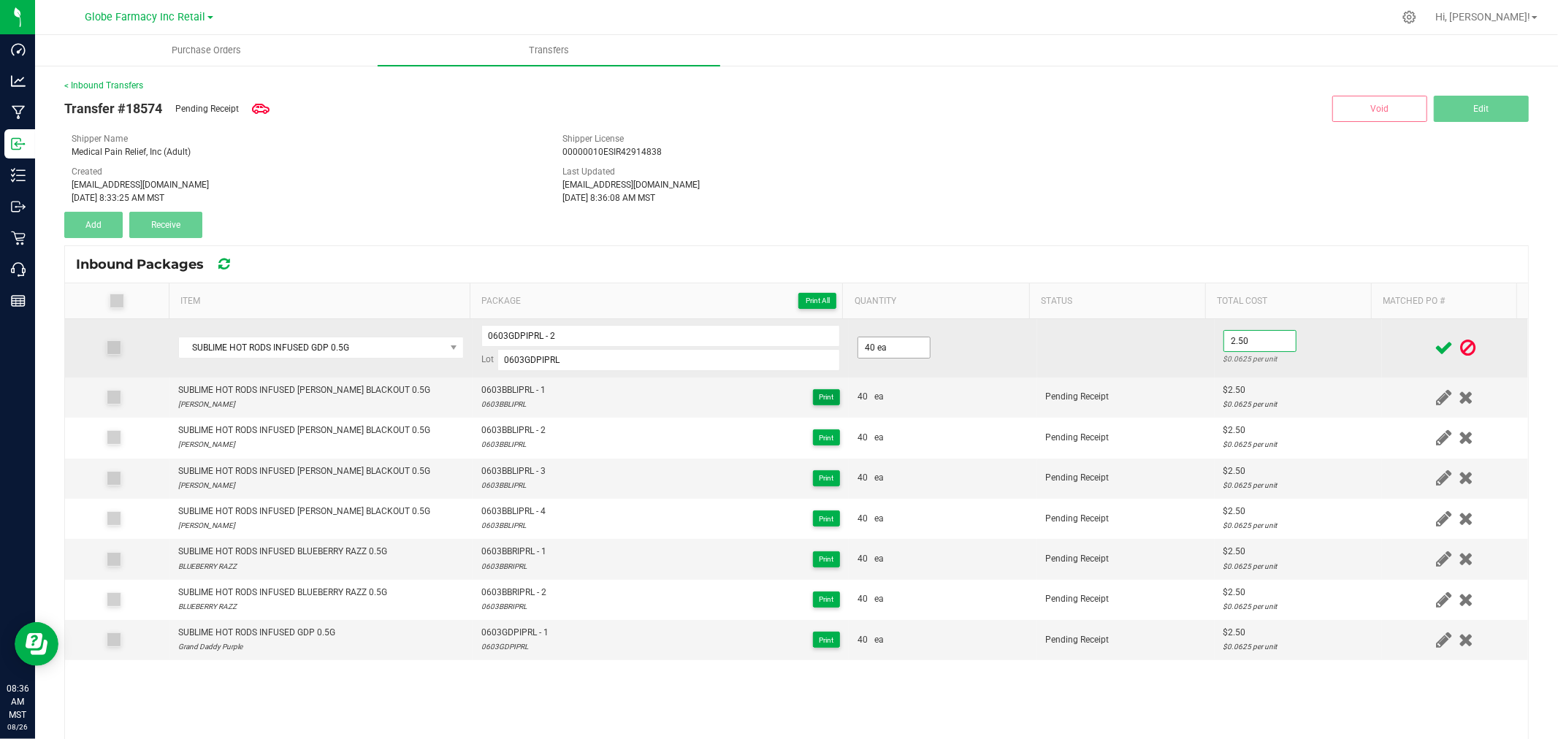
type input "$2.50"
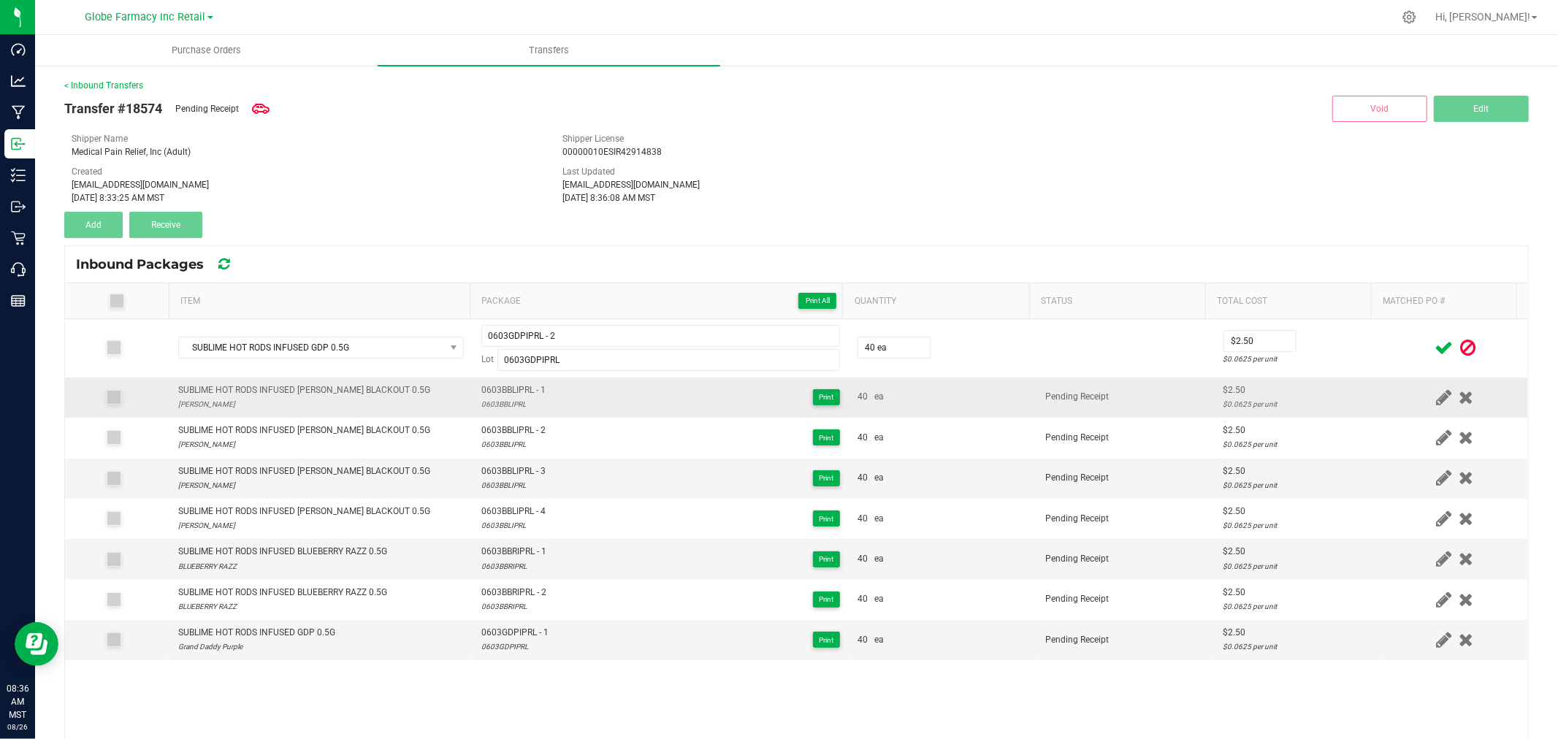
click at [1331, 378] on td "$2.50 $0.0625 per unit" at bounding box center [1297, 398] width 167 height 40
click at [1434, 341] on icon at bounding box center [1443, 348] width 18 height 18
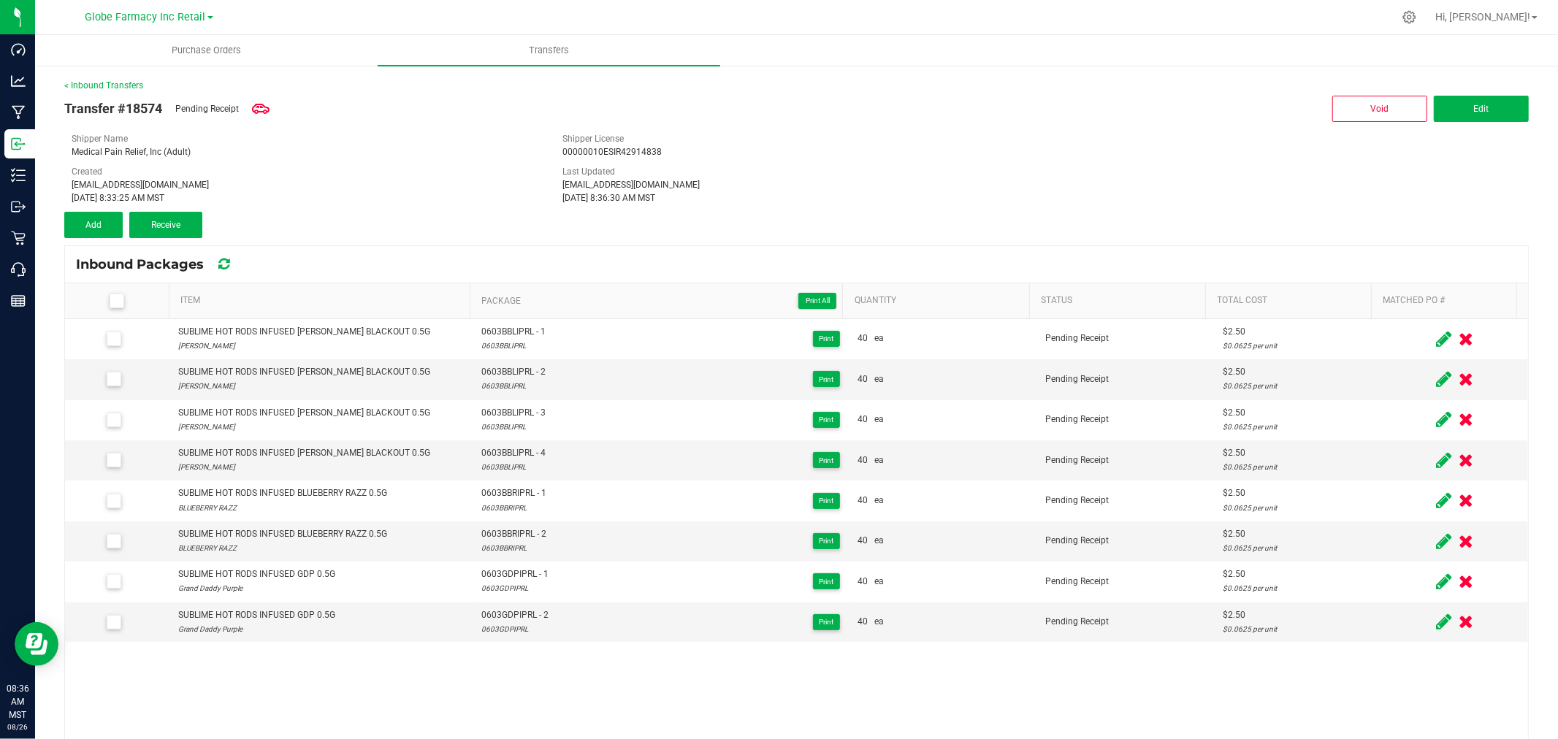
click at [325, 280] on div "Inbound Packages" at bounding box center [796, 264] width 1463 height 37
click at [315, 295] on link "Item" at bounding box center [321, 301] width 283 height 12
click at [320, 288] on th "Item Sorted Ascending" at bounding box center [319, 301] width 301 height 36
click at [325, 307] on link "Item" at bounding box center [321, 301] width 283 height 12
click at [92, 210] on div "Transfer #18574 Pending Receipt Void Edit Shipper Name Medical Pain Relief, Inc…" at bounding box center [796, 165] width 1464 height 146
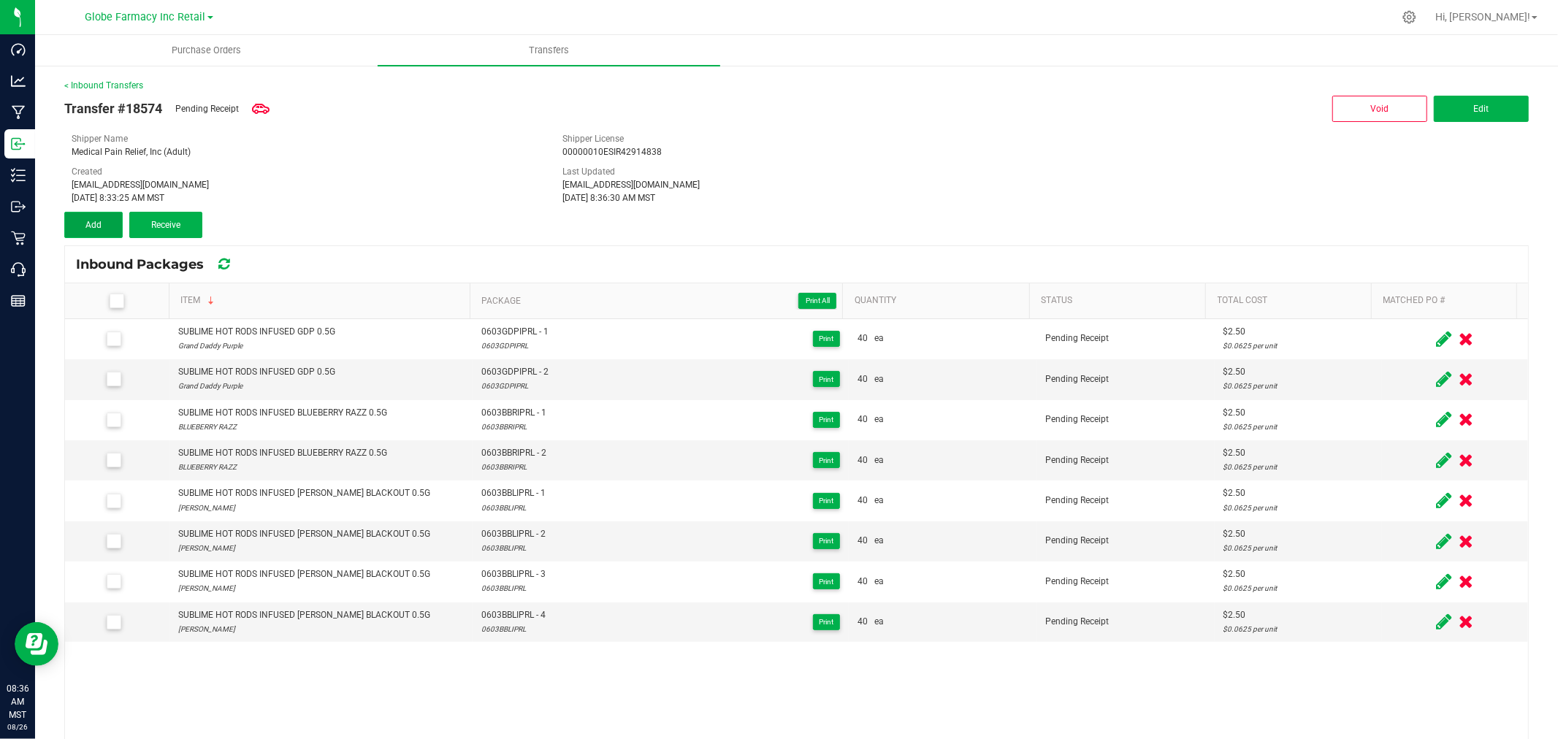
click at [88, 212] on button "Add" at bounding box center [93, 225] width 58 height 26
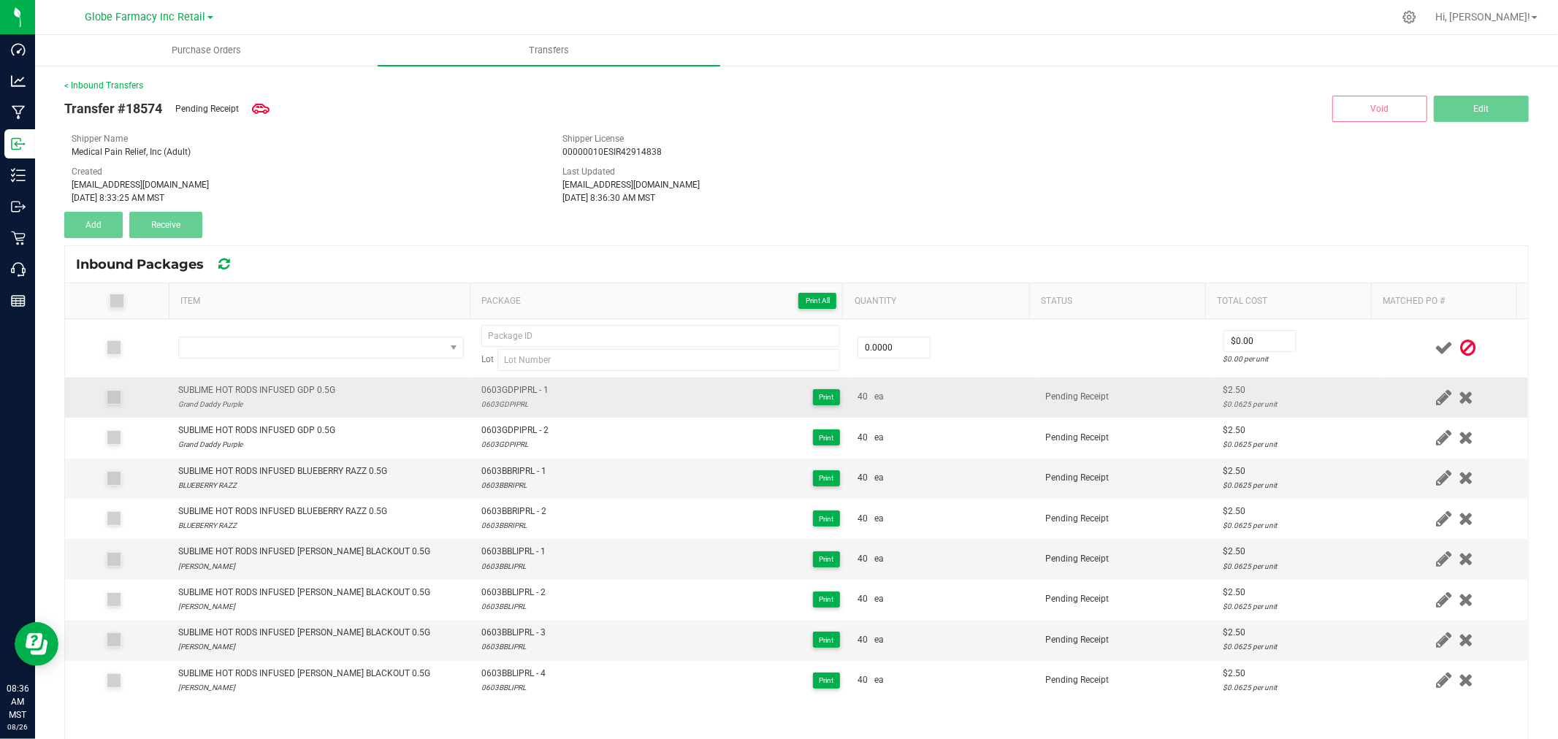
click at [305, 388] on div "SUBLIME HOT RODS INFUSED GDP 0.5G" at bounding box center [256, 390] width 157 height 14
click at [305, 389] on div "SUBLIME HOT RODS INFUSED GDP 0.5G" at bounding box center [256, 390] width 157 height 14
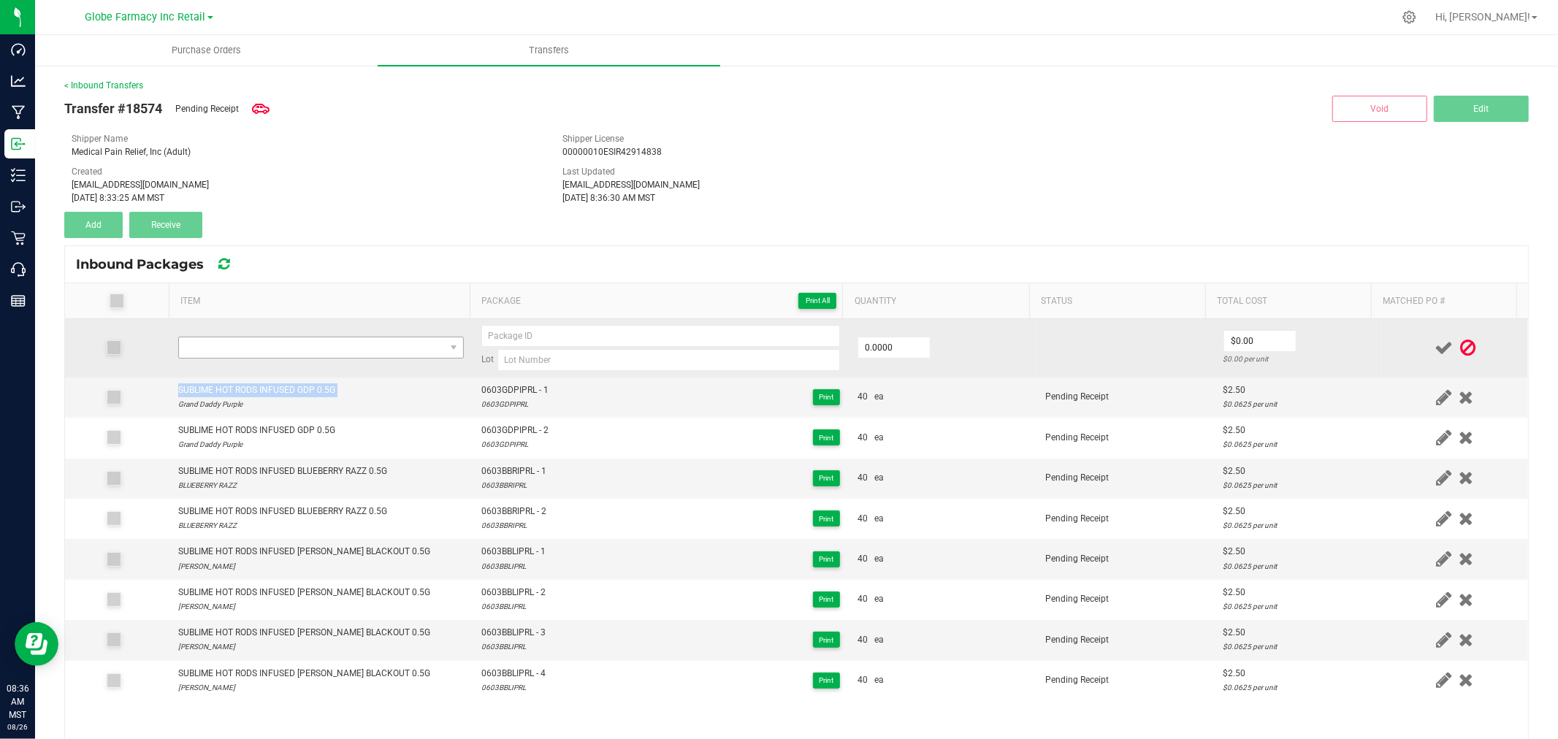
copy div "SUBLIME HOT RODS INFUSED GDP 0.5G"
click at [307, 353] on span "NO DATA FOUND" at bounding box center [312, 347] width 266 height 20
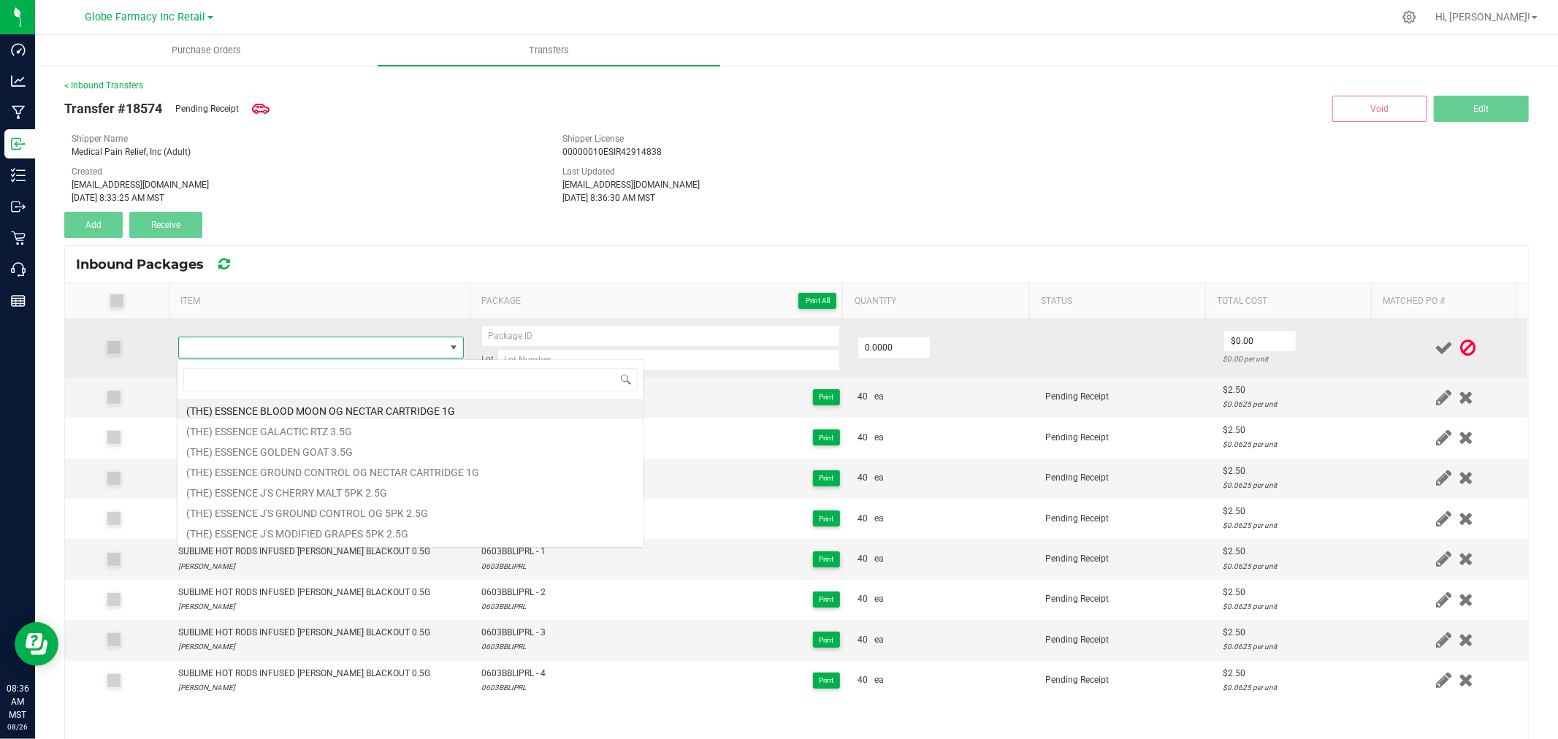
type input "SUBLIME HOT RODS INFUSED GDP 0.5G"
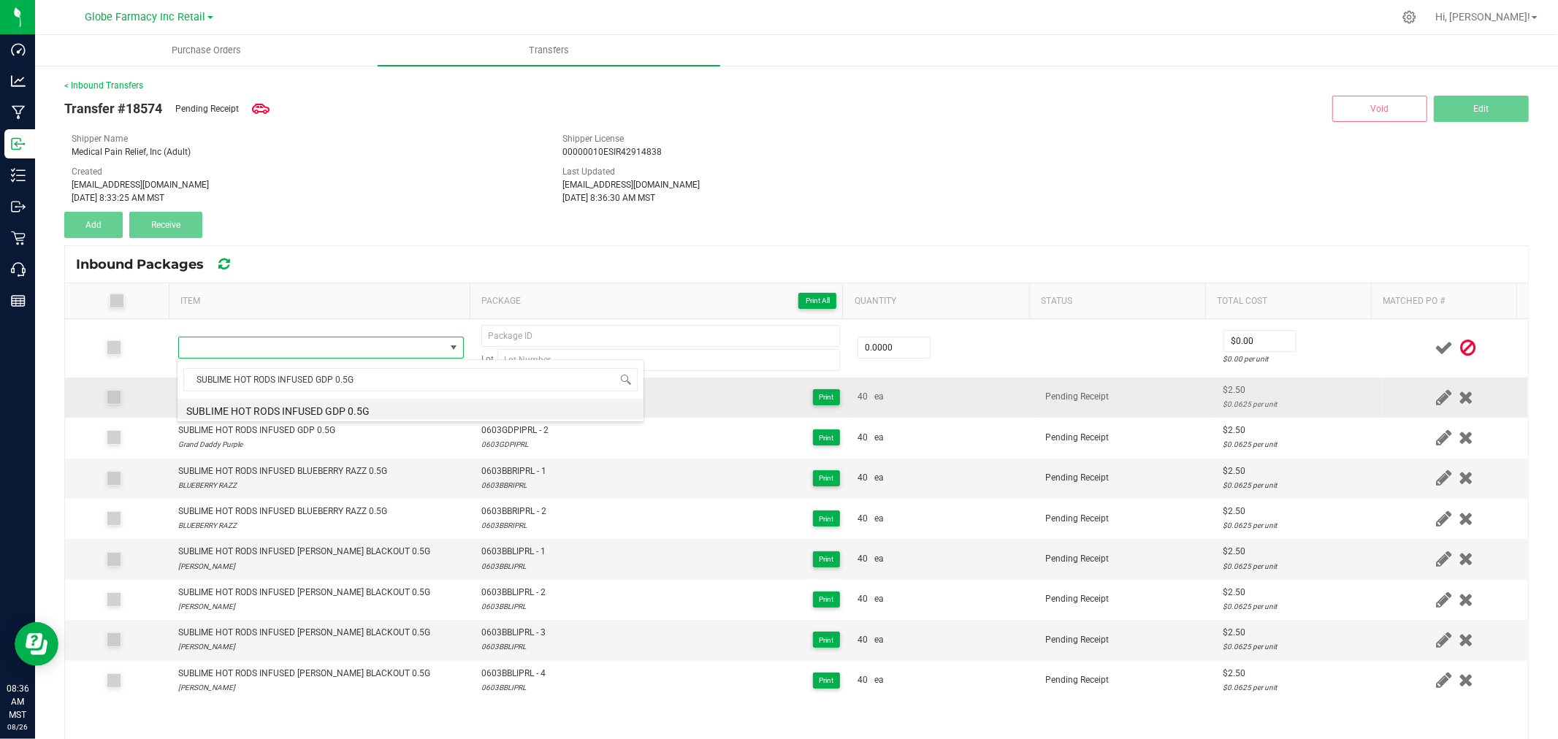
drag, startPoint x: 337, startPoint y: 407, endPoint x: 384, endPoint y: 390, distance: 49.7
click at [337, 406] on li "SUBLIME HOT RODS INFUSED GDP 0.5G" at bounding box center [410, 409] width 466 height 20
type input "0 ea"
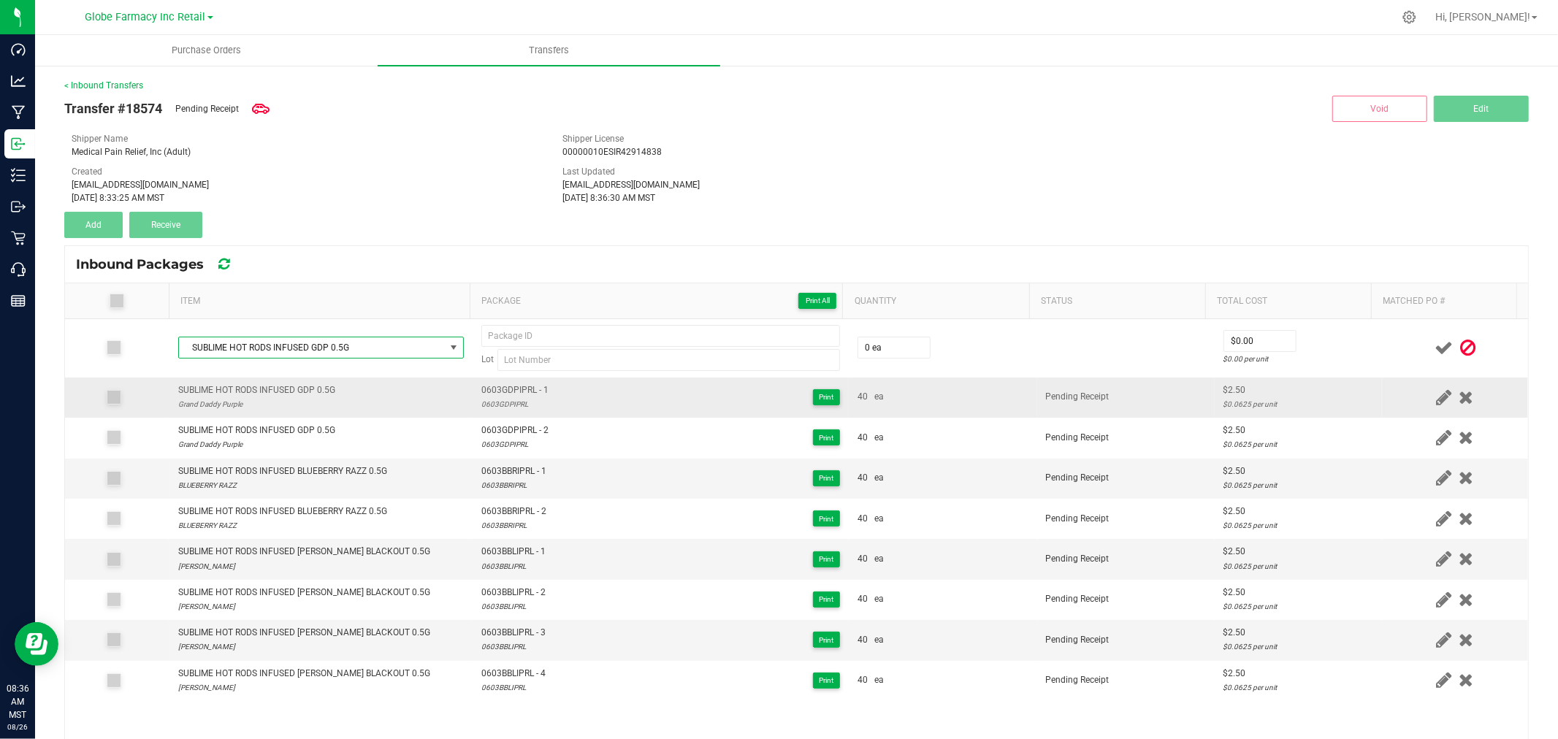
click at [483, 397] on div "0603GDPIPRL" at bounding box center [514, 404] width 67 height 14
click at [484, 397] on div "0603GDPIPRL" at bounding box center [514, 404] width 67 height 14
type input "0603GDPIPRL"
click at [499, 386] on span "0603GDPIPRL - 1" at bounding box center [514, 390] width 67 height 14
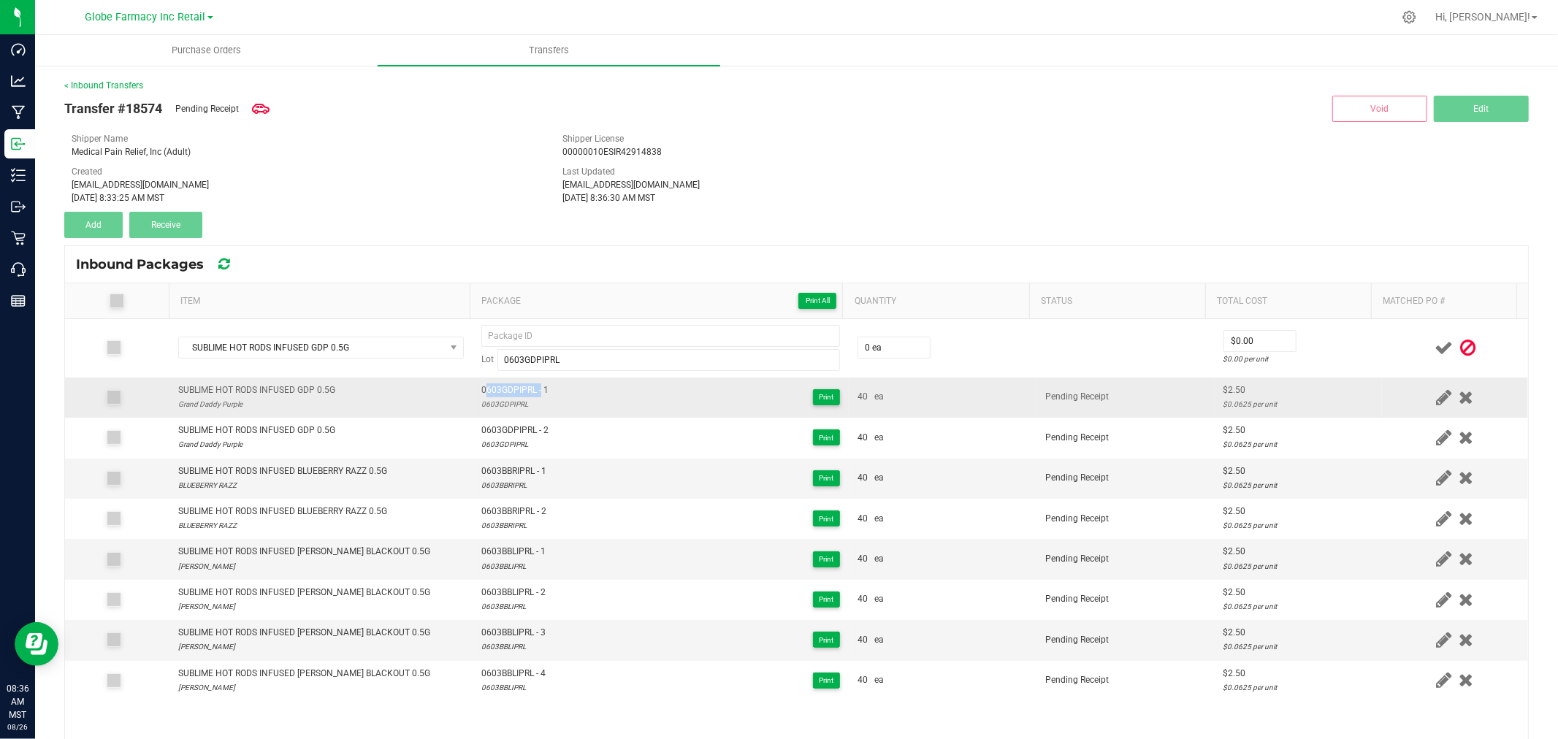
click at [499, 386] on span "0603GDPIPRL - 1" at bounding box center [514, 390] width 67 height 14
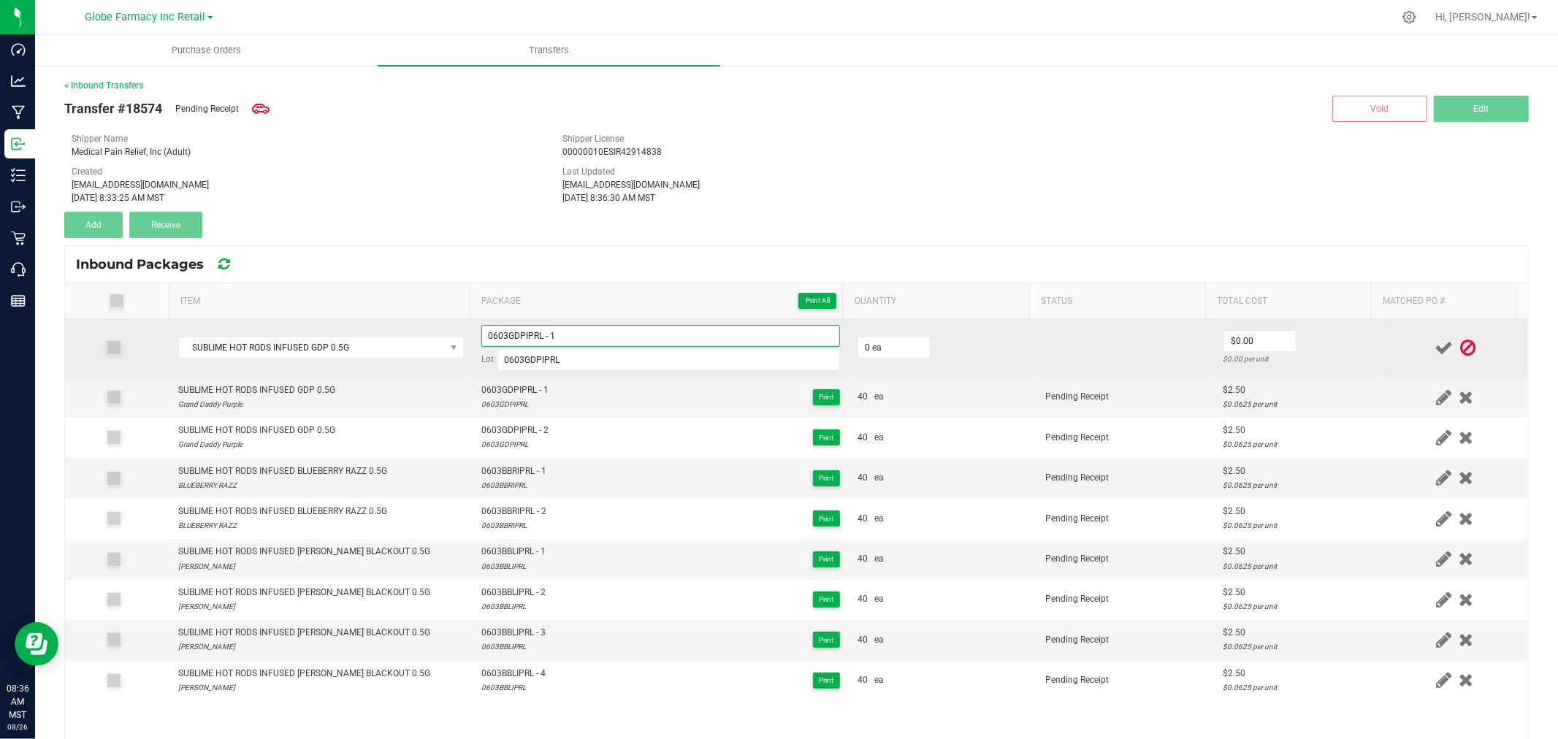
click at [589, 334] on input "0603GDPIPRL - 1" at bounding box center [660, 336] width 359 height 22
type input "0603GDPIPRL - 3"
type input "40 ea"
type input "$2.50"
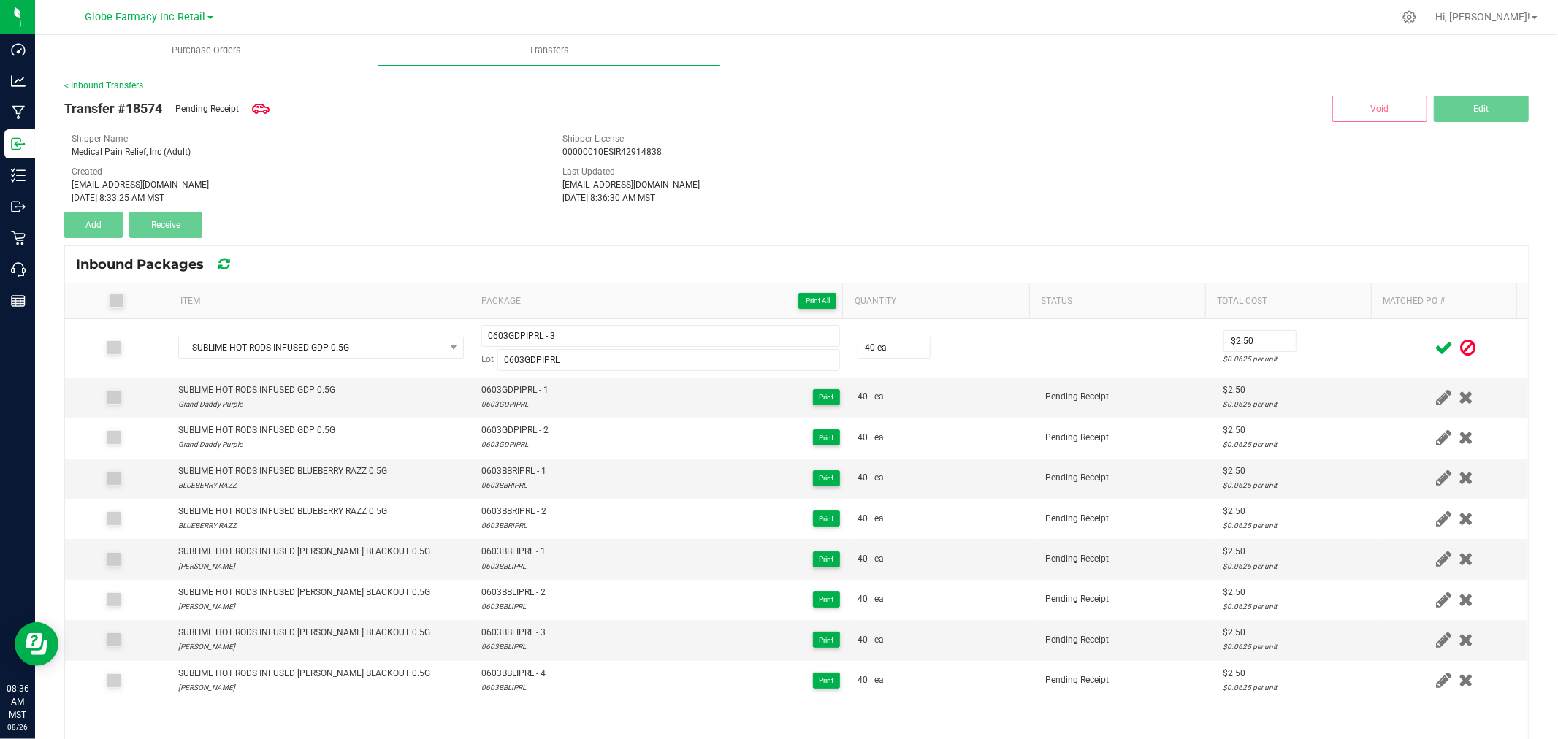
drag, startPoint x: 1338, startPoint y: 378, endPoint x: 1382, endPoint y: 356, distance: 49.6
click at [1340, 376] on tbody "SUBLIME HOT RODS INFUSED GDP 0.5G 0603GDPIPRL - 3 Lot 0603GDPIPRL 40 ea $2.50 $…" at bounding box center [796, 509] width 1463 height 381
click at [1434, 351] on icon at bounding box center [1443, 348] width 18 height 18
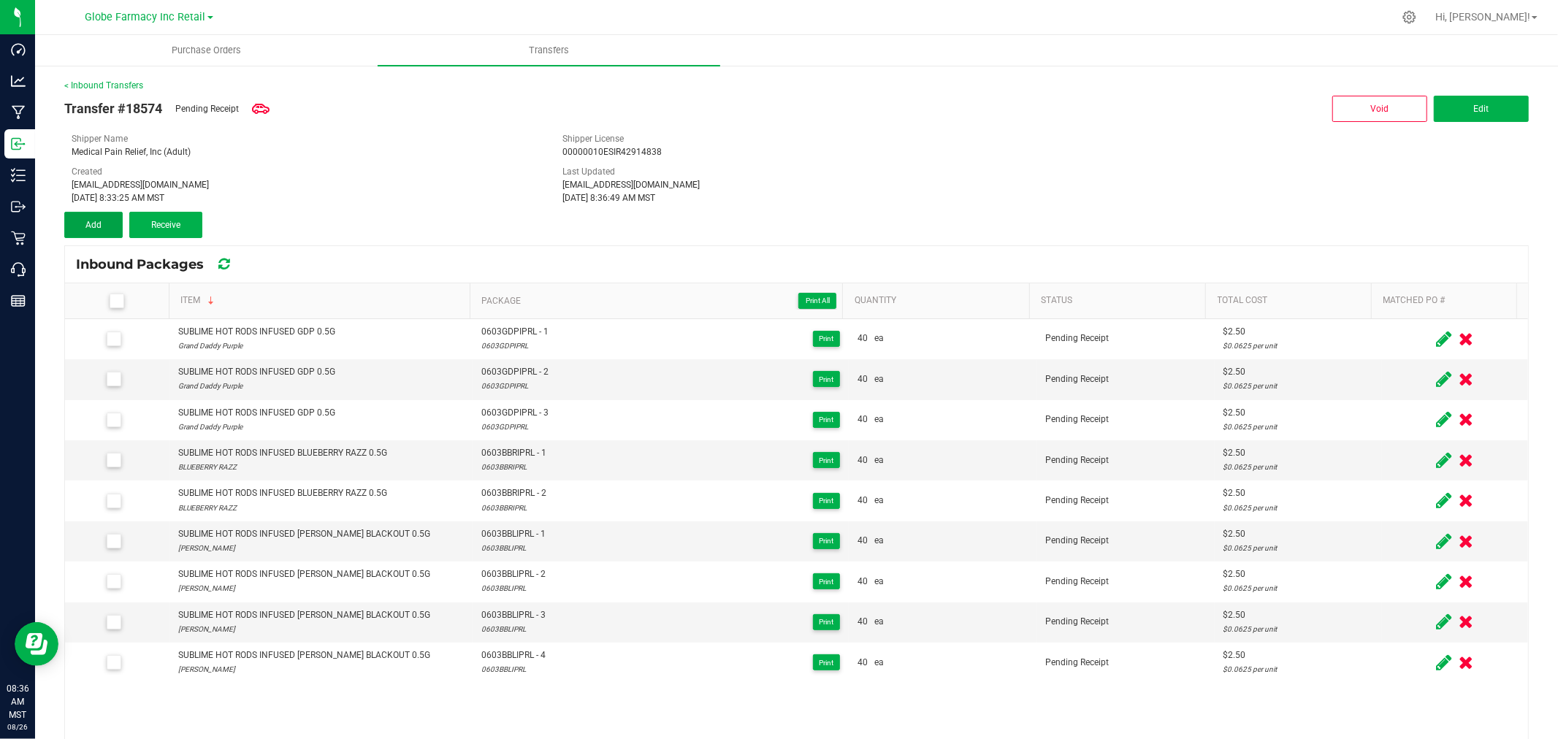
drag, startPoint x: 110, startPoint y: 217, endPoint x: 172, endPoint y: 252, distance: 70.6
click at [110, 217] on button "Add" at bounding box center [93, 225] width 58 height 26
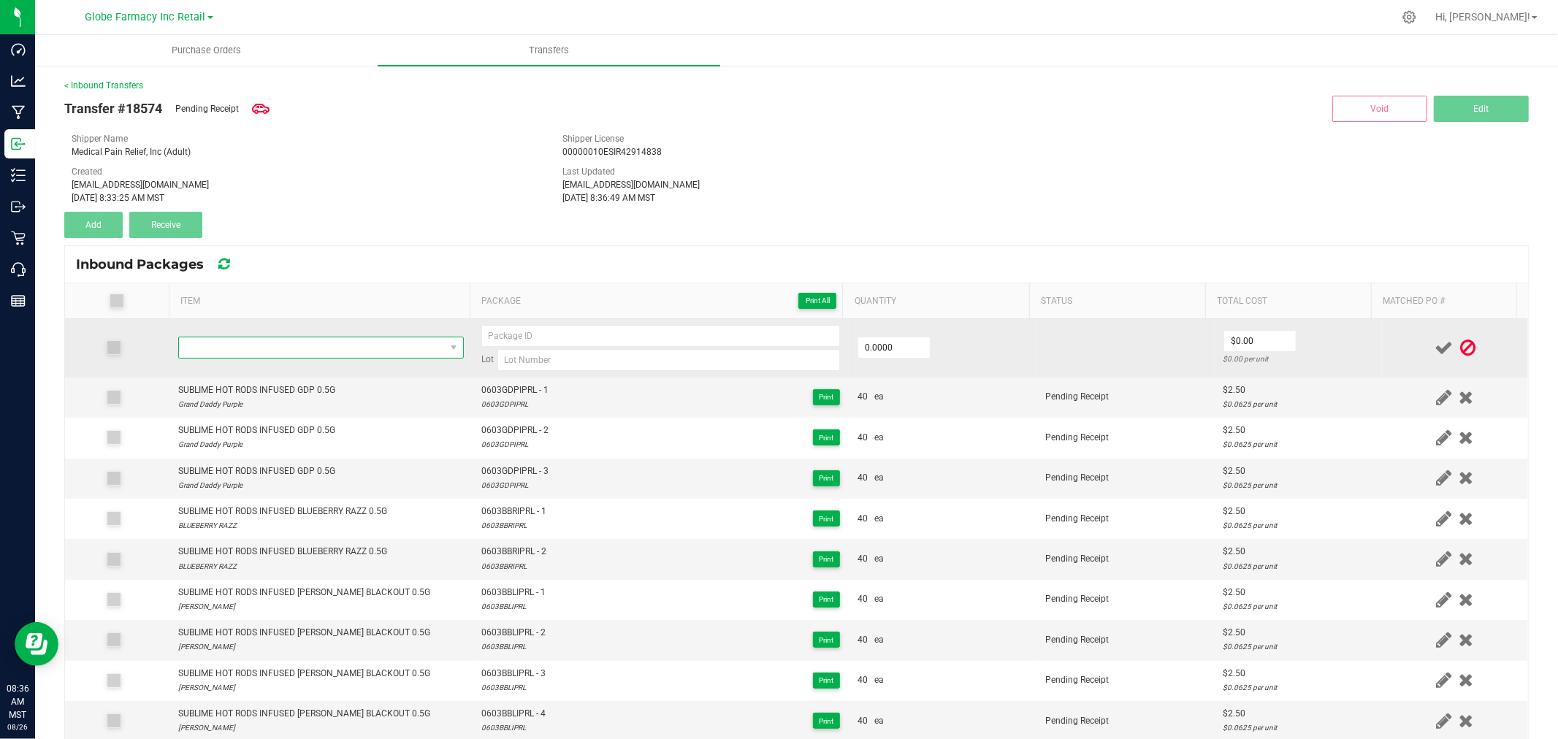
click at [243, 351] on span "NO DATA FOUND" at bounding box center [312, 347] width 266 height 20
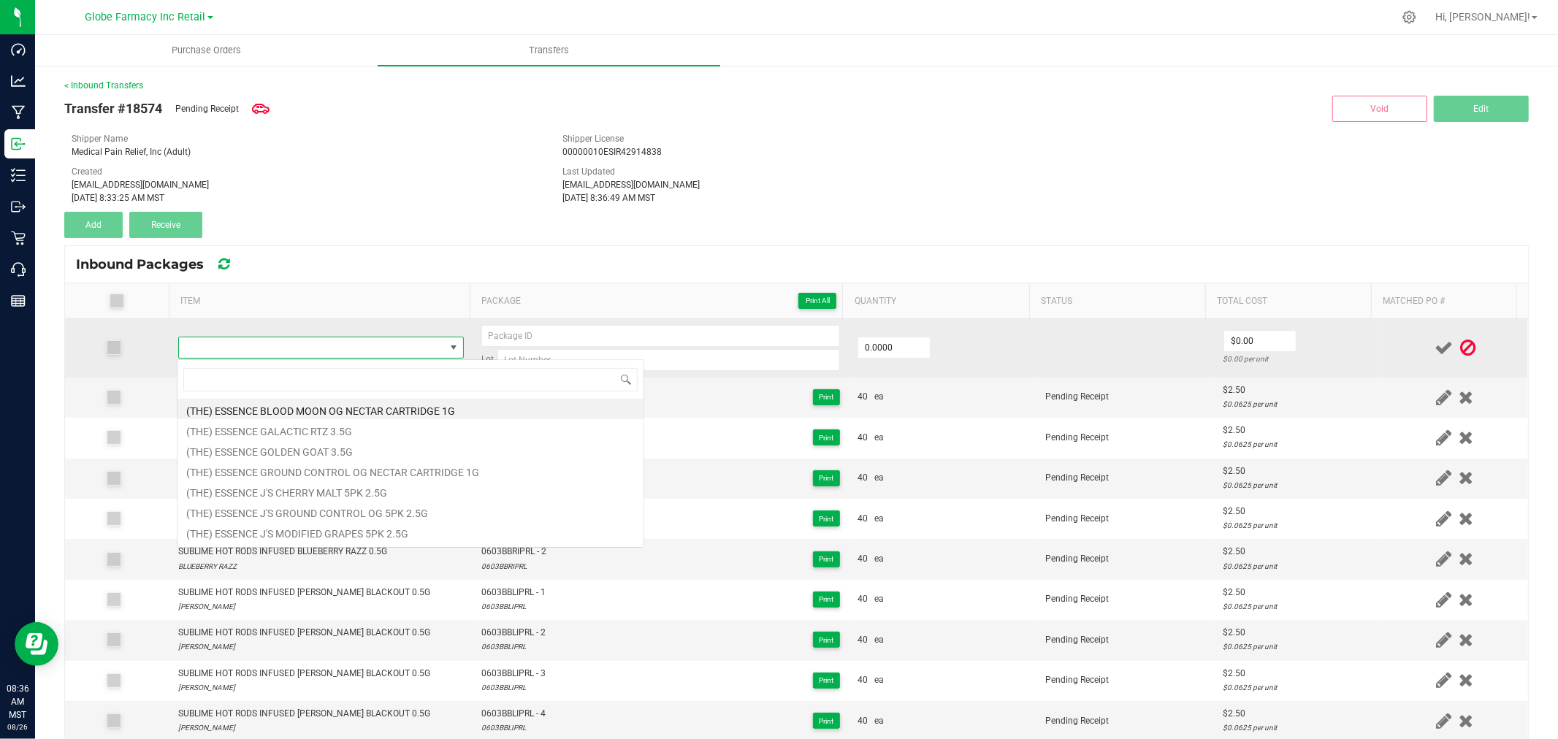
type input "SUBLIME HOT RODS INFUSED GDP 0.5G"
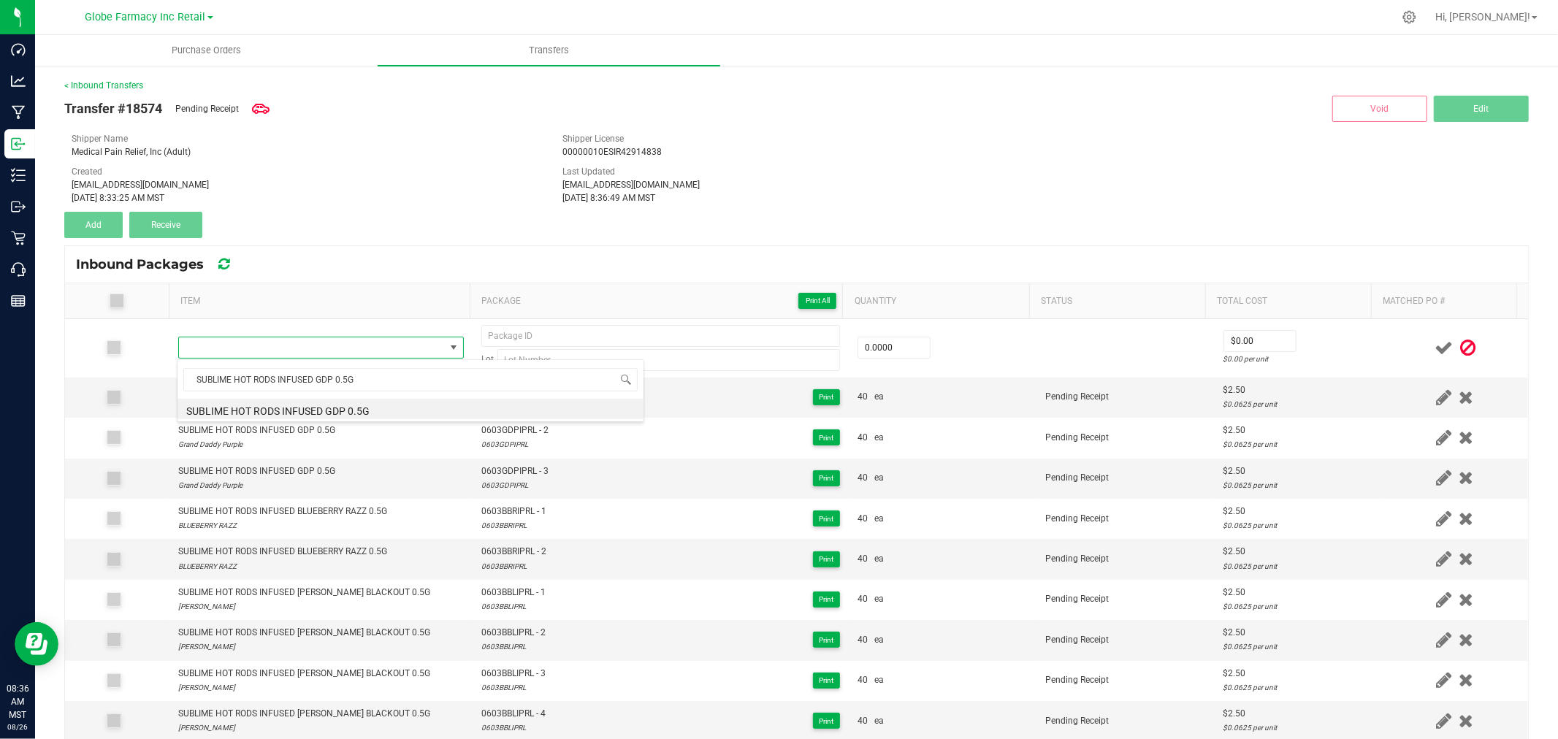
click at [327, 407] on li "SUBLIME HOT RODS INFUSED GDP 0.5G" at bounding box center [410, 409] width 466 height 20
type input "0 ea"
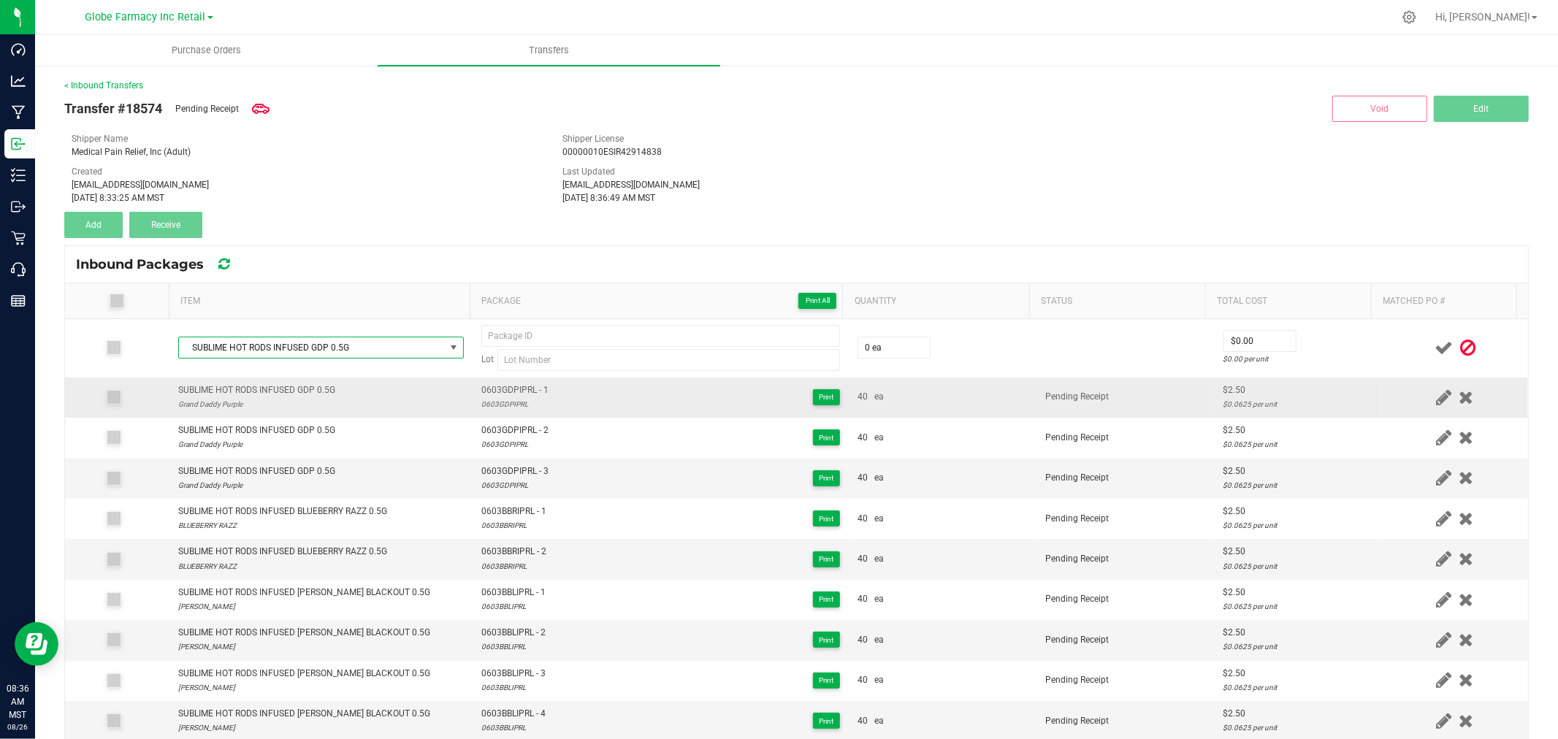
click at [495, 387] on span "0603GDPIPRL - 1" at bounding box center [514, 390] width 67 height 14
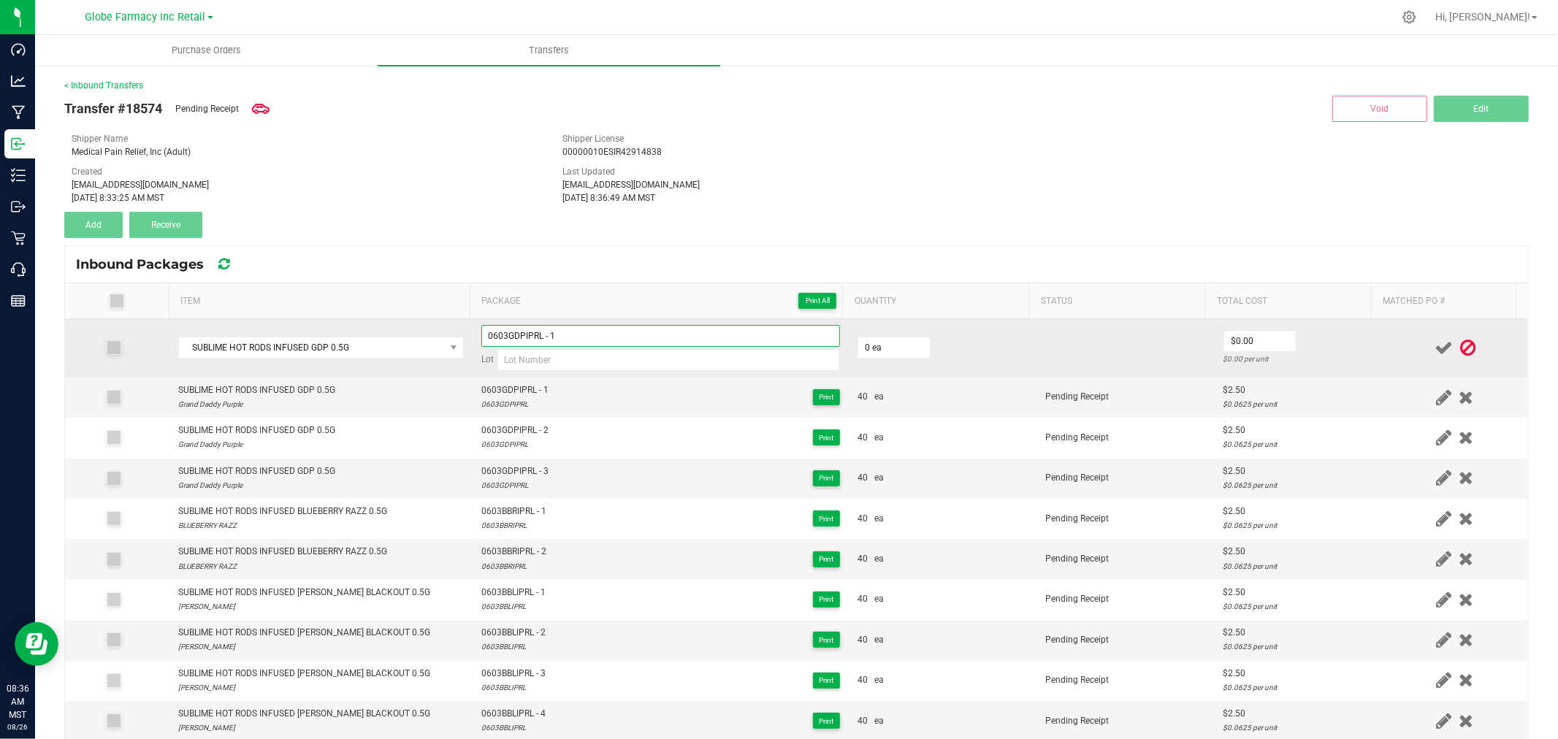
click at [591, 329] on input "0603GDPIPRL - 1" at bounding box center [660, 336] width 359 height 22
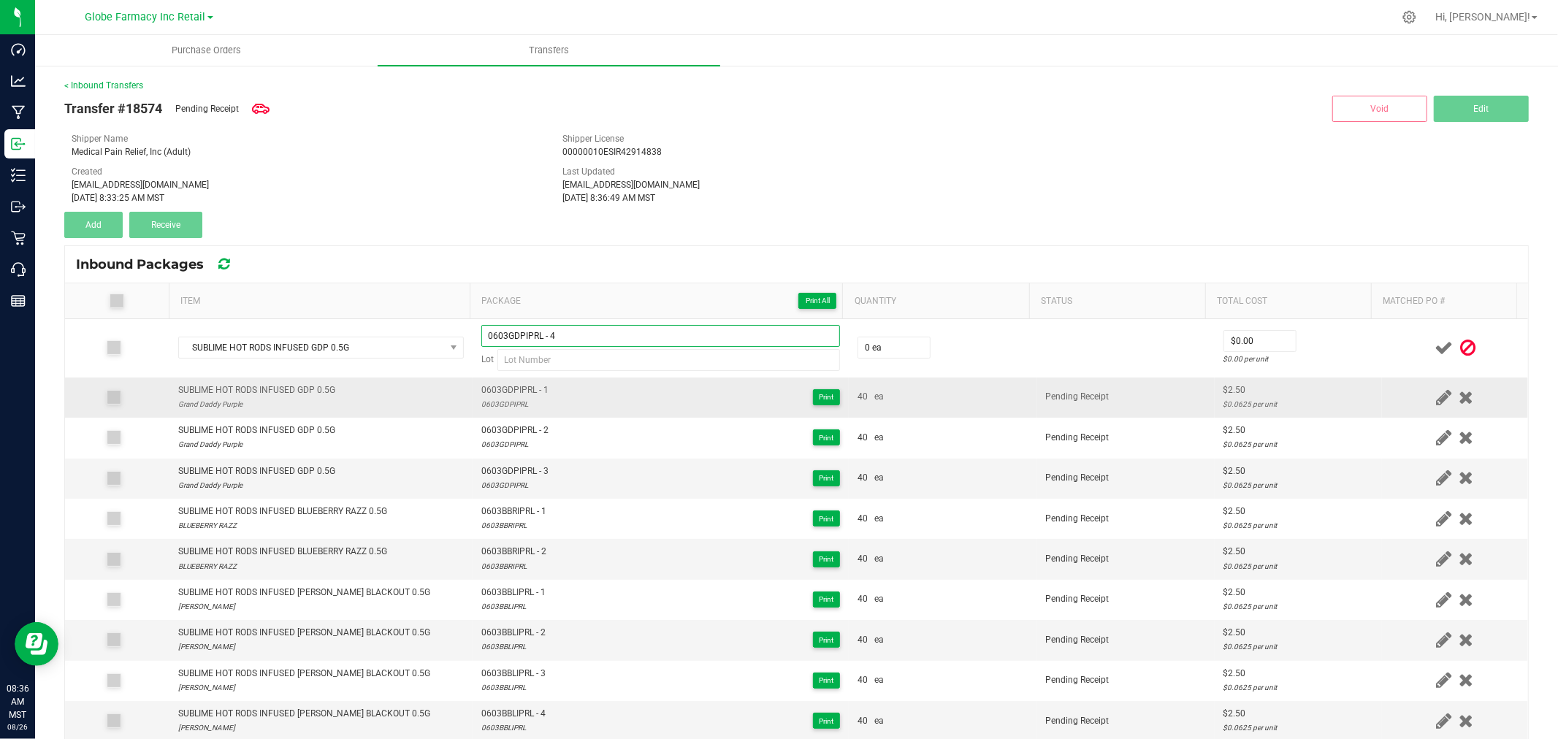
type input "0603GDPIPRL - 4"
click at [483, 409] on div "0603GDPIPRL" at bounding box center [514, 404] width 67 height 14
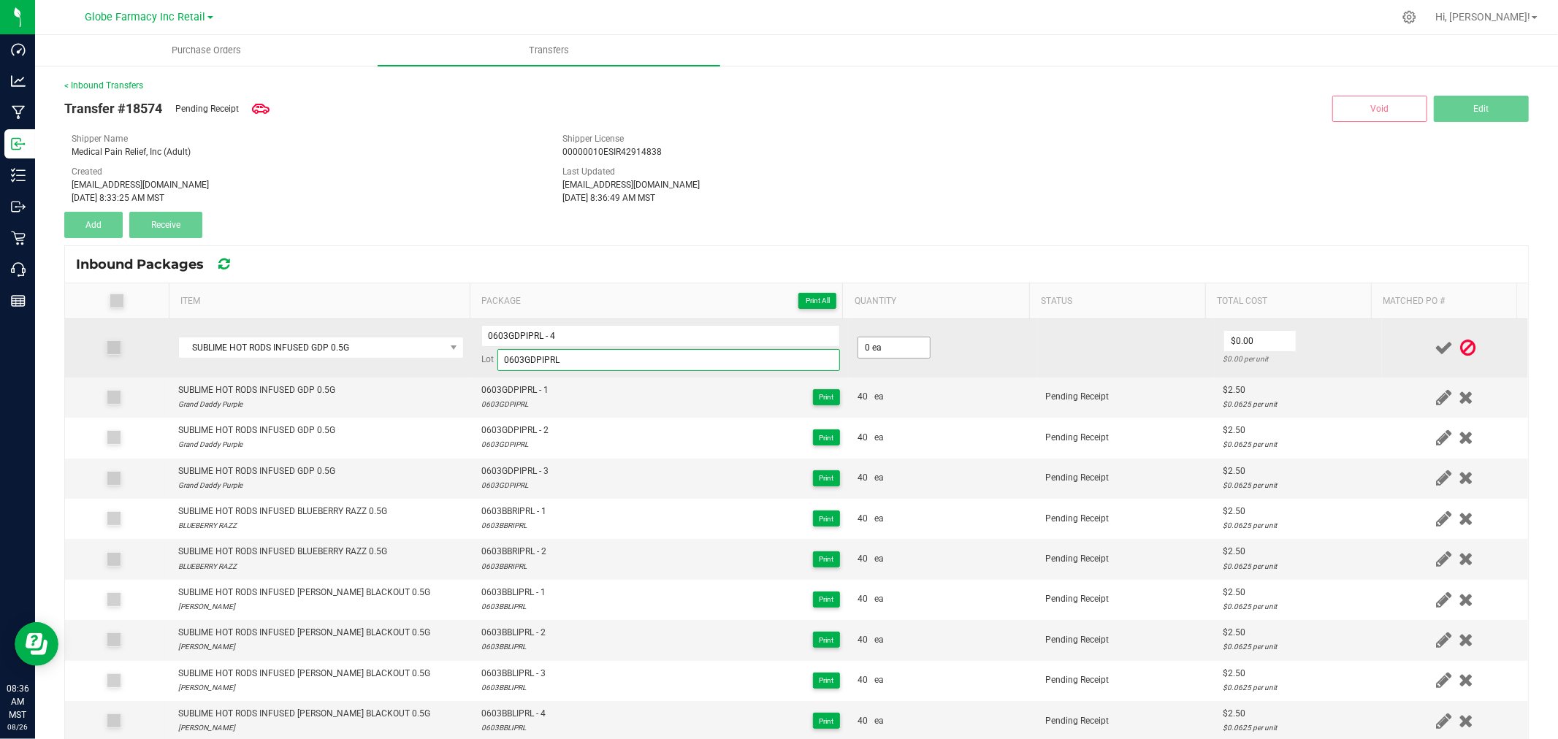
type input "0603GDPIPRL"
click at [895, 345] on input "0" at bounding box center [894, 347] width 72 height 20
type input "40 ea"
type input "$2.50"
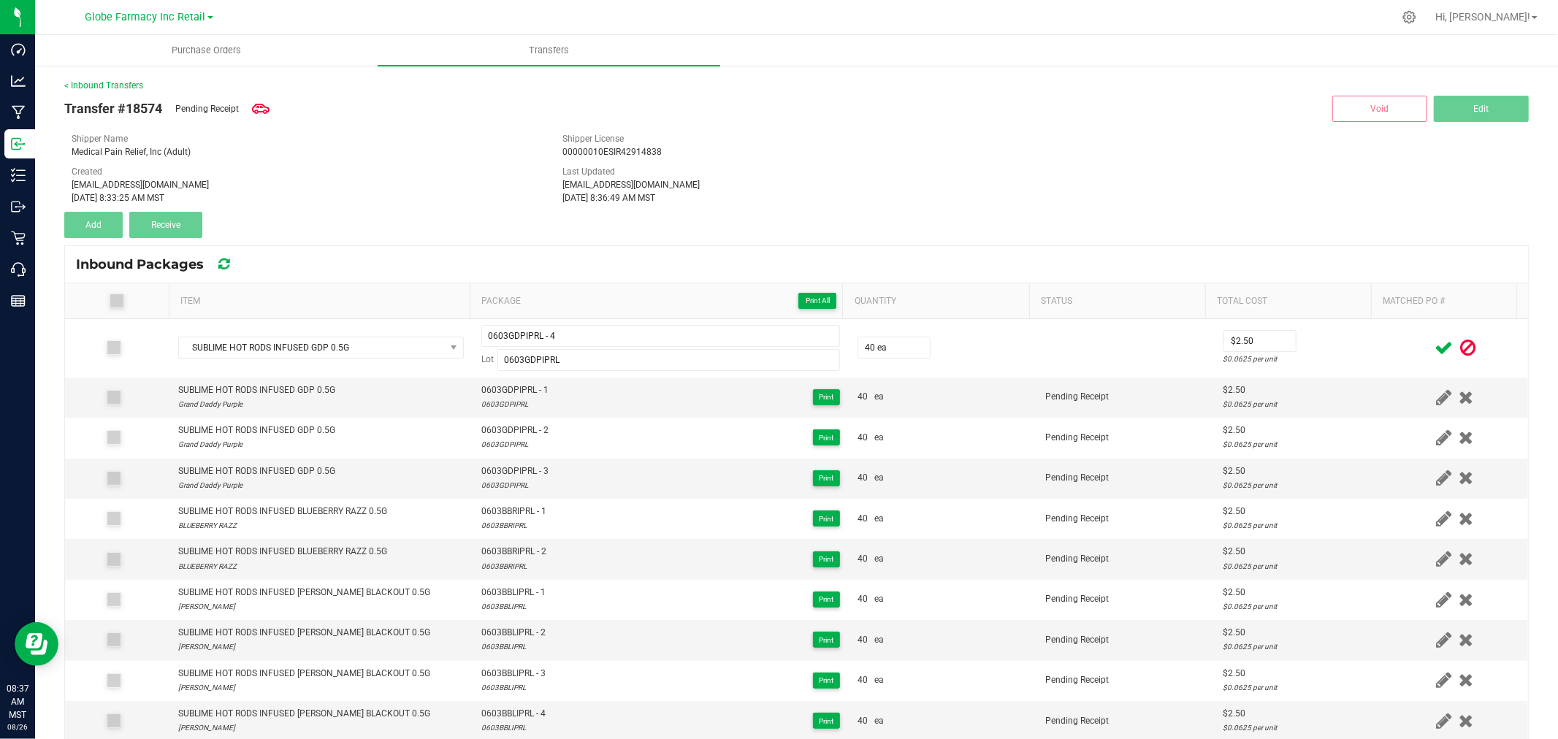
click at [1404, 342] on div at bounding box center [1454, 348] width 129 height 18
click at [1434, 345] on icon at bounding box center [1443, 348] width 18 height 18
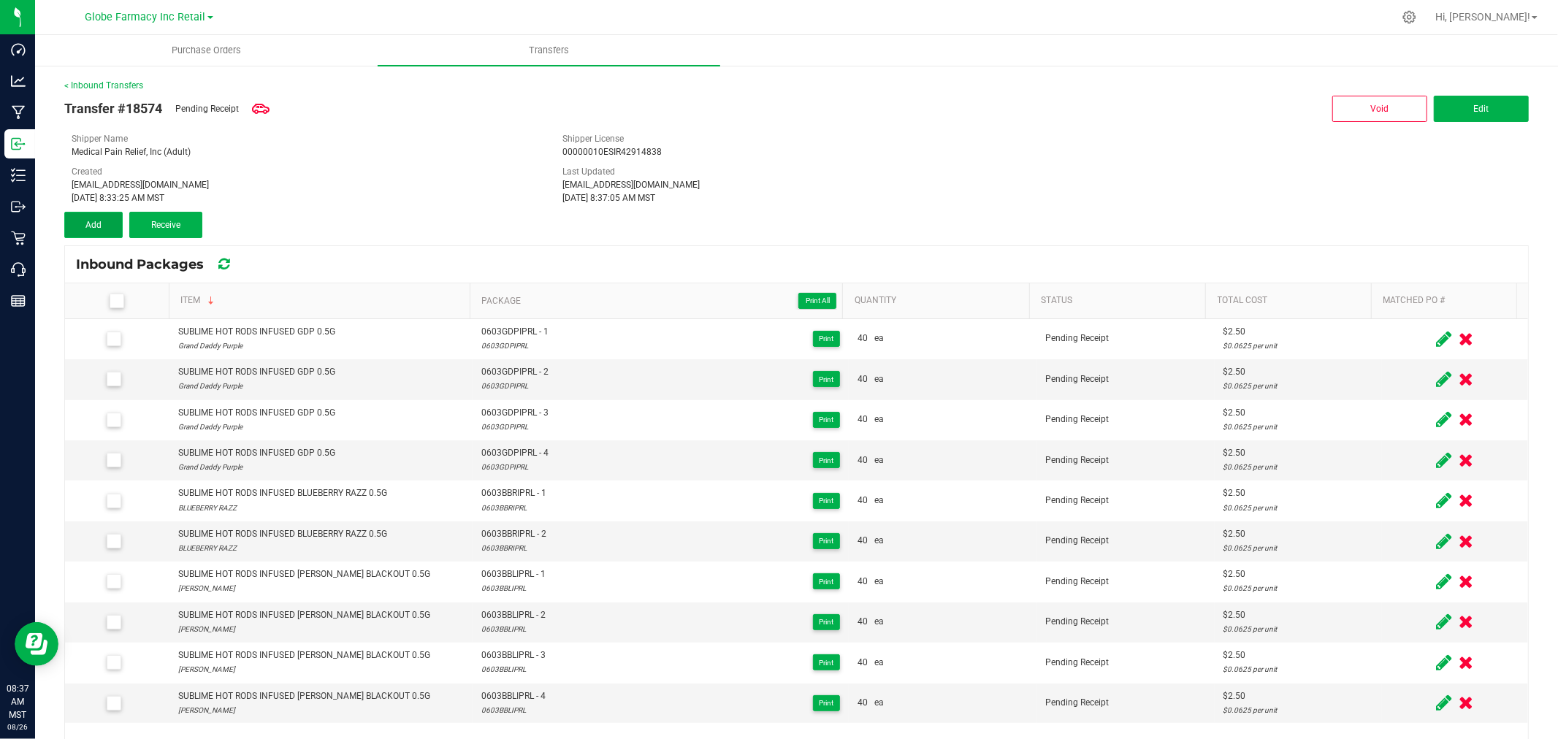
click at [104, 230] on button "Add" at bounding box center [93, 225] width 58 height 26
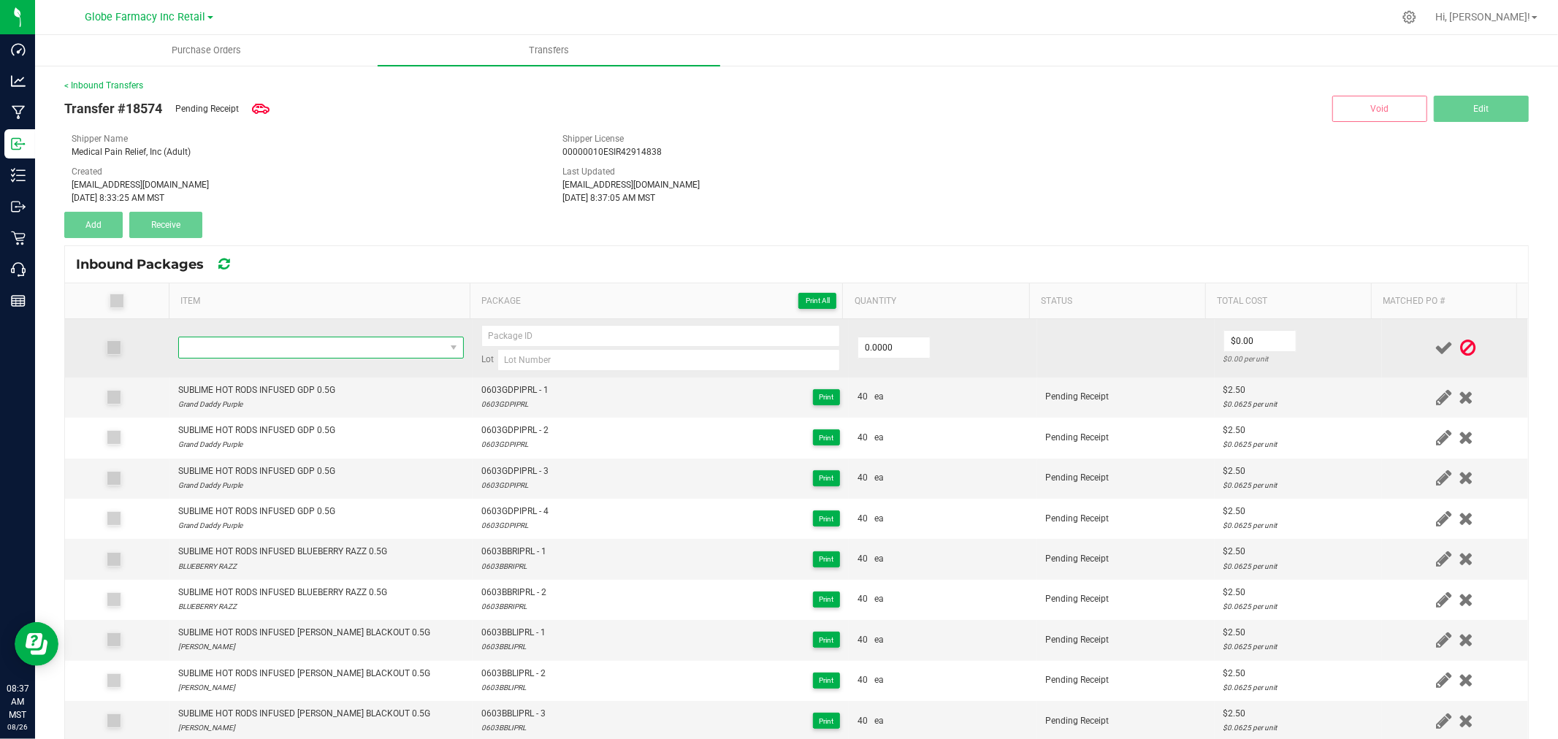
click at [285, 346] on span "NO DATA FOUND" at bounding box center [312, 347] width 266 height 20
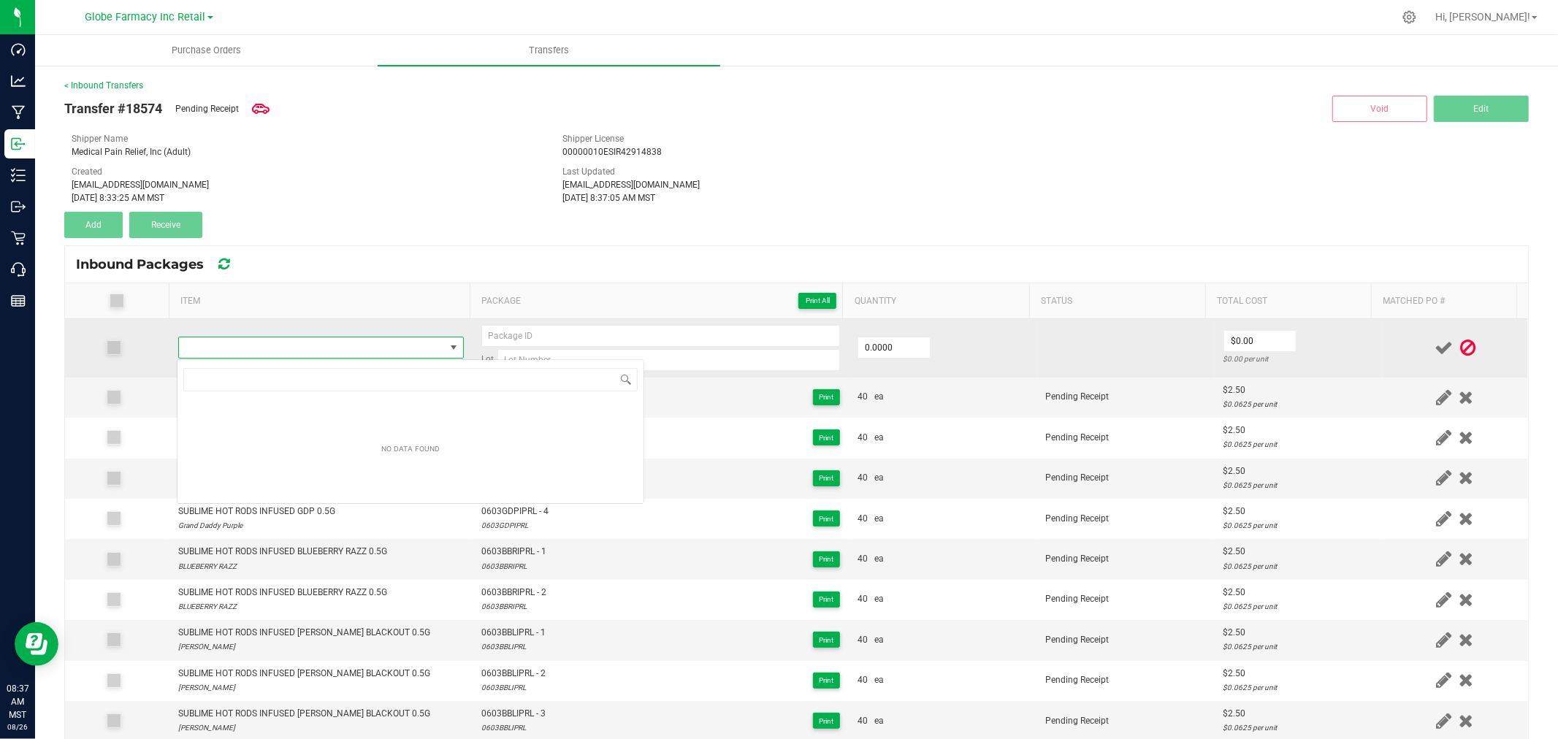
type input "SUBLIME HOT RODS INFUSED GDP 0.5G"
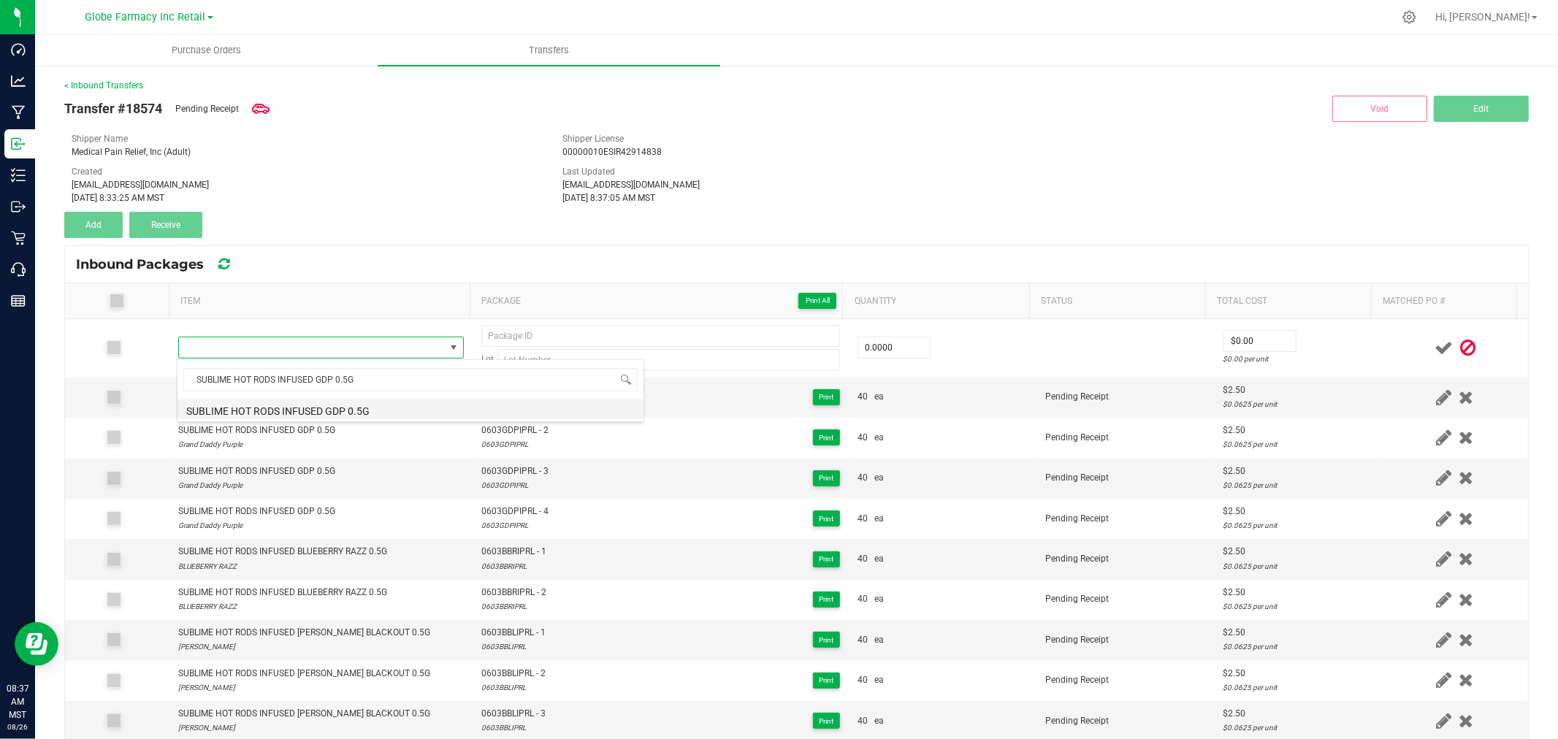
click at [329, 409] on li "SUBLIME HOT RODS INFUSED GDP 0.5G" at bounding box center [410, 409] width 466 height 20
type input "0 ea"
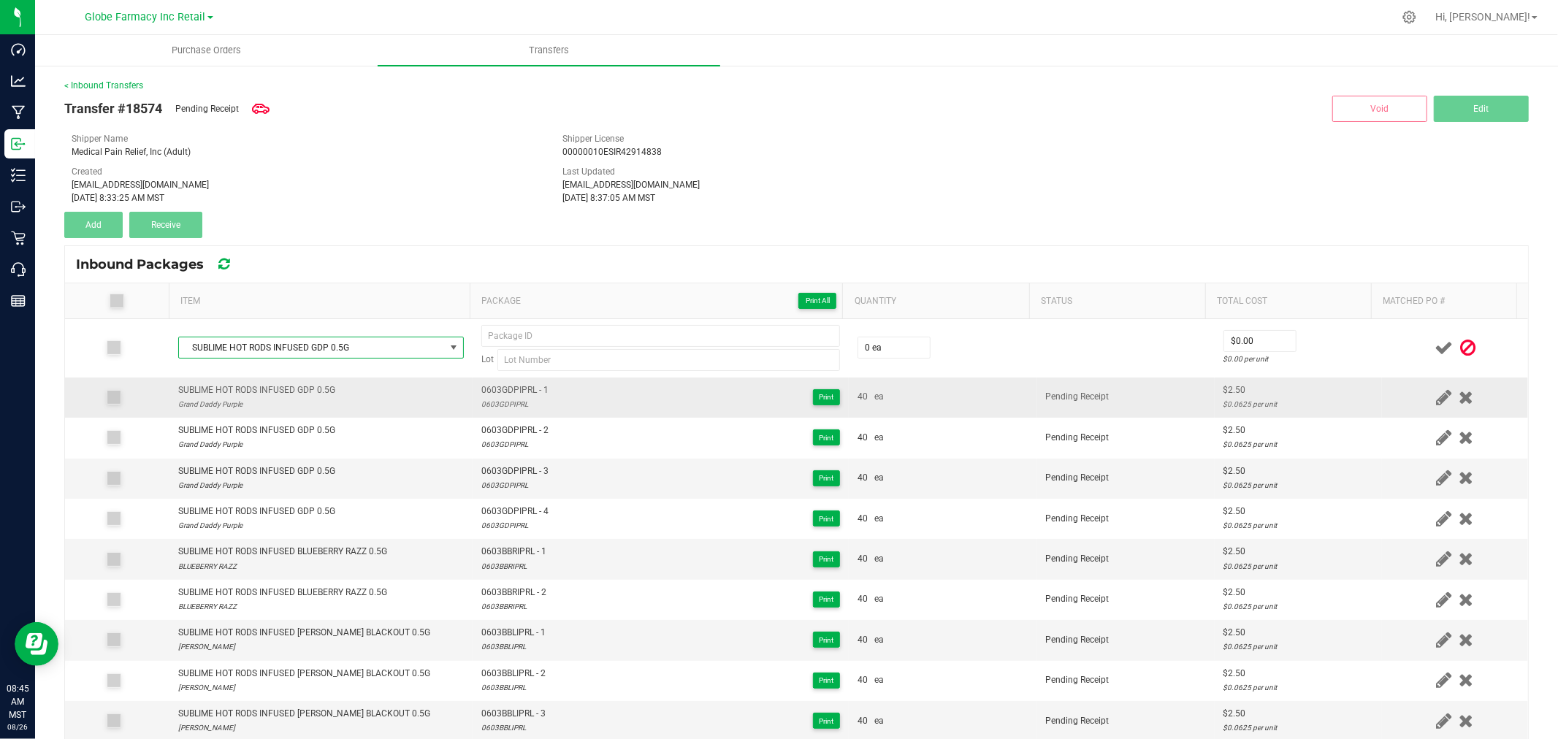
click at [526, 383] on span "0603GDPIPRL - 1" at bounding box center [514, 390] width 67 height 14
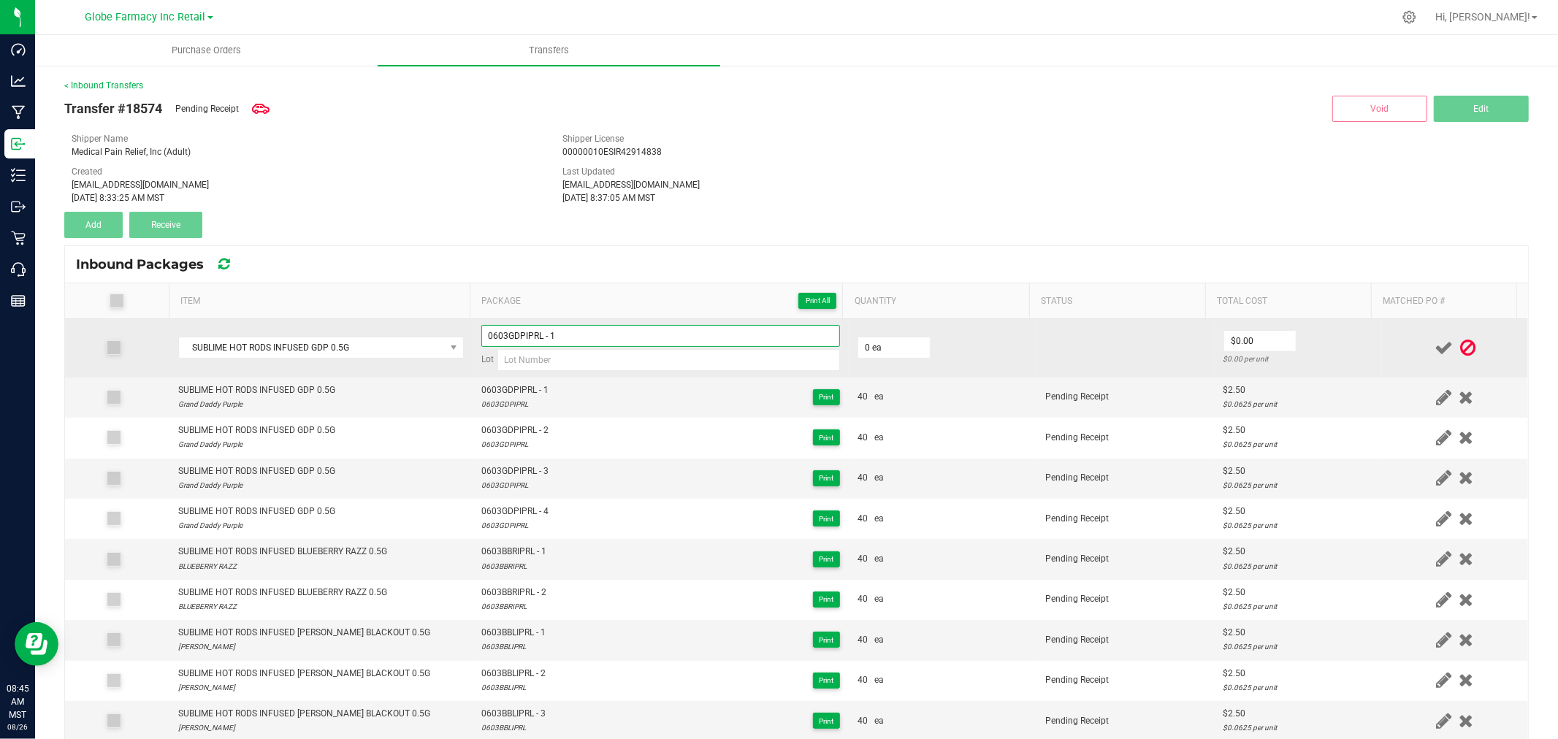
click at [549, 332] on input "0603GDPIPRL - 1" at bounding box center [660, 336] width 359 height 22
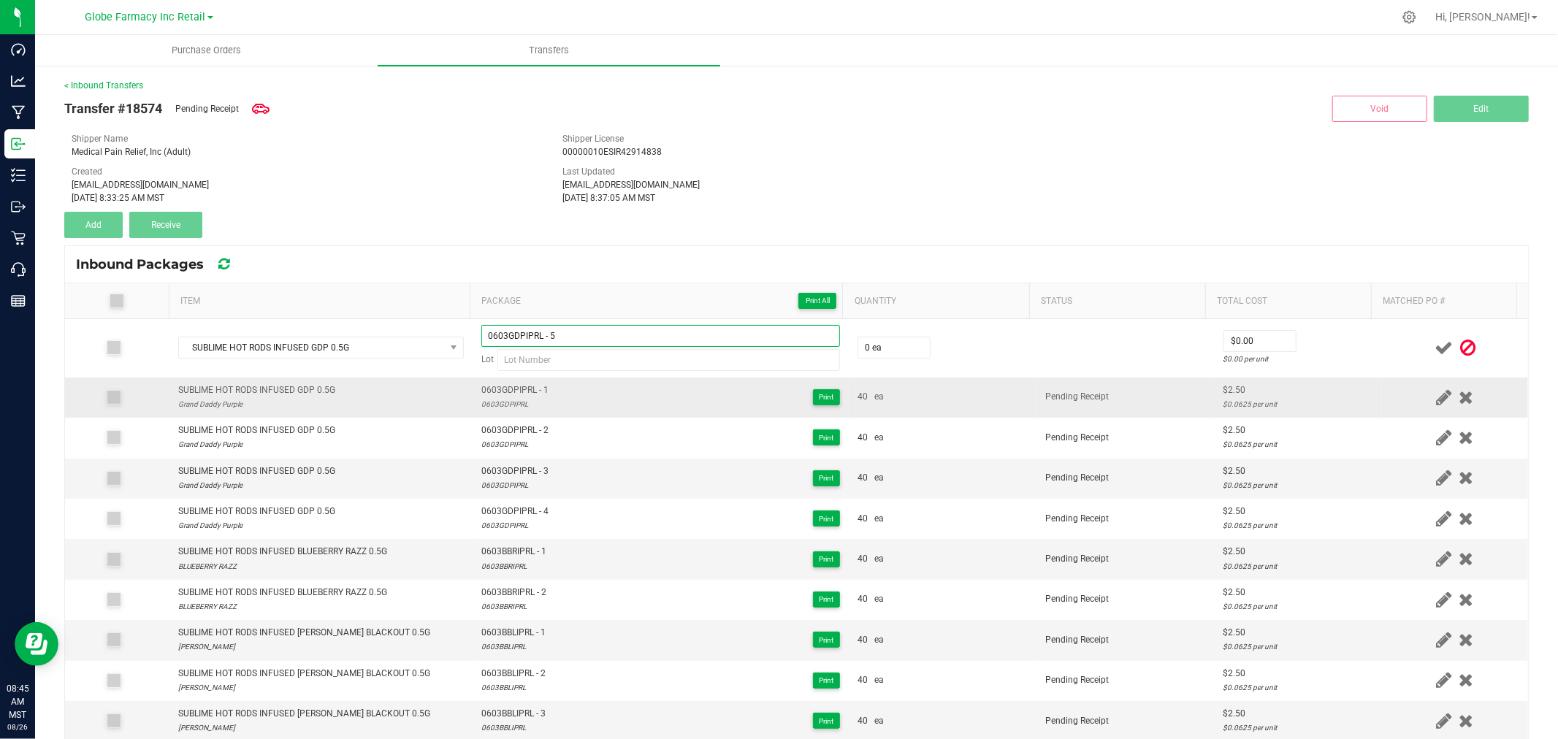
type input "0603GDPIPRL - 5"
click at [514, 399] on div "0603GDPIPRL" at bounding box center [514, 404] width 67 height 14
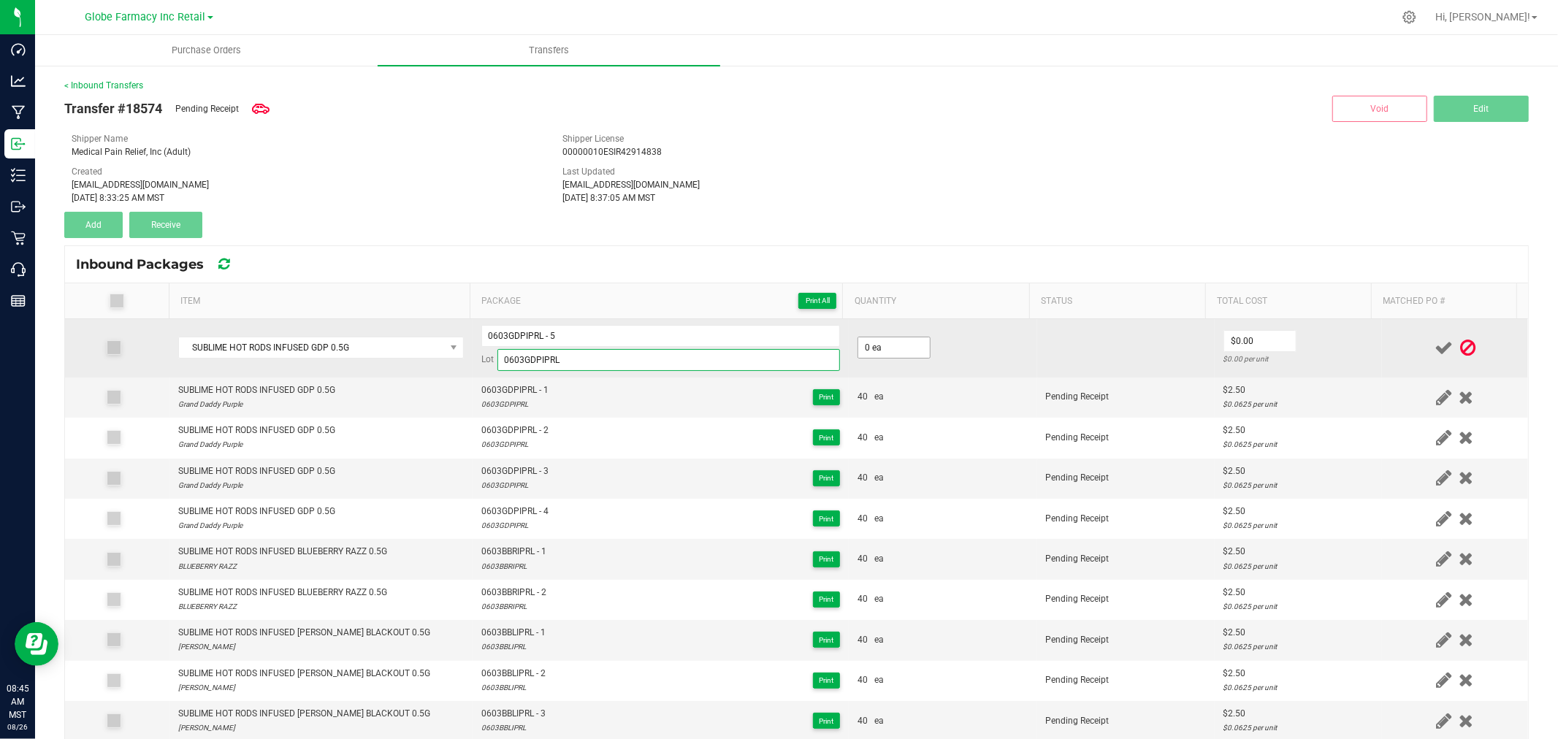
type input "0603GDPIPRL"
type input "40 ea"
type input "$2.50"
click at [1403, 374] on td at bounding box center [1455, 348] width 146 height 58
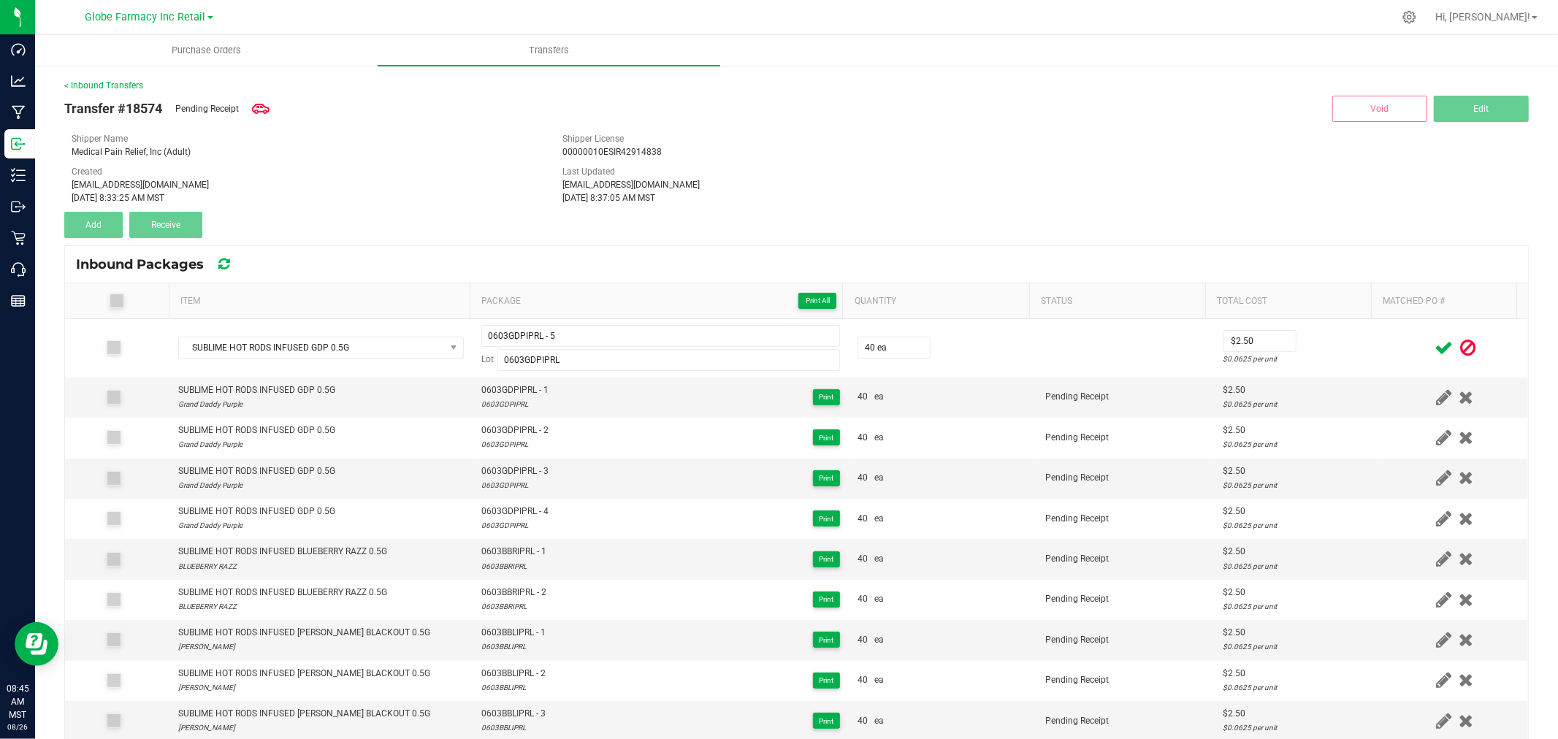
click at [1434, 348] on icon at bounding box center [1443, 348] width 18 height 18
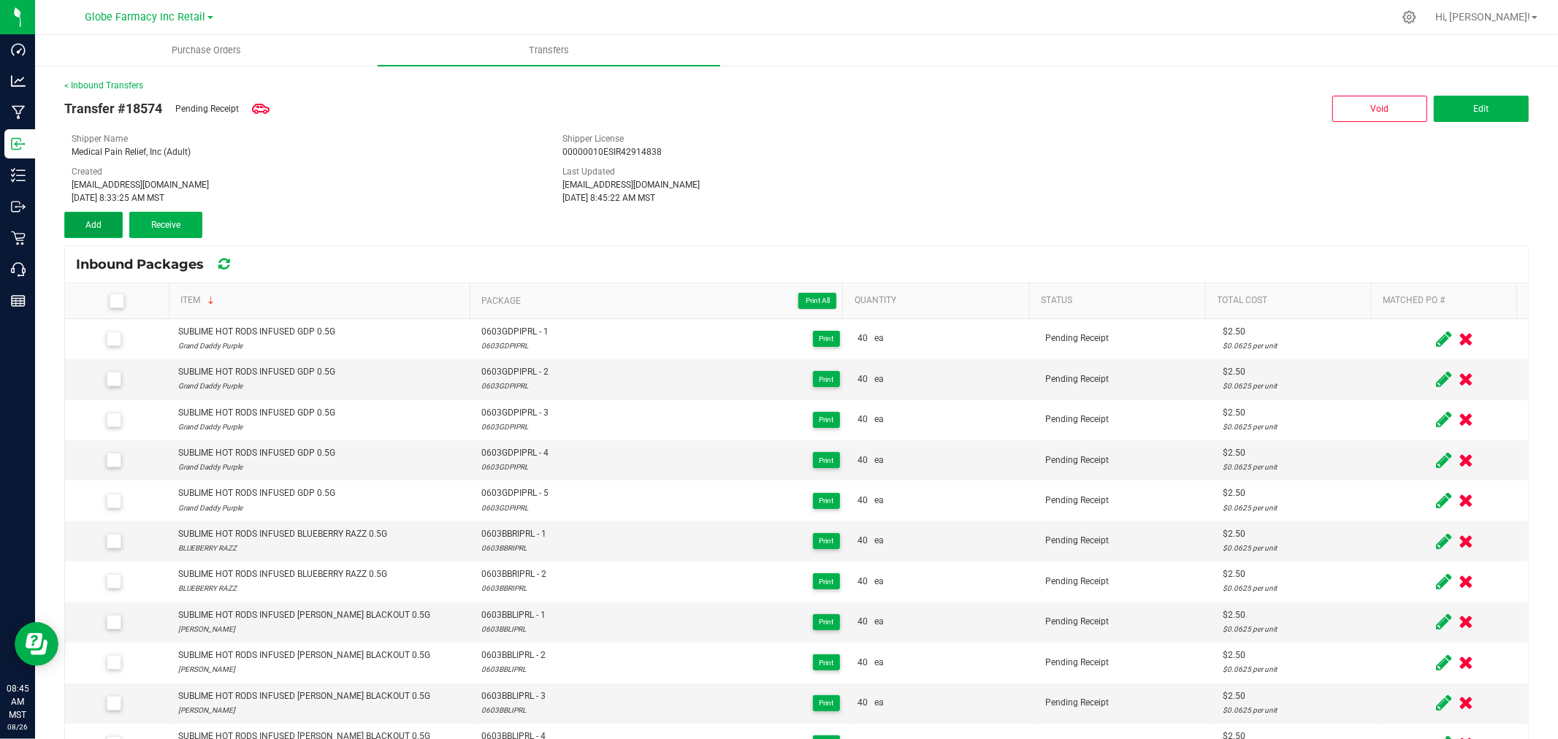
click at [99, 231] on button "Add" at bounding box center [93, 225] width 58 height 26
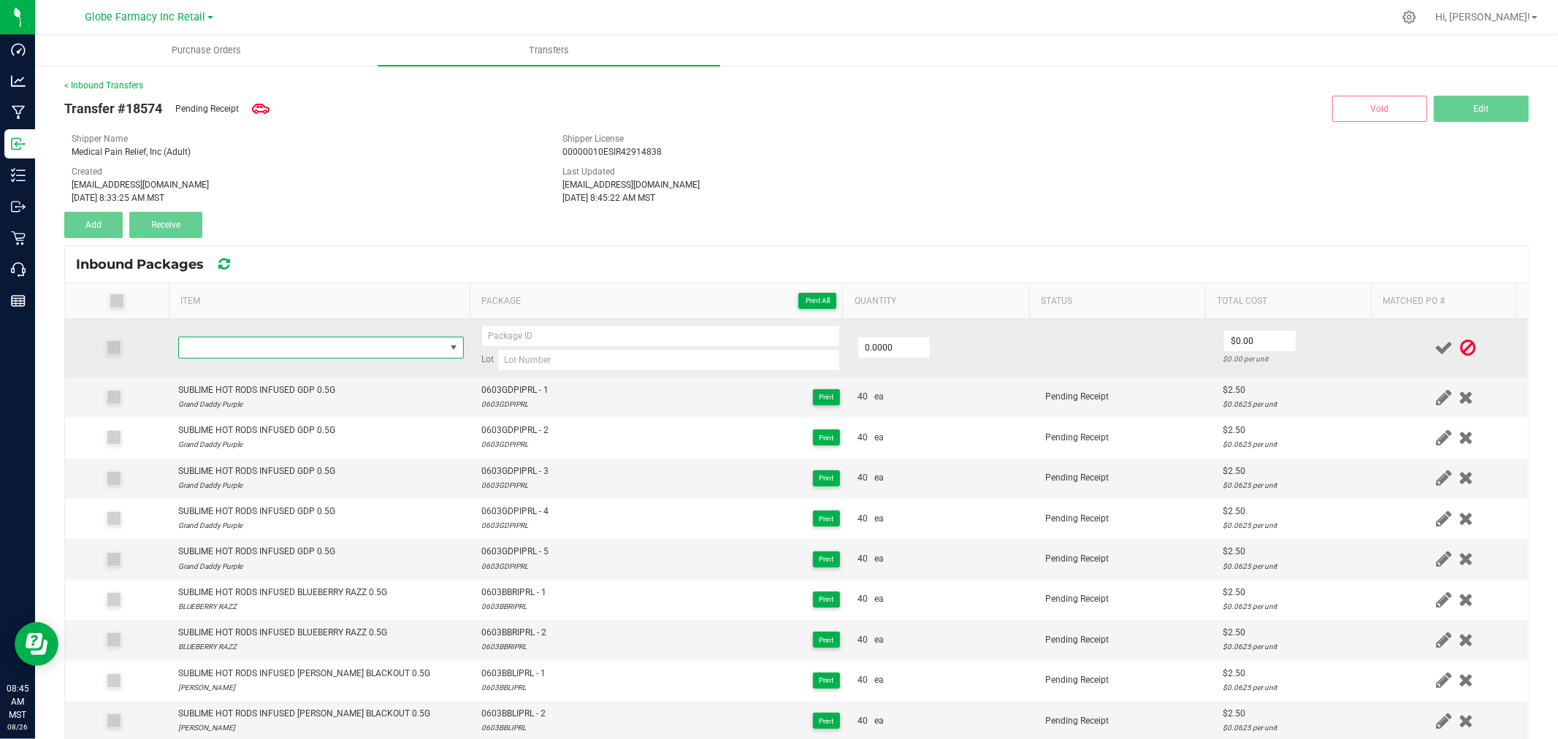
click at [256, 355] on span "NO DATA FOUND" at bounding box center [312, 347] width 266 height 20
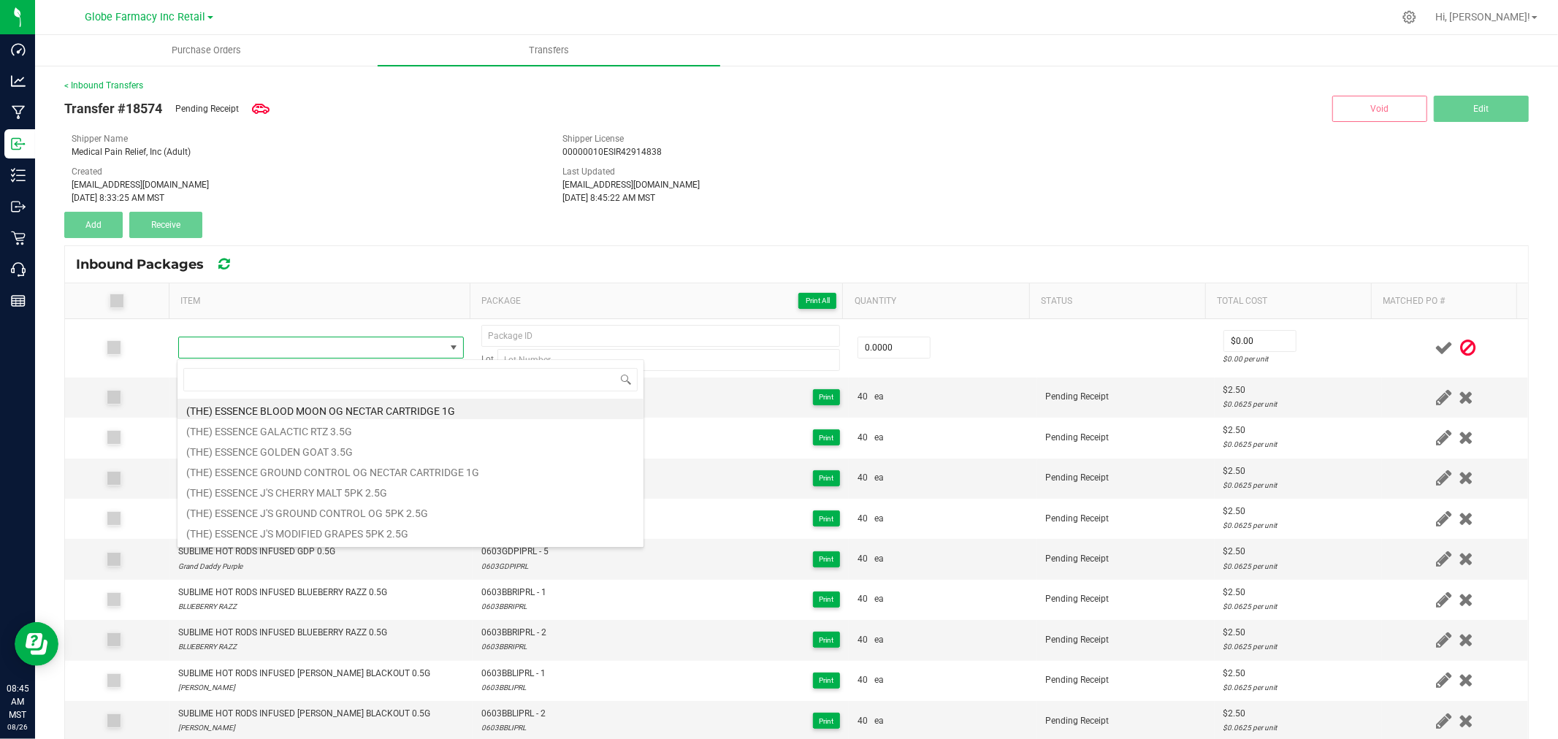
click at [378, 150] on div "Medical Pain Relief, Inc (Adult)" at bounding box center [306, 151] width 469 height 13
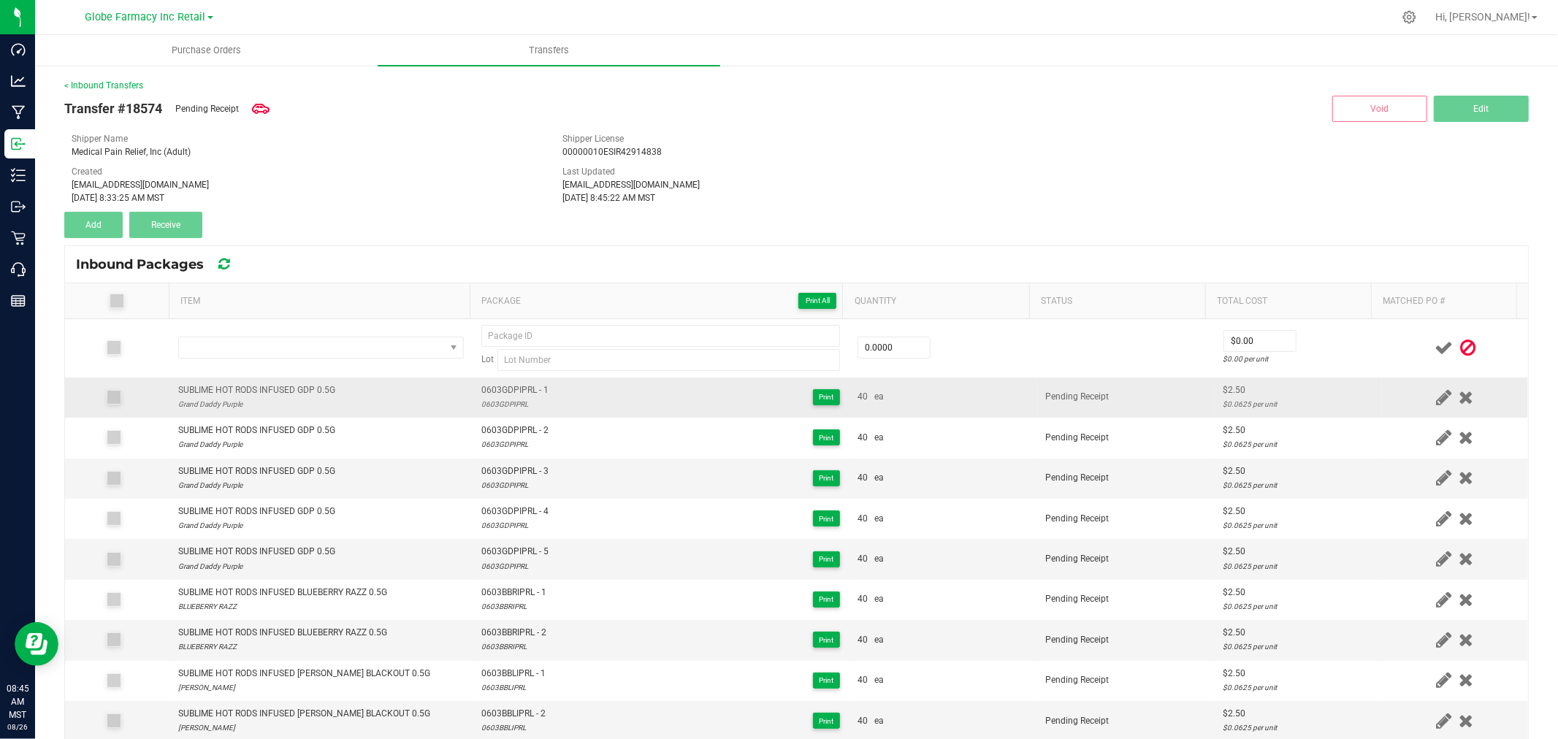
click at [261, 397] on div "SUBLIME HOT RODS INFUSED GDP 0.5G" at bounding box center [256, 390] width 157 height 14
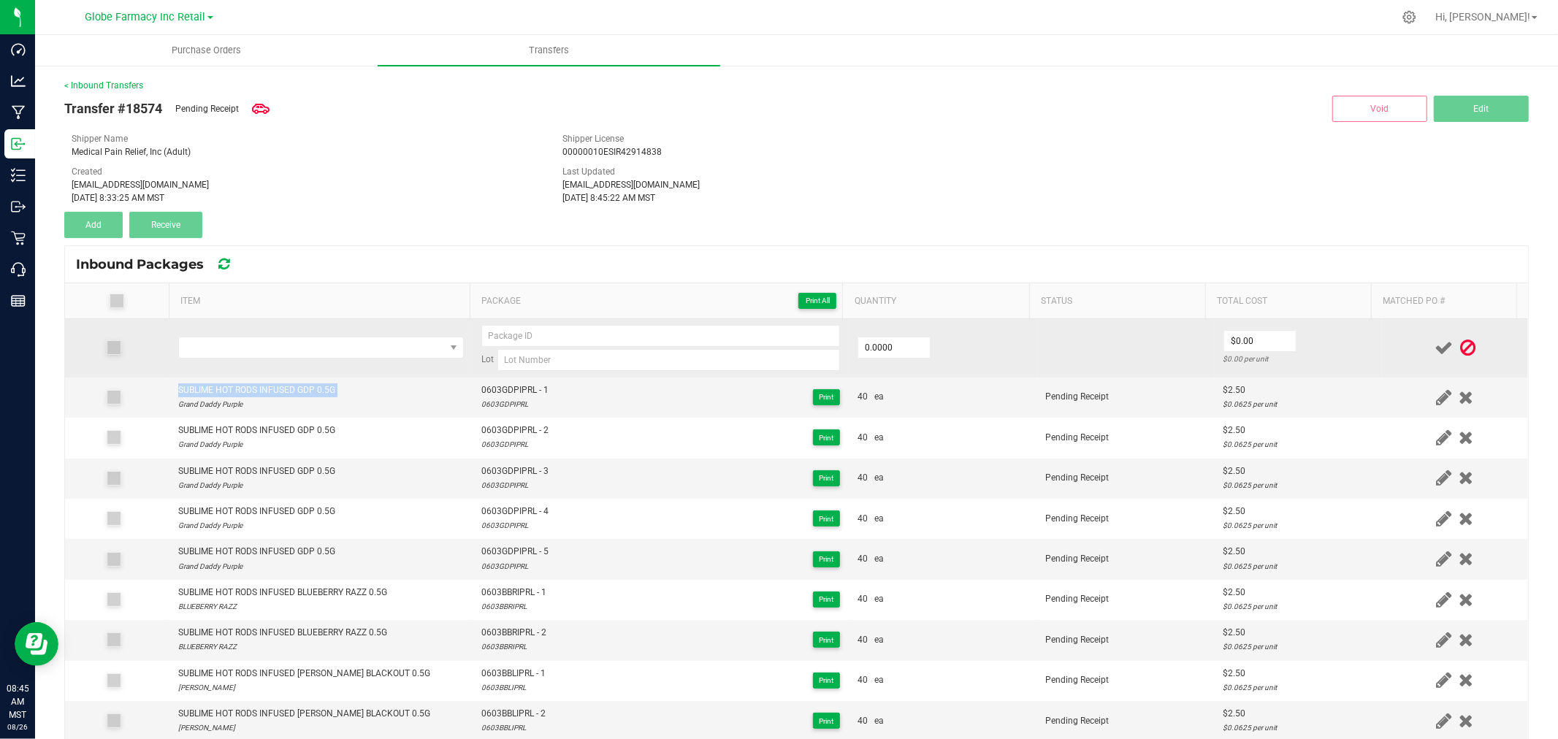
copy div "SUBLIME HOT RODS INFUSED GDP 0.5G"
click at [295, 340] on span "NO DATA FOUND" at bounding box center [312, 347] width 266 height 20
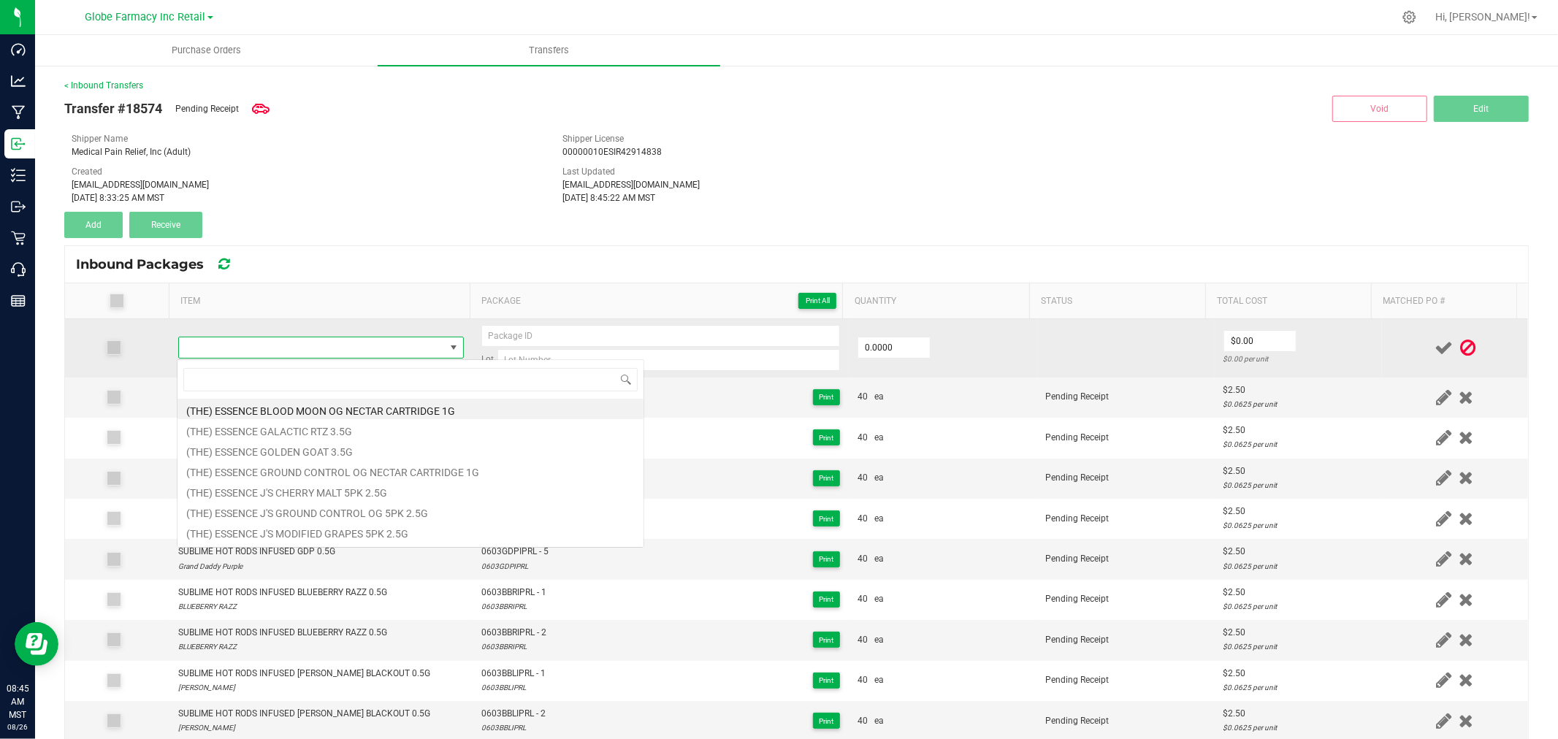
type input "SUBLIME HOT RODS INFUSED GDP 0.5G"
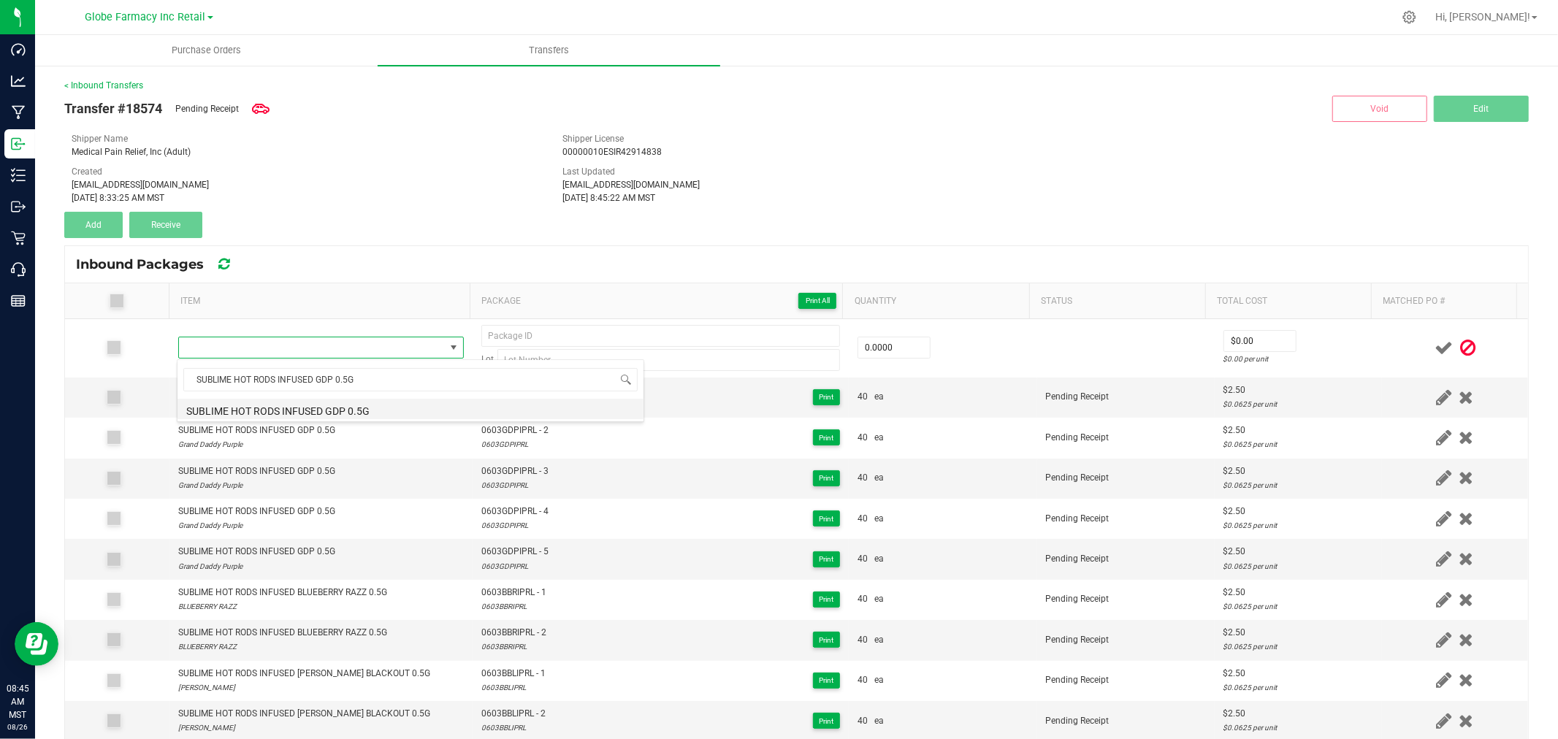
click at [352, 405] on li "SUBLIME HOT RODS INFUSED GDP 0.5G" at bounding box center [410, 409] width 466 height 20
type input "0 ea"
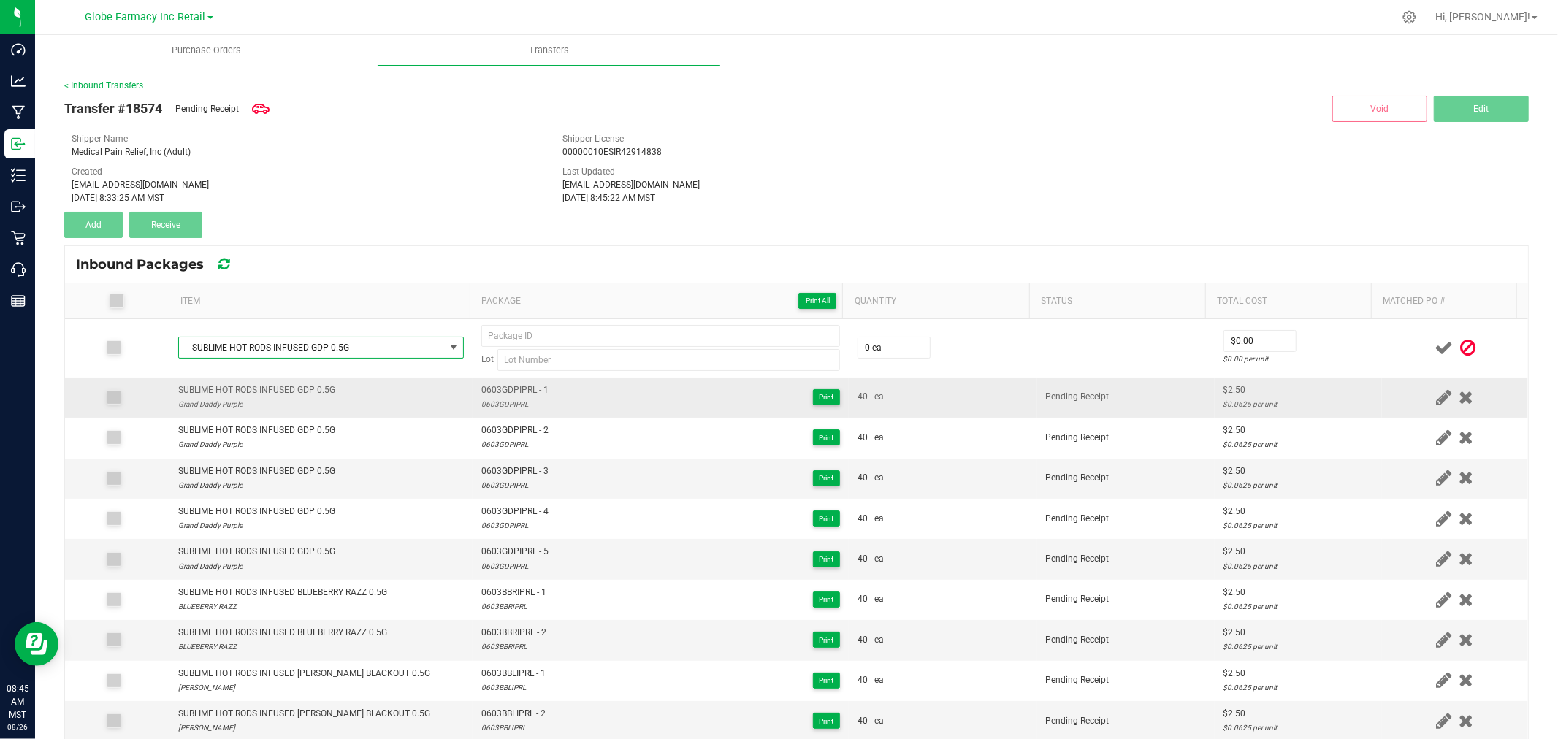
click at [493, 388] on span "0603GDPIPRL - 1" at bounding box center [514, 390] width 67 height 14
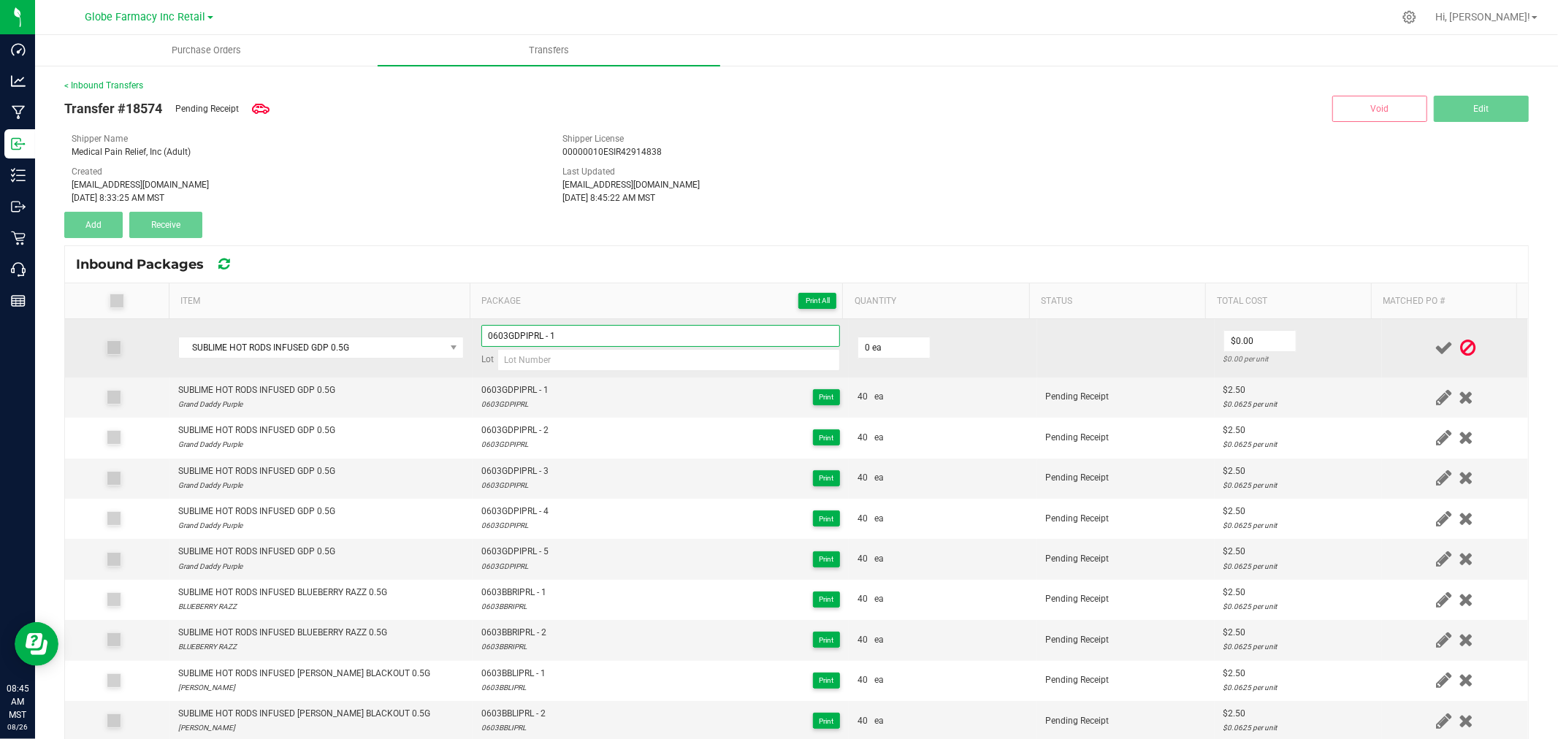
click at [550, 329] on input "0603GDPIPRL - 1" at bounding box center [660, 336] width 359 height 22
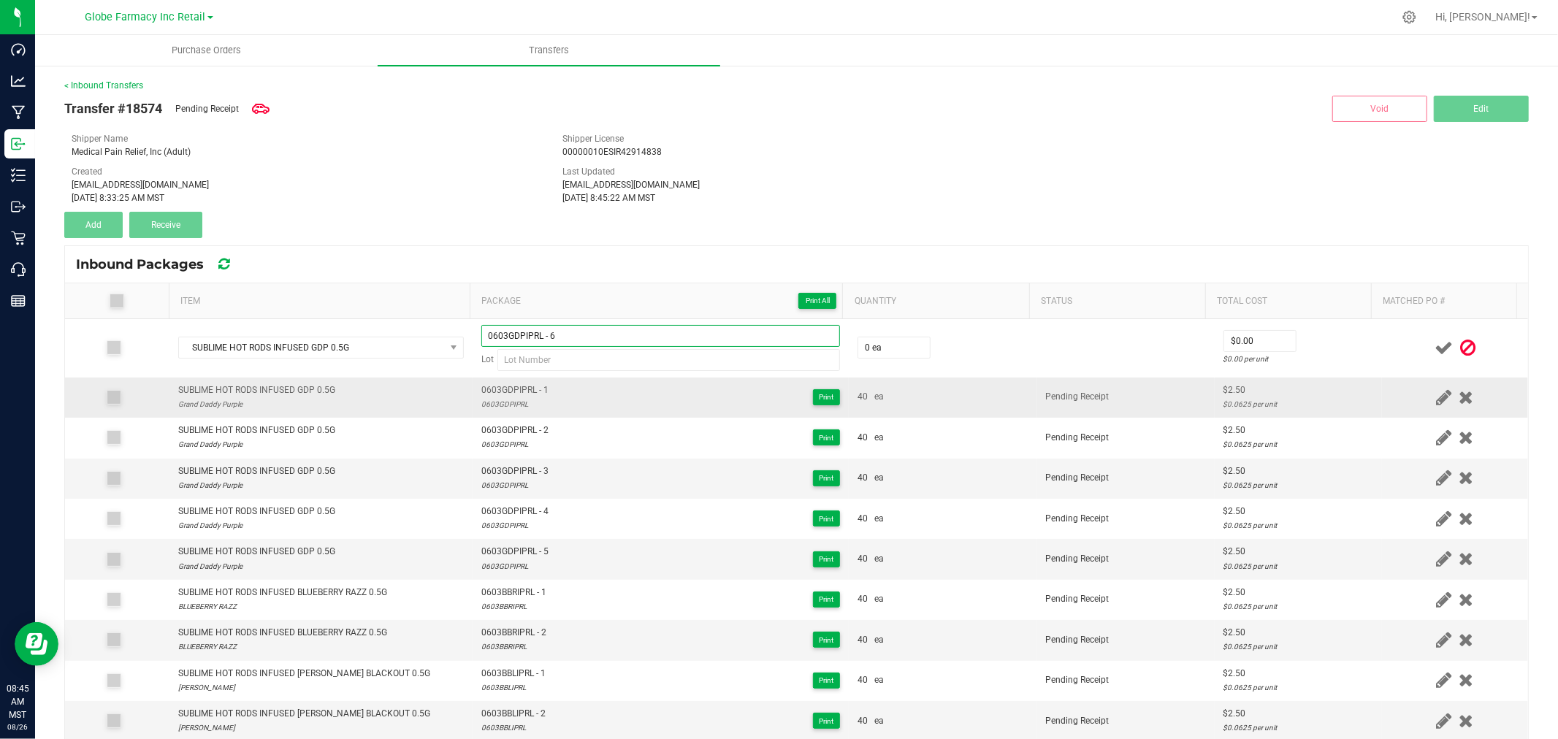
type input "0603GDPIPRL - 6"
click at [497, 409] on div "0603GDPIPRL" at bounding box center [514, 404] width 67 height 14
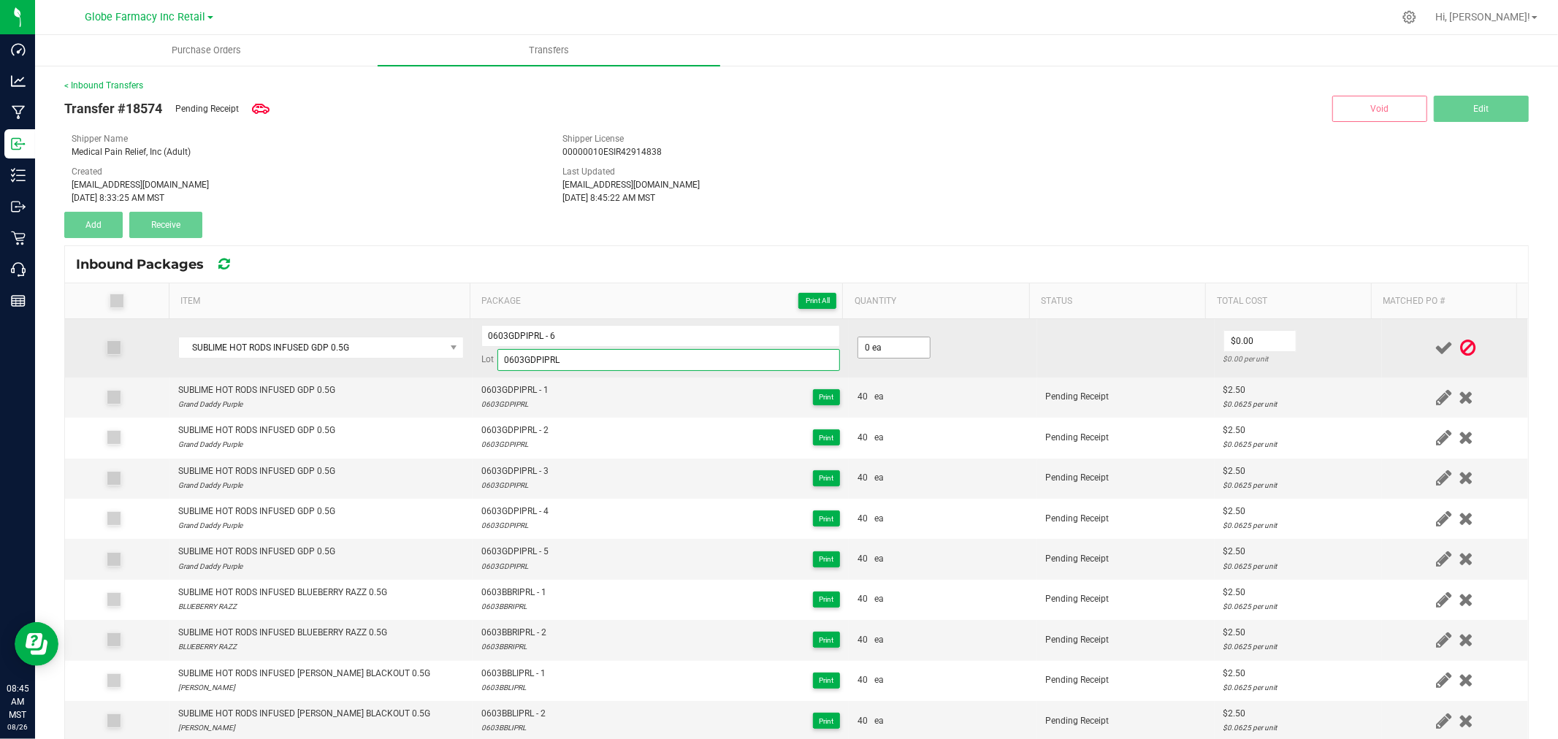
type input "0603GDPIPRL"
drag, startPoint x: 900, startPoint y: 352, endPoint x: 900, endPoint y: 368, distance: 16.1
click at [901, 353] on input "0" at bounding box center [894, 347] width 72 height 20
type input "40 ea"
type input "$2.50"
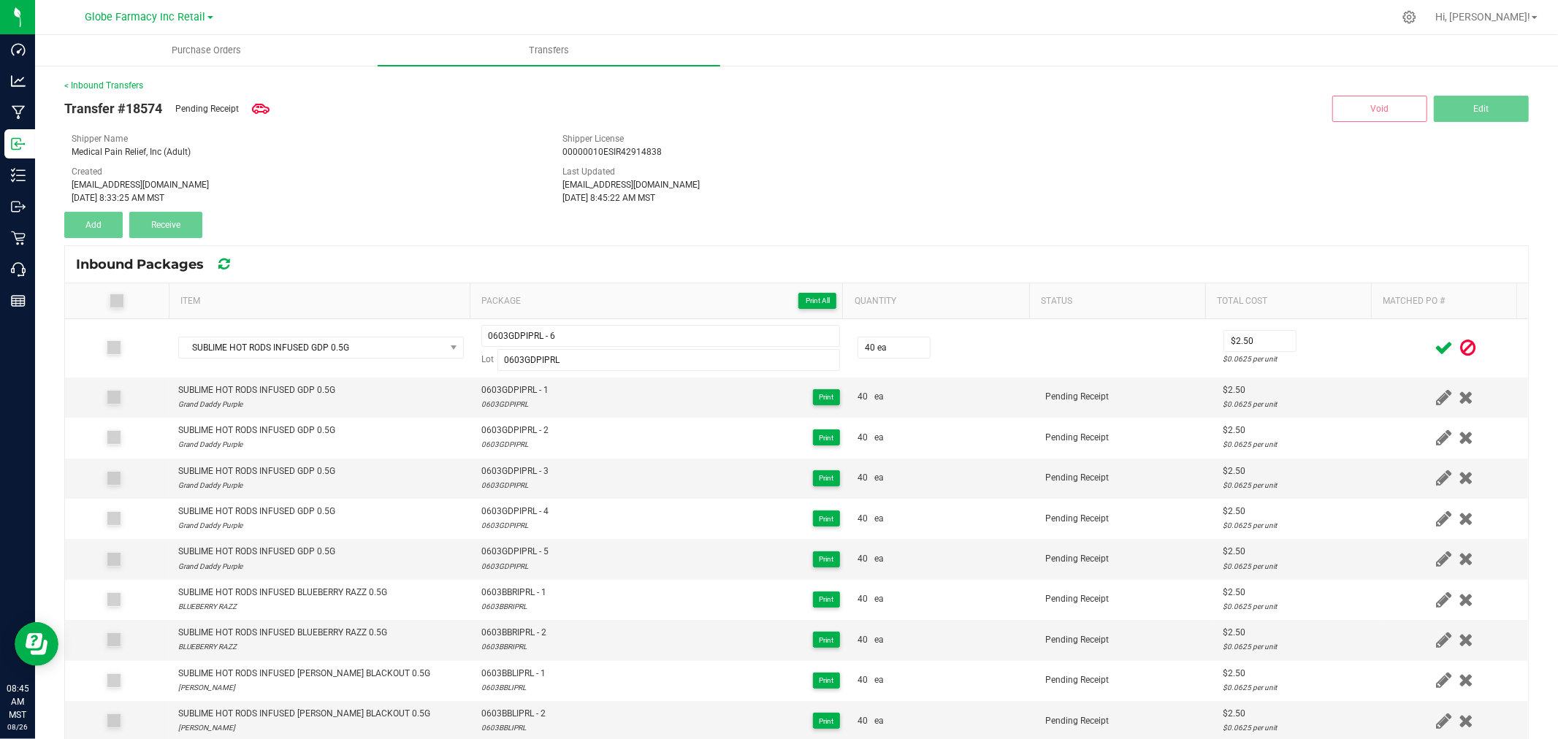
drag, startPoint x: 1385, startPoint y: 337, endPoint x: 1427, endPoint y: 339, distance: 41.6
click at [1385, 339] on td at bounding box center [1455, 348] width 146 height 58
click at [1431, 342] on span at bounding box center [1444, 348] width 26 height 28
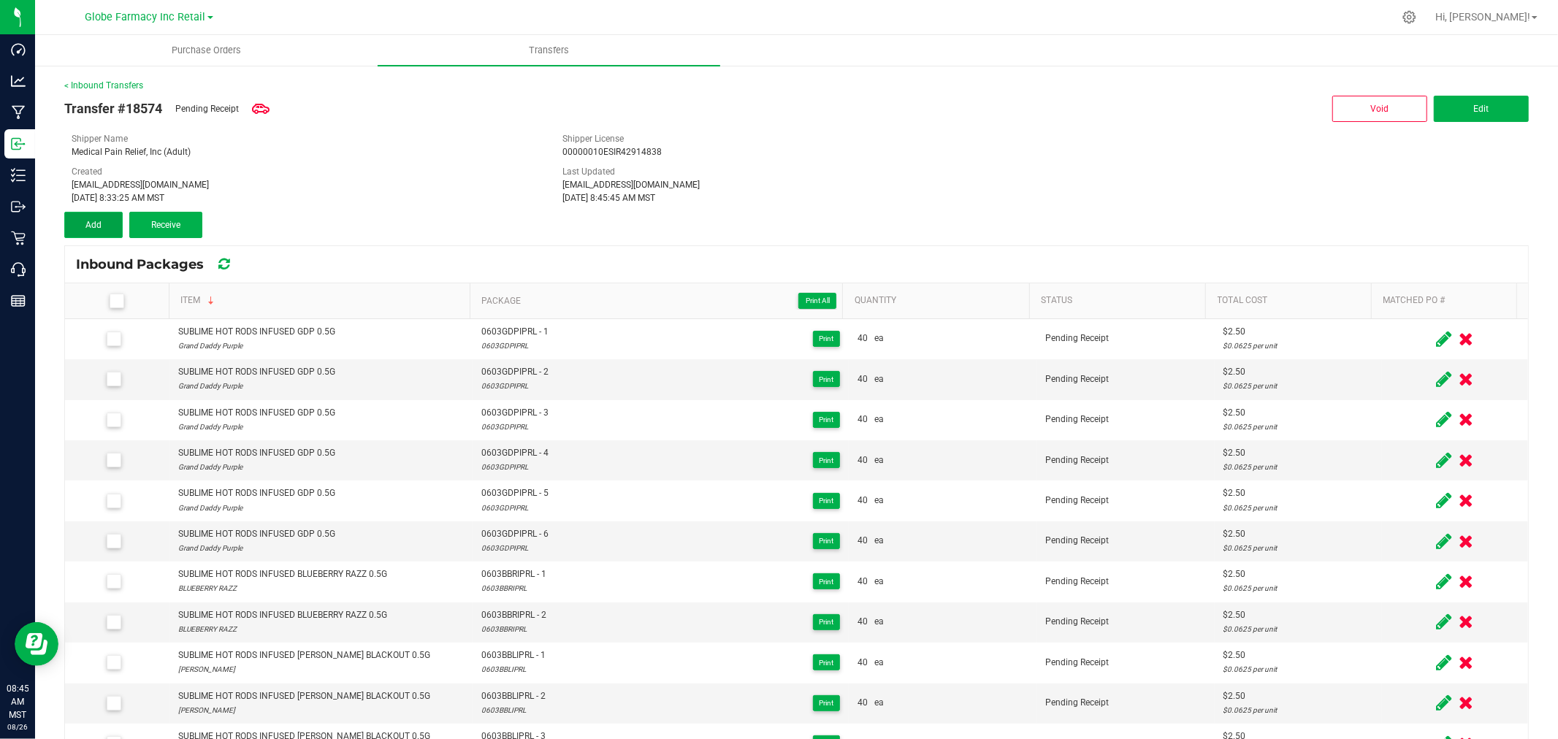
click at [68, 225] on button "Add" at bounding box center [93, 225] width 58 height 26
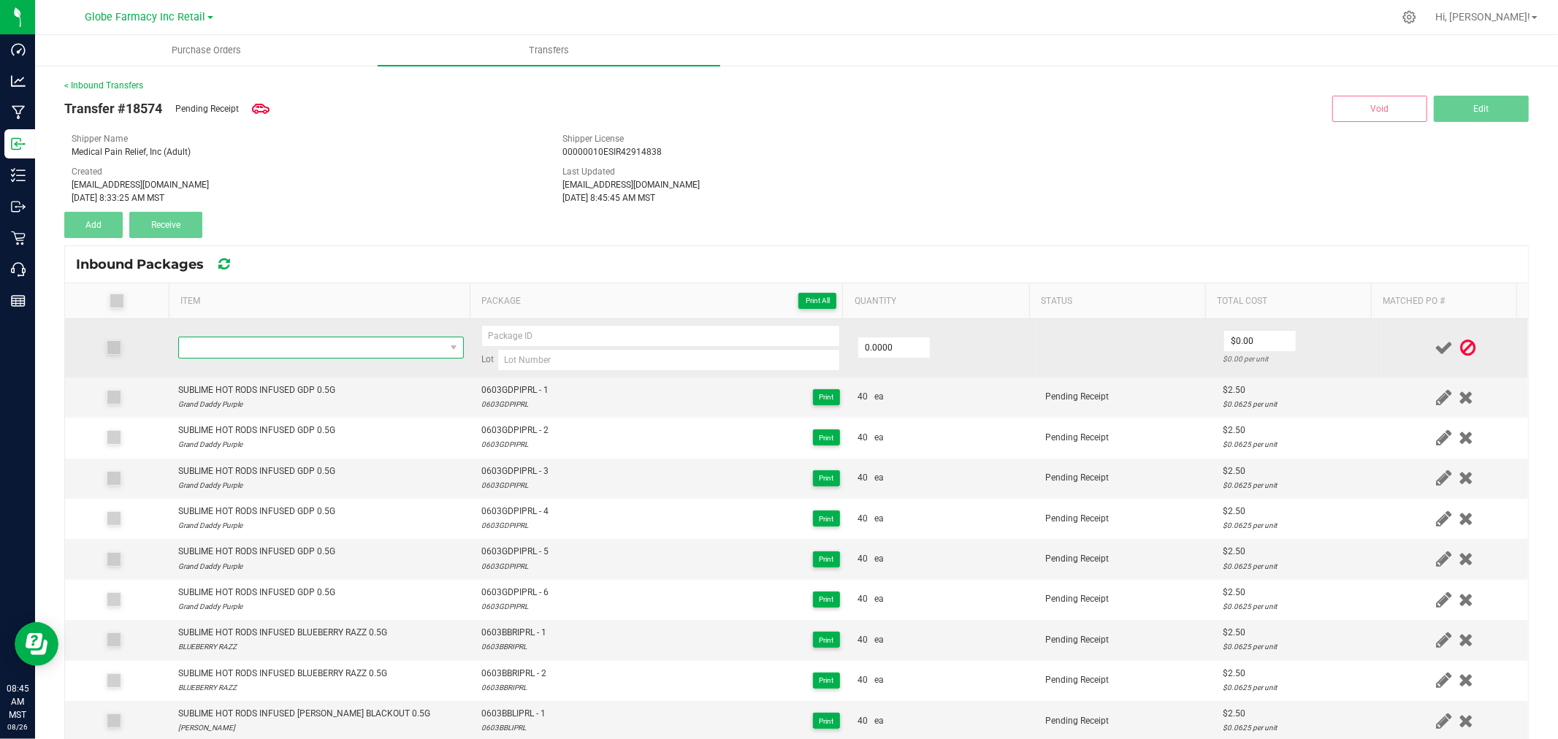
click at [386, 346] on span "NO DATA FOUND" at bounding box center [312, 347] width 266 height 20
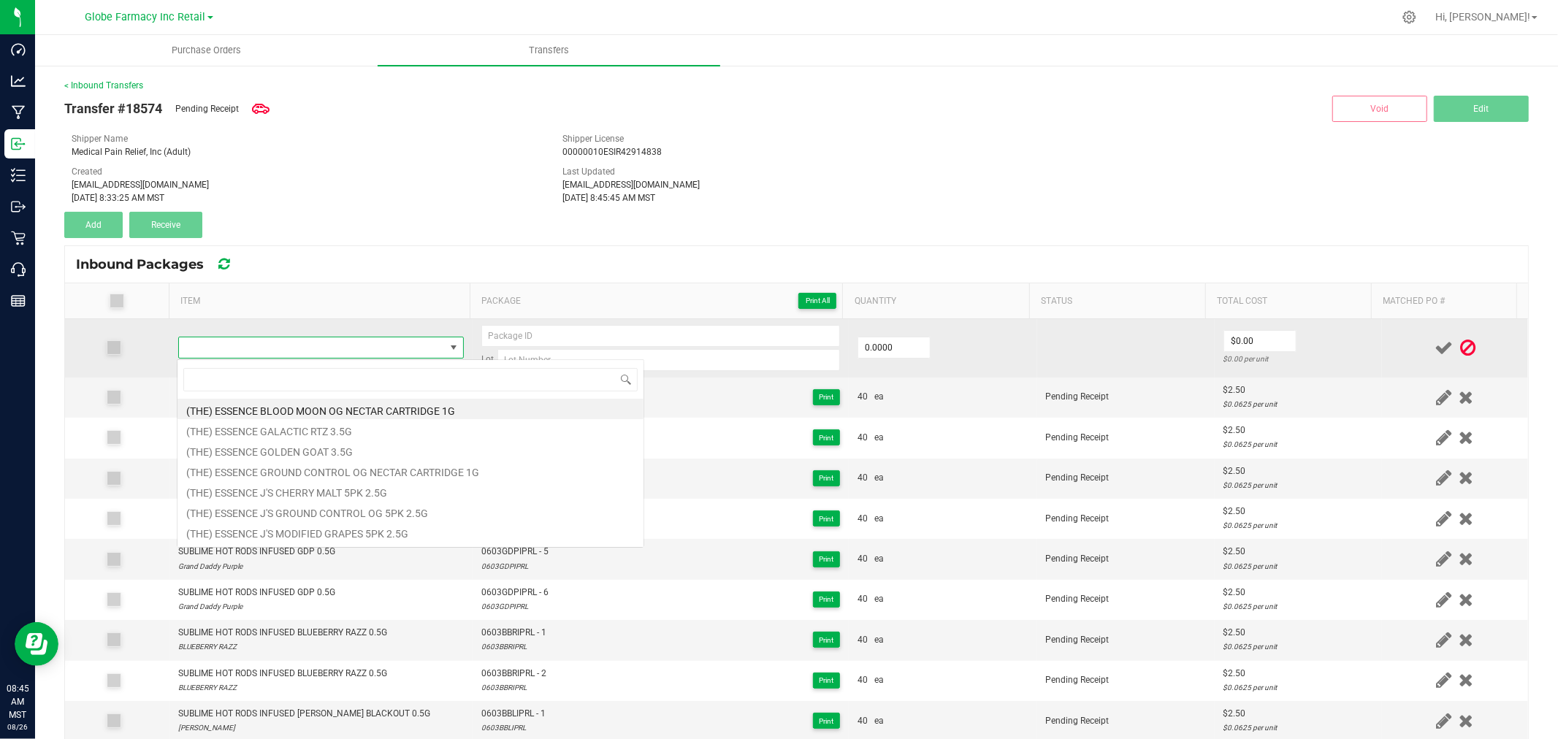
type input "SUBLIME HOT RODS INFUSED GDP 0.5G"
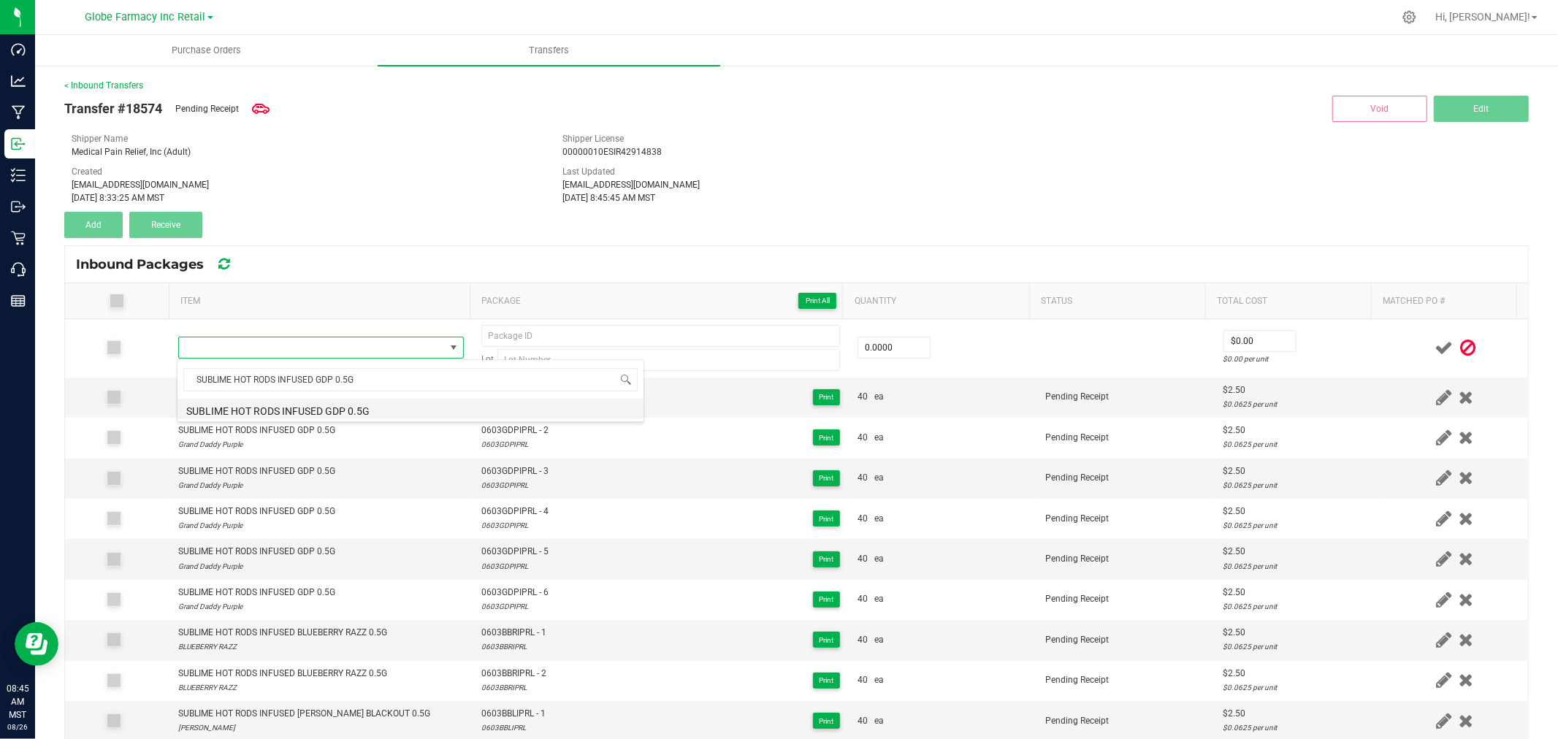
click at [337, 416] on li "SUBLIME HOT RODS INFUSED GDP 0.5G" at bounding box center [410, 409] width 466 height 20
type input "0 ea"
click at [495, 551] on span "0603GDPIPRL - 5" at bounding box center [514, 552] width 67 height 14
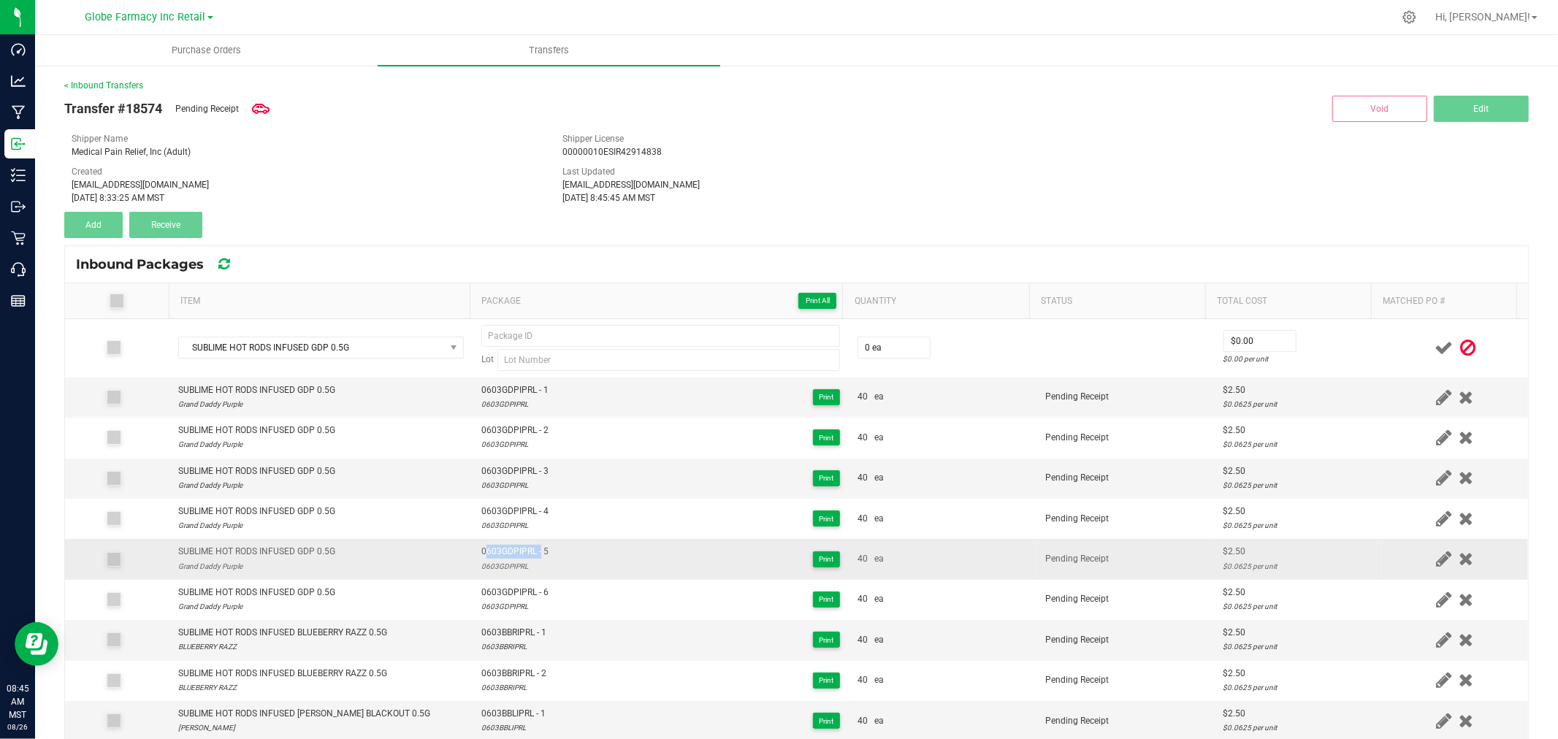
click at [495, 551] on span "0603GDPIPRL - 5" at bounding box center [514, 552] width 67 height 14
click at [497, 551] on span "0603GDPIPRL - 5" at bounding box center [514, 552] width 67 height 14
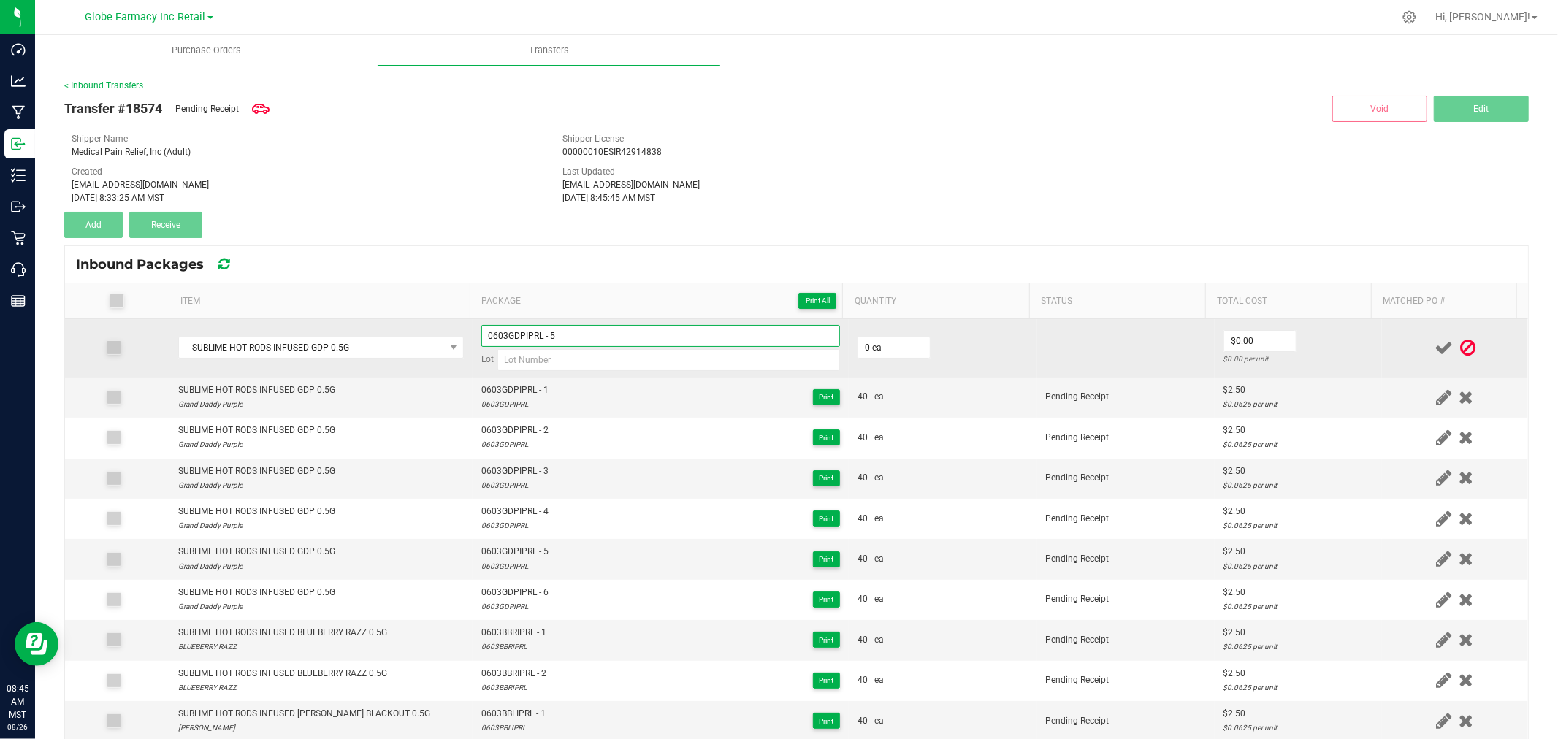
click at [586, 330] on input "0603GDPIPRL - 5" at bounding box center [660, 336] width 359 height 22
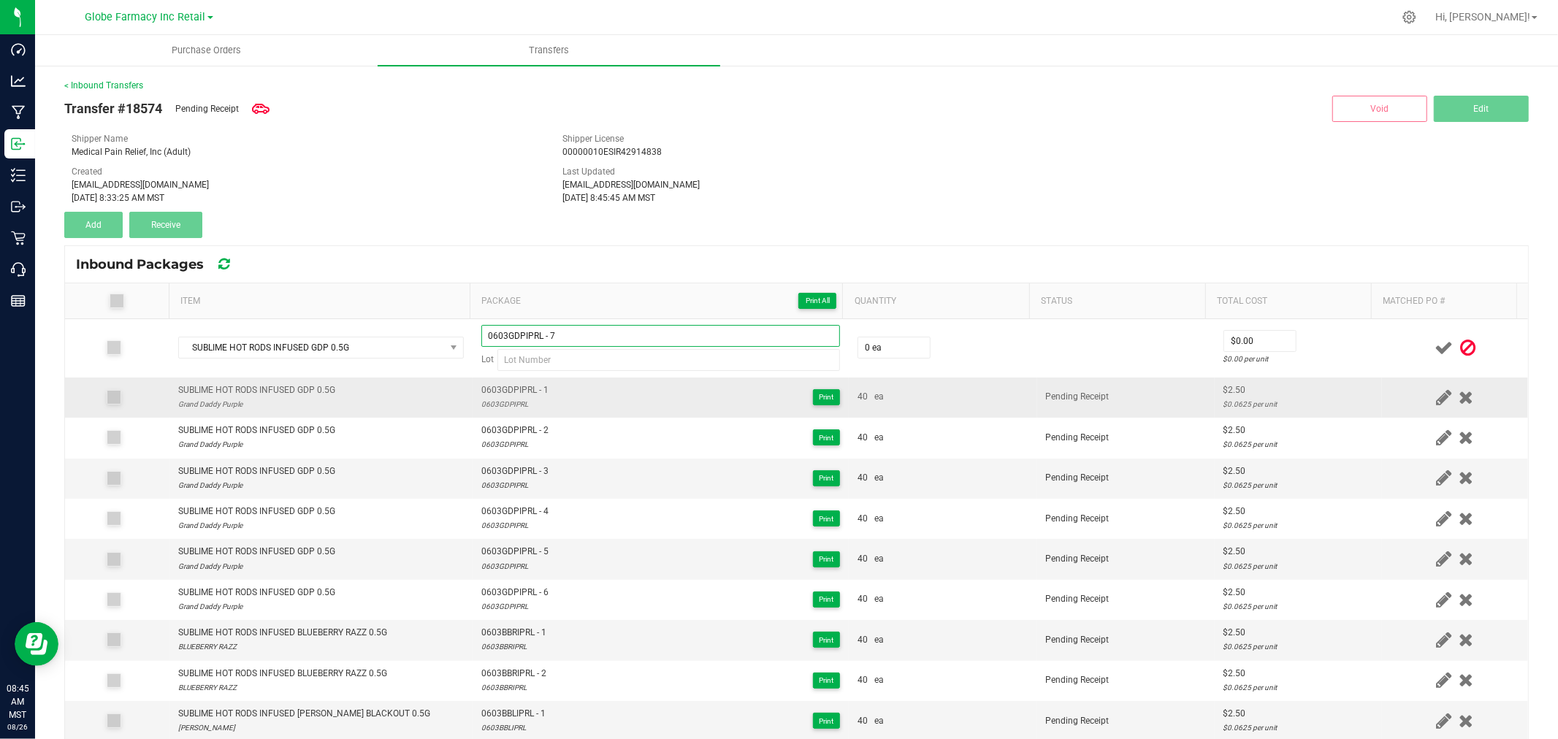
type input "0603GDPIPRL - 7"
click at [494, 411] on div "0603GDPIPRL" at bounding box center [514, 404] width 67 height 14
click at [494, 410] on div "0603GDPIPRL" at bounding box center [514, 404] width 67 height 14
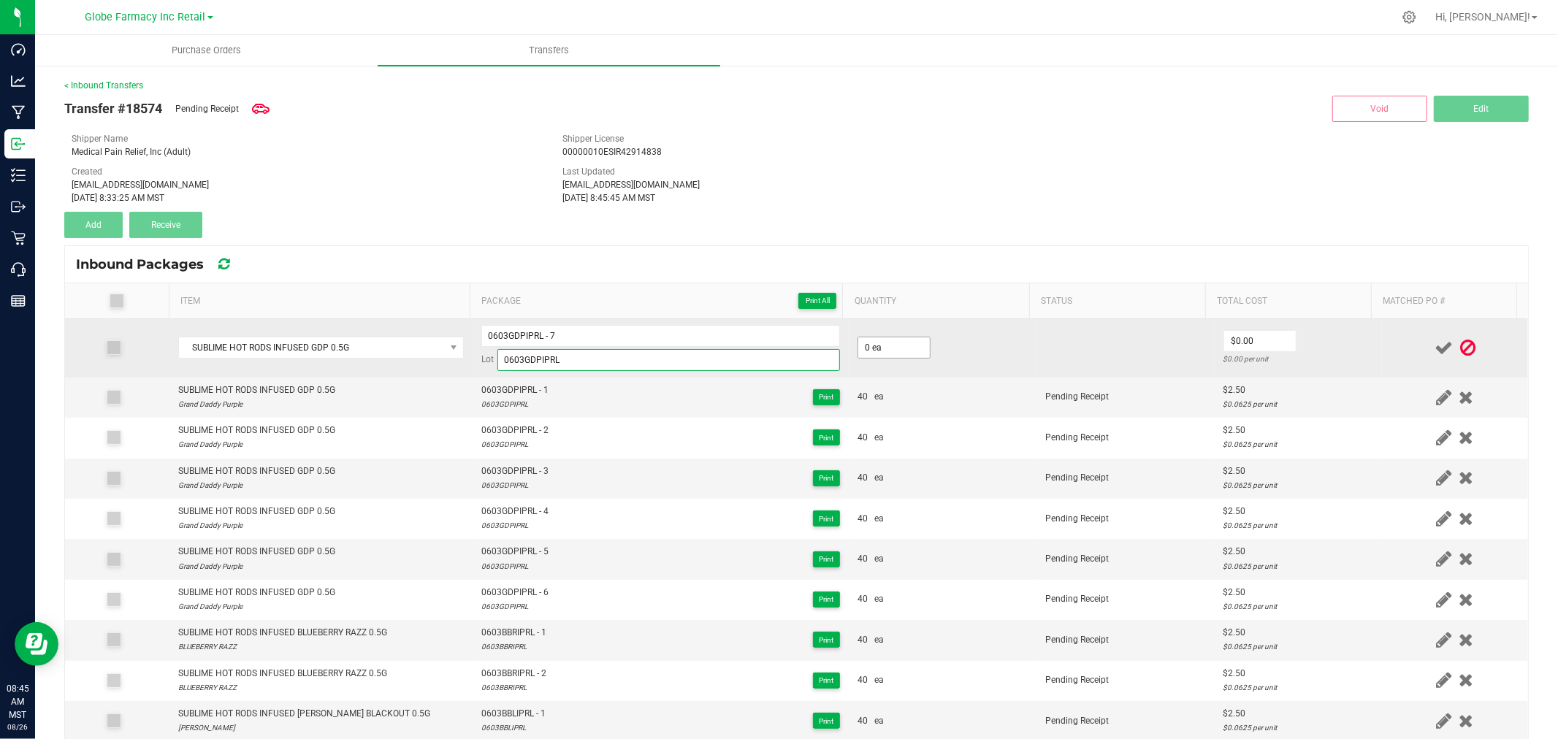
type input "0603GDPIPRL"
click at [899, 339] on span "0 ea" at bounding box center [893, 348] width 73 height 22
click at [900, 340] on input "0" at bounding box center [894, 347] width 72 height 20
type input "40 ea"
type input "$2.50"
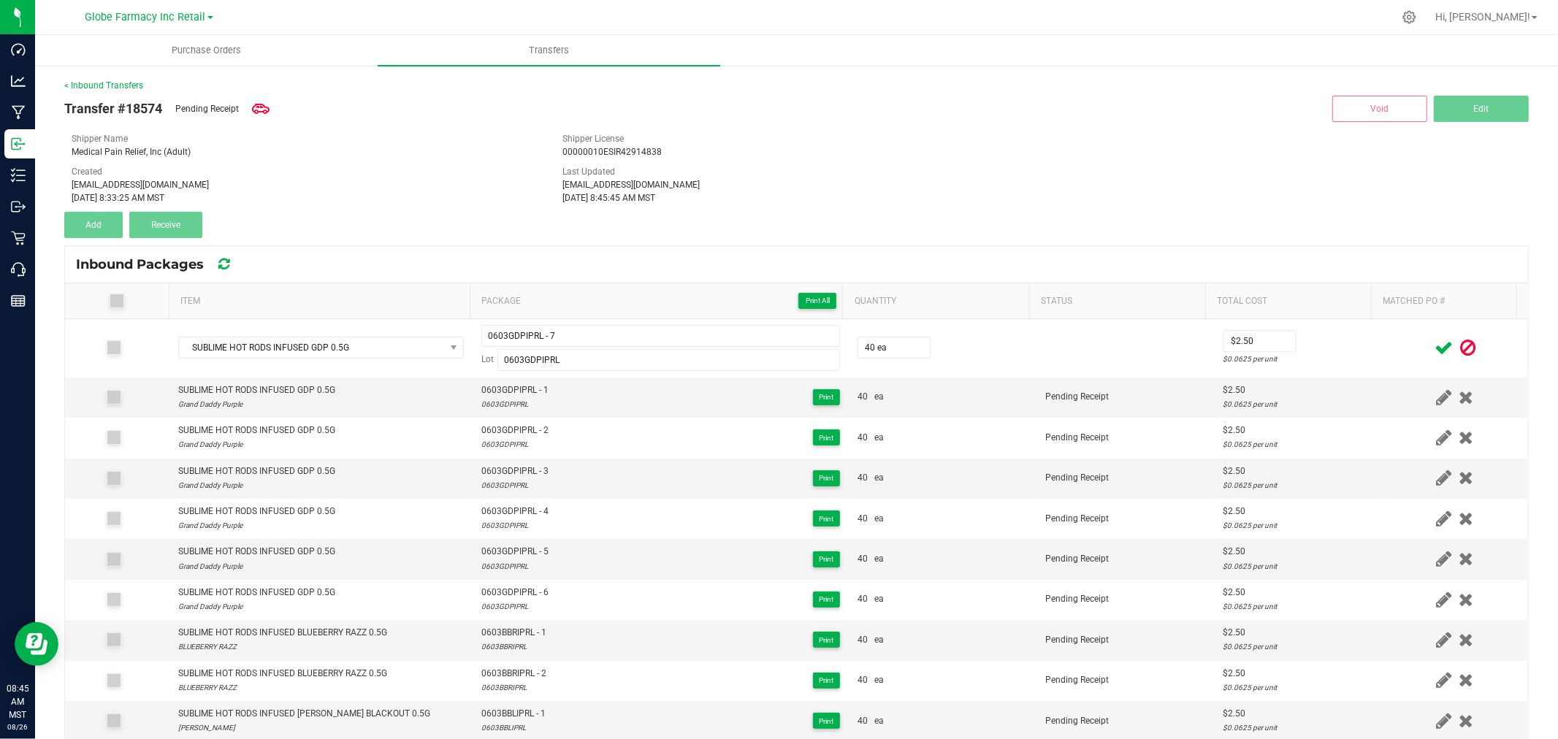
click at [1339, 347] on td "$2.50 $0.0625 per unit" at bounding box center [1297, 348] width 167 height 58
click at [1434, 348] on icon at bounding box center [1443, 348] width 18 height 18
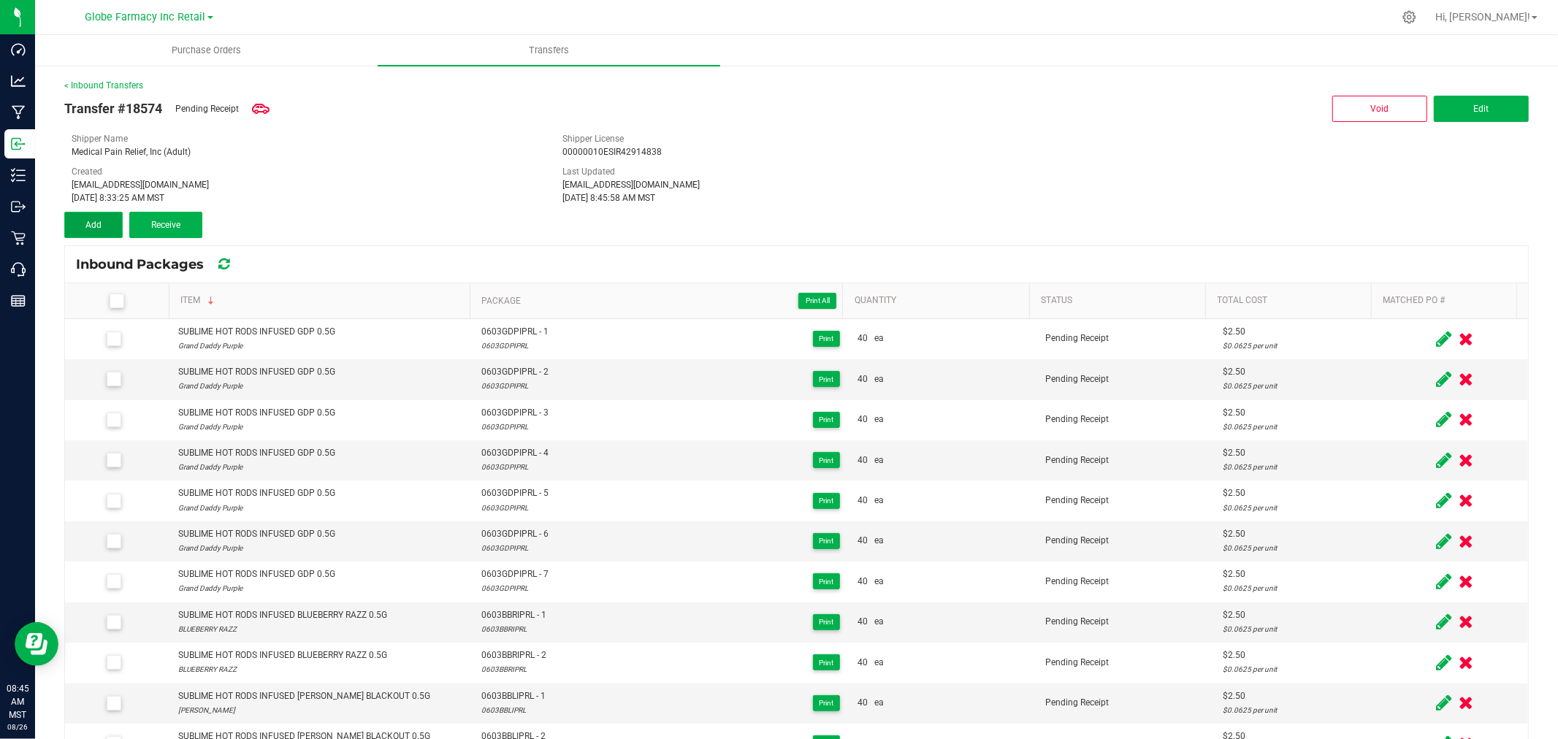
click at [95, 230] on button "Add" at bounding box center [93, 225] width 58 height 26
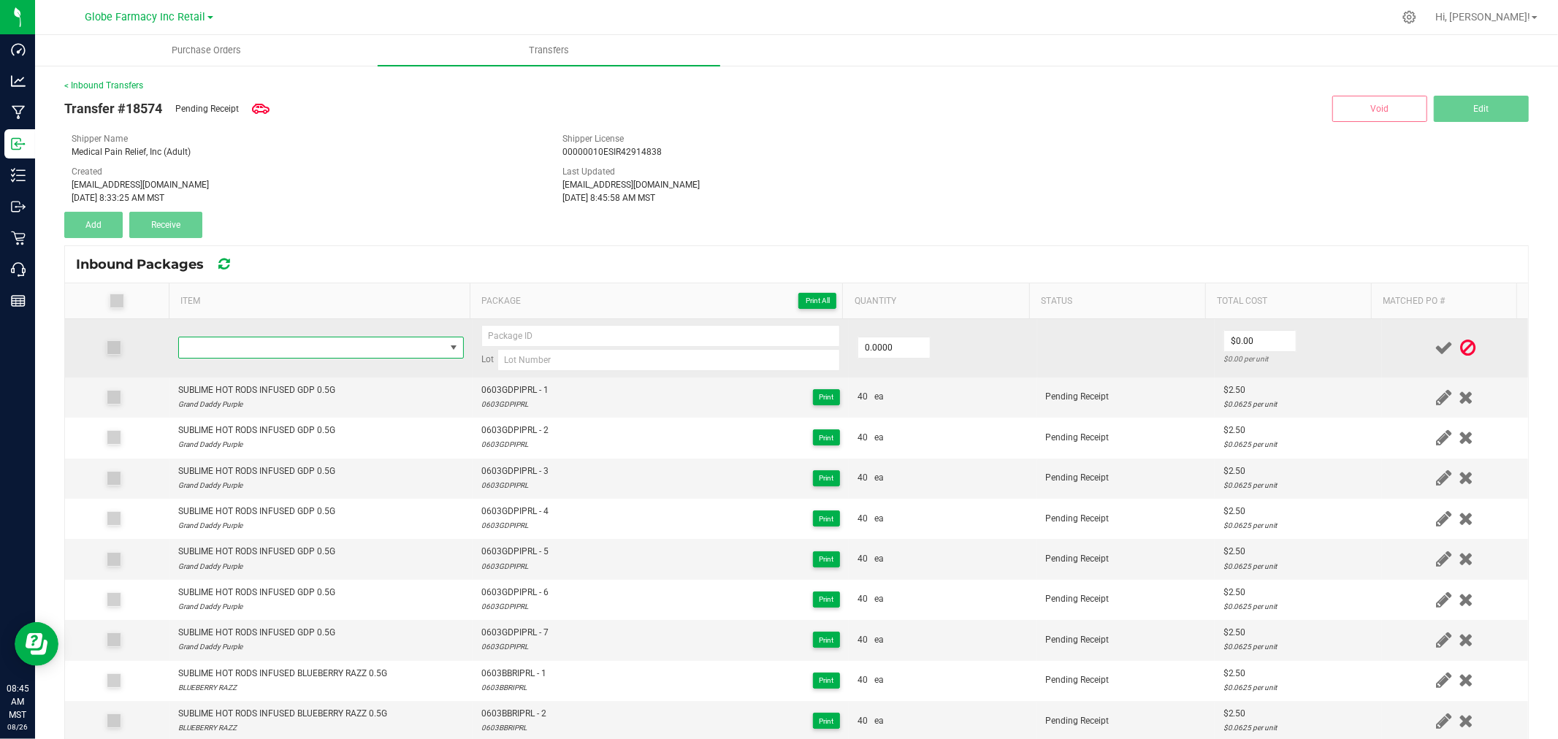
click at [282, 351] on span "NO DATA FOUND" at bounding box center [312, 347] width 266 height 20
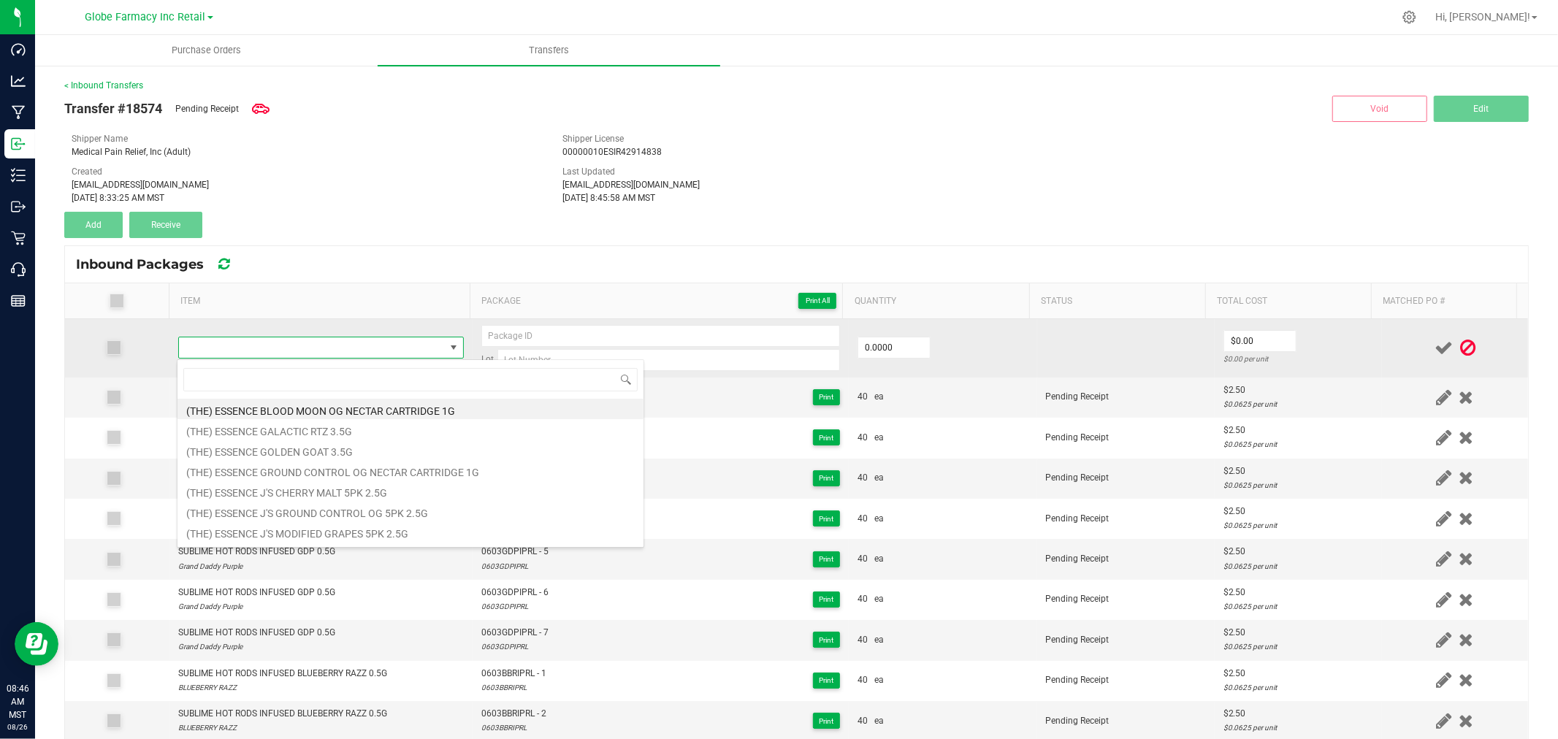
type input "SUBLIME HOT RODS INFUSED GDP 0.5G"
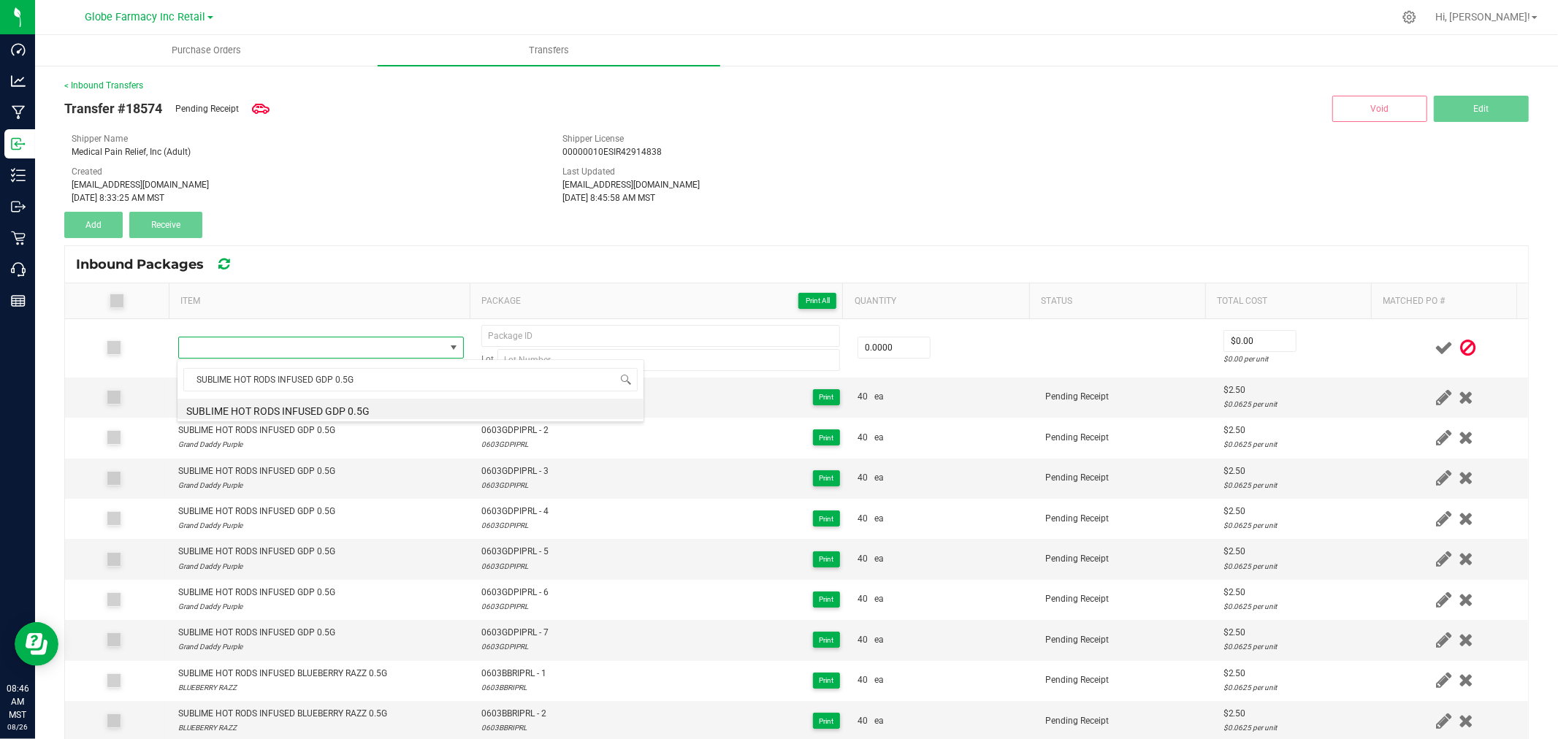
click at [334, 407] on li "SUBLIME HOT RODS INFUSED GDP 0.5G" at bounding box center [410, 409] width 466 height 20
type input "0 ea"
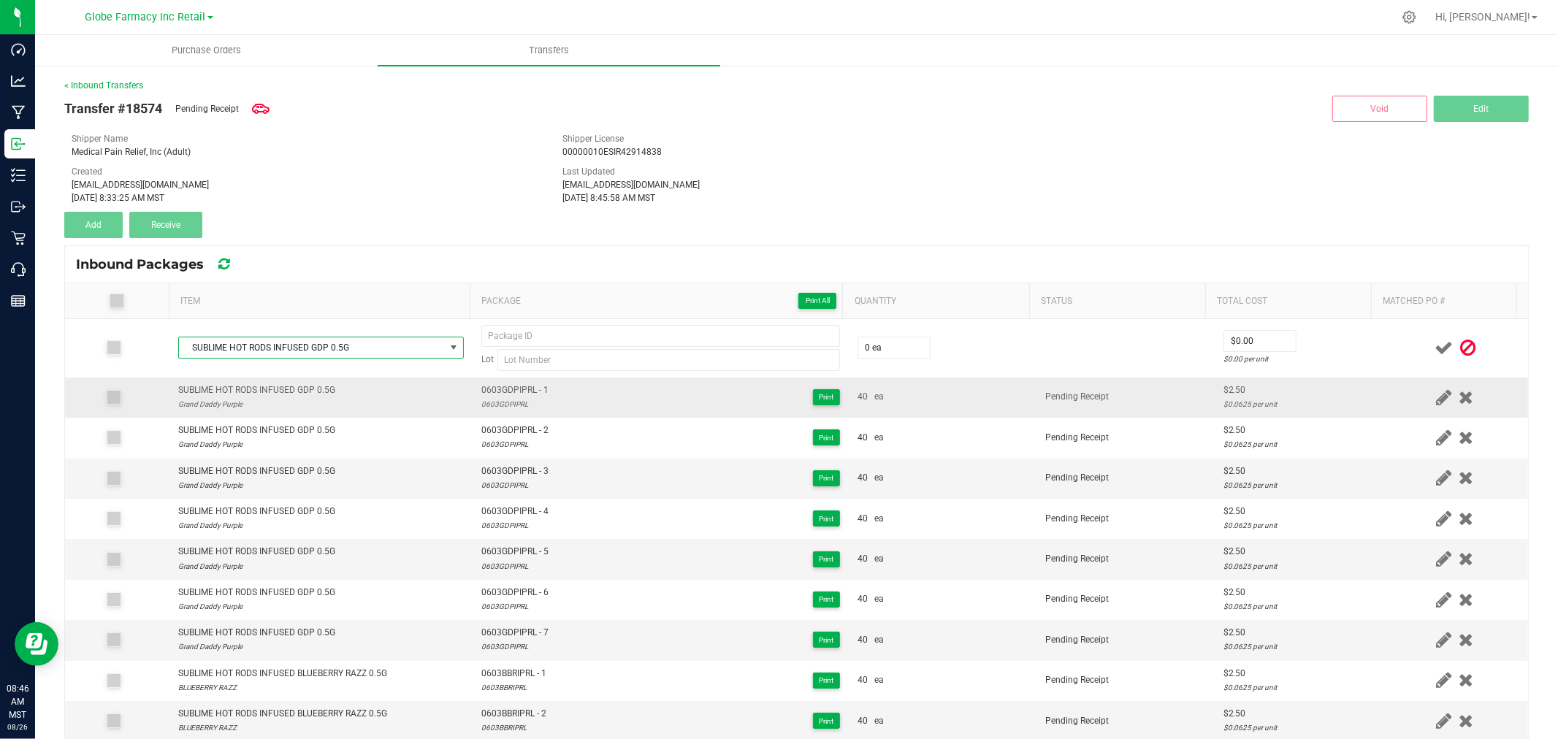
click at [534, 387] on span "0603GDPIPRL - 1" at bounding box center [514, 390] width 67 height 14
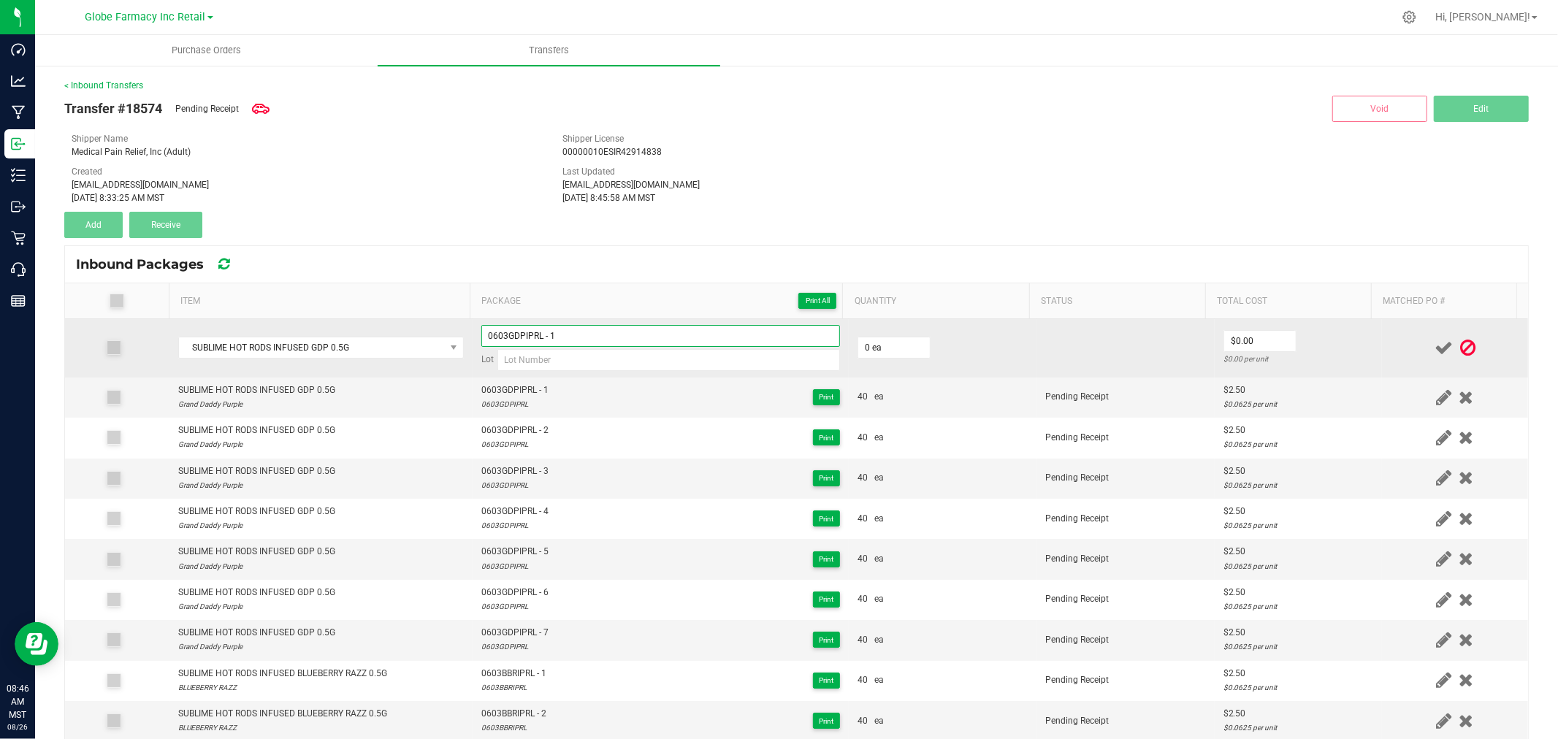
click at [592, 330] on input "0603GDPIPRL - 1" at bounding box center [660, 336] width 359 height 22
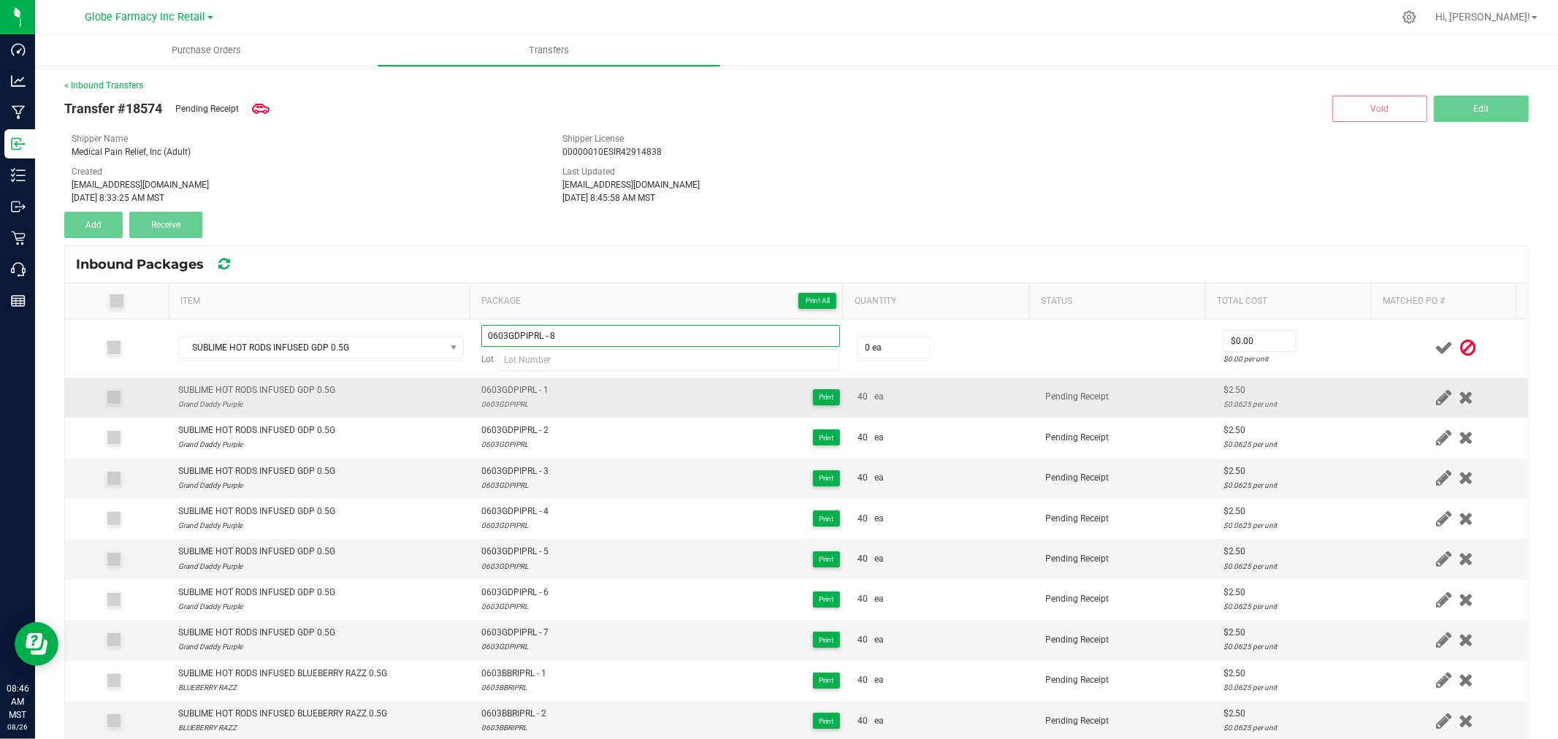
type input "0603GDPIPRL - 8"
click at [509, 412] on td "0603GDPIPRL - 1 0603GDPIPRL Print" at bounding box center [660, 398] width 376 height 40
click at [508, 411] on div "0603GDPIPRL" at bounding box center [514, 404] width 67 height 14
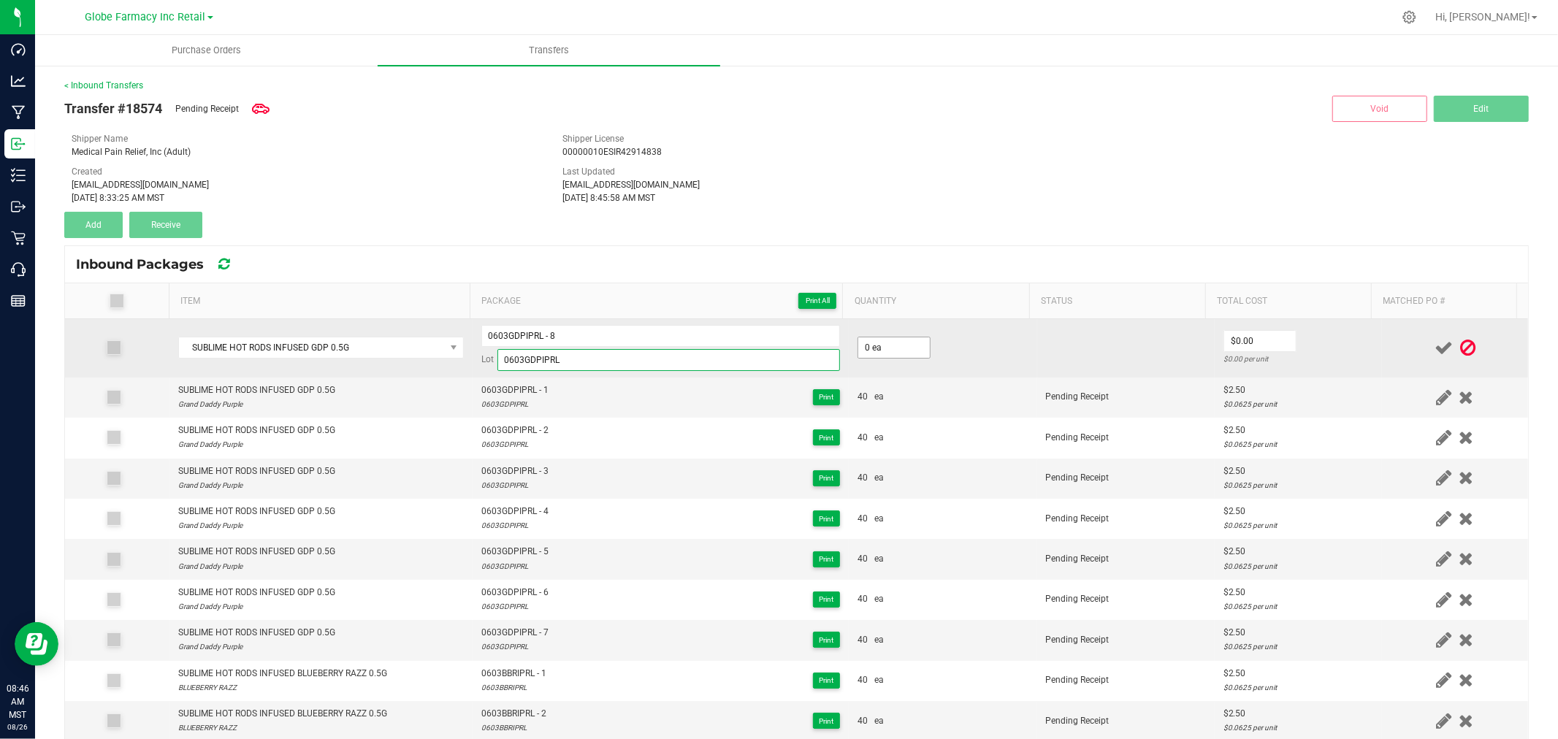
type input "0603GDPIPRL"
click at [862, 343] on input "0" at bounding box center [894, 347] width 72 height 20
type input "40 ea"
type input "$2.50"
click at [1382, 361] on td at bounding box center [1455, 348] width 146 height 58
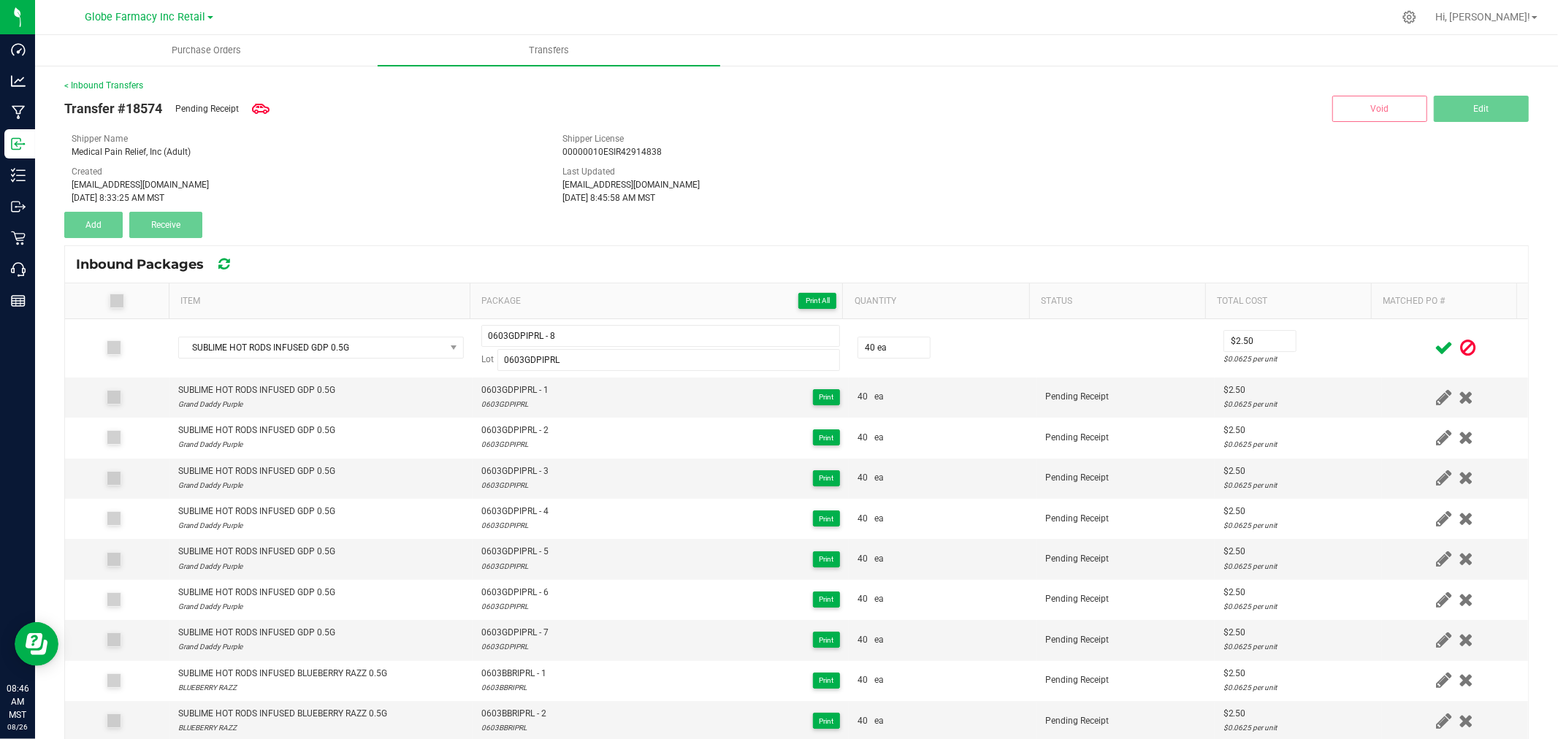
click at [1434, 352] on icon at bounding box center [1443, 348] width 18 height 18
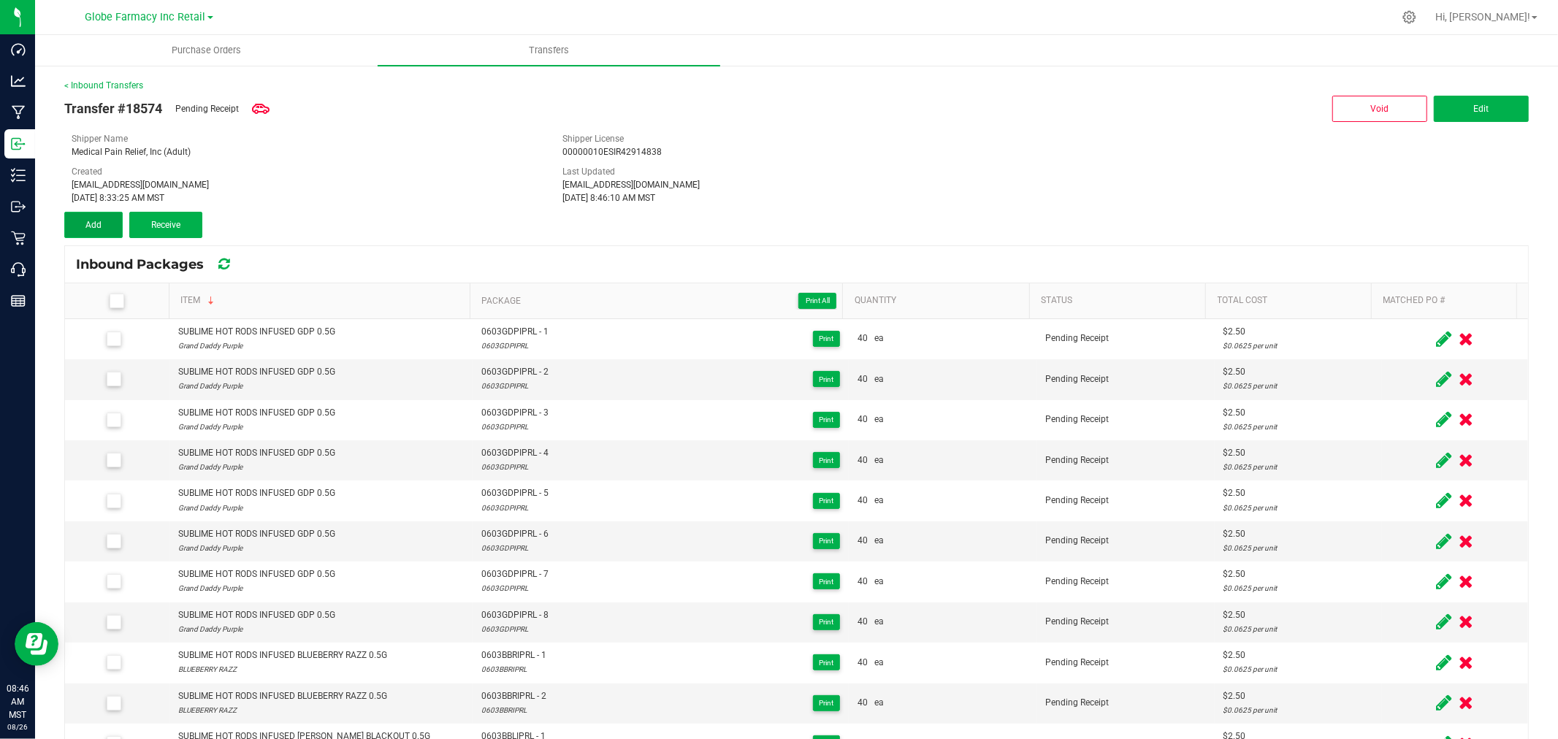
click at [104, 223] on button "Add" at bounding box center [93, 225] width 58 height 26
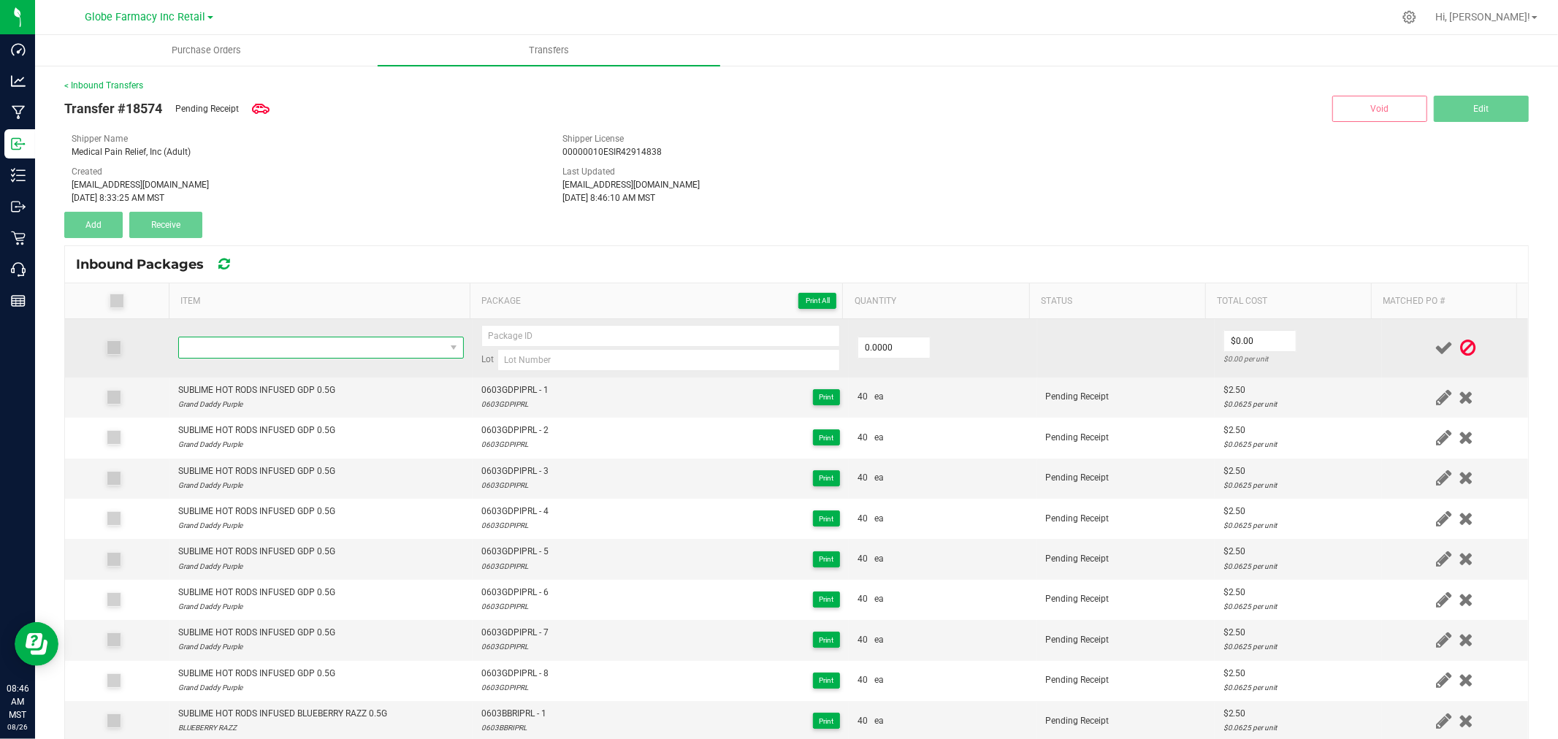
click at [384, 340] on span "NO DATA FOUND" at bounding box center [312, 347] width 266 height 20
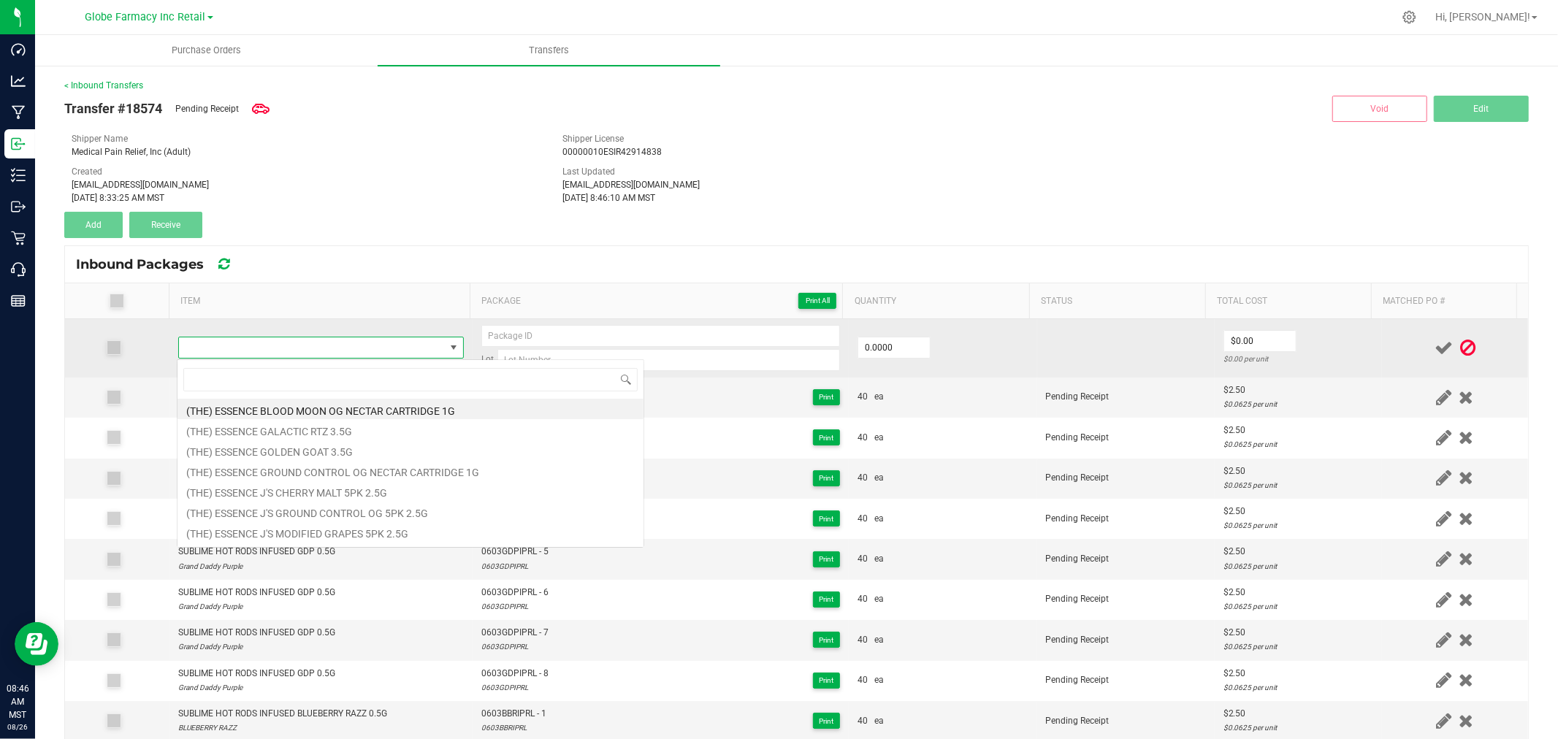
type input "SUBLIME HOT RODS INFUSED PURPLE URKLE 0.5G"
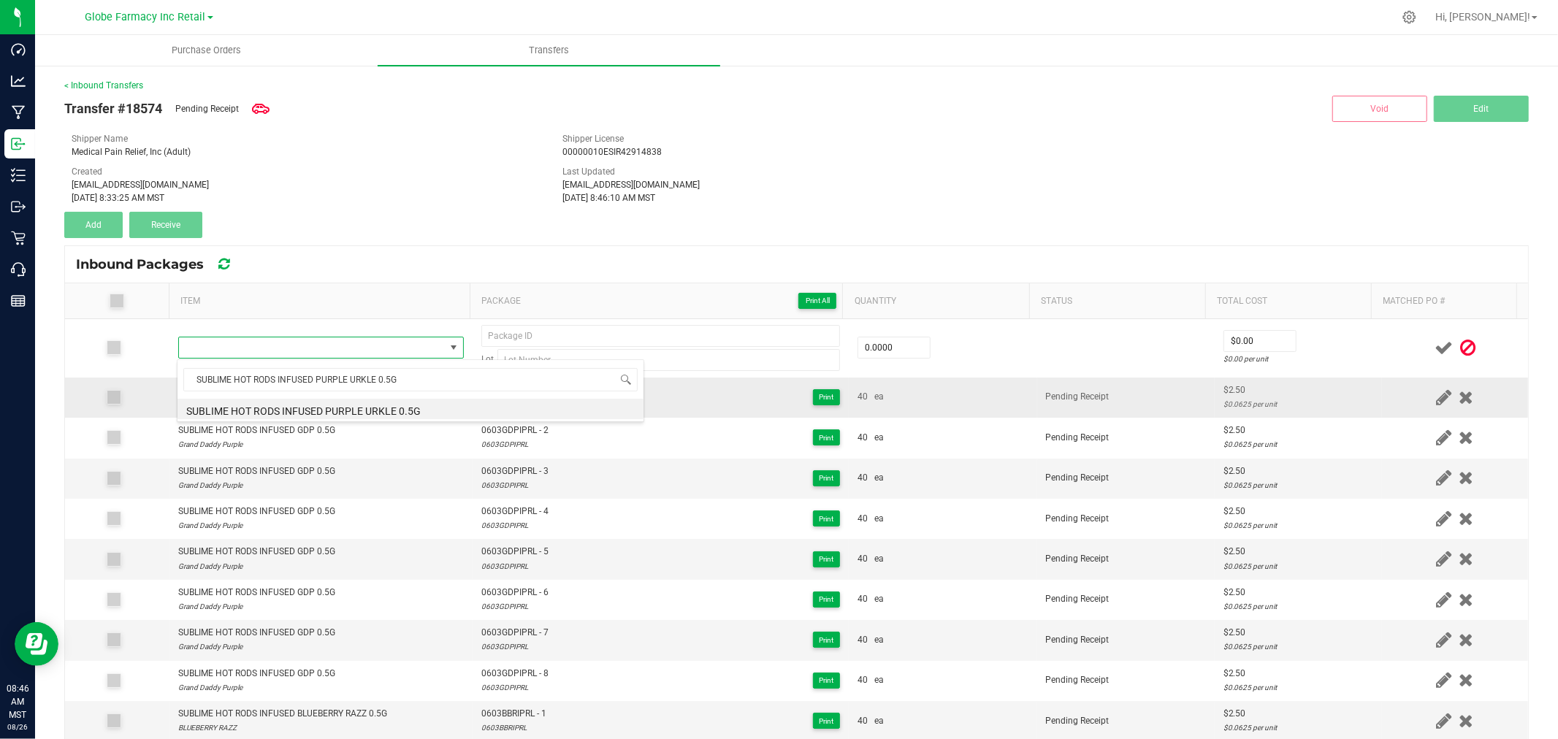
drag, startPoint x: 314, startPoint y: 409, endPoint x: 302, endPoint y: 412, distance: 12.8
click at [312, 410] on li "SUBLIME HOT RODS INFUSED PURPLE URKLE 0.5G" at bounding box center [410, 409] width 466 height 20
type input "0 ea"
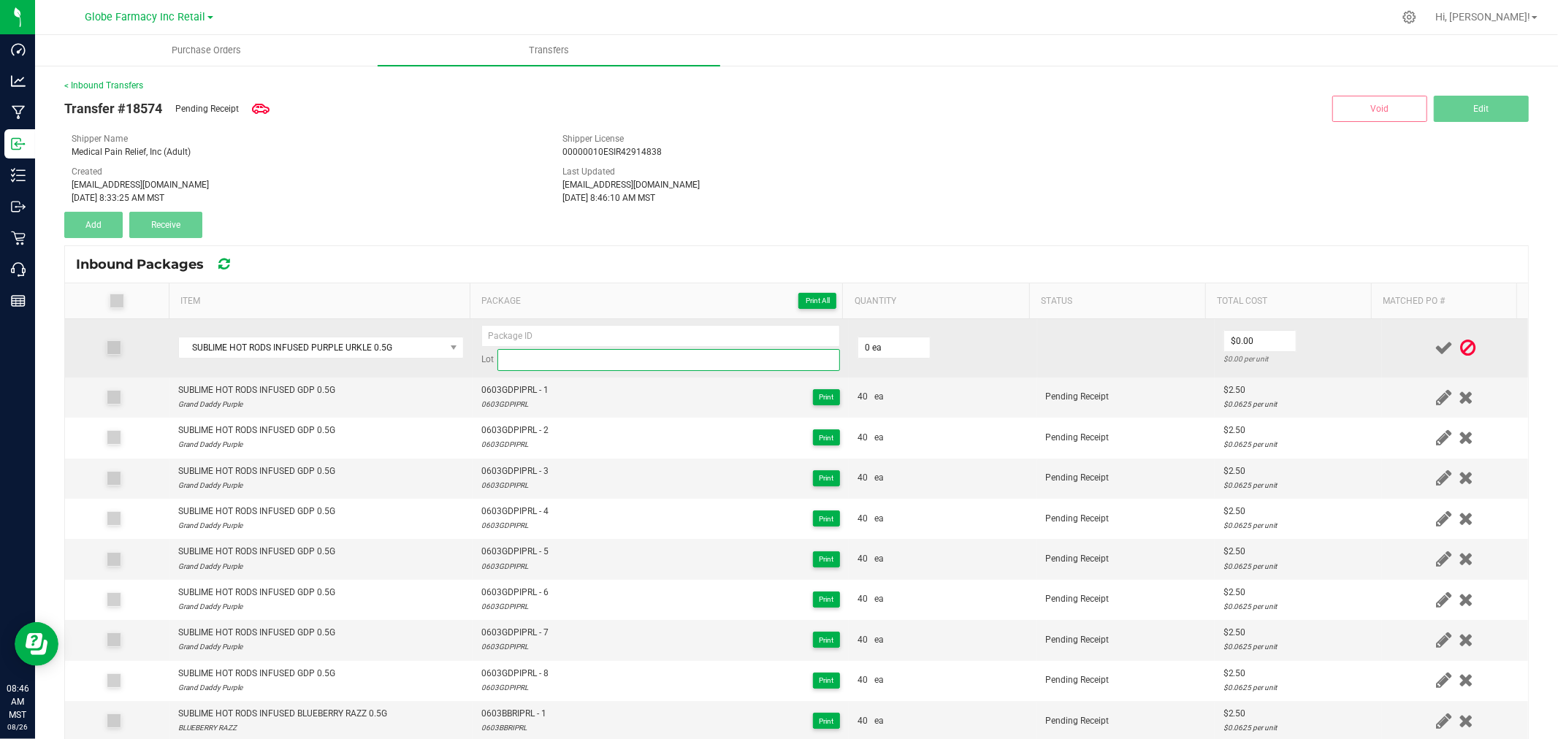
click at [616, 356] on input at bounding box center [668, 360] width 342 height 22
paste input "0603PPUIPRL"
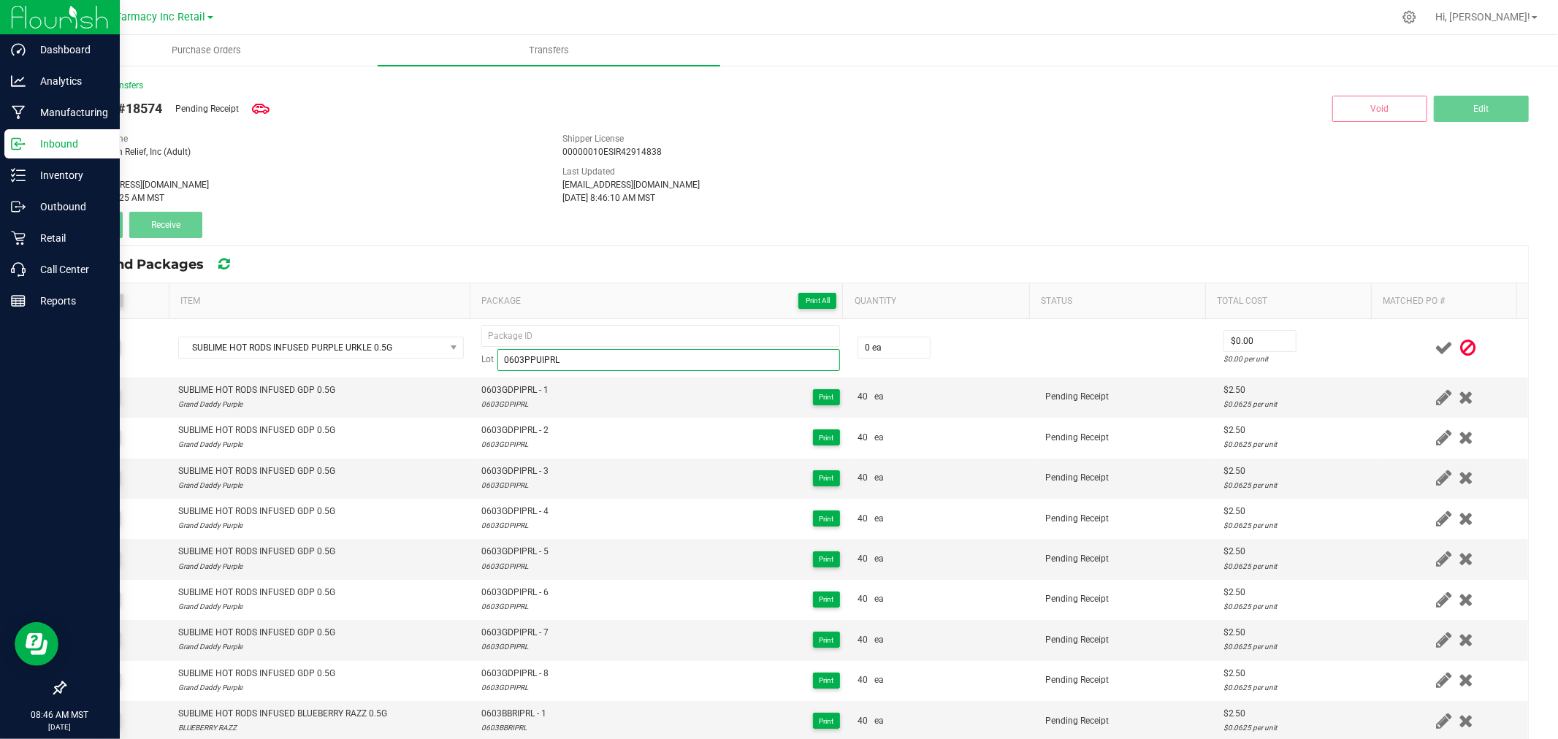
type input "0603PPUIPRL"
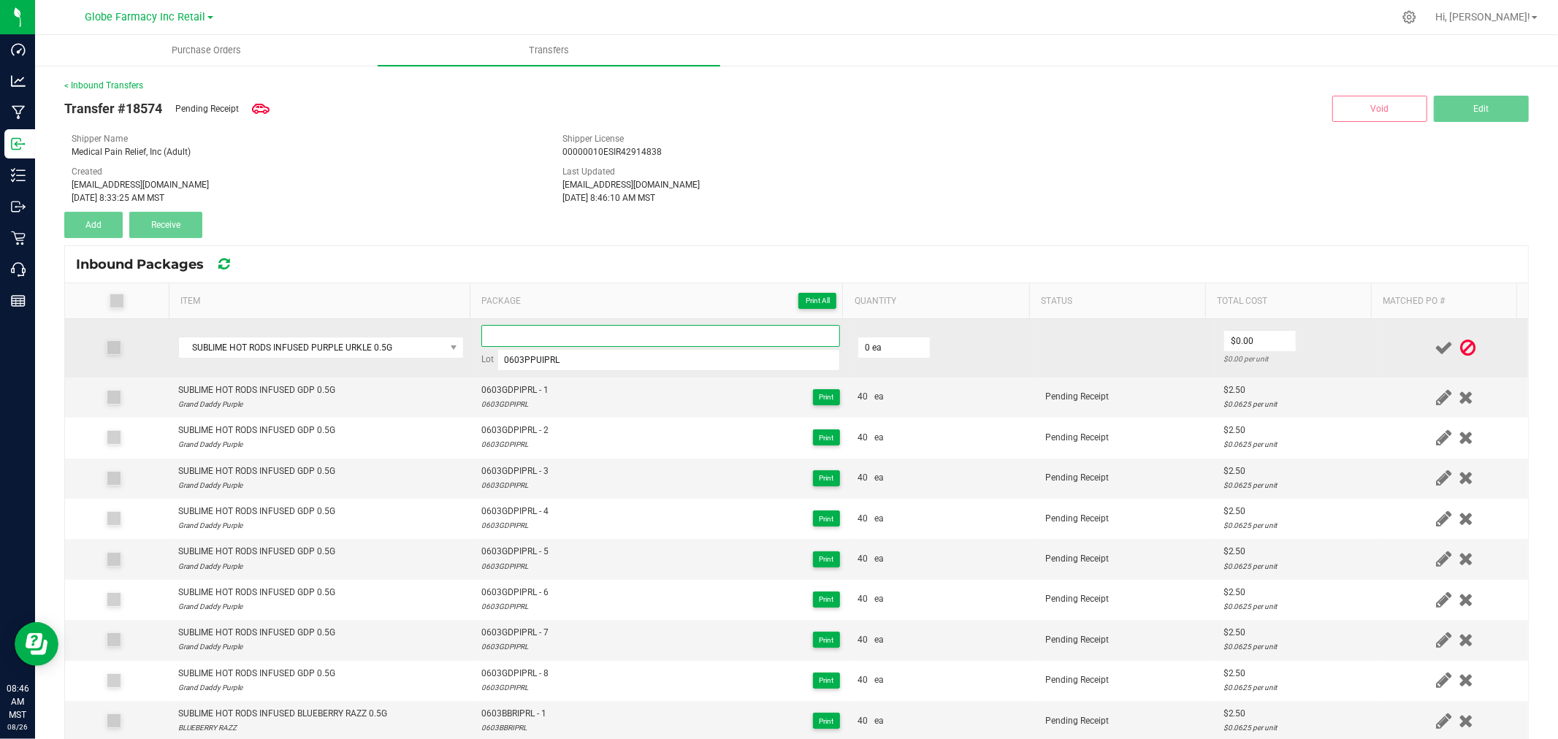
click at [659, 340] on input at bounding box center [660, 336] width 359 height 22
paste input "0603PPUIPRL-HR"
type input "0603PPUIPRL - 1"
type input "40 ea"
type input "$2.50"
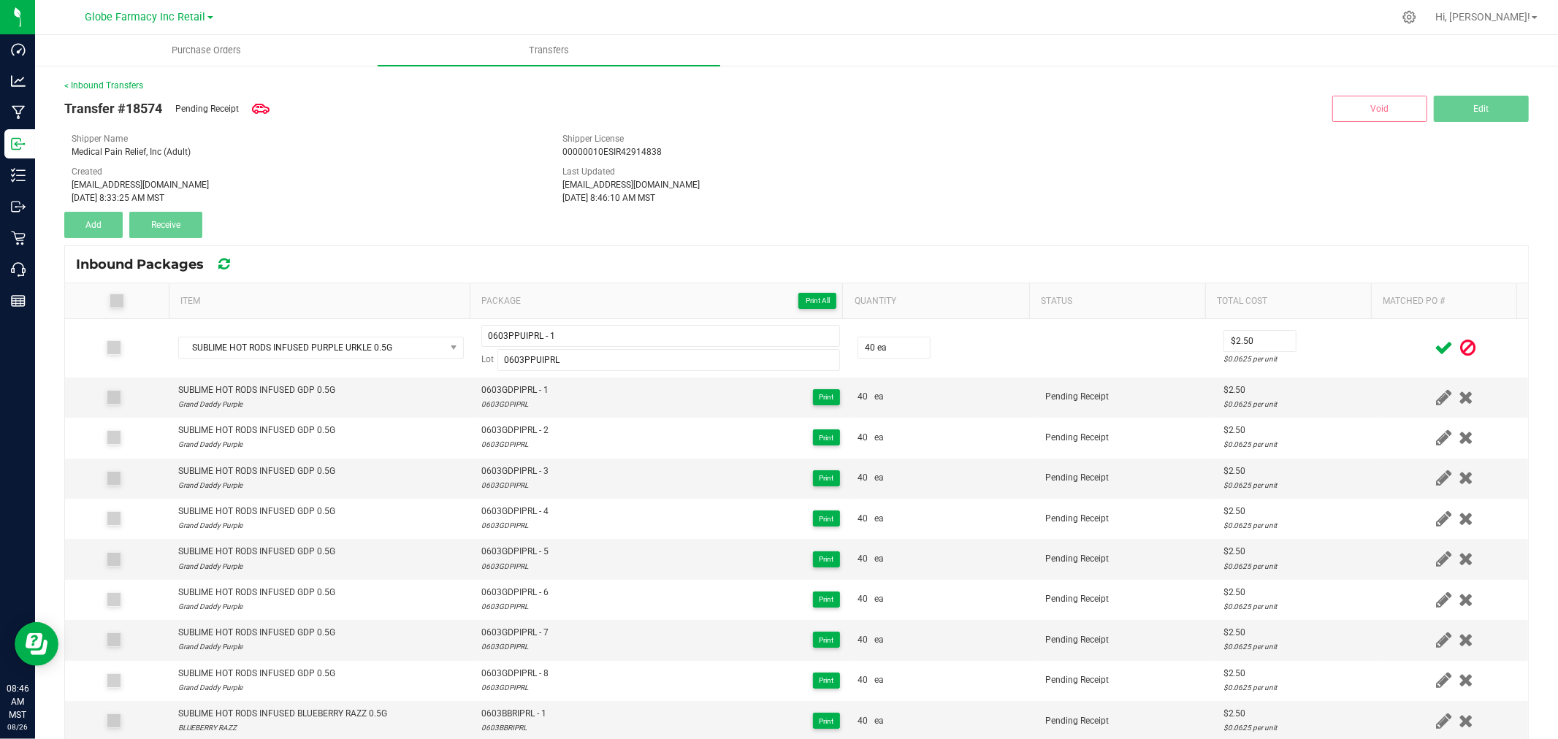
click at [1434, 351] on icon at bounding box center [1443, 348] width 18 height 18
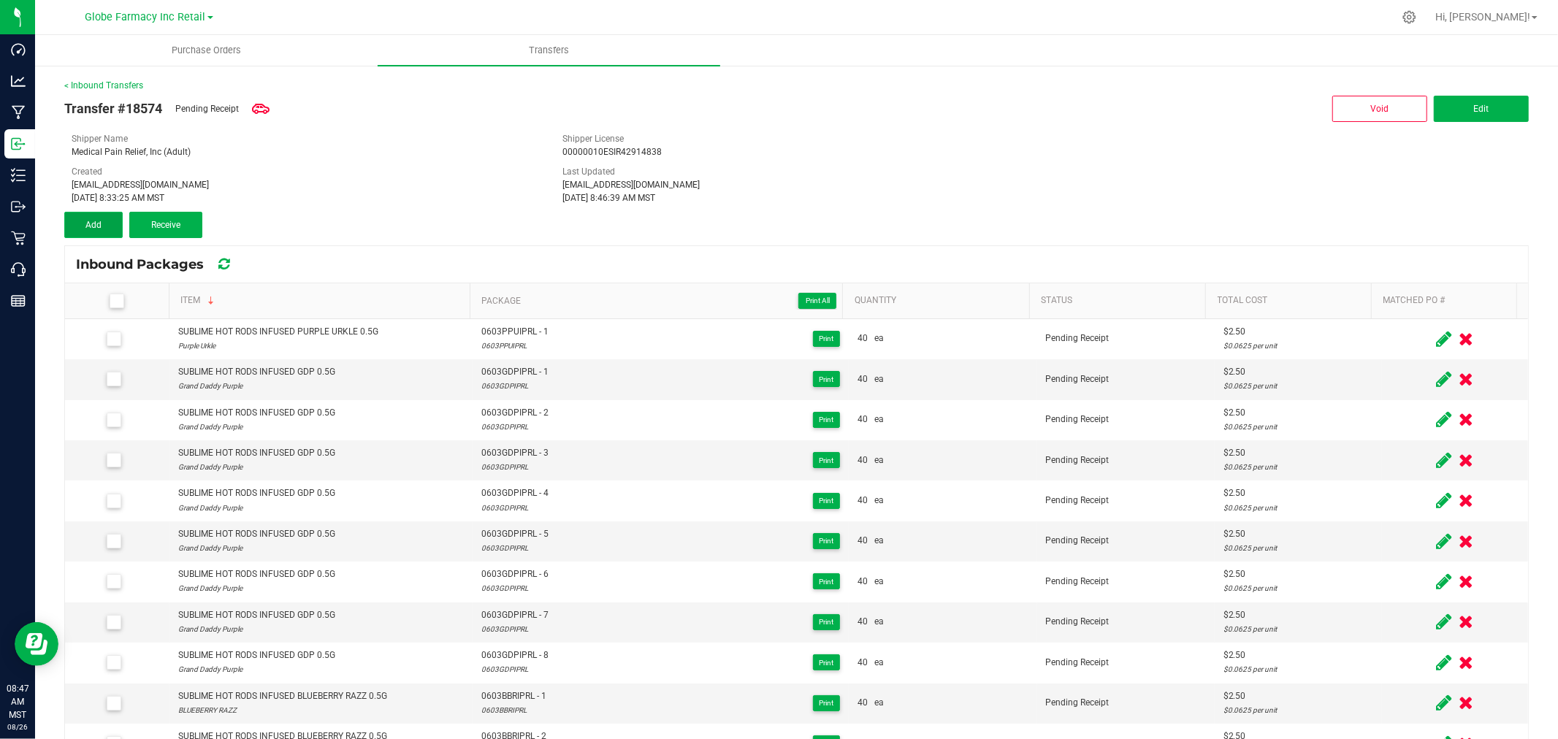
click at [102, 222] on button "Add" at bounding box center [93, 225] width 58 height 26
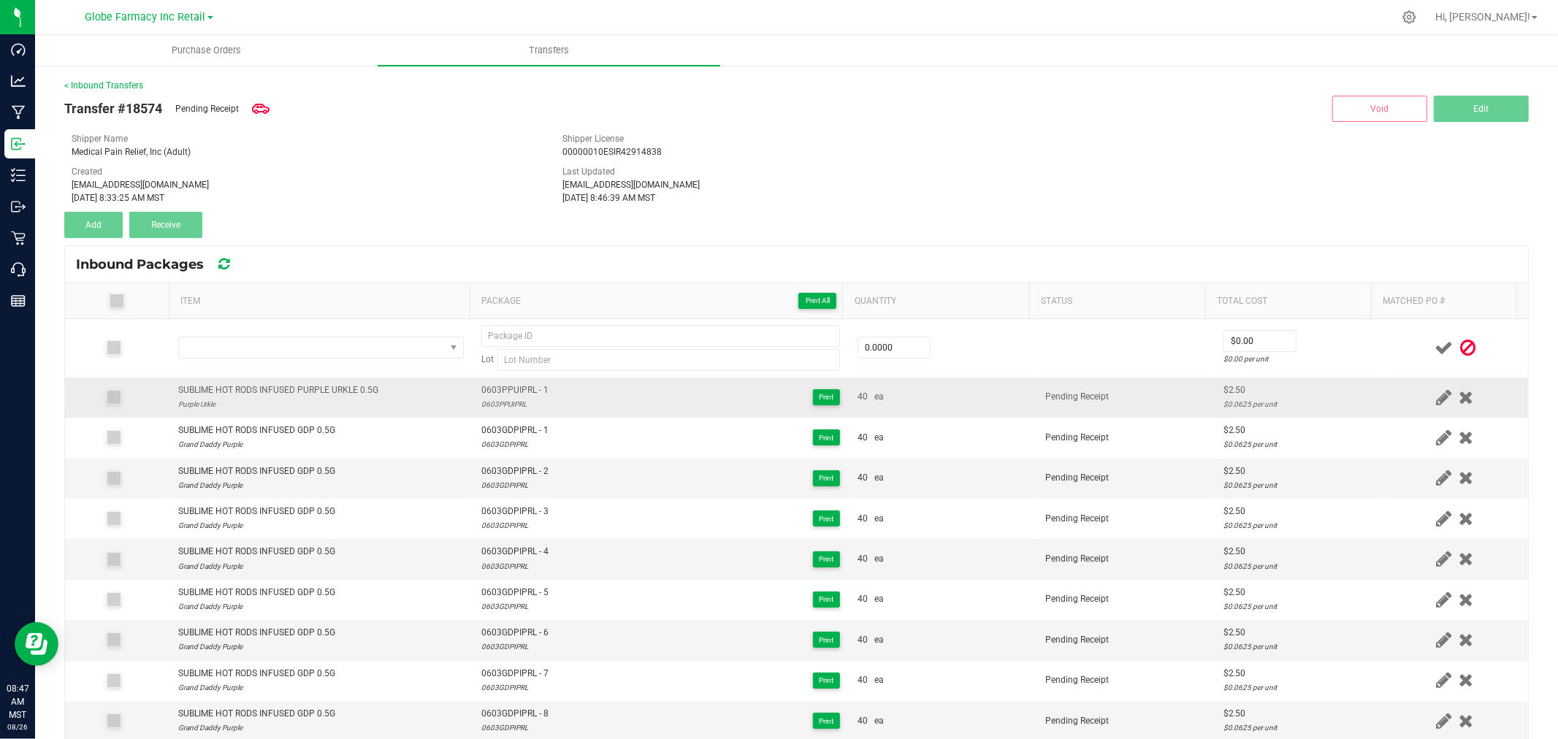
click at [333, 378] on td "SUBLIME HOT RODS INFUSED PURPLE URKLE 0.5G Purple Urkle" at bounding box center [320, 398] width 303 height 40
copy div "SUBLIME HOT RODS INFUSED PURPLE URKLE 0.5G"
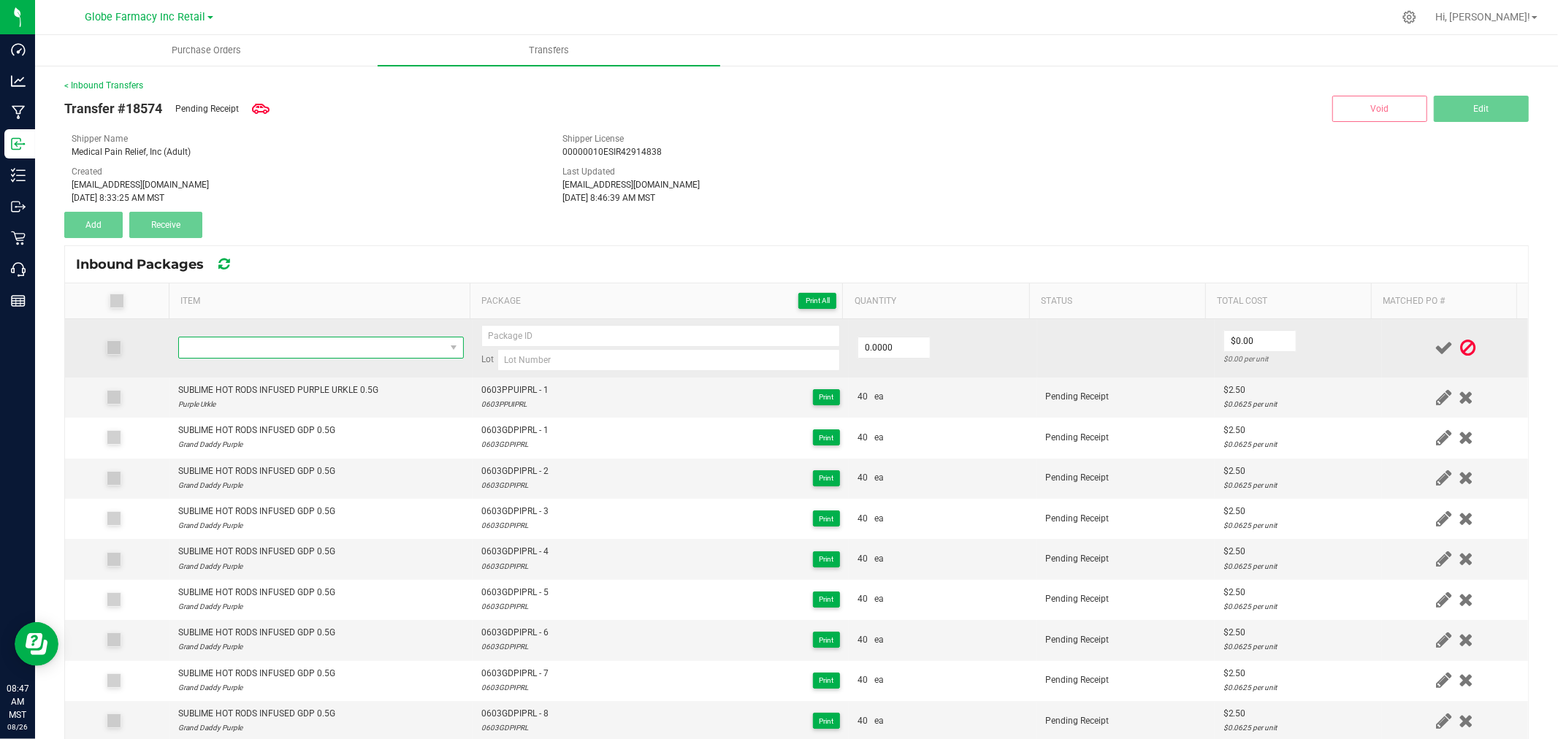
click at [382, 337] on span "NO DATA FOUND" at bounding box center [321, 348] width 286 height 22
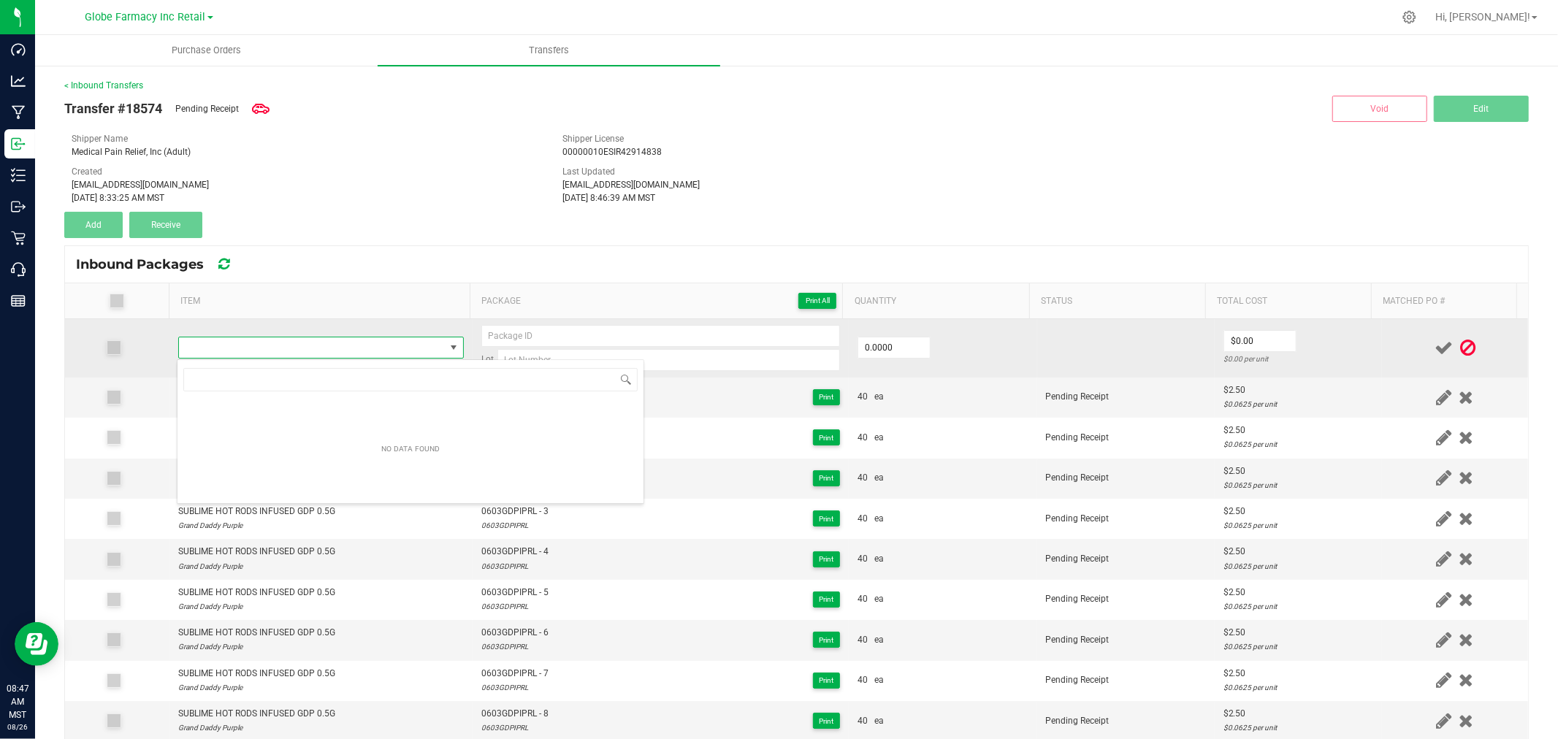
type input "SUBLIME HOT RODS INFUSED PURPLE URKLE 0.5G"
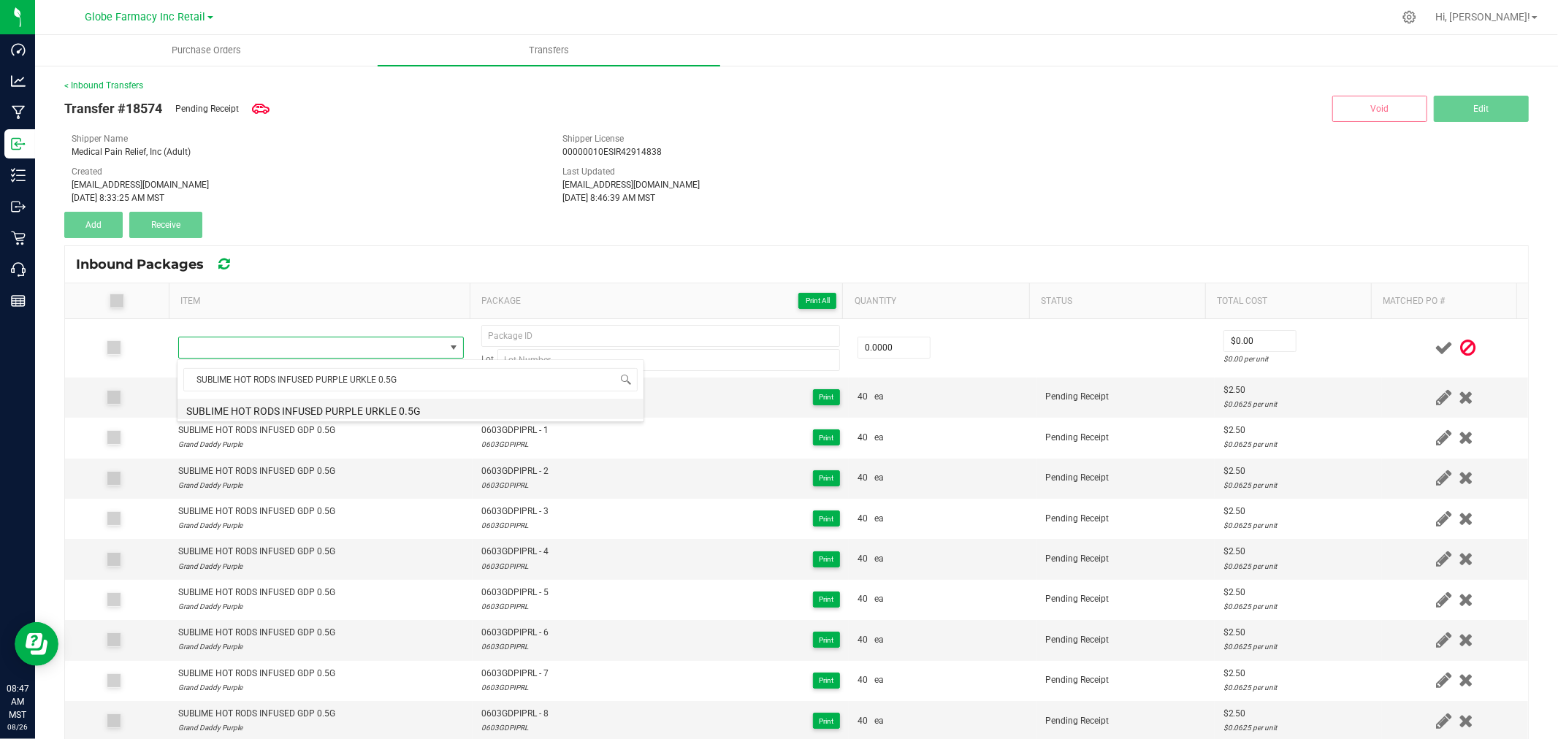
click at [364, 405] on li "SUBLIME HOT RODS INFUSED PURPLE URKLE 0.5G" at bounding box center [410, 409] width 466 height 20
type input "0 ea"
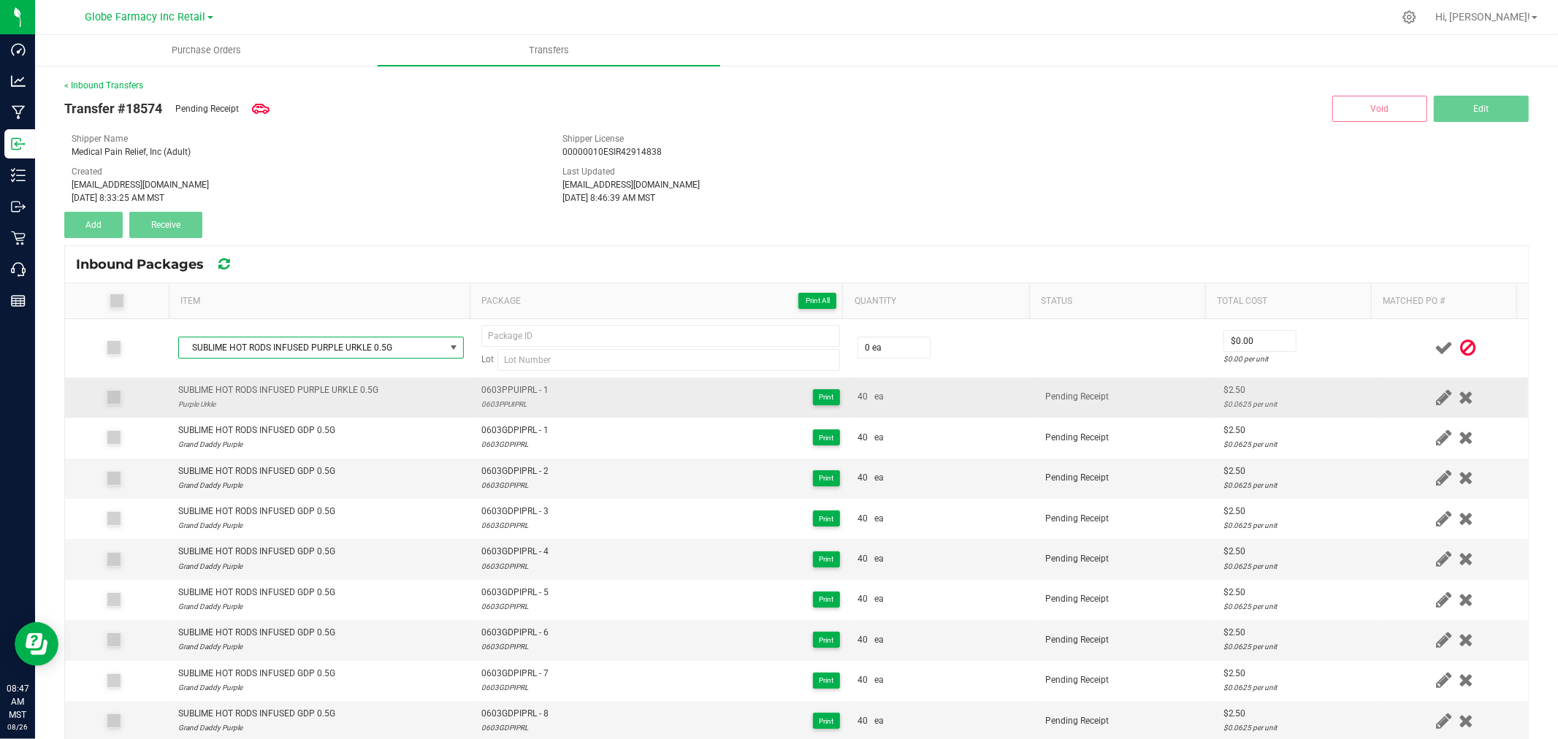
click at [483, 393] on span "0603PPUIPRL - 1" at bounding box center [514, 390] width 67 height 14
type input "0603PPUIPRL - 1"
click at [483, 405] on div "0603PPUIPRL" at bounding box center [514, 404] width 67 height 14
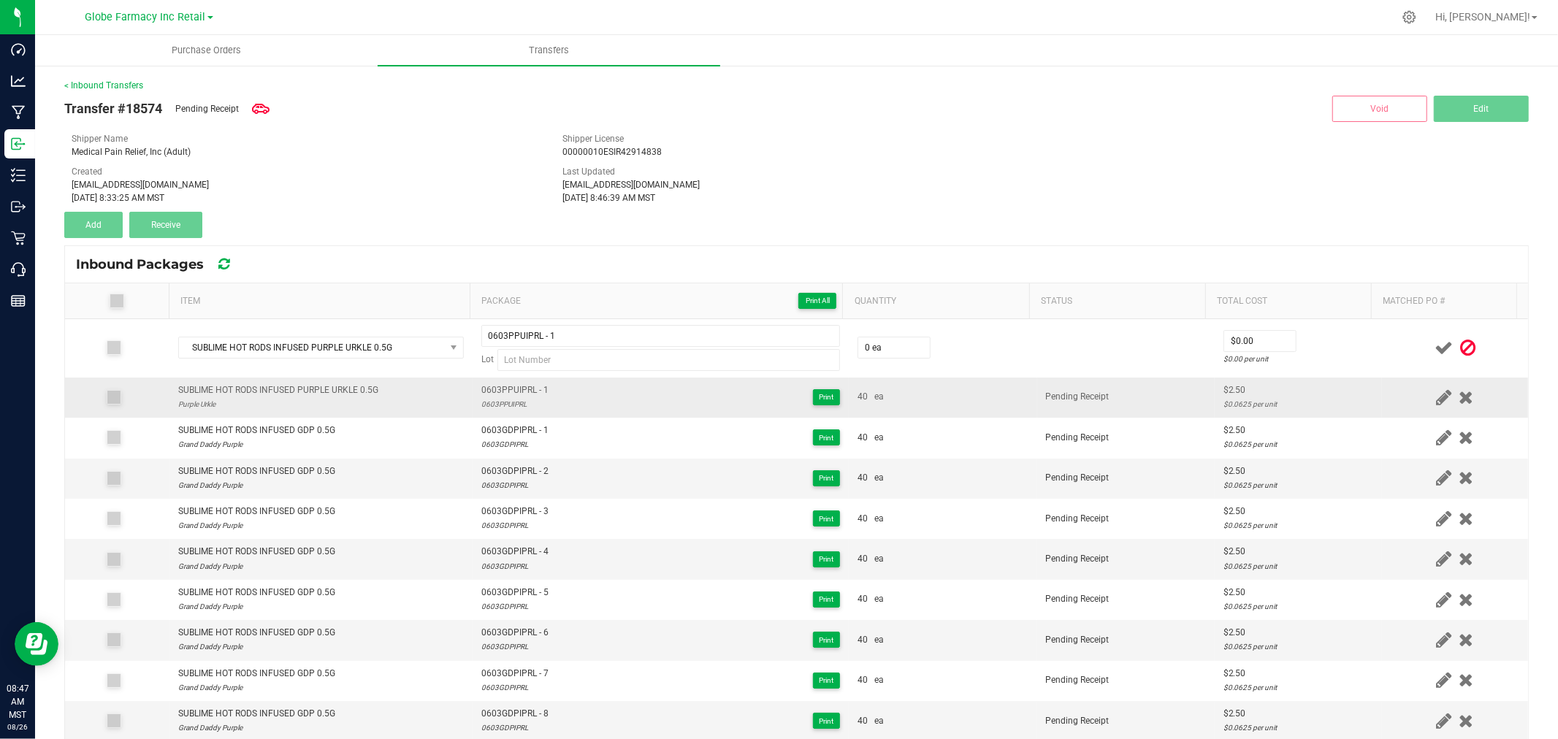
click at [483, 405] on div "0603PPUIPRL" at bounding box center [514, 404] width 67 height 14
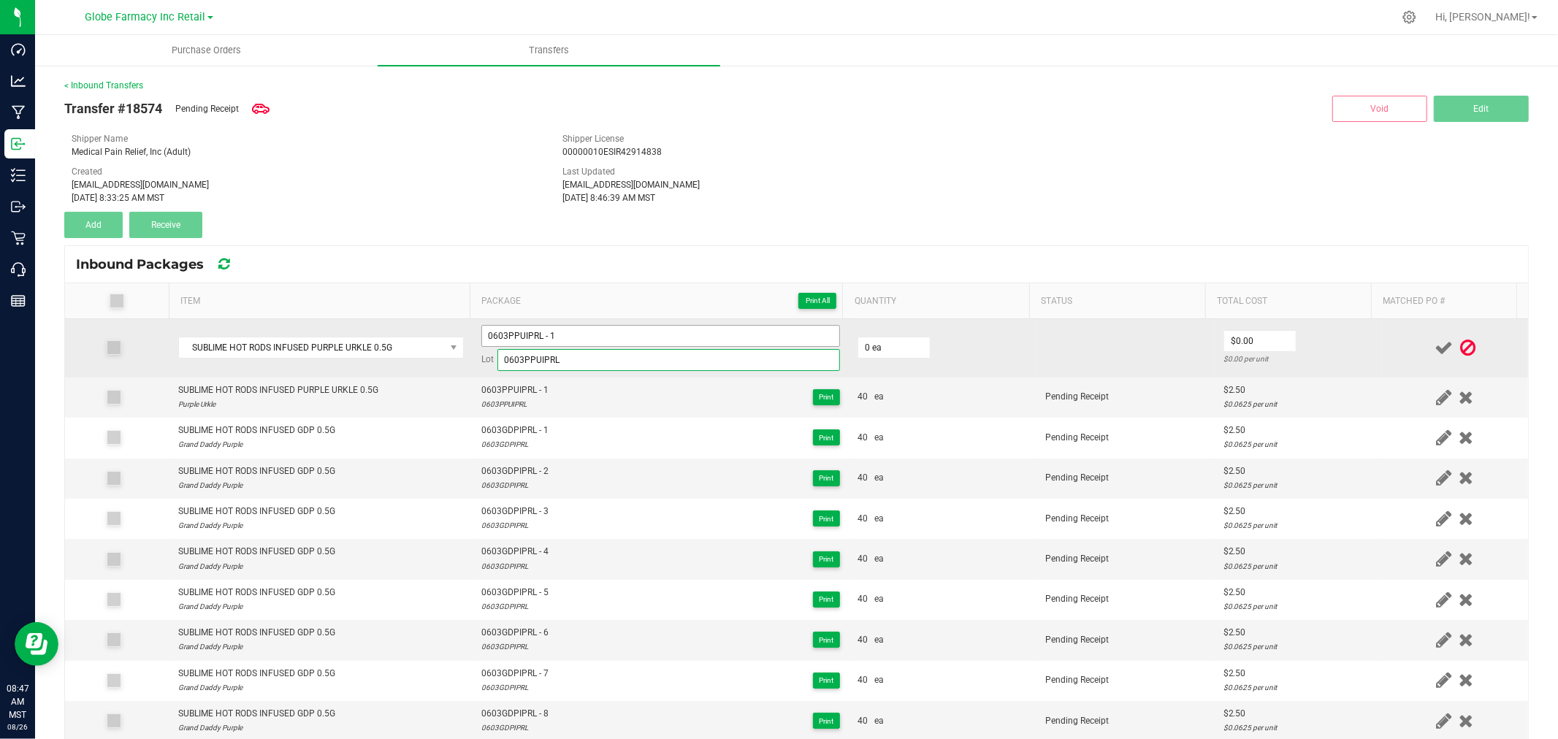
type input "0603PPUIPRL"
click at [587, 334] on input "0603PPUIPRL - 1" at bounding box center [660, 336] width 359 height 22
type input "0603PPUIPRL - 2"
type input "40 ea"
type input "$2.50"
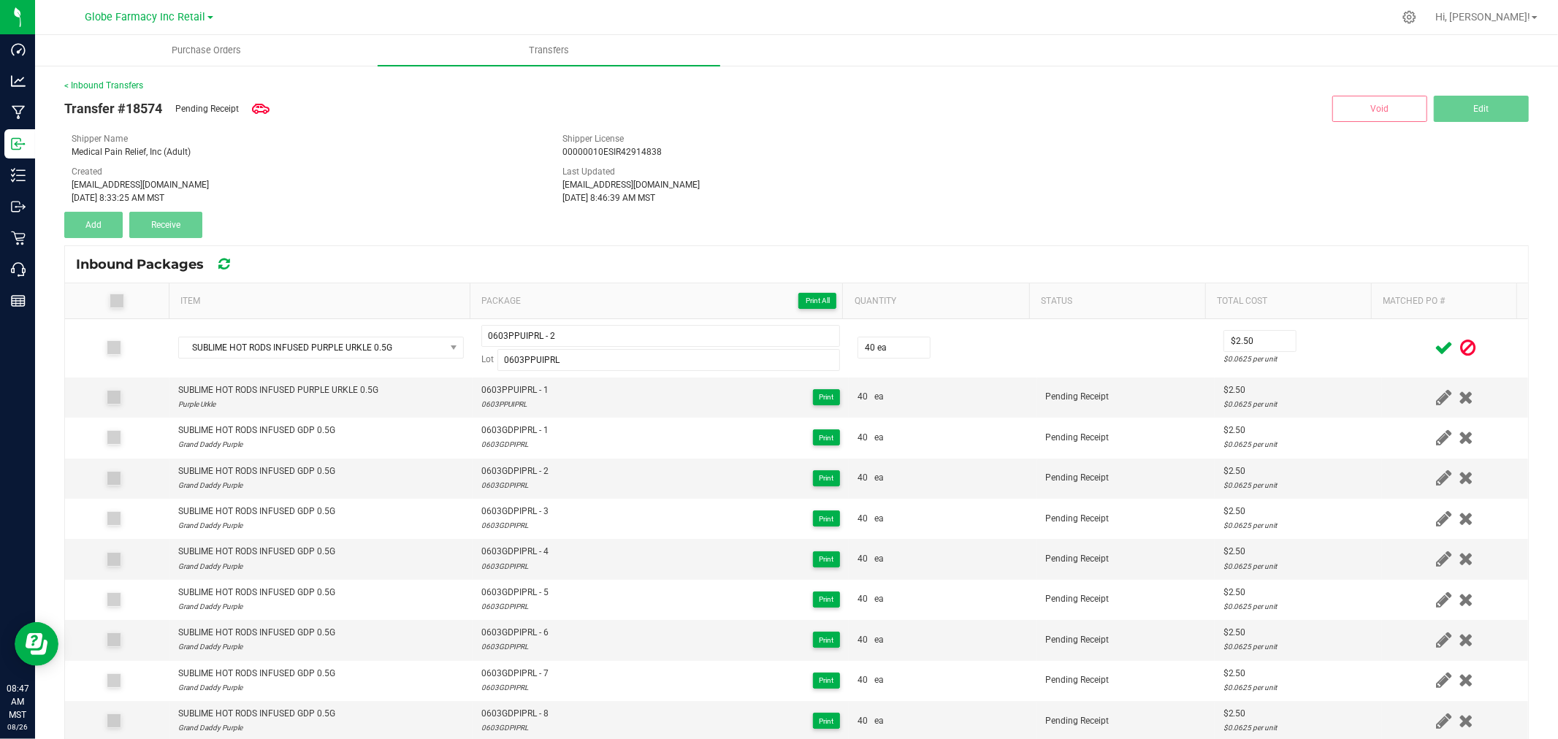
click at [1431, 340] on span at bounding box center [1444, 348] width 26 height 28
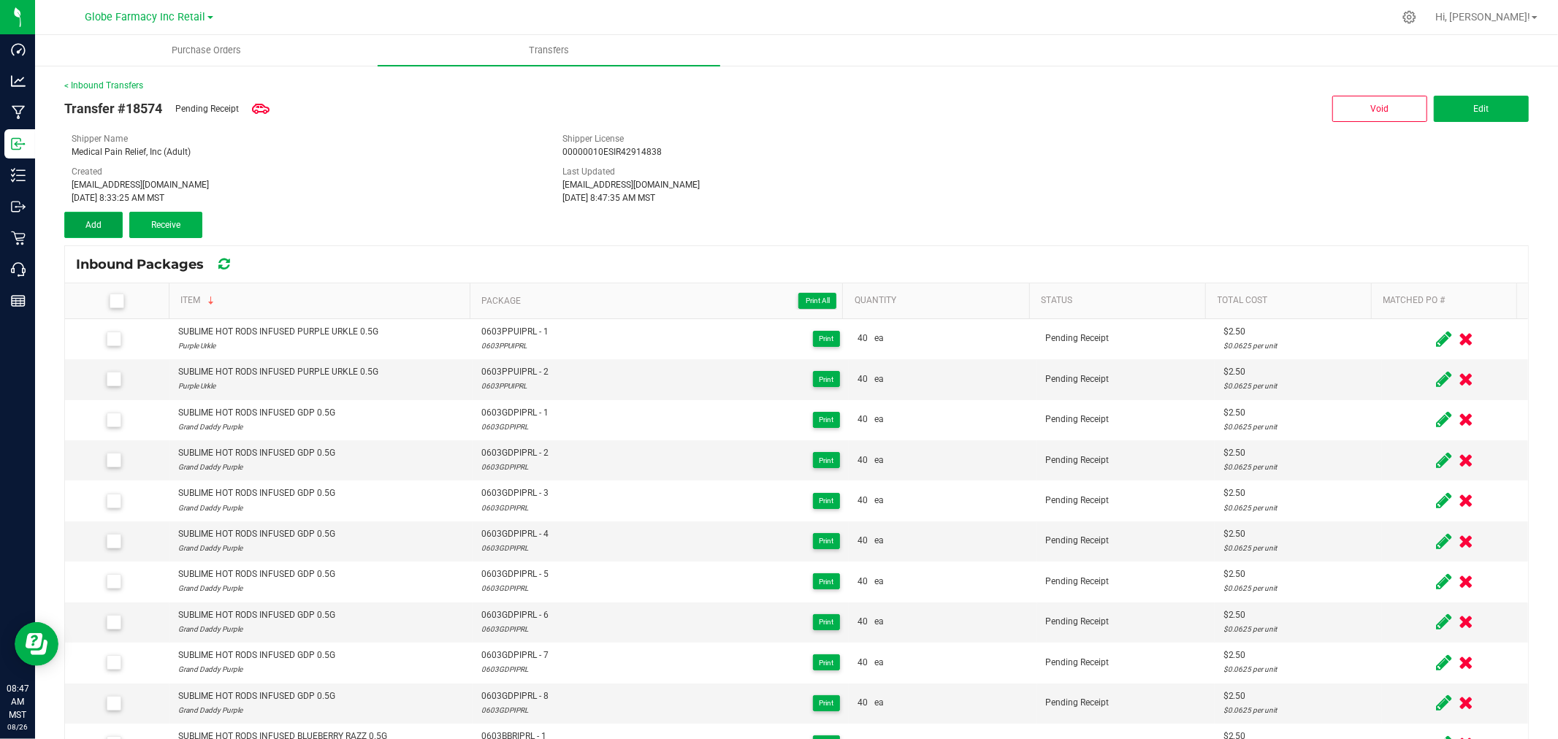
click at [98, 223] on span "Add" at bounding box center [93, 225] width 16 height 10
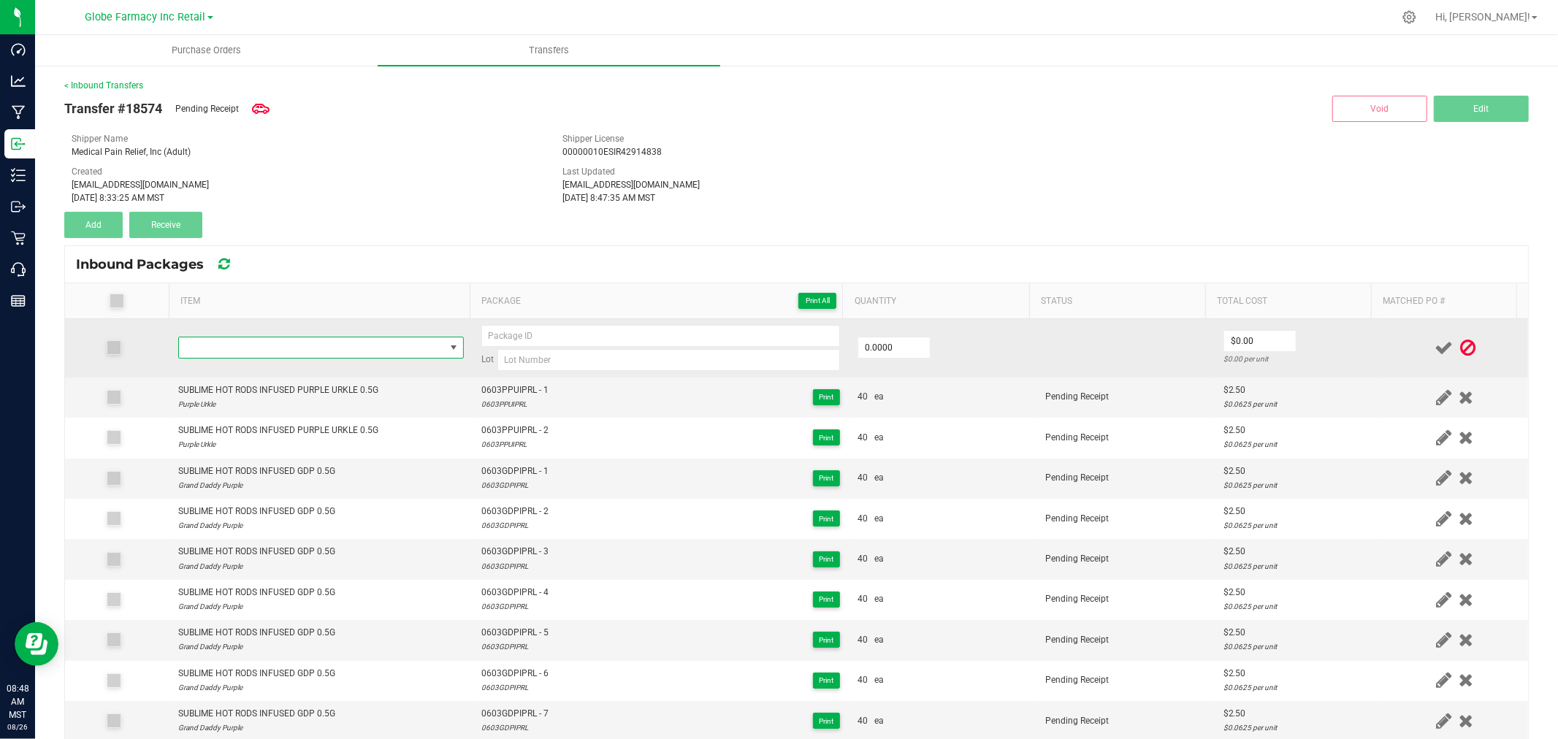
click at [361, 348] on span "NO DATA FOUND" at bounding box center [312, 347] width 266 height 20
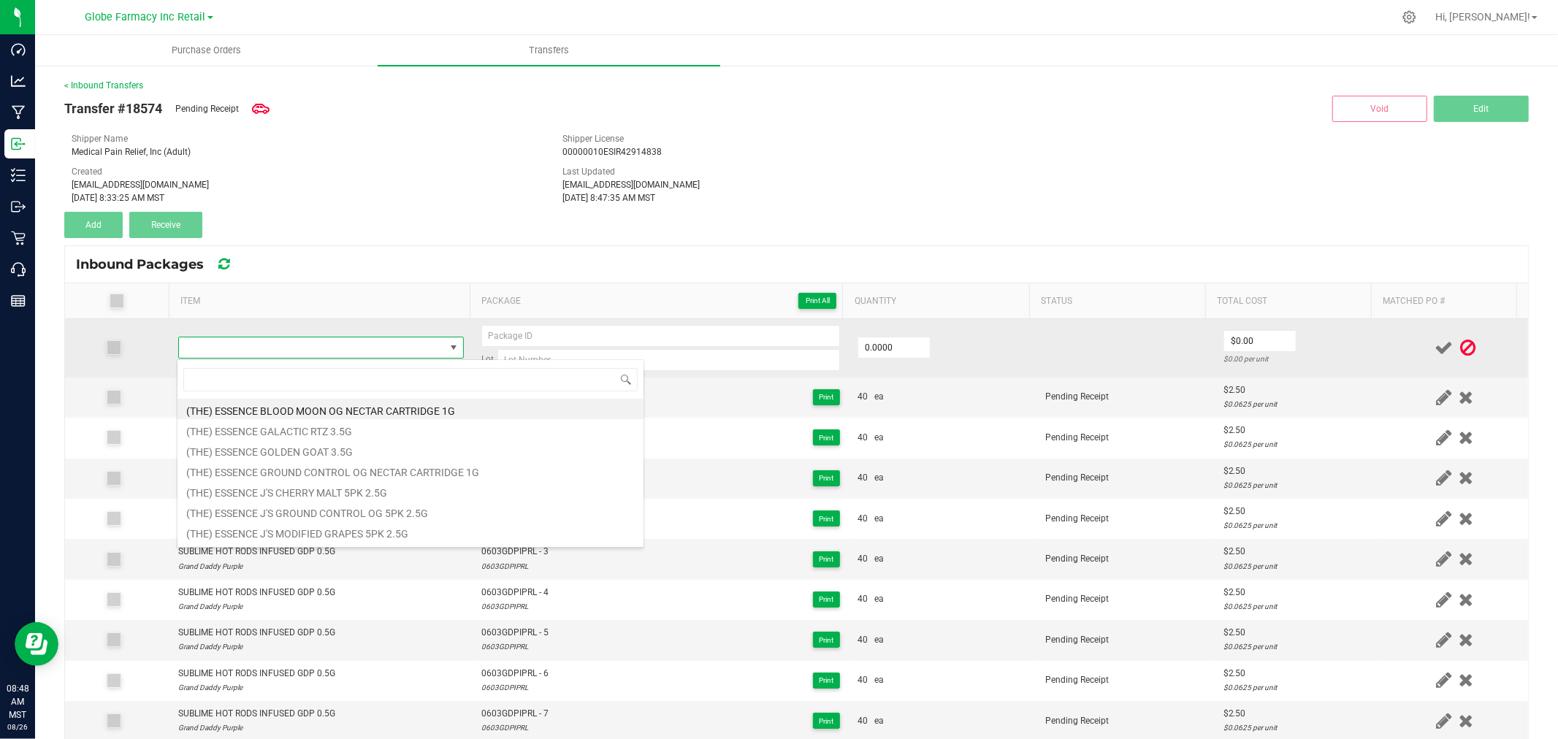
type input "SUBLIME HOT RODS INFUSED PURPLE URKLE 0.5G"
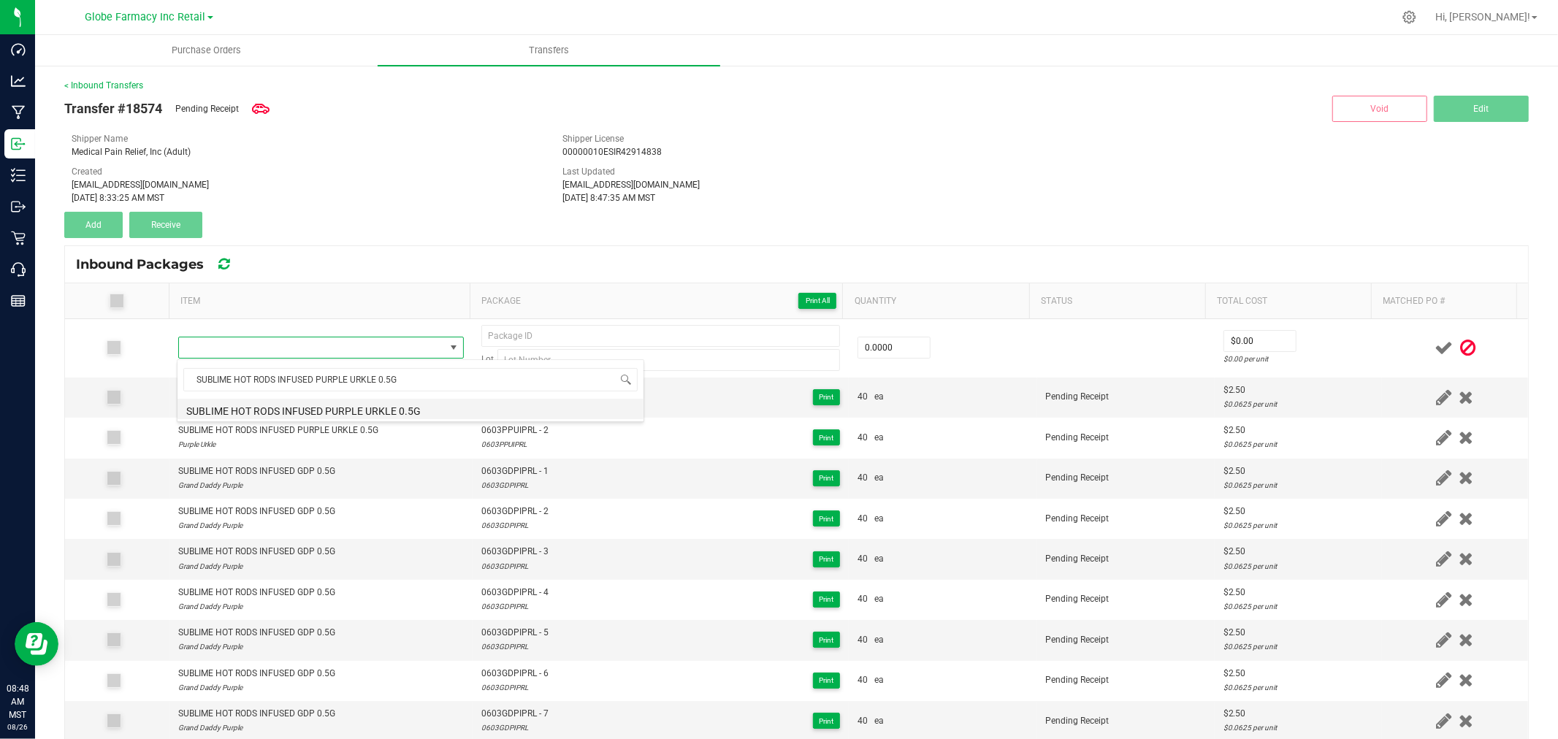
click at [393, 407] on li "SUBLIME HOT RODS INFUSED PURPLE URKLE 0.5G" at bounding box center [410, 409] width 466 height 20
type input "0 ea"
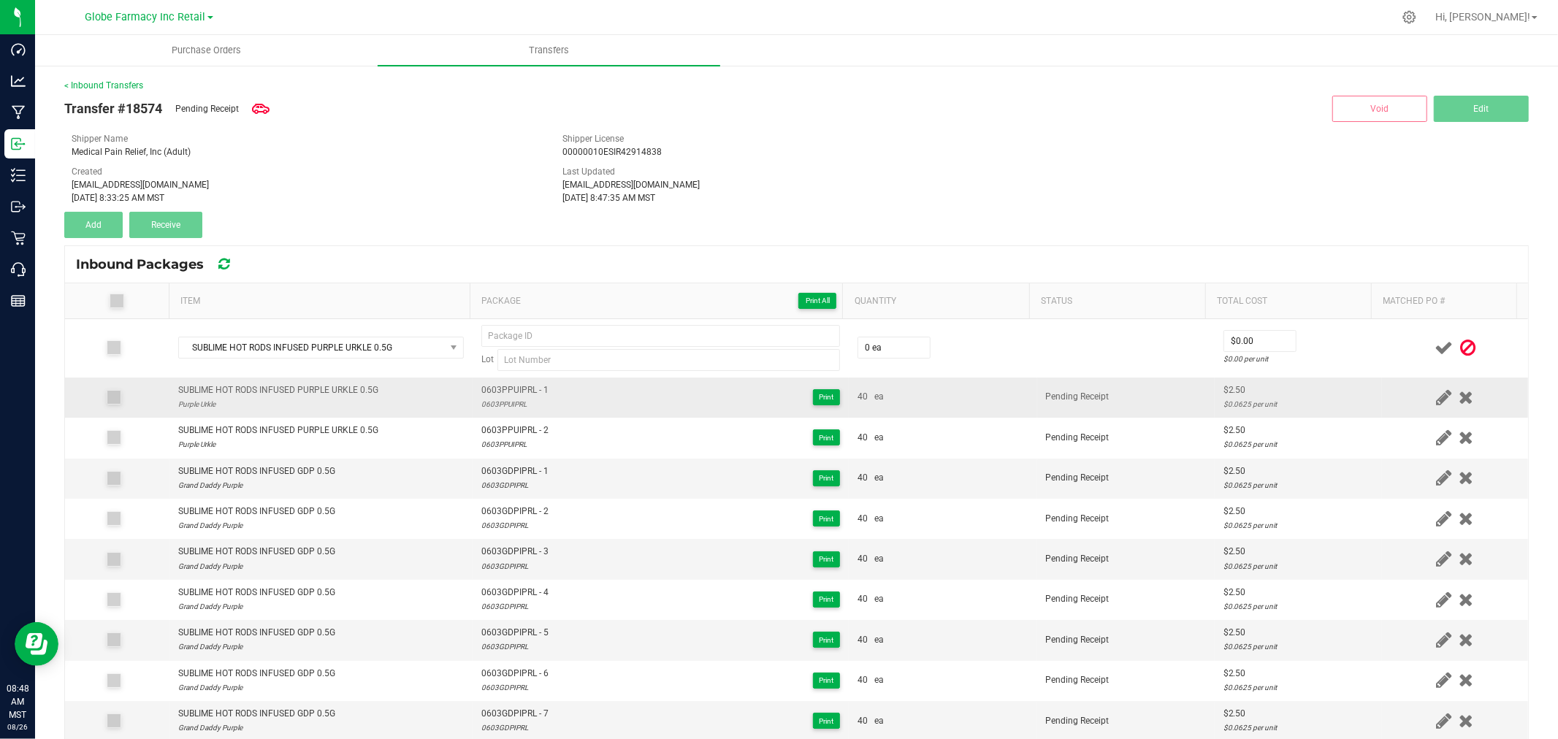
click at [527, 397] on span "0603PPUIPRL - 1" at bounding box center [514, 390] width 67 height 14
click at [527, 397] on div "0603PPUIPRL - 1 0603PPUIPRL" at bounding box center [514, 397] width 67 height 28
click at [527, 397] on div "0603PPUIPRL" at bounding box center [514, 404] width 67 height 14
click at [521, 388] on span "0603PPUIPRL - 1" at bounding box center [514, 390] width 67 height 14
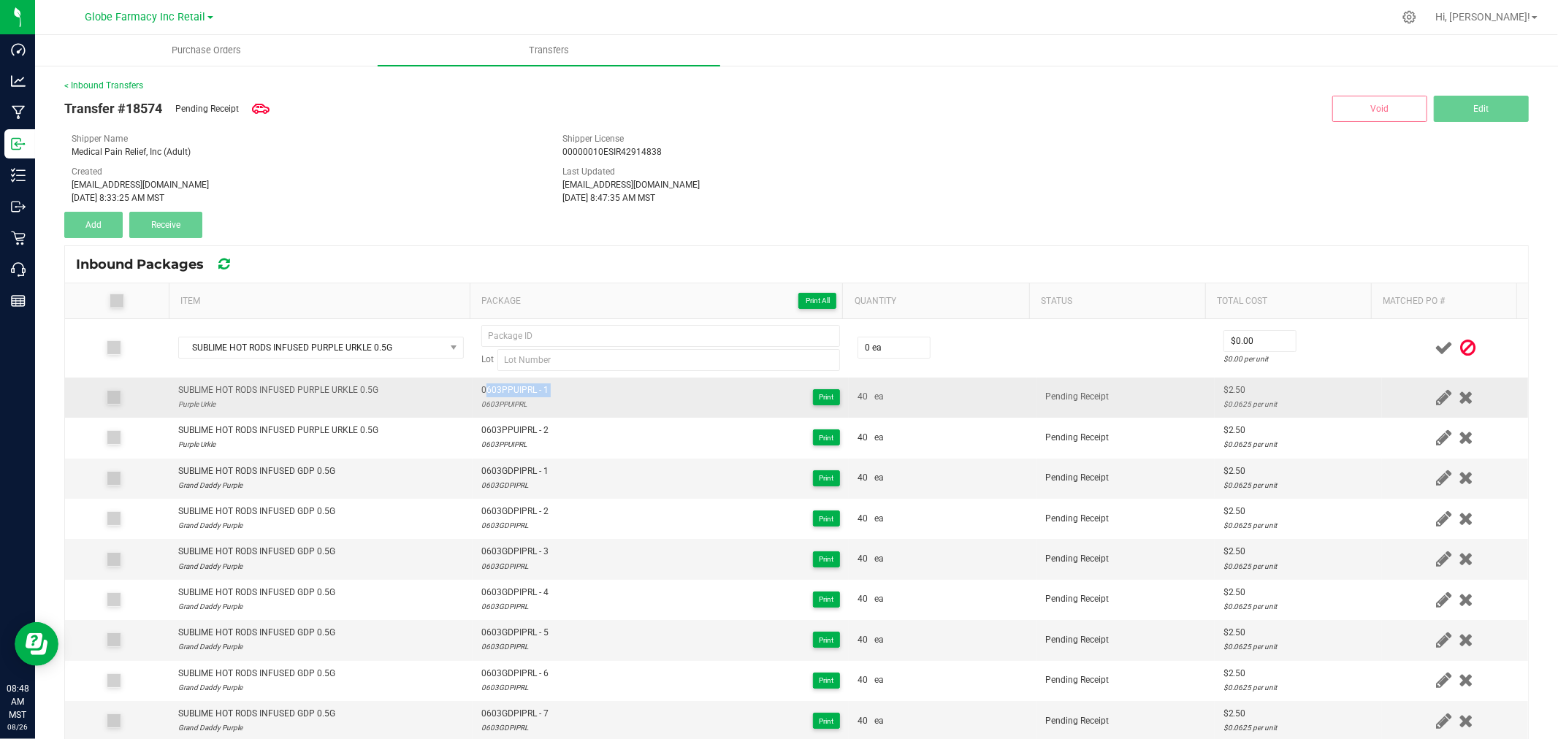
click at [521, 388] on span "0603PPUIPRL - 1" at bounding box center [514, 390] width 67 height 14
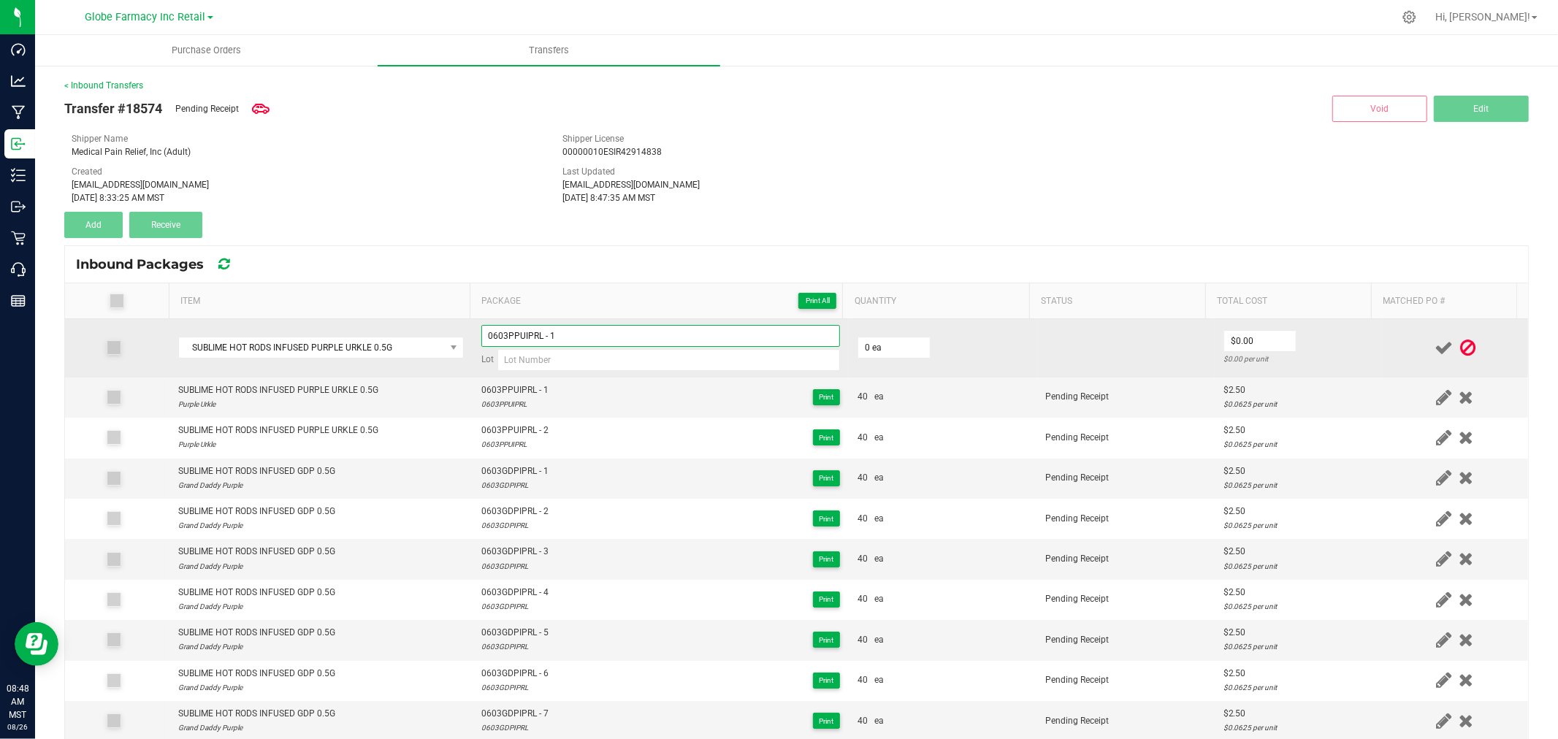
click at [577, 329] on input "0603PPUIPRL - 1" at bounding box center [660, 336] width 359 height 22
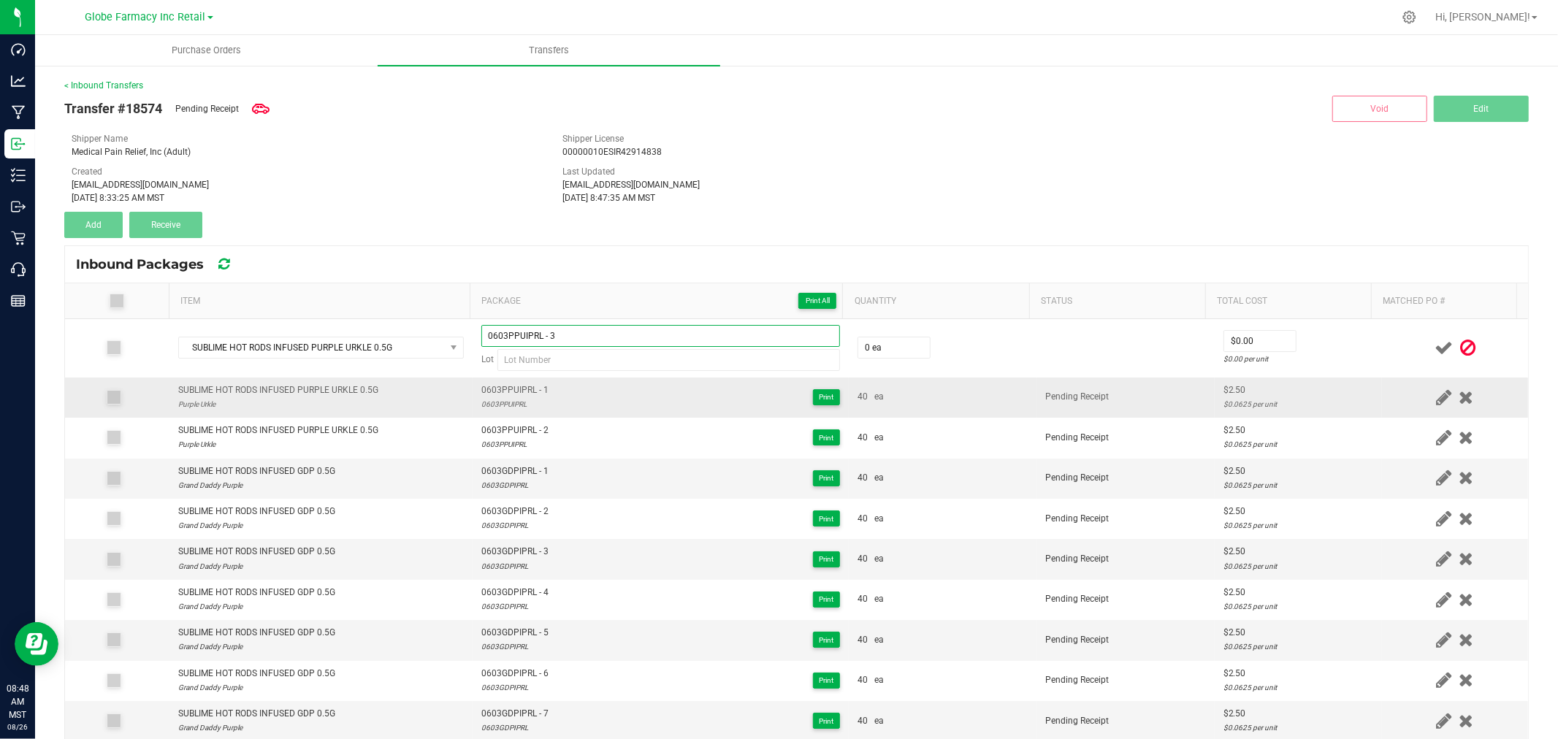
type input "0603PPUIPRL - 3"
click at [506, 409] on div "0603PPUIPRL" at bounding box center [514, 404] width 67 height 14
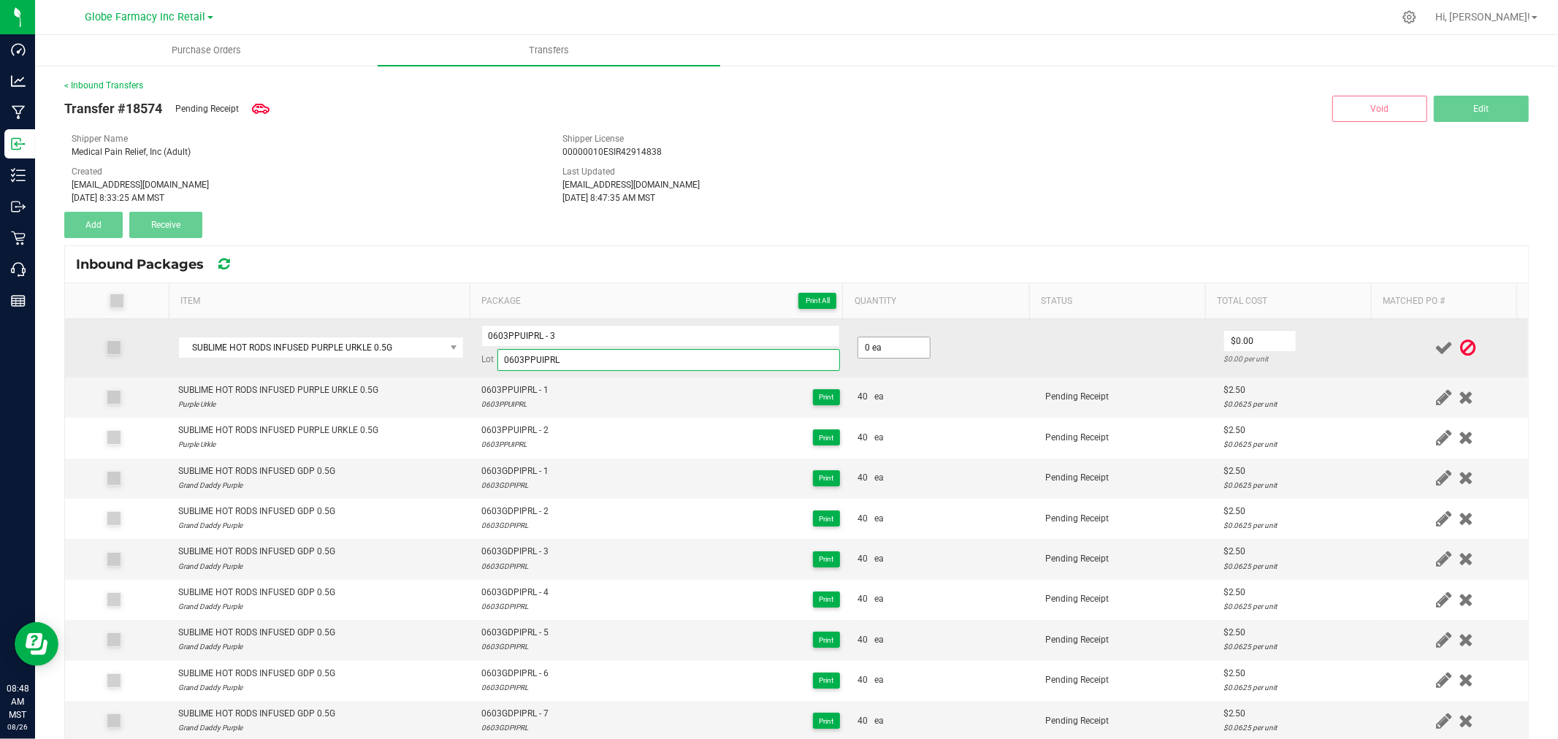
type input "0603PPUIPRL"
click at [915, 345] on input "0" at bounding box center [894, 347] width 72 height 20
type input "40 ea"
type input "1"
type input "$2.50"
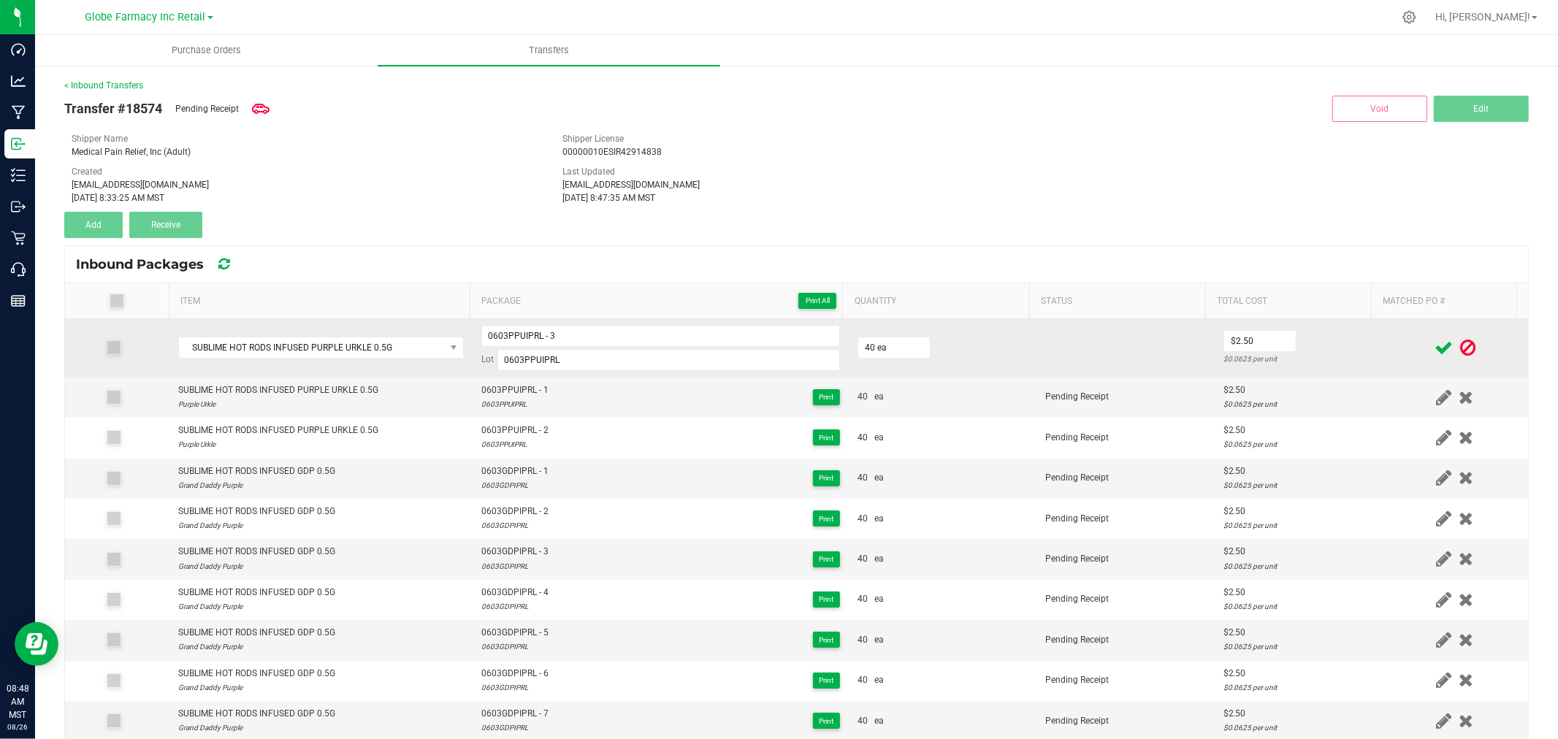
drag, startPoint x: 1347, startPoint y: 329, endPoint x: 1399, endPoint y: 337, distance: 52.6
click at [1352, 336] on td "$2.50 $0.0625 per unit" at bounding box center [1297, 348] width 167 height 58
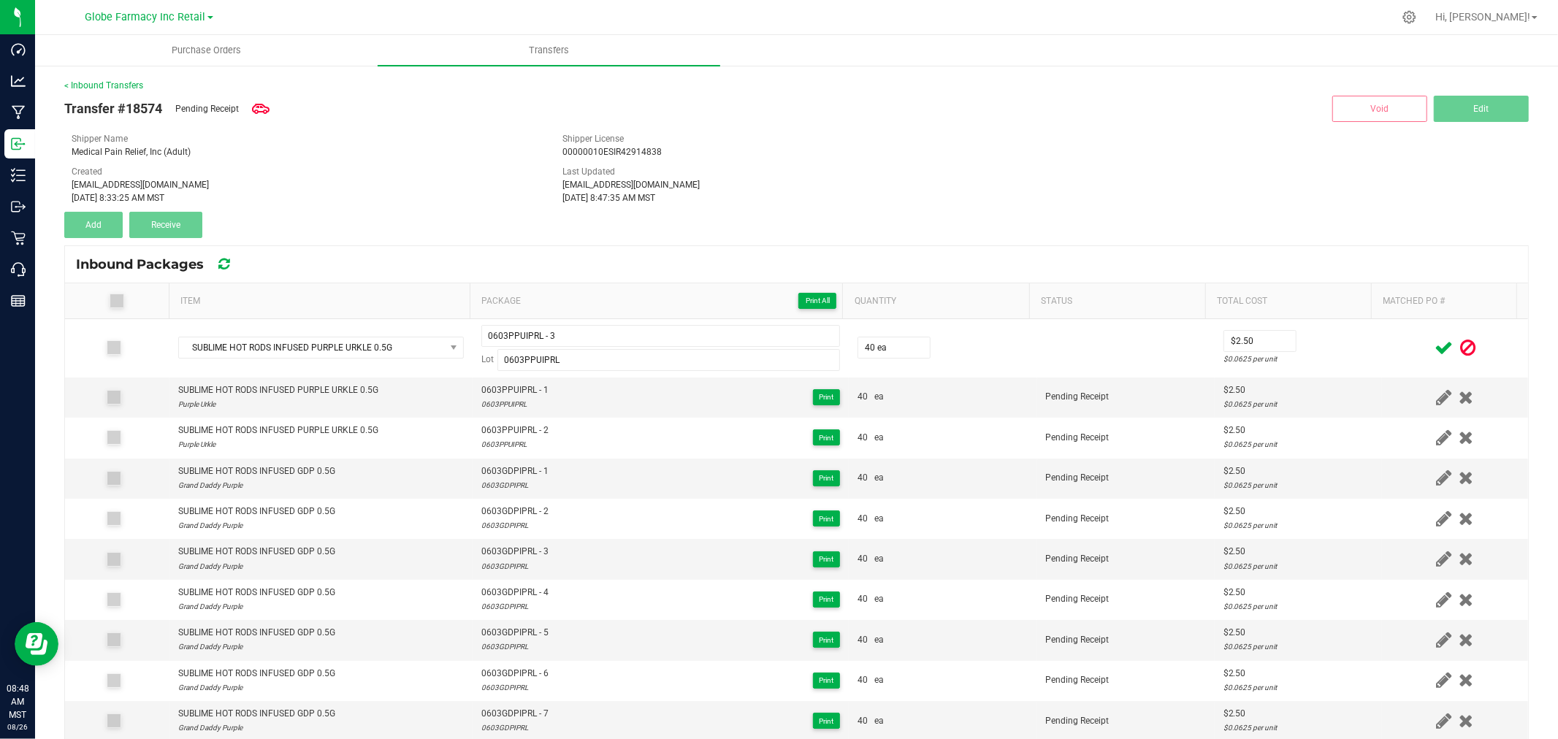
click at [1434, 346] on icon at bounding box center [1443, 348] width 18 height 18
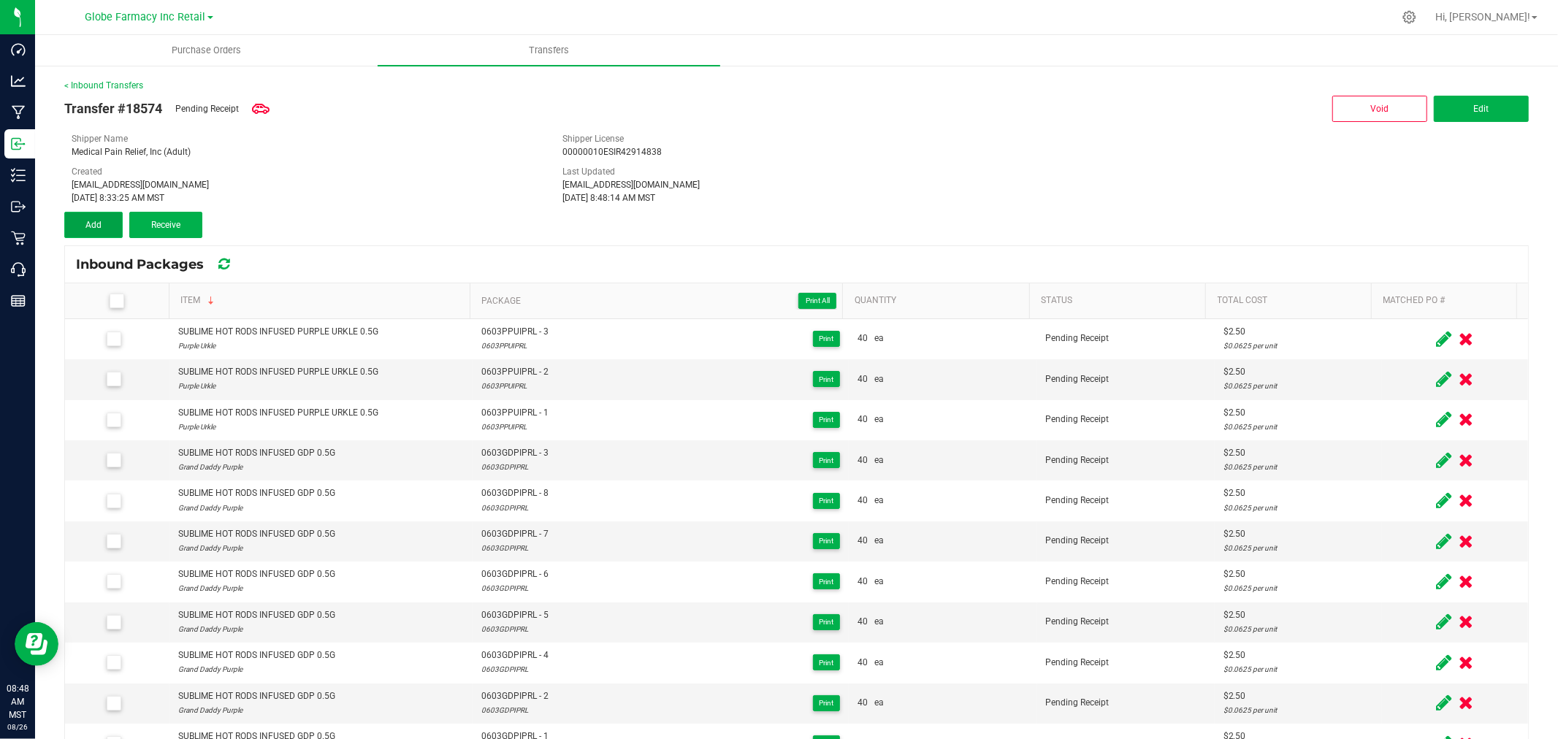
click at [93, 222] on span "Add" at bounding box center [93, 225] width 16 height 10
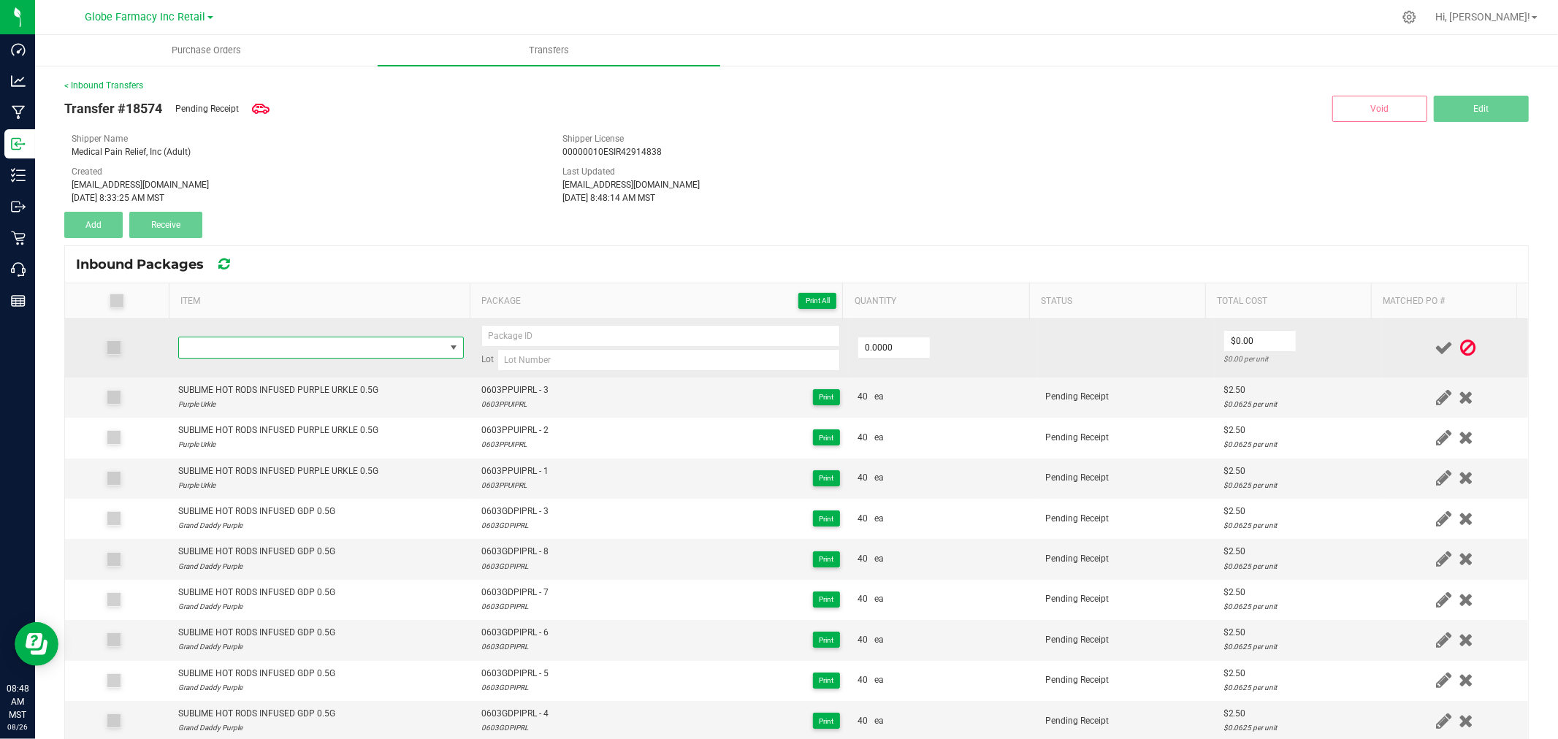
click at [253, 351] on span "NO DATA FOUND" at bounding box center [312, 347] width 266 height 20
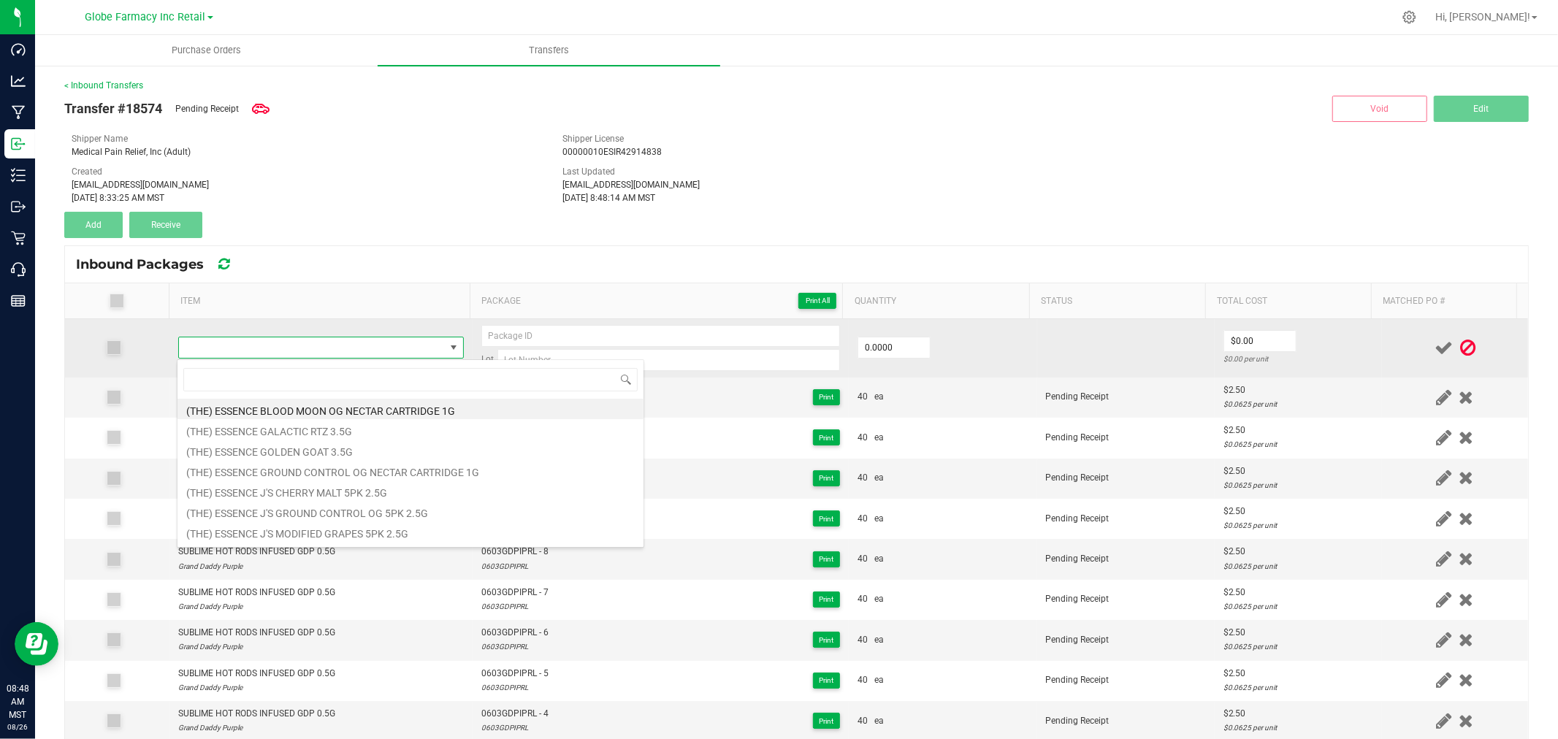
type input "SUBLIME HOT RODS INFUSED PURPLE URKLE 0.5G"
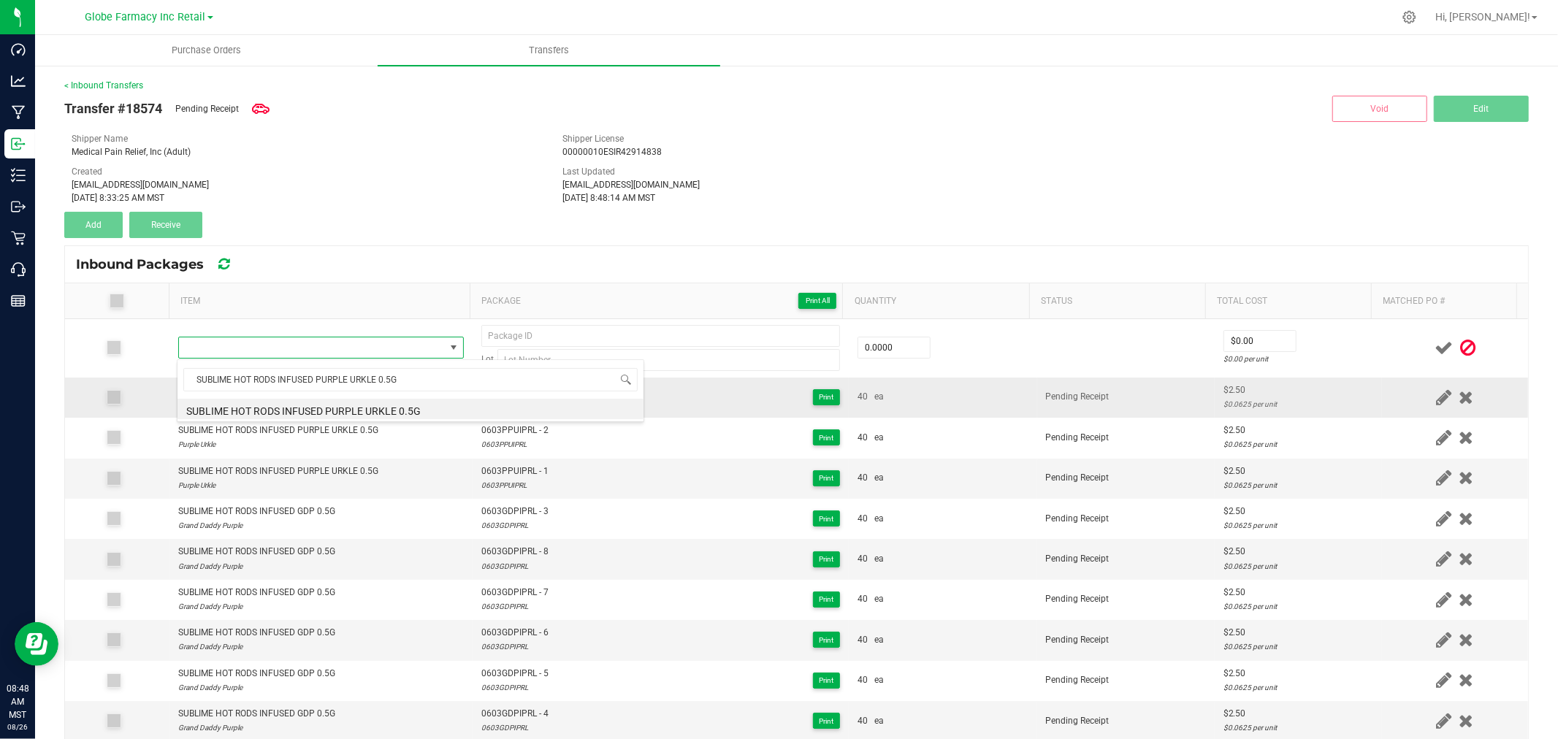
drag, startPoint x: 329, startPoint y: 410, endPoint x: 505, endPoint y: 385, distance: 177.0
click at [332, 409] on li "SUBLIME HOT RODS INFUSED PURPLE URKLE 0.5G" at bounding box center [410, 409] width 466 height 20
type input "0 ea"
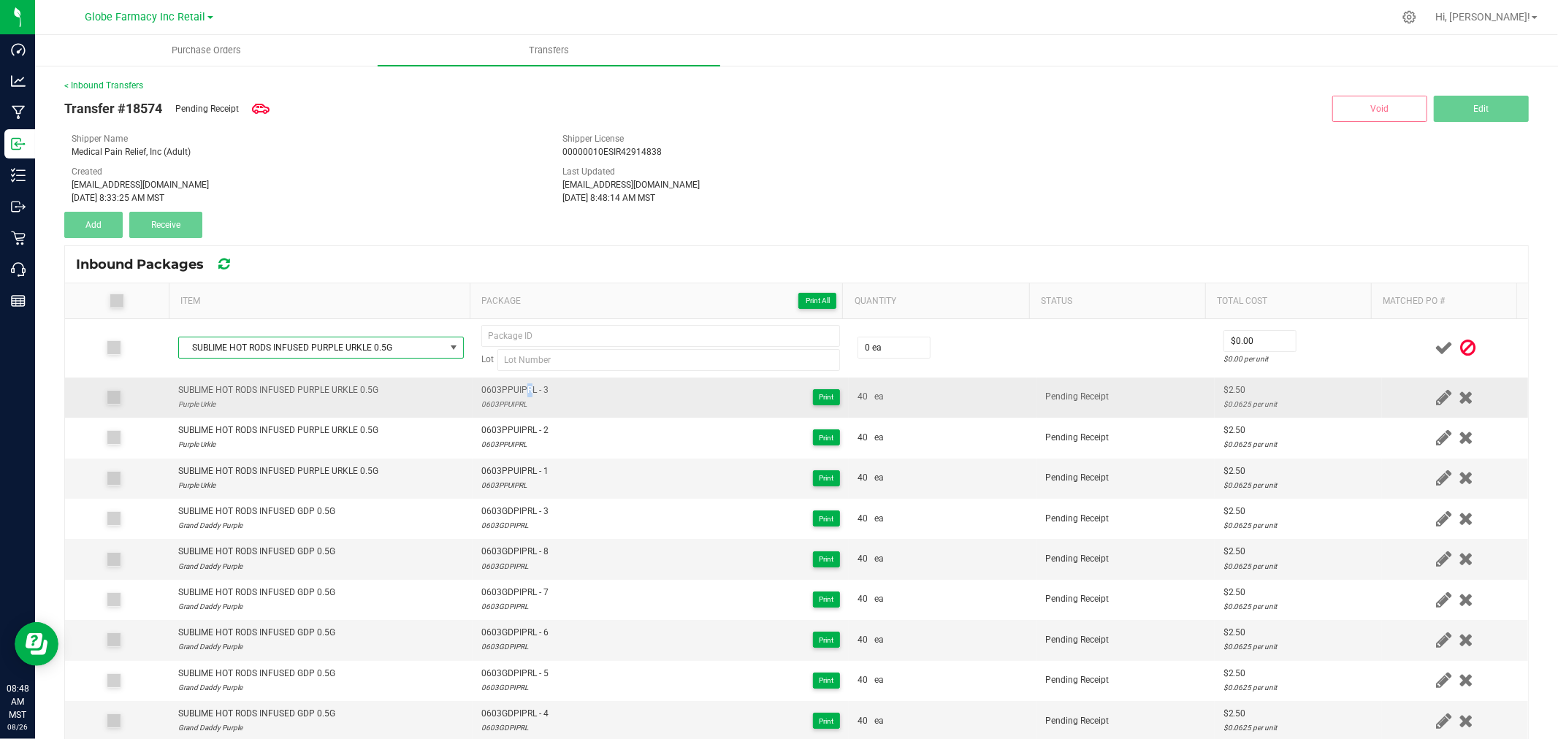
click at [516, 383] on span "0603PPUIPRL - 3" at bounding box center [514, 390] width 67 height 14
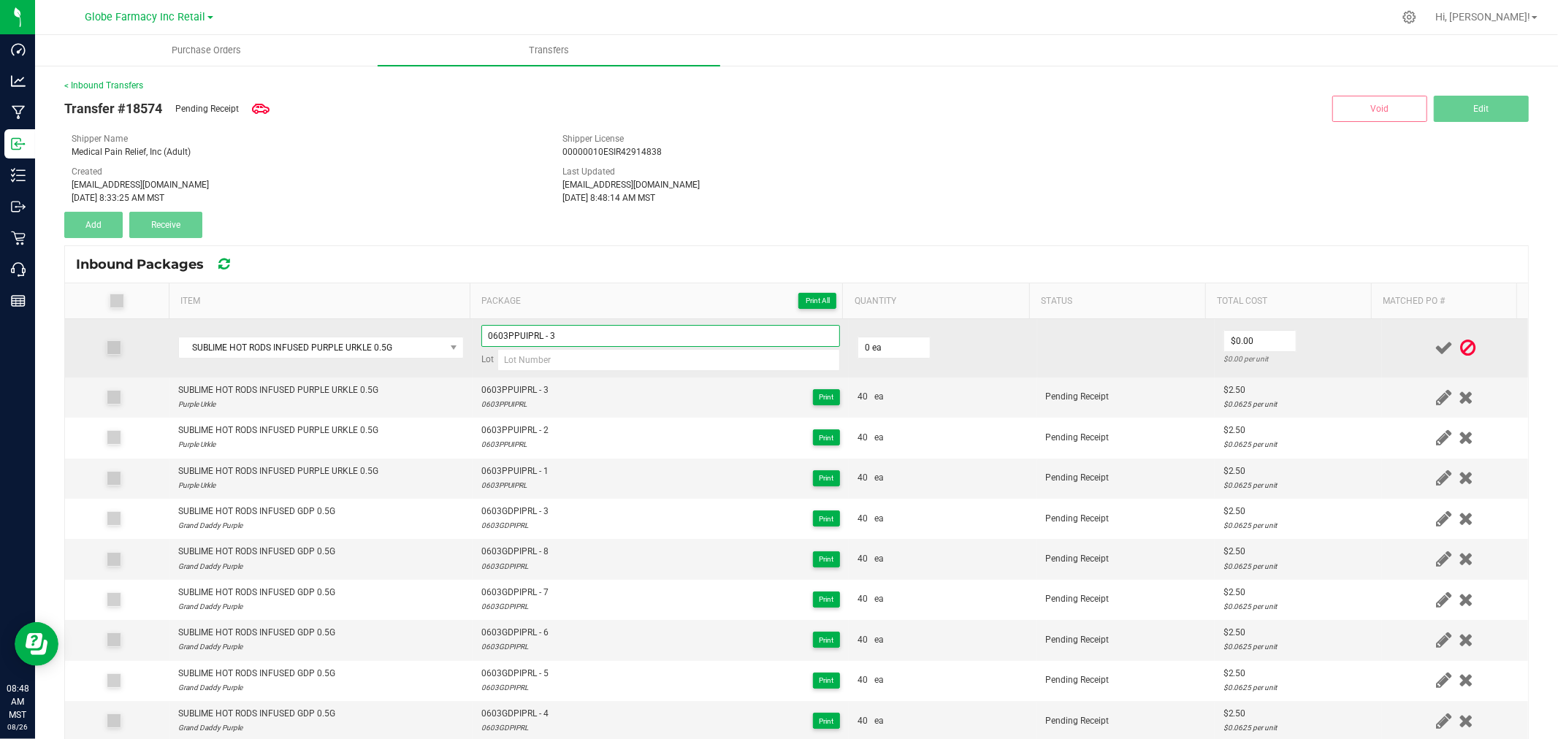
click at [585, 338] on input "0603PPUIPRL - 3" at bounding box center [660, 336] width 359 height 22
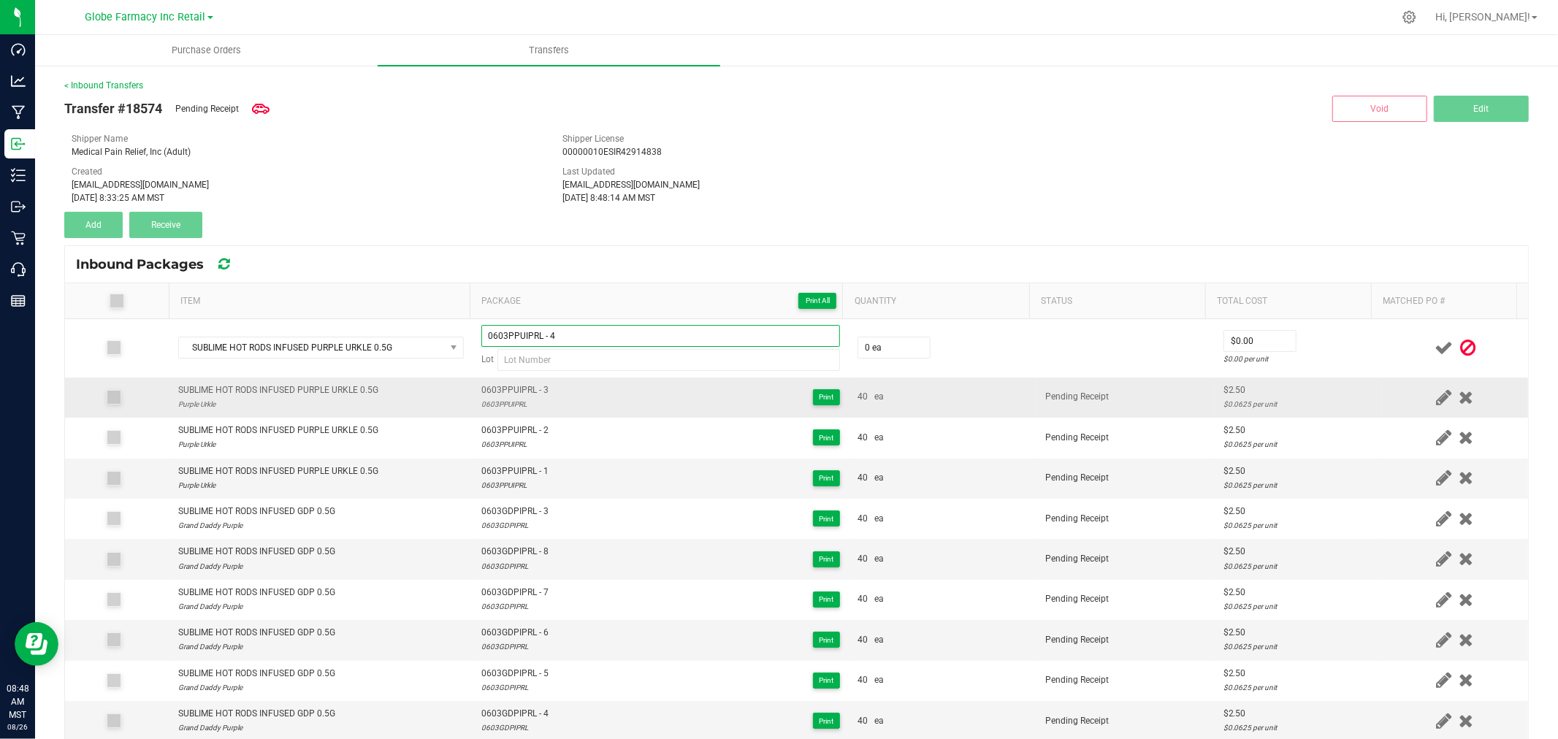
type input "0603PPUIPRL - 4"
click at [513, 398] on div "0603PPUIPRL" at bounding box center [514, 404] width 67 height 14
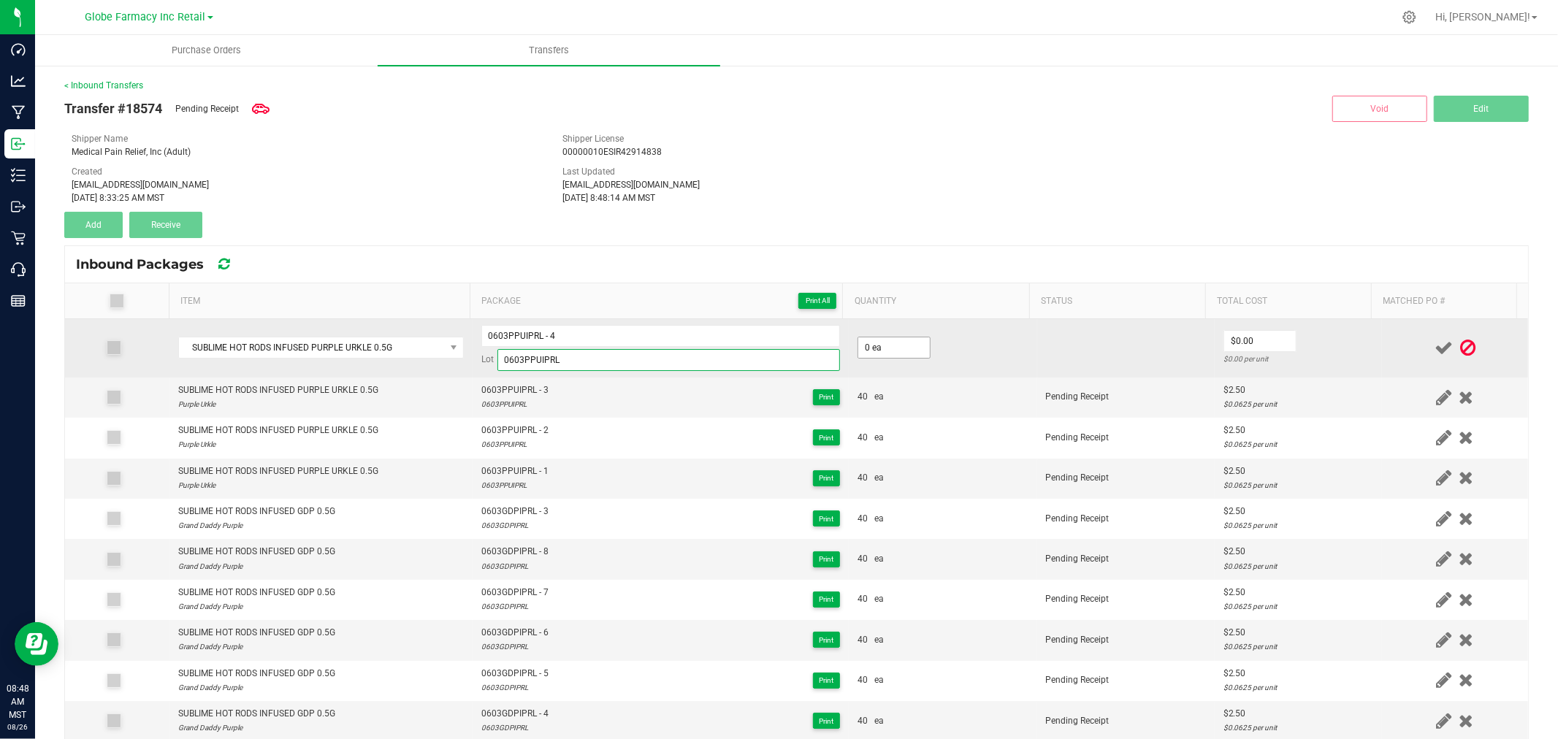
type input "0603PPUIPRL"
click at [858, 348] on input "0" at bounding box center [894, 347] width 72 height 20
type input "40 ea"
type input "1"
type input "$2.50"
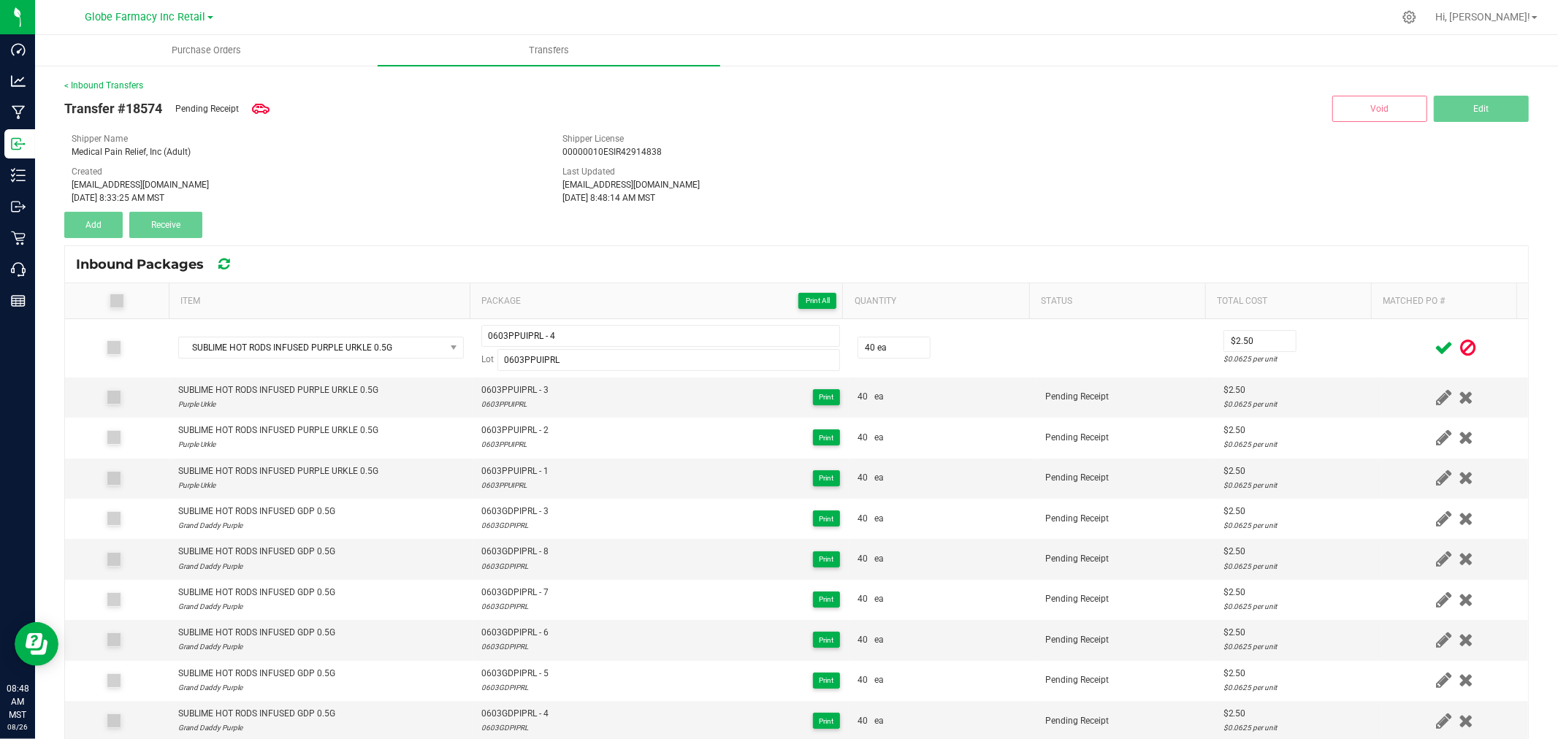
click at [1382, 347] on td at bounding box center [1455, 348] width 146 height 58
click at [1434, 351] on icon at bounding box center [1443, 348] width 18 height 18
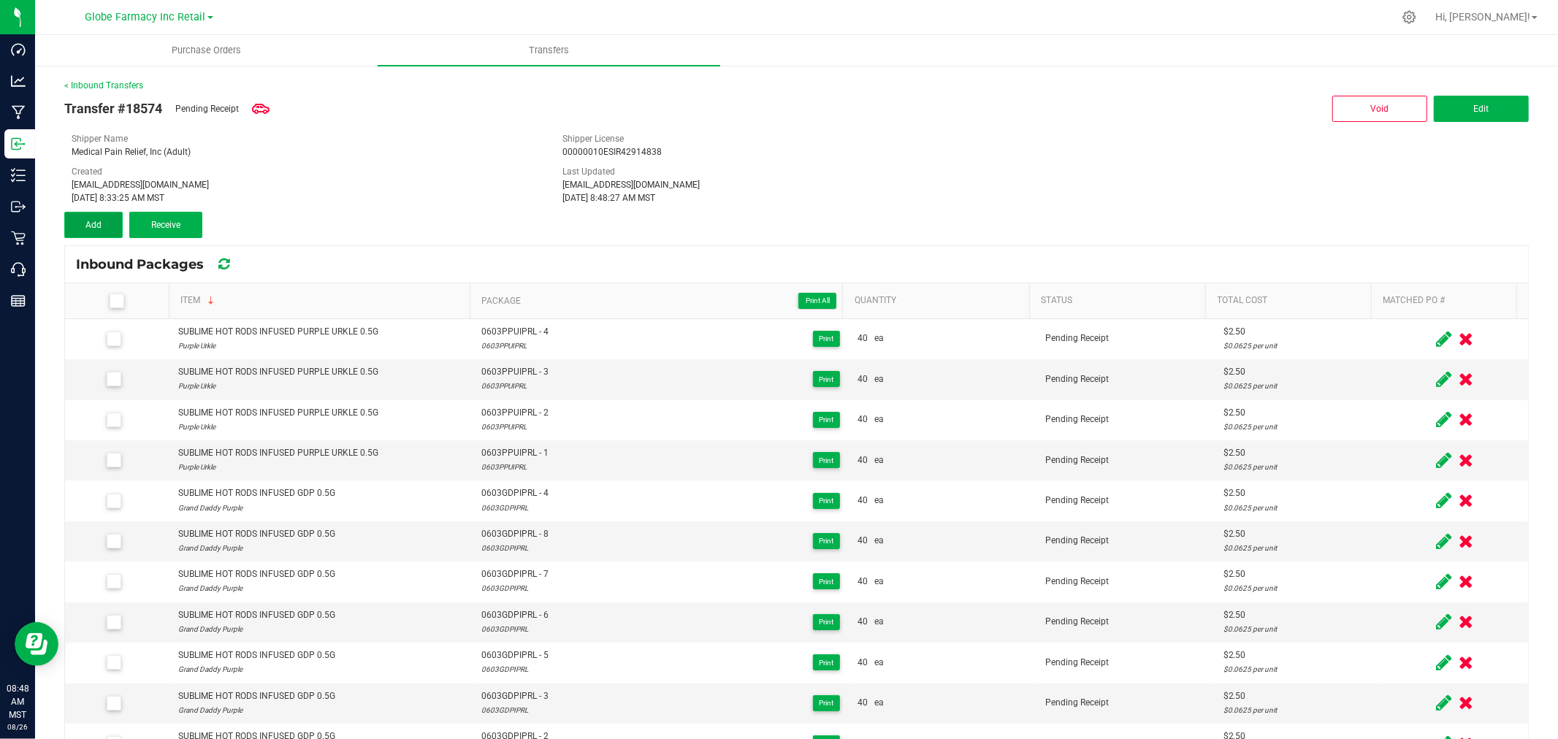
click at [77, 217] on button "Add" at bounding box center [93, 225] width 58 height 26
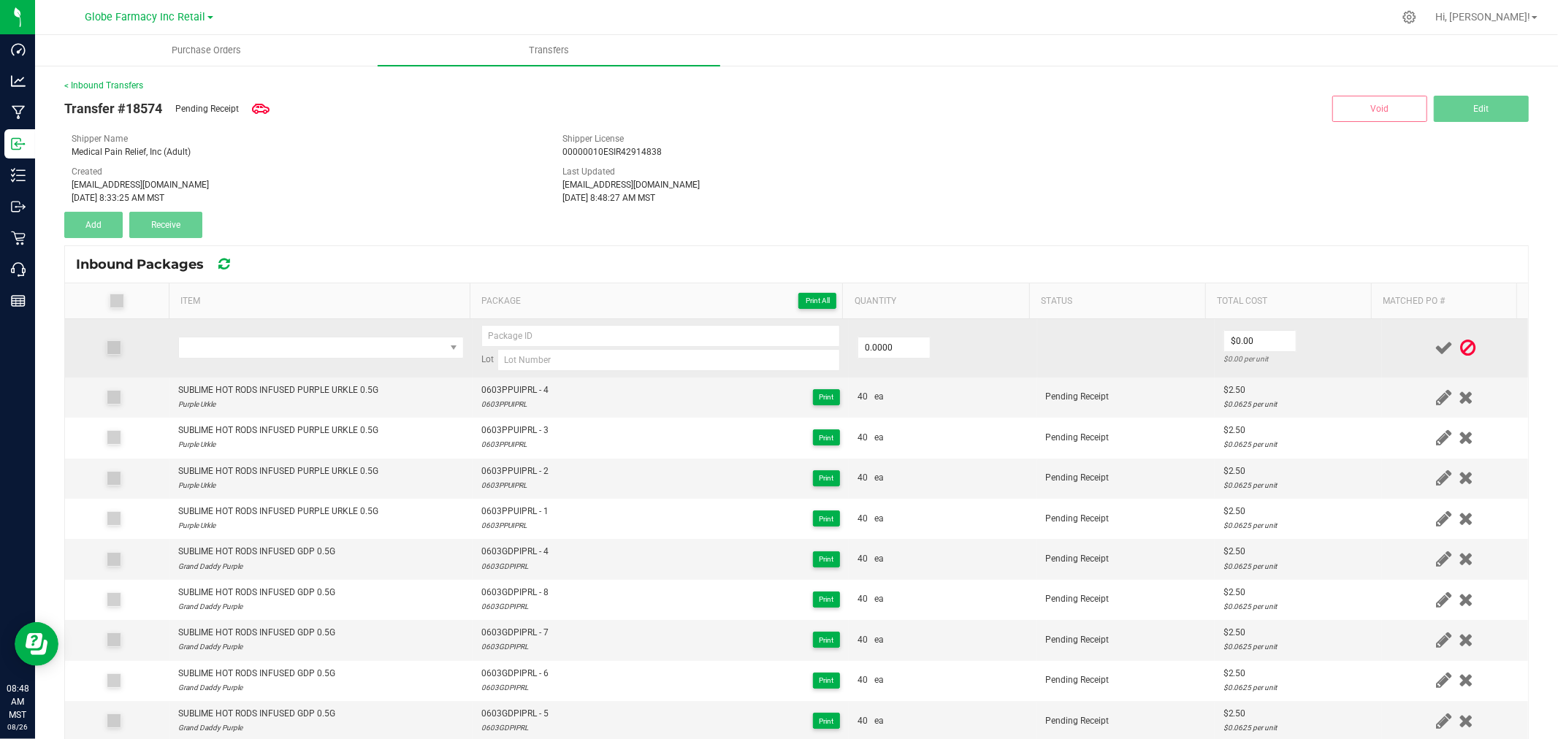
click at [305, 324] on td at bounding box center [320, 348] width 303 height 58
click at [307, 341] on span "NO DATA FOUND" at bounding box center [312, 347] width 266 height 20
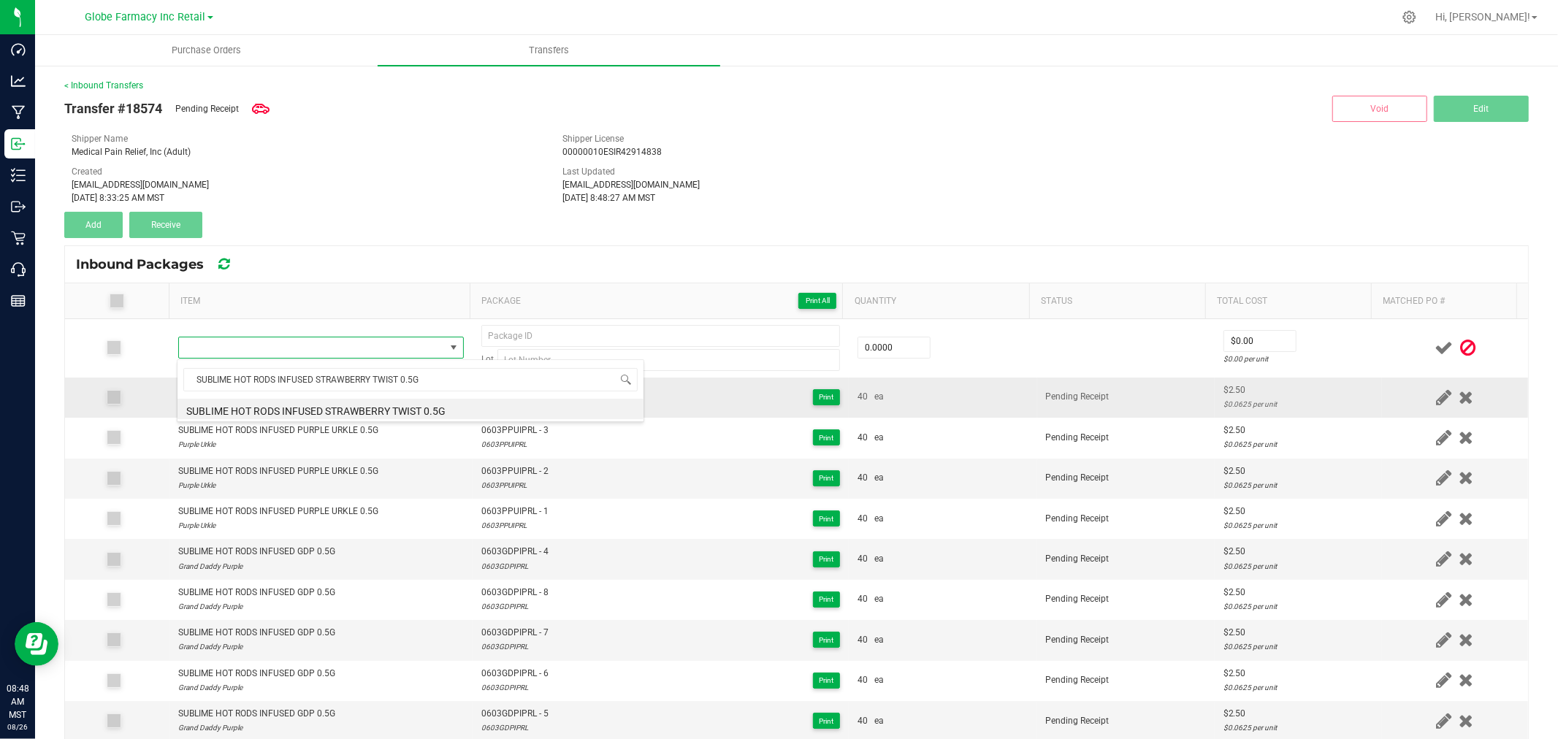
drag, startPoint x: 319, startPoint y: 405, endPoint x: 298, endPoint y: 403, distance: 21.3
click at [318, 405] on li "SUBLIME HOT RODS INFUSED STRAWBERRY TWIST 0.5G" at bounding box center [410, 409] width 466 height 20
type input "0 ea"
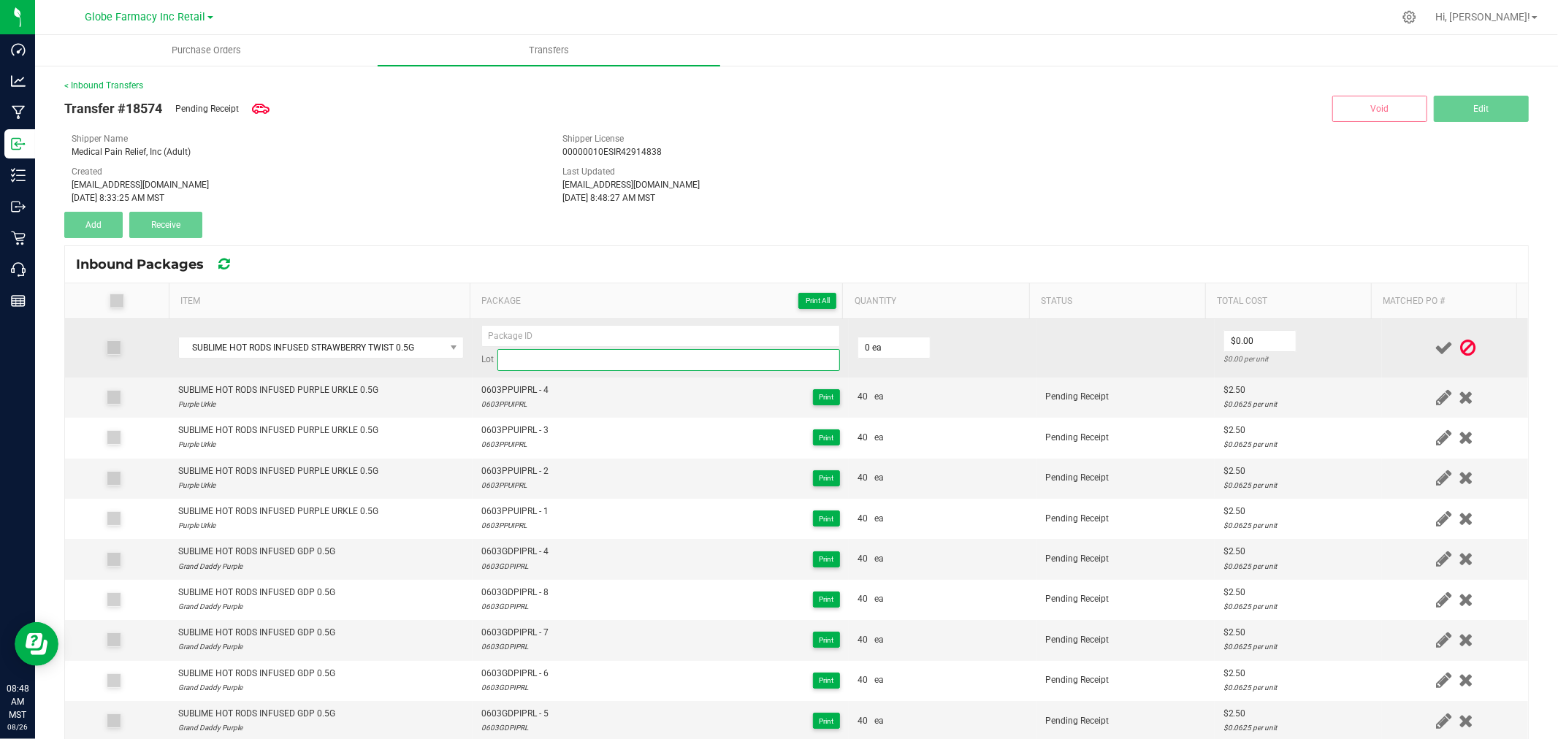
click at [677, 363] on input at bounding box center [668, 360] width 342 height 22
paste input "0603STTIPRL"
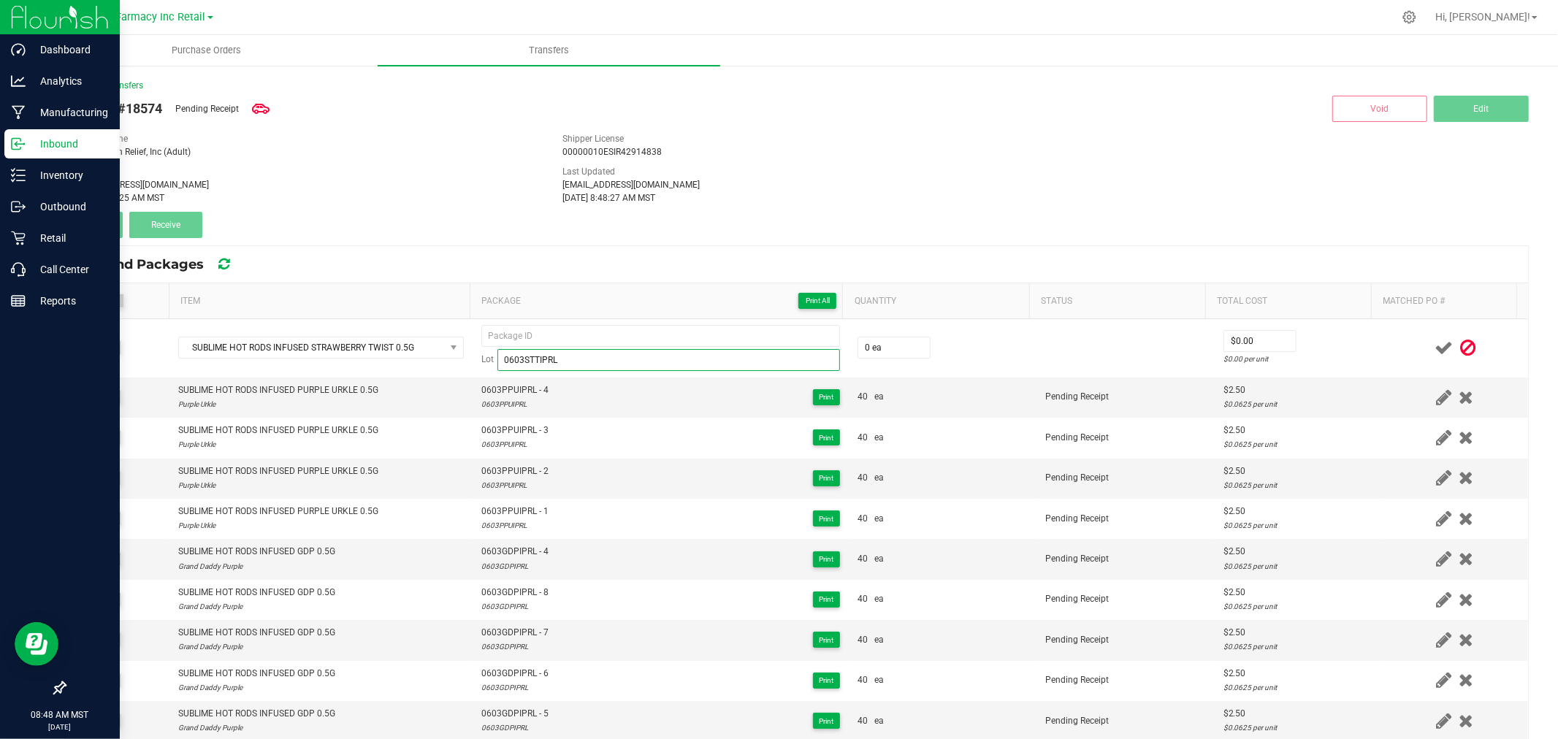
type input "0603STTIPRL"
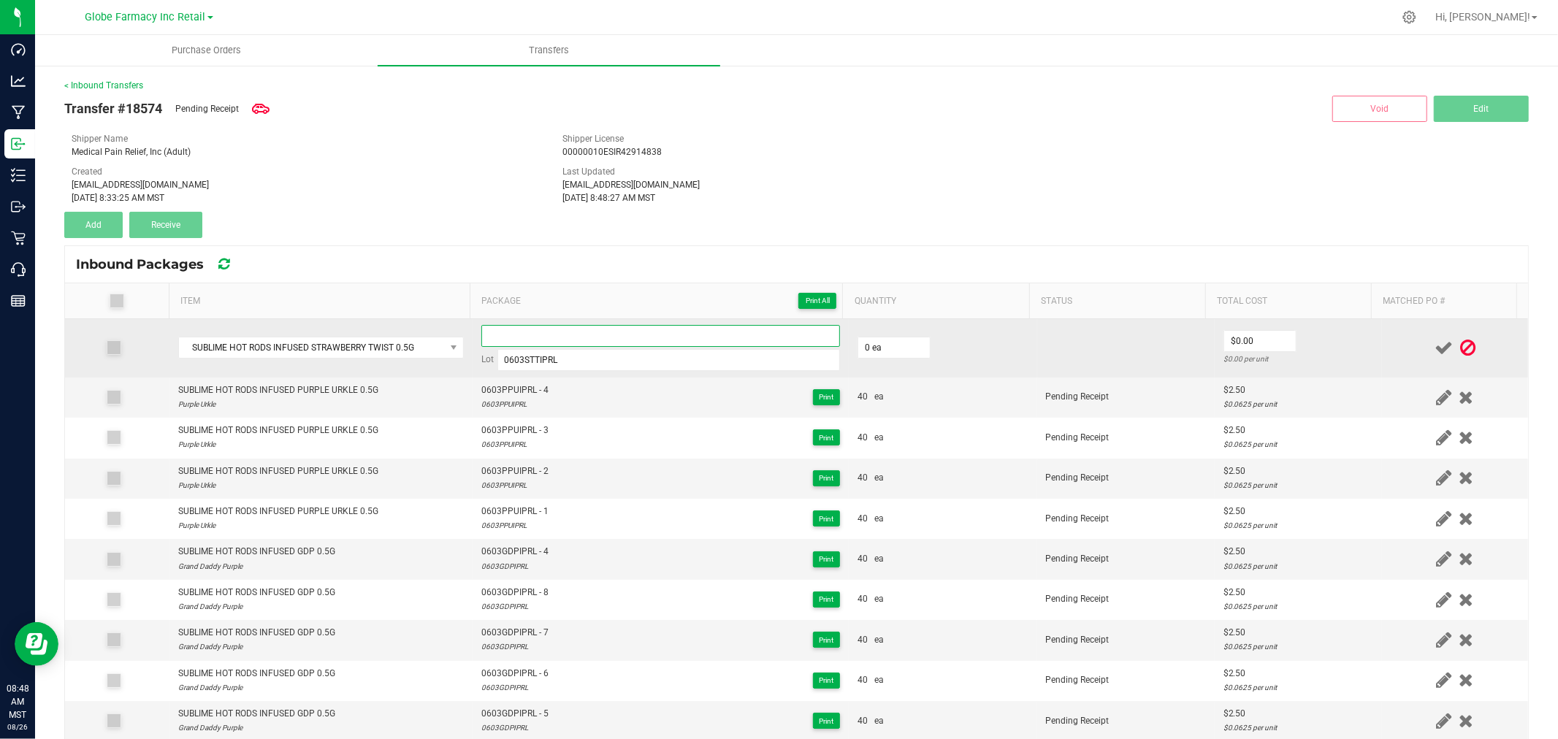
click at [669, 334] on input at bounding box center [660, 336] width 359 height 22
paste input "0603STTIPRL-HR"
type input "0603STTIPRL - 1"
type input "40 ea"
type input "$2.50"
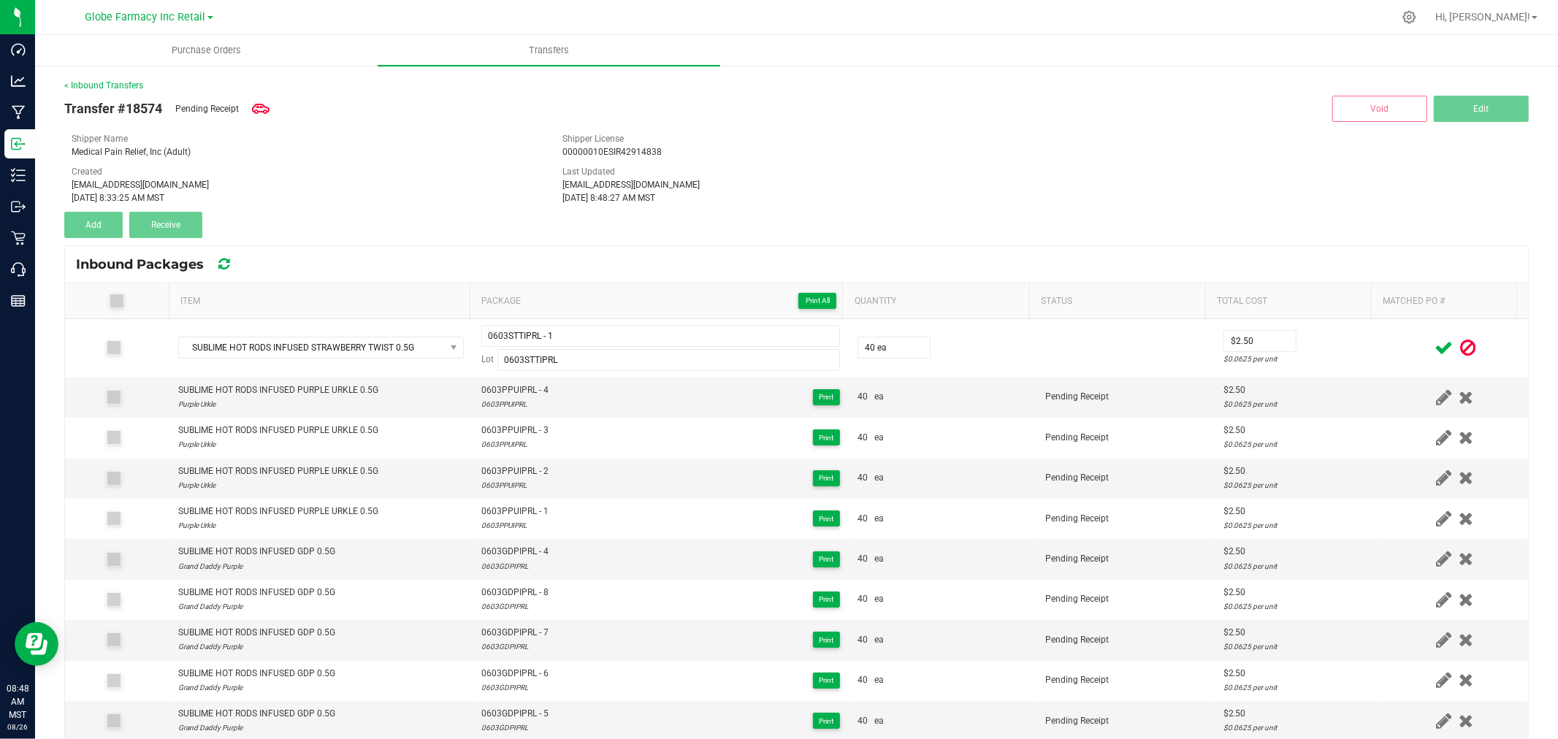
click at [1390, 345] on div at bounding box center [1454, 348] width 129 height 18
click at [1434, 342] on icon at bounding box center [1443, 348] width 18 height 18
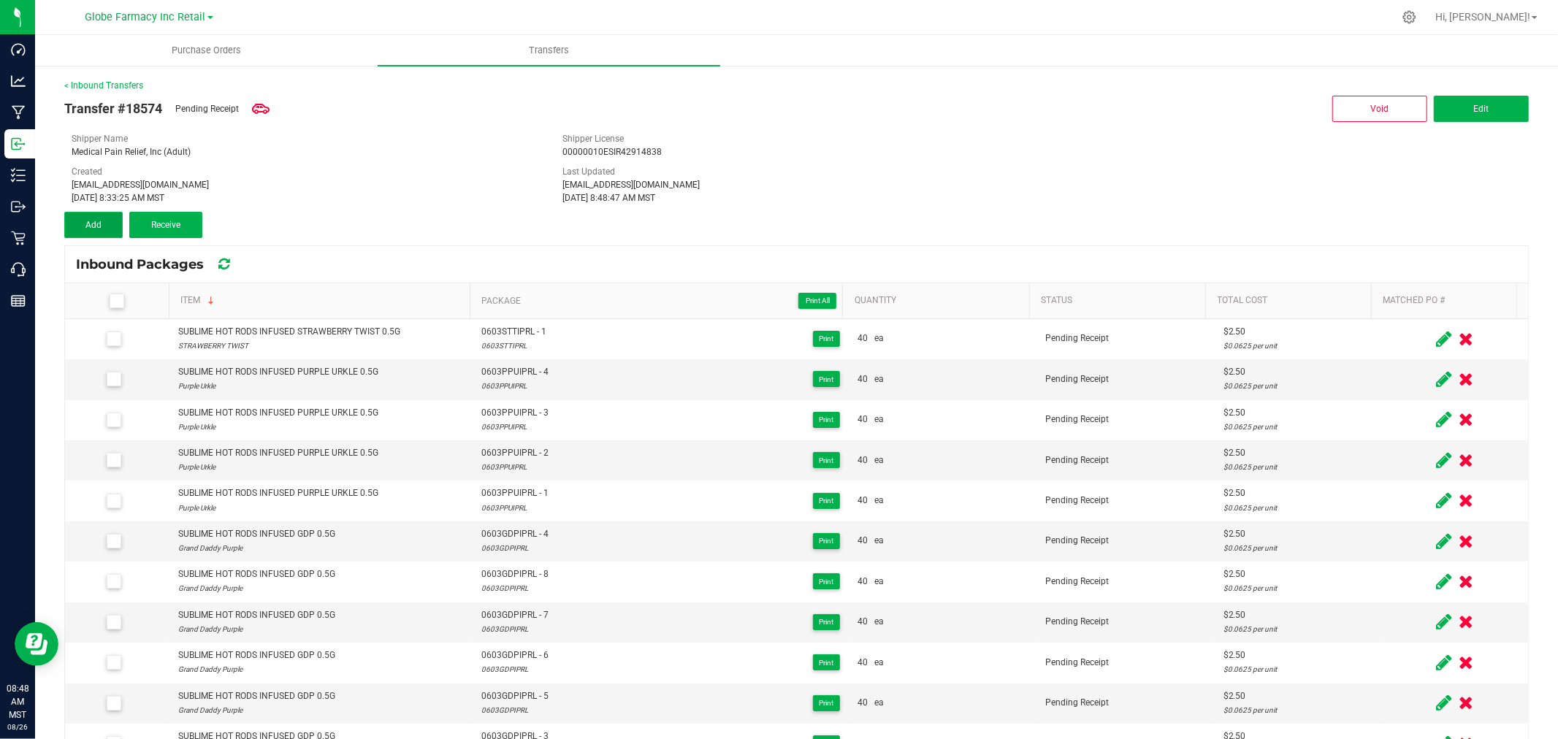
click at [88, 225] on span "Add" at bounding box center [93, 225] width 16 height 10
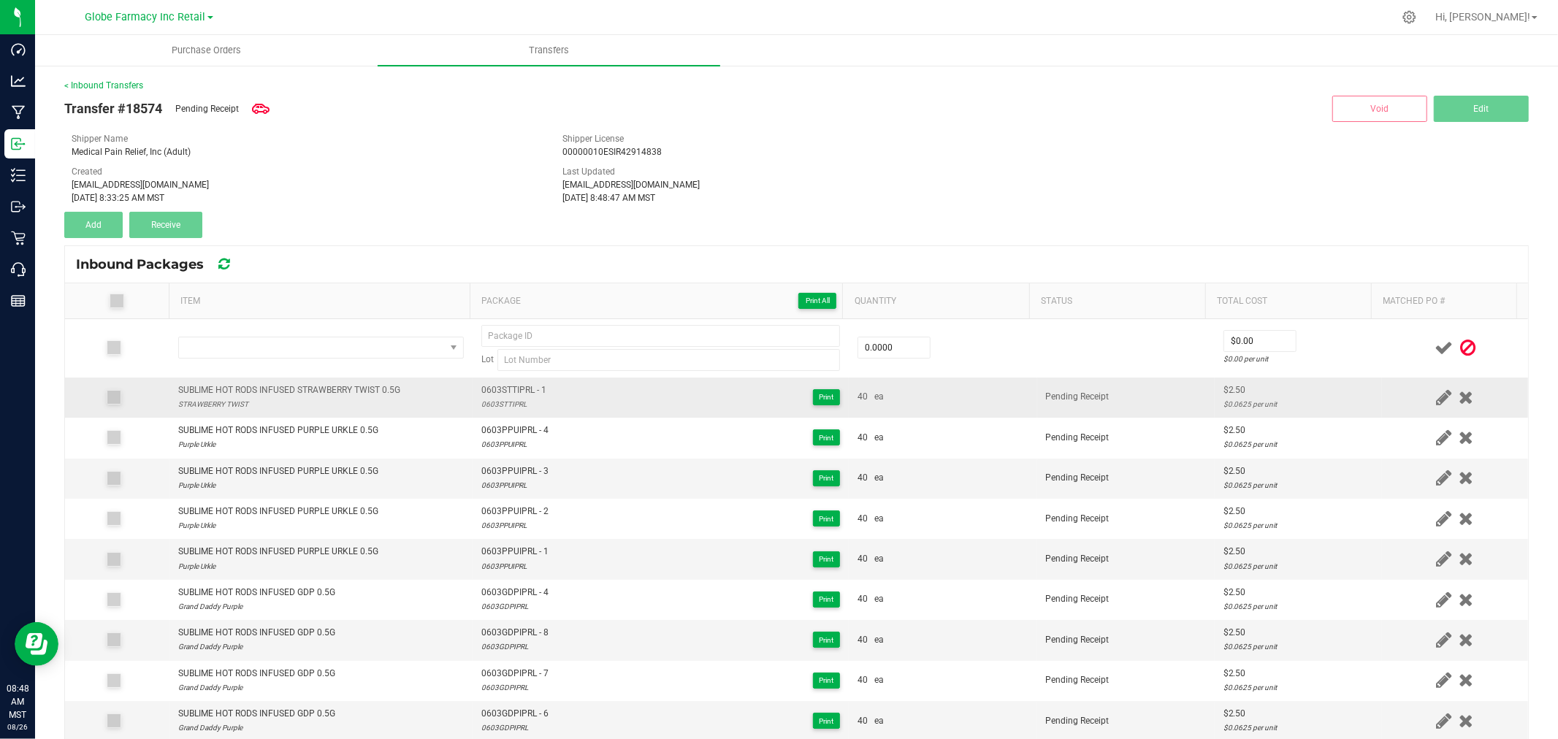
click at [293, 388] on div "SUBLIME HOT RODS INFUSED STRAWBERRY TWIST 0.5G" at bounding box center [289, 390] width 222 height 14
copy div "SUBLIME HOT RODS INFUSED STRAWBERRY TWIST 0.5G"
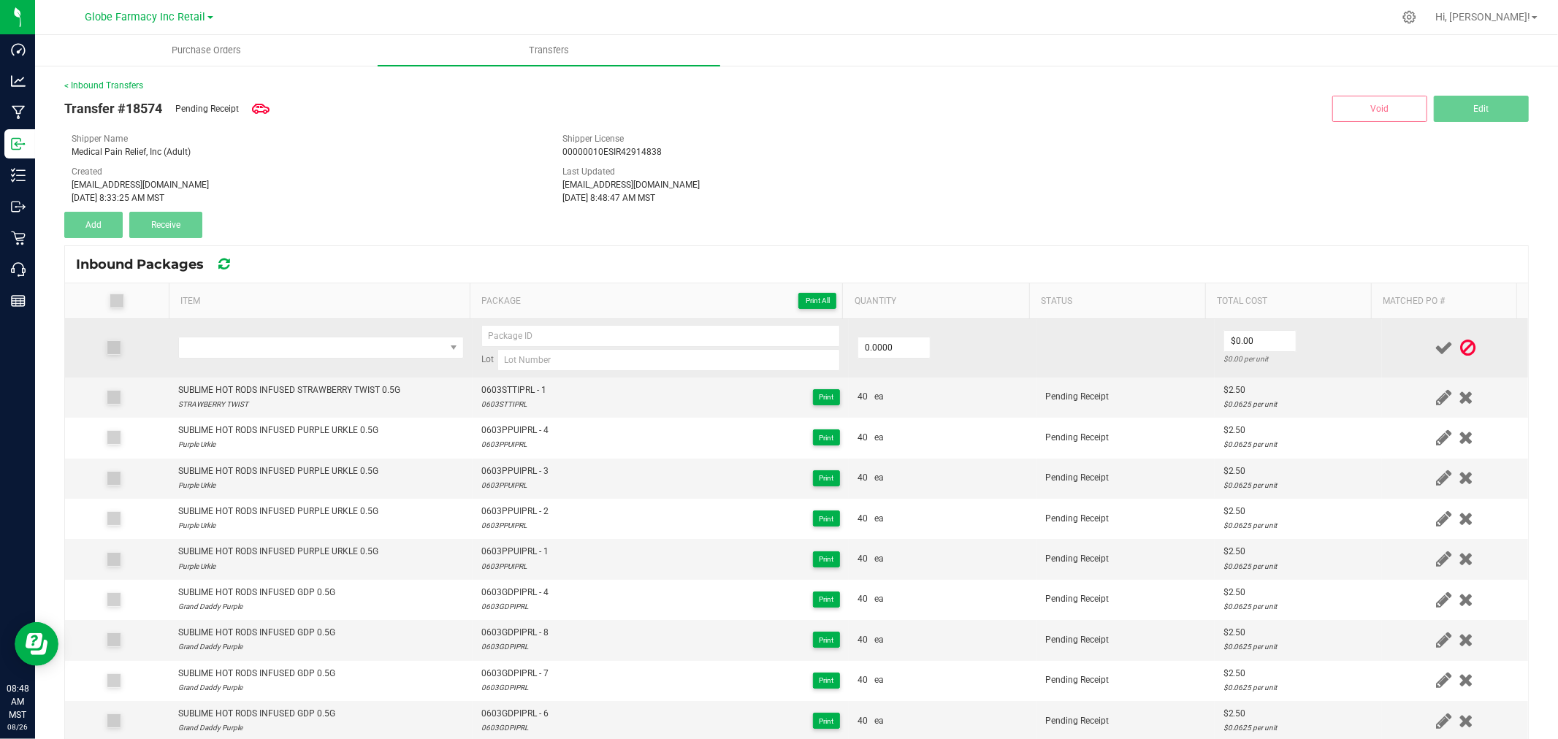
click at [324, 360] on td at bounding box center [320, 348] width 303 height 58
click at [329, 346] on span "NO DATA FOUND" at bounding box center [312, 347] width 266 height 20
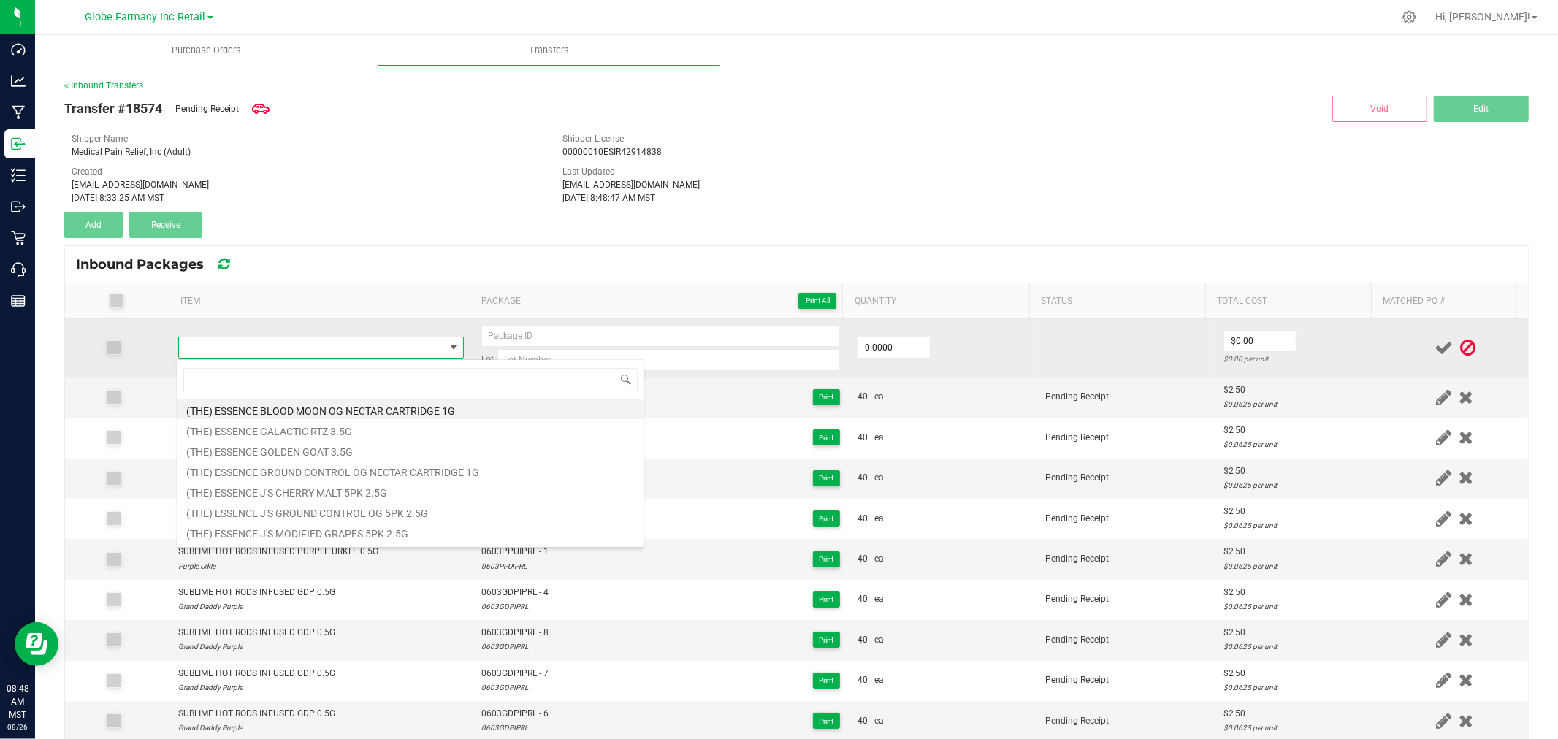
type input "SUBLIME HOT RODS INFUSED STRAWBERRY TWIST 0.5G"
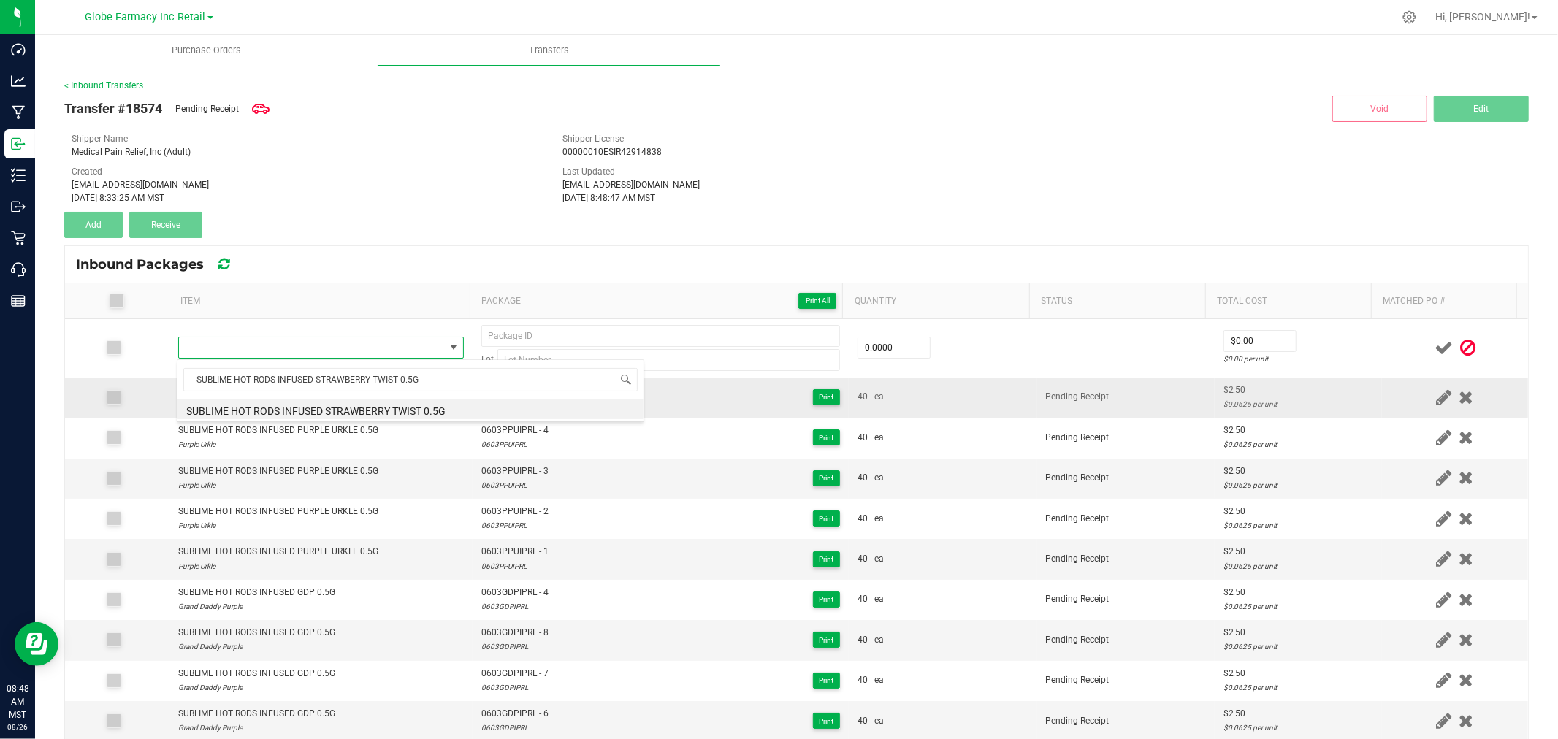
click at [388, 406] on li "SUBLIME HOT RODS INFUSED STRAWBERRY TWIST 0.5G" at bounding box center [410, 409] width 466 height 20
type input "0 ea"
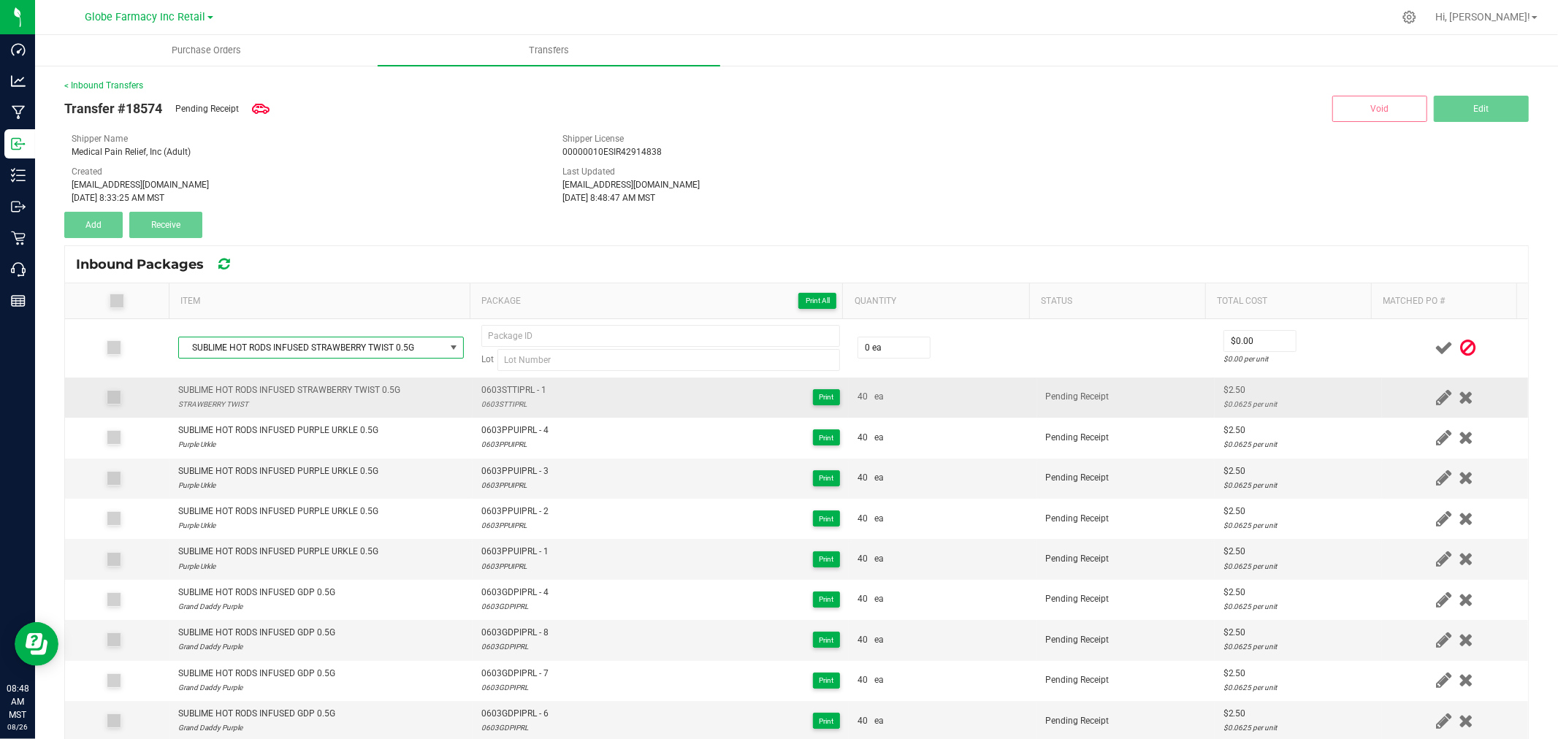
click at [507, 382] on td "0603STTIPRL - 1 0603STTIPRL Print" at bounding box center [660, 398] width 376 height 40
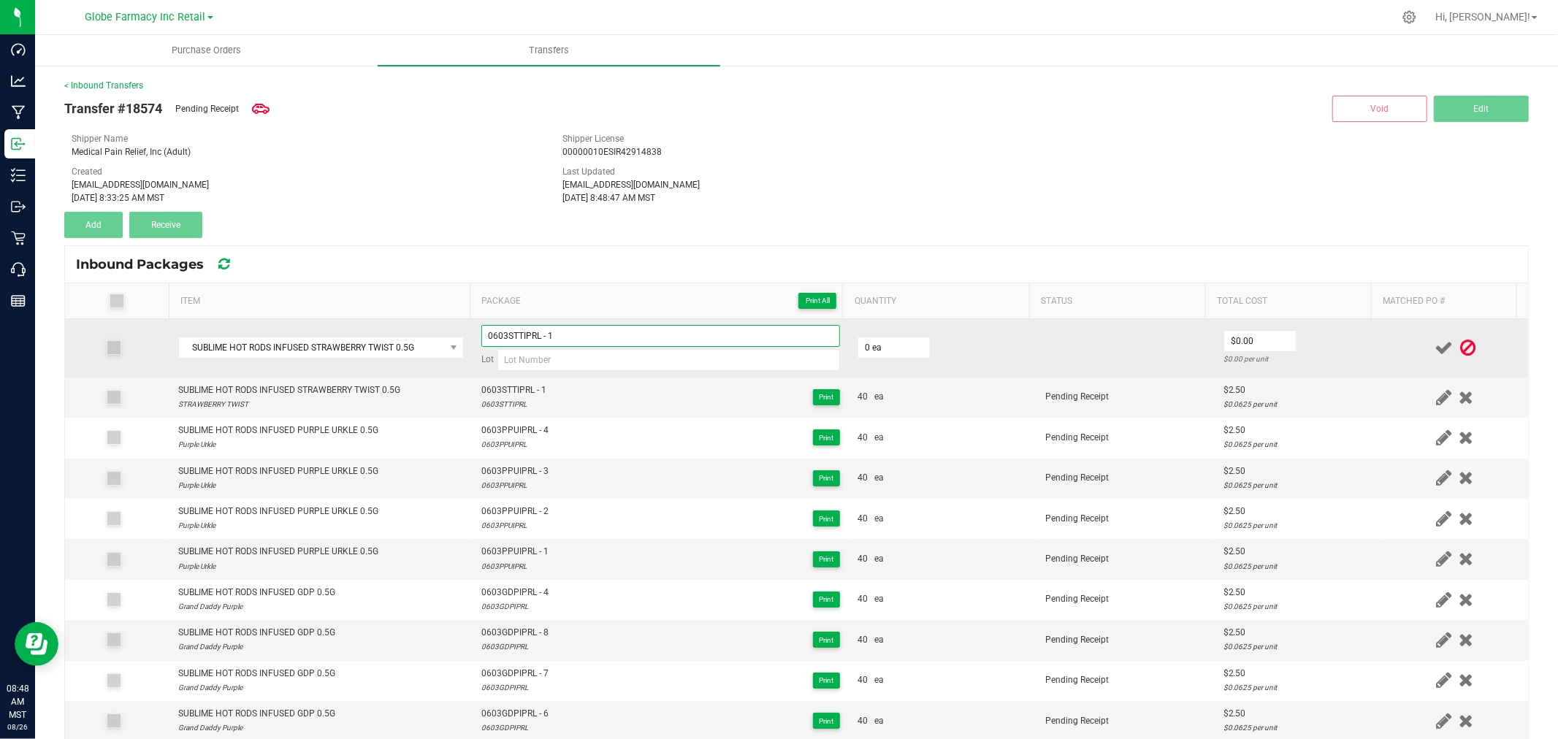
click at [590, 330] on input "0603STTIPRL - 1" at bounding box center [660, 336] width 359 height 22
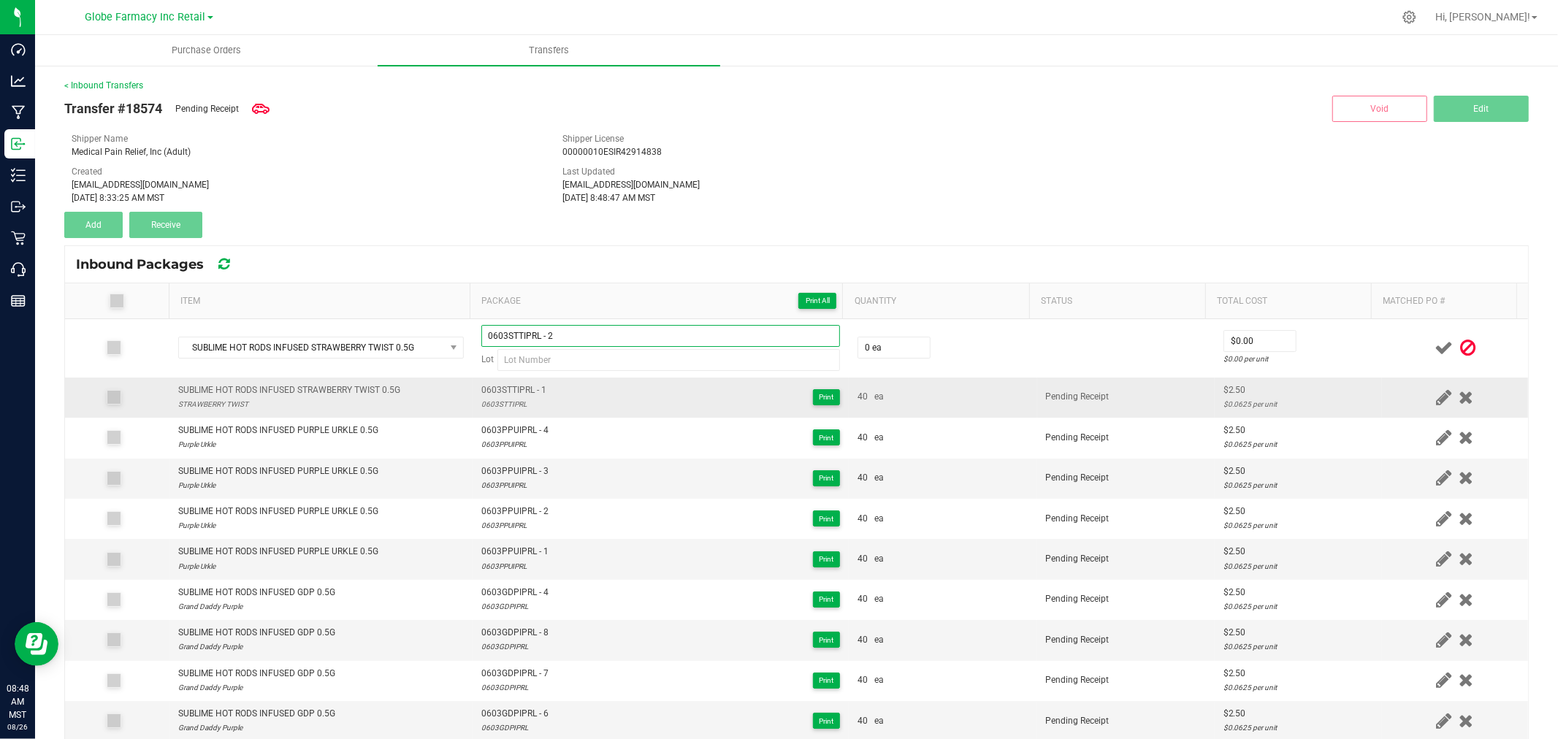
type input "0603STTIPRL - 2"
click at [507, 403] on div "0603STTIPRL" at bounding box center [513, 404] width 65 height 14
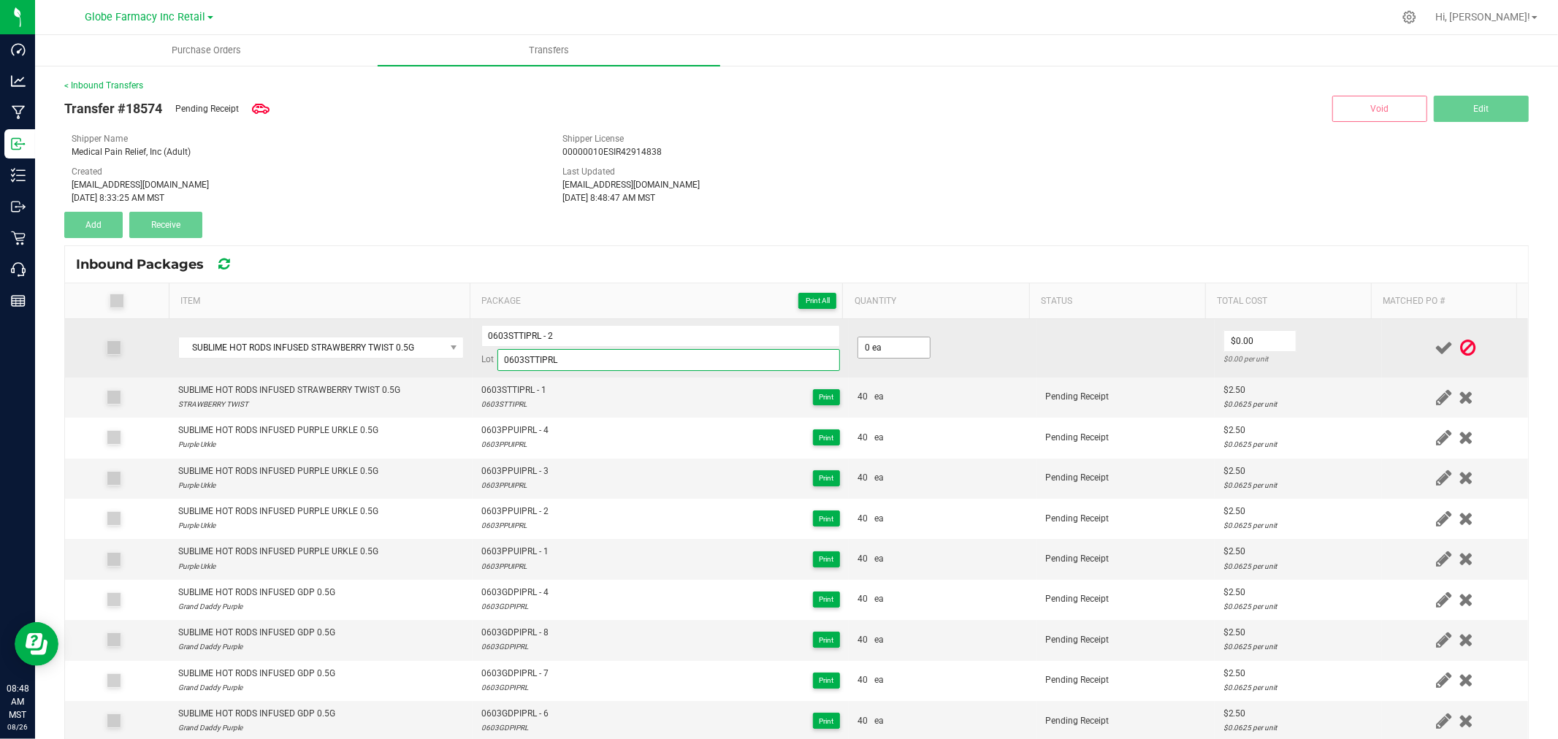
type input "0603STTIPRL"
click at [864, 356] on input "0" at bounding box center [894, 347] width 72 height 20
type input "40 ea"
type input "$2.50"
click at [1320, 354] on div "$0.0625 per unit" at bounding box center [1298, 359] width 150 height 14
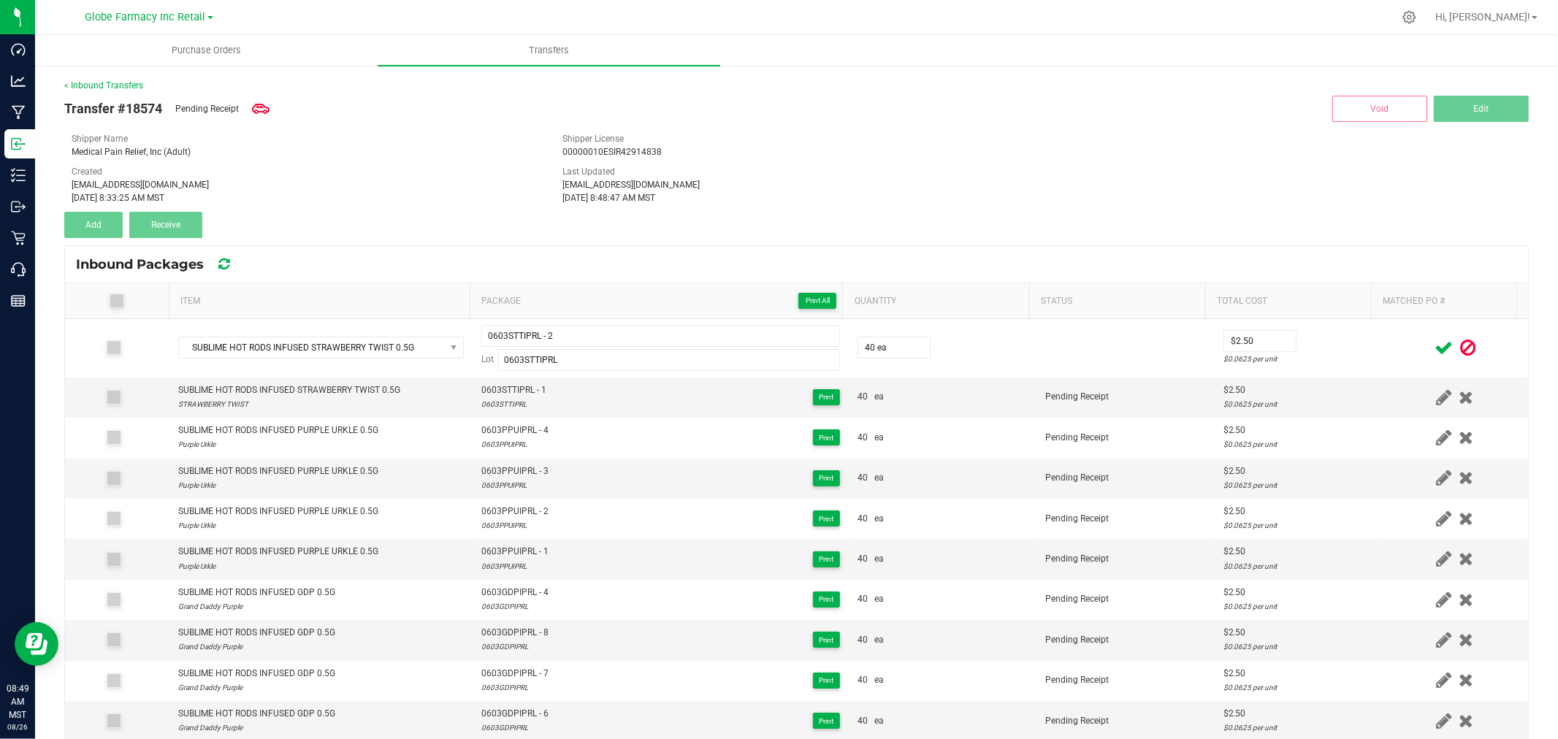
click at [1431, 341] on span at bounding box center [1444, 348] width 26 height 28
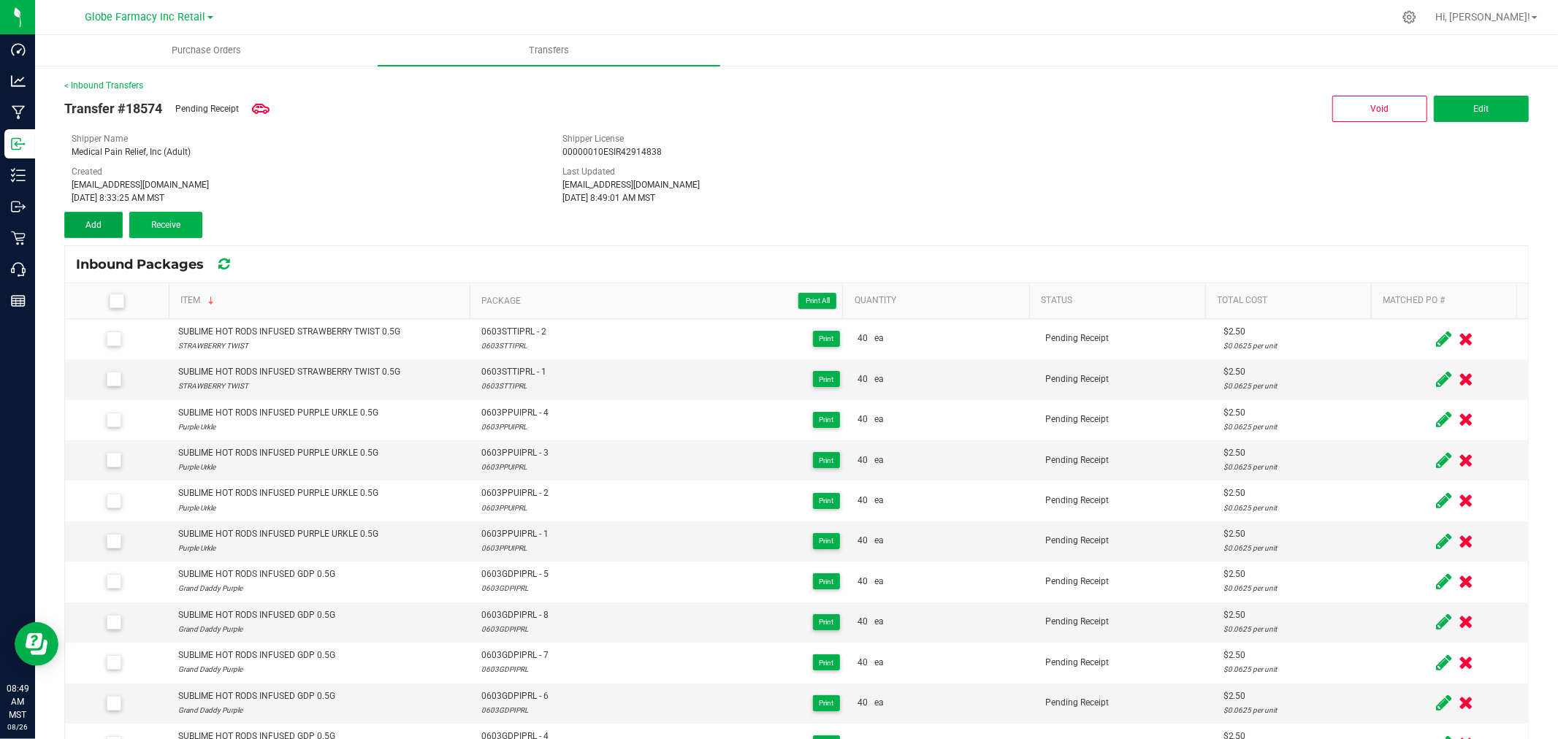
click at [90, 220] on span "Add" at bounding box center [93, 225] width 16 height 10
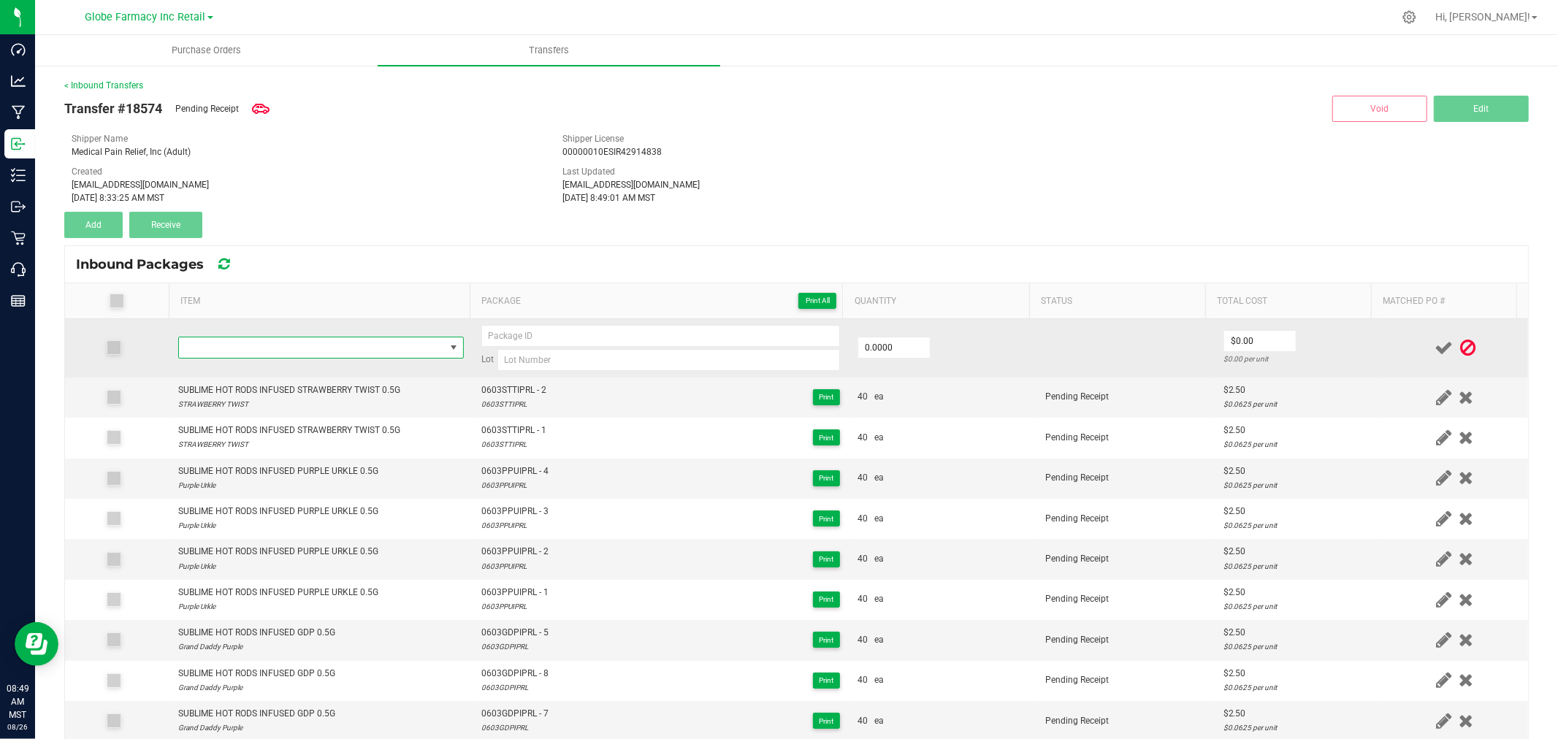
click at [302, 349] on span "NO DATA FOUND" at bounding box center [312, 347] width 266 height 20
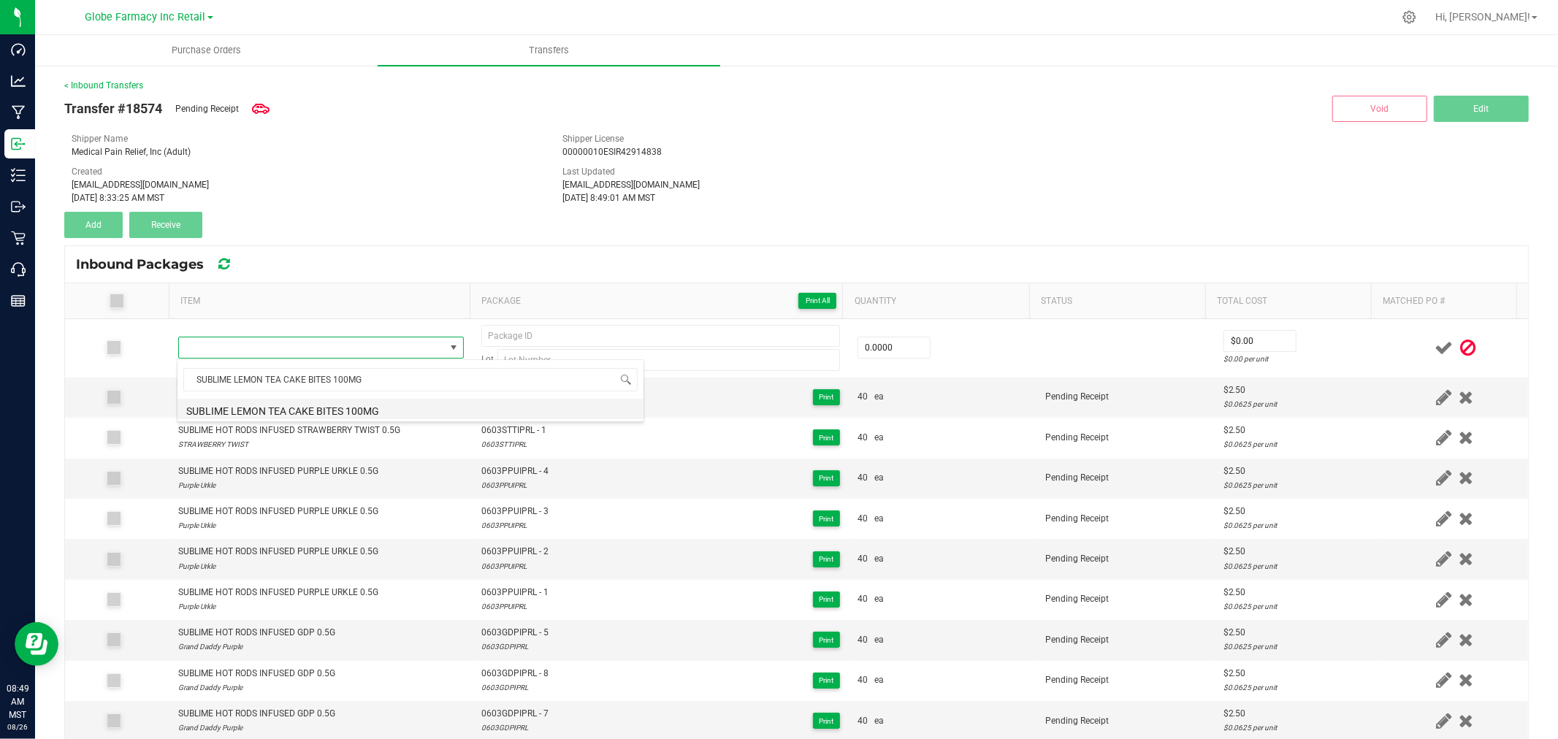
click at [319, 410] on li "SUBLIME LEMON TEA CAKE BITES 100MG" at bounding box center [410, 409] width 466 height 20
type input "0 ea"
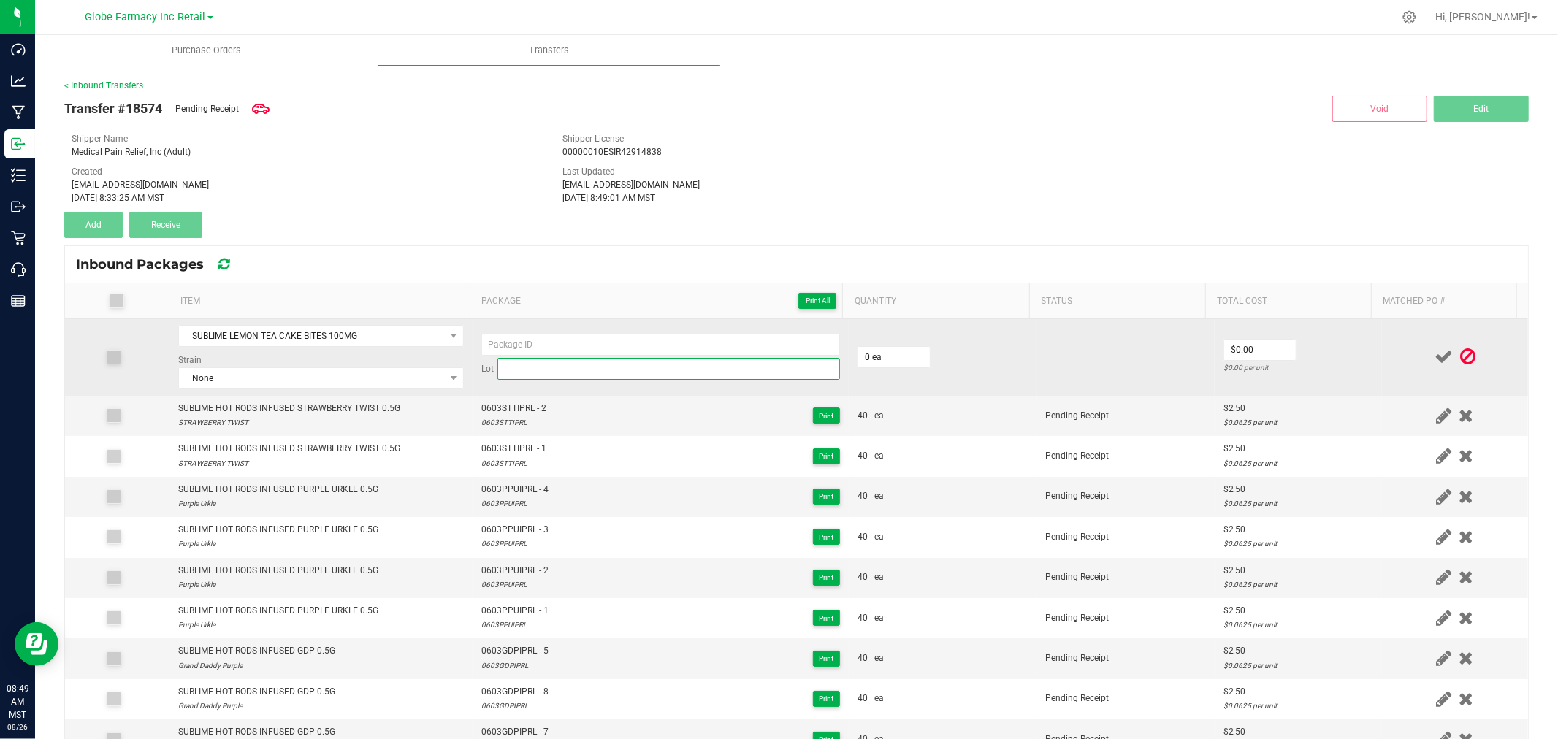
click at [665, 372] on input at bounding box center [668, 369] width 342 height 22
paste input "25-0604-22"
paste input
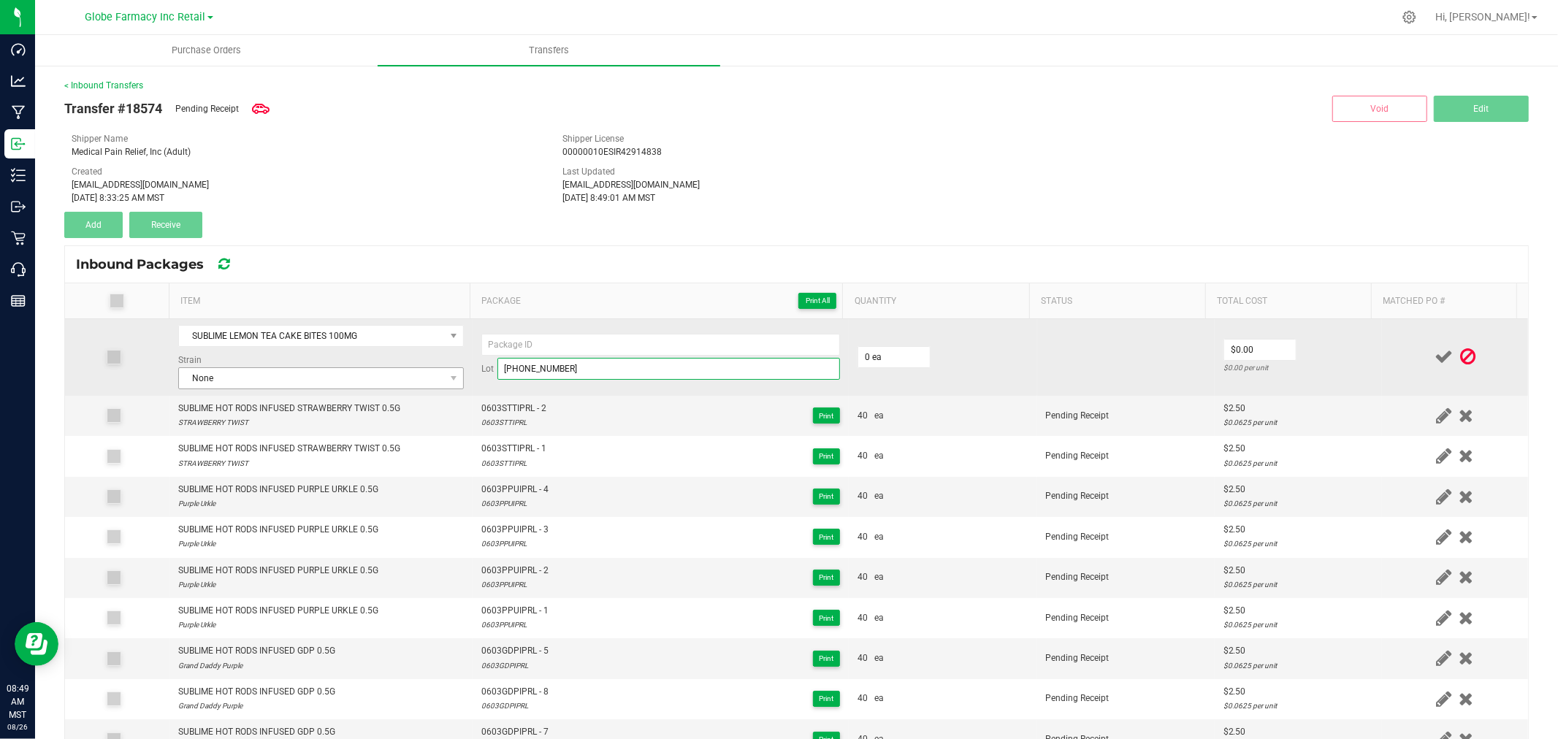
type input "25-0604-22"
click at [392, 368] on span "None" at bounding box center [312, 378] width 266 height 20
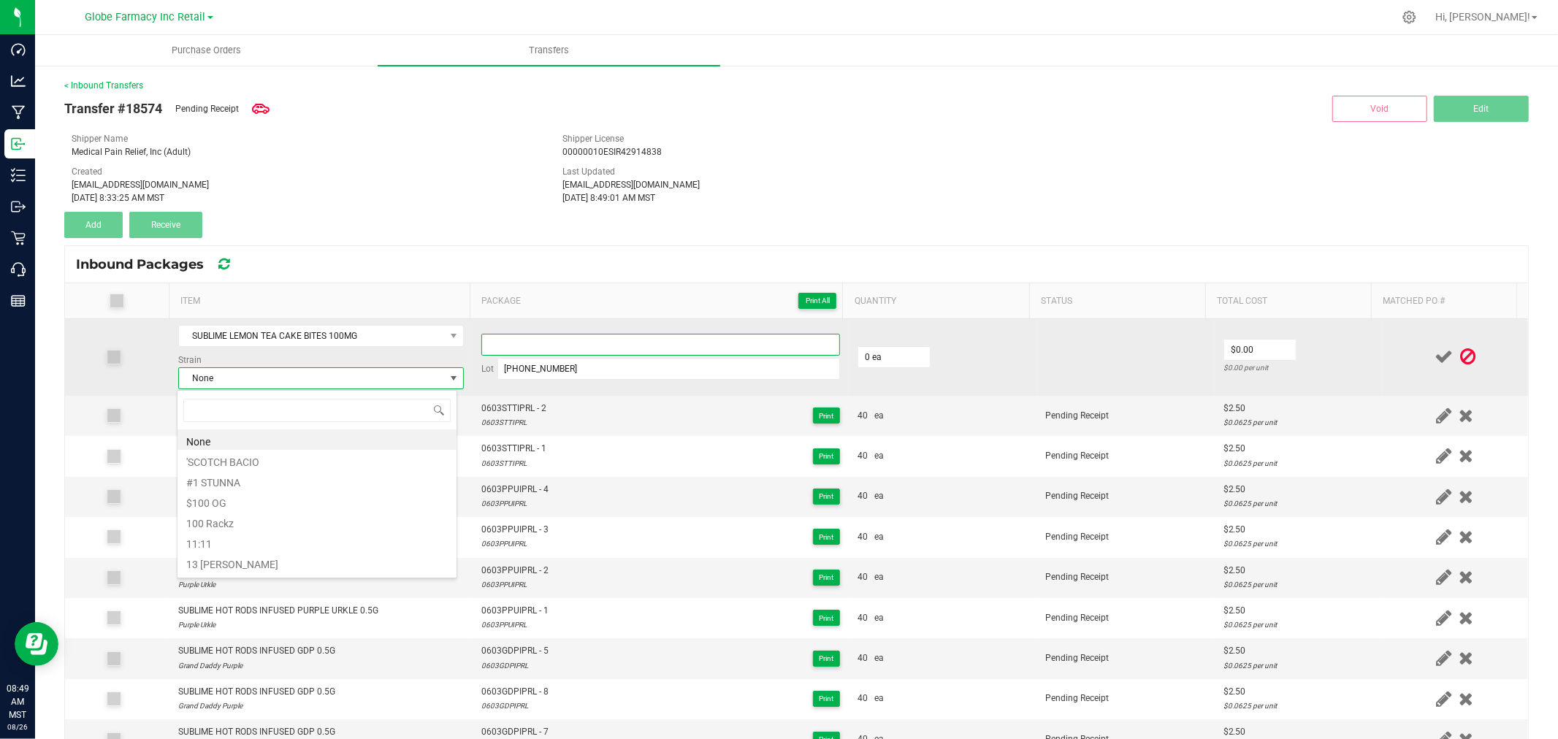
drag, startPoint x: 574, startPoint y: 337, endPoint x: 540, endPoint y: 340, distance: 33.7
click at [574, 337] on input at bounding box center [660, 345] width 359 height 22
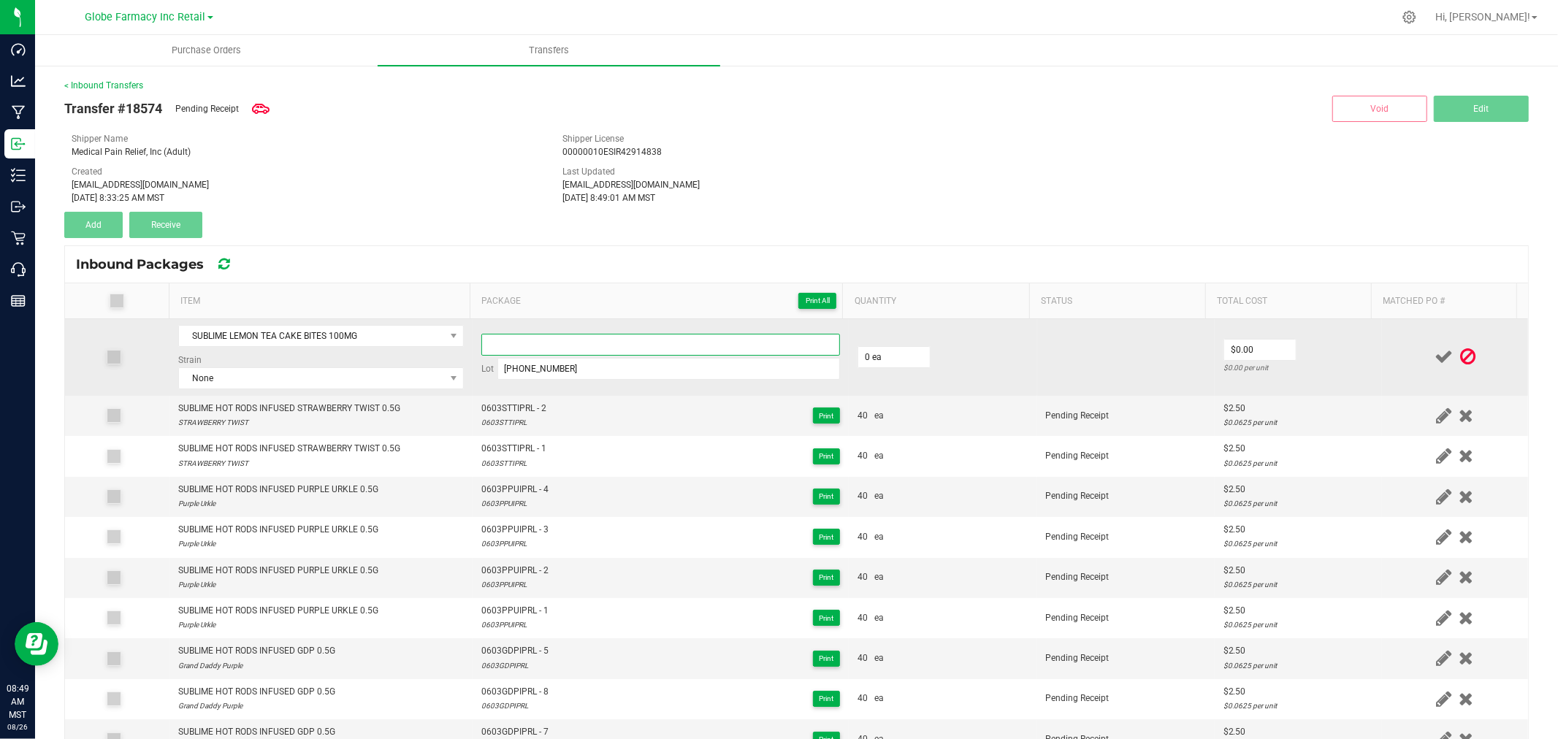
click at [532, 342] on input at bounding box center [660, 345] width 359 height 22
paste input "25-0604-22"
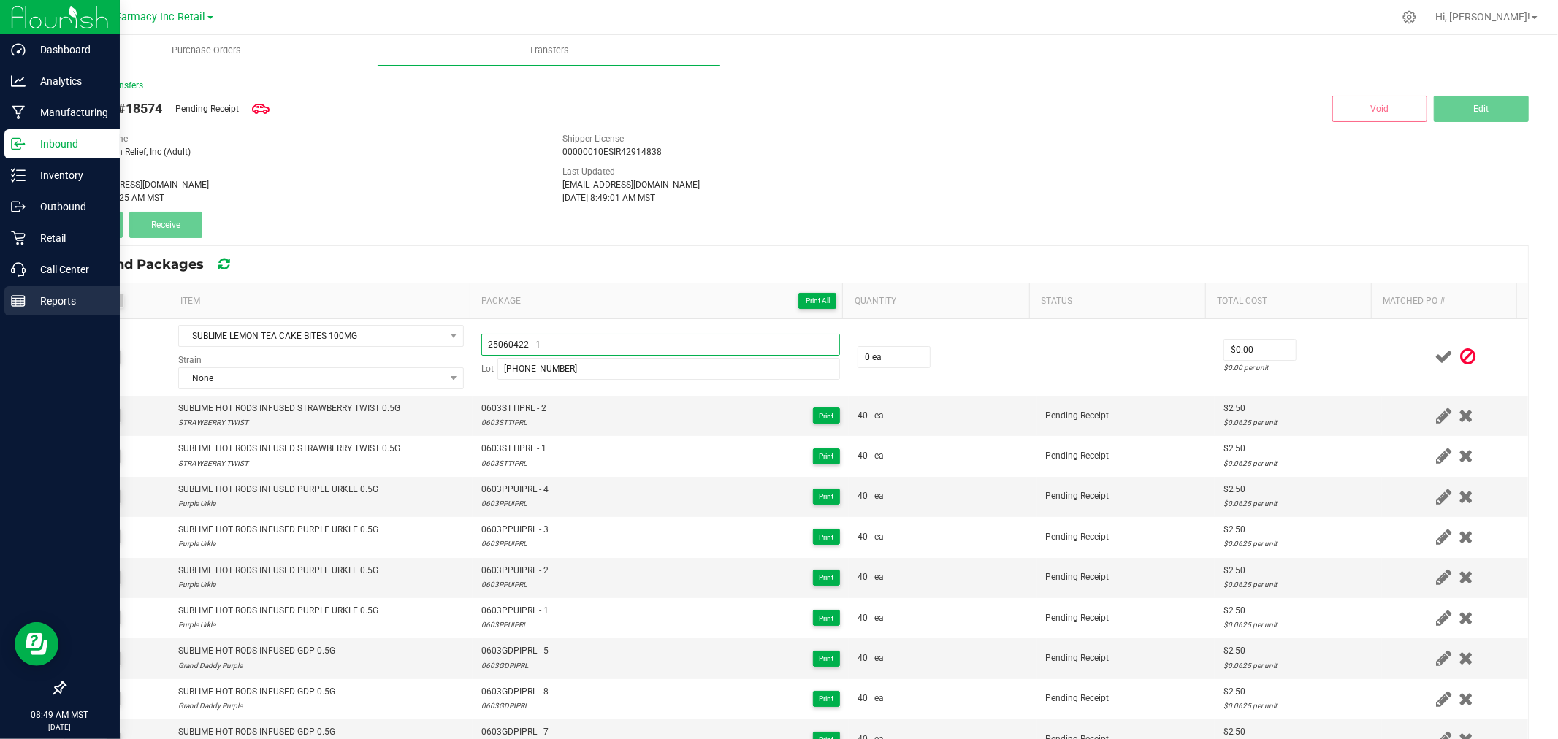
type input "25060422 - 1"
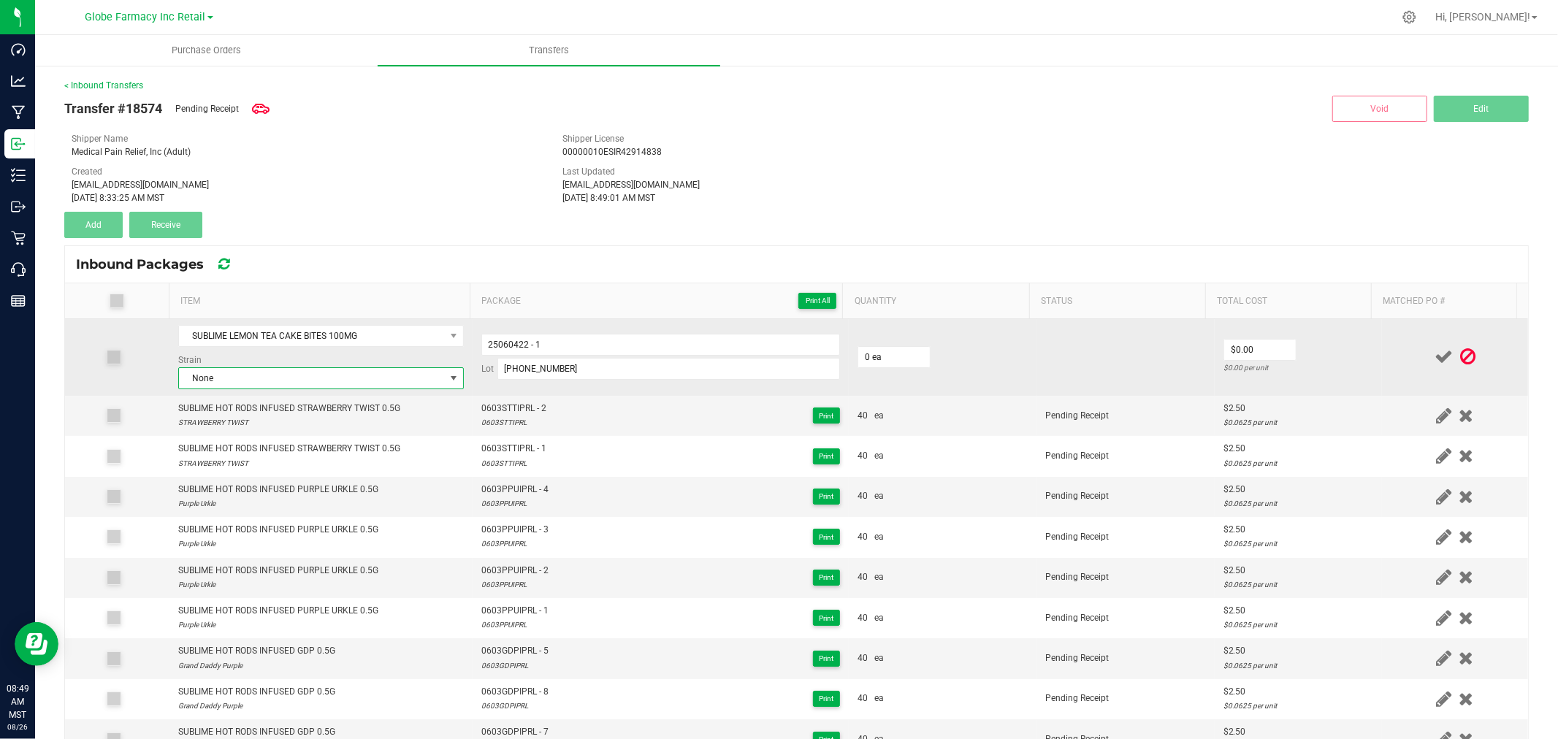
click at [253, 382] on span "None" at bounding box center [312, 378] width 266 height 20
type input "HYBRID"
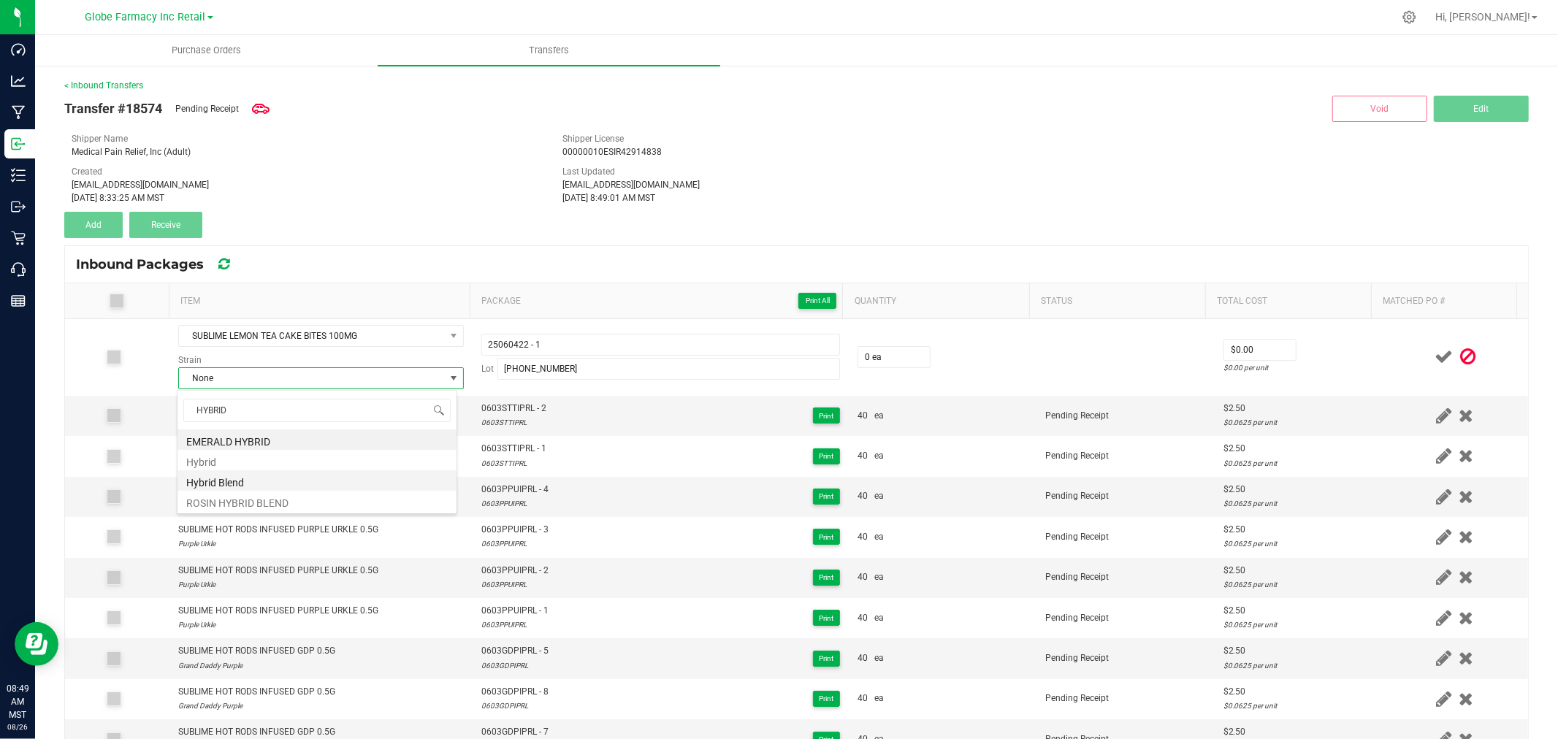
click at [228, 479] on li "Hybrid Blend" at bounding box center [316, 480] width 279 height 20
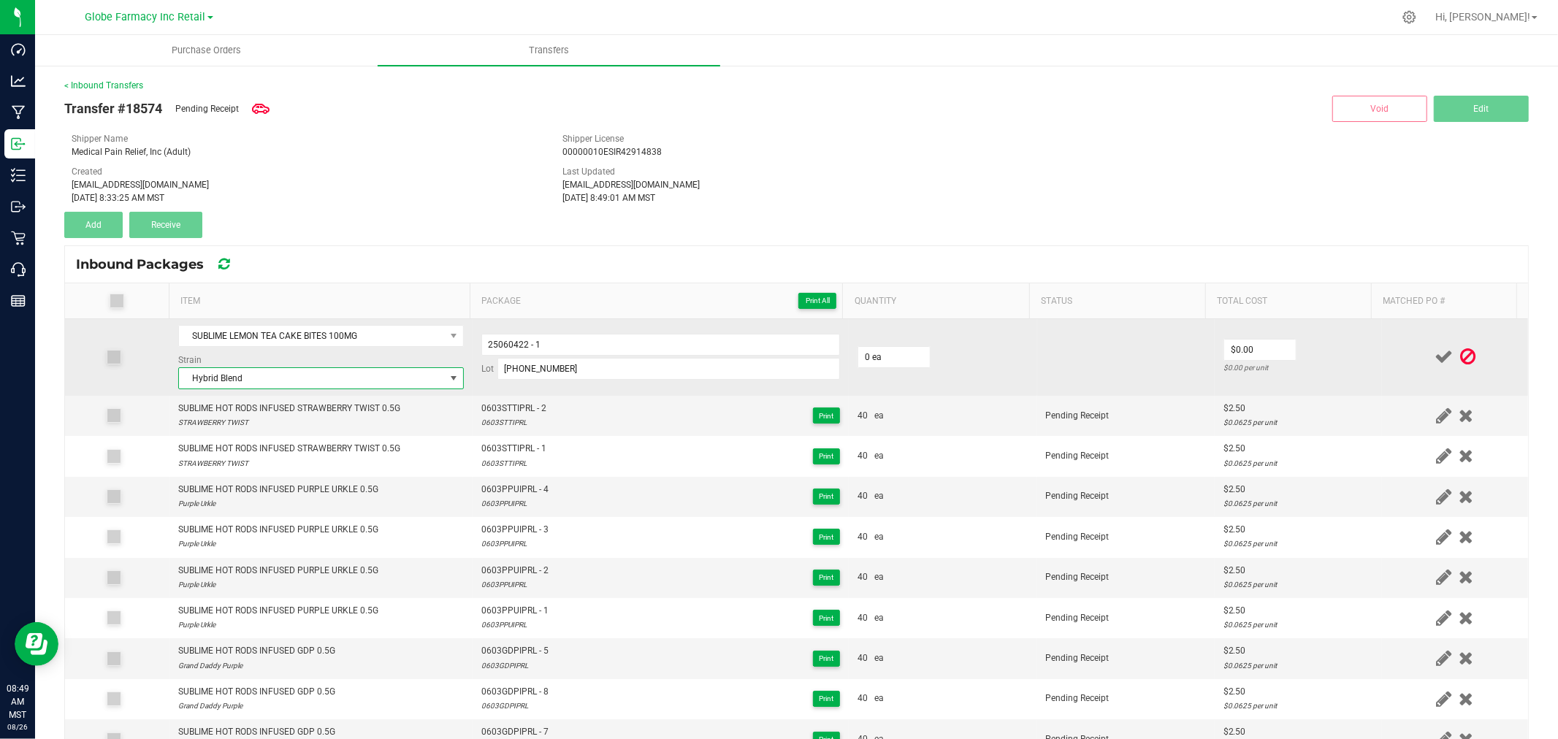
click at [865, 375] on td "0 ea" at bounding box center [943, 357] width 188 height 77
click at [870, 361] on input "0" at bounding box center [894, 357] width 72 height 20
type input "10 ea"
type input "$8.25"
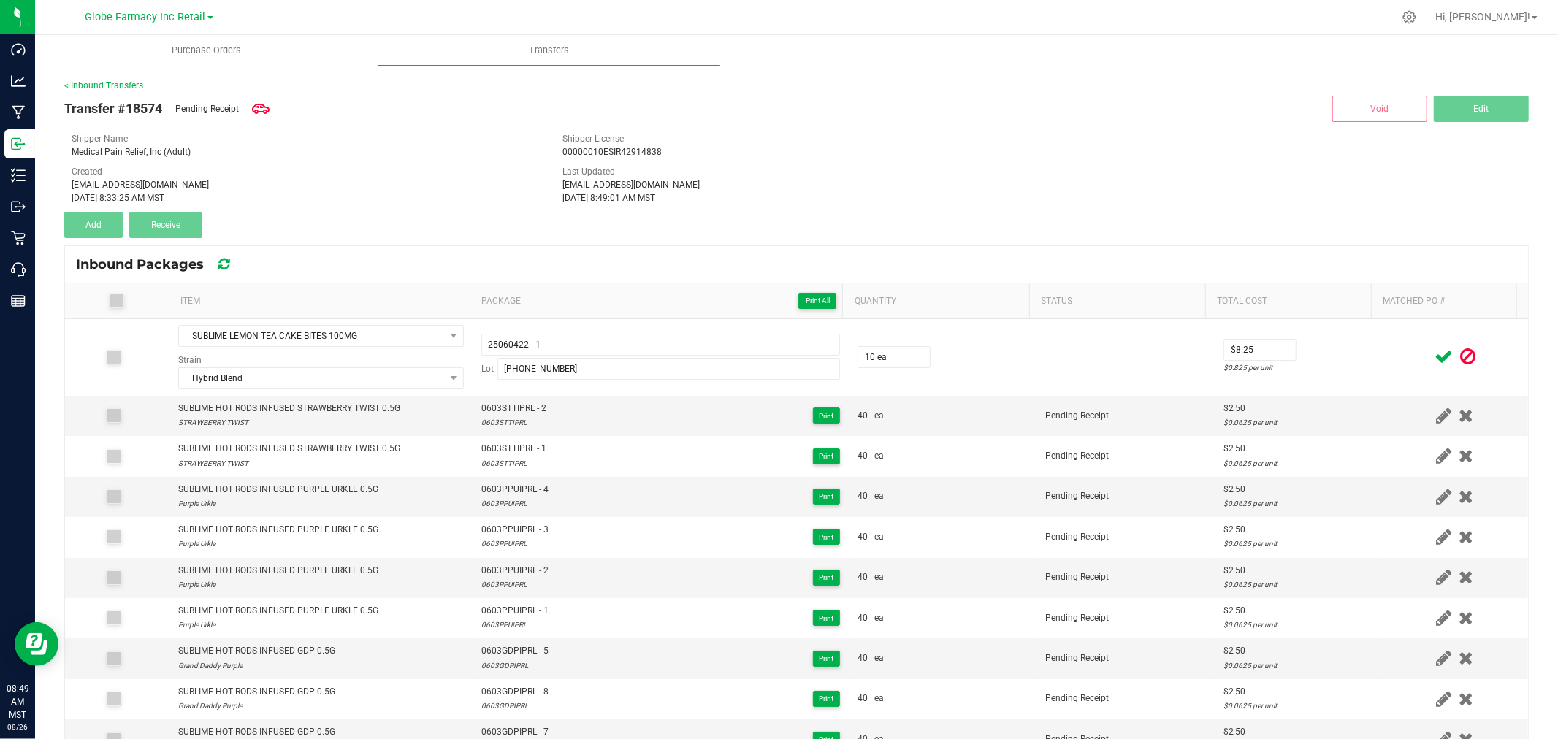
drag, startPoint x: 1318, startPoint y: 333, endPoint x: 1390, endPoint y: 352, distance: 74.7
click at [1318, 334] on td "$8.25 $0.825 per unit" at bounding box center [1297, 357] width 167 height 77
click at [1434, 359] on icon at bounding box center [1443, 357] width 18 height 18
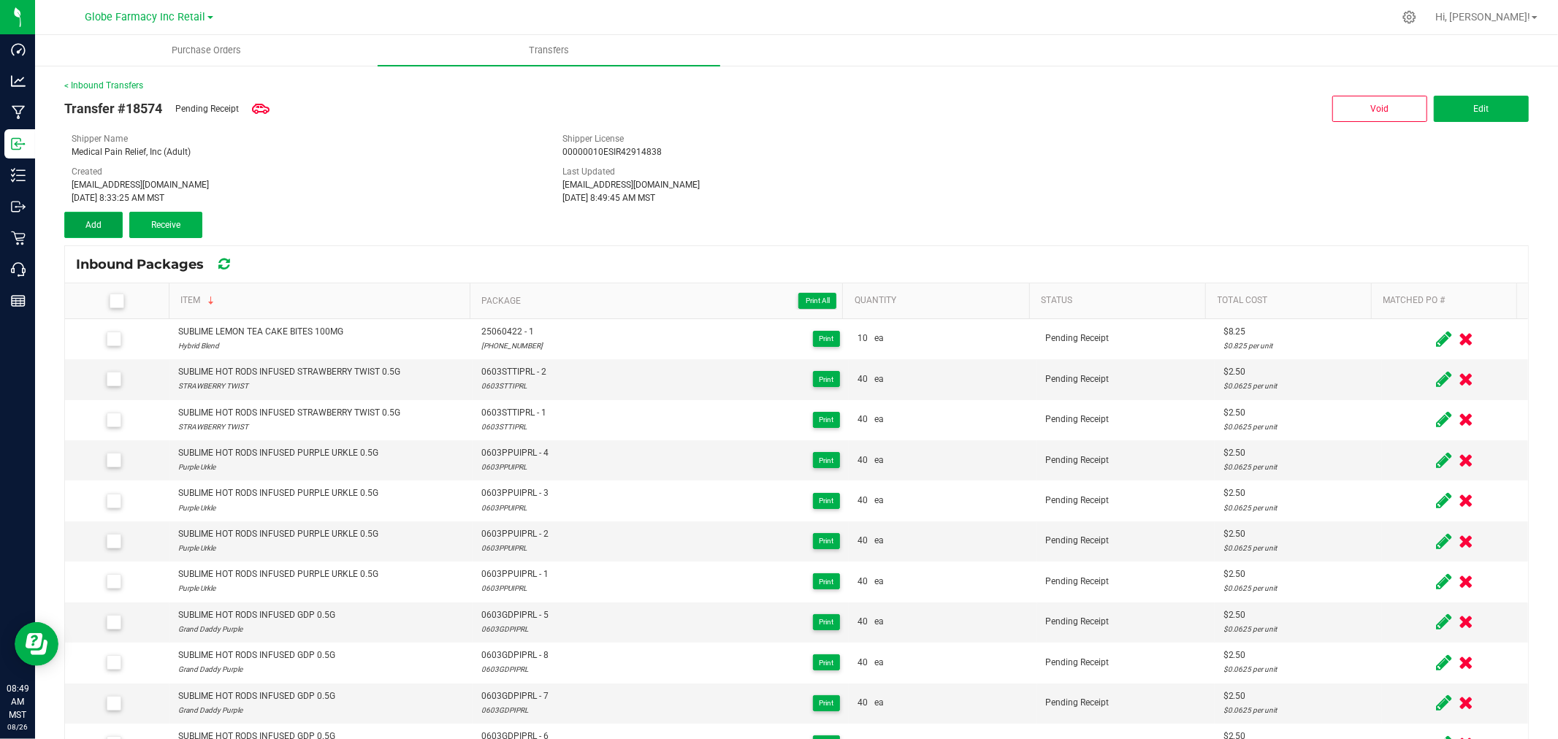
click at [103, 227] on button "Add" at bounding box center [93, 225] width 58 height 26
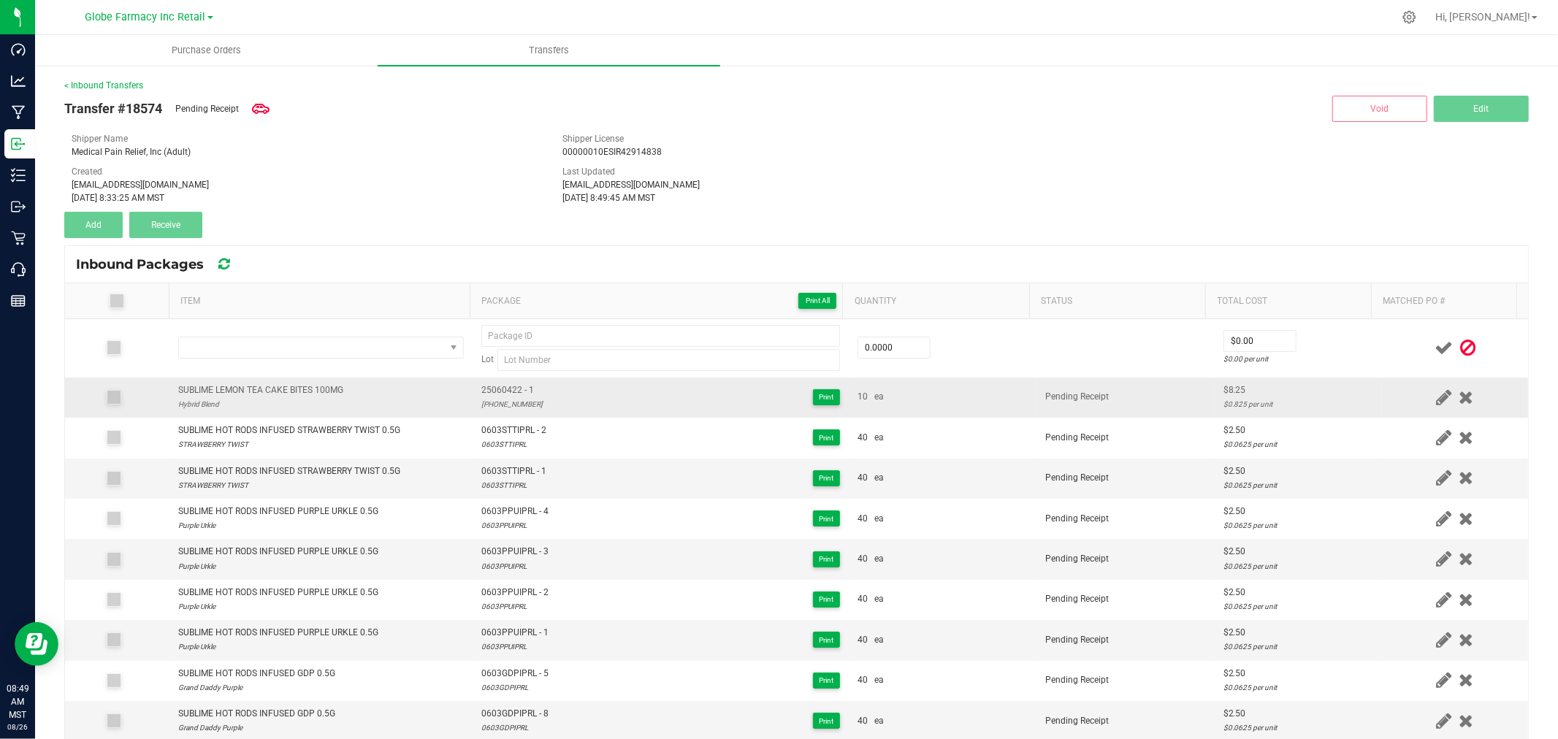
click at [264, 399] on div "Hybrid Blend" at bounding box center [260, 404] width 165 height 14
click at [264, 402] on div "Hybrid Blend" at bounding box center [260, 404] width 165 height 14
click at [267, 390] on div "SUBLIME LEMON TEA CAKE BITES 100MG" at bounding box center [260, 390] width 165 height 14
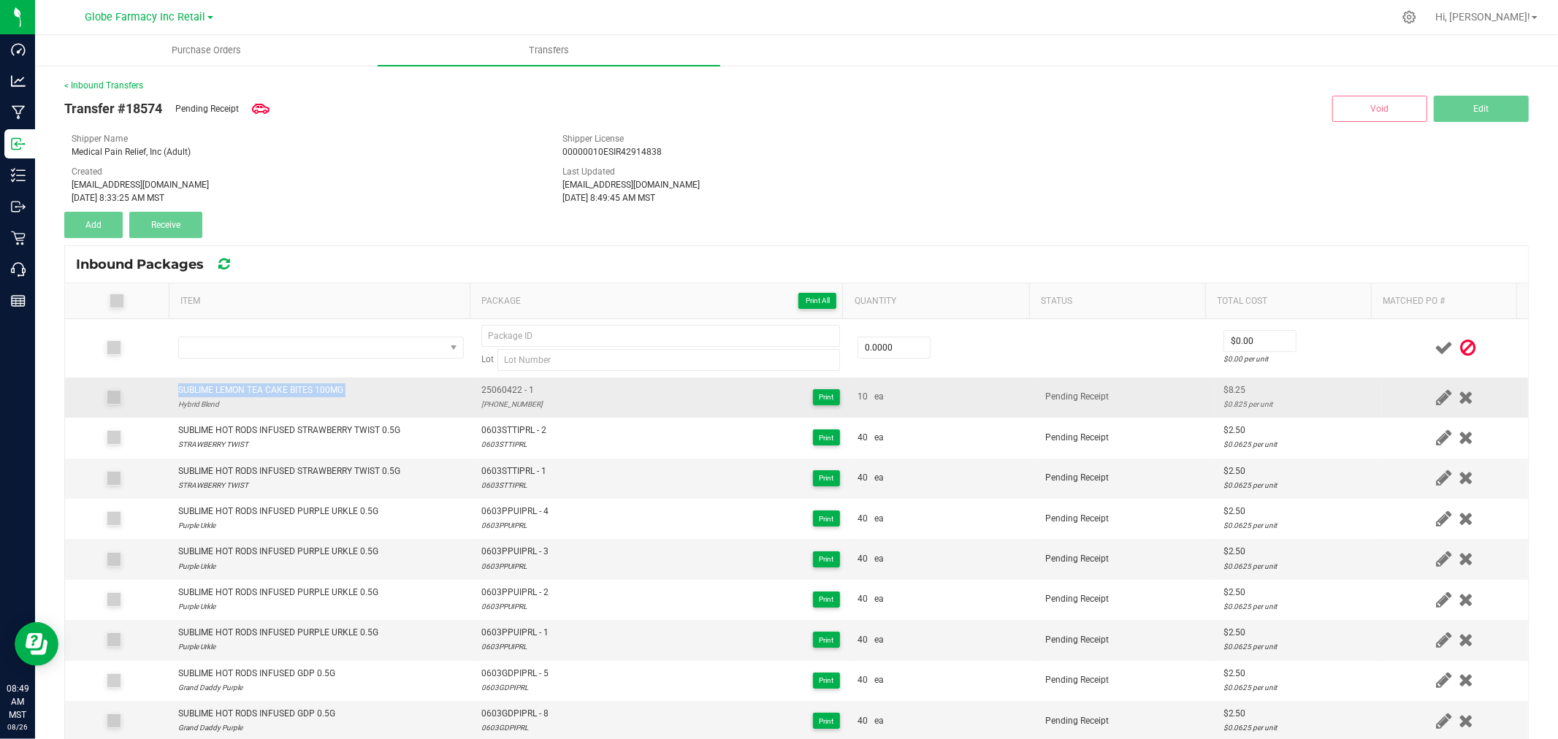
click at [267, 390] on div "SUBLIME LEMON TEA CAKE BITES 100MG" at bounding box center [260, 390] width 165 height 14
copy div "SUBLIME LEMON TEA CAKE BITES 100MG"
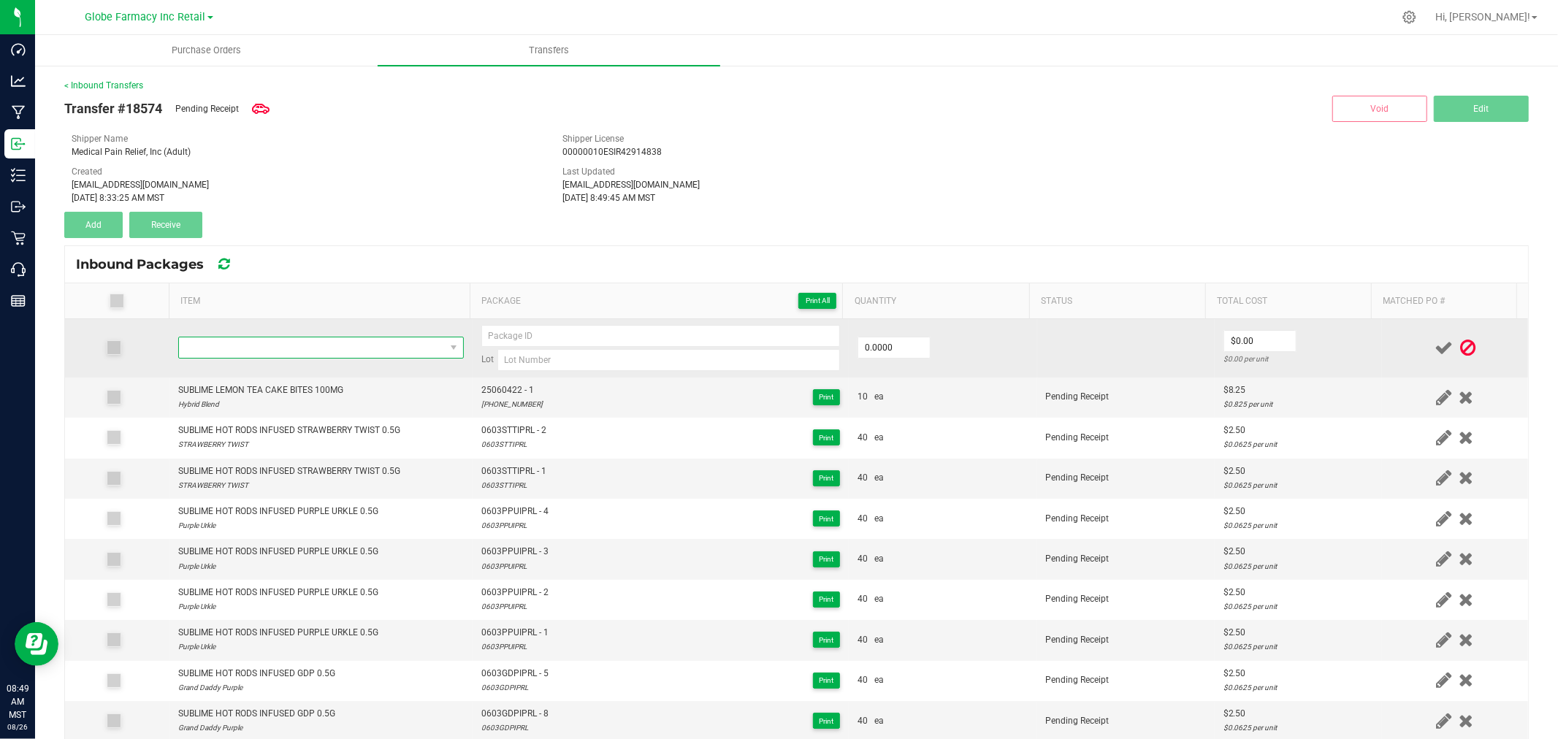
click at [293, 339] on span "NO DATA FOUND" at bounding box center [312, 347] width 266 height 20
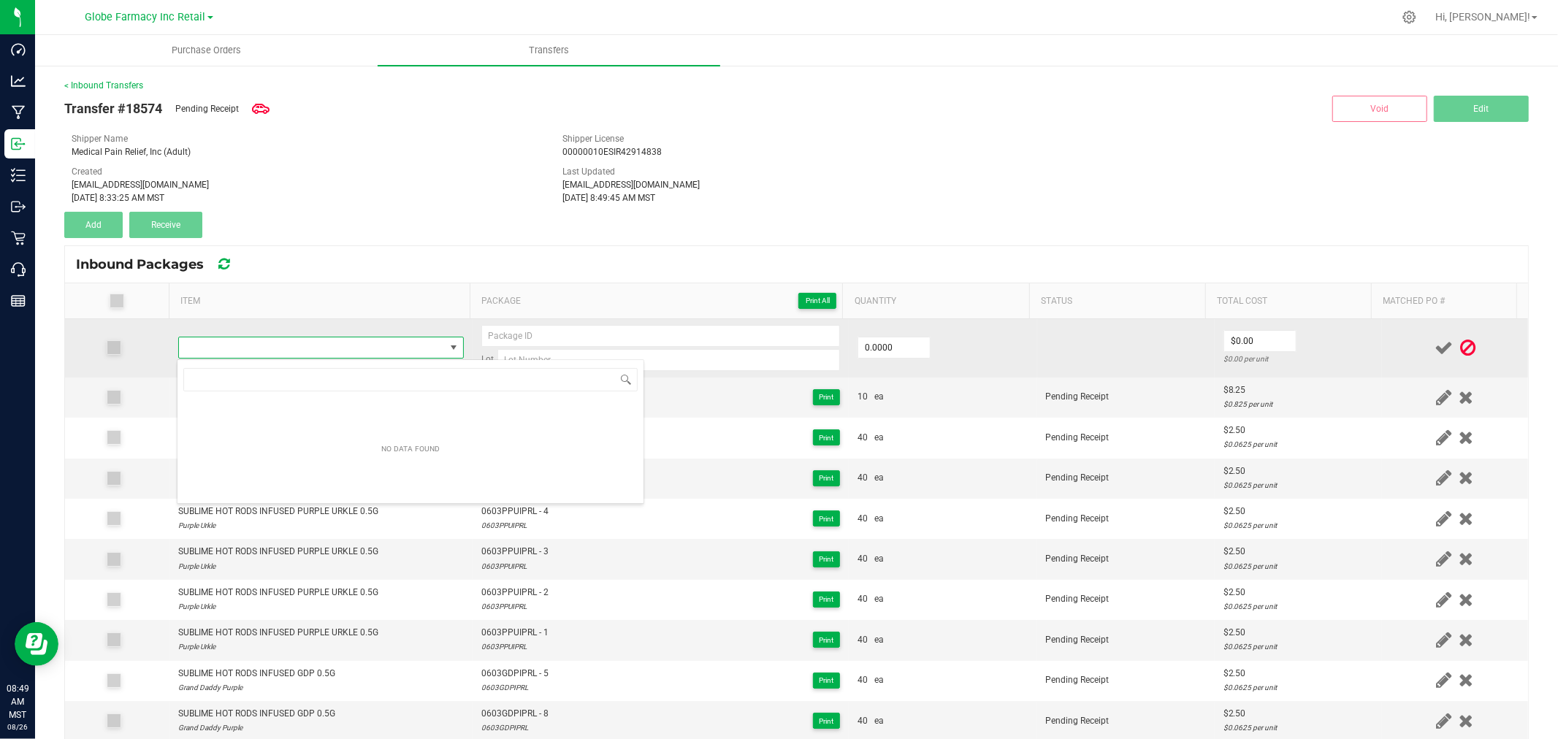
type input "SUBLIME LEMON TEA CAKE BITES 100MG"
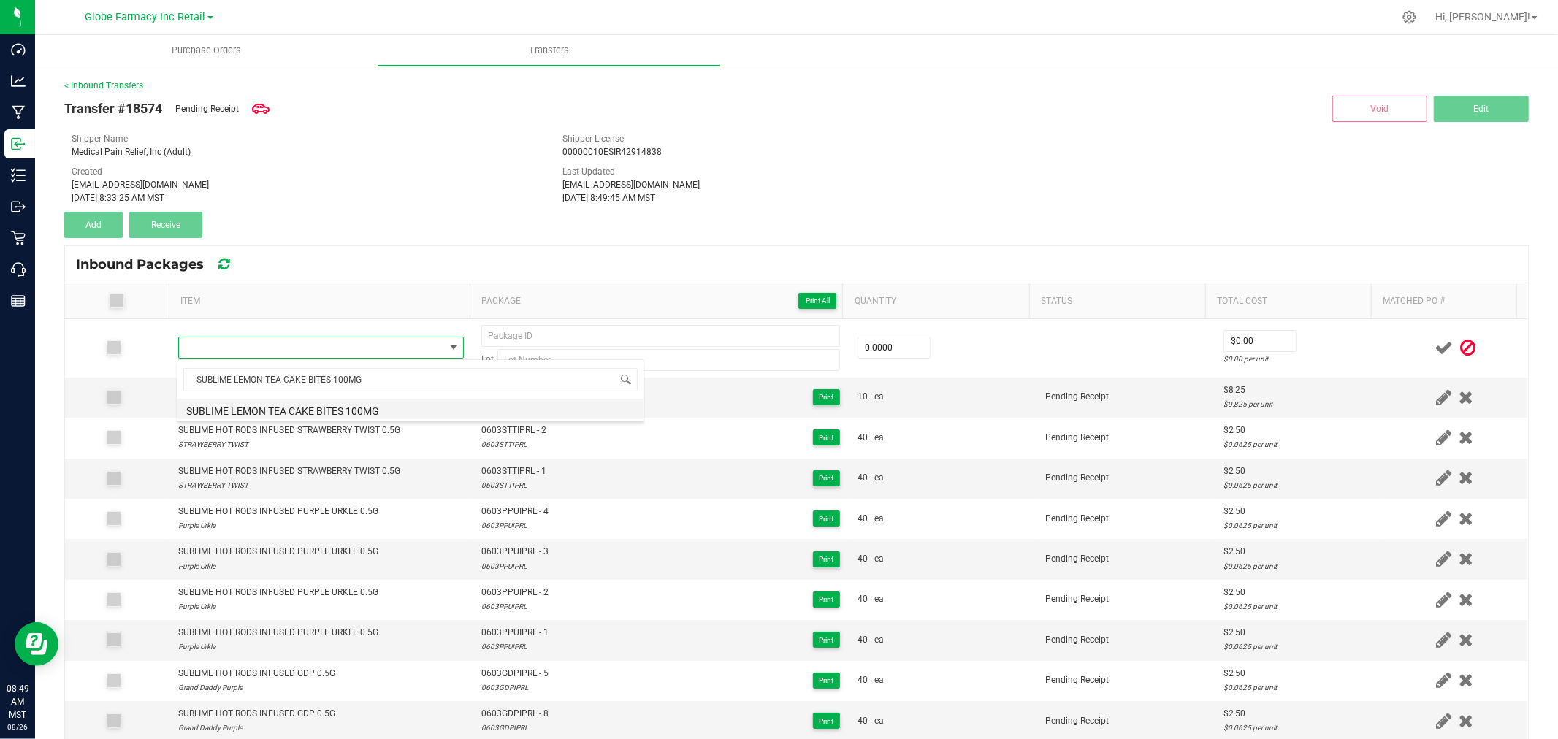
click at [305, 407] on li "SUBLIME LEMON TEA CAKE BITES 100MG" at bounding box center [410, 409] width 466 height 20
type input "0 ea"
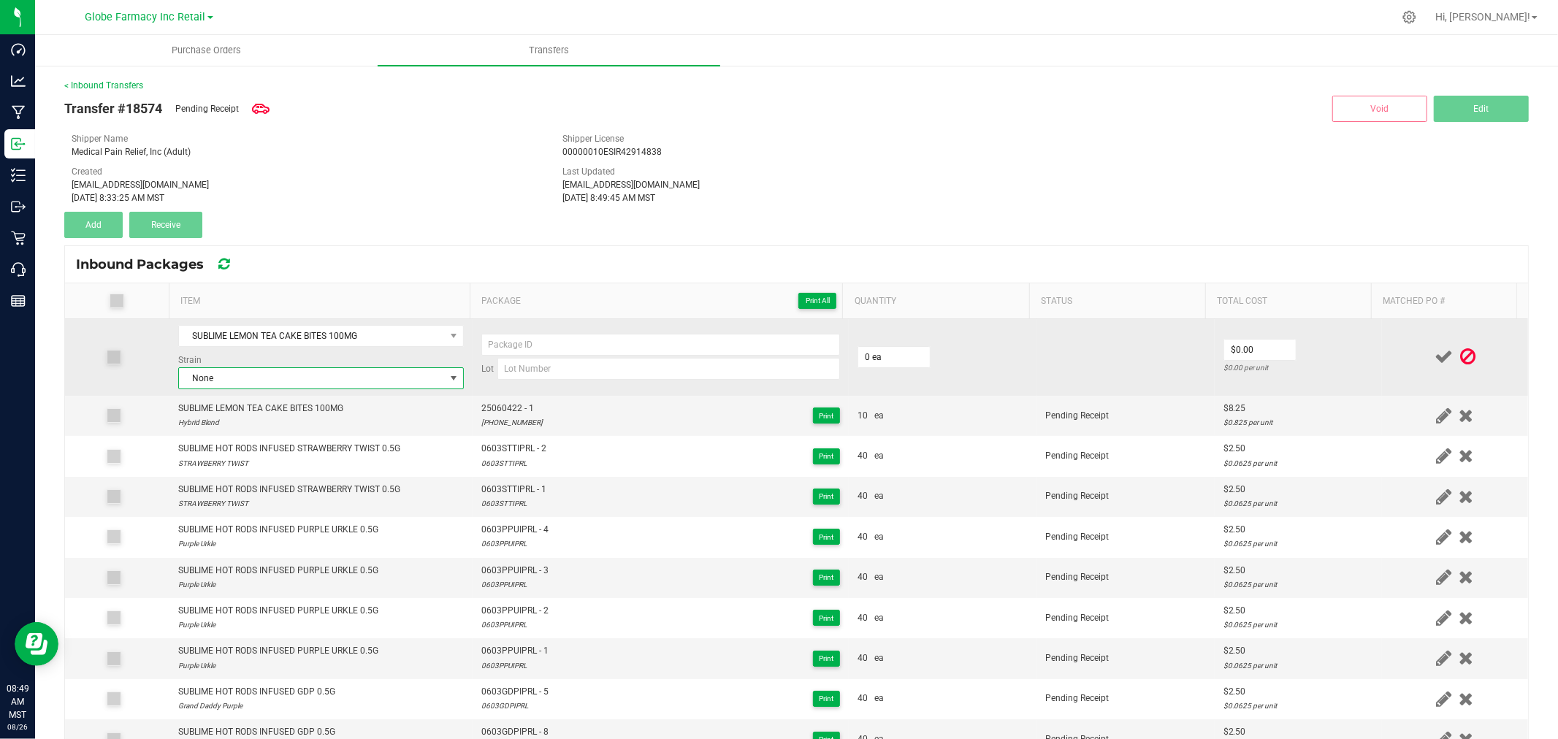
click at [297, 374] on span "None" at bounding box center [312, 378] width 266 height 20
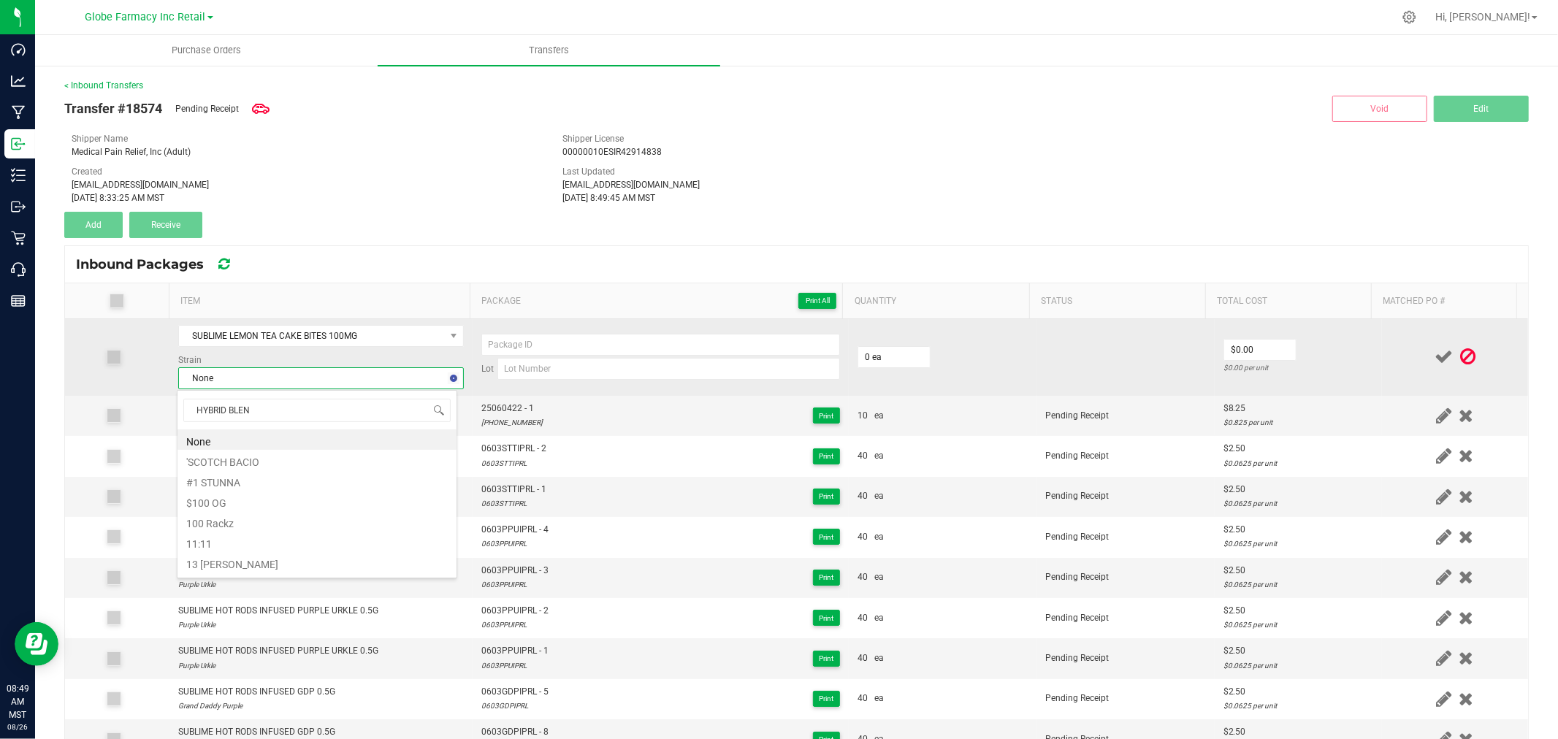
type input "HYBRID BLEND"
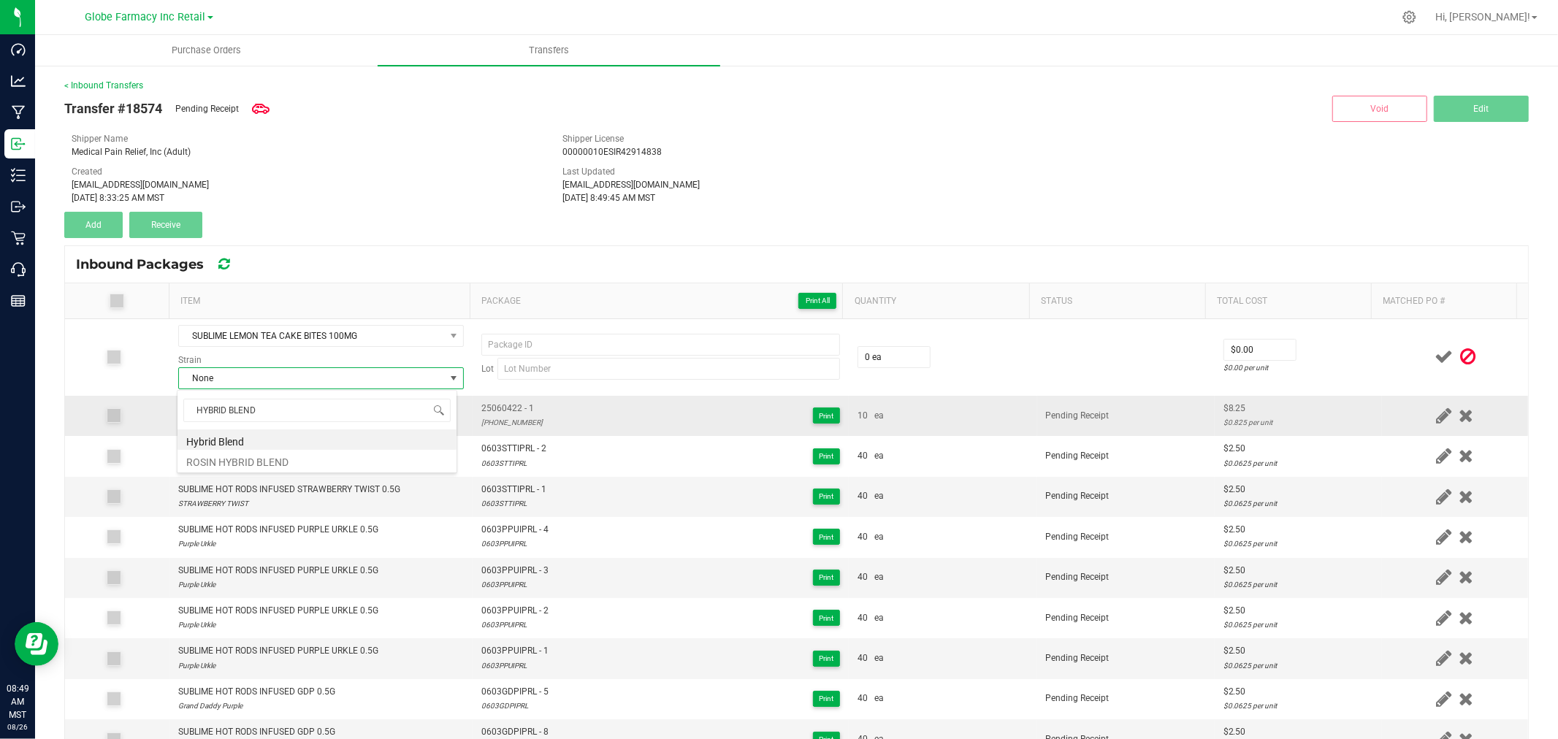
drag, startPoint x: 249, startPoint y: 437, endPoint x: 283, endPoint y: 426, distance: 35.3
click at [246, 439] on li "Hybrid Blend" at bounding box center [316, 439] width 279 height 20
click at [516, 402] on span "25060422 - 1" at bounding box center [511, 409] width 61 height 14
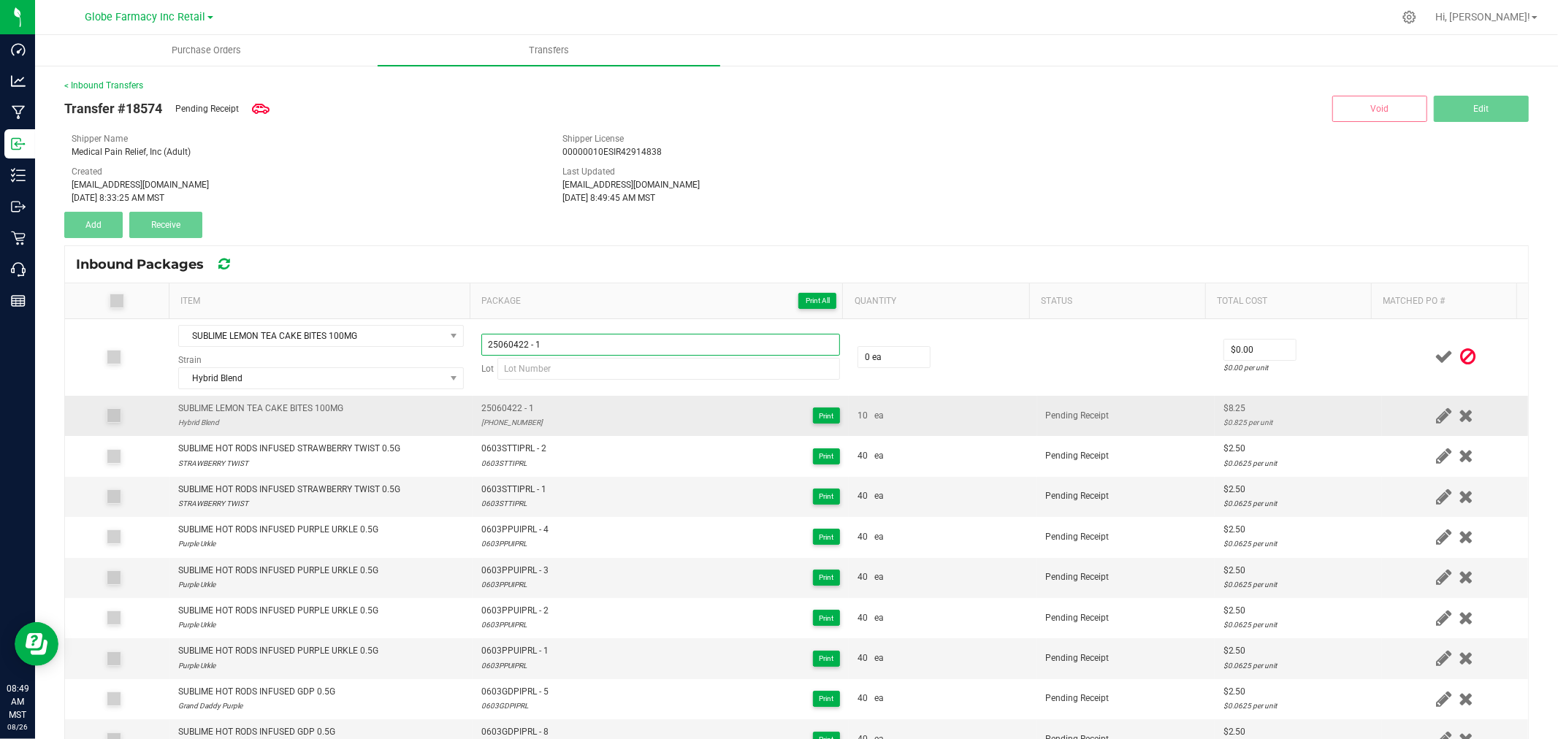
type input "25060422 - 1"
click at [481, 420] on div "25-0604-22" at bounding box center [511, 422] width 61 height 14
click at [484, 421] on div "25-0604-22" at bounding box center [511, 422] width 61 height 14
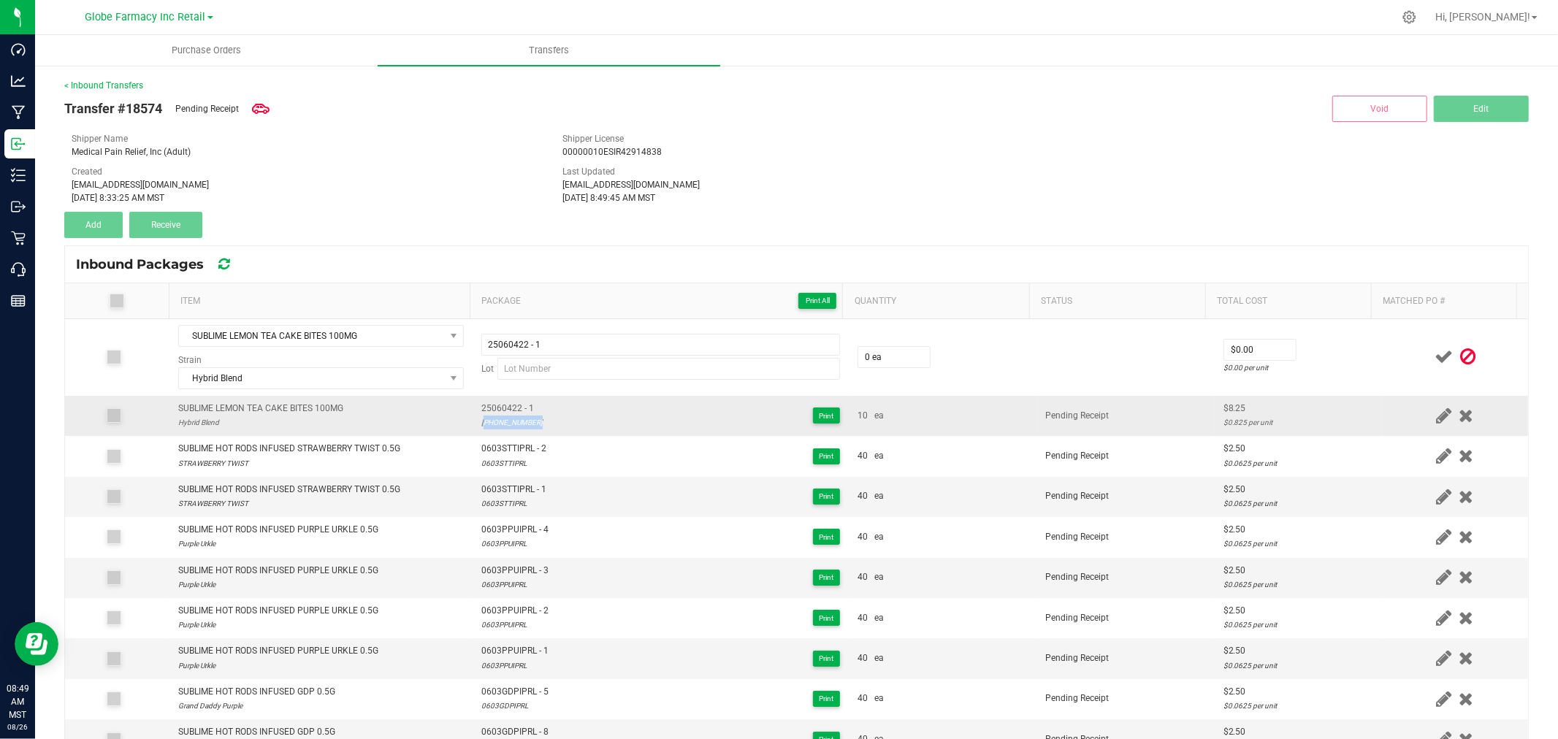
click at [484, 421] on div "25-0604-22" at bounding box center [511, 422] width 61 height 14
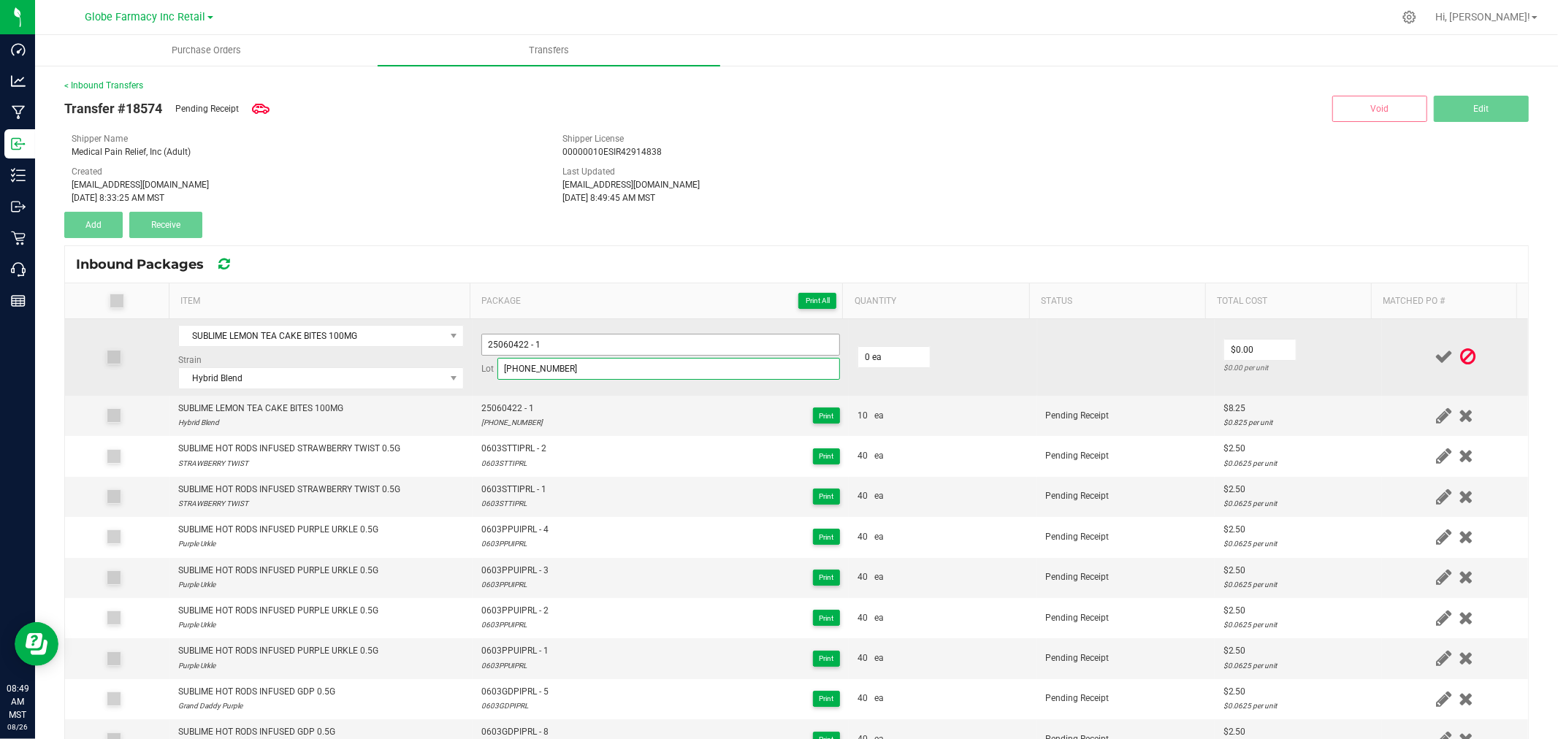
type input "25-0604-22"
click at [600, 343] on input "25060422 - 1" at bounding box center [660, 345] width 359 height 22
type input "25060422 - 2"
type input "10 ea"
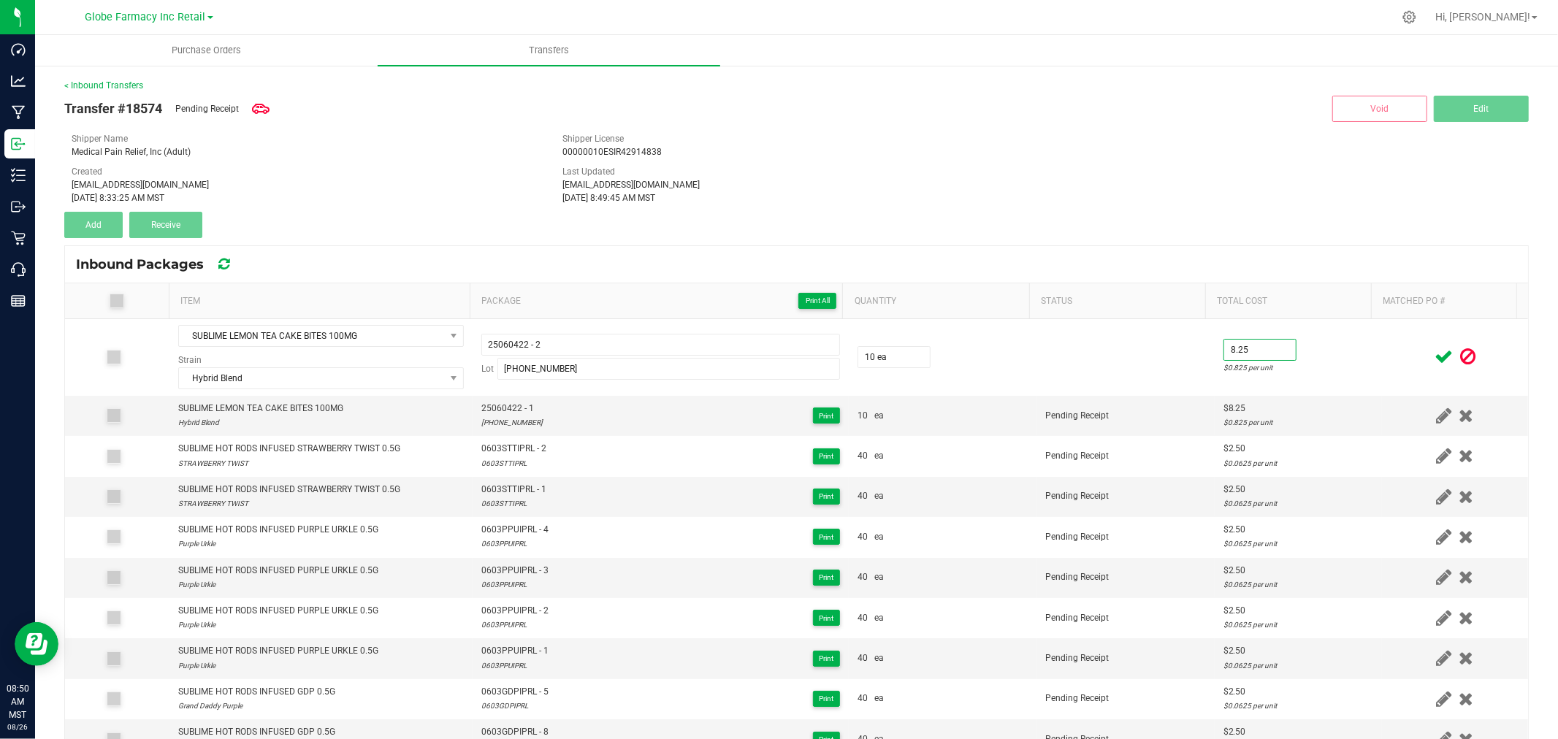
type input "$8.25"
click at [1344, 345] on td "$8.25 $0.825 per unit" at bounding box center [1297, 357] width 167 height 77
click at [1434, 353] on icon at bounding box center [1443, 357] width 18 height 18
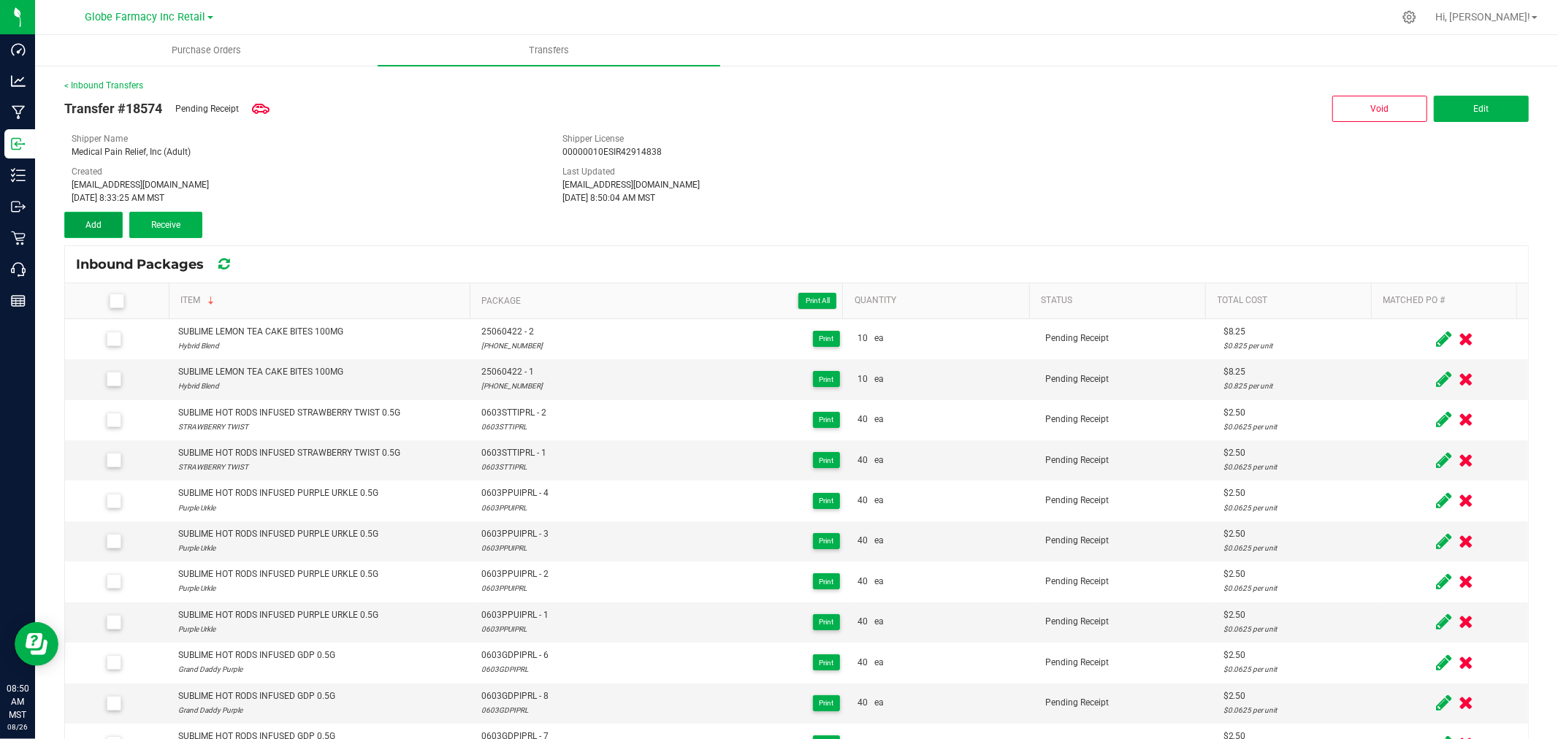
click at [93, 222] on span "Add" at bounding box center [93, 225] width 16 height 10
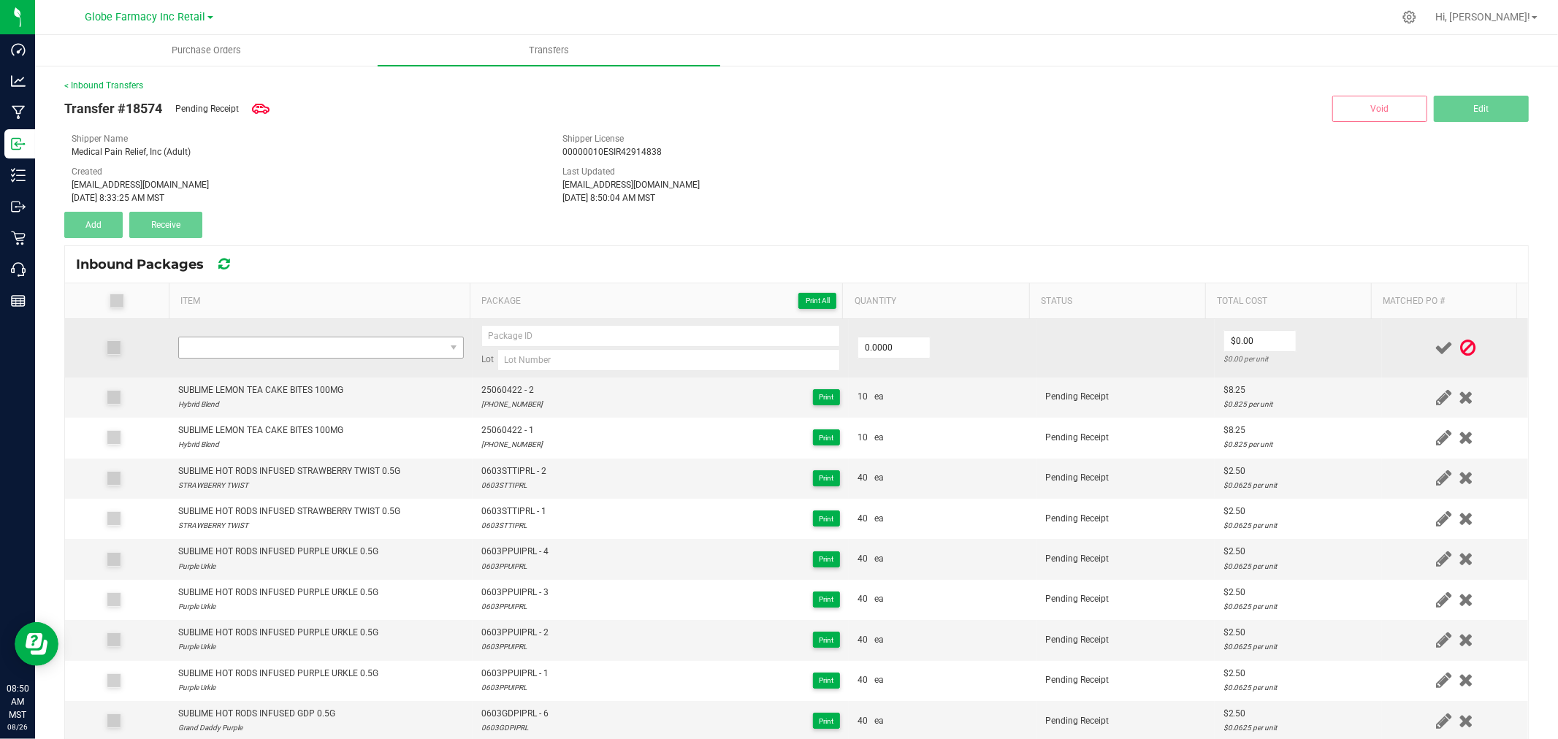
drag, startPoint x: 264, startPoint y: 323, endPoint x: 273, endPoint y: 343, distance: 22.2
click at [267, 323] on td at bounding box center [320, 348] width 303 height 58
click at [273, 343] on span "NO DATA FOUND" at bounding box center [312, 347] width 266 height 20
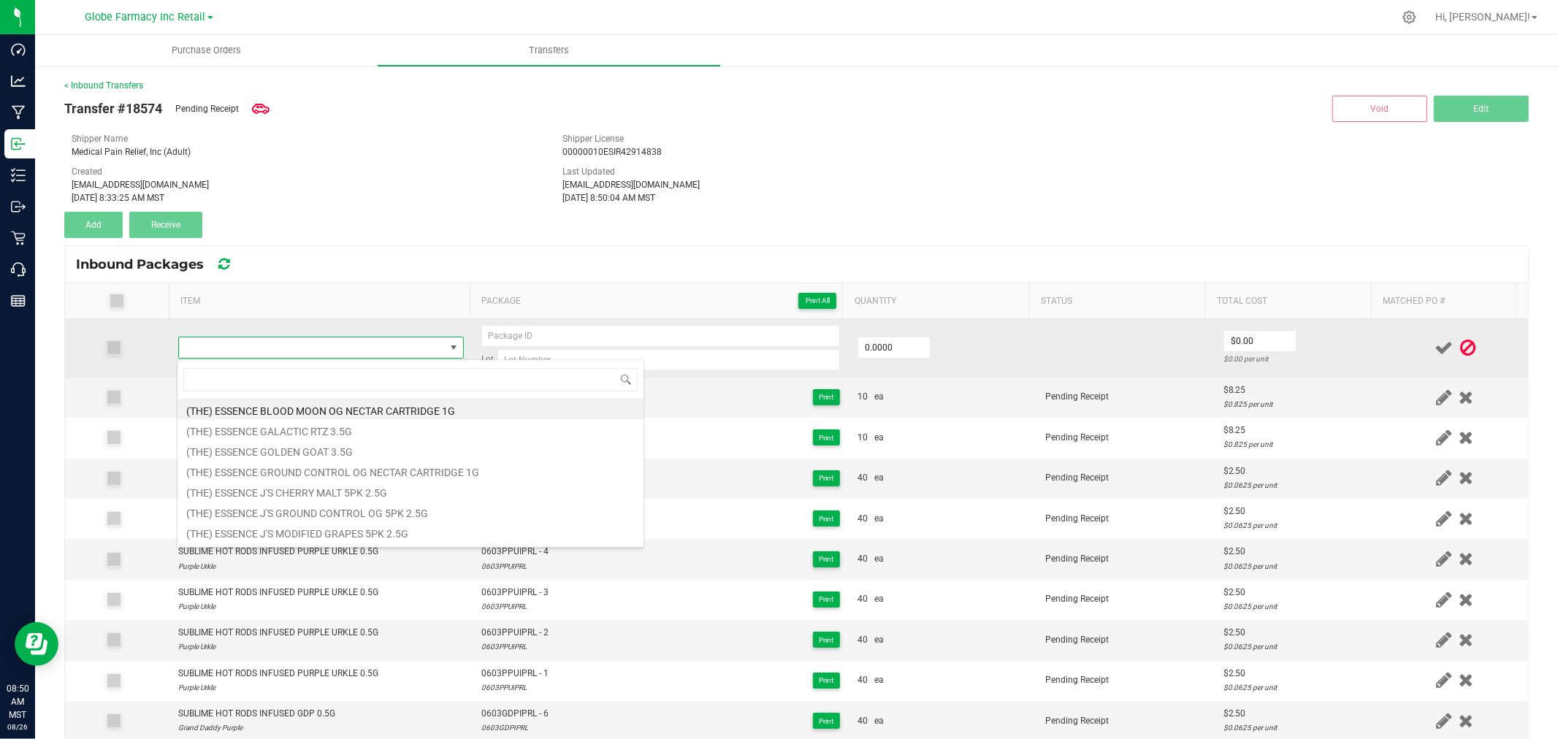
type input "SUBLIME LEMON TEA CAKE BITES 100MG"
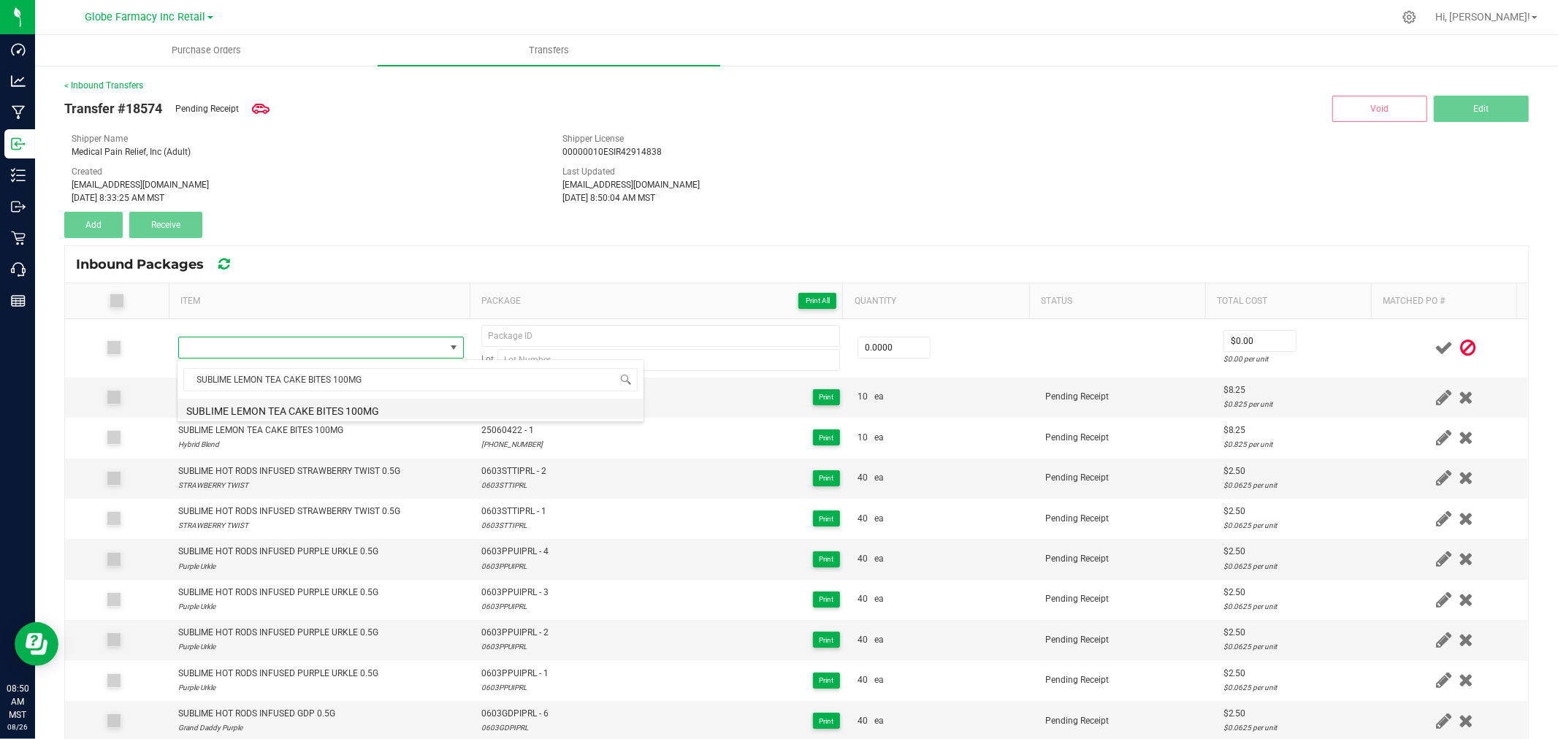
click at [334, 413] on li "SUBLIME LEMON TEA CAKE BITES 100MG" at bounding box center [410, 409] width 466 height 20
type input "0 ea"
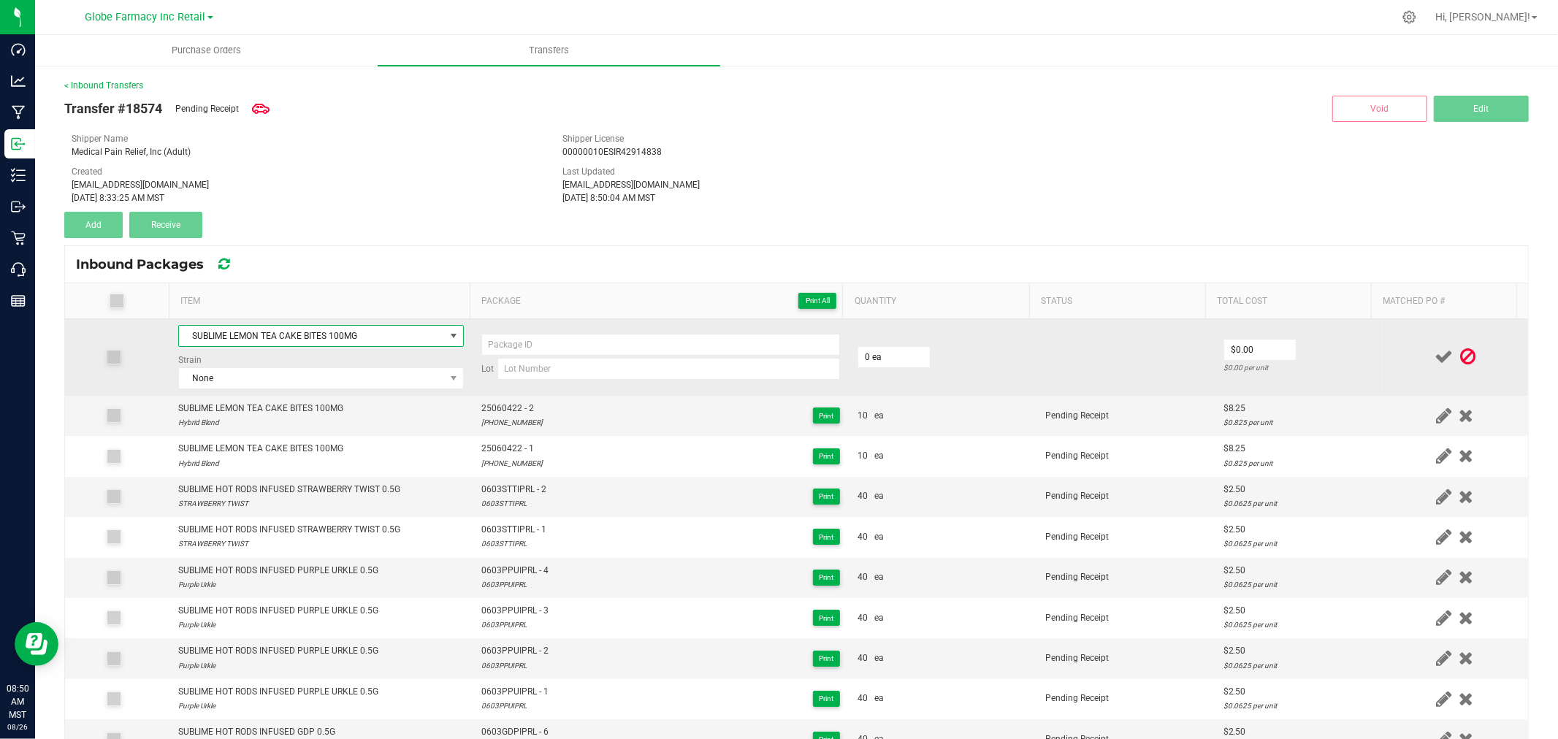
click at [208, 352] on td "SUBLIME LEMON TEA CAKE BITES 100MG Strain None" at bounding box center [320, 357] width 303 height 77
click at [250, 377] on span "None" at bounding box center [312, 378] width 266 height 20
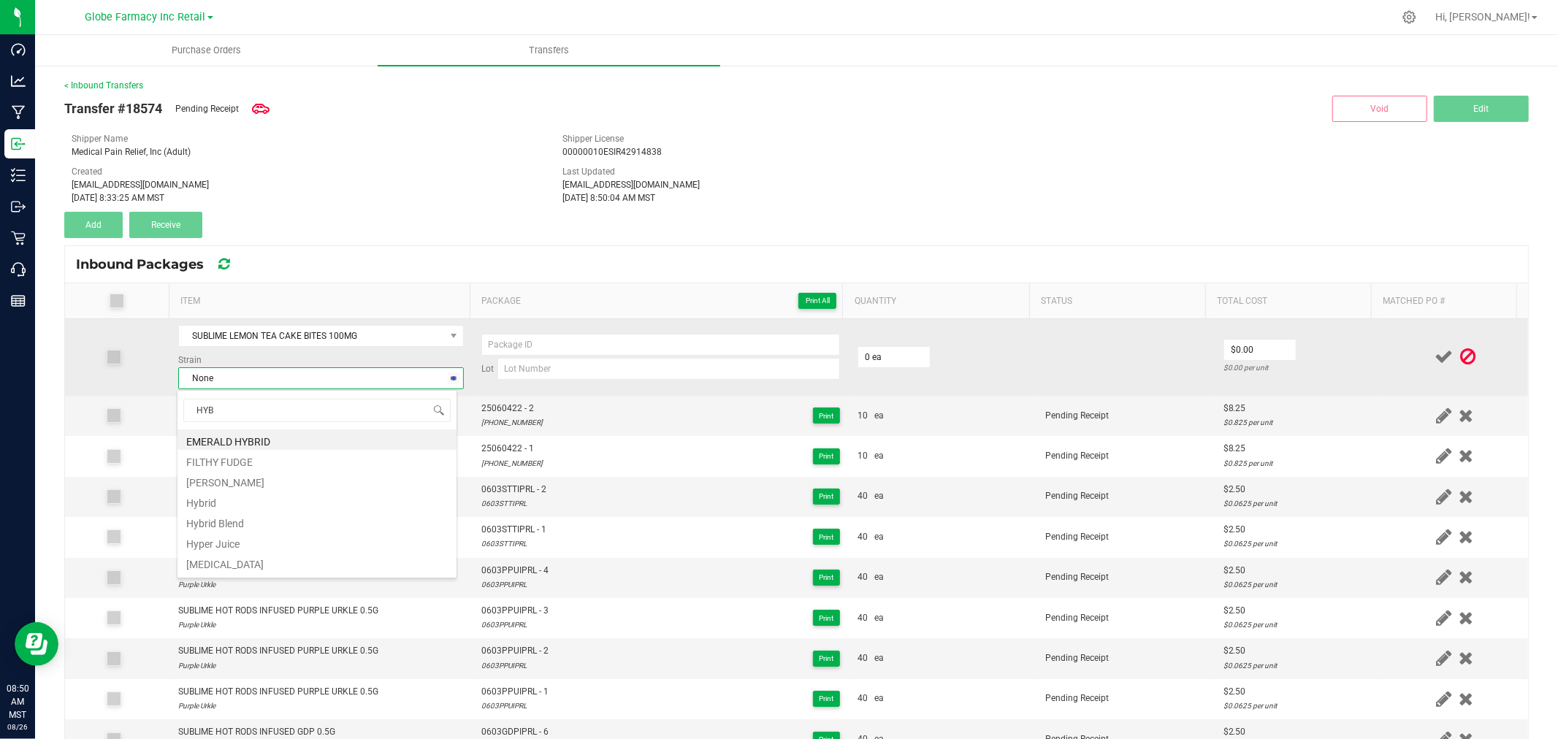
type input "HYBR"
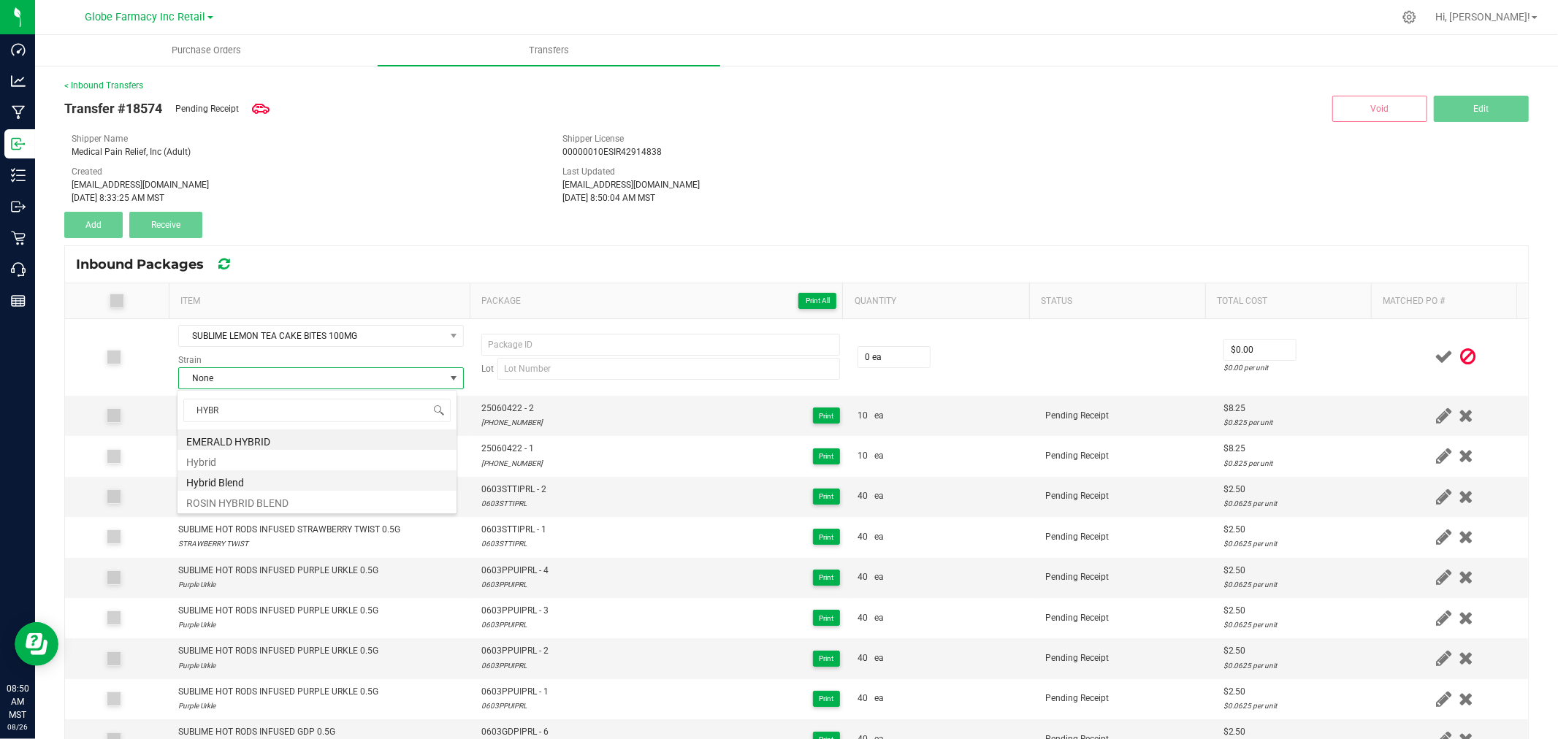
click at [235, 478] on li "Hybrid Blend" at bounding box center [316, 480] width 279 height 20
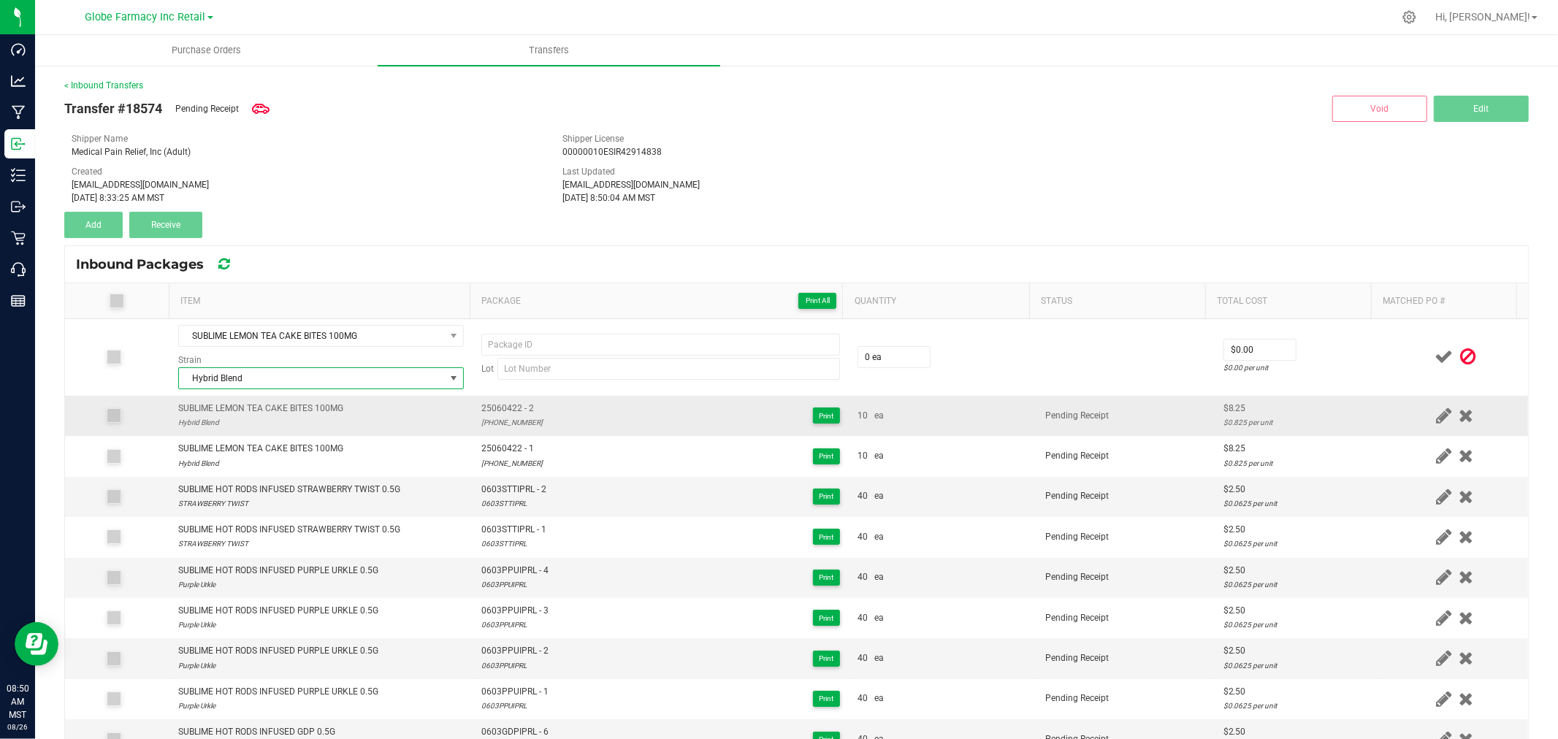
click at [499, 410] on span "25060422 - 2" at bounding box center [511, 409] width 61 height 14
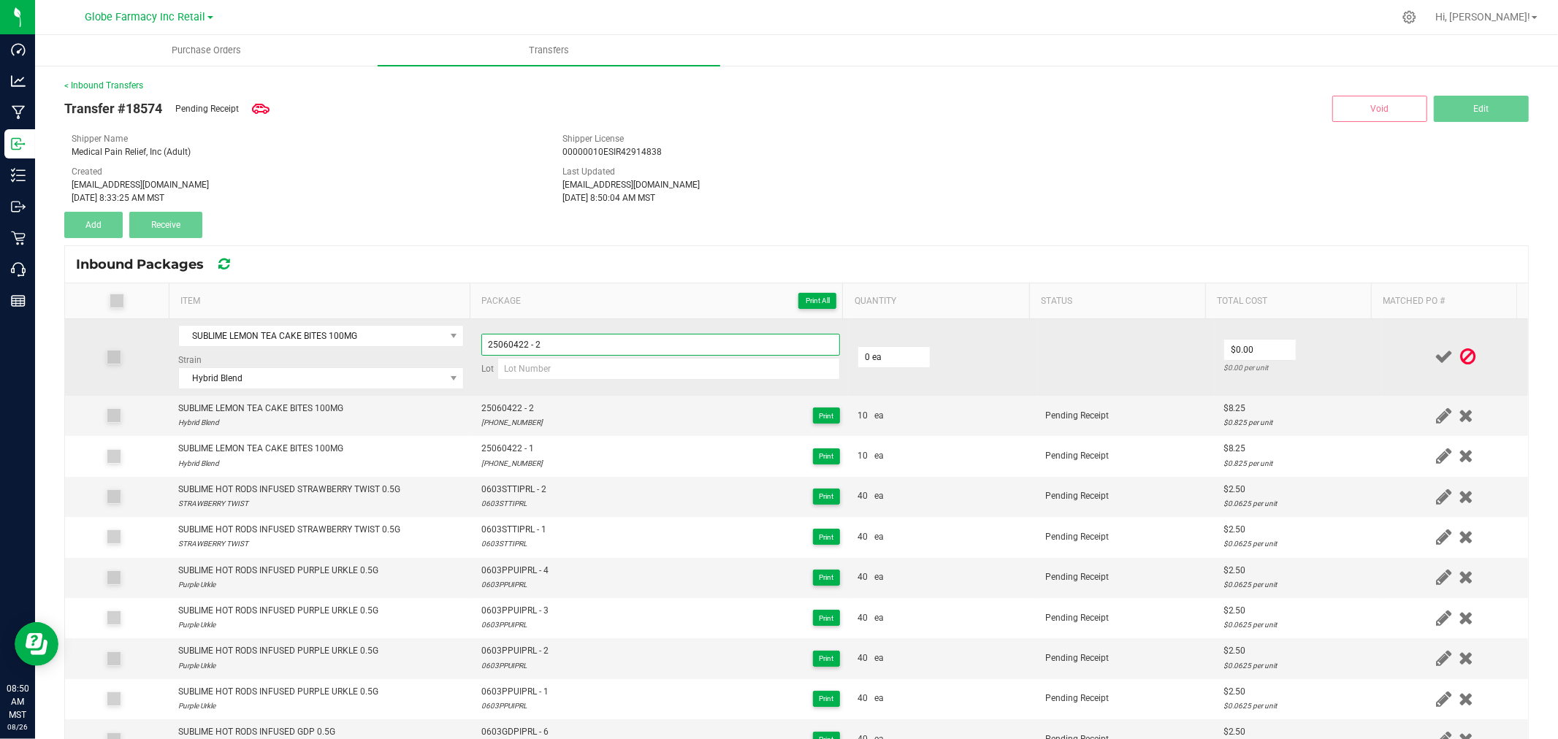
click at [614, 345] on input "25060422 - 2" at bounding box center [660, 345] width 359 height 22
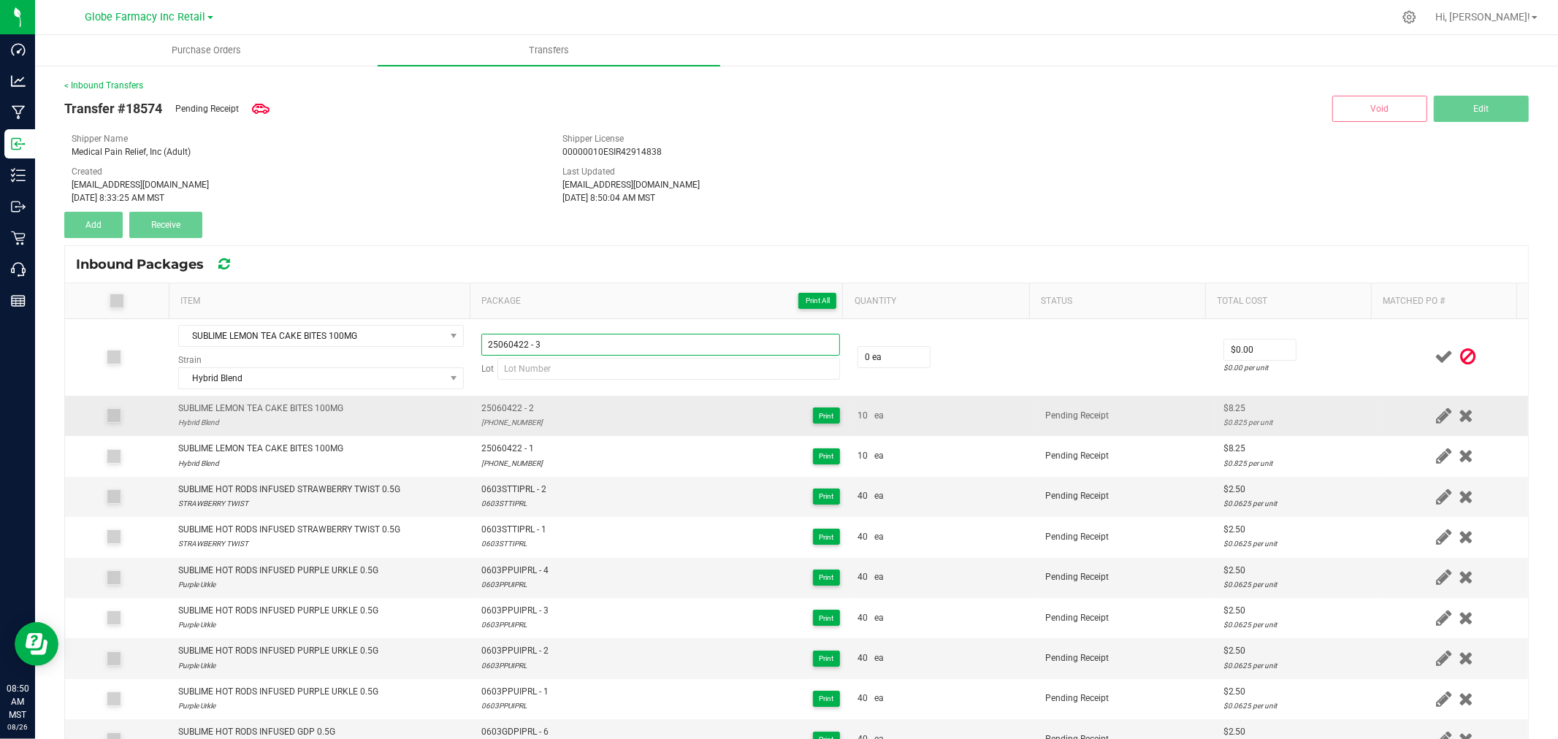
type input "25060422 - 3"
click at [481, 418] on div "25-0604-22" at bounding box center [511, 422] width 61 height 14
drag, startPoint x: 483, startPoint y: 420, endPoint x: 494, endPoint y: 421, distance: 11.8
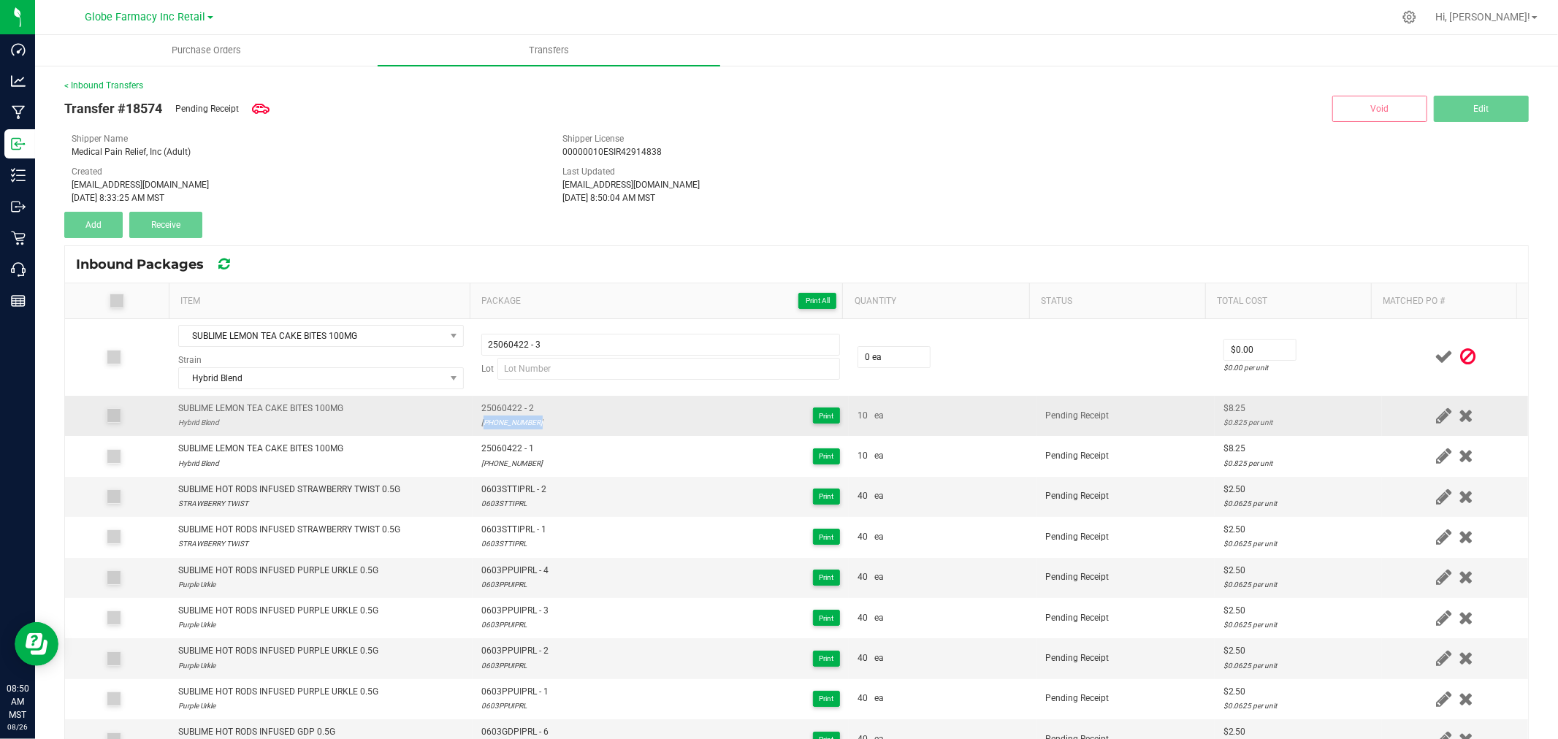
click at [497, 421] on div "25-0604-22" at bounding box center [511, 422] width 61 height 14
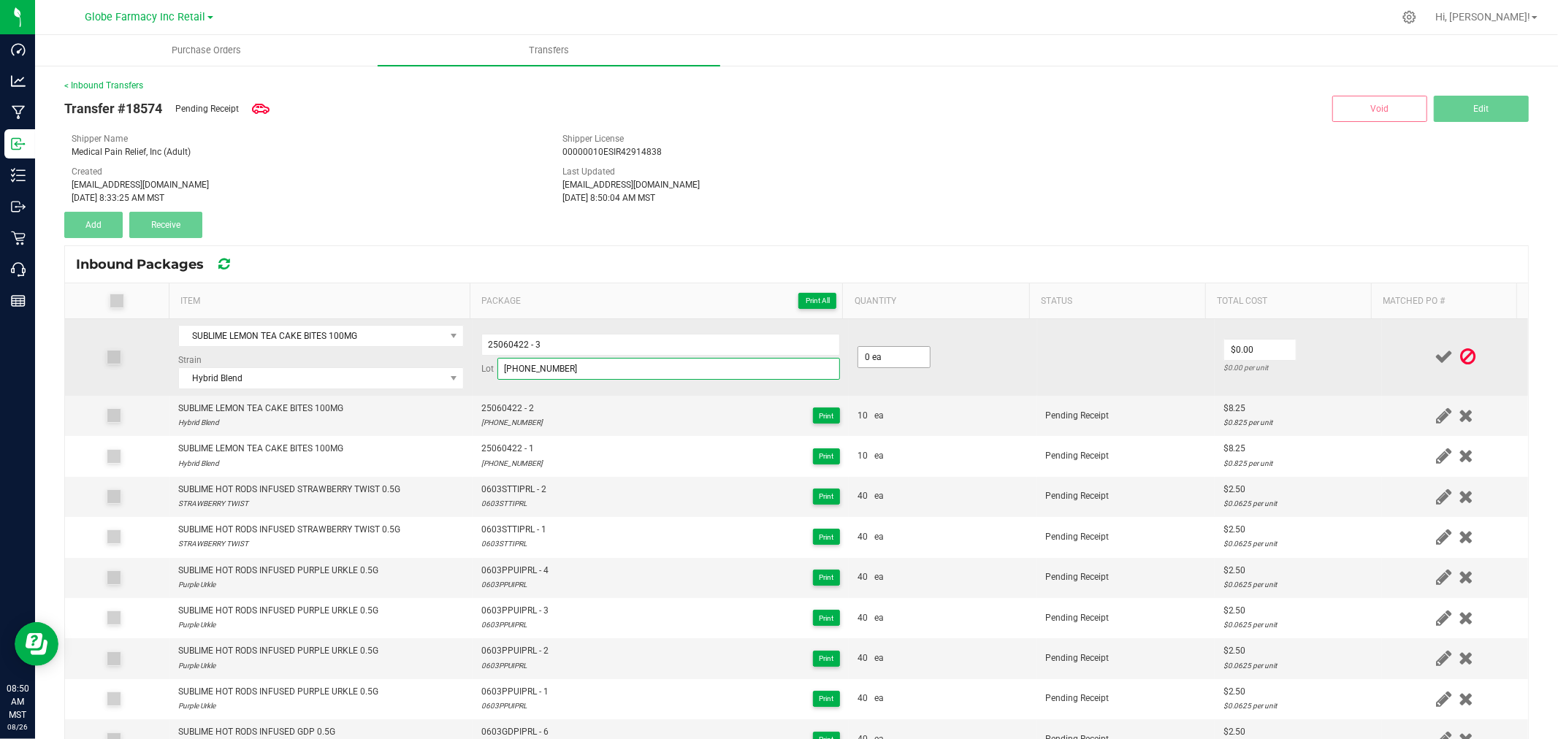
type input "25-0604-22"
click at [886, 354] on input "0" at bounding box center [894, 357] width 72 height 20
type input "10 ea"
type input "$8.25"
click at [1382, 351] on td at bounding box center [1455, 357] width 146 height 77
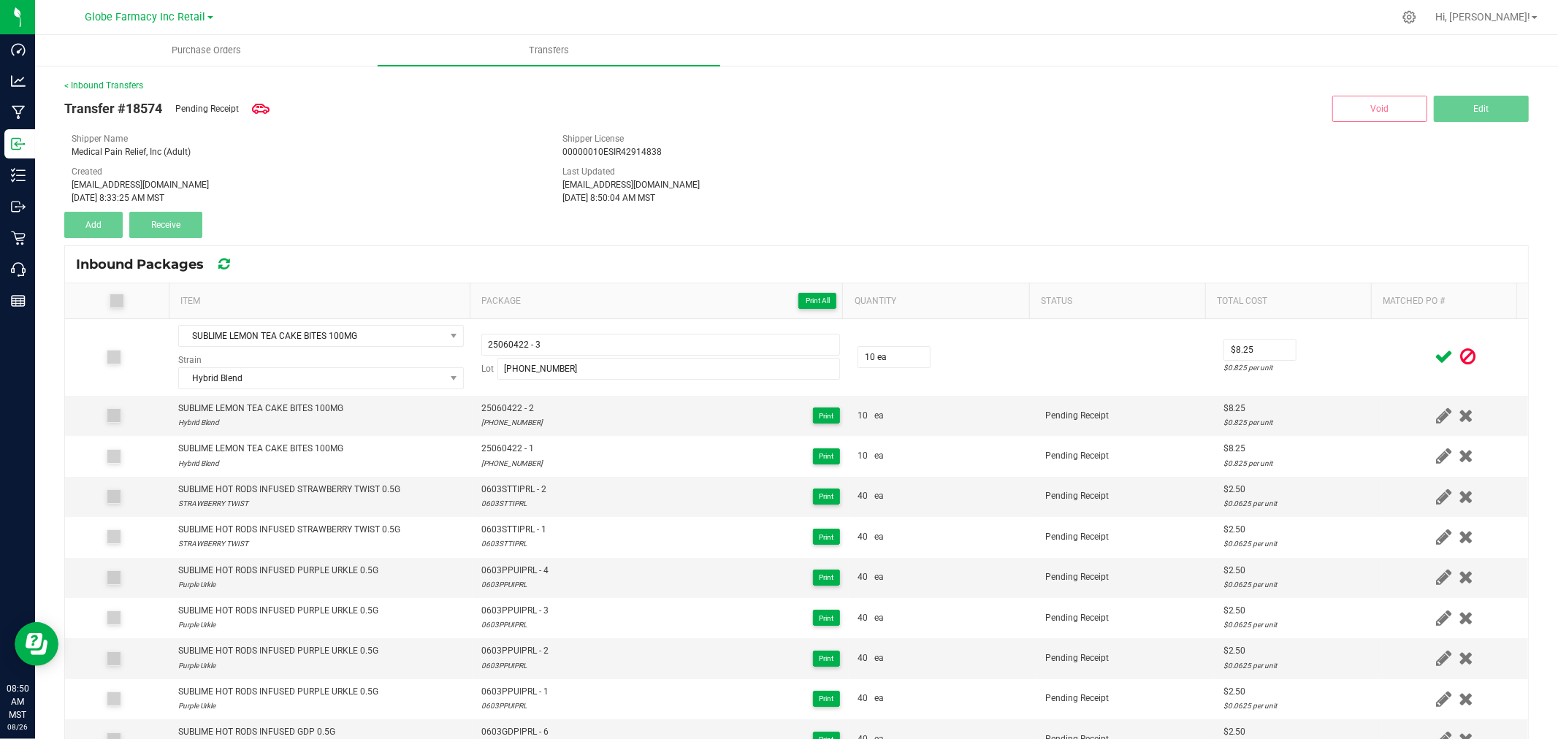
click at [1434, 359] on icon at bounding box center [1443, 357] width 18 height 18
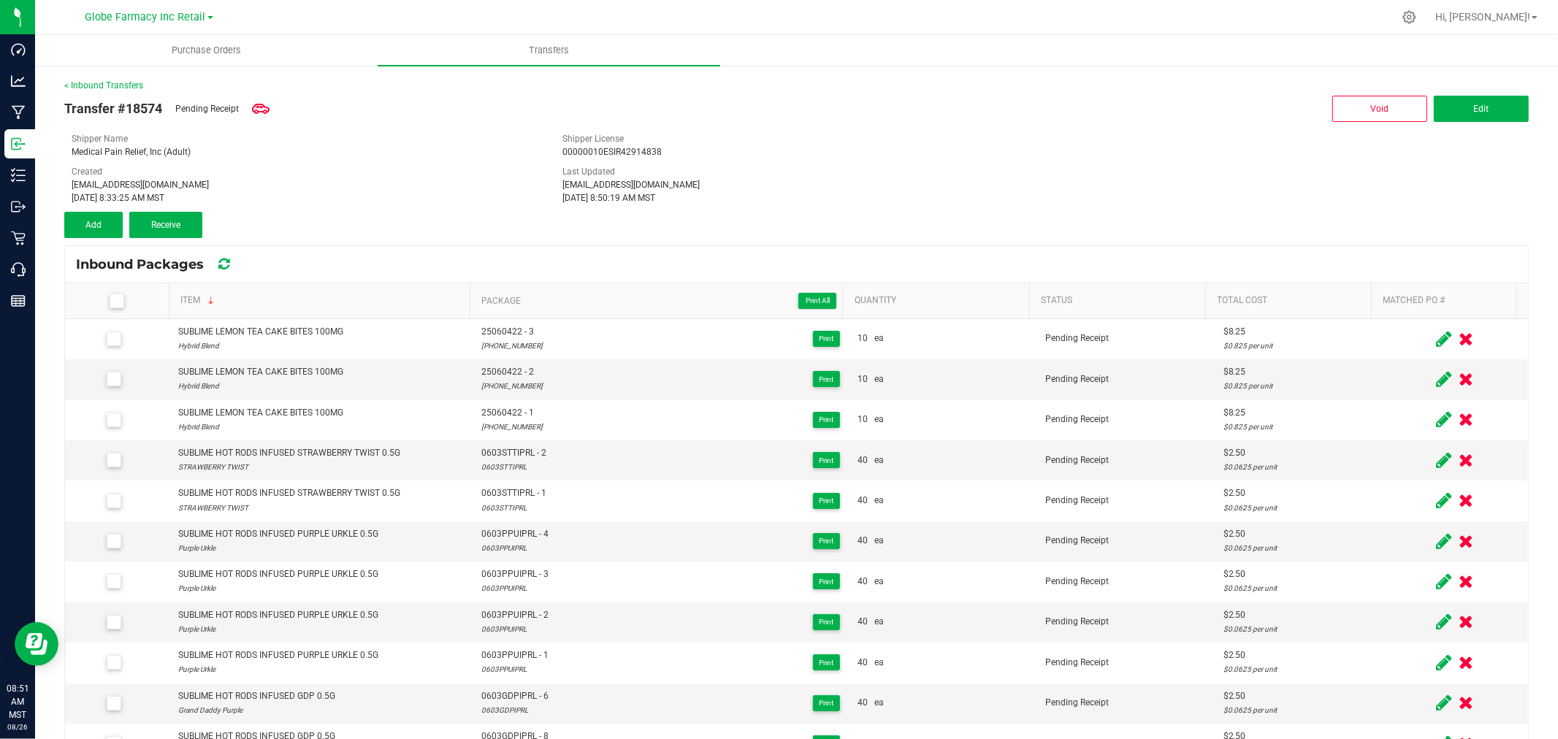
click at [99, 75] on div "< Inbound Transfers Transfer #18574 Pending Receipt Void Edit Shipper Name Medi…" at bounding box center [796, 484] width 1523 height 840
click at [103, 83] on link "< Inbound Transfers" at bounding box center [103, 85] width 79 height 10
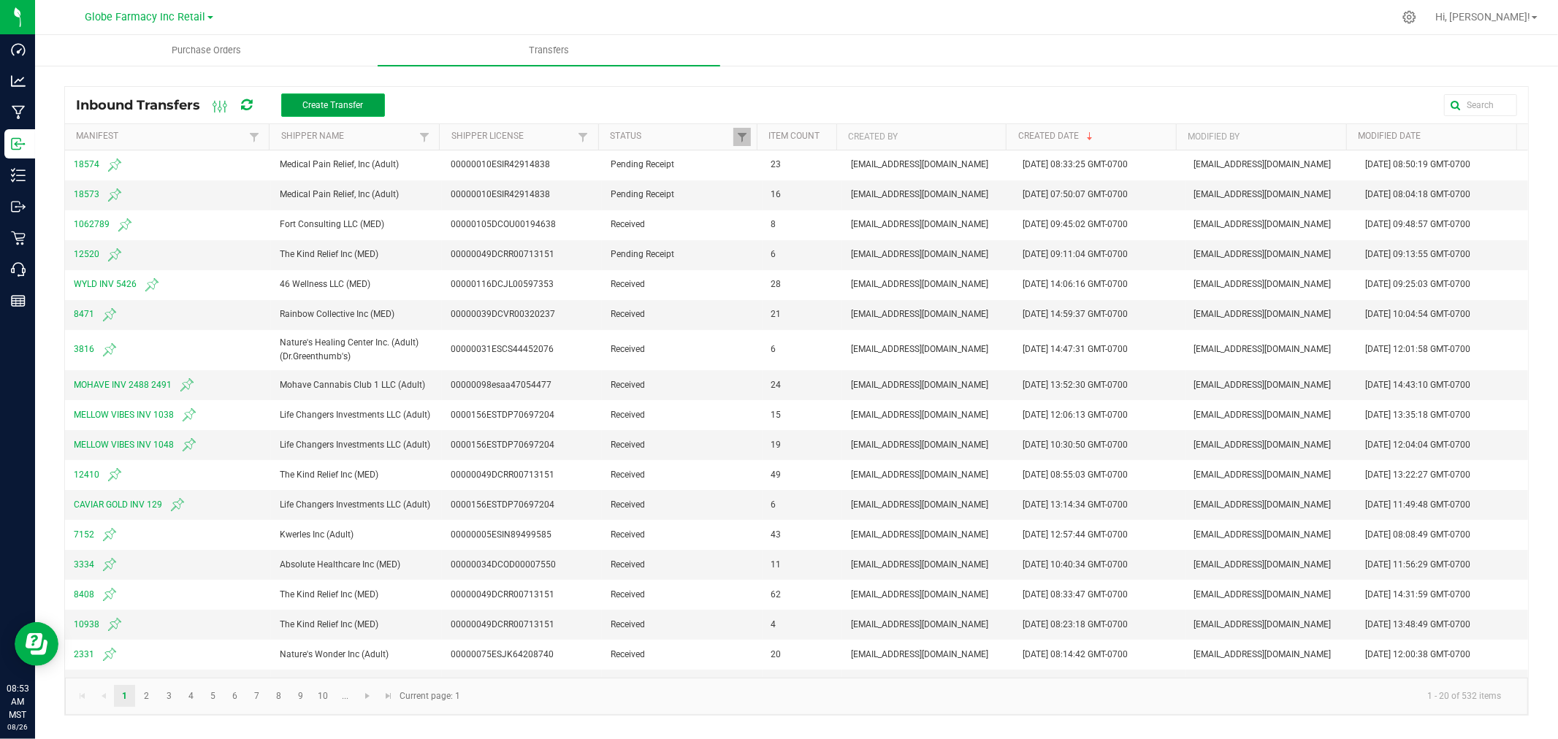
click at [319, 100] on span "Create Transfer" at bounding box center [332, 105] width 61 height 10
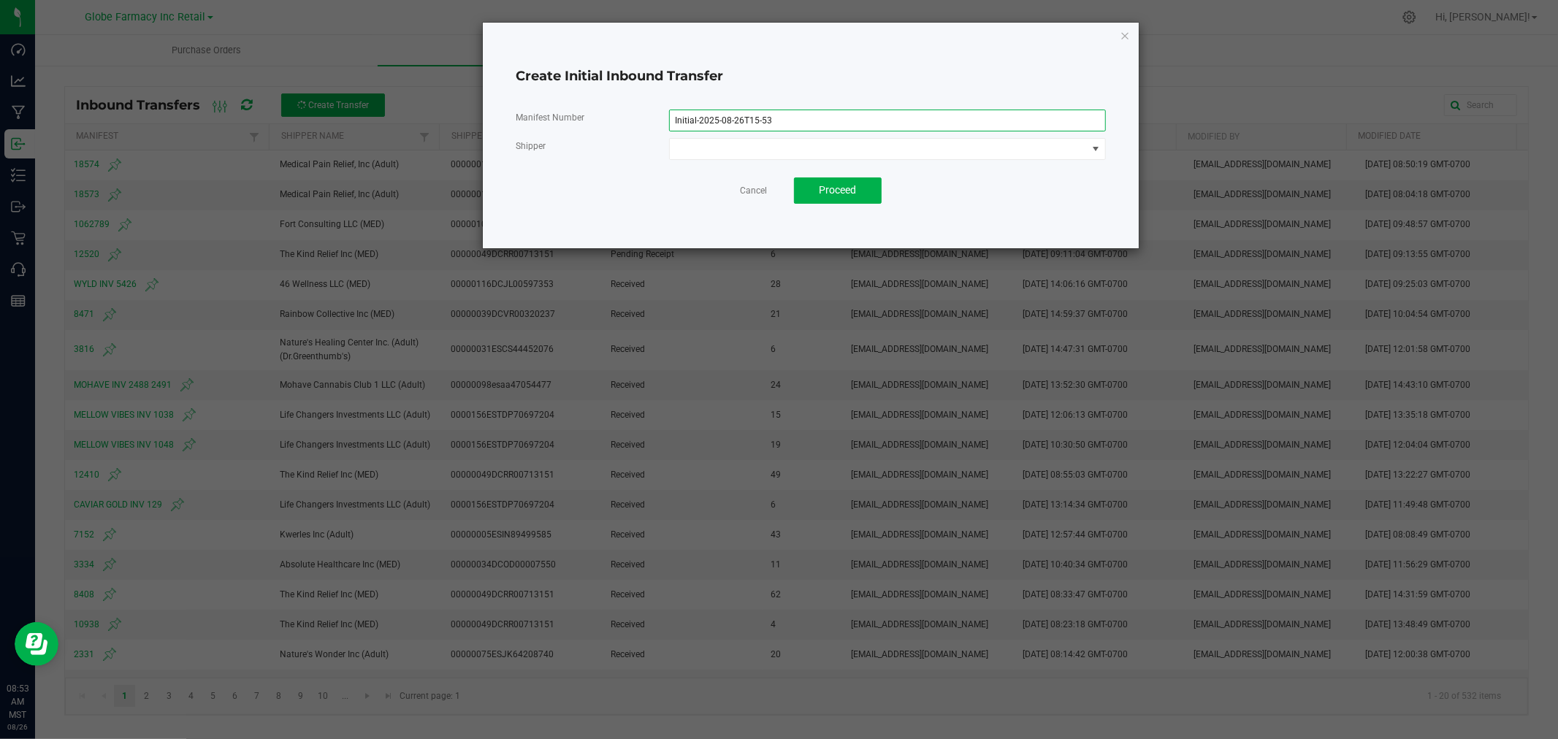
click at [778, 120] on input "Initial-2025-08-26T15-53" at bounding box center [887, 121] width 437 height 22
click at [779, 120] on input "Initial-2025-08-26T15-53" at bounding box center [887, 121] width 437 height 22
click at [749, 119] on input "Initial-2025-08-26T15-53" at bounding box center [887, 121] width 437 height 22
click at [749, 118] on input "Initial-2025-08-26T15-53" at bounding box center [887, 121] width 437 height 22
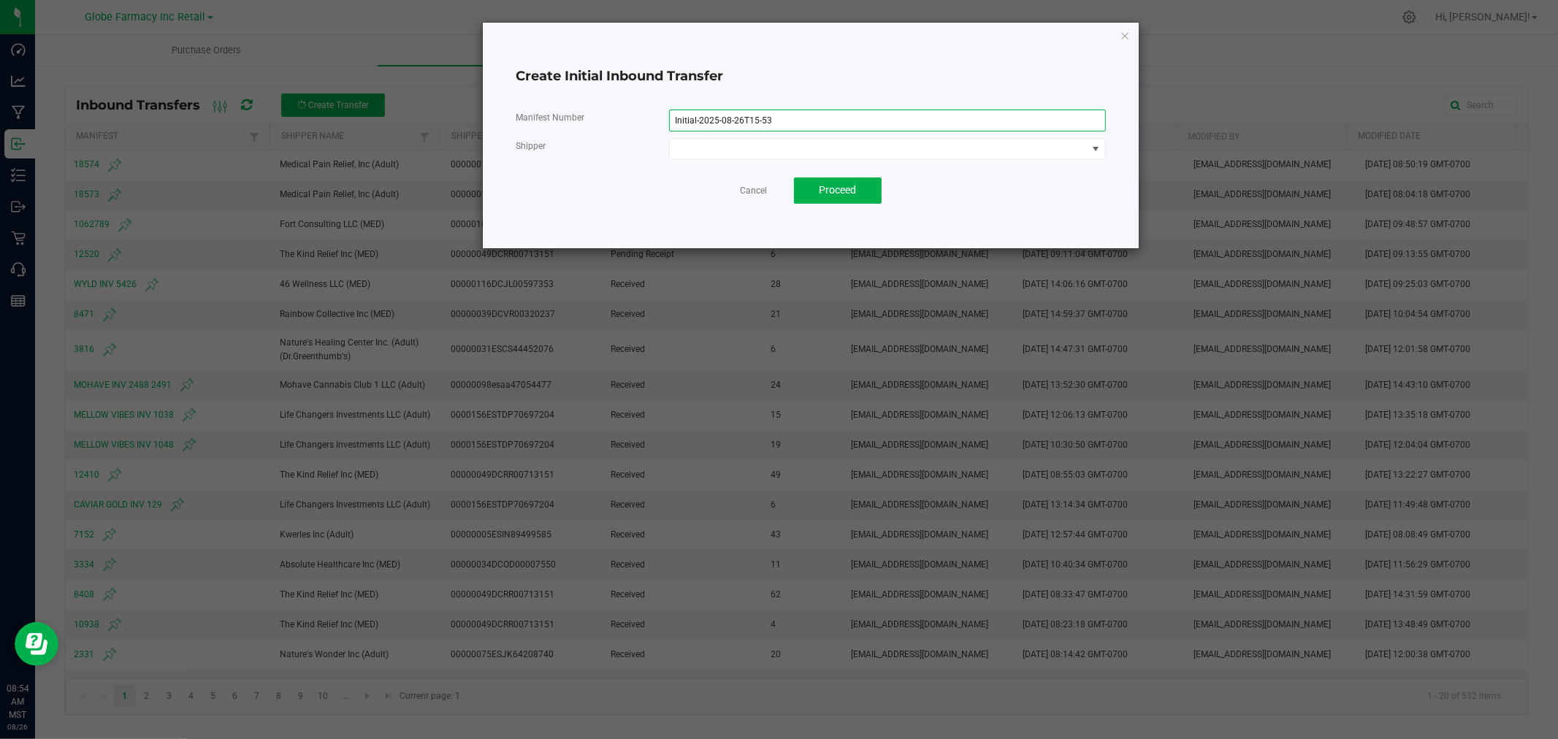
click at [750, 118] on input "Initial-2025-08-26T15-53" at bounding box center [887, 121] width 437 height 22
type input "18572"
click at [719, 147] on span at bounding box center [879, 149] width 418 height 20
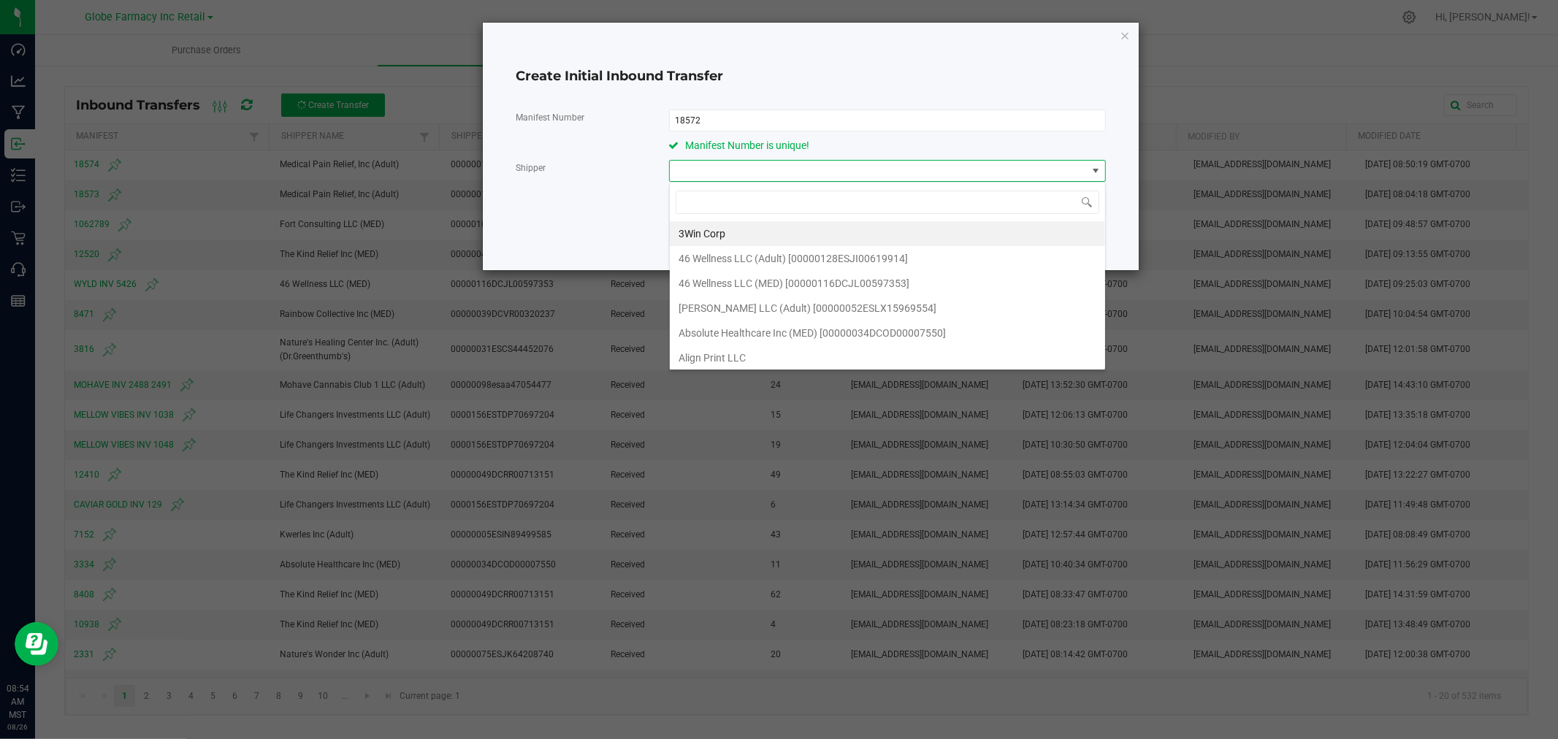
scroll to position [22, 436]
type input "MEDICAL PAIN"
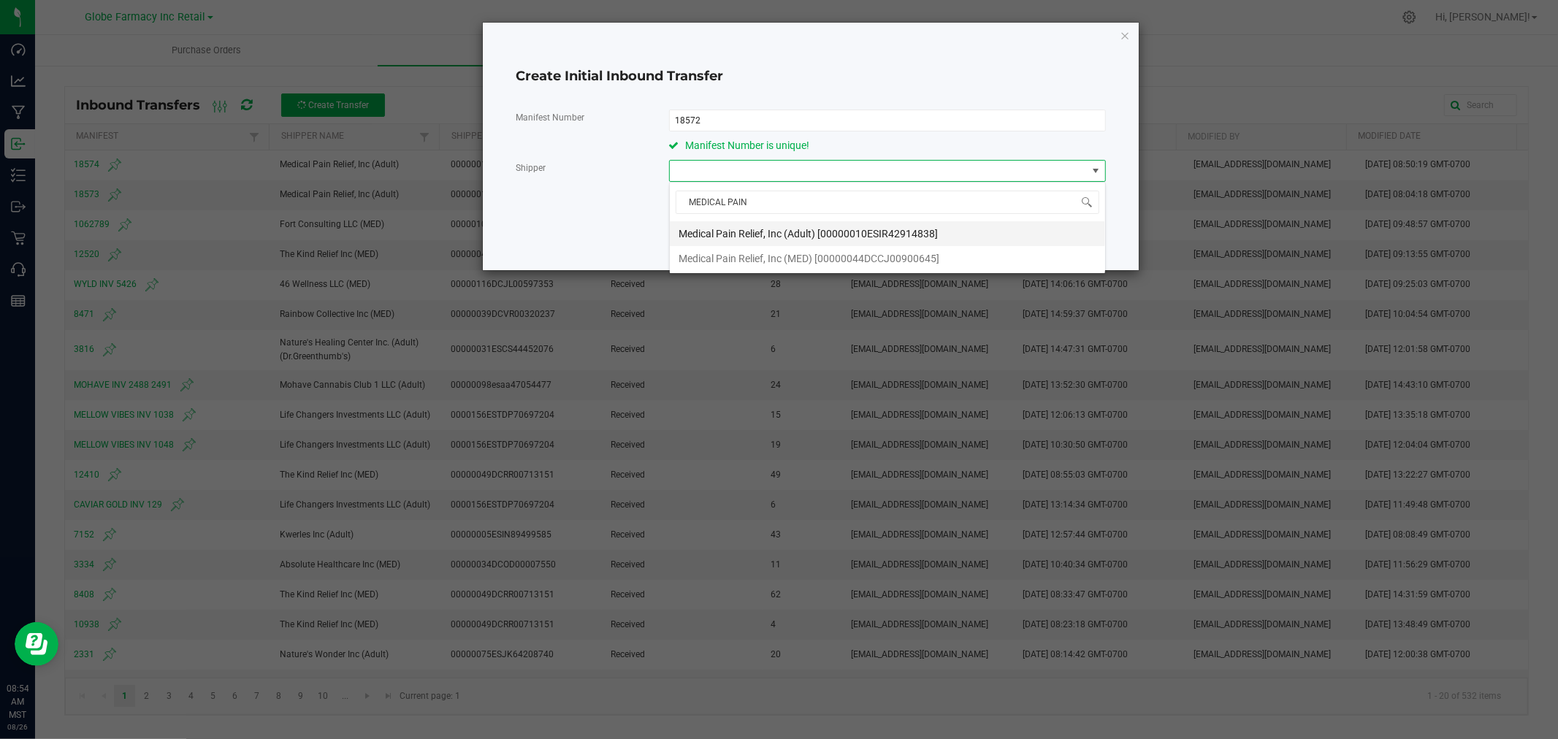
click at [824, 230] on span "Medical Pain Relief, Inc (Adult) [00000010ESIR42914838]" at bounding box center [807, 234] width 259 height 22
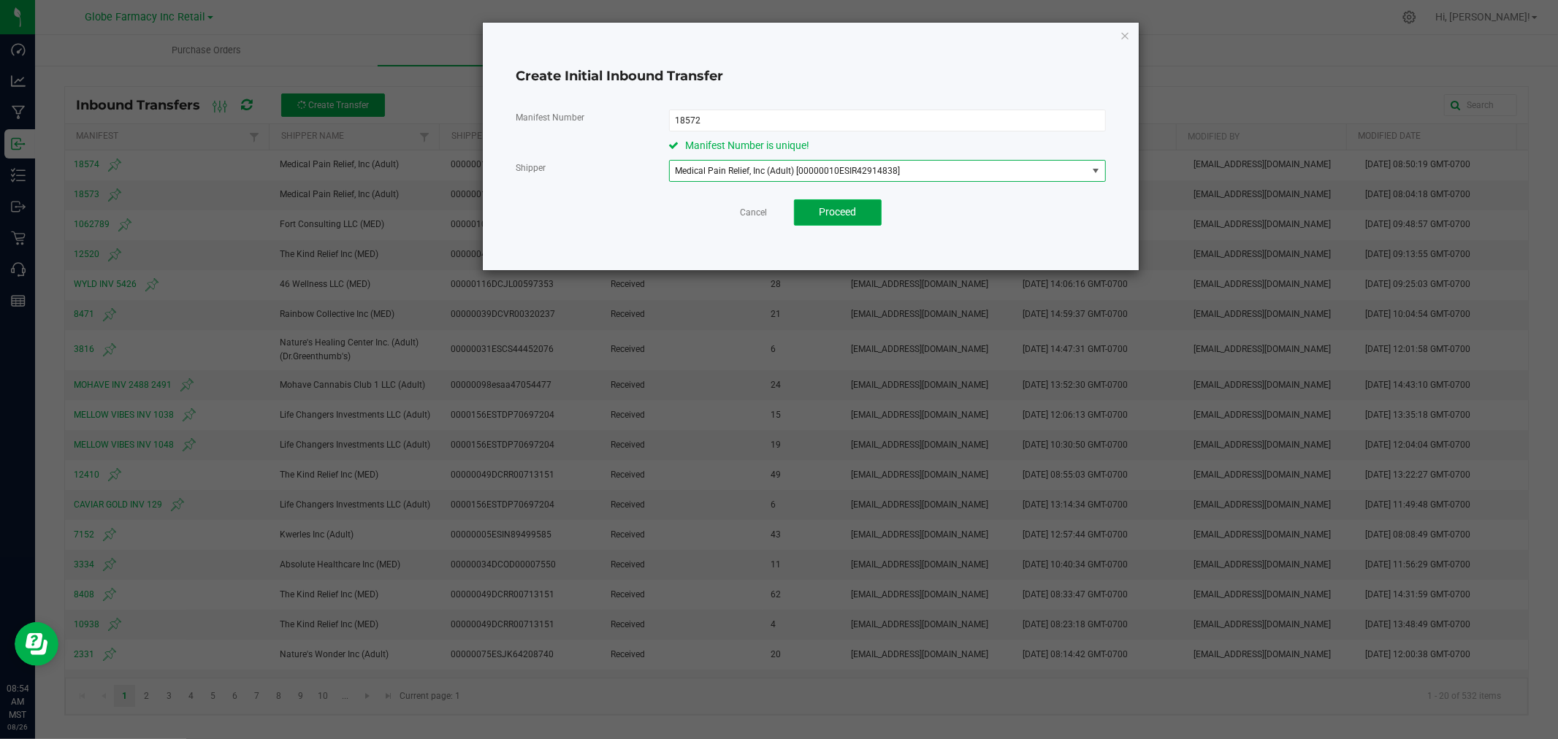
click at [834, 208] on span "Proceed" at bounding box center [837, 212] width 37 height 12
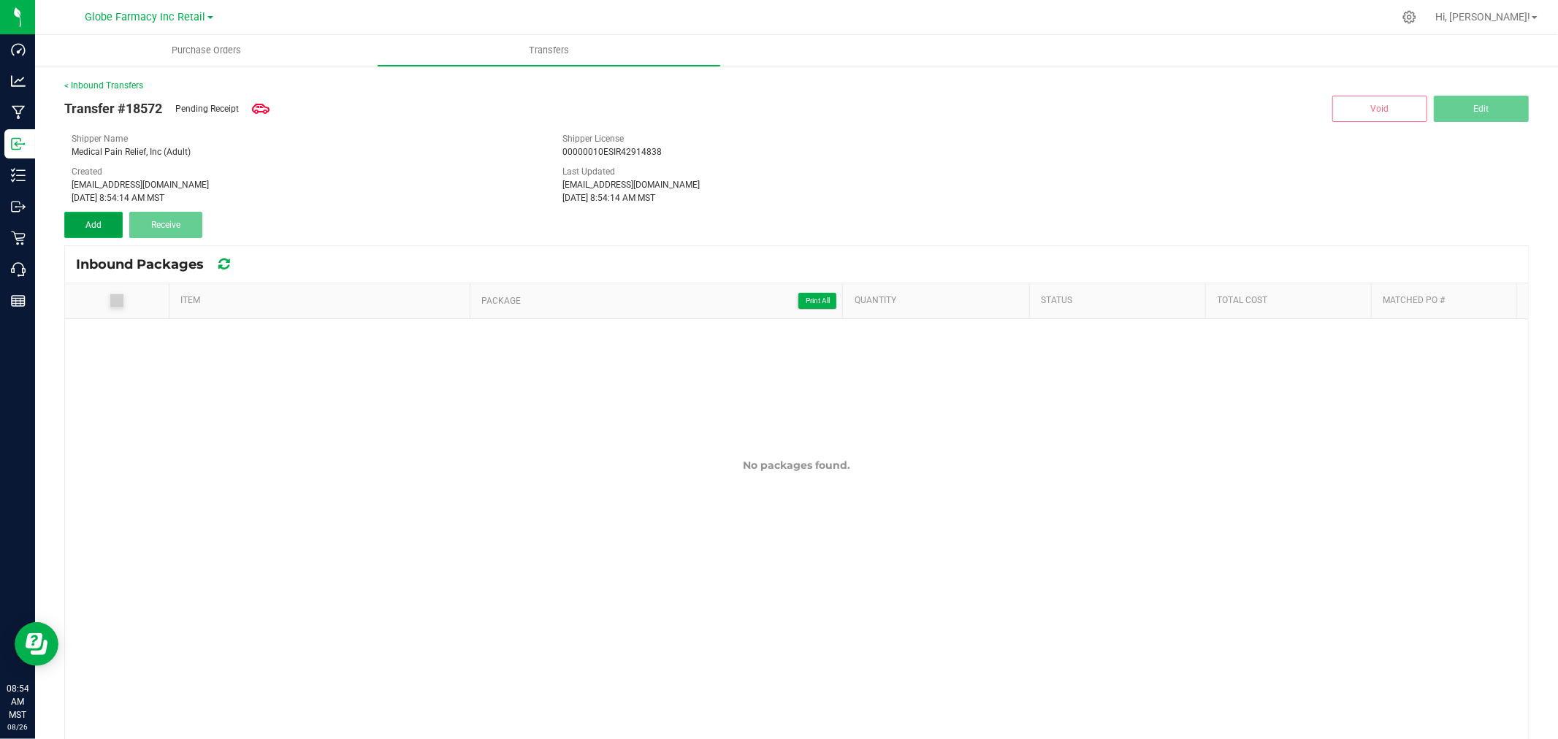
click at [112, 229] on button "Add" at bounding box center [93, 225] width 58 height 26
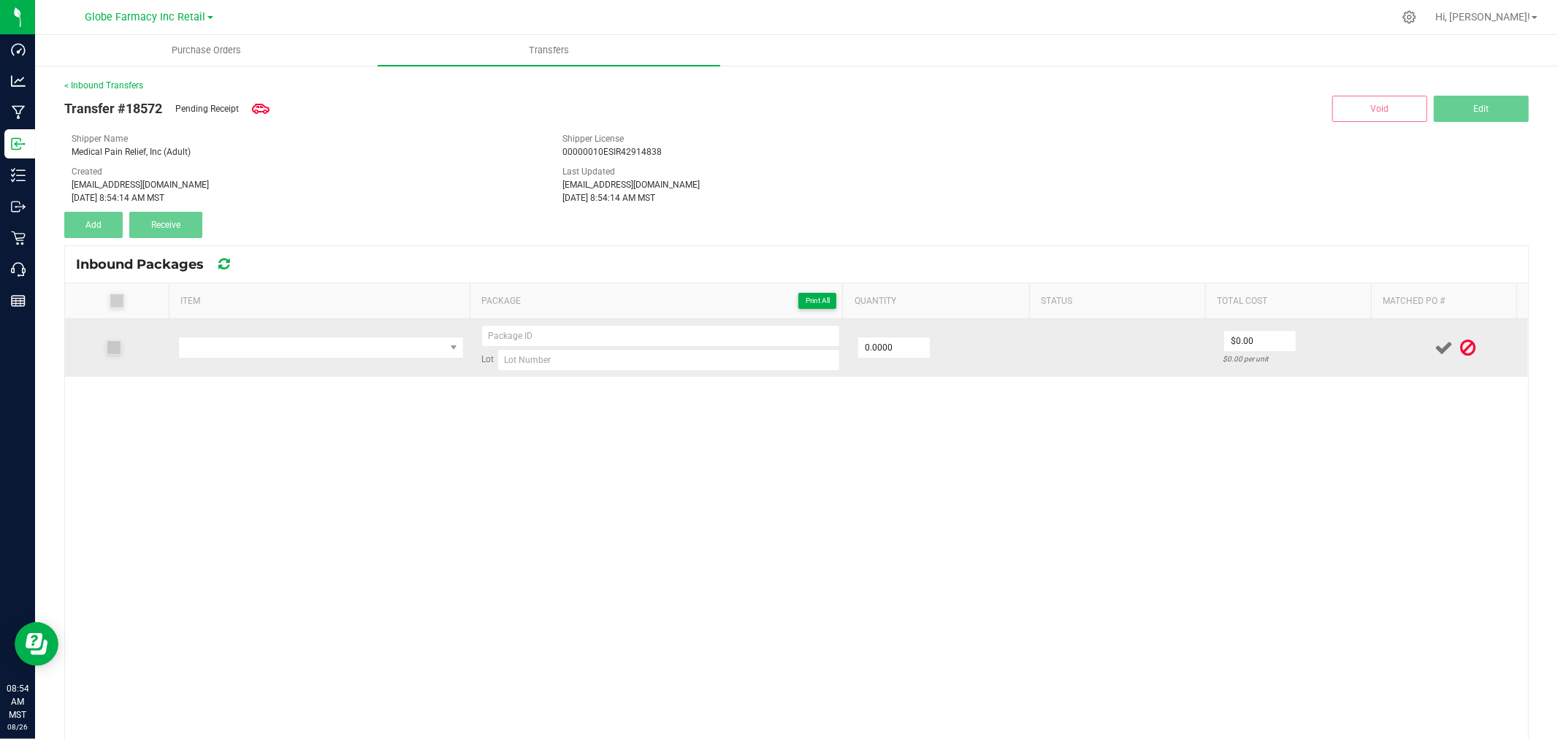
click at [273, 361] on td at bounding box center [320, 348] width 303 height 58
click at [279, 345] on span "NO DATA FOUND" at bounding box center [312, 347] width 266 height 20
type input "KIVA 1:5 CAMINO MIDNIGHT BLUEBERRY GUMMIES 100MG THC / 20MG CBN"
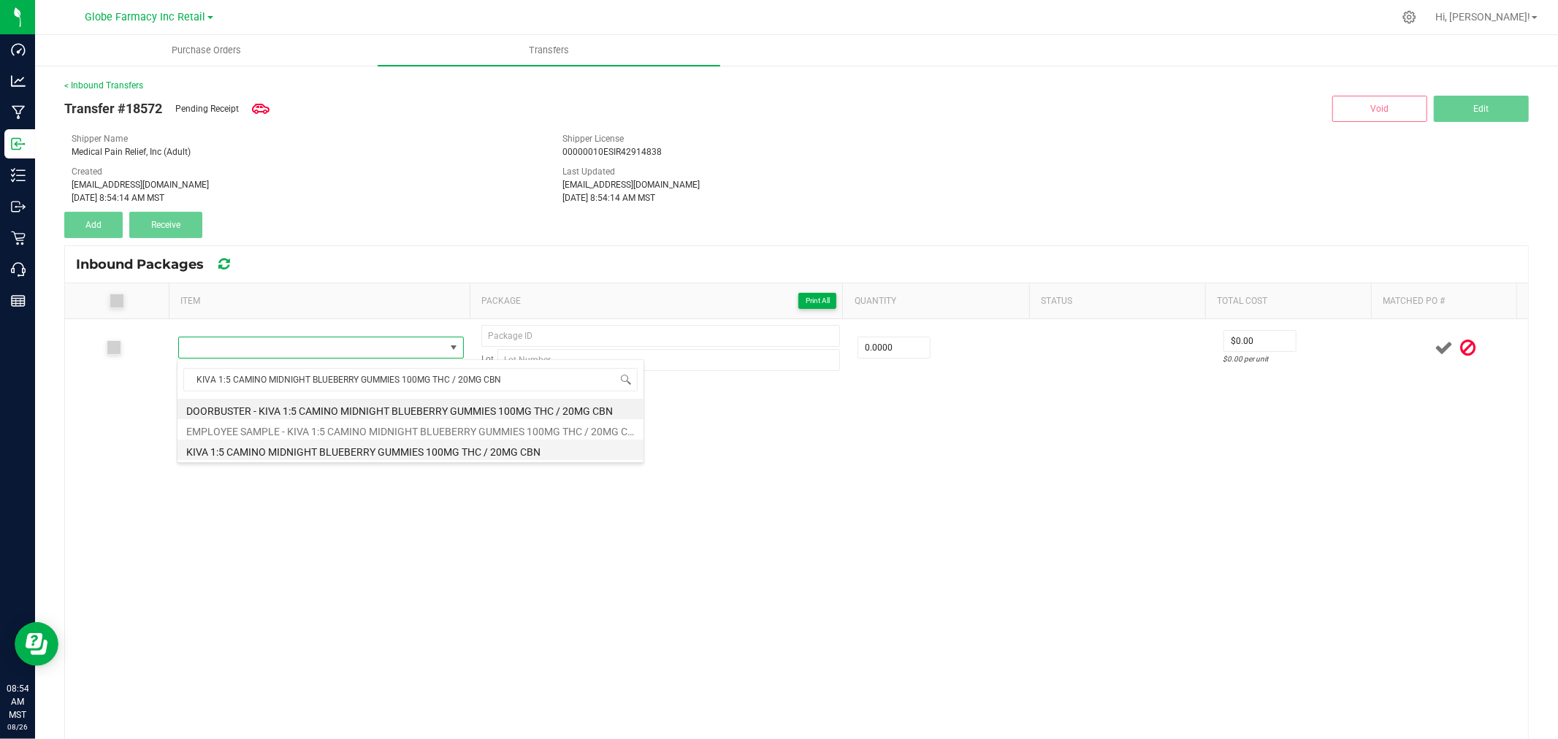
click at [296, 449] on li "KIVA 1:5 CAMINO MIDNIGHT BLUEBERRY GUMMIES 100MG THC / 20MG CBN" at bounding box center [410, 450] width 466 height 20
type input "0 ea"
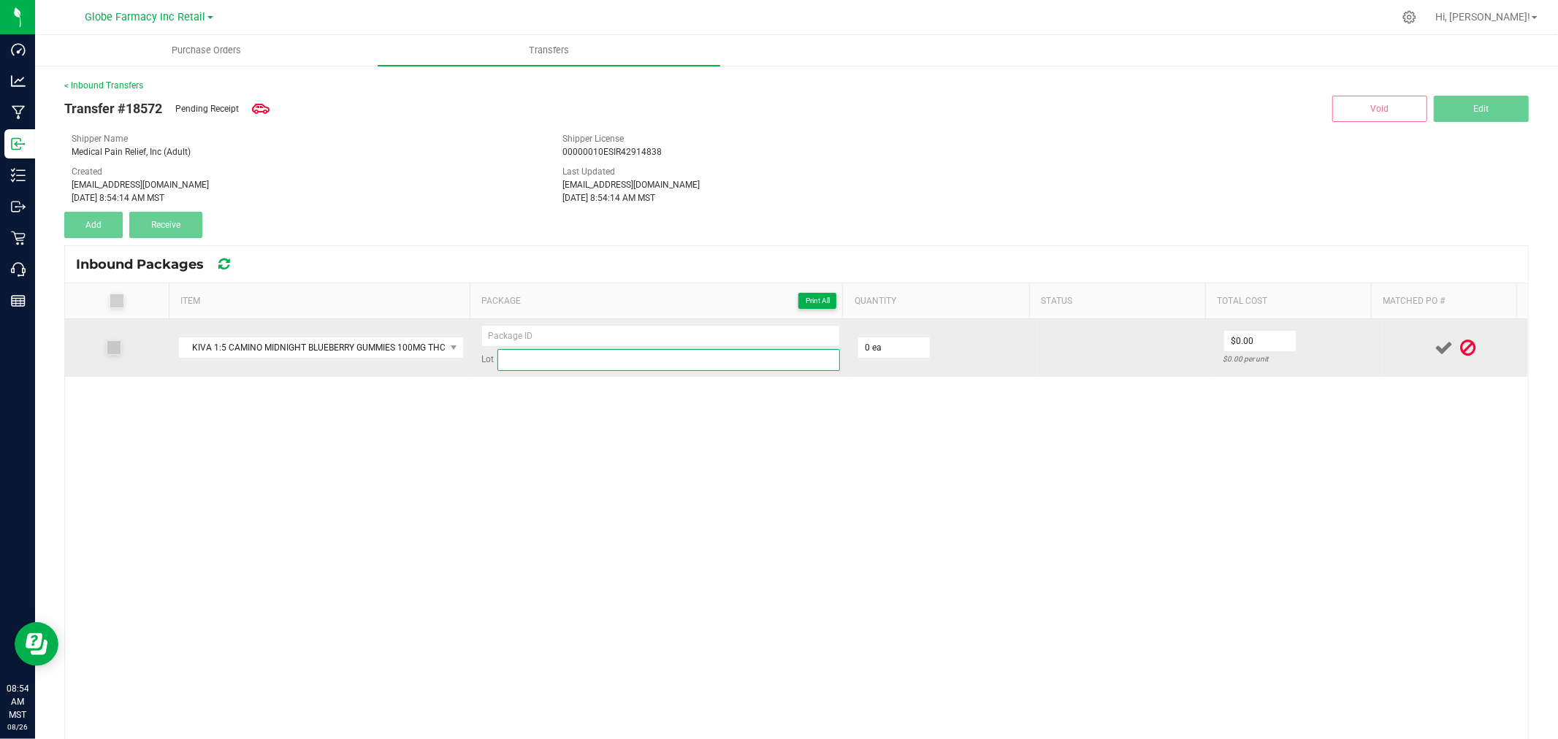
click at [723, 358] on input at bounding box center [668, 360] width 342 height 22
paste input "25-0806-11"
type input "25-0806-11"
click at [699, 332] on input at bounding box center [660, 336] width 359 height 22
paste input "25-0806-11"
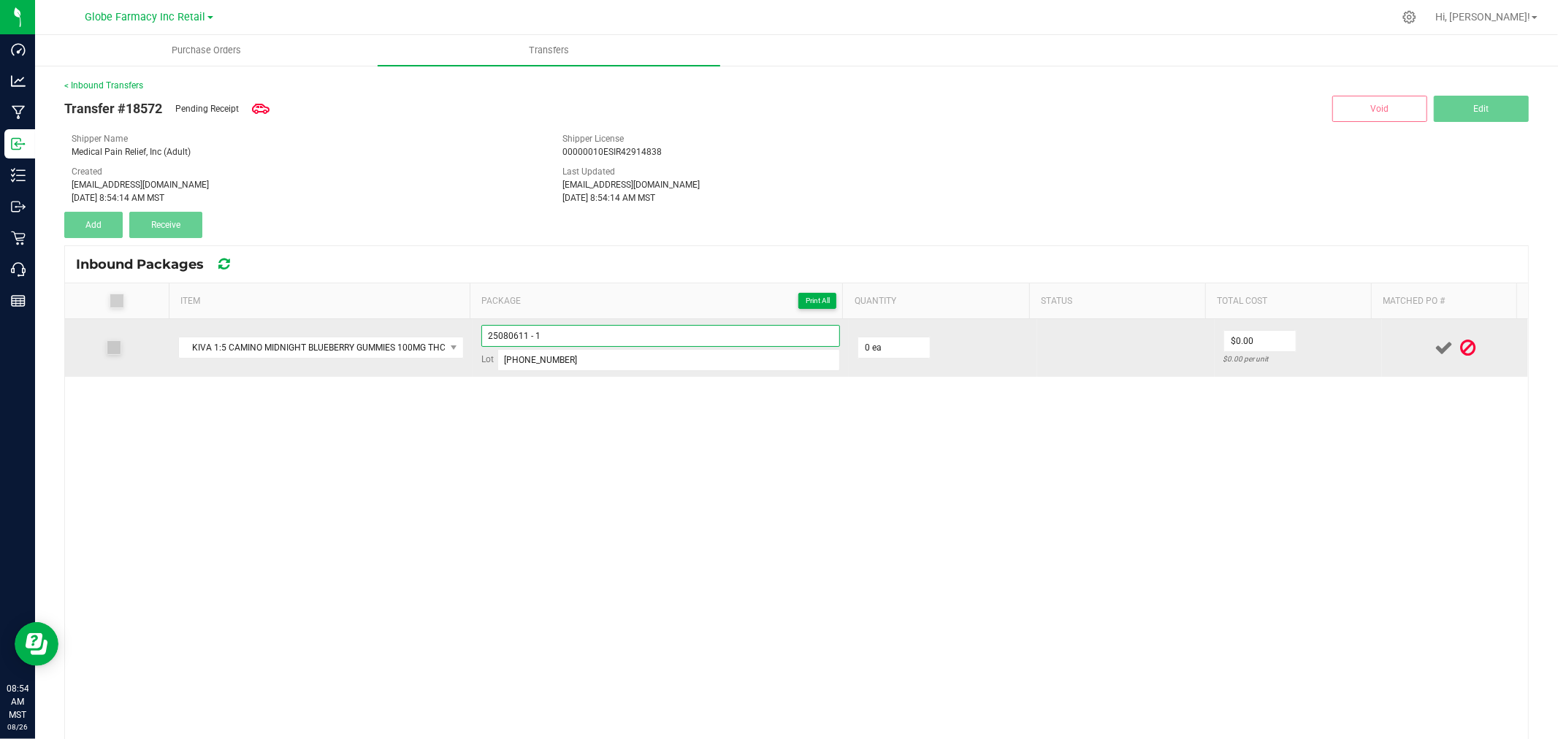
type input "25080611 - 1"
type input "20 ea"
type input "$7.00"
click at [1390, 348] on div at bounding box center [1454, 348] width 129 height 18
click at [1434, 341] on icon at bounding box center [1443, 348] width 18 height 18
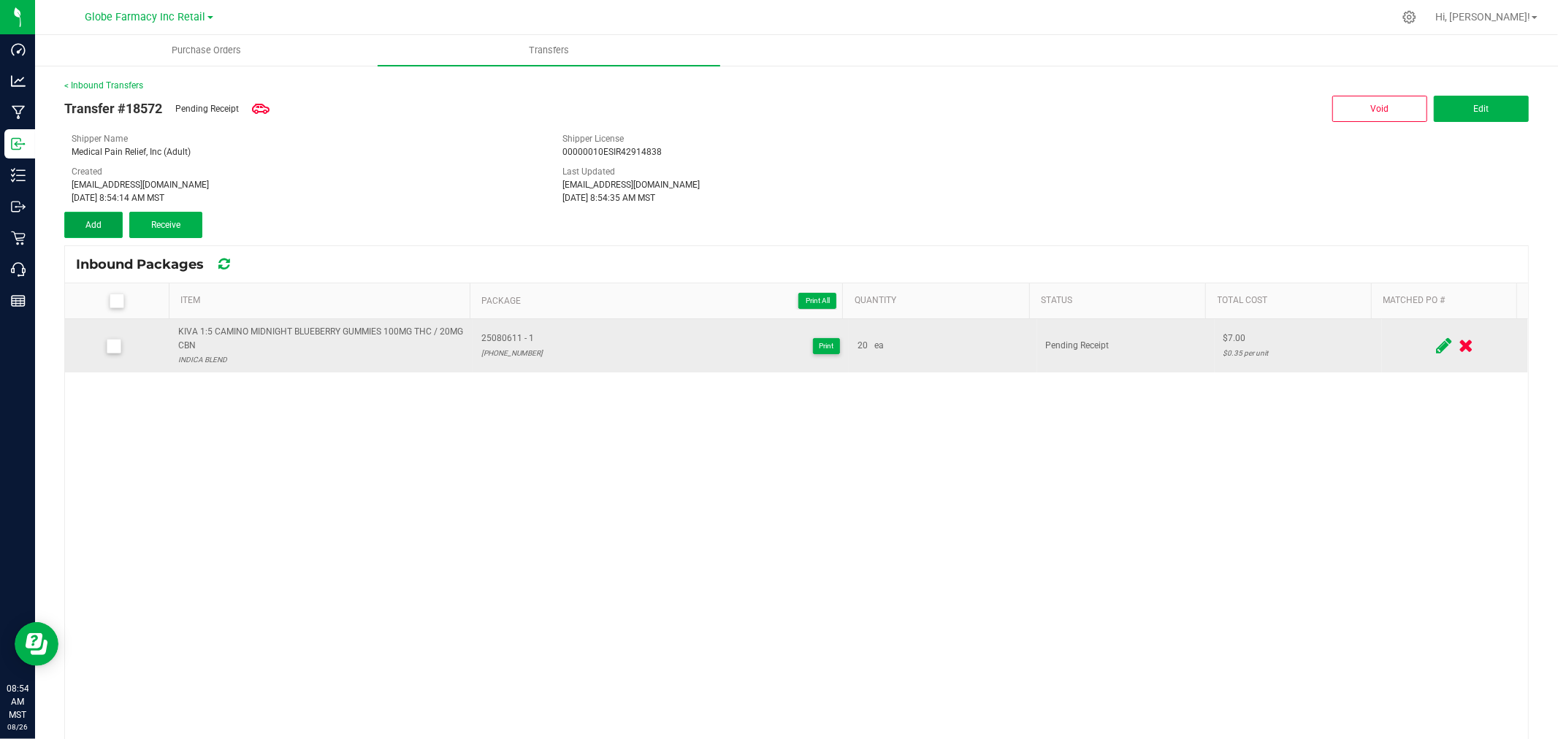
click at [108, 218] on button "Add" at bounding box center [93, 225] width 58 height 26
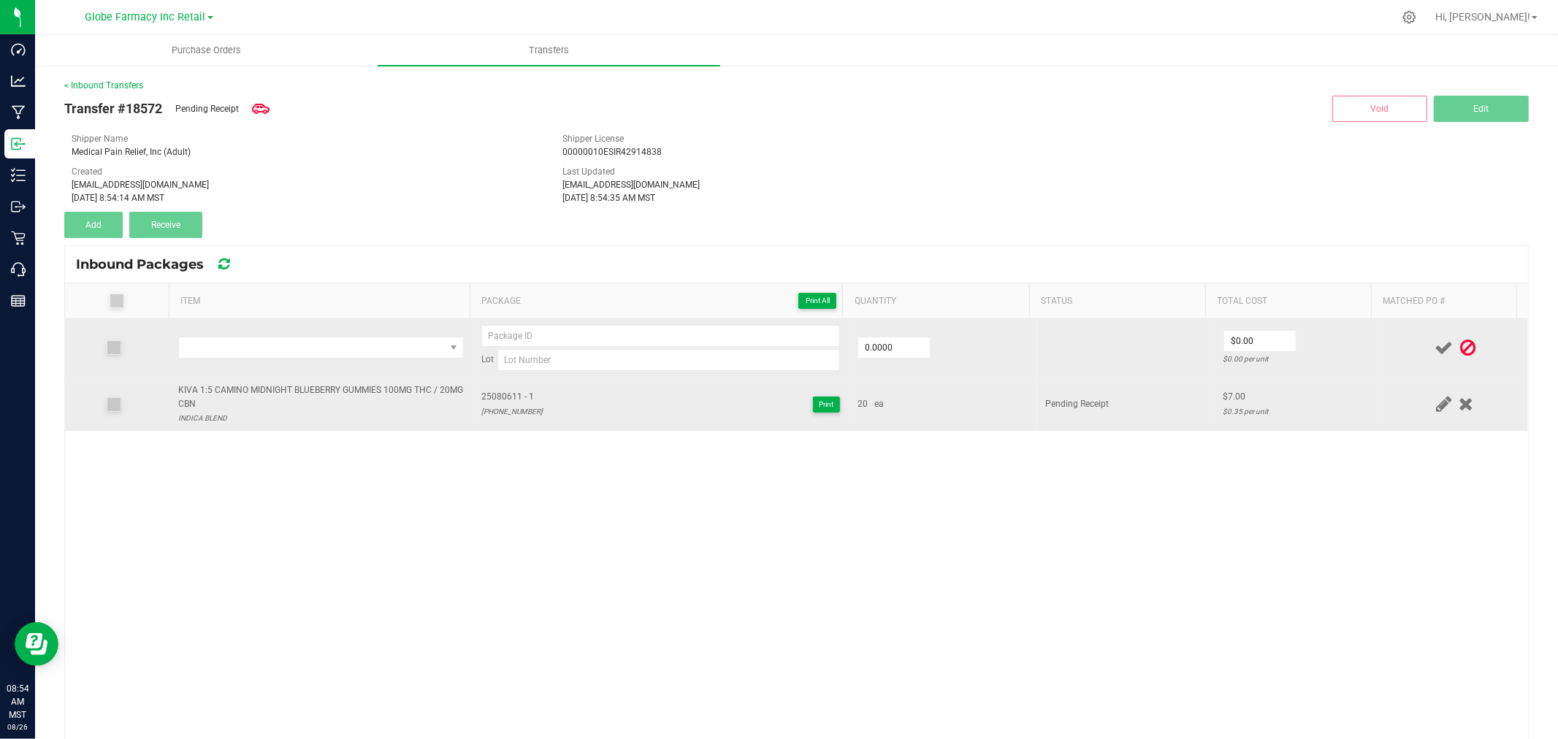
click at [337, 386] on div "KIVA 1:5 CAMINO MIDNIGHT BLUEBERRY GUMMIES 100MG THC / 20MG CBN" at bounding box center [321, 397] width 286 height 28
click at [338, 387] on div "KIVA 1:5 CAMINO MIDNIGHT BLUEBERRY GUMMIES 100MG THC / 20MG CBN" at bounding box center [321, 397] width 286 height 28
copy div "KIVA 1:5 CAMINO MIDNIGHT BLUEBERRY GUMMIES 100MG THC / 20MG CBN"
click at [338, 358] on span "NO DATA FOUND" at bounding box center [312, 347] width 266 height 20
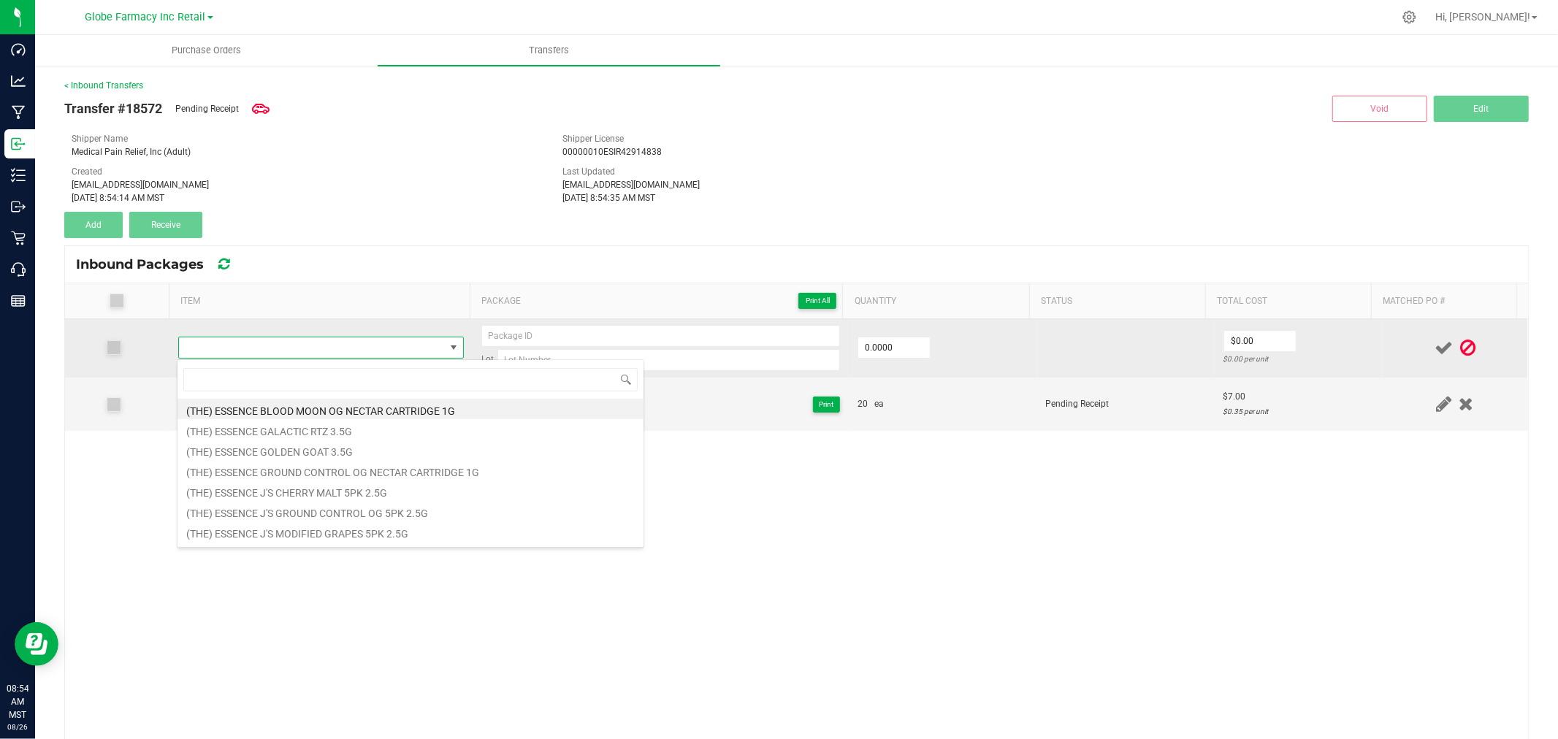
type input "KIVA 1:5 CAMINO MIDNIGHT BLUEBERRY GUMMIES 100MG THC / 20MG CBN"
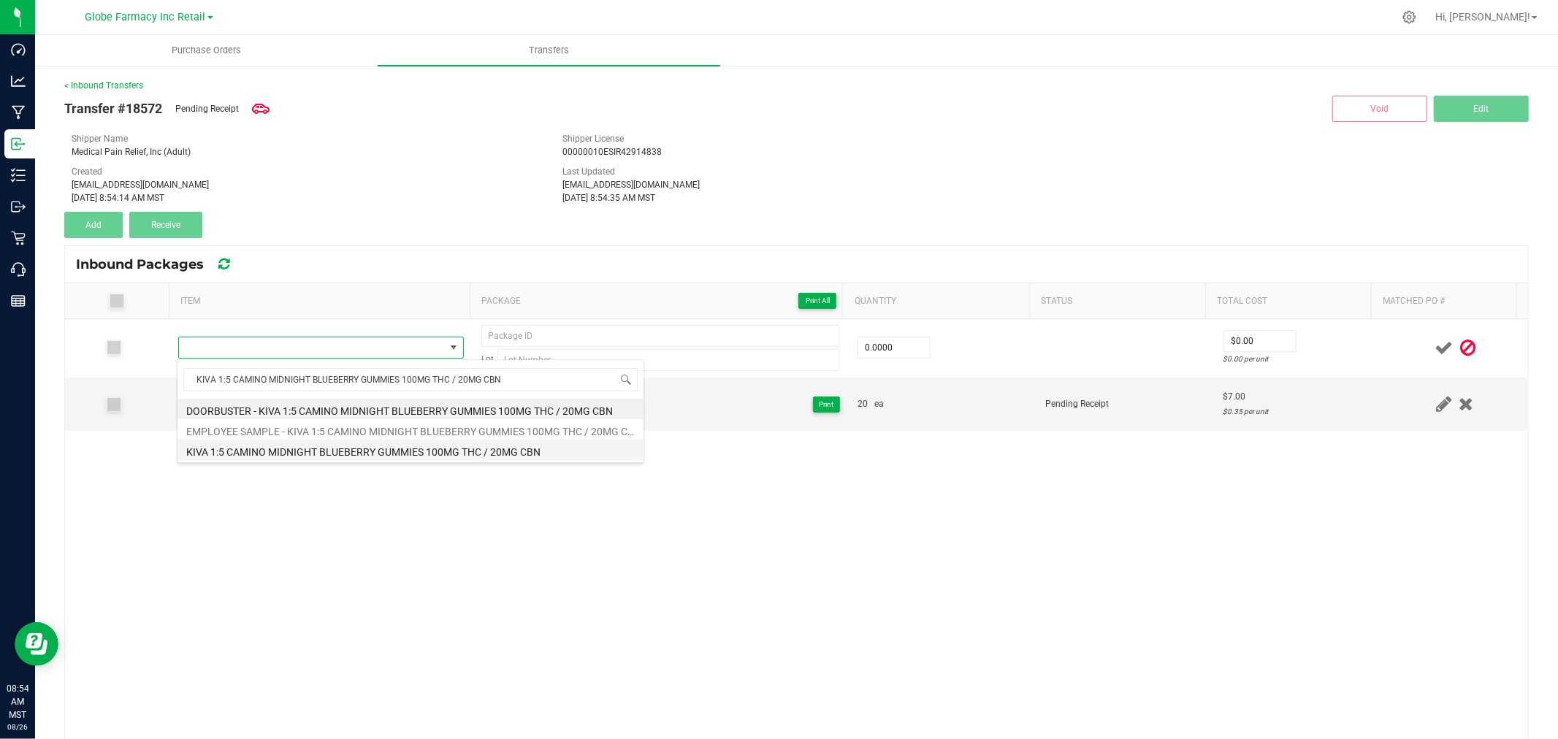
click at [359, 451] on li "KIVA 1:5 CAMINO MIDNIGHT BLUEBERRY GUMMIES 100MG THC / 20MG CBN" at bounding box center [410, 450] width 466 height 20
type input "0 ea"
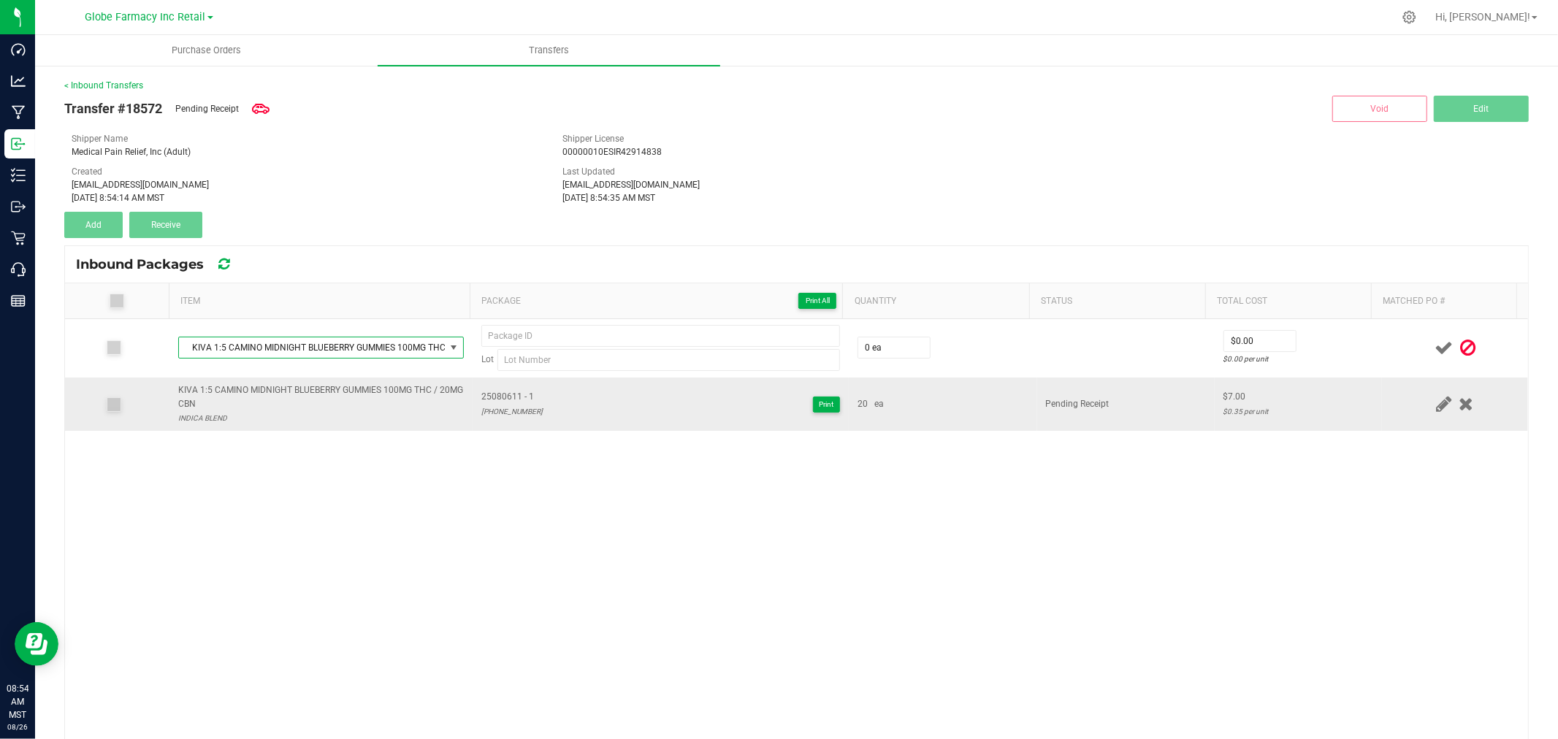
click at [512, 395] on span "25080611 - 1" at bounding box center [511, 397] width 61 height 14
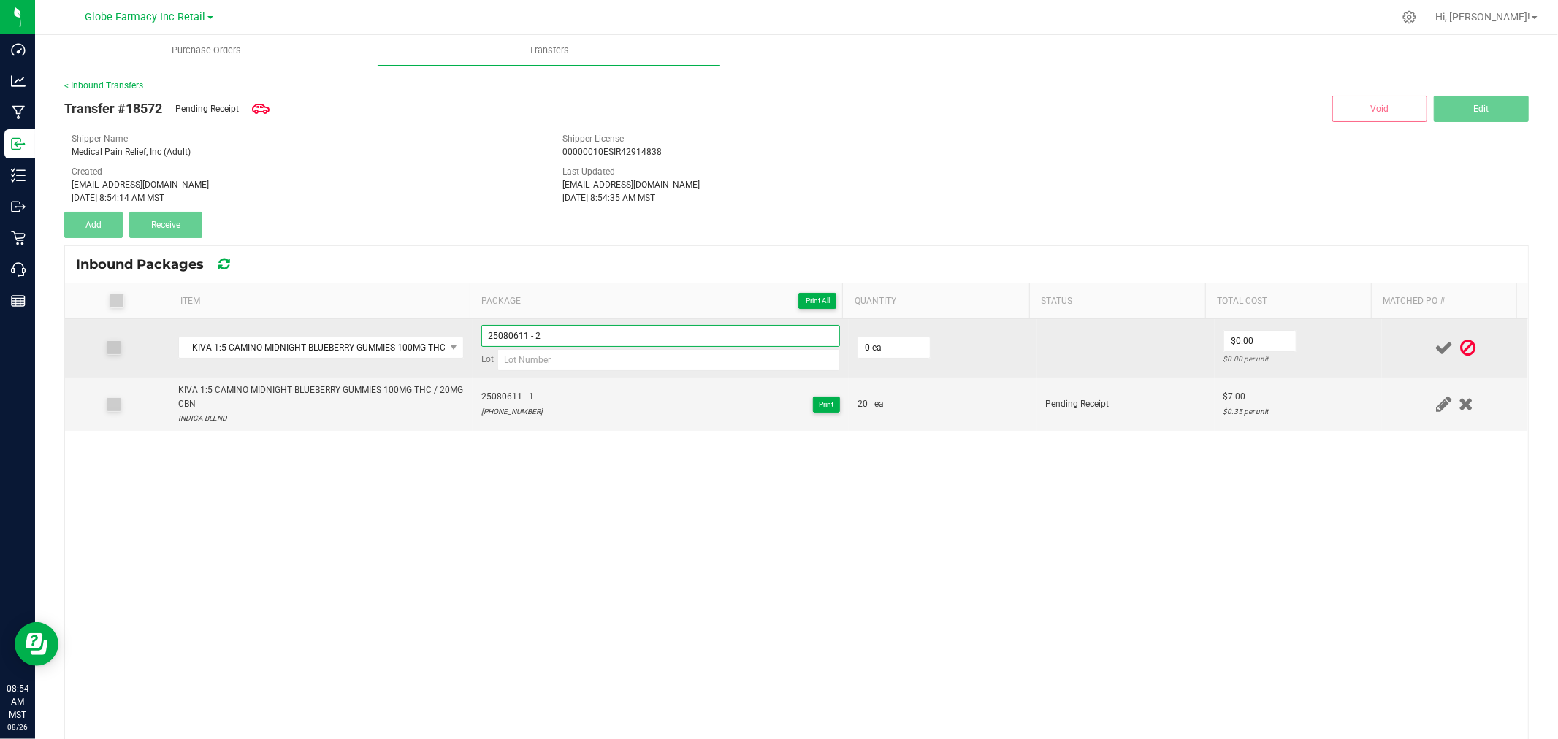
type input "25080611 - 2"
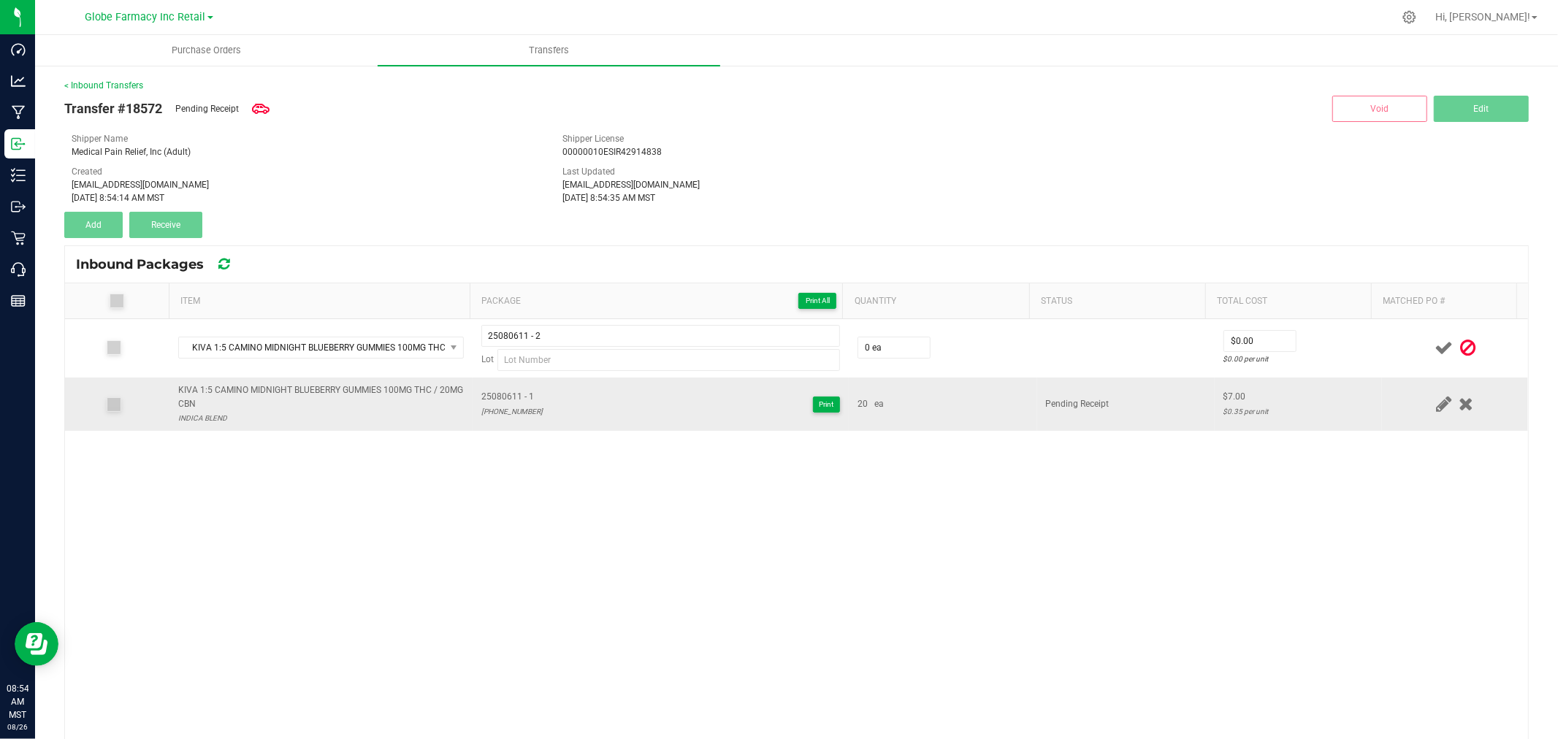
click at [494, 417] on div "25-0806-11" at bounding box center [511, 412] width 61 height 14
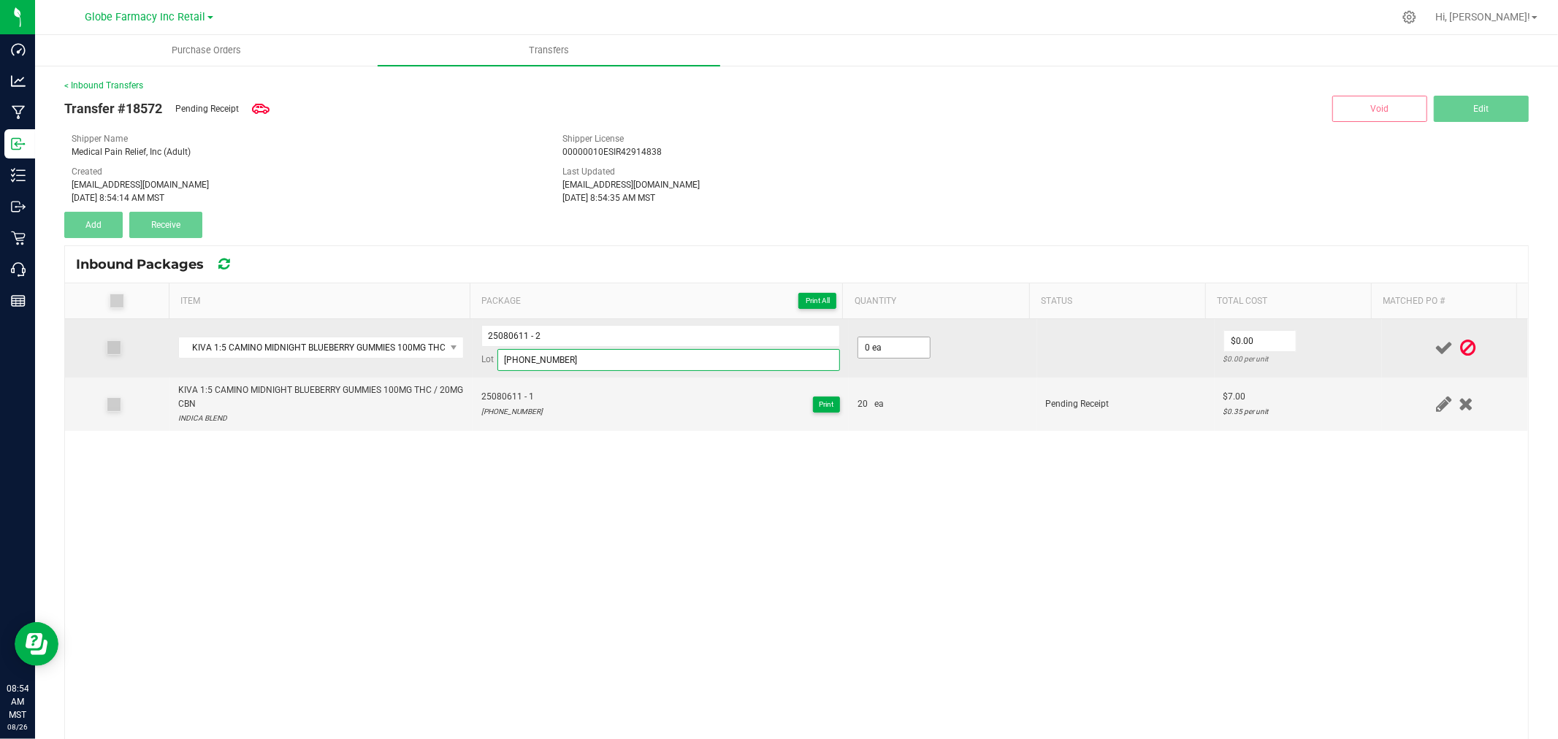
type input "25-0806-11"
click at [900, 344] on input "0" at bounding box center [894, 347] width 72 height 20
type input "20 ea"
type input "$7.00"
click at [1312, 337] on td "$7.00 $0.35 per unit" at bounding box center [1297, 348] width 167 height 58
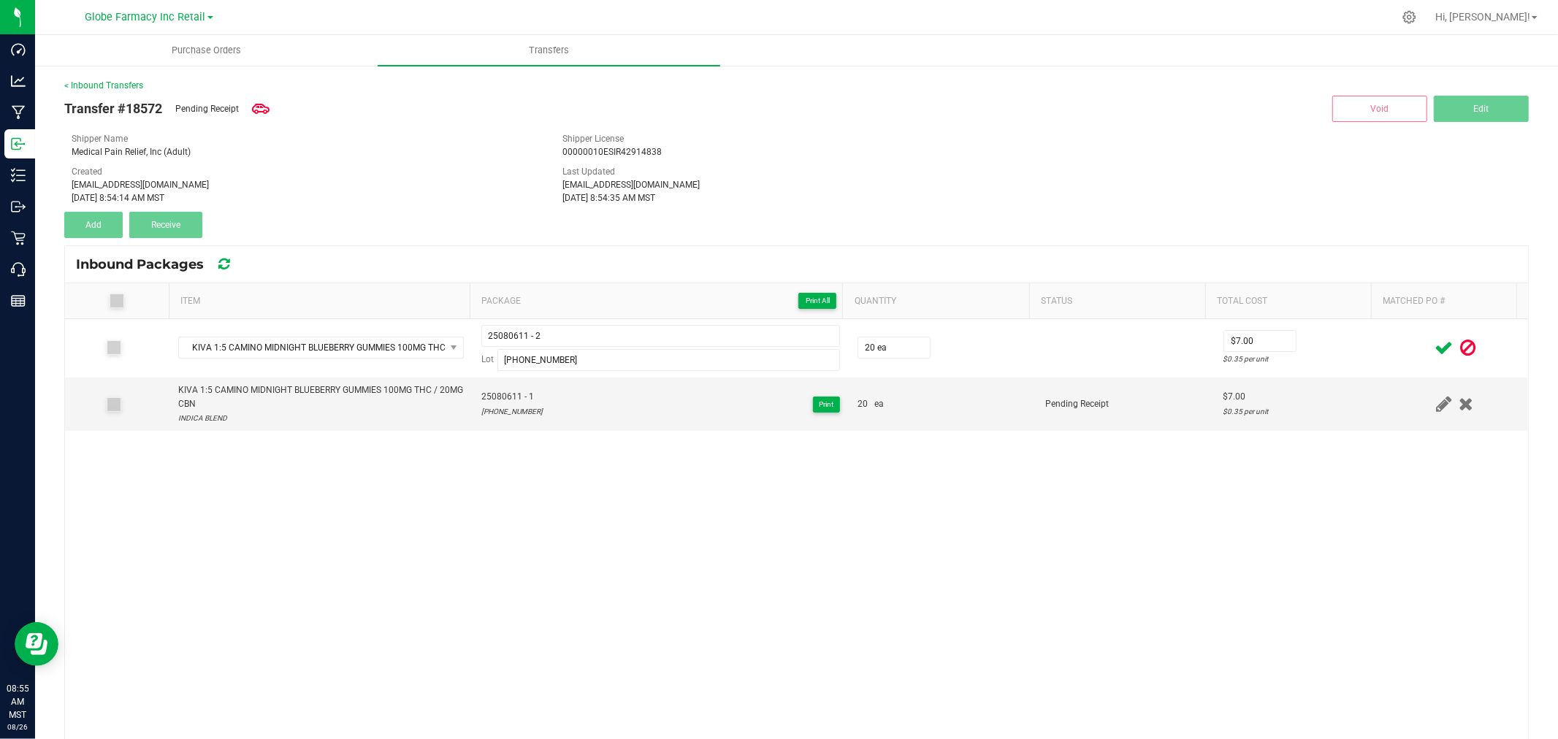
click at [1434, 341] on icon at bounding box center [1443, 348] width 18 height 18
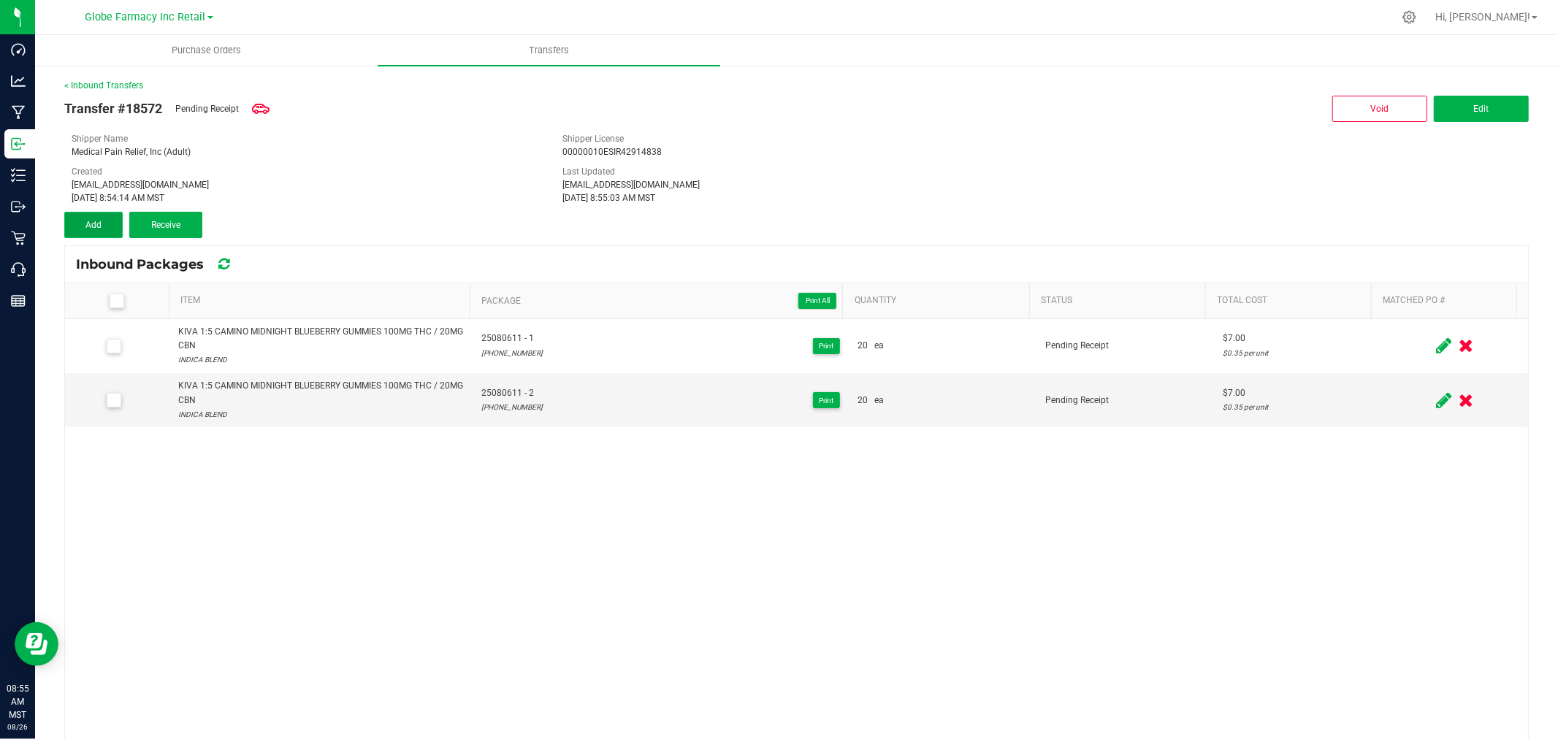
click at [96, 228] on span "Add" at bounding box center [93, 225] width 16 height 10
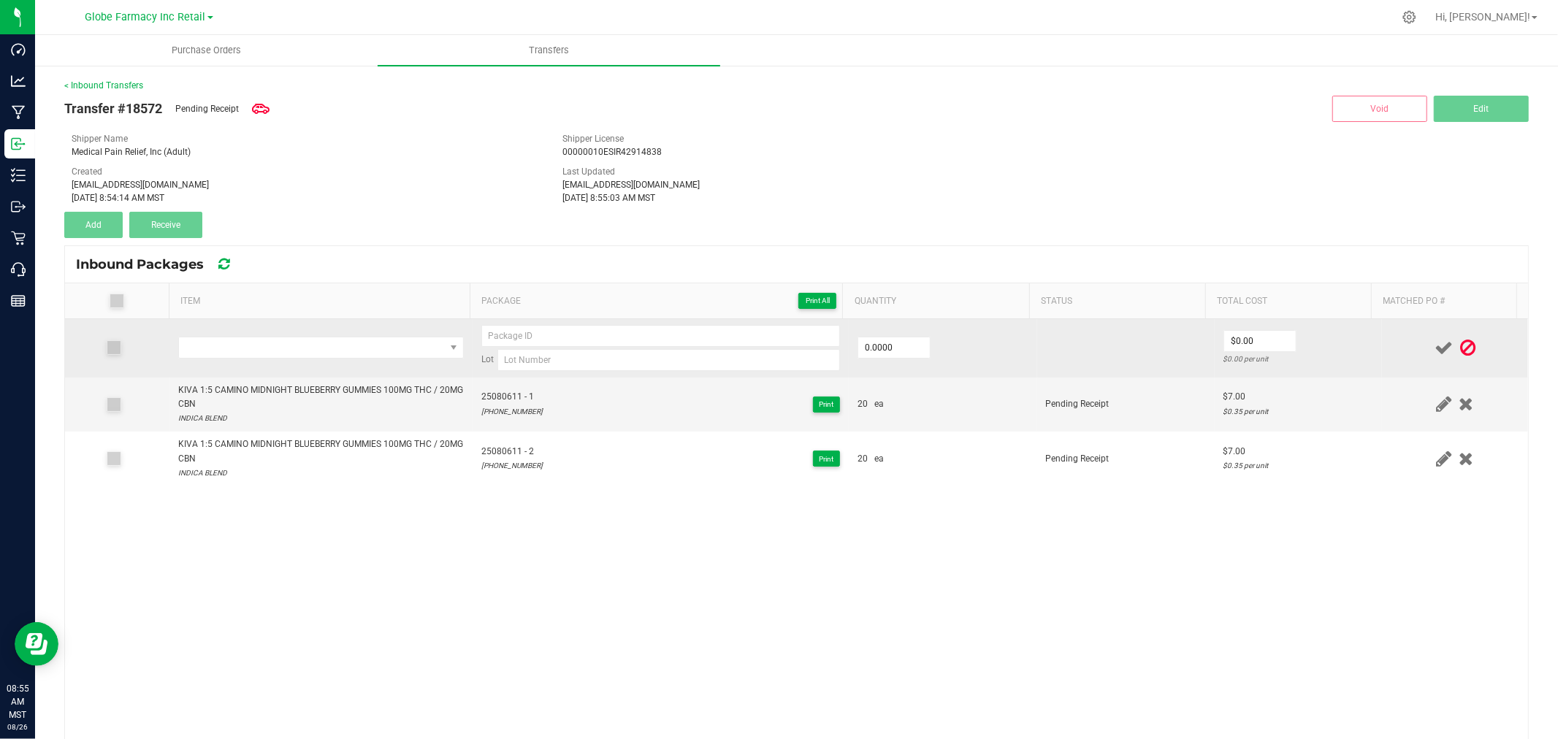
click at [384, 369] on td at bounding box center [320, 348] width 303 height 58
click at [384, 353] on span "NO DATA FOUND" at bounding box center [312, 347] width 266 height 20
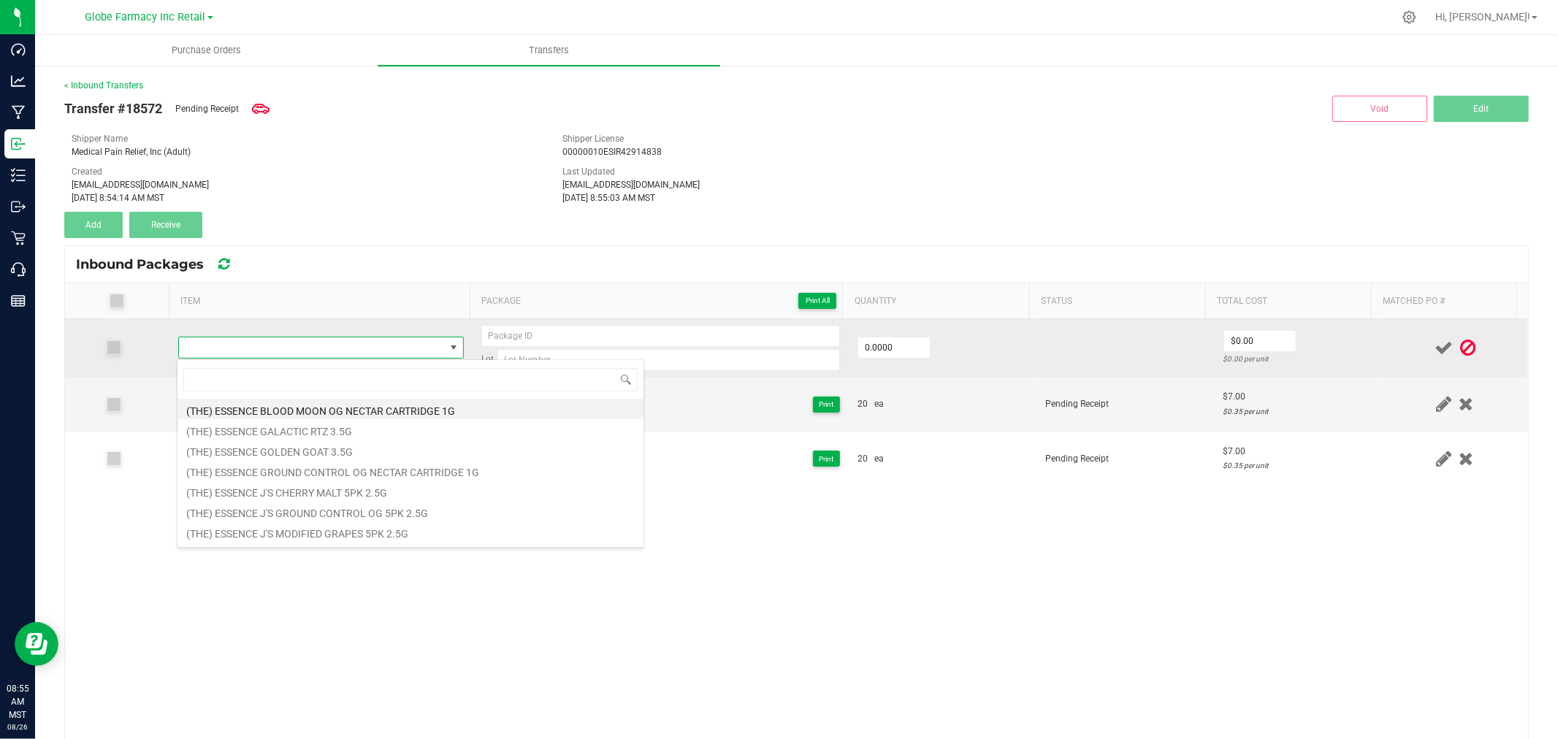
type input "KIVA CAMINO WILD [PERSON_NAME] GUMMIES 100MG THC"
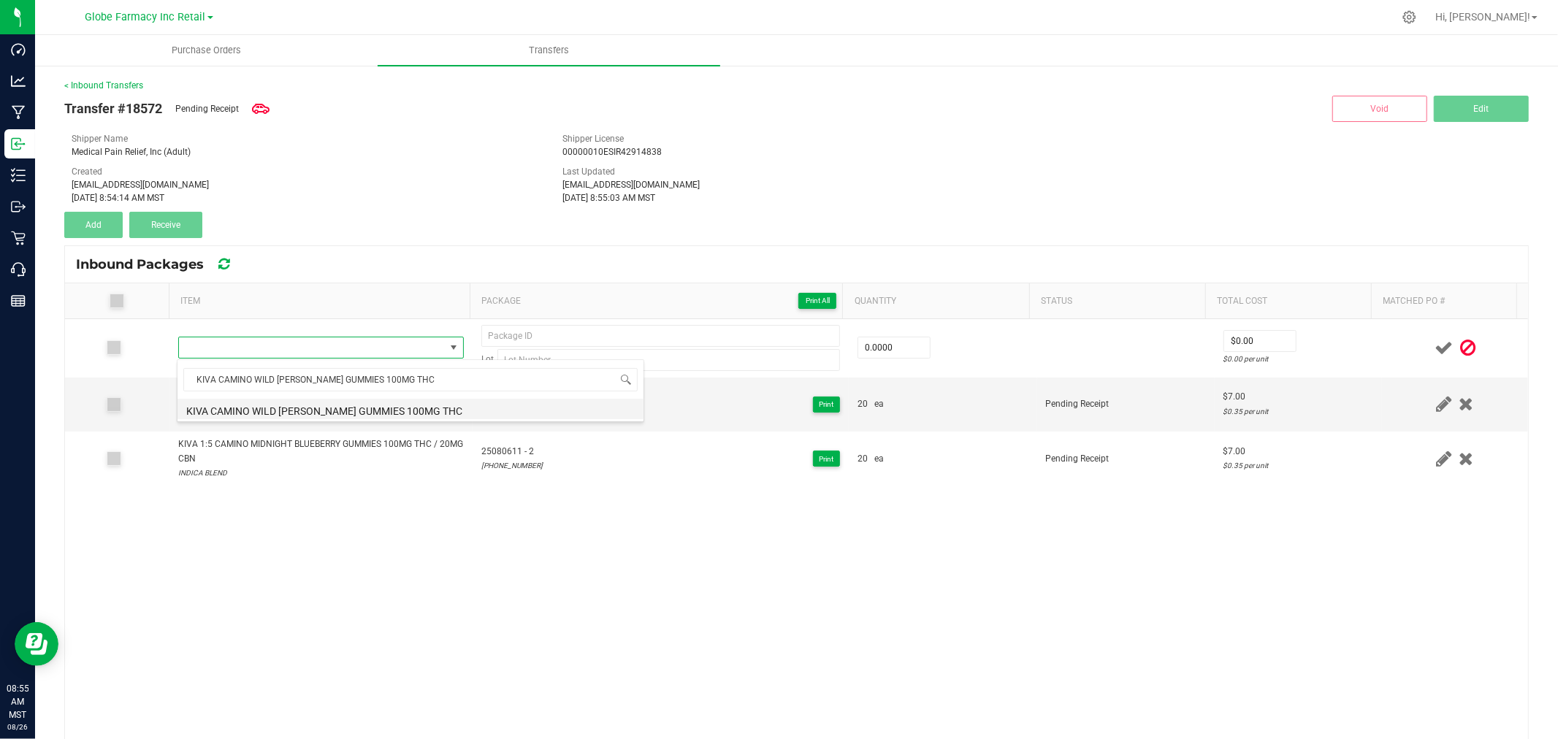
click at [319, 405] on li "KIVA CAMINO WILD [PERSON_NAME] GUMMIES 100MG THC" at bounding box center [410, 409] width 466 height 20
type input "0 ea"
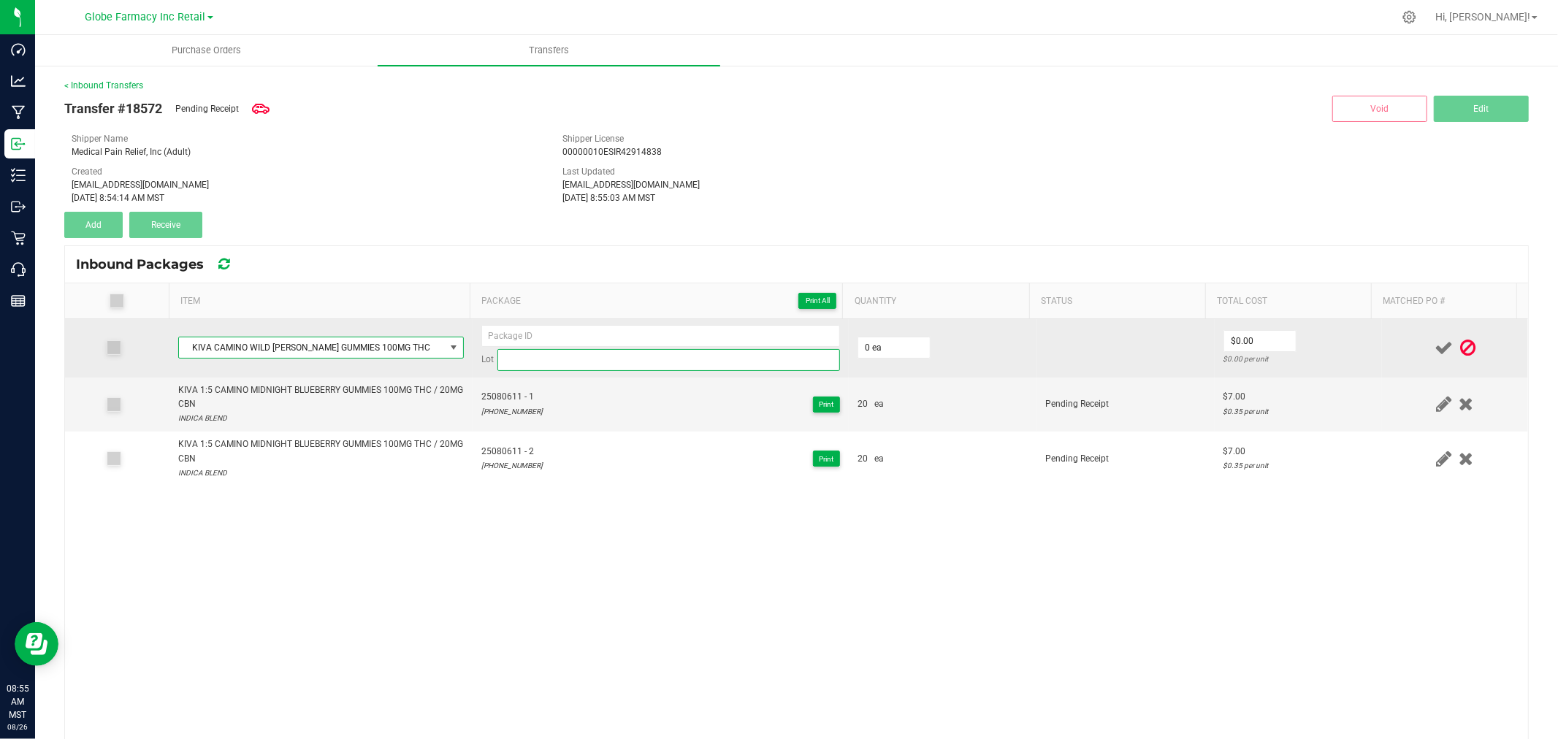
click at [594, 349] on input at bounding box center [668, 360] width 342 height 22
paste input "25-0709-22"
type input "25-0709-22"
click at [582, 334] on input at bounding box center [660, 336] width 359 height 22
paste input "25-0709-22"
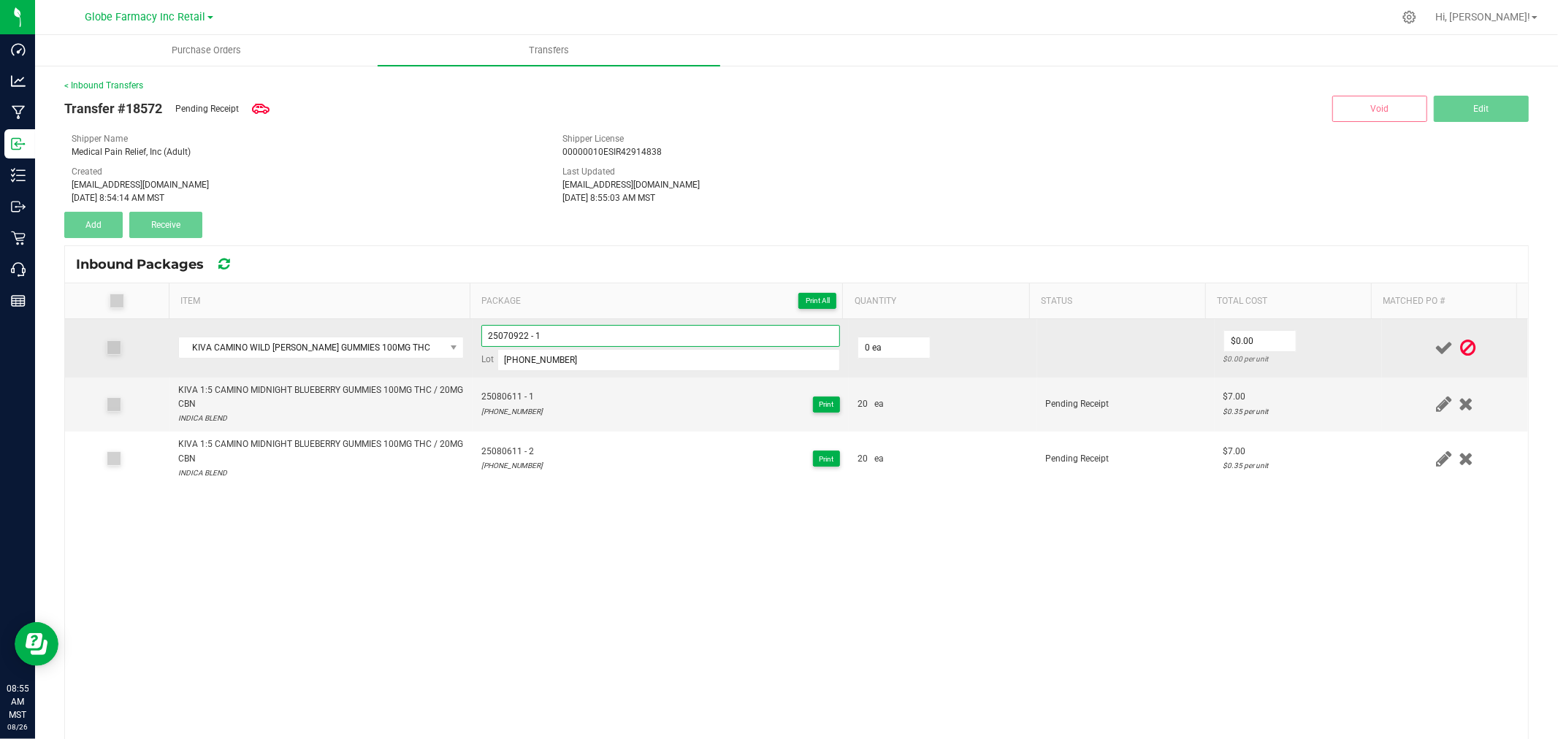
type input "25070922 - 1"
type input "20 ea"
type input "$6.00"
click at [1344, 323] on td "$6.00 $0.30 per unit" at bounding box center [1297, 348] width 167 height 58
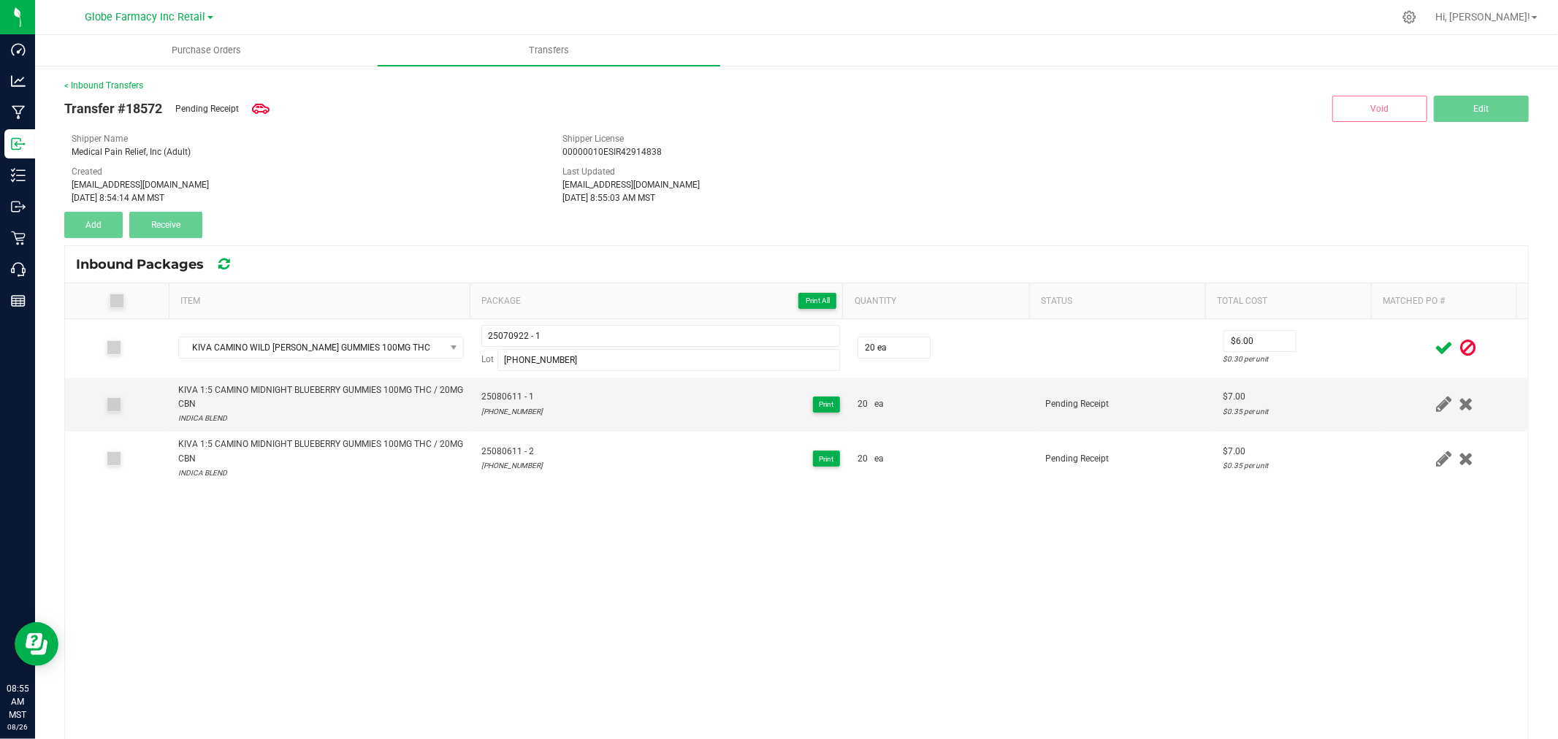
click at [1434, 342] on icon at bounding box center [1443, 348] width 18 height 18
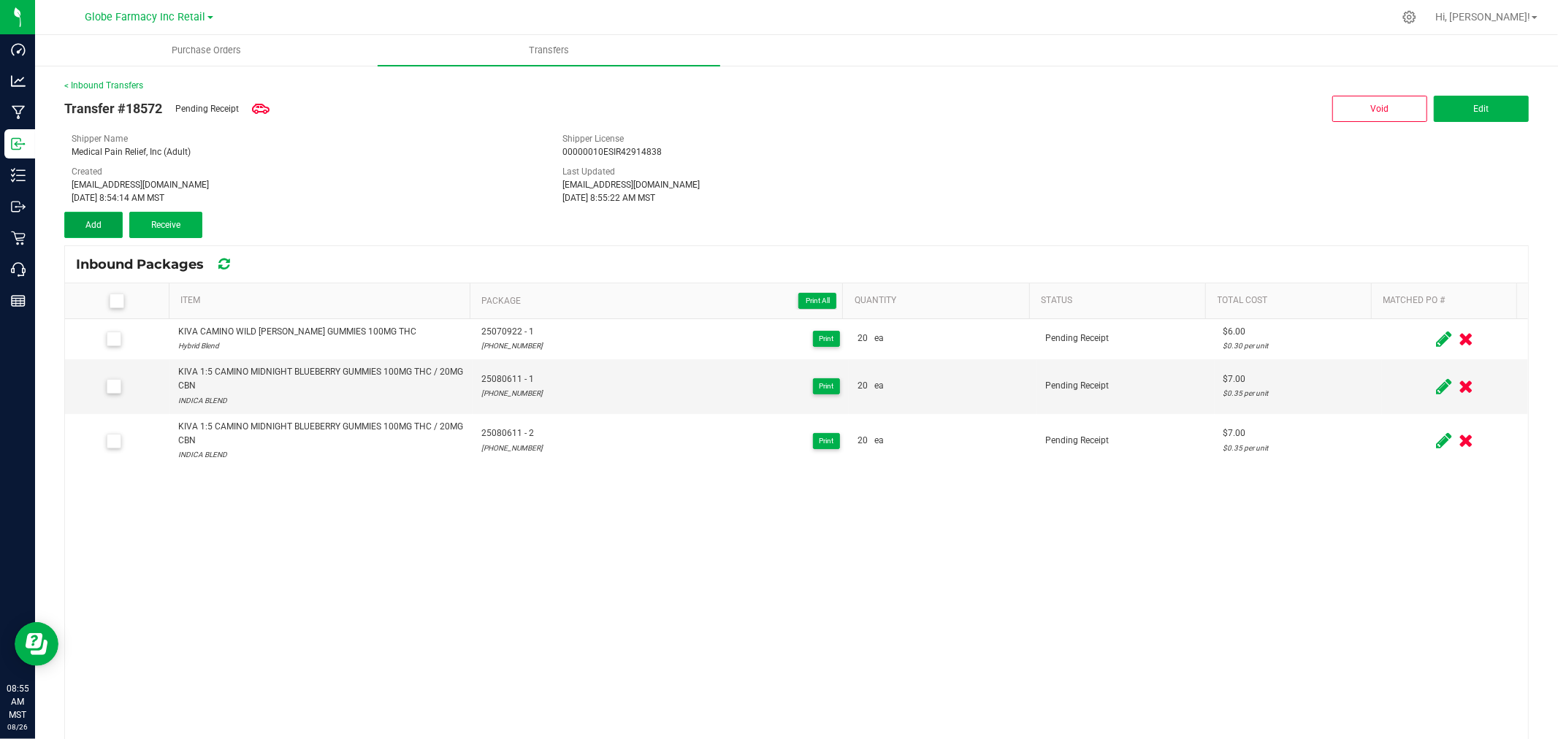
click at [108, 223] on button "Add" at bounding box center [93, 225] width 58 height 26
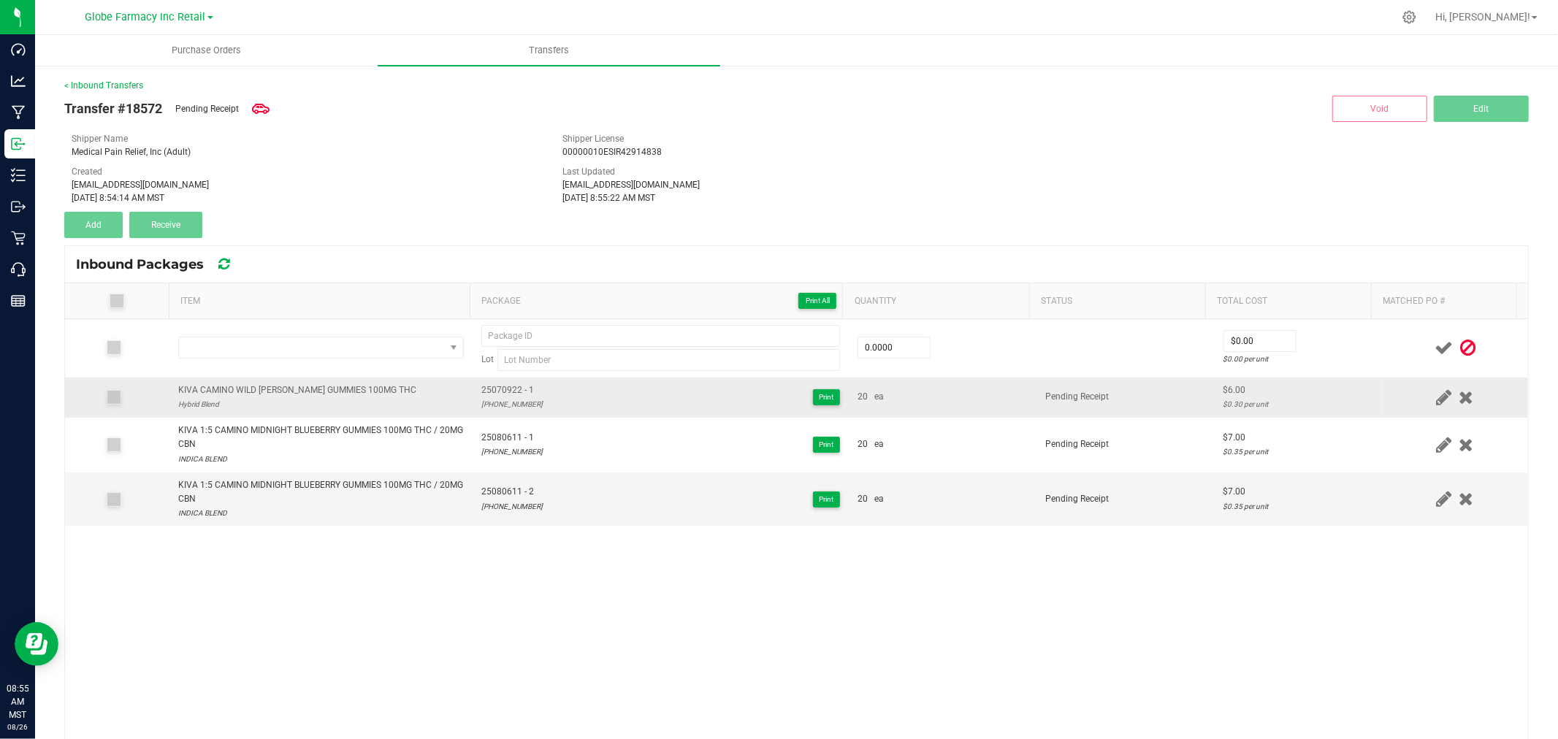
click at [287, 383] on div "KIVA CAMINO WILD [PERSON_NAME] GUMMIES 100MG THC" at bounding box center [297, 390] width 238 height 14
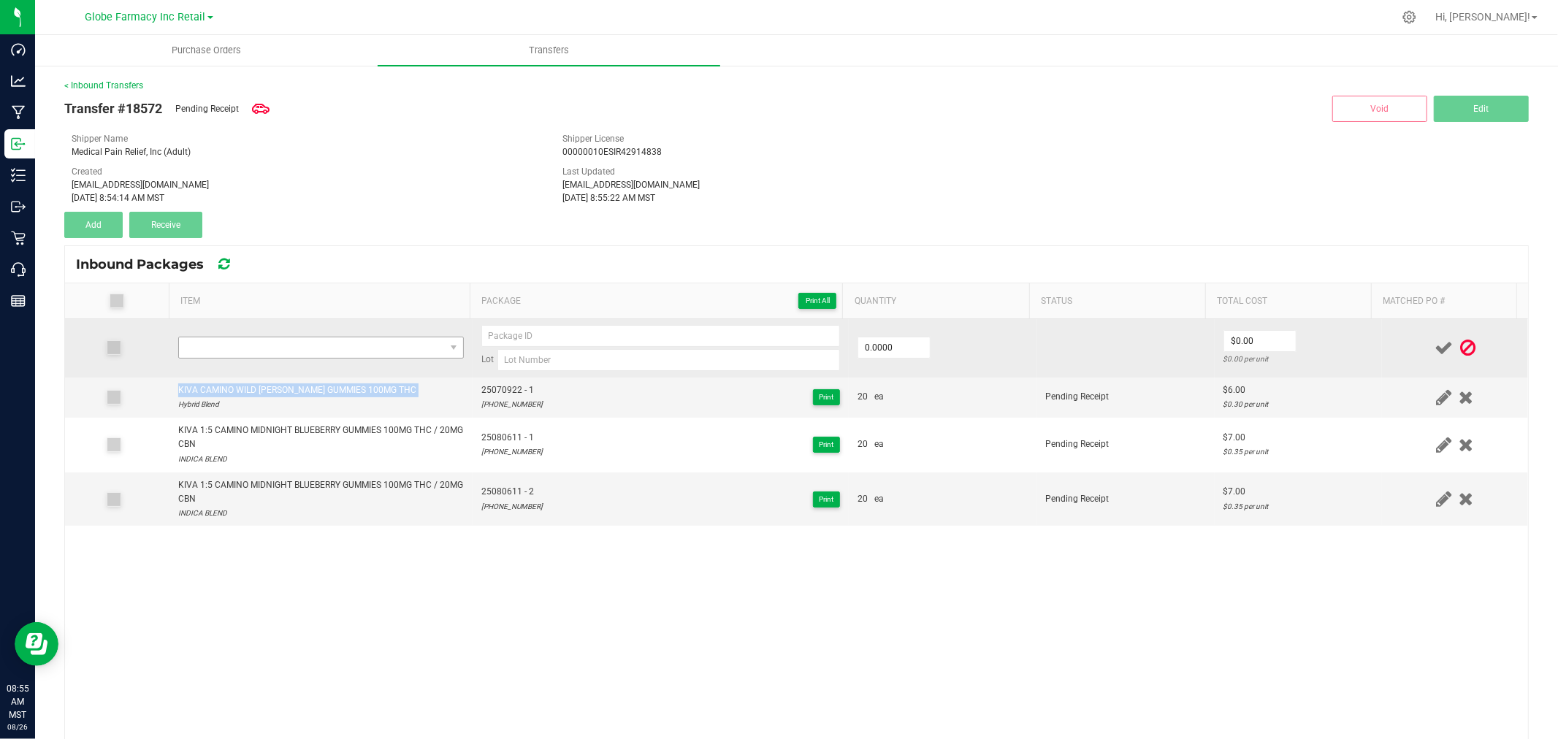
copy div "KIVA CAMINO WILD [PERSON_NAME] GUMMIES 100MG THC"
click at [294, 338] on span "NO DATA FOUND" at bounding box center [312, 347] width 266 height 20
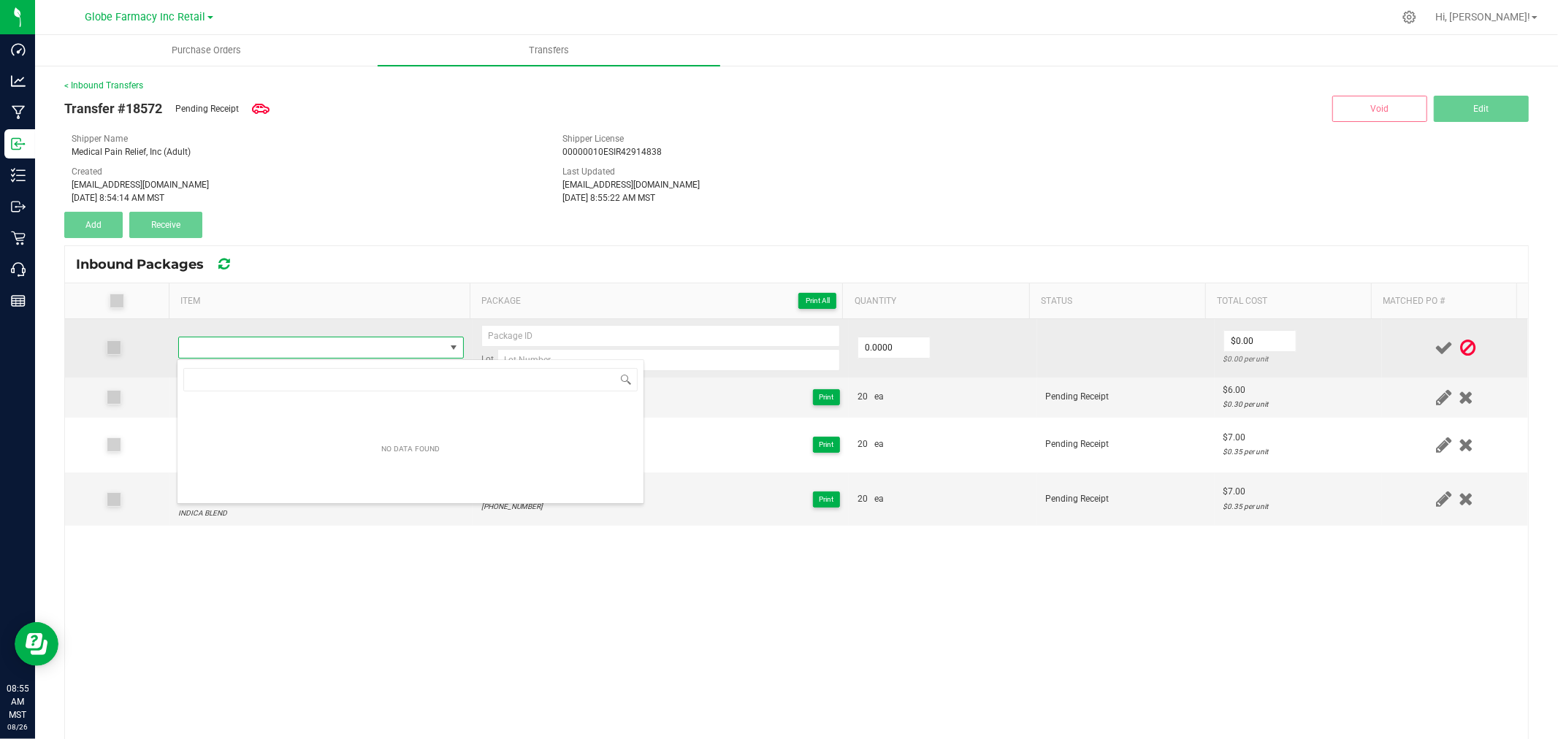
type input "KIVA CAMINO WILD [PERSON_NAME] GUMMIES 100MG THC"
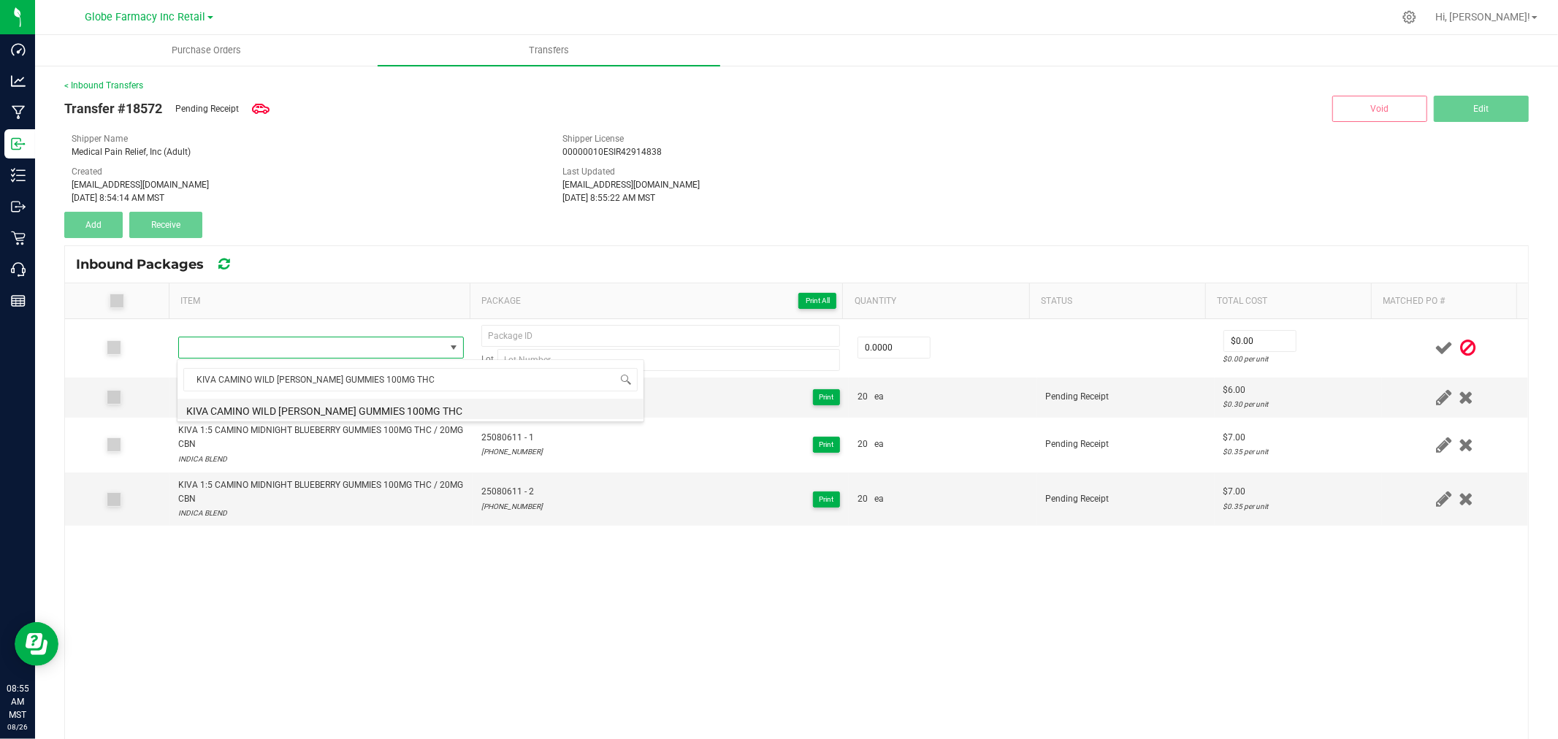
click at [305, 406] on li "KIVA CAMINO WILD [PERSON_NAME] GUMMIES 100MG THC" at bounding box center [410, 409] width 466 height 20
type input "0 ea"
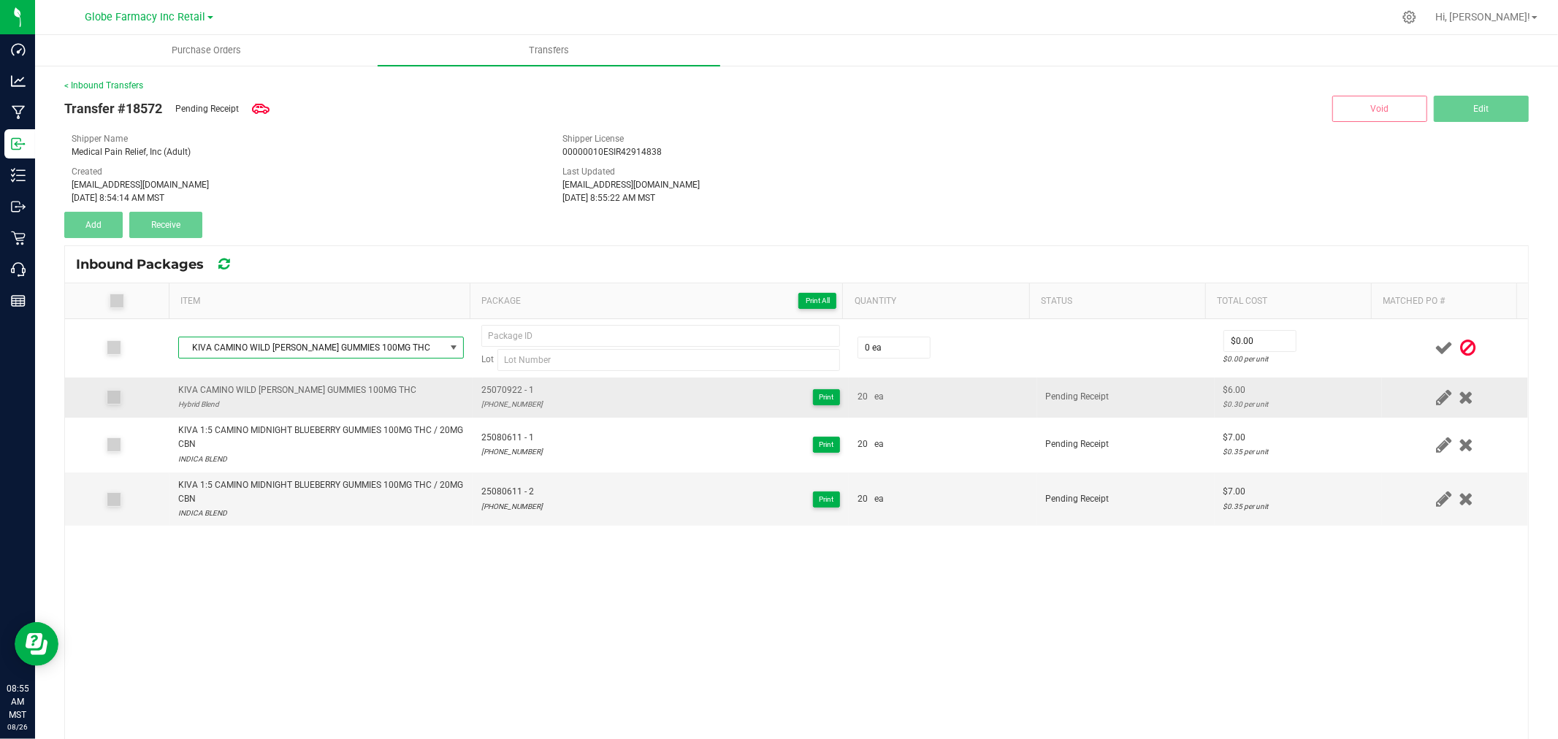
click at [494, 390] on span "25070922 - 1" at bounding box center [511, 390] width 61 height 14
click at [494, 391] on span "25070922 - 1" at bounding box center [511, 390] width 61 height 14
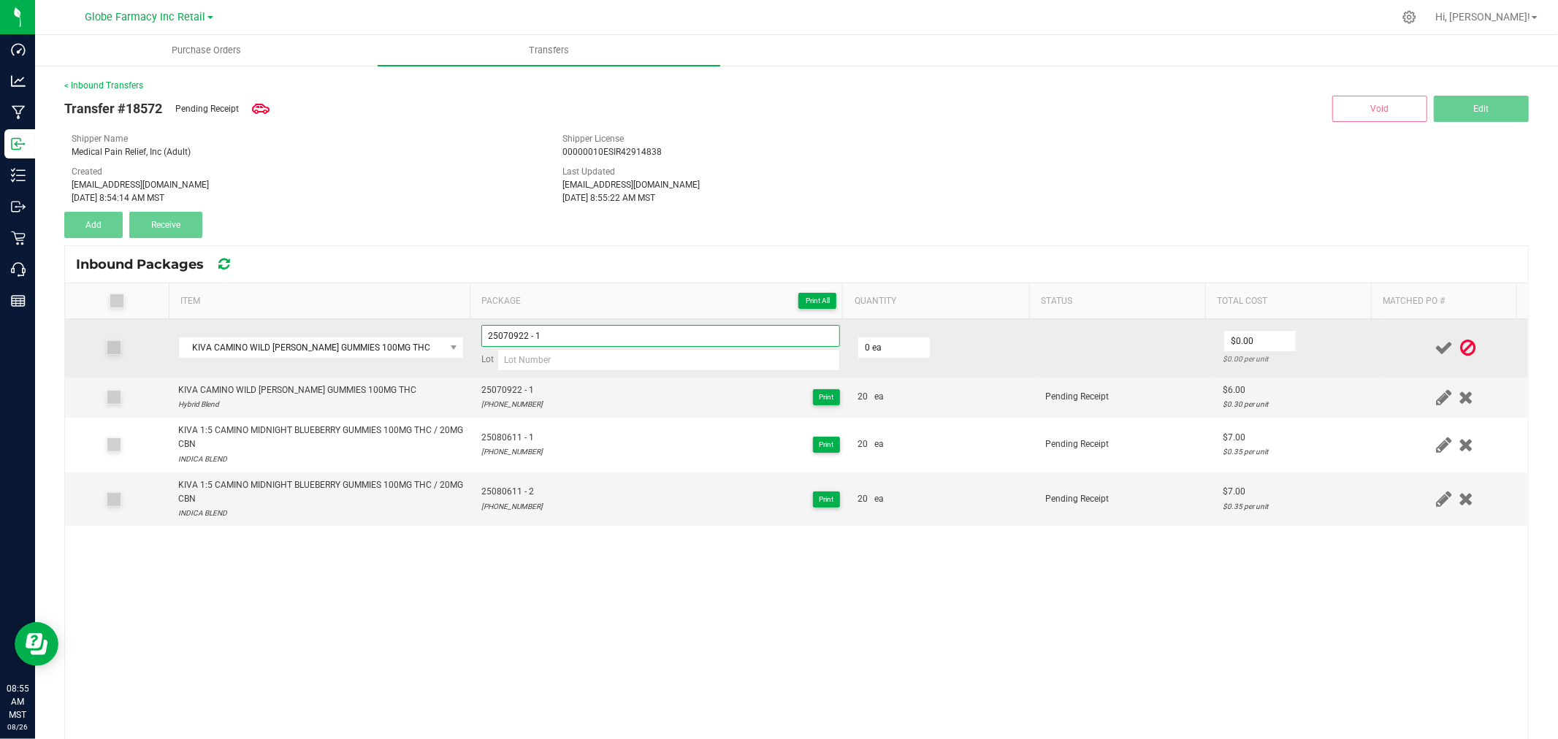
click at [562, 334] on input "25070922 - 1" at bounding box center [660, 336] width 359 height 22
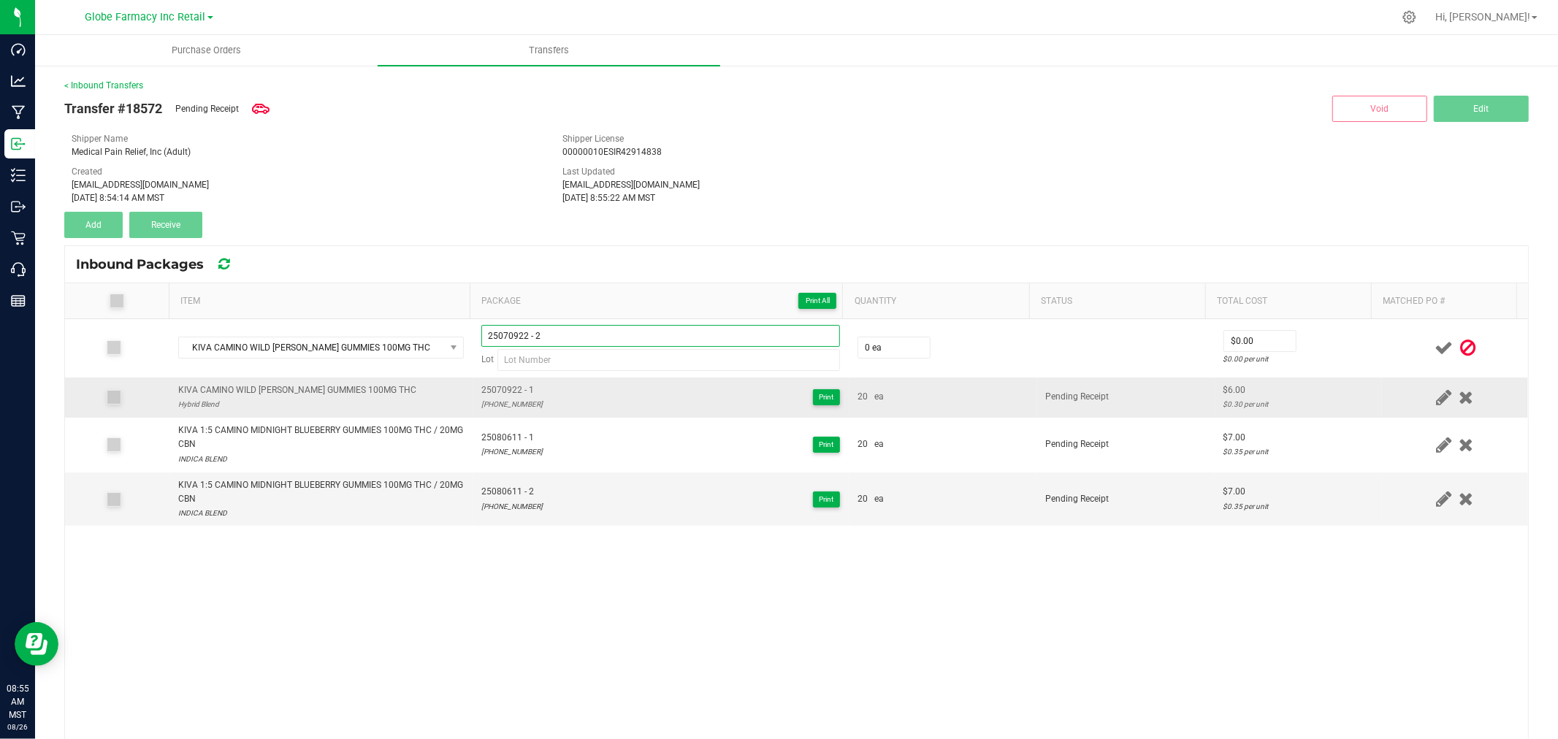
type input "25070922 - 2"
click at [500, 399] on div "25-0709-22" at bounding box center [511, 404] width 61 height 14
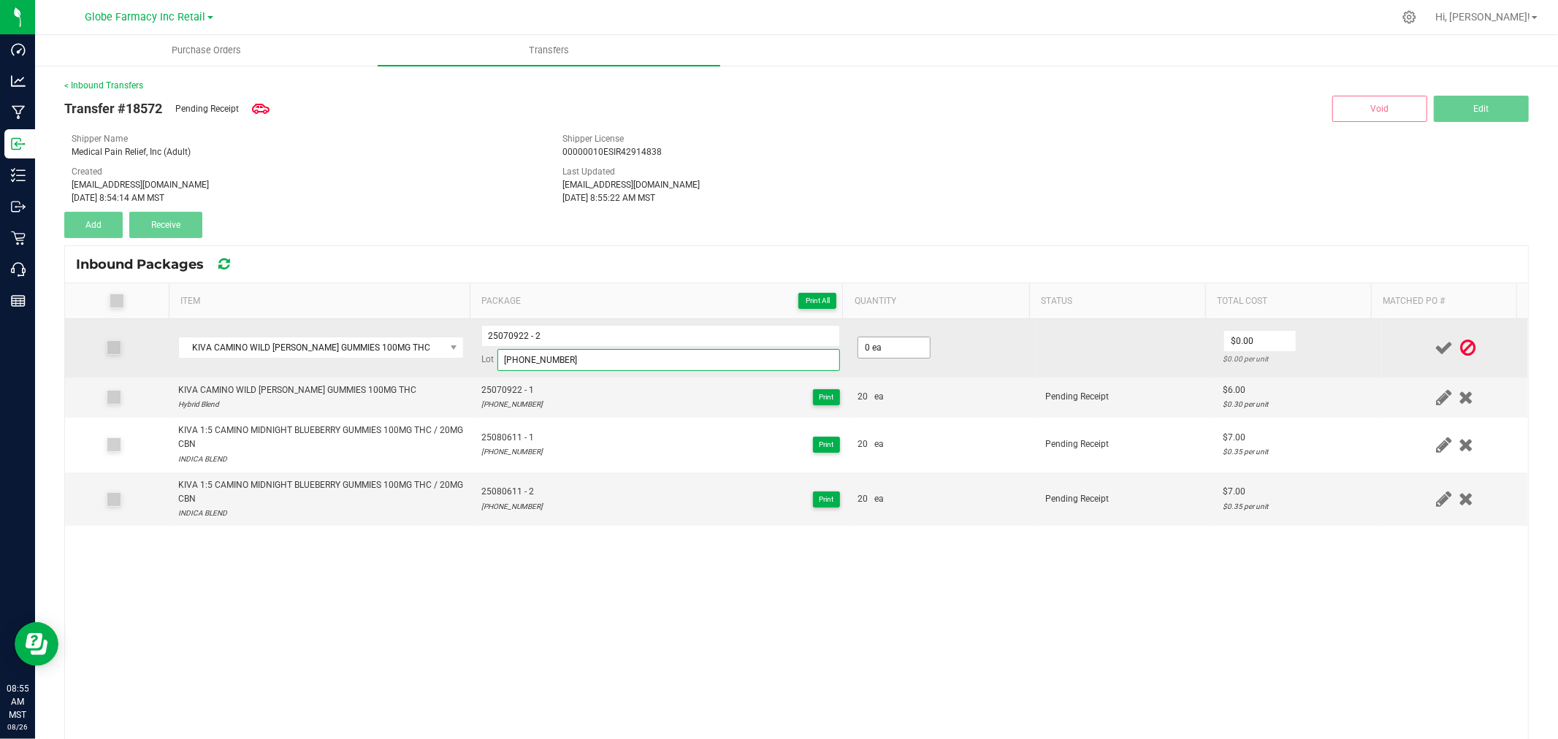
type input "25-0709-22"
click at [878, 348] on input "0" at bounding box center [894, 347] width 72 height 20
type input "20 ea"
type input "$6.00"
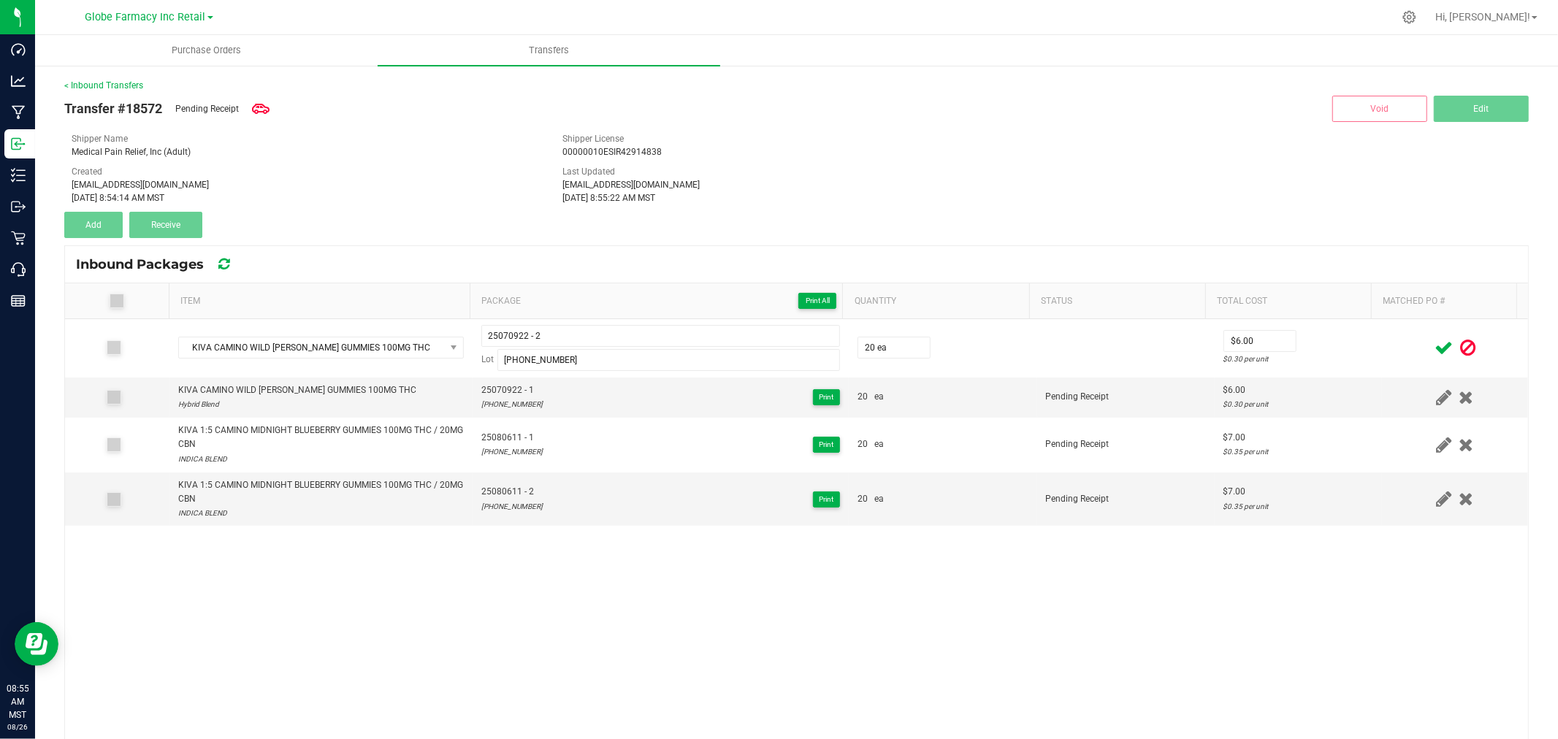
drag, startPoint x: 1360, startPoint y: 360, endPoint x: 1406, endPoint y: 353, distance: 47.3
click at [1382, 359] on td at bounding box center [1455, 348] width 146 height 58
click at [1434, 340] on icon at bounding box center [1443, 348] width 18 height 18
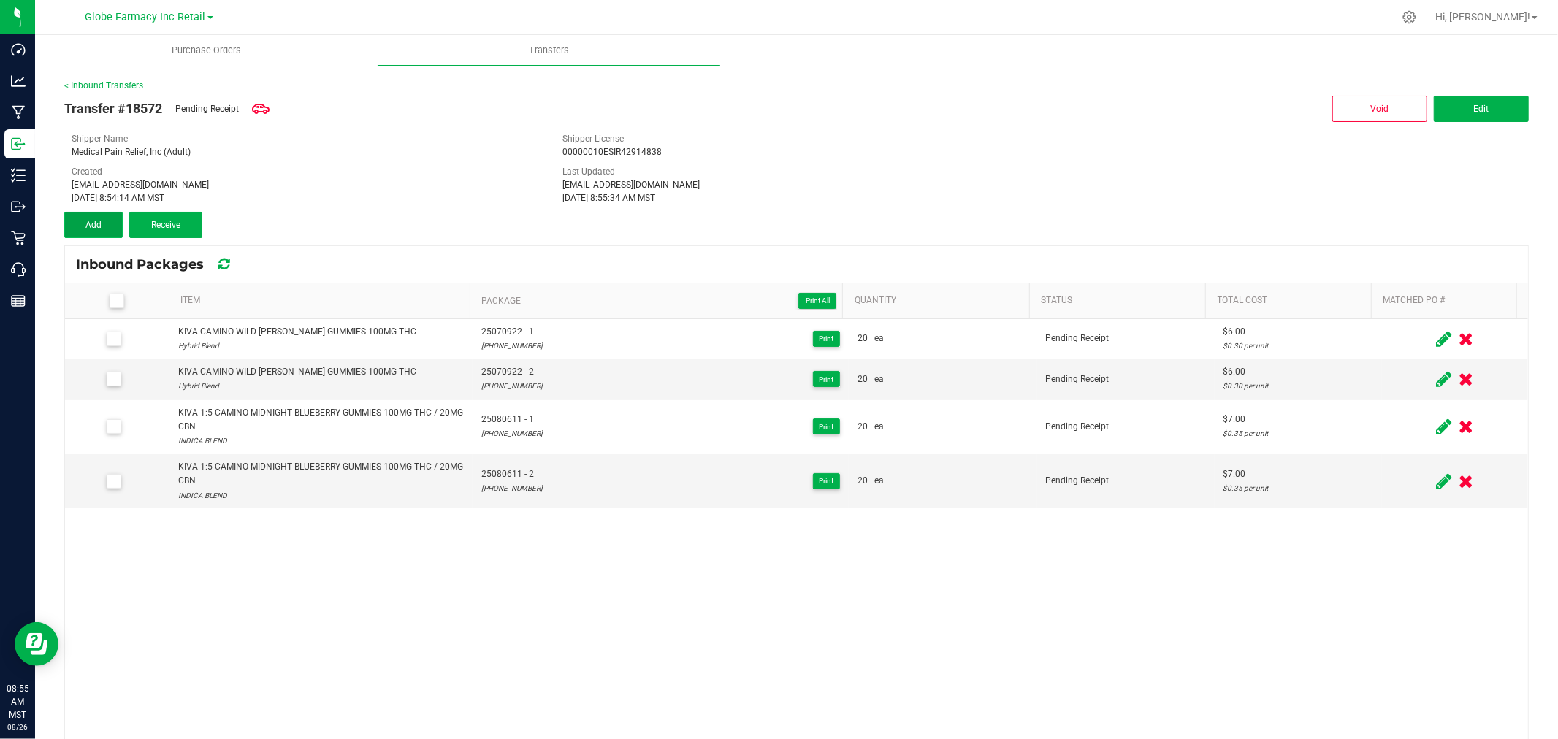
click at [92, 224] on span "Add" at bounding box center [93, 225] width 16 height 10
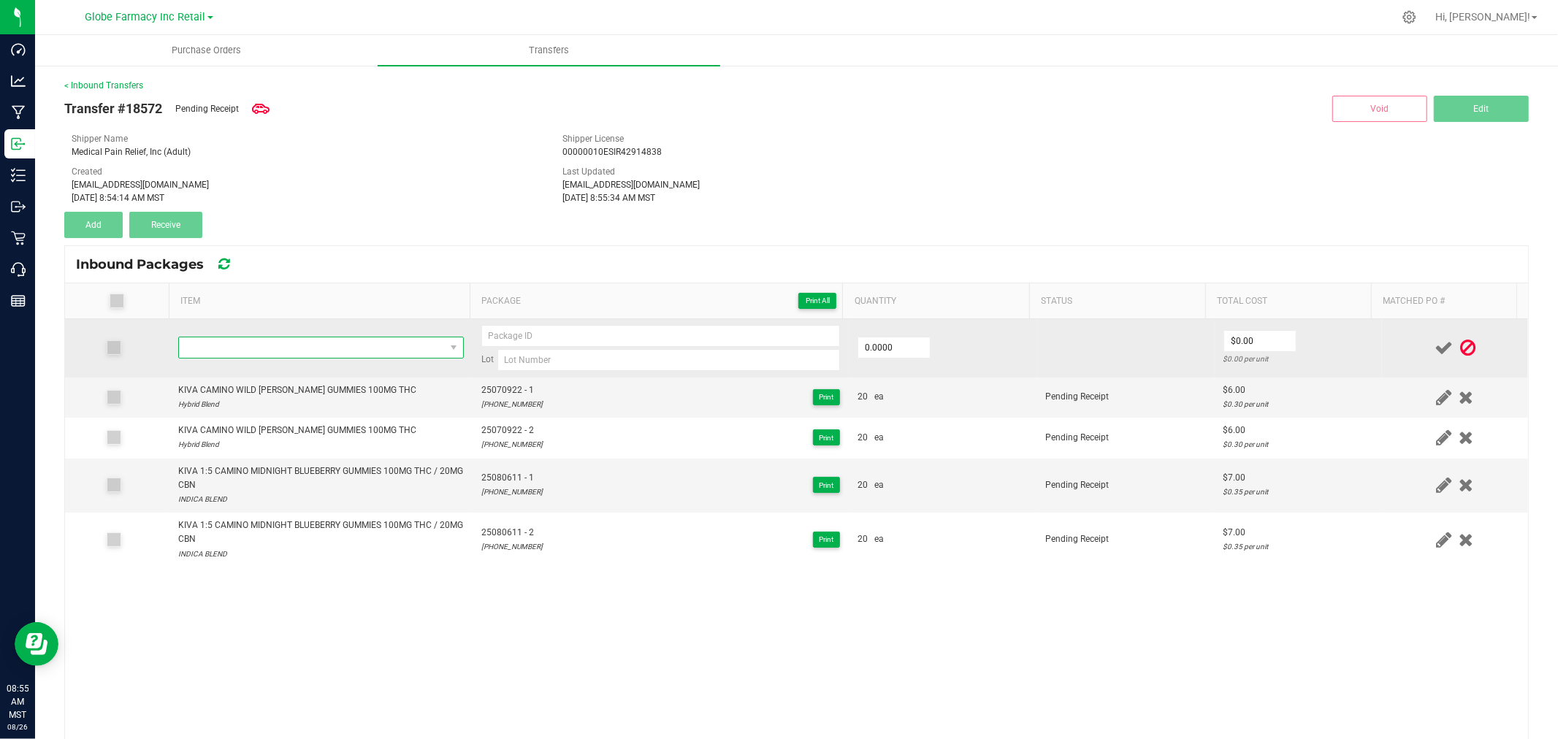
click at [367, 351] on span "NO DATA FOUND" at bounding box center [312, 347] width 266 height 20
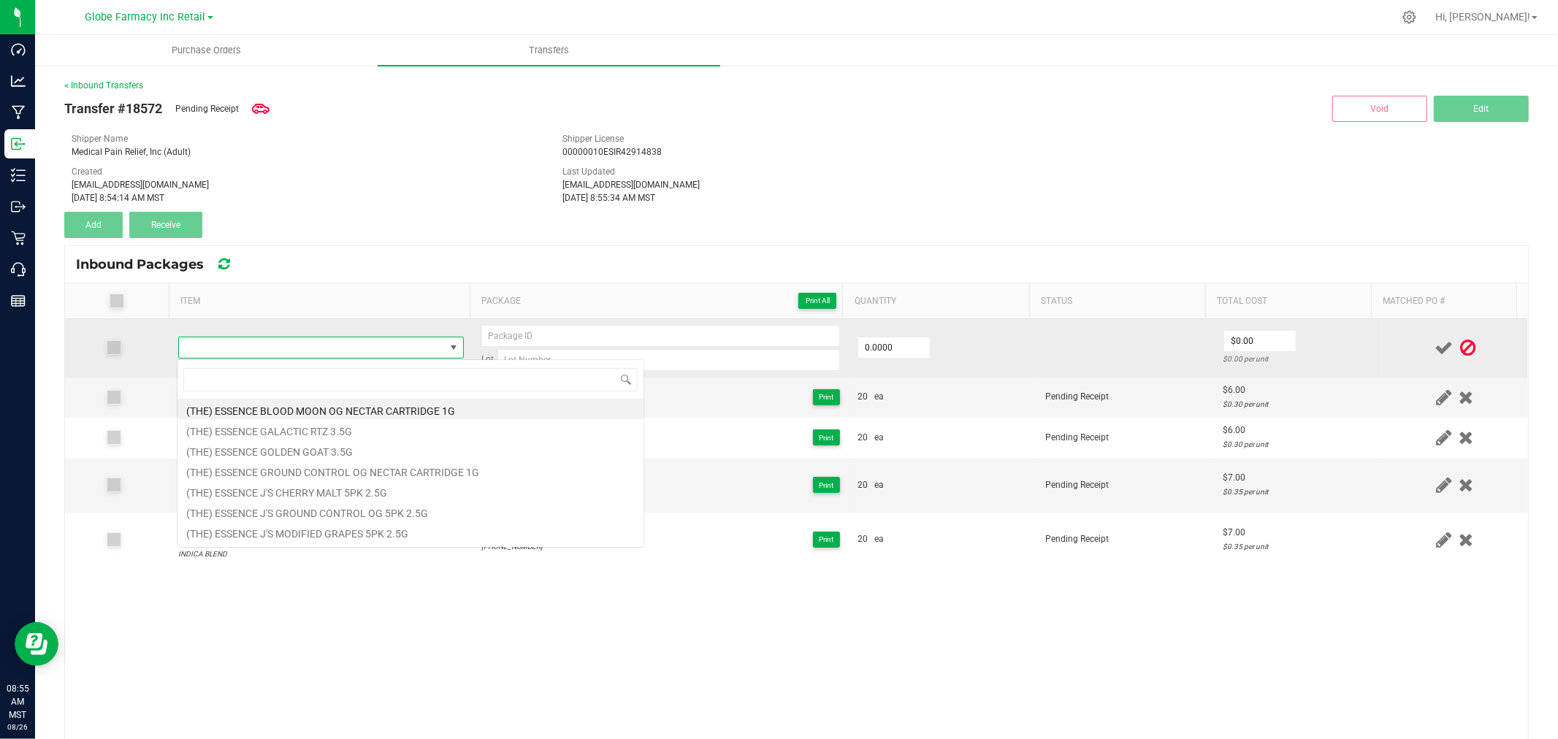
type input "KIVA CAMINO SOURS ORCHARD PEACH GUMMIES 100MG THC / 100MG CBD"
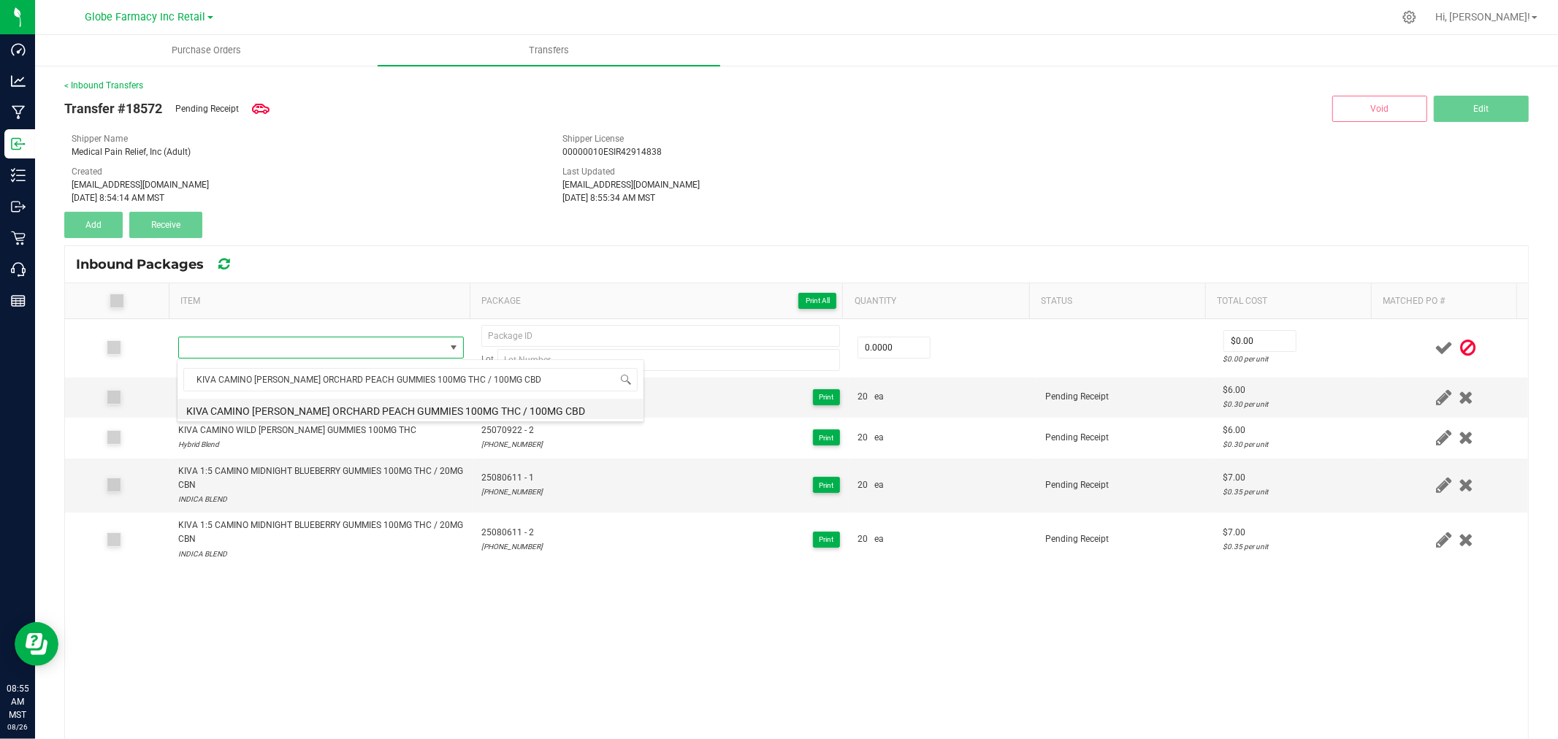
click at [373, 409] on li "KIVA CAMINO SOURS ORCHARD PEACH GUMMIES 100MG THC / 100MG CBD" at bounding box center [410, 409] width 466 height 20
type input "0 ea"
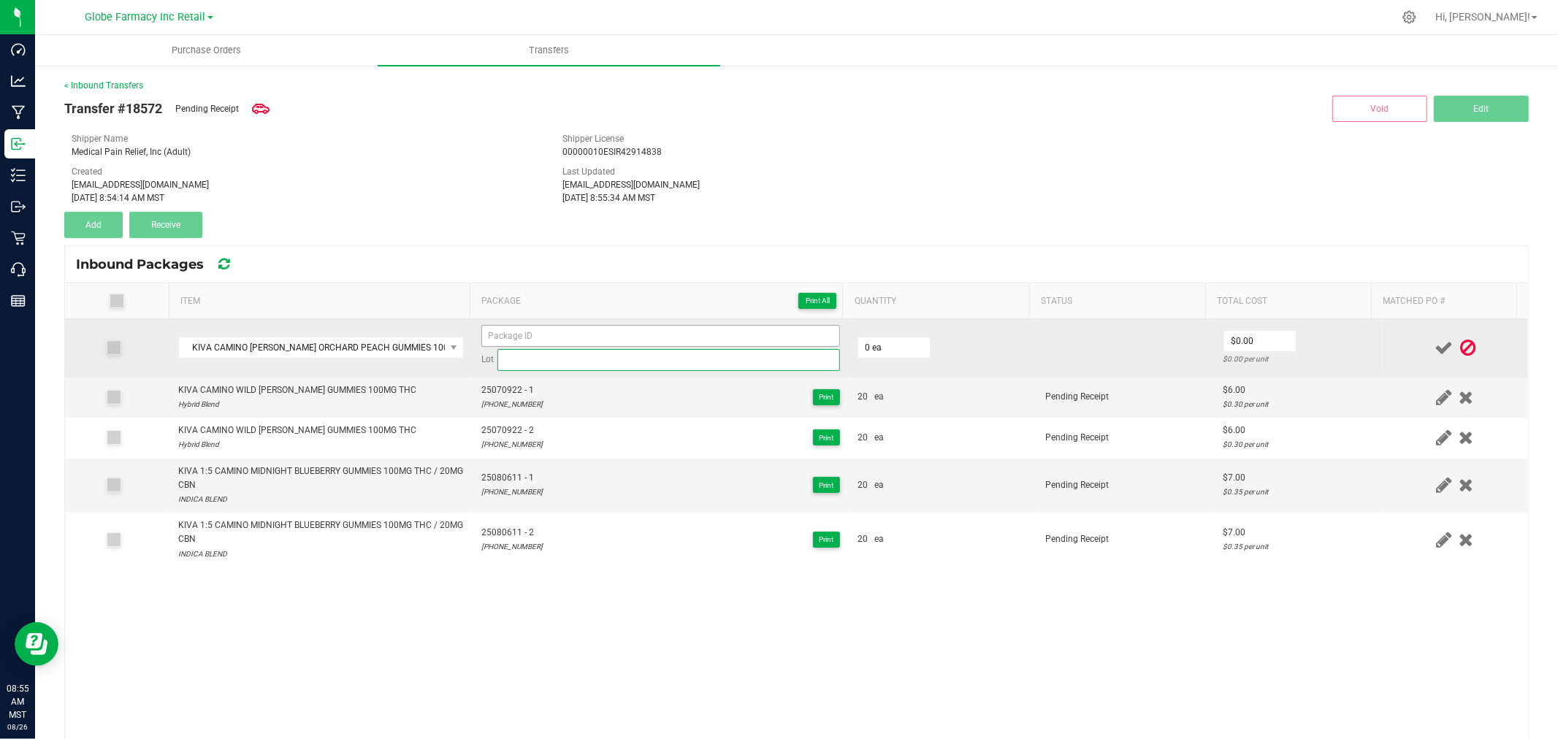
drag, startPoint x: 626, startPoint y: 367, endPoint x: 623, endPoint y: 342, distance: 25.0
click at [626, 367] on input at bounding box center [668, 360] width 342 height 22
paste input "25-0410-44"
type input "25-0410-44"
click at [623, 340] on input at bounding box center [660, 336] width 359 height 22
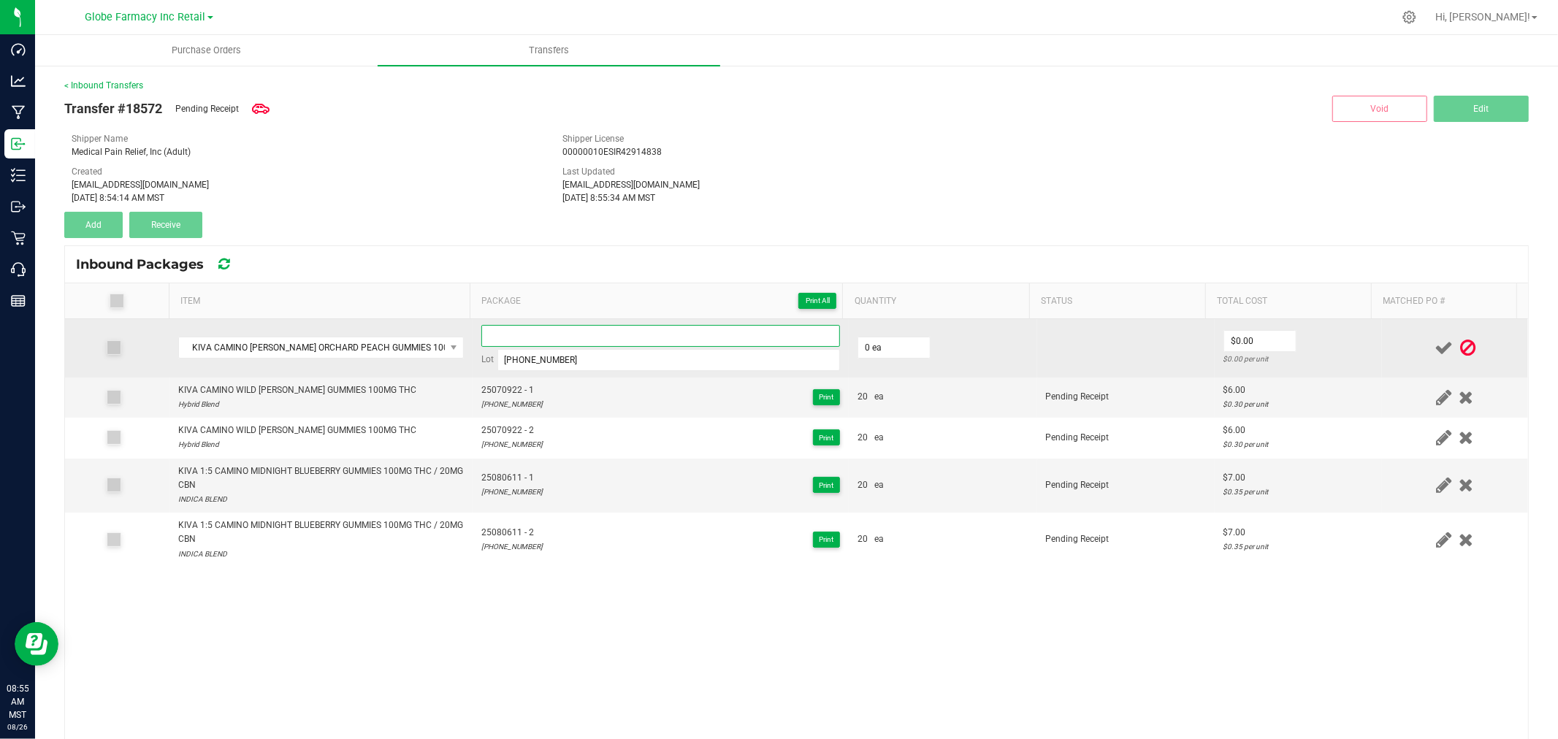
paste input "25-0410-44"
type input "25041044 - 1"
type input "20 ea"
type input "$7.00"
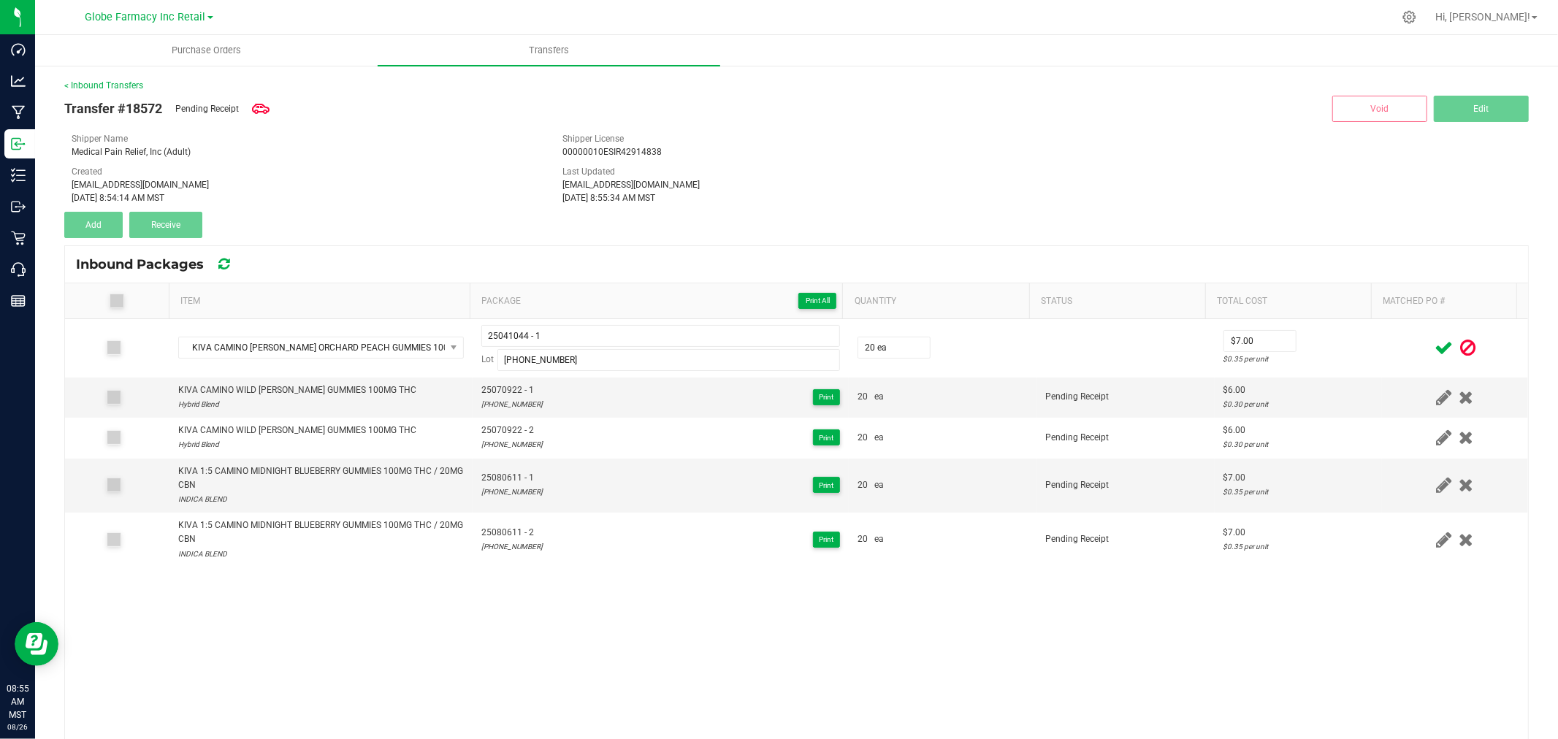
click at [1390, 344] on div at bounding box center [1454, 348] width 129 height 18
click at [1434, 339] on icon at bounding box center [1443, 348] width 18 height 18
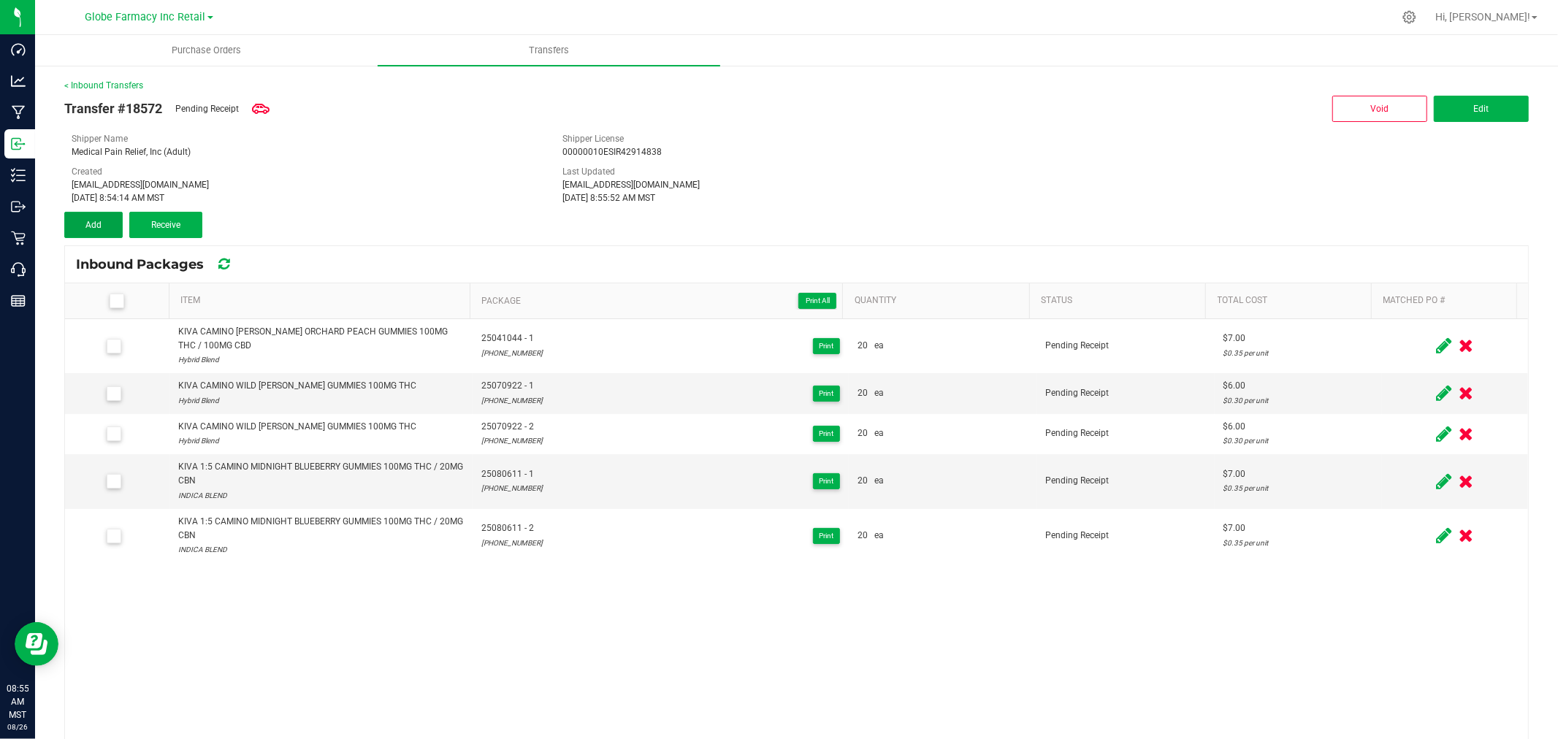
drag, startPoint x: 100, startPoint y: 223, endPoint x: 152, endPoint y: 246, distance: 56.6
click at [100, 223] on span "Add" at bounding box center [93, 225] width 16 height 10
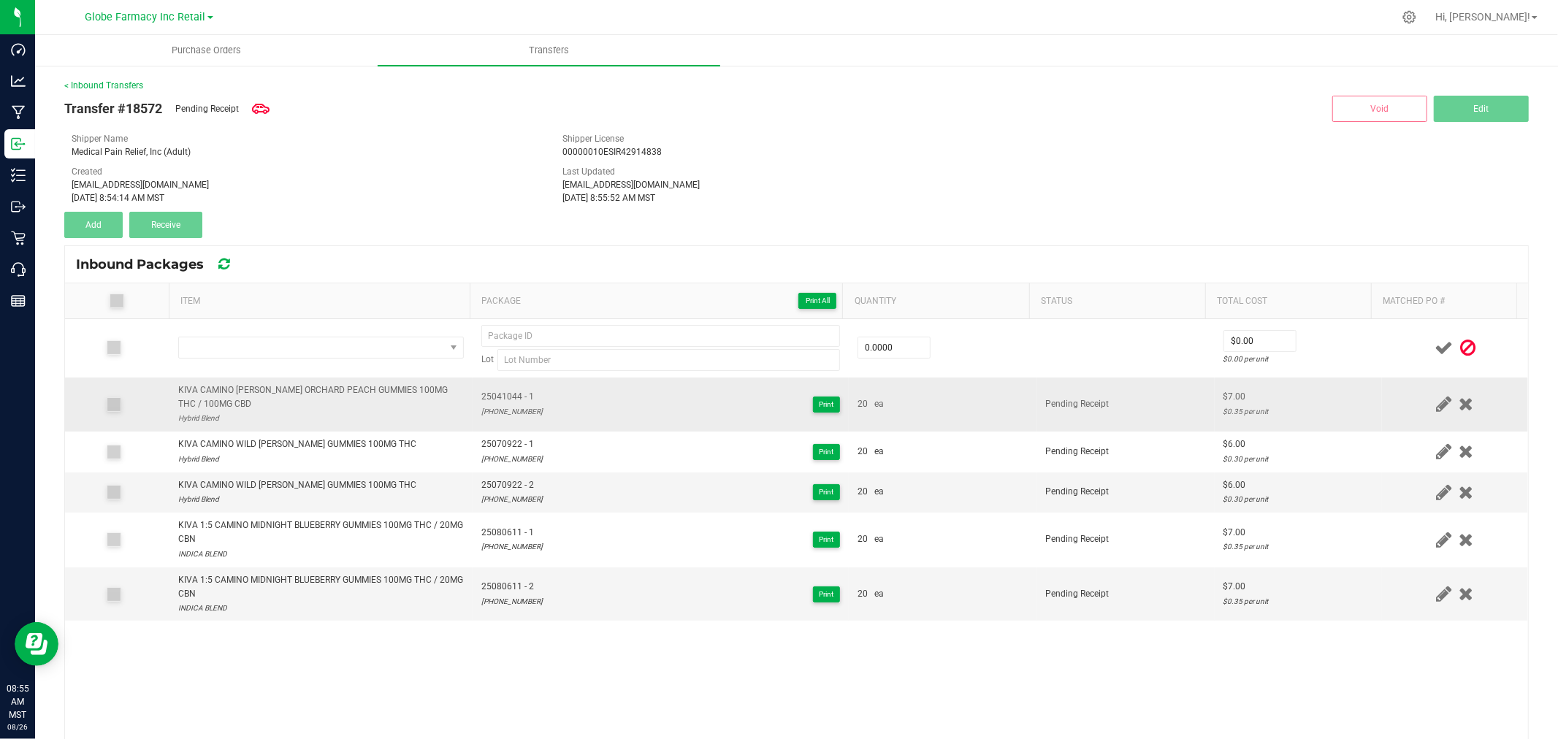
click at [311, 389] on div "KIVA CAMINO SOURS ORCHARD PEACH GUMMIES 100MG THC / 100MG CBD" at bounding box center [321, 397] width 286 height 28
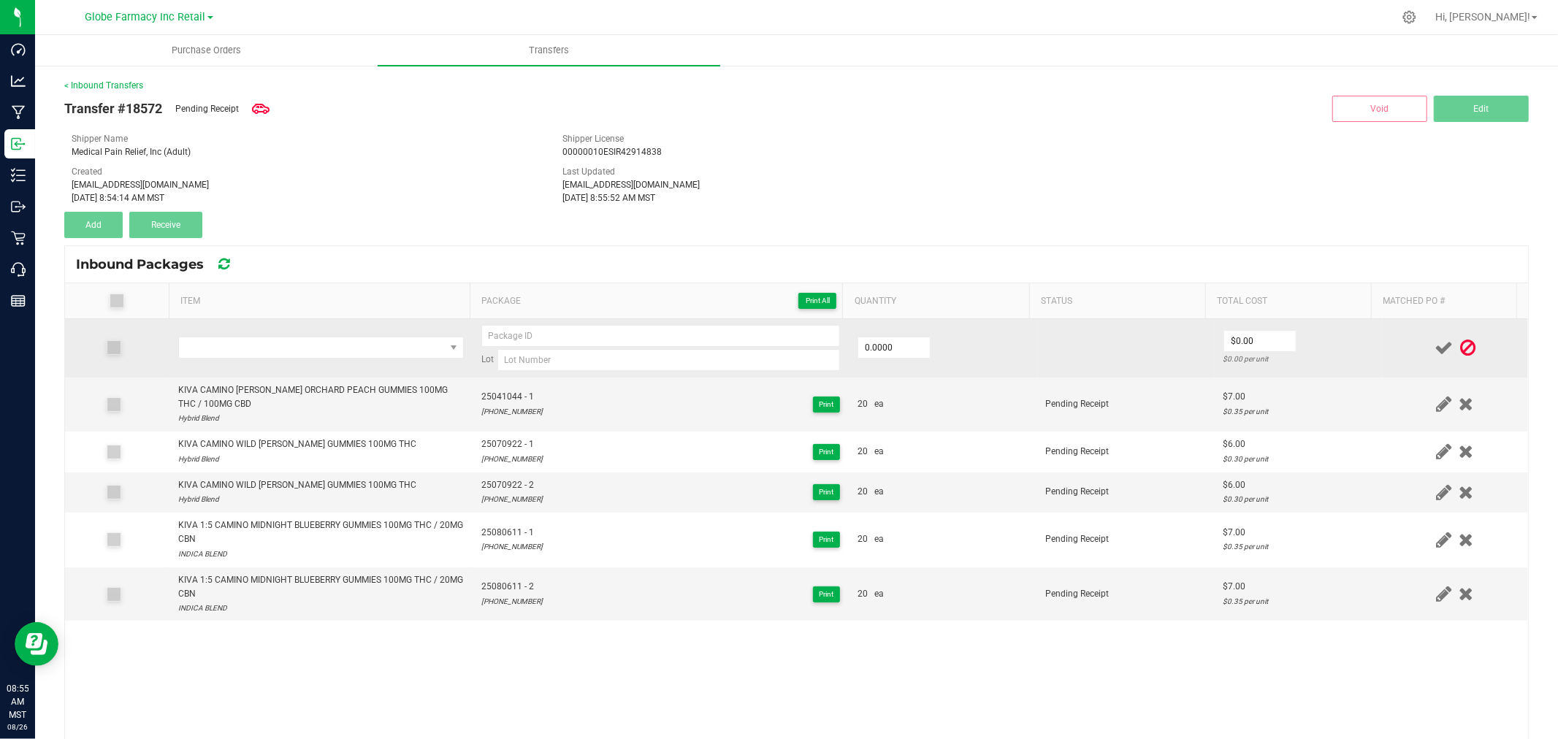
click at [309, 370] on td at bounding box center [320, 348] width 303 height 58
click at [315, 347] on span "NO DATA FOUND" at bounding box center [312, 347] width 266 height 20
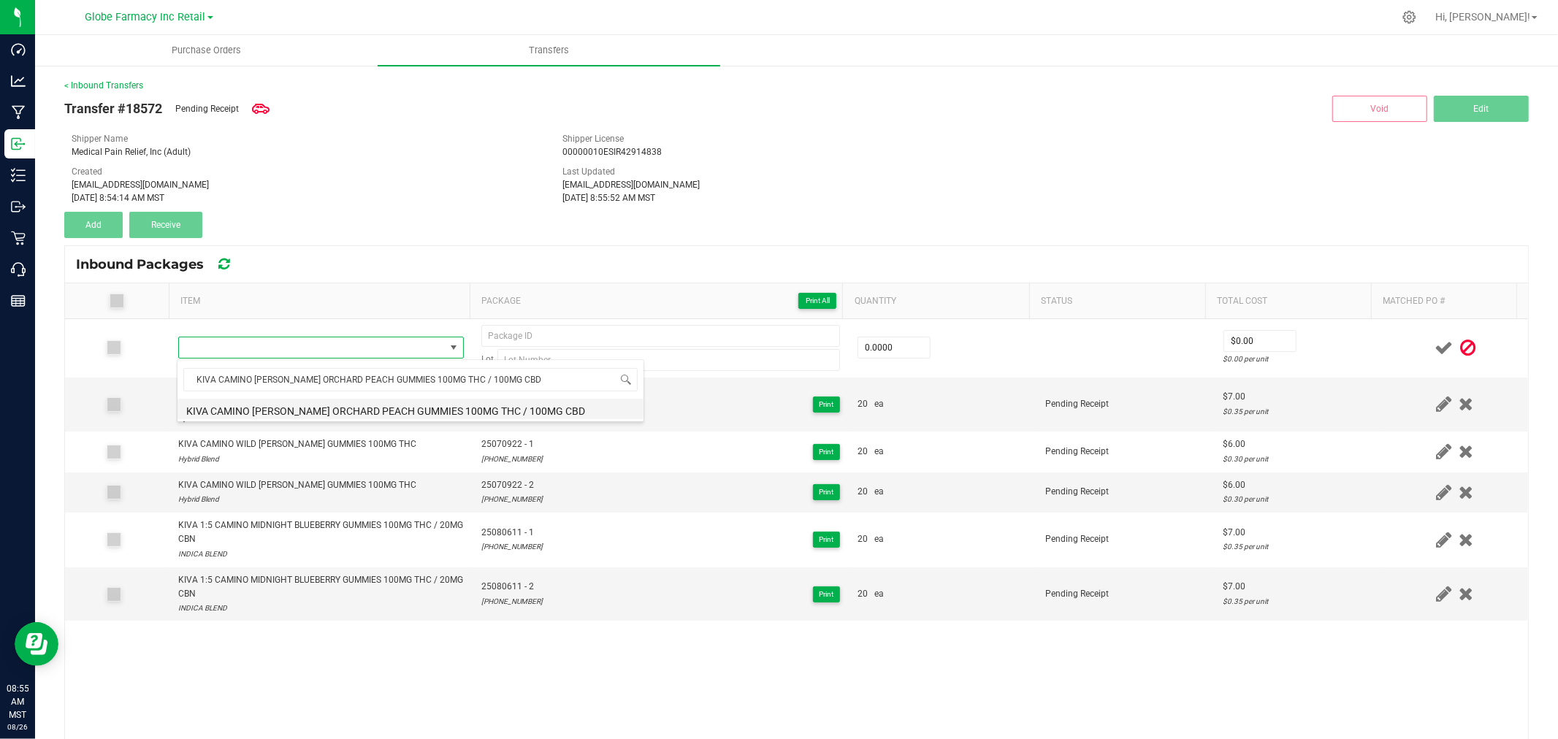
click at [376, 404] on li "KIVA CAMINO SOURS ORCHARD PEACH GUMMIES 100MG THC / 100MG CBD" at bounding box center [410, 409] width 466 height 20
type input "0 ea"
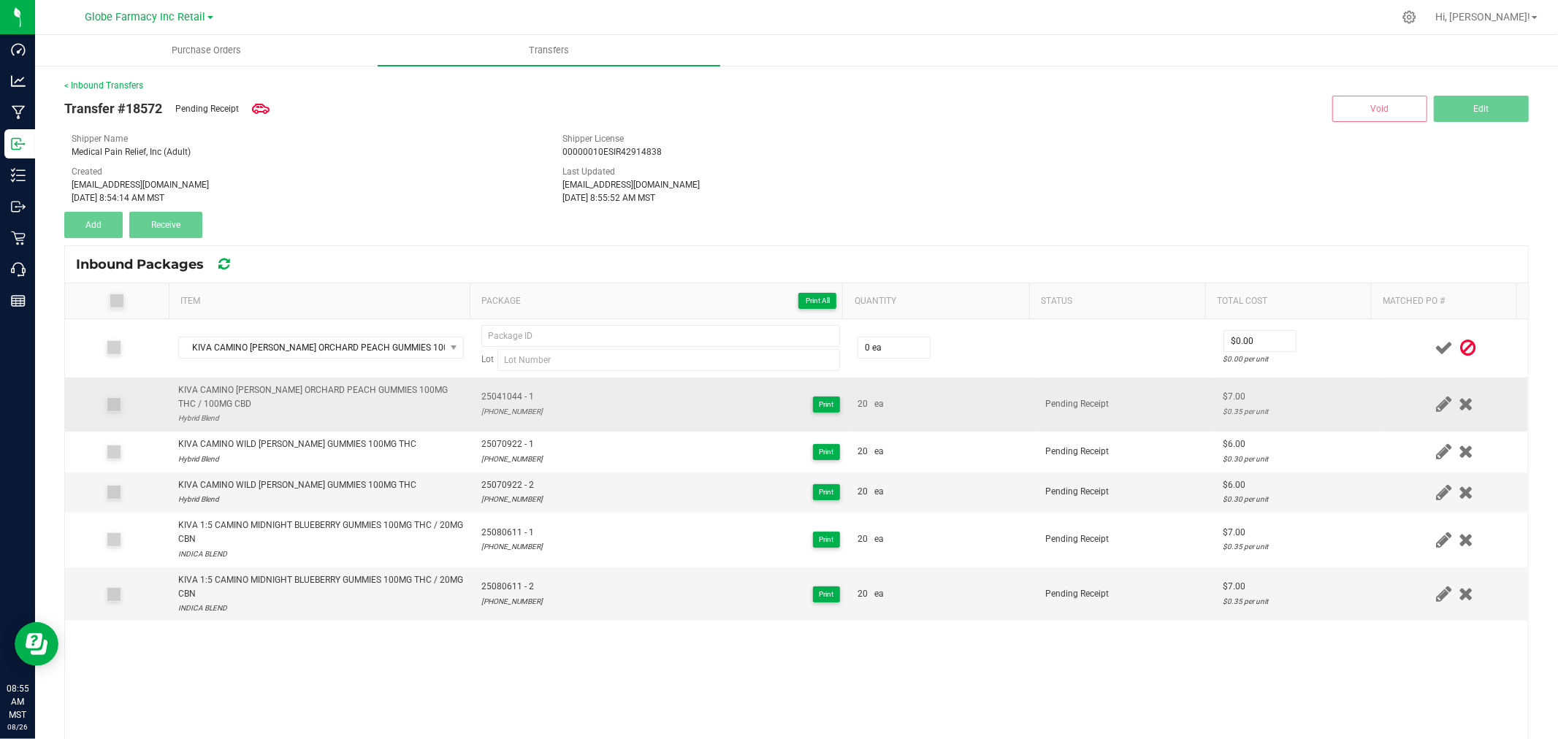
click at [497, 400] on span "25041044 - 1" at bounding box center [511, 397] width 61 height 14
type input "25041044 - 1"
click at [502, 407] on div "25-0410-44" at bounding box center [511, 412] width 61 height 14
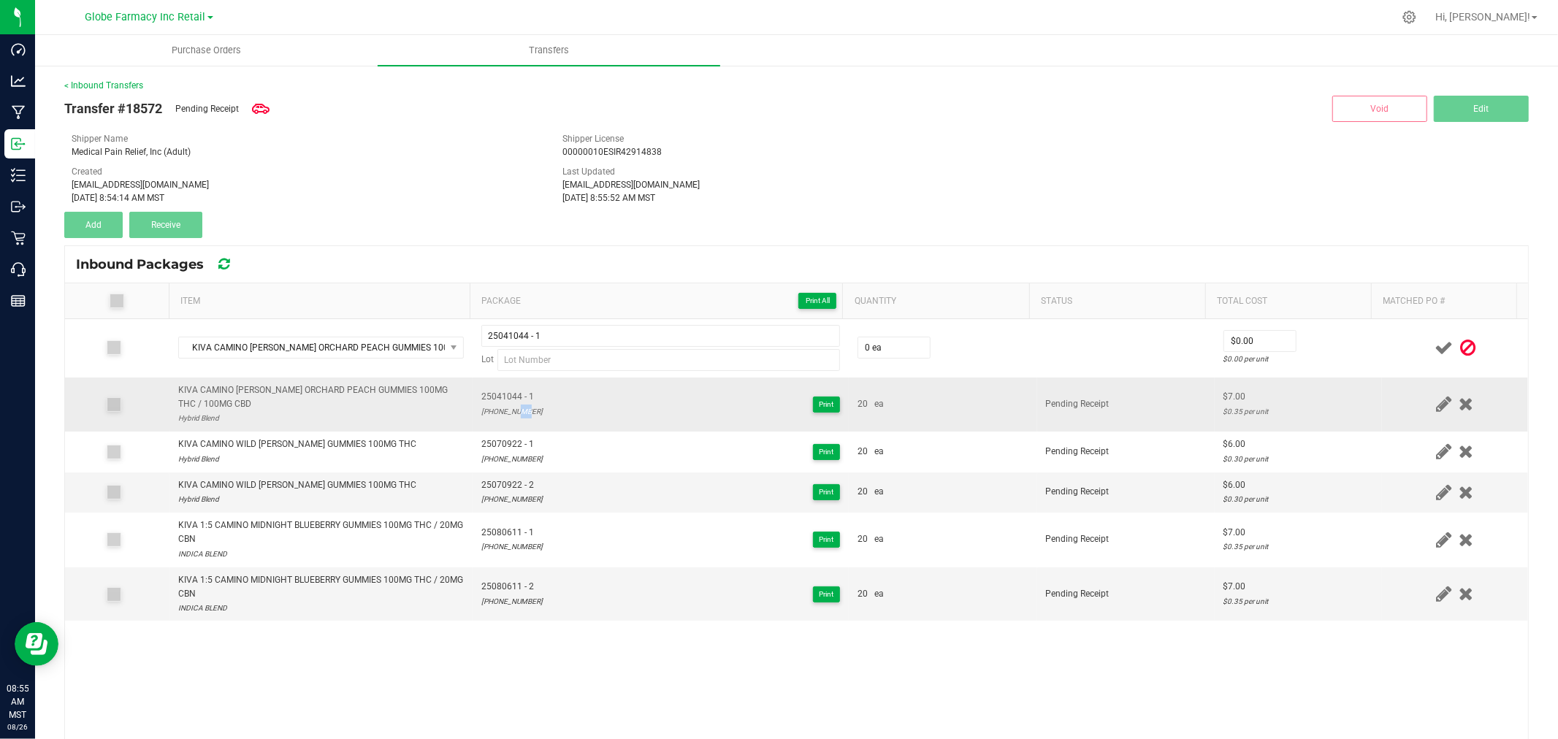
click at [502, 407] on div "25-0410-44" at bounding box center [511, 412] width 61 height 14
click at [484, 413] on div "25-0410-44" at bounding box center [511, 412] width 61 height 14
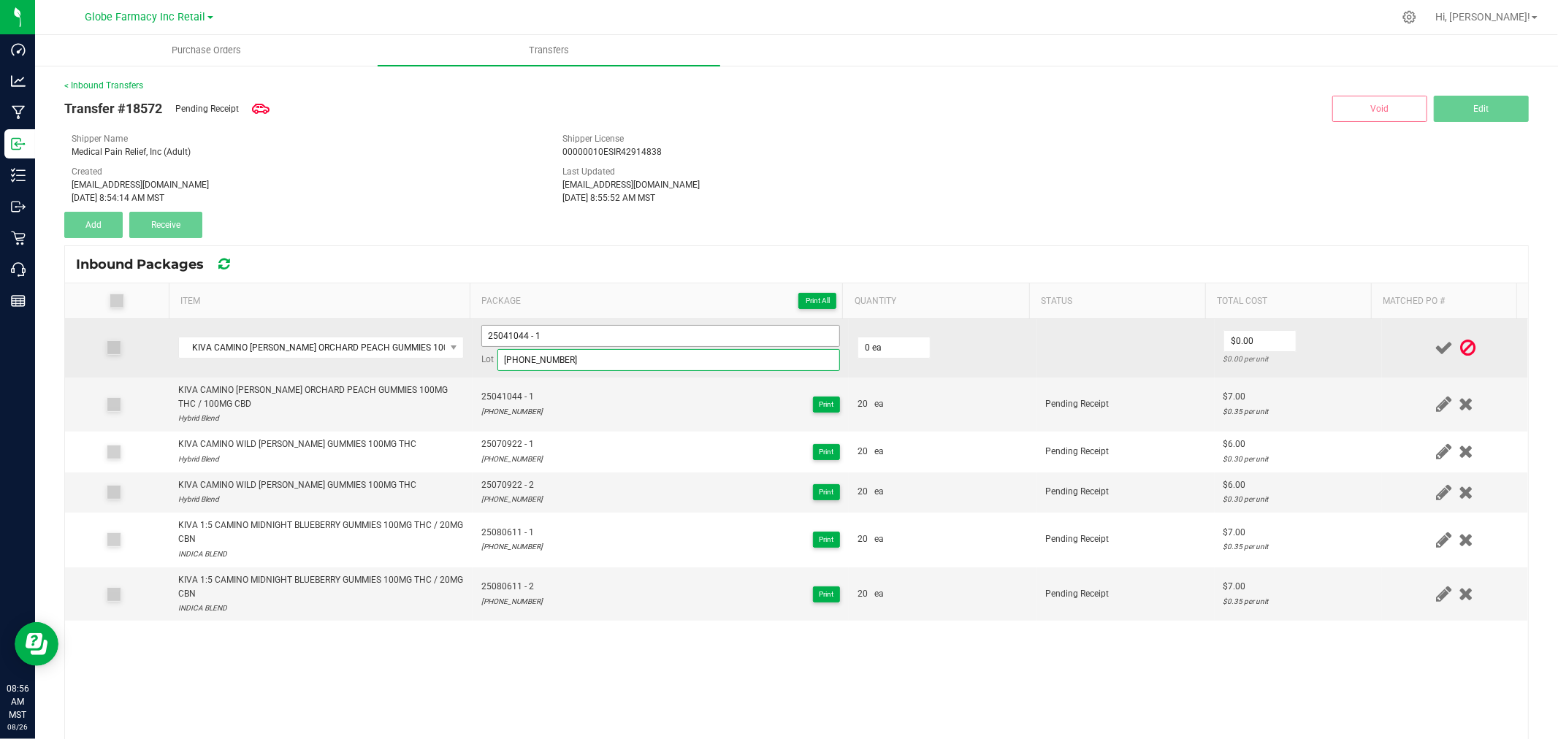
type input "25-0410-44"
click at [602, 341] on input "25041044 - 1" at bounding box center [660, 336] width 359 height 22
type input "25041044 - 2"
type input "20 ea"
type input "$7.00"
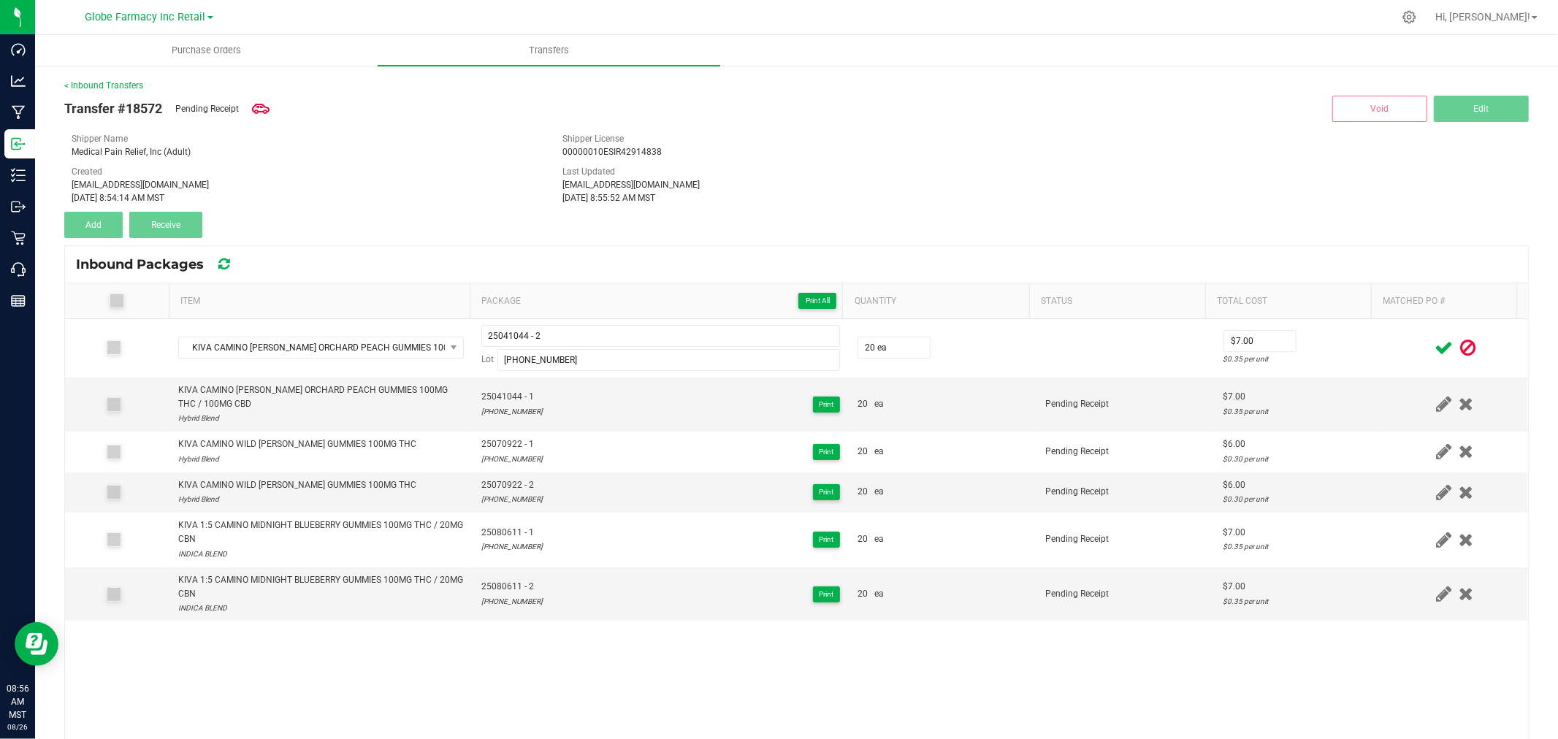
click at [1353, 358] on td "$7.00 $0.35 per unit" at bounding box center [1297, 348] width 167 height 58
click at [1434, 351] on icon at bounding box center [1443, 348] width 18 height 18
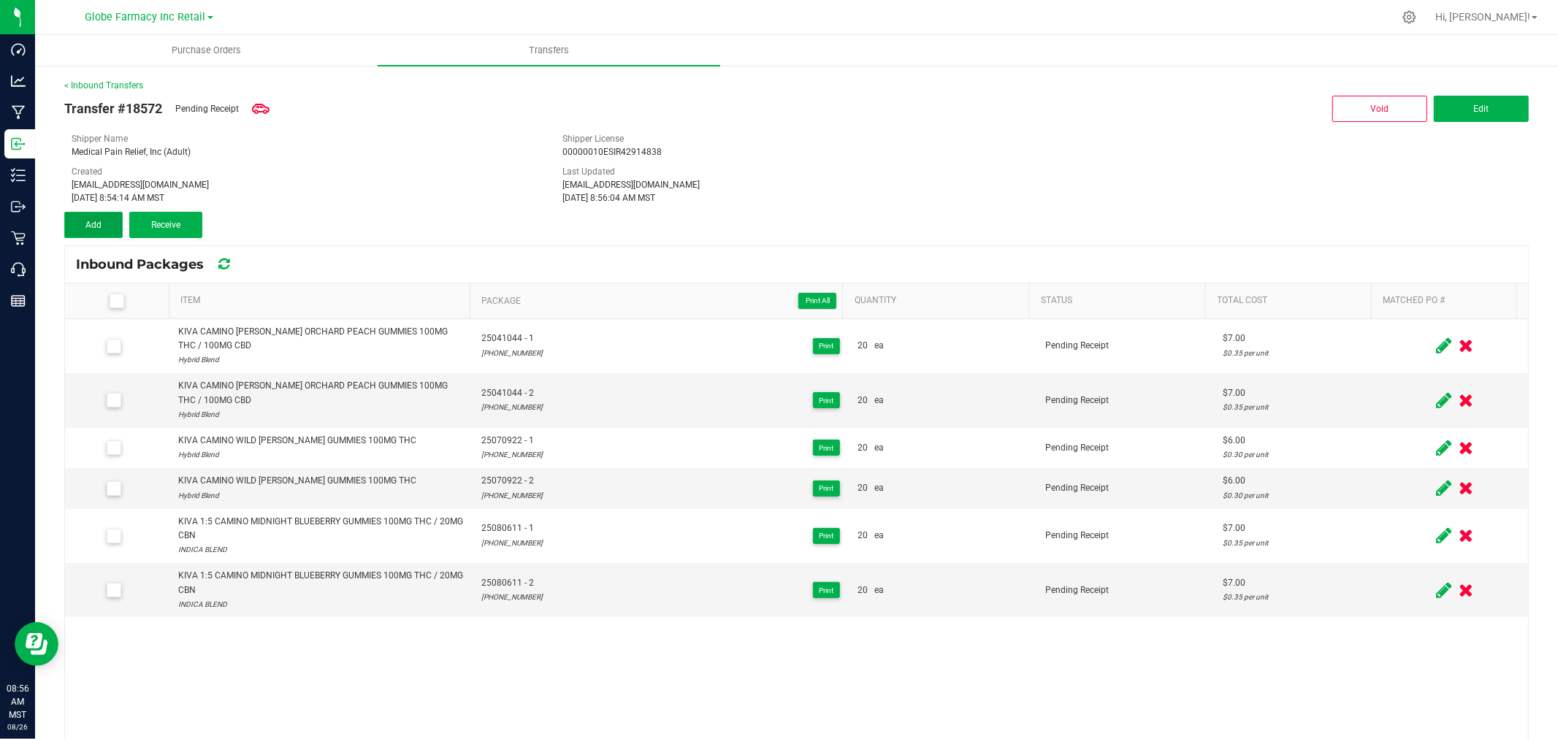
click at [96, 227] on span "Add" at bounding box center [93, 225] width 16 height 10
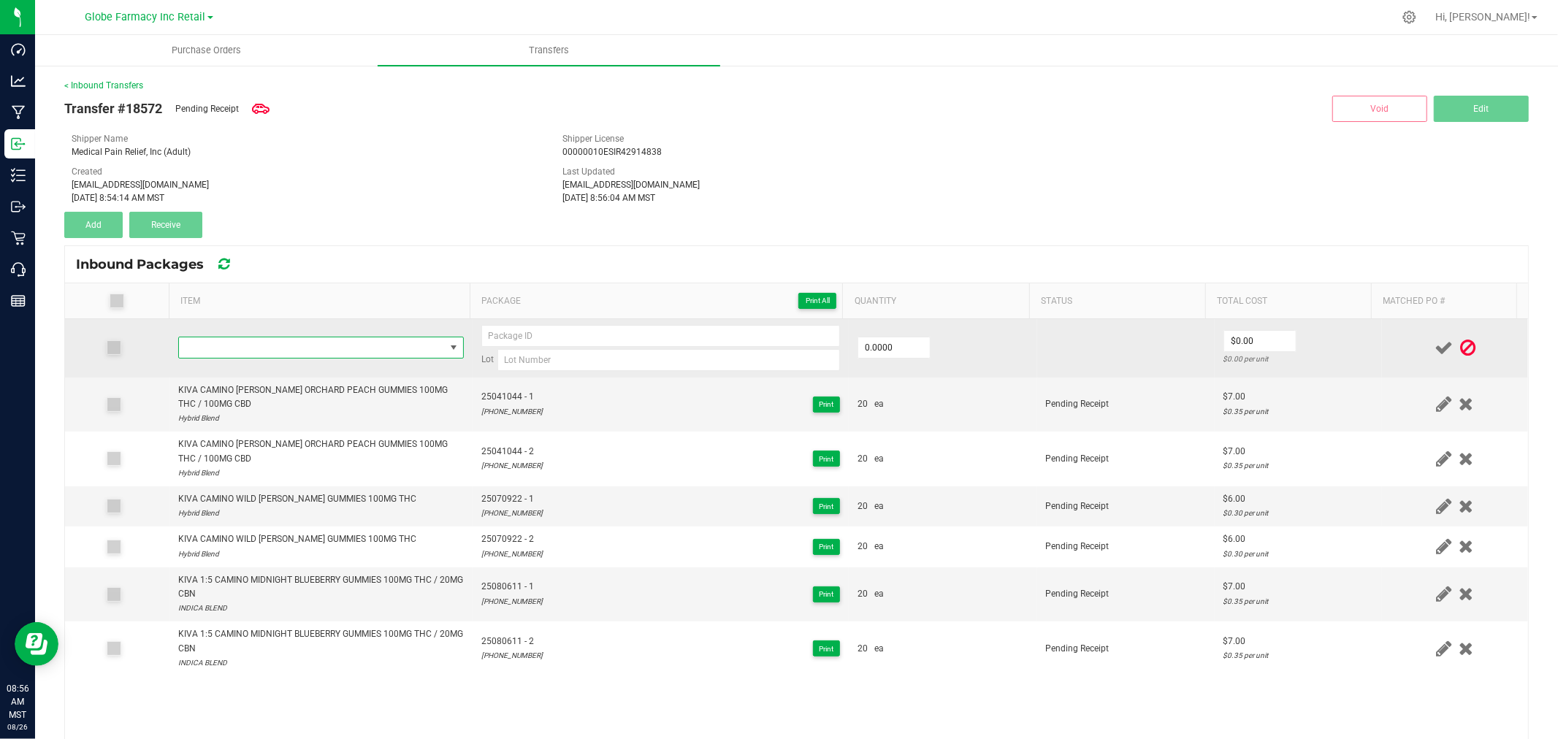
click at [271, 345] on span "NO DATA FOUND" at bounding box center [312, 347] width 266 height 20
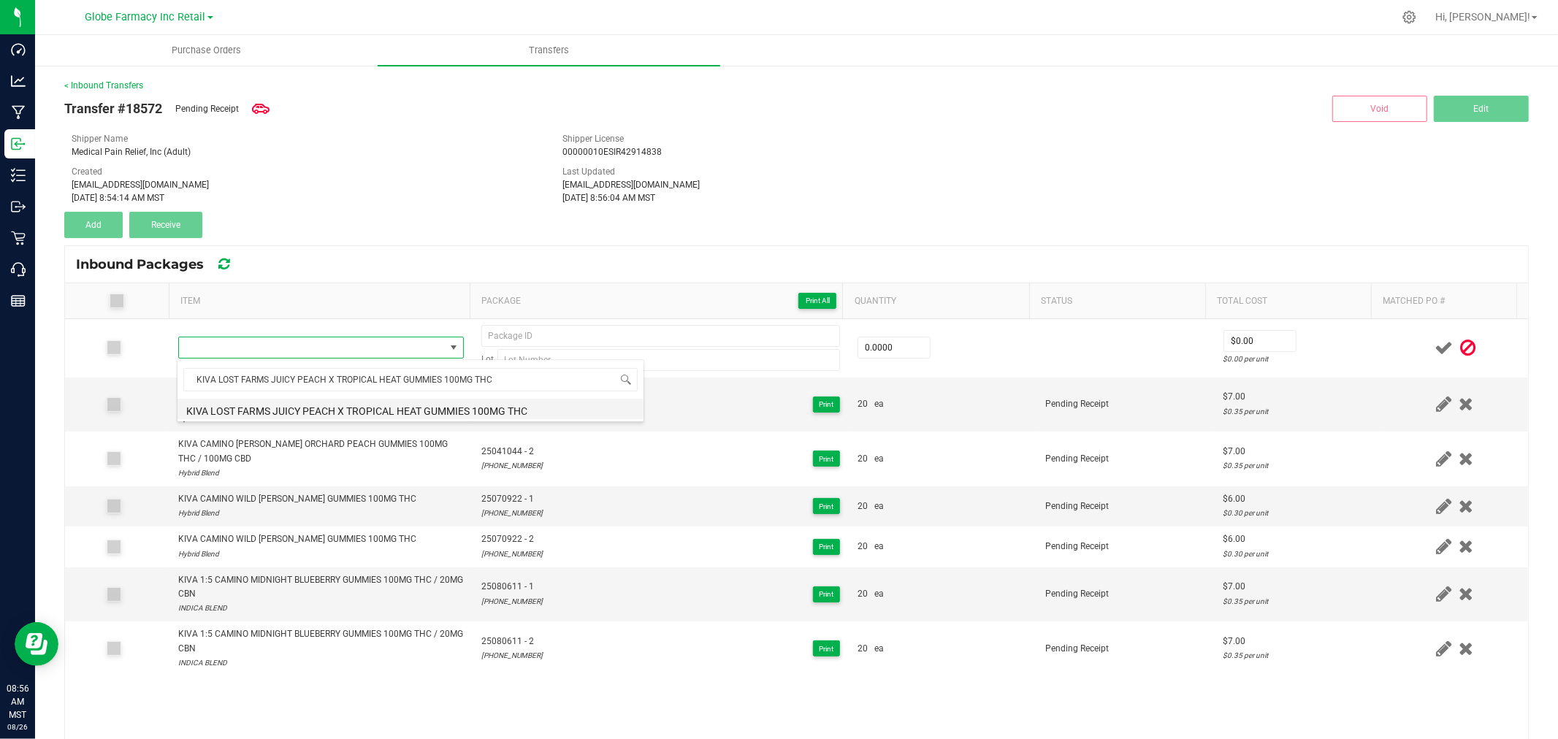
click at [282, 407] on li "KIVA LOST FARMS JUICY PEACH X TROPICAL HEAT GUMMIES 100MG THC" at bounding box center [410, 409] width 466 height 20
type input "0 ea"
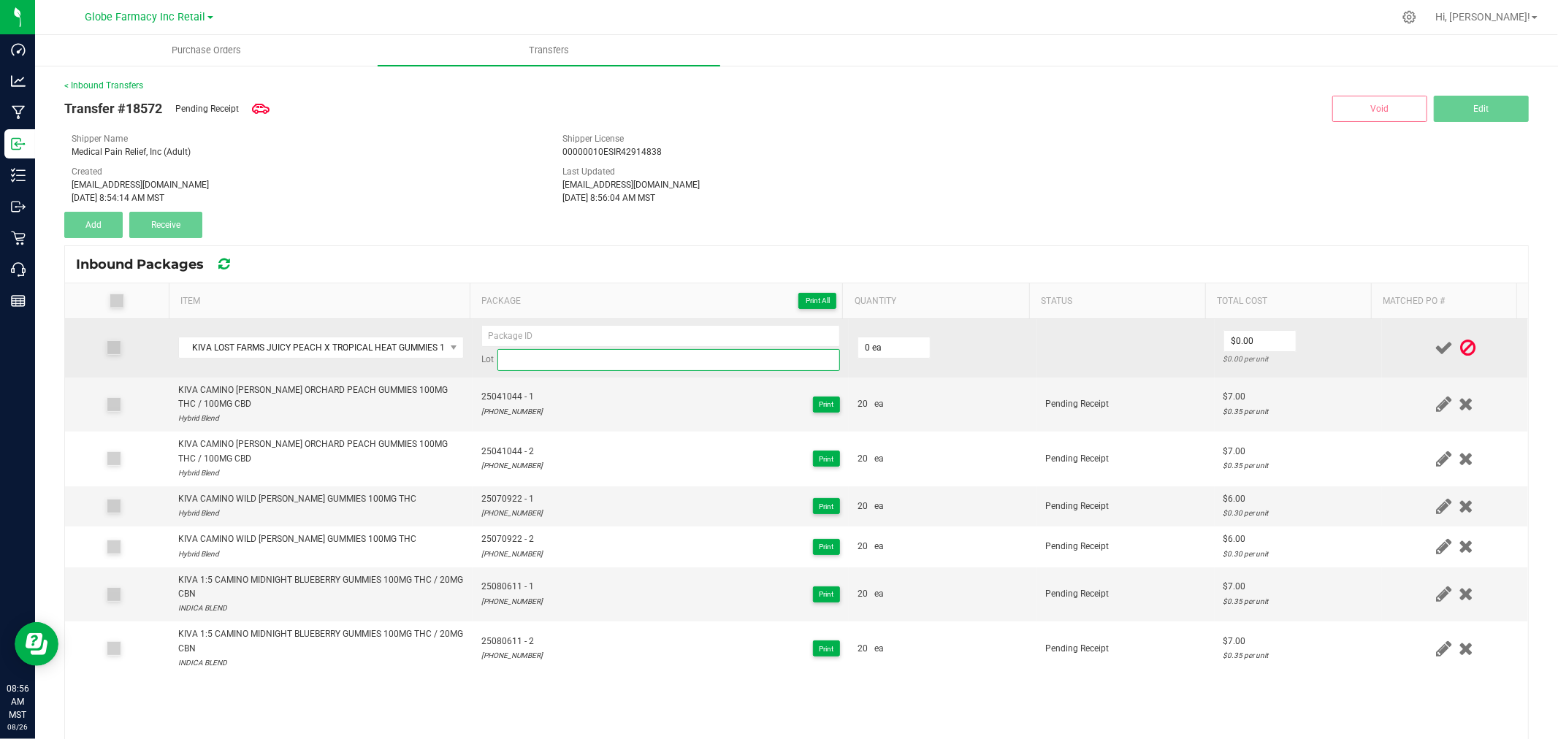
click at [678, 358] on input at bounding box center [668, 360] width 342 height 22
paste input "25-0708-11"
type input "25-0708-11"
paste input "25-0708-11"
click at [676, 325] on input "25-0708-11" at bounding box center [660, 336] width 359 height 22
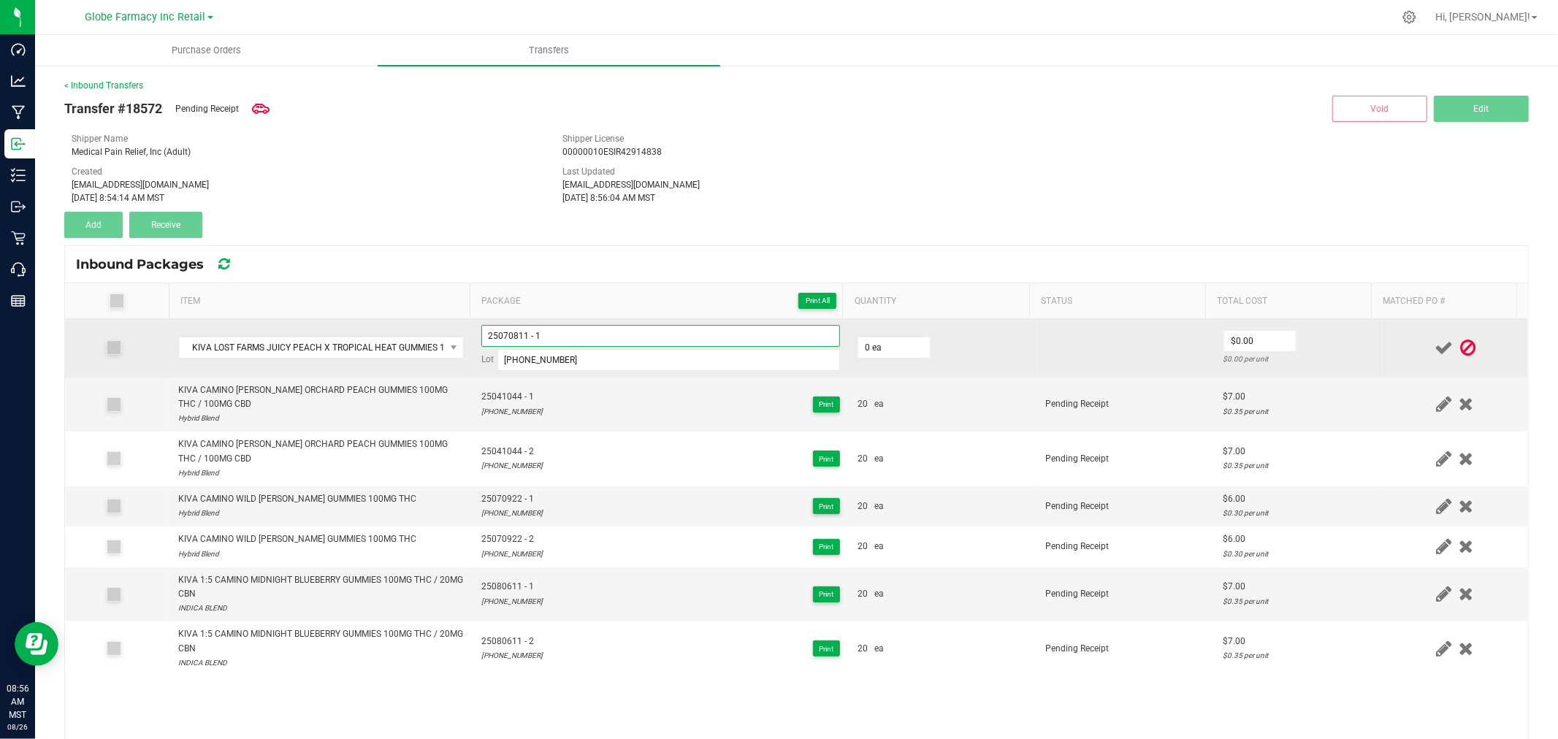
type input "25070811 - 1"
type input "20 ea"
type input "$9.00"
drag, startPoint x: 1333, startPoint y: 338, endPoint x: 1355, endPoint y: 341, distance: 22.1
click at [1335, 340] on td "$9.00 $0.45 per unit" at bounding box center [1297, 348] width 167 height 58
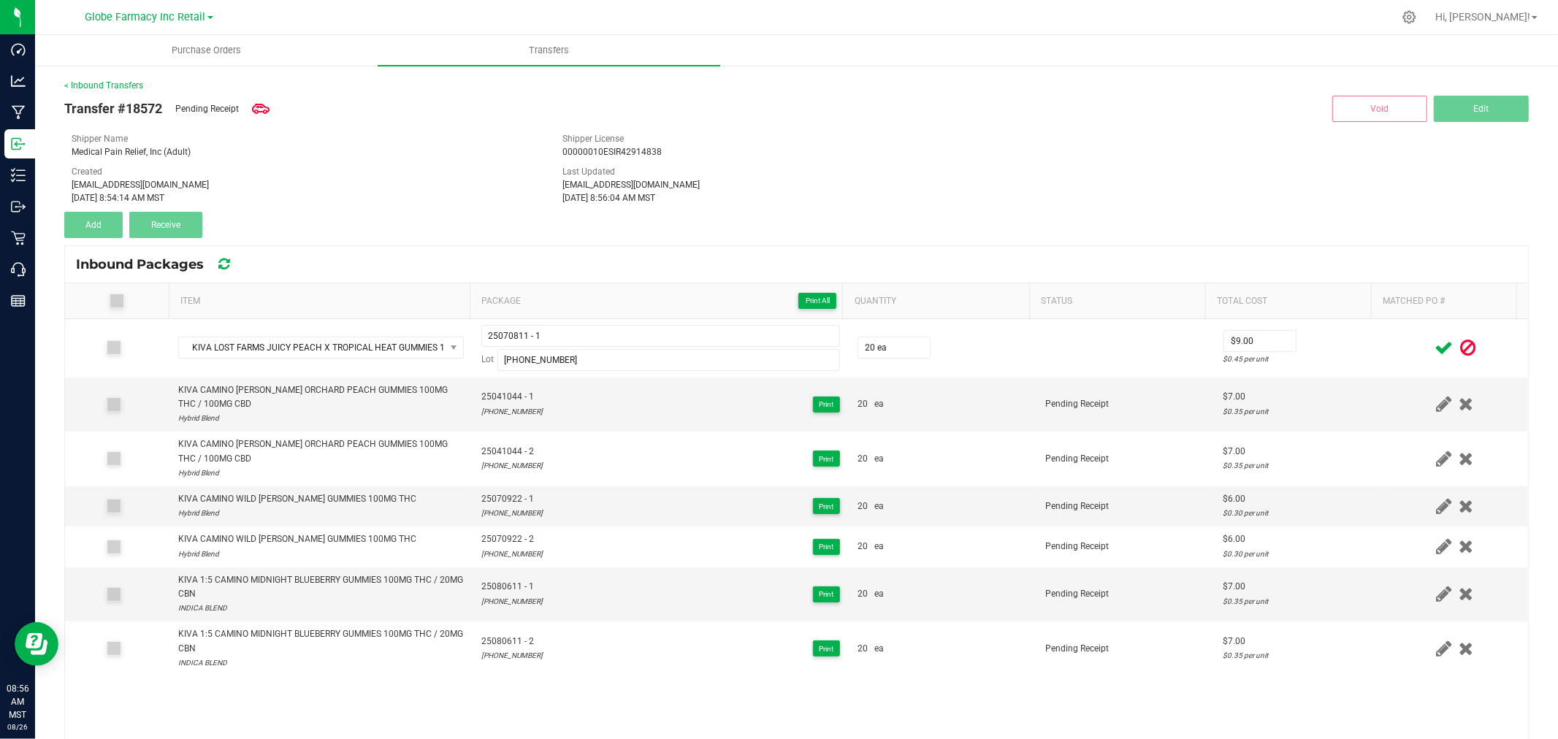
click at [1431, 343] on span at bounding box center [1444, 348] width 26 height 28
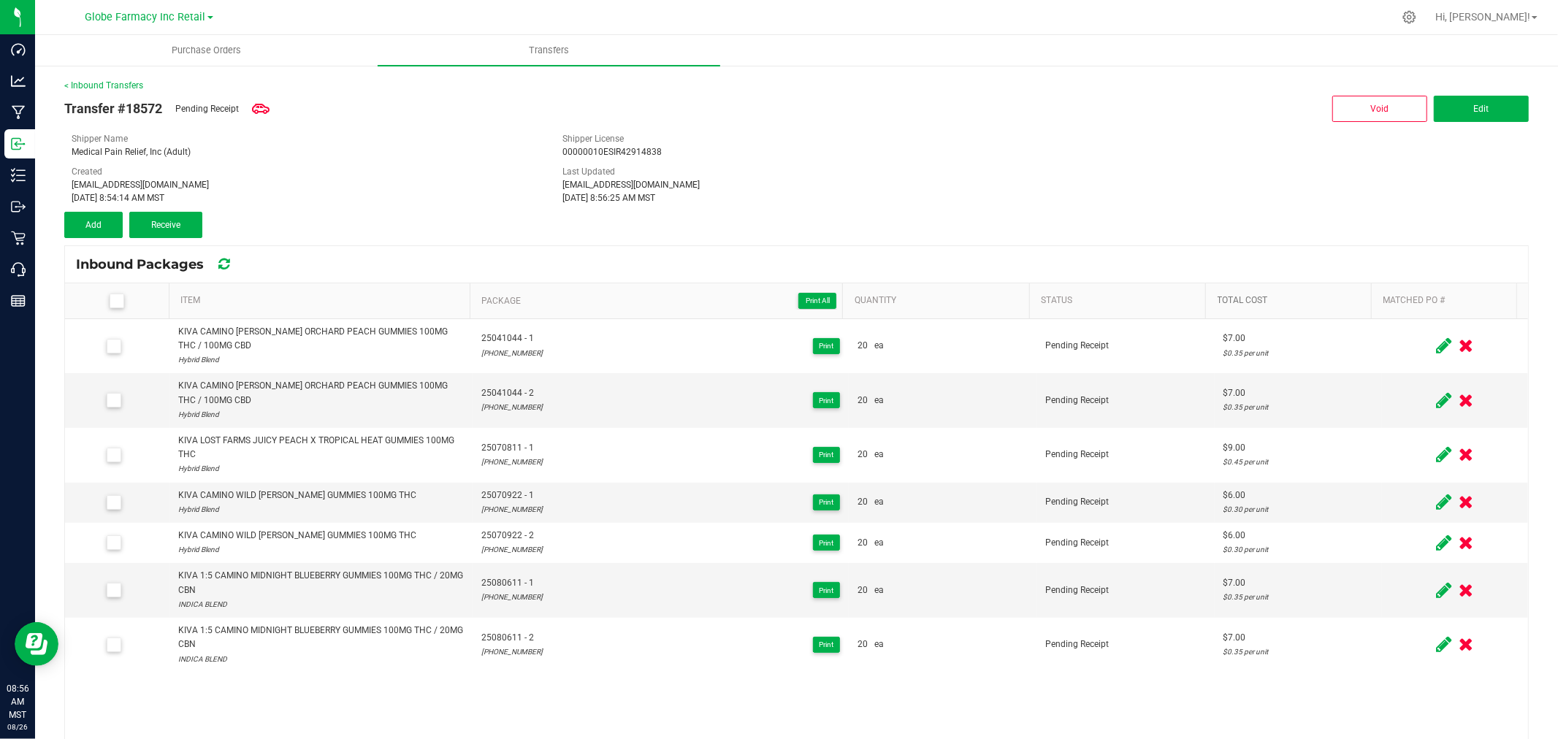
click at [1312, 296] on link "Total Cost" at bounding box center [1291, 301] width 148 height 12
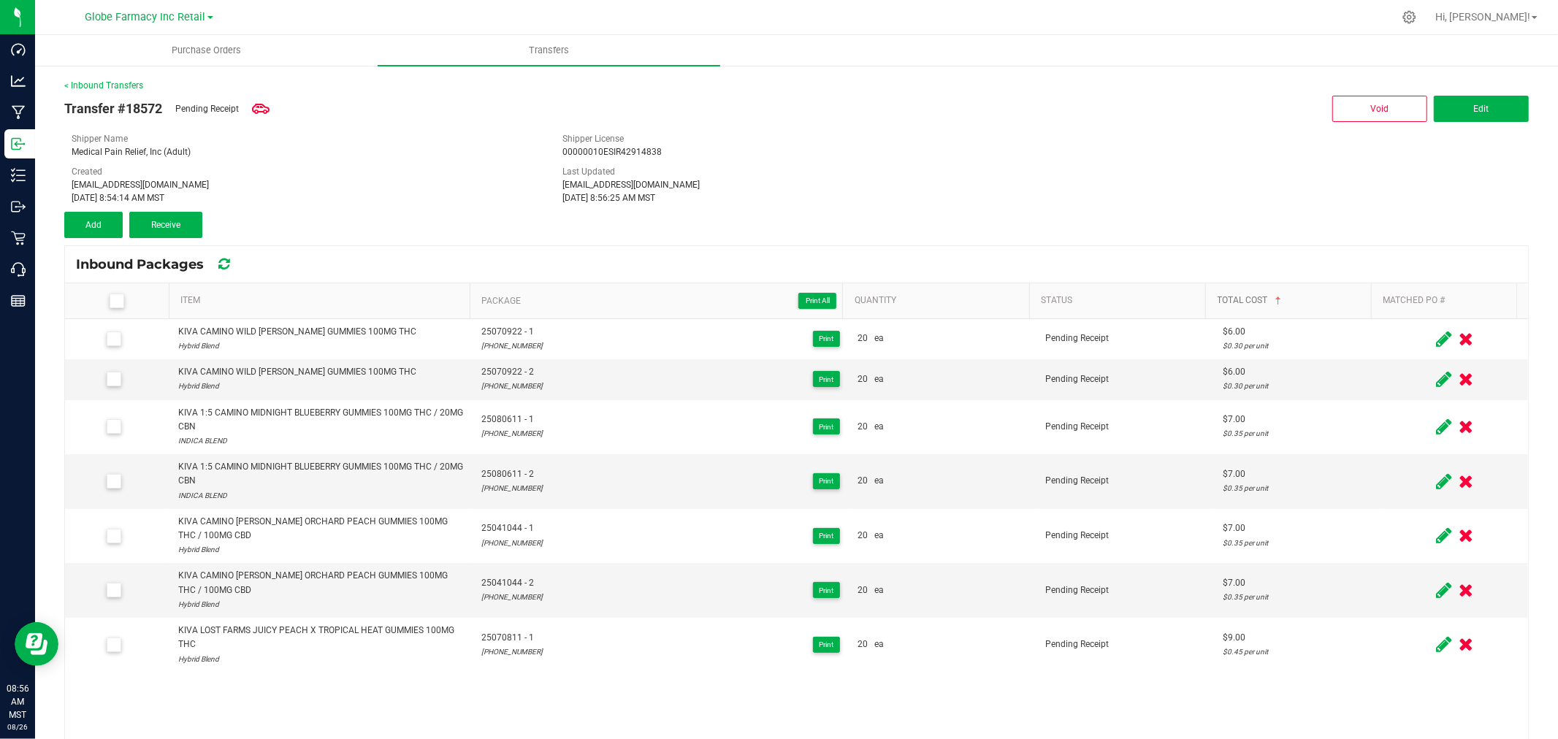
click at [1347, 302] on link "Total Cost" at bounding box center [1291, 301] width 148 height 12
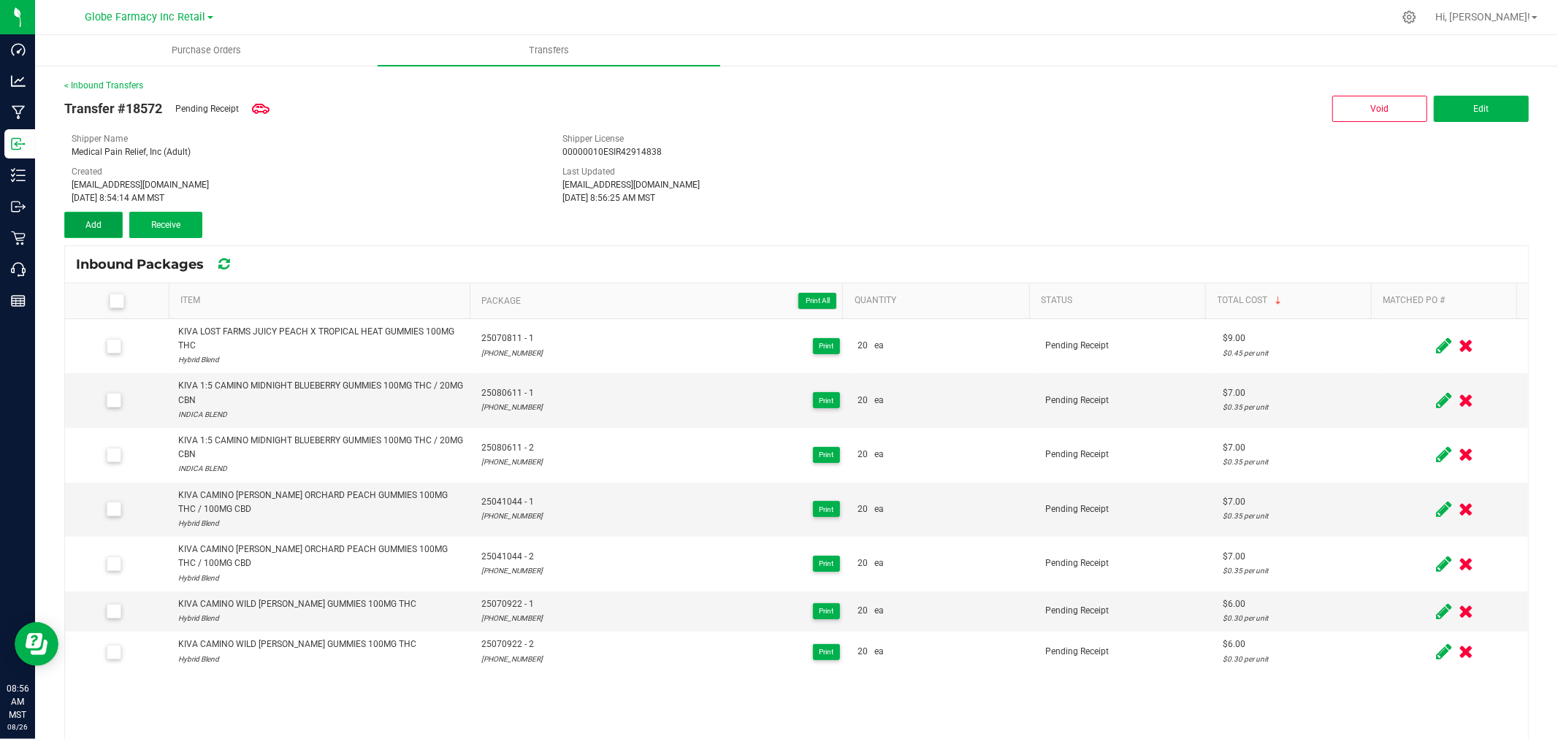
click at [103, 219] on button "Add" at bounding box center [93, 225] width 58 height 26
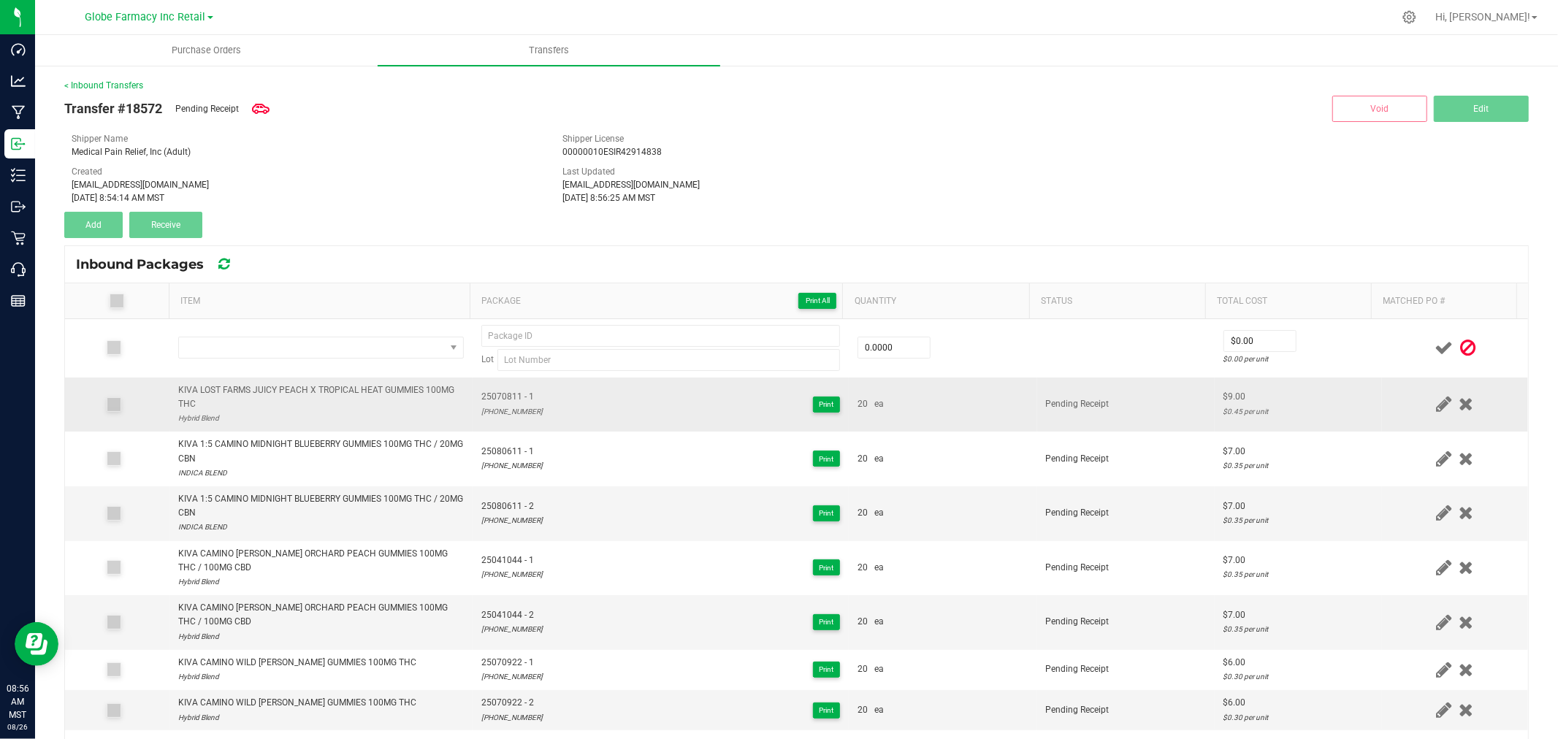
click at [301, 400] on div "KIVA LOST FARMS JUICY PEACH X TROPICAL HEAT GUMMIES 100MG THC" at bounding box center [321, 397] width 286 height 28
click at [302, 400] on div "KIVA LOST FARMS JUICY PEACH X TROPICAL HEAT GUMMIES 100MG THC" at bounding box center [321, 397] width 286 height 28
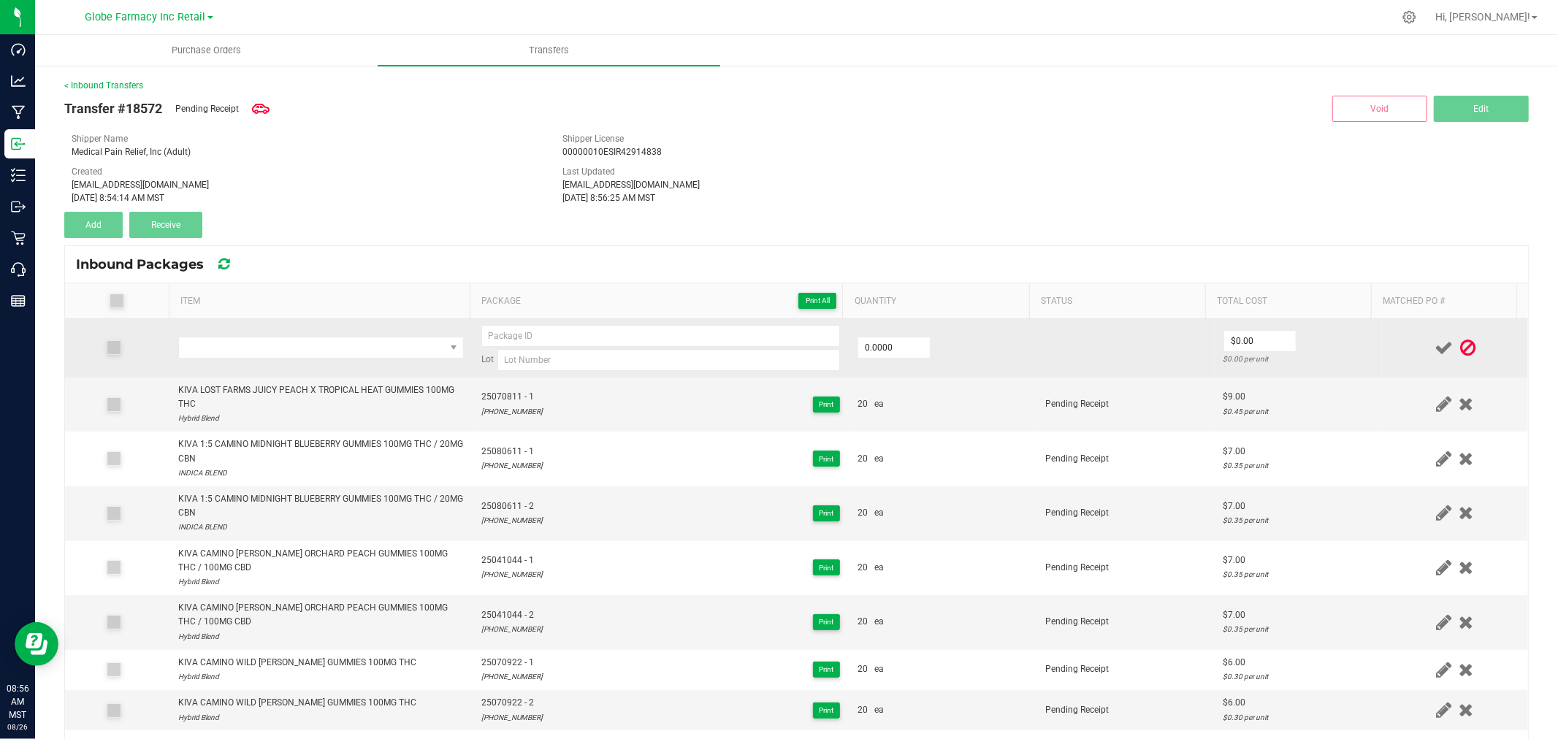
click at [332, 318] on div "Item Package Print All Quantity Status Total Cost Matched PO # Lot 0.0000 $0.00…" at bounding box center [796, 585] width 1463 height 605
click at [337, 339] on span "NO DATA FOUND" at bounding box center [312, 347] width 266 height 20
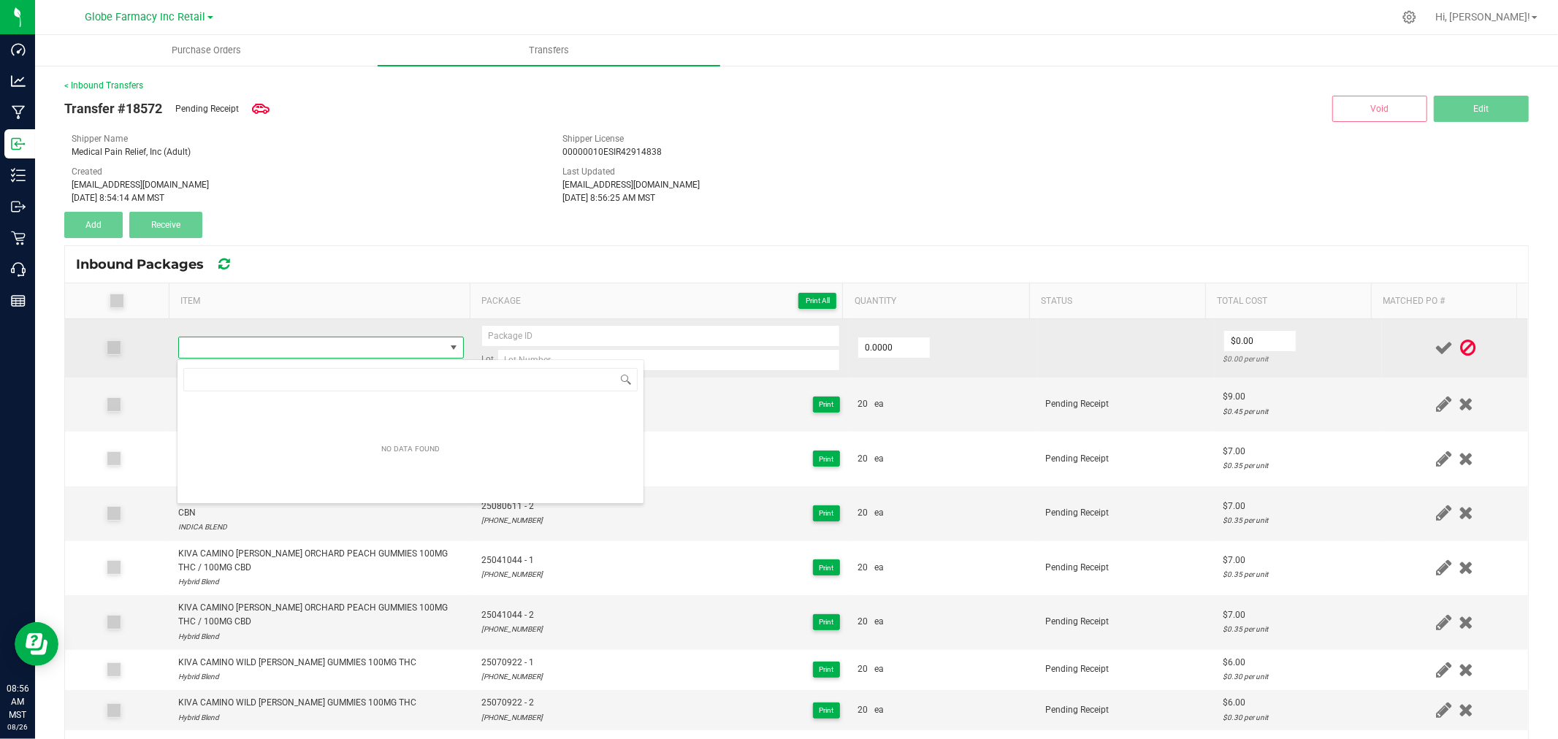
type input "KIVA LOST FARMS JUICY PEACH X TROPICAL HEAT GUMMIES 100MG THC"
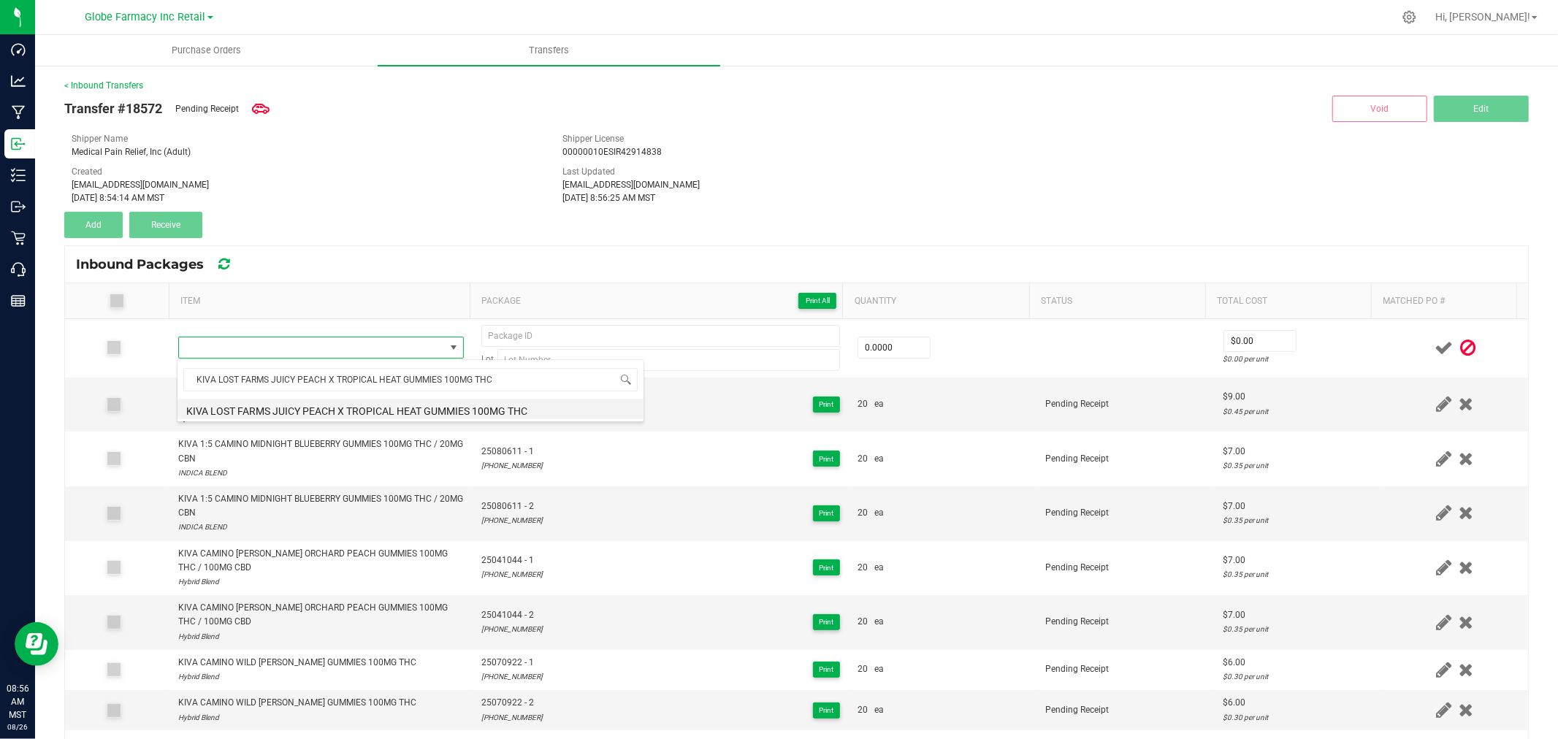
click at [380, 405] on li "KIVA LOST FARMS JUICY PEACH X TROPICAL HEAT GUMMIES 100MG THC" at bounding box center [410, 409] width 466 height 20
type input "0 ea"
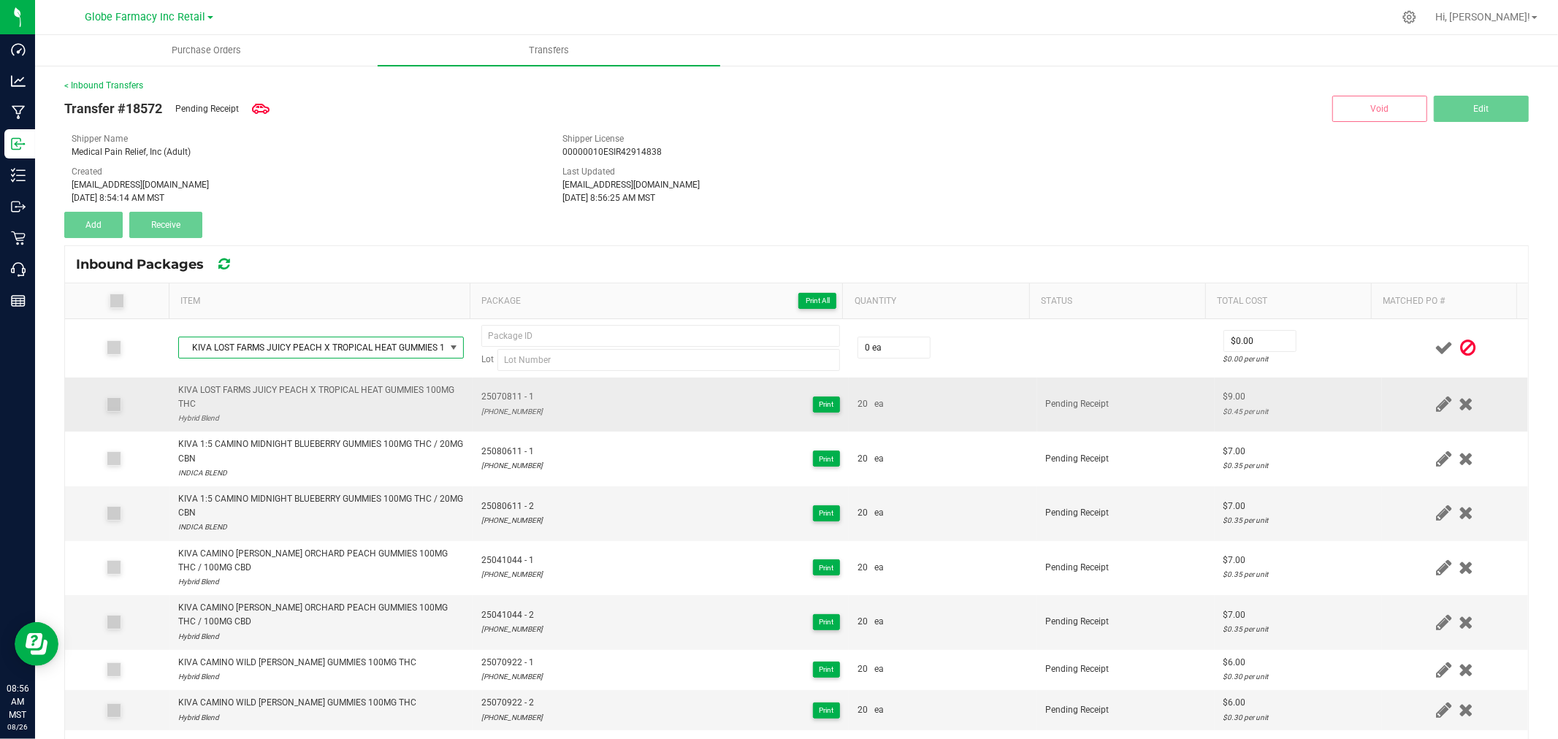
click at [499, 395] on span "25070811 - 1" at bounding box center [511, 397] width 61 height 14
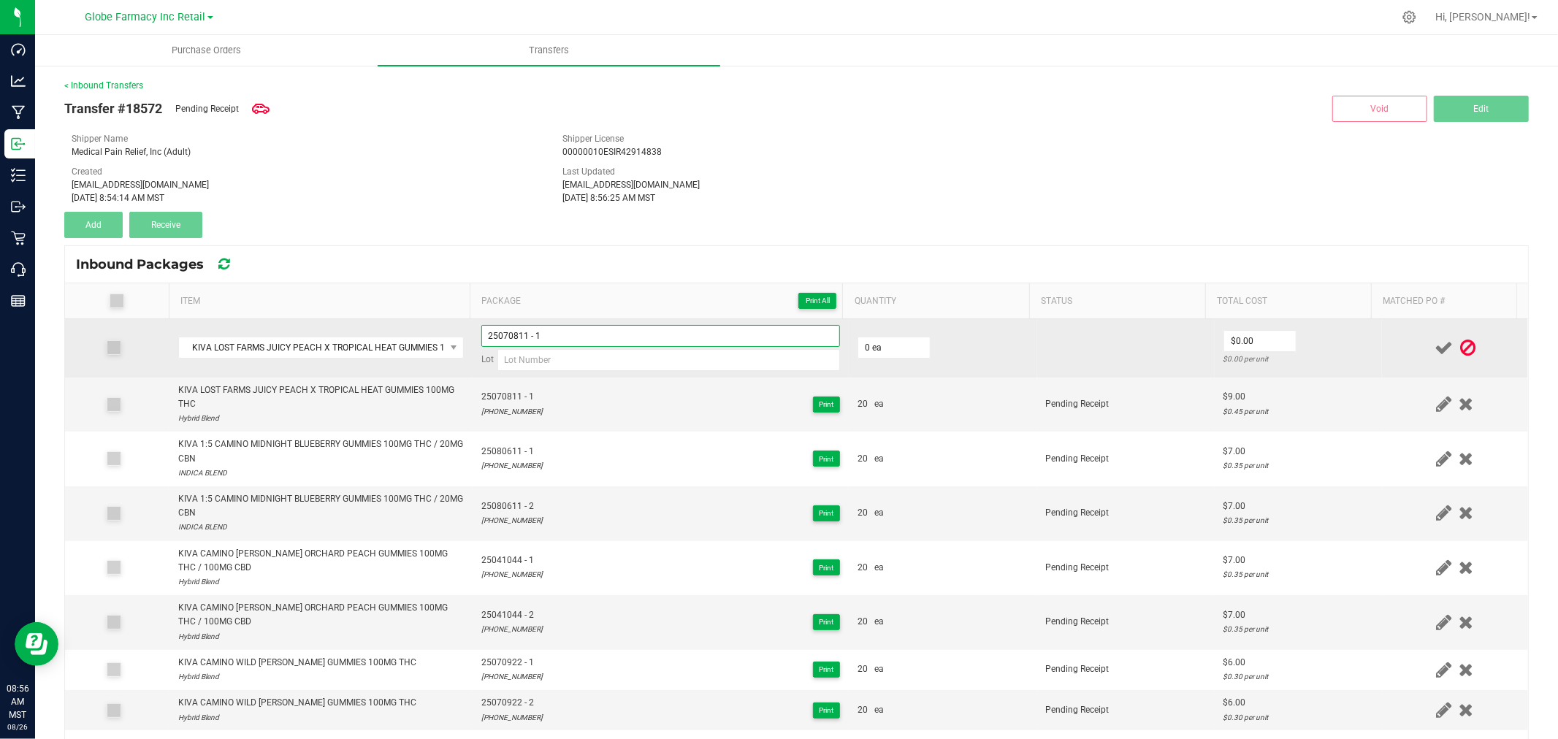
click at [638, 336] on input "25070811 - 1" at bounding box center [660, 336] width 359 height 22
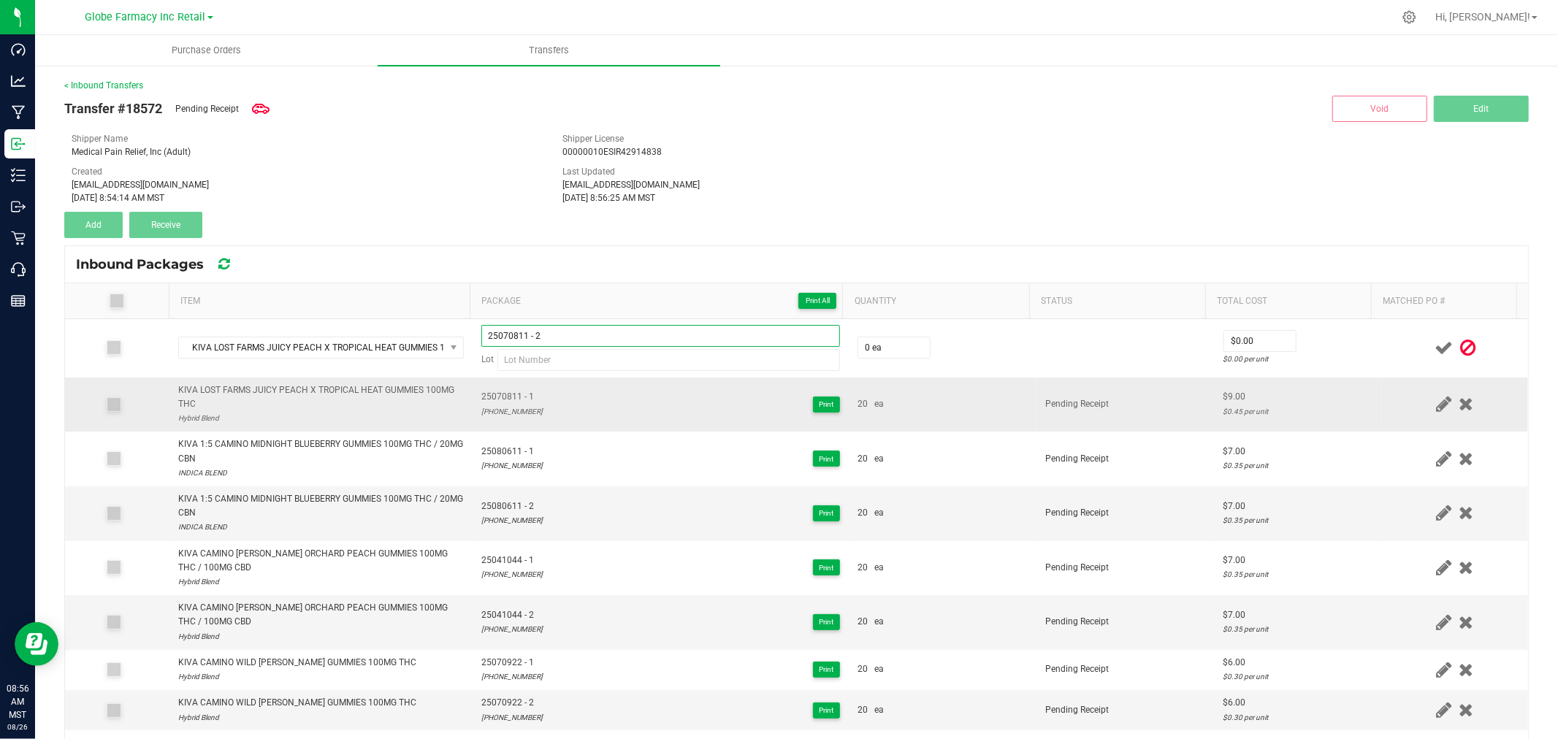
type input "25070811 - 2"
click at [481, 414] on div "25-0708-11" at bounding box center [511, 412] width 61 height 14
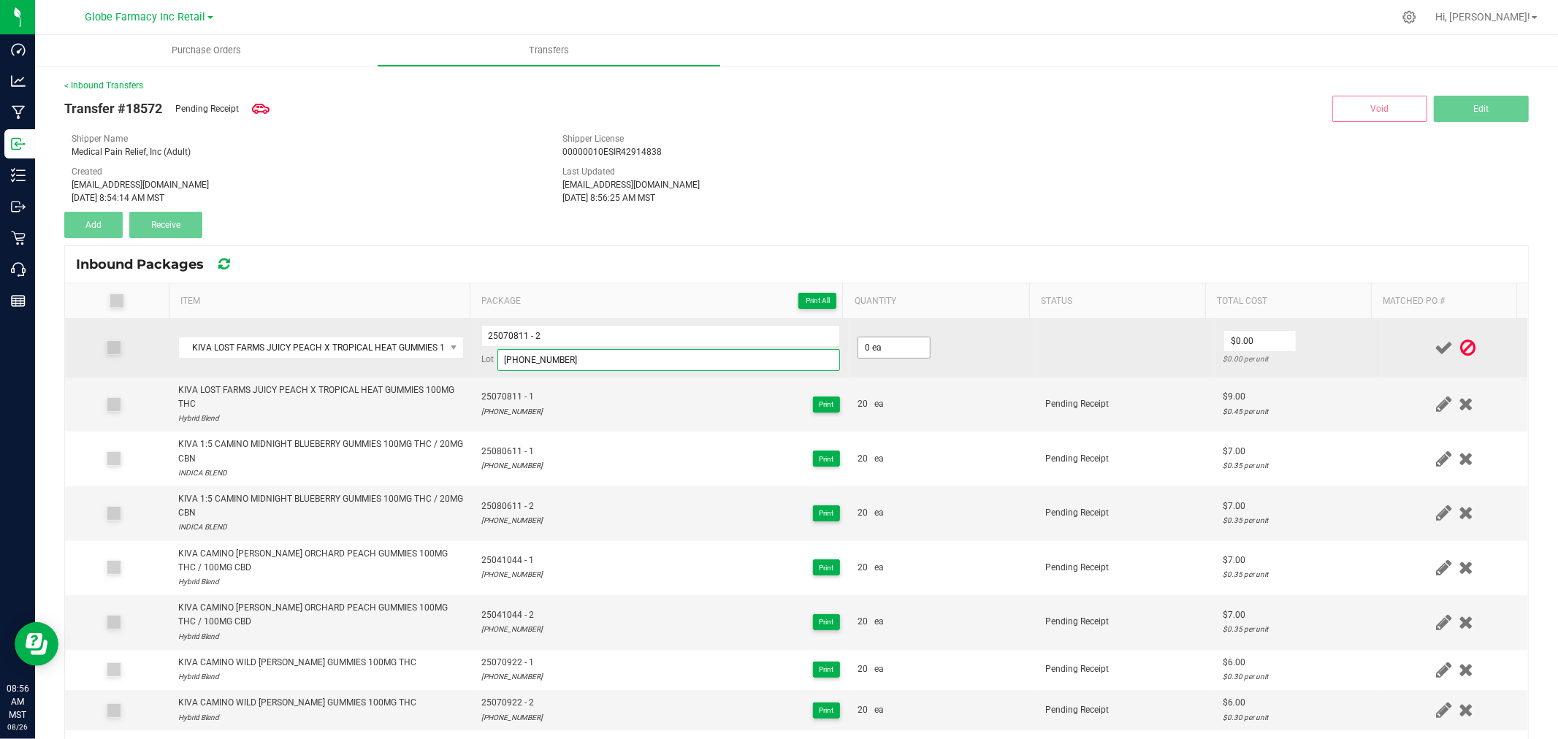
type input "25-0708-11"
click at [891, 341] on input "0" at bounding box center [894, 347] width 72 height 20
click at [1353, 353] on td "$9.00 $0.45 per unit" at bounding box center [1297, 348] width 167 height 58
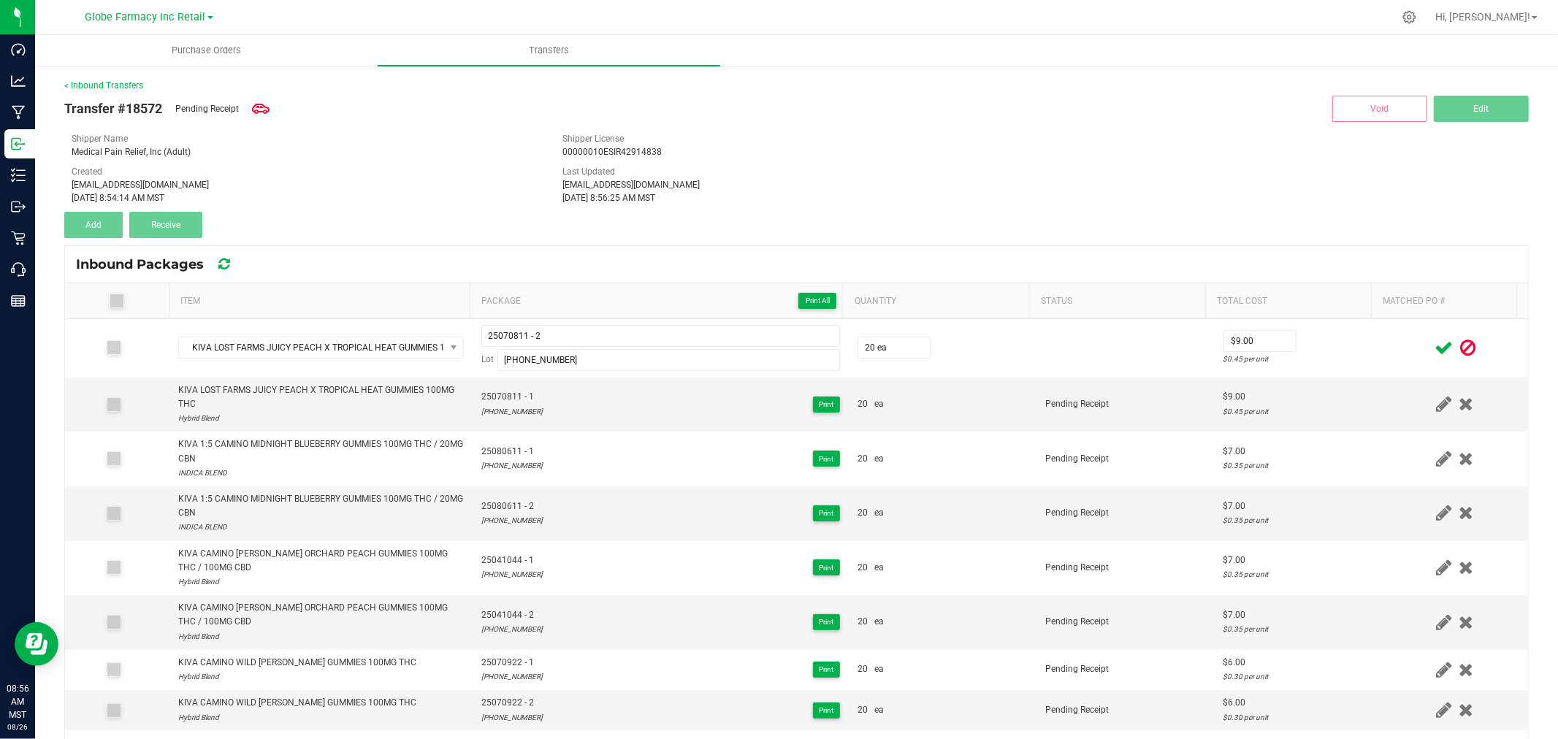
click at [1434, 349] on icon at bounding box center [1443, 348] width 18 height 18
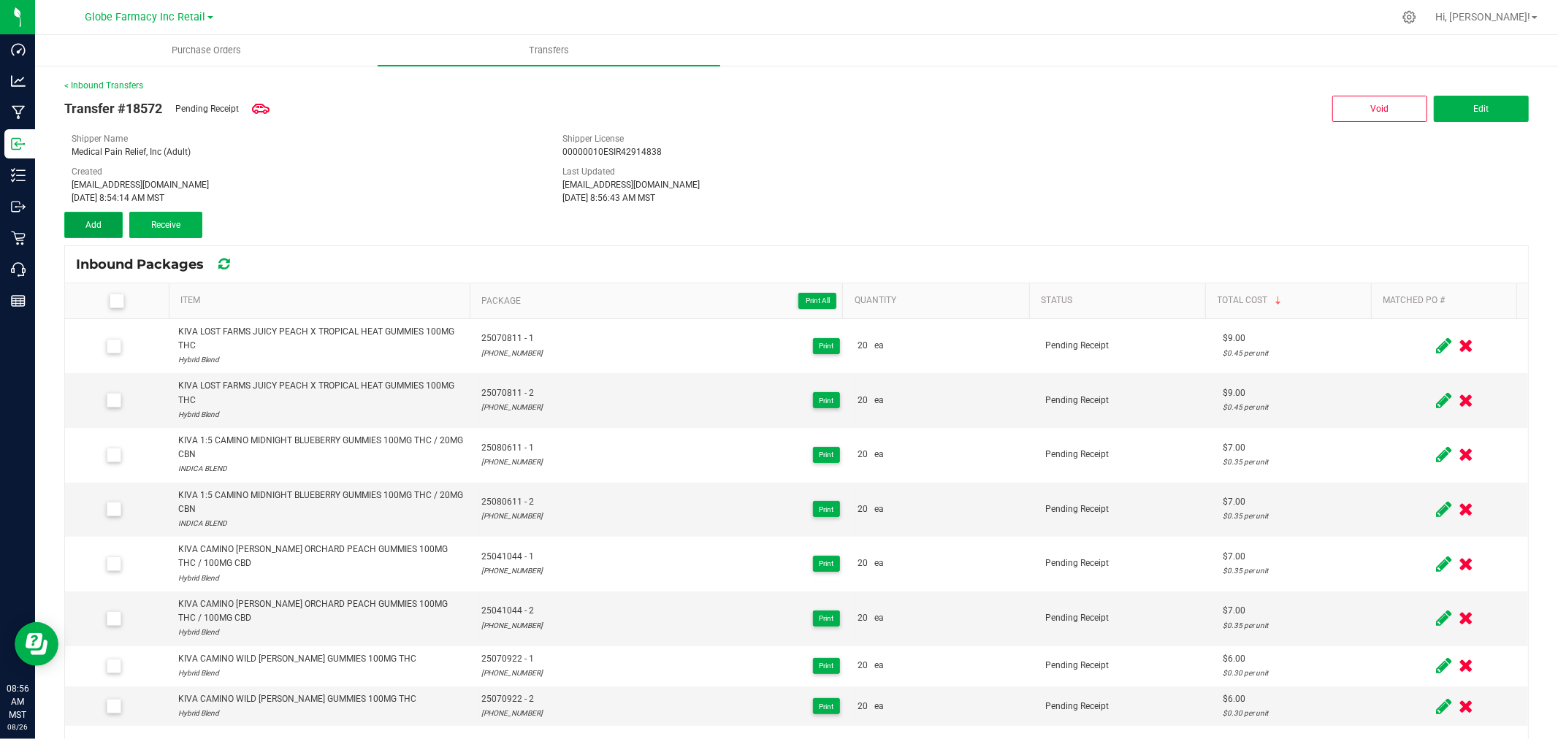
click at [110, 224] on button "Add" at bounding box center [93, 225] width 58 height 26
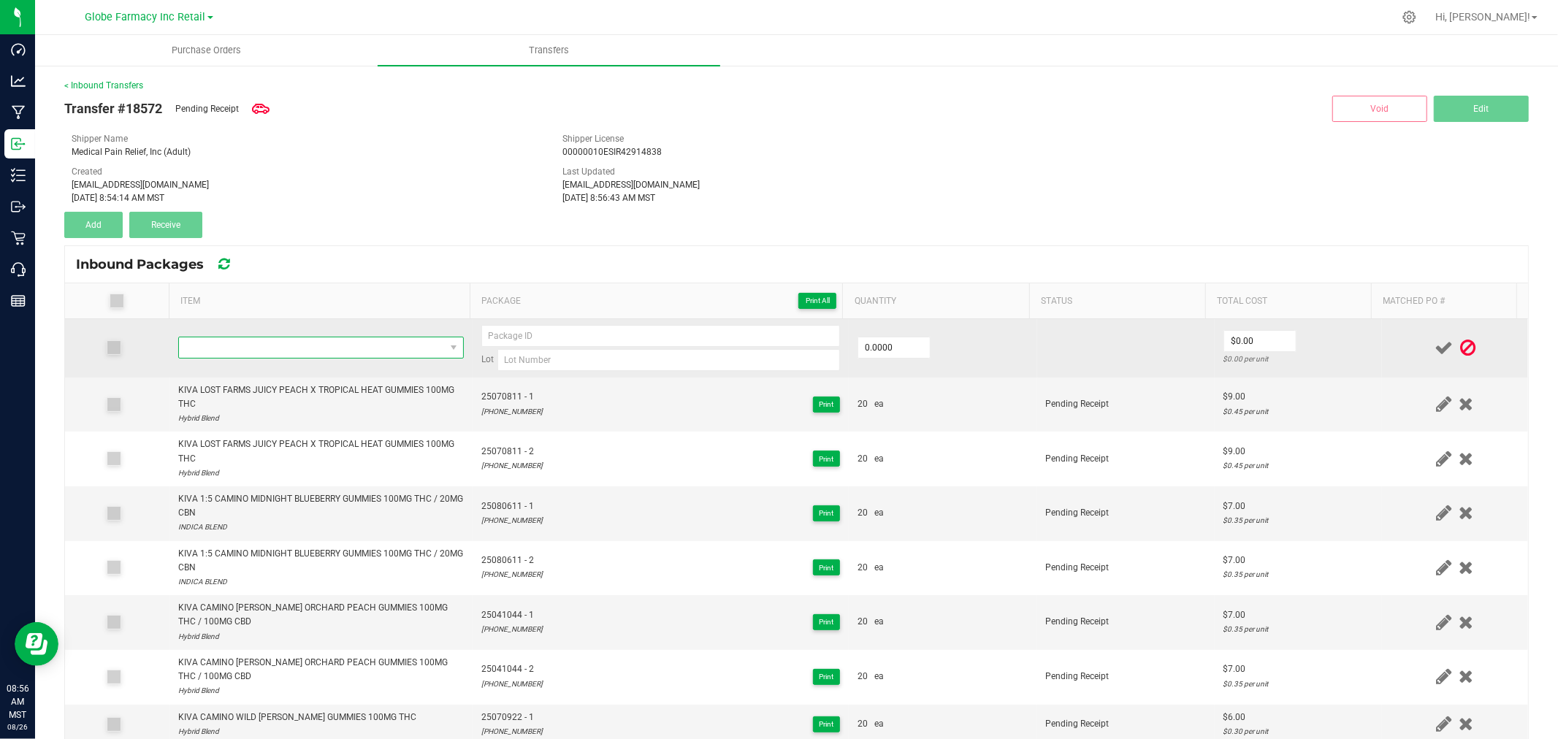
click at [237, 348] on span "NO DATA FOUND" at bounding box center [312, 347] width 266 height 20
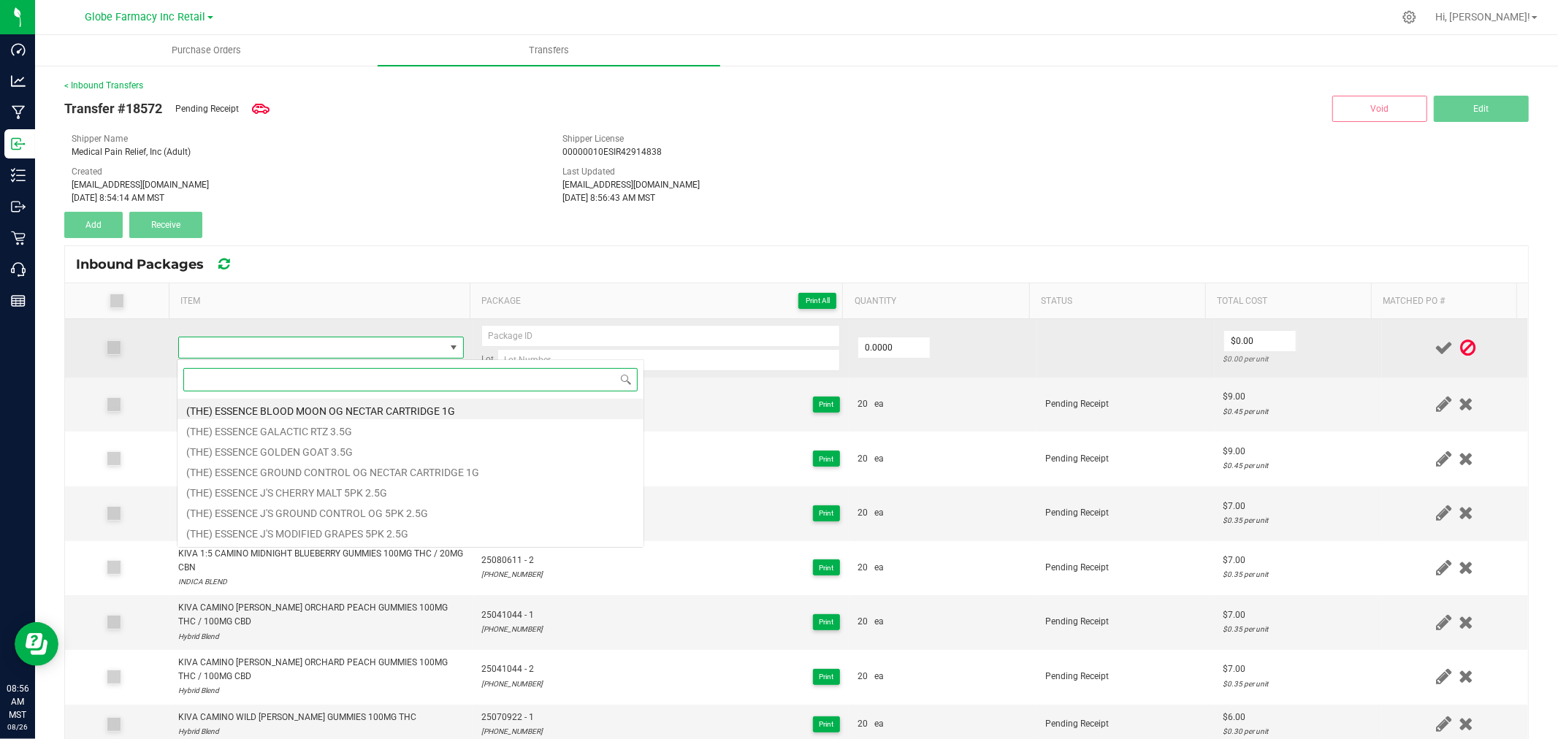
paste input "KIVA LOST FARMS JUICY PEACH X TROPICAL HEAT GUMMIES 100MG THC"
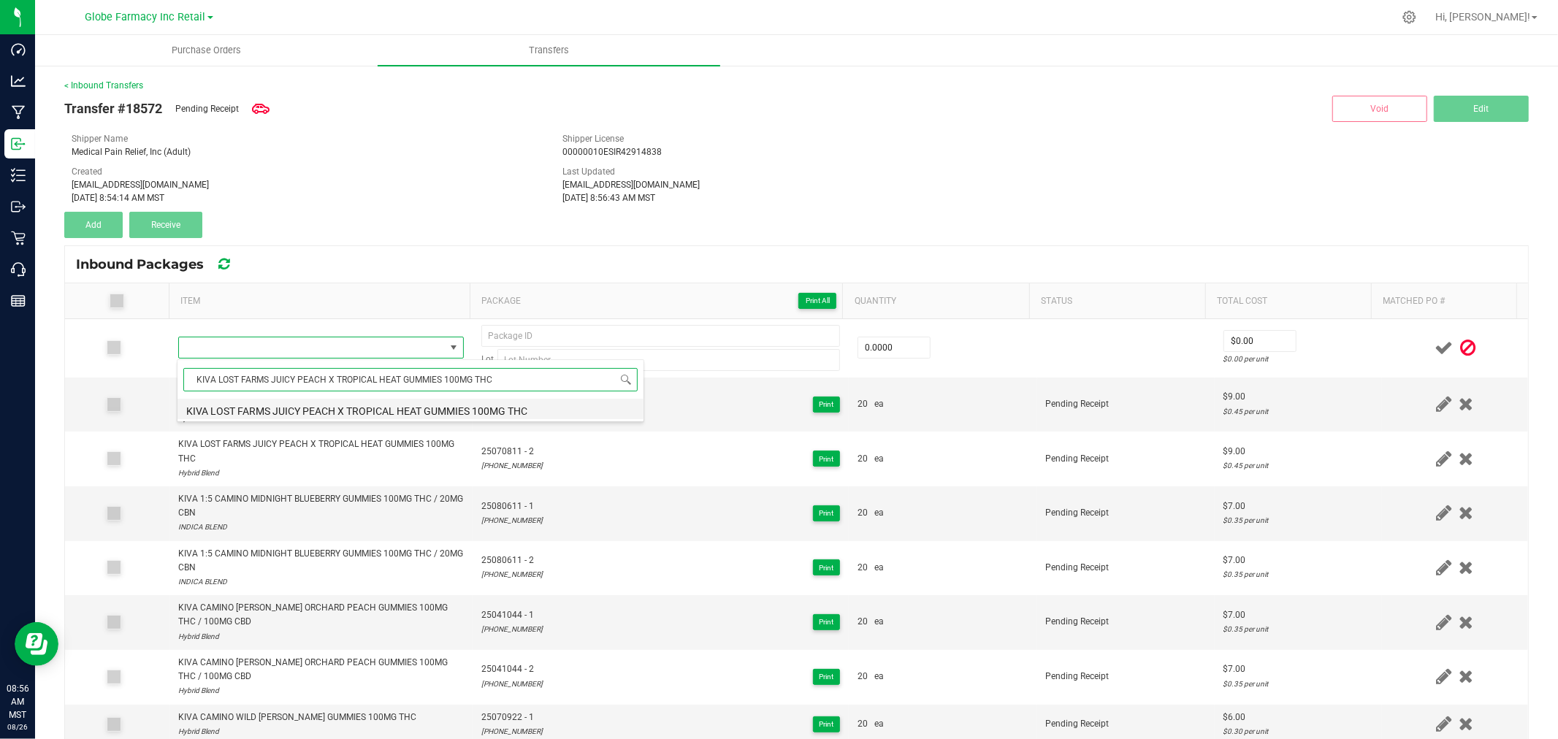
click at [278, 411] on li "KIVA LOST FARMS JUICY PEACH X TROPICAL HEAT GUMMIES 100MG THC" at bounding box center [410, 409] width 466 height 20
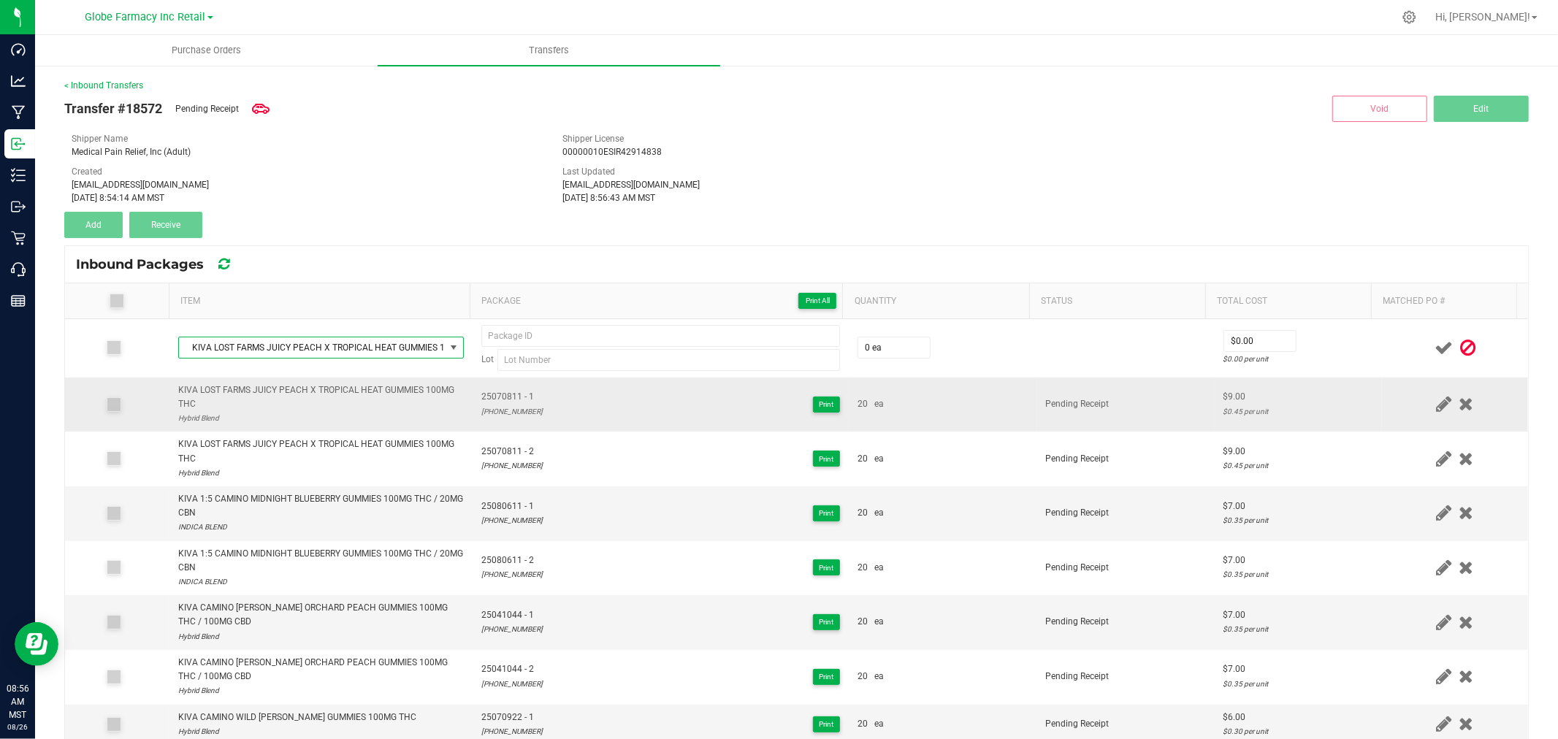
click at [499, 389] on td "25070811 - 1 25-0708-11 Print" at bounding box center [660, 405] width 376 height 55
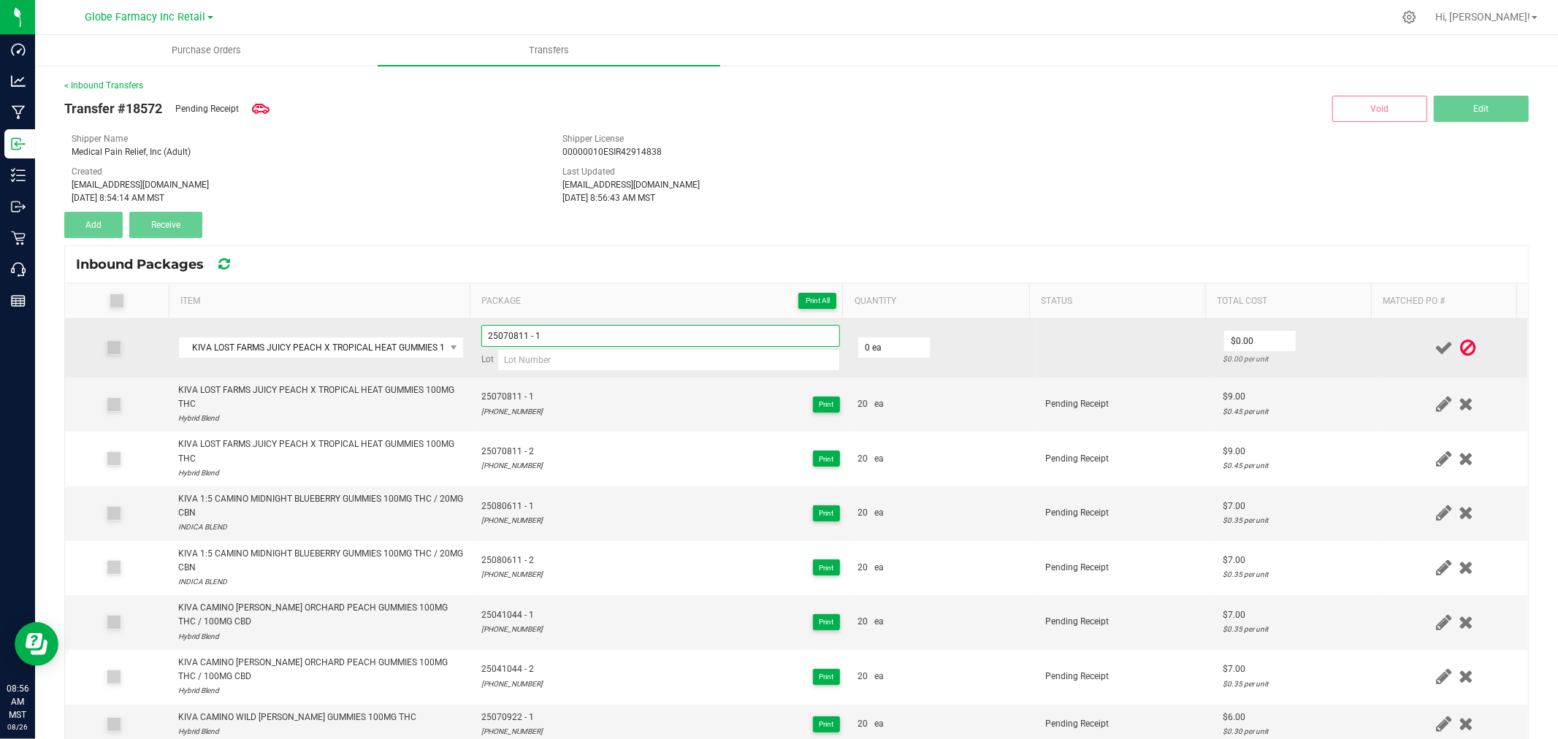
click at [567, 334] on input "25070811 - 1" at bounding box center [660, 336] width 359 height 22
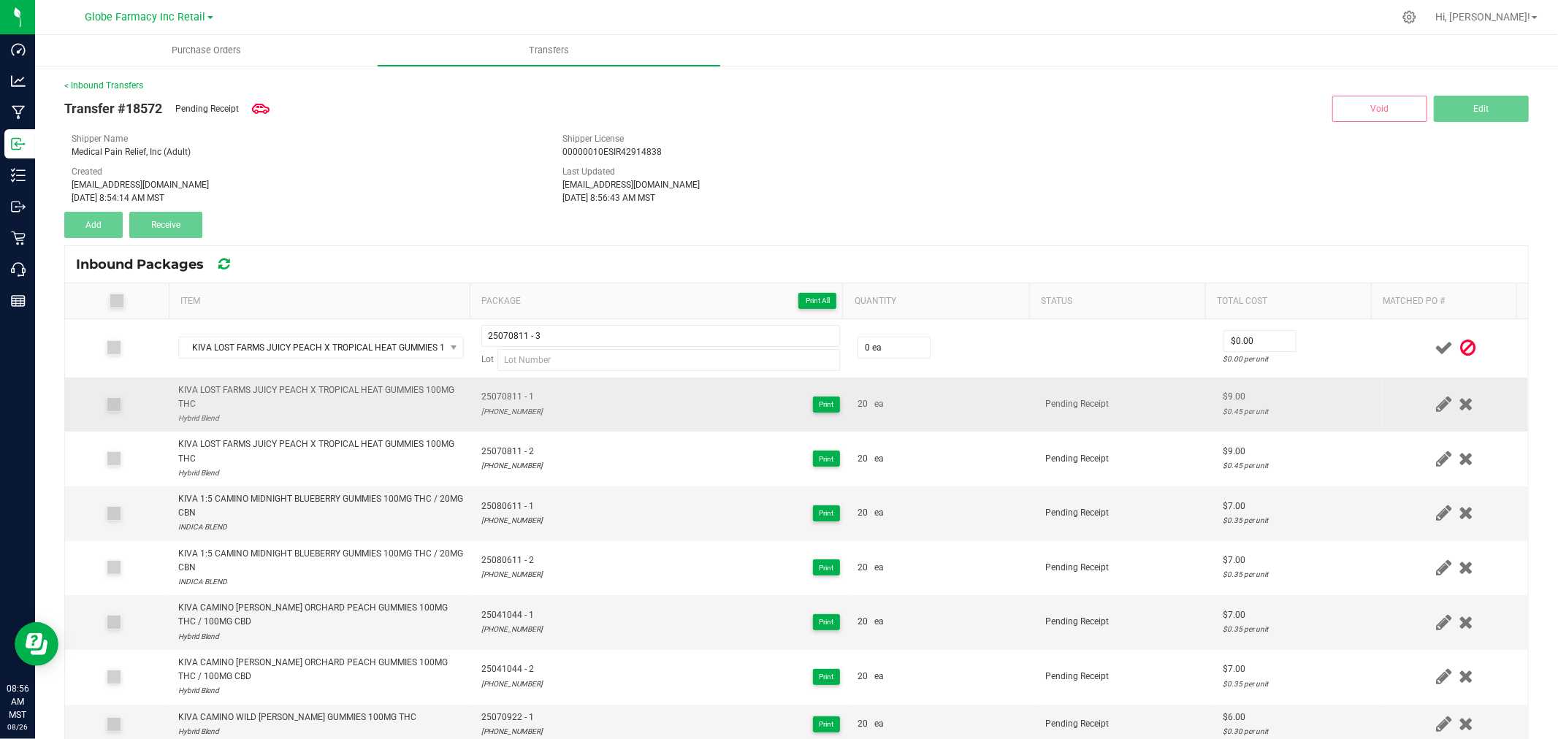
click at [498, 409] on div "25-0708-11" at bounding box center [511, 412] width 61 height 14
click at [501, 410] on div "25-0708-11" at bounding box center [511, 412] width 61 height 14
click at [483, 413] on div "25-0708-11" at bounding box center [511, 412] width 61 height 14
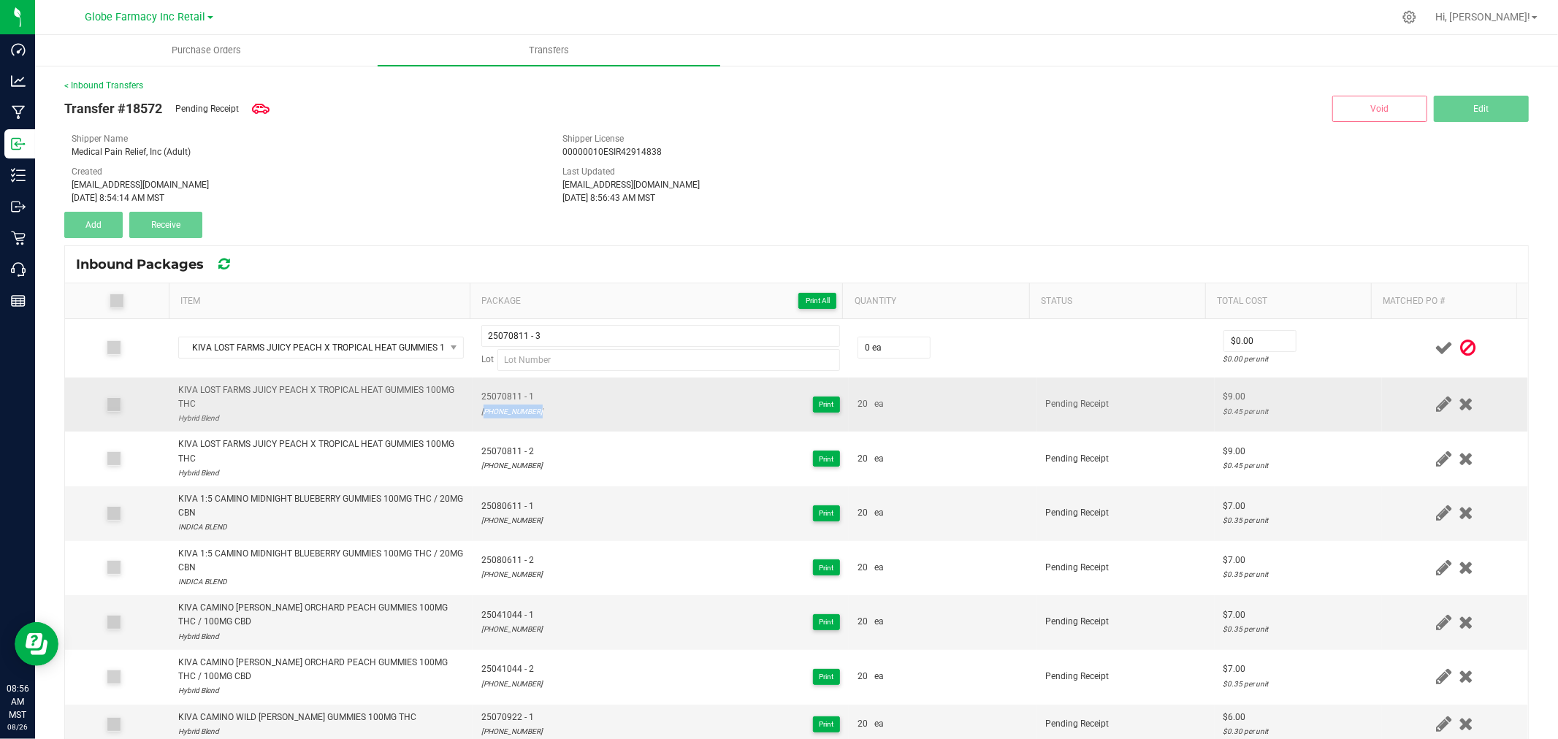
click at [483, 413] on div "25-0708-11" at bounding box center [511, 412] width 61 height 14
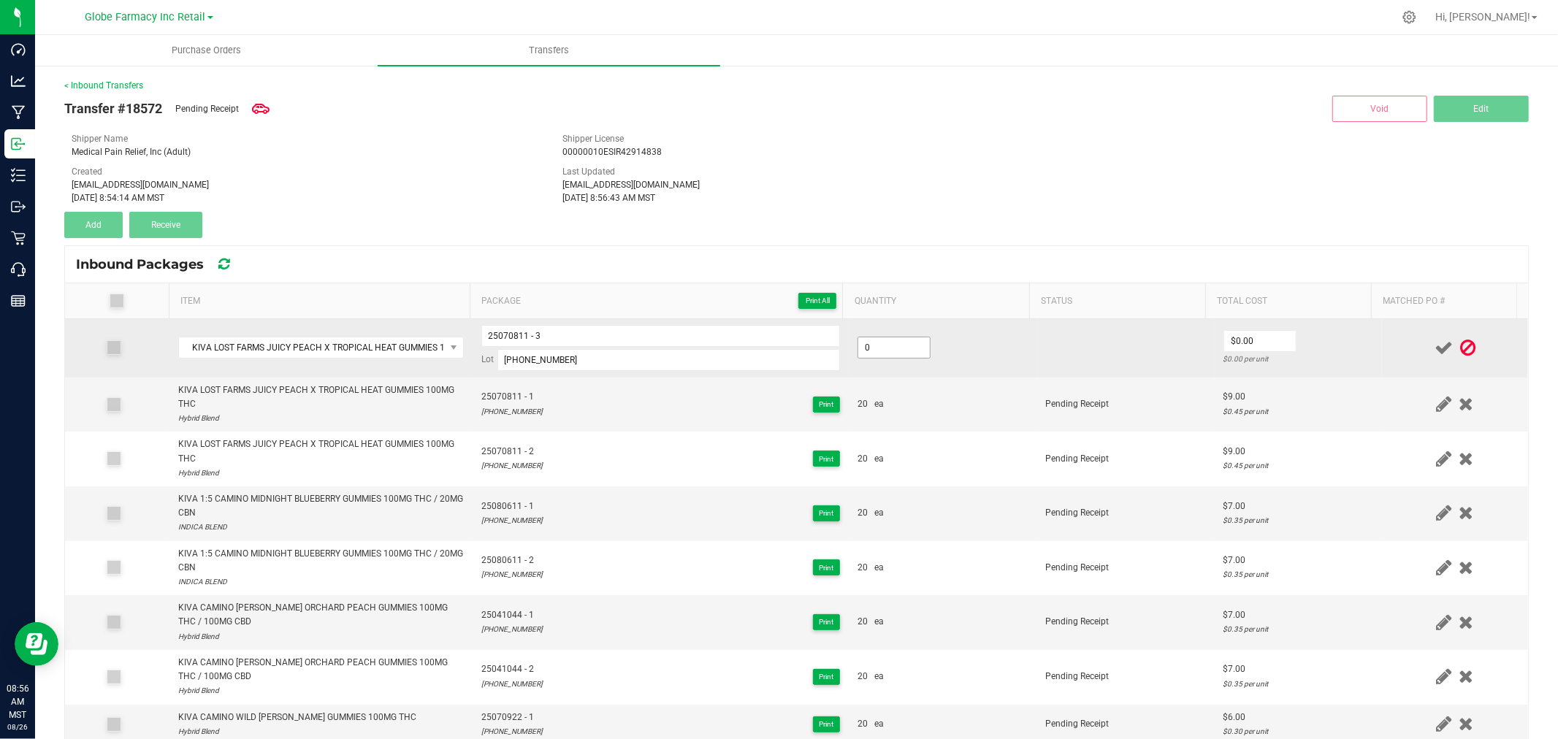
click at [870, 347] on input "0" at bounding box center [894, 347] width 72 height 20
click at [1403, 332] on td at bounding box center [1455, 348] width 146 height 58
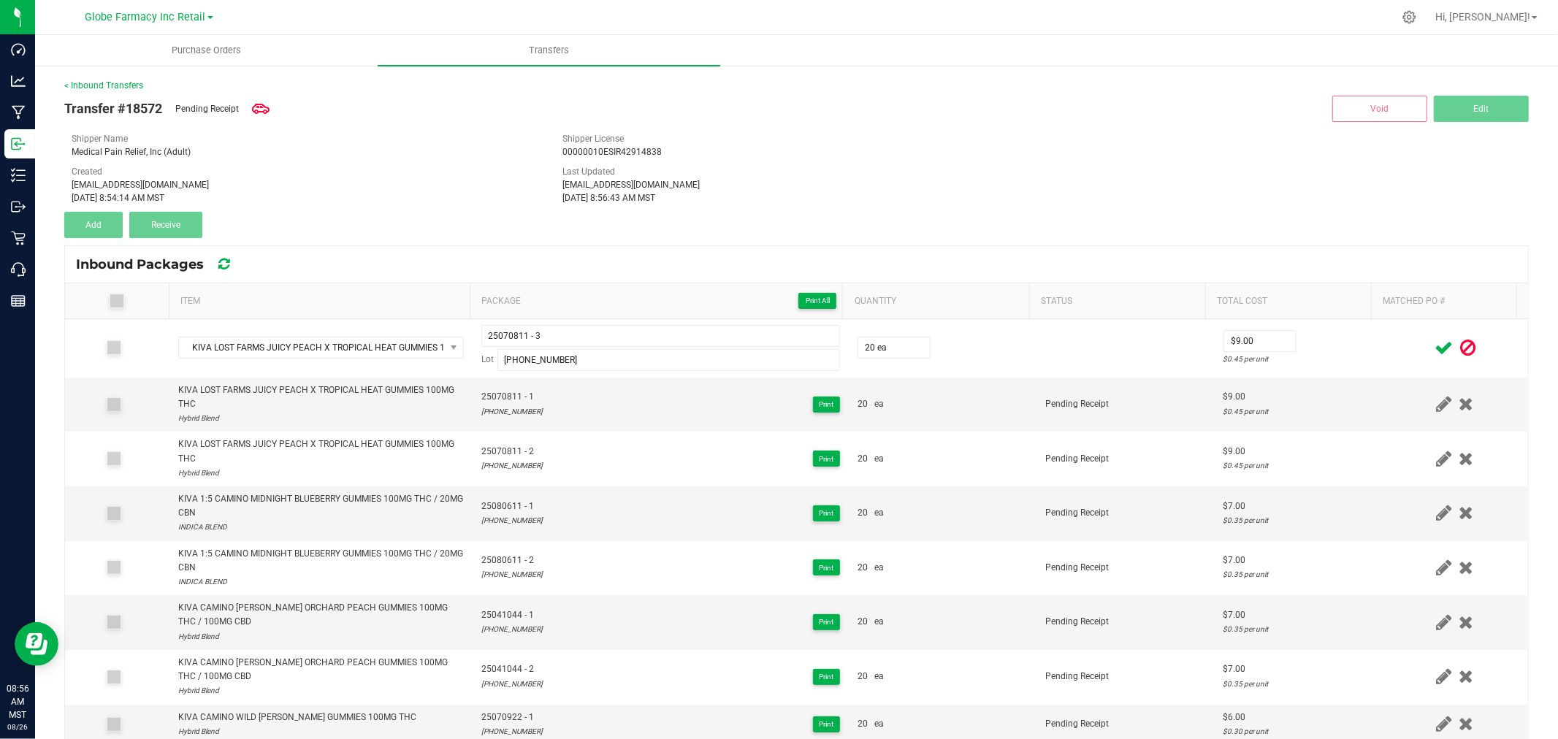
click at [1434, 340] on icon at bounding box center [1443, 348] width 18 height 18
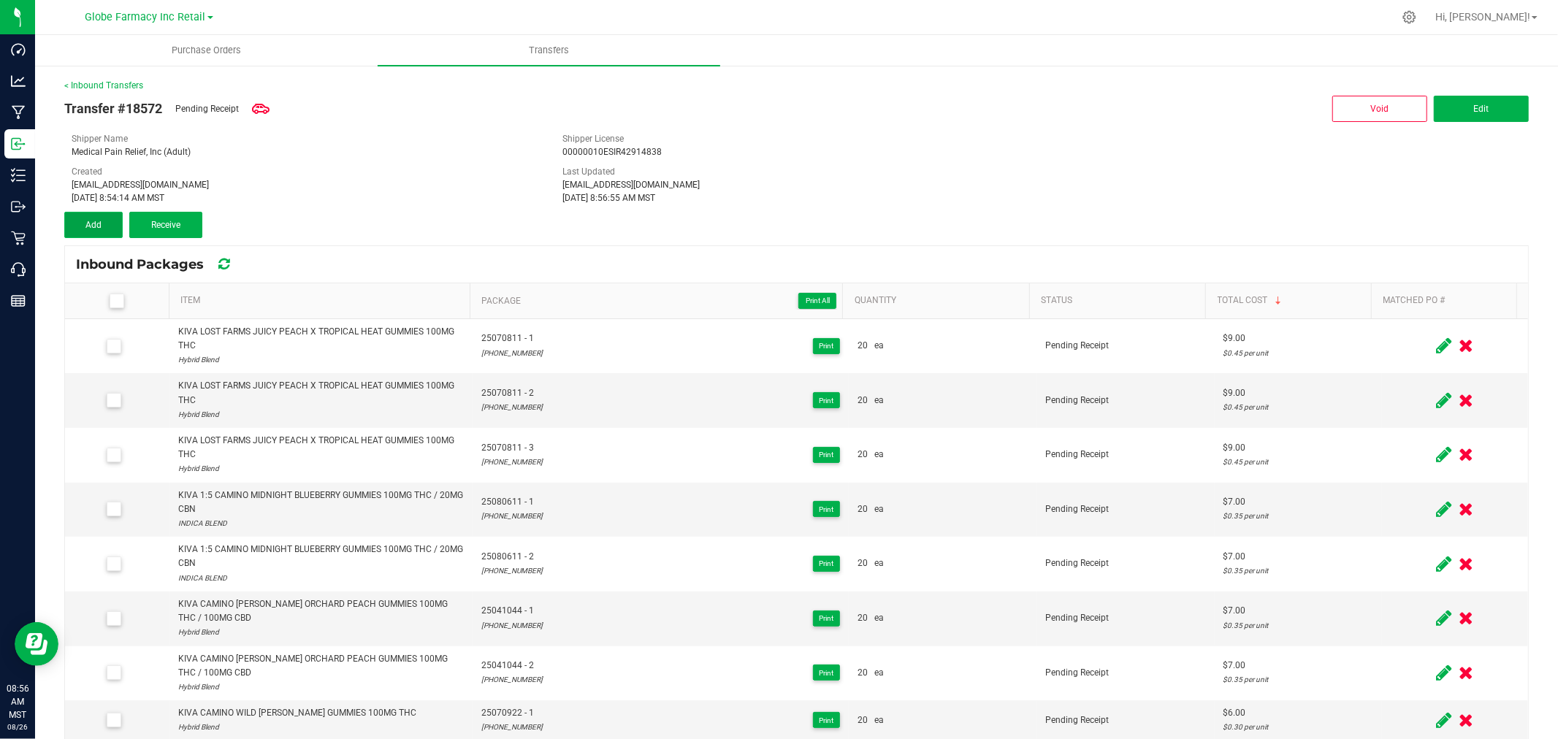
click at [99, 227] on span "Add" at bounding box center [93, 225] width 16 height 10
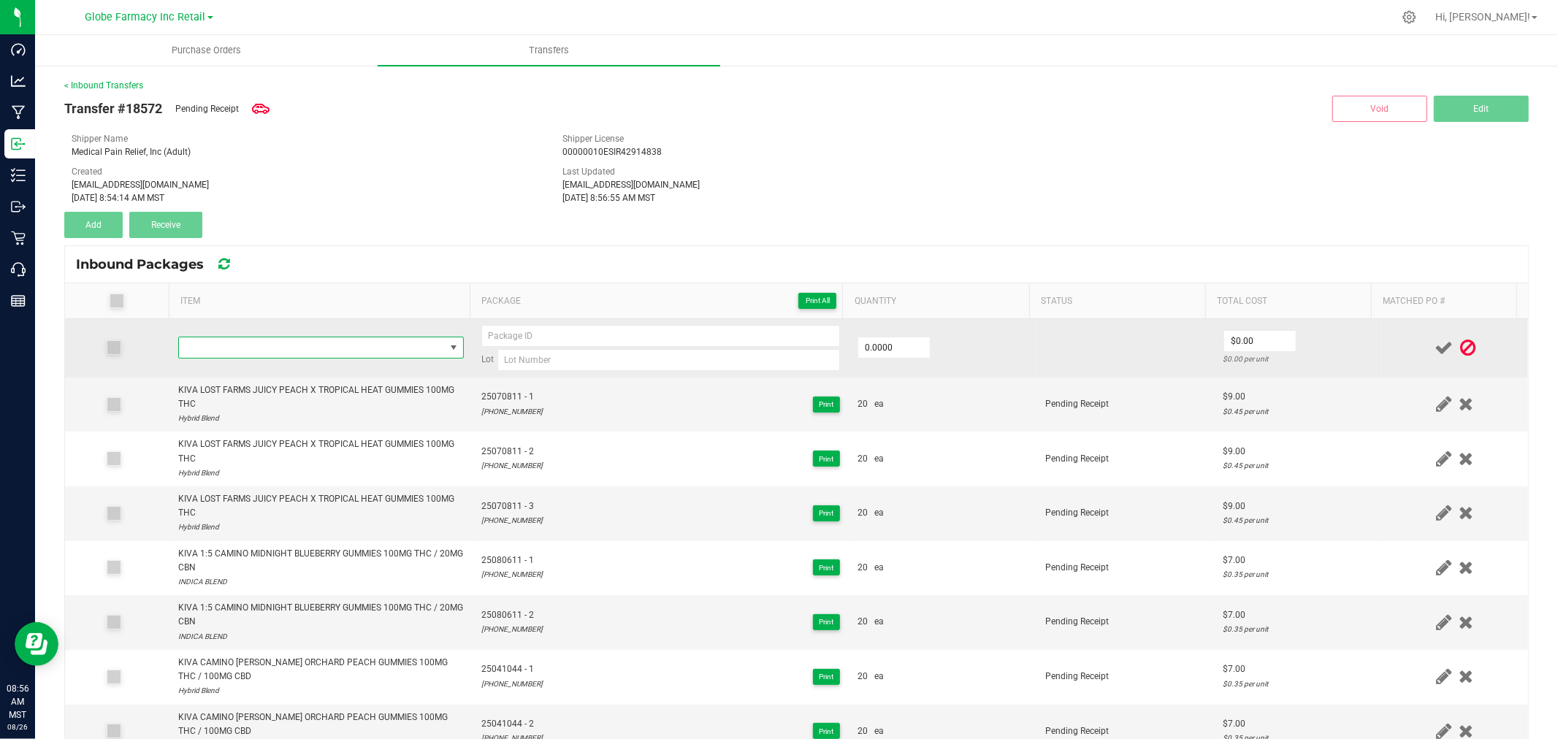
click at [361, 345] on span "NO DATA FOUND" at bounding box center [312, 347] width 266 height 20
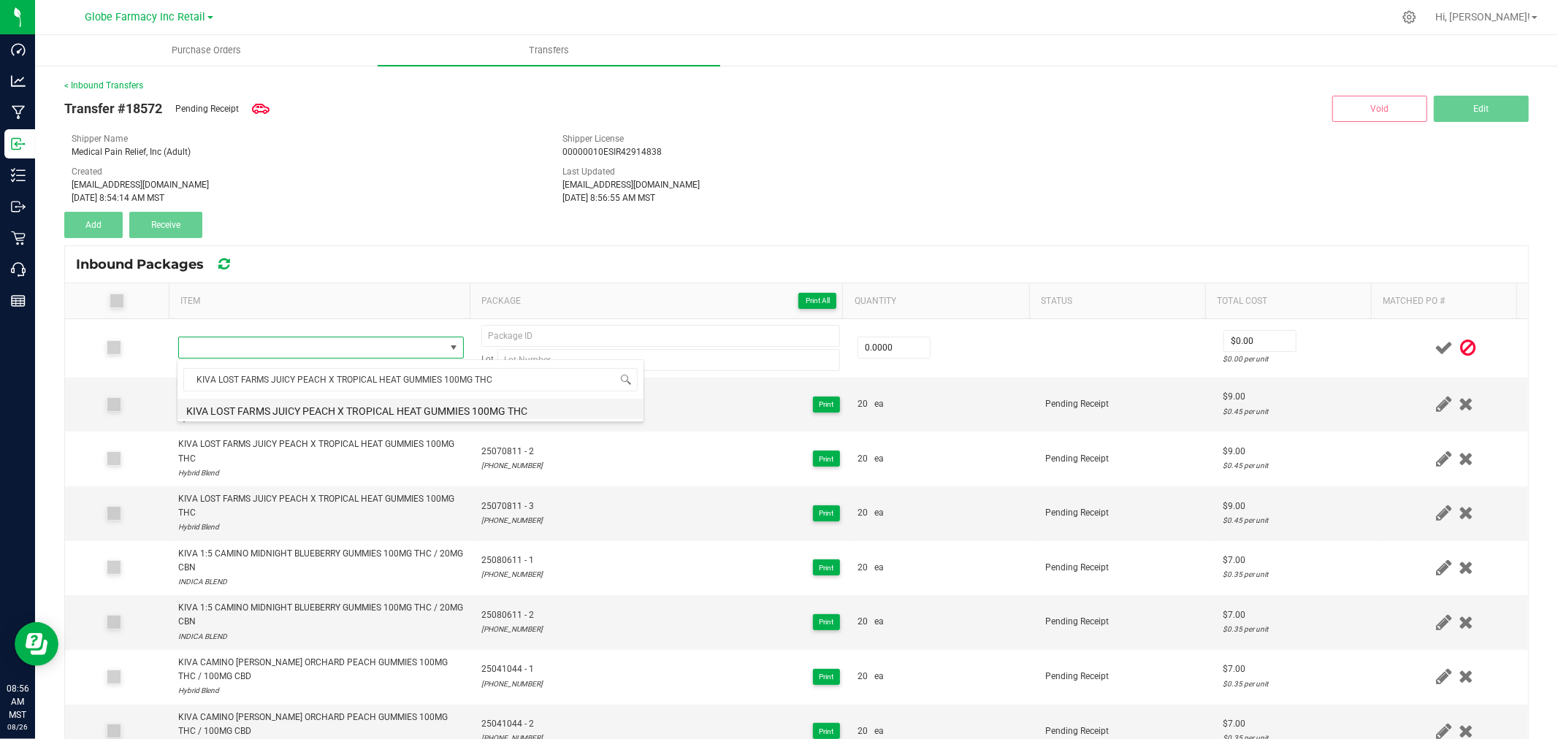
click at [363, 409] on li "KIVA LOST FARMS JUICY PEACH X TROPICAL HEAT GUMMIES 100MG THC" at bounding box center [410, 409] width 466 height 20
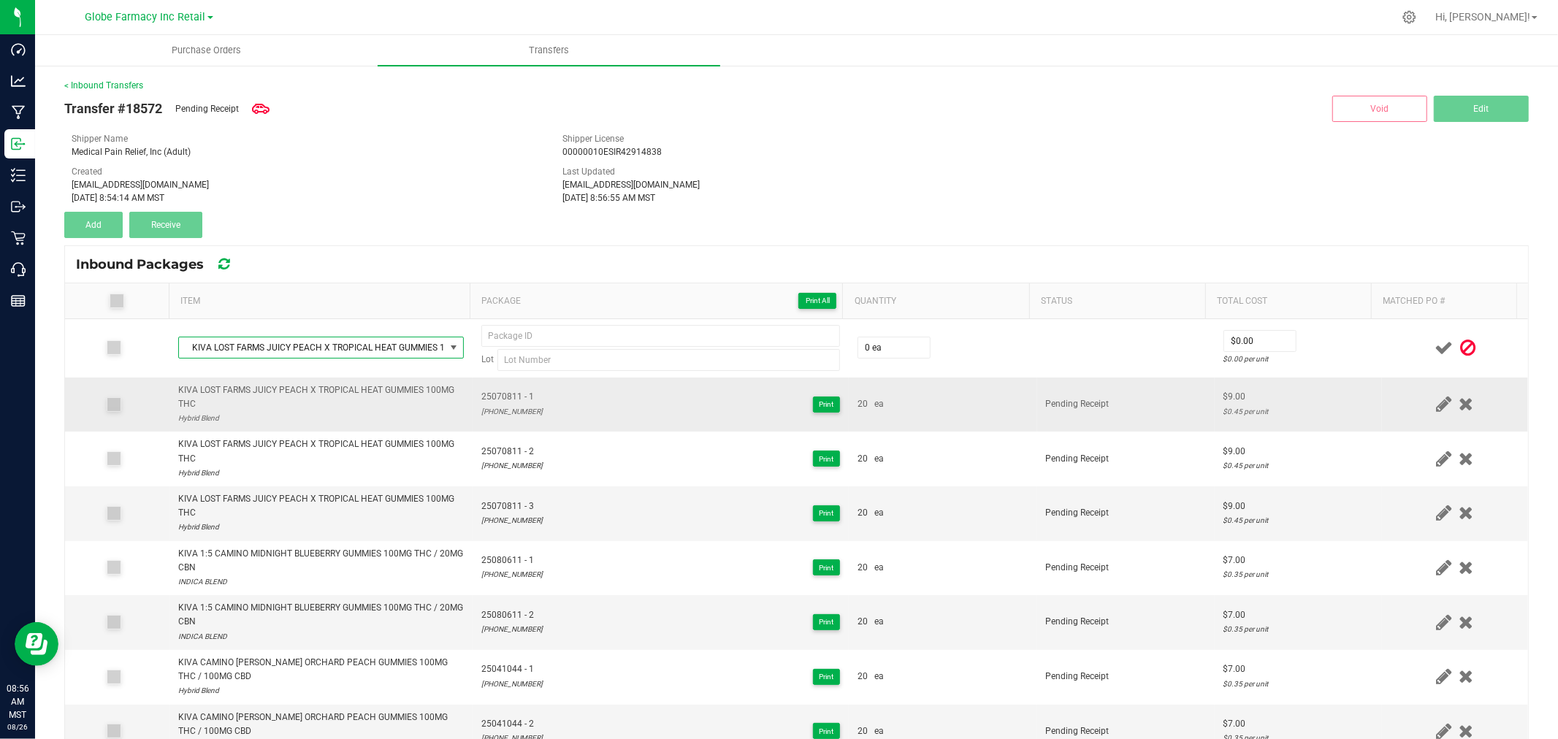
click at [481, 397] on span "25070811 - 1" at bounding box center [511, 397] width 61 height 14
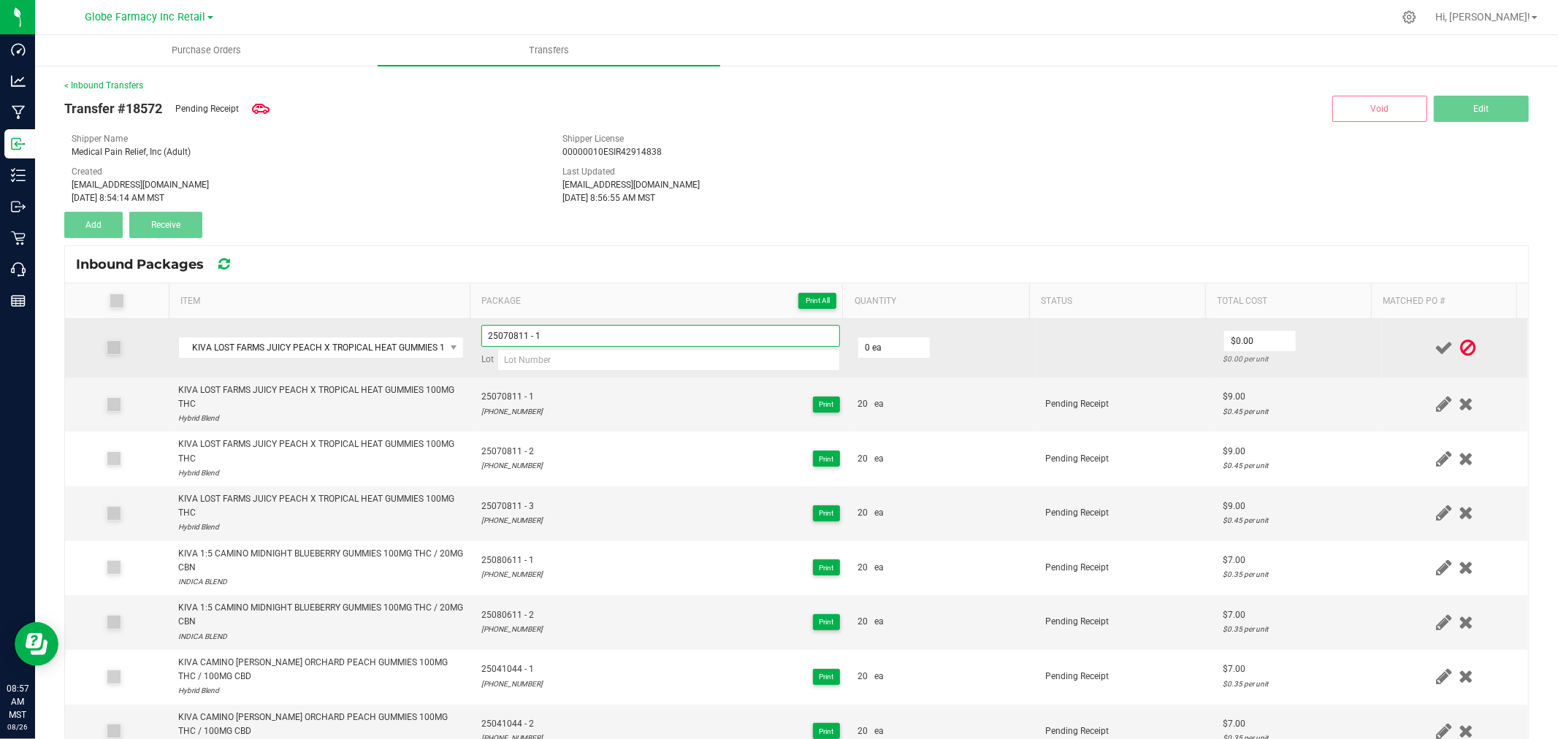
click at [592, 330] on input "25070811 - 1" at bounding box center [660, 336] width 359 height 22
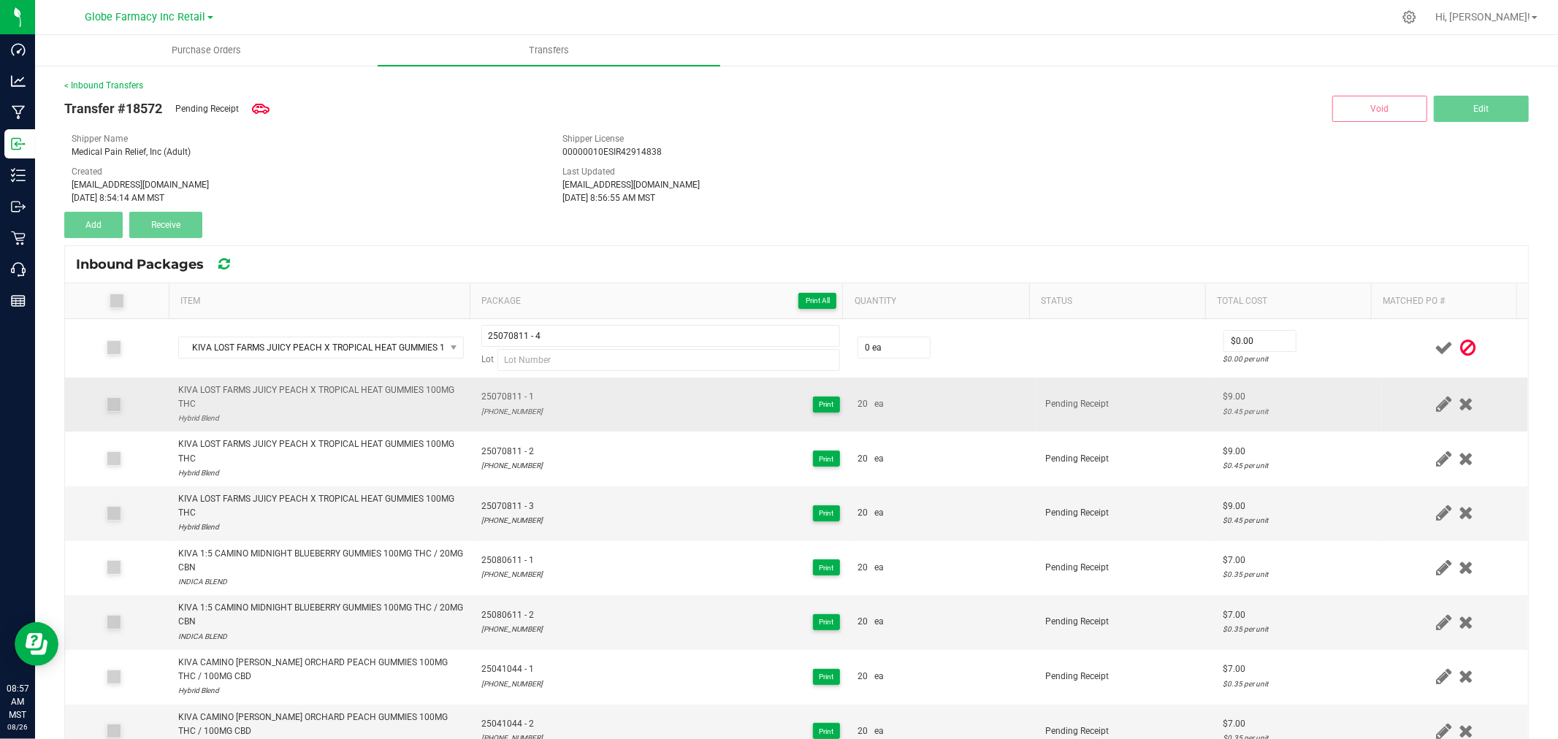
click at [491, 407] on div "25-0708-11" at bounding box center [511, 412] width 61 height 14
click at [491, 410] on div "25-0708-11" at bounding box center [511, 412] width 61 height 14
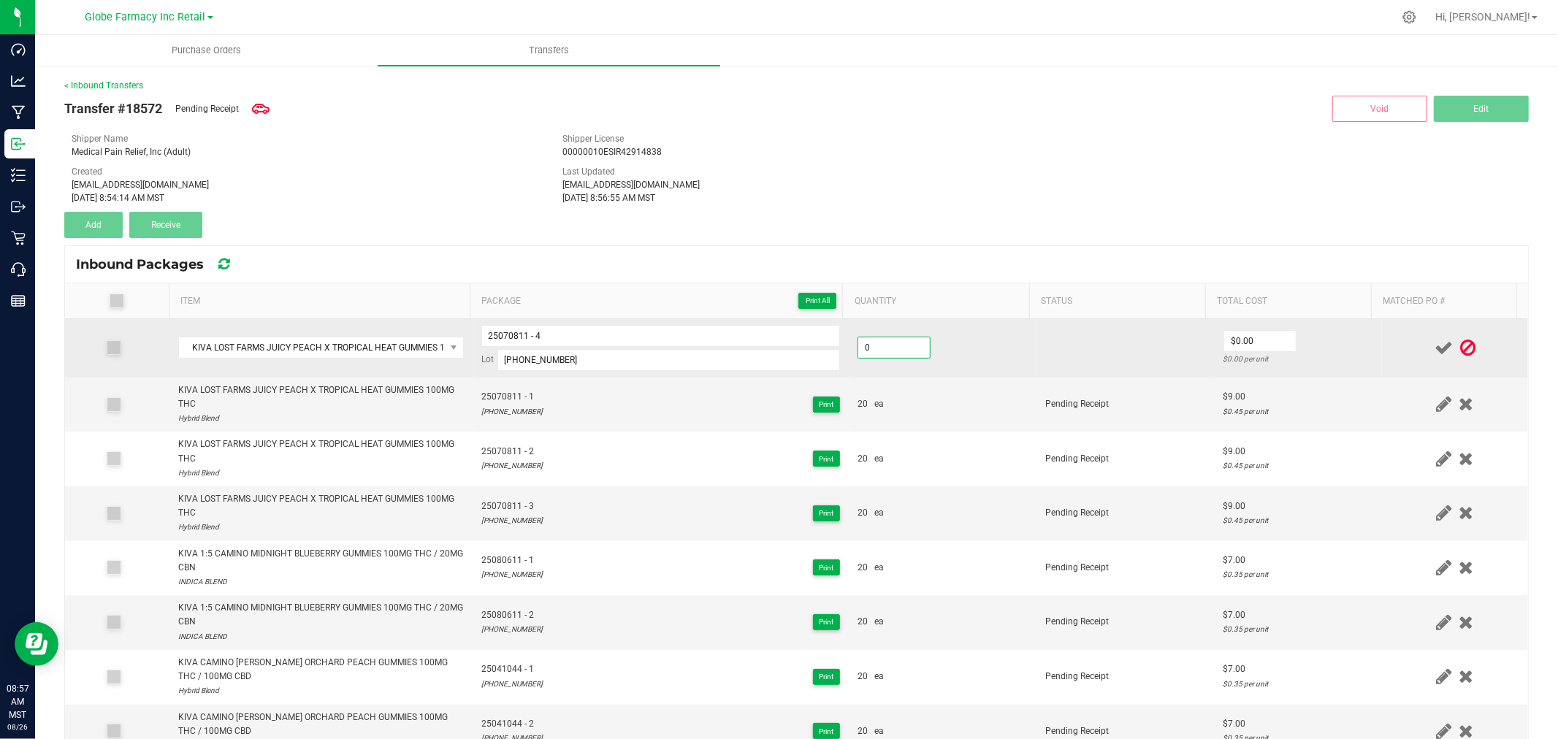
click at [870, 349] on input "0" at bounding box center [894, 347] width 72 height 20
click at [1292, 340] on td "$9.00 $0.45 per unit" at bounding box center [1297, 348] width 167 height 58
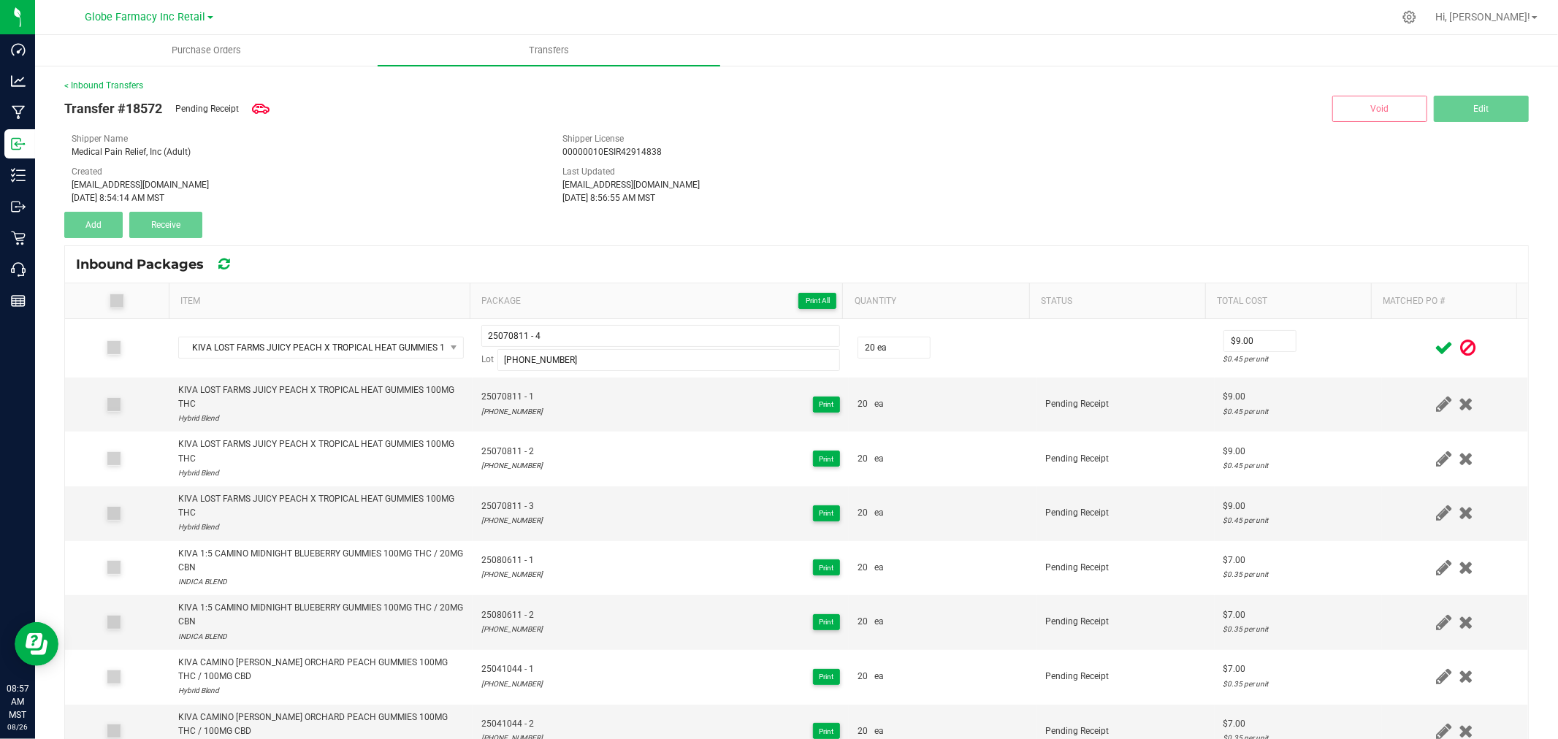
click at [1405, 345] on div at bounding box center [1454, 348] width 129 height 18
click at [1434, 345] on icon at bounding box center [1443, 348] width 18 height 18
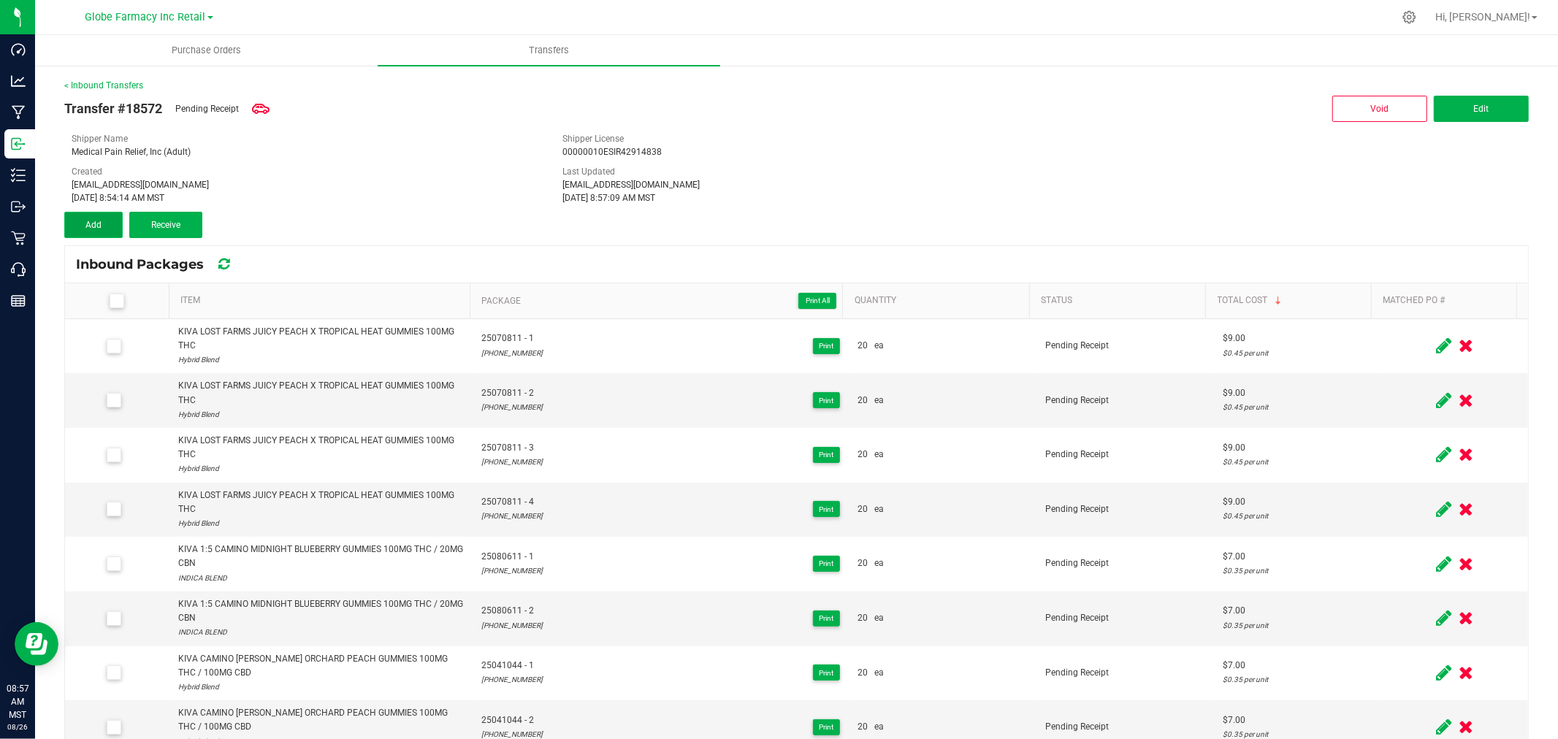
click at [117, 222] on button "Add" at bounding box center [93, 225] width 58 height 26
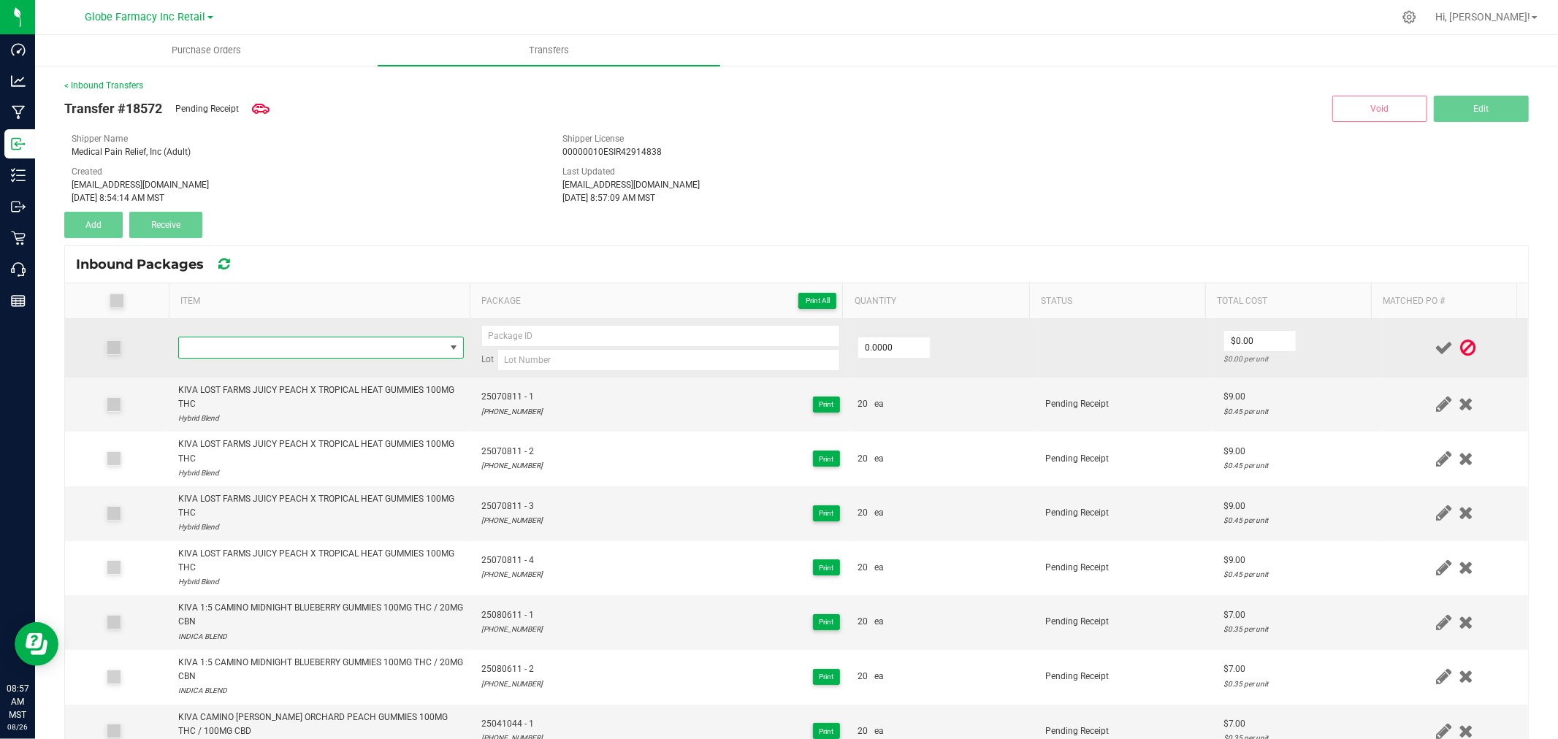
click at [264, 348] on span "NO DATA FOUND" at bounding box center [312, 347] width 266 height 20
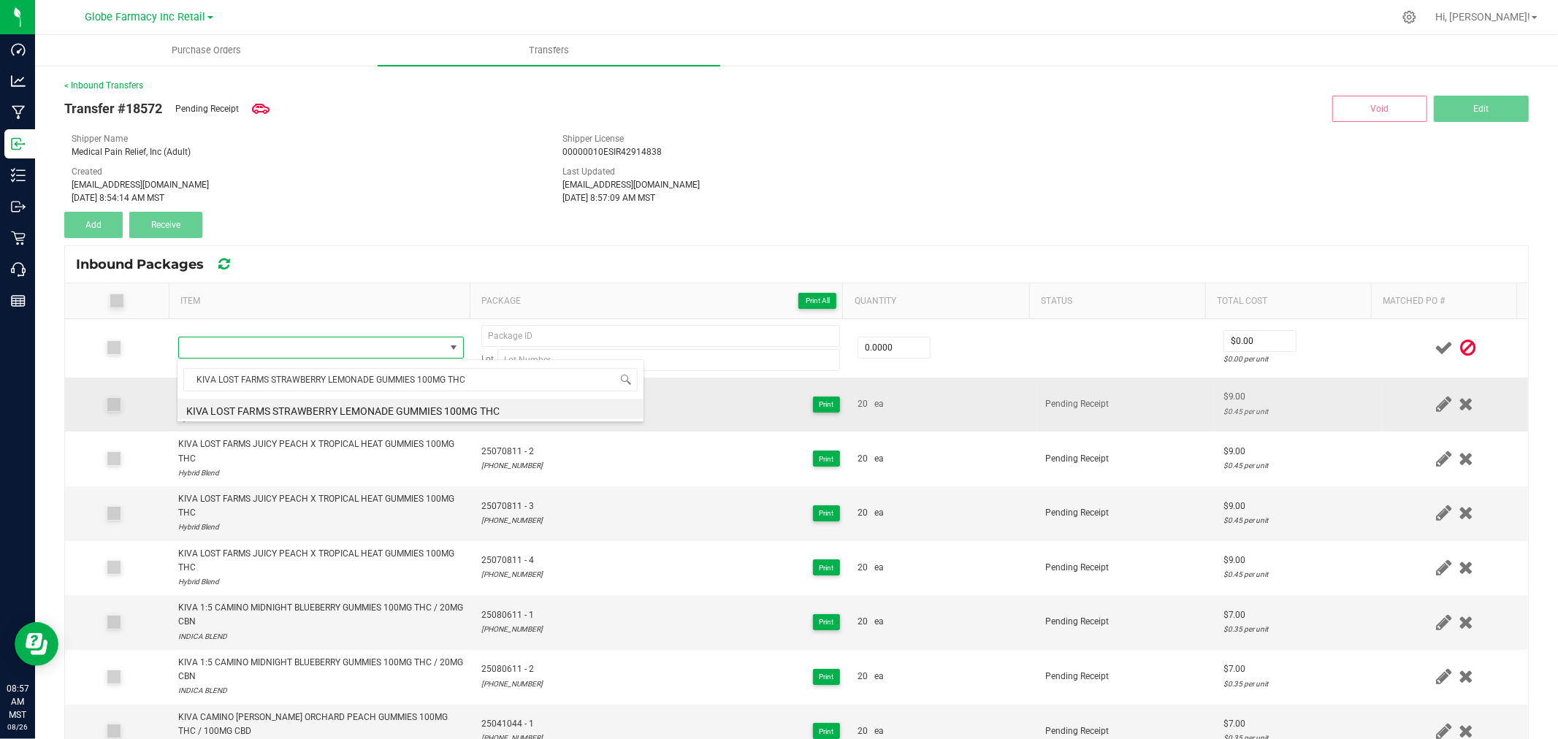
click at [317, 407] on li "KIVA LOST FARMS STRAWBERRY LEMONADE GUMMIES 100MG THC" at bounding box center [410, 409] width 466 height 20
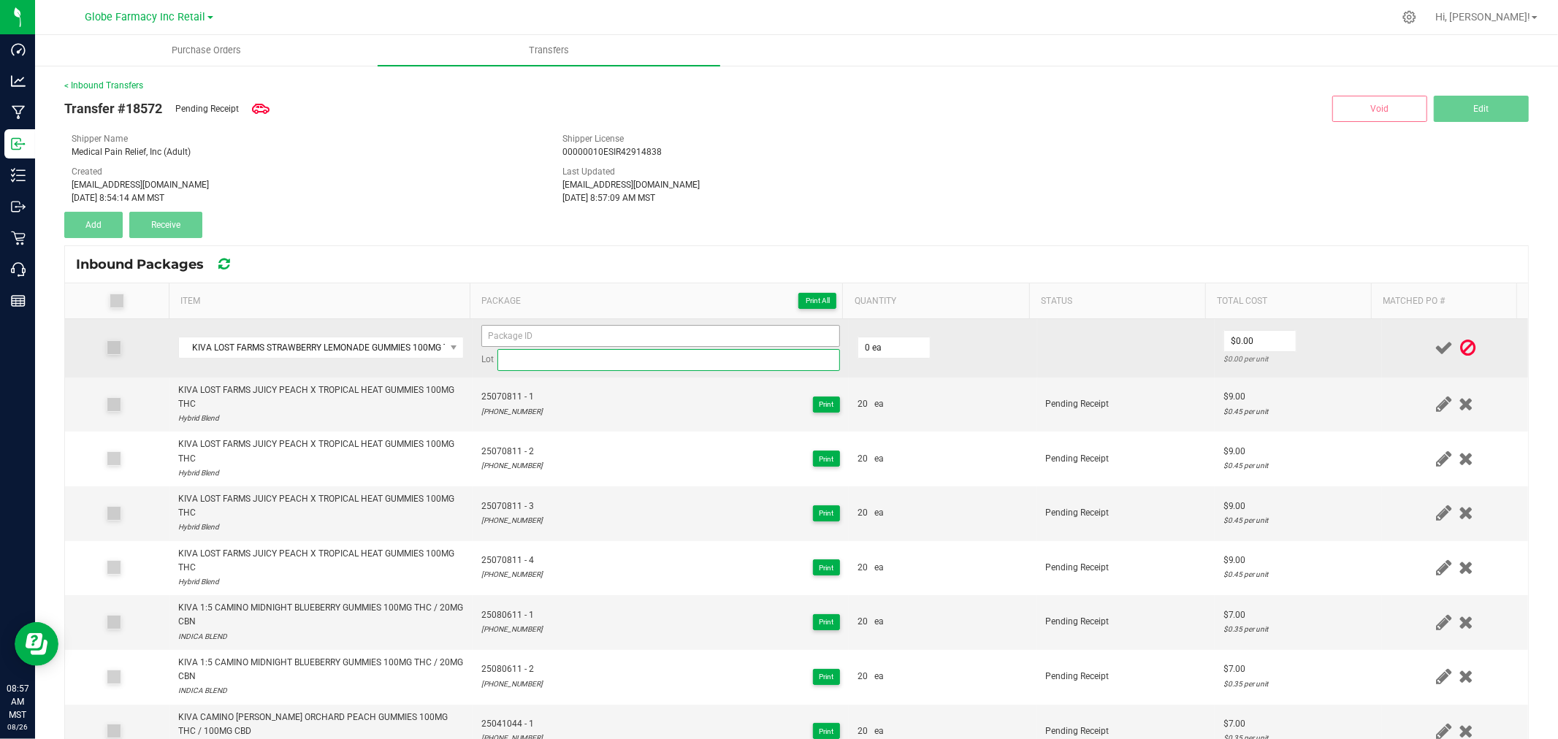
drag, startPoint x: 776, startPoint y: 362, endPoint x: 762, endPoint y: 340, distance: 26.9
click at [775, 363] on input at bounding box center [668, 360] width 342 height 22
paste input "25-0603-11"
click at [757, 333] on input at bounding box center [660, 336] width 359 height 22
paste input "25-0603-11"
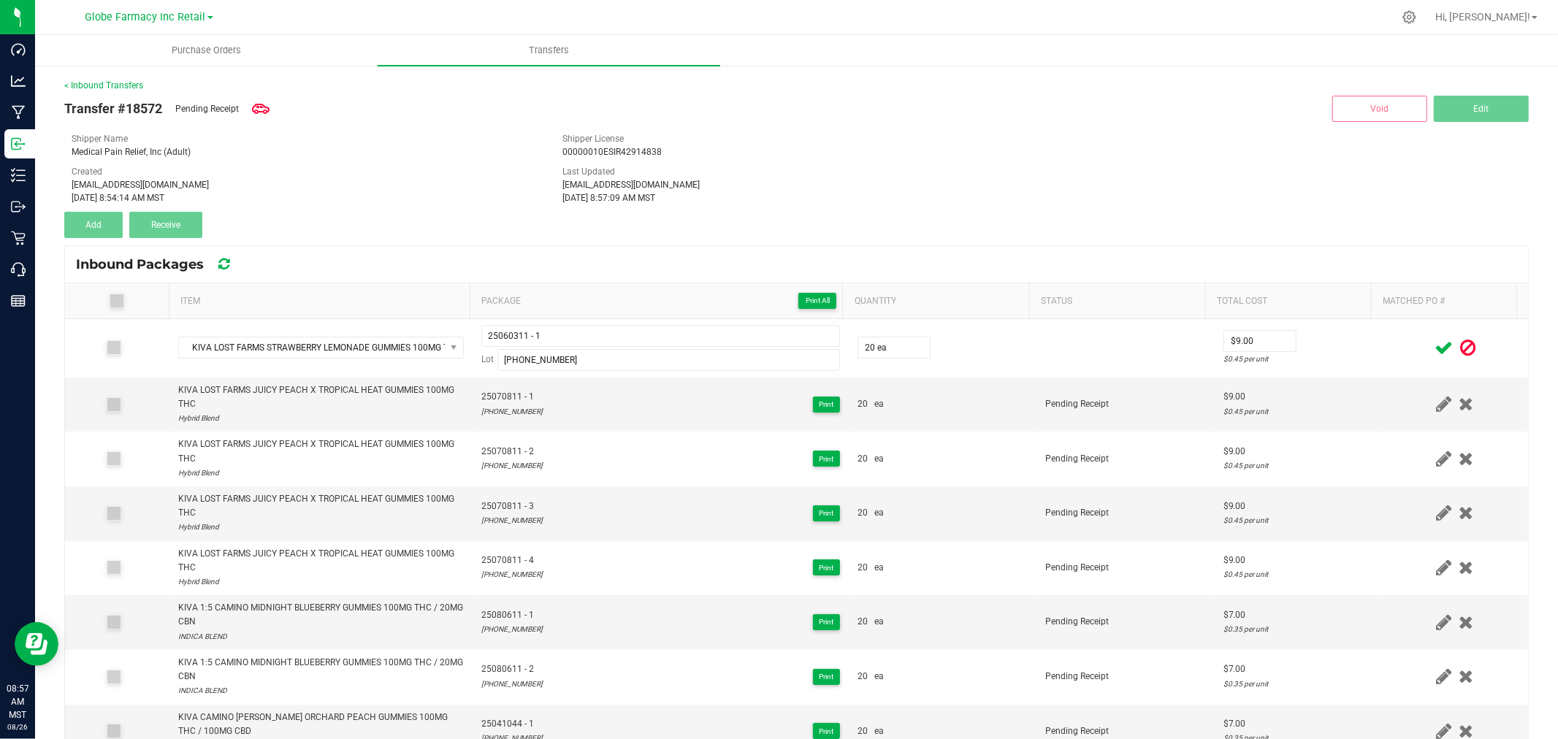
click at [1434, 348] on icon at bounding box center [1443, 348] width 18 height 18
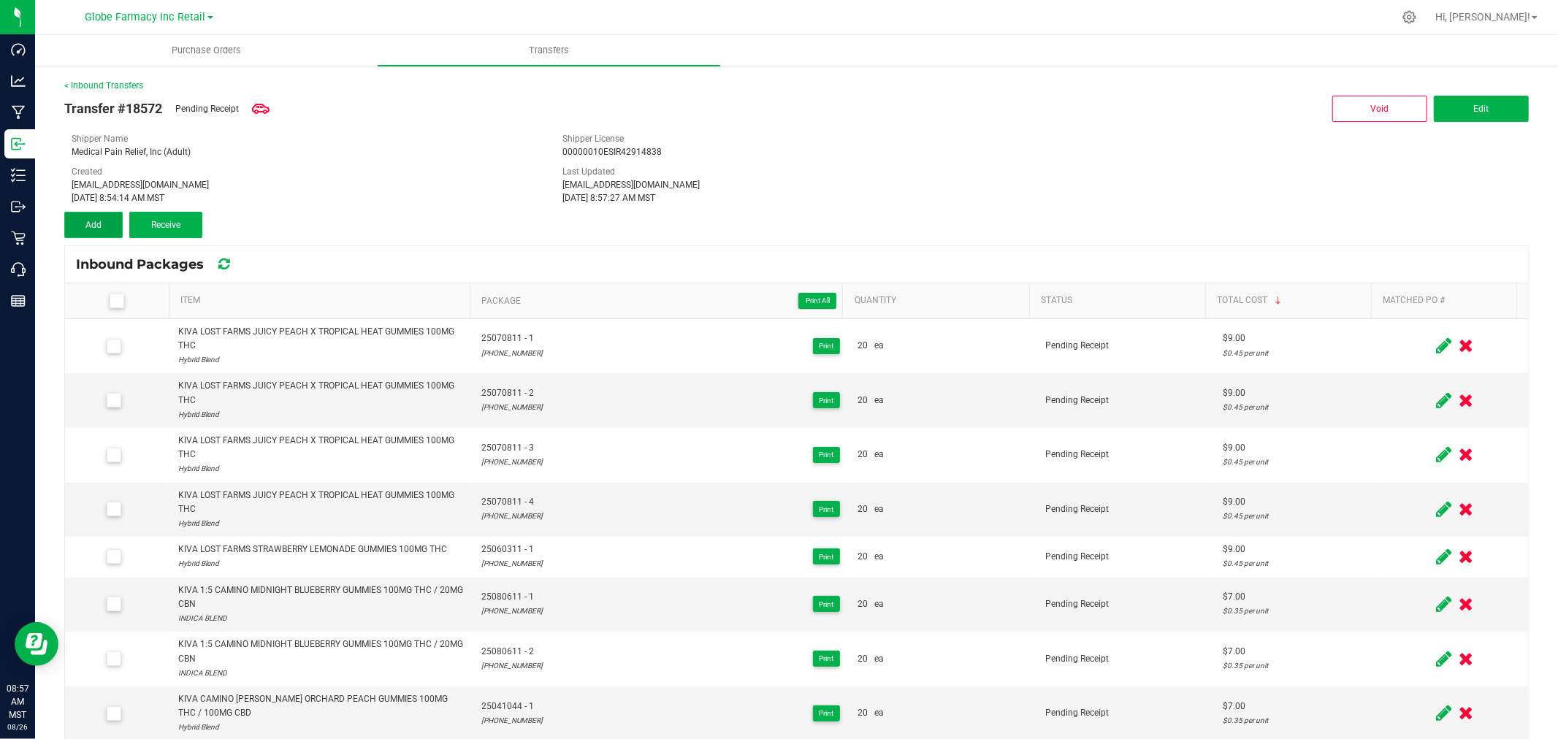
click at [99, 213] on button "Add" at bounding box center [93, 225] width 58 height 26
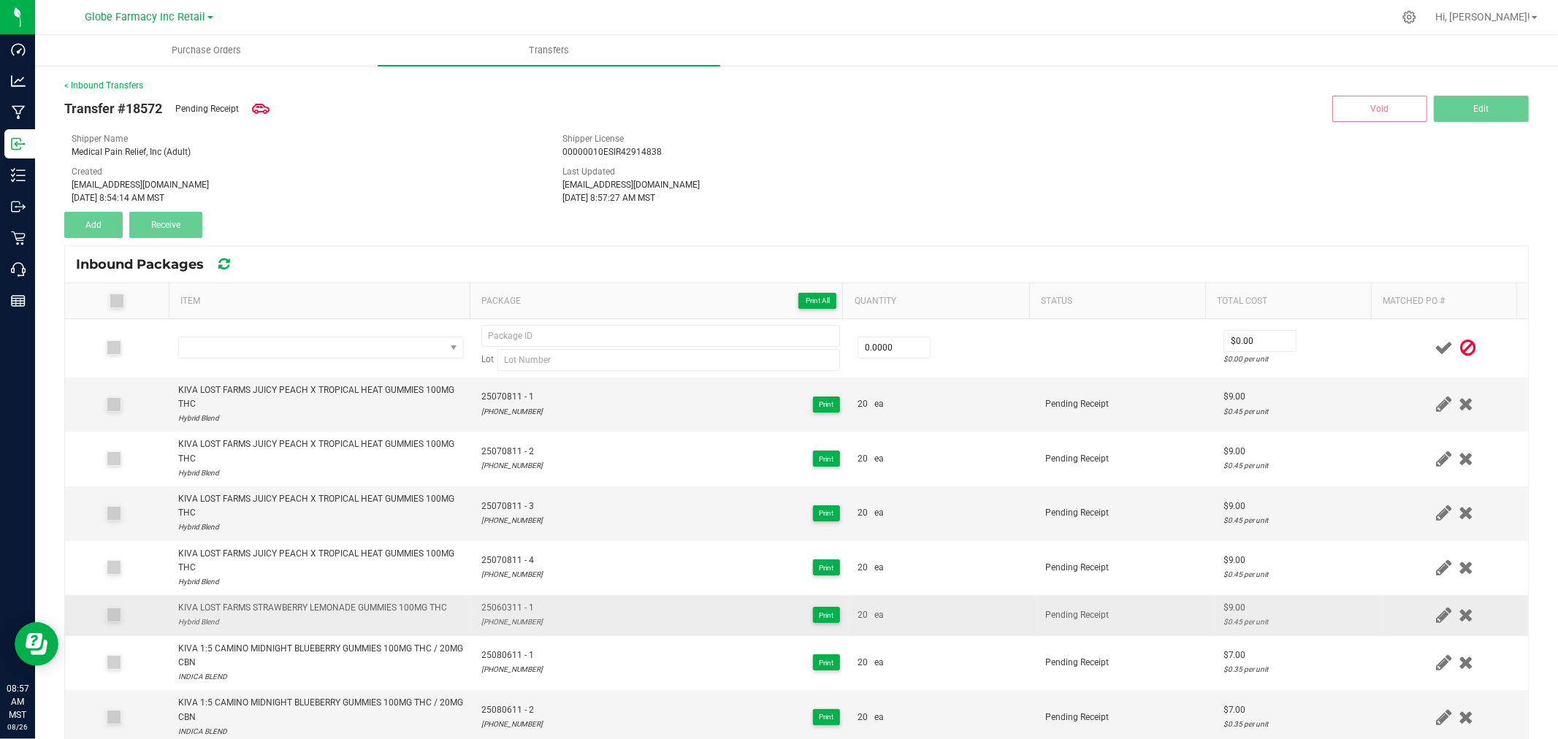
click at [349, 604] on div "KIVA LOST FARMS STRAWBERRY LEMONADE GUMMIES 100MG THC" at bounding box center [312, 608] width 269 height 14
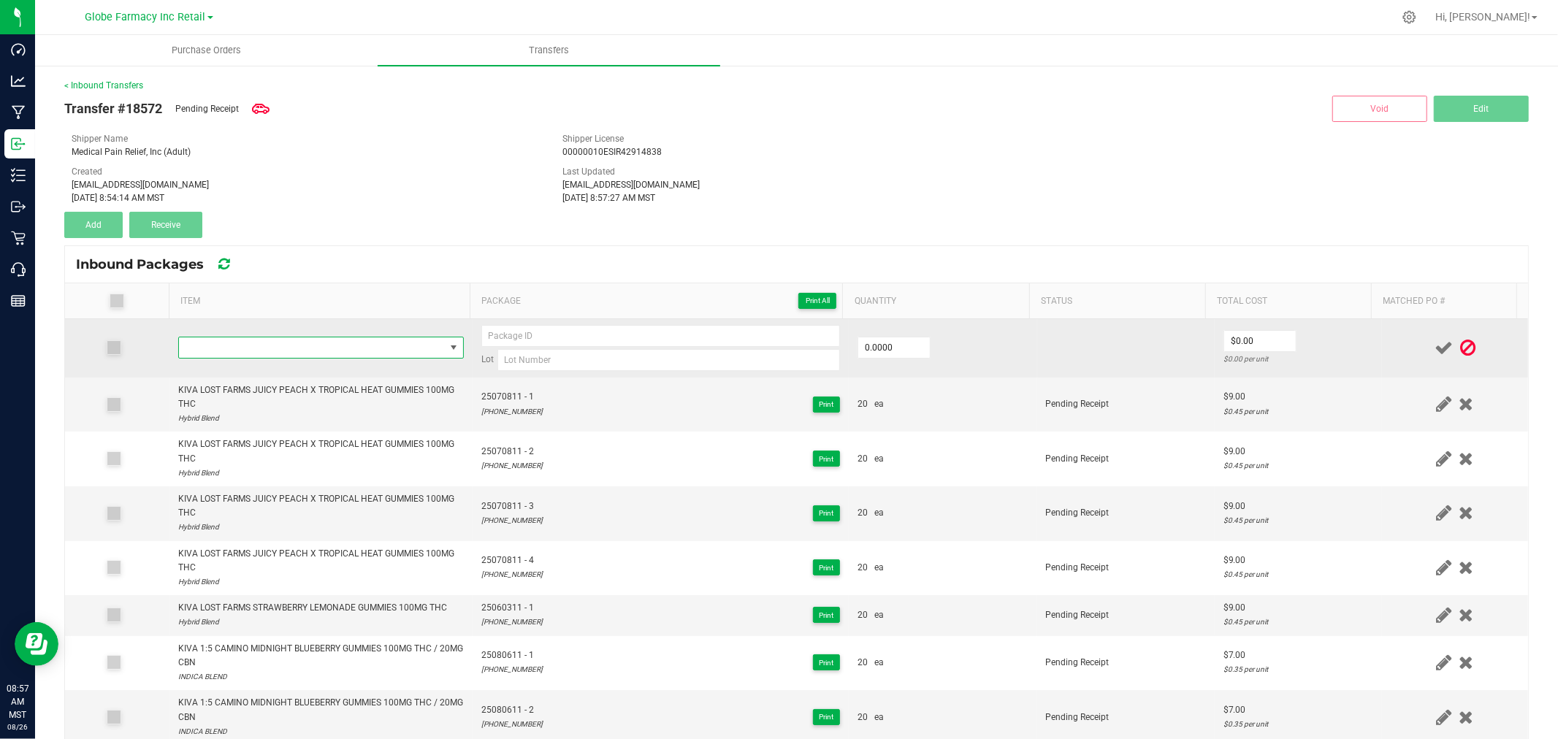
click at [359, 356] on span "NO DATA FOUND" at bounding box center [312, 347] width 266 height 20
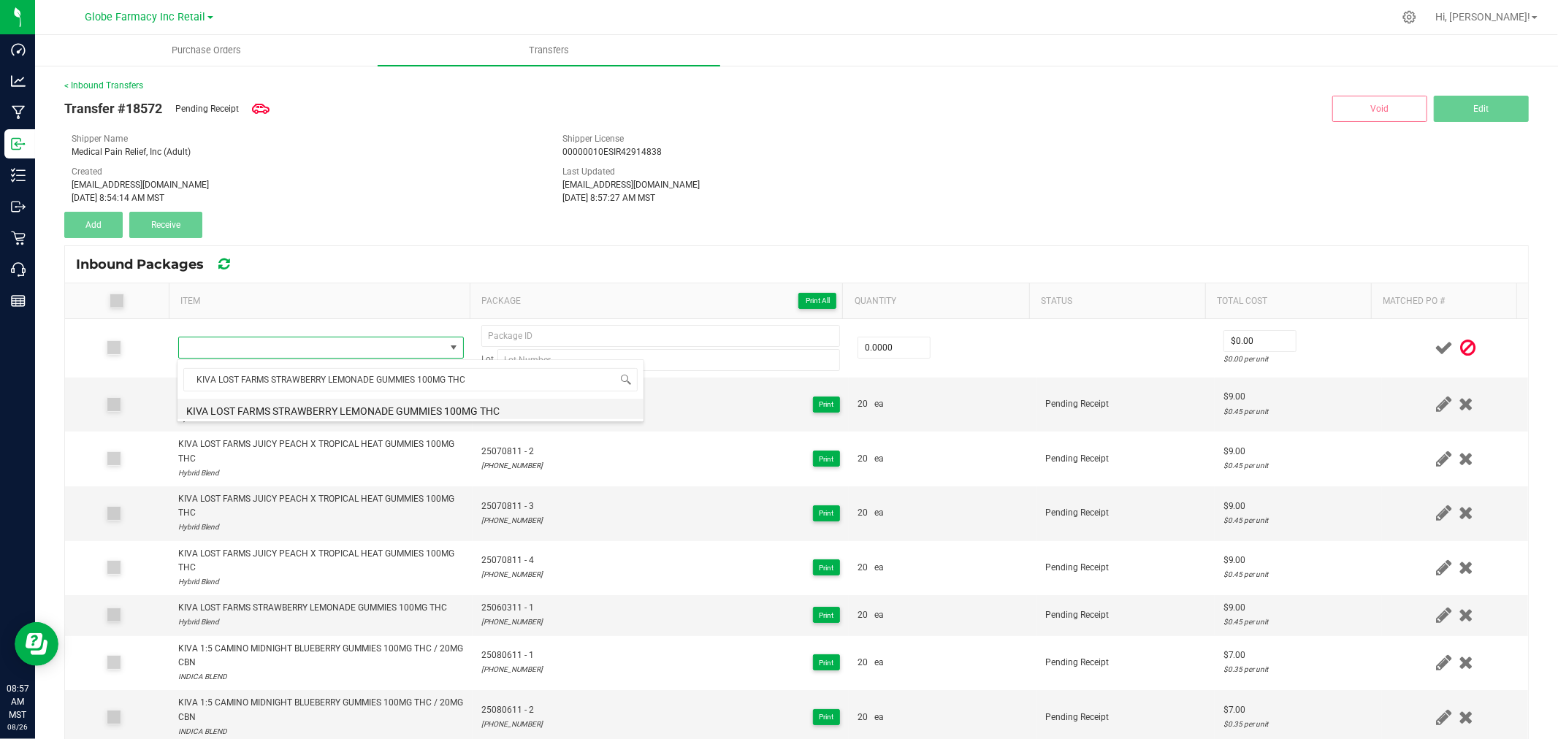
click at [362, 399] on li "KIVA LOST FARMS STRAWBERRY LEMONADE GUMMIES 100MG THC" at bounding box center [410, 409] width 466 height 20
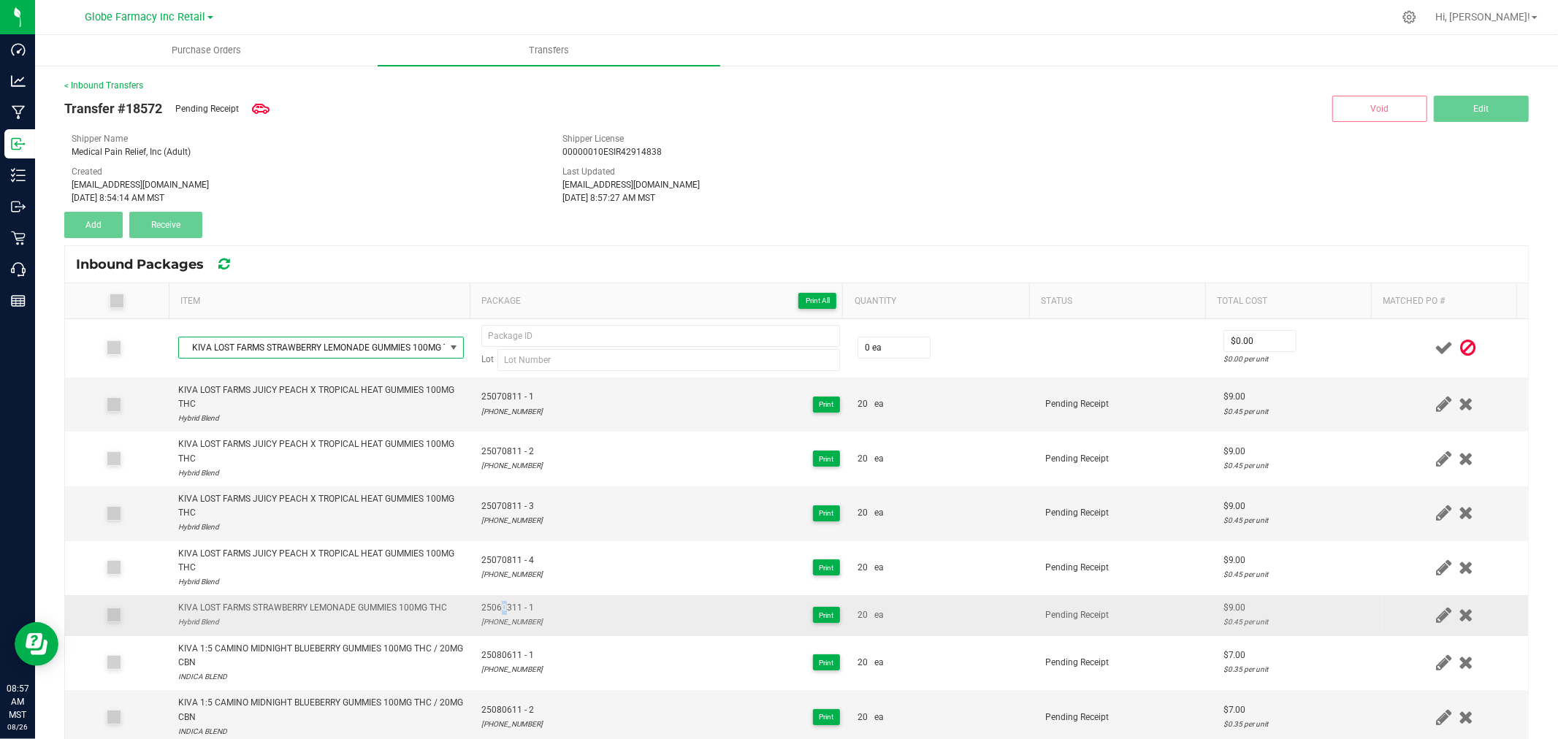
click at [492, 602] on span "25060311 - 1" at bounding box center [511, 608] width 61 height 14
click at [493, 602] on span "25060311 - 1" at bounding box center [511, 608] width 61 height 14
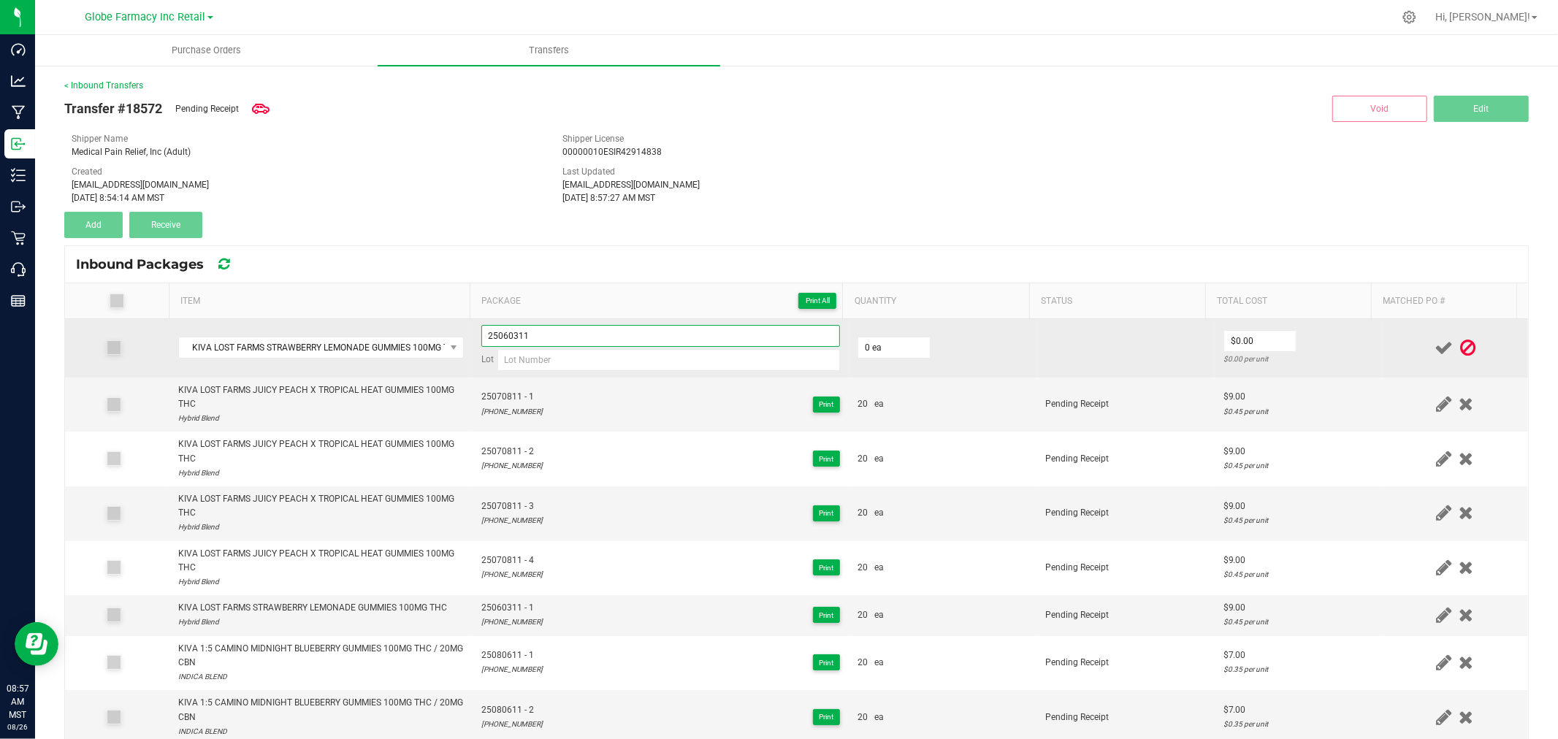
click at [589, 331] on input "25060311" at bounding box center [660, 336] width 359 height 22
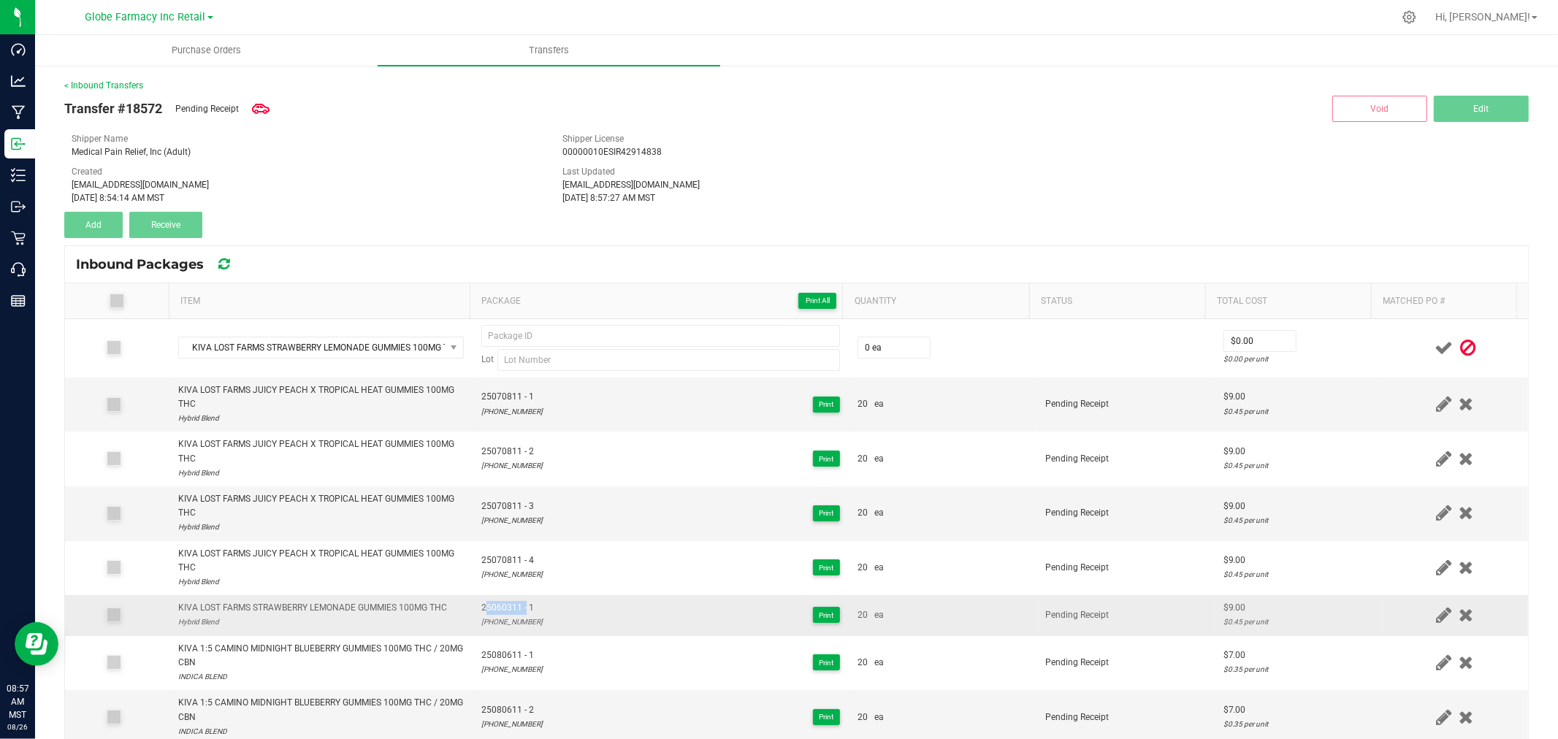
click at [516, 611] on span "25060311 - 1" at bounding box center [511, 608] width 61 height 14
click at [516, 610] on span "25060311 - 1" at bounding box center [511, 608] width 61 height 14
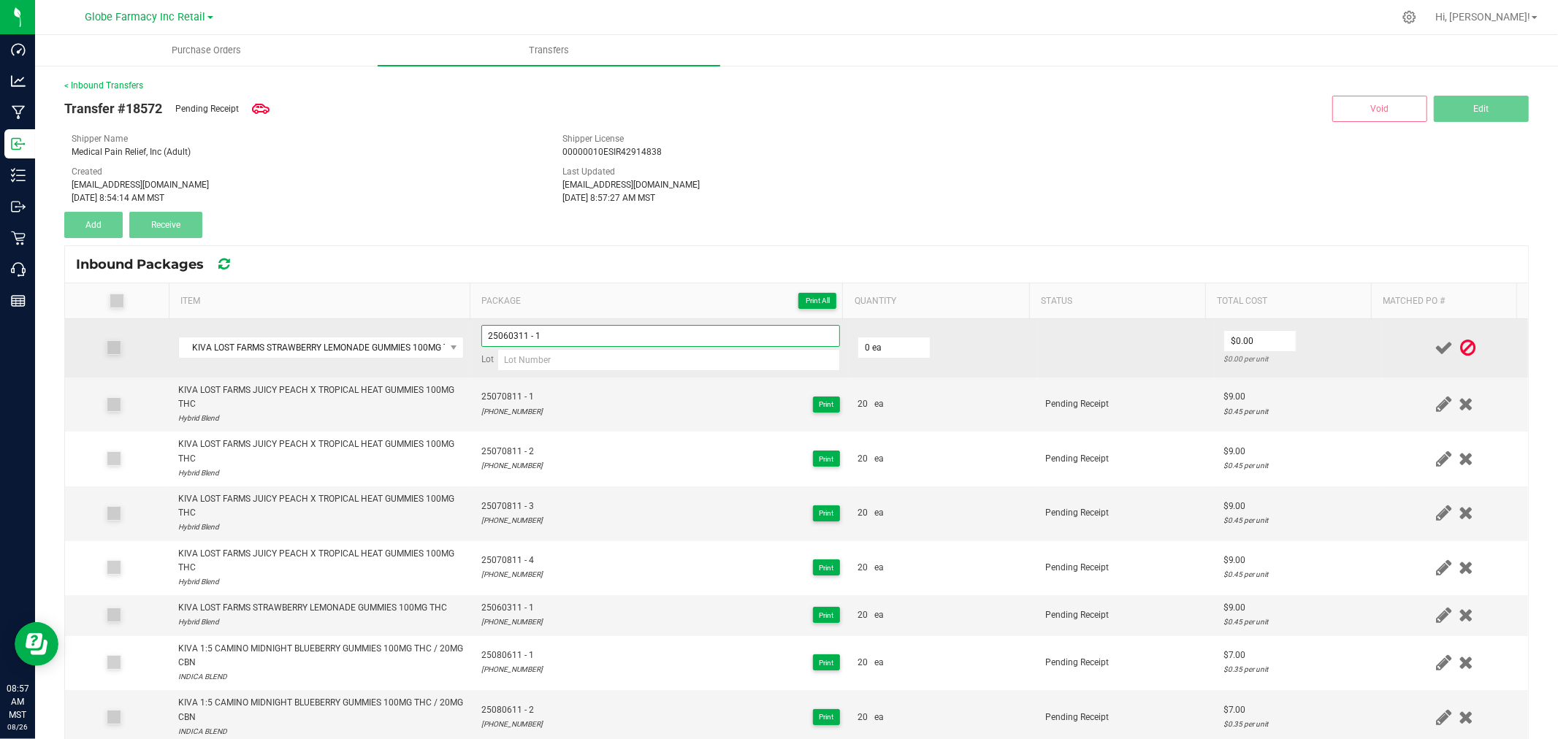
click at [602, 332] on input "25060311 - 1" at bounding box center [660, 336] width 359 height 22
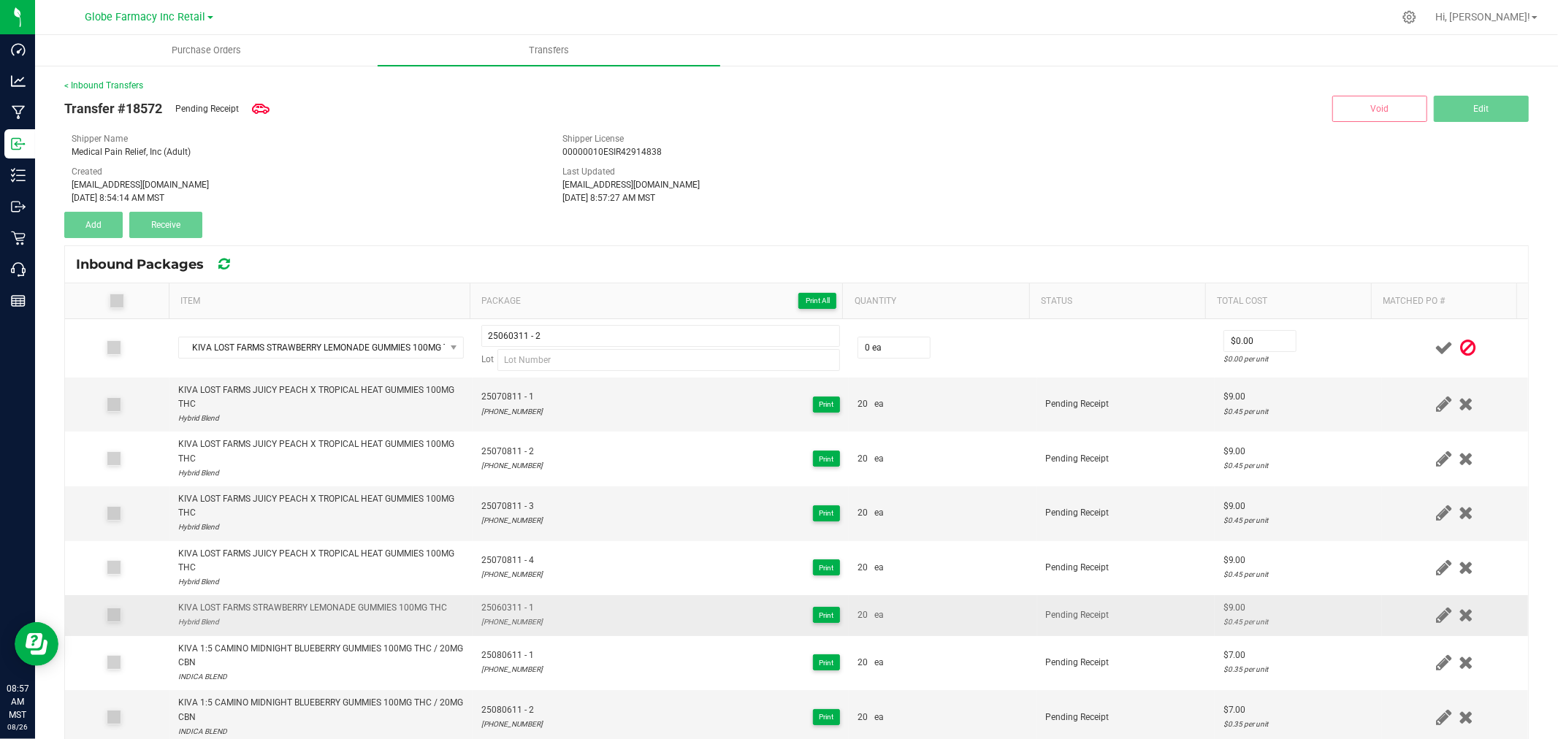
click at [472, 623] on td "25060311 - 1 25-0603-11 Print" at bounding box center [660, 615] width 376 height 40
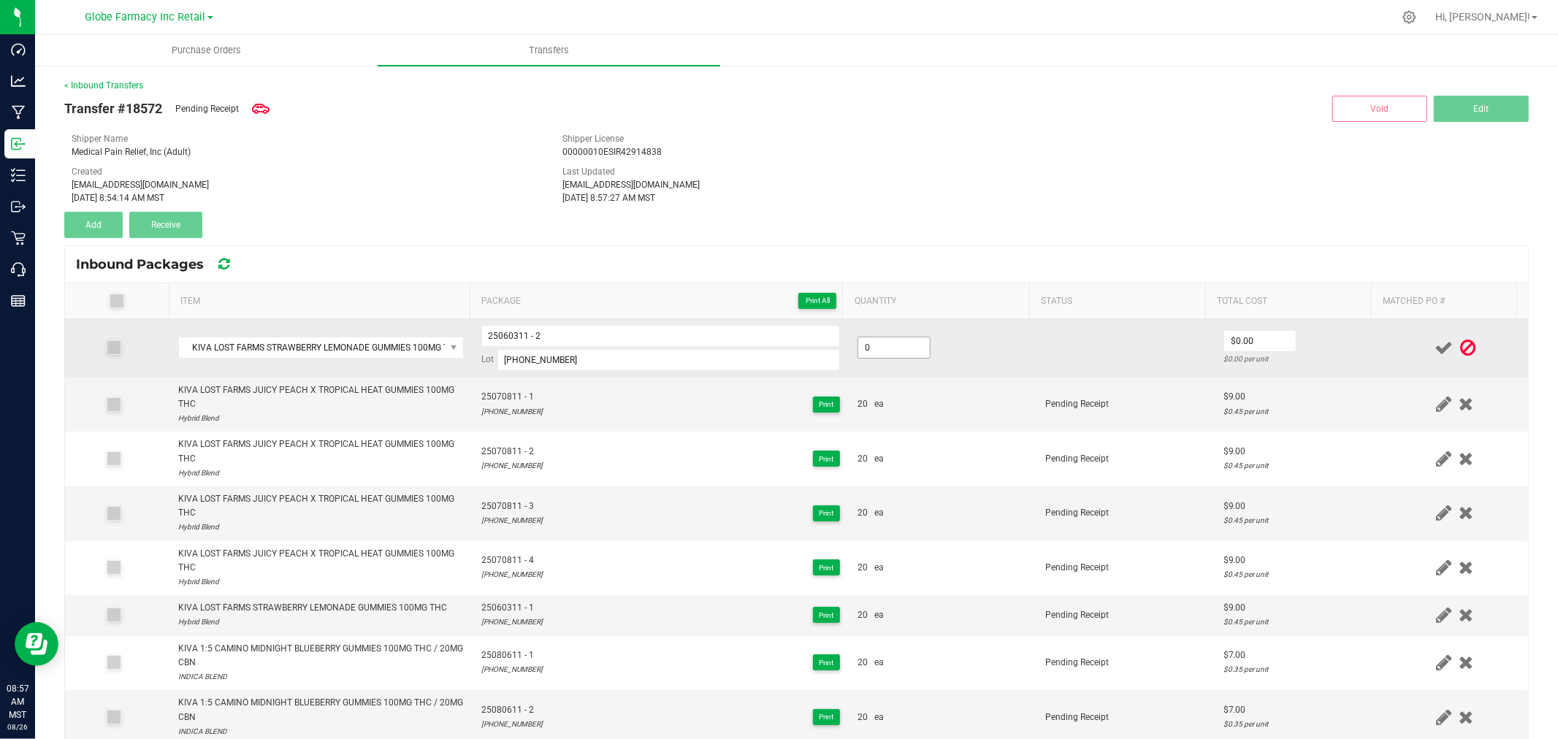
click at [900, 348] on input "0" at bounding box center [894, 347] width 72 height 20
click at [1382, 333] on td at bounding box center [1455, 348] width 146 height 58
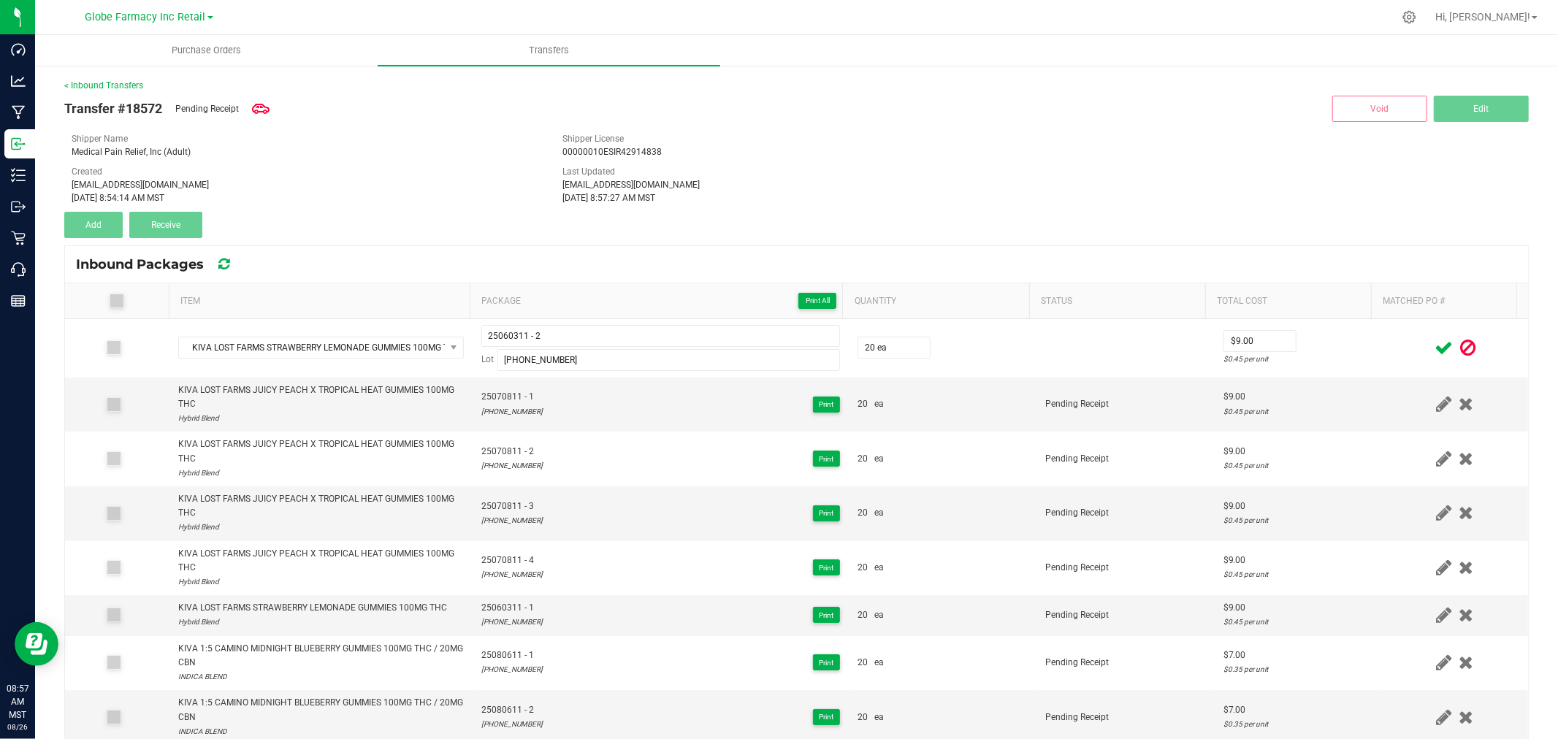
click at [1434, 345] on icon at bounding box center [1443, 348] width 18 height 18
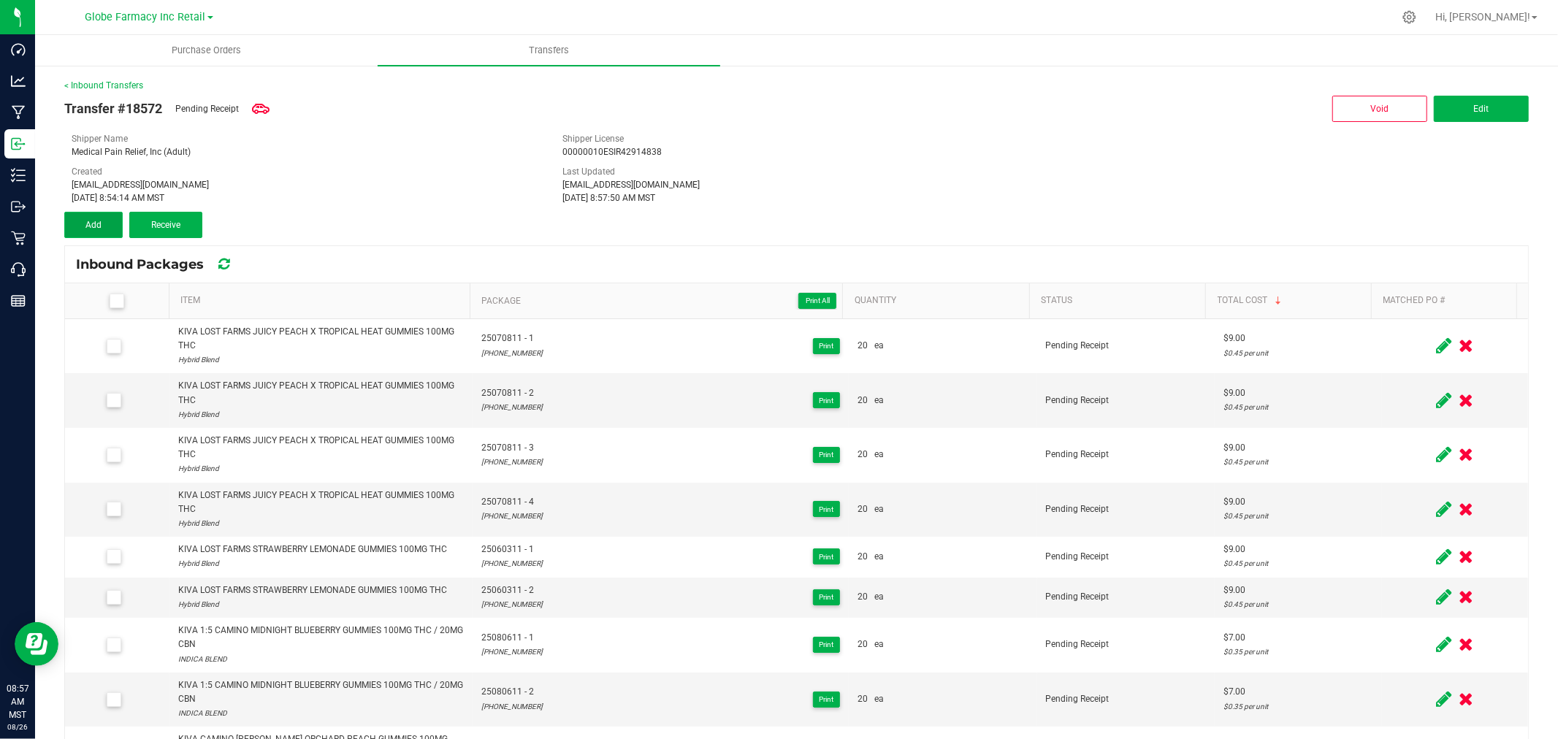
click at [78, 220] on button "Add" at bounding box center [93, 225] width 58 height 26
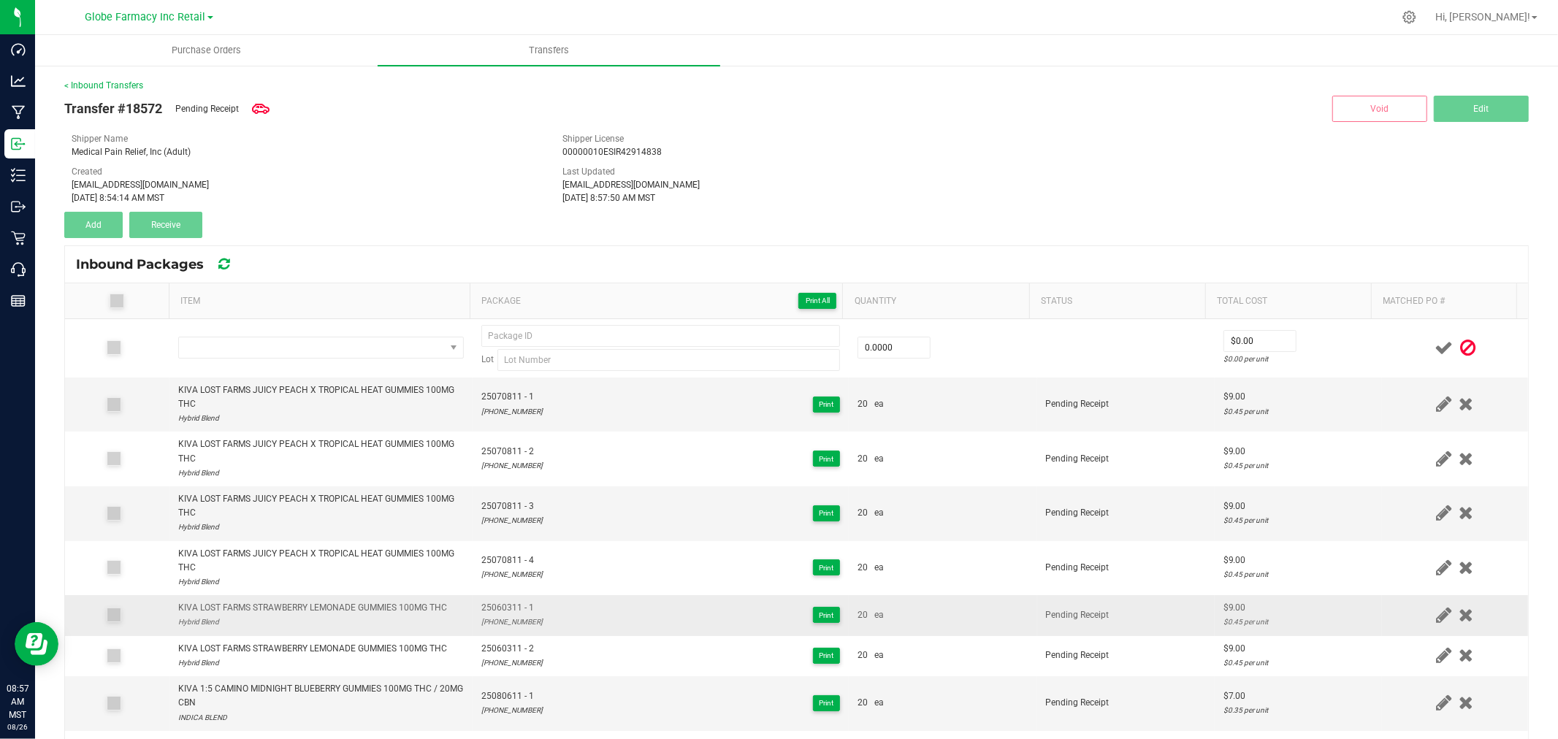
click at [360, 610] on div "KIVA LOST FARMS STRAWBERRY LEMONADE GUMMIES 100MG THC" at bounding box center [312, 608] width 269 height 14
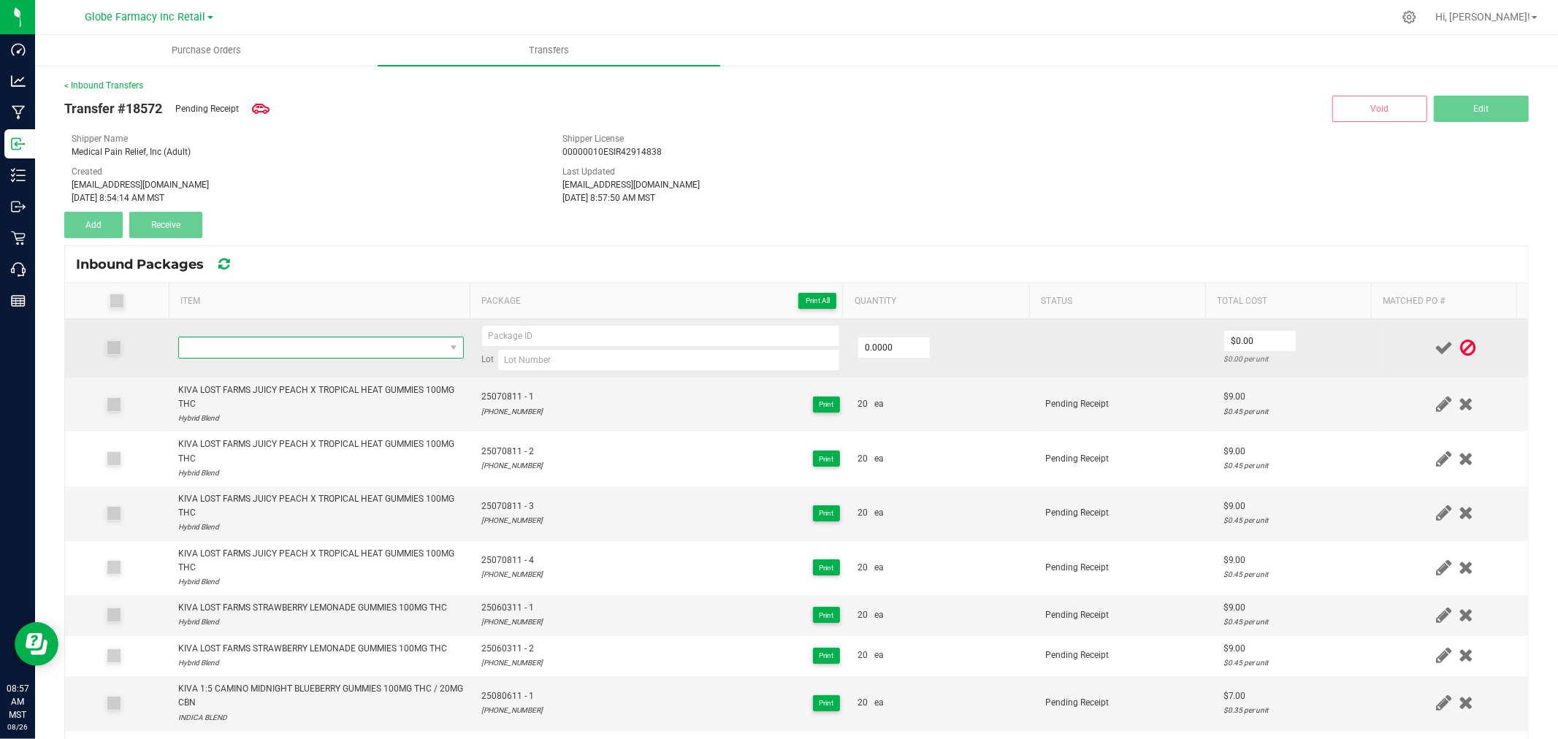
click at [327, 337] on span "NO DATA FOUND" at bounding box center [312, 347] width 266 height 20
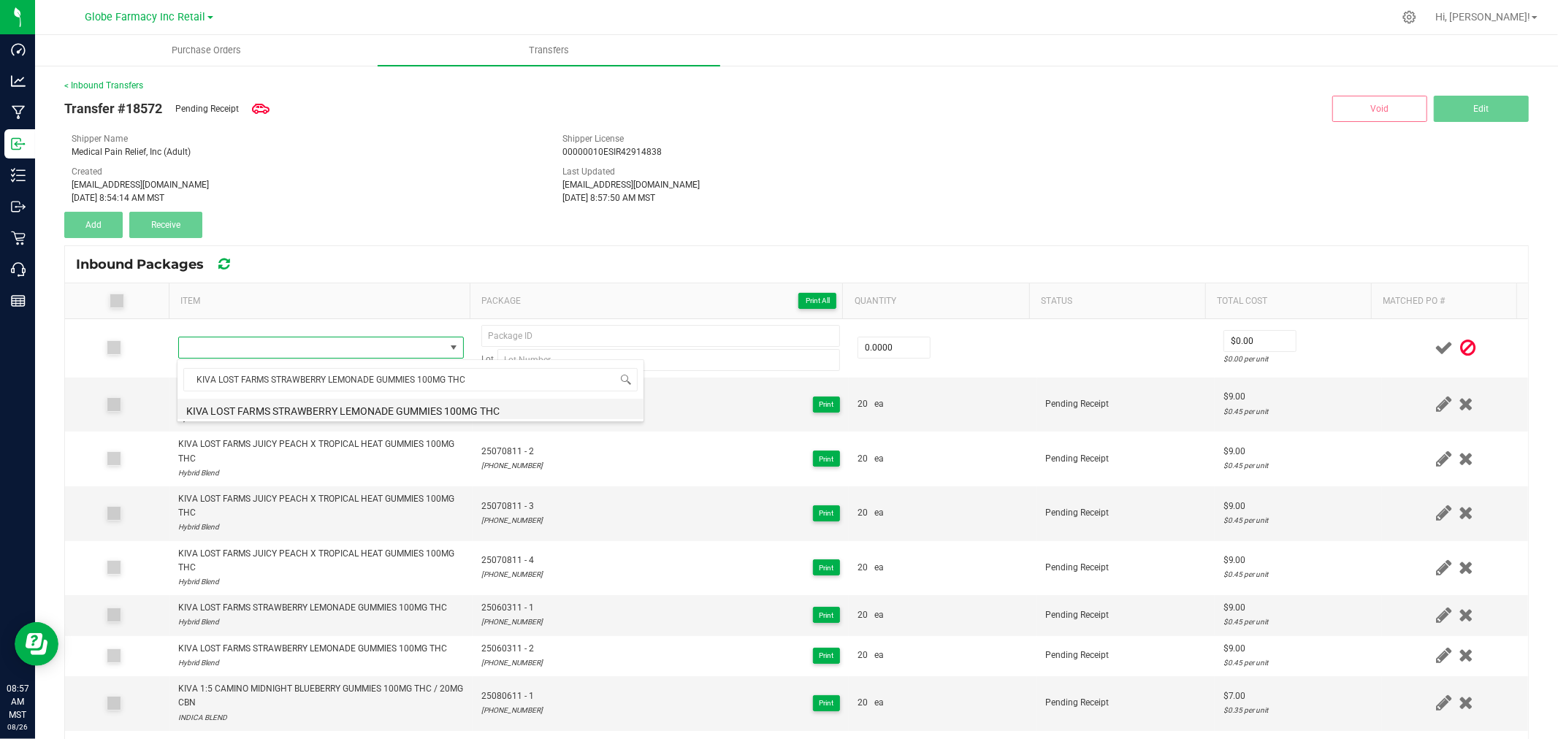
click at [453, 409] on li "KIVA LOST FARMS STRAWBERRY LEMONADE GUMMIES 100MG THC" at bounding box center [410, 409] width 466 height 20
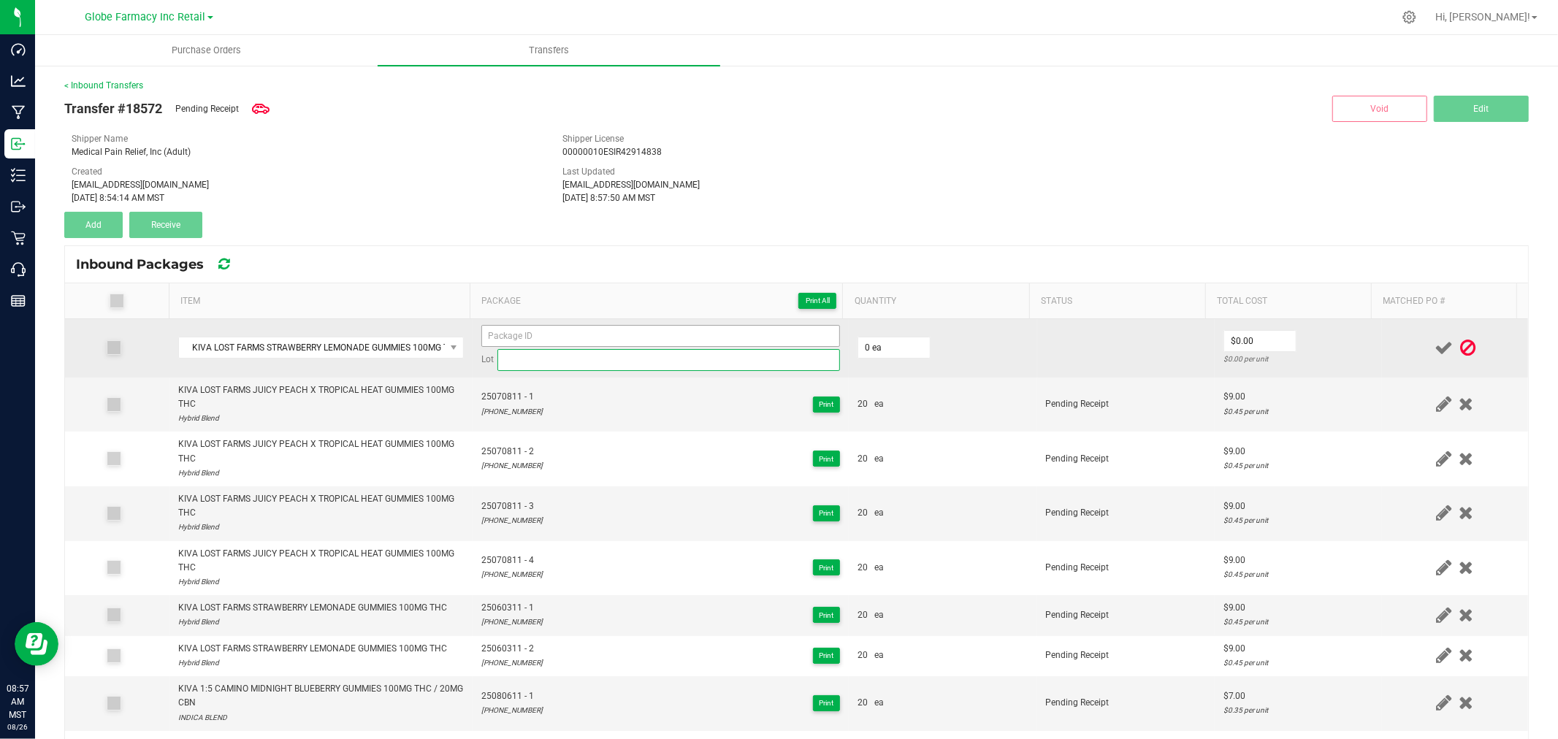
drag, startPoint x: 590, startPoint y: 364, endPoint x: 594, endPoint y: 333, distance: 31.0
click at [589, 364] on input at bounding box center [668, 360] width 342 height 22
paste input "25-0623-11"
click at [594, 333] on input at bounding box center [660, 336] width 359 height 22
paste input "25-0623-11"
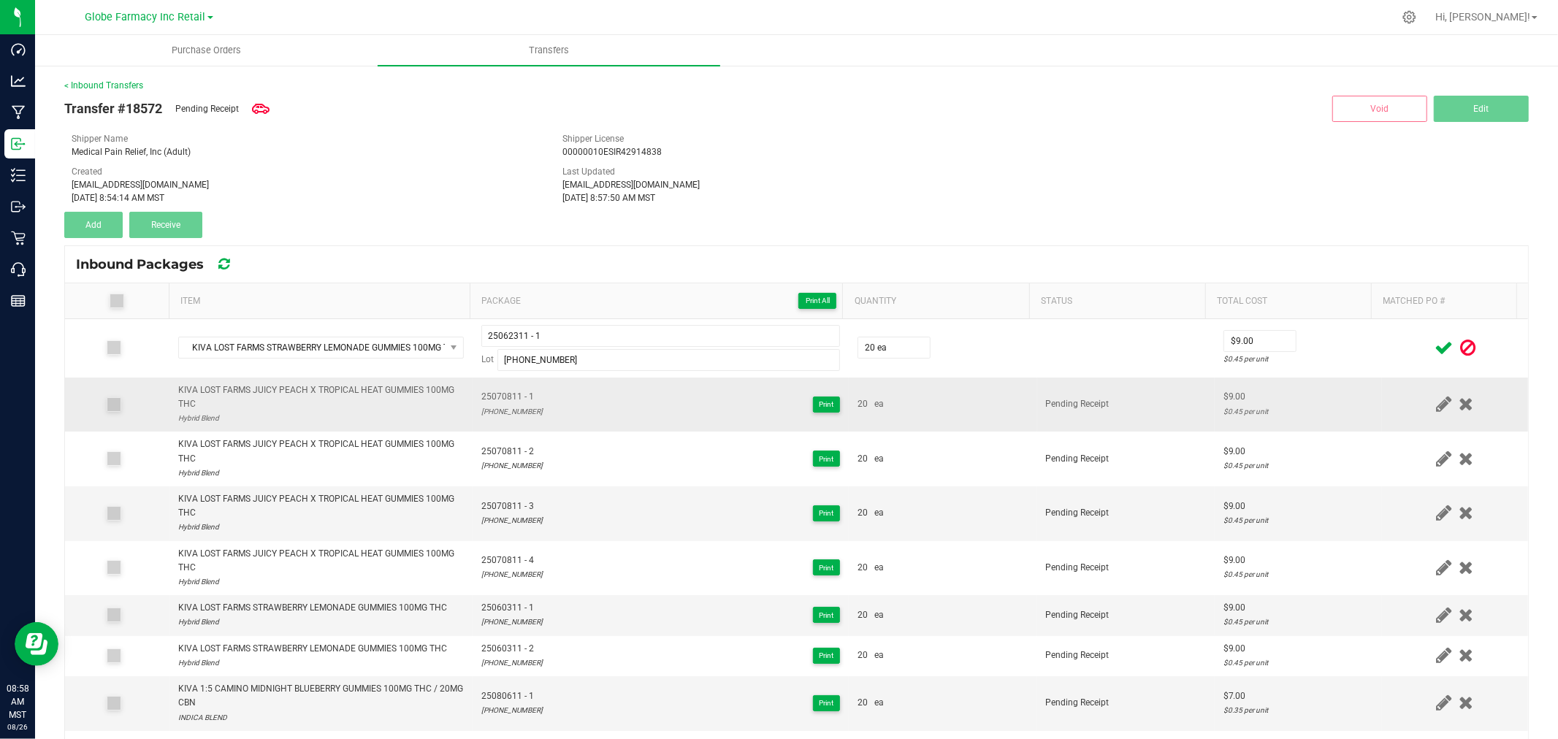
drag, startPoint x: 1385, startPoint y: 383, endPoint x: 1386, endPoint y: 369, distance: 13.9
click at [1385, 382] on td at bounding box center [1455, 405] width 146 height 55
click at [1434, 344] on icon at bounding box center [1443, 348] width 18 height 18
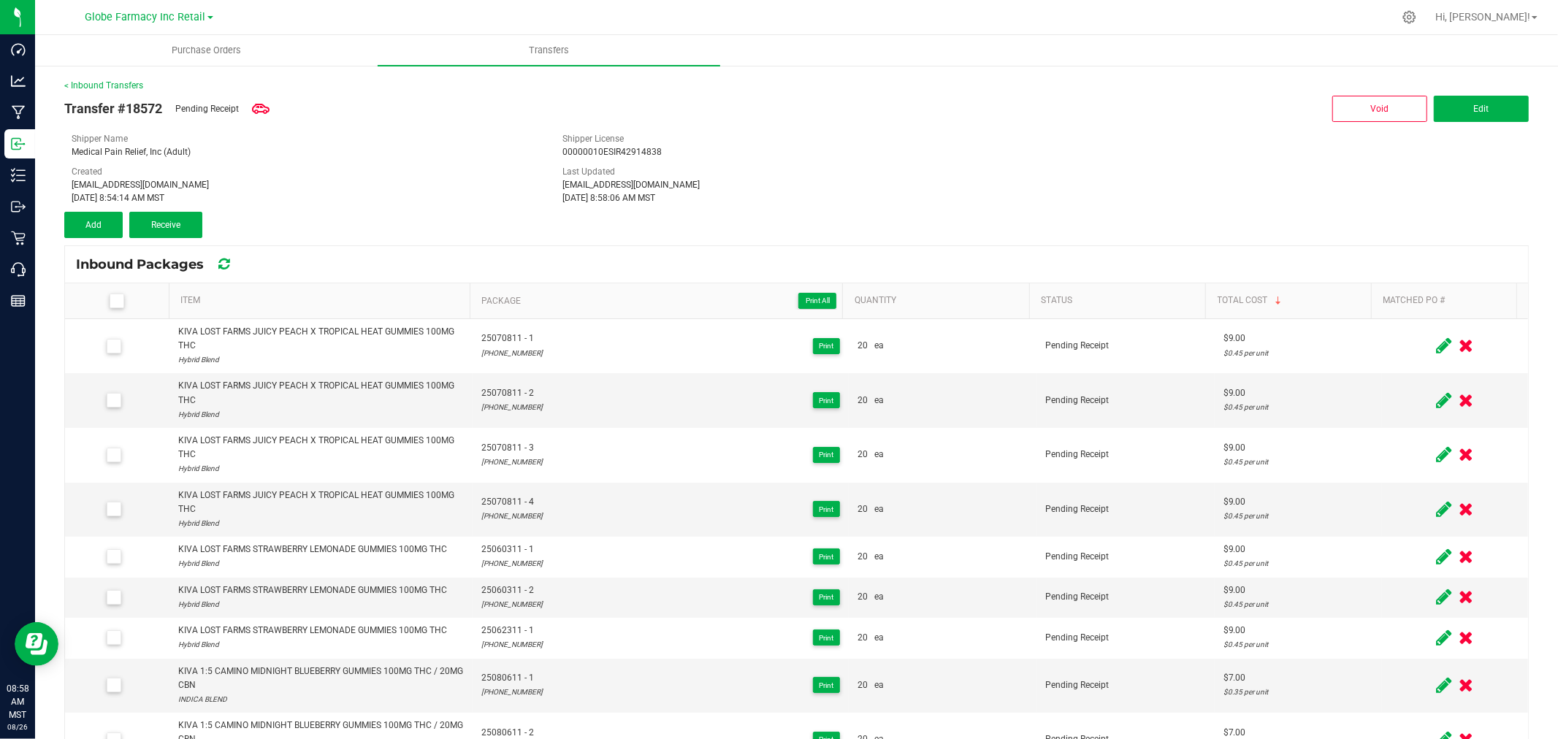
click at [96, 210] on div "Transfer #18572 Pending Receipt Void Edit Shipper Name Medical Pain Relief, Inc…" at bounding box center [796, 165] width 1464 height 146
click at [107, 221] on button "Add" at bounding box center [93, 225] width 58 height 26
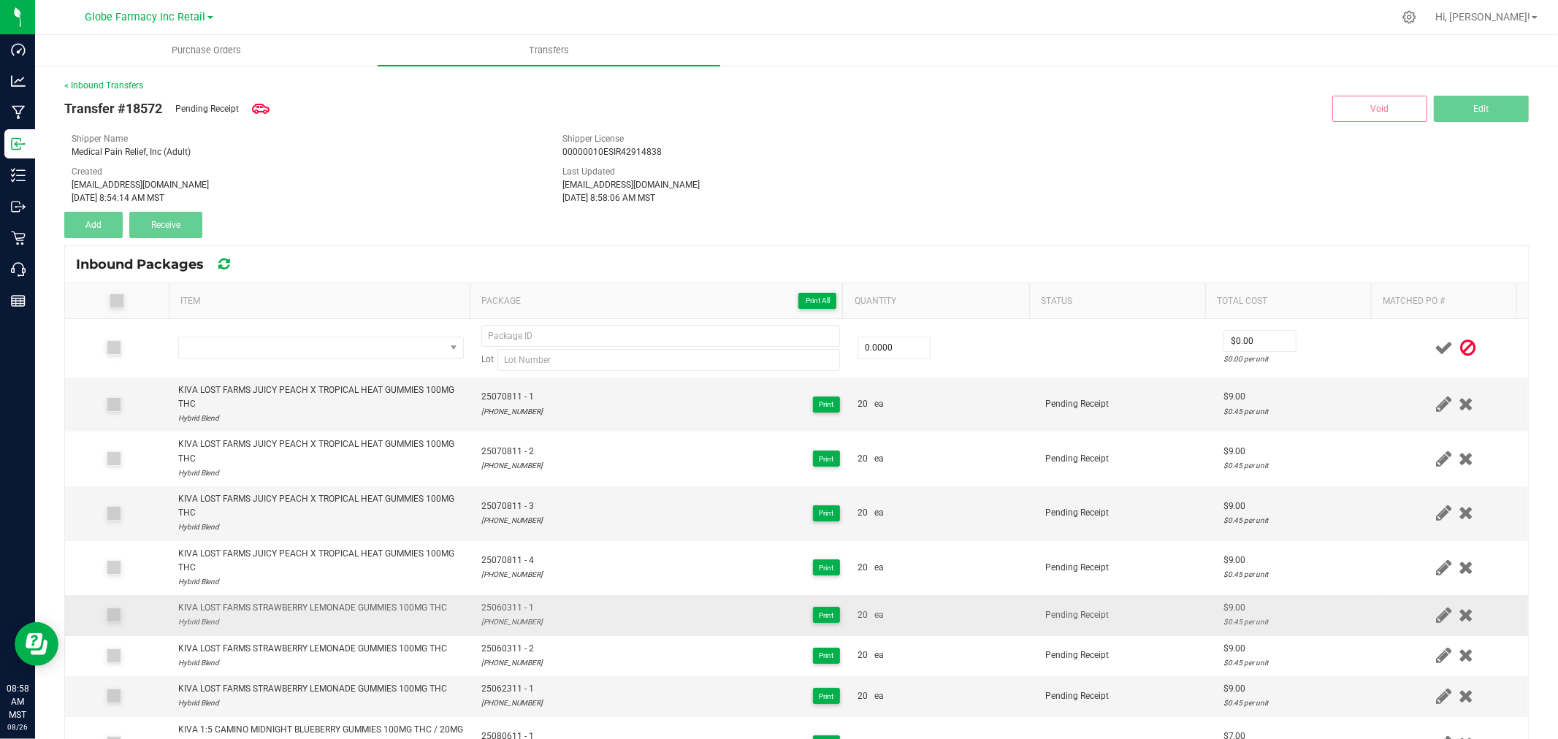
click at [348, 607] on div "KIVA LOST FARMS STRAWBERRY LEMONADE GUMMIES 100MG THC" at bounding box center [312, 608] width 269 height 14
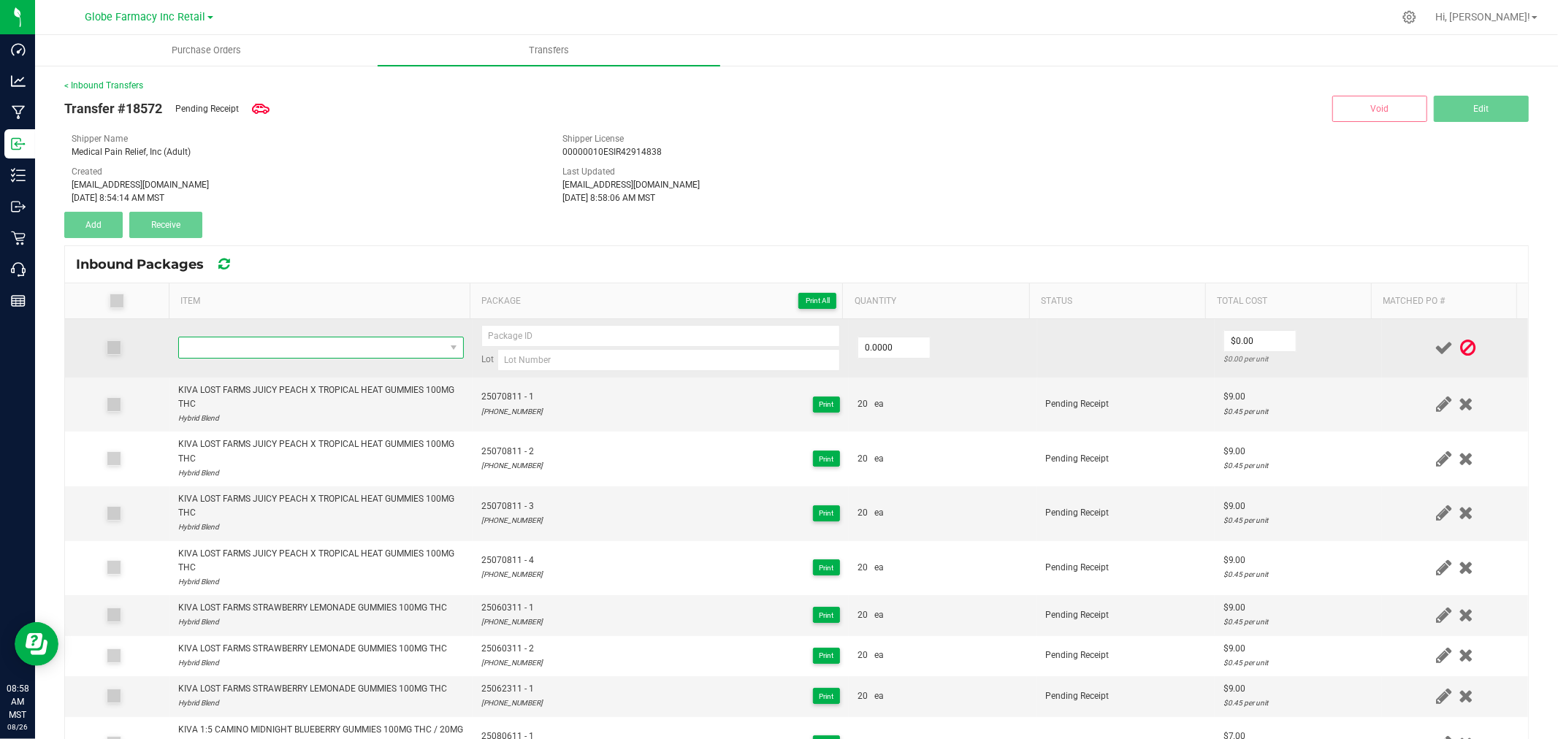
click at [395, 349] on span "NO DATA FOUND" at bounding box center [312, 347] width 266 height 20
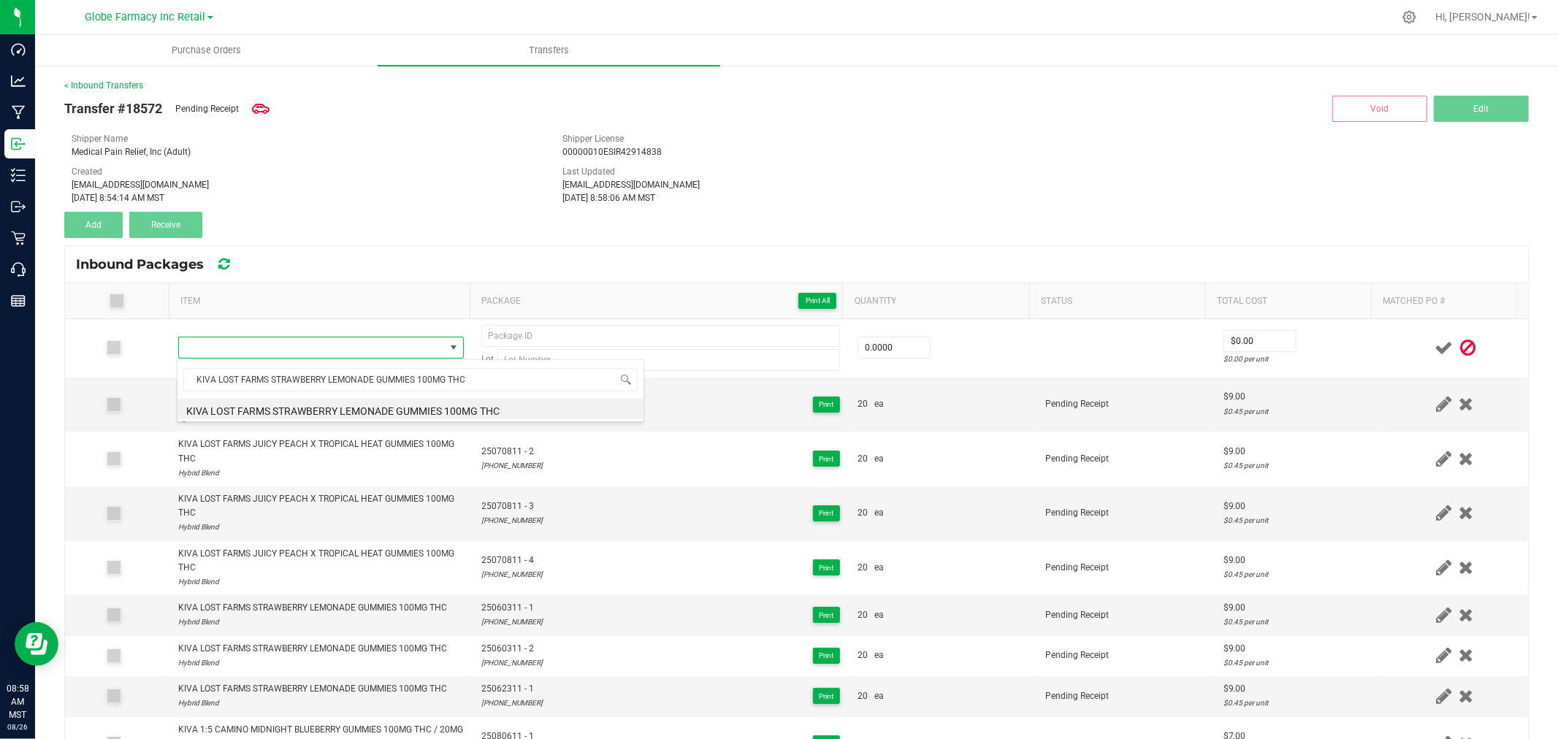
click at [391, 407] on li "KIVA LOST FARMS STRAWBERRY LEMONADE GUMMIES 100MG THC" at bounding box center [410, 409] width 466 height 20
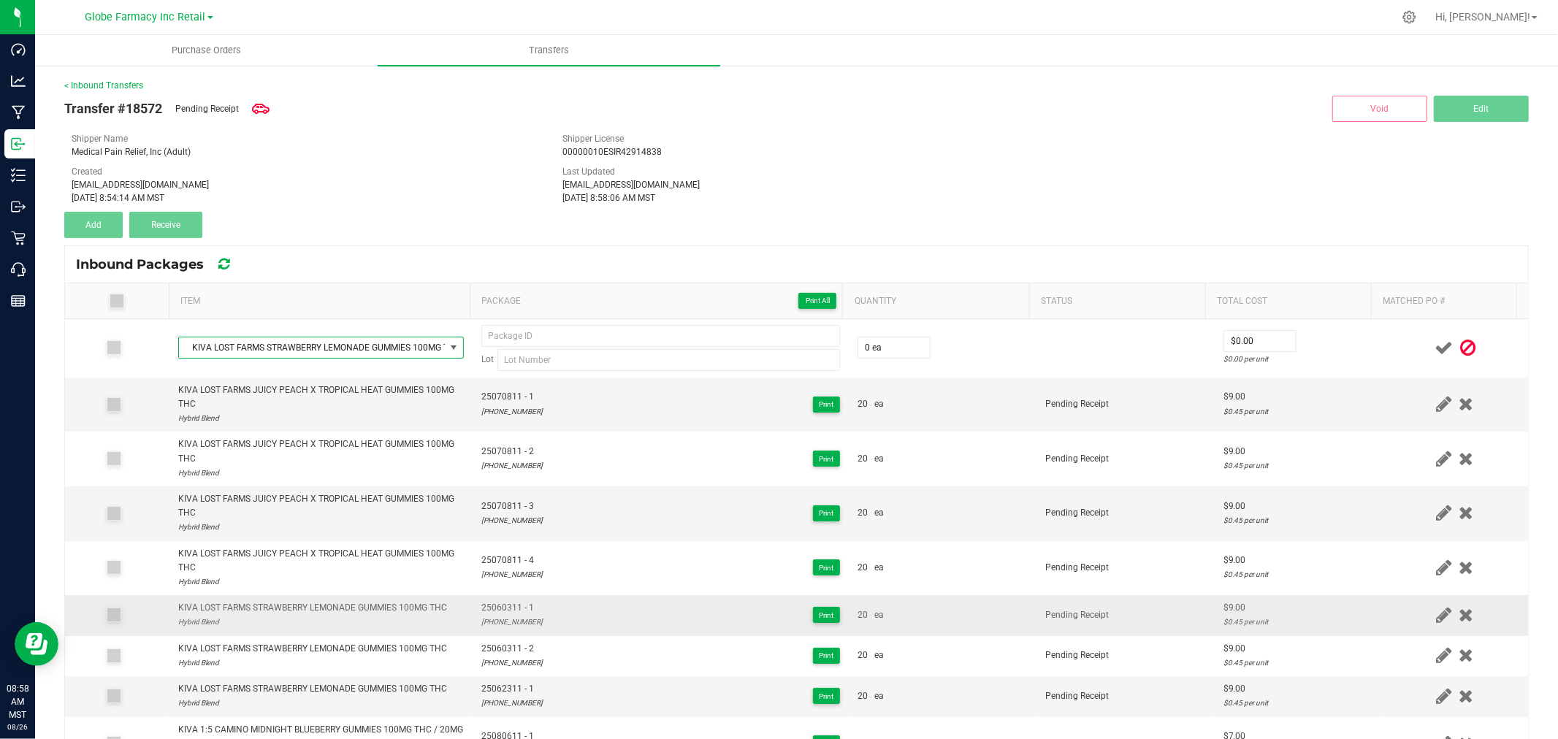
click at [494, 607] on span "25060311 - 1" at bounding box center [511, 608] width 61 height 14
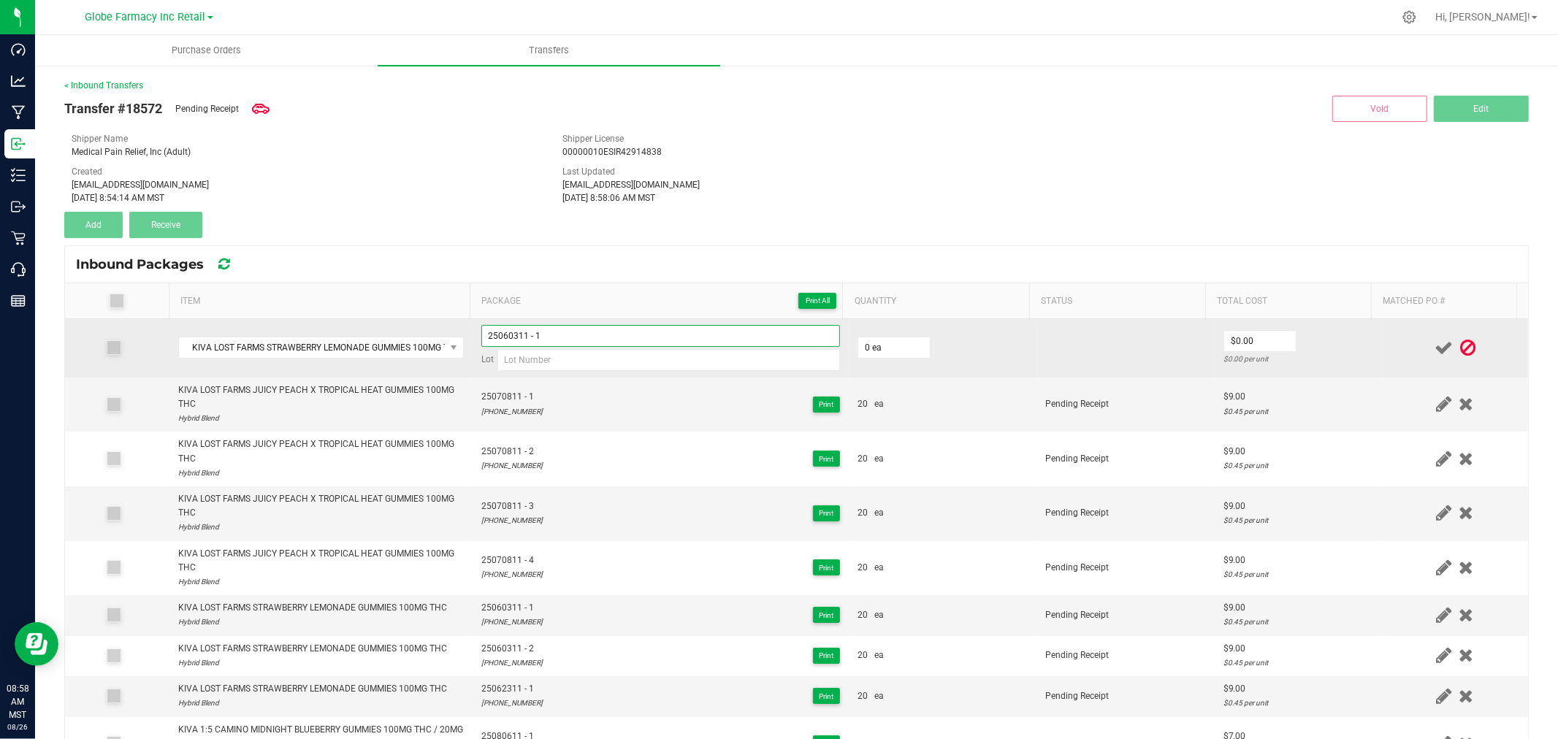
click at [614, 332] on input "25060311 - 1" at bounding box center [660, 336] width 359 height 22
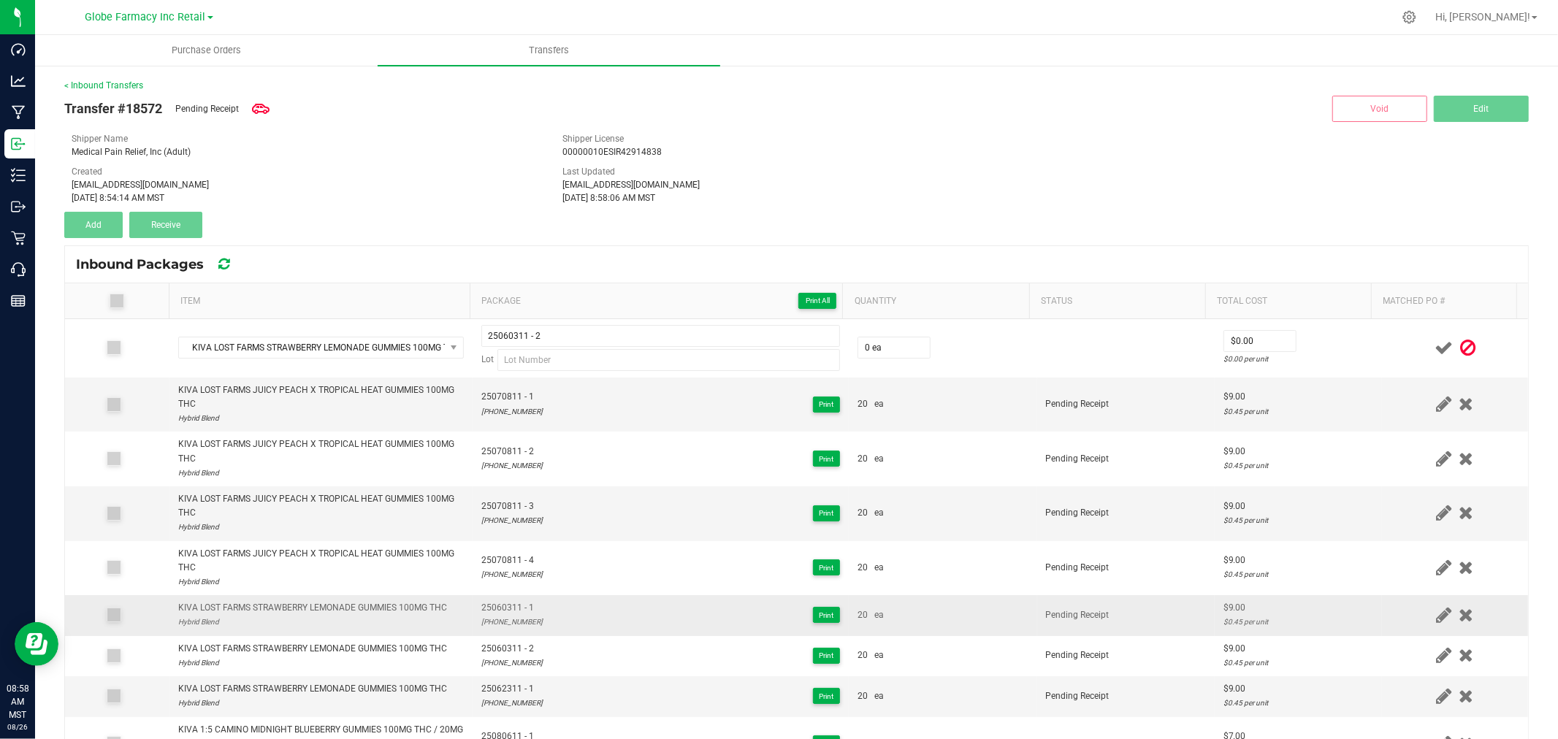
click at [495, 624] on div "25-0603-11" at bounding box center [511, 622] width 61 height 14
click at [495, 623] on div "25-0603-11" at bounding box center [511, 622] width 61 height 14
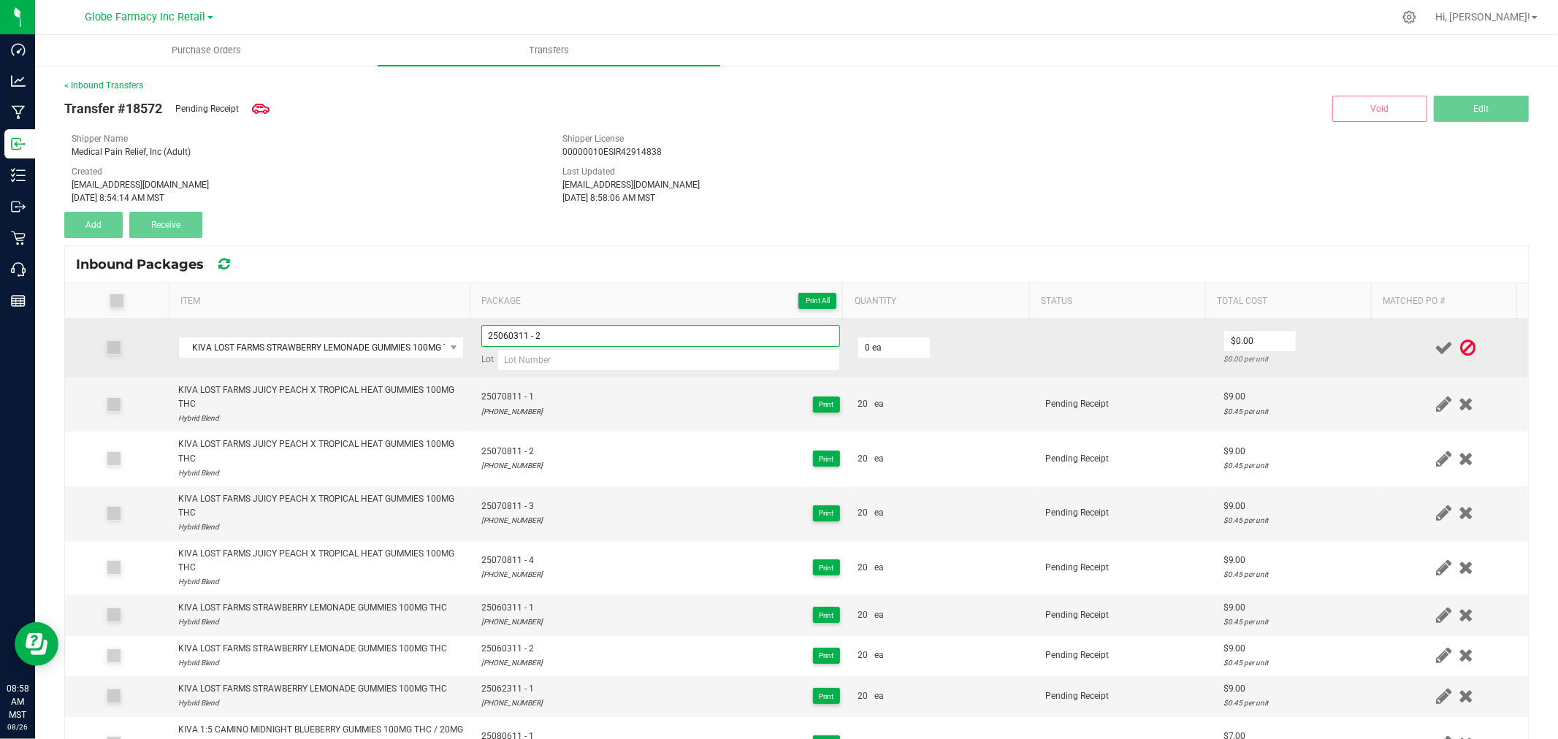
click at [516, 325] on input "25060311 - 2" at bounding box center [660, 336] width 359 height 22
click at [597, 380] on td "25070811 - 1 25-0708-11 Print" at bounding box center [660, 405] width 376 height 55
click at [597, 358] on input at bounding box center [668, 360] width 342 height 22
paste input "25-0623-11"
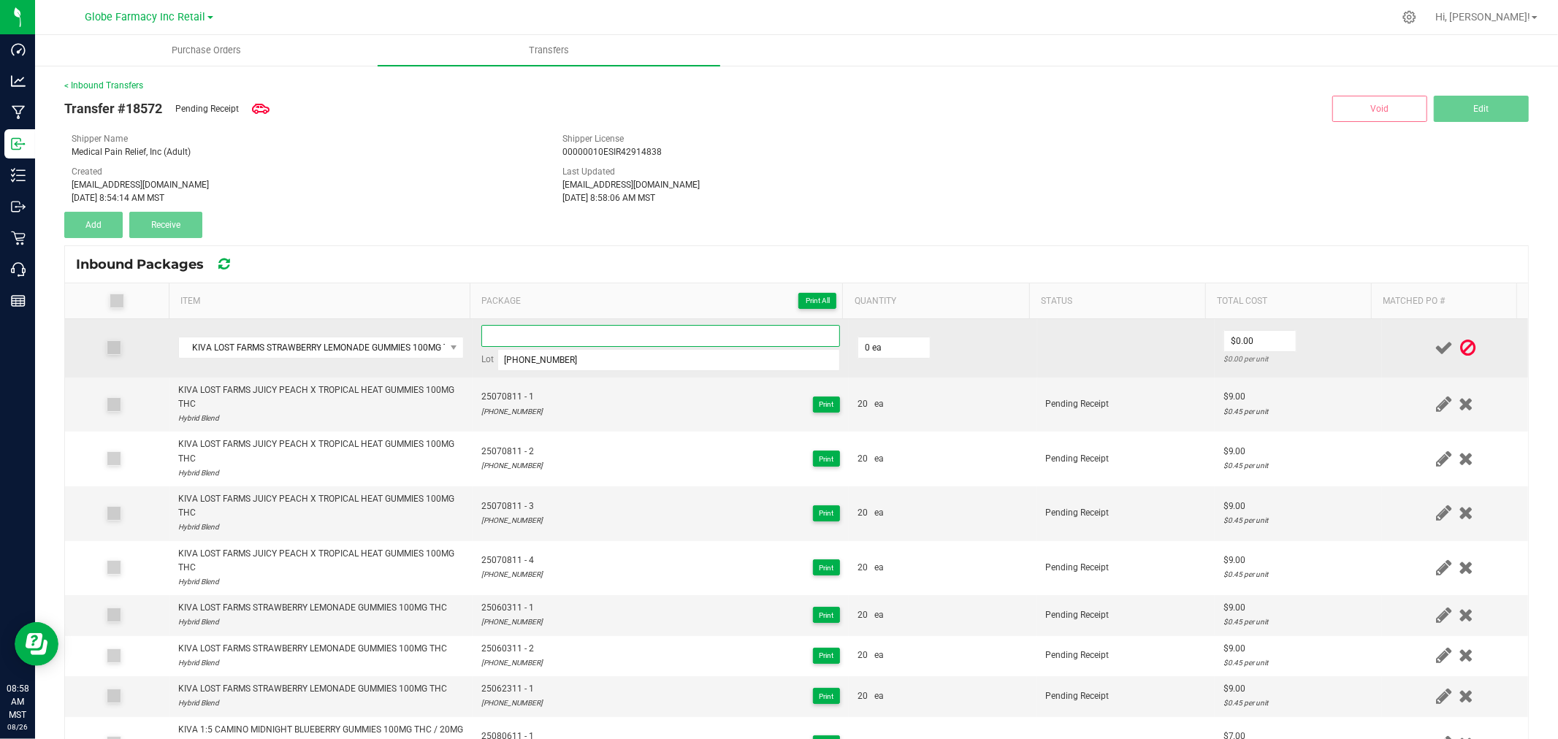
click at [584, 338] on input at bounding box center [660, 336] width 359 height 22
paste input "25-0623-11"
click at [916, 345] on td "0 ea" at bounding box center [943, 348] width 188 height 58
click at [910, 346] on input "0" at bounding box center [894, 347] width 72 height 20
click at [1353, 343] on td "$9.00 $0.45 per unit" at bounding box center [1297, 348] width 167 height 58
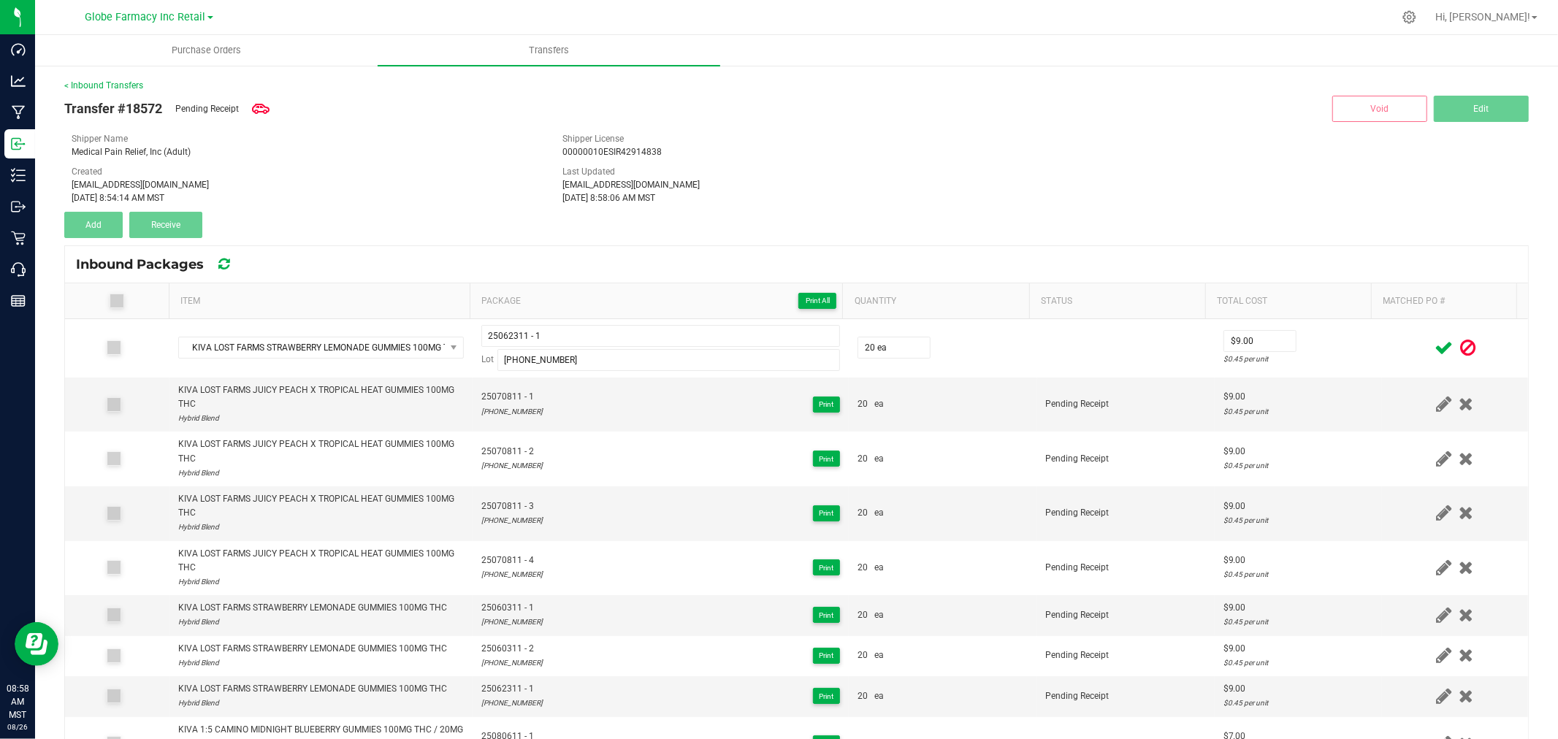
click at [1434, 345] on icon at bounding box center [1443, 348] width 18 height 18
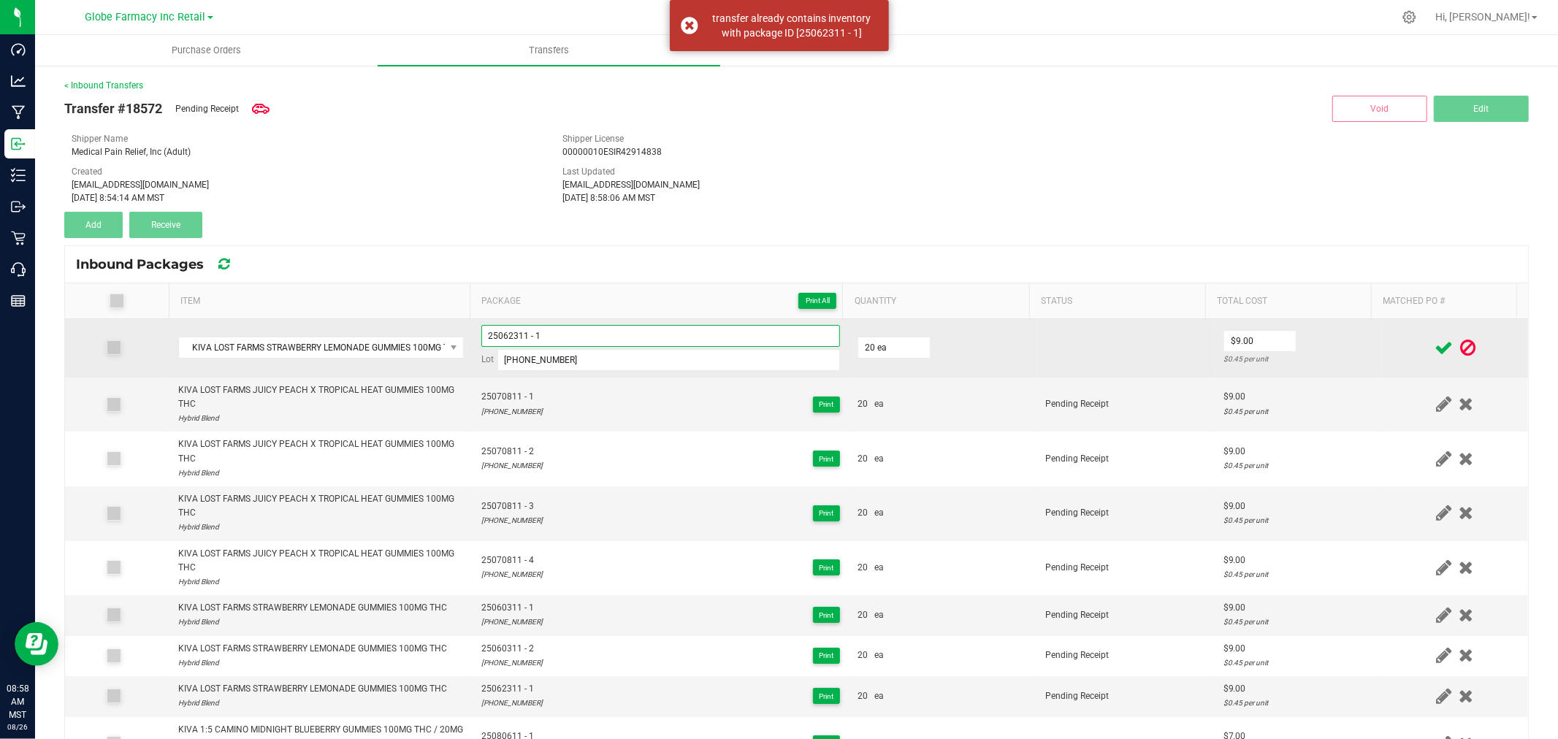
click at [699, 326] on input "25062311 - 1" at bounding box center [660, 336] width 359 height 22
click at [1357, 334] on td "$9.00 $0.45 per unit" at bounding box center [1297, 348] width 167 height 58
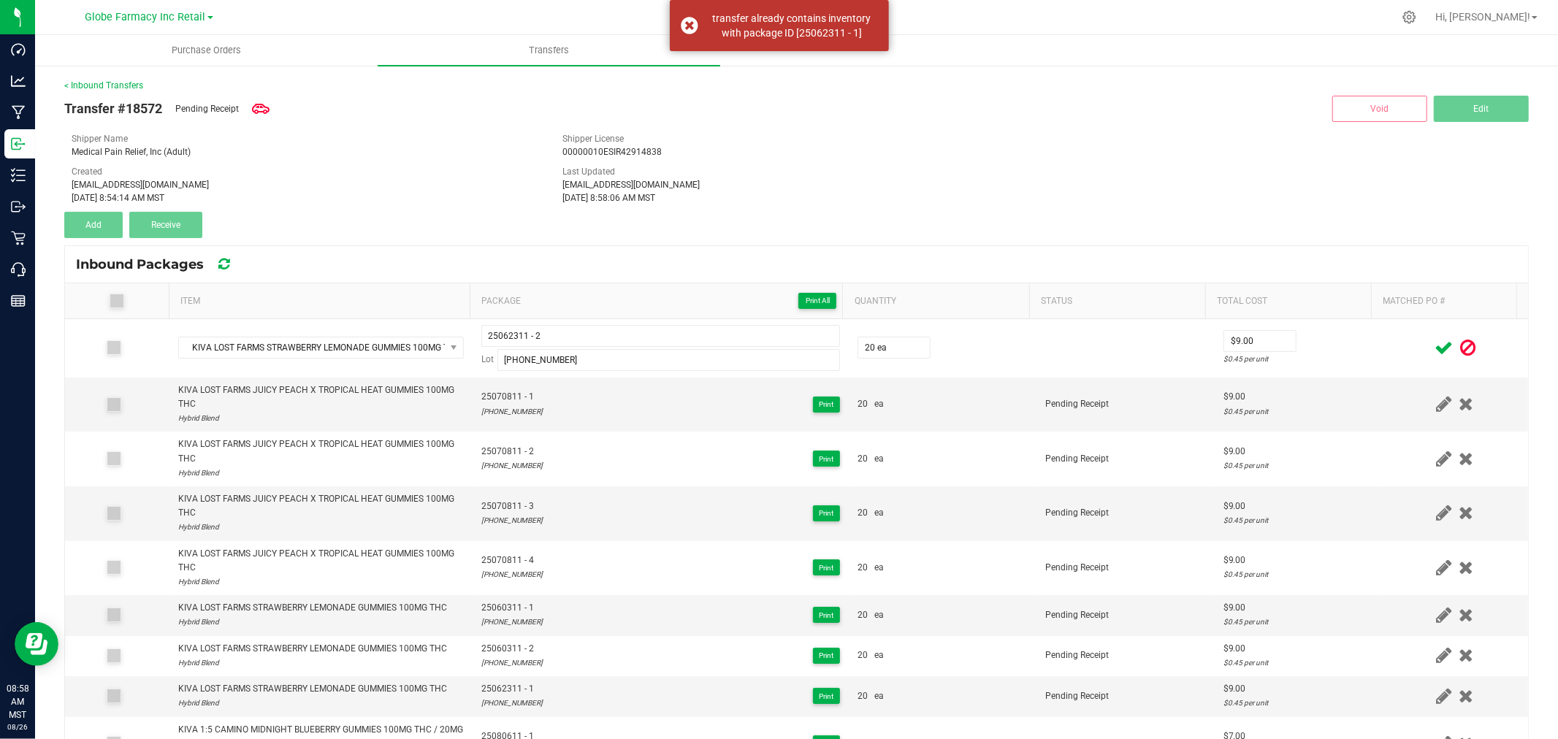
click at [1434, 346] on icon at bounding box center [1443, 348] width 18 height 18
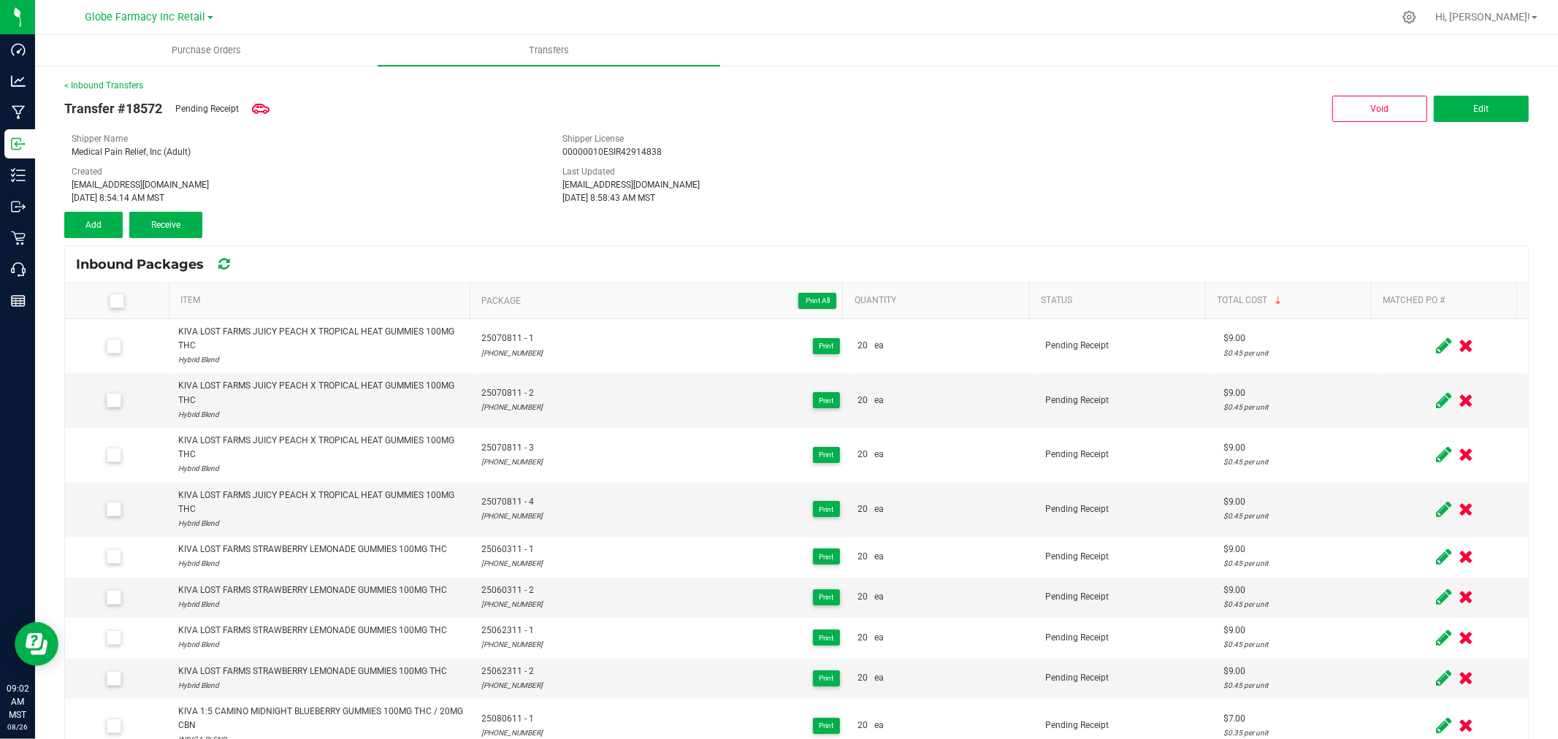
click at [119, 301] on icon at bounding box center [115, 301] width 9 height 0
click at [0, 0] on input "checkbox" at bounding box center [0, 0] width 0 height 0
click at [119, 301] on icon at bounding box center [115, 301] width 9 height 0
click at [0, 0] on input "checkbox" at bounding box center [0, 0] width 0 height 0
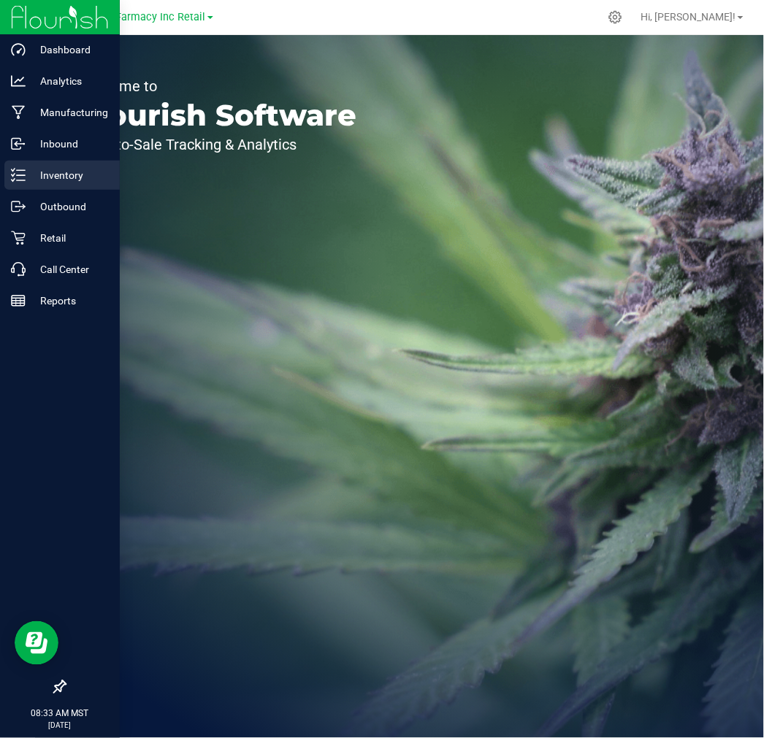
click at [31, 166] on p "Inventory" at bounding box center [70, 175] width 88 height 18
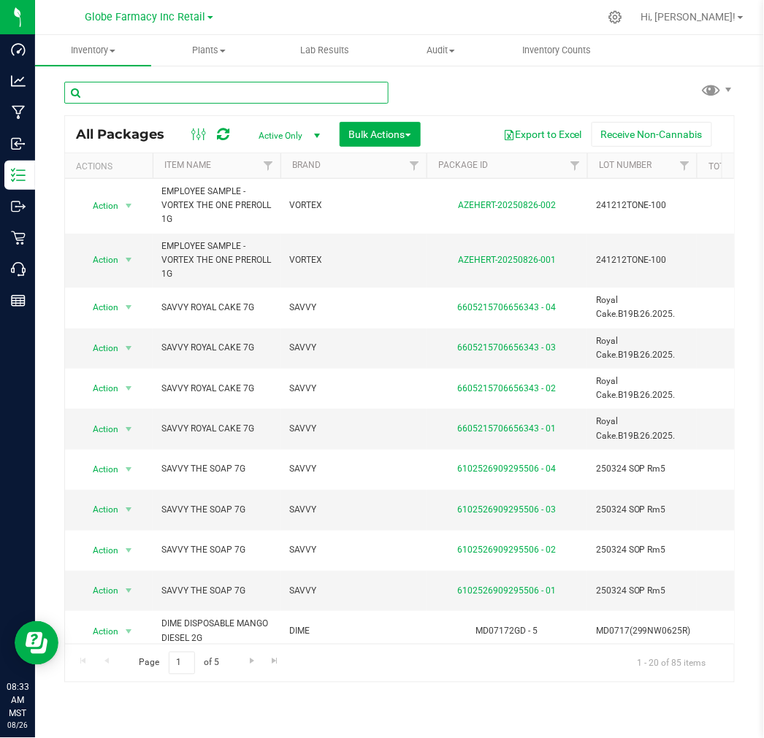
click at [203, 90] on input "text" at bounding box center [226, 93] width 324 height 22
type input "HOT ROD"
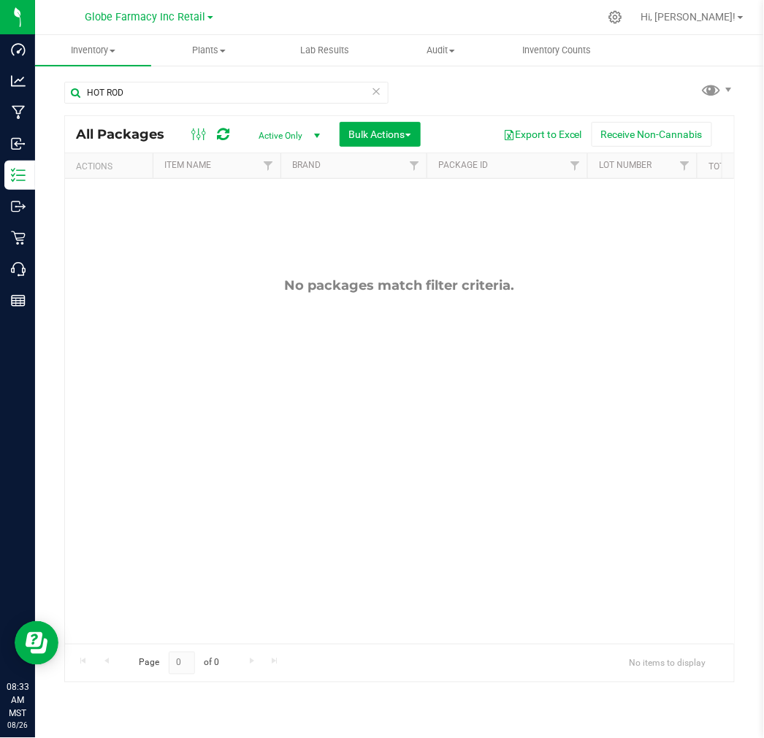
click at [317, 131] on span "select" at bounding box center [317, 136] width 12 height 12
click at [274, 231] on li "All" at bounding box center [285, 225] width 79 height 22
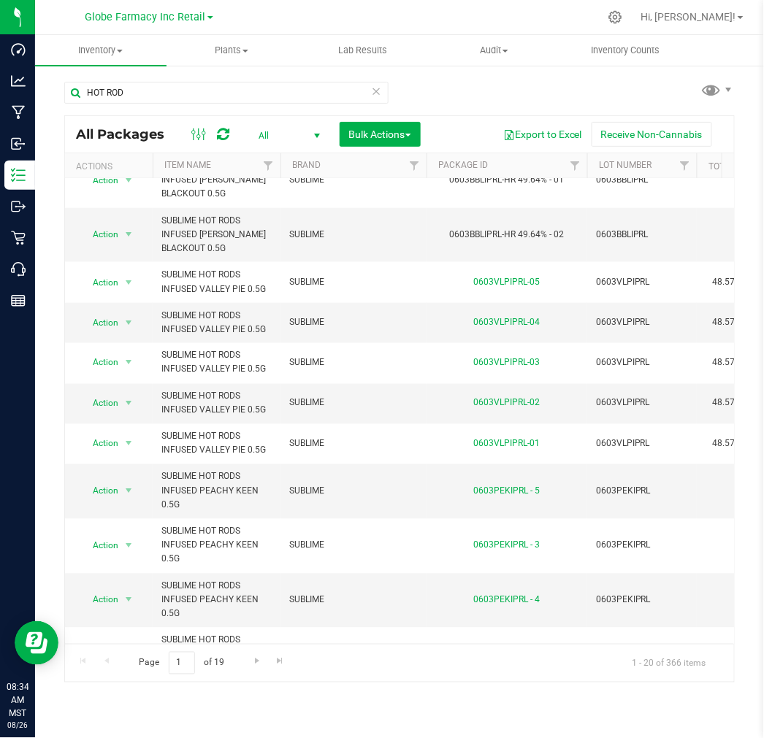
scroll to position [511, 0]
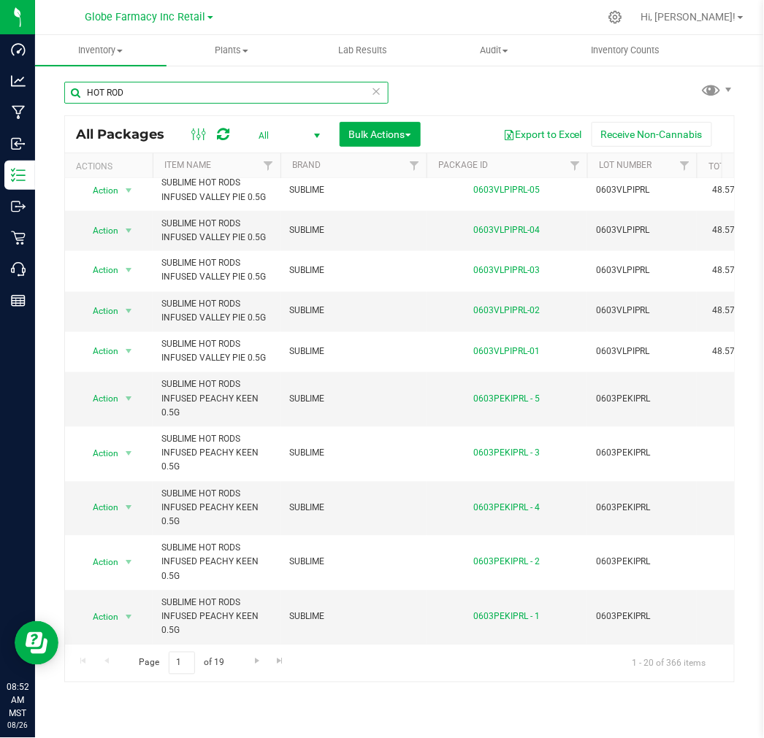
click at [176, 91] on input "HOT ROD" at bounding box center [226, 93] width 324 height 22
type input "KIVA"
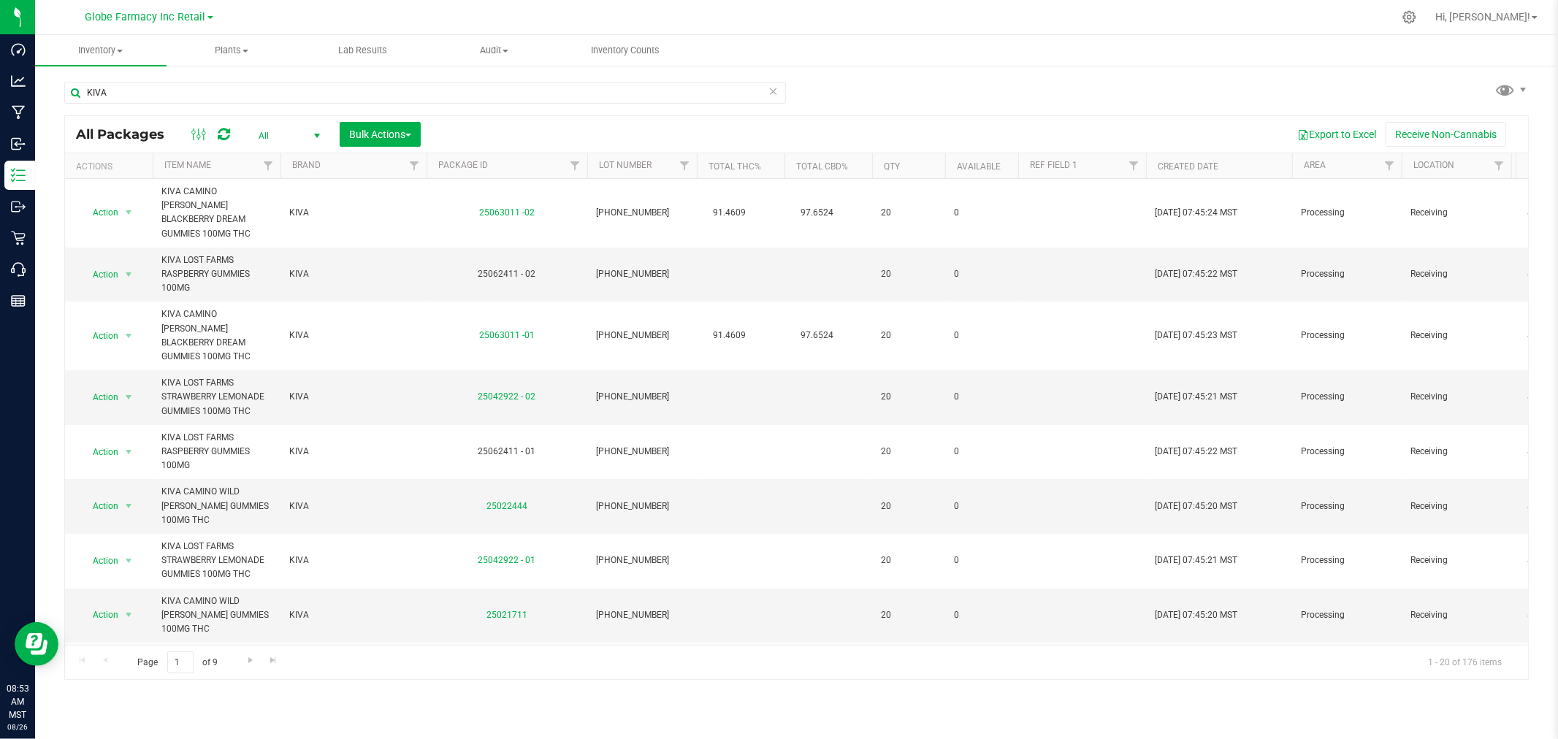
click at [307, 131] on span "All" at bounding box center [286, 136] width 80 height 20
click at [614, 131] on div "Export to Excel Receive Non-Cannabis" at bounding box center [974, 134] width 1085 height 25
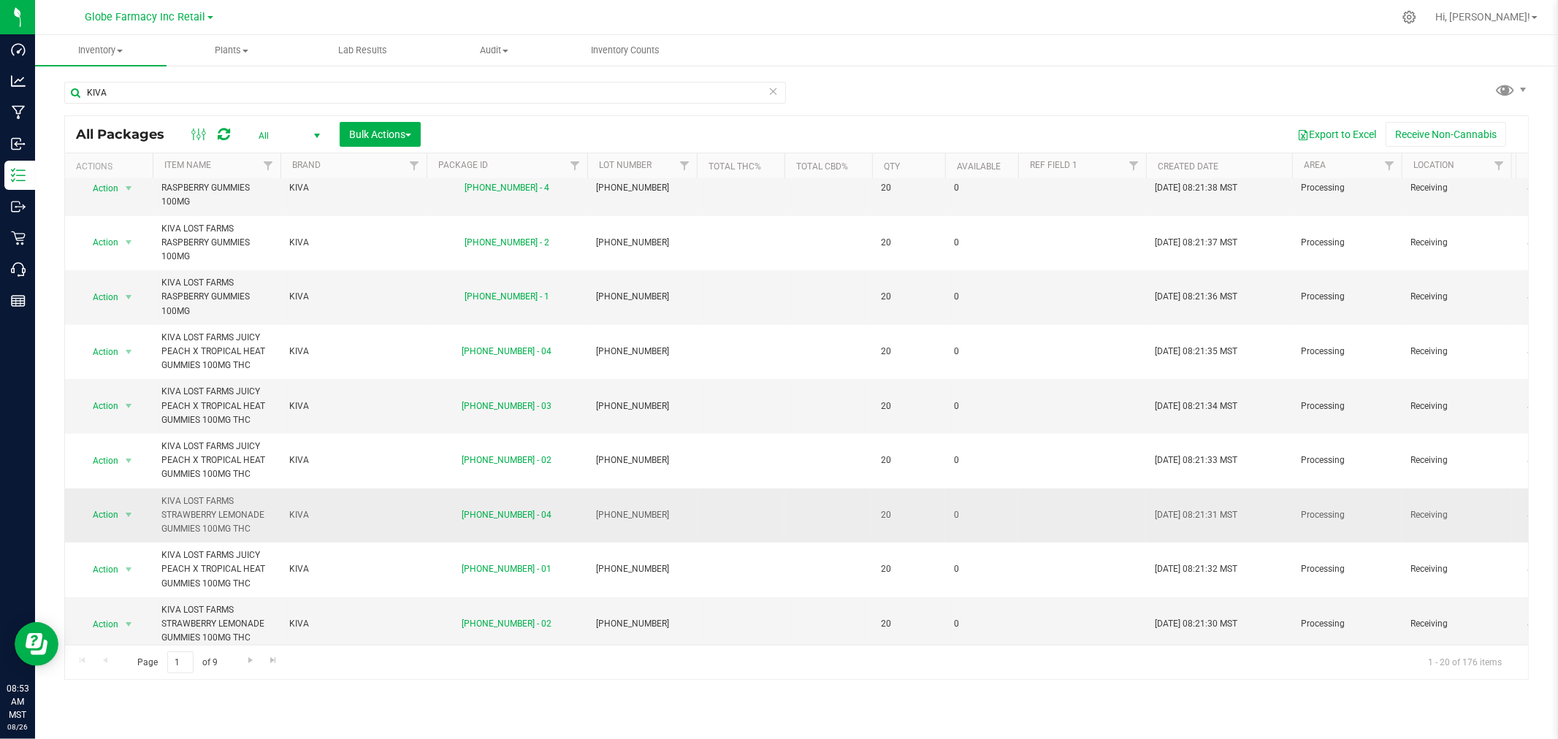
scroll to position [608, 0]
